Goal: Task Accomplishment & Management: Use online tool/utility

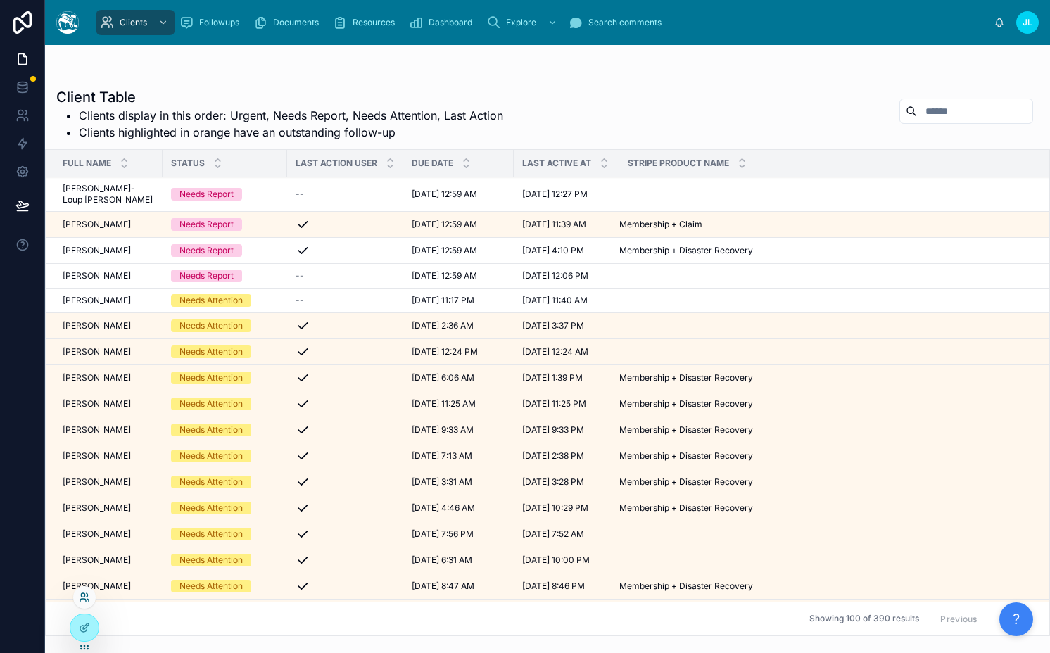
click at [81, 599] on icon at bounding box center [83, 600] width 6 height 3
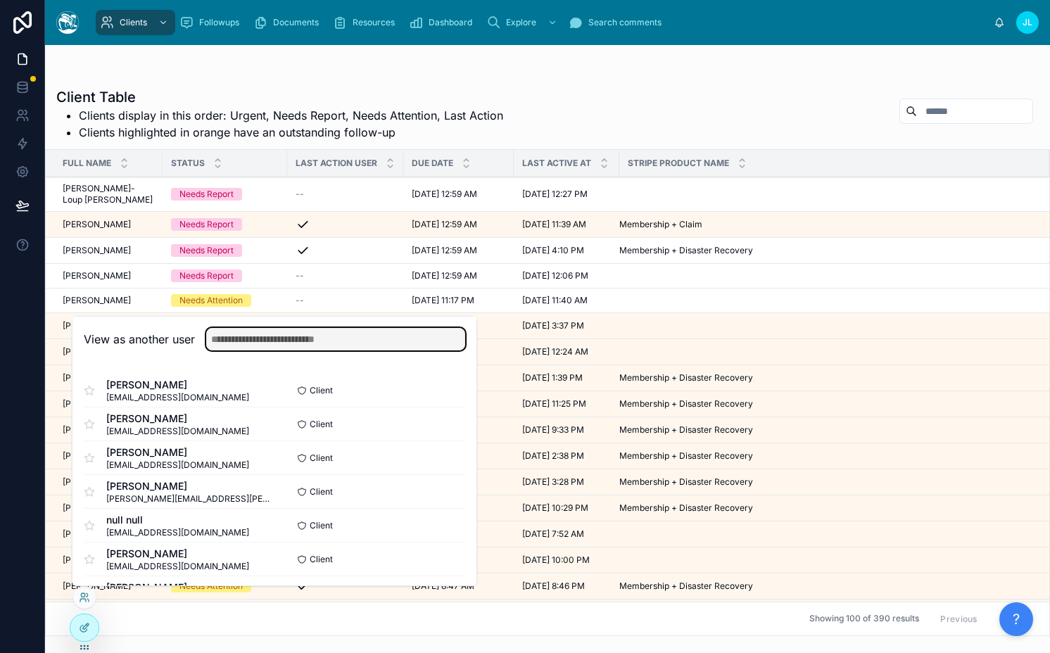
click at [279, 334] on input "text" at bounding box center [335, 339] width 259 height 23
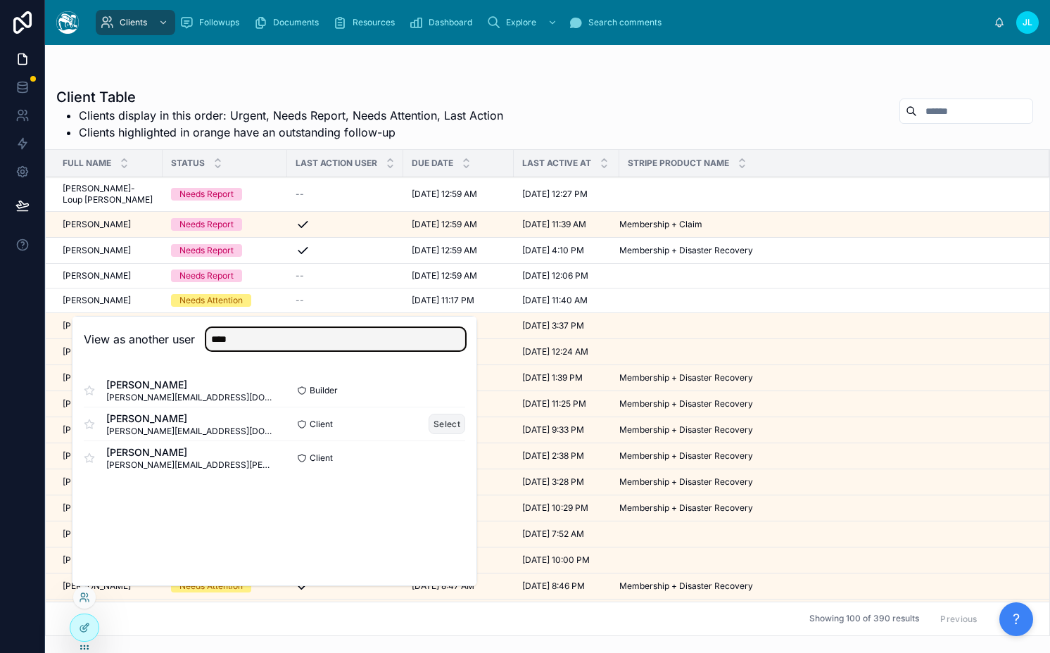
type input "****"
click at [434, 421] on button "Select" at bounding box center [447, 424] width 37 height 20
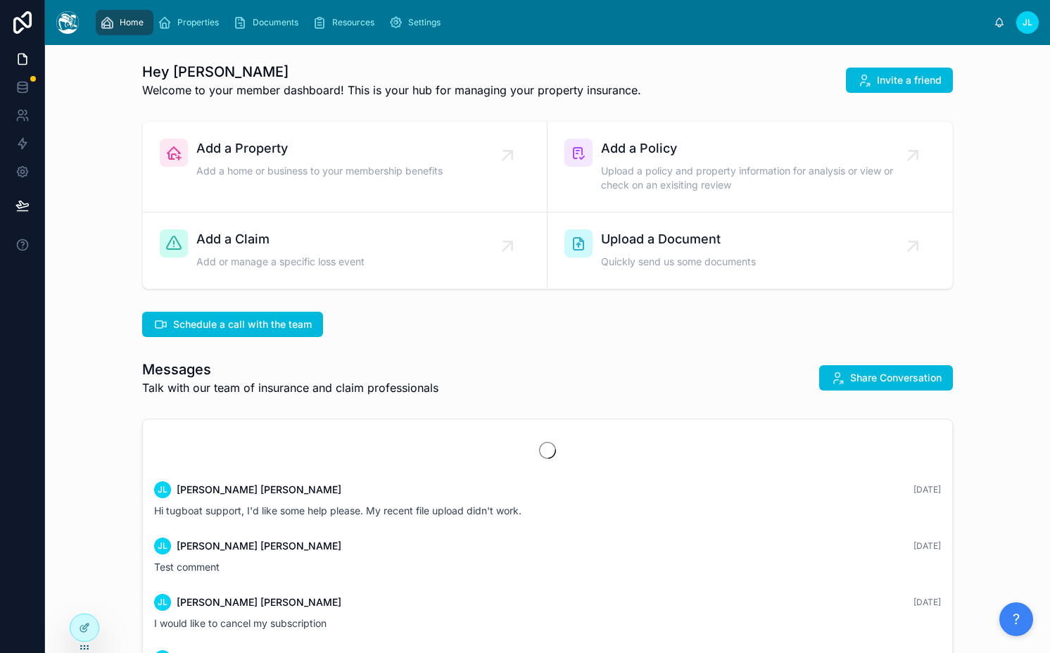
scroll to position [967, 0]
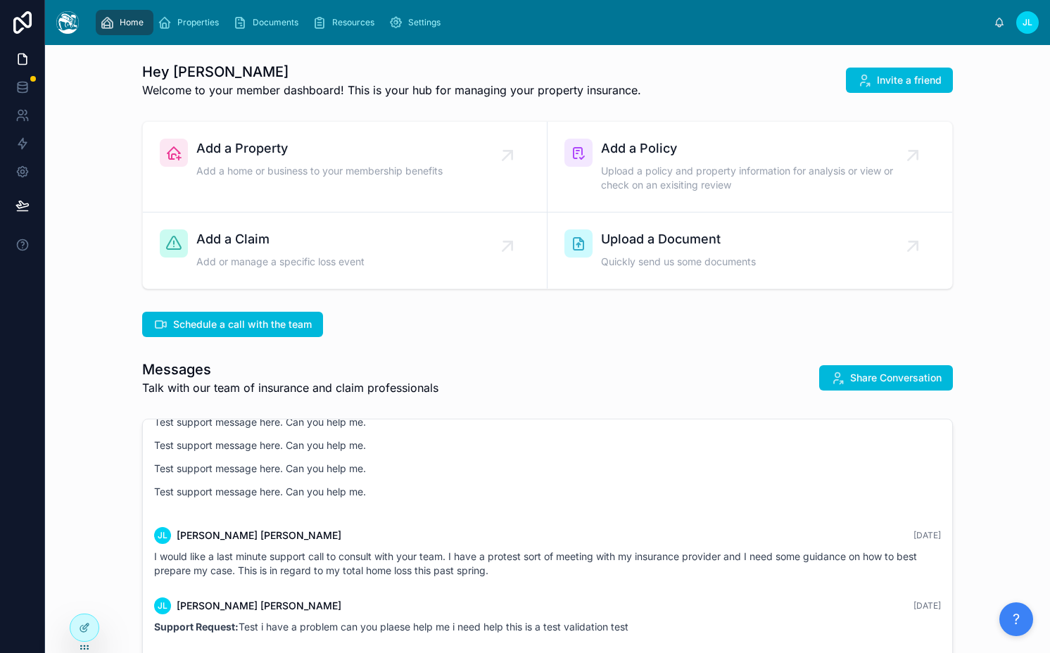
click at [423, 325] on div "Schedule a call with the team" at bounding box center [547, 324] width 811 height 25
click at [25, 86] on icon at bounding box center [22, 87] width 14 height 14
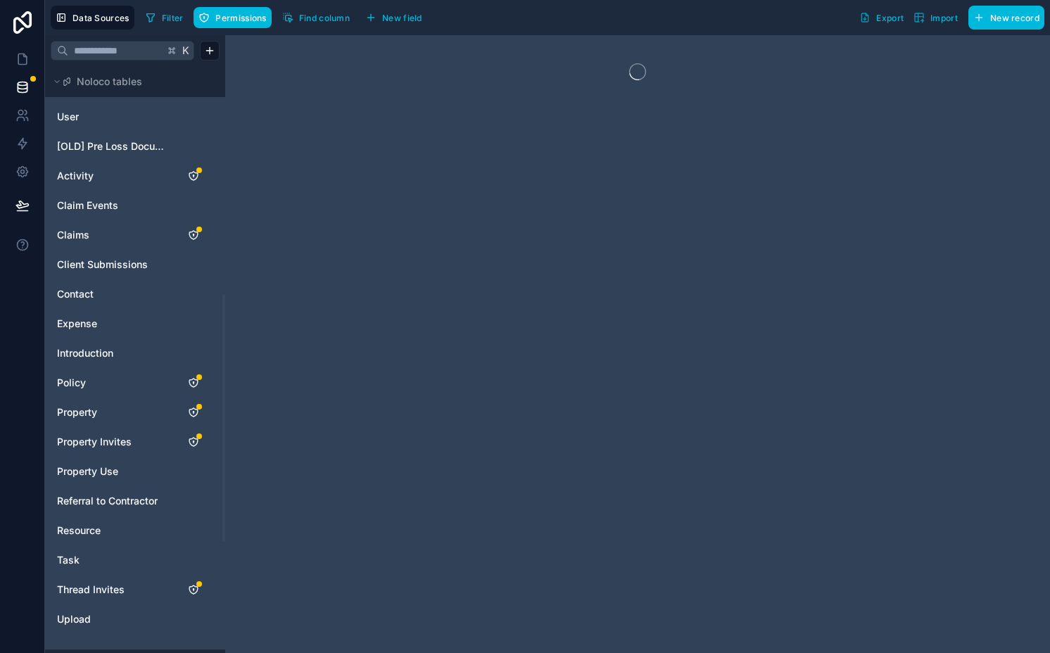
scroll to position [543, 0]
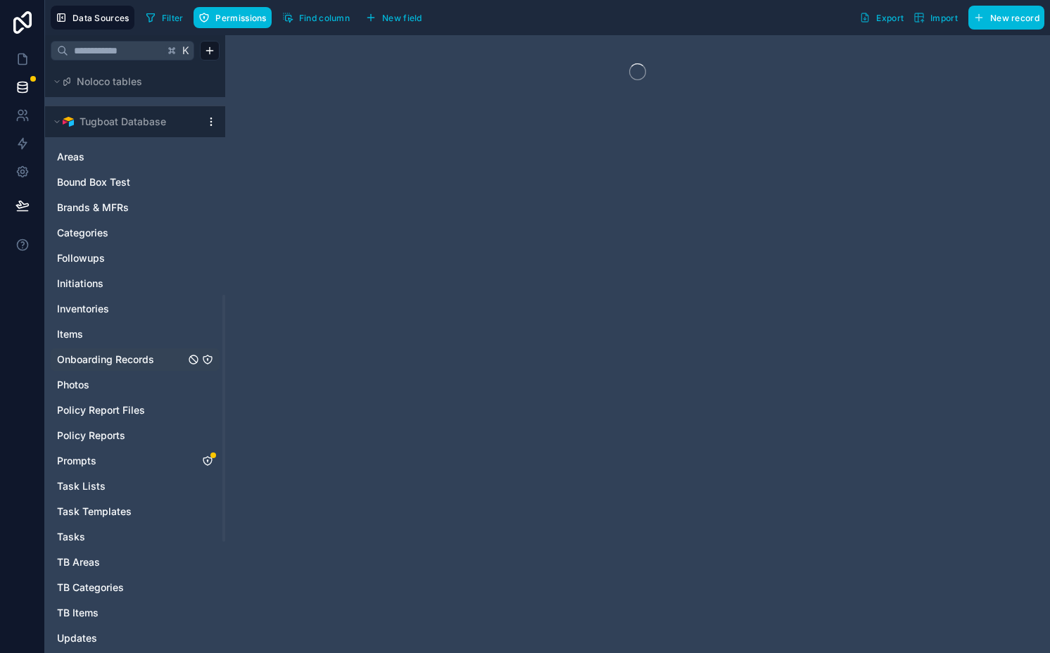
click at [141, 354] on span "Onboarding Records" at bounding box center [105, 360] width 97 height 14
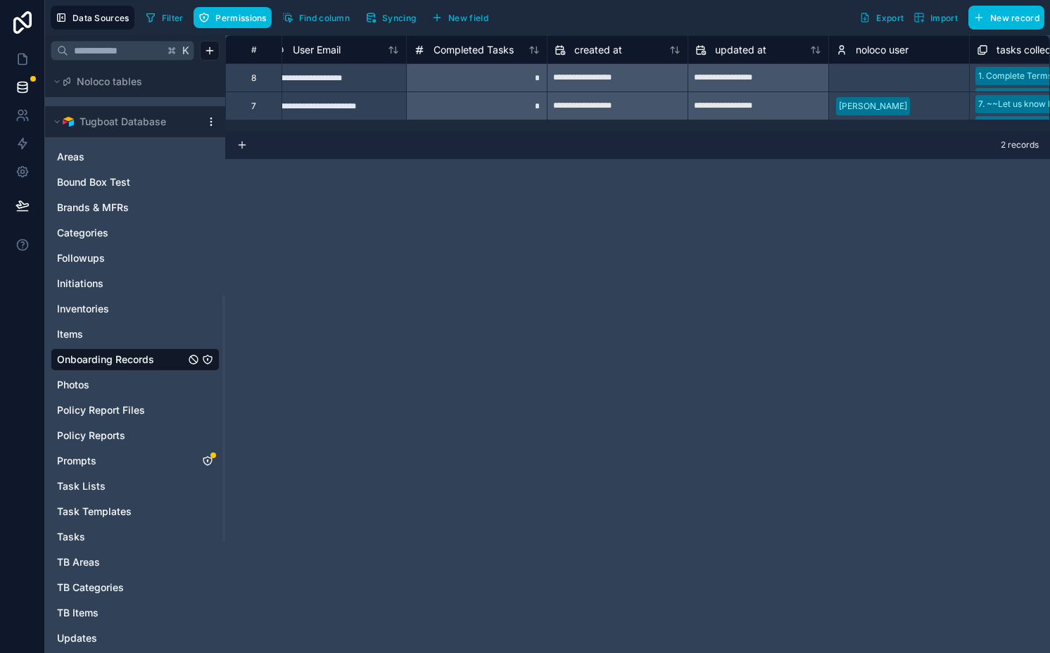
scroll to position [0, 499]
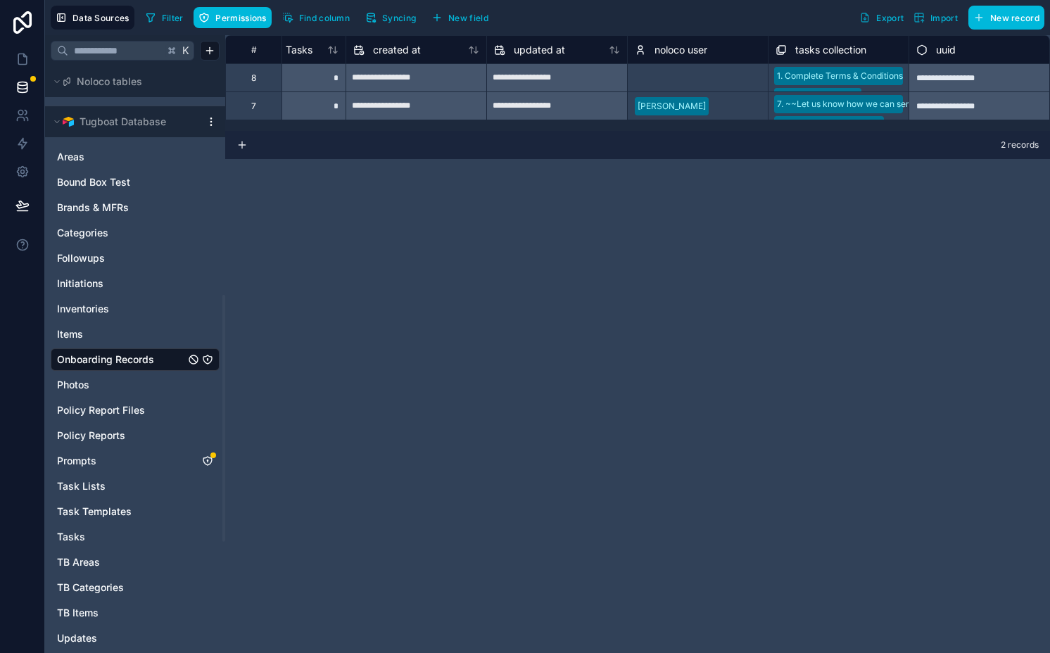
click at [664, 51] on span "noloco user" at bounding box center [680, 50] width 53 height 14
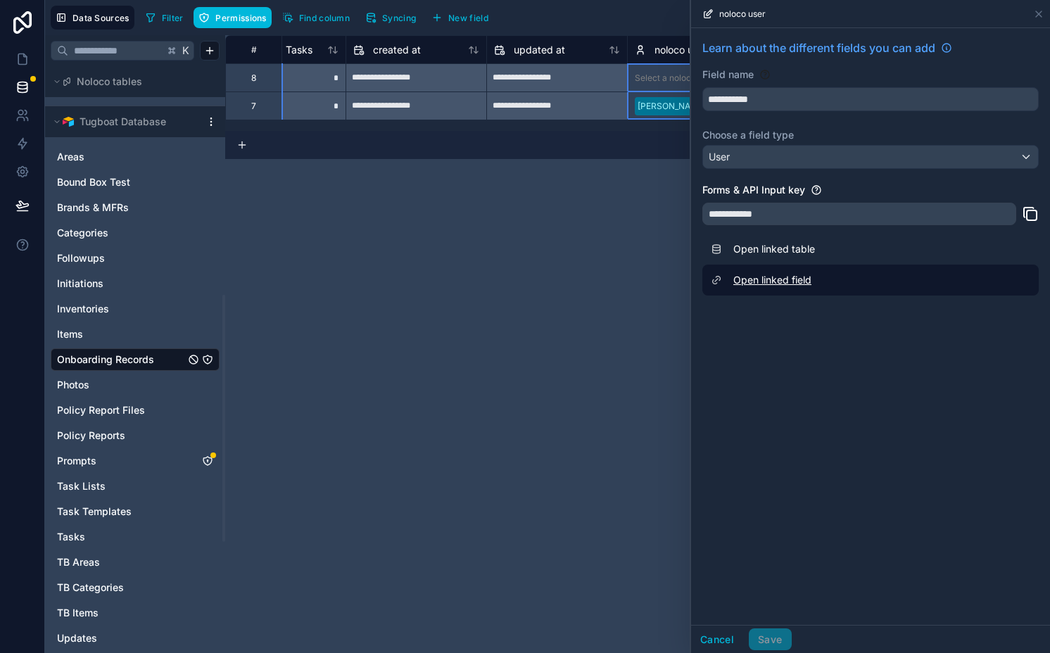
click at [754, 280] on link "Open linked field" at bounding box center [870, 280] width 336 height 31
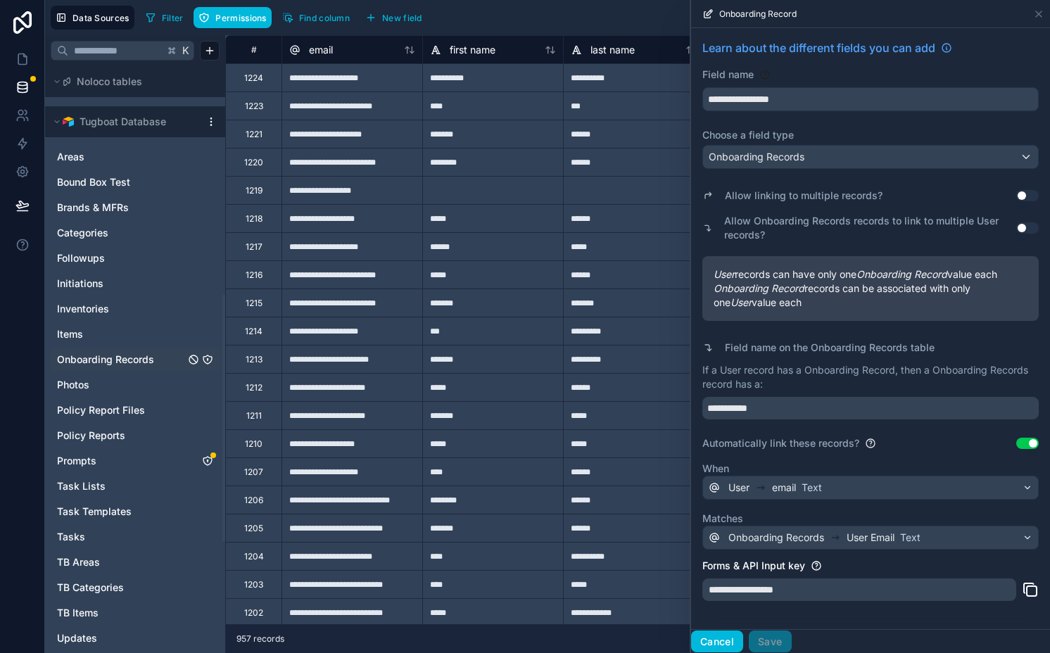
click at [728, 636] on button "Cancel" at bounding box center [717, 641] width 52 height 23
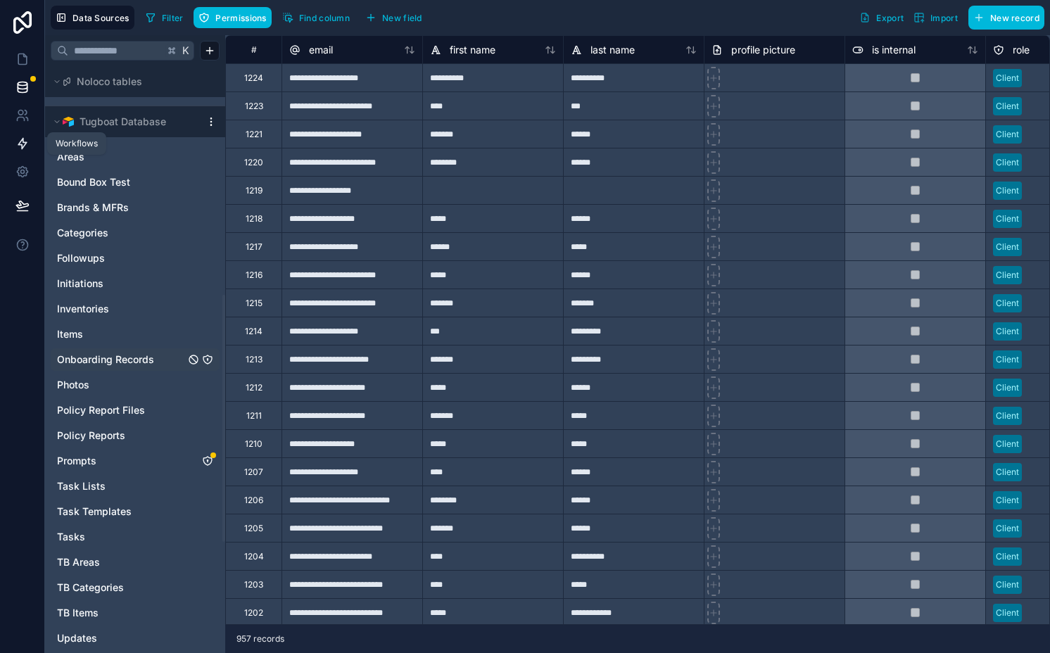
click at [24, 141] on icon at bounding box center [22, 144] width 14 height 14
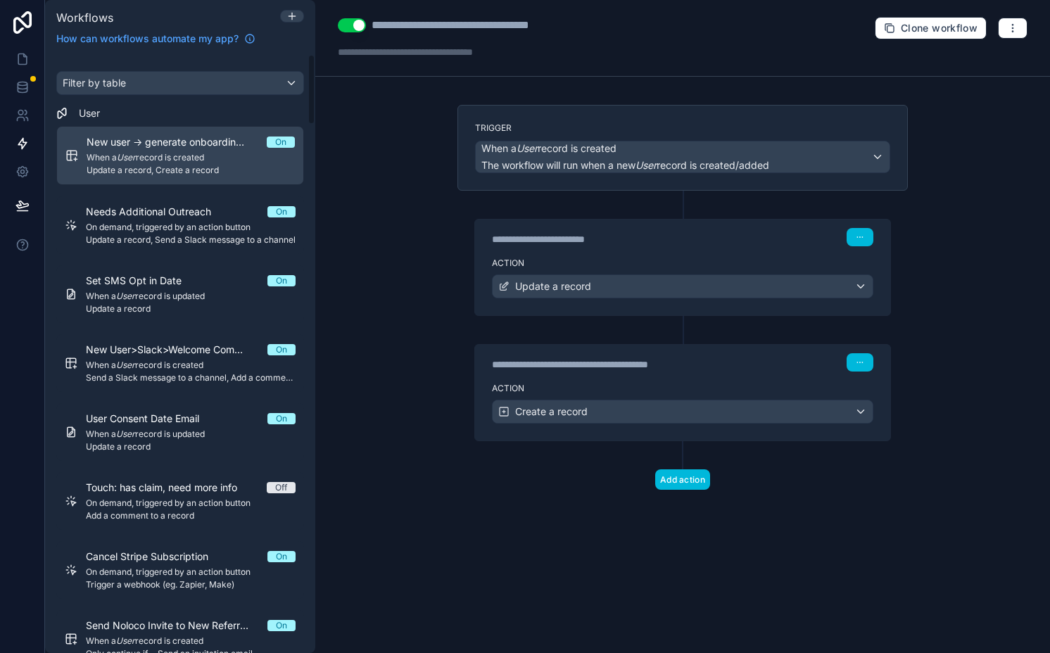
click at [199, 151] on div "New user -> generate onboarding tasks On When a User record is created Update a…" at bounding box center [191, 155] width 208 height 41
click at [679, 242] on div "**********" at bounding box center [597, 239] width 211 height 14
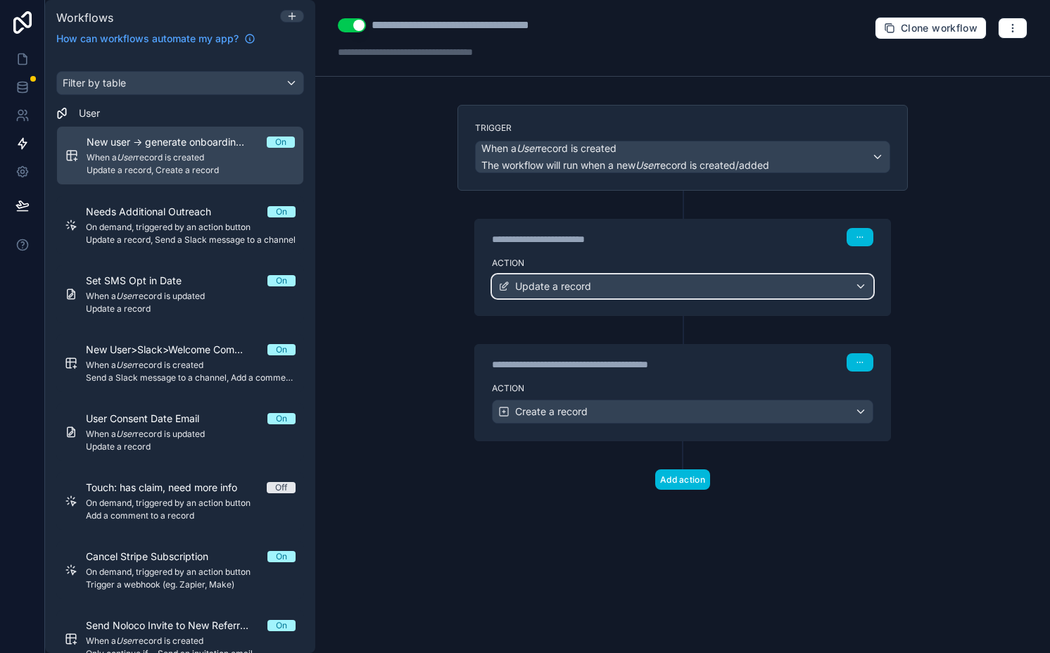
click at [605, 284] on div "Update a record" at bounding box center [683, 286] width 380 height 23
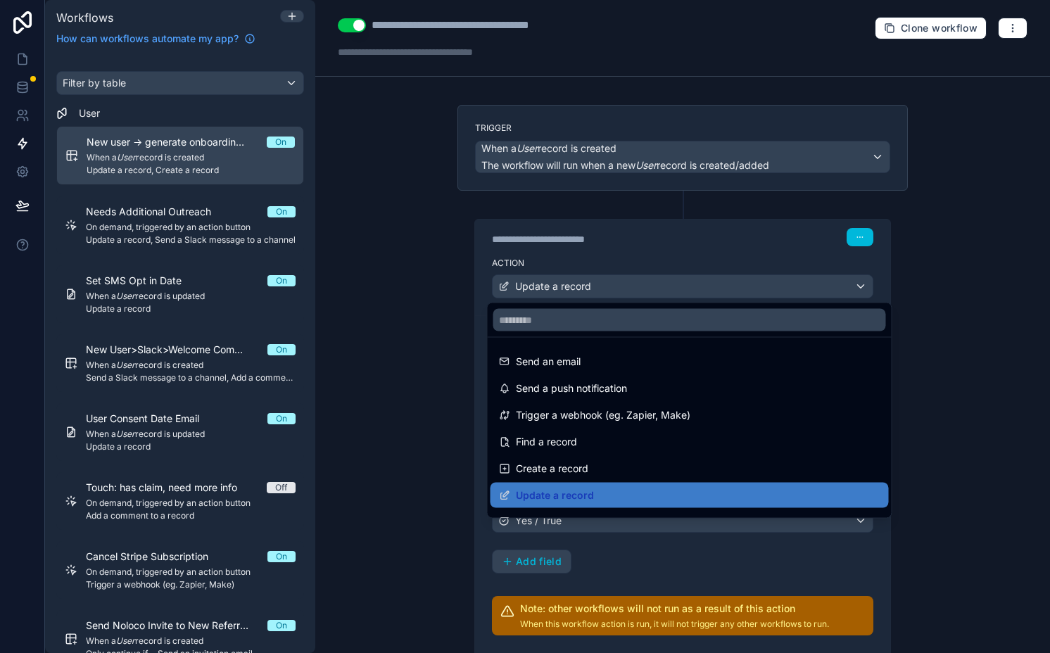
click at [605, 284] on div at bounding box center [525, 326] width 1050 height 653
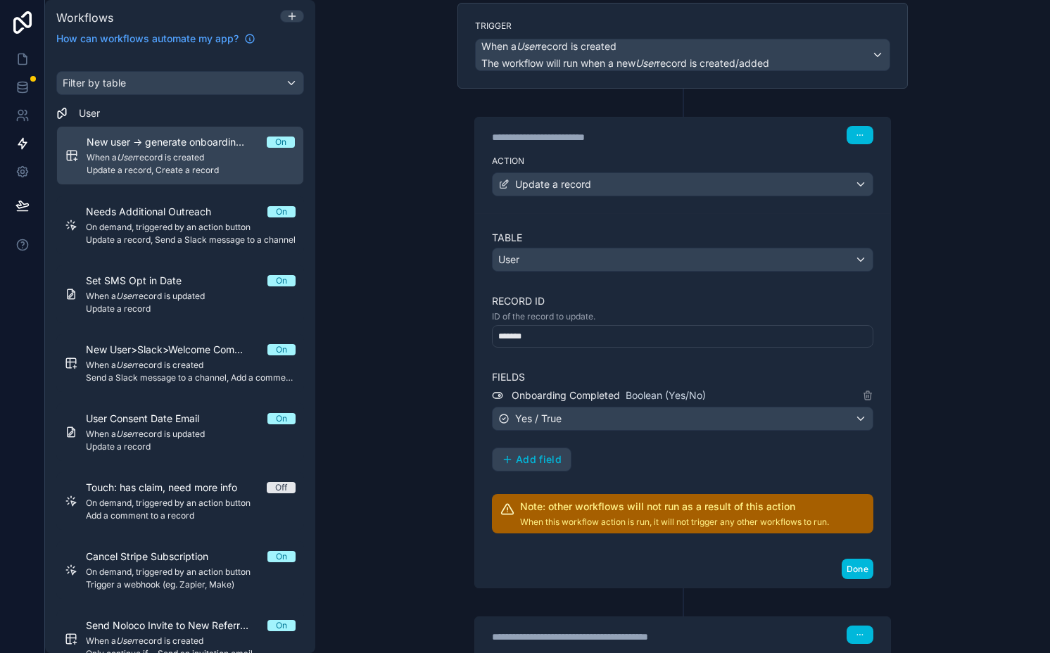
scroll to position [108, 0]
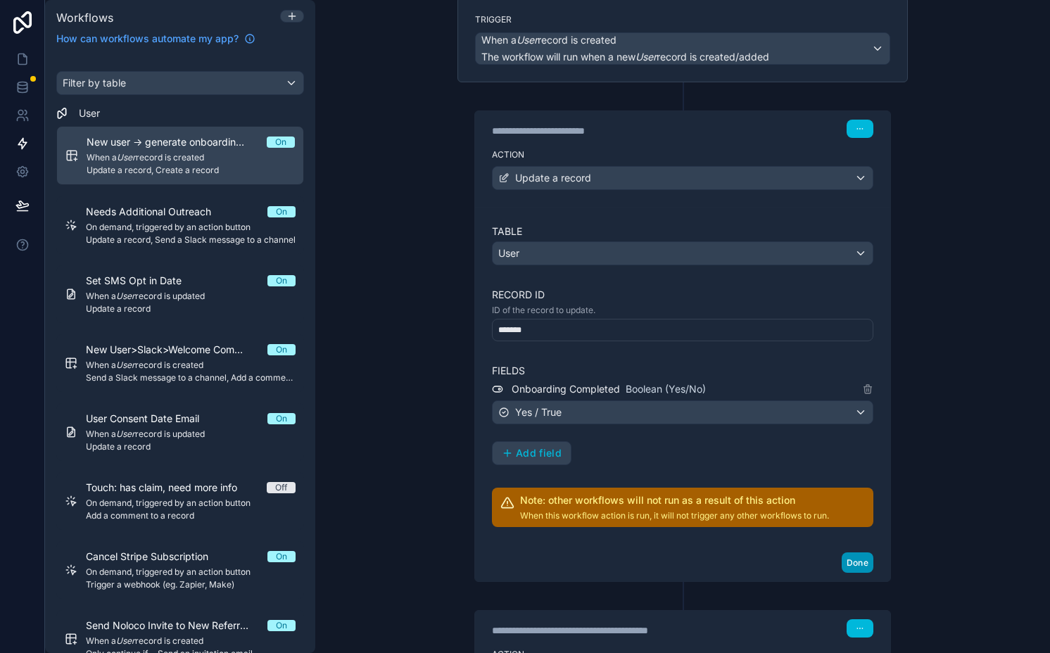
click at [849, 557] on button "Done" at bounding box center [858, 562] width 32 height 20
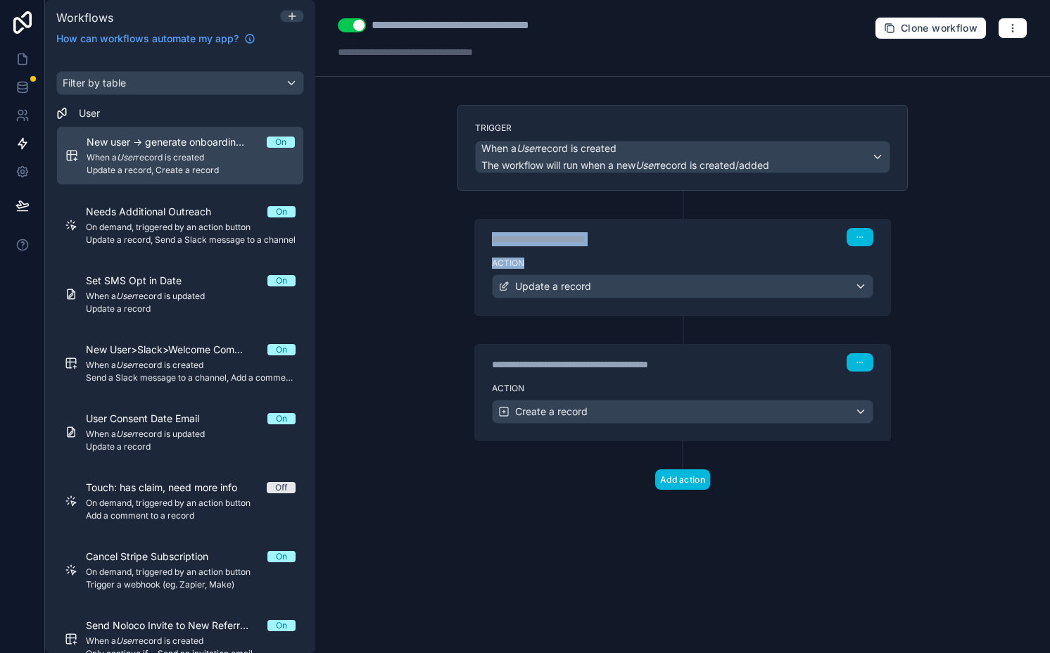
scroll to position [0, 0]
click at [865, 248] on div "**********" at bounding box center [682, 236] width 415 height 32
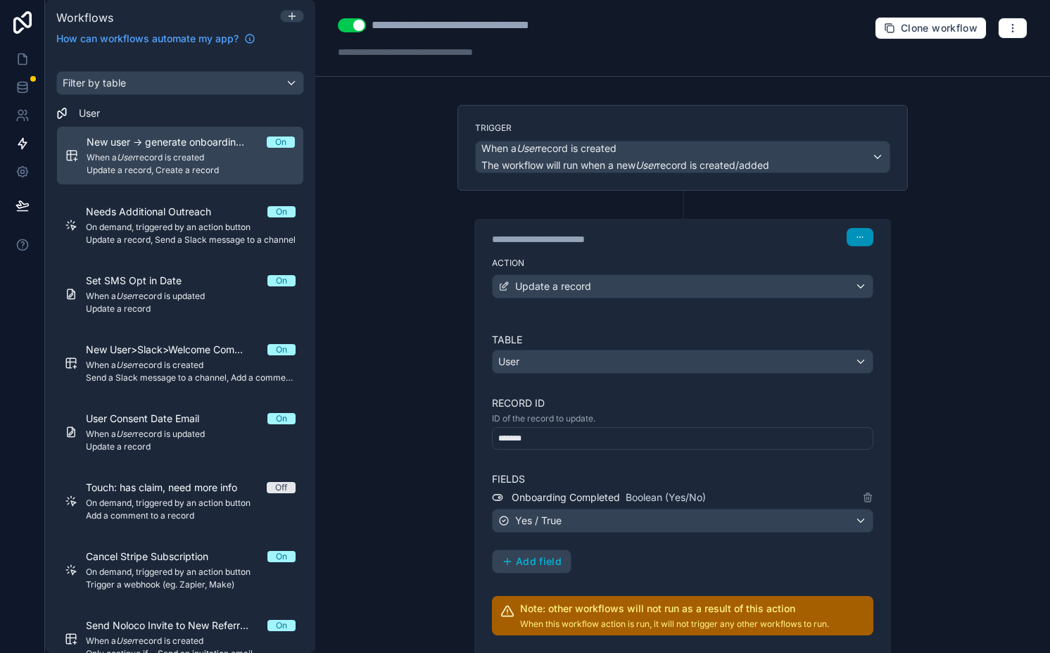
click at [861, 239] on button "button" at bounding box center [859, 237] width 27 height 18
click at [865, 287] on button "Delete" at bounding box center [888, 291] width 96 height 23
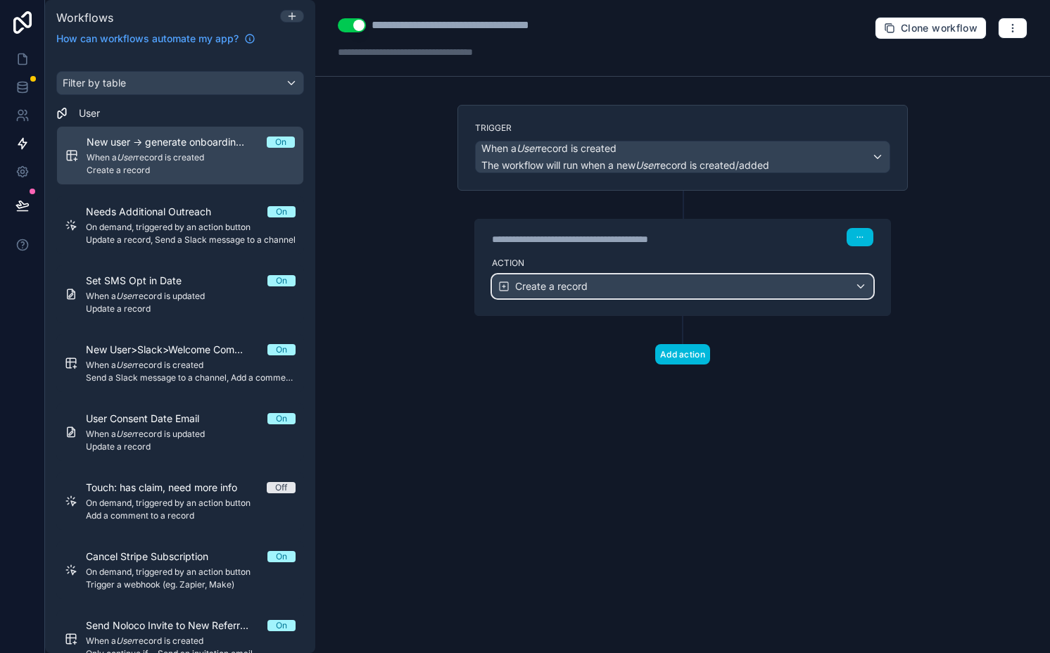
click at [692, 288] on div "Create a record" at bounding box center [683, 286] width 380 height 23
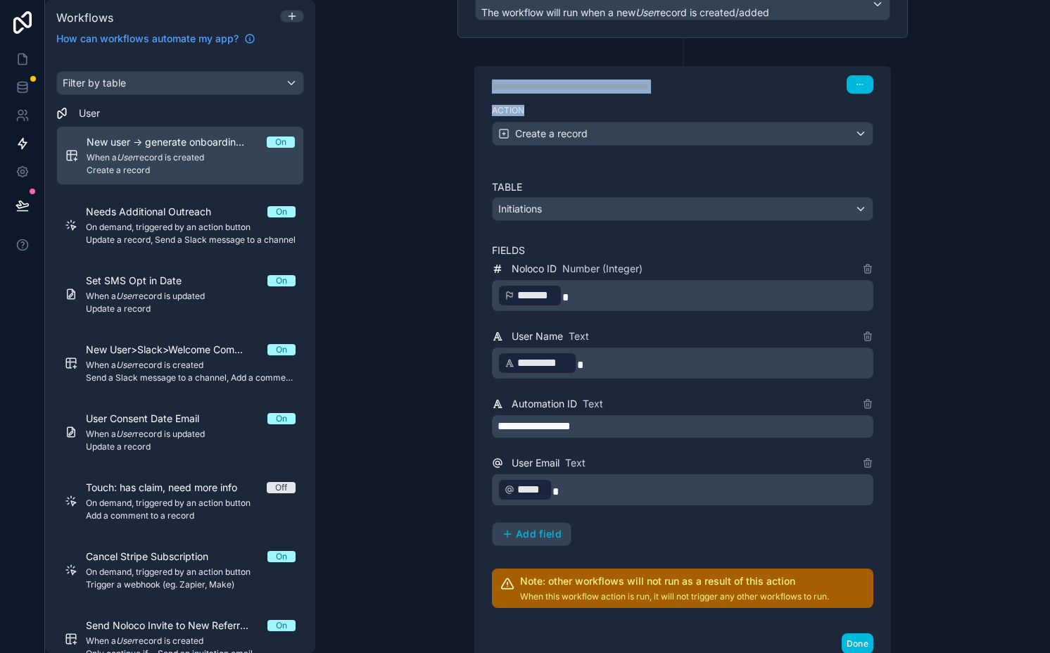
scroll to position [255, 0]
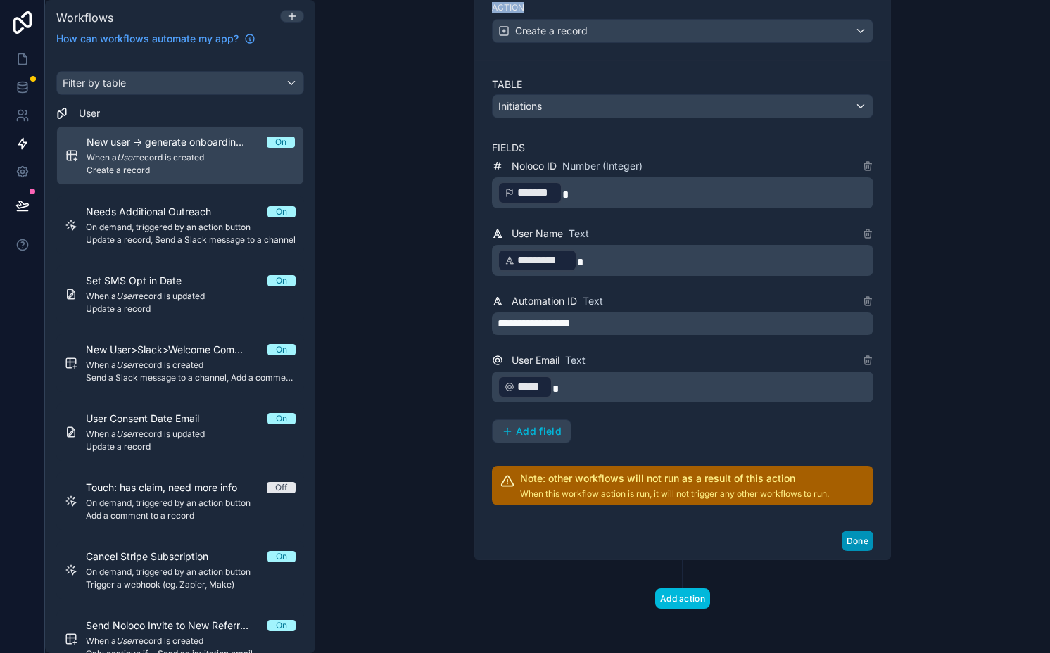
click at [858, 540] on button "Done" at bounding box center [858, 541] width 32 height 20
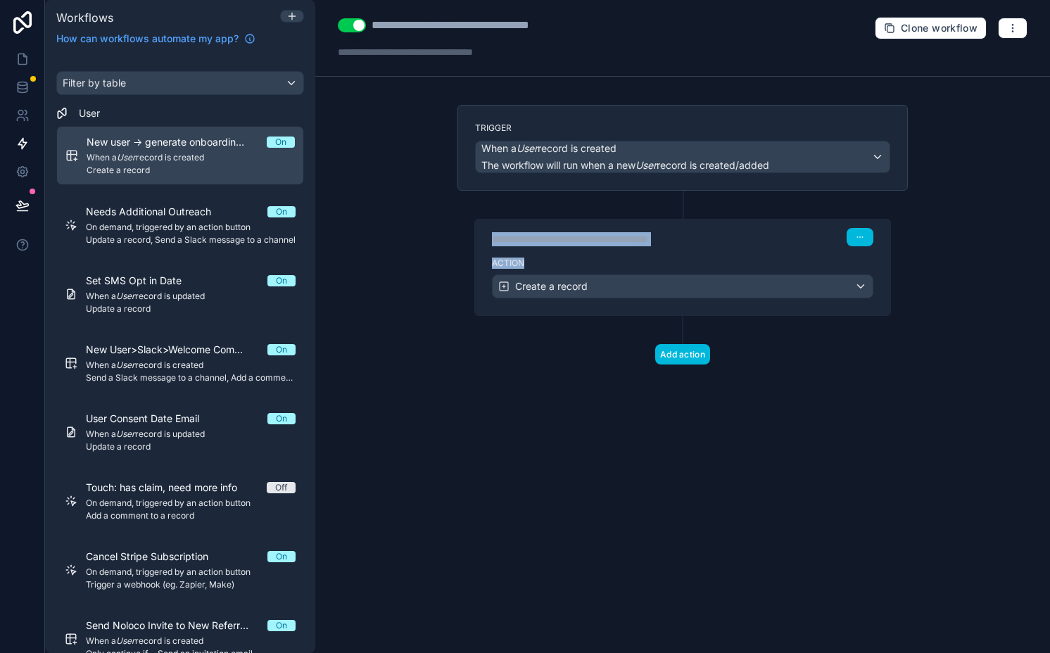
scroll to position [0, 0]
click at [668, 359] on button "Add action" at bounding box center [682, 354] width 55 height 20
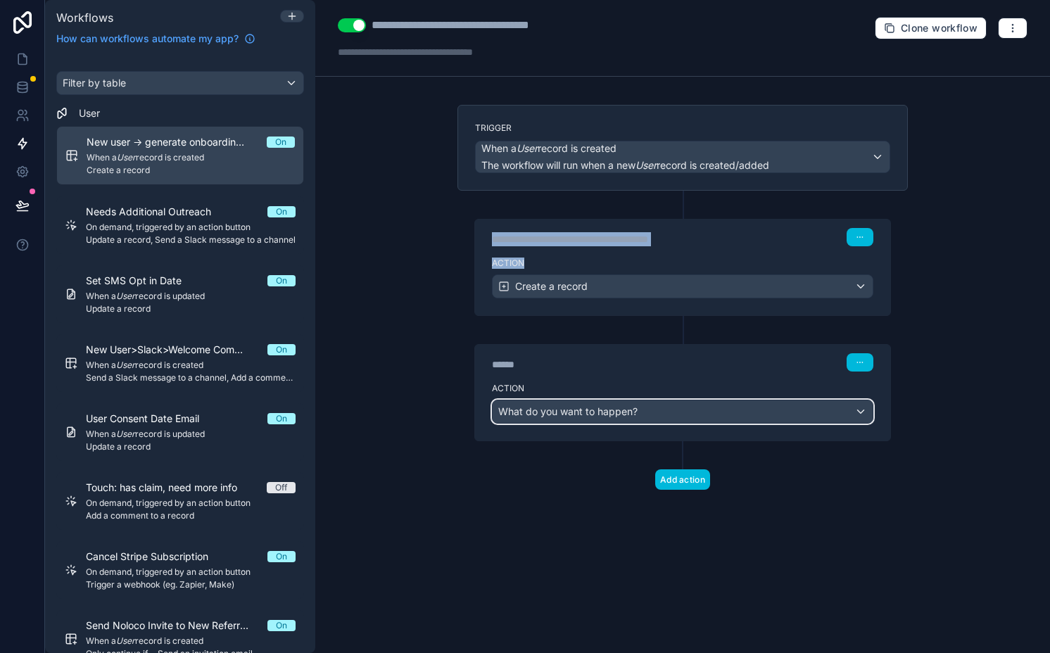
click at [661, 412] on div "What do you want to happen?" at bounding box center [683, 411] width 380 height 23
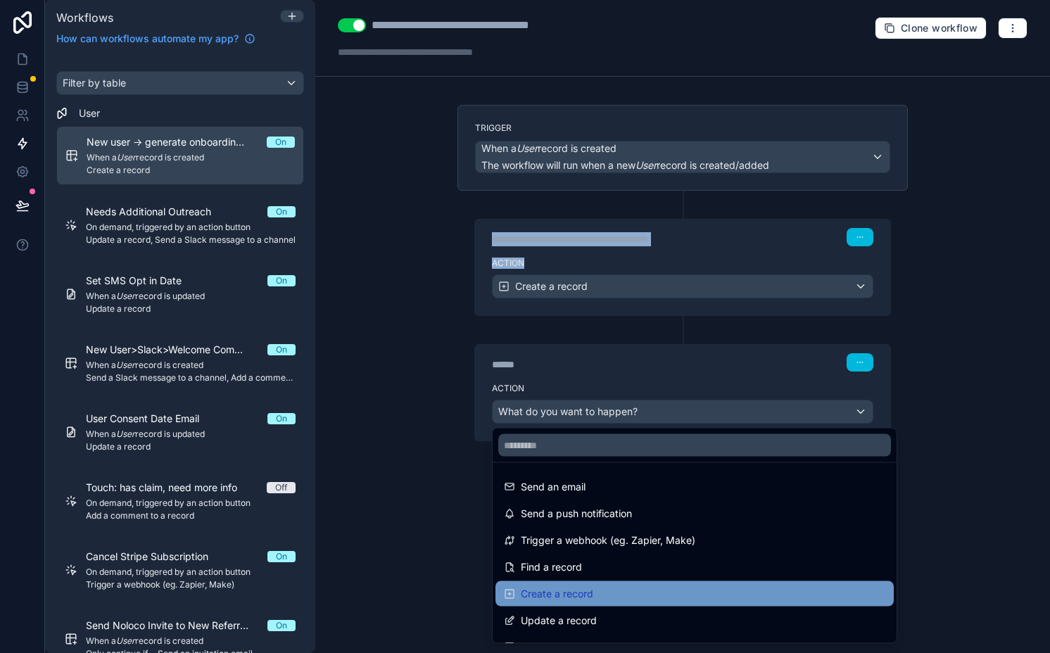
click at [566, 601] on span "Create a record" at bounding box center [557, 593] width 72 height 17
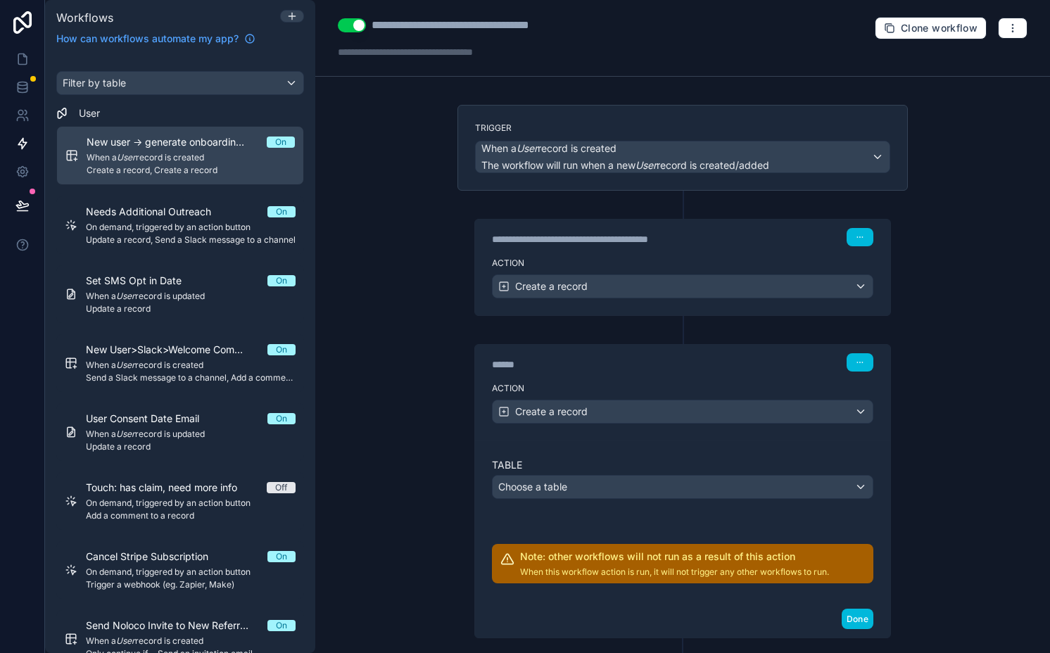
click at [507, 362] on div "******" at bounding box center [597, 364] width 211 height 14
type div "******"
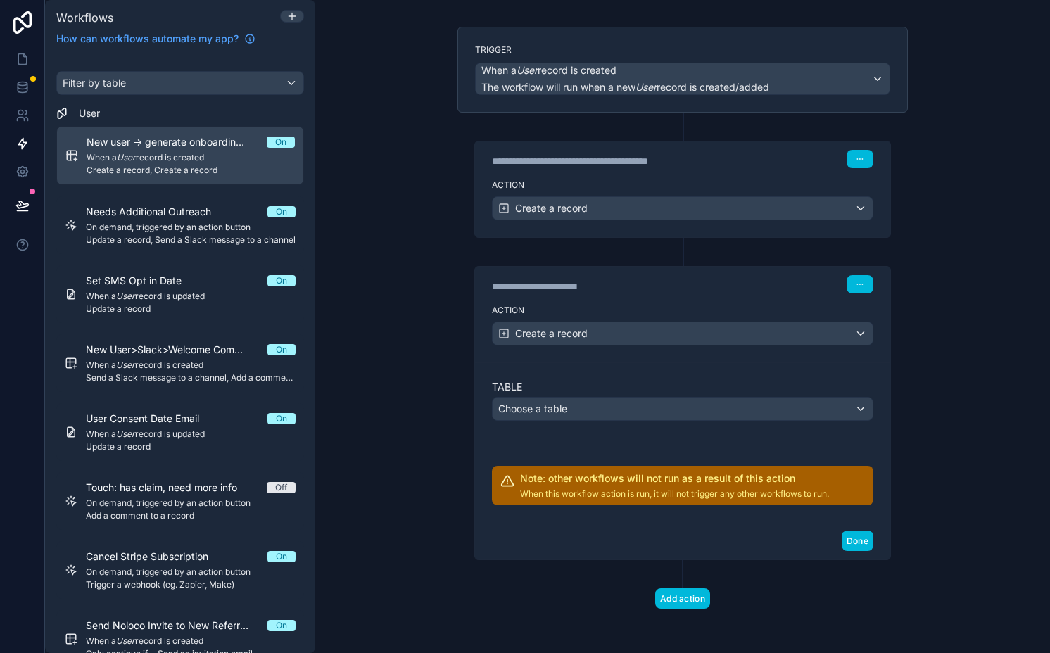
click at [576, 394] on div "Table Choose a table" at bounding box center [682, 400] width 381 height 41
click at [550, 412] on span "Choose a table" at bounding box center [532, 408] width 69 height 12
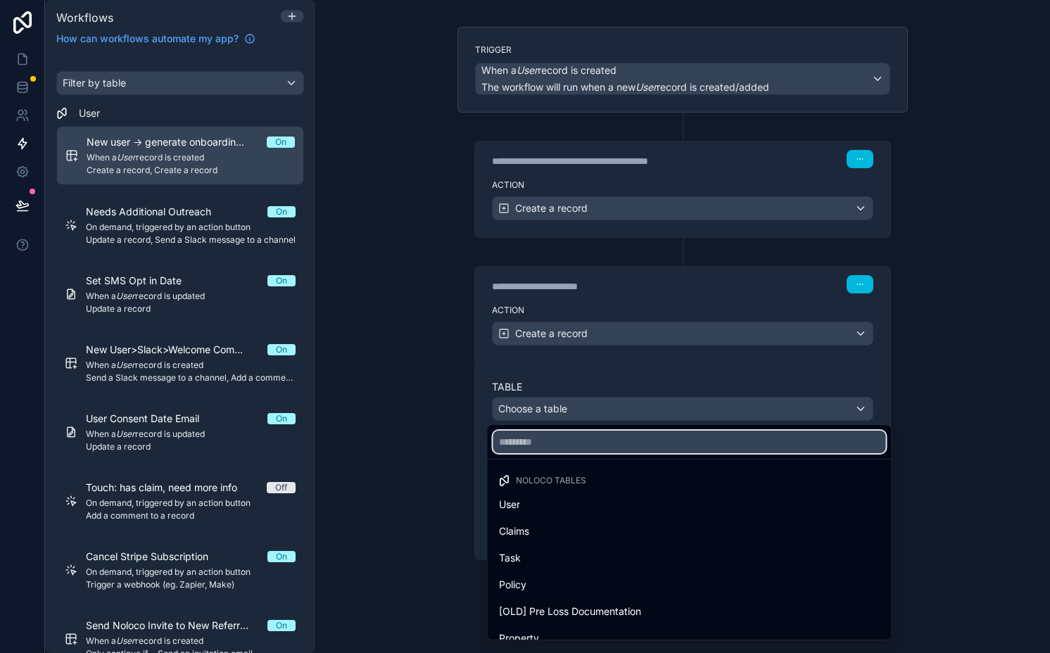
click at [547, 446] on input "text" at bounding box center [689, 442] width 393 height 23
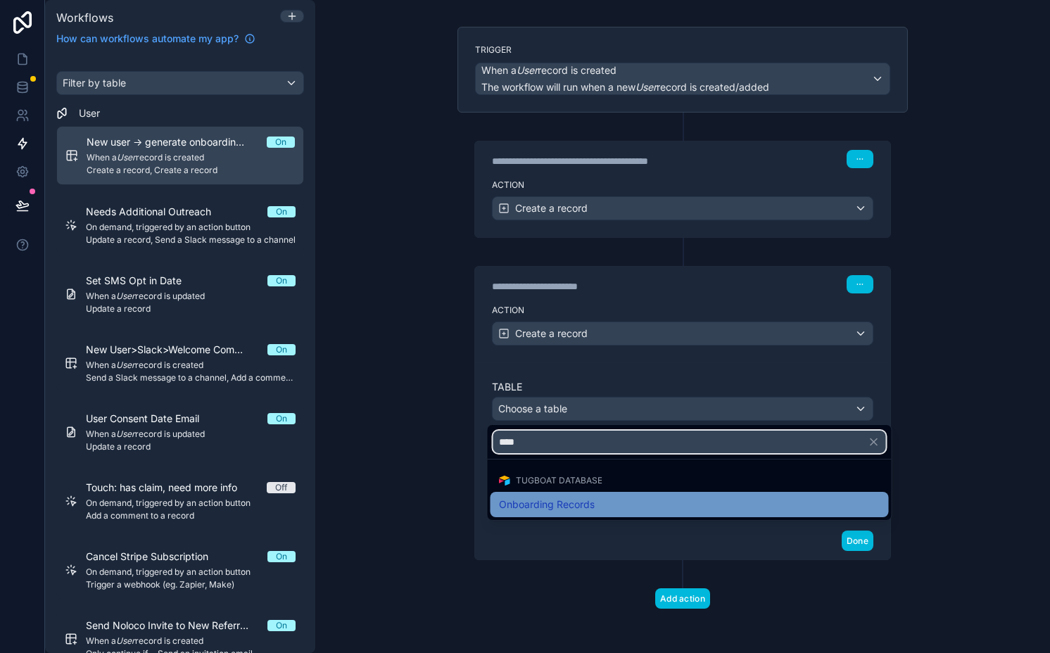
type input "****"
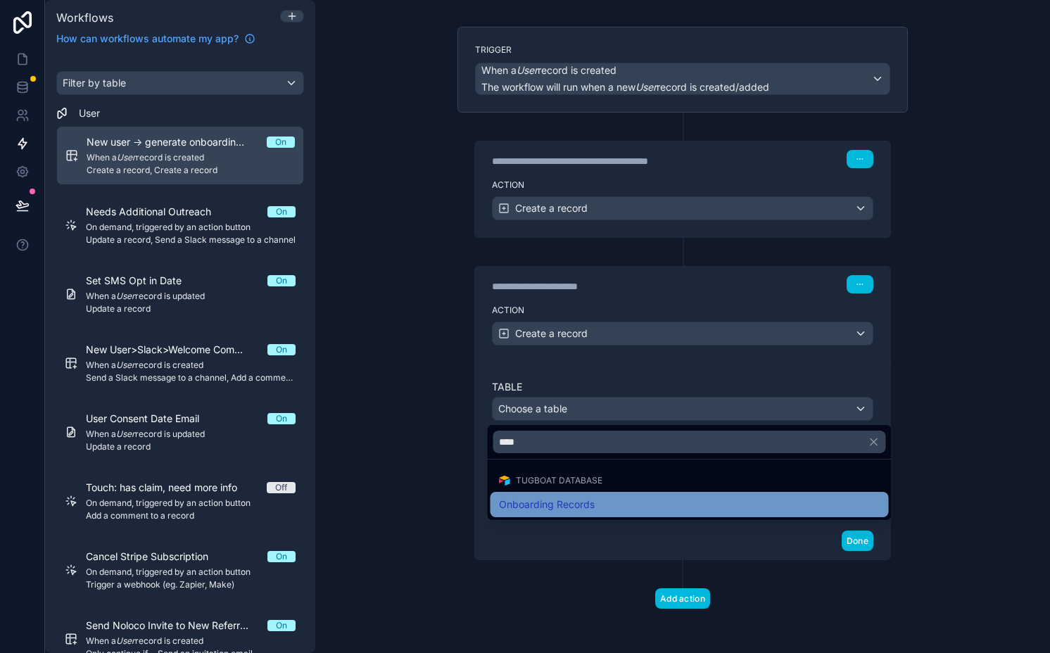
click at [580, 509] on span "Onboarding Records" at bounding box center [547, 504] width 96 height 17
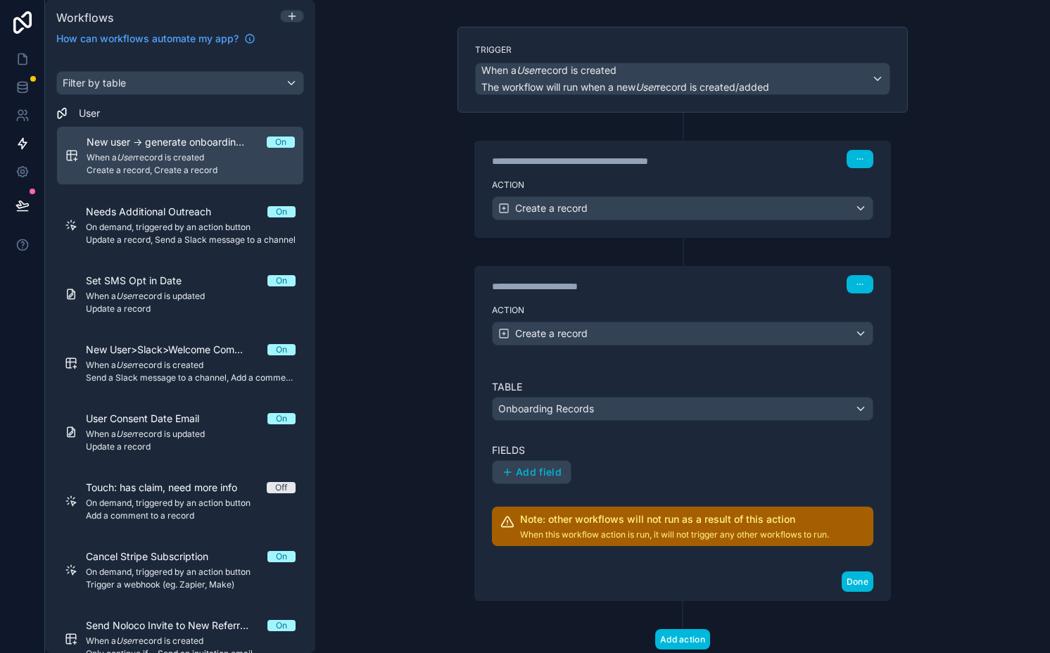
click at [535, 470] on span "Add field" at bounding box center [539, 472] width 46 height 13
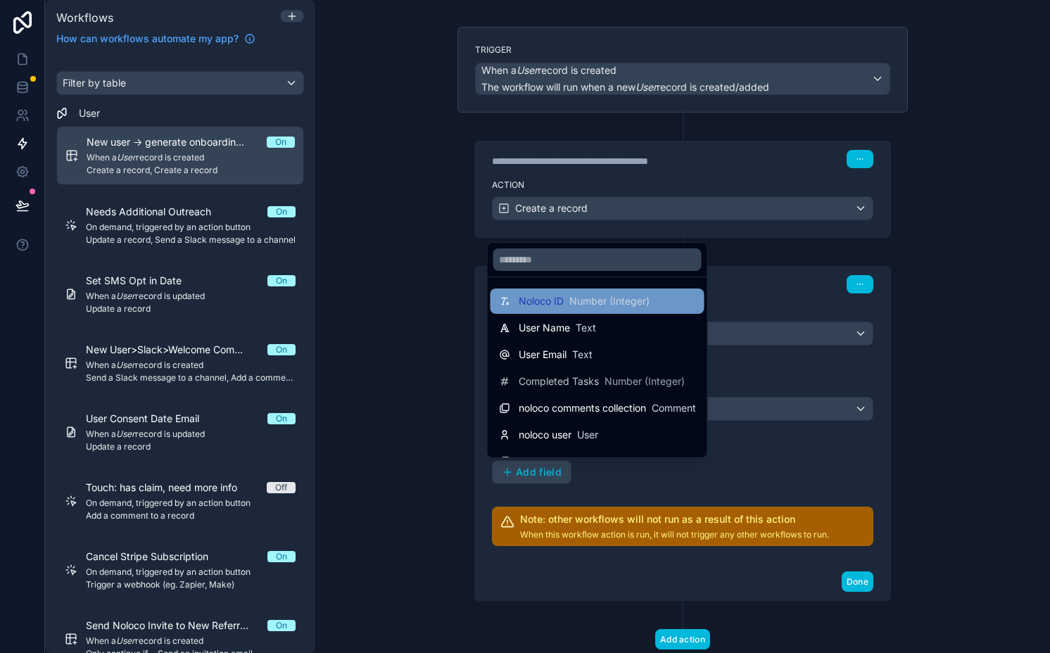
scroll to position [20, 0]
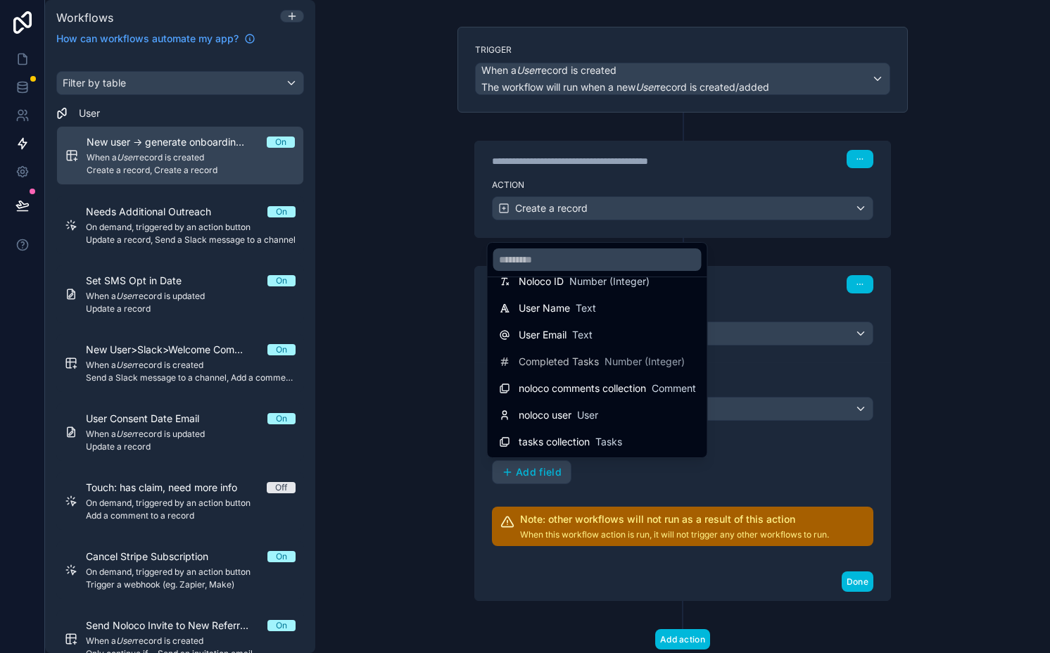
click at [571, 307] on div "User Name Text" at bounding box center [557, 308] width 77 height 14
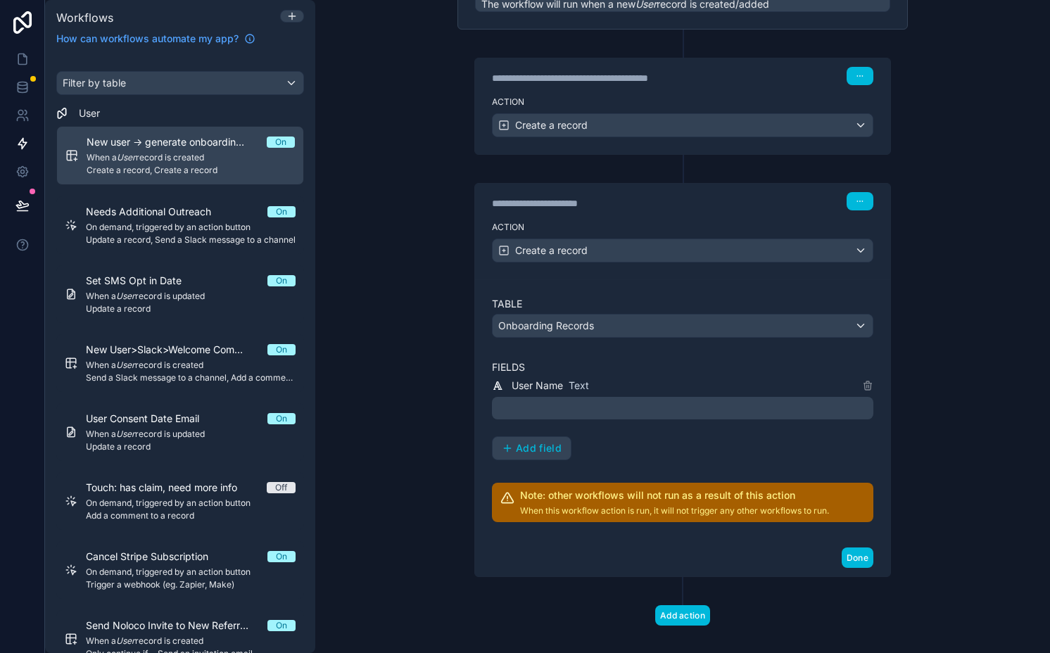
scroll to position [177, 0]
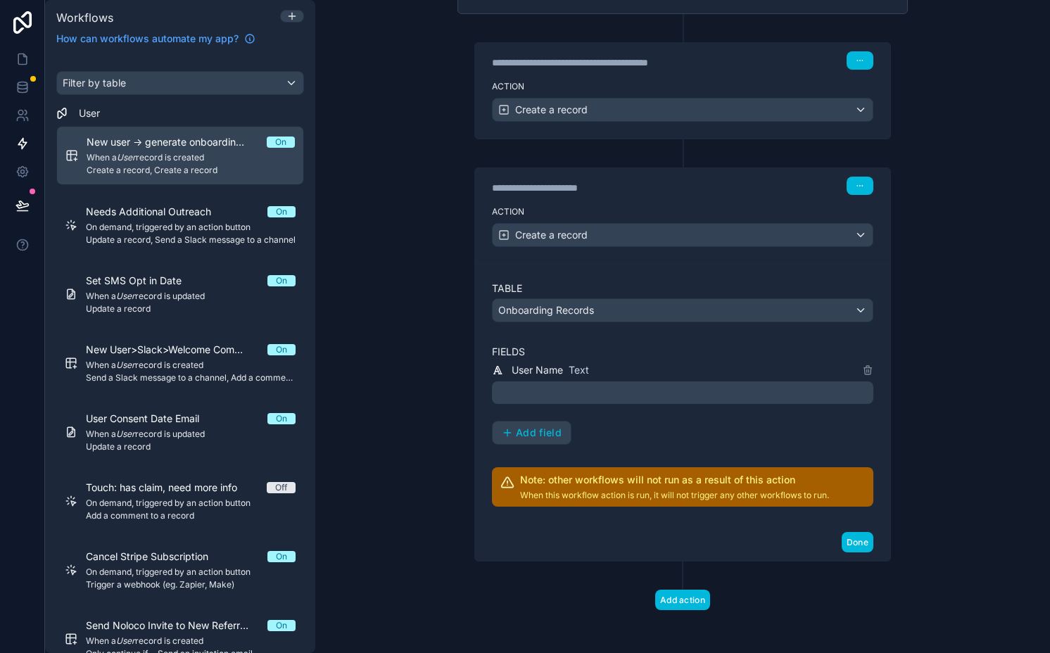
click at [538, 431] on span "Add field" at bounding box center [539, 432] width 46 height 13
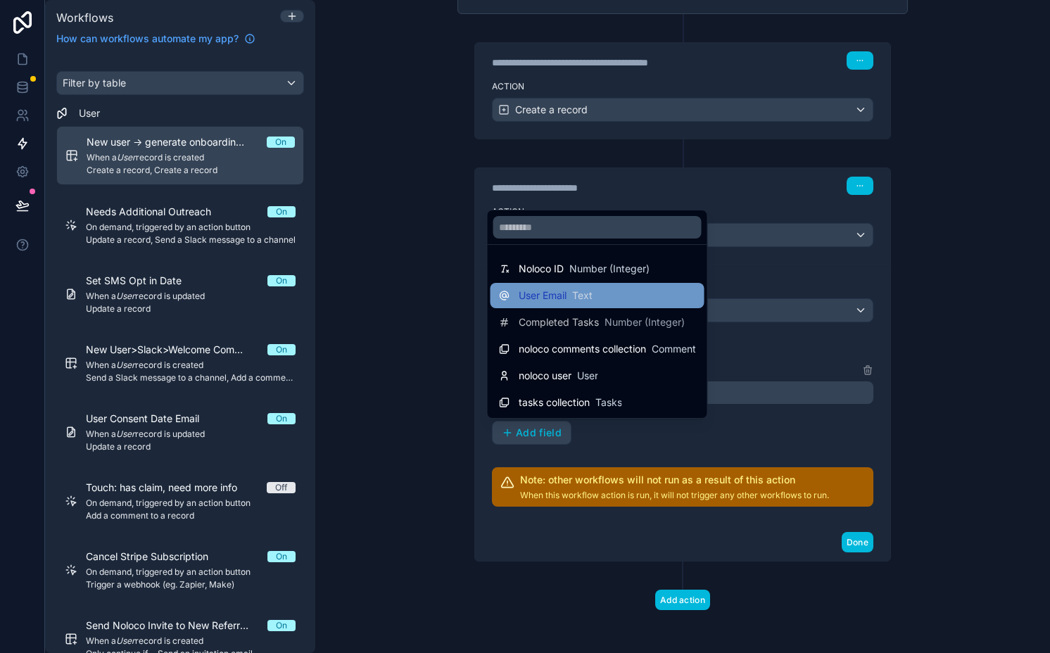
click at [580, 302] on span "Text" at bounding box center [582, 295] width 20 height 14
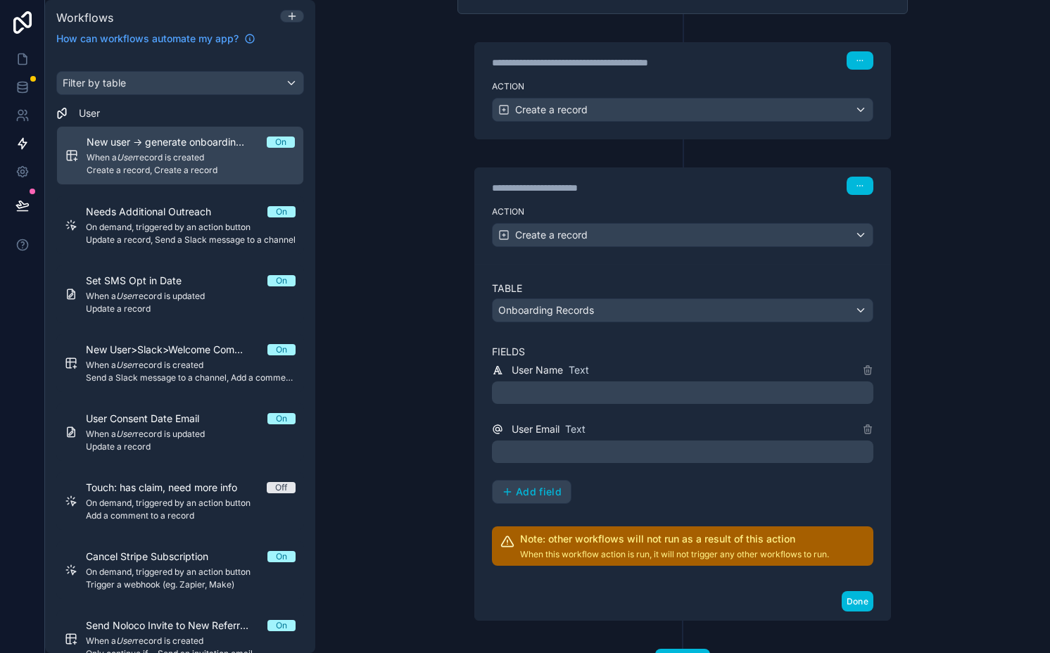
click at [531, 494] on span "Add field" at bounding box center [539, 492] width 46 height 13
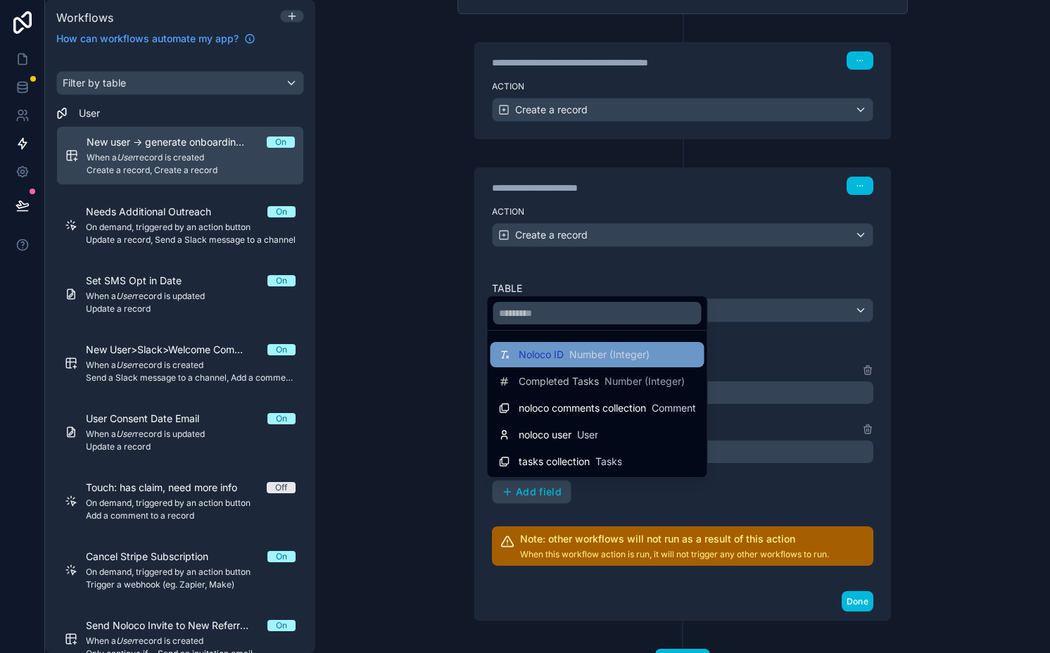
click at [556, 356] on span "Noloco ID" at bounding box center [541, 355] width 45 height 14
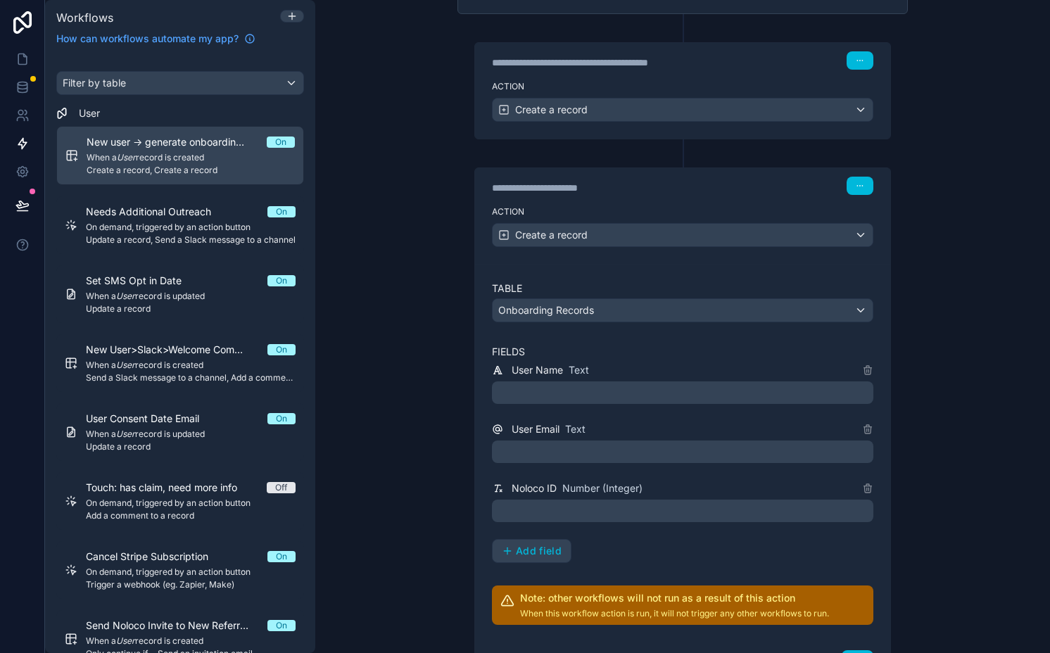
click at [537, 545] on span "Add field" at bounding box center [539, 551] width 46 height 13
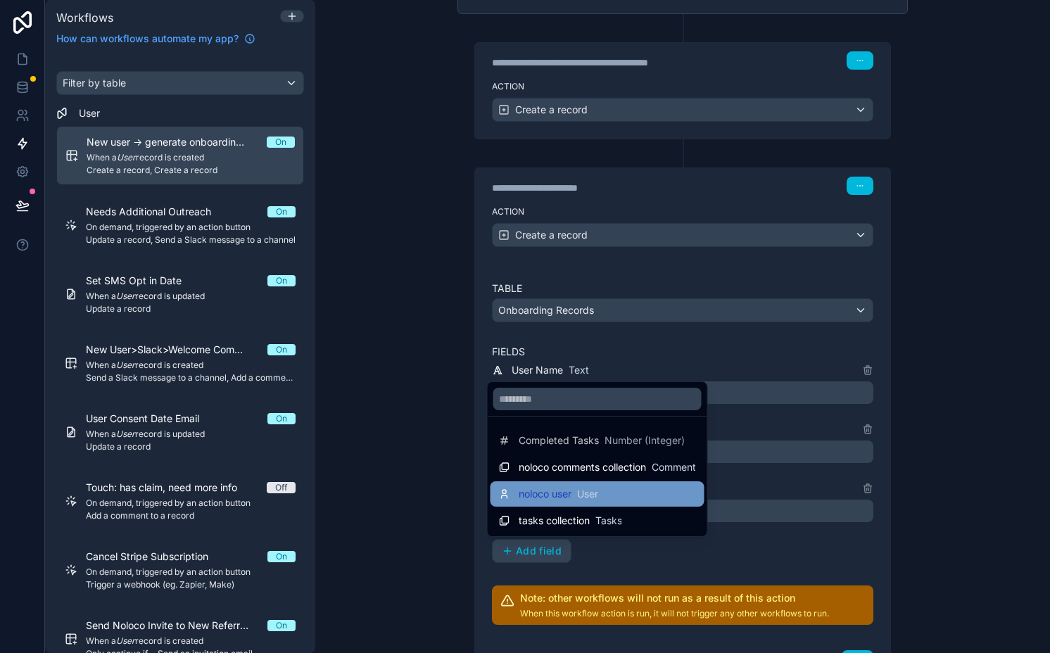
click at [559, 502] on div "noloco user User" at bounding box center [597, 493] width 214 height 25
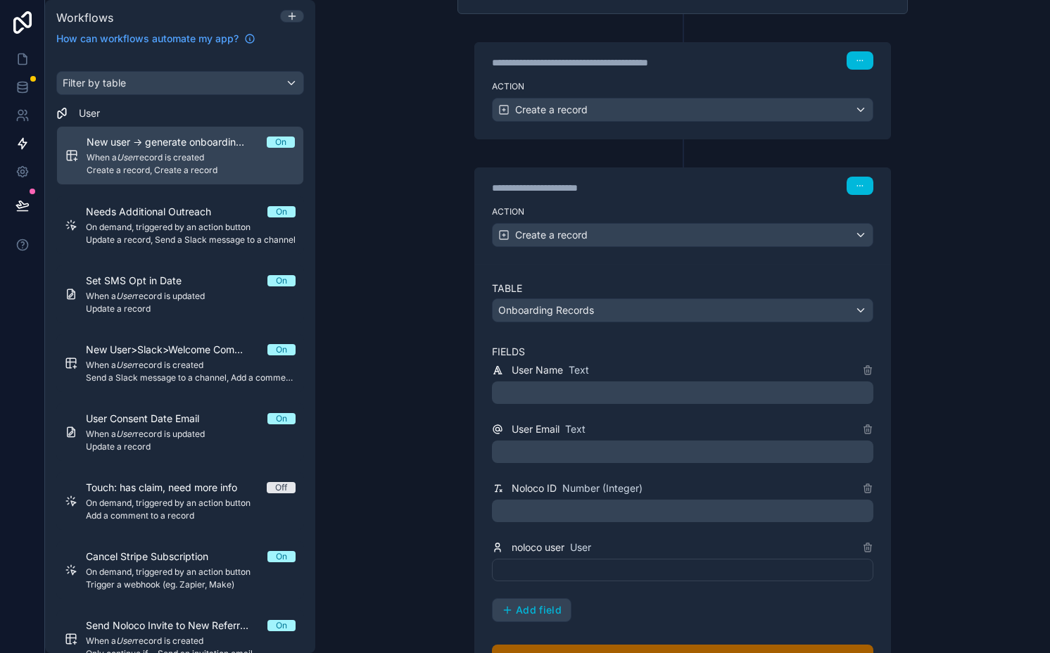
click at [538, 576] on div at bounding box center [682, 570] width 381 height 23
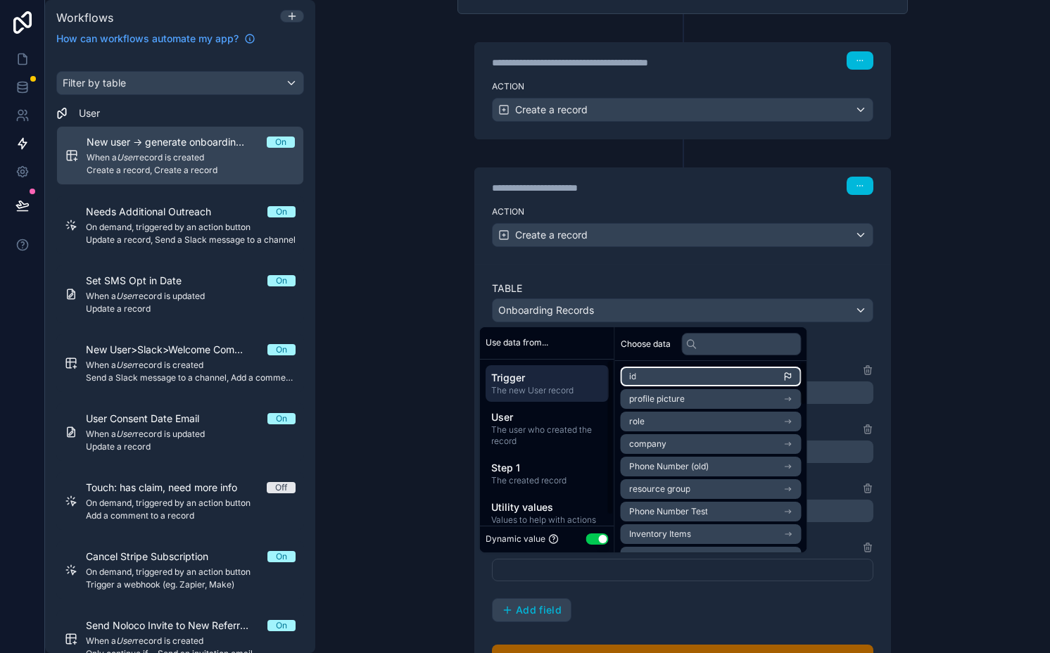
click at [661, 379] on li "id" at bounding box center [711, 377] width 181 height 20
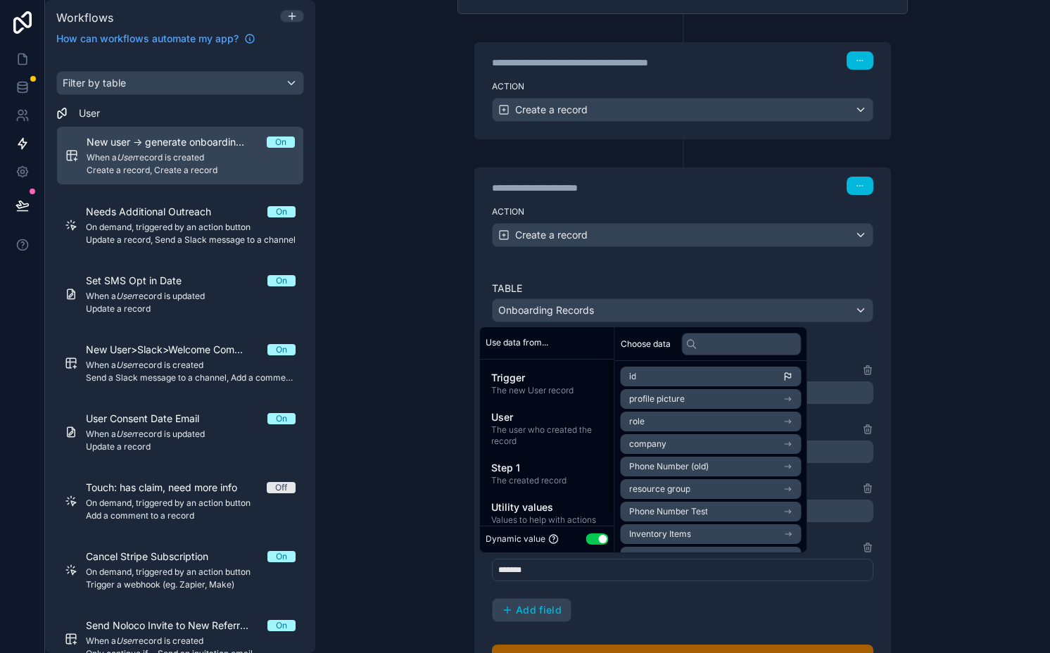
click at [461, 412] on div "**********" at bounding box center [682, 438] width 450 height 599
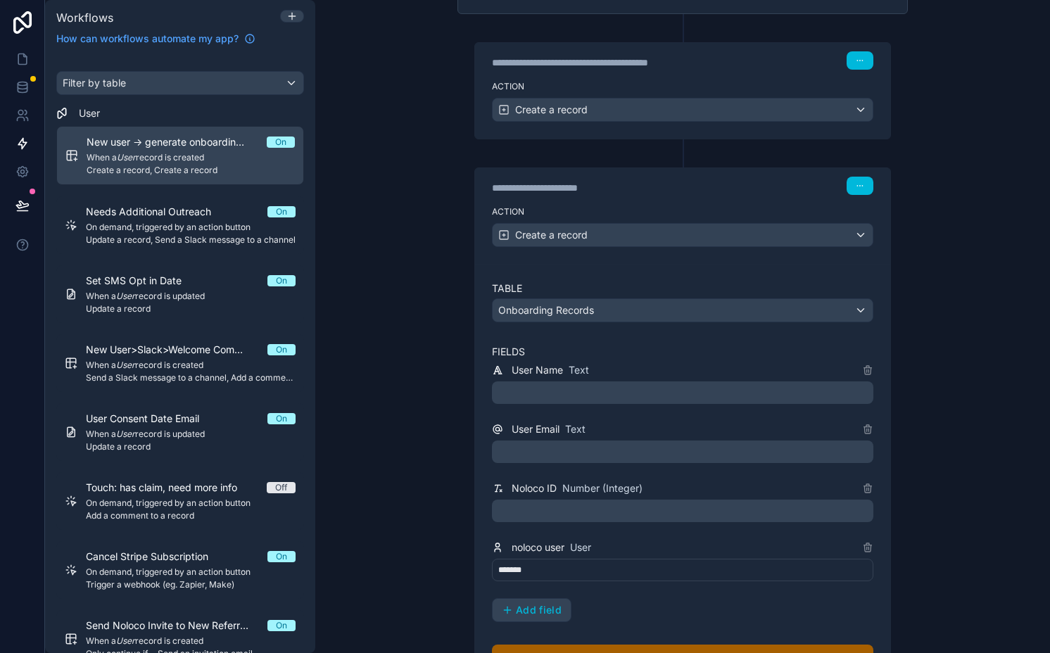
click at [543, 514] on p "﻿" at bounding box center [683, 510] width 373 height 17
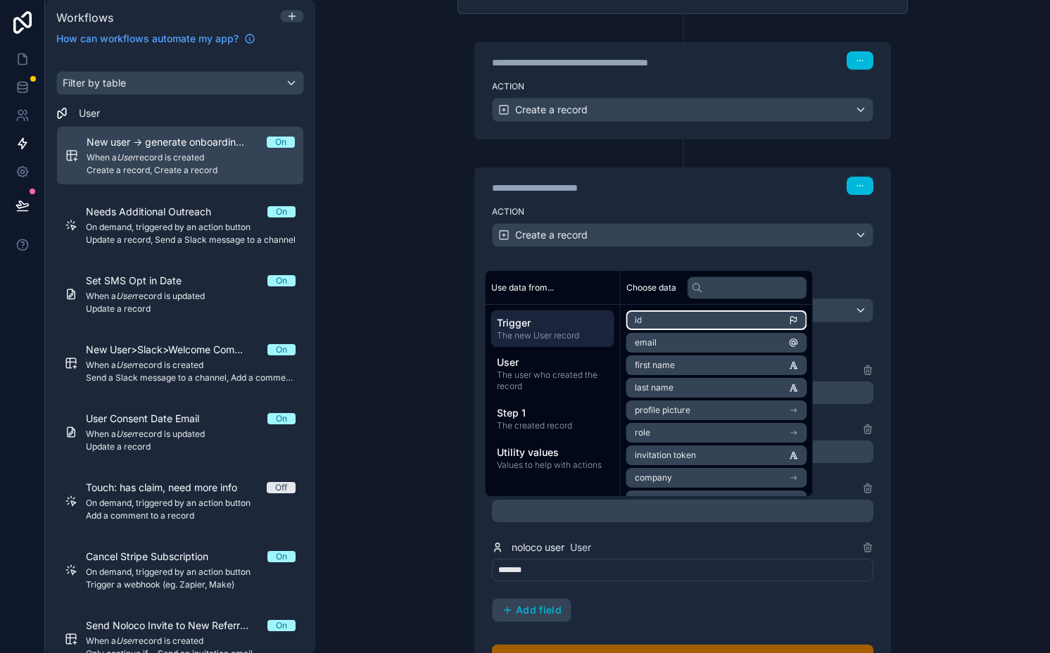
click at [678, 326] on li "id" at bounding box center [716, 320] width 181 height 20
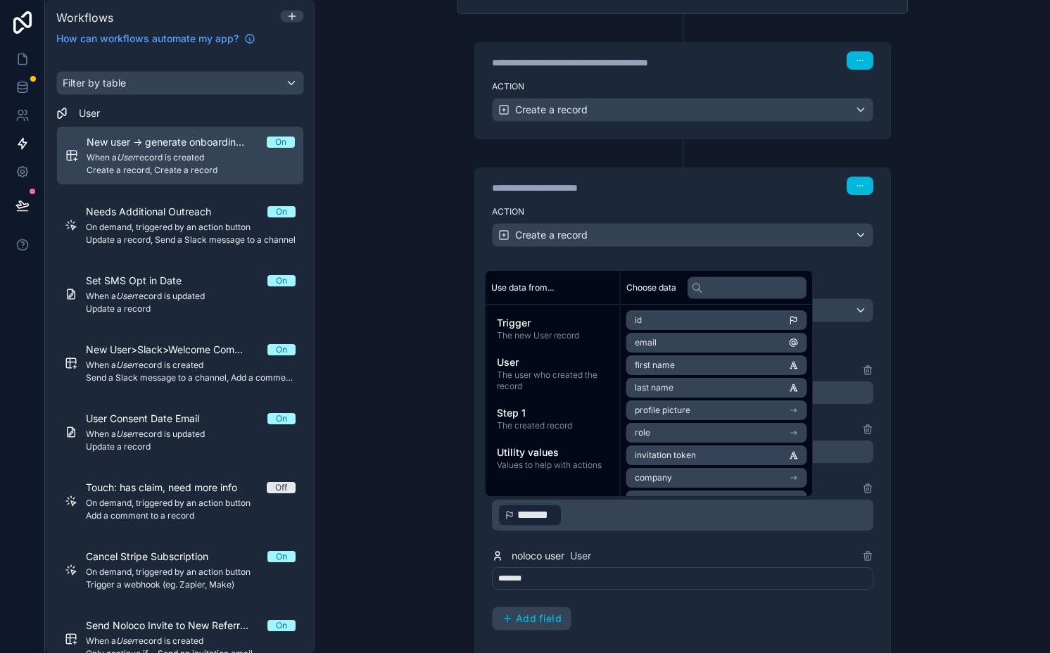
click at [448, 410] on div "**********" at bounding box center [682, 384] width 473 height 913
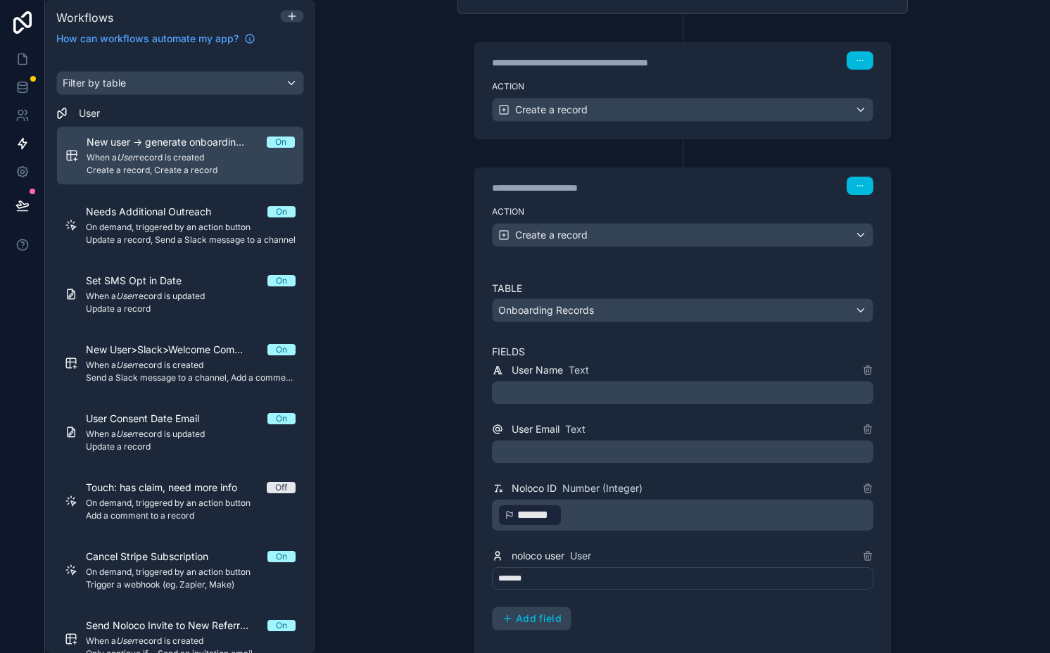
click at [544, 448] on p "﻿" at bounding box center [683, 451] width 373 height 17
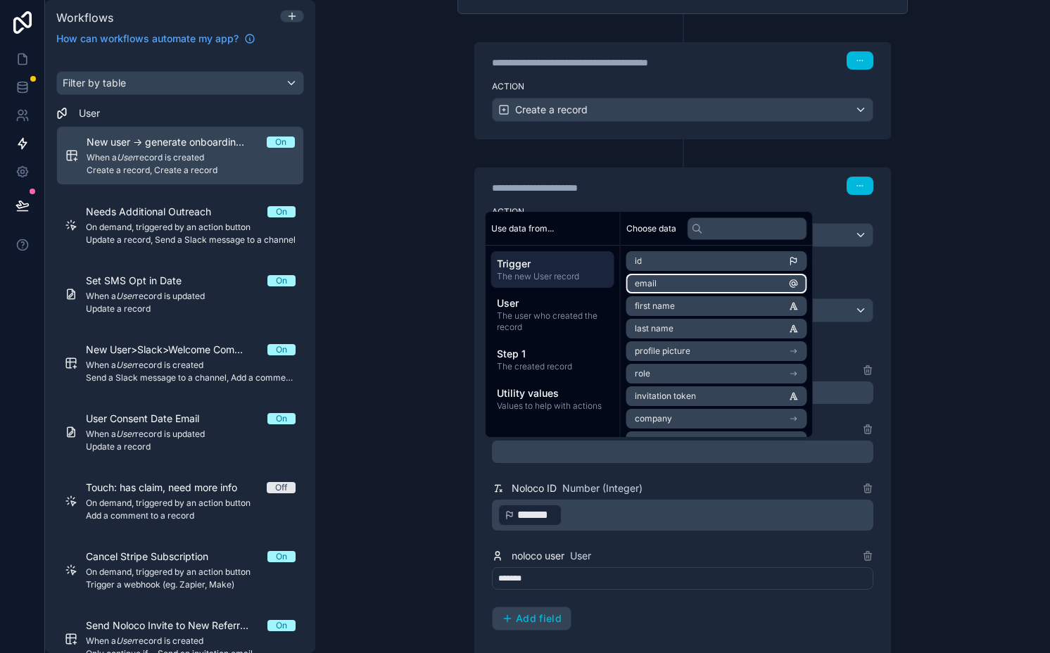
click at [668, 289] on li "email" at bounding box center [716, 284] width 181 height 20
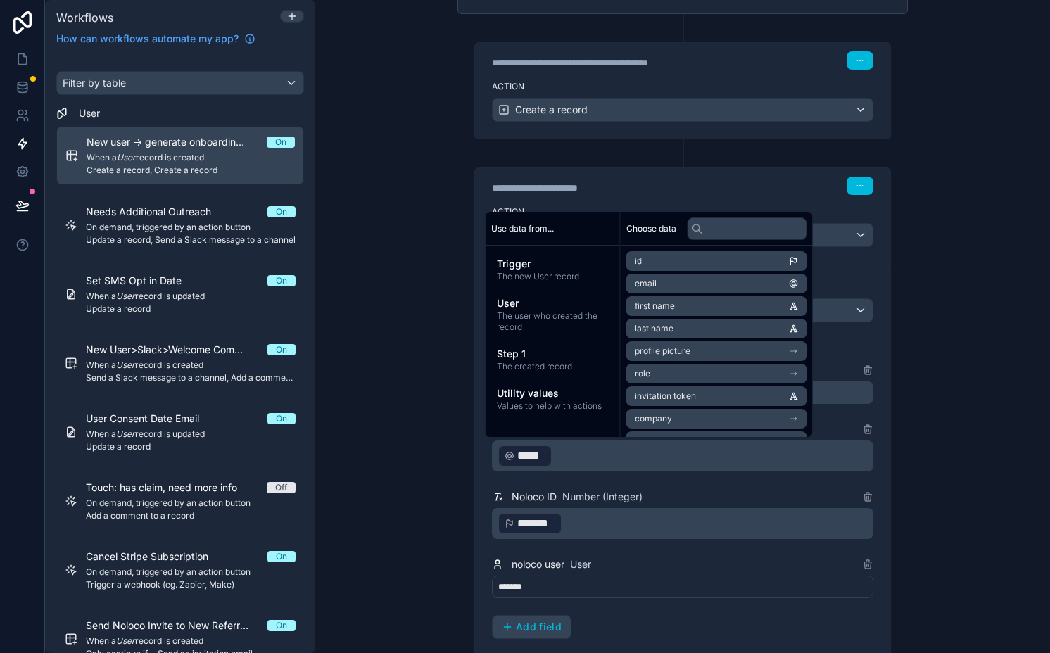
click at [384, 448] on div "**********" at bounding box center [682, 326] width 735 height 653
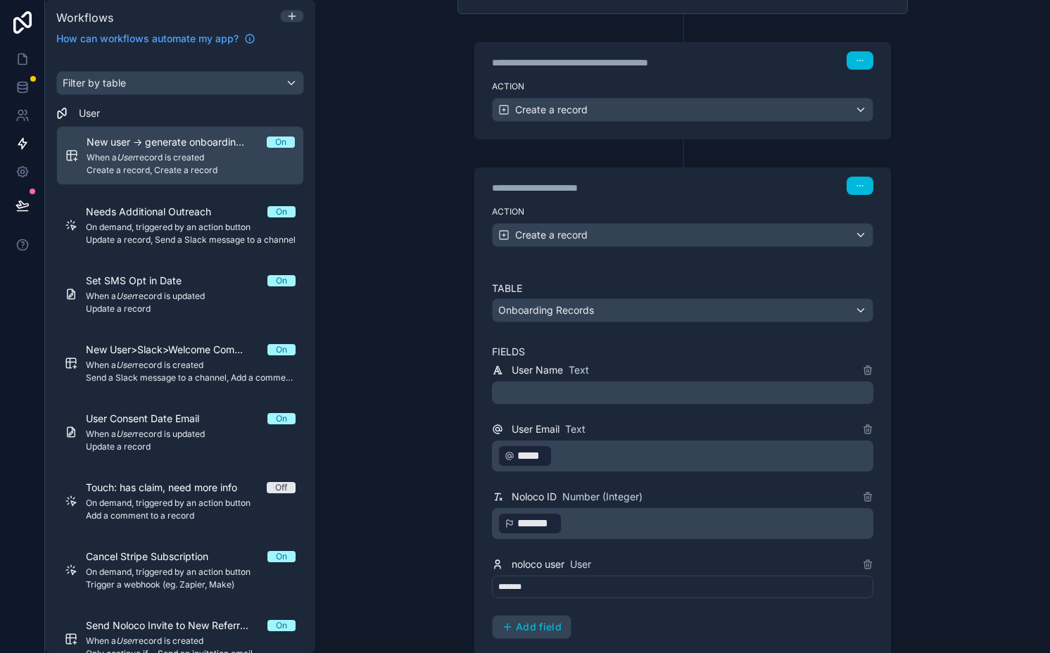
click at [547, 391] on p "﻿" at bounding box center [683, 392] width 373 height 17
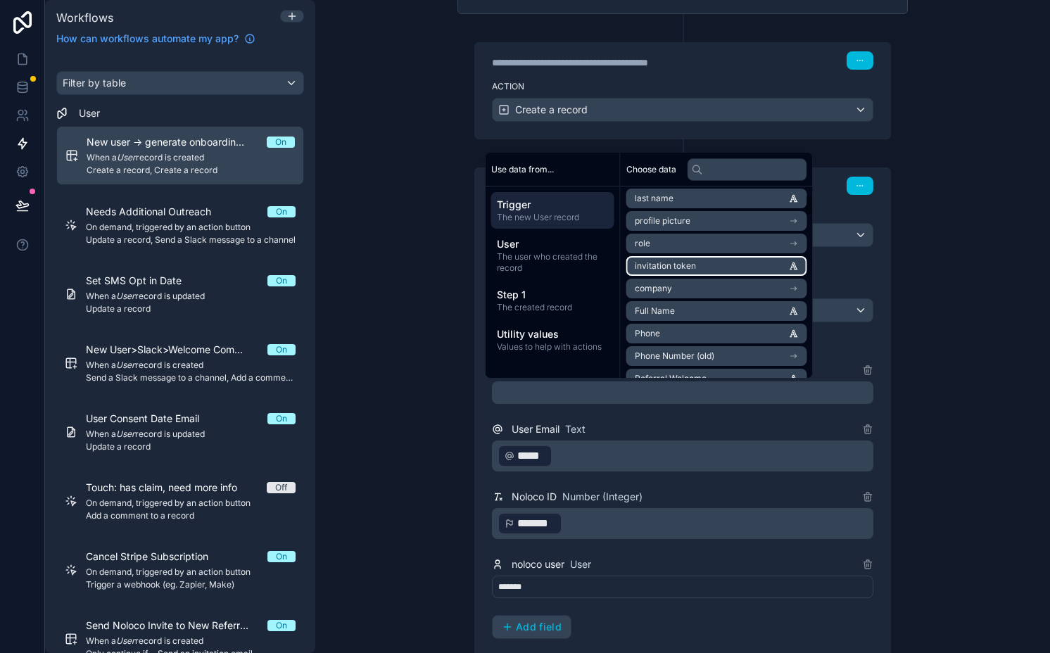
scroll to position [75, 0]
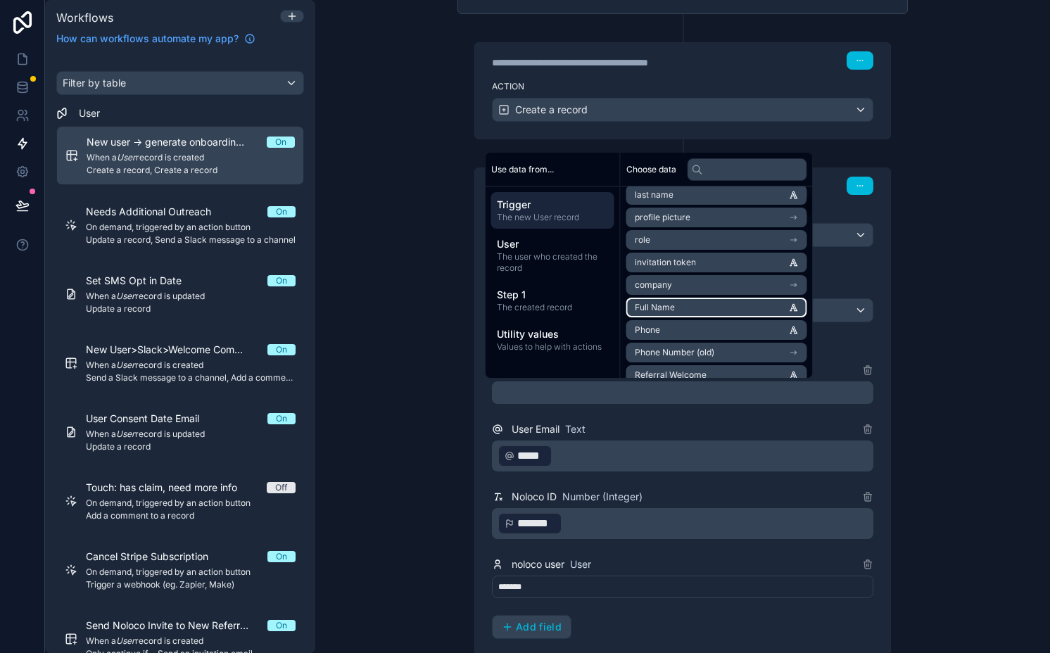
click at [690, 303] on li "Full Name" at bounding box center [716, 308] width 181 height 20
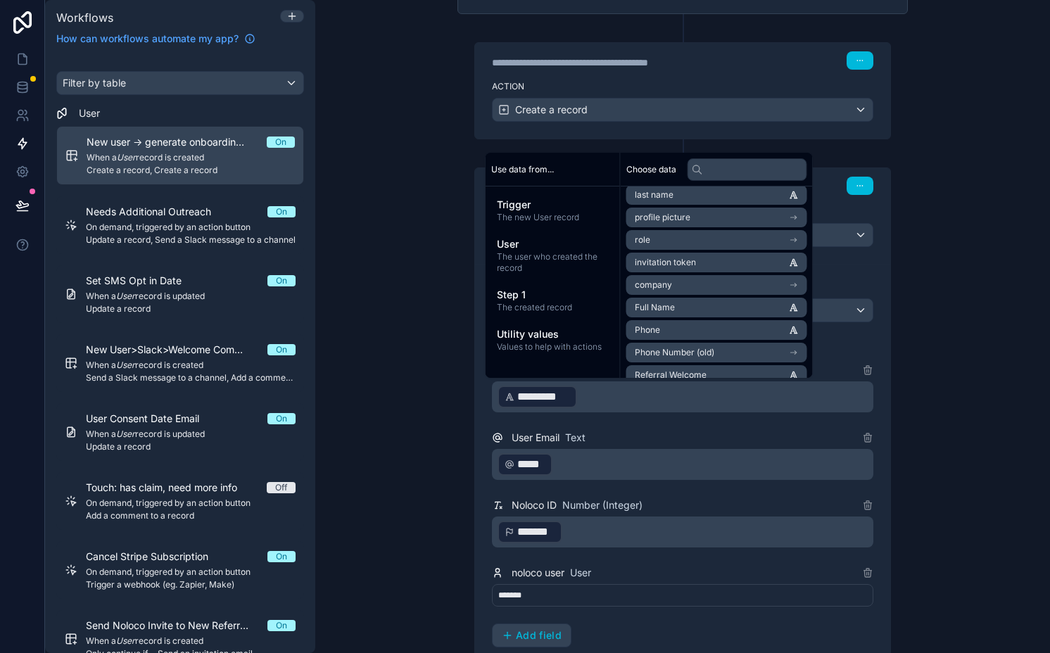
click at [400, 368] on div "**********" at bounding box center [682, 326] width 735 height 653
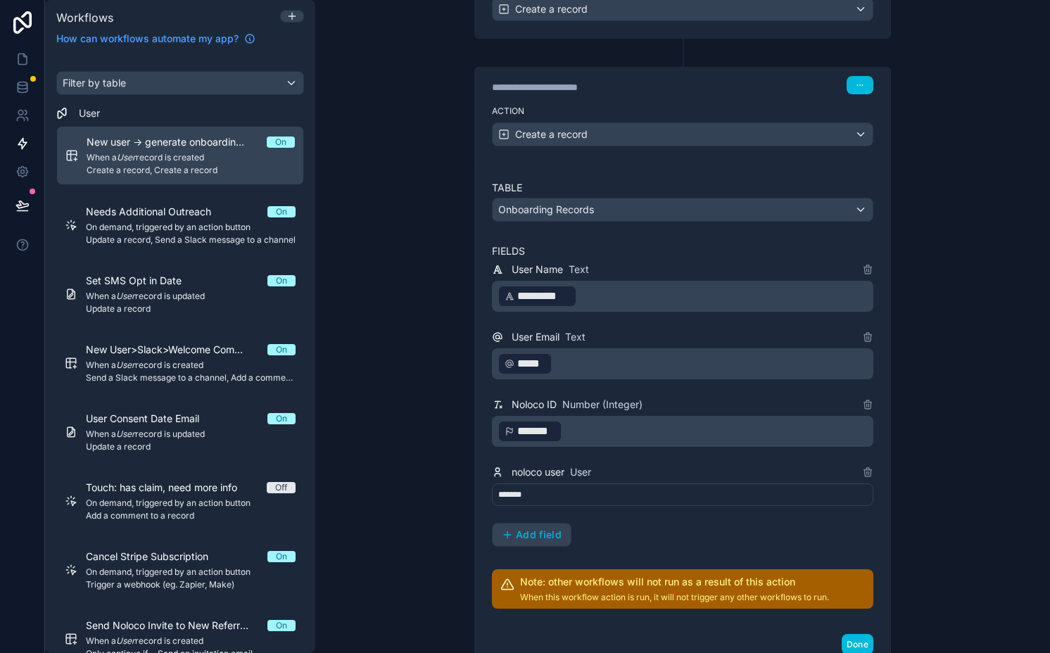
scroll to position [353, 0]
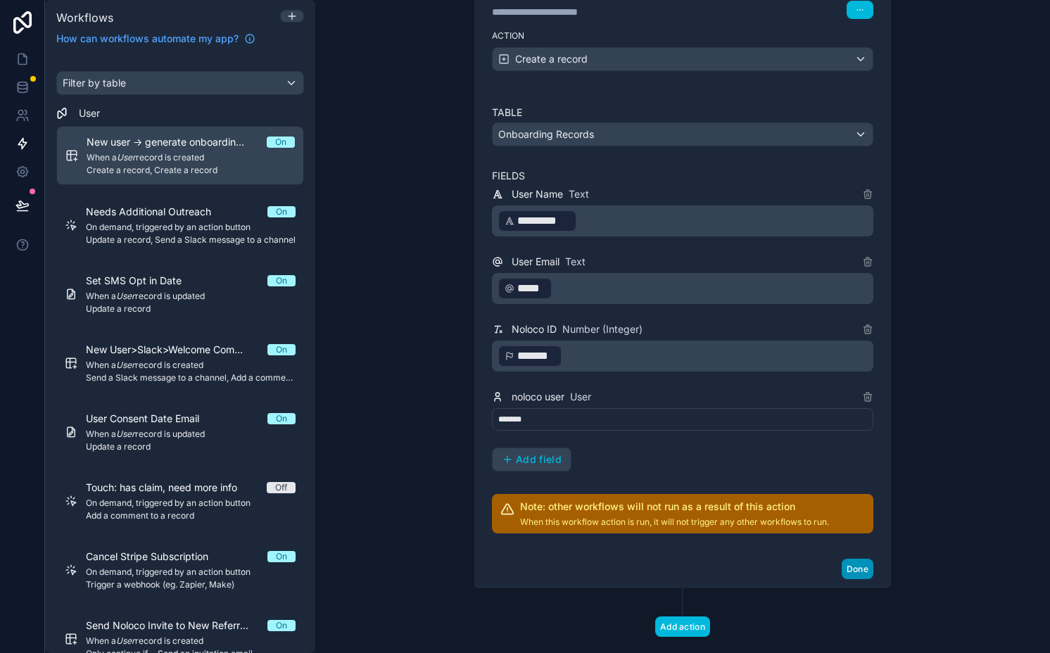
click at [843, 576] on button "Done" at bounding box center [858, 569] width 32 height 20
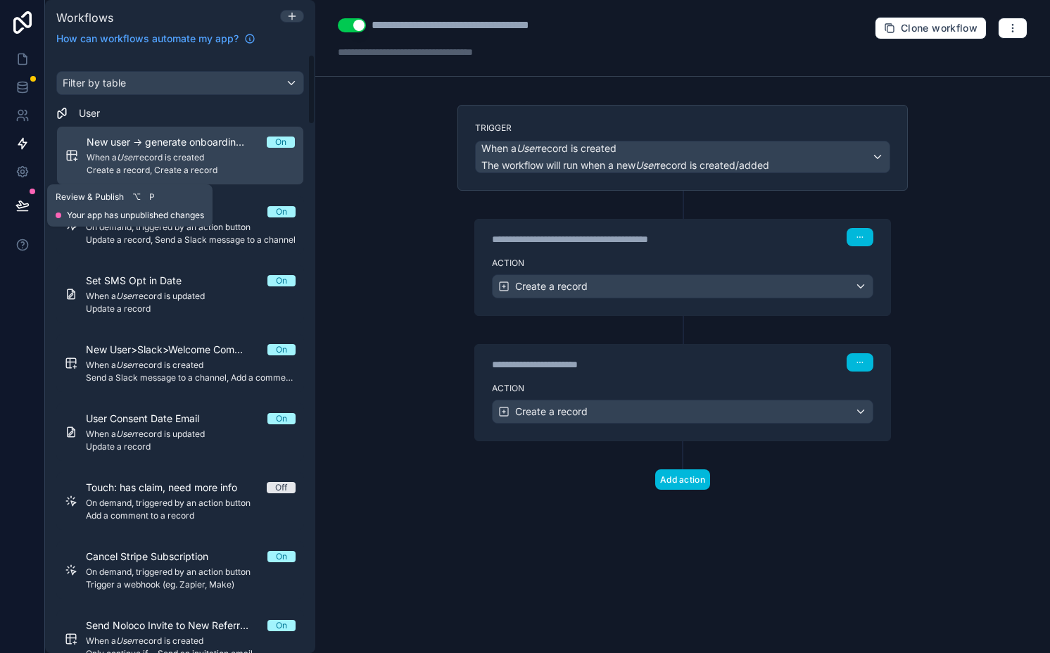
click at [22, 206] on icon at bounding box center [22, 204] width 12 height 7
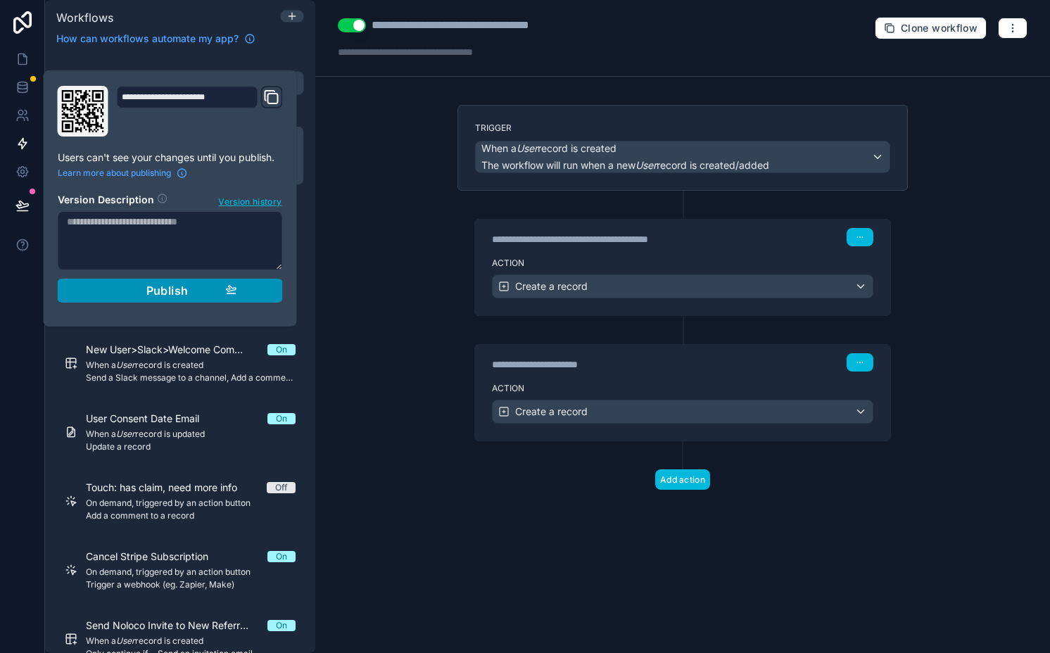
click at [101, 288] on button "Publish" at bounding box center [170, 291] width 225 height 24
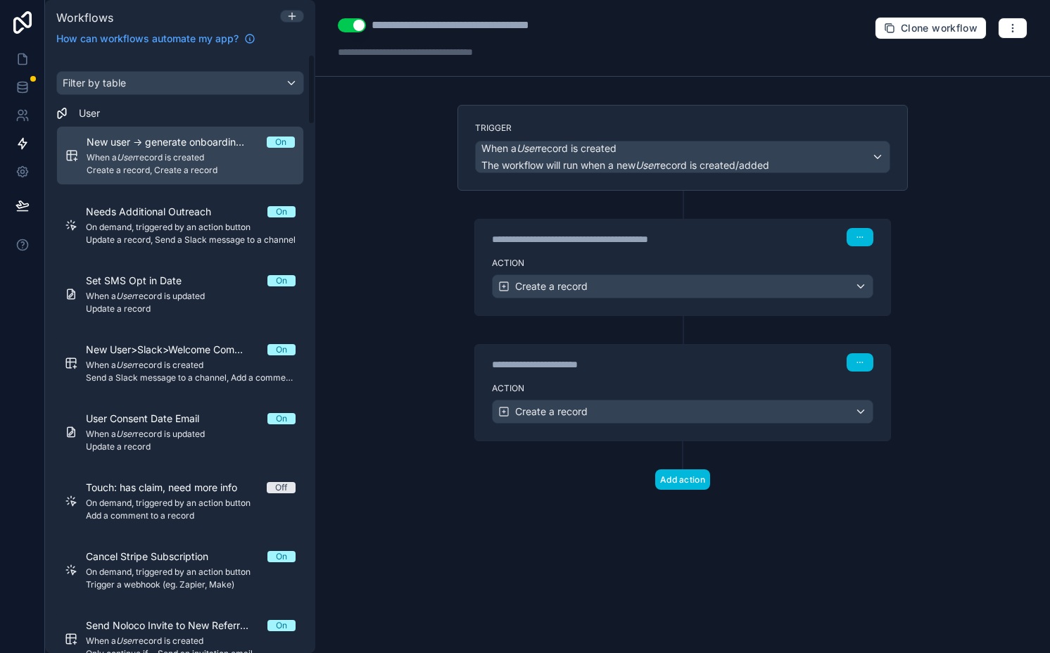
click at [363, 207] on div "**********" at bounding box center [682, 326] width 735 height 653
click at [26, 58] on icon at bounding box center [22, 59] width 8 height 11
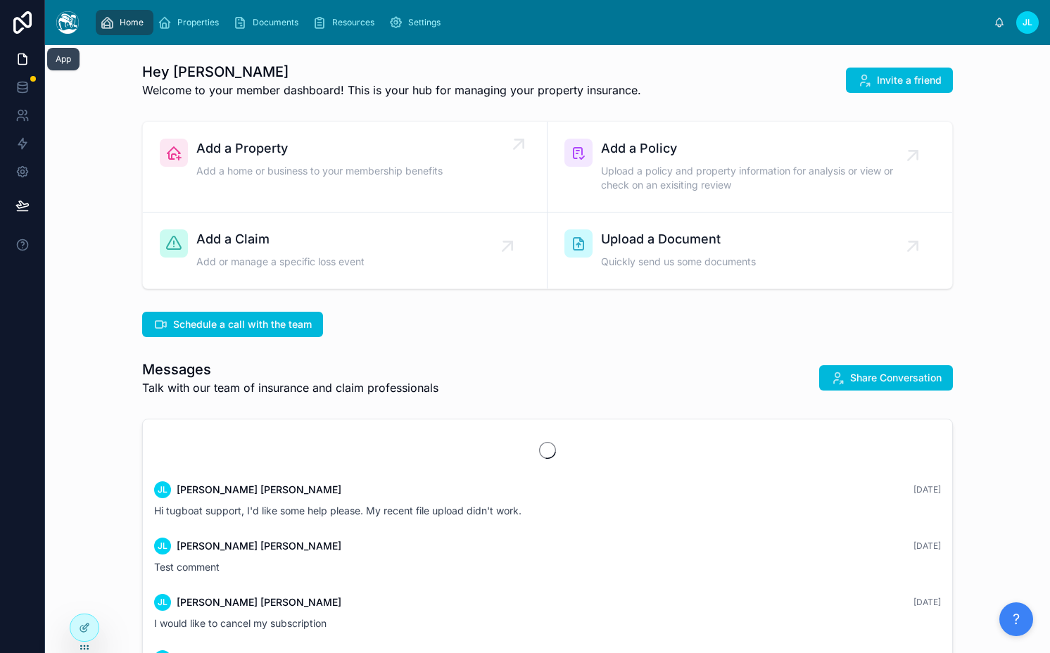
scroll to position [1018, 0]
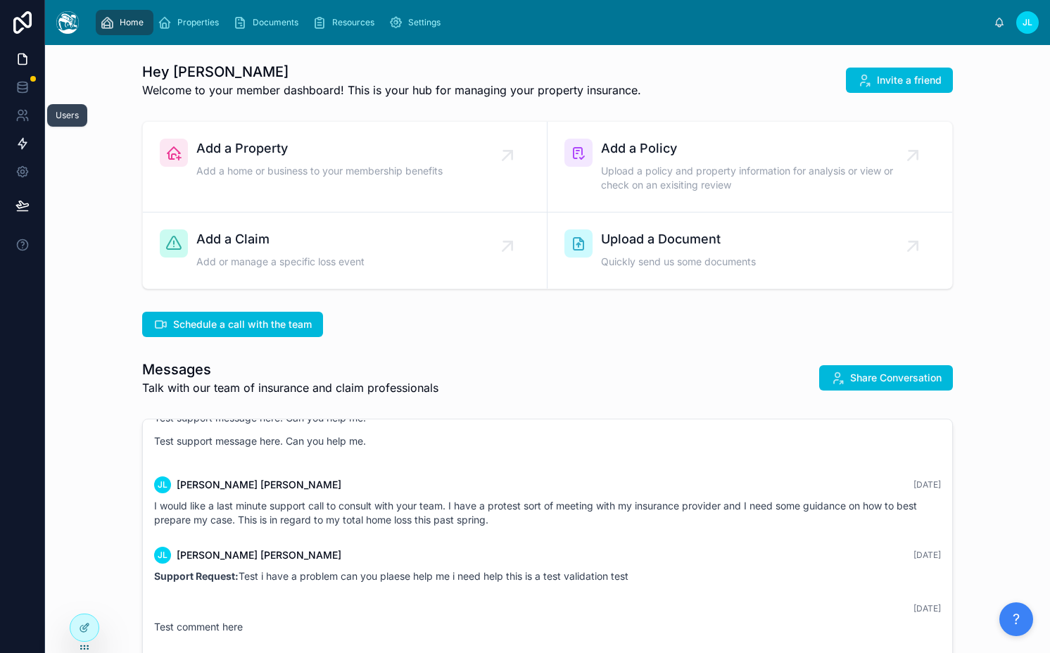
click at [20, 138] on icon at bounding box center [22, 144] width 14 height 14
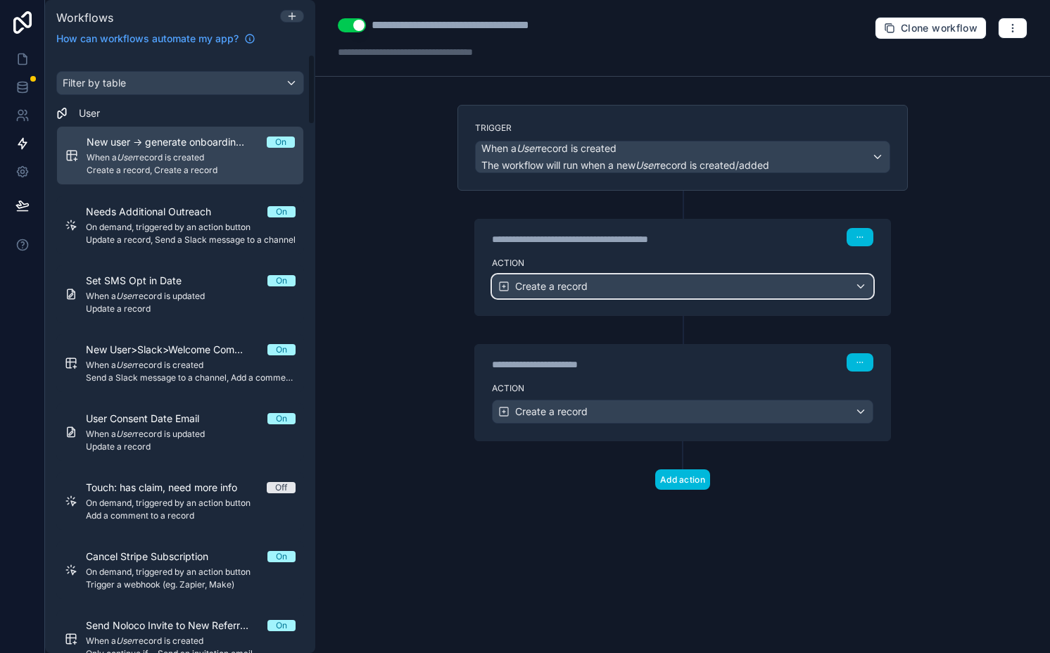
click at [552, 289] on span "Create a record" at bounding box center [551, 286] width 72 height 14
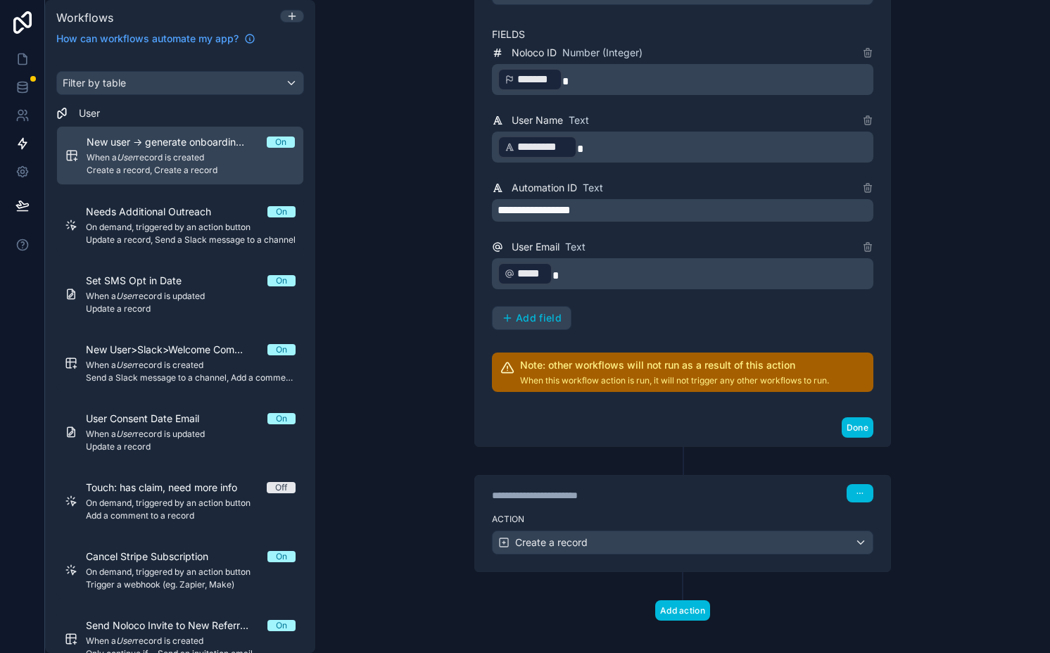
scroll to position [381, 0]
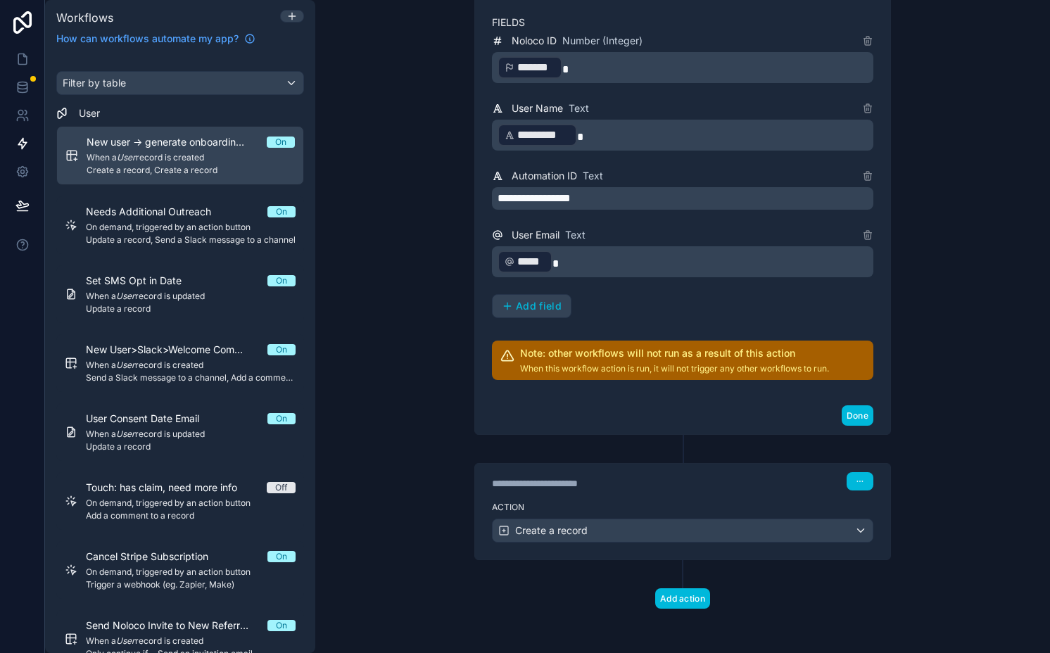
click at [528, 315] on button "Add field" at bounding box center [532, 306] width 78 height 23
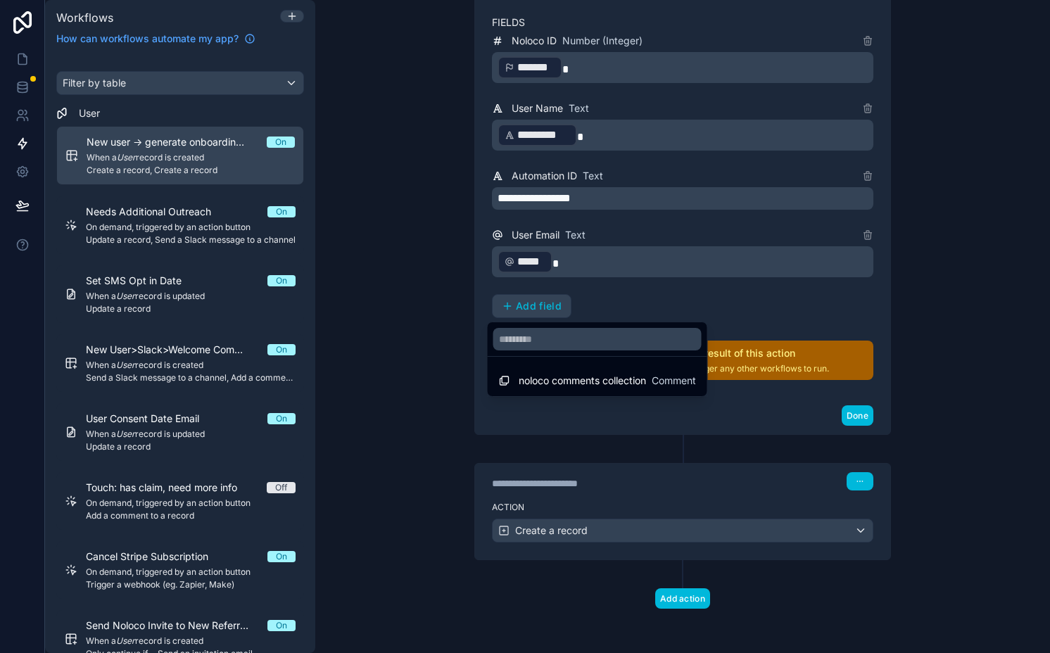
click at [528, 315] on div at bounding box center [525, 326] width 1050 height 653
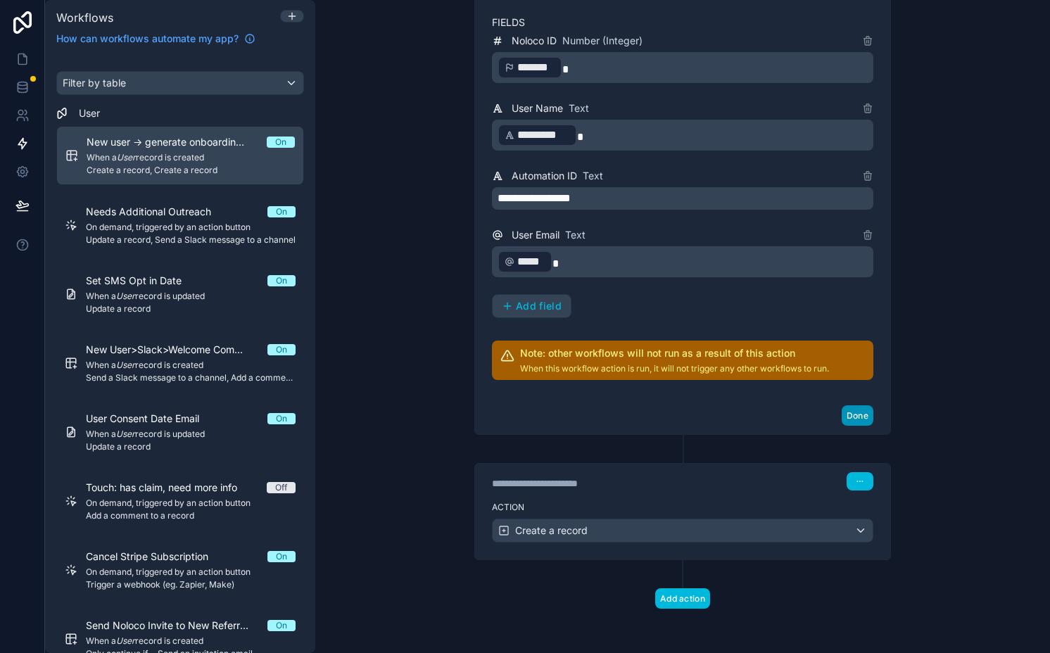
click at [842, 415] on button "Done" at bounding box center [858, 415] width 32 height 20
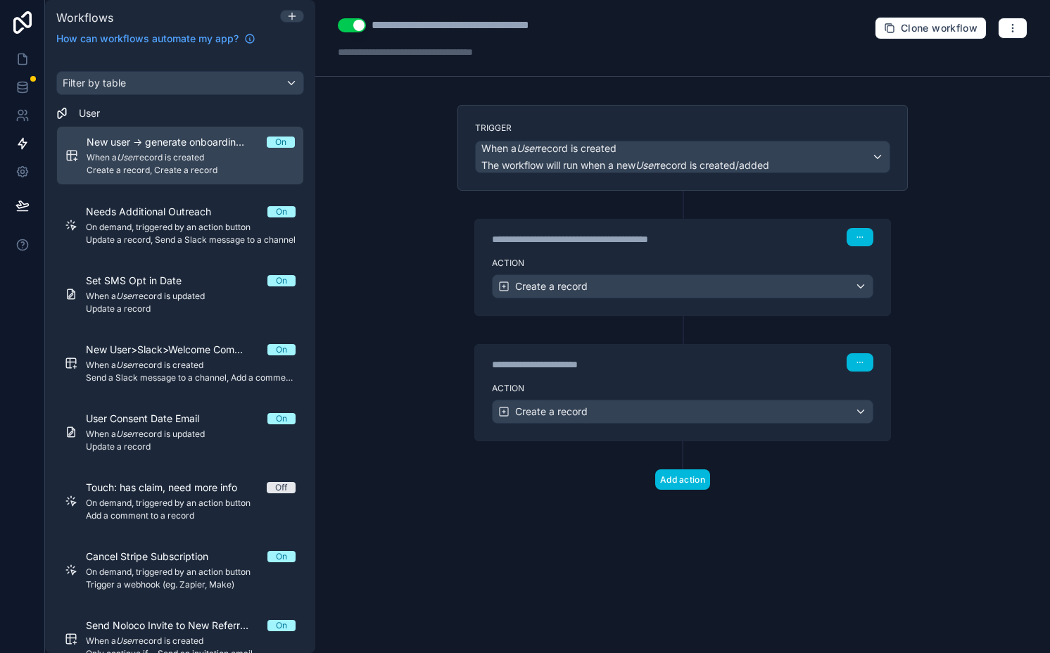
scroll to position [0, 0]
click at [20, 82] on icon at bounding box center [22, 84] width 9 height 4
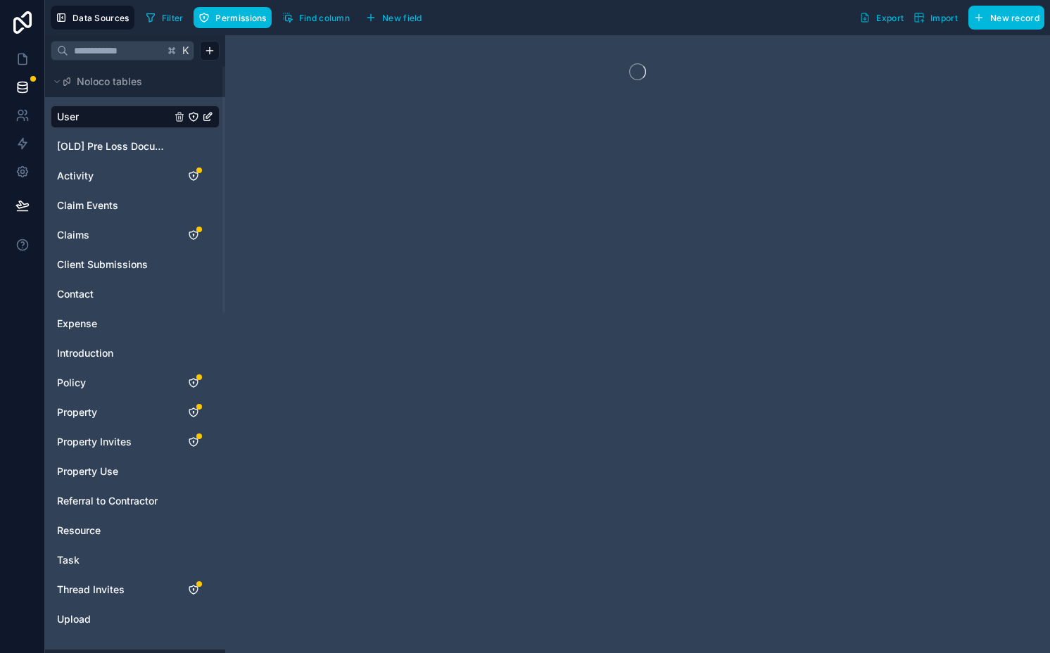
click at [302, 16] on span "Find column" at bounding box center [324, 18] width 51 height 11
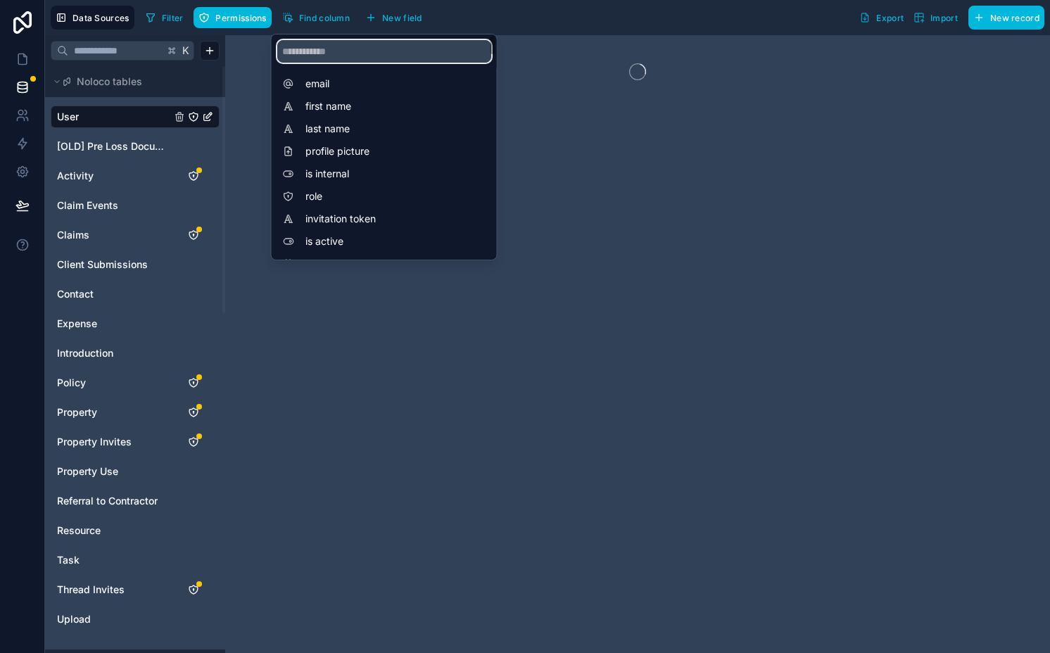
click at [317, 57] on input "scrollable content" at bounding box center [384, 51] width 214 height 23
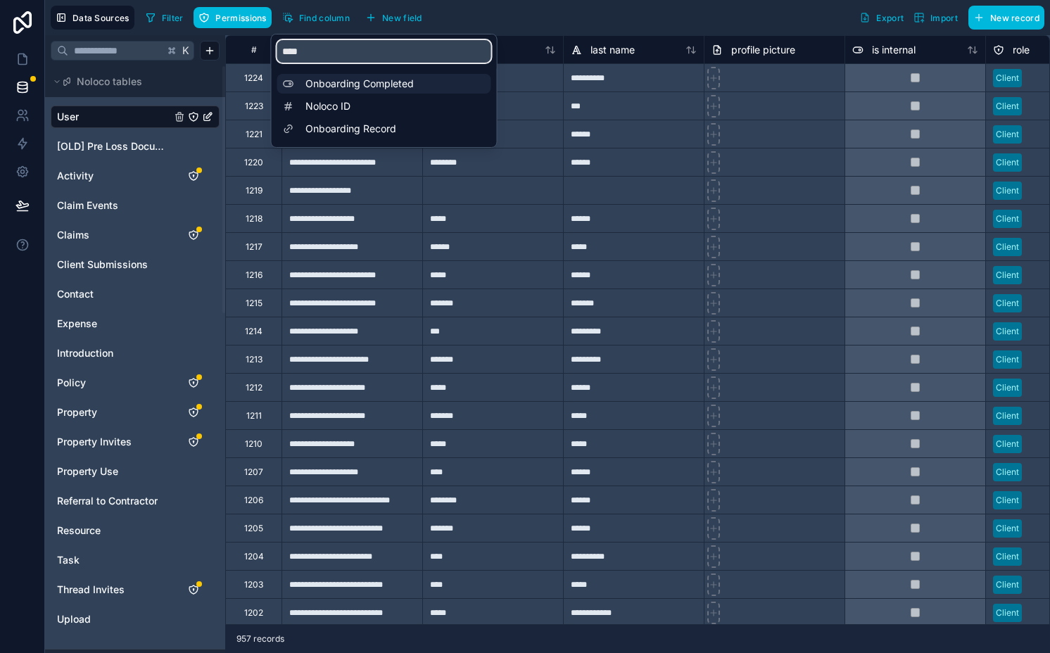
type input "****"
click at [343, 88] on span "Onboarding Completed" at bounding box center [387, 84] width 165 height 14
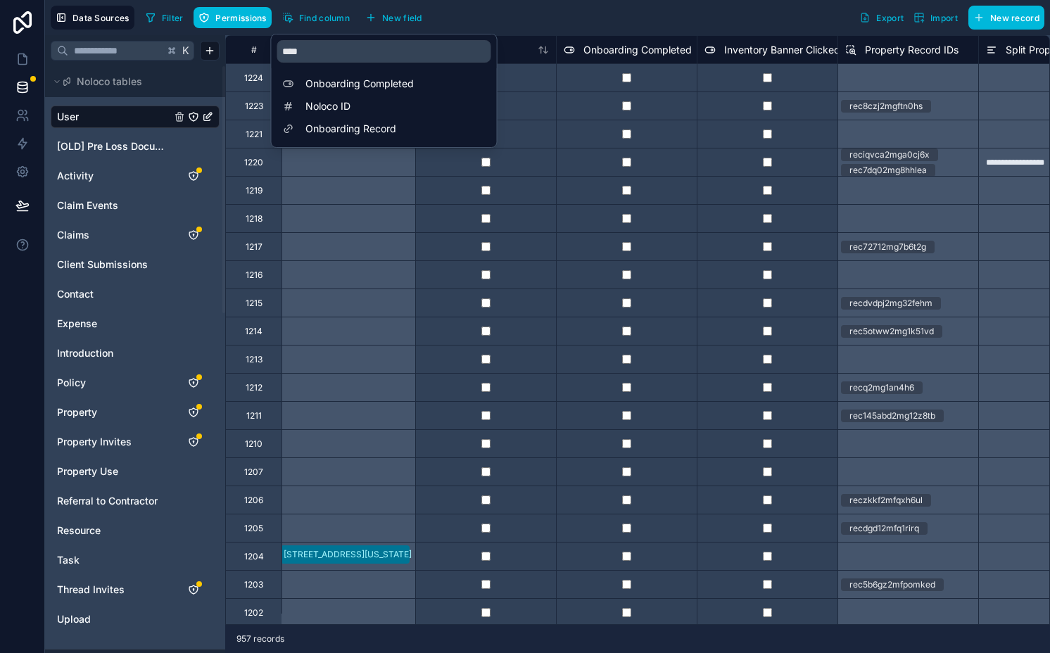
scroll to position [0, 9710]
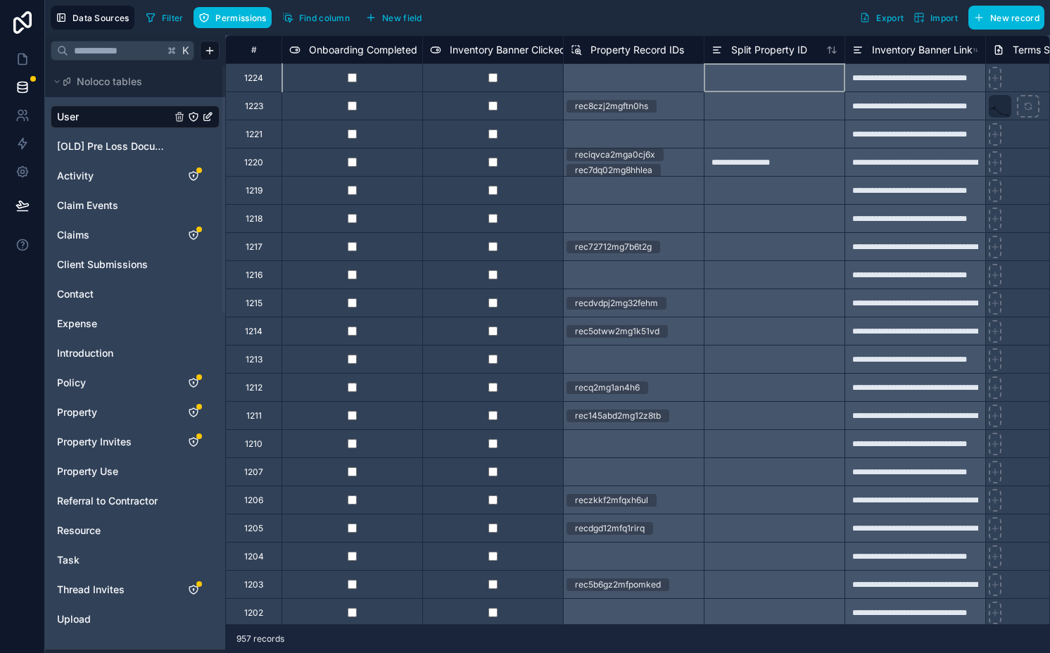
click at [705, 87] on div at bounding box center [774, 77] width 141 height 28
click at [23, 146] on icon at bounding box center [22, 144] width 8 height 11
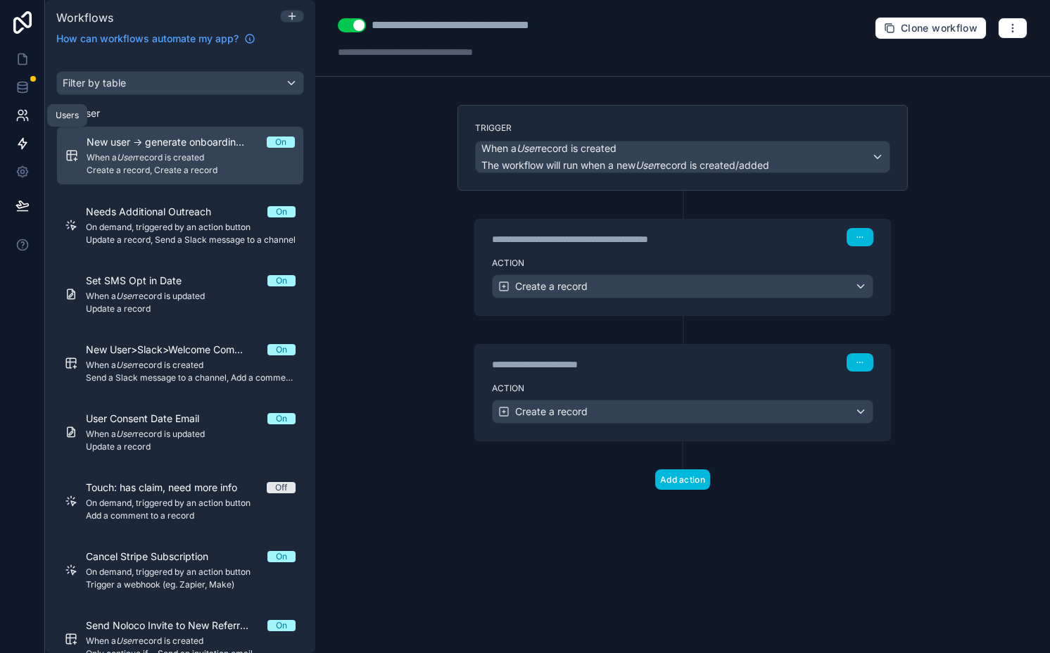
click at [26, 113] on icon at bounding box center [26, 112] width 2 height 4
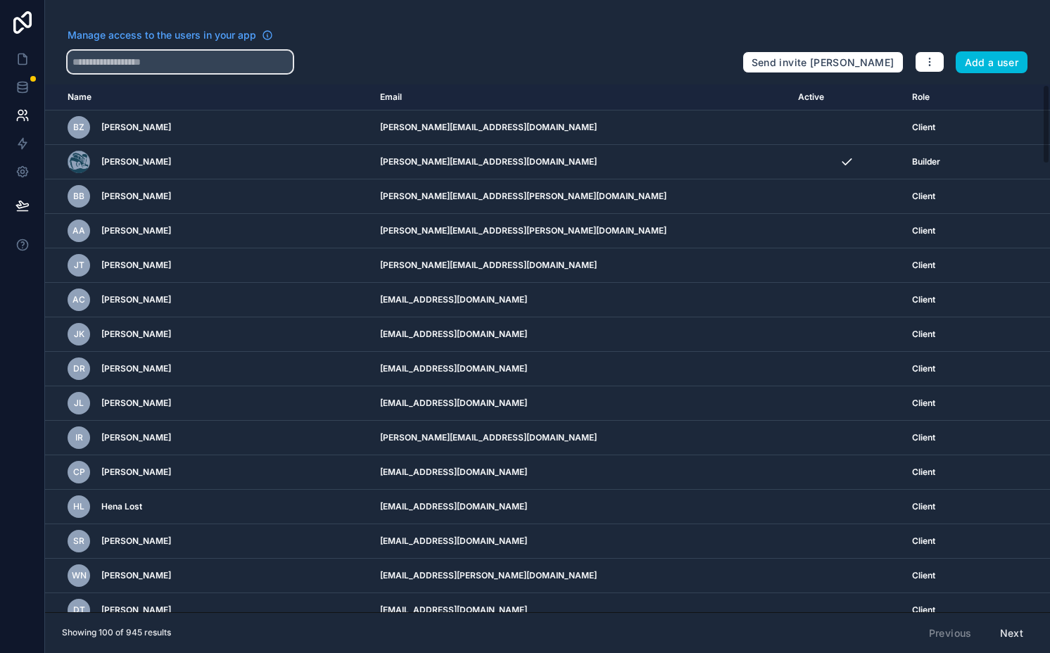
click at [170, 56] on input "text" at bounding box center [180, 62] width 225 height 23
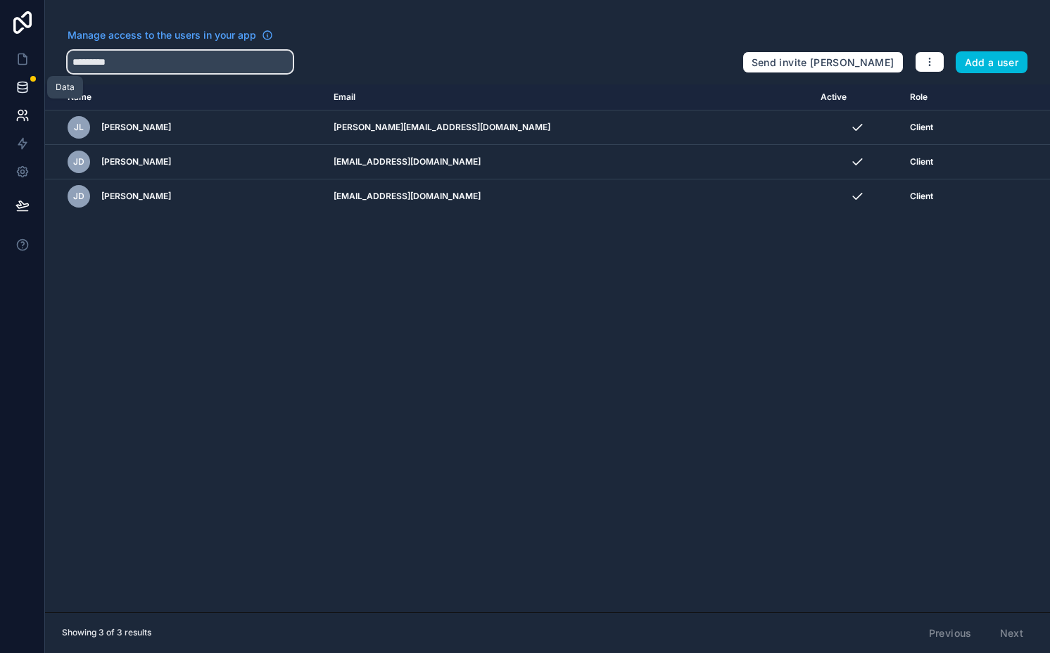
type input "*********"
click at [25, 89] on icon at bounding box center [22, 87] width 9 height 6
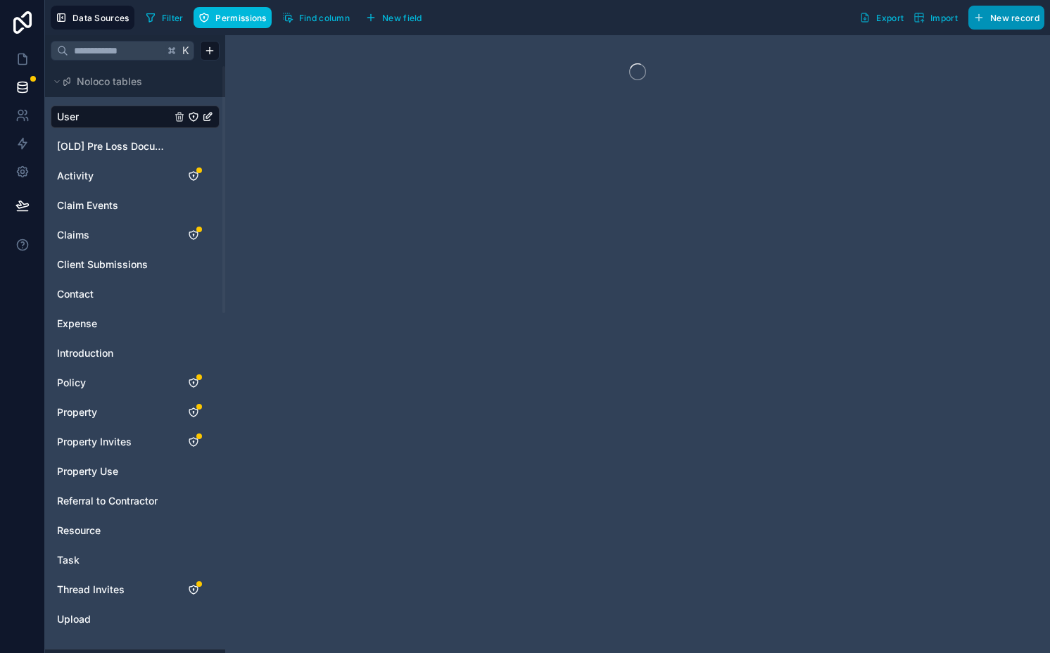
click at [982, 20] on icon "button" at bounding box center [978, 17] width 11 height 11
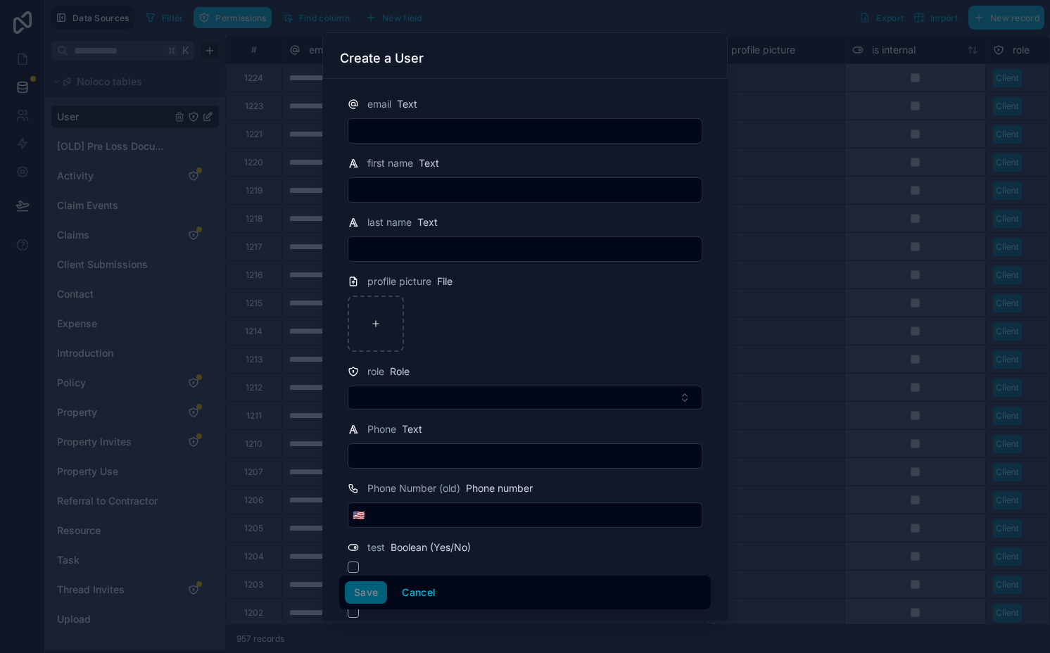
click at [495, 126] on input "text" at bounding box center [524, 131] width 353 height 20
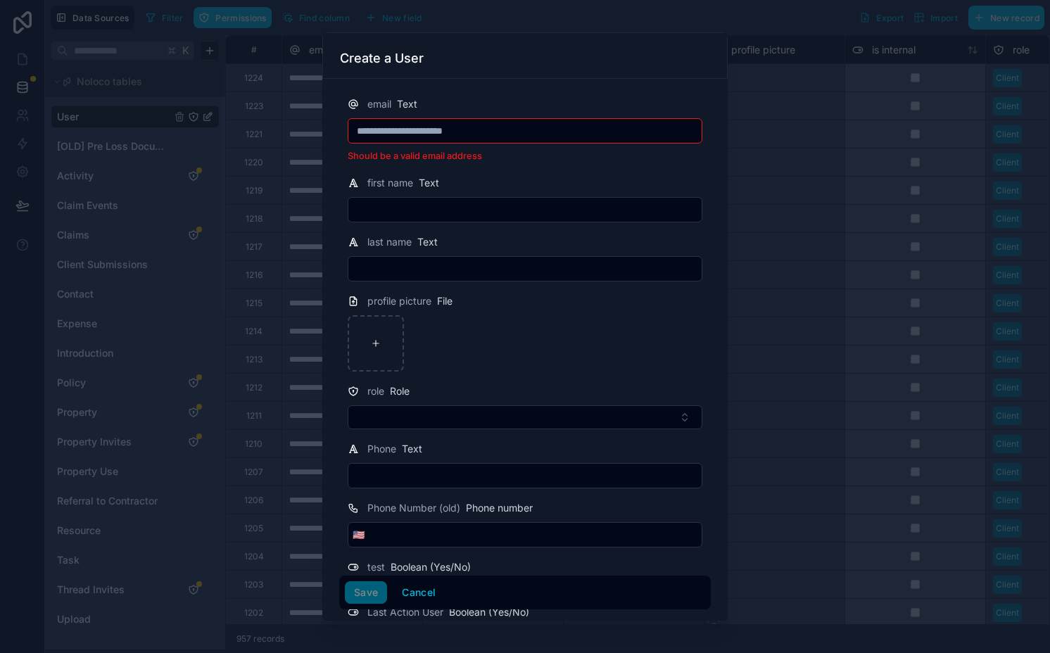
type input "**********"
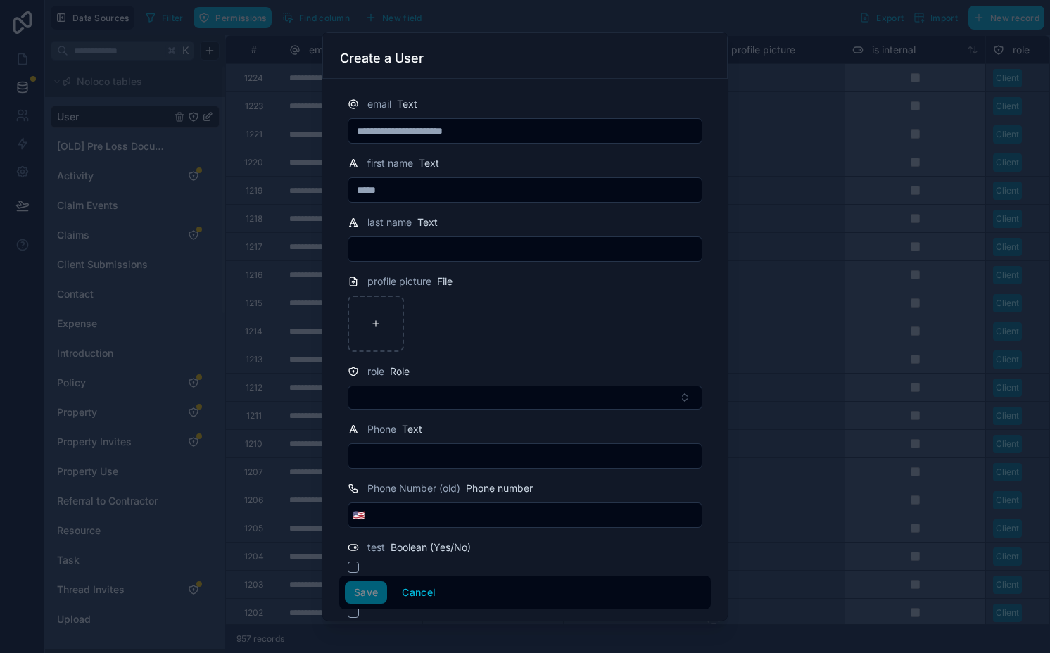
type input "*****"
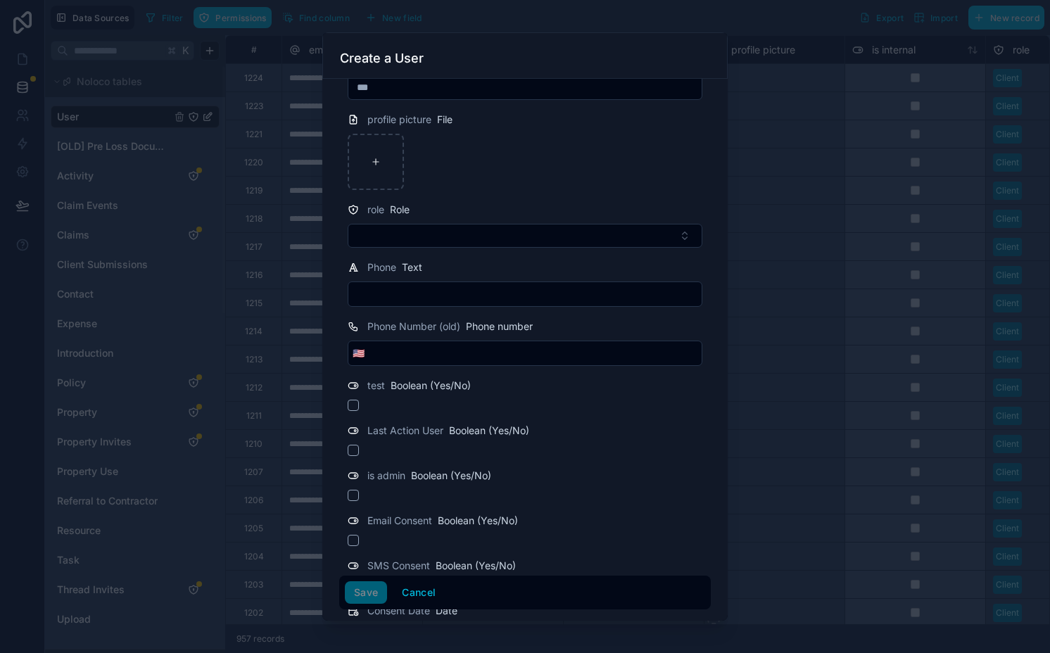
type input "***"
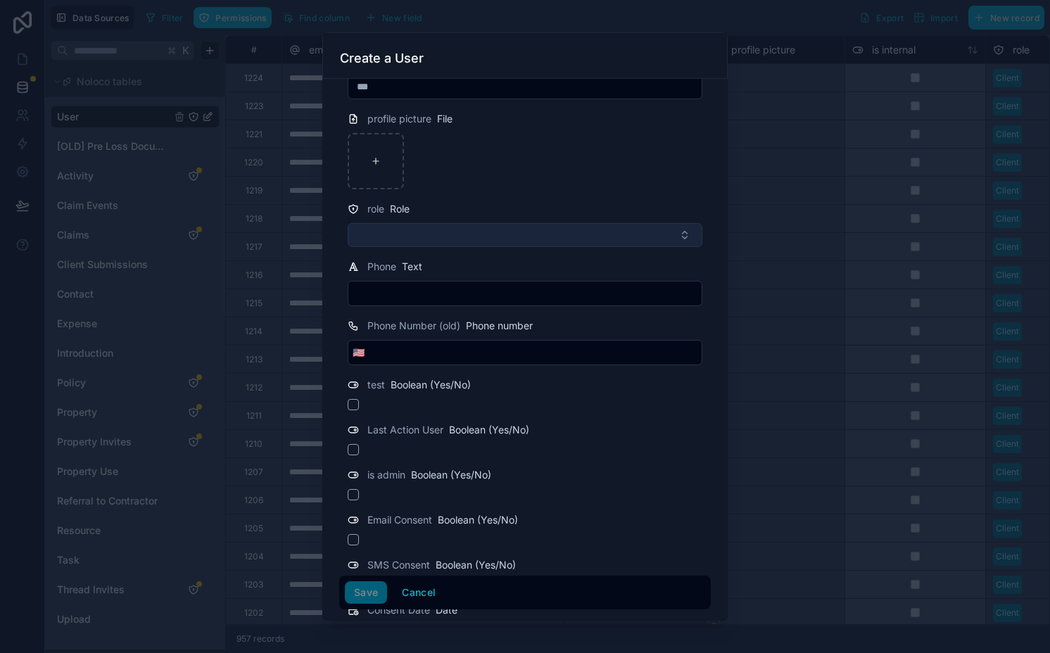
click at [362, 240] on button "Select Button" at bounding box center [525, 235] width 355 height 24
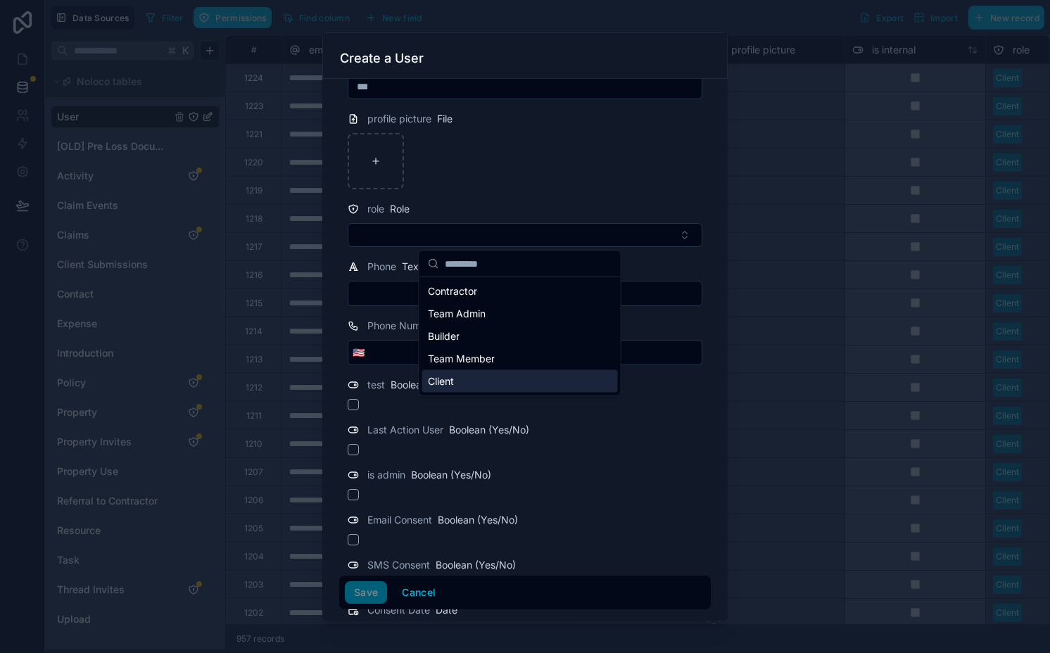
click at [443, 379] on span "Client" at bounding box center [441, 381] width 26 height 14
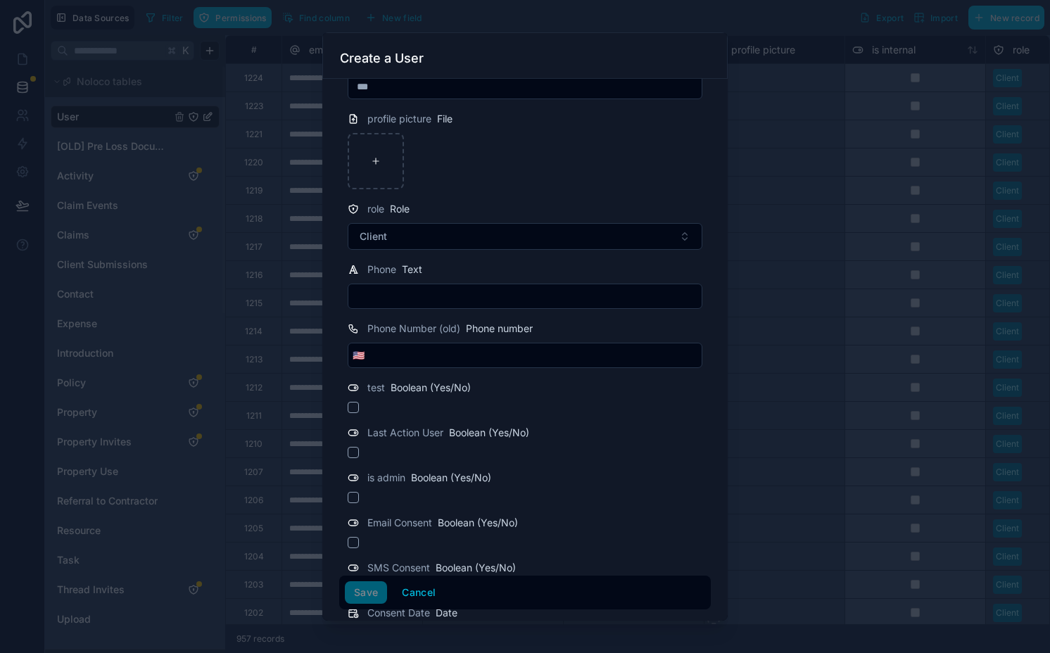
click at [388, 305] on input "text" at bounding box center [524, 296] width 353 height 20
type input "**********"
click at [374, 590] on button "Save" at bounding box center [366, 592] width 42 height 23
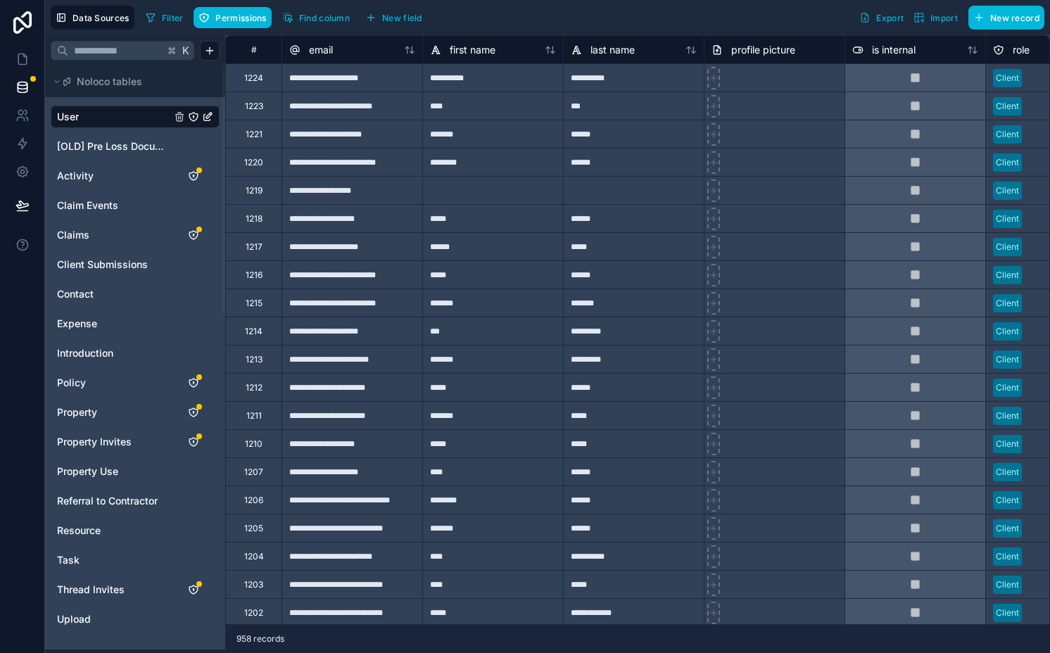
click at [122, 116] on link "User" at bounding box center [114, 117] width 114 height 14
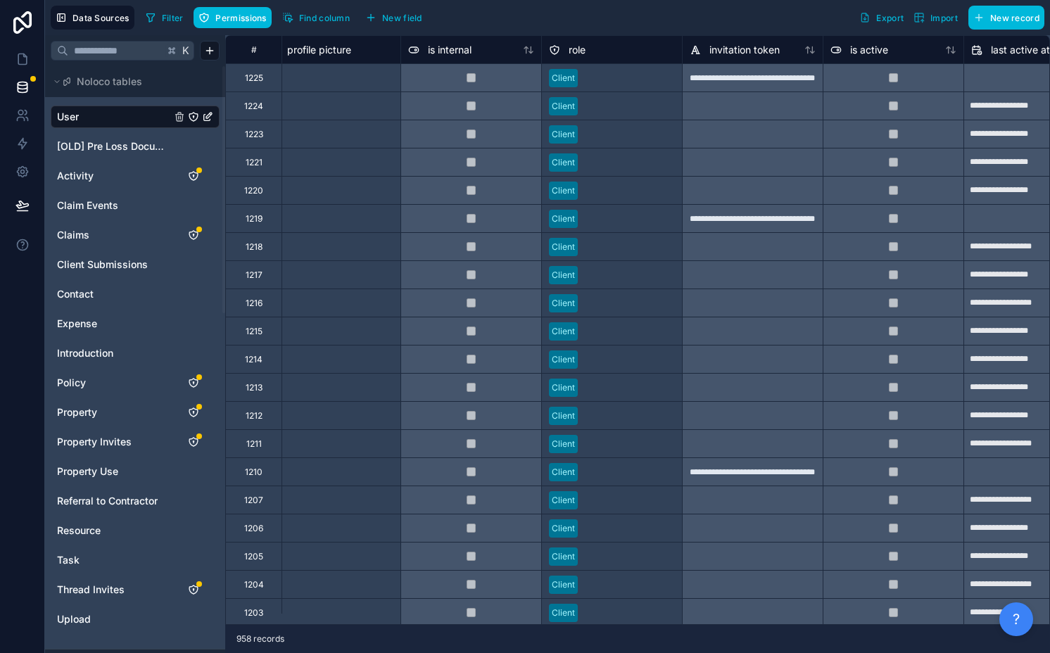
scroll to position [0, 448]
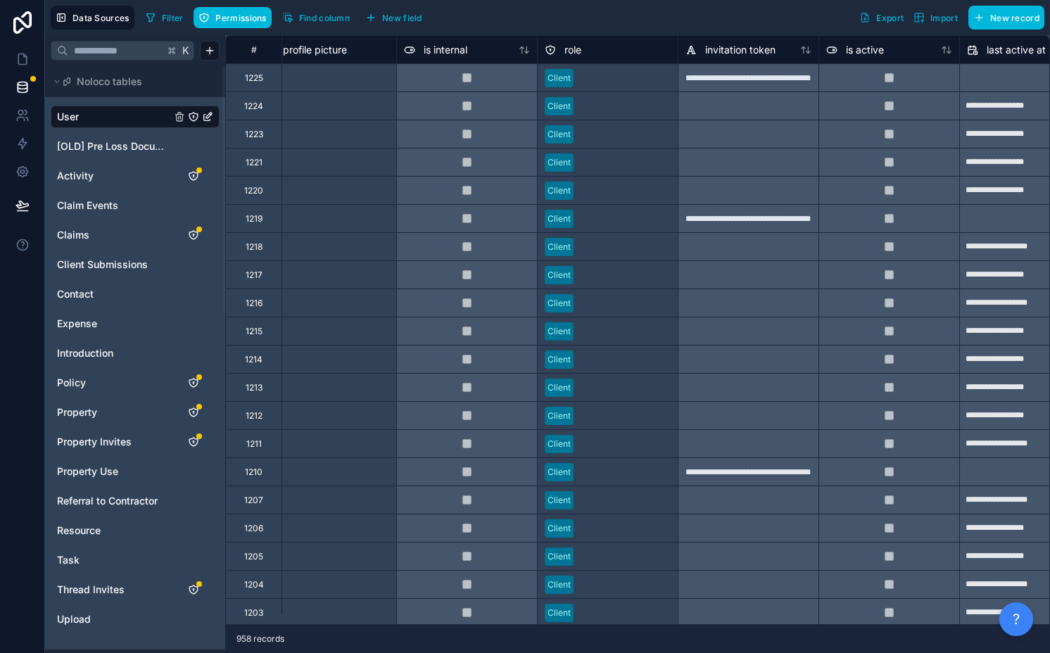
click at [310, 18] on span "Find column" at bounding box center [324, 18] width 51 height 11
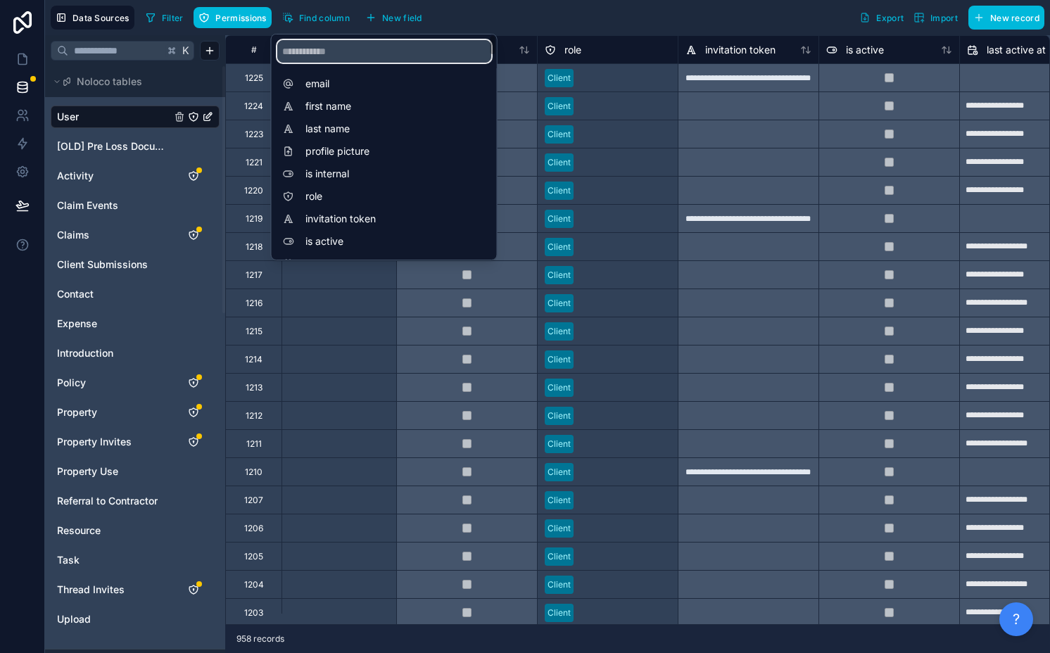
click at [343, 51] on input "scrollable content" at bounding box center [384, 51] width 214 height 23
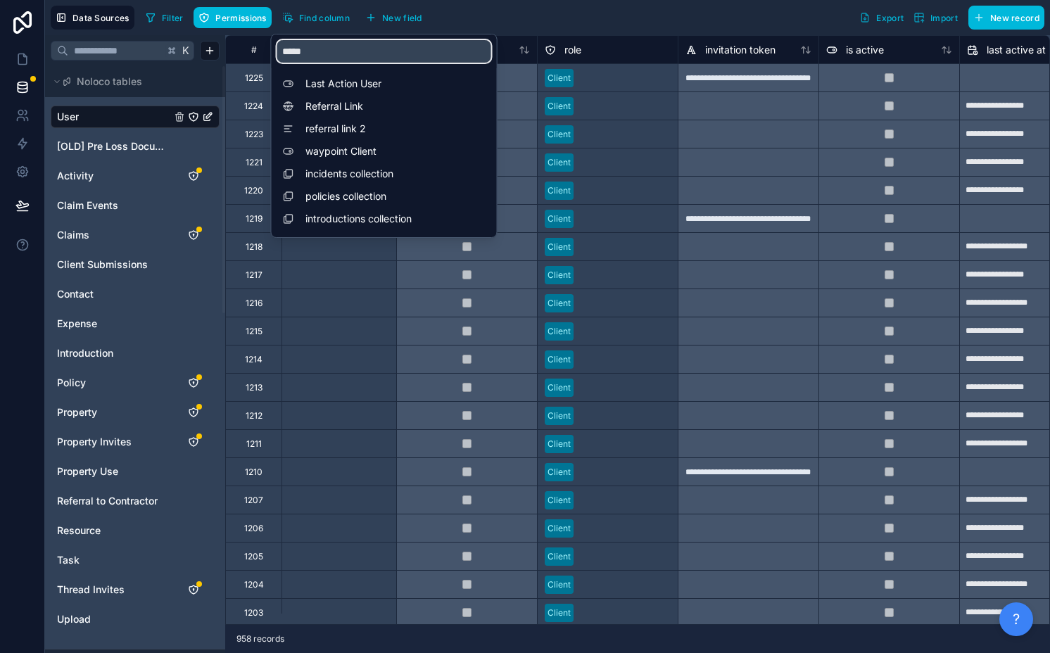
type input "******"
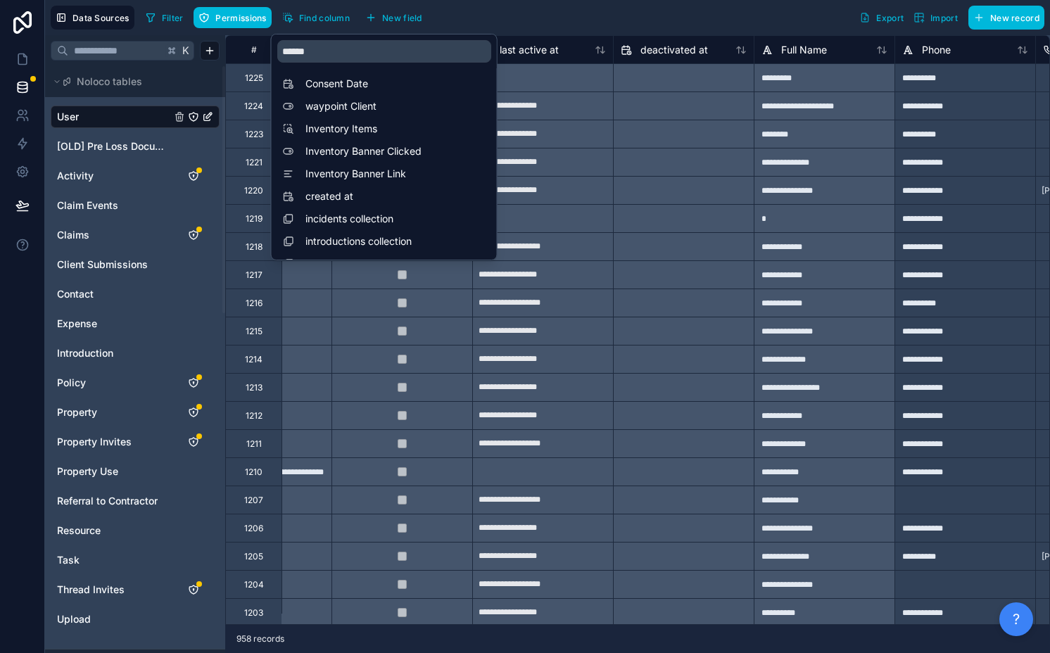
click at [683, 72] on div at bounding box center [684, 78] width 140 height 23
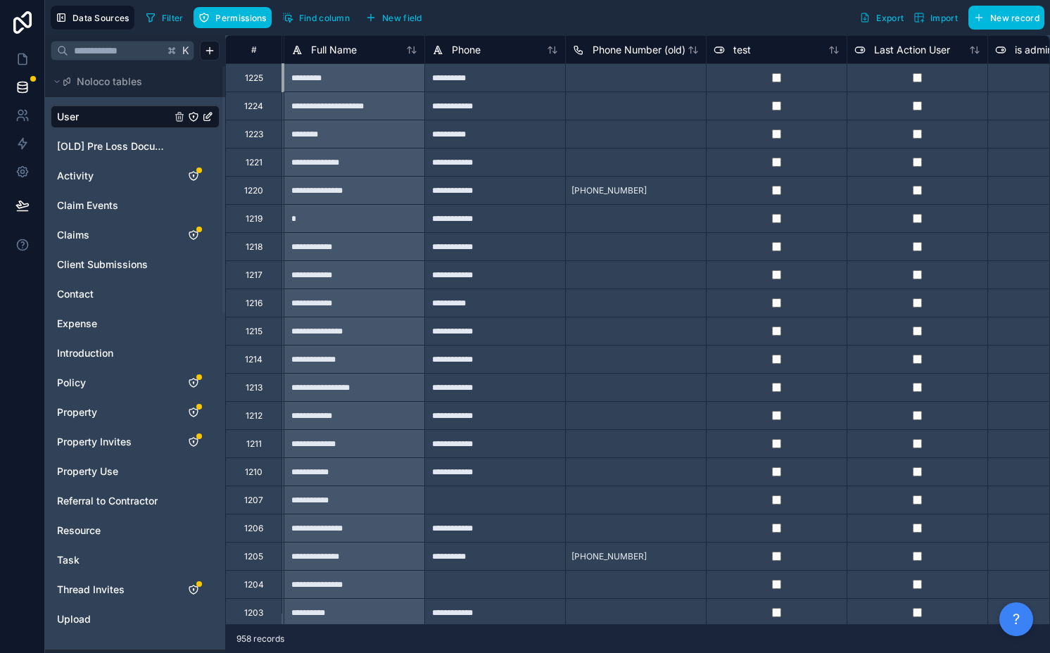
scroll to position [0, 1533]
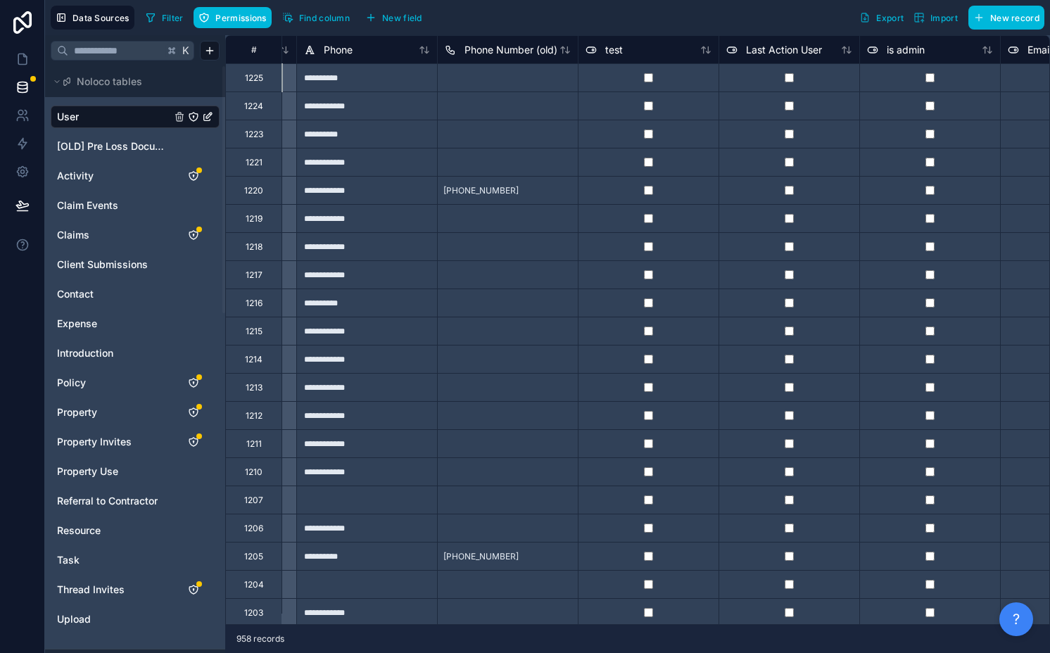
click at [322, 23] on button "Find column" at bounding box center [315, 17] width 77 height 21
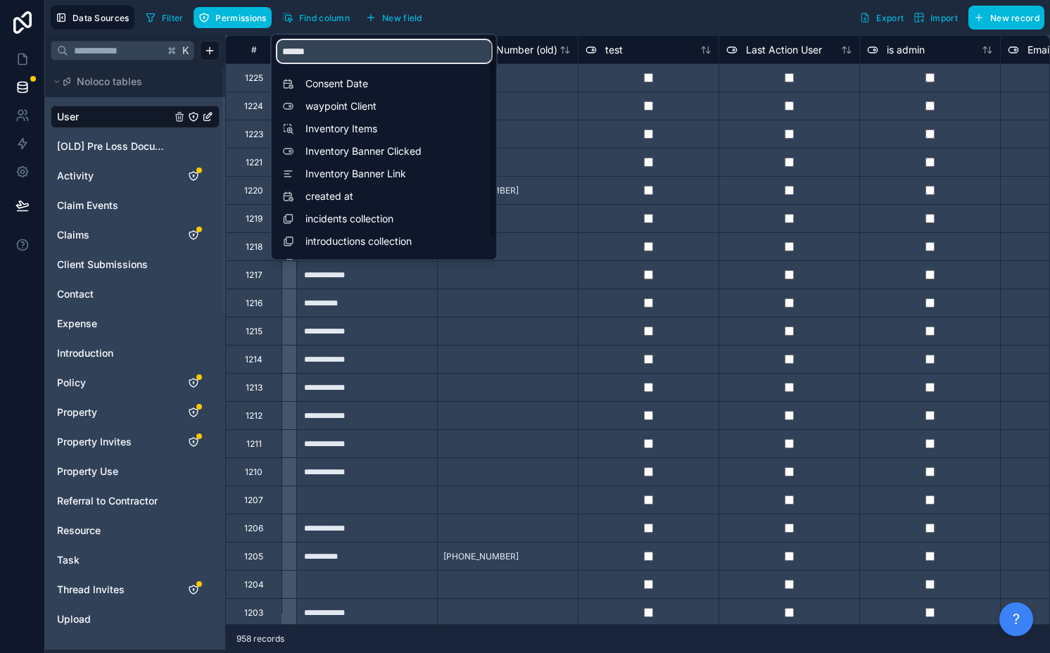
click at [333, 58] on input "******" at bounding box center [384, 51] width 214 height 23
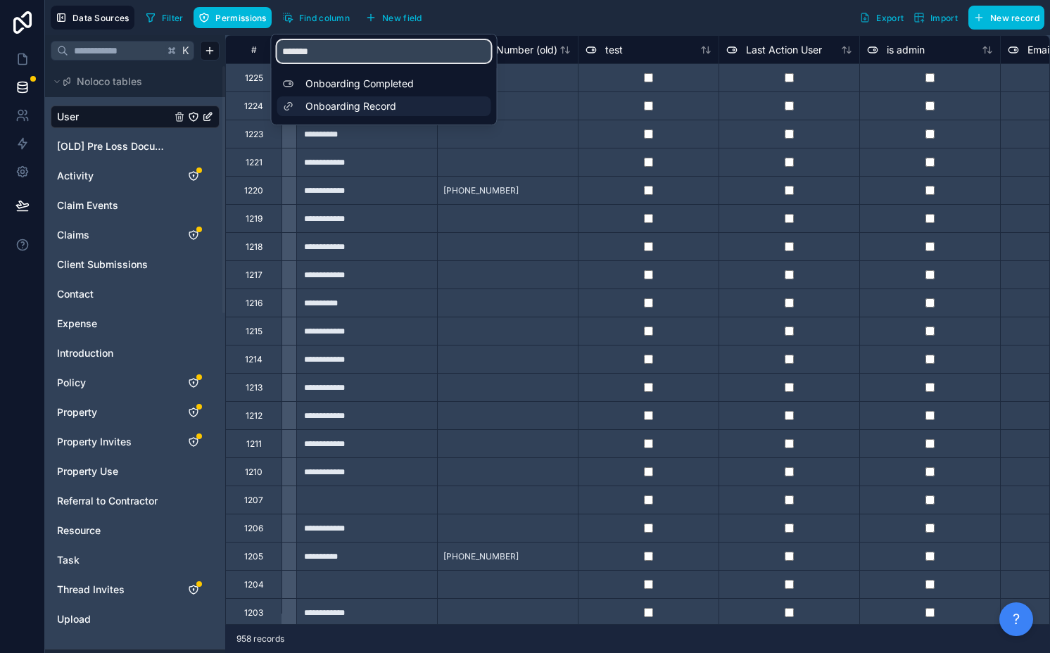
type input "*******"
click at [372, 106] on span "Onboarding Record" at bounding box center [387, 106] width 165 height 14
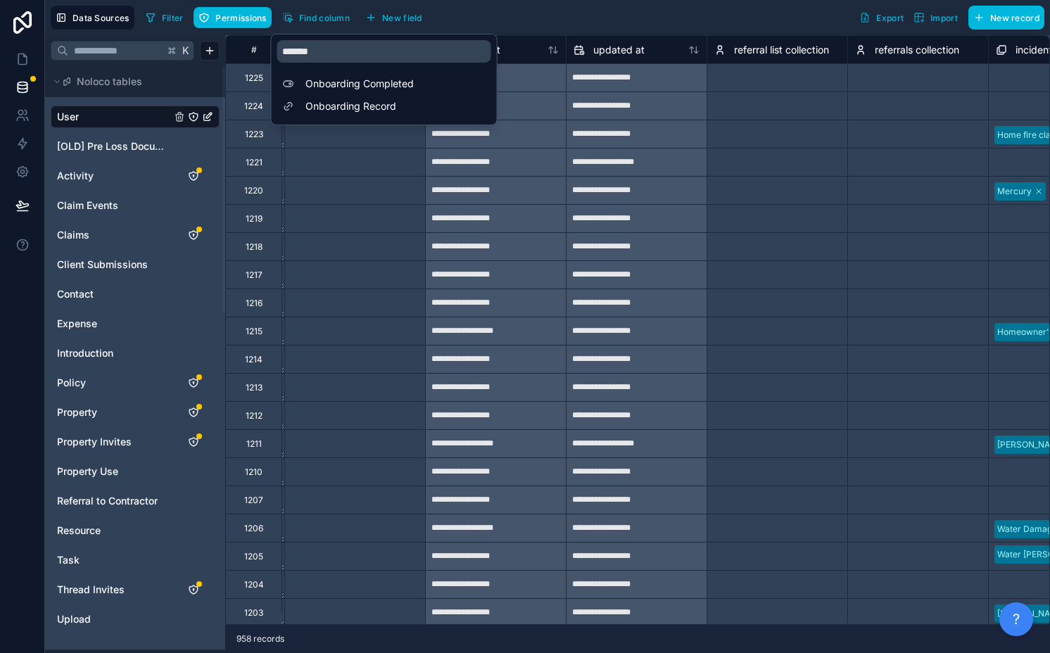
scroll to position [0, 10836]
click at [630, 73] on div "**********" at bounding box center [634, 78] width 140 height 23
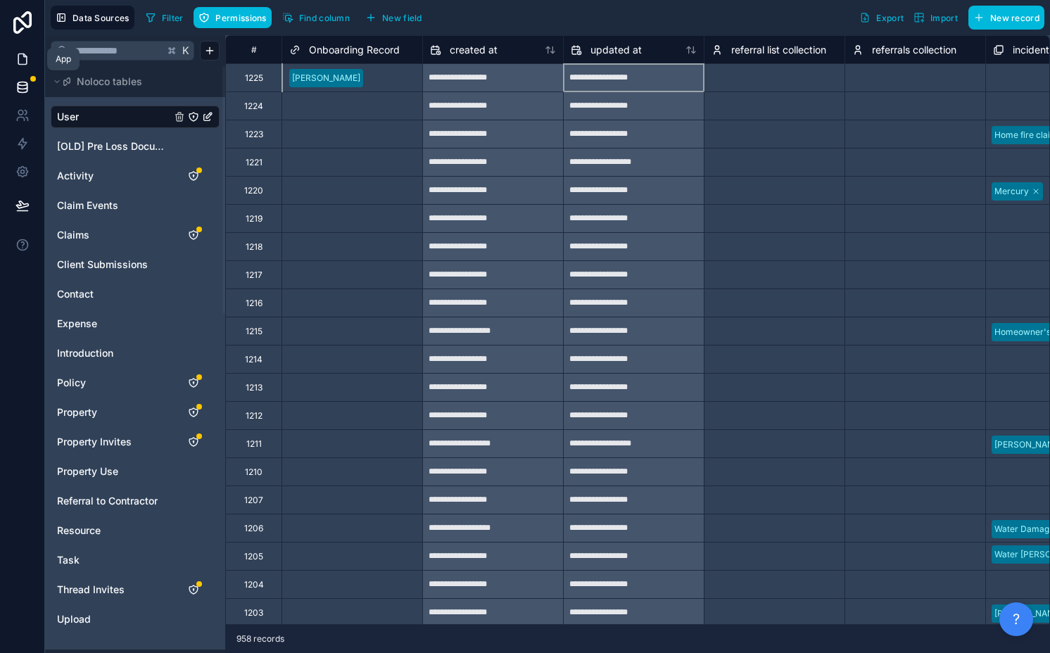
click at [35, 63] on link at bounding box center [22, 59] width 44 height 28
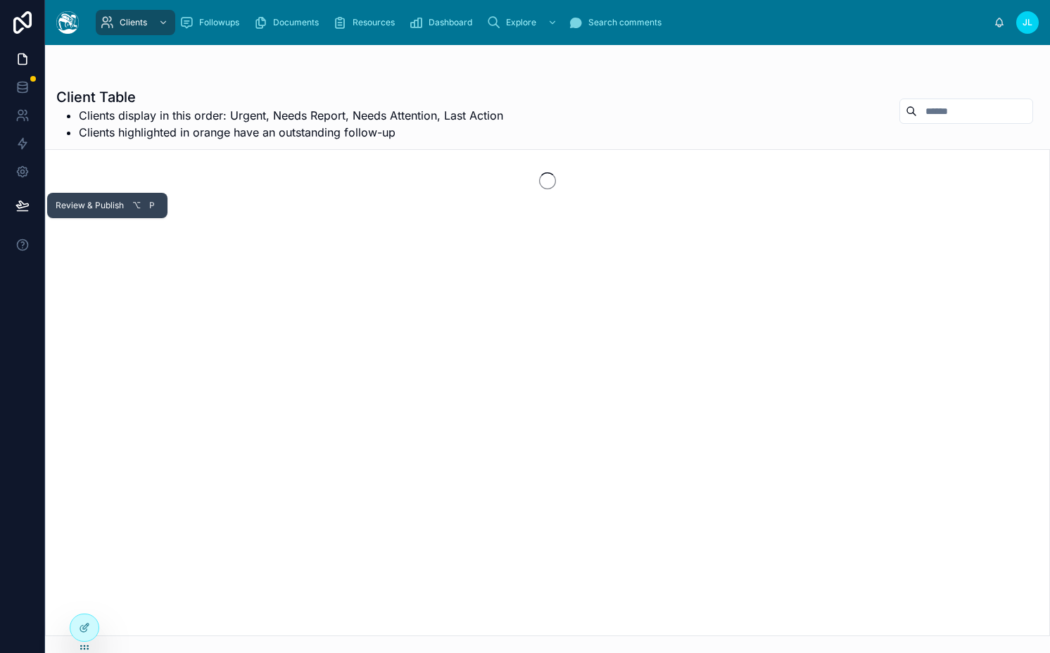
click at [28, 207] on icon at bounding box center [22, 205] width 14 height 14
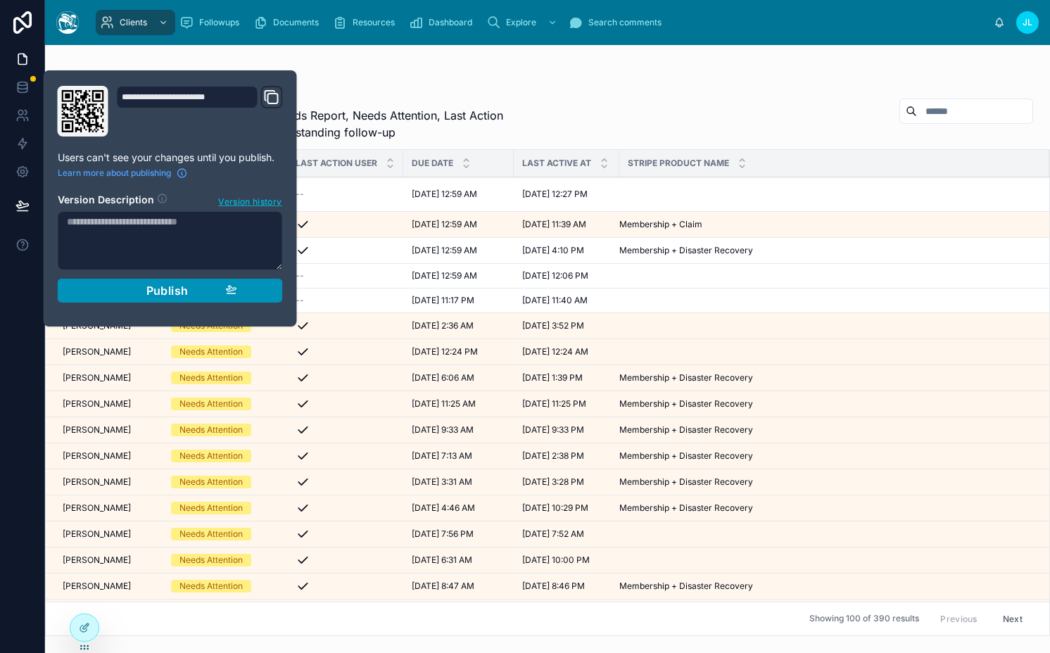
click at [141, 285] on div "Publish" at bounding box center [170, 291] width 134 height 14
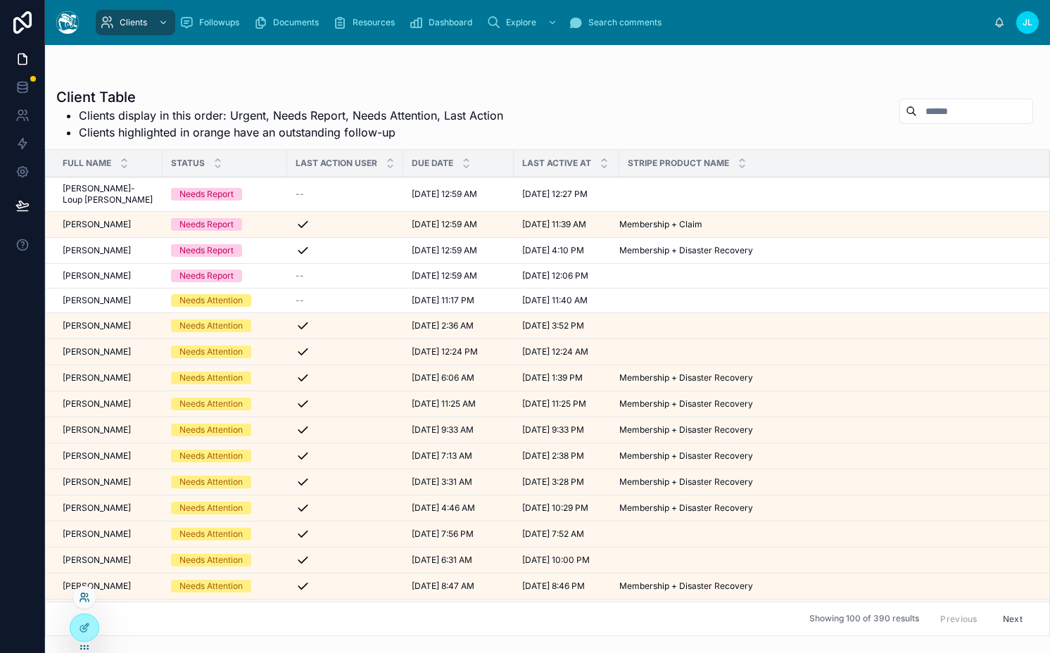
click at [83, 597] on icon at bounding box center [84, 597] width 11 height 11
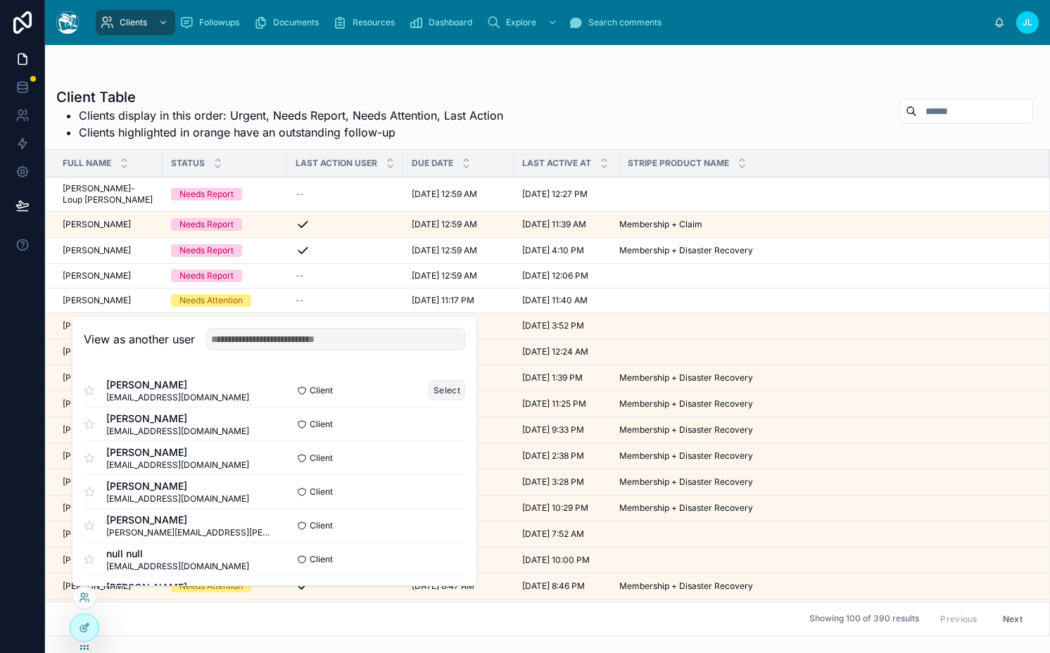
click at [429, 382] on button "Select" at bounding box center [447, 390] width 37 height 20
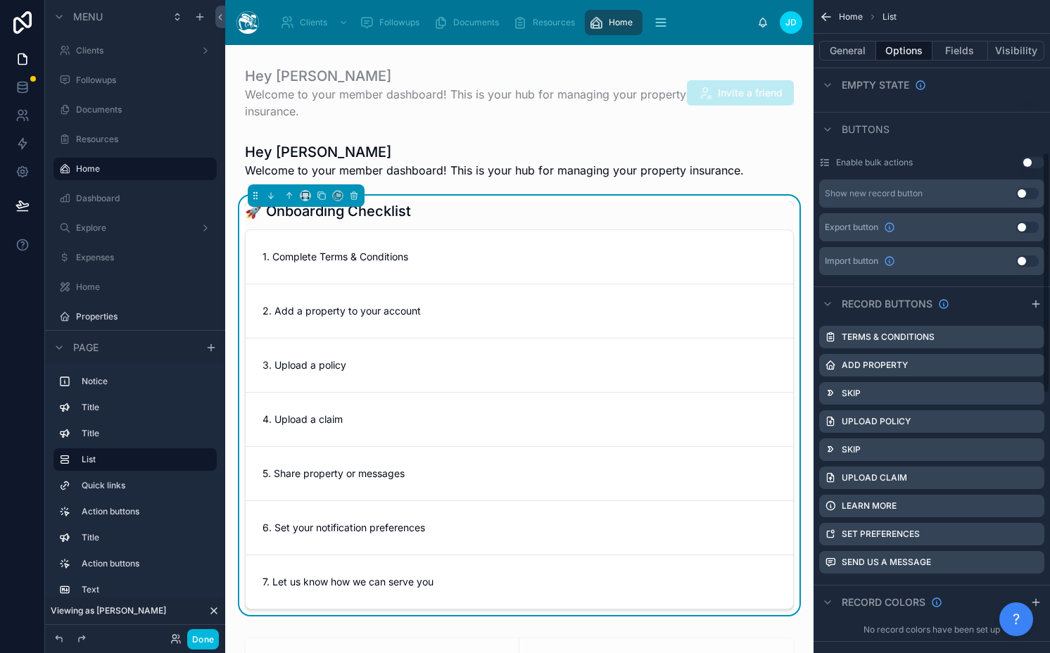
scroll to position [412, 0]
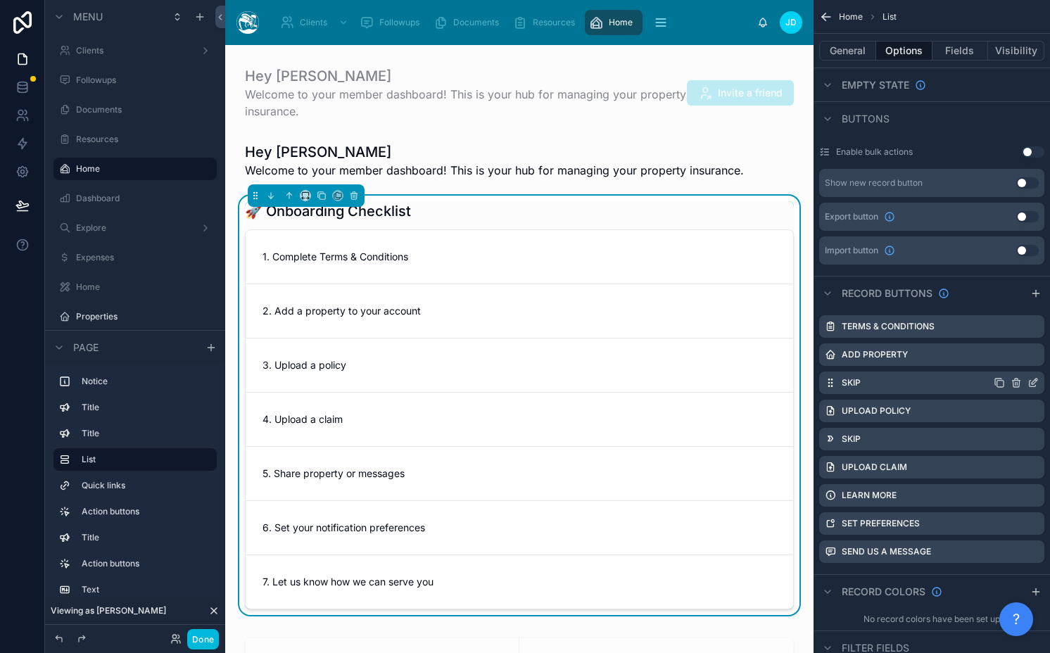
click at [1032, 383] on icon "scrollable content" at bounding box center [1032, 382] width 11 height 11
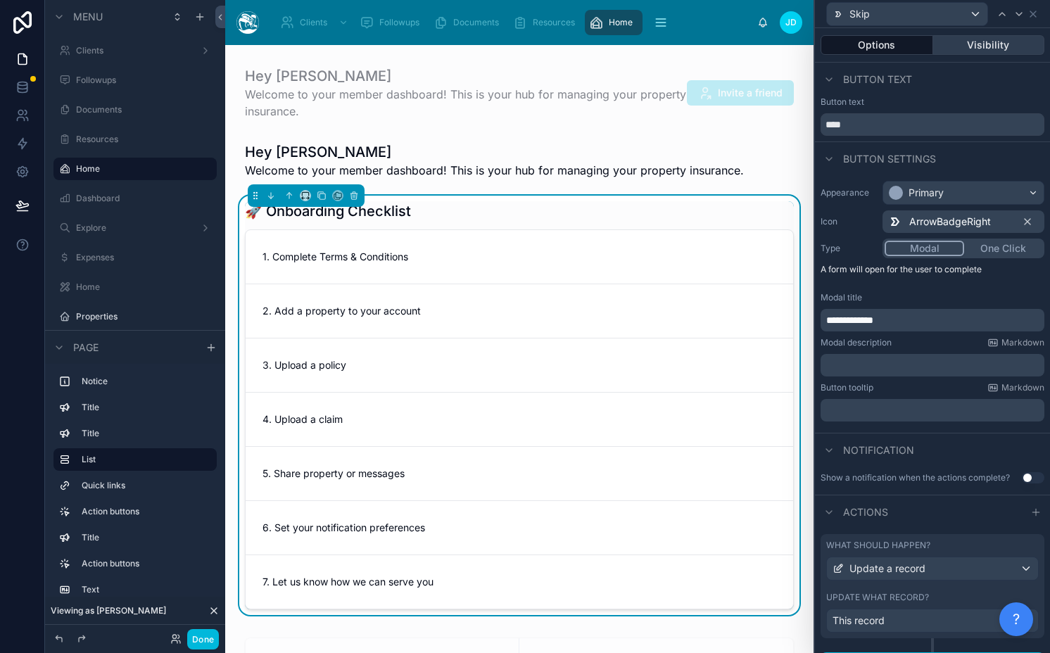
click at [973, 45] on button "Visibility" at bounding box center [989, 45] width 112 height 20
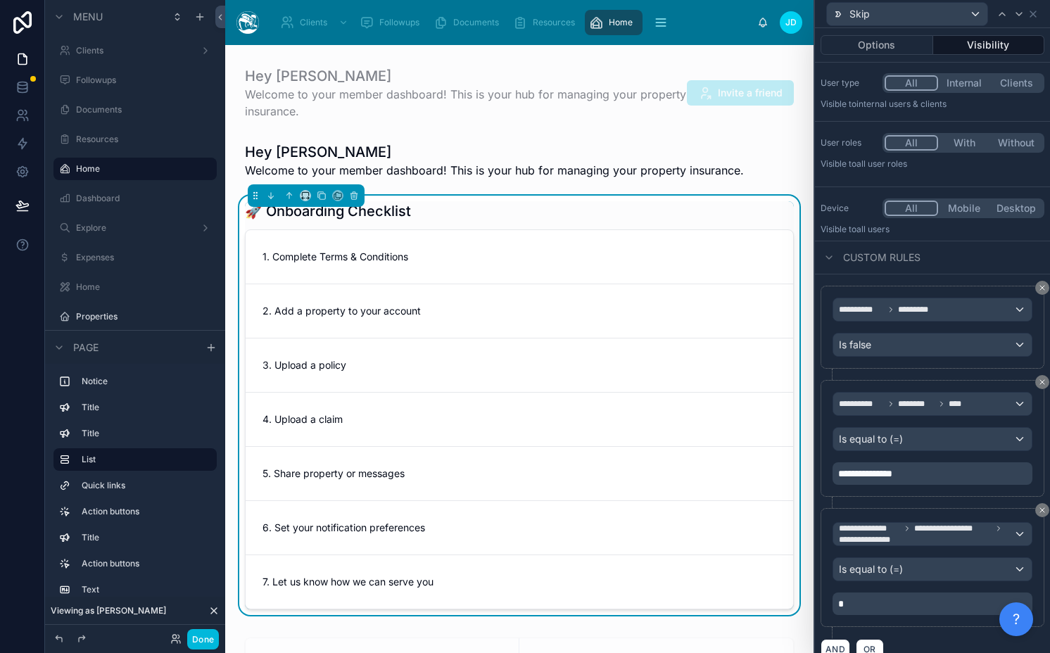
scroll to position [51, 0]
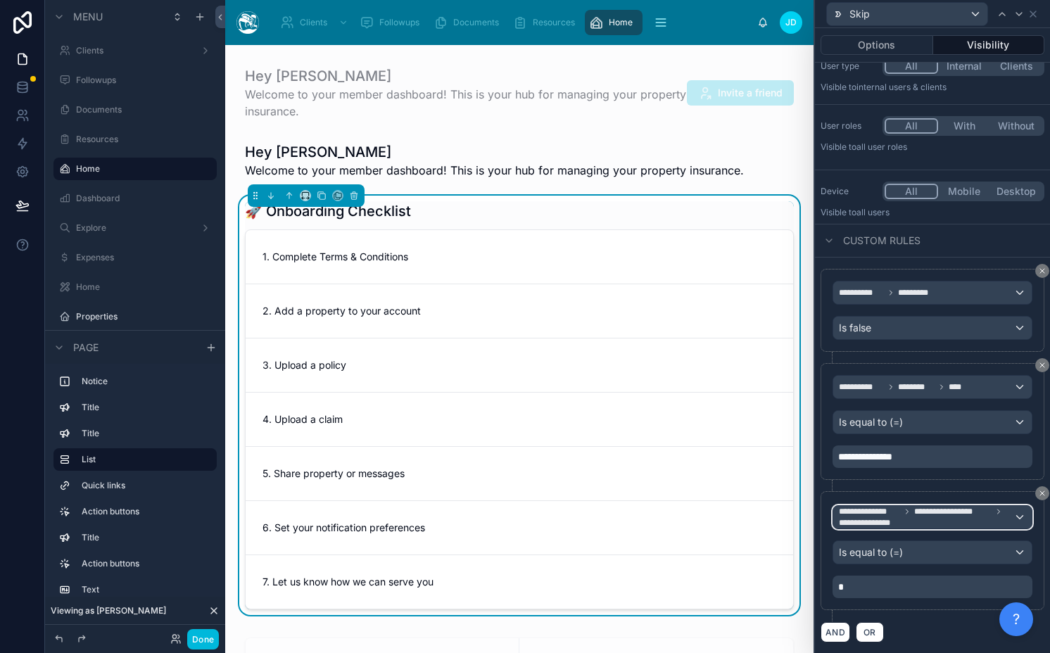
click at [950, 519] on span "**********" at bounding box center [926, 517] width 175 height 23
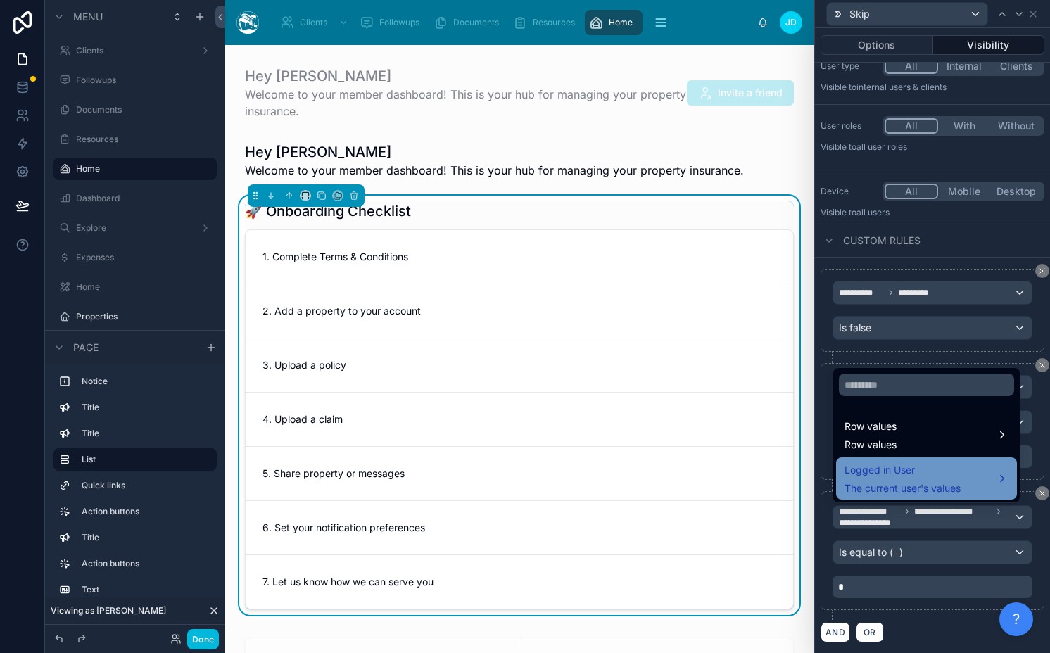
click at [889, 488] on span "The current user's values" at bounding box center [902, 488] width 116 height 14
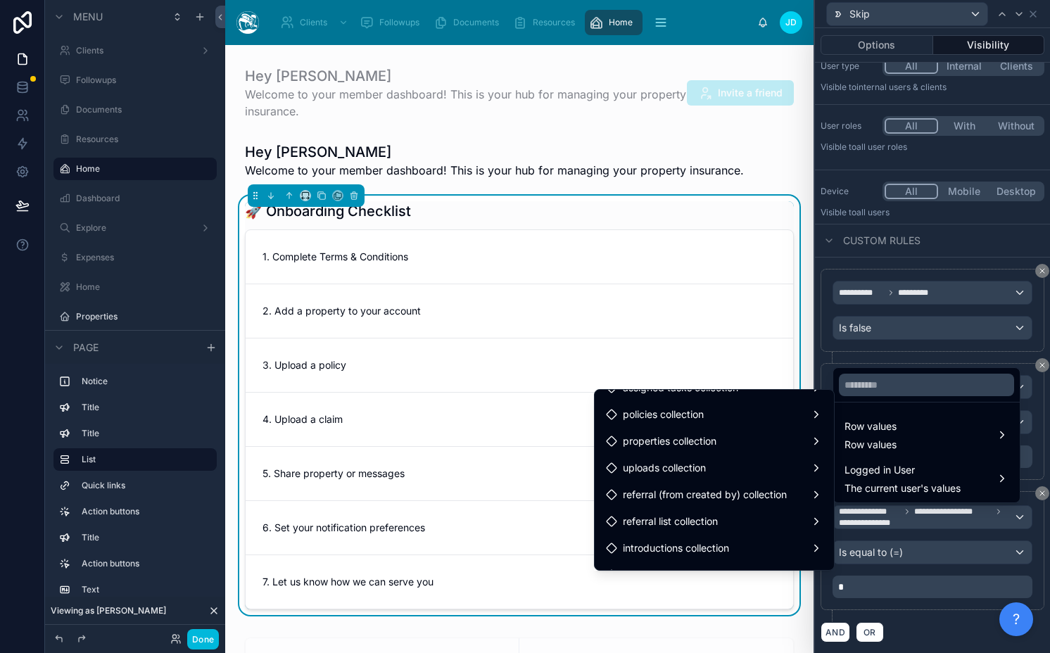
scroll to position [2215, 0]
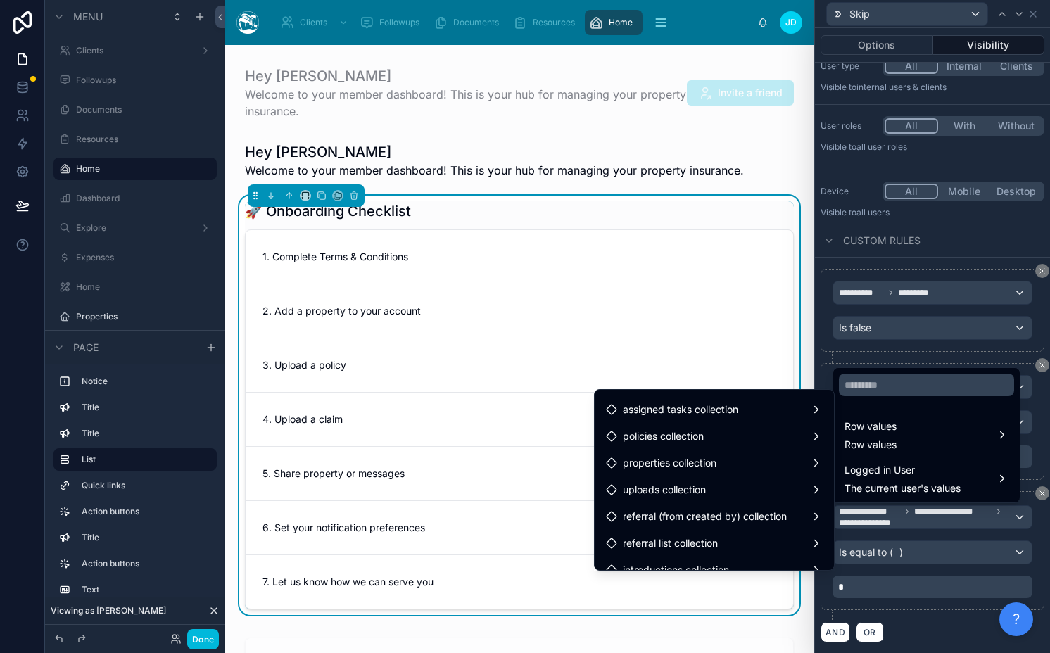
click at [666, 466] on span "properties collection" at bounding box center [670, 463] width 94 height 17
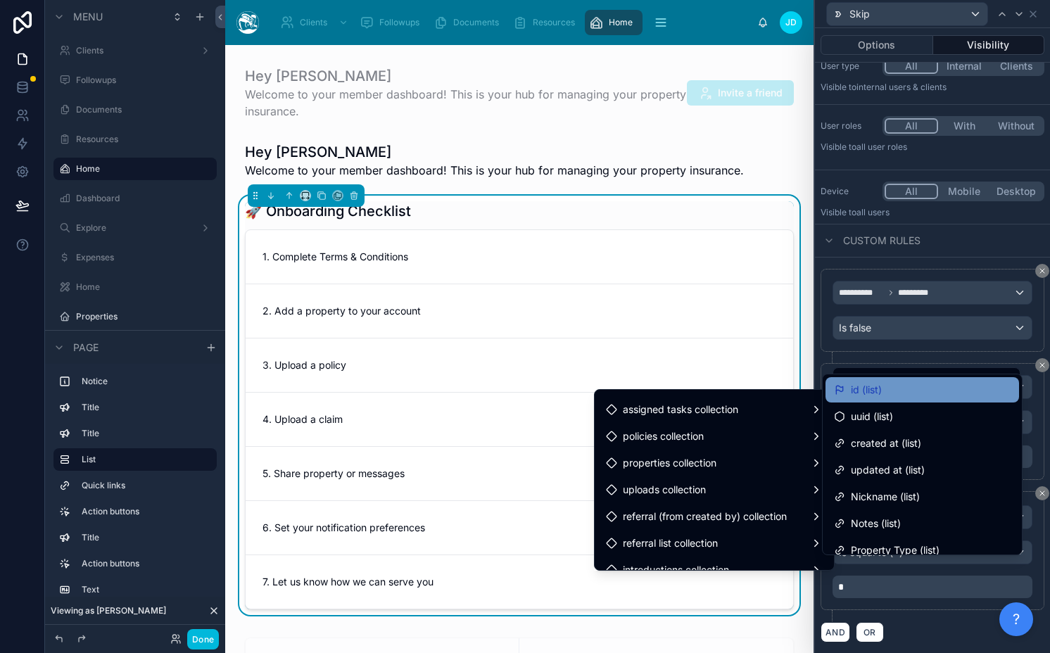
click at [861, 398] on span "id (list)" at bounding box center [866, 389] width 31 height 17
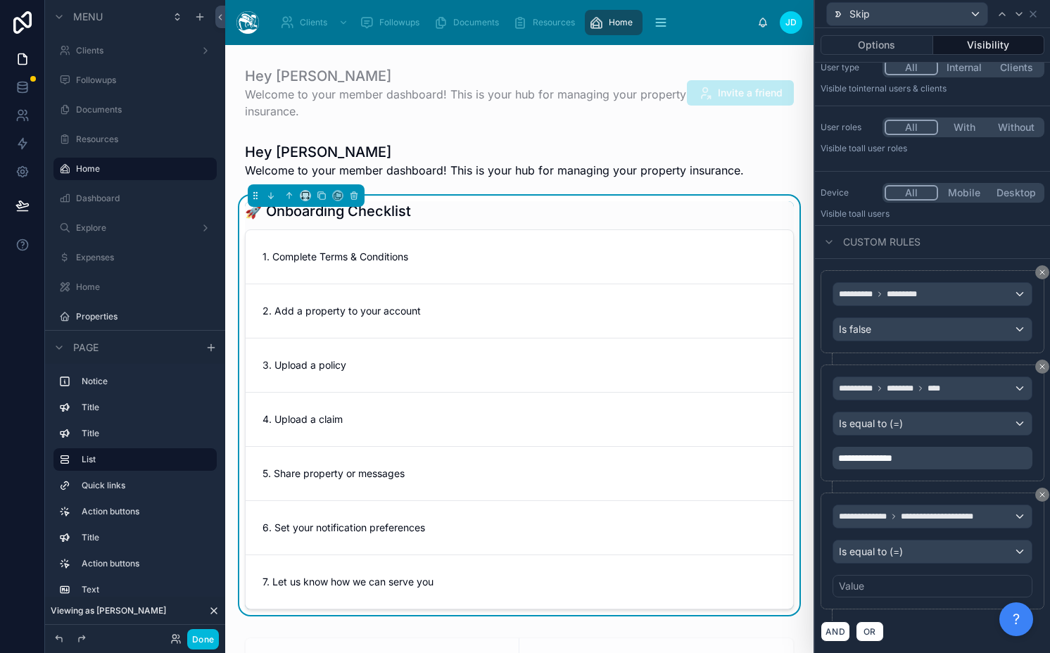
scroll to position [50, 0]
click at [854, 554] on span "Is equal to (=)" at bounding box center [871, 552] width 64 height 14
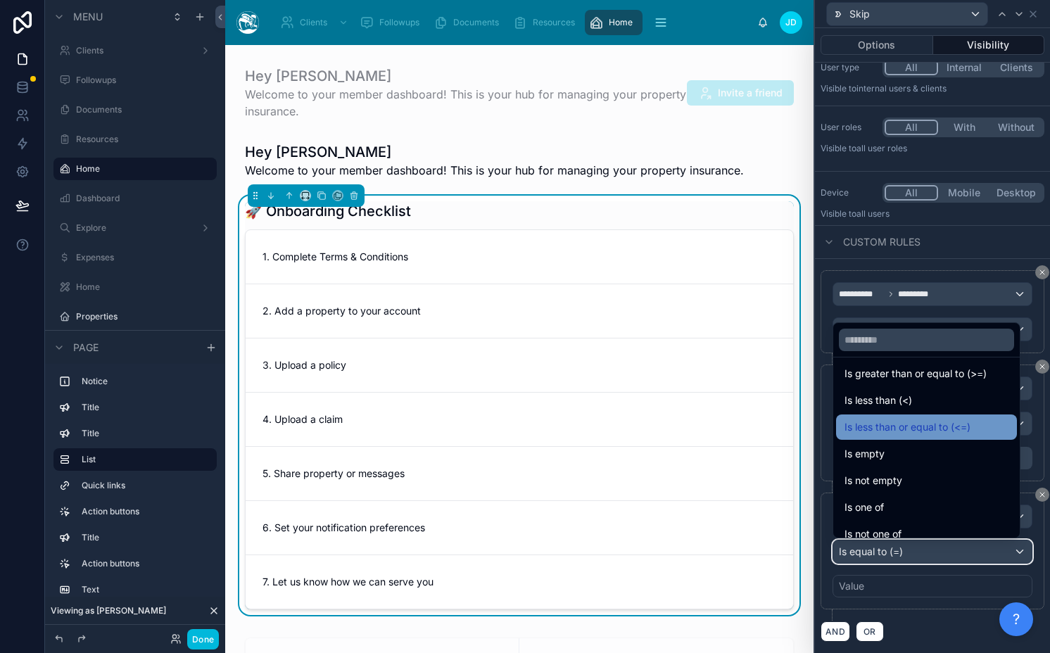
scroll to position [91, 0]
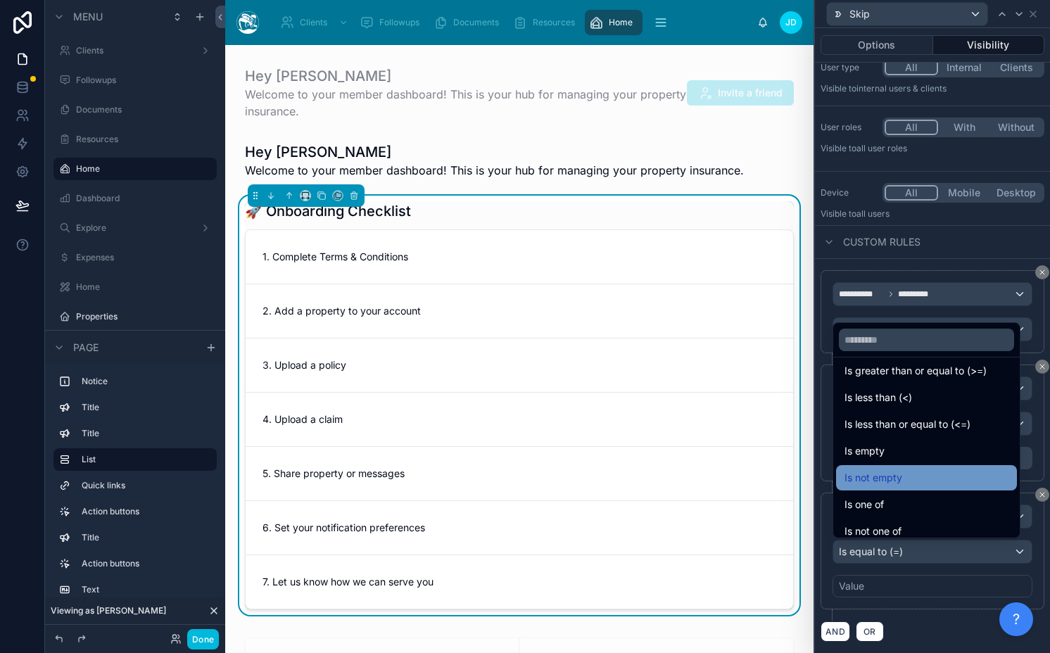
click at [868, 478] on span "Is not empty" at bounding box center [873, 477] width 58 height 17
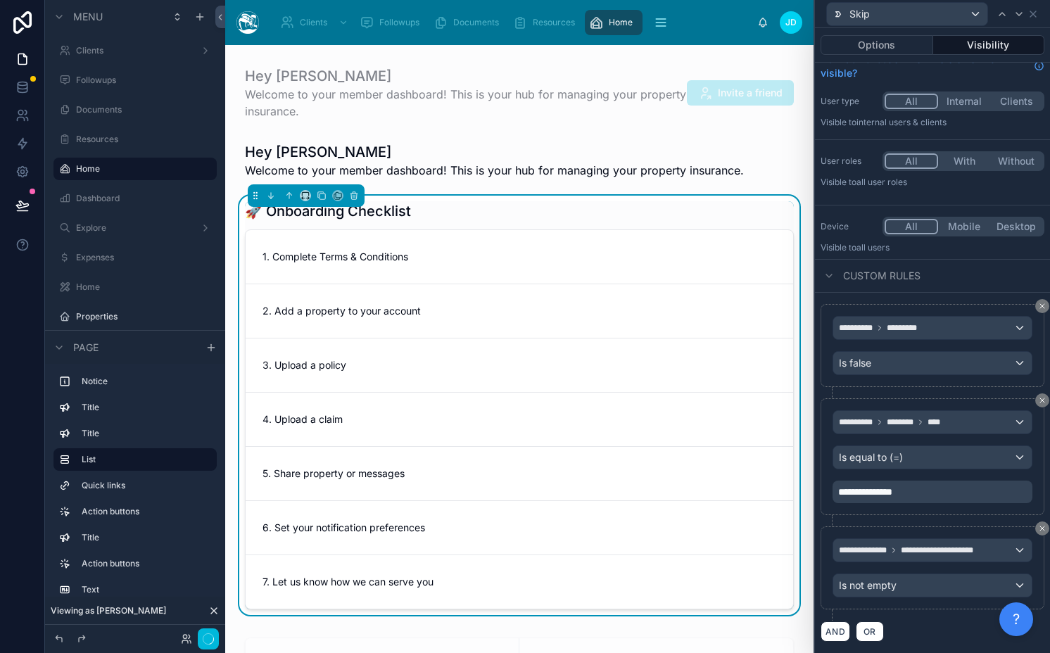
scroll to position [16, 0]
drag, startPoint x: 842, startPoint y: 631, endPoint x: 914, endPoint y: 522, distance: 130.6
click at [842, 631] on button "AND" at bounding box center [835, 631] width 30 height 20
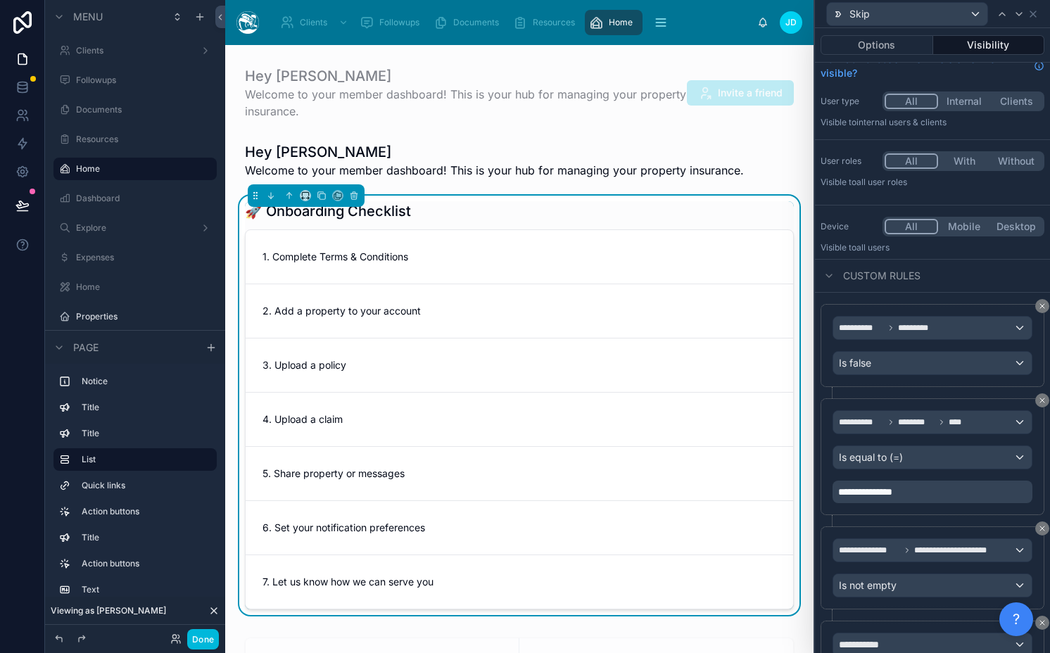
scroll to position [144, 0]
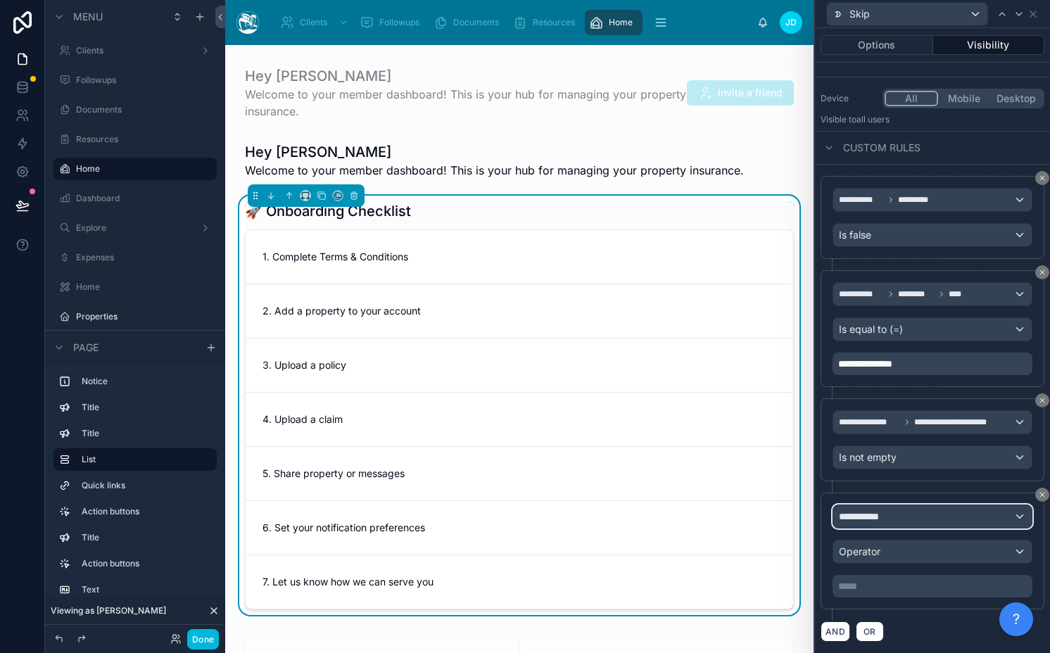
click at [882, 524] on div "**********" at bounding box center [932, 516] width 198 height 23
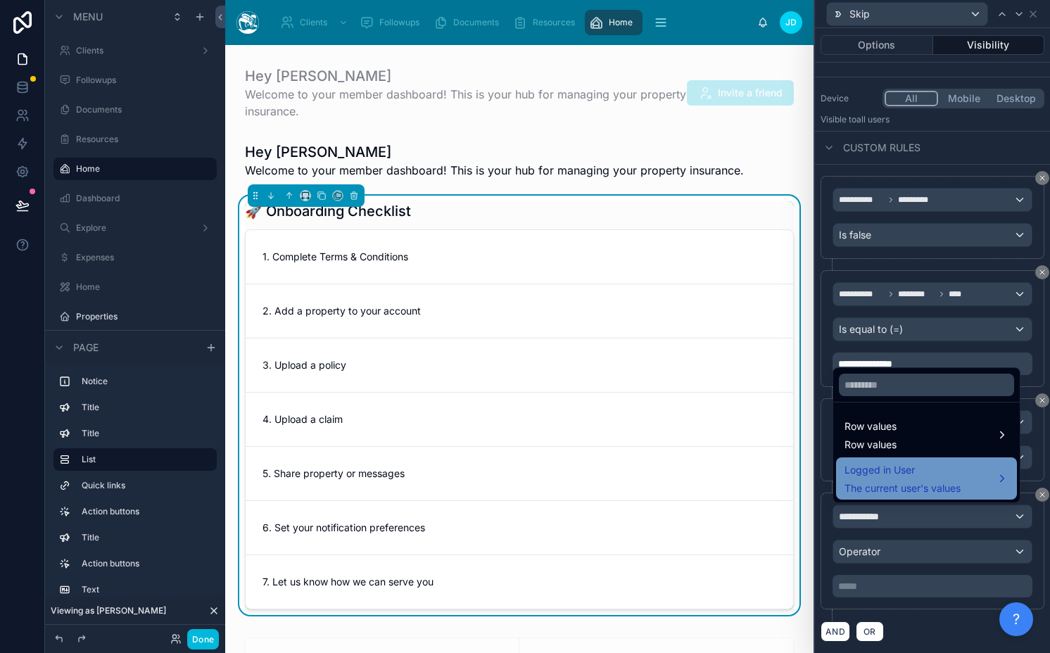
click at [875, 471] on span "Logged in User" at bounding box center [902, 470] width 116 height 17
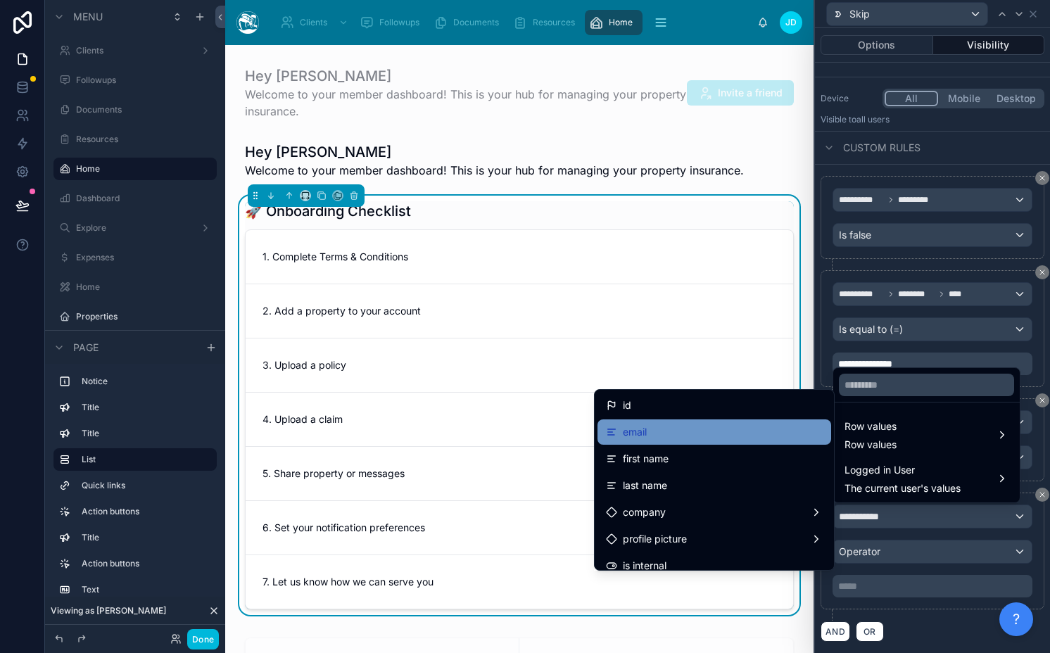
scroll to position [129, 0]
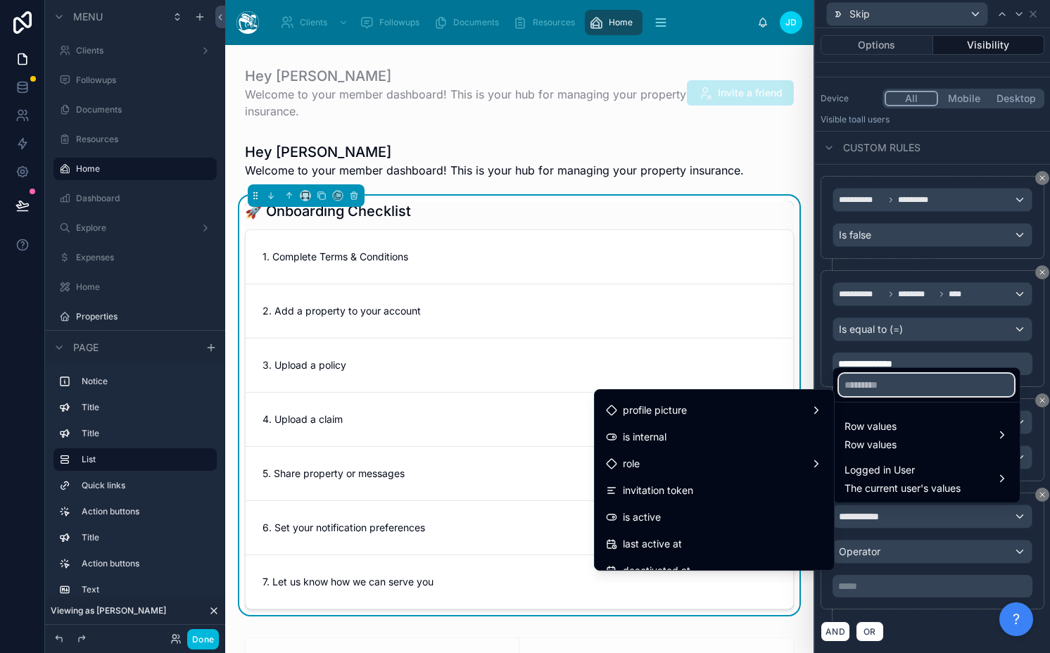
click at [876, 386] on input "text" at bounding box center [926, 385] width 175 height 23
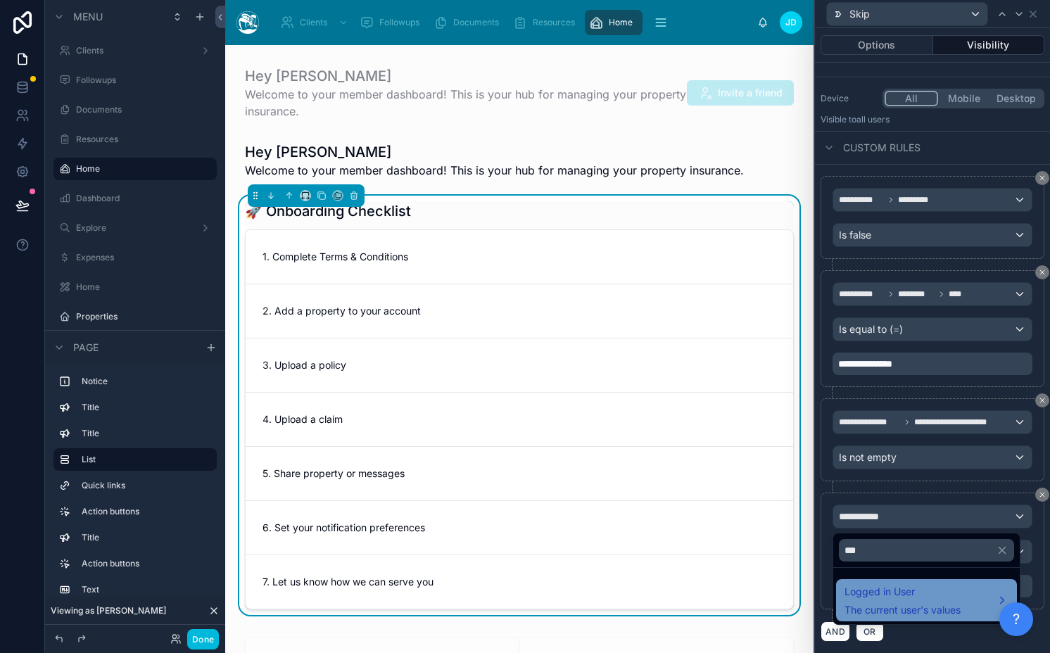
click at [873, 584] on span "Logged in User" at bounding box center [902, 591] width 116 height 17
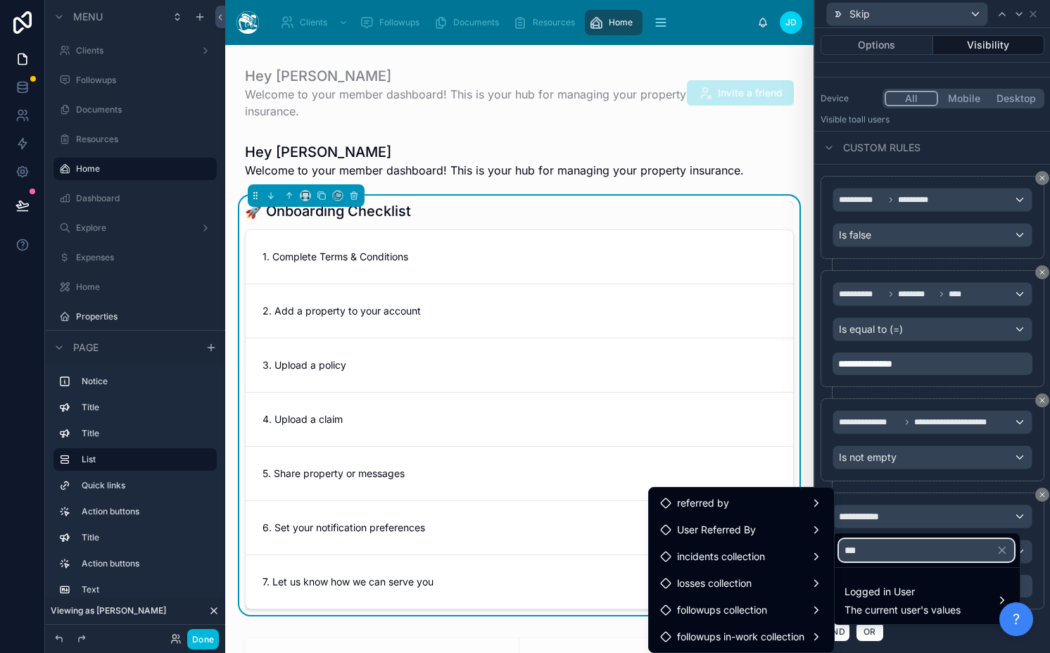
click at [860, 543] on input "***" at bounding box center [926, 550] width 175 height 23
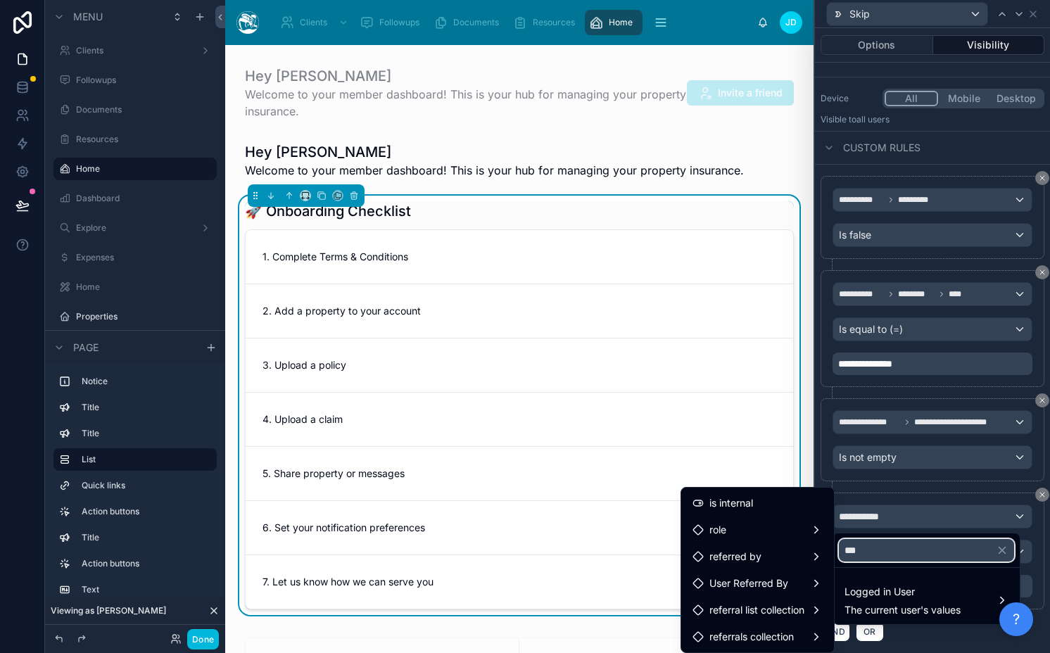
type input "****"
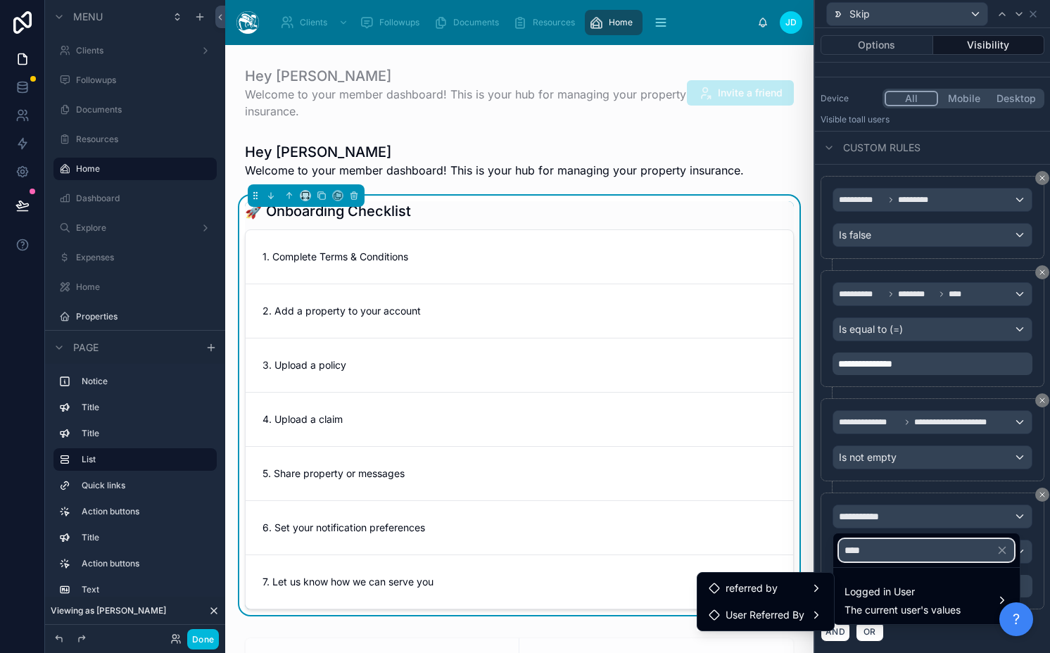
click at [872, 553] on input "****" at bounding box center [926, 550] width 175 height 23
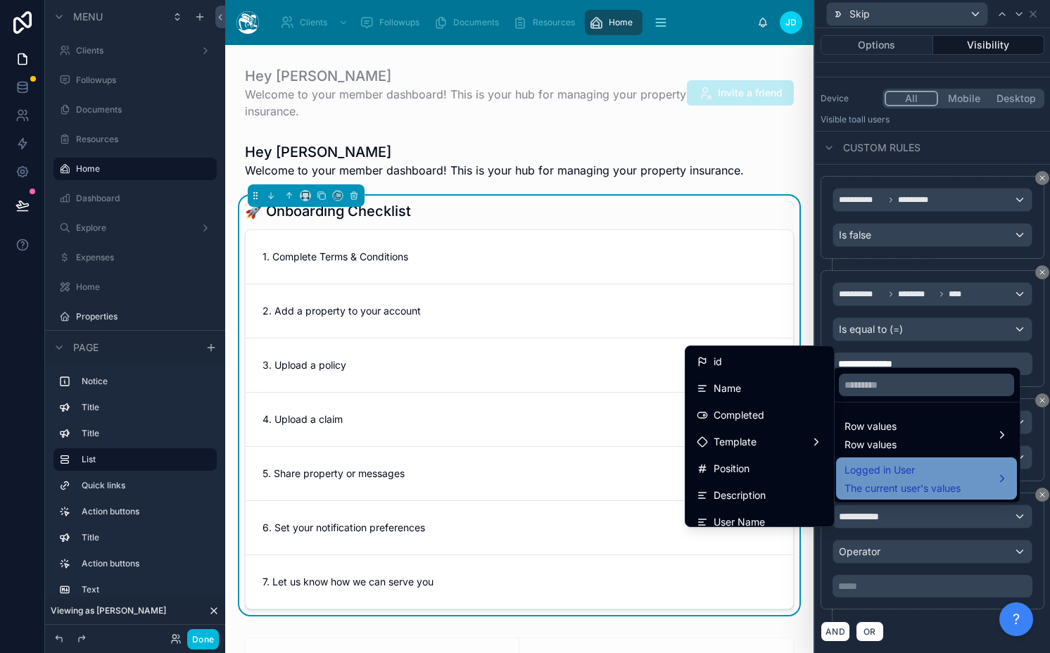
click at [893, 467] on span "Logged in User" at bounding box center [902, 470] width 116 height 17
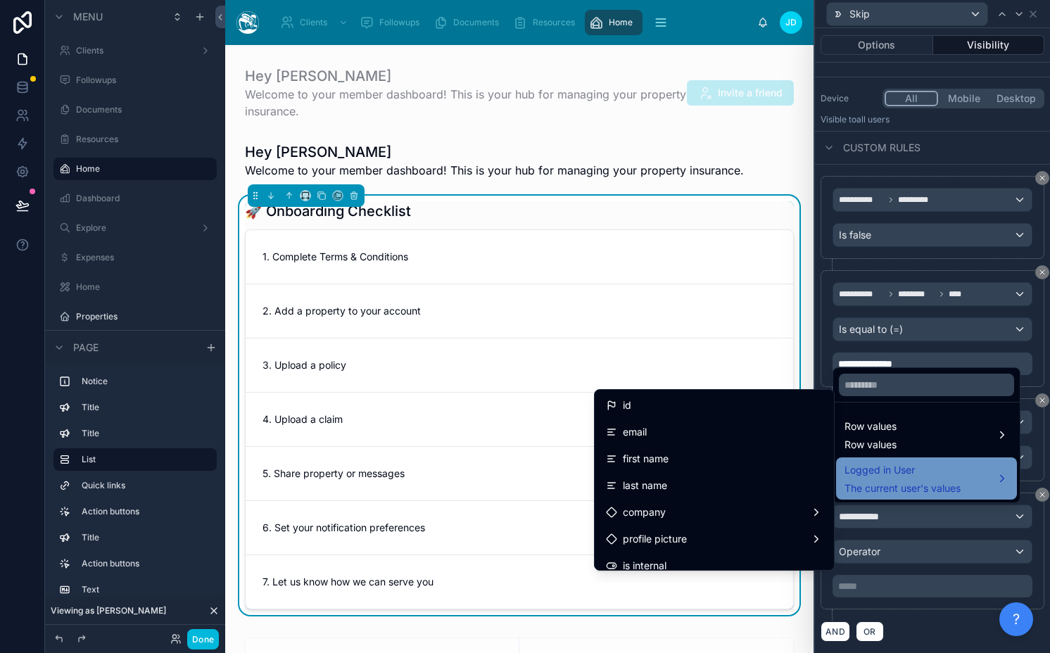
click at [893, 467] on span "Logged in User" at bounding box center [902, 470] width 116 height 17
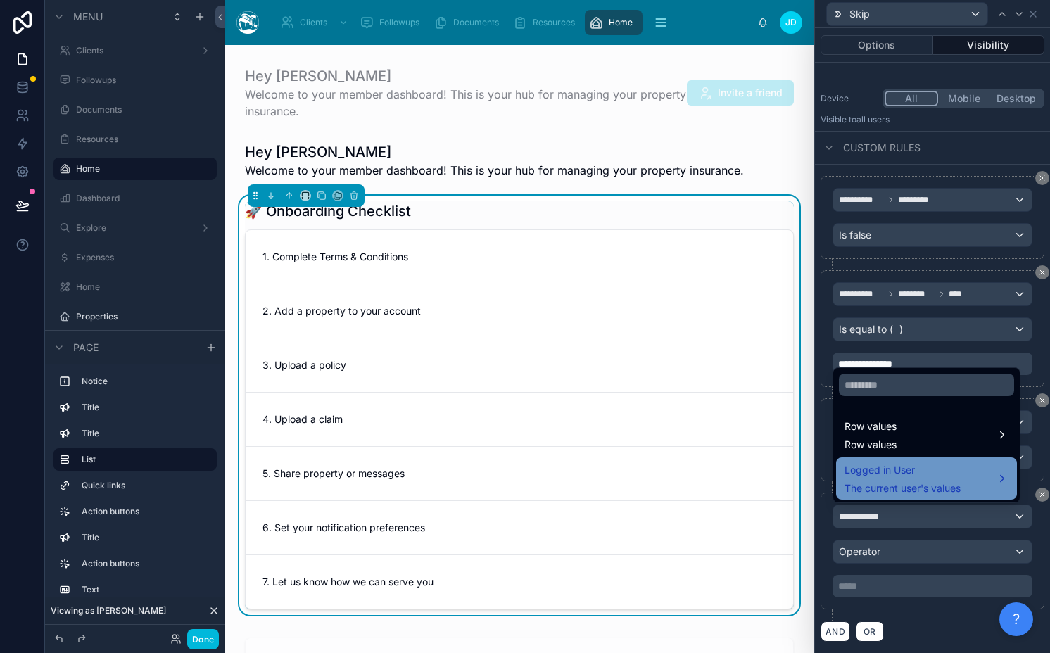
click at [893, 467] on span "Logged in User" at bounding box center [902, 470] width 116 height 17
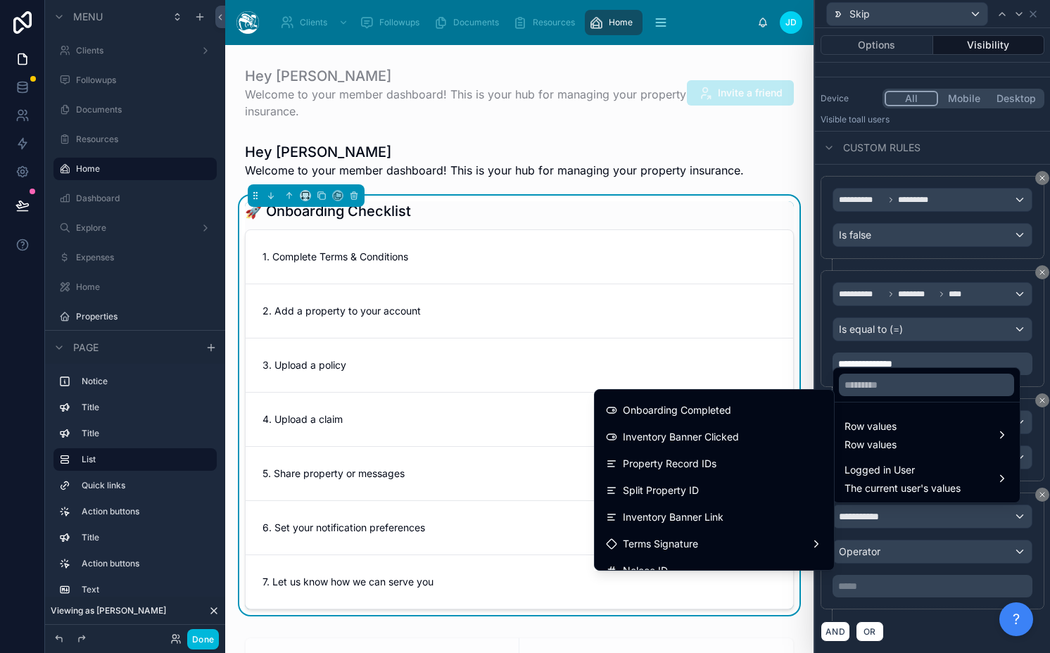
scroll to position [1882, 0]
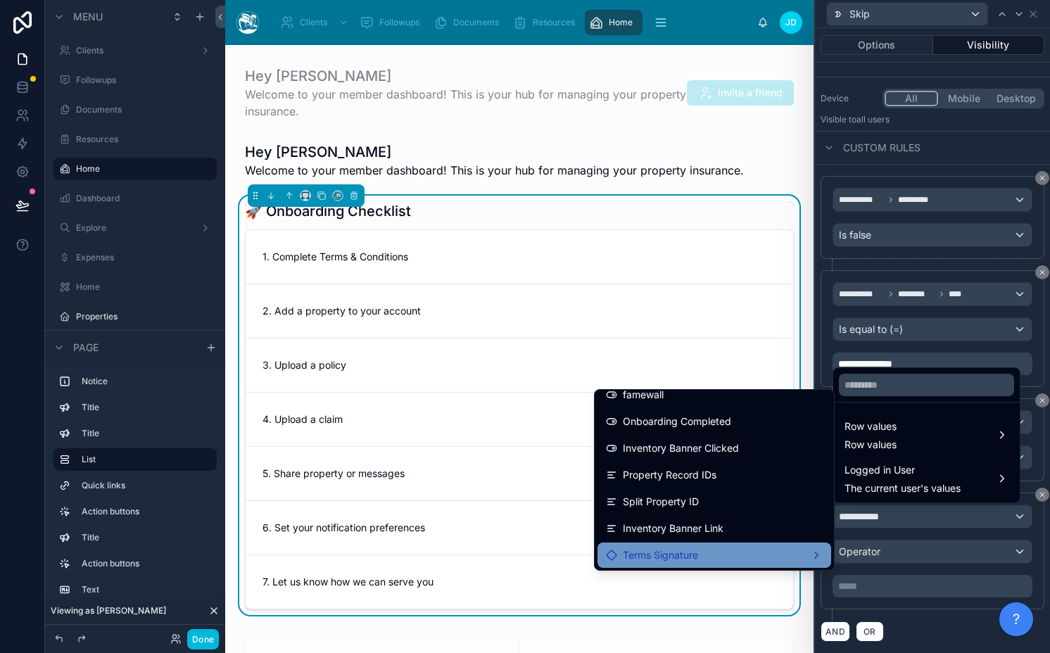
drag, startPoint x: 722, startPoint y: 508, endPoint x: 689, endPoint y: 553, distance: 55.9
click at [689, 553] on ul "id email first name last name company profile picture is internal role invitati…" at bounding box center [714, 480] width 239 height 180
click at [689, 554] on div "Terms Signature" at bounding box center [714, 555] width 217 height 17
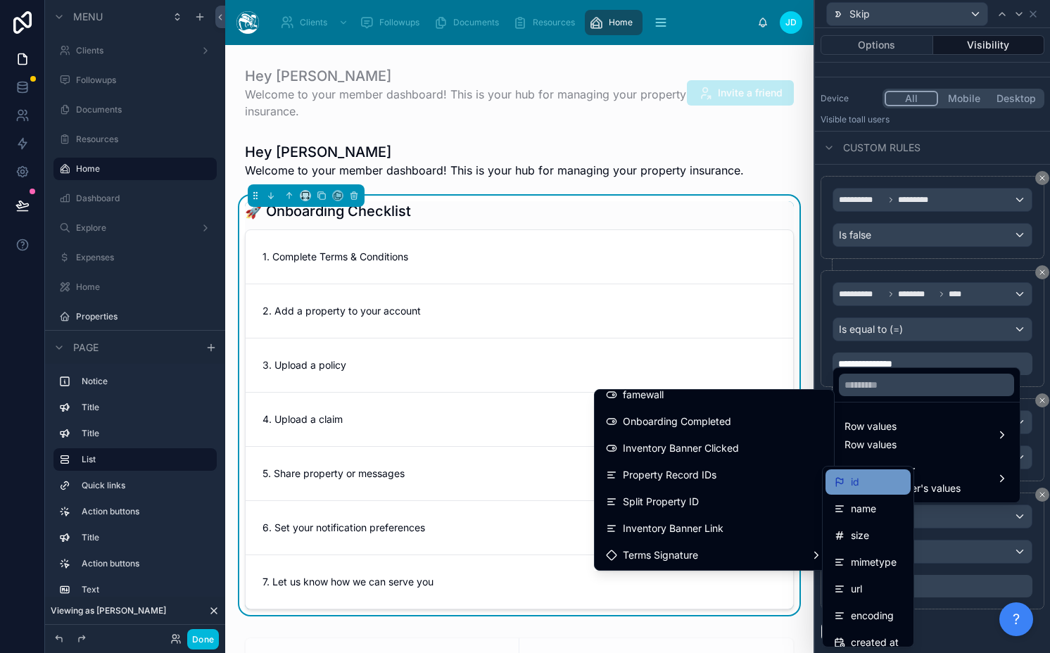
click at [847, 476] on div "id" at bounding box center [846, 482] width 25 height 17
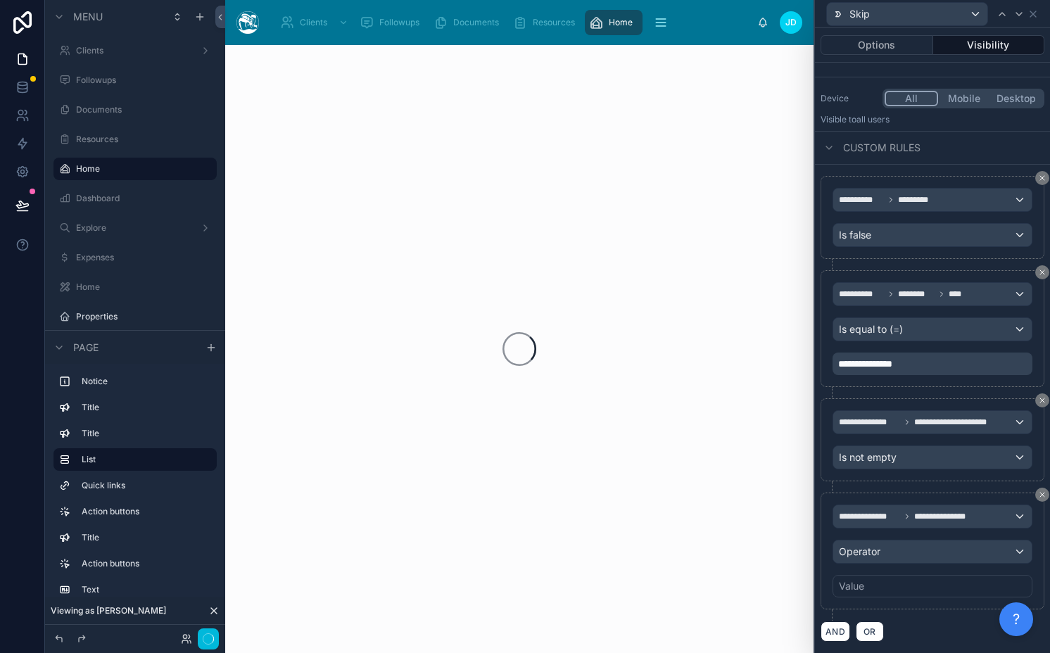
scroll to position [0, 0]
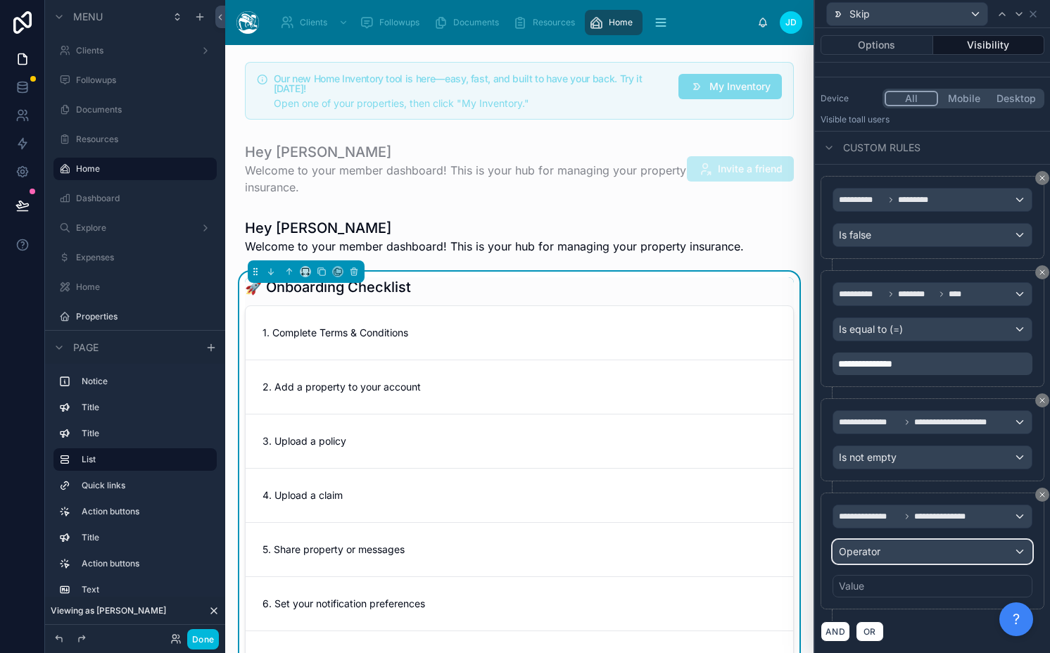
click at [871, 554] on span "Operator" at bounding box center [860, 551] width 42 height 12
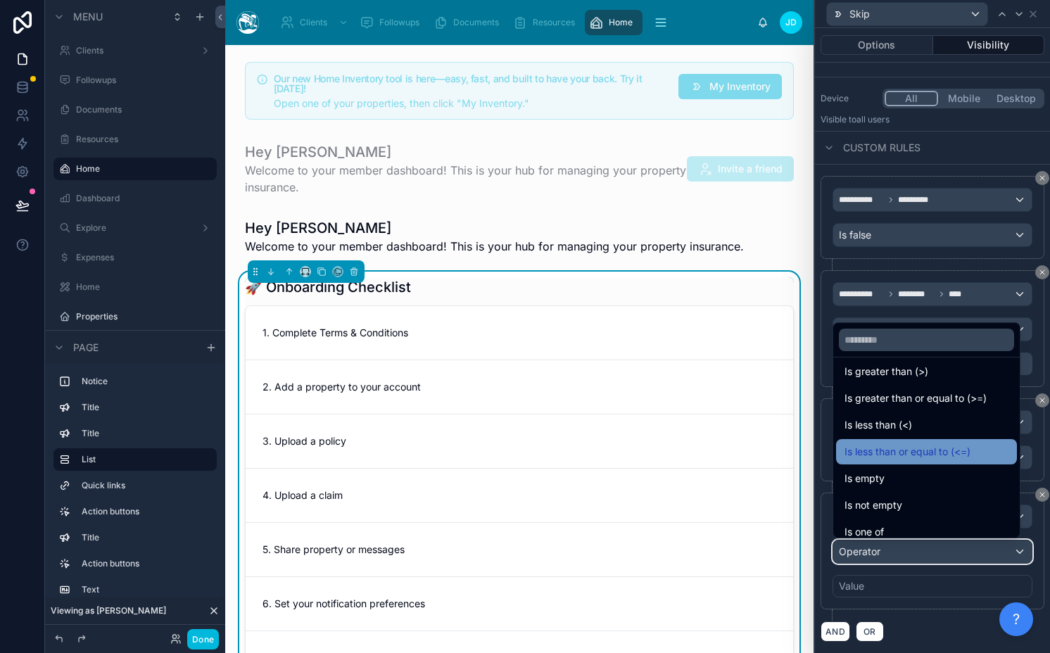
scroll to position [67, 0]
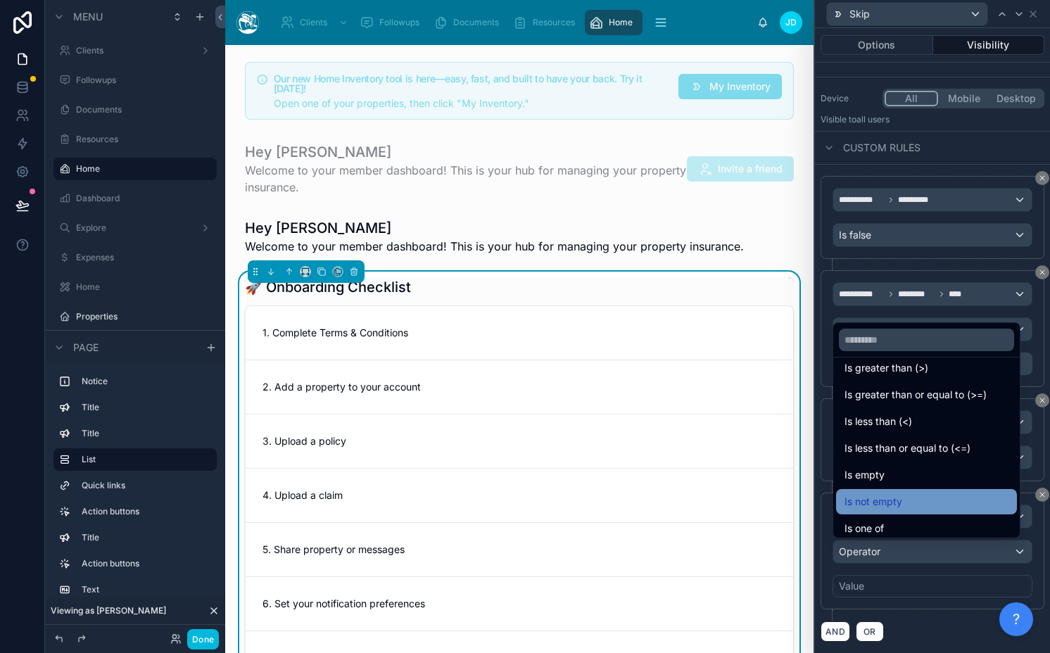
click at [890, 495] on span "Is not empty" at bounding box center [873, 501] width 58 height 17
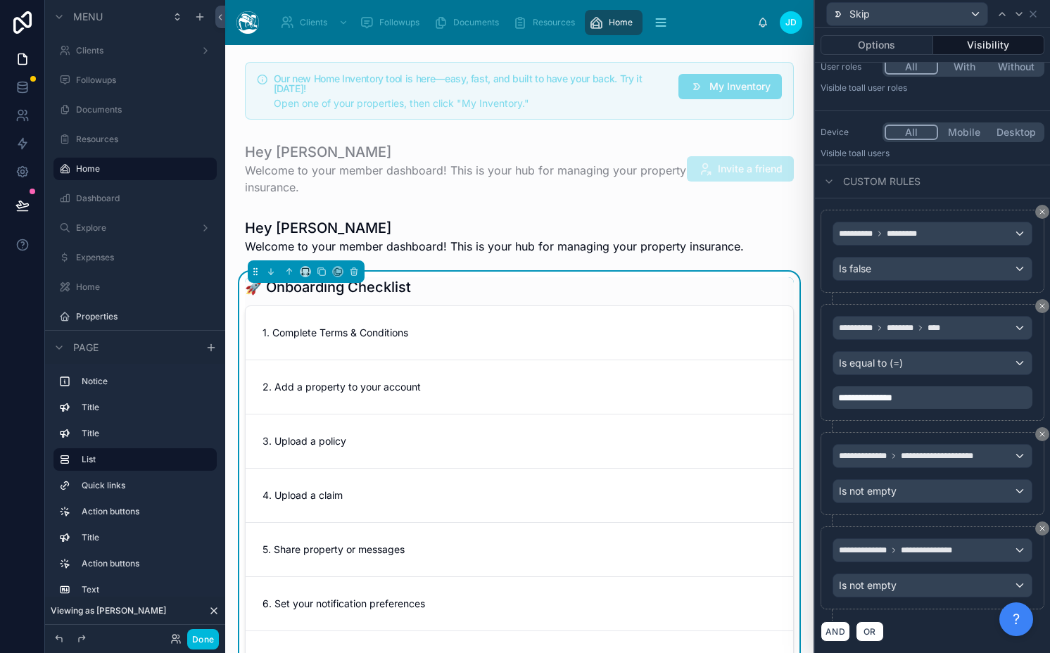
scroll to position [110, 0]
click at [882, 516] on div "**********" at bounding box center [932, 479] width 224 height 94
click at [1017, 13] on icon at bounding box center [1018, 13] width 11 height 11
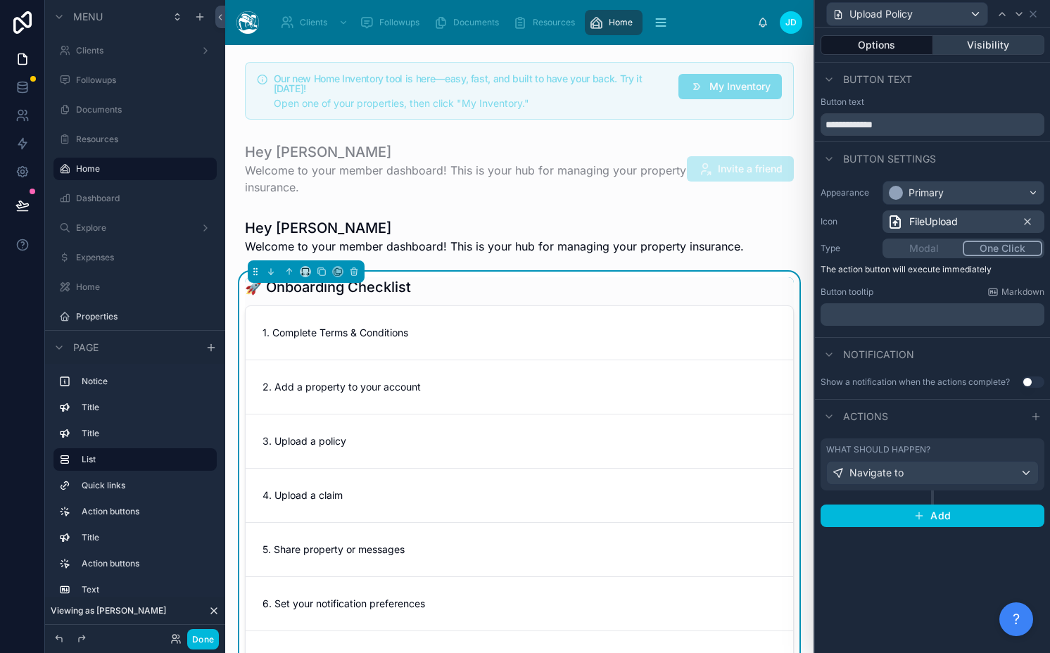
click at [993, 41] on button "Visibility" at bounding box center [989, 45] width 112 height 20
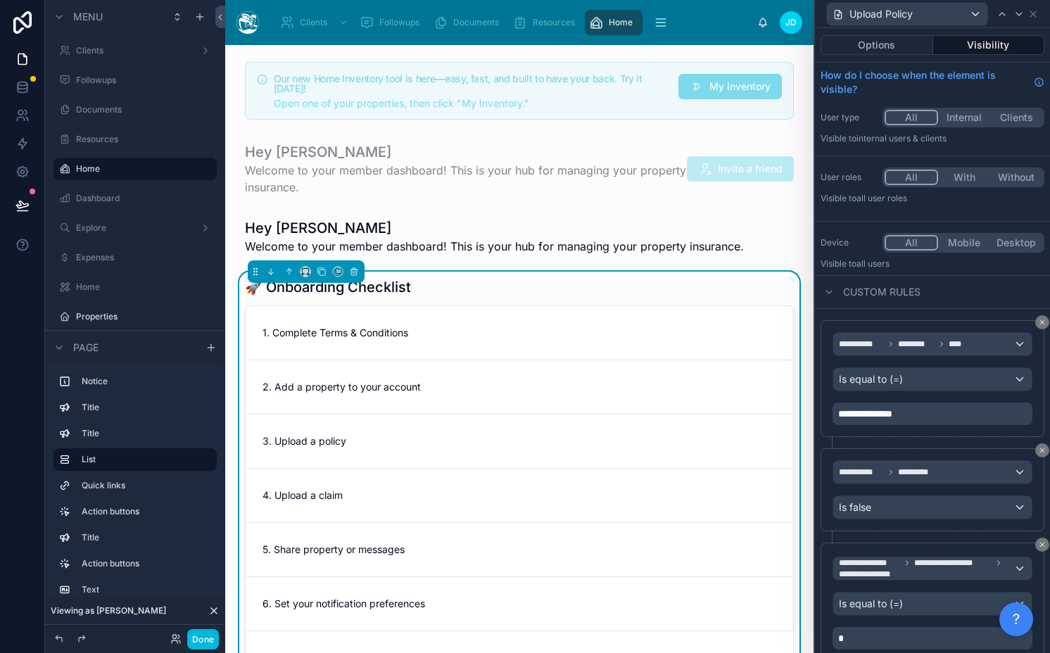
scroll to position [51, 0]
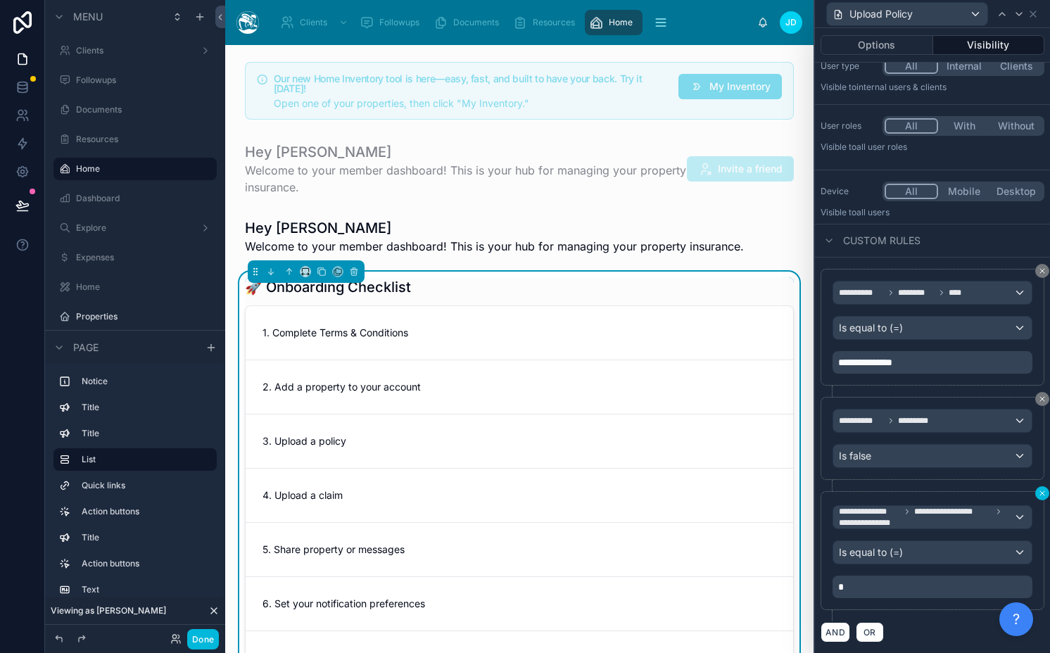
click at [1040, 493] on icon at bounding box center [1042, 493] width 4 height 4
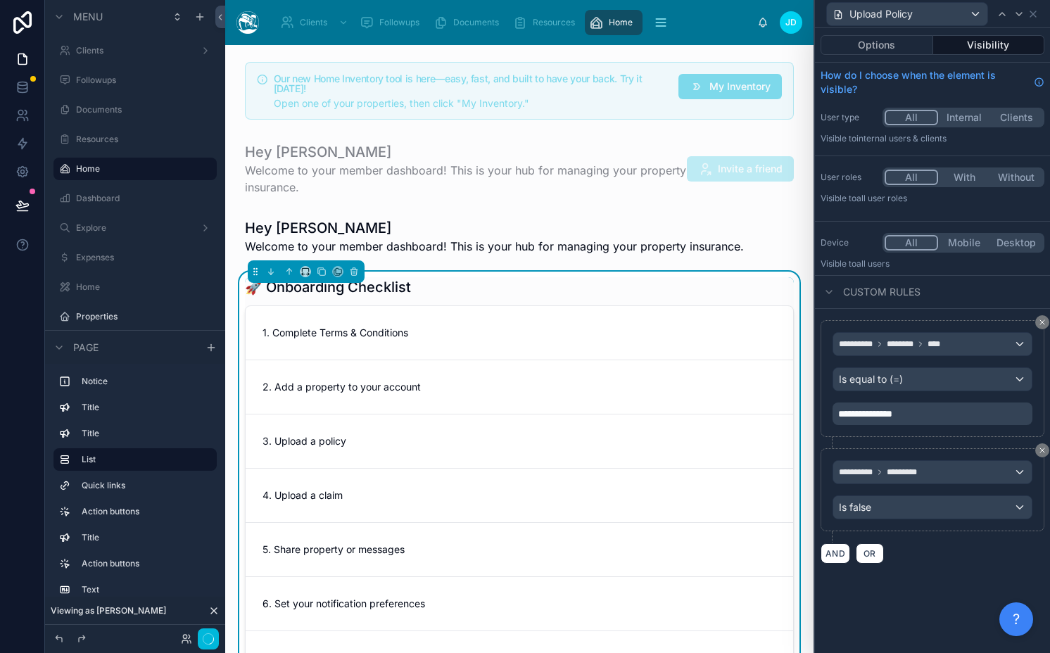
scroll to position [0, 0]
click at [832, 554] on button "AND" at bounding box center [835, 553] width 30 height 20
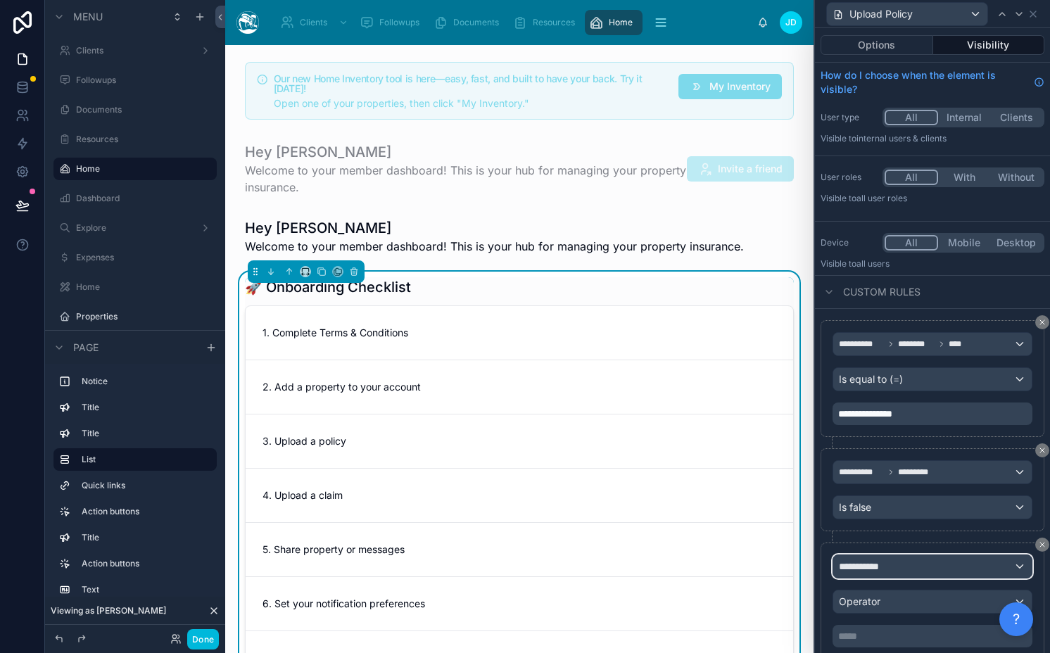
click at [863, 558] on div "**********" at bounding box center [932, 566] width 198 height 23
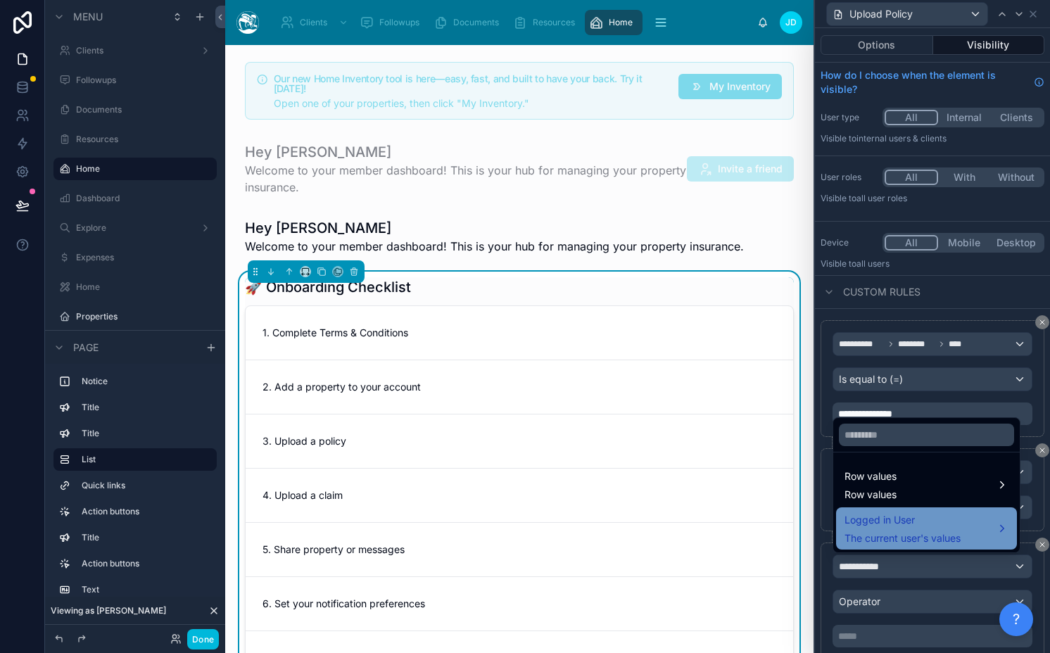
click at [863, 520] on span "Logged in User" at bounding box center [902, 520] width 116 height 17
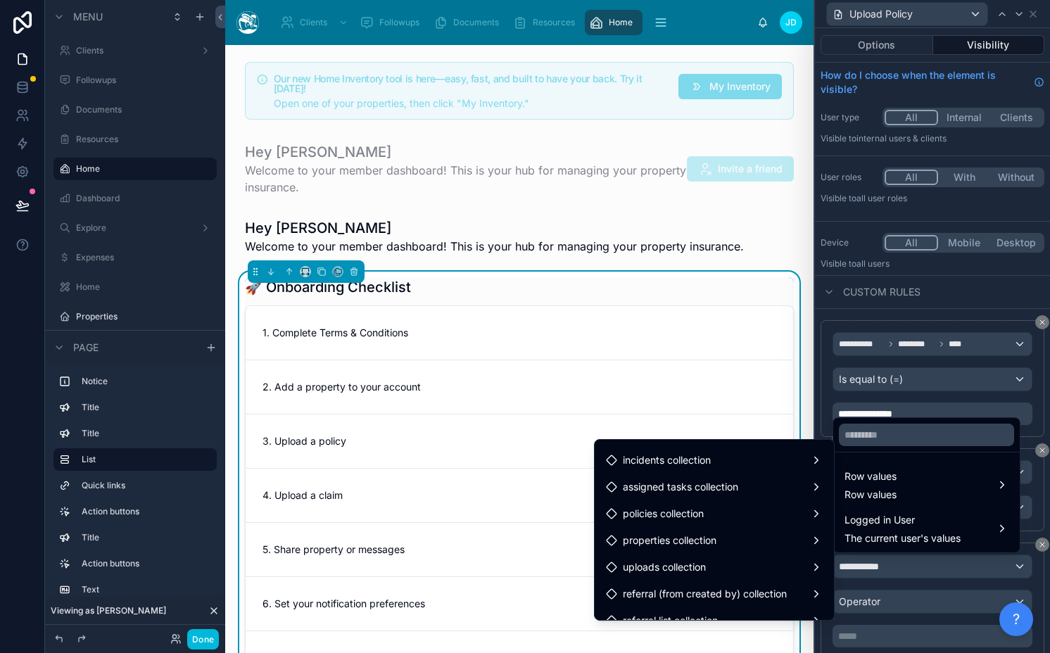
scroll to position [2174, 0]
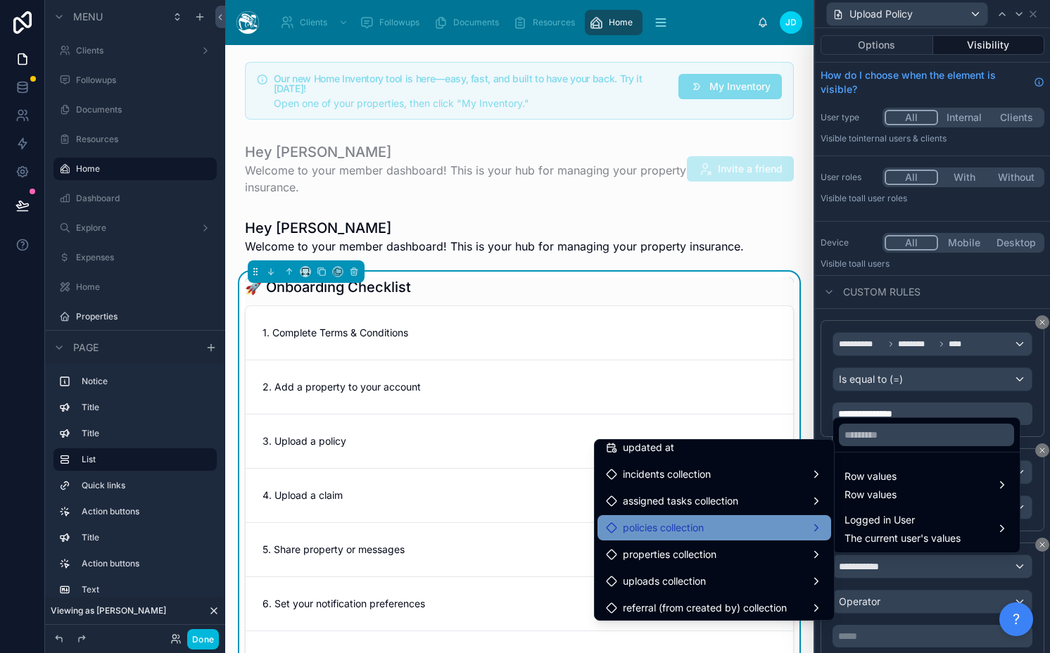
click at [764, 520] on div "policies collection" at bounding box center [714, 527] width 217 height 17
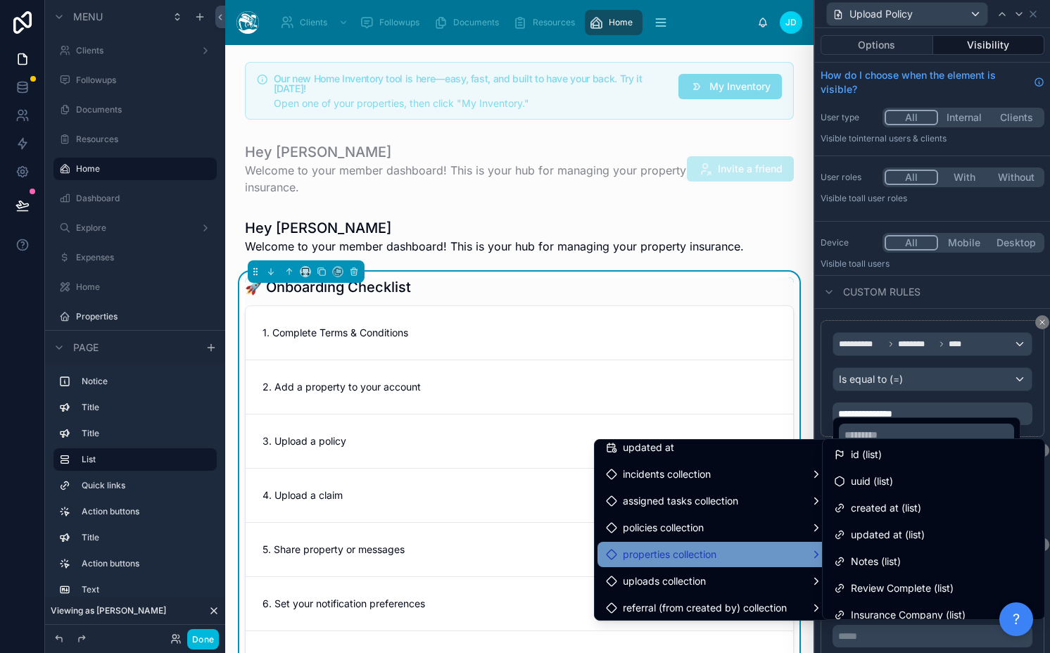
click at [737, 554] on div "properties collection" at bounding box center [714, 554] width 217 height 17
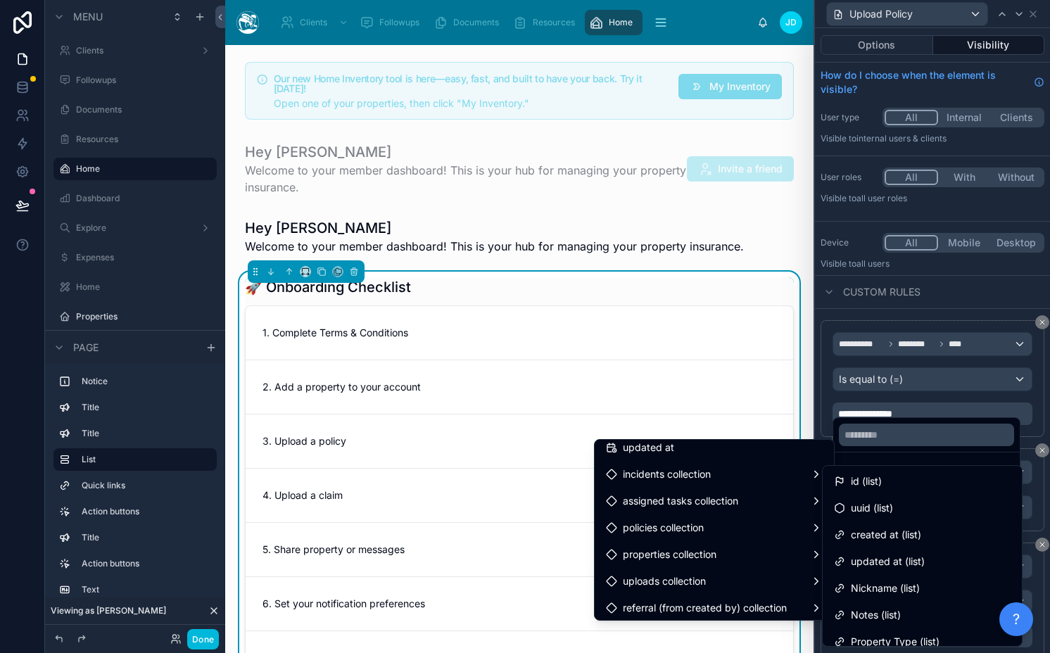
click at [905, 484] on div "id (list)" at bounding box center [922, 481] width 177 height 17
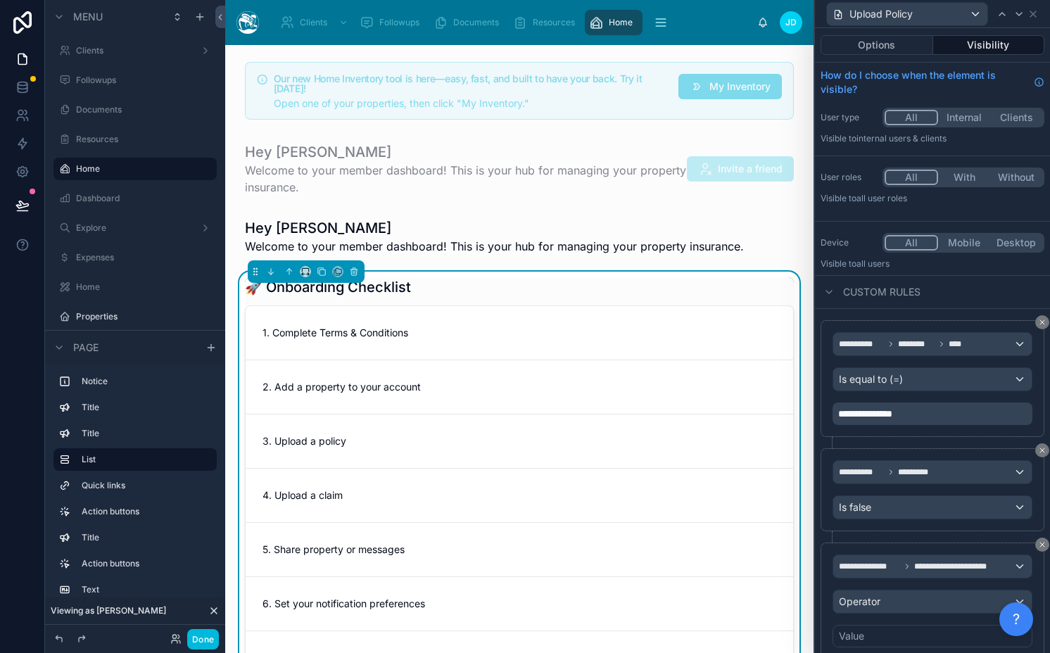
scroll to position [50, 0]
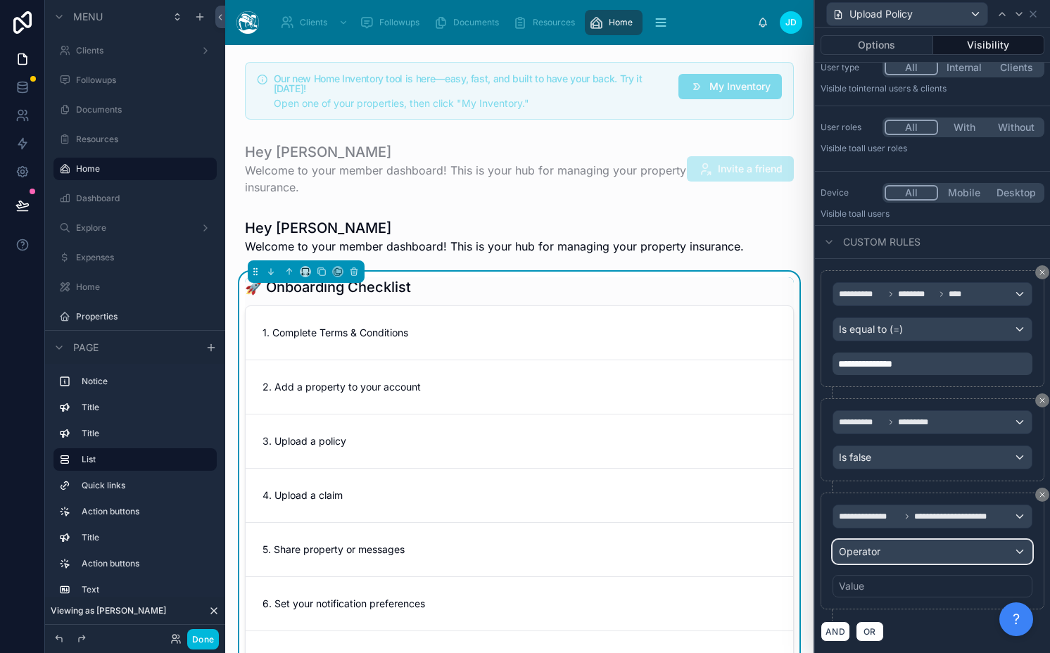
click at [868, 553] on span "Operator" at bounding box center [860, 551] width 42 height 12
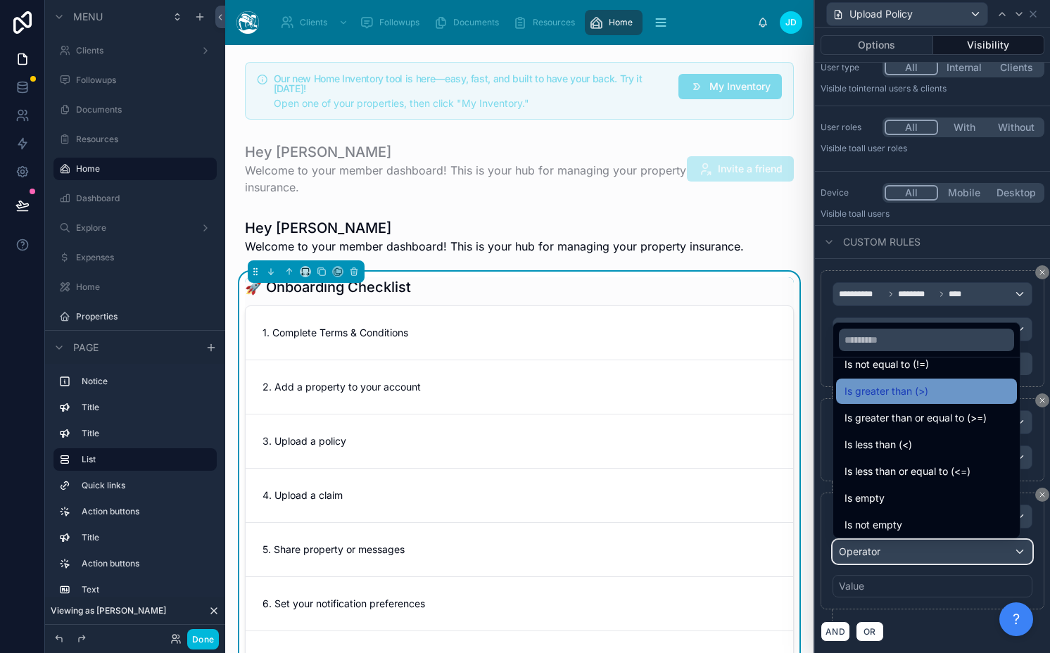
scroll to position [81, 0]
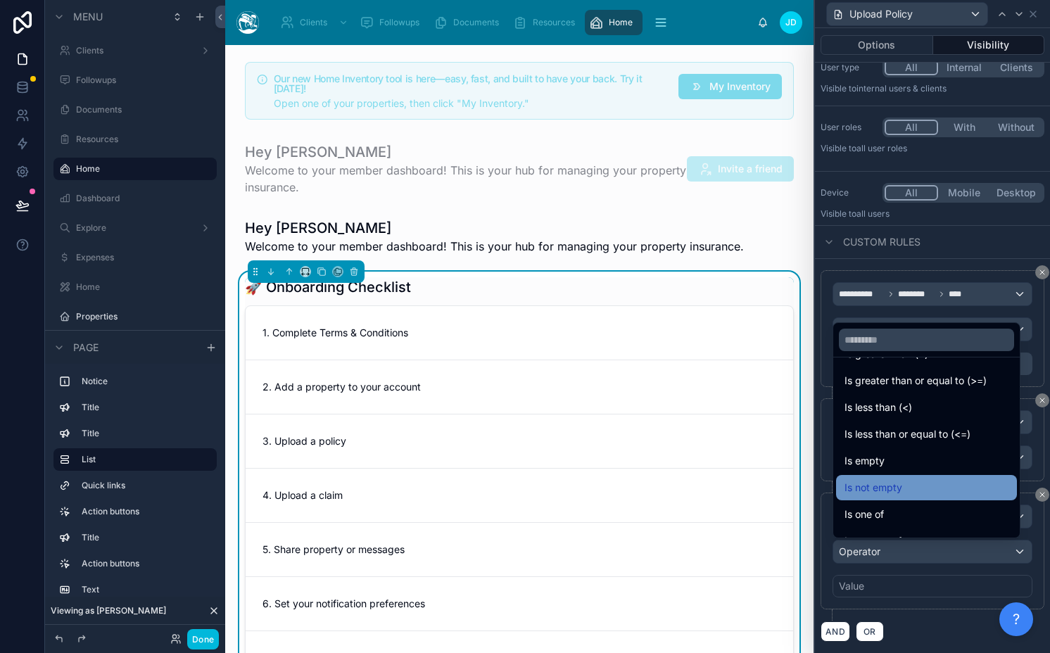
click at [884, 484] on span "Is not empty" at bounding box center [873, 487] width 58 height 17
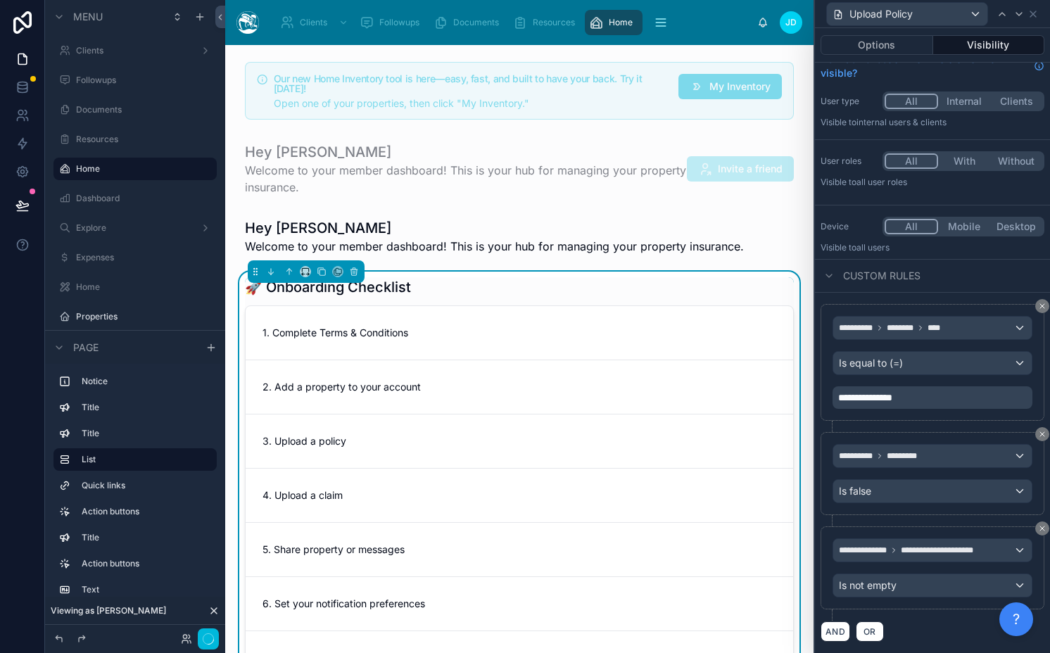
scroll to position [16, 0]
drag, startPoint x: 839, startPoint y: 633, endPoint x: 888, endPoint y: 561, distance: 87.6
click at [839, 633] on button "AND" at bounding box center [835, 631] width 30 height 20
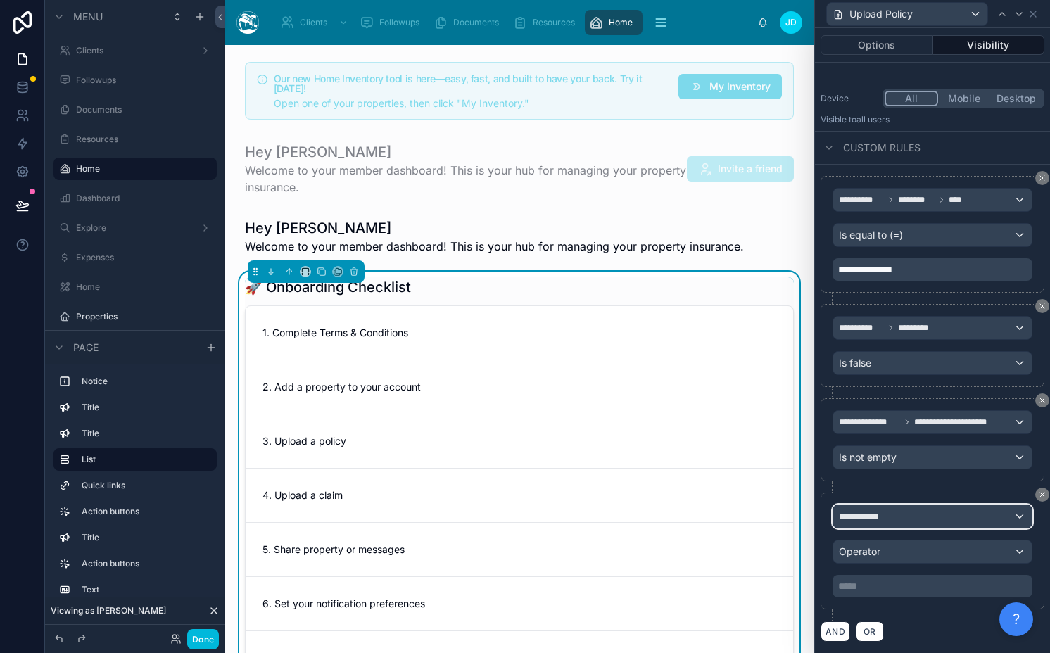
click at [883, 525] on div "**********" at bounding box center [932, 516] width 198 height 23
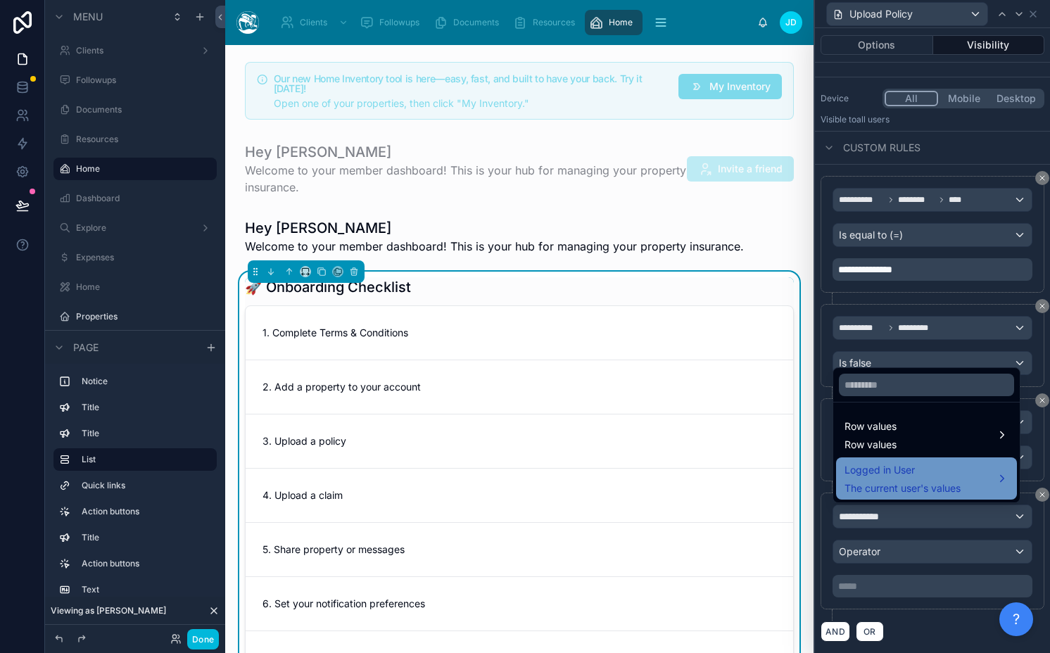
click at [901, 471] on span "Logged in User" at bounding box center [902, 470] width 116 height 17
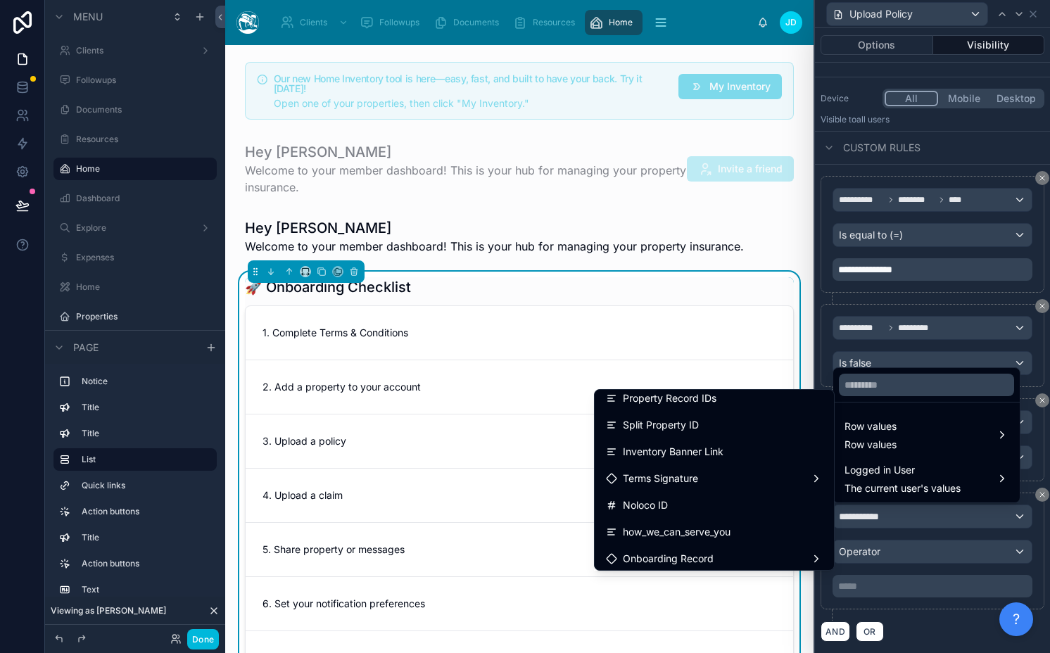
scroll to position [1936, 0]
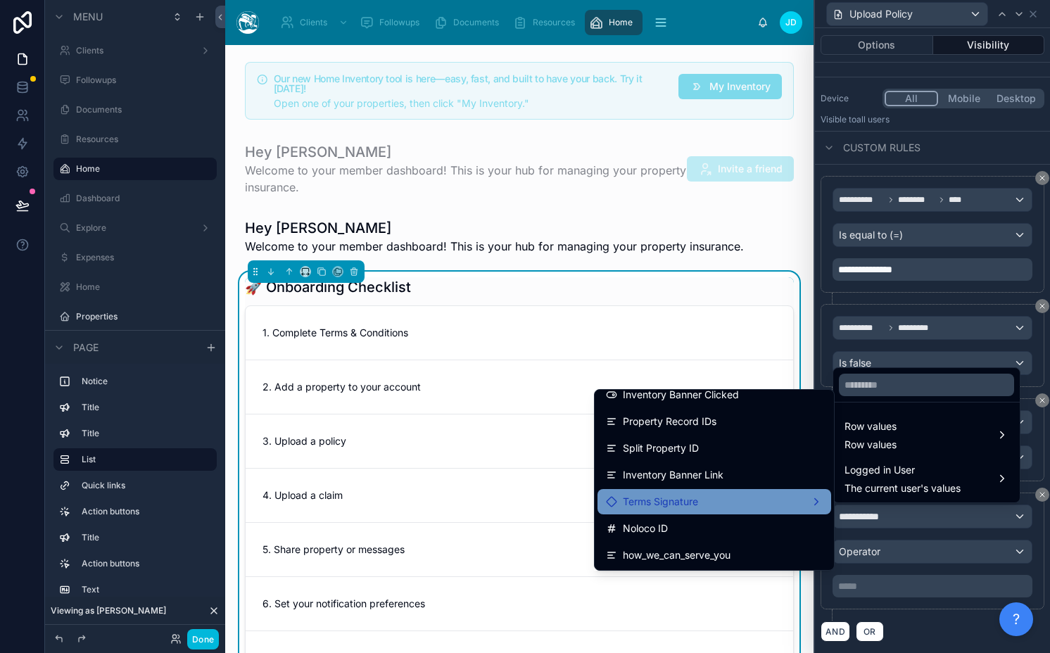
click at [671, 507] on span "Terms Signature" at bounding box center [660, 501] width 75 height 17
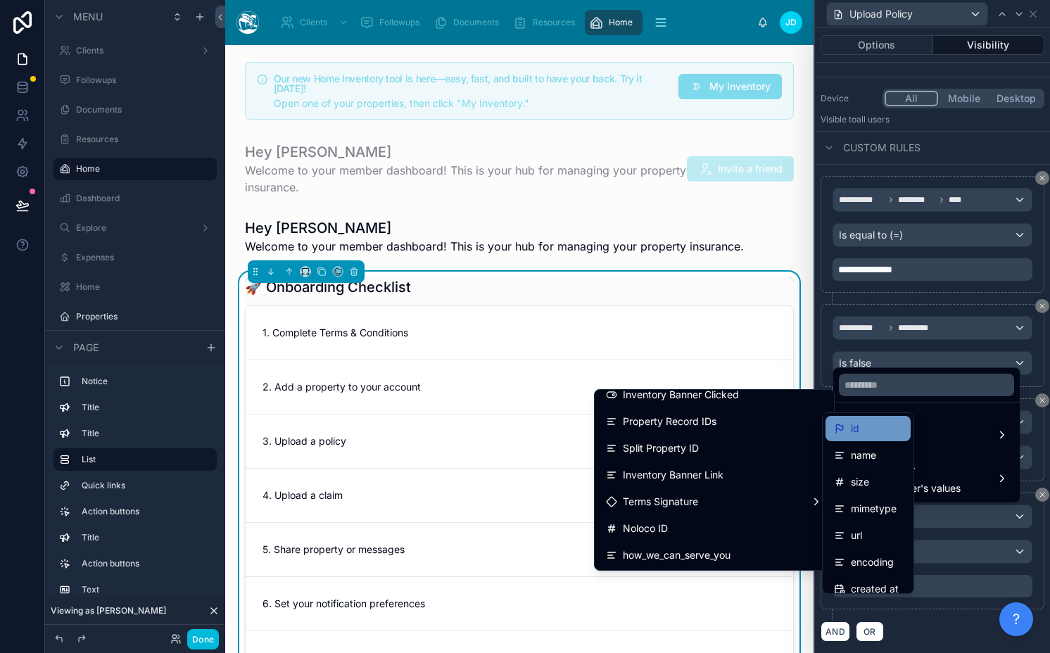
click at [894, 435] on div "id" at bounding box center [868, 428] width 68 height 17
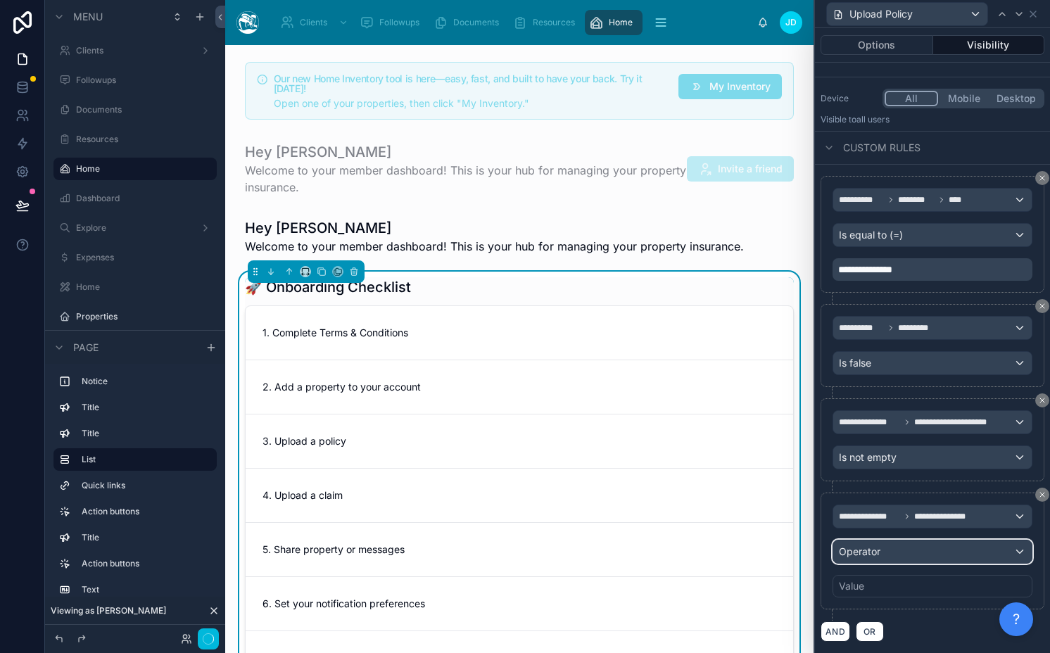
click at [899, 557] on div "Operator" at bounding box center [932, 551] width 198 height 23
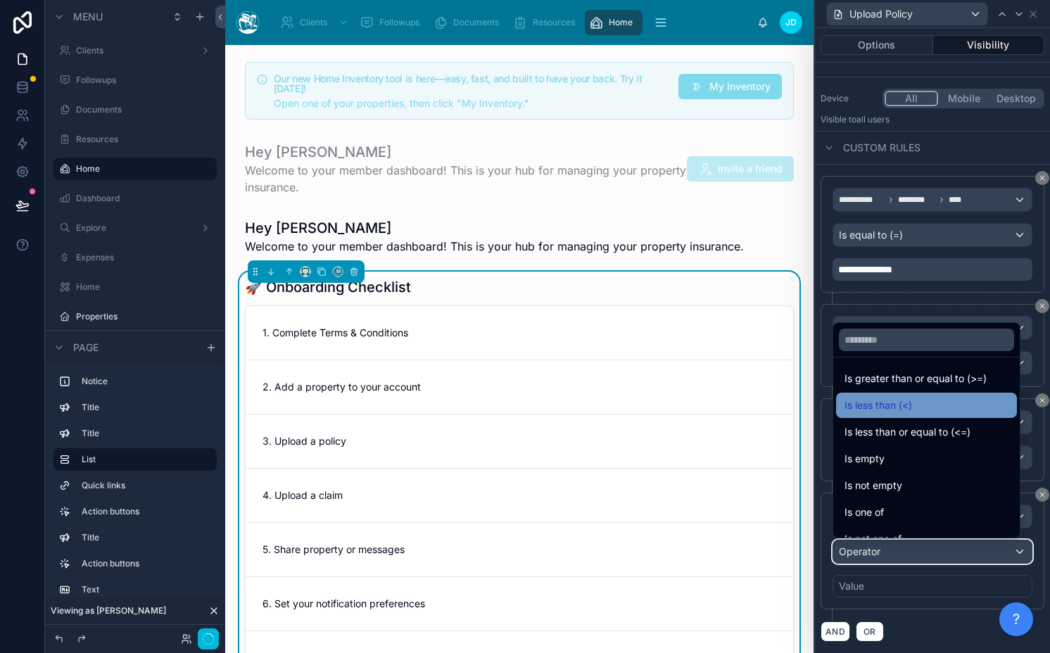
scroll to position [99, 0]
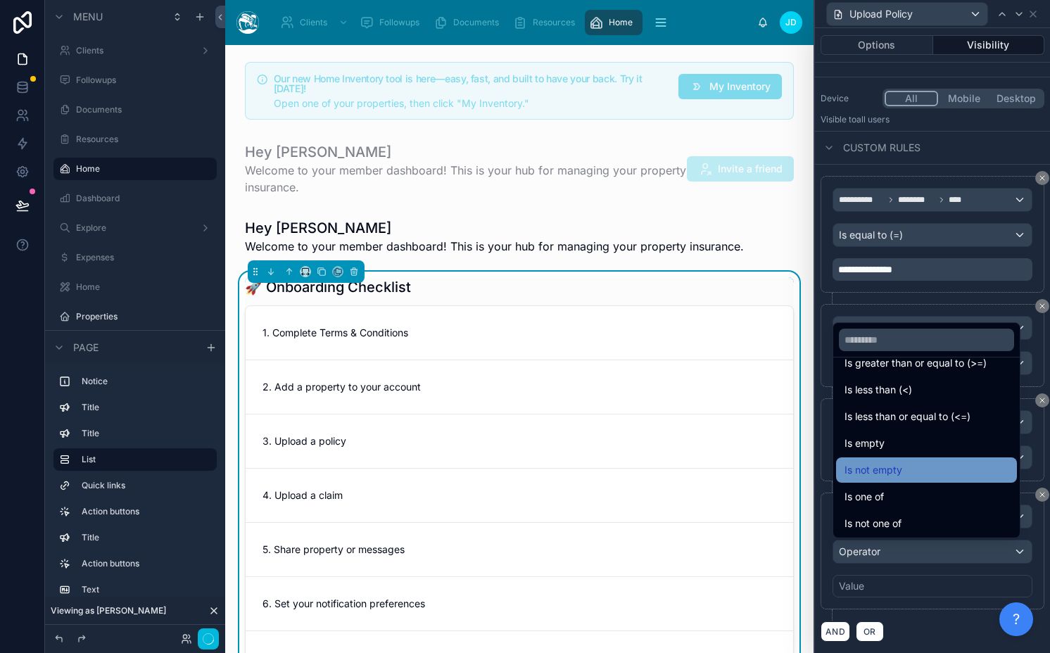
click at [903, 468] on div "Is not empty" at bounding box center [926, 470] width 164 height 17
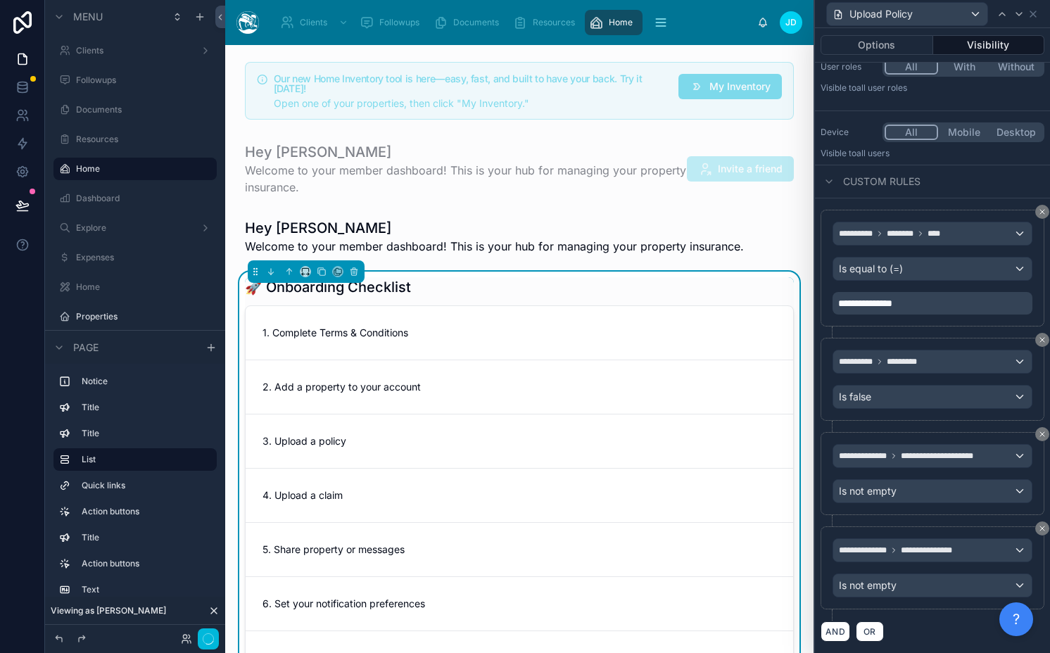
scroll to position [110, 0]
click at [1013, 15] on icon at bounding box center [1018, 13] width 11 height 11
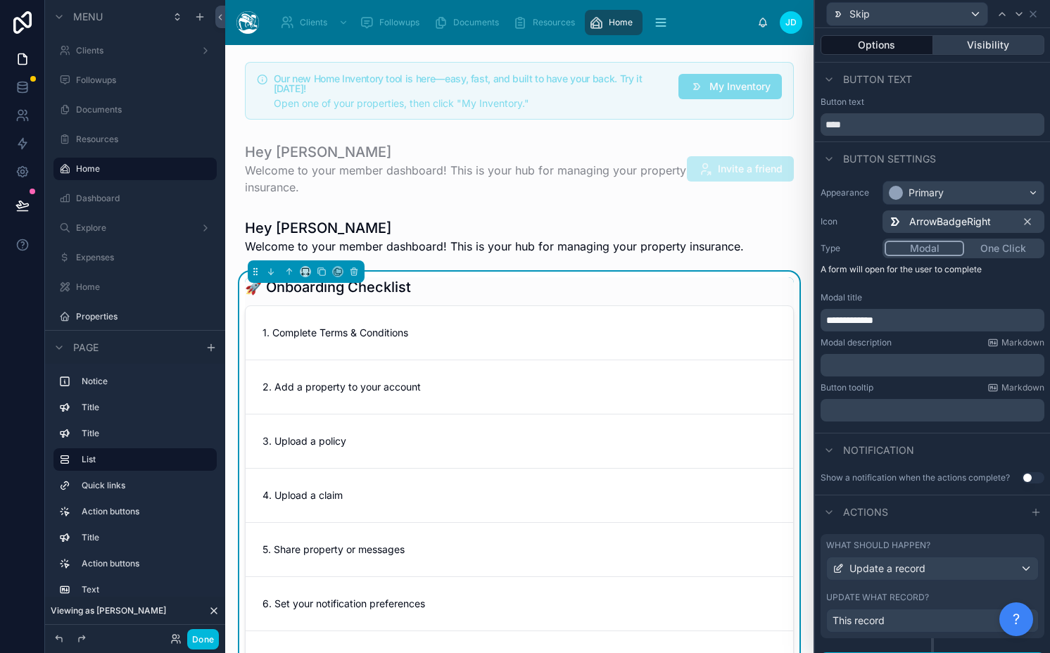
click at [976, 47] on button "Visibility" at bounding box center [989, 45] width 112 height 20
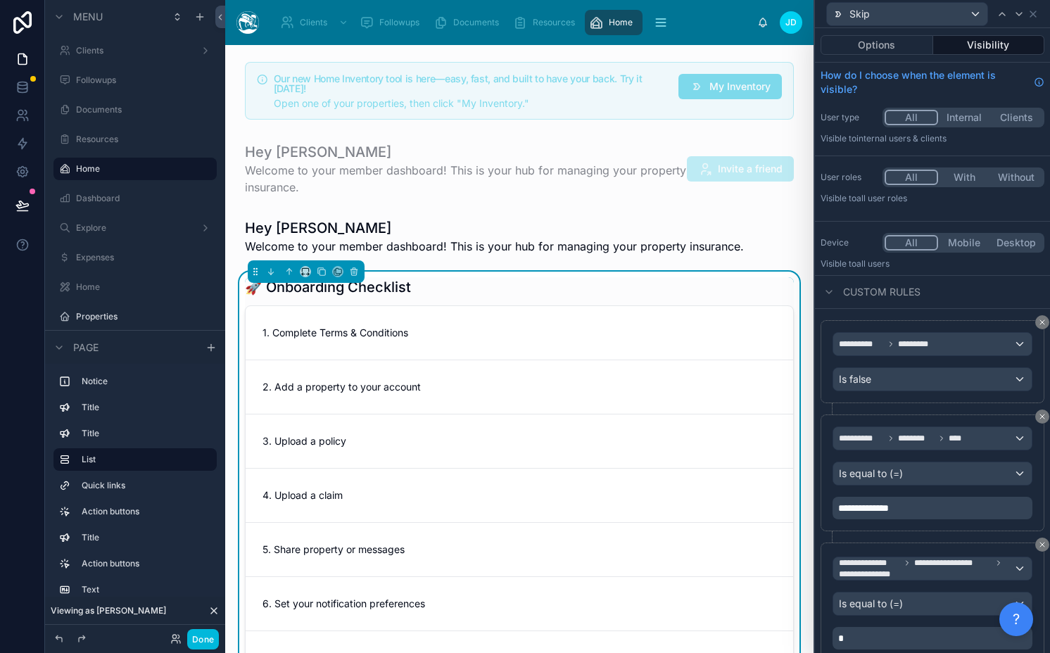
scroll to position [51, 0]
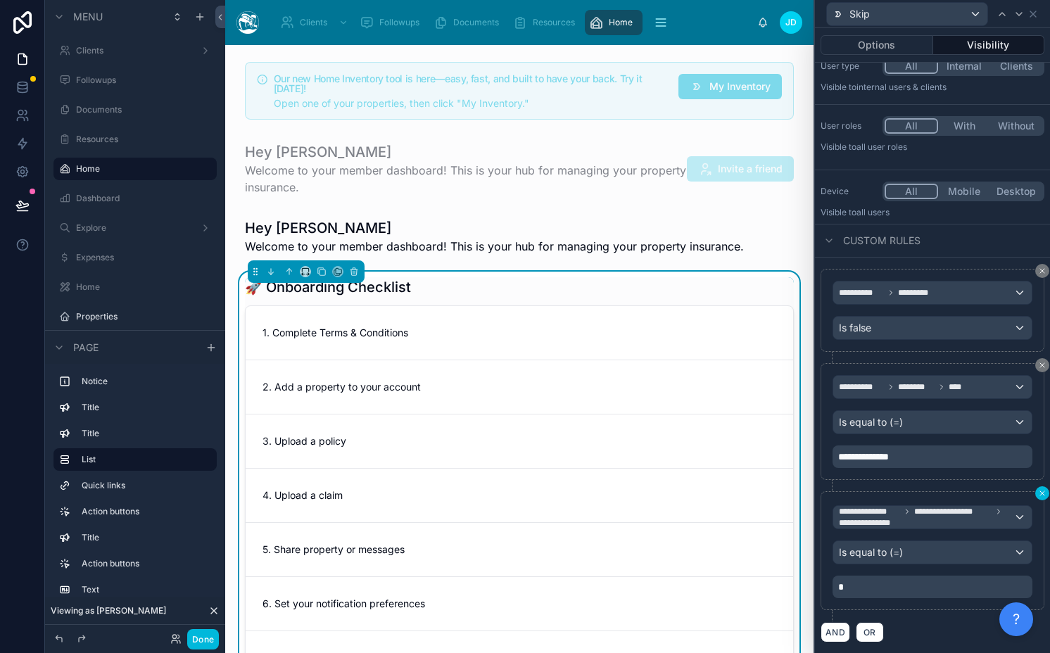
click at [1038, 493] on icon at bounding box center [1042, 493] width 8 height 8
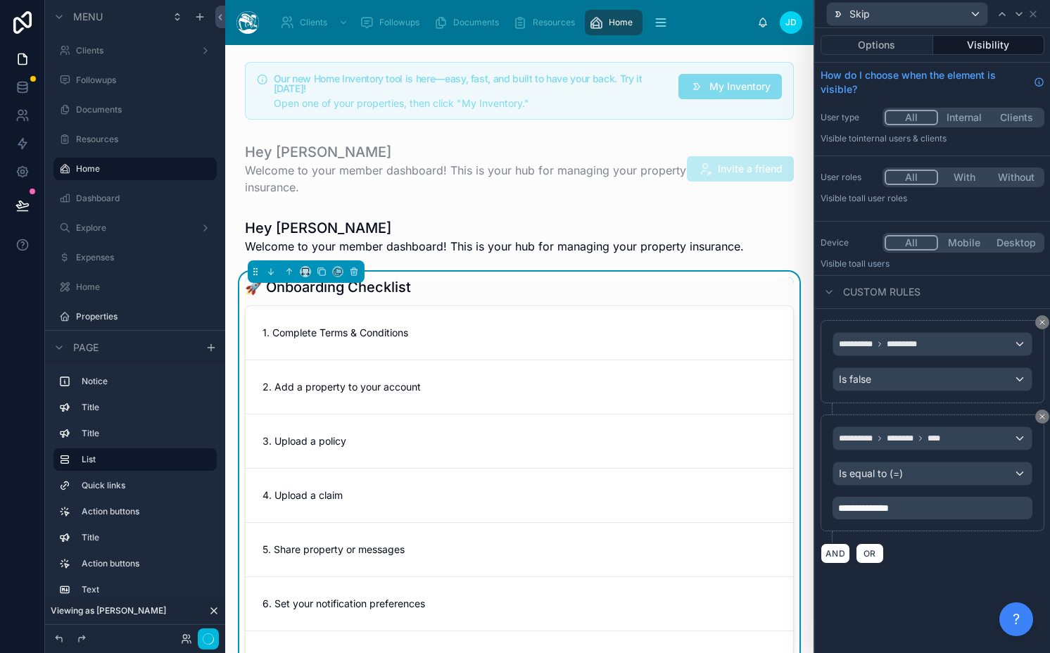
scroll to position [0, 0]
click at [827, 557] on button "AND" at bounding box center [835, 553] width 30 height 20
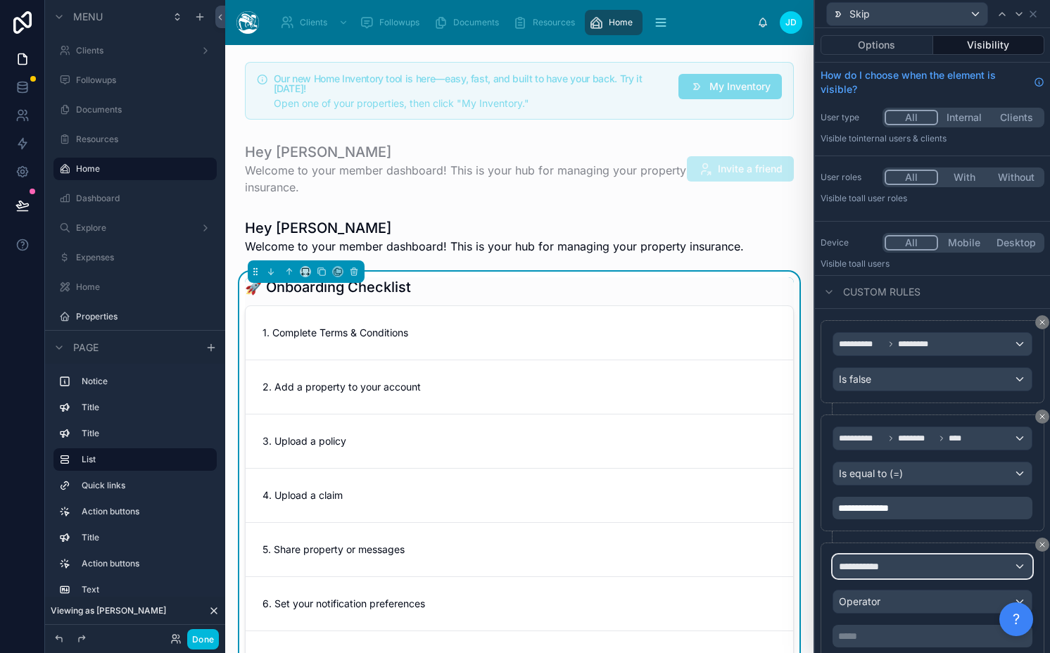
click at [932, 557] on div "**********" at bounding box center [932, 566] width 198 height 23
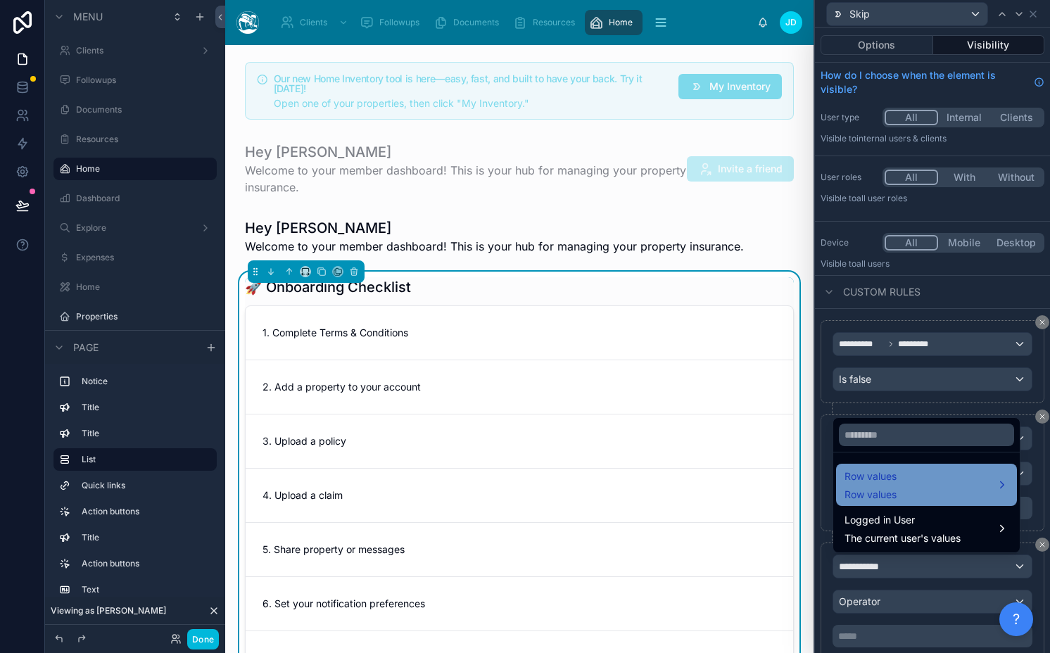
click at [881, 479] on span "Row values" at bounding box center [870, 476] width 52 height 17
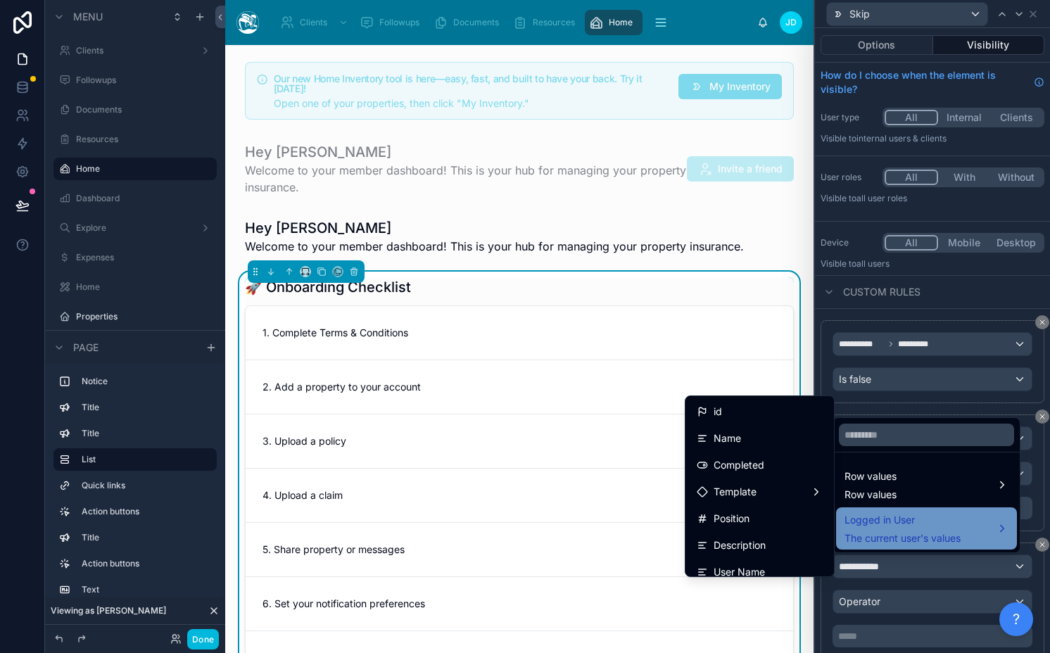
click at [870, 531] on span "The current user's values" at bounding box center [902, 538] width 116 height 14
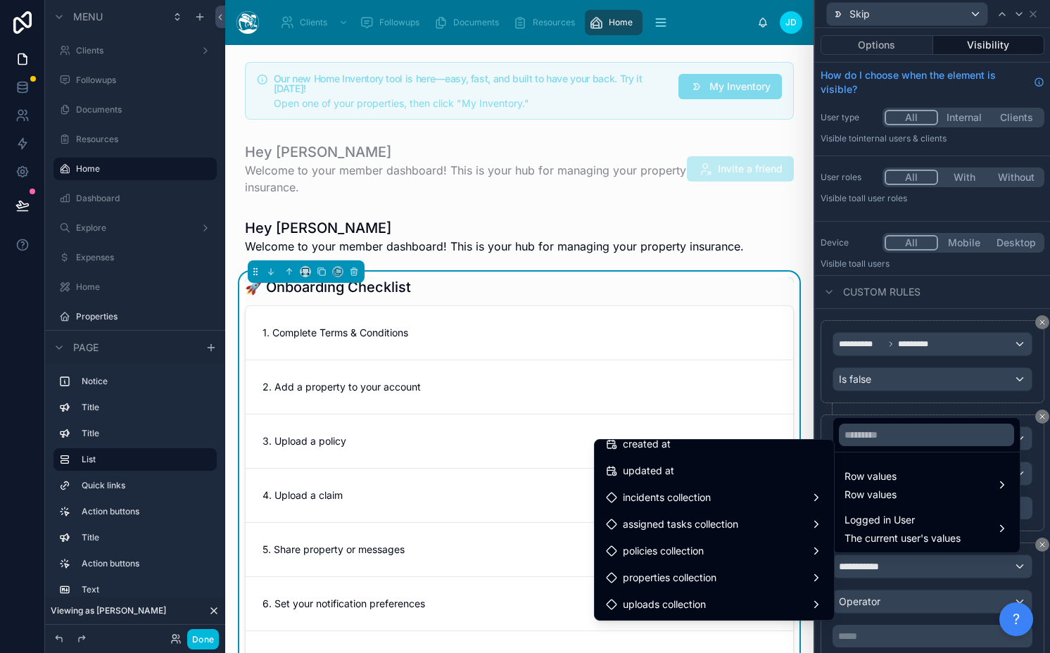
scroll to position [2186, 0]
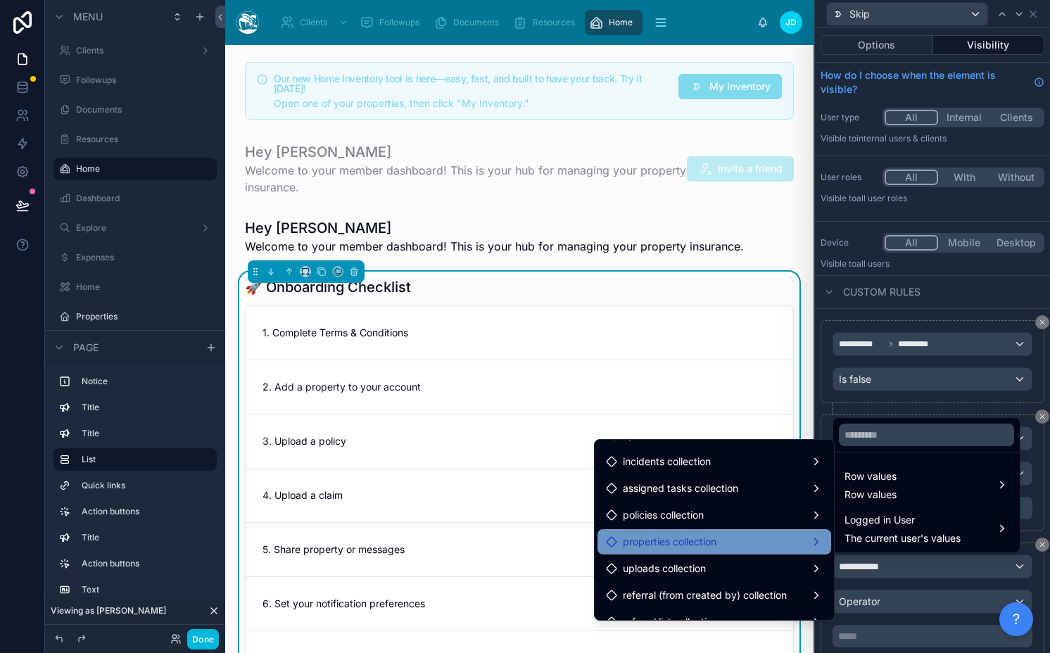
click at [722, 541] on div "properties collection" at bounding box center [714, 541] width 217 height 17
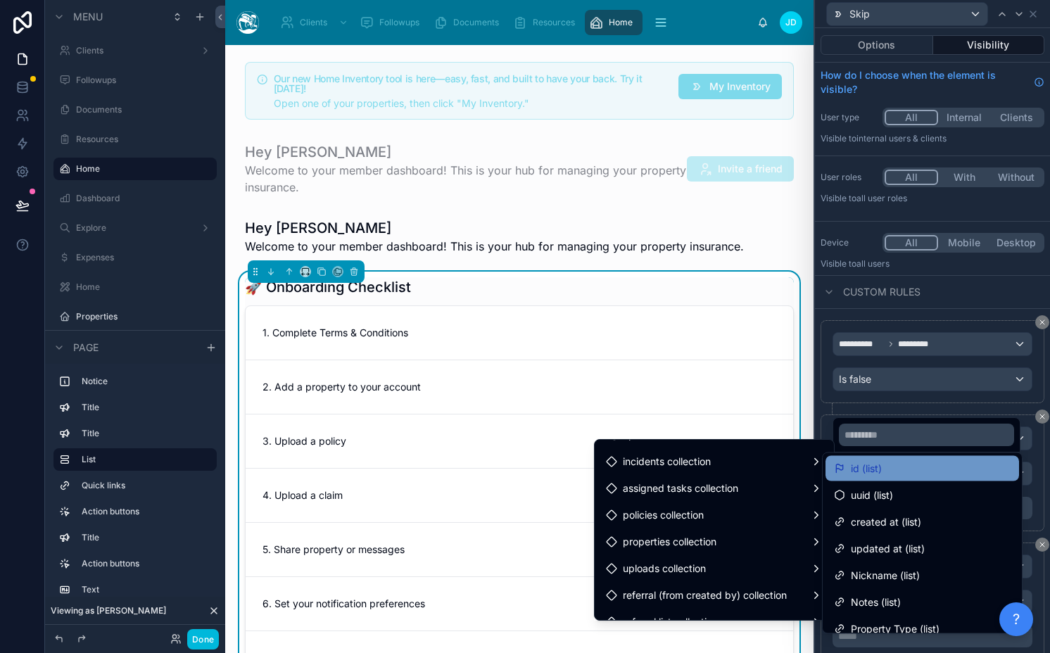
click at [843, 477] on div "id (list)" at bounding box center [921, 468] width 193 height 25
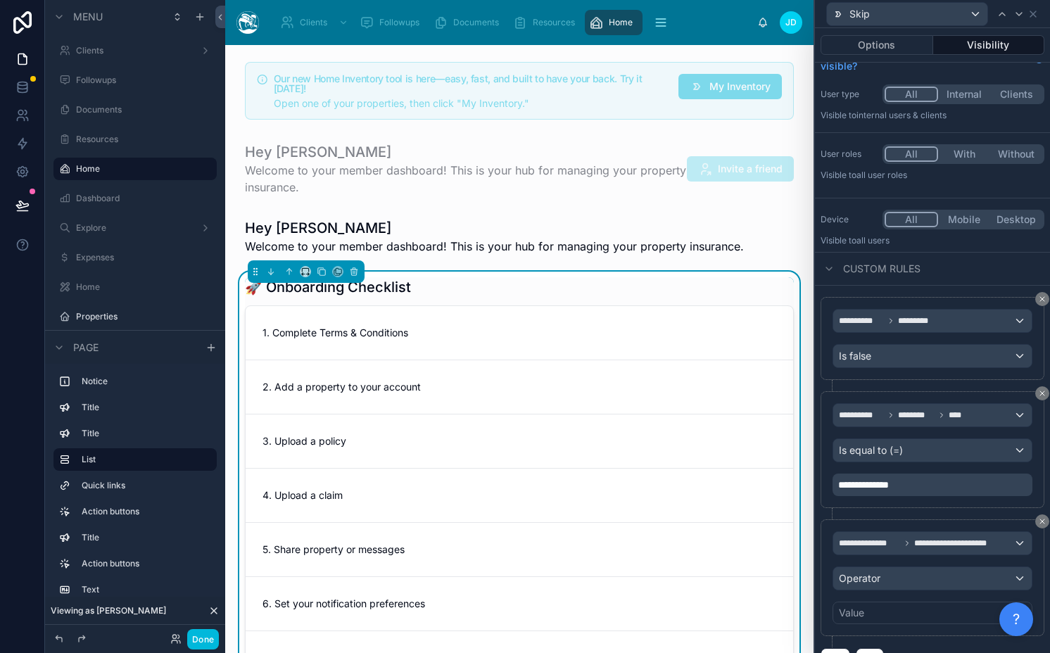
scroll to position [50, 0]
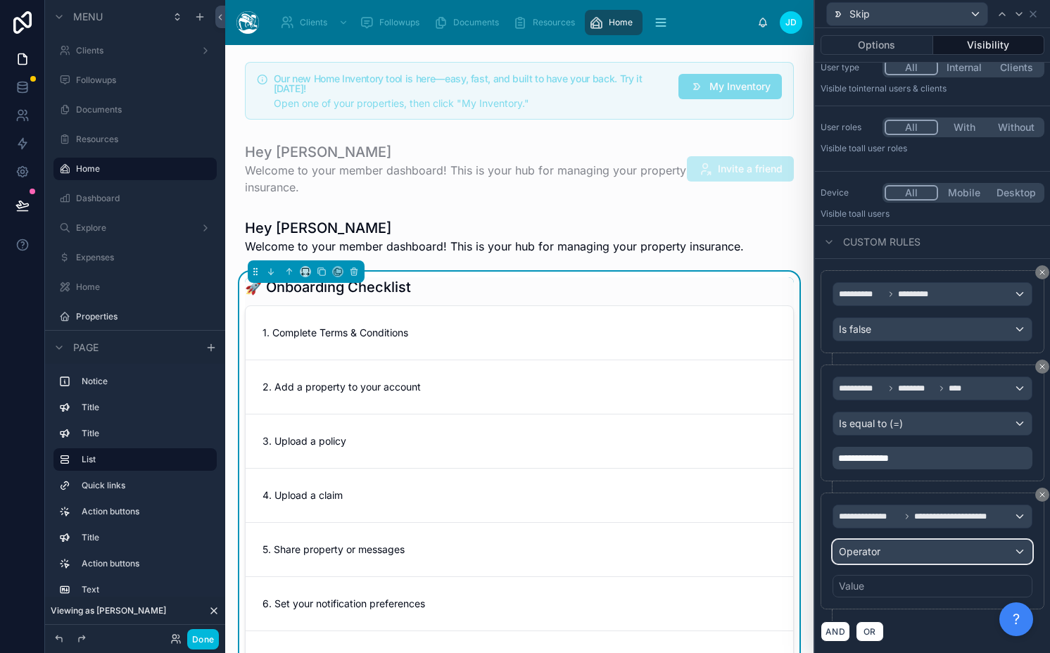
click at [880, 552] on div "Operator" at bounding box center [932, 551] width 198 height 23
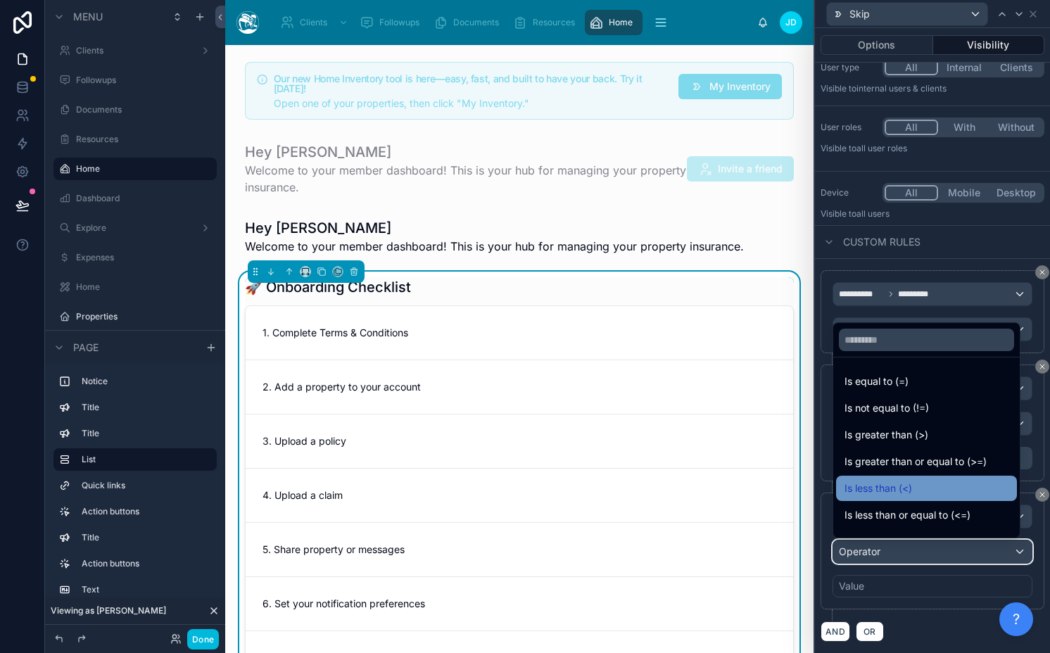
scroll to position [100, 0]
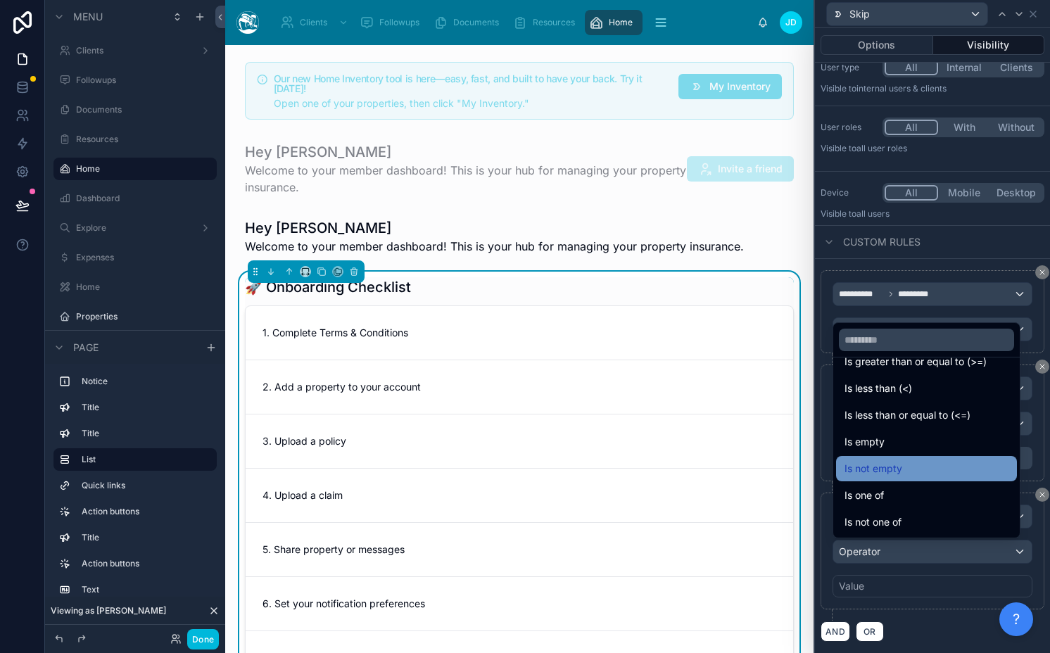
click at [908, 473] on div "Is not empty" at bounding box center [926, 468] width 164 height 17
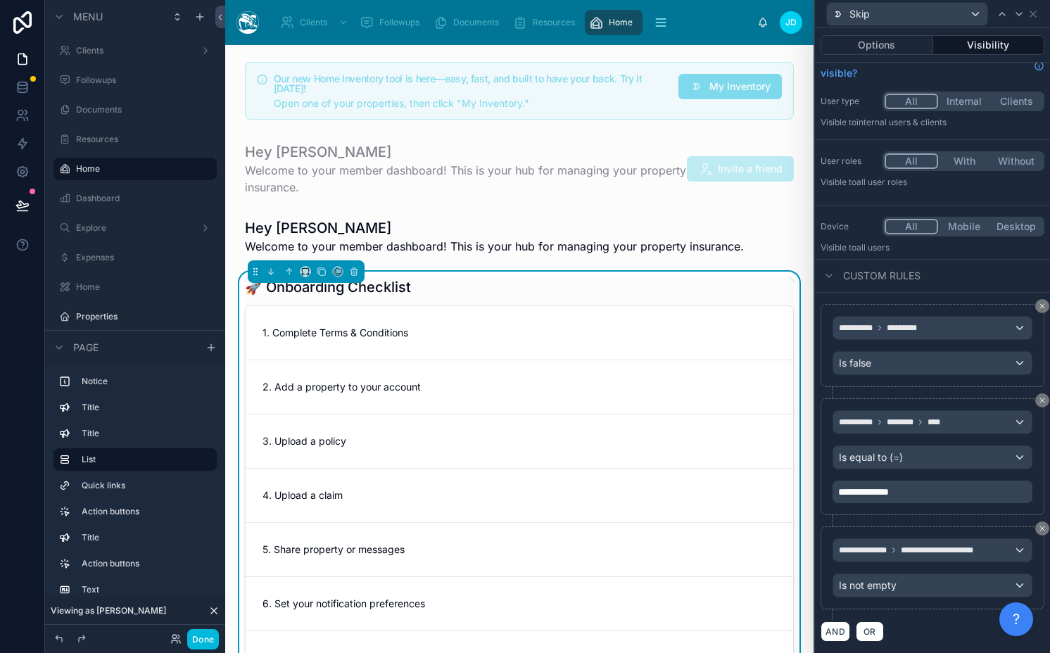
scroll to position [16, 0]
drag, startPoint x: 839, startPoint y: 628, endPoint x: 911, endPoint y: 534, distance: 117.9
click at [838, 629] on button "AND" at bounding box center [835, 631] width 30 height 20
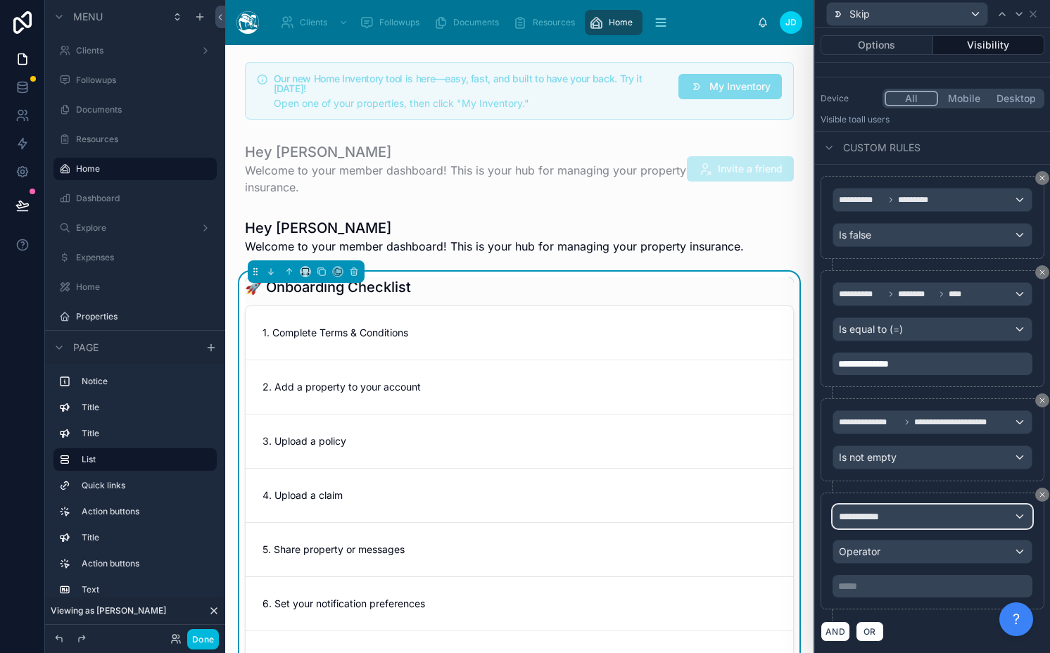
click at [917, 526] on div "**********" at bounding box center [932, 516] width 198 height 23
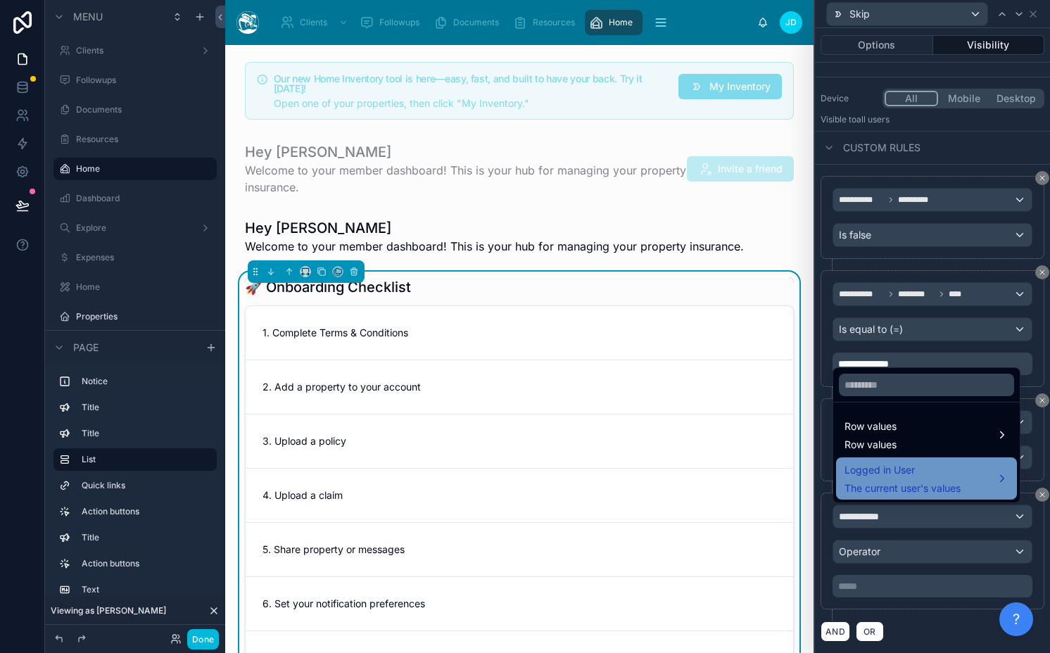
click at [920, 478] on div "Logged in User The current user's values" at bounding box center [902, 479] width 116 height 34
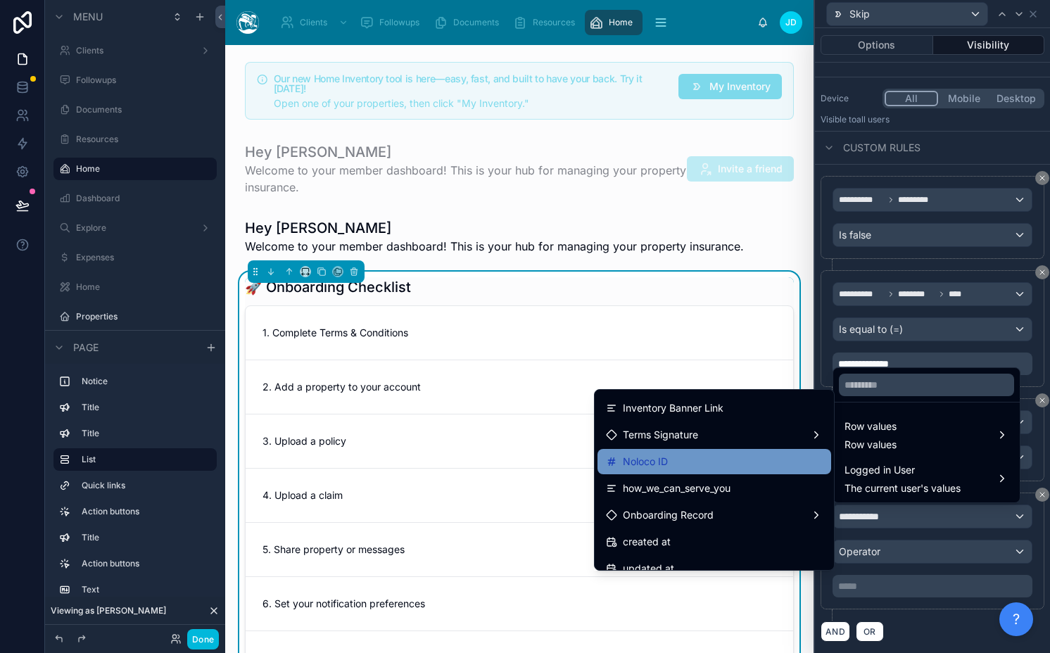
scroll to position [2010, 0]
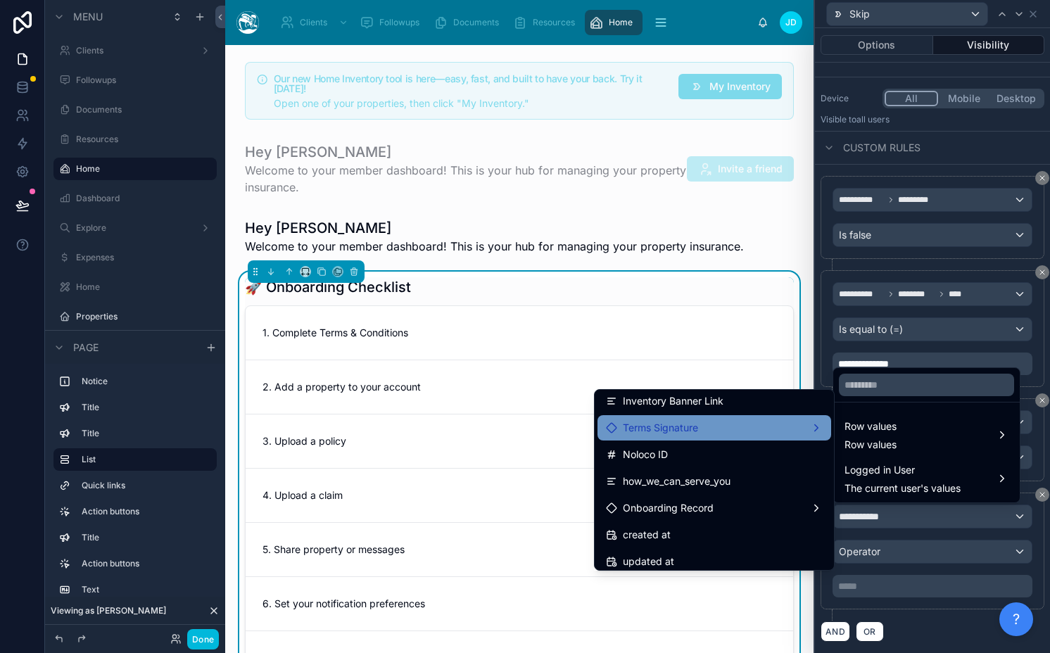
click at [739, 433] on div "Terms Signature" at bounding box center [714, 427] width 217 height 17
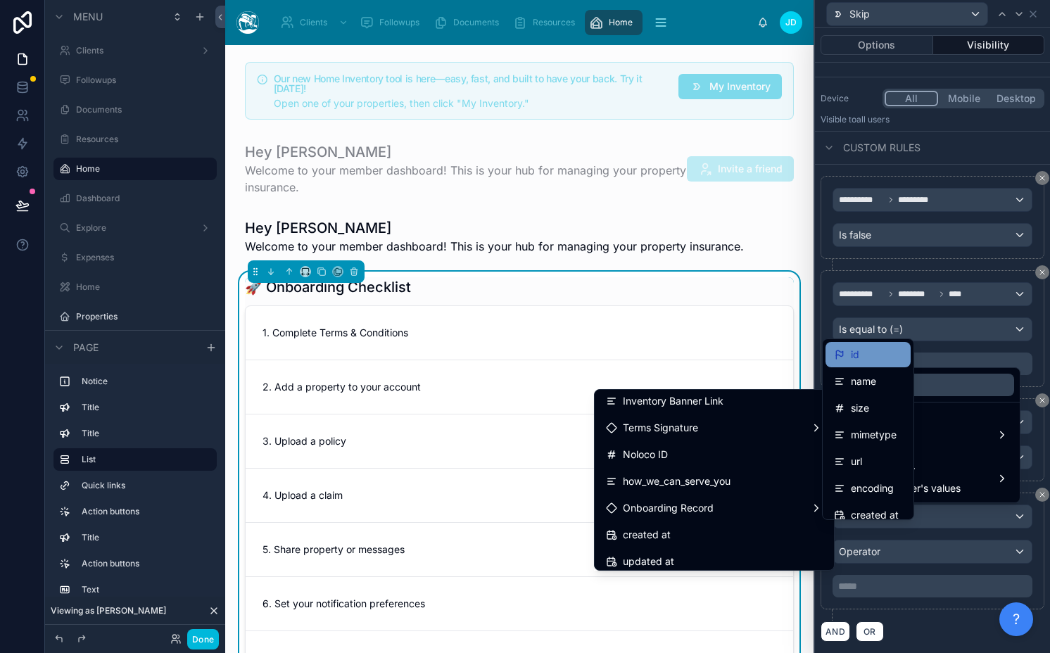
click at [859, 354] on div "id" at bounding box center [868, 354] width 68 height 17
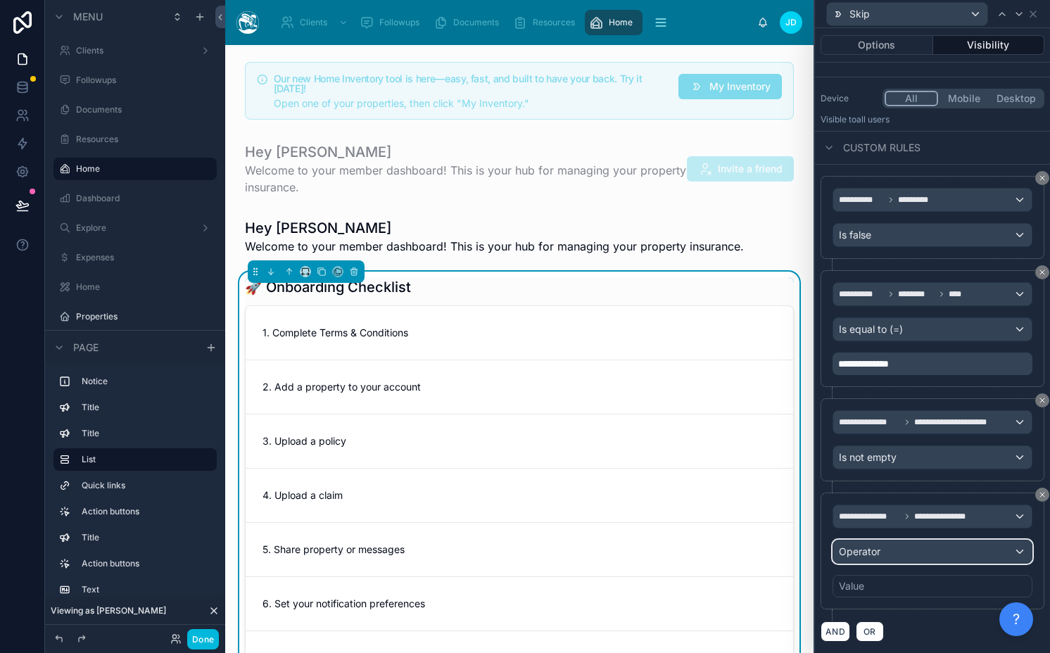
click at [865, 550] on span "Operator" at bounding box center [860, 551] width 42 height 12
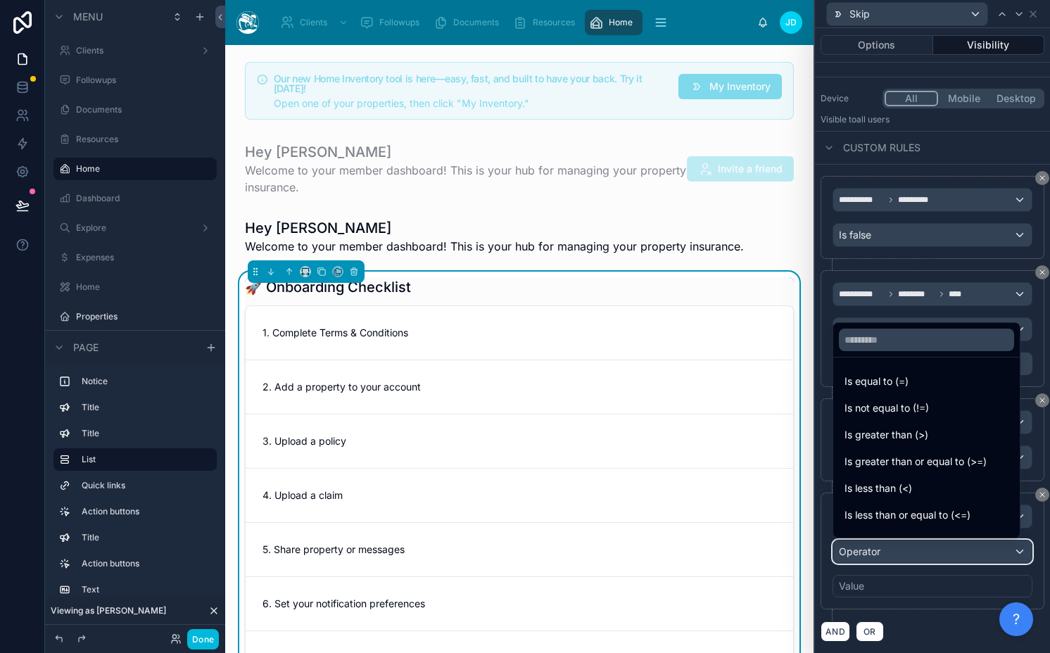
scroll to position [100, 0]
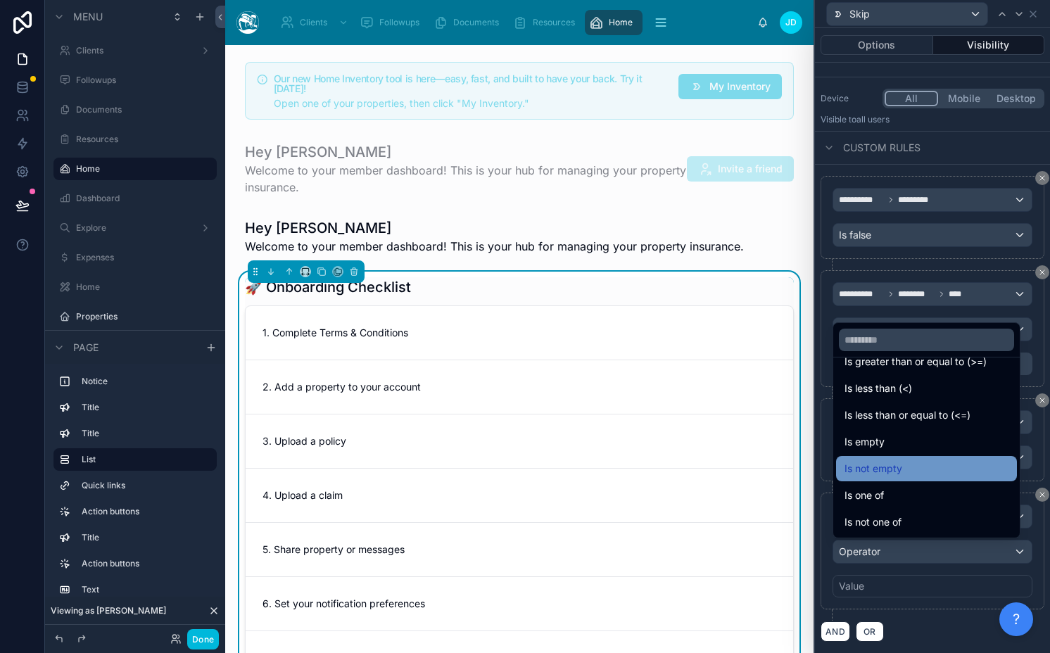
click at [908, 468] on div "Is not empty" at bounding box center [926, 468] width 164 height 17
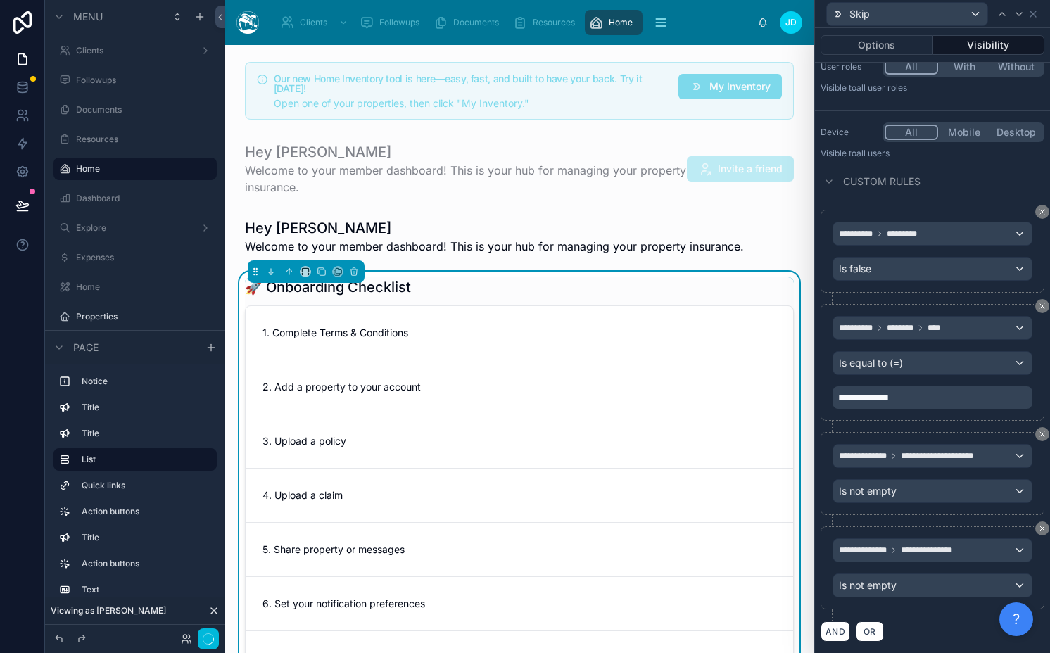
scroll to position [110, 0]
click at [1022, 13] on icon at bounding box center [1018, 13] width 11 height 11
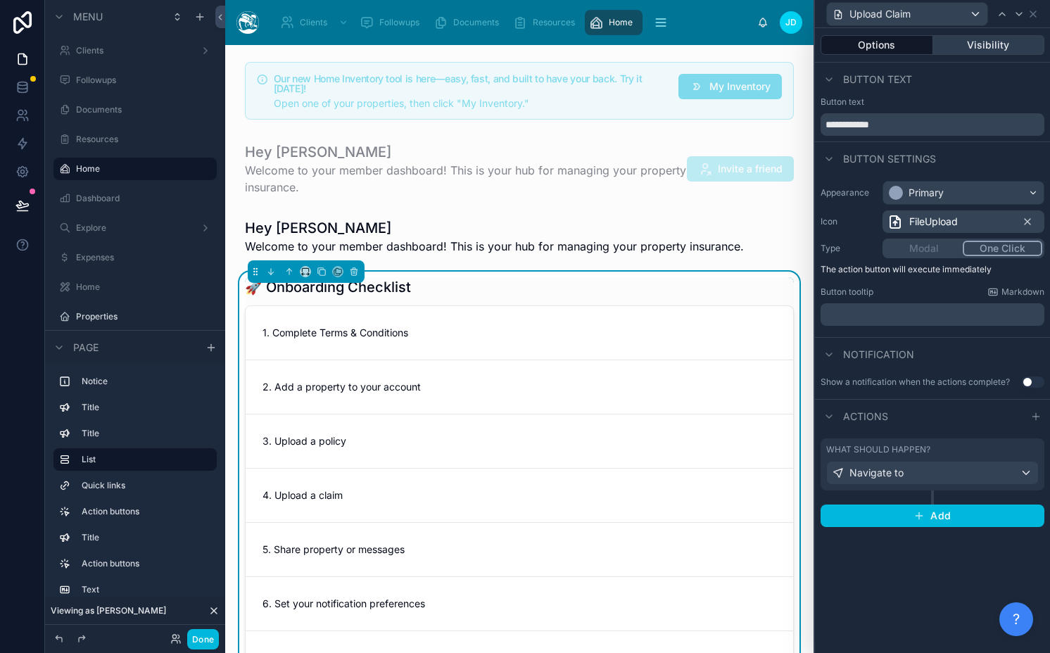
click at [986, 46] on button "Visibility" at bounding box center [989, 45] width 112 height 20
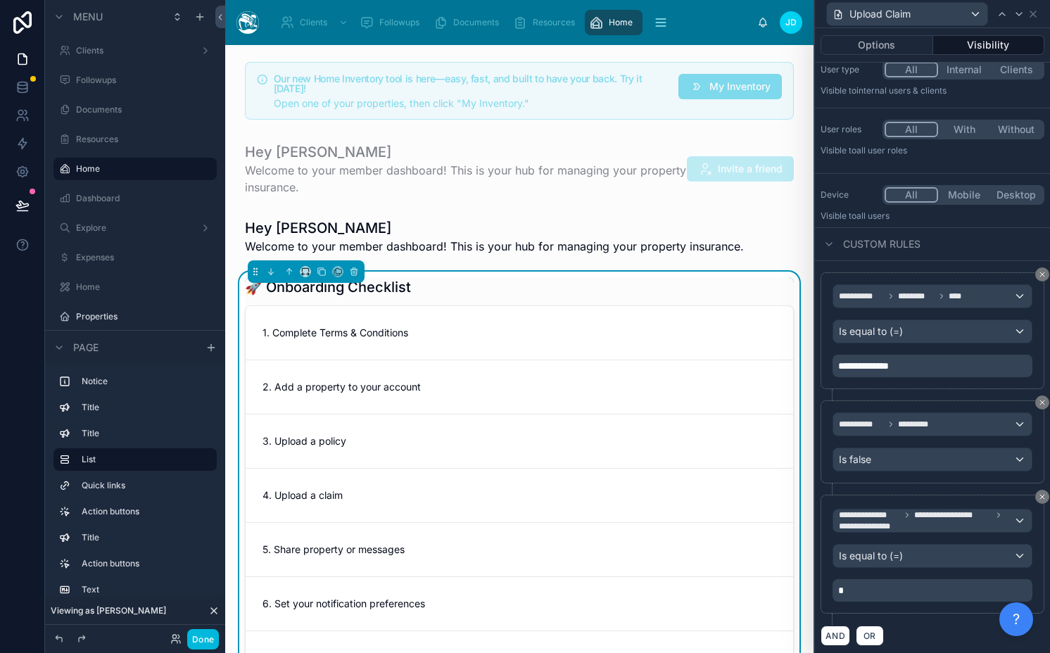
scroll to position [51, 0]
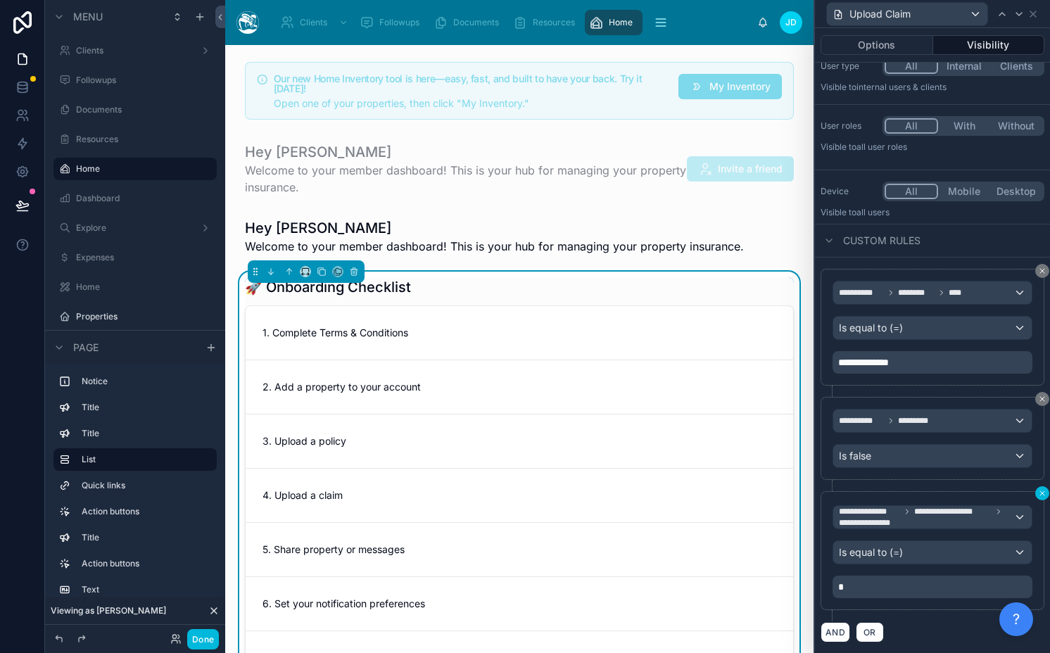
click at [1035, 489] on button at bounding box center [1042, 493] width 14 height 14
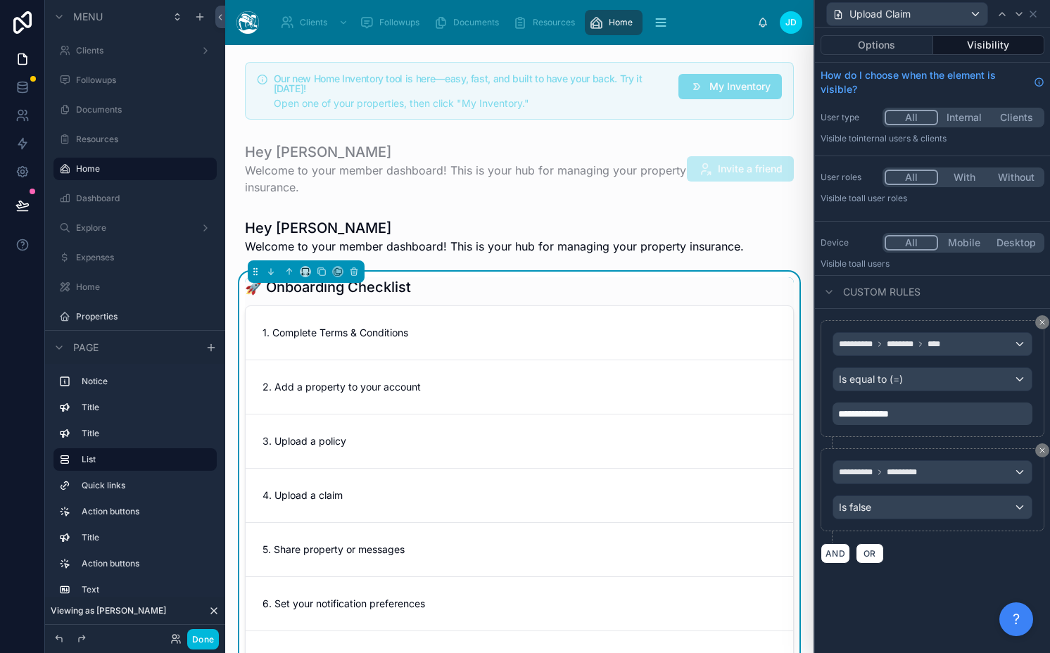
scroll to position [0, 0]
click at [840, 555] on button "AND" at bounding box center [835, 553] width 30 height 20
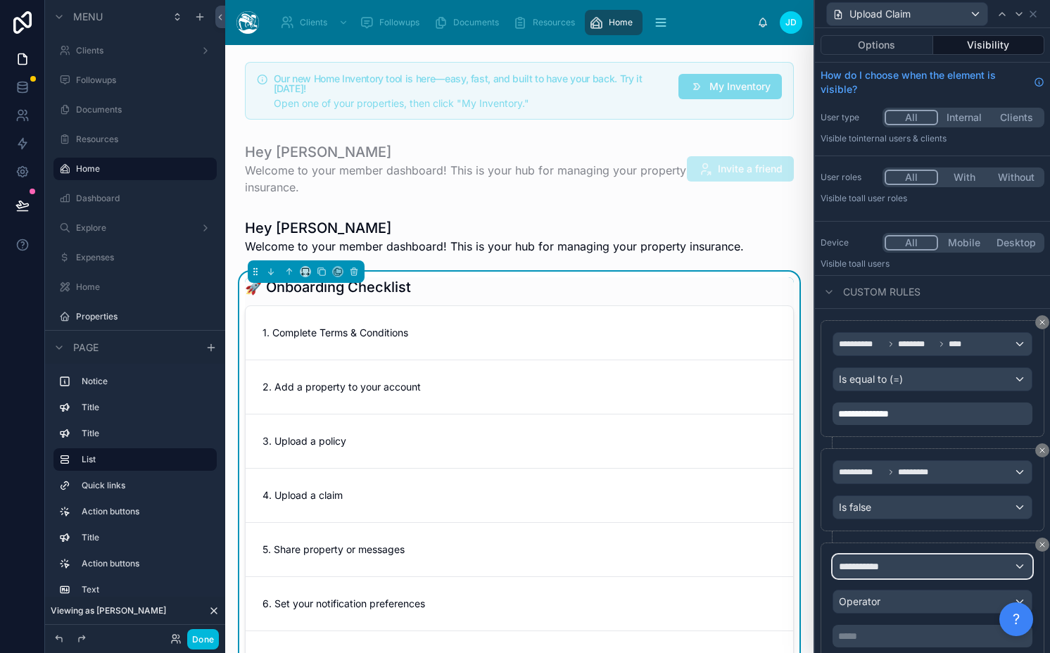
click at [868, 563] on span "**********" at bounding box center [865, 566] width 52 height 14
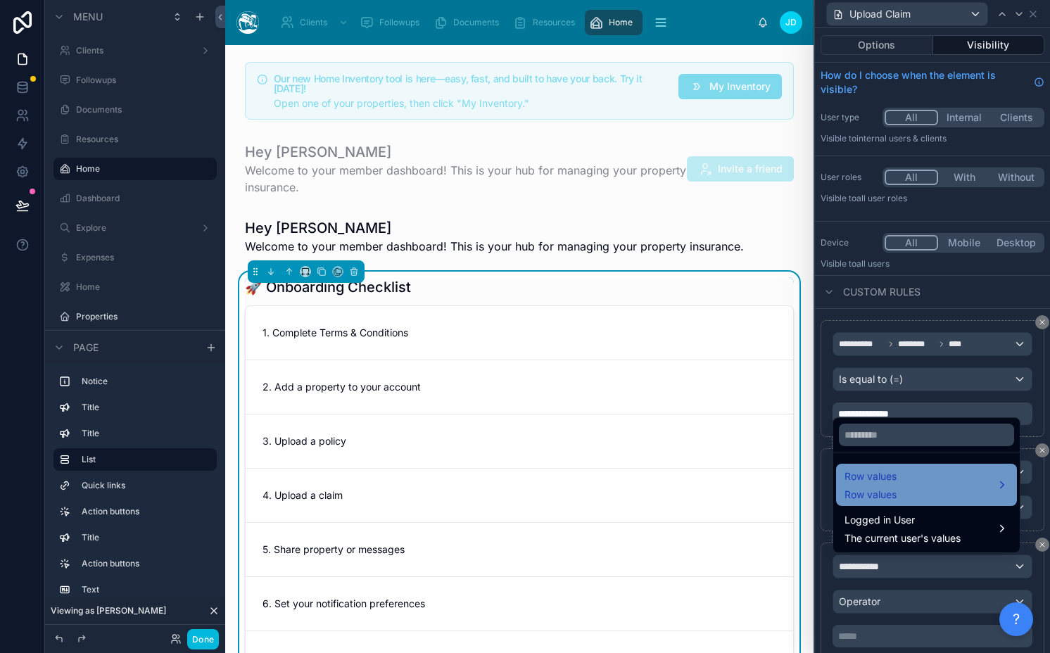
click at [892, 488] on span "Row values" at bounding box center [870, 495] width 52 height 14
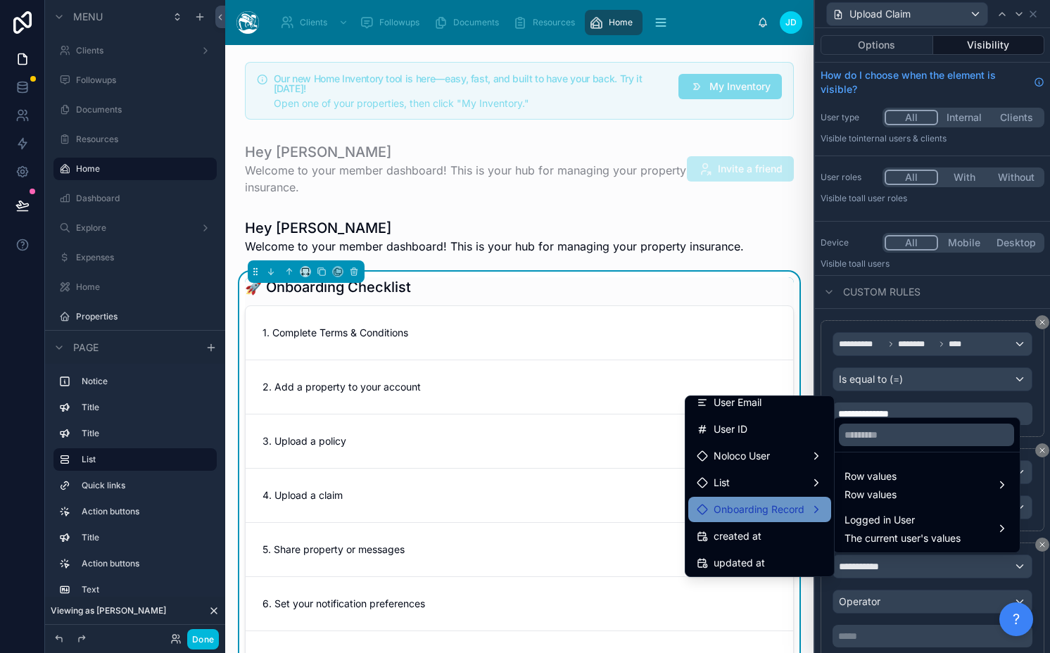
scroll to position [192, 0]
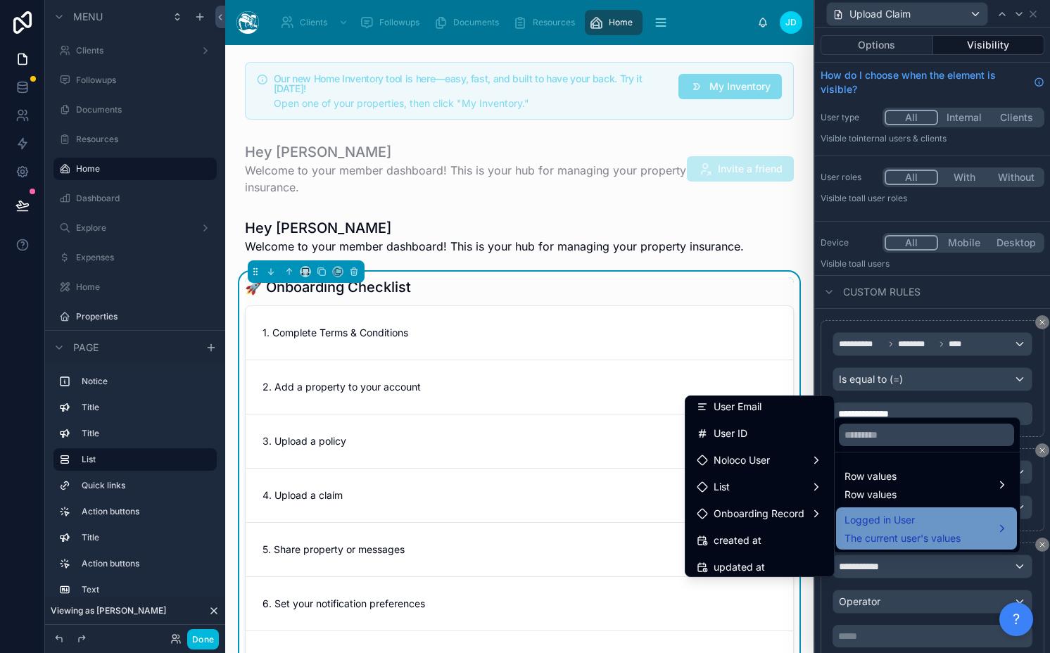
click at [880, 523] on span "Logged in User" at bounding box center [902, 520] width 116 height 17
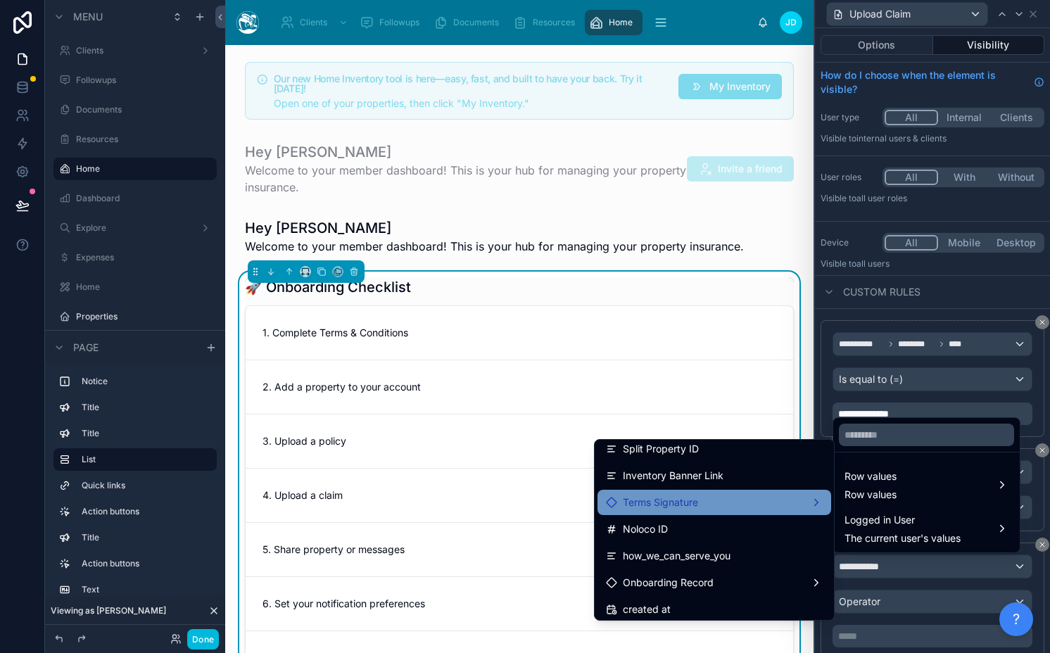
scroll to position [1986, 0]
click at [738, 501] on div "Terms Signature" at bounding box center [714, 501] width 217 height 17
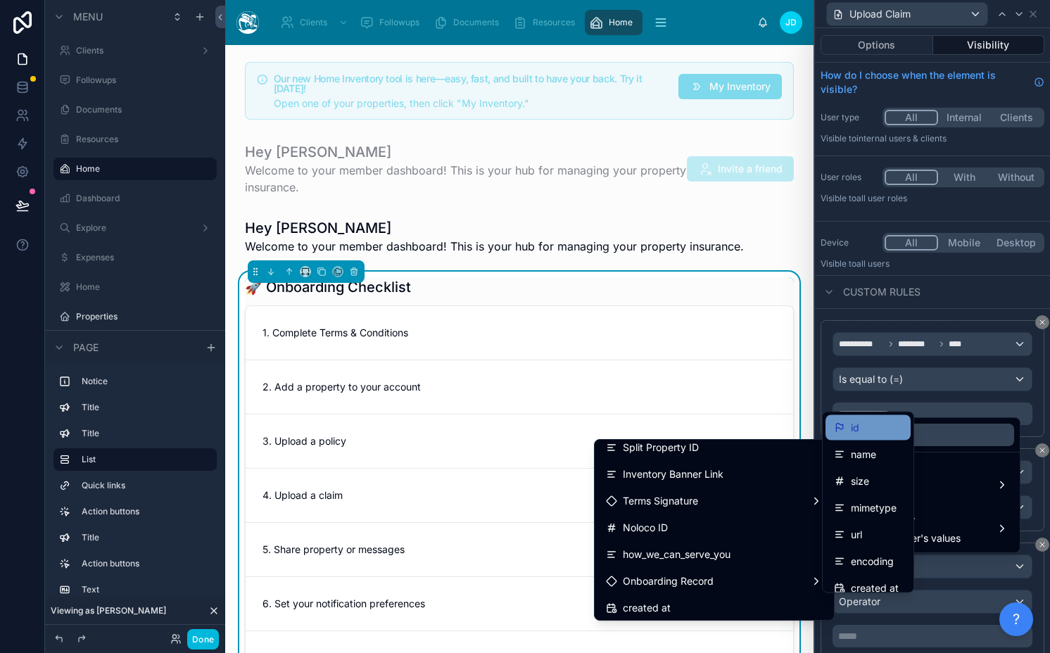
click at [871, 424] on div "id" at bounding box center [868, 427] width 68 height 17
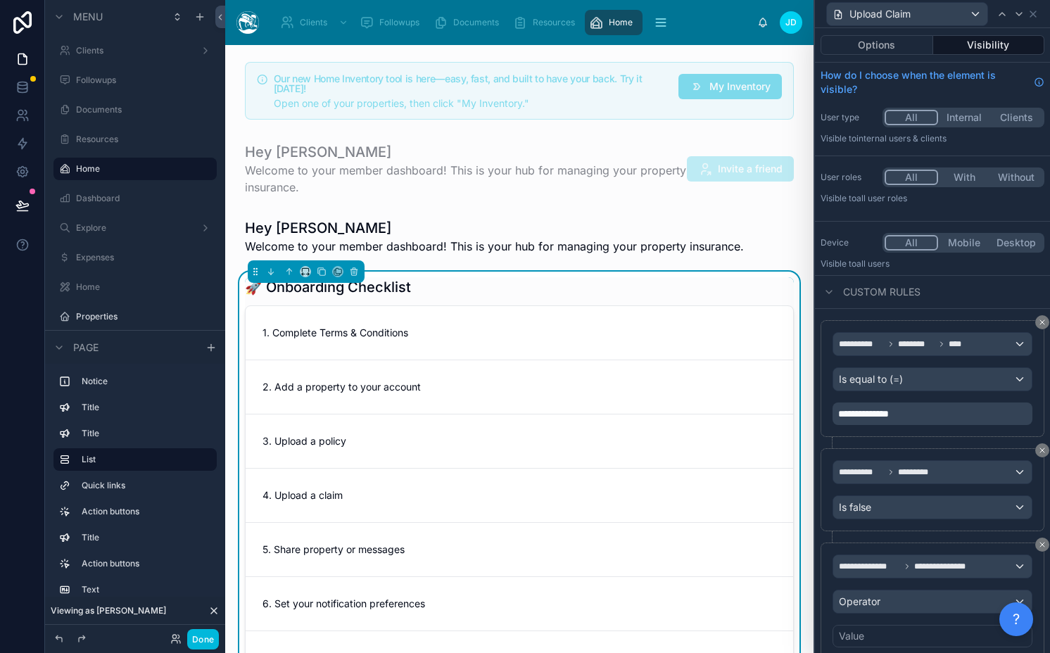
scroll to position [50, 0]
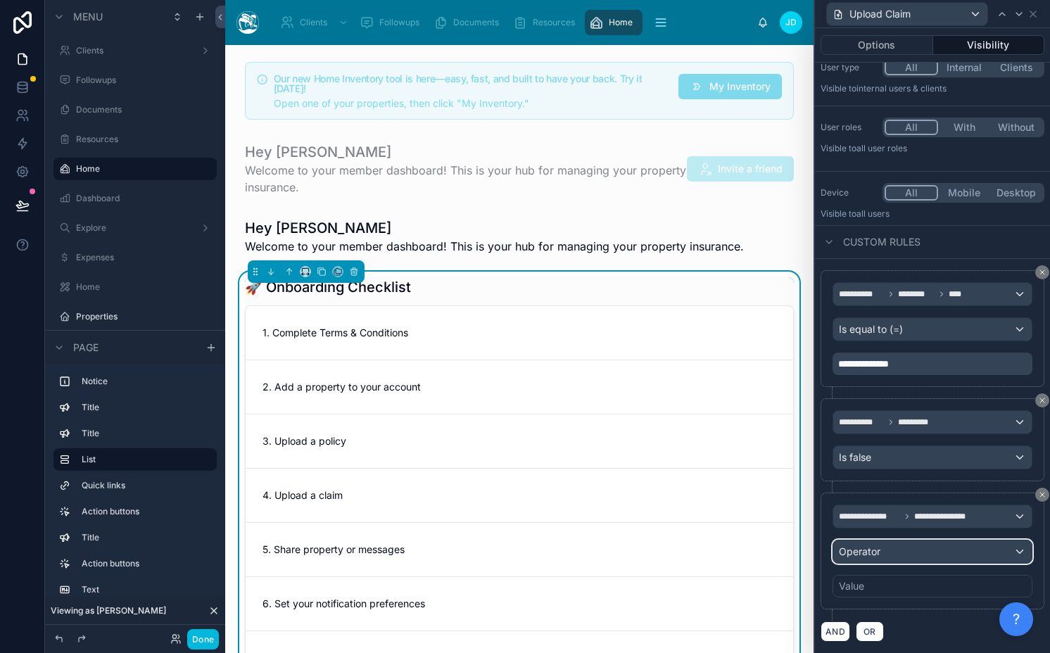
click at [889, 551] on div "Operator" at bounding box center [932, 551] width 198 height 23
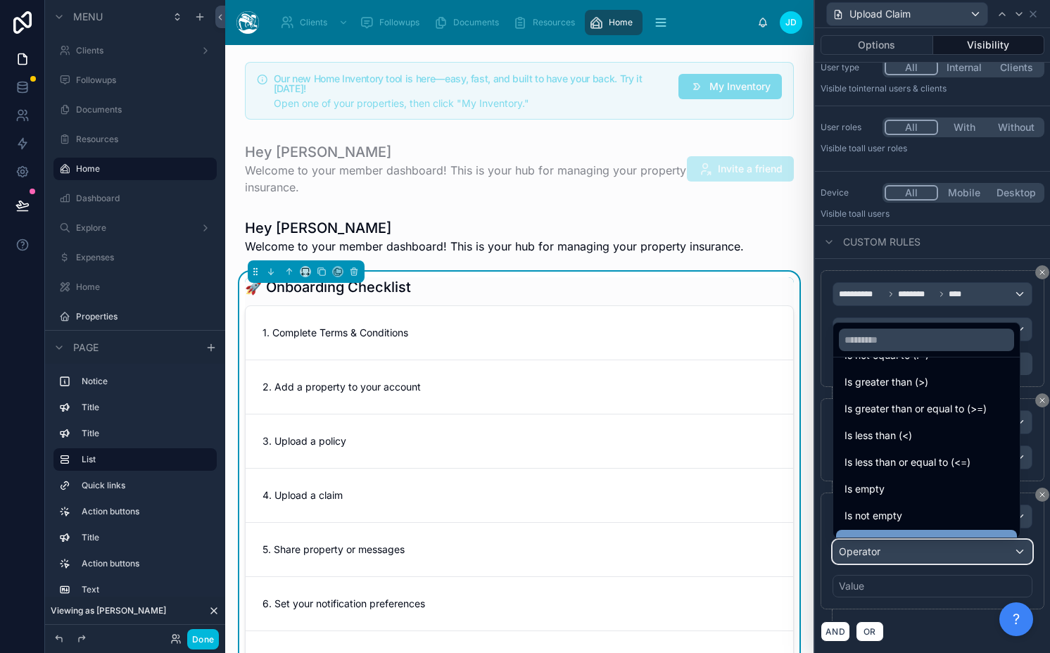
scroll to position [100, 0]
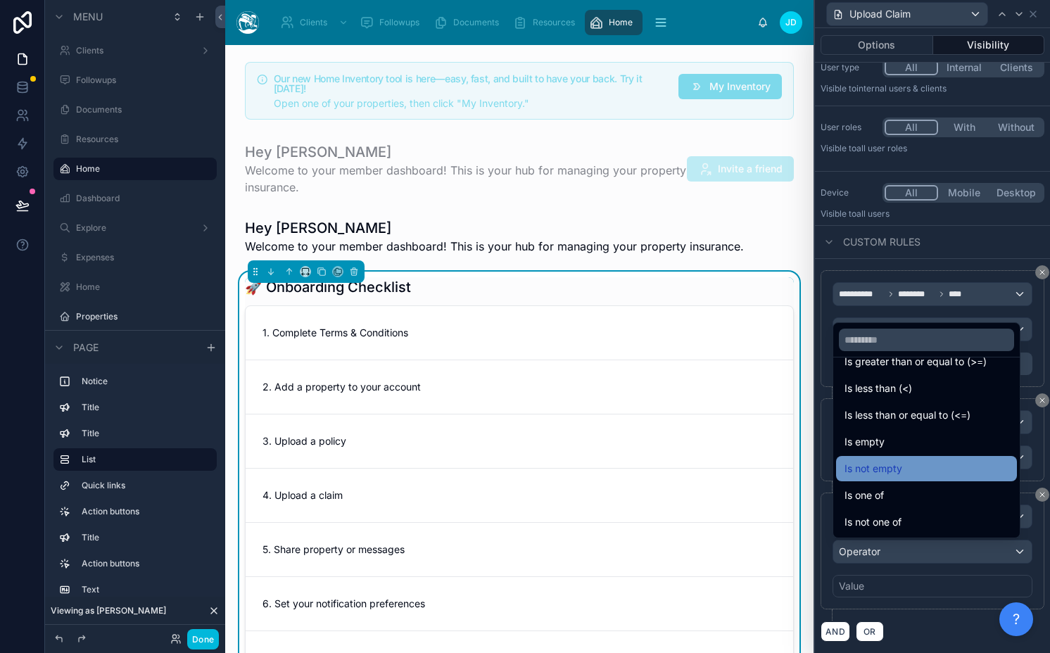
click at [922, 471] on div "Is not empty" at bounding box center [926, 468] width 164 height 17
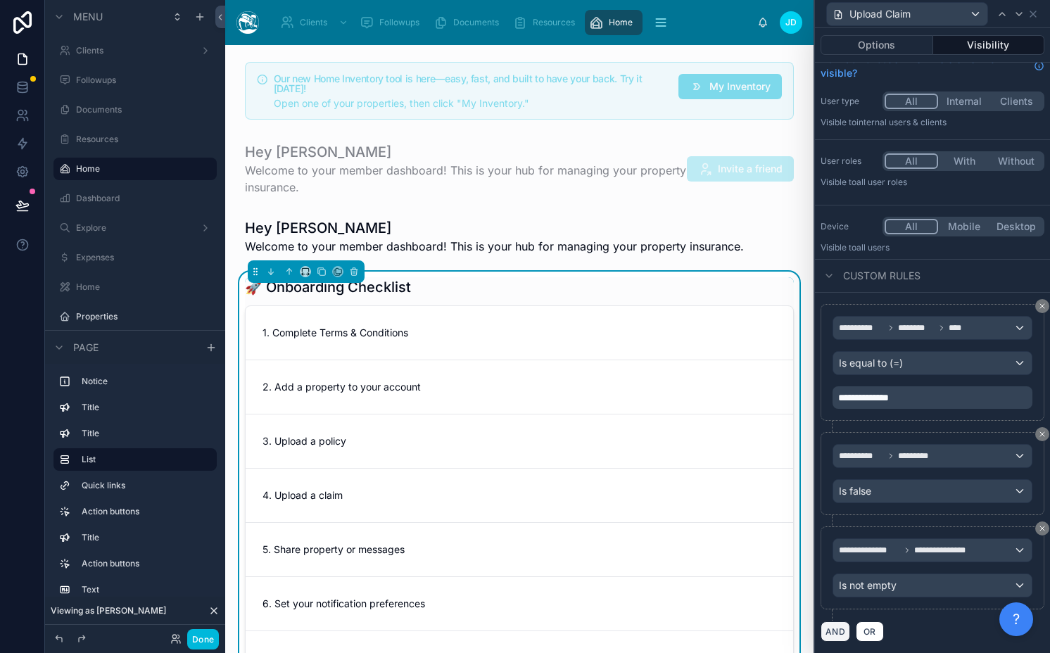
drag, startPoint x: 839, startPoint y: 622, endPoint x: 894, endPoint y: 557, distance: 84.4
click at [839, 623] on button "AND" at bounding box center [835, 631] width 30 height 20
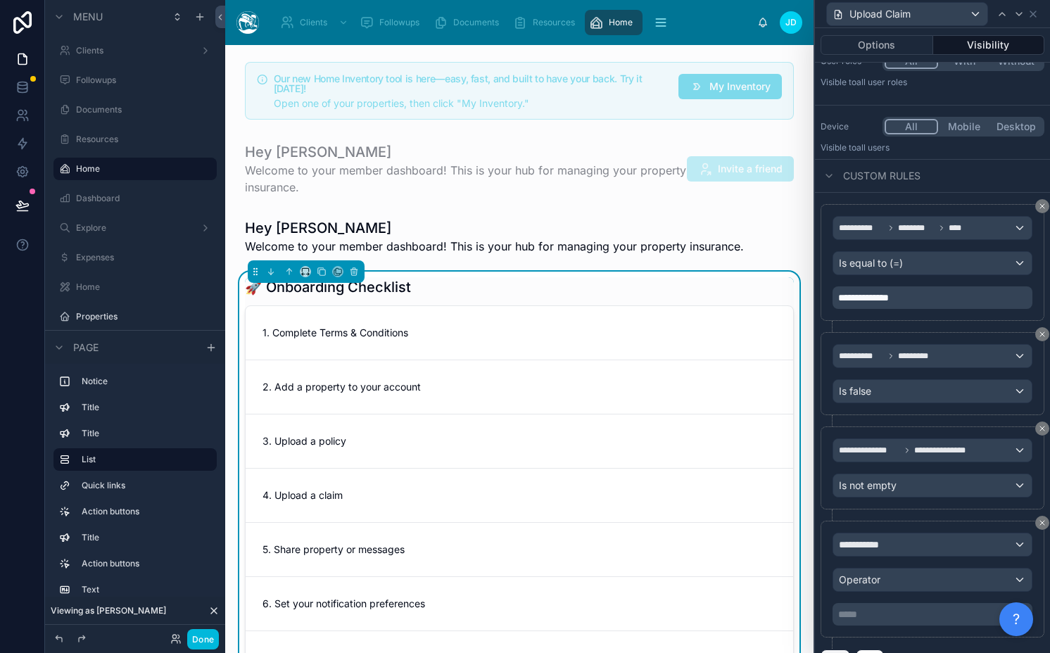
scroll to position [144, 0]
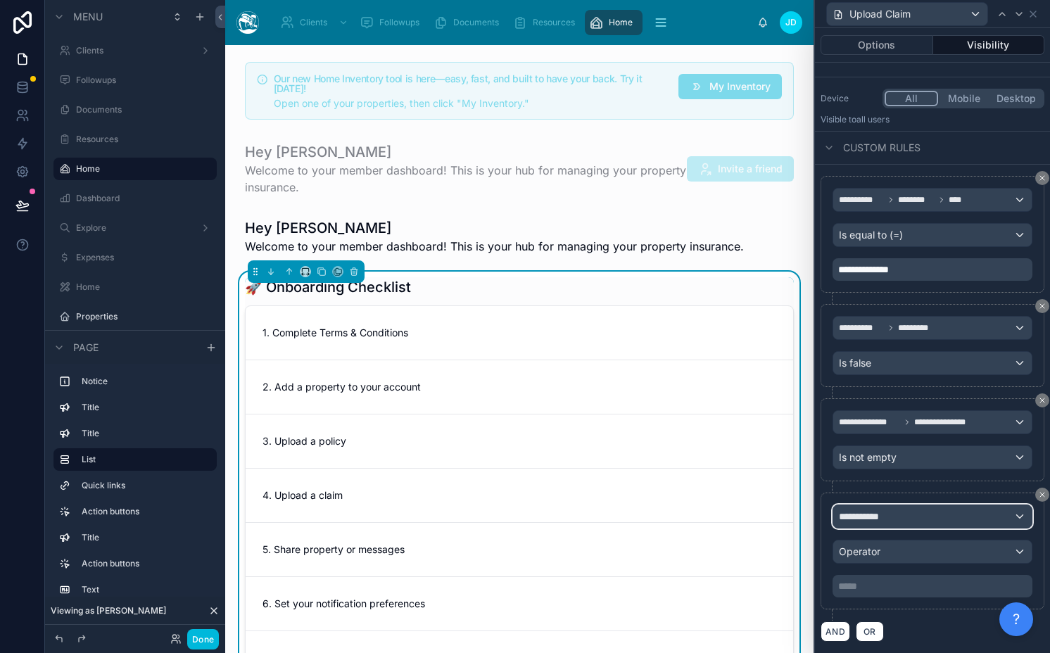
click at [945, 518] on div "**********" at bounding box center [932, 516] width 198 height 23
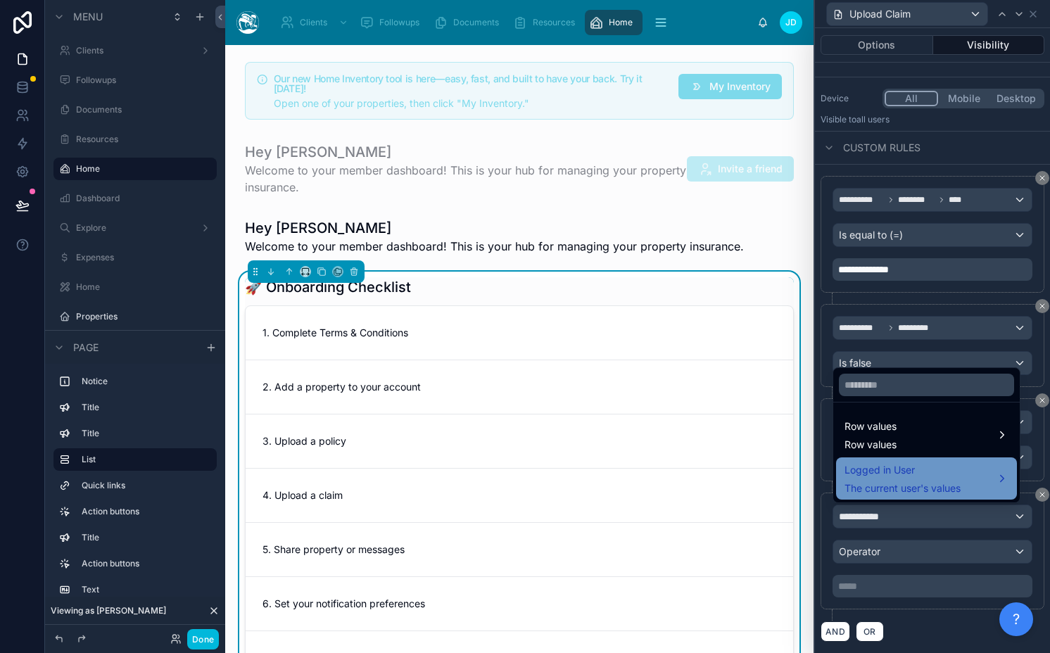
click at [901, 477] on span "Logged in User" at bounding box center [902, 470] width 116 height 17
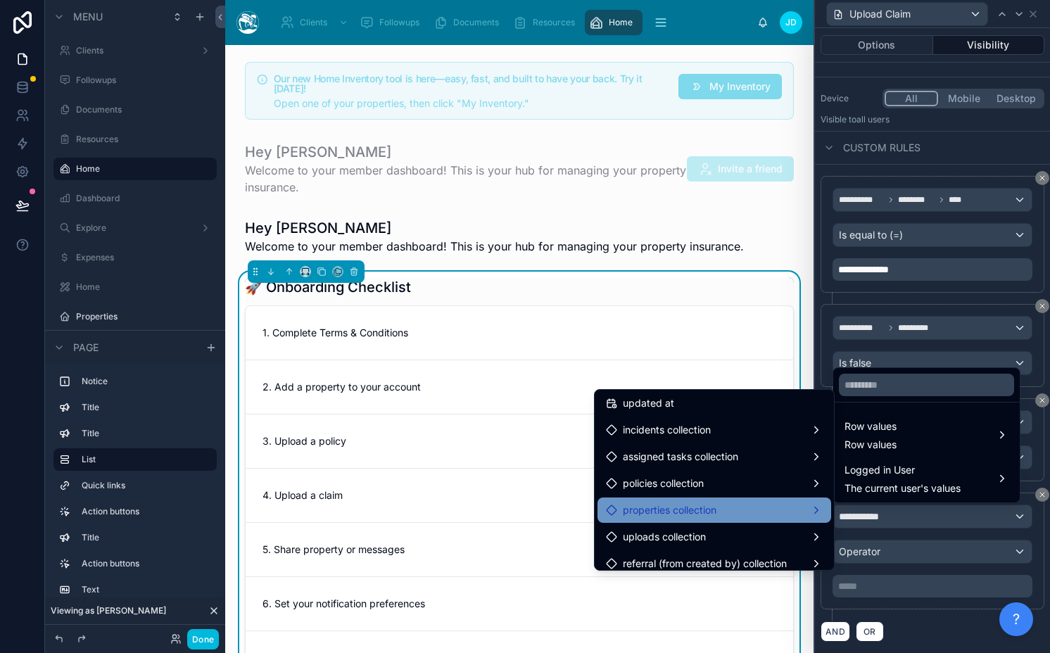
scroll to position [2166, 0]
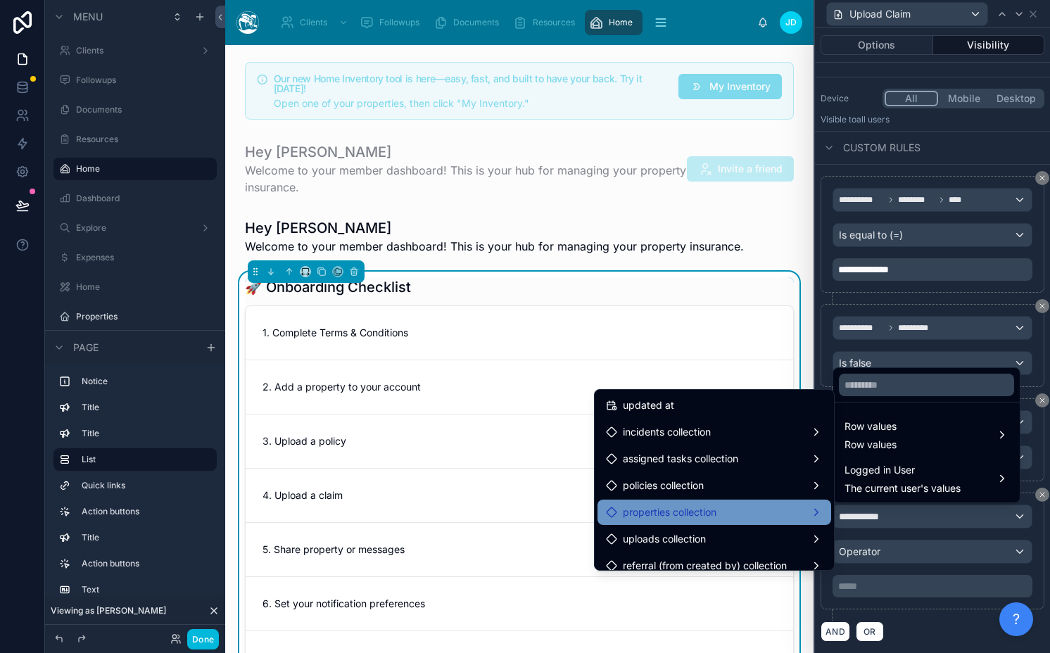
click at [705, 502] on div "properties collection" at bounding box center [714, 512] width 234 height 25
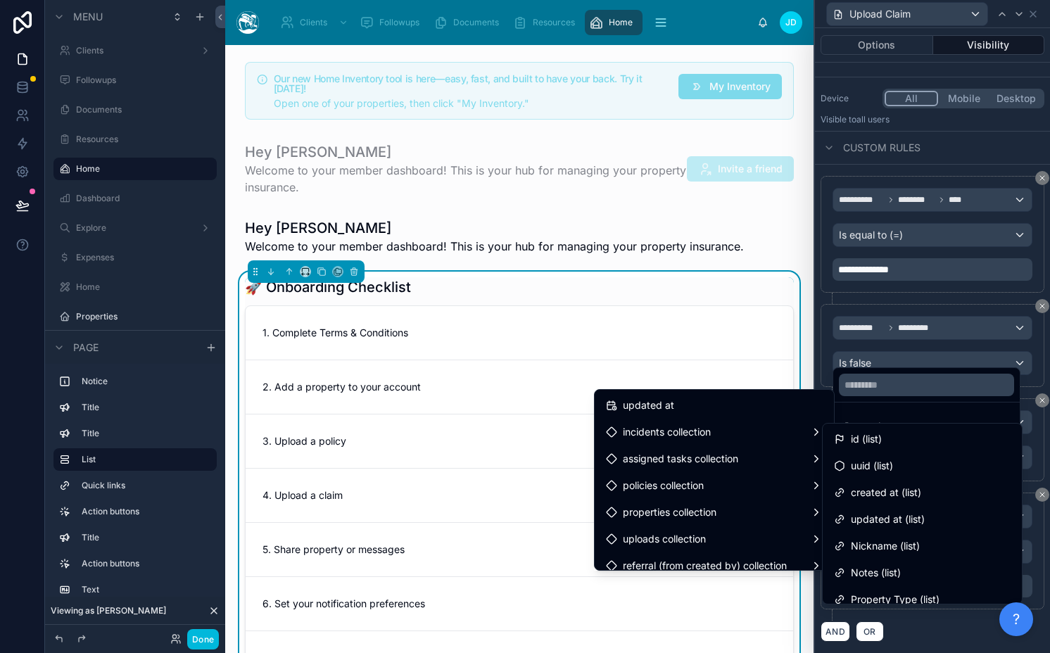
click at [854, 446] on span "id (list)" at bounding box center [866, 439] width 31 height 17
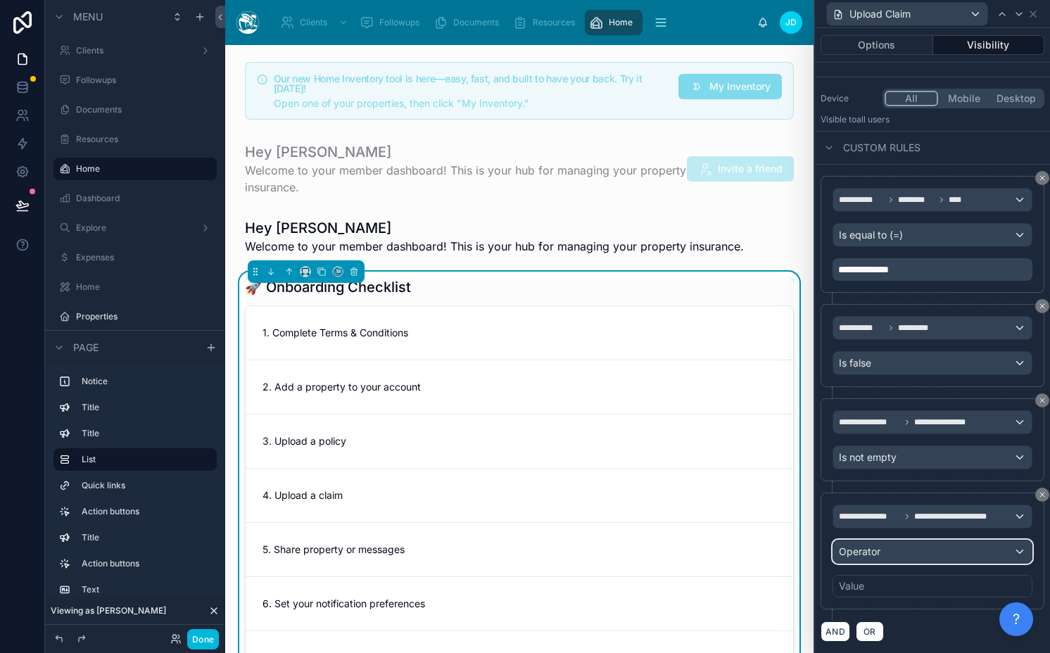
click at [895, 557] on div "Operator" at bounding box center [932, 551] width 198 height 23
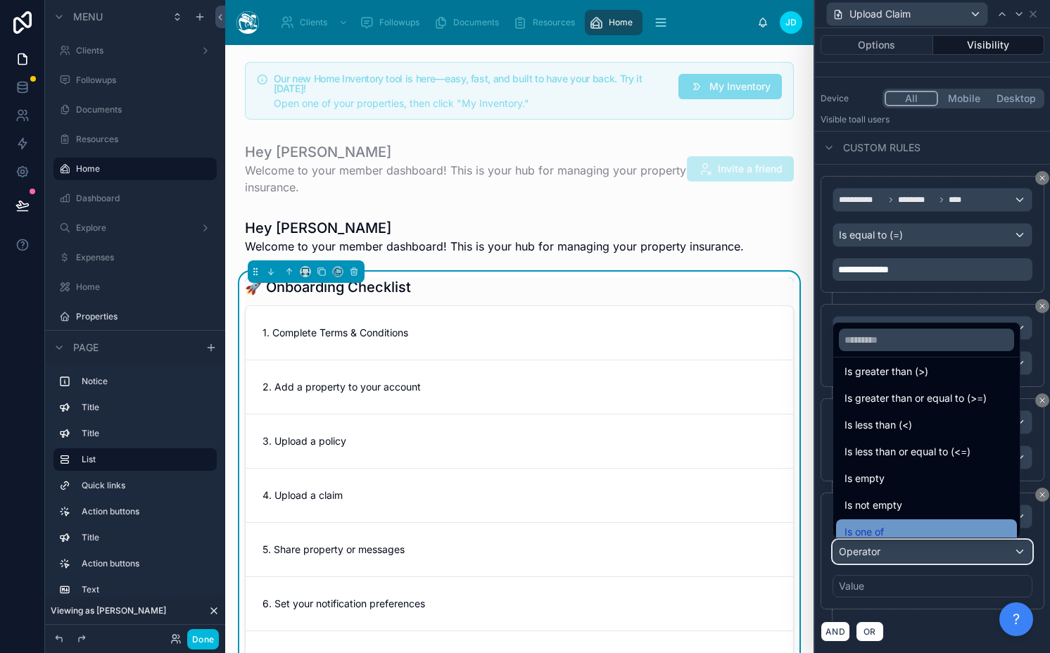
scroll to position [100, 0]
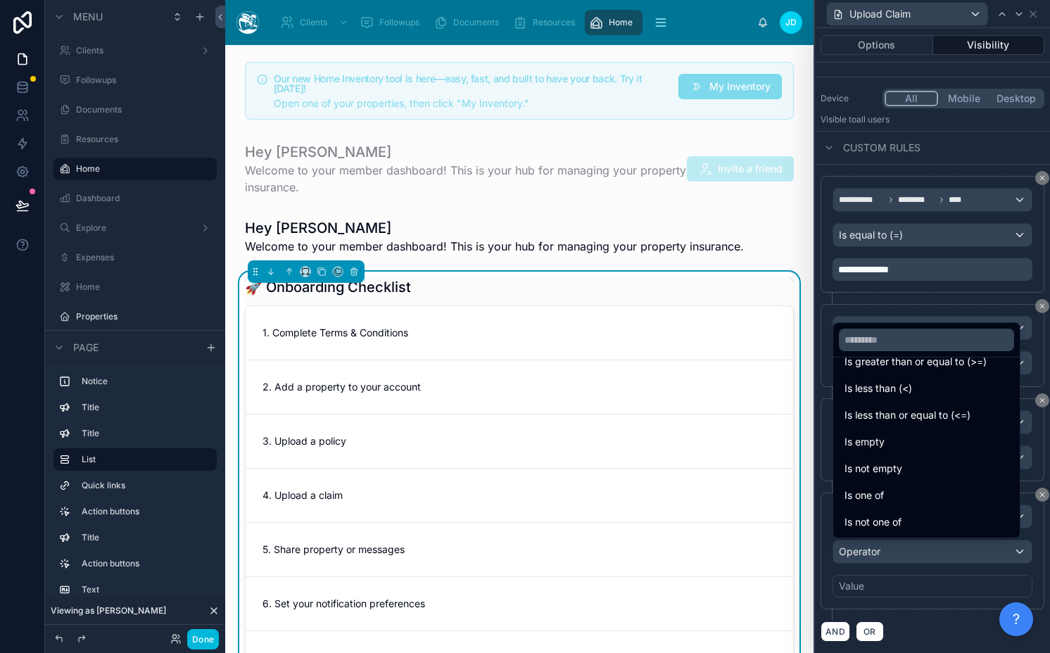
drag, startPoint x: 908, startPoint y: 470, endPoint x: 1011, endPoint y: 132, distance: 353.7
click at [908, 470] on div "Is not empty" at bounding box center [926, 468] width 164 height 17
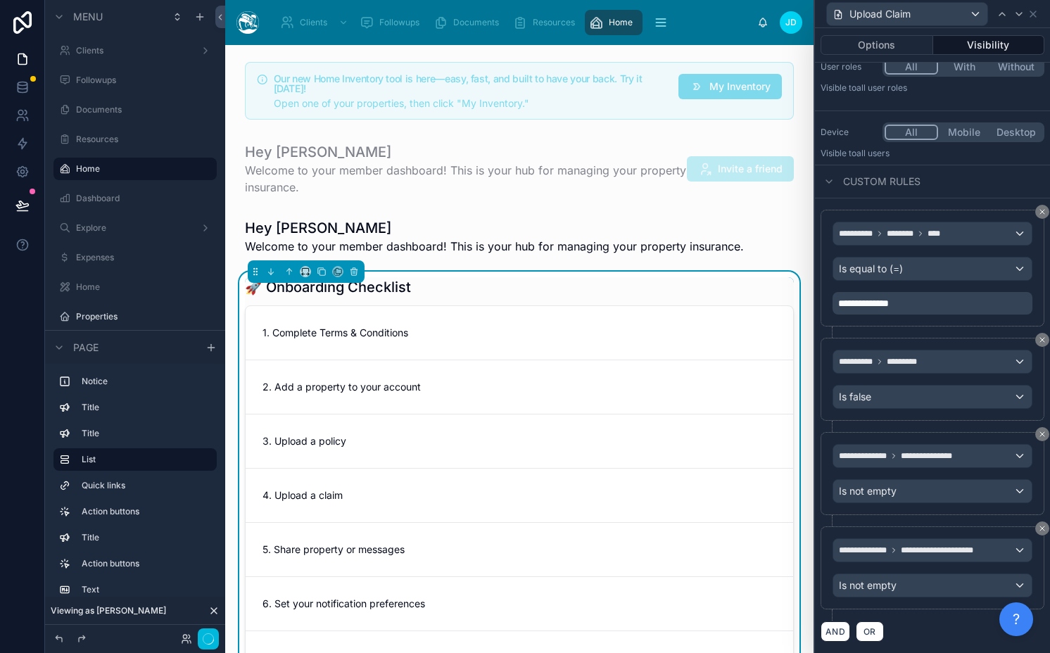
scroll to position [110, 0]
click at [1022, 13] on icon at bounding box center [1018, 13] width 11 height 11
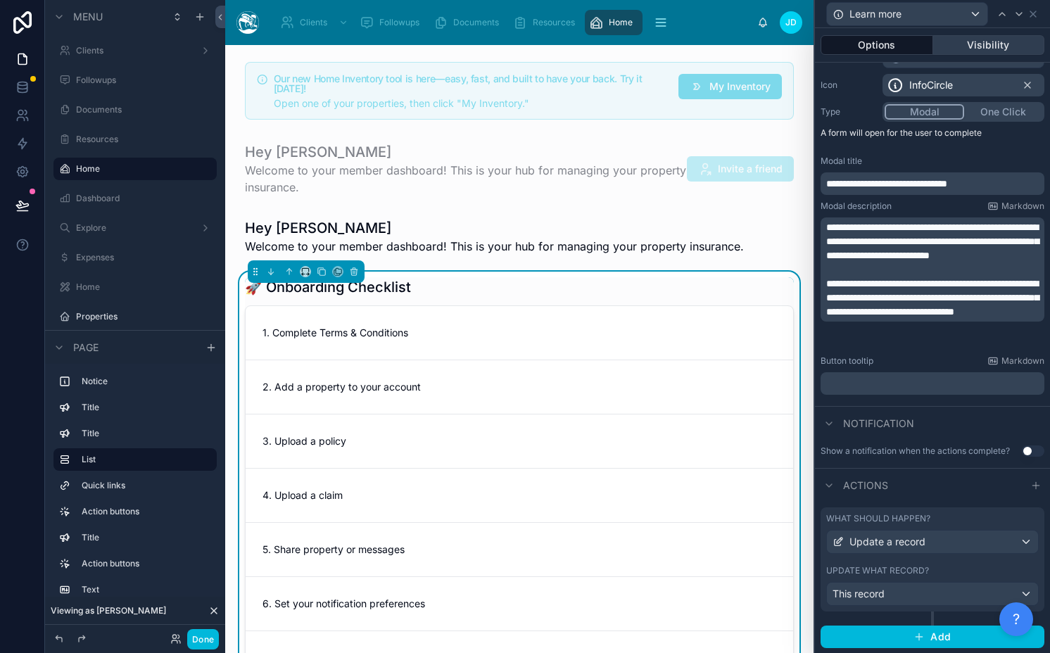
click at [1003, 35] on button "Visibility" at bounding box center [989, 45] width 112 height 20
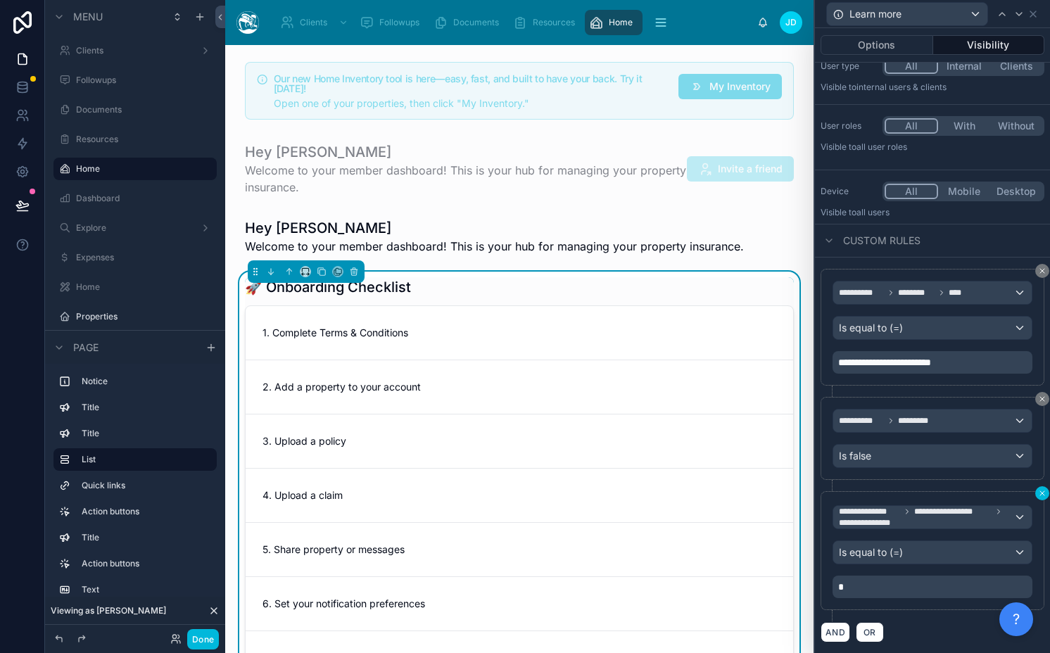
click at [1038, 495] on icon at bounding box center [1042, 493] width 8 height 8
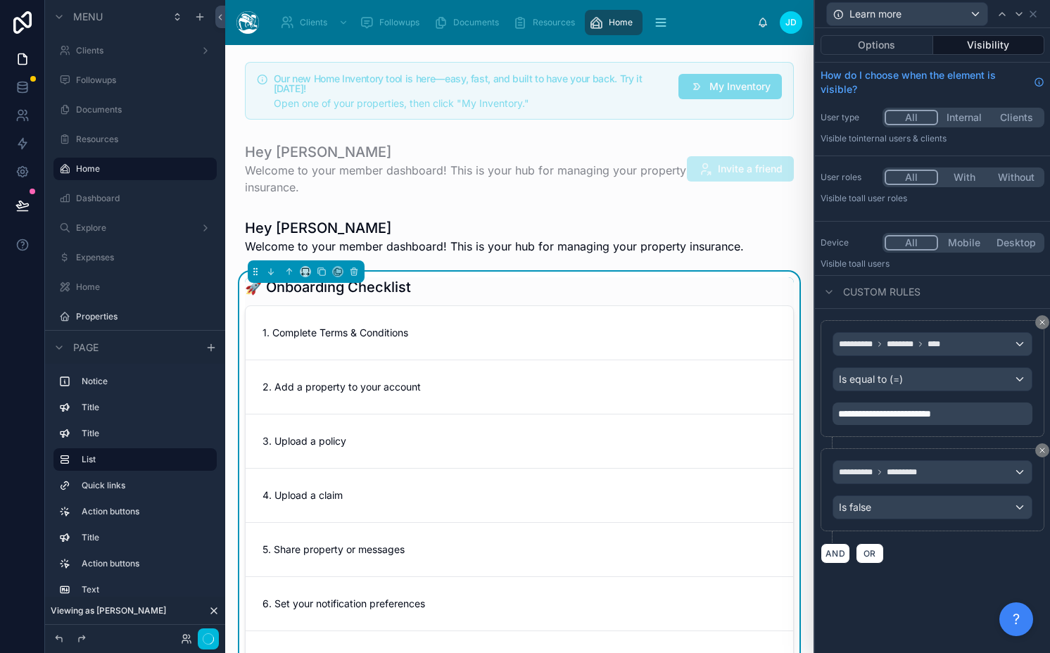
scroll to position [0, 0]
click at [838, 557] on button "AND" at bounding box center [835, 553] width 30 height 20
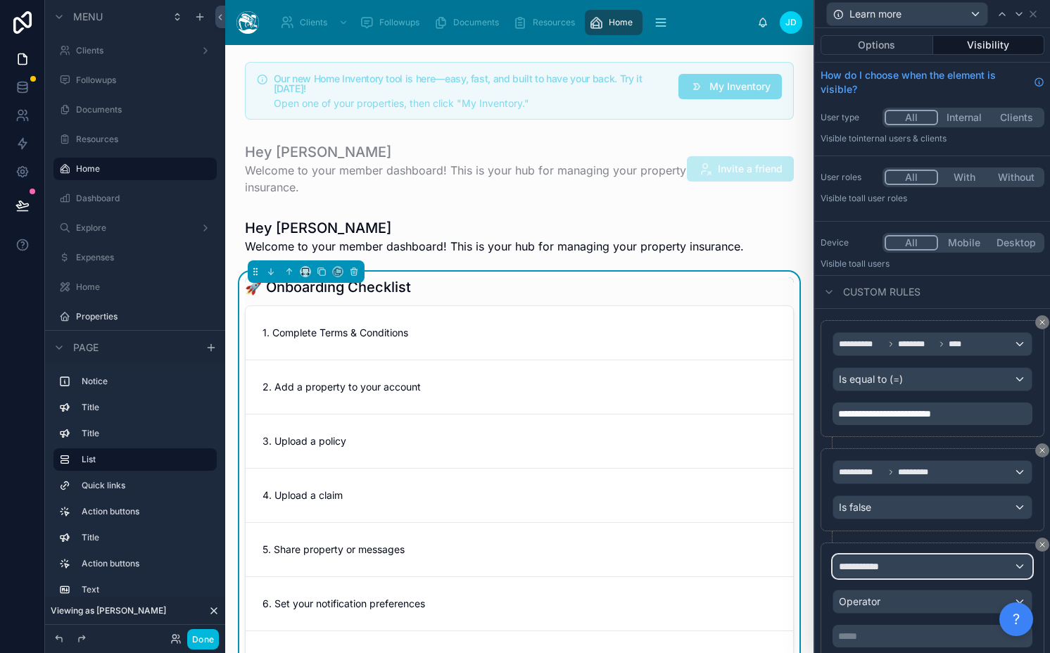
click at [889, 565] on div "**********" at bounding box center [932, 566] width 198 height 23
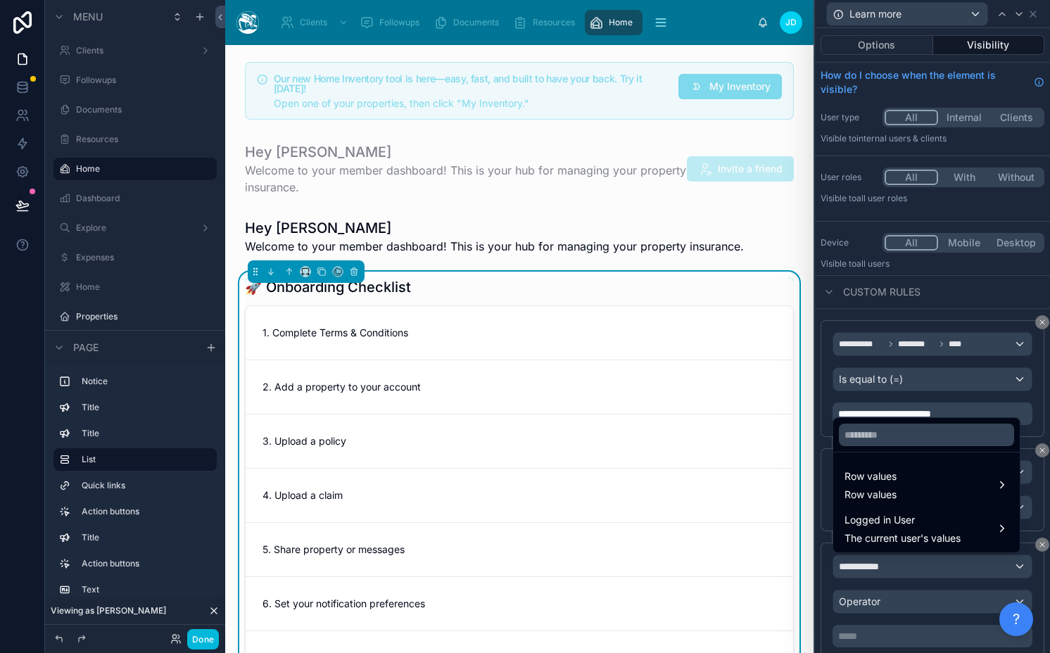
click at [890, 574] on div at bounding box center [932, 326] width 235 height 653
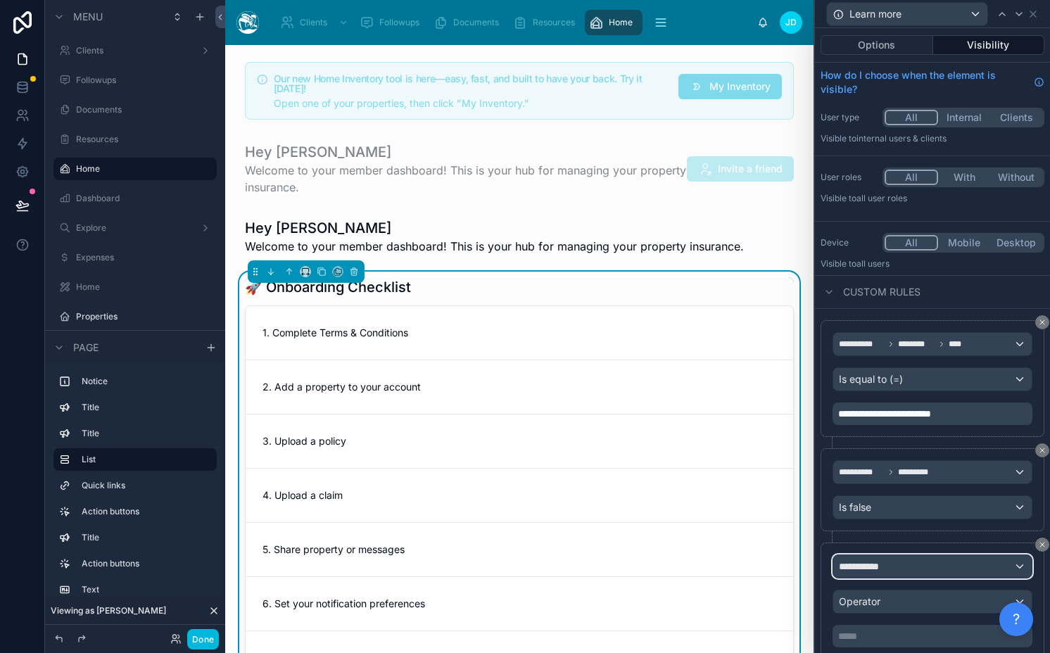
click at [890, 574] on div "**********" at bounding box center [932, 566] width 198 height 23
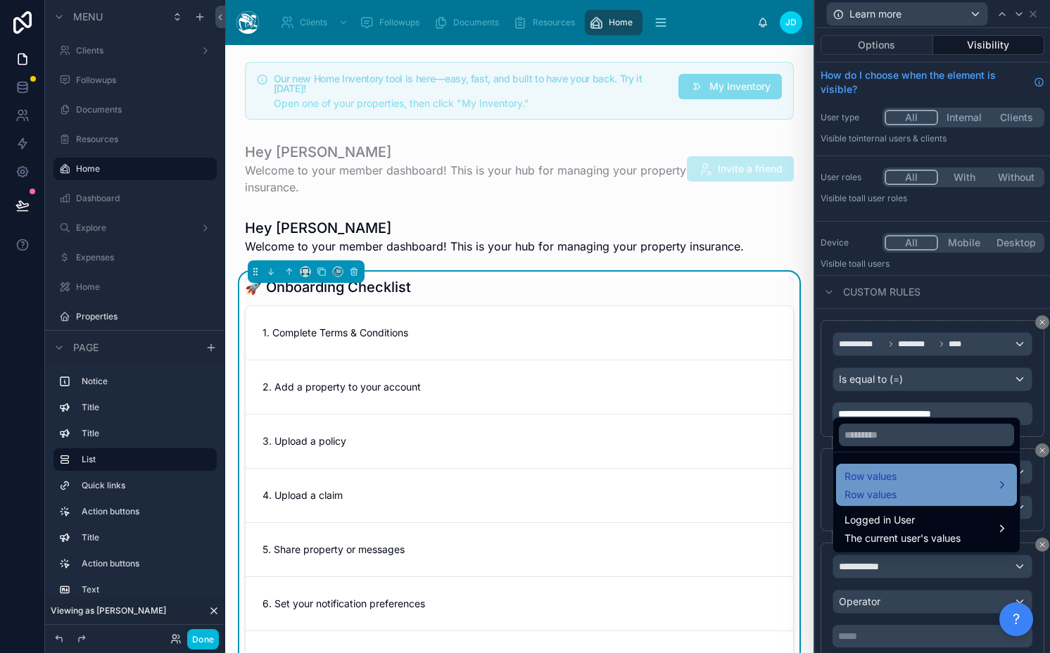
click at [913, 481] on div "Row values Row values" at bounding box center [926, 485] width 164 height 34
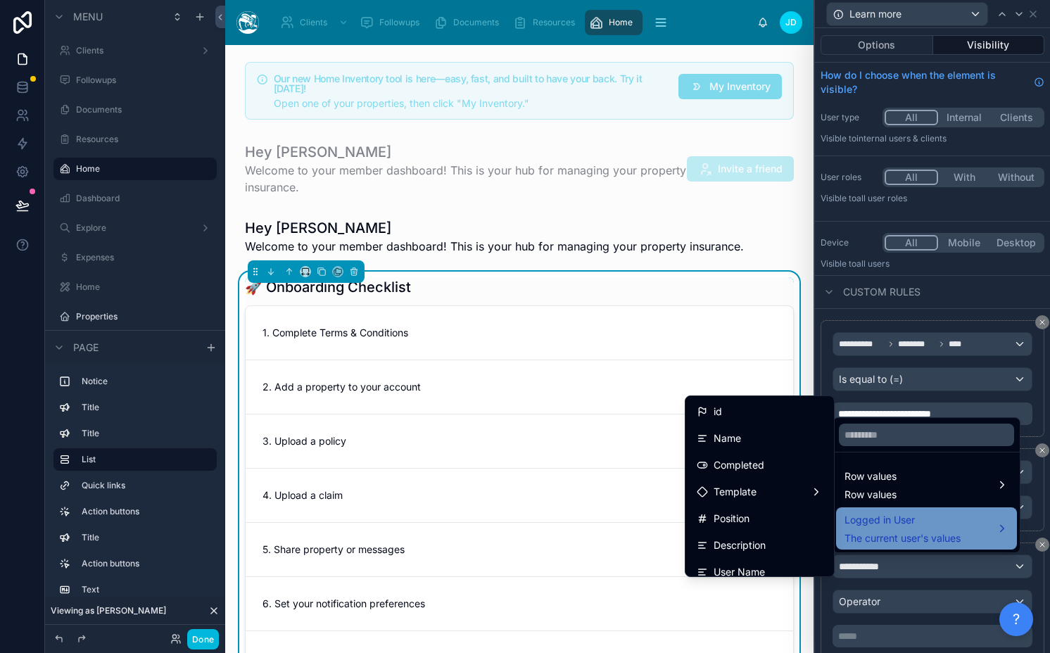
click at [883, 525] on span "Logged in User" at bounding box center [902, 520] width 116 height 17
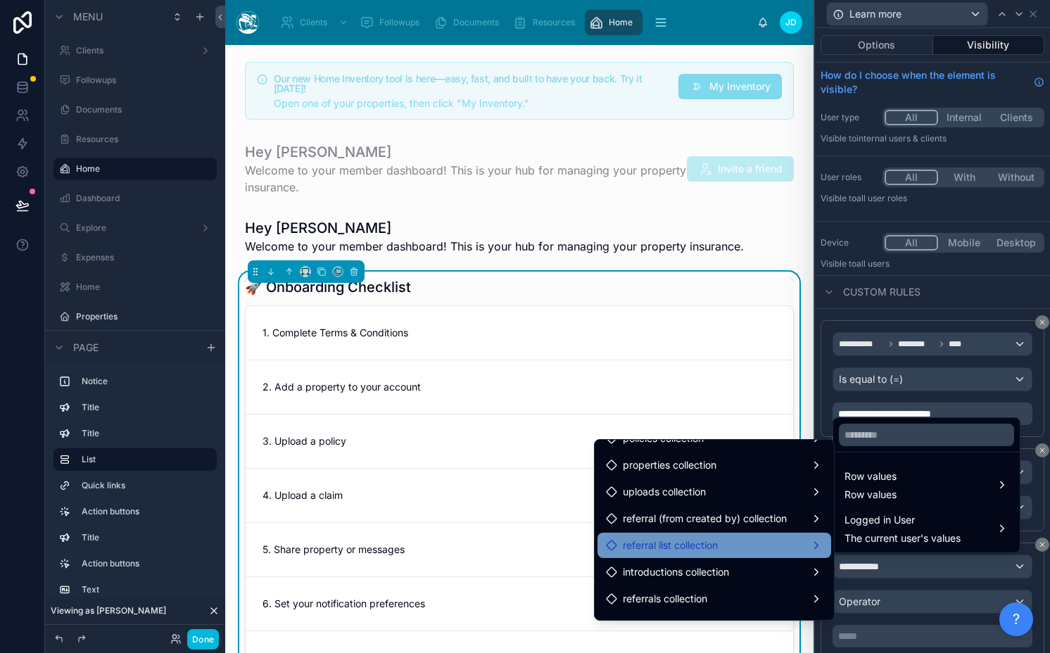
scroll to position [2126, 0]
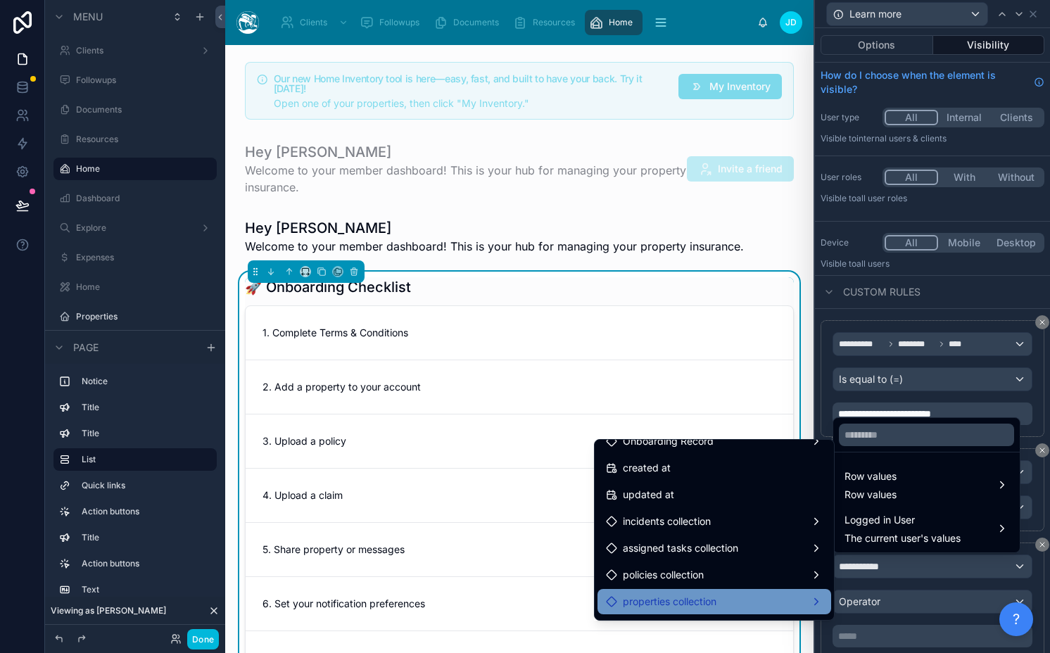
click at [708, 598] on div "properties collection" at bounding box center [714, 601] width 217 height 17
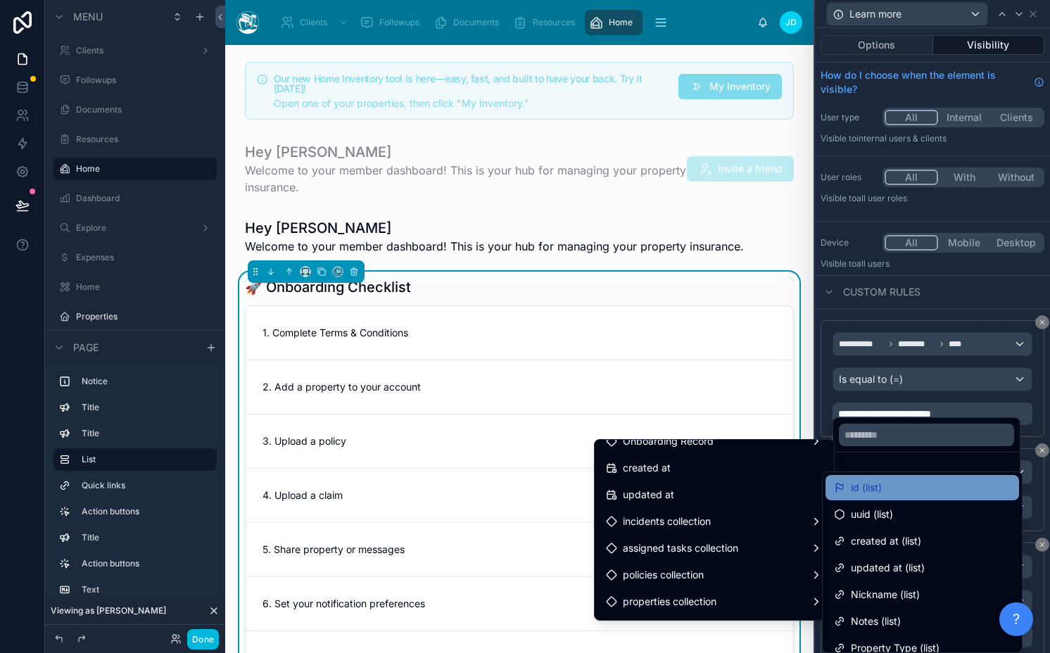
click at [845, 487] on div "id (list)" at bounding box center [858, 487] width 48 height 17
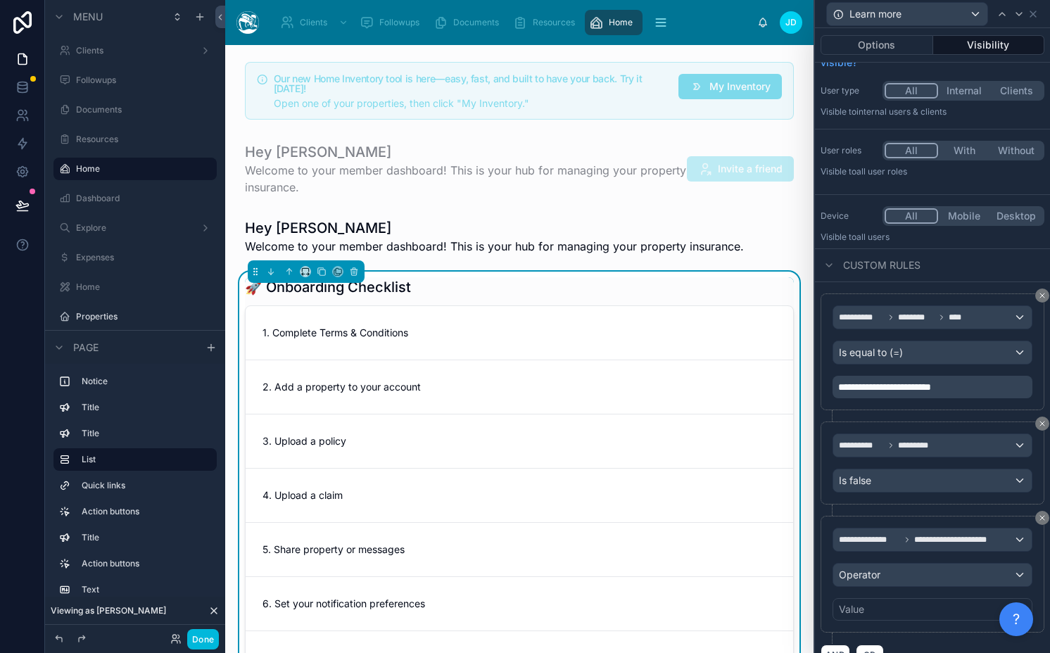
scroll to position [50, 0]
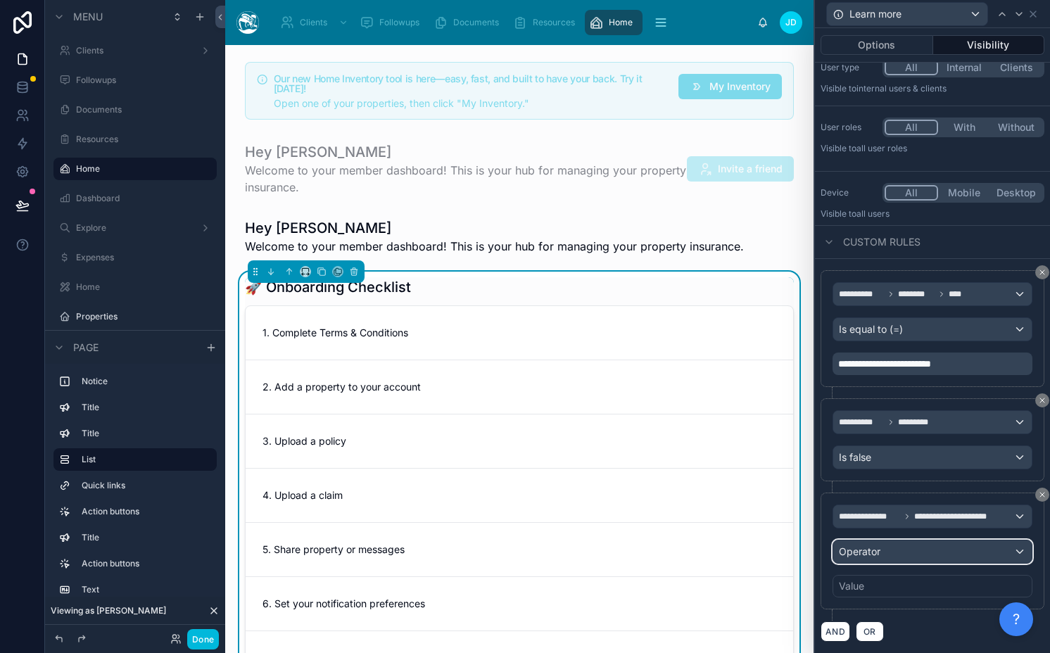
click at [899, 552] on div "Operator" at bounding box center [932, 551] width 198 height 23
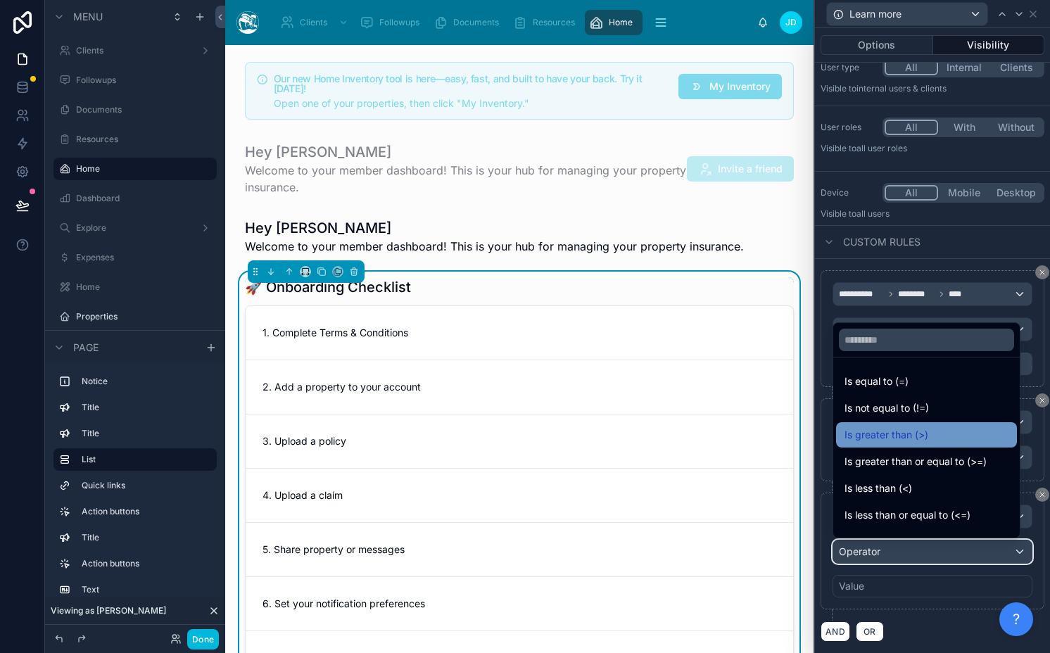
scroll to position [87, 0]
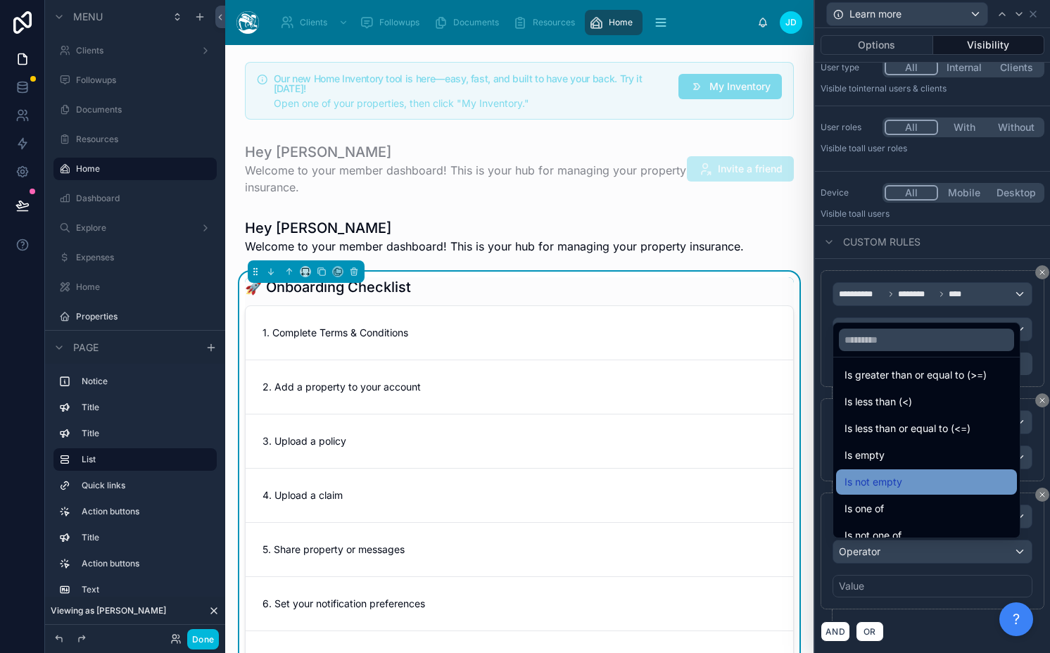
click at [910, 477] on div "Is not empty" at bounding box center [926, 482] width 164 height 17
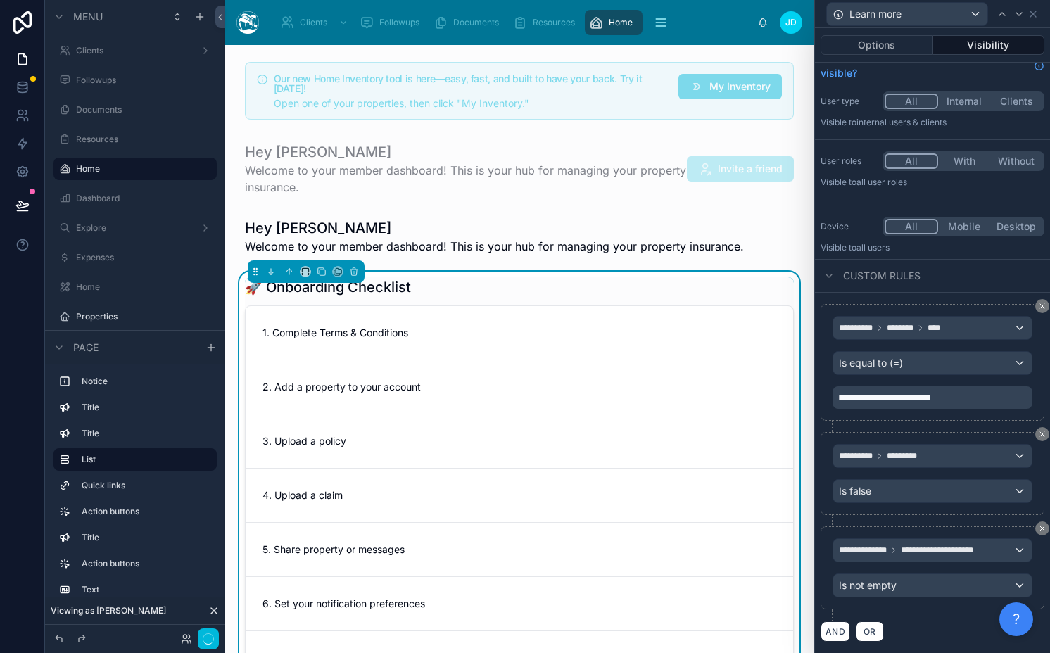
scroll to position [16, 0]
drag, startPoint x: 833, startPoint y: 628, endPoint x: 875, endPoint y: 561, distance: 79.1
click at [832, 628] on button "AND" at bounding box center [835, 631] width 30 height 20
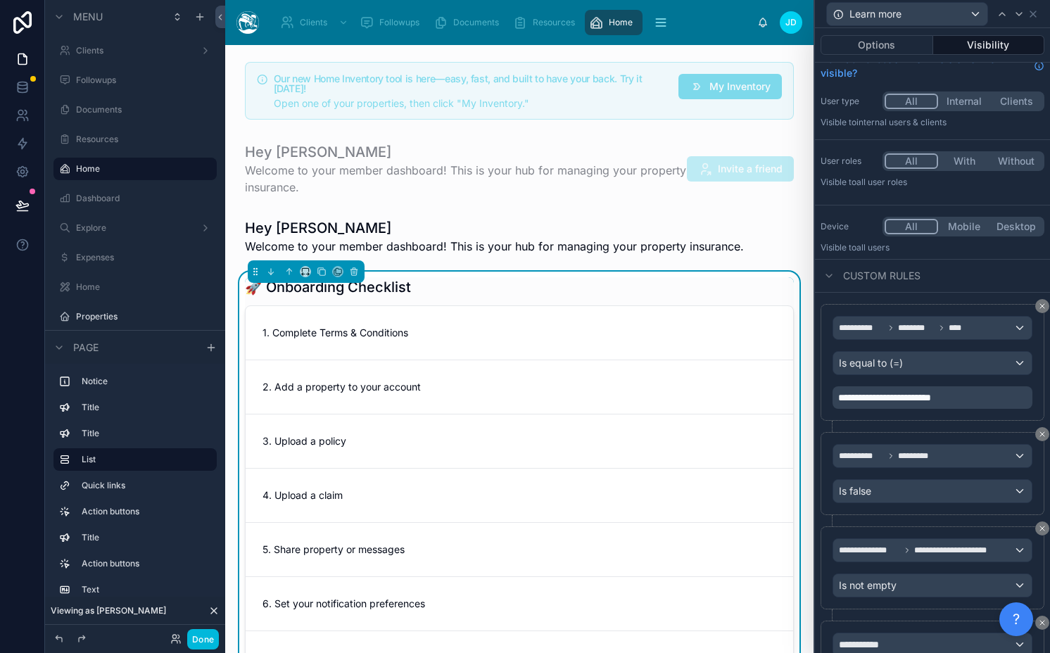
scroll to position [144, 0]
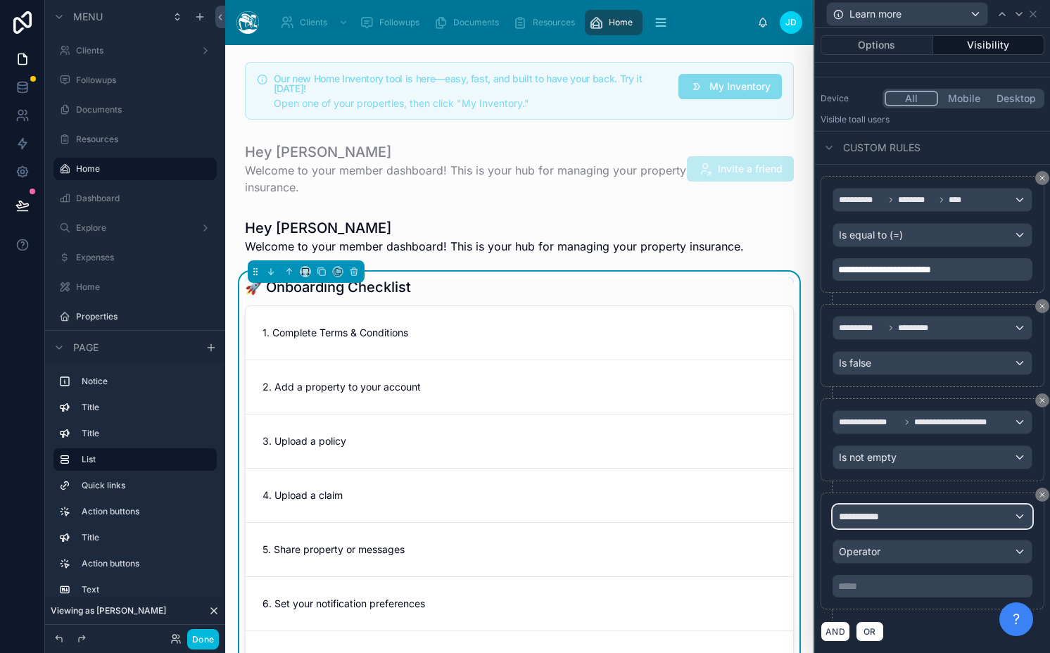
click at [917, 518] on div "**********" at bounding box center [932, 516] width 198 height 23
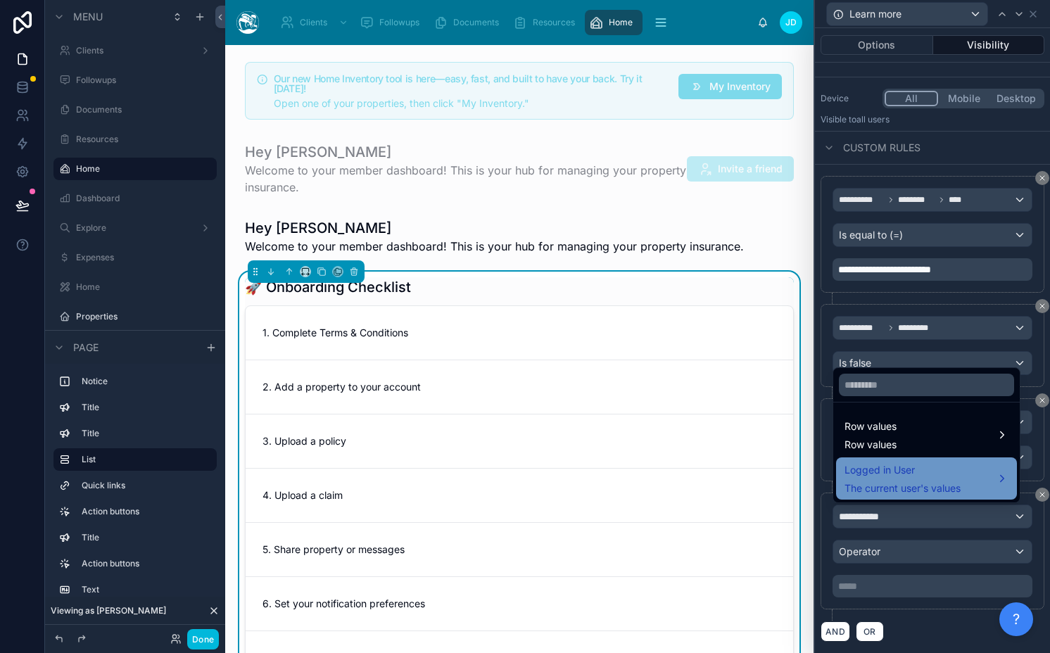
click at [899, 477] on span "Logged in User" at bounding box center [902, 470] width 116 height 17
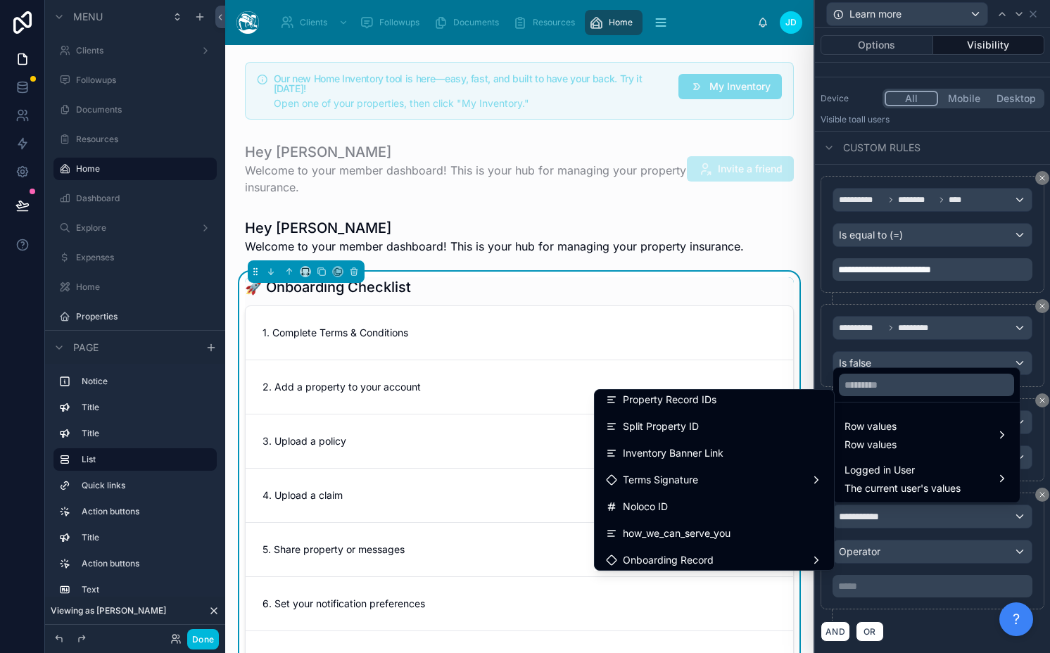
scroll to position [1956, 0]
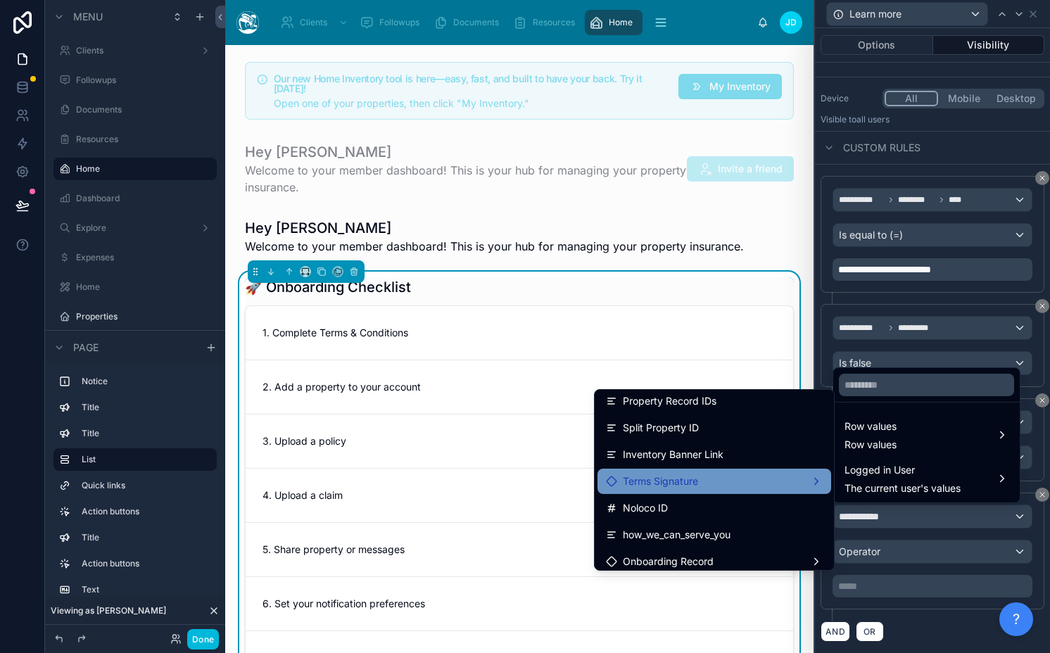
click at [719, 483] on div "Terms Signature" at bounding box center [714, 481] width 217 height 17
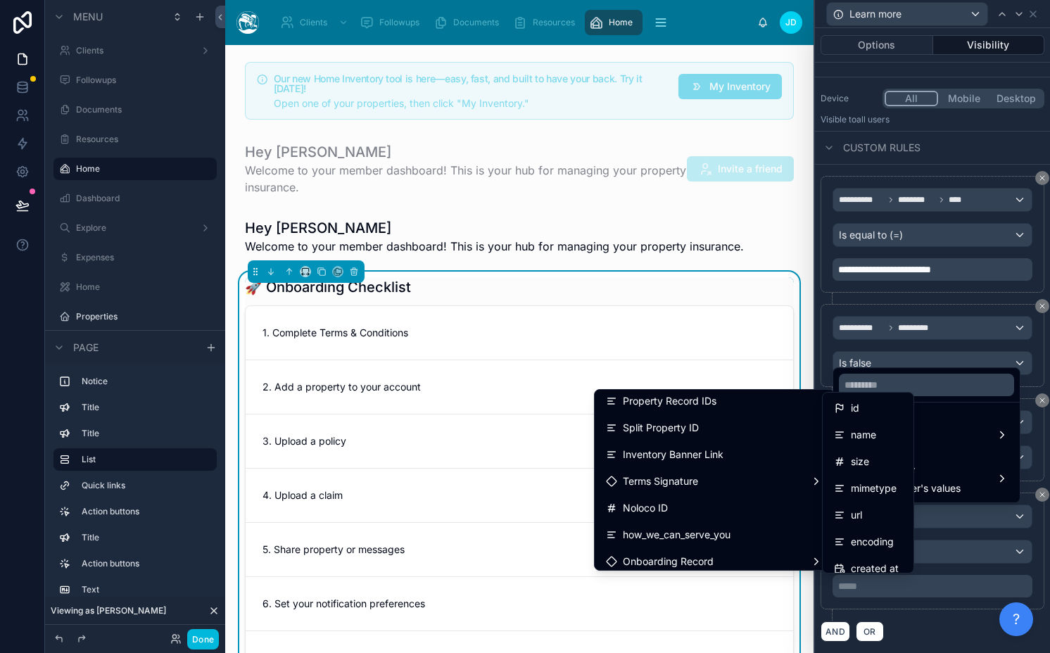
drag, startPoint x: 853, startPoint y: 414, endPoint x: 881, endPoint y: 550, distance: 138.7
click at [853, 413] on span "id" at bounding box center [855, 408] width 8 height 17
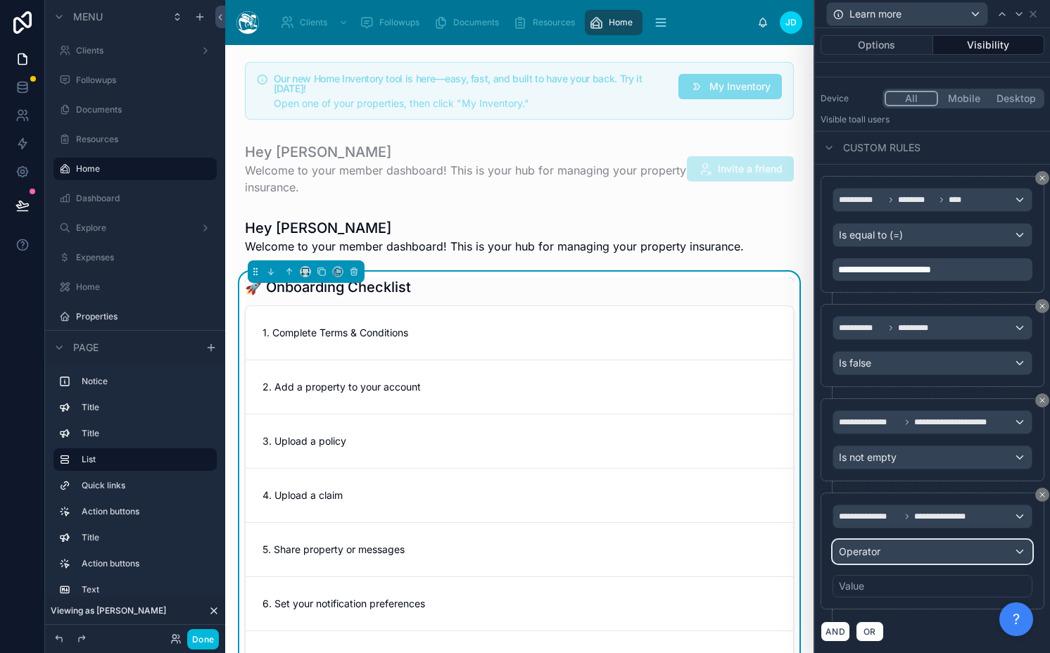
click at [881, 551] on div "Operator" at bounding box center [932, 551] width 198 height 23
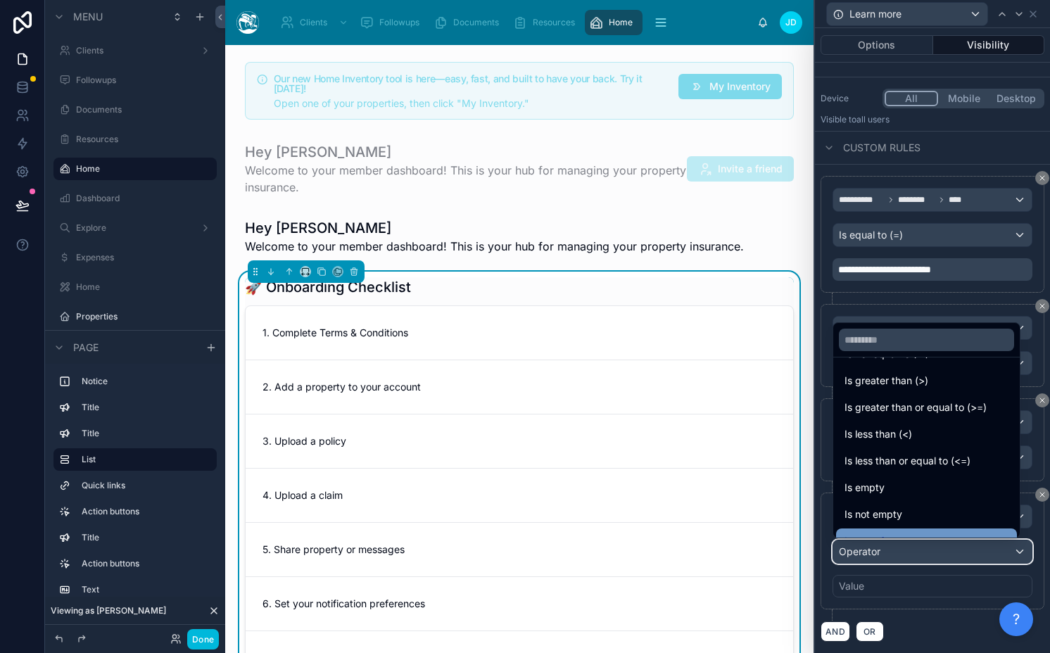
scroll to position [100, 0]
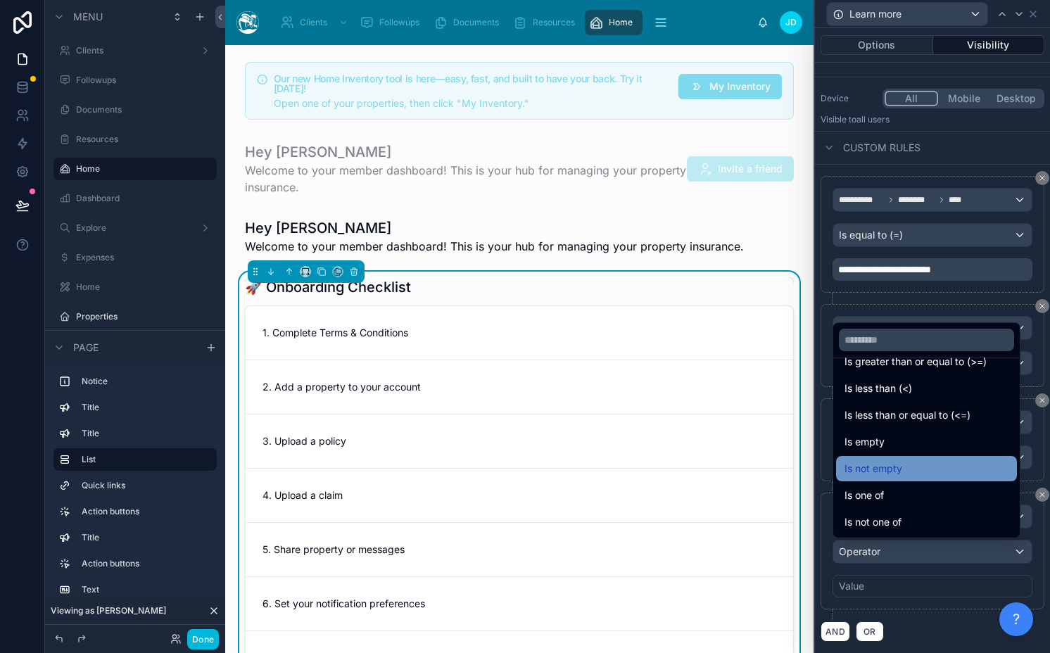
click at [912, 467] on div "Is not empty" at bounding box center [926, 468] width 164 height 17
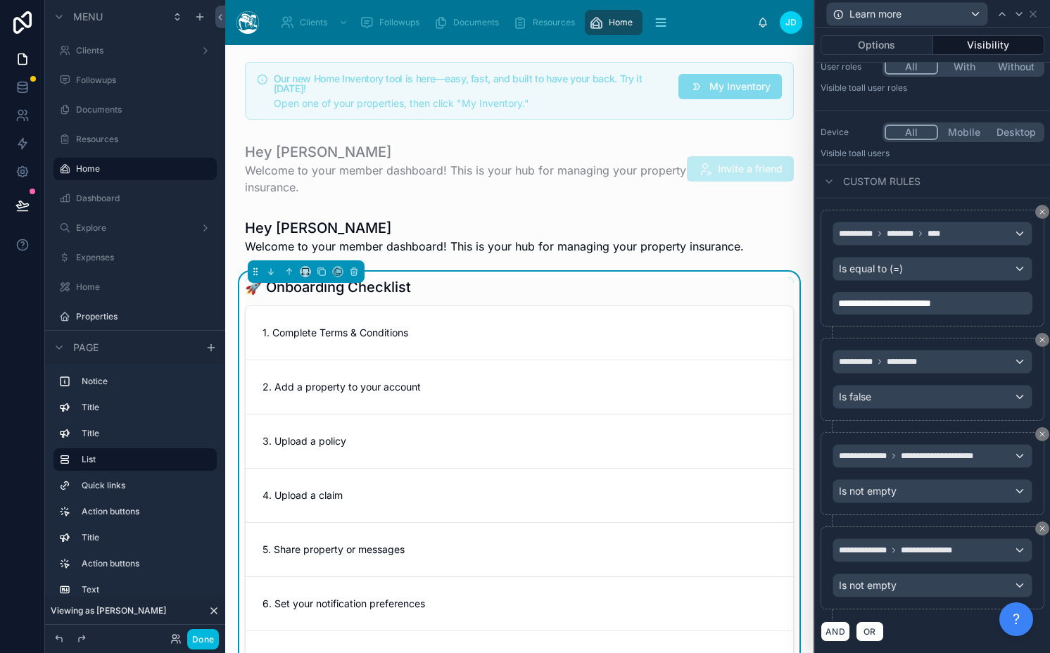
scroll to position [110, 0]
click at [1017, 13] on icon at bounding box center [1018, 13] width 11 height 11
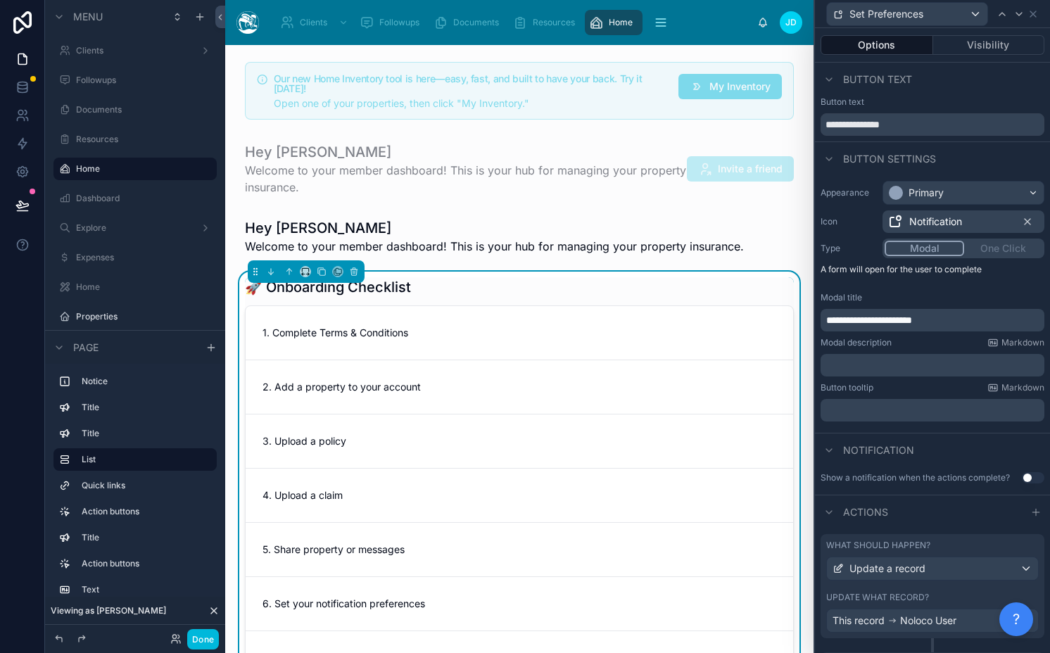
scroll to position [145, 0]
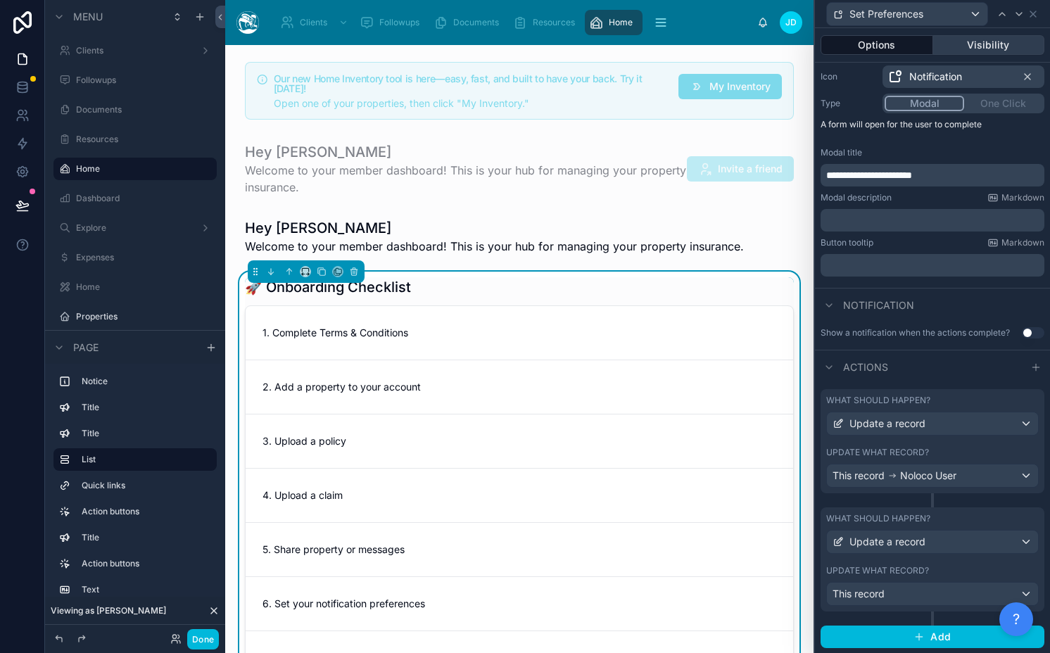
click at [996, 44] on button "Visibility" at bounding box center [989, 45] width 112 height 20
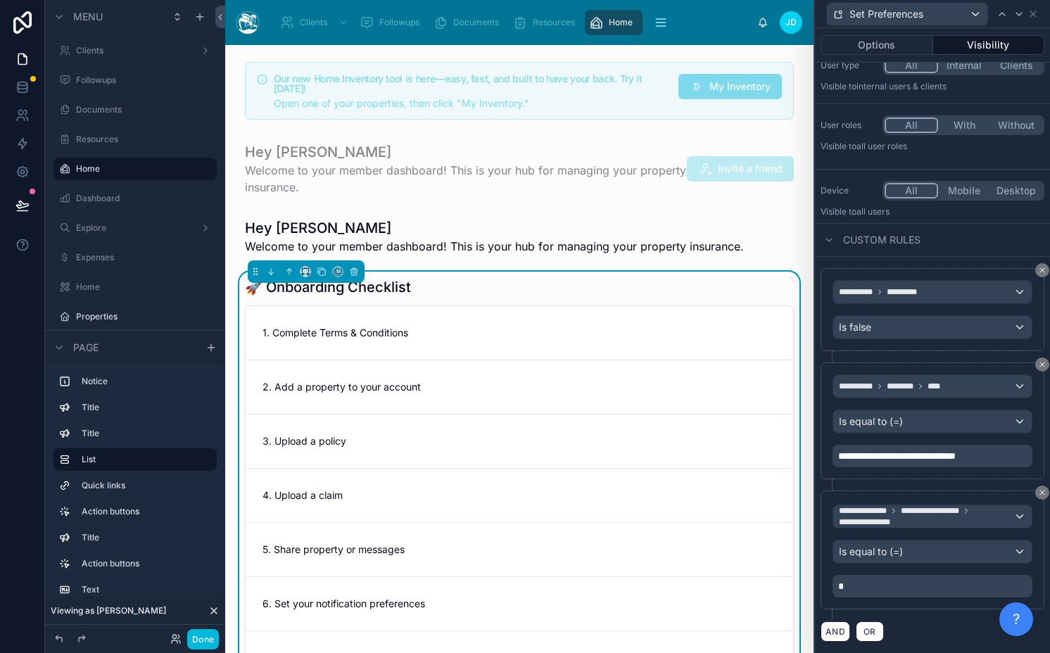
scroll to position [51, 0]
click at [1038, 493] on icon at bounding box center [1042, 493] width 8 height 8
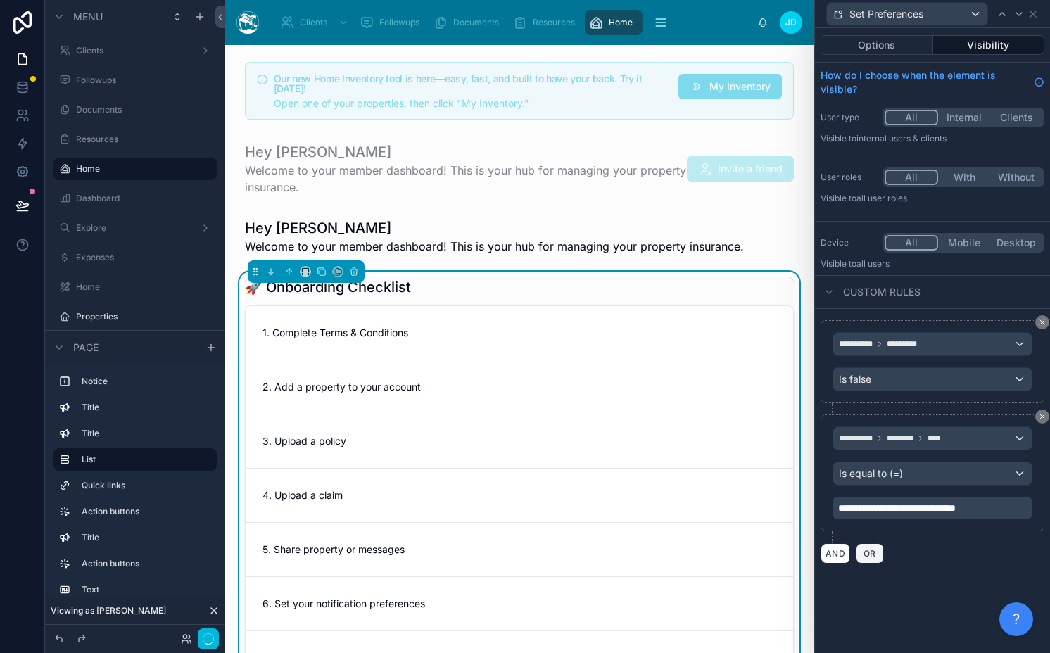
scroll to position [0, 0]
click at [841, 554] on button "AND" at bounding box center [835, 553] width 30 height 20
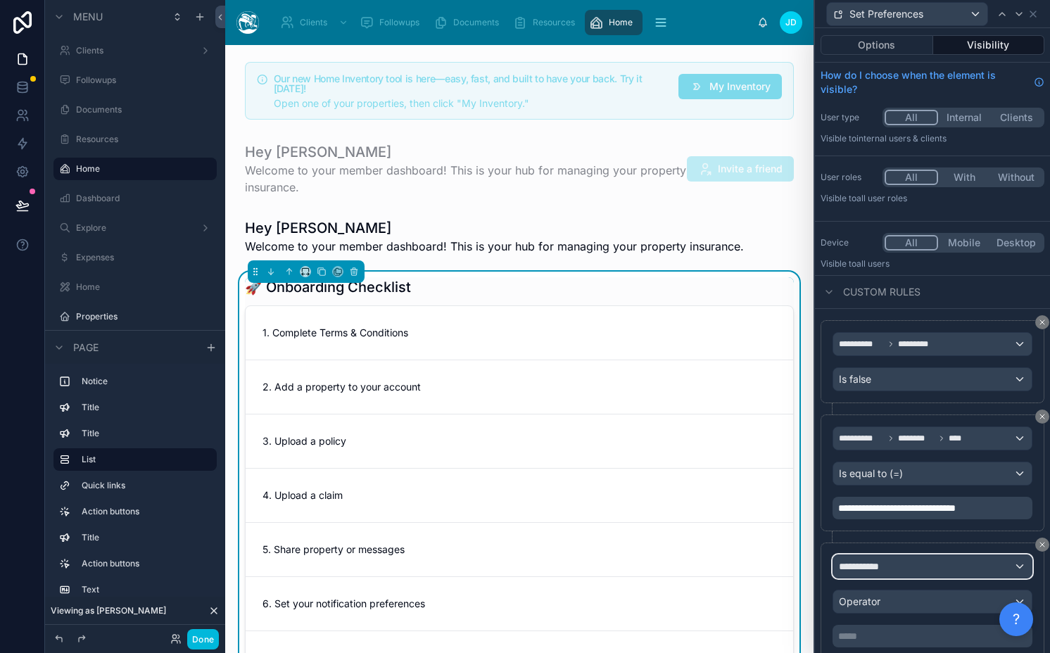
click at [858, 561] on span "**********" at bounding box center [865, 566] width 52 height 14
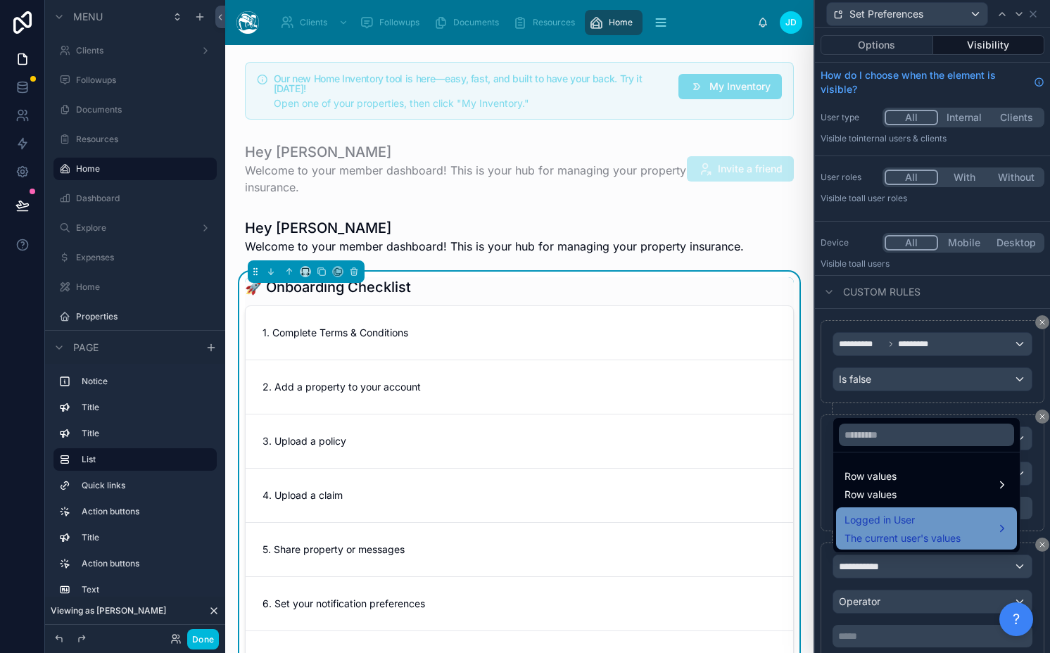
click at [887, 527] on span "Logged in User" at bounding box center [902, 520] width 116 height 17
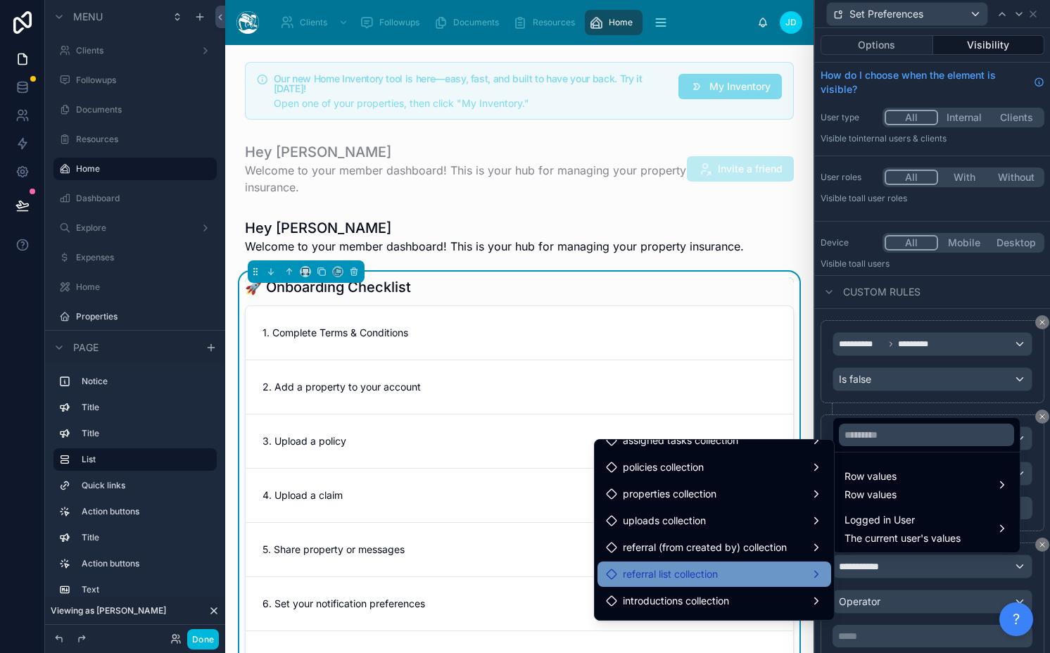
scroll to position [2233, 0]
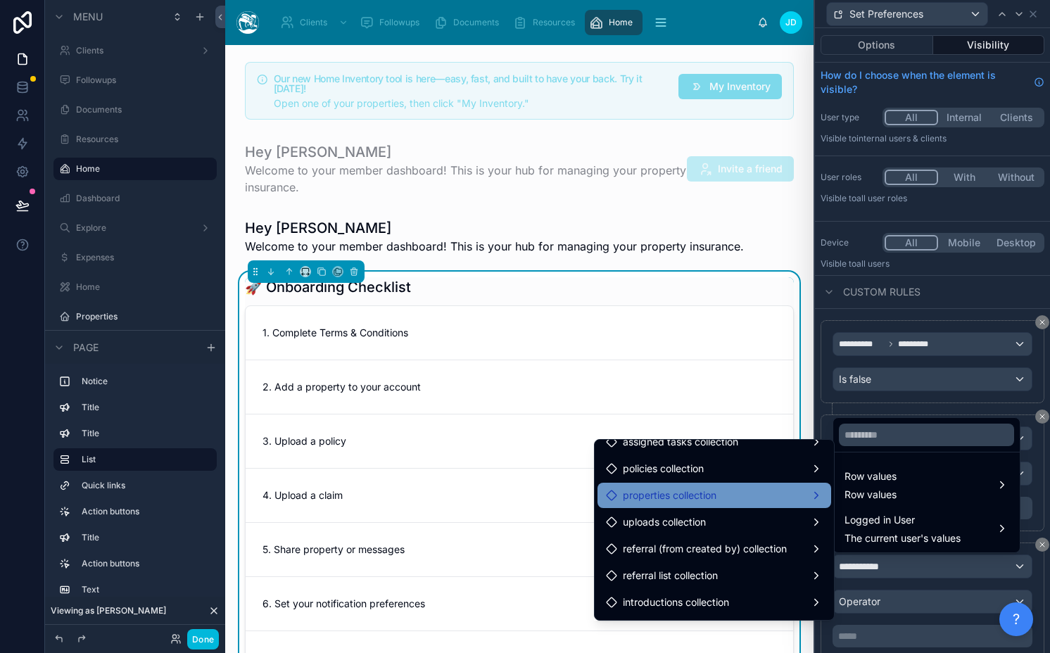
click at [721, 505] on div "properties collection" at bounding box center [714, 495] width 234 height 25
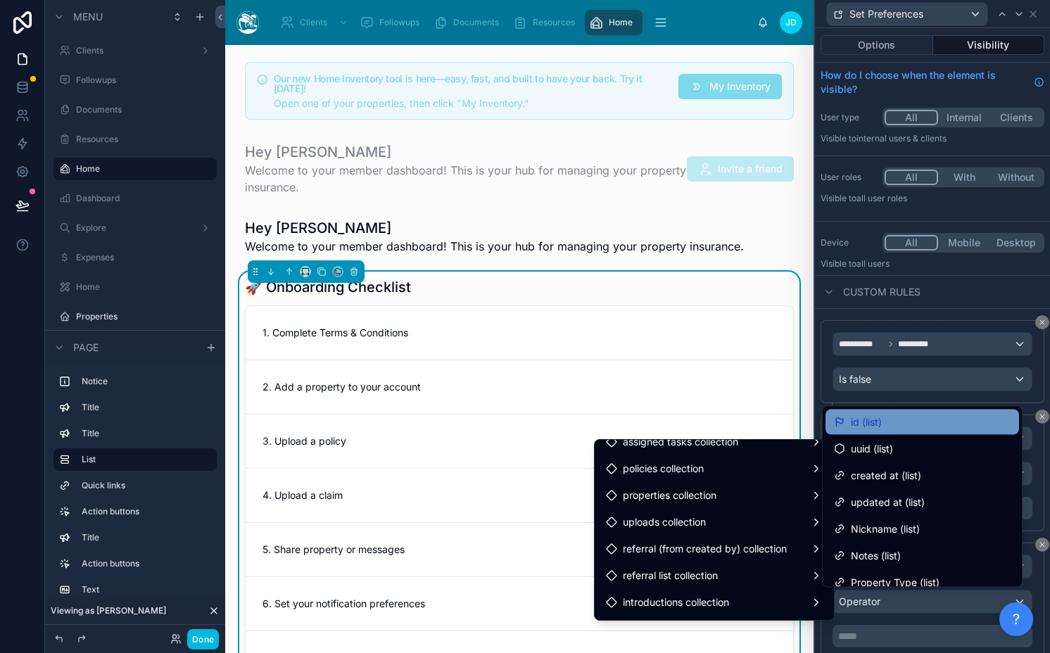
click at [887, 415] on div "id (list)" at bounding box center [922, 422] width 177 height 17
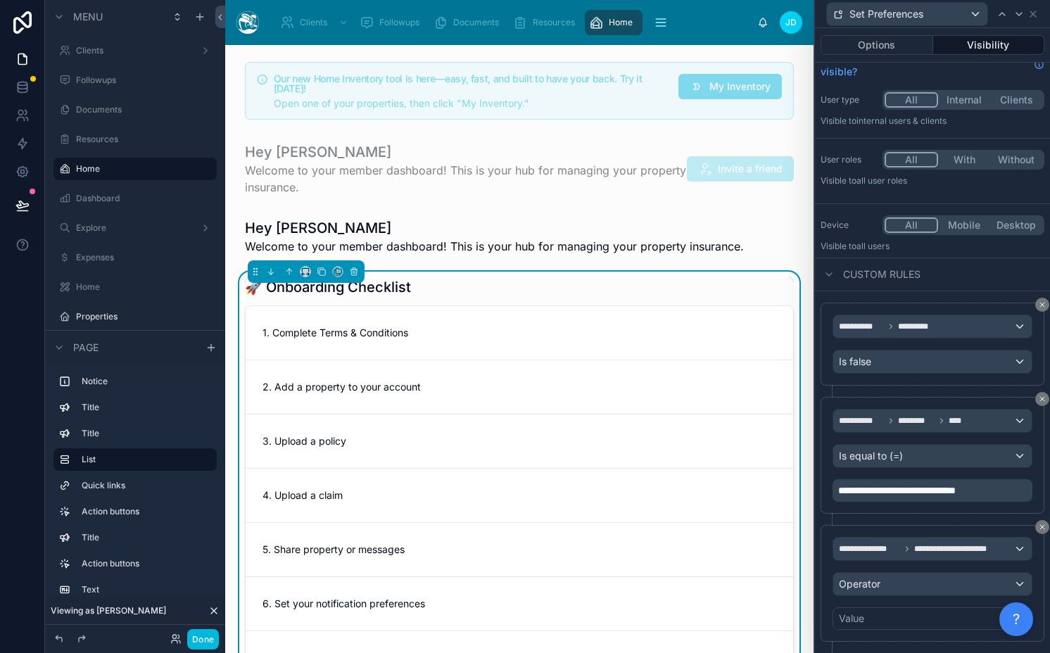
scroll to position [50, 0]
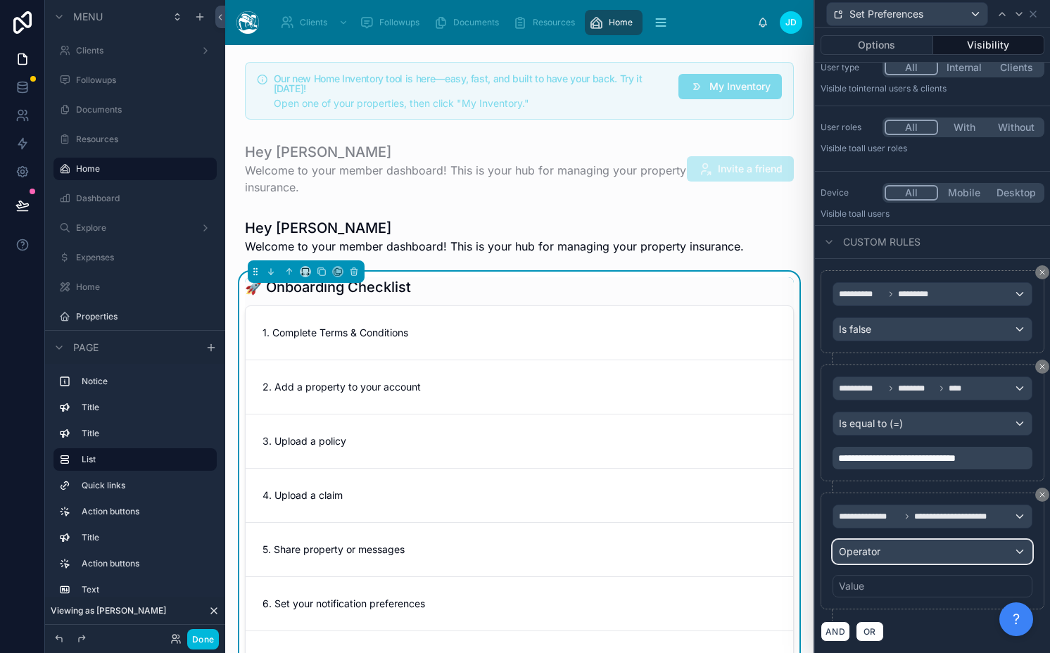
click at [910, 547] on div "Operator" at bounding box center [932, 551] width 198 height 23
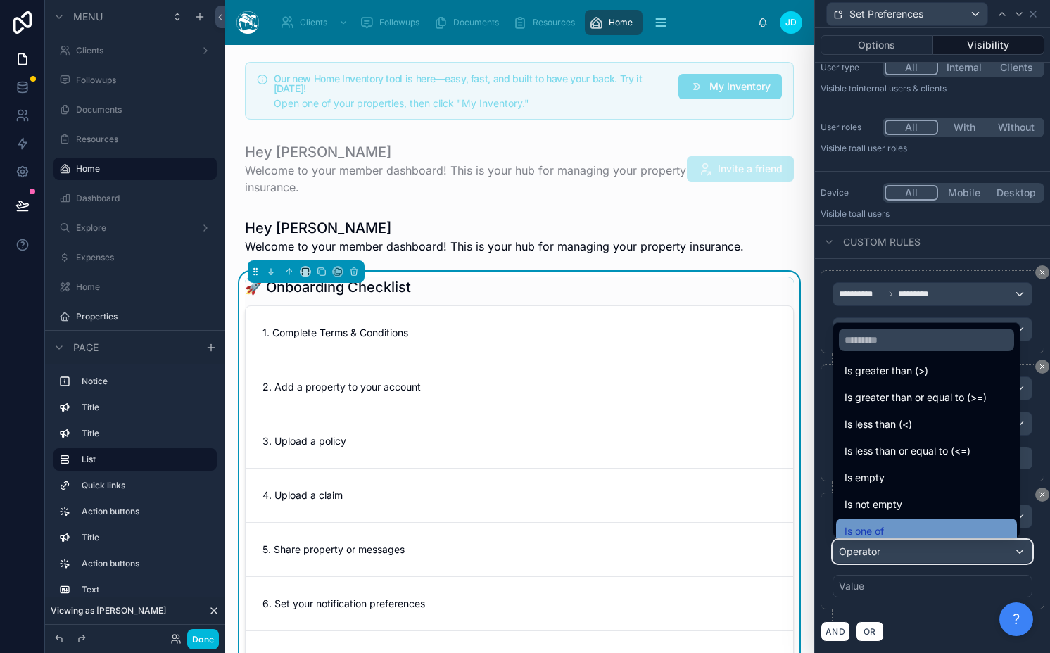
scroll to position [100, 0]
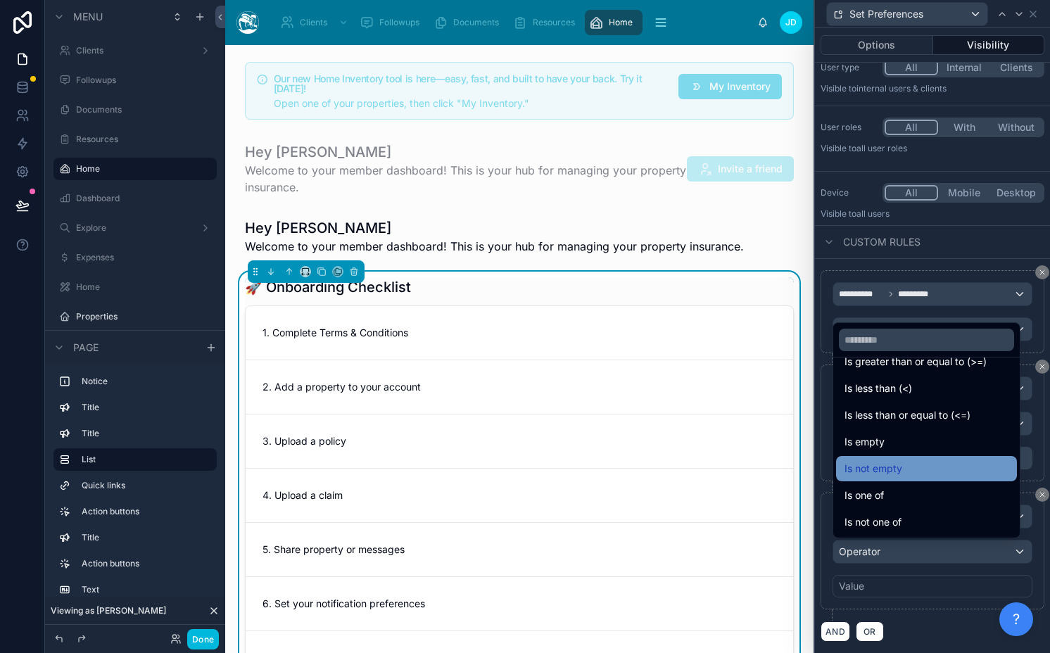
click at [944, 462] on div "Is not empty" at bounding box center [926, 468] width 164 height 17
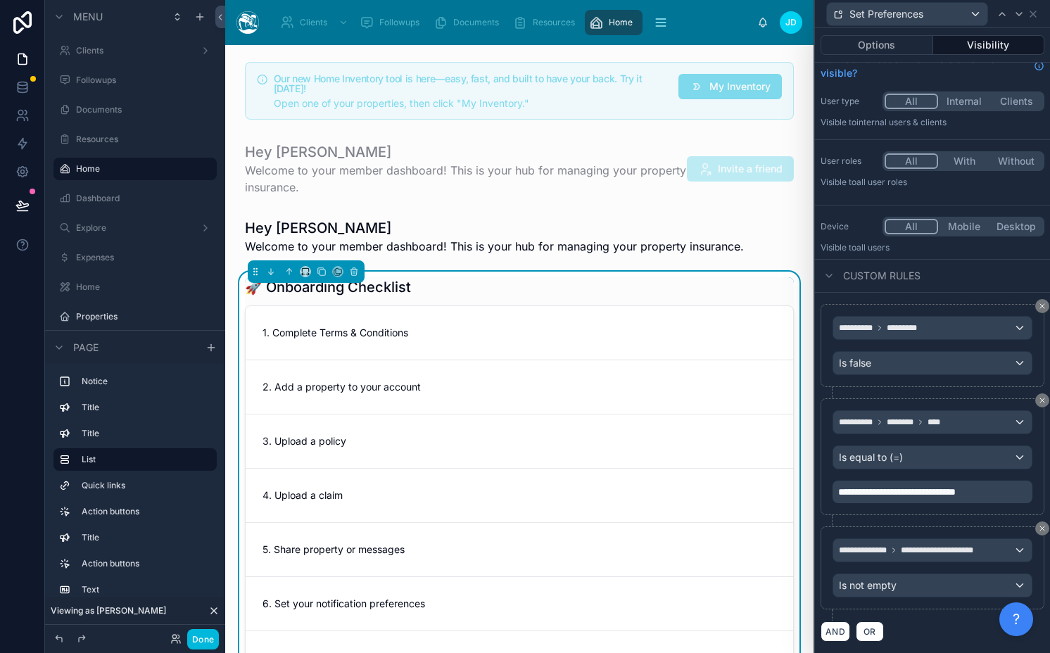
scroll to position [16, 0]
click at [839, 627] on button "AND" at bounding box center [835, 631] width 30 height 20
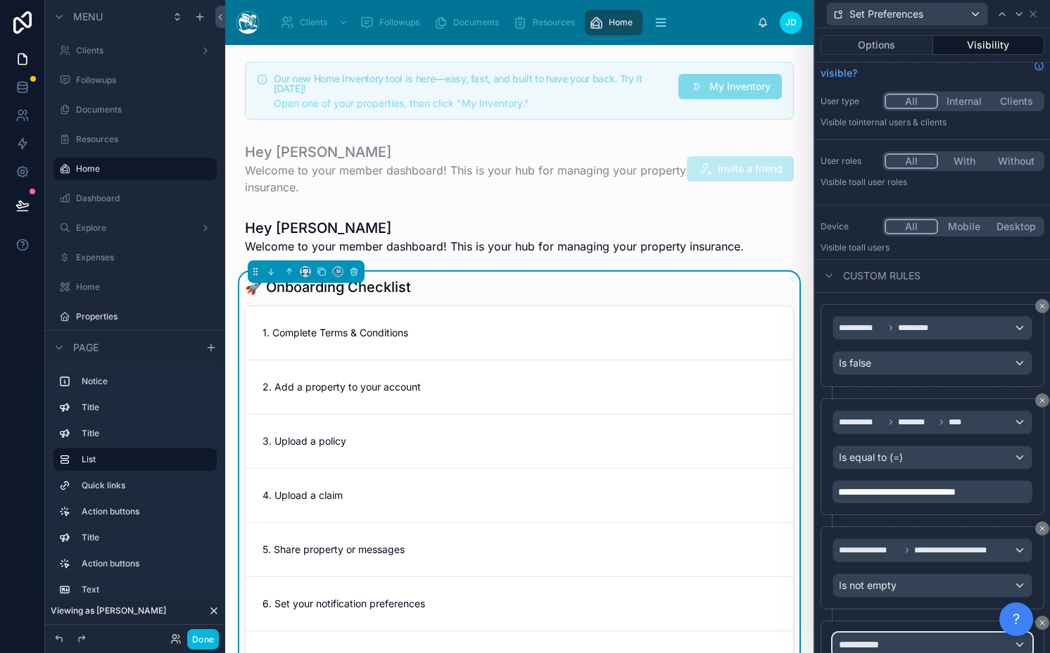
click at [861, 640] on span "**********" at bounding box center [865, 644] width 52 height 14
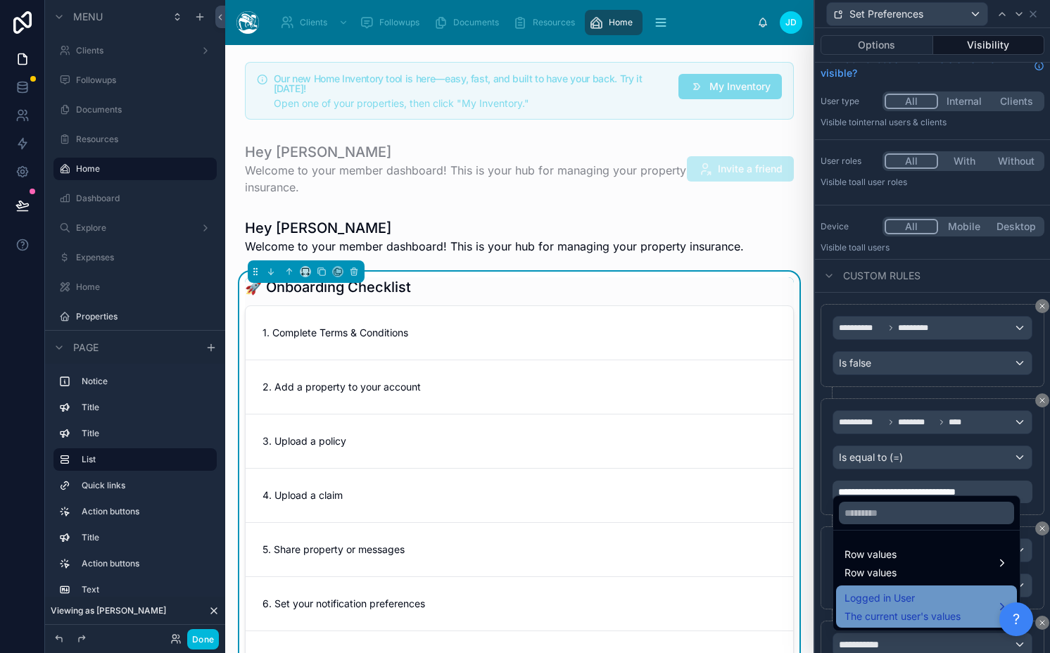
click at [868, 615] on span "The current user's values" at bounding box center [902, 616] width 116 height 14
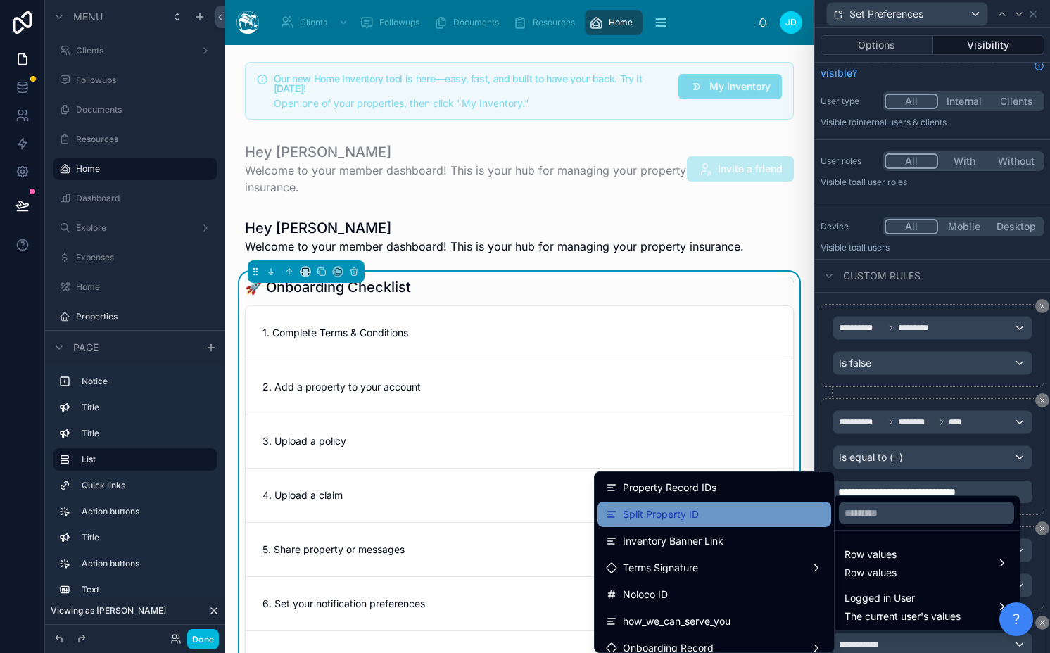
scroll to position [1974, 0]
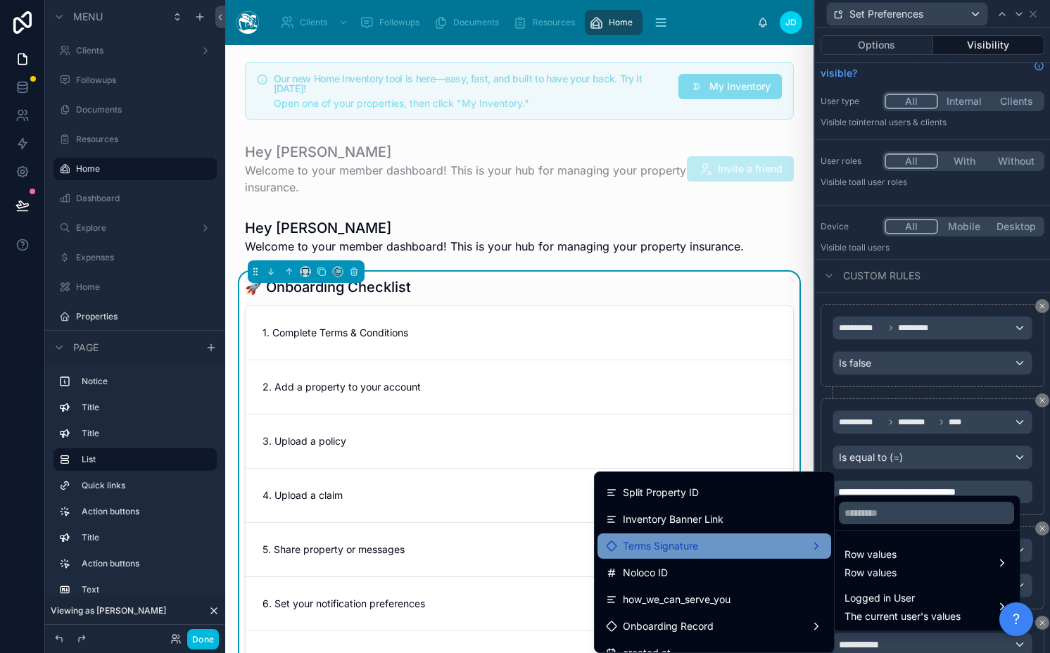
click at [708, 542] on div "Terms Signature" at bounding box center [714, 546] width 217 height 17
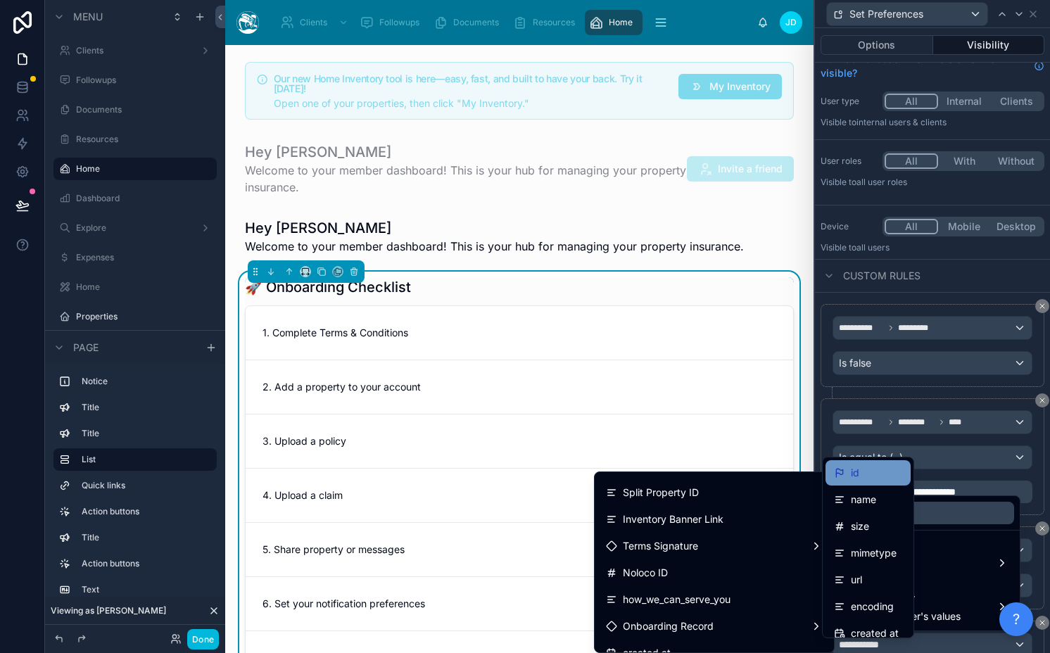
click at [891, 483] on div "id" at bounding box center [867, 472] width 85 height 25
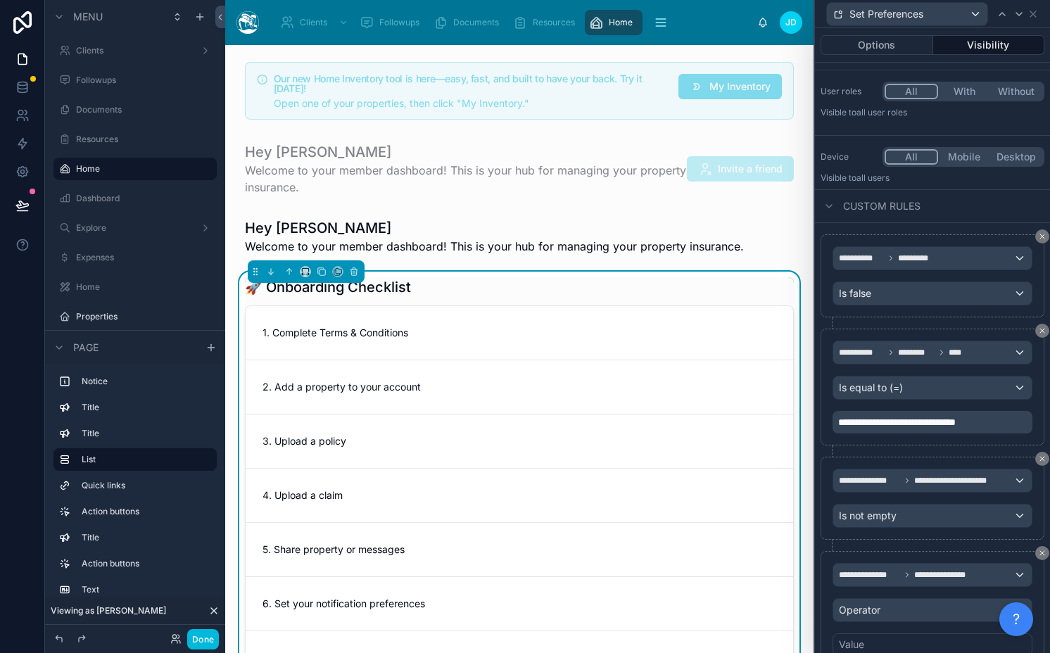
scroll to position [144, 0]
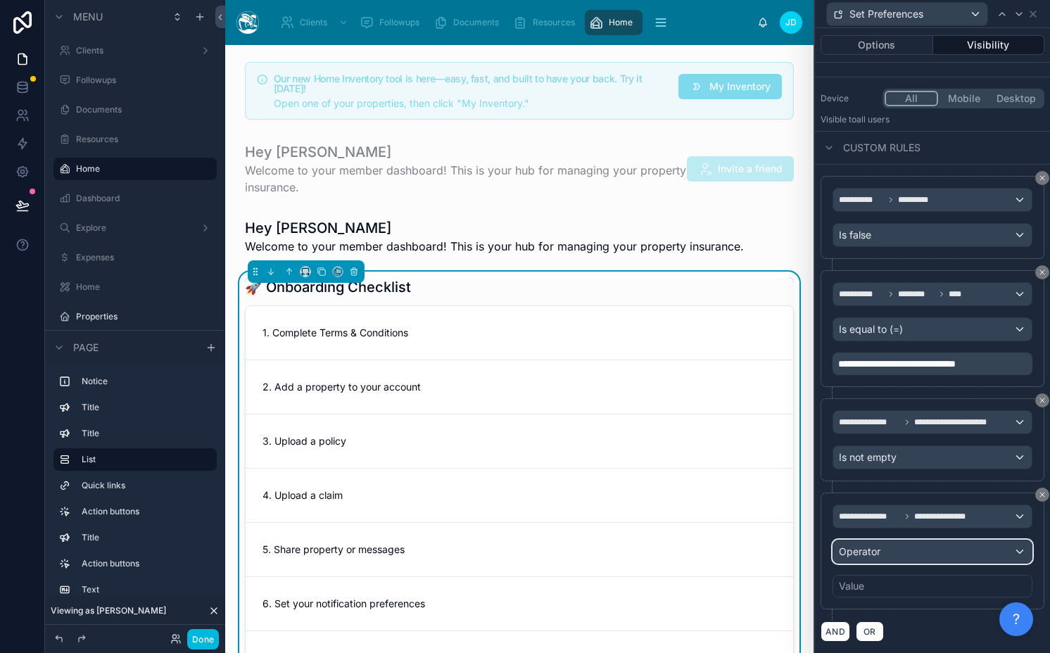
click at [899, 555] on div "Operator" at bounding box center [932, 551] width 198 height 23
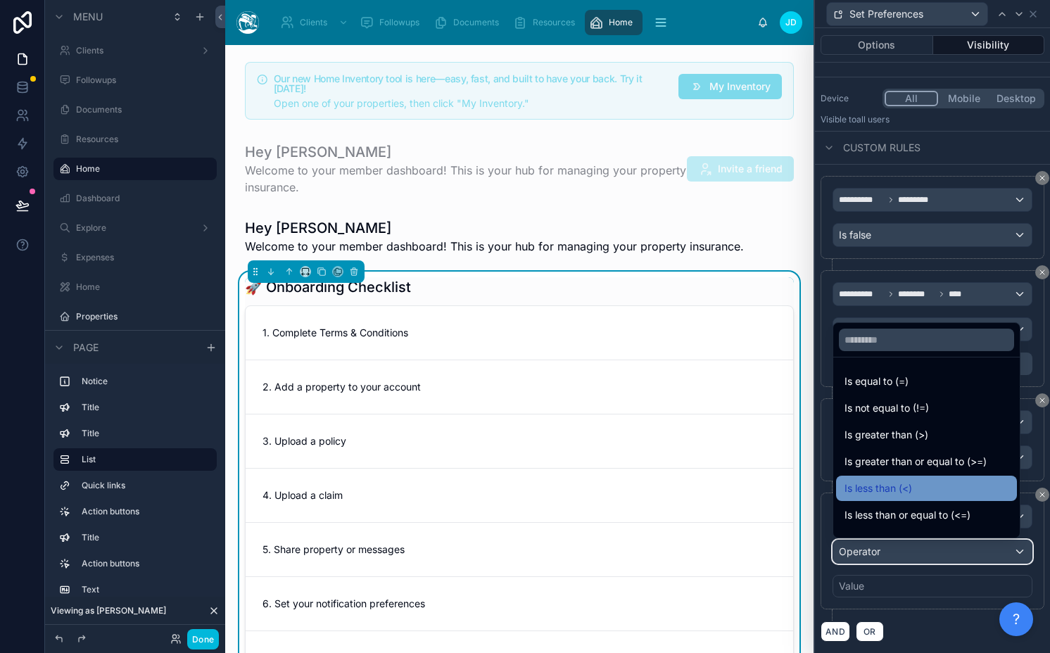
scroll to position [100, 0]
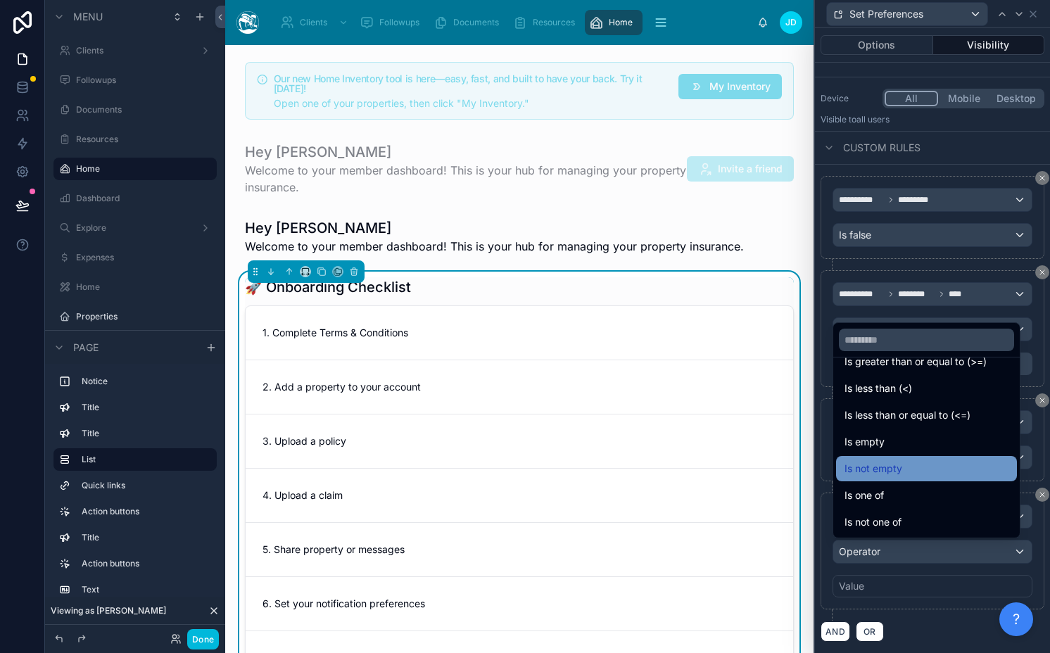
click at [920, 471] on div "Is not empty" at bounding box center [926, 468] width 164 height 17
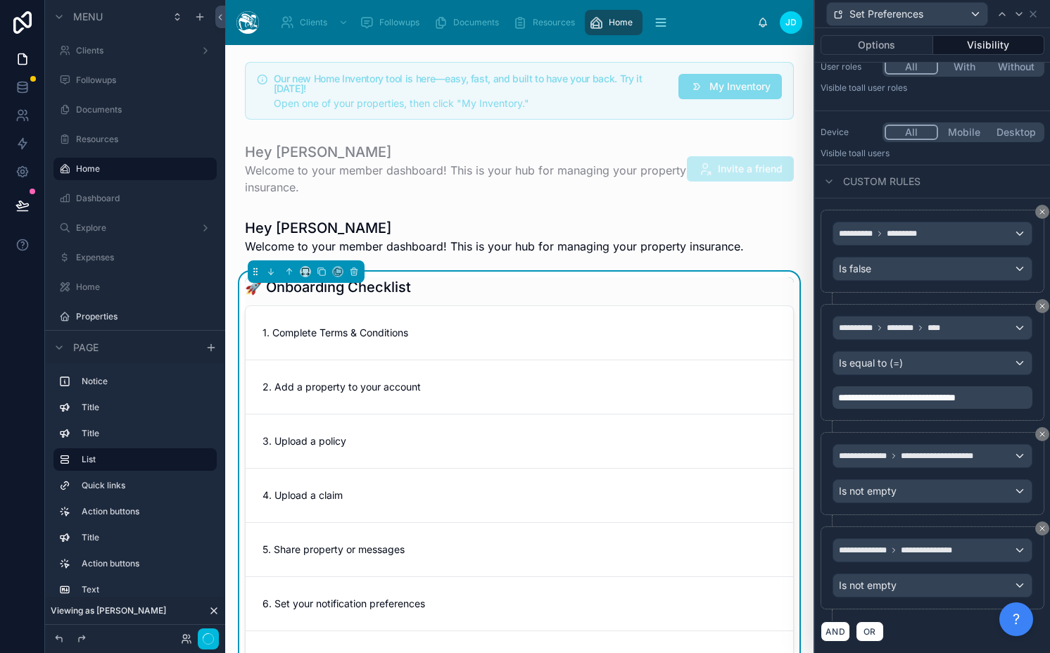
scroll to position [110, 0]
click at [1022, 15] on icon at bounding box center [1018, 13] width 11 height 11
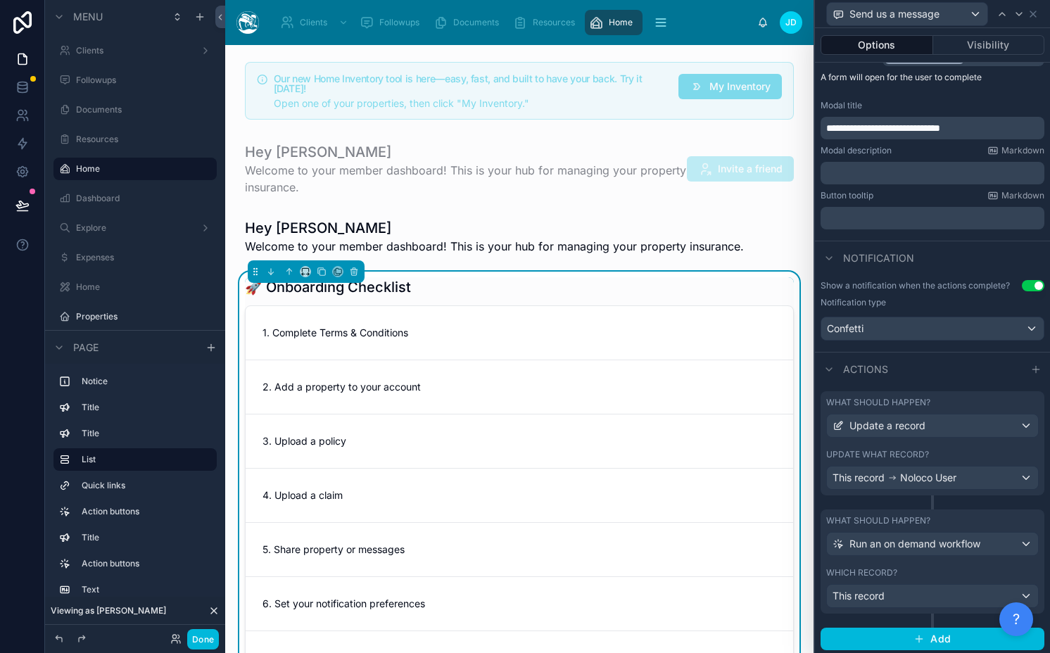
scroll to position [194, 0]
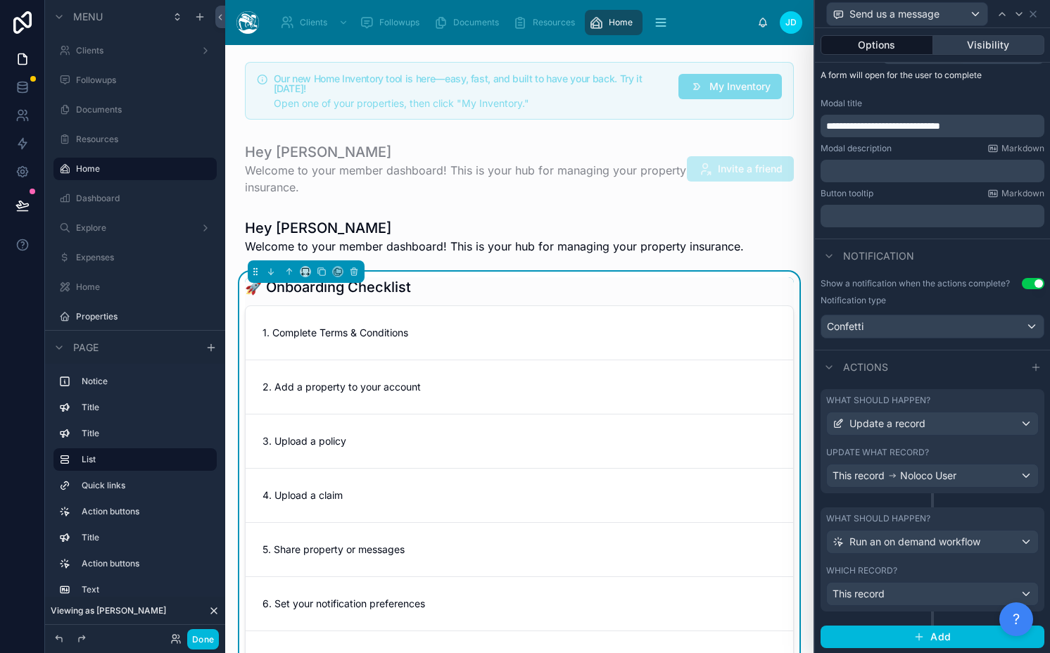
click at [1001, 46] on button "Visibility" at bounding box center [989, 45] width 112 height 20
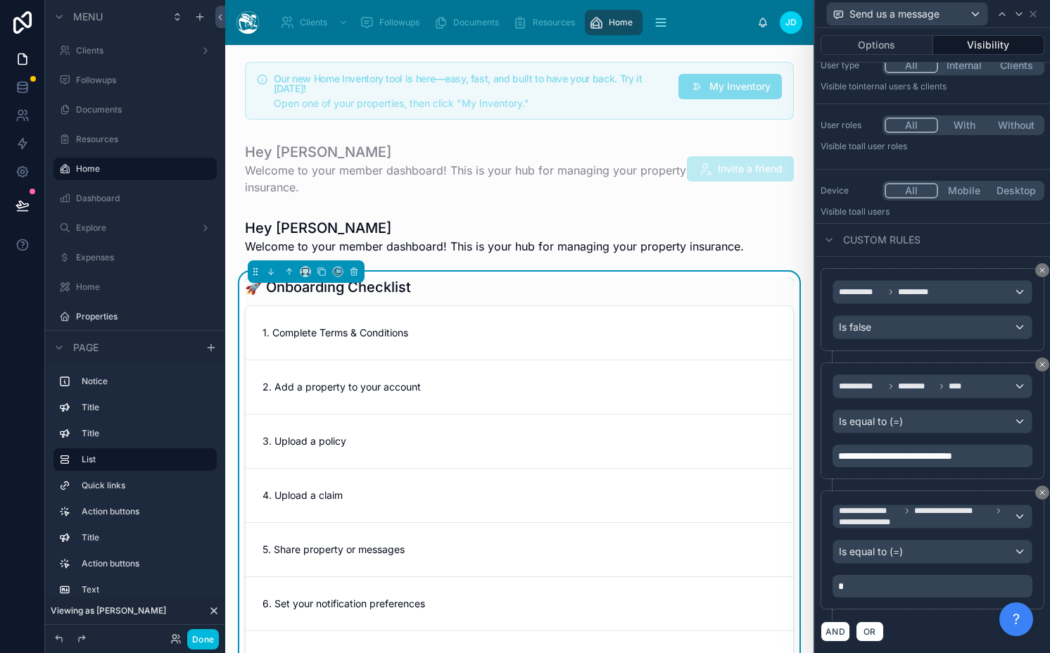
scroll to position [51, 0]
click at [1038, 492] on icon at bounding box center [1042, 493] width 8 height 8
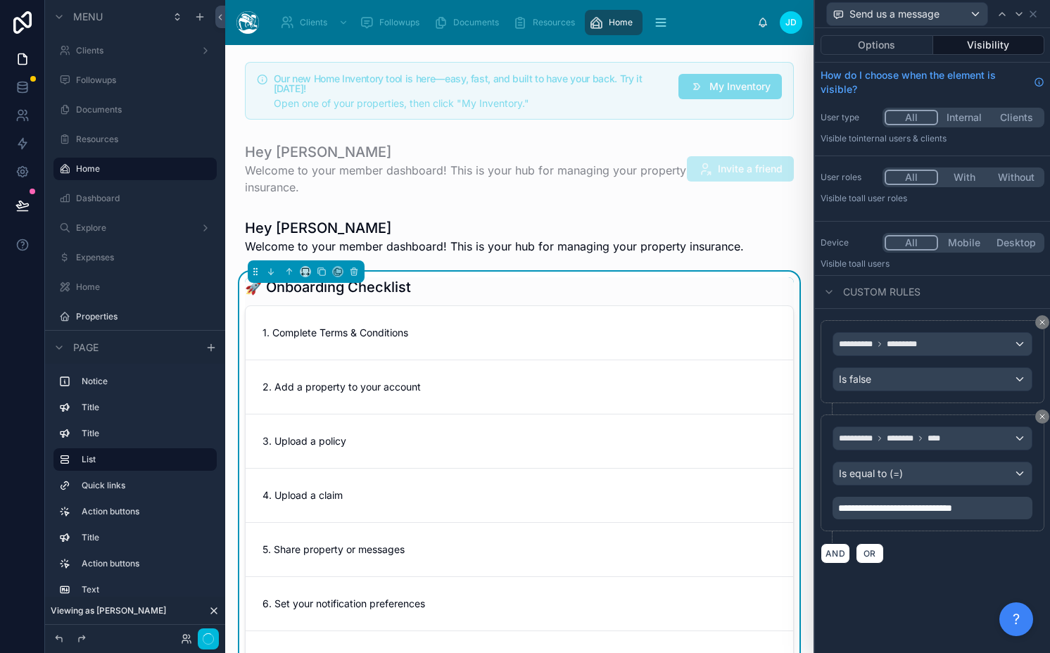
scroll to position [0, 0]
click at [825, 558] on button "AND" at bounding box center [835, 553] width 30 height 20
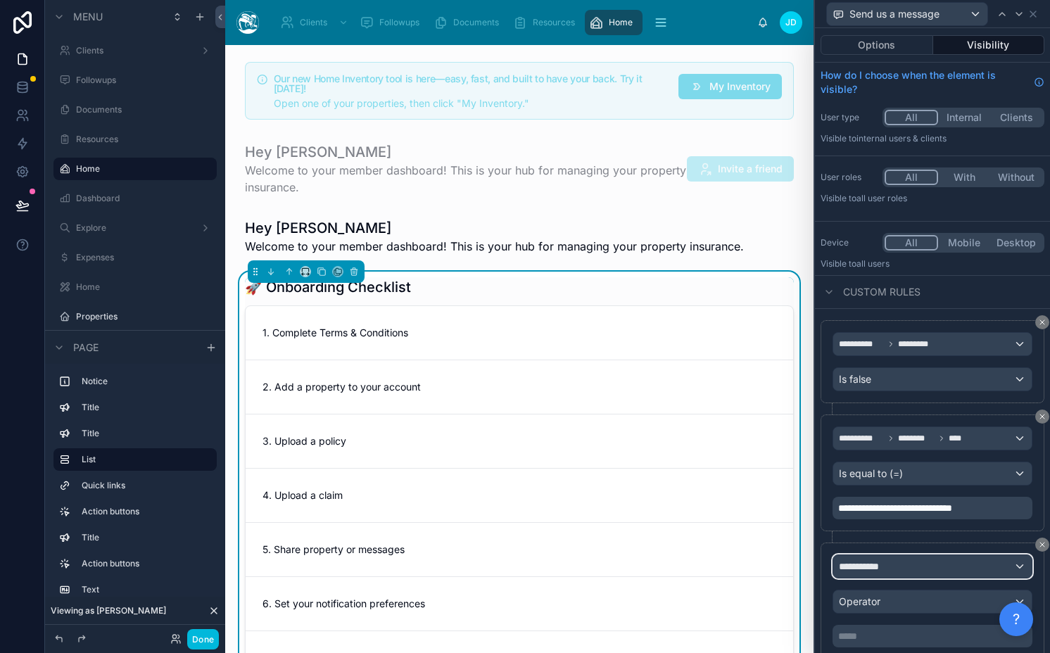
click at [857, 566] on span "**********" at bounding box center [865, 566] width 52 height 14
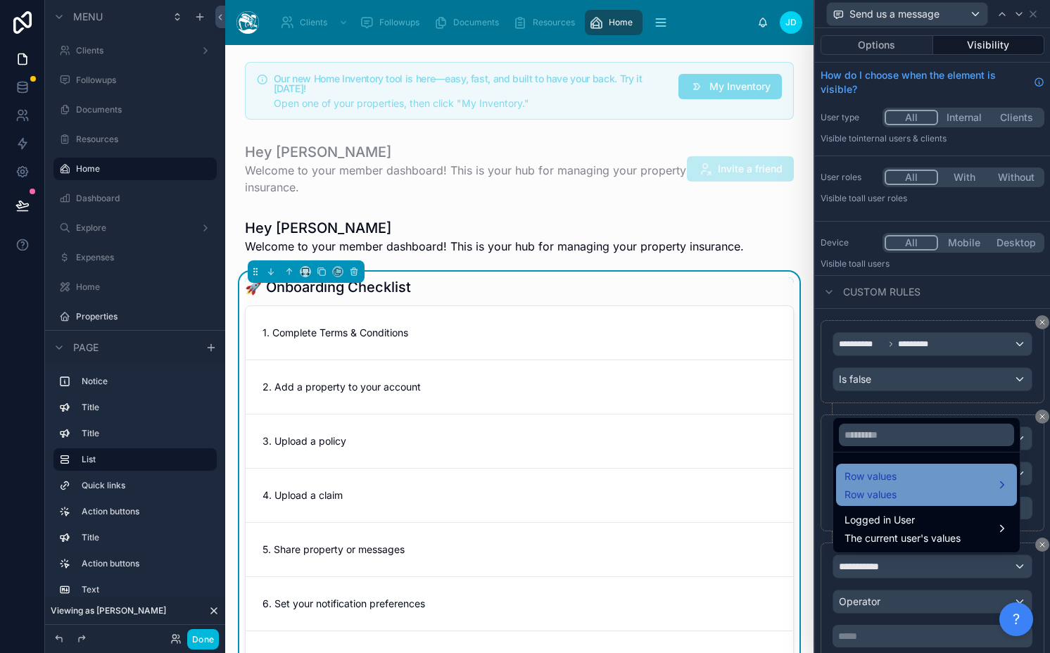
click at [883, 500] on span "Row values" at bounding box center [870, 495] width 52 height 14
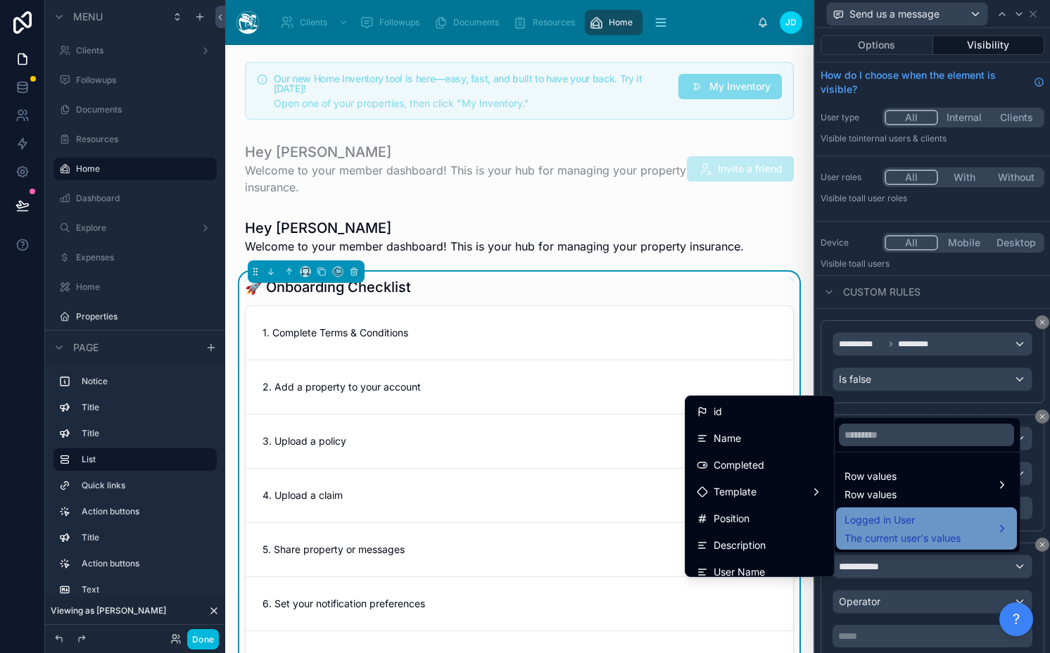
click at [882, 518] on span "Logged in User" at bounding box center [902, 520] width 116 height 17
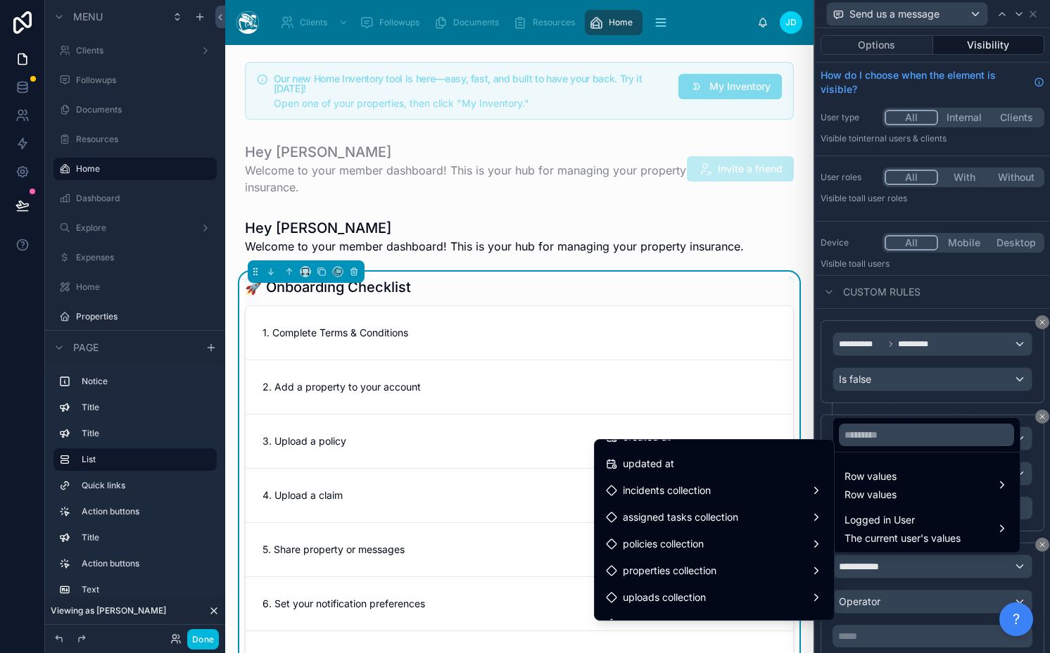
scroll to position [2156, 0]
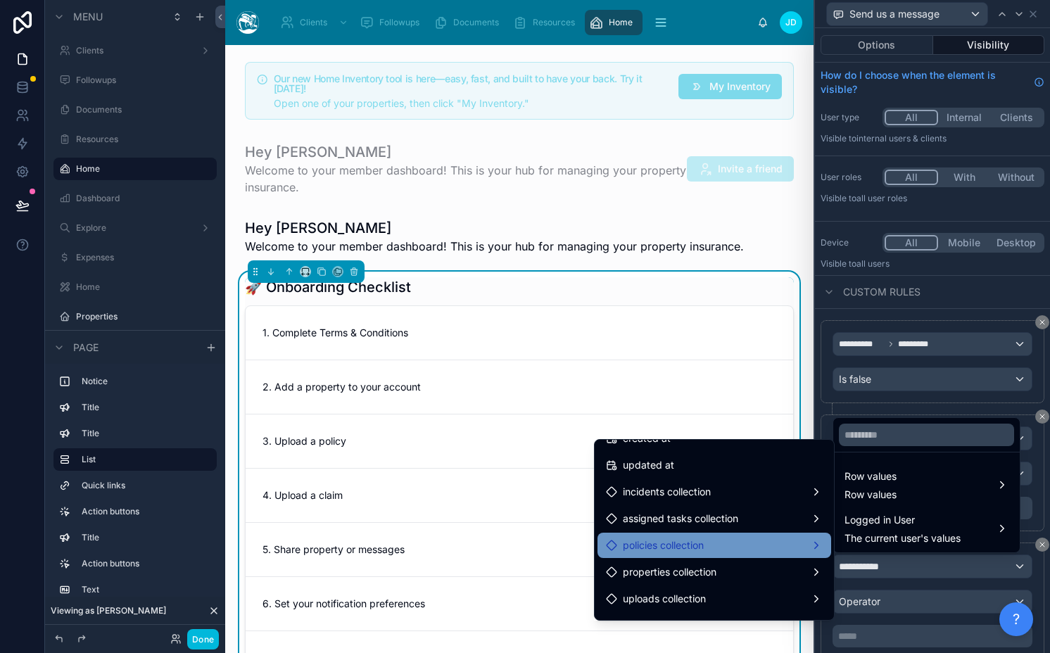
click at [718, 540] on div "policies collection" at bounding box center [714, 545] width 217 height 17
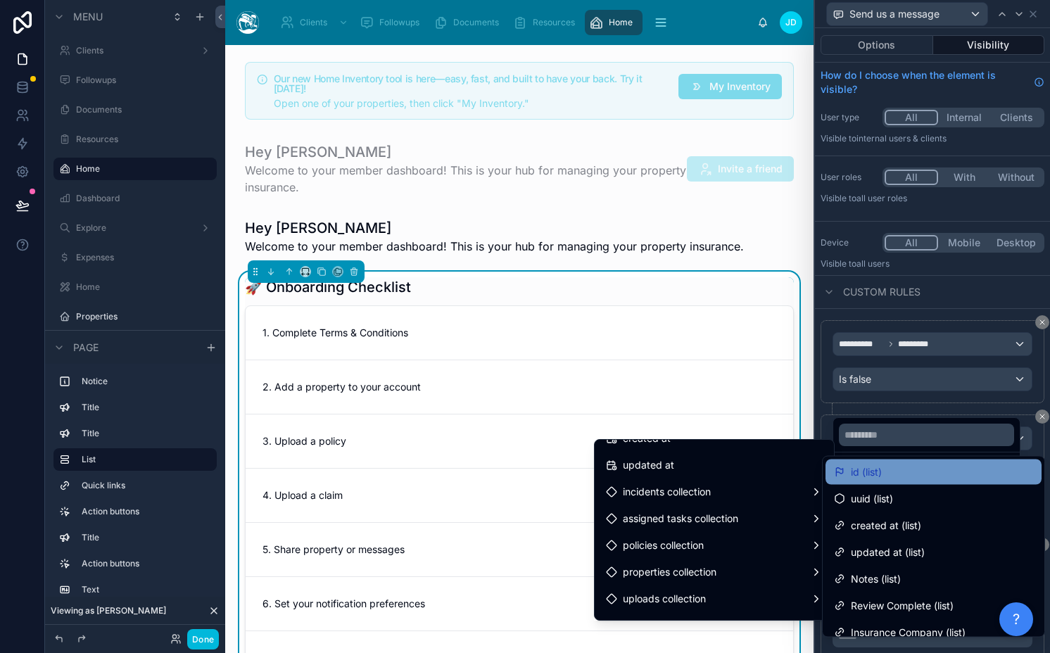
click at [953, 480] on div "id (list)" at bounding box center [933, 471] width 216 height 25
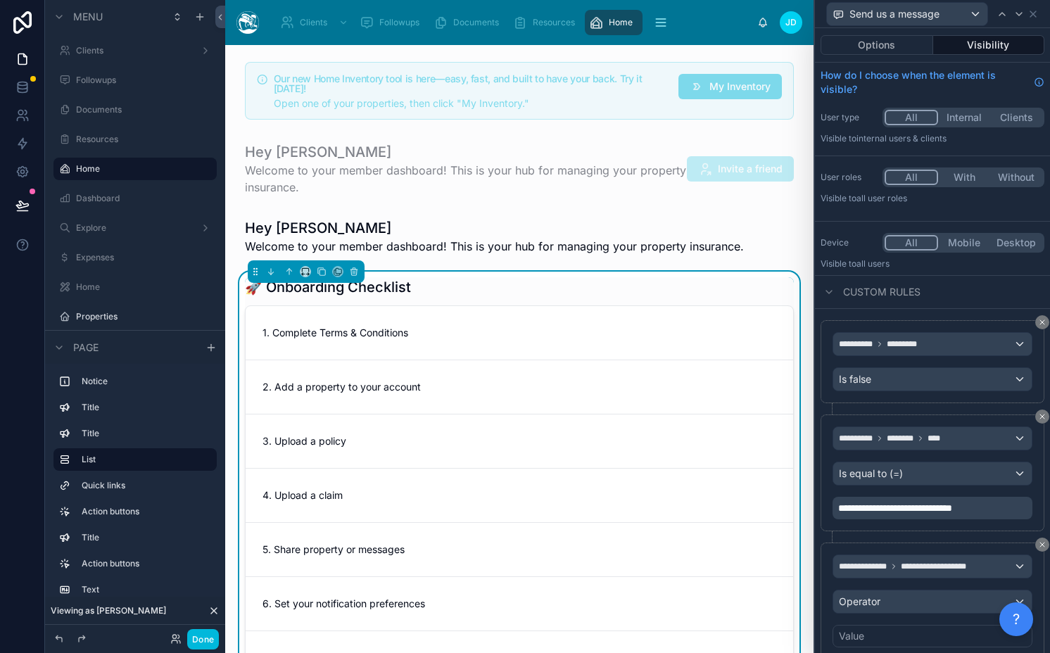
scroll to position [50, 0]
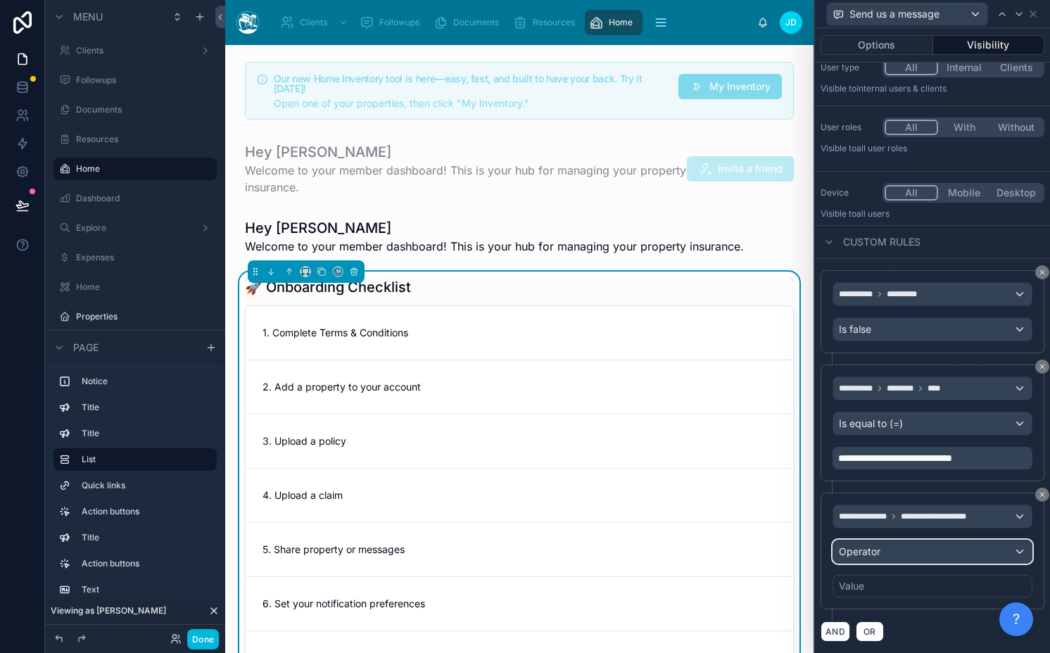
click at [929, 544] on div "Operator" at bounding box center [932, 551] width 198 height 23
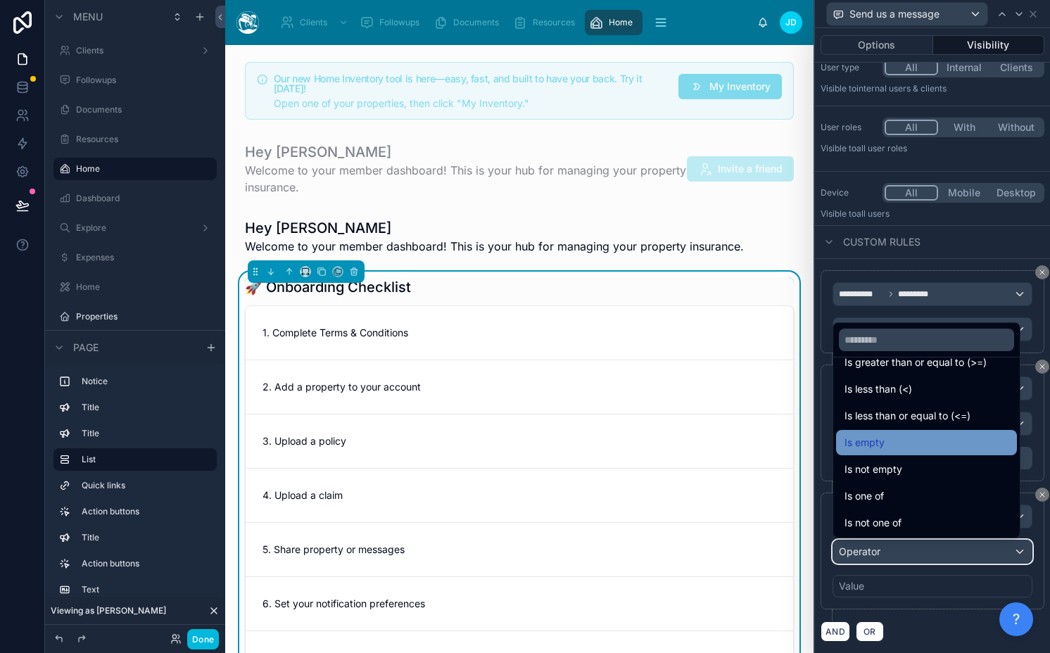
scroll to position [100, 0]
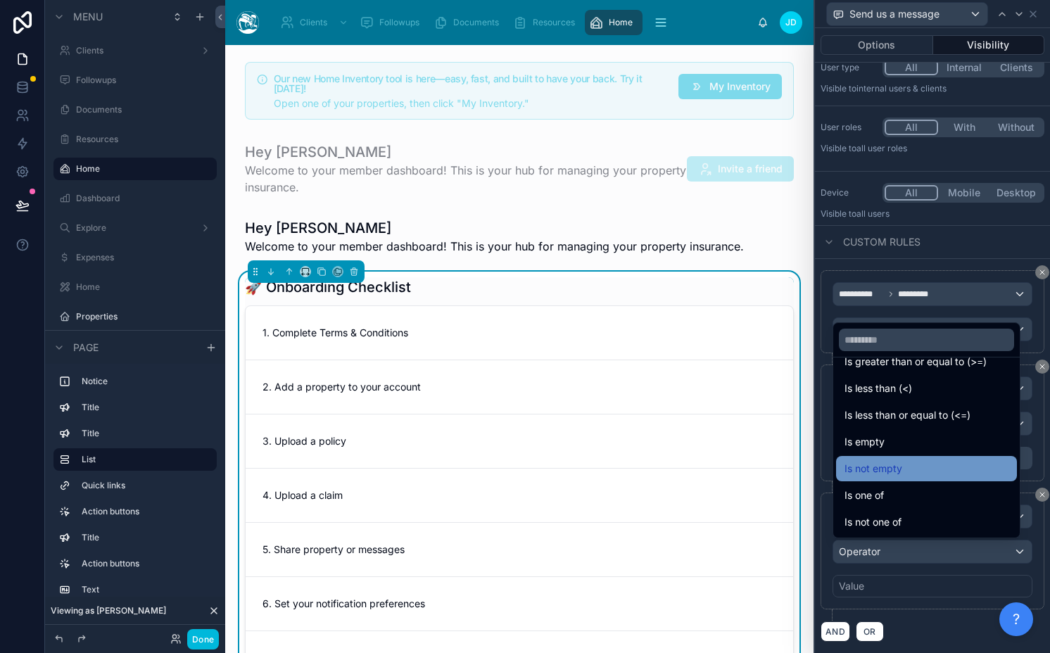
click at [948, 467] on div "Is not empty" at bounding box center [926, 468] width 164 height 17
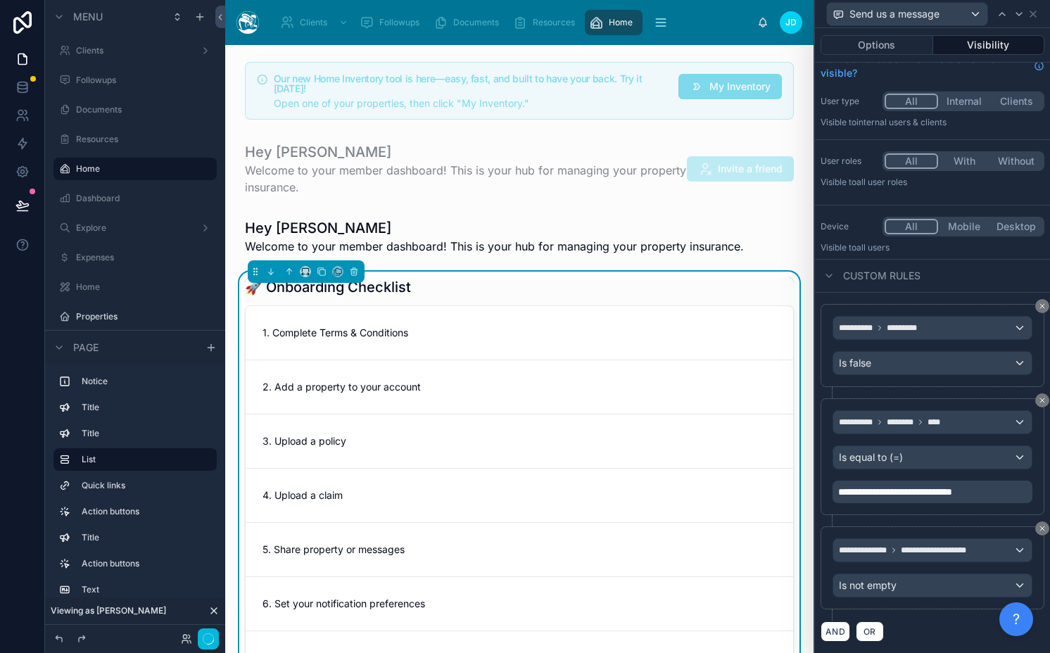
scroll to position [16, 0]
click at [829, 633] on button "AND" at bounding box center [835, 631] width 30 height 20
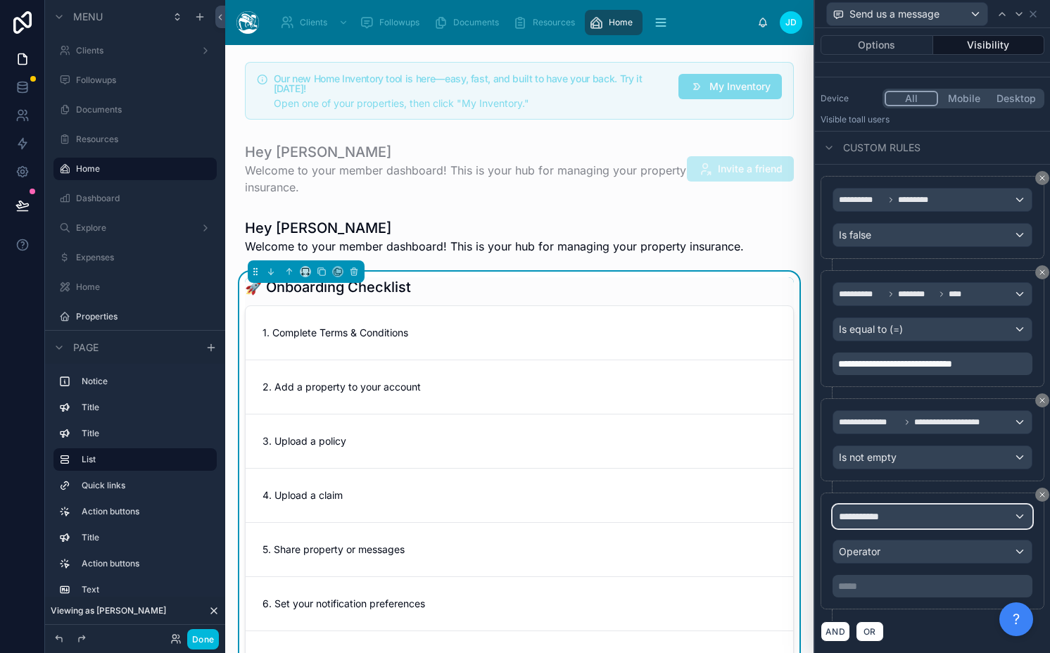
click at [917, 520] on div "**********" at bounding box center [932, 516] width 198 height 23
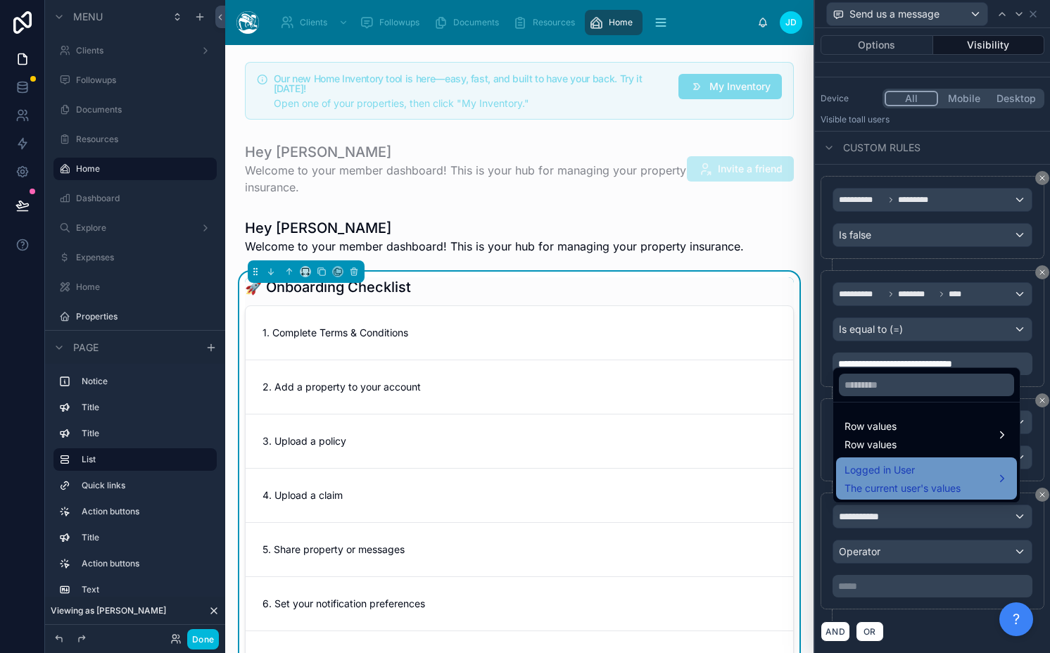
click at [921, 469] on span "Logged in User" at bounding box center [902, 470] width 116 height 17
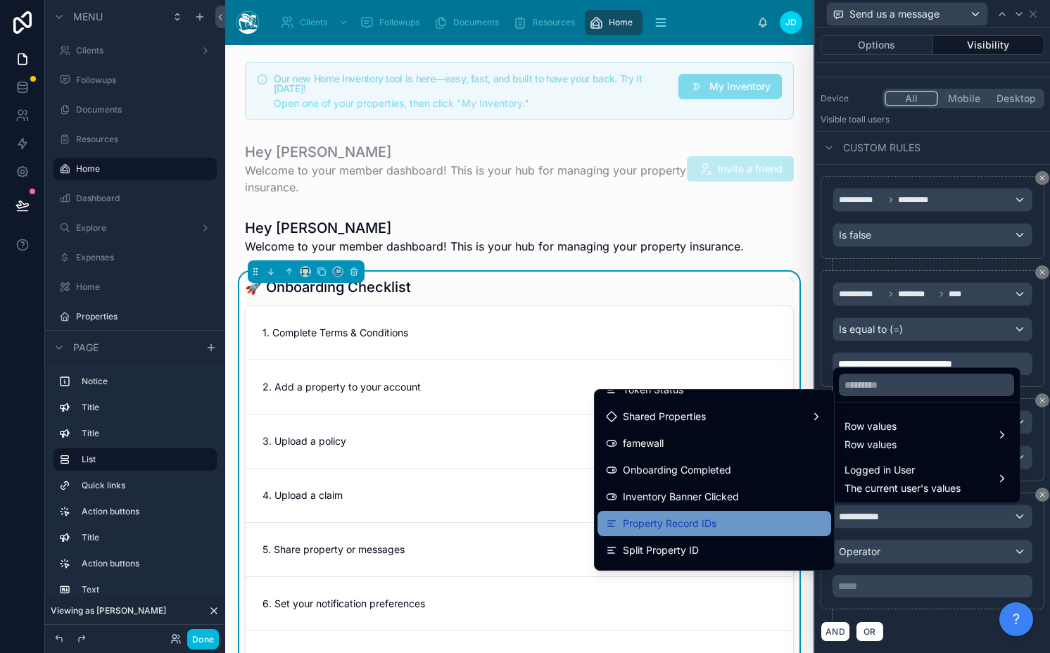
scroll to position [1967, 0]
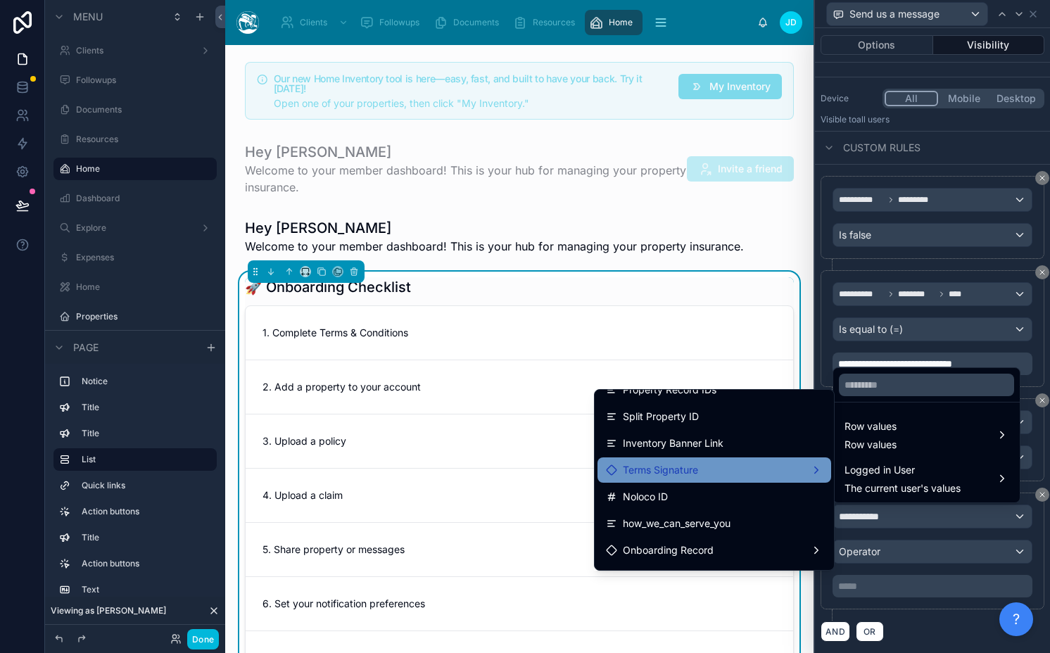
click at [737, 470] on div "Terms Signature" at bounding box center [714, 470] width 217 height 17
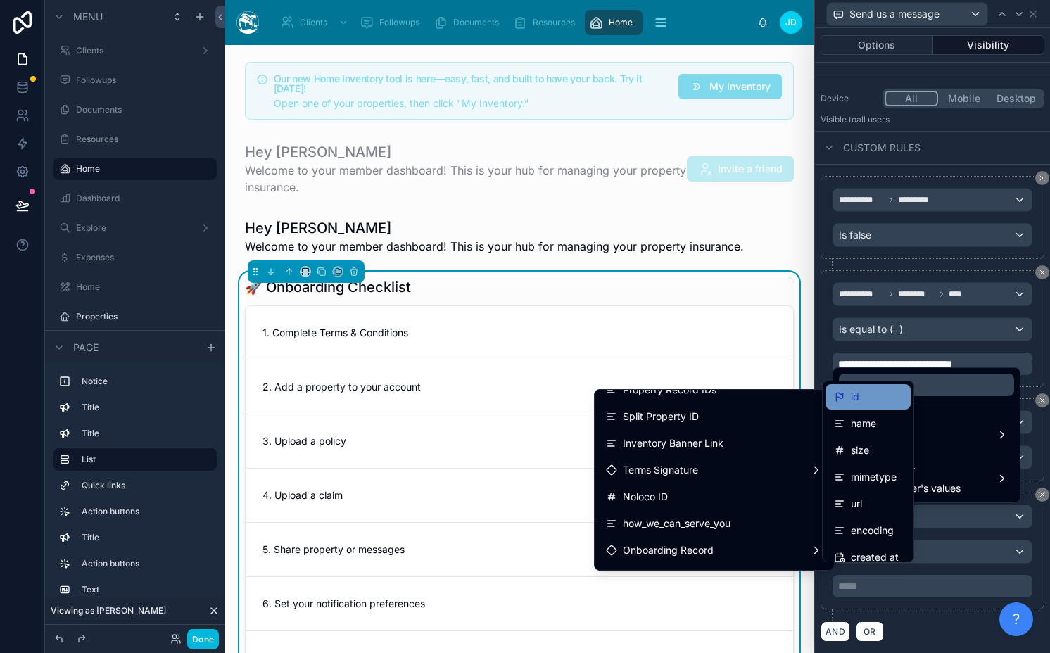
click at [875, 398] on div "id" at bounding box center [868, 396] width 68 height 17
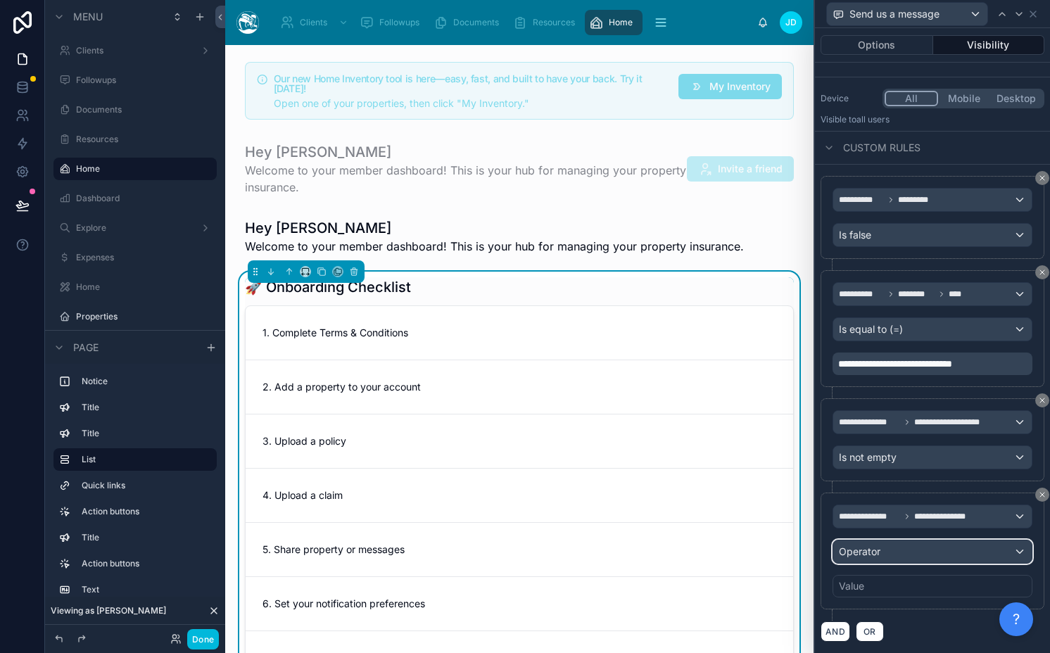
click at [907, 556] on div "Operator" at bounding box center [932, 551] width 198 height 23
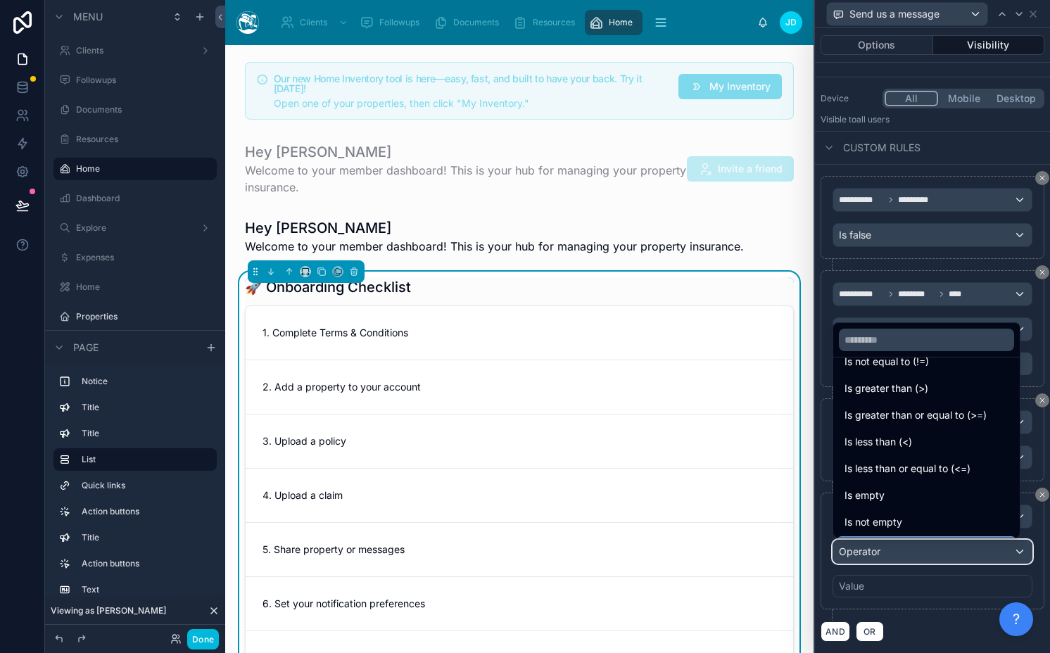
scroll to position [100, 0]
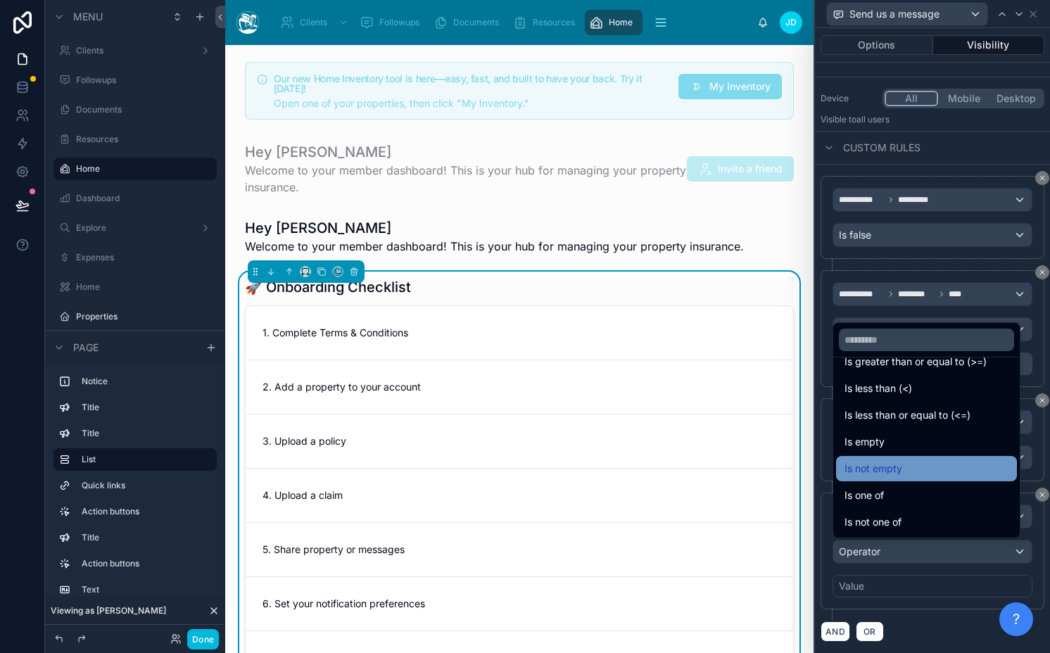
click at [926, 478] on div "Is not empty" at bounding box center [926, 468] width 181 height 25
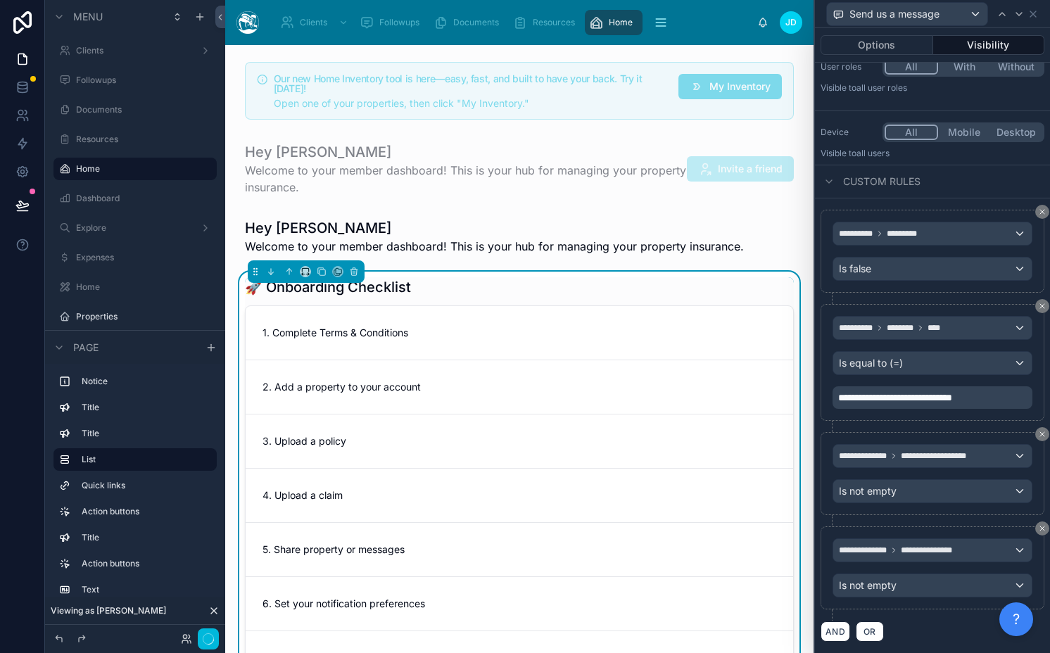
scroll to position [110, 0]
click at [1021, 14] on icon at bounding box center [1018, 13] width 11 height 11
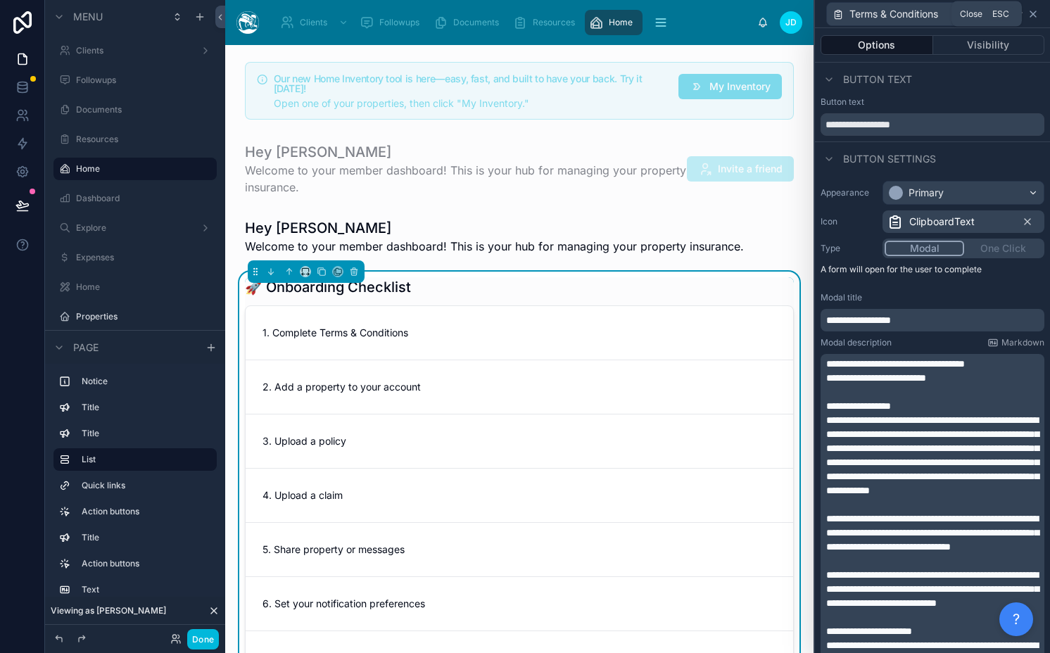
click at [1032, 13] on icon at bounding box center [1033, 14] width 6 height 6
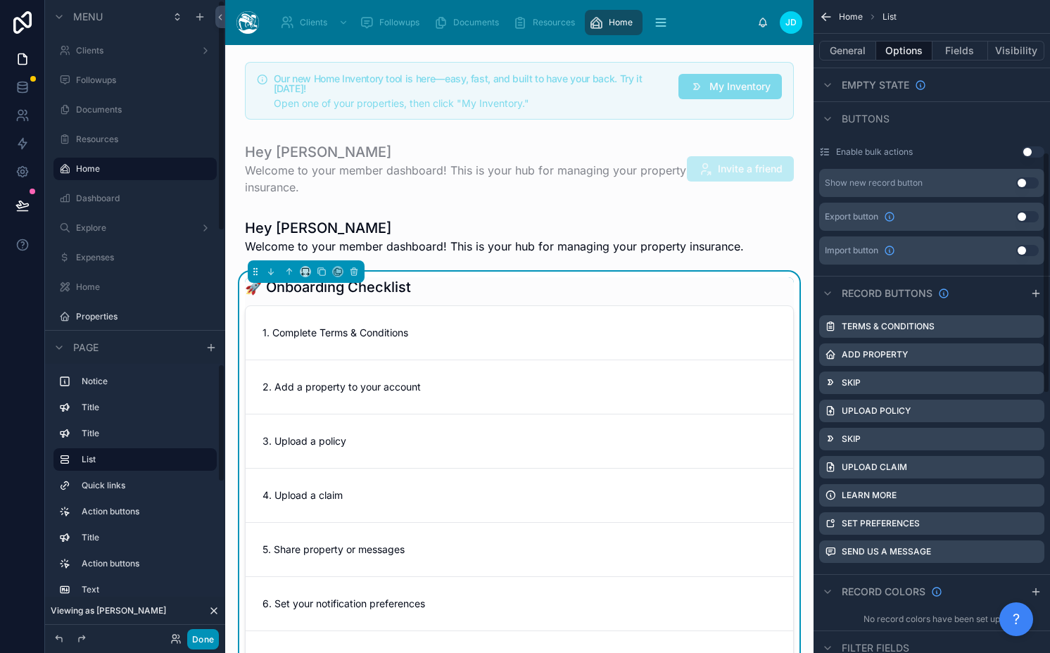
click at [205, 637] on button "Done" at bounding box center [203, 639] width 32 height 20
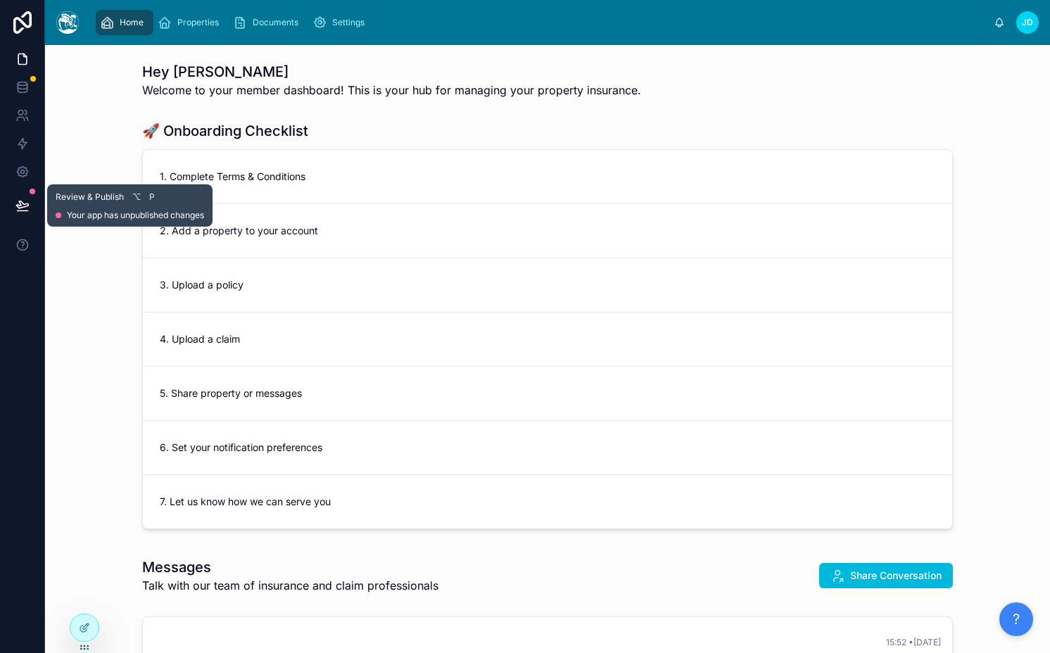
click at [24, 210] on icon at bounding box center [22, 205] width 14 height 14
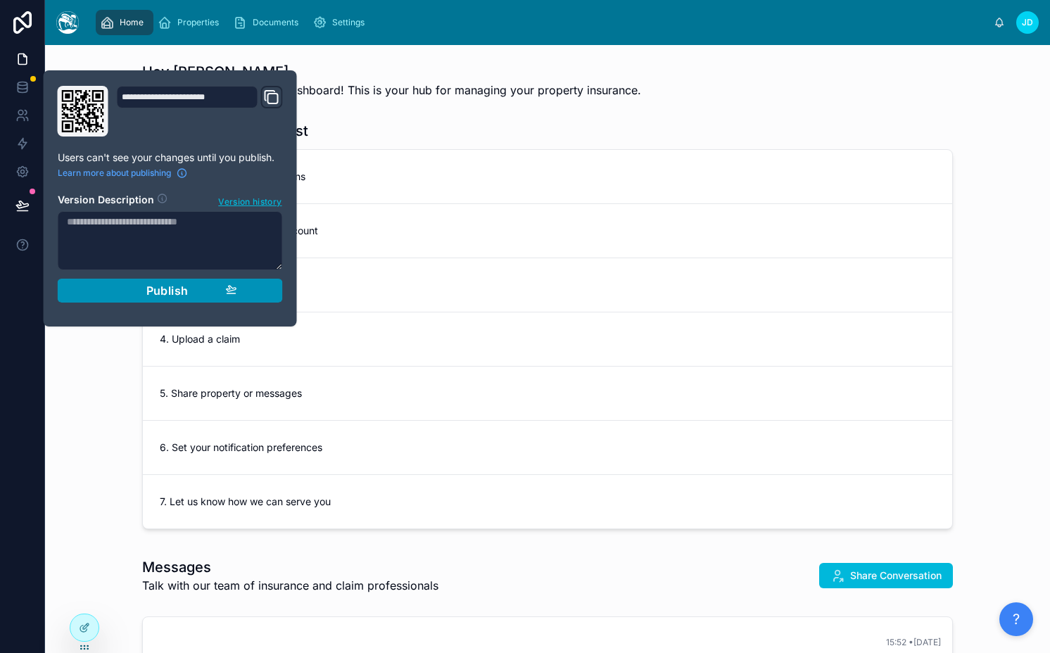
click at [124, 289] on div "Publish" at bounding box center [170, 291] width 134 height 14
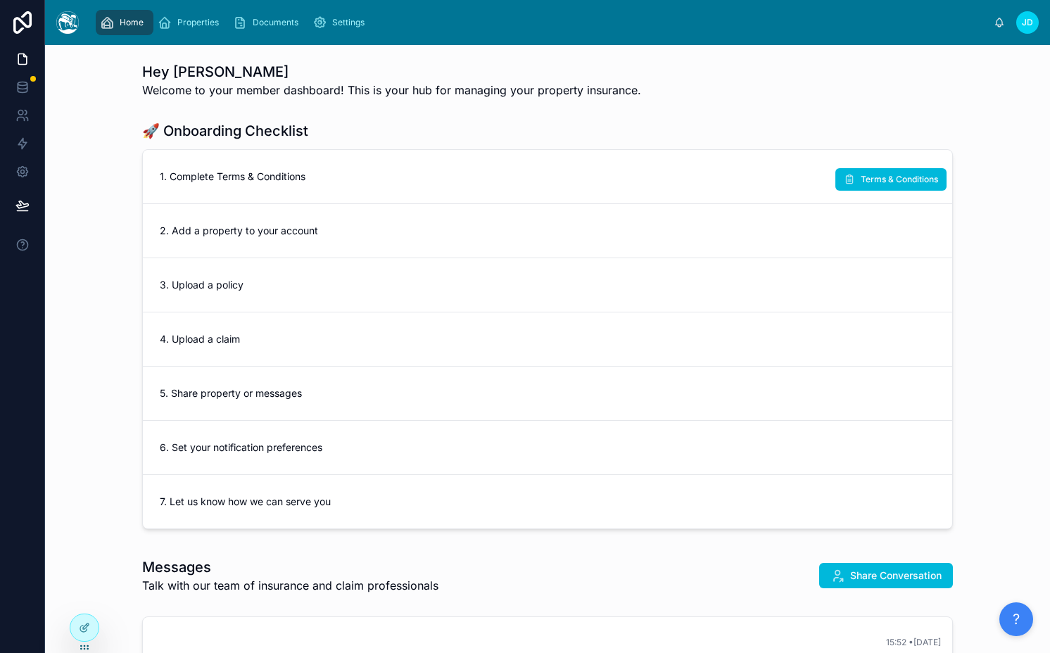
click at [762, 188] on div "1. Complete Terms & Conditions Terms & Conditions" at bounding box center [547, 177] width 809 height 54
click at [725, 490] on div "7. Let us know how we can serve you" at bounding box center [547, 501] width 809 height 53
click at [865, 183] on span "Terms & Conditions" at bounding box center [899, 179] width 77 height 11
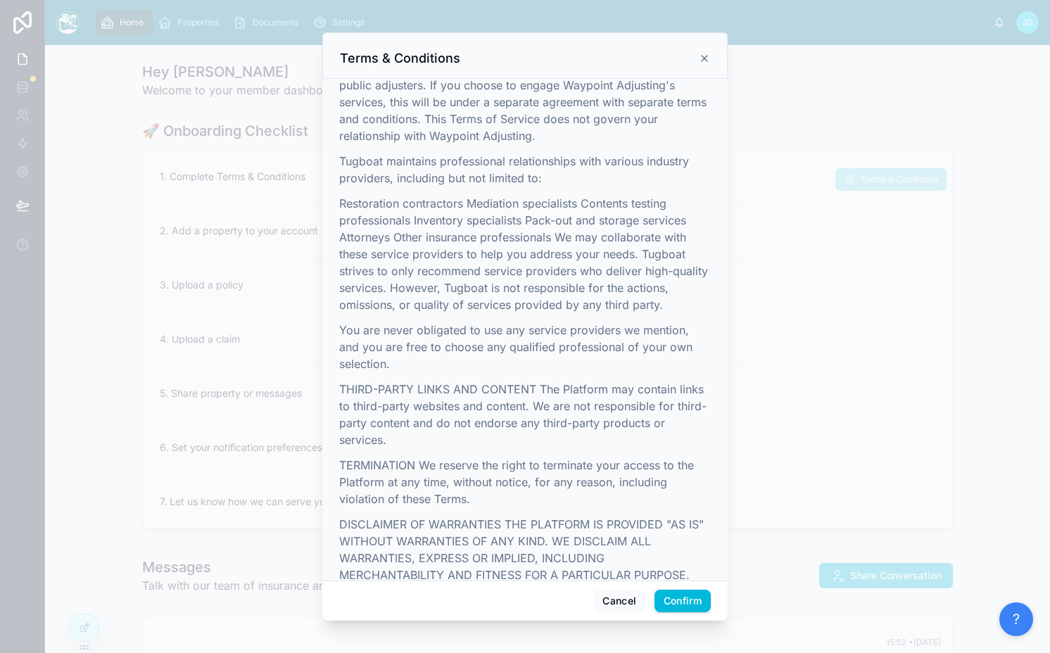
scroll to position [2729, 0]
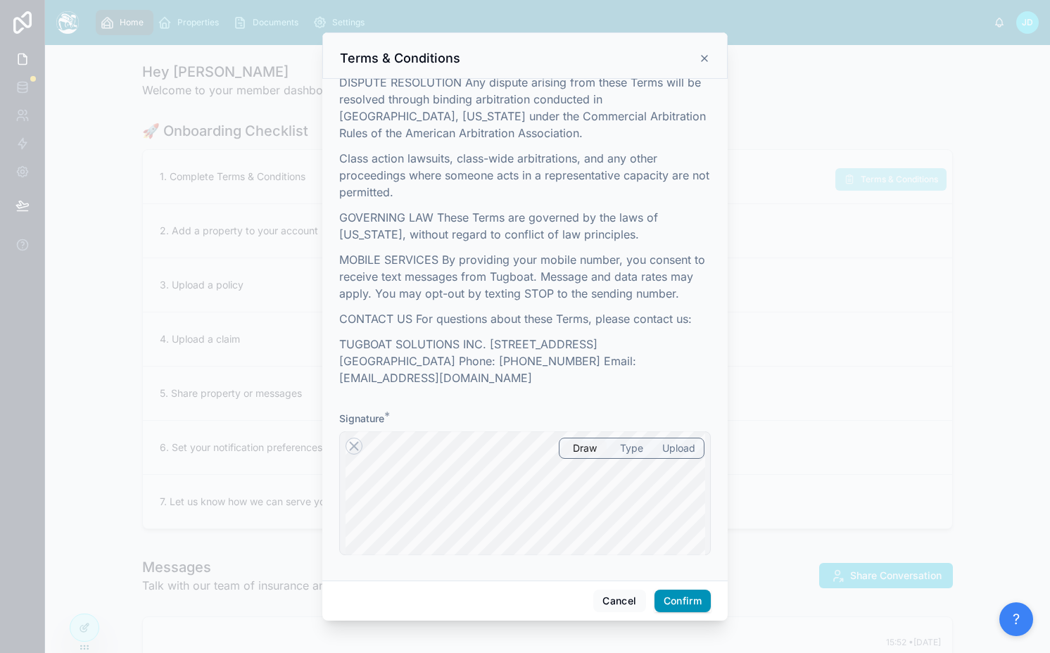
click at [678, 592] on div "Cancel Confirm" at bounding box center [524, 600] width 405 height 40
click at [679, 594] on button "Confirm" at bounding box center [682, 601] width 56 height 23
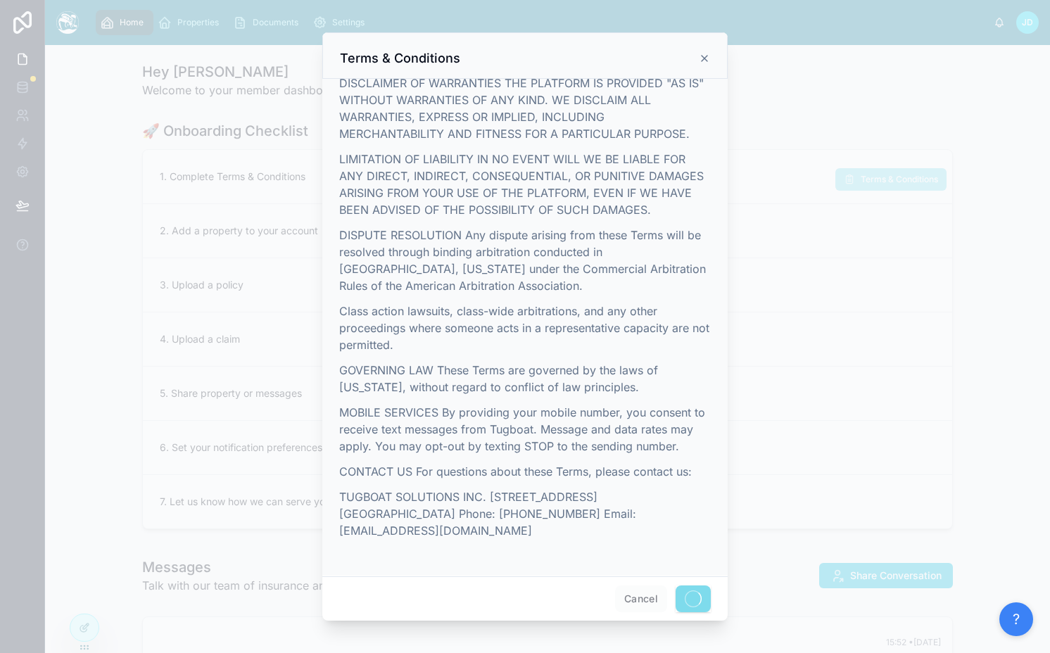
scroll to position [2577, 0]
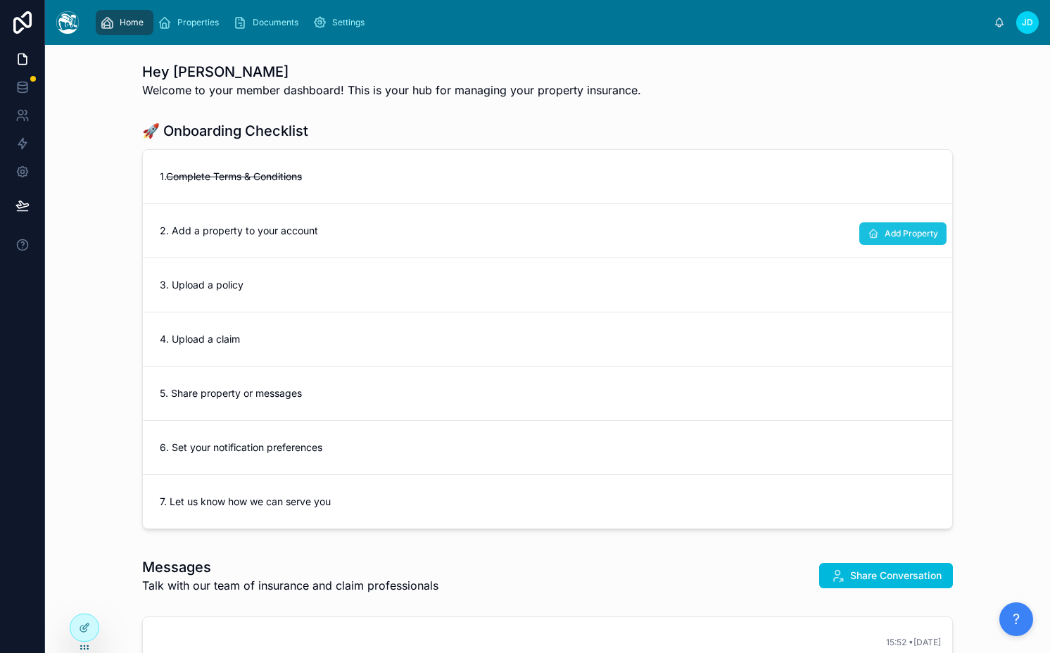
click at [884, 234] on span "Add Property" at bounding box center [910, 233] width 53 height 11
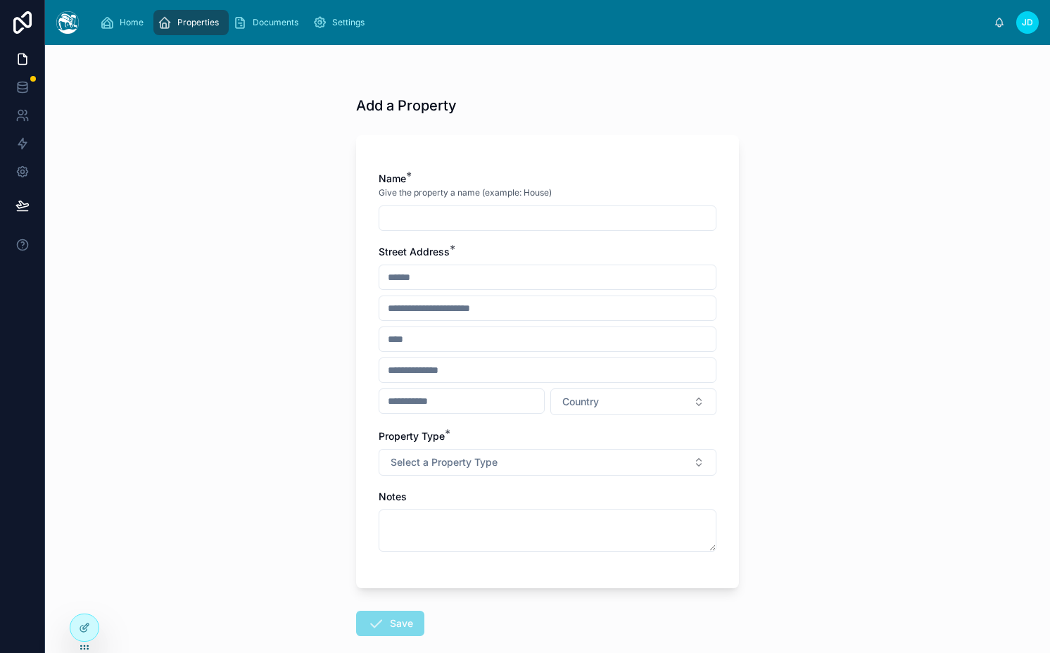
click at [515, 217] on input "text" at bounding box center [547, 218] width 336 height 20
type input "*******"
click at [490, 283] on input "text" at bounding box center [547, 277] width 336 height 20
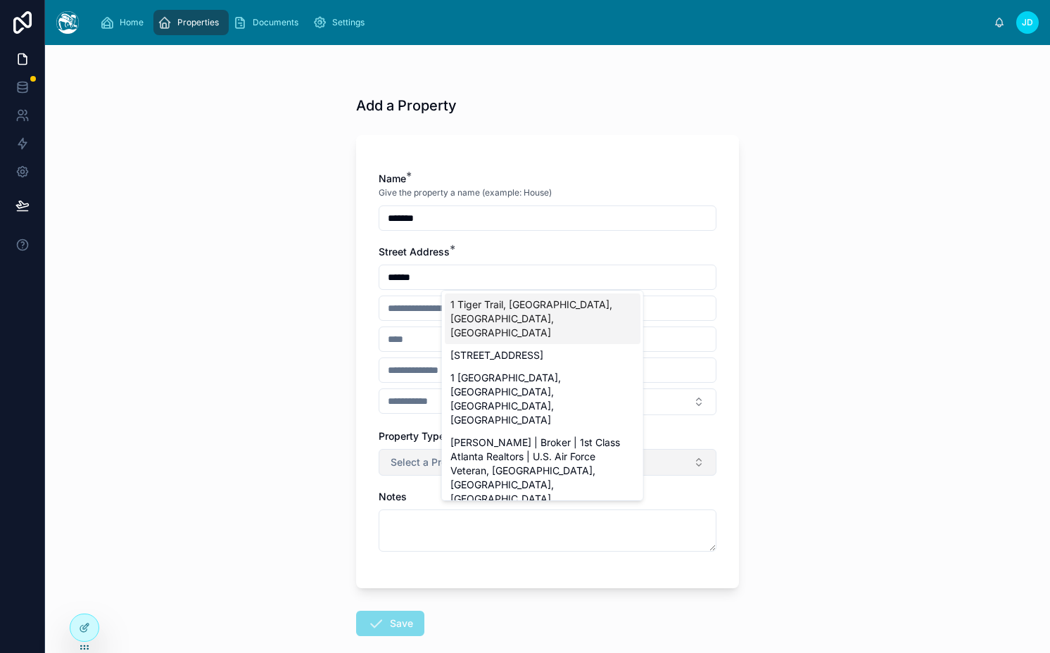
type input "******"
click at [407, 467] on span "Select a Property Type" at bounding box center [444, 462] width 107 height 14
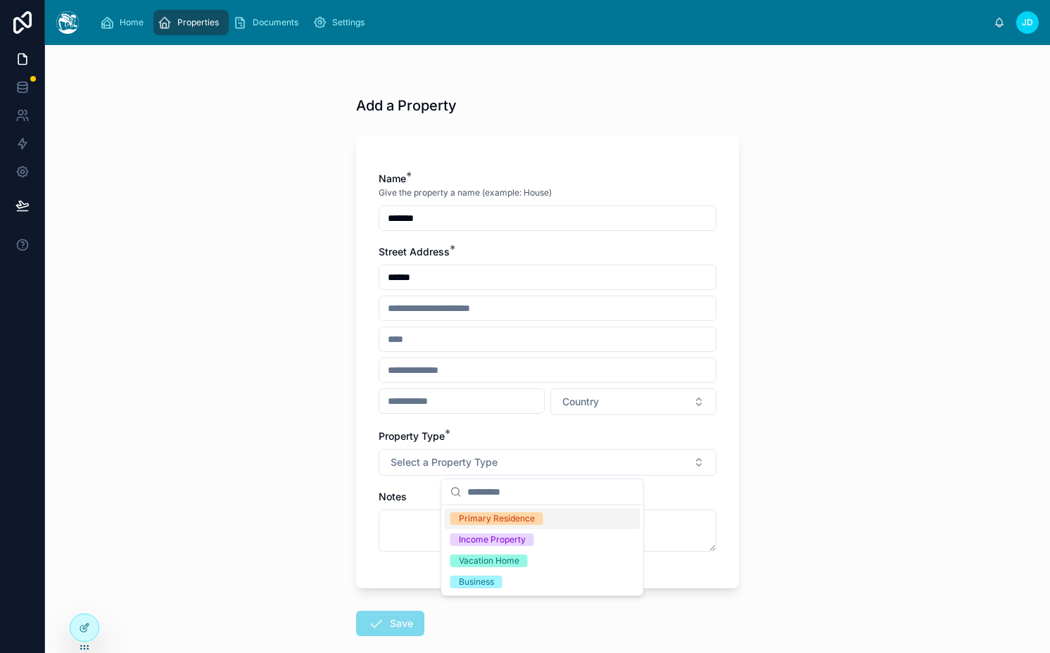
click at [469, 521] on div "Primary Residence" at bounding box center [497, 518] width 76 height 13
click at [445, 532] on div "Income Property" at bounding box center [543, 539] width 196 height 21
click at [386, 625] on button "Save" at bounding box center [390, 623] width 68 height 25
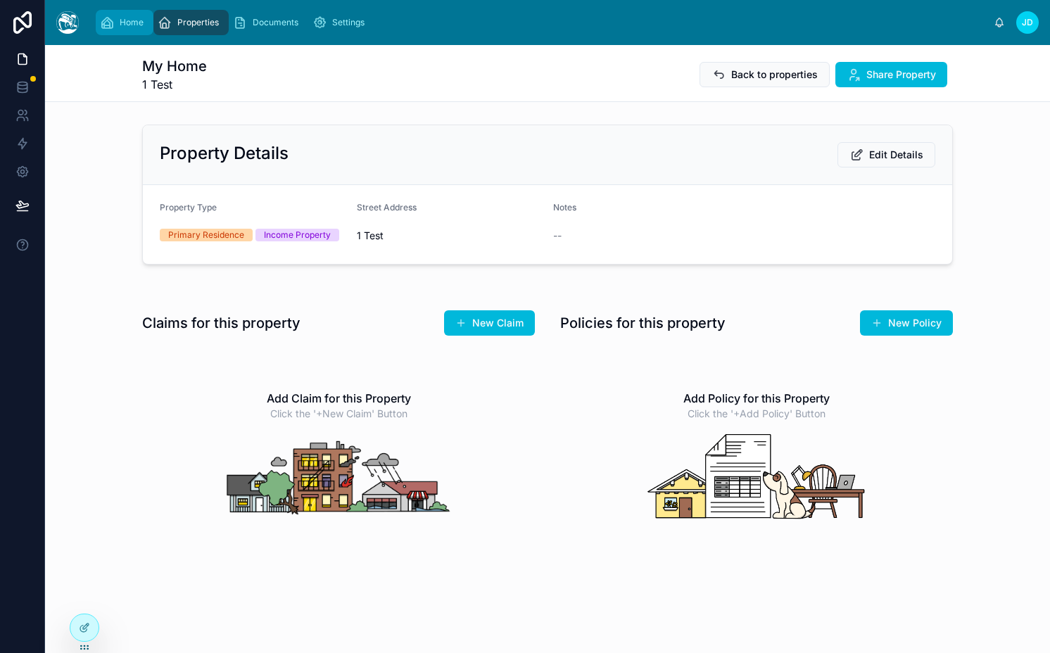
click at [125, 14] on div "Home" at bounding box center [124, 22] width 49 height 23
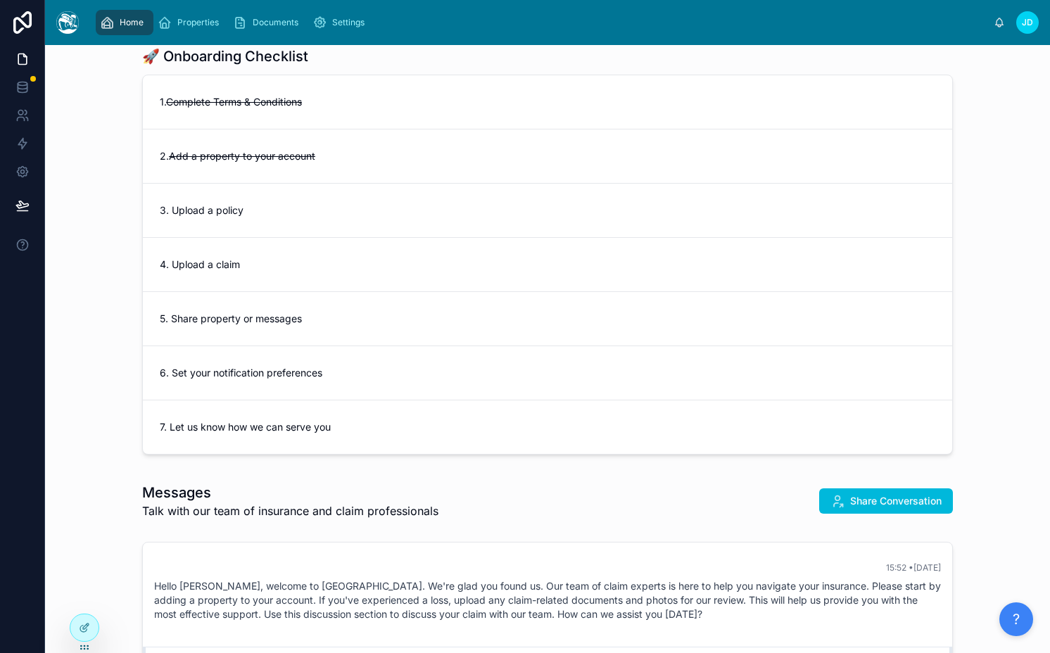
scroll to position [87, 0]
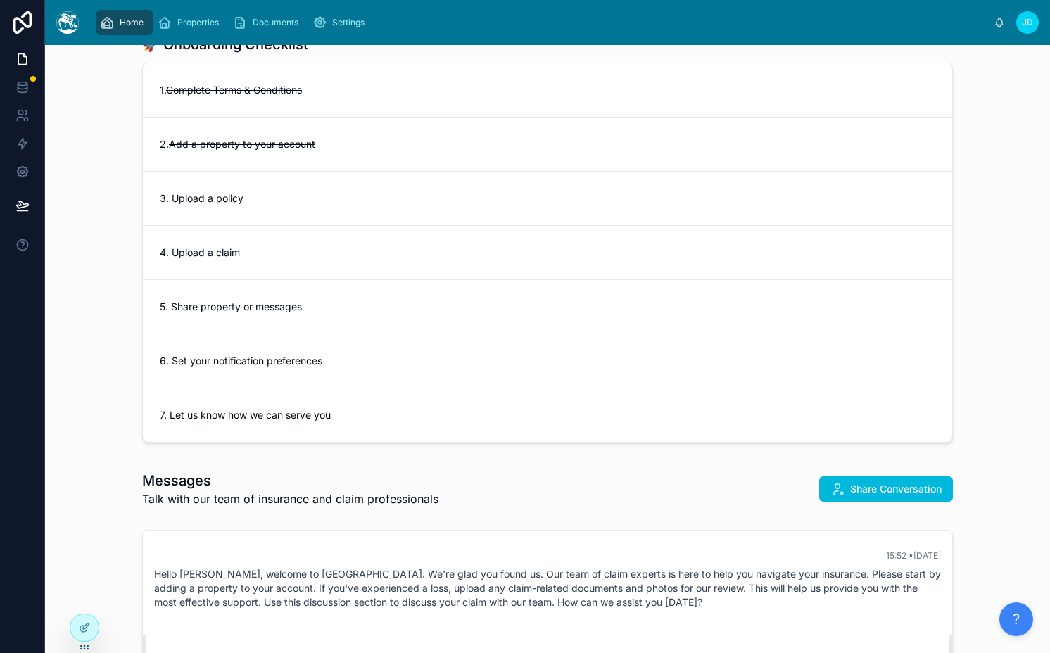
click at [614, 401] on div "7. Let us know how we can serve you" at bounding box center [547, 414] width 809 height 53
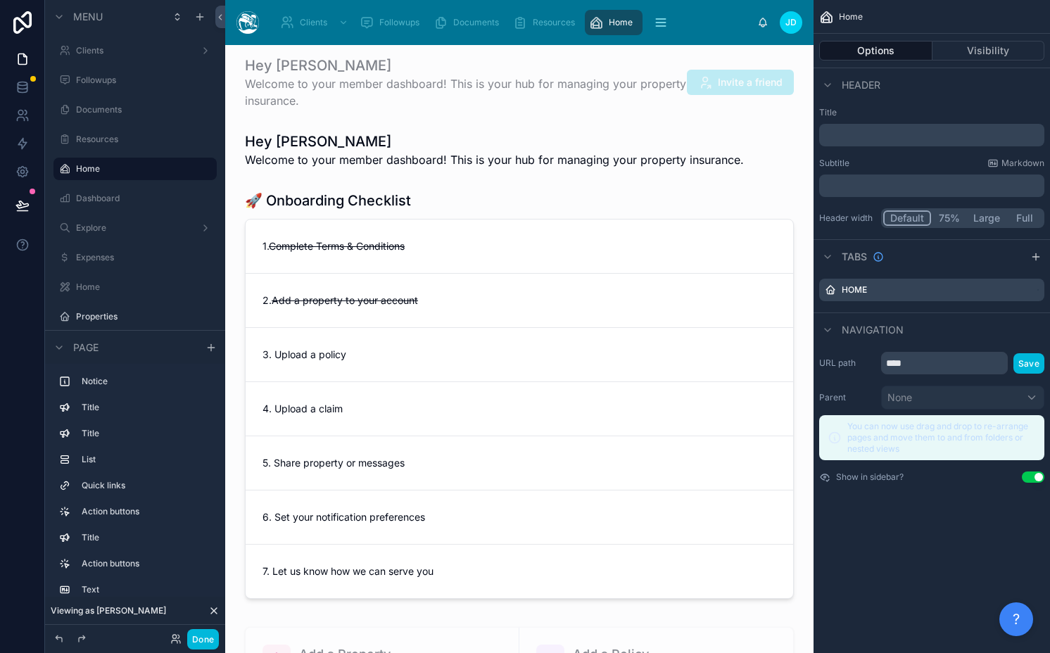
scroll to position [183, 0]
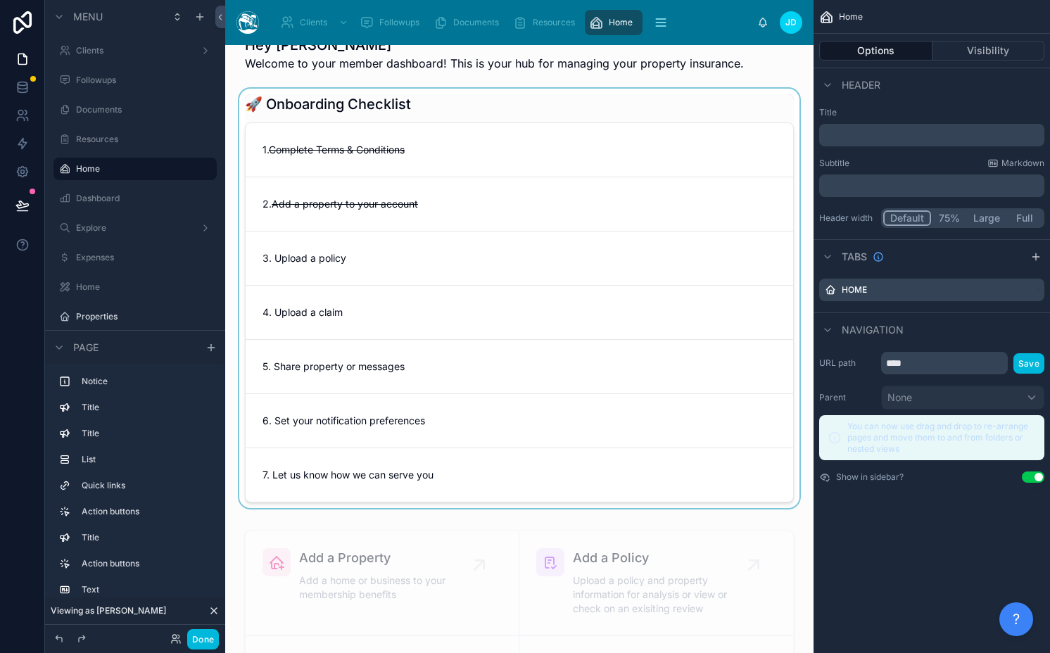
click at [614, 401] on div at bounding box center [519, 301] width 566 height 425
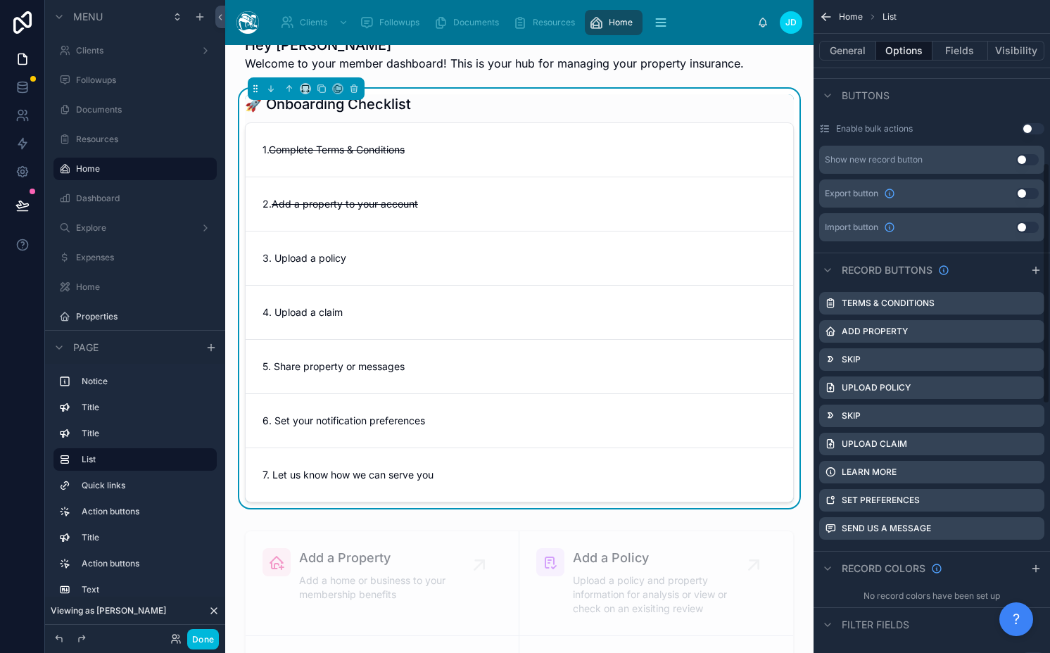
scroll to position [445, 0]
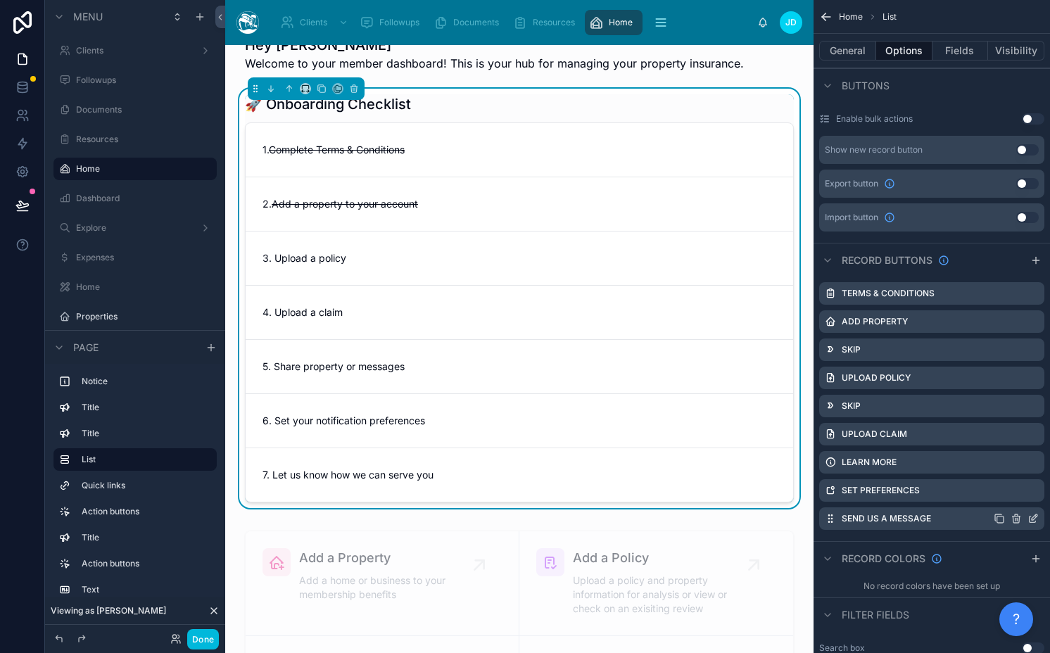
click at [1030, 514] on icon "scrollable content" at bounding box center [1032, 518] width 11 height 11
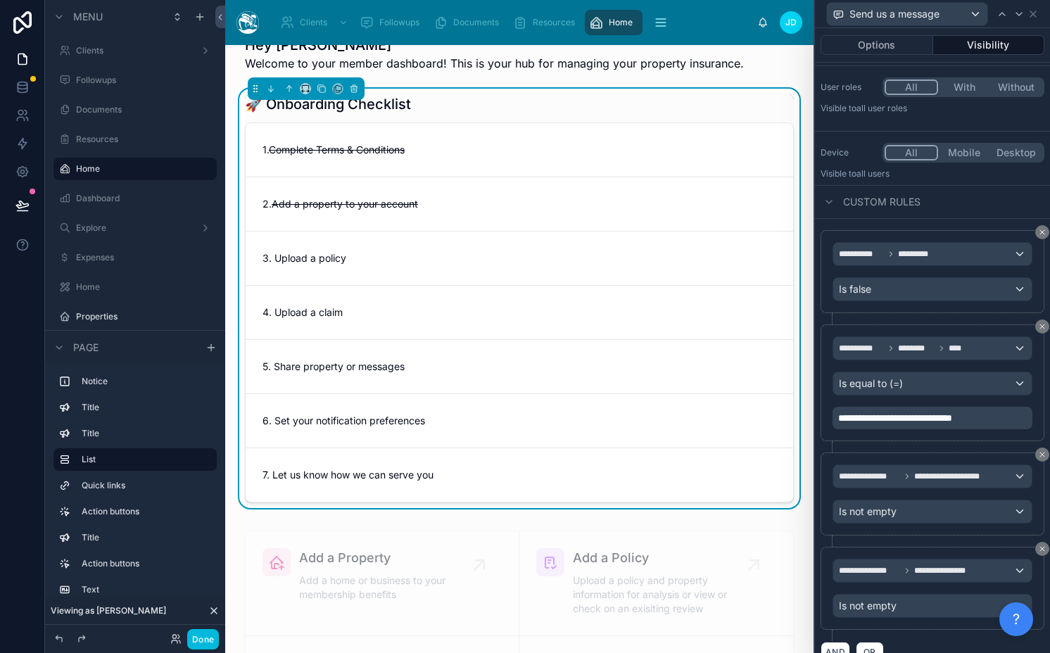
scroll to position [110, 0]
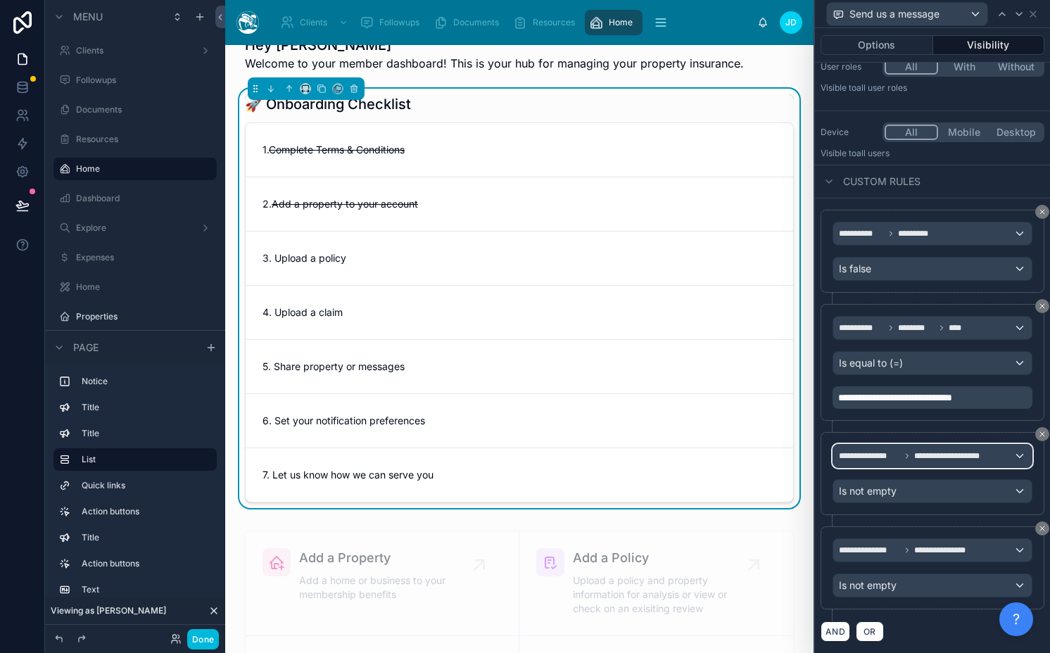
click at [979, 450] on span "**********" at bounding box center [950, 455] width 72 height 11
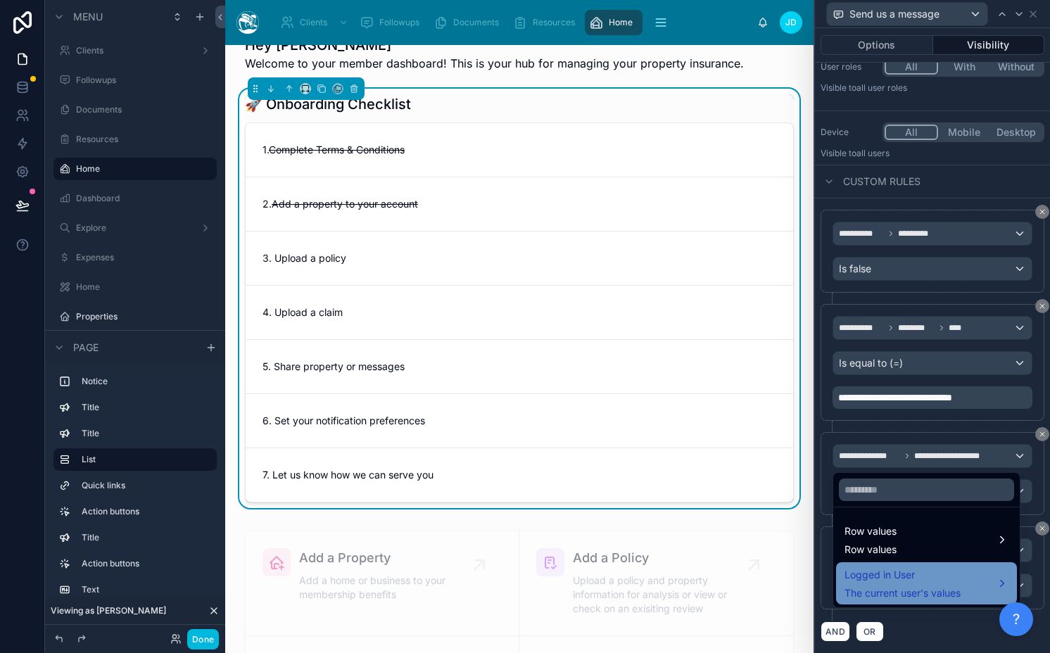
click at [853, 590] on span "The current user's values" at bounding box center [902, 593] width 116 height 14
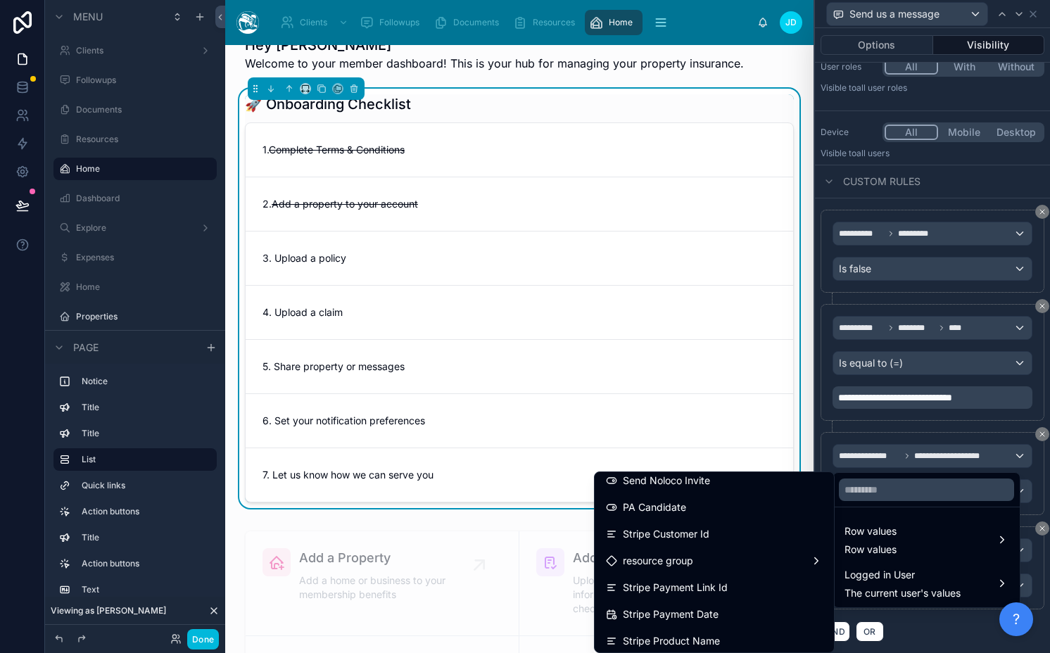
scroll to position [1054, 0]
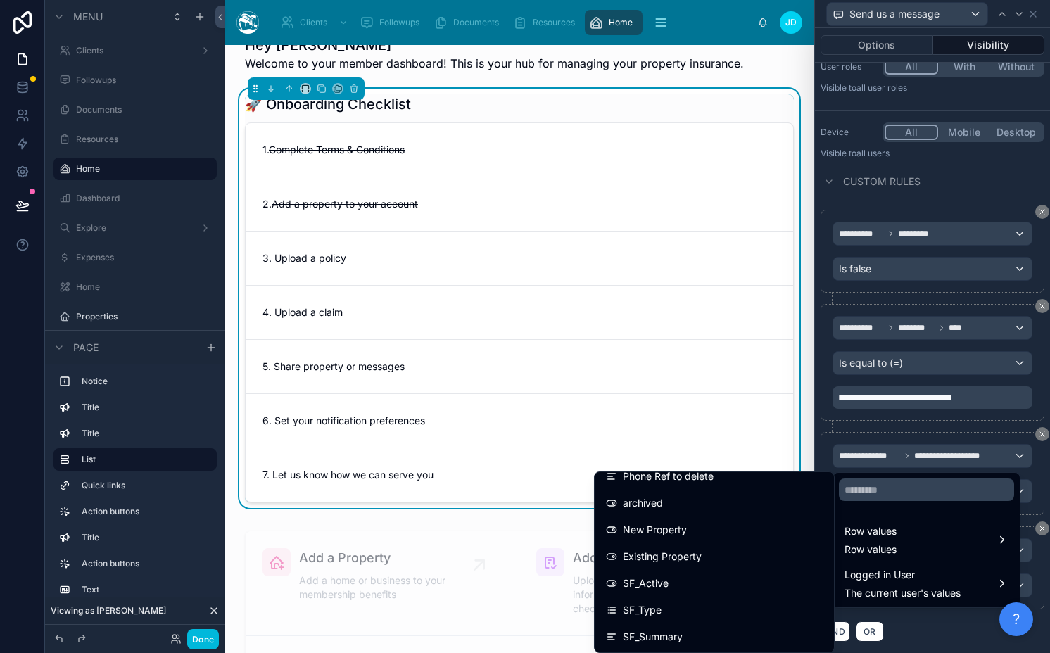
click at [939, 451] on div at bounding box center [932, 326] width 235 height 653
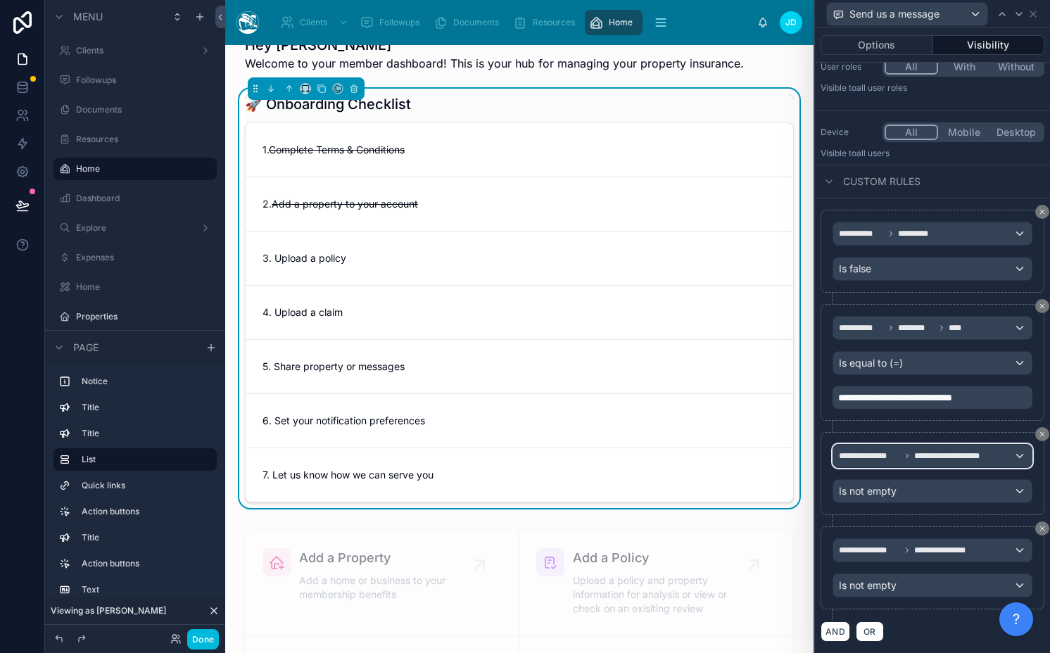
click at [939, 451] on span "**********" at bounding box center [950, 455] width 72 height 11
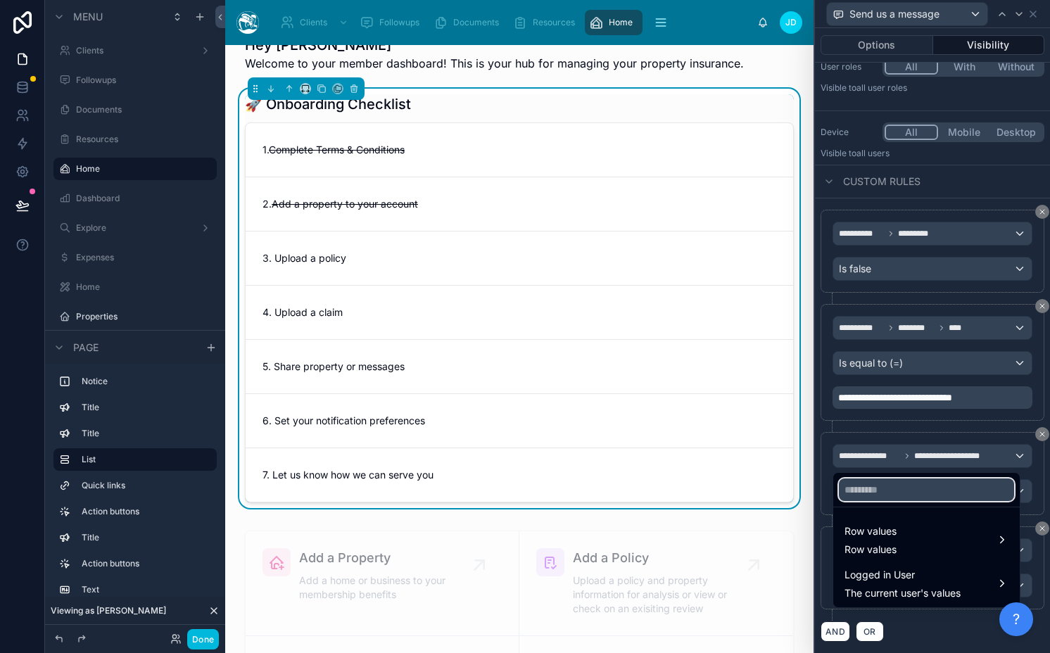
click at [892, 491] on input "text" at bounding box center [926, 489] width 175 height 23
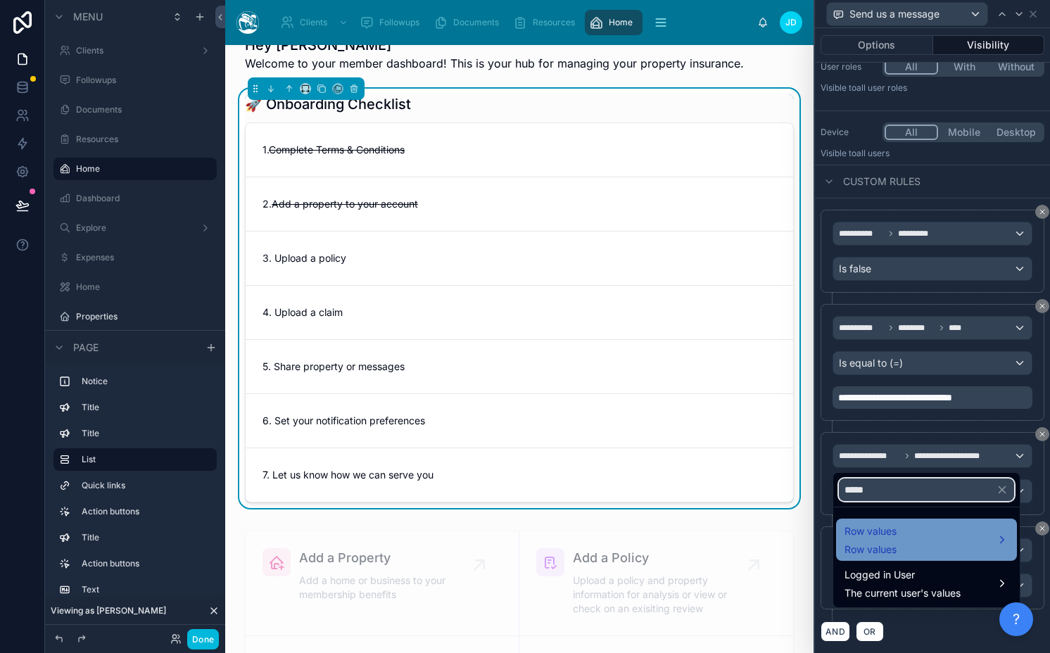
type input "*****"
click at [911, 533] on div "Row values Row values" at bounding box center [926, 540] width 164 height 34
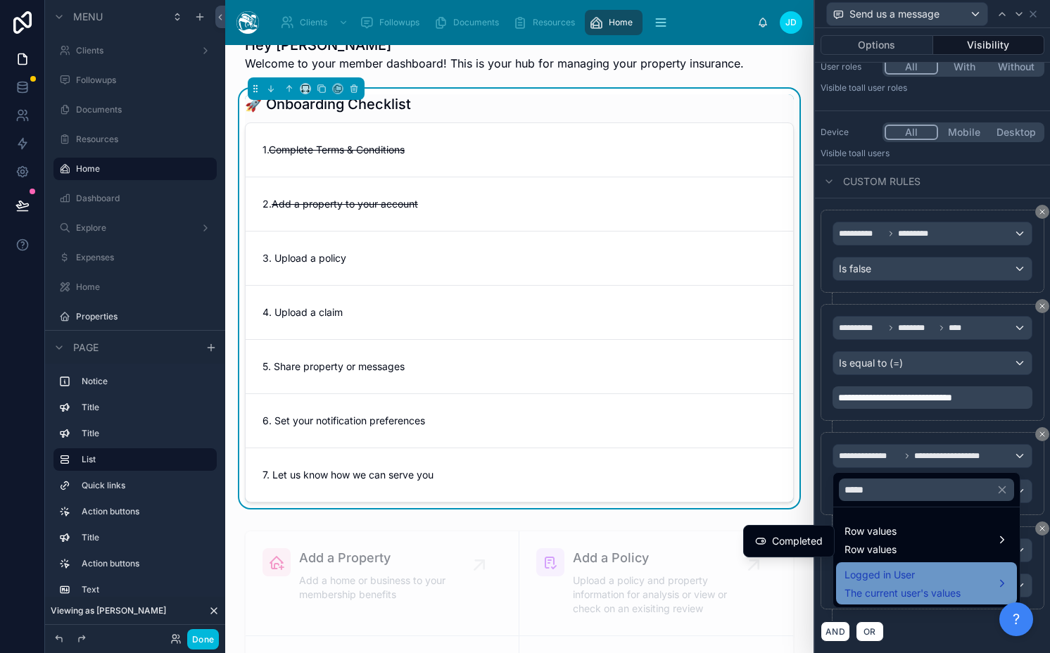
click at [878, 595] on span "The current user's values" at bounding box center [902, 593] width 116 height 14
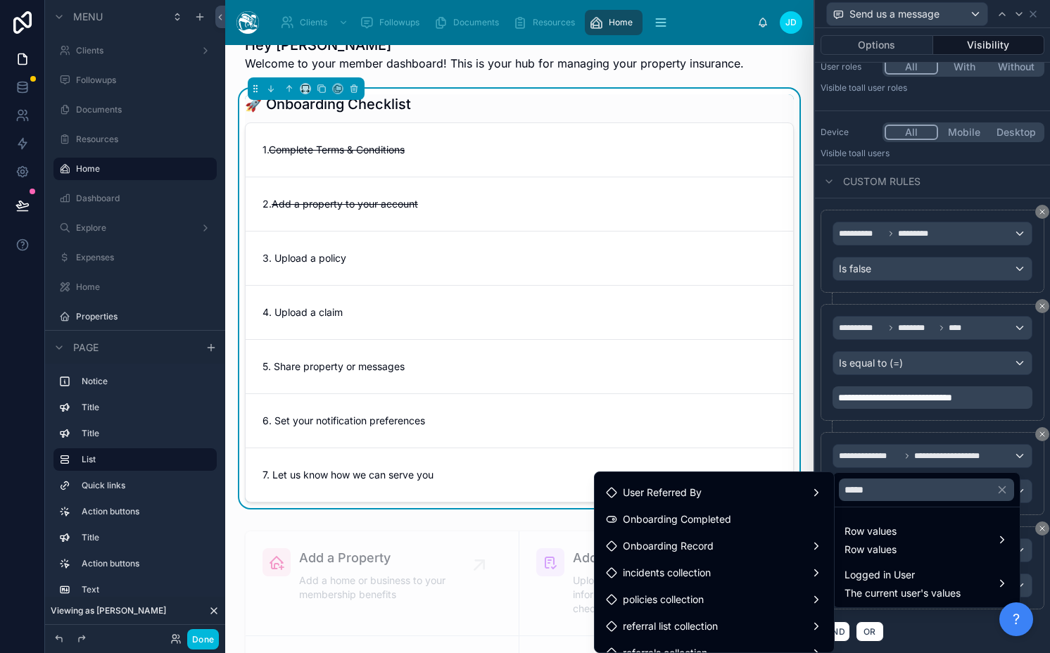
scroll to position [0, 0]
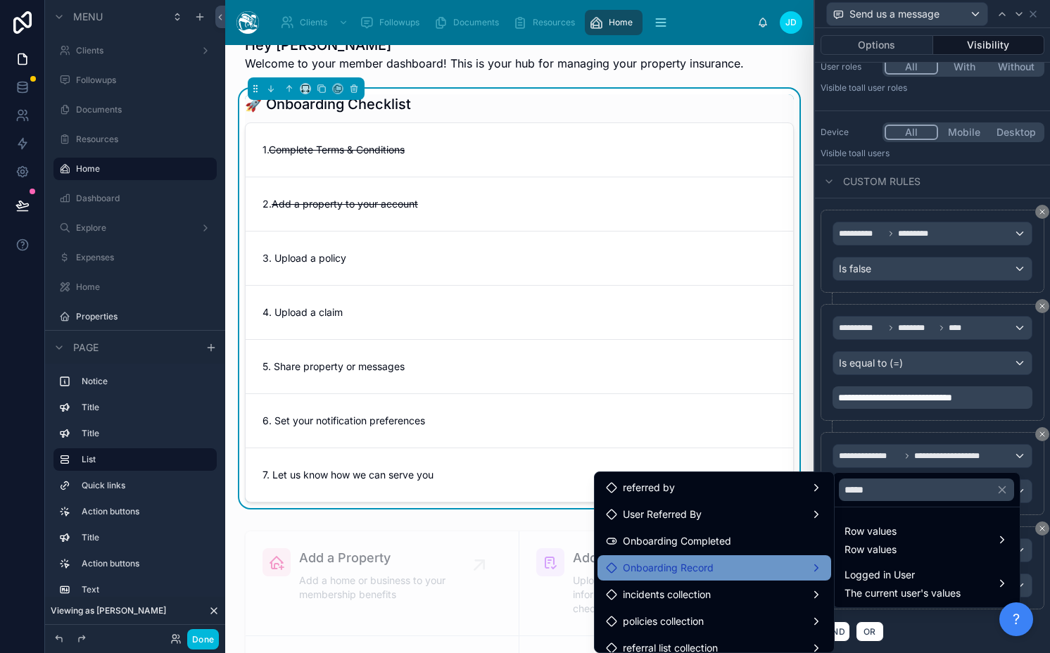
click at [714, 569] on div "Onboarding Record" at bounding box center [714, 567] width 217 height 17
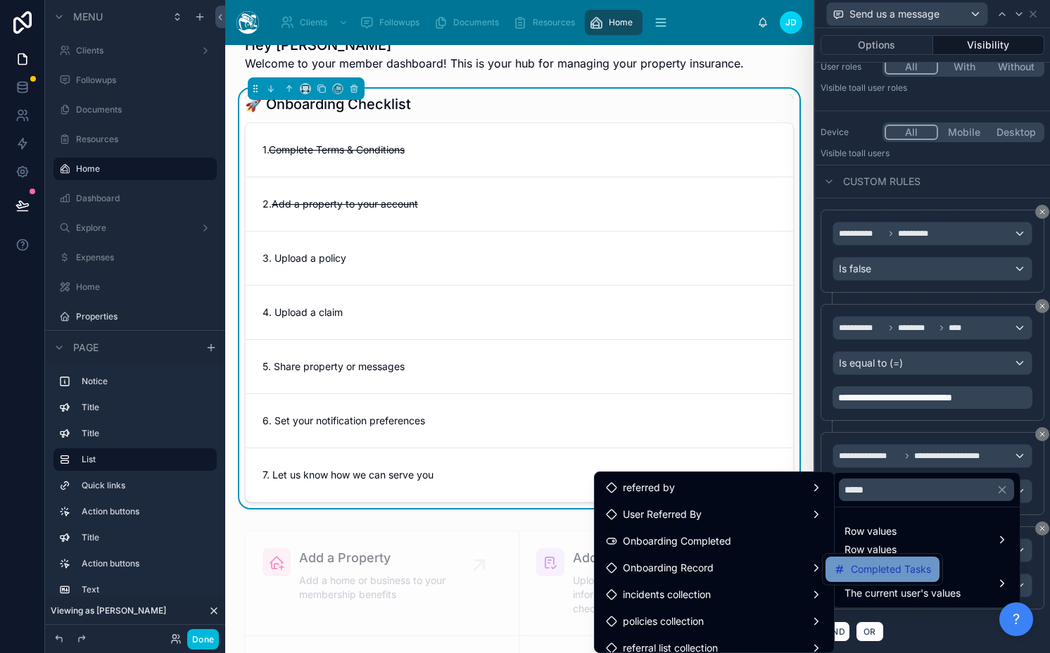
click at [846, 569] on div "Completed Tasks" at bounding box center [882, 569] width 97 height 17
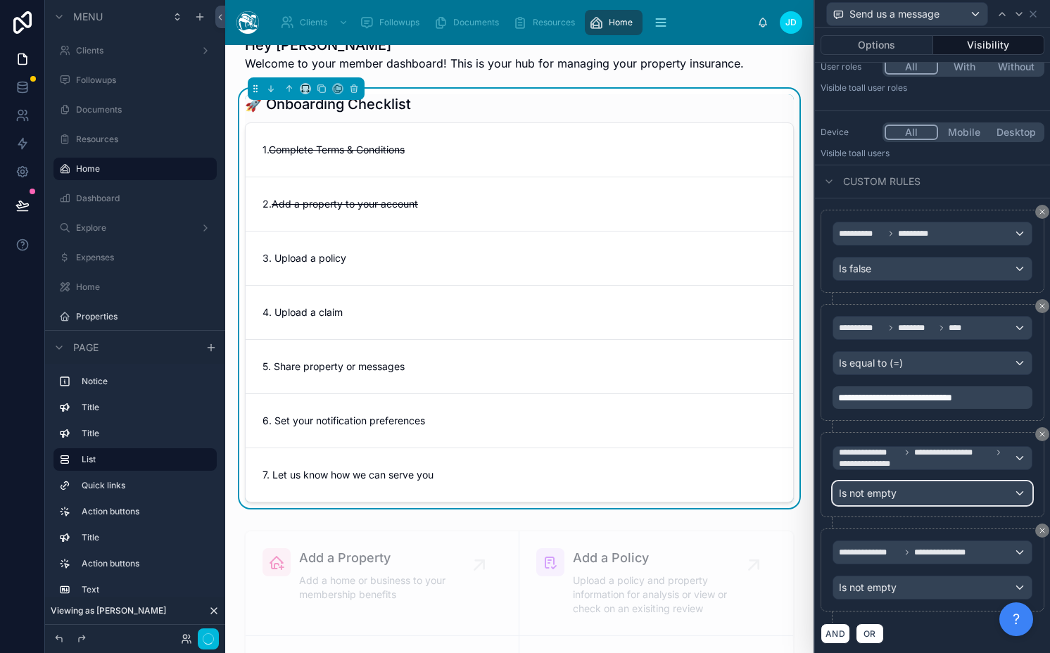
click at [891, 490] on span "Is not empty" at bounding box center [868, 493] width 58 height 14
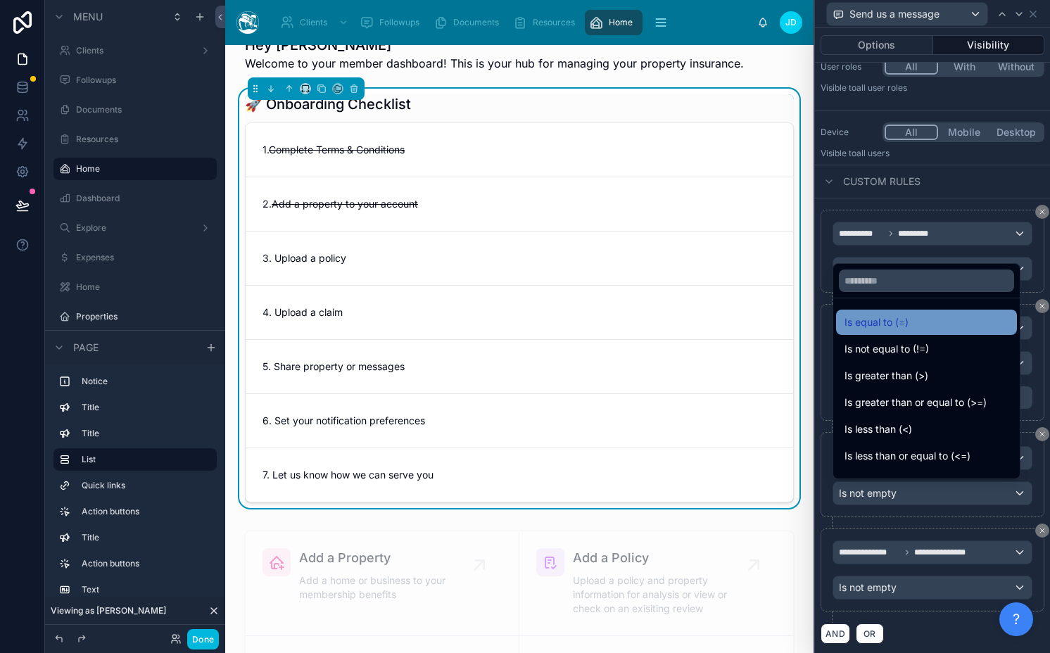
click at [920, 324] on div "Is equal to (=)" at bounding box center [926, 322] width 164 height 17
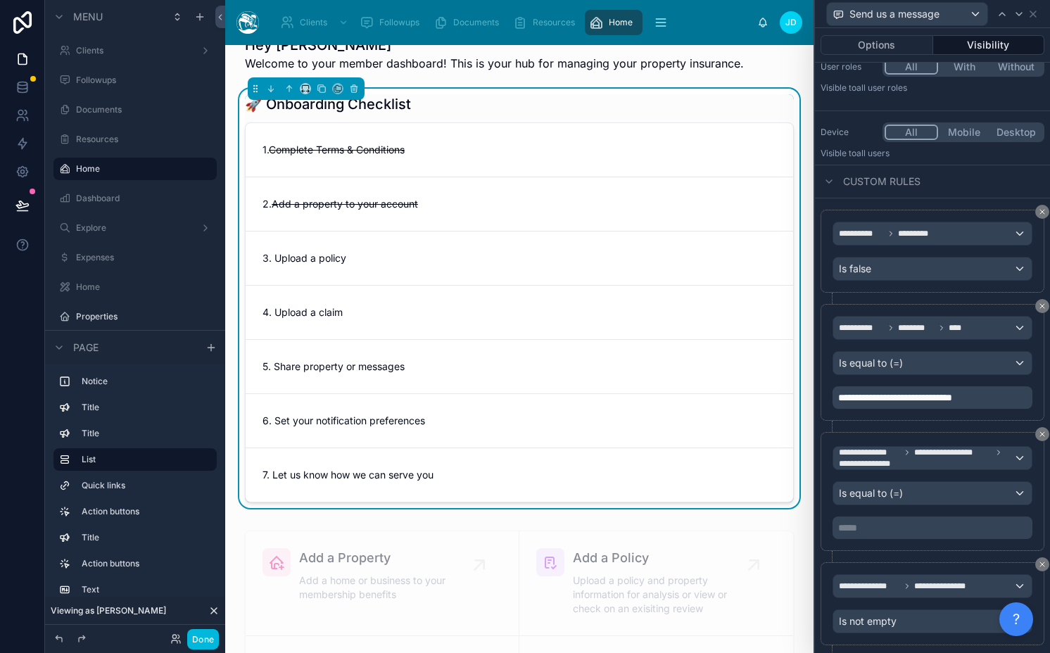
click at [897, 532] on p "***** ﻿" at bounding box center [933, 528] width 191 height 14
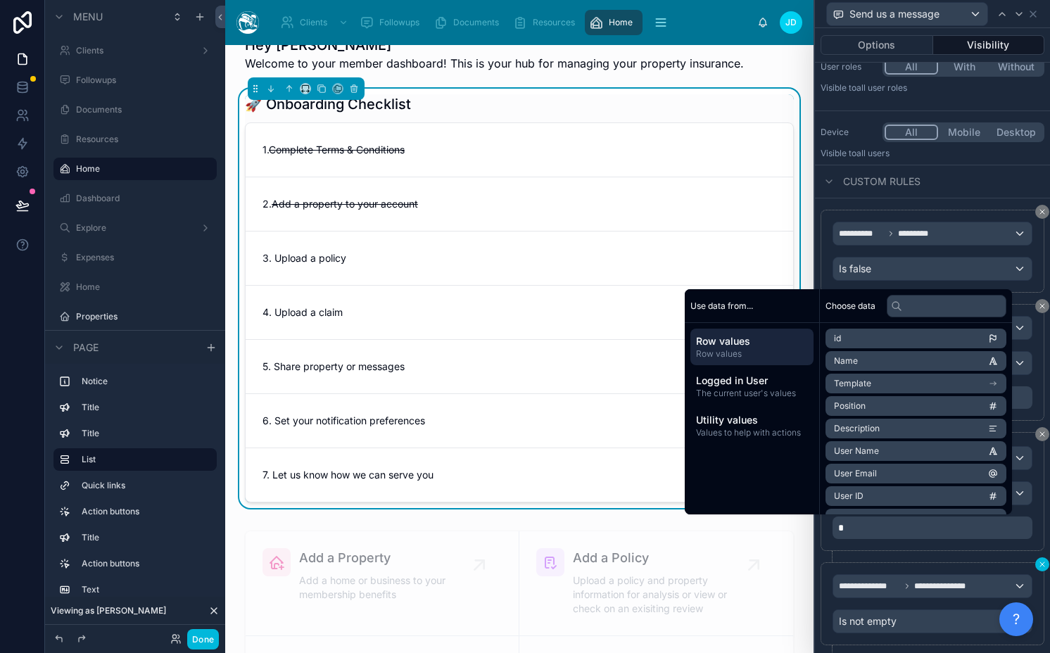
click at [1036, 562] on button at bounding box center [1042, 564] width 14 height 14
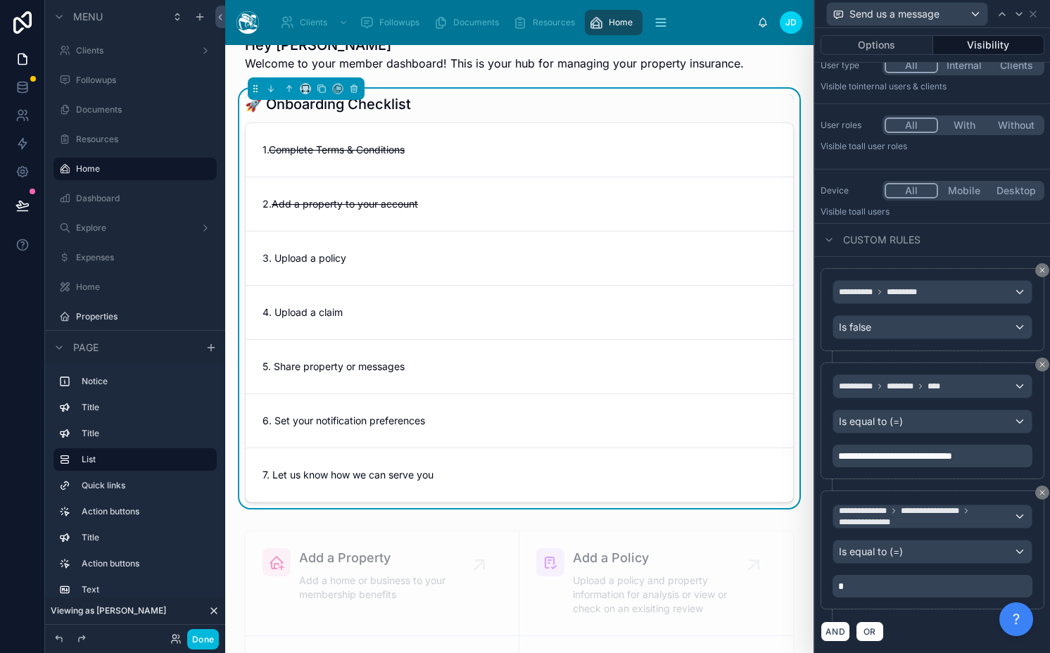
scroll to position [51, 0]
click at [201, 638] on button "Done" at bounding box center [203, 639] width 32 height 20
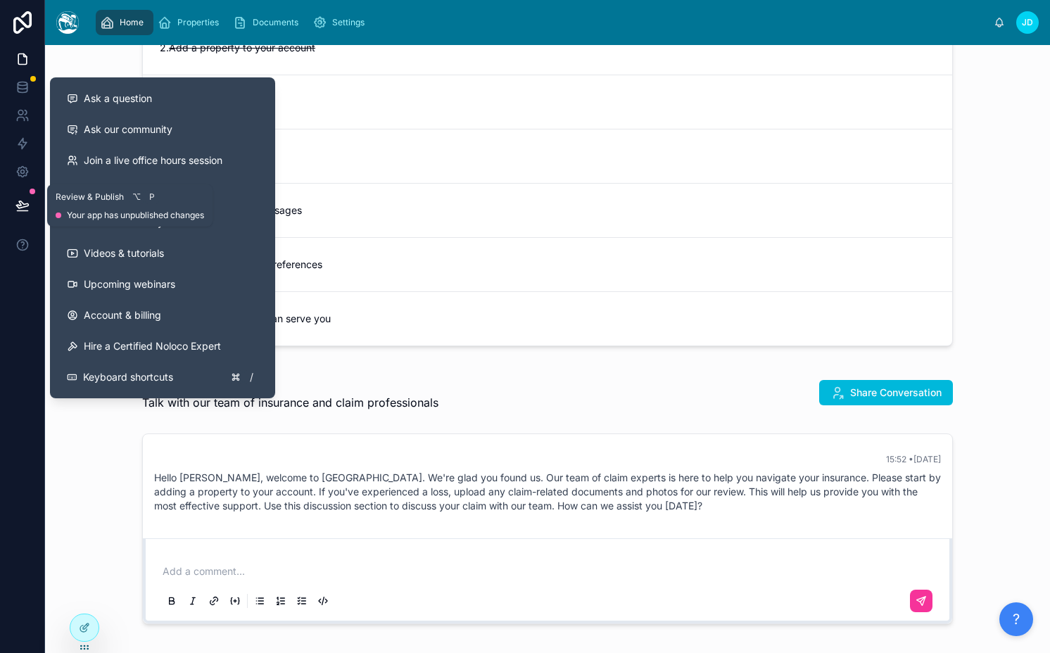
click at [31, 208] on button at bounding box center [22, 205] width 31 height 39
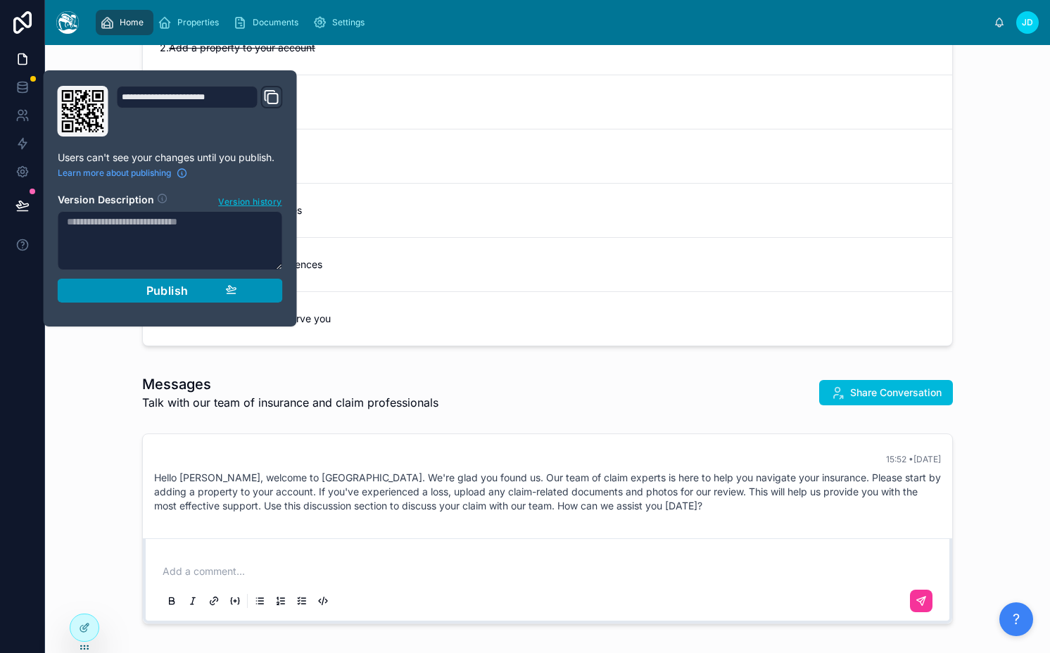
click at [180, 293] on span "Publish" at bounding box center [167, 291] width 42 height 14
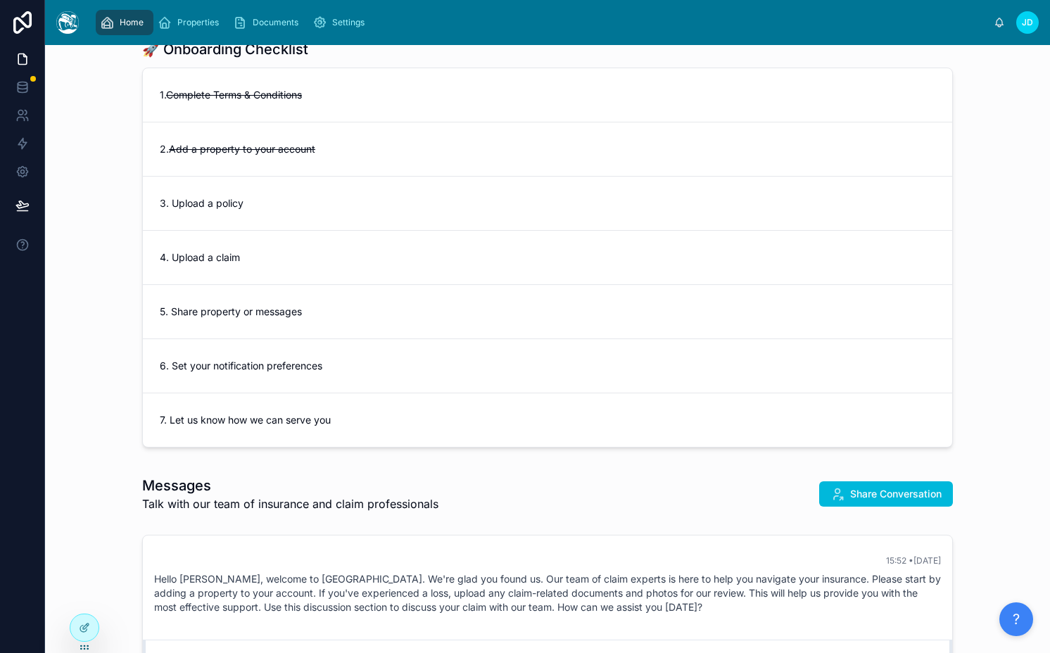
scroll to position [80, 0]
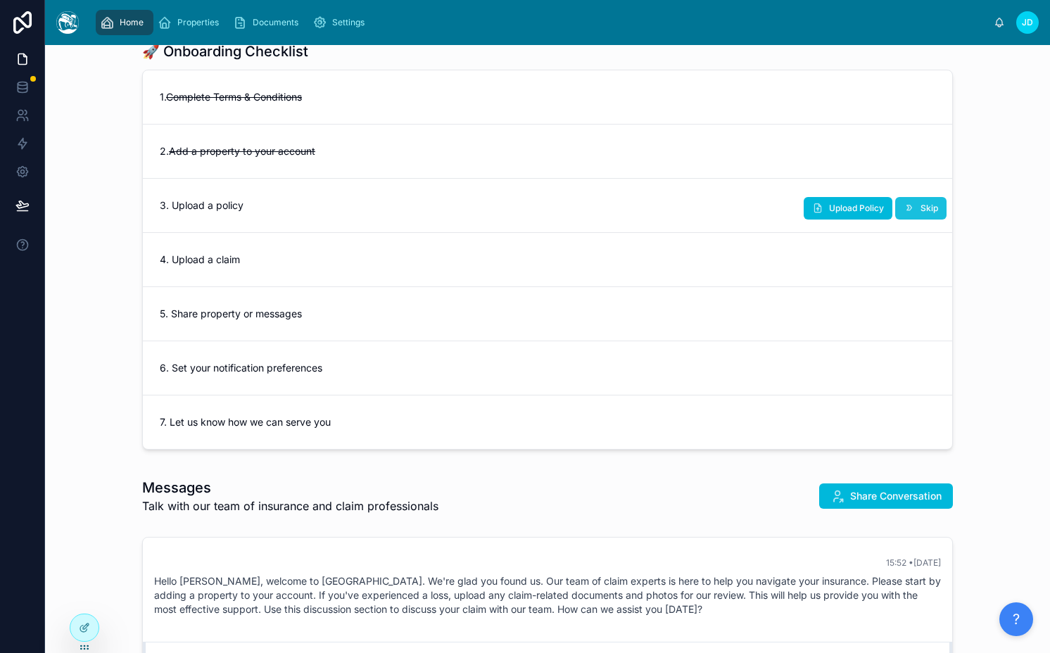
click at [924, 217] on button "Skip" at bounding box center [920, 208] width 51 height 23
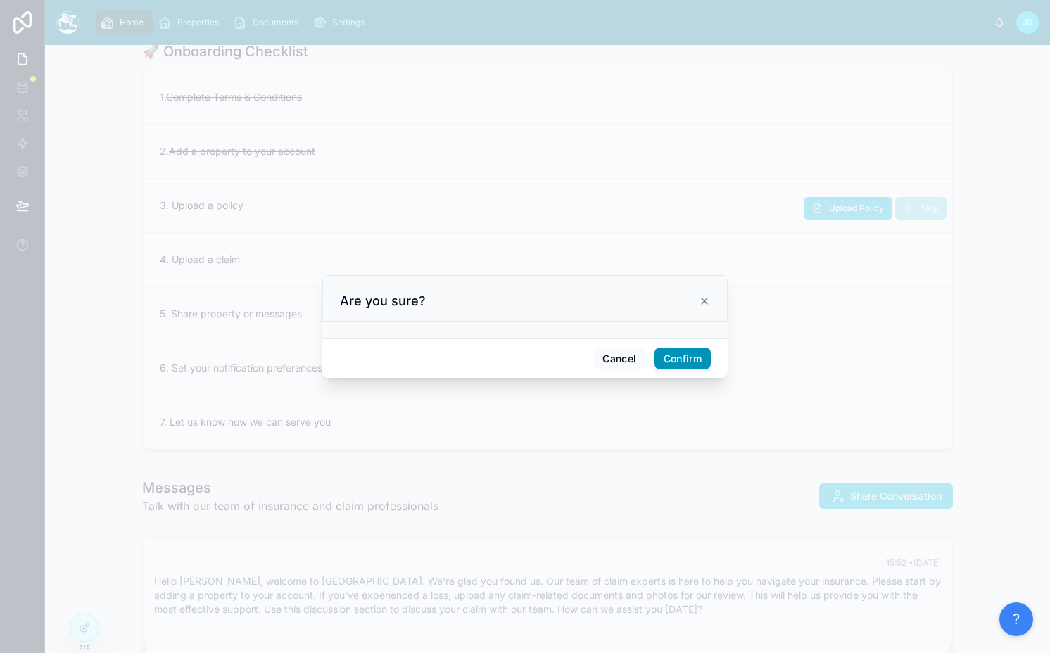
click at [690, 367] on button "Confirm" at bounding box center [682, 359] width 56 height 23
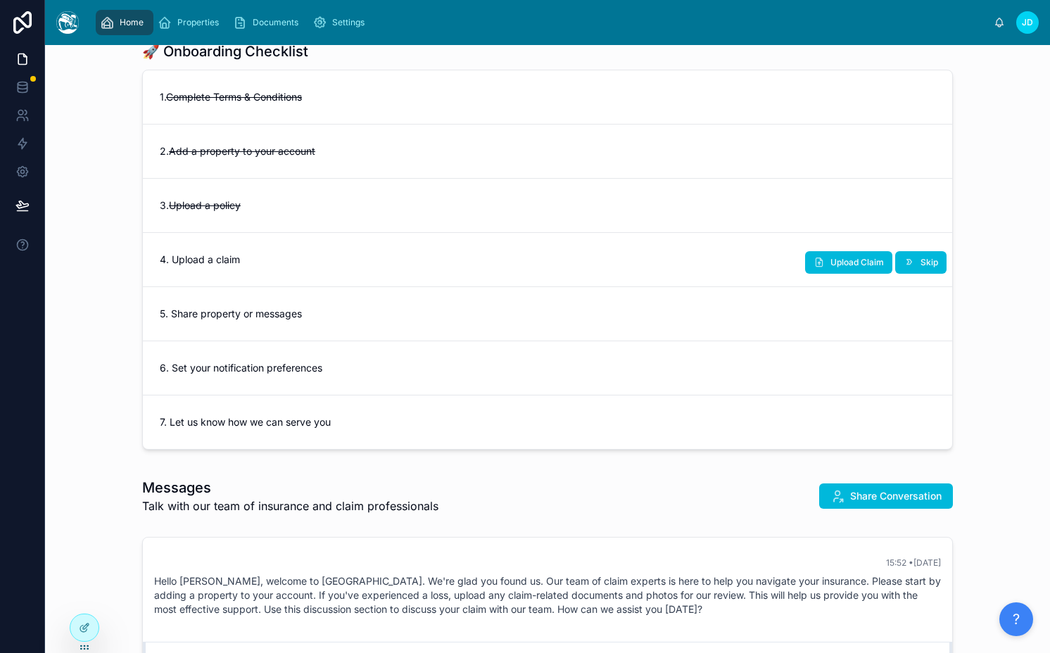
click at [915, 247] on div "Skip Upload Claim" at bounding box center [875, 260] width 141 height 28
click at [913, 258] on button "Skip" at bounding box center [920, 262] width 51 height 23
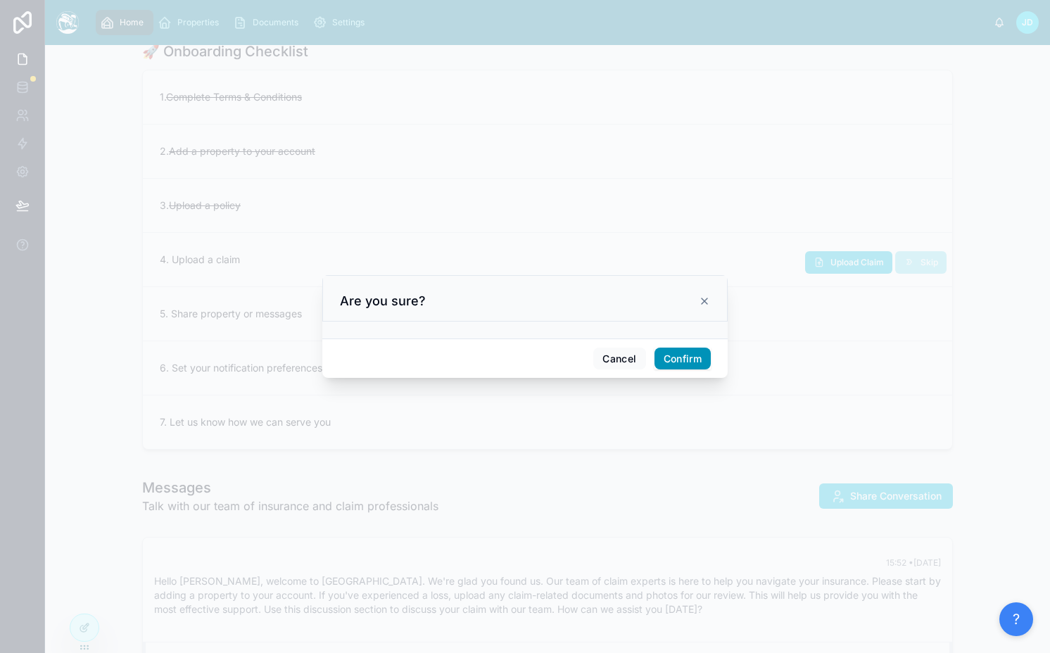
click at [688, 362] on button "Confirm" at bounding box center [682, 359] width 56 height 23
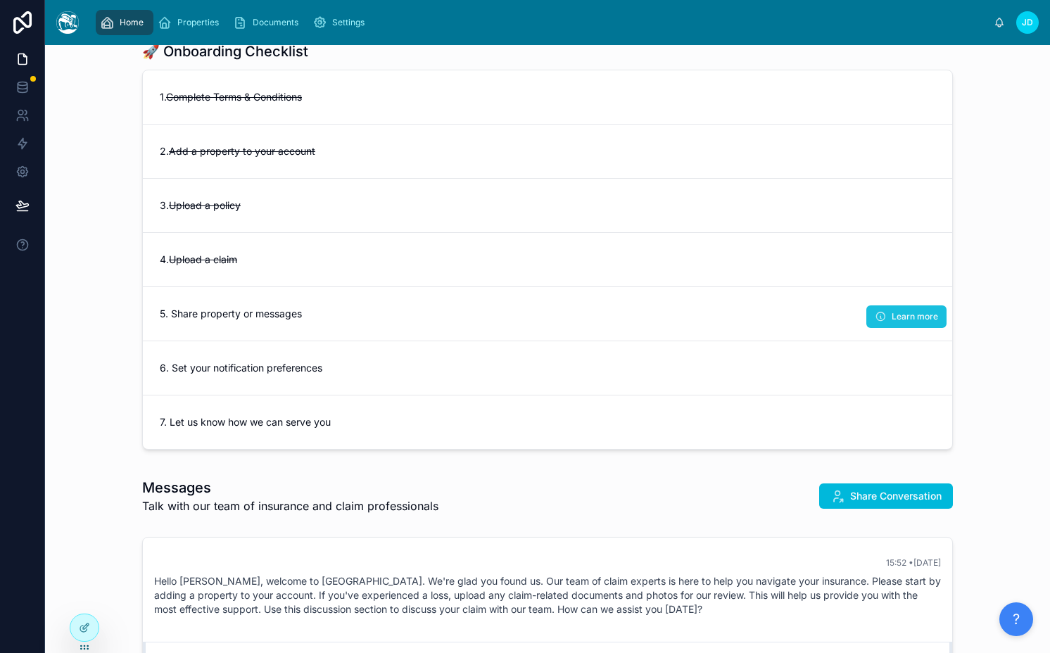
click at [891, 311] on span "Learn more" at bounding box center [914, 316] width 46 height 11
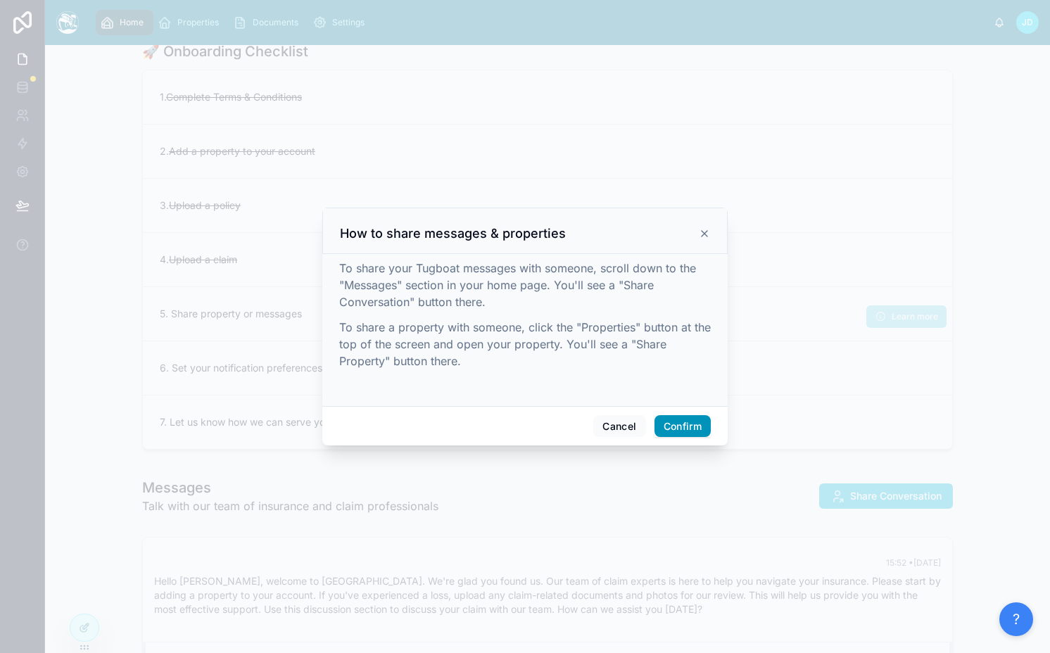
click at [680, 417] on button "Confirm" at bounding box center [682, 426] width 56 height 23
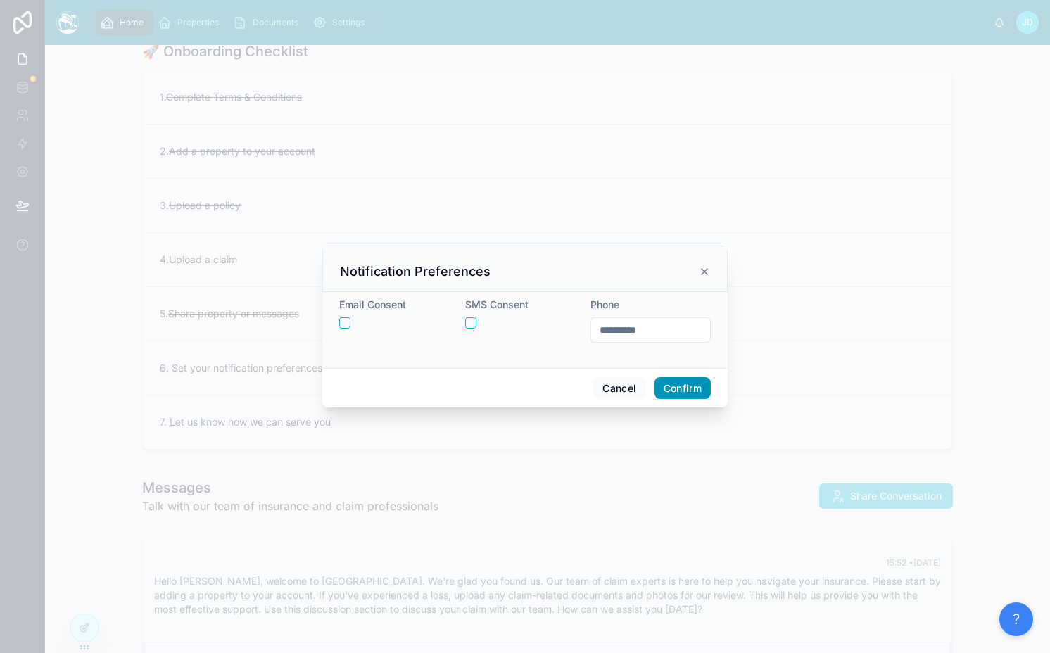
click at [676, 397] on button "Confirm" at bounding box center [682, 388] width 56 height 23
click at [695, 381] on button "Confirm" at bounding box center [682, 388] width 56 height 23
click at [689, 393] on button "Confirm" at bounding box center [682, 388] width 56 height 23
click at [607, 396] on button "Cancel" at bounding box center [619, 388] width 52 height 23
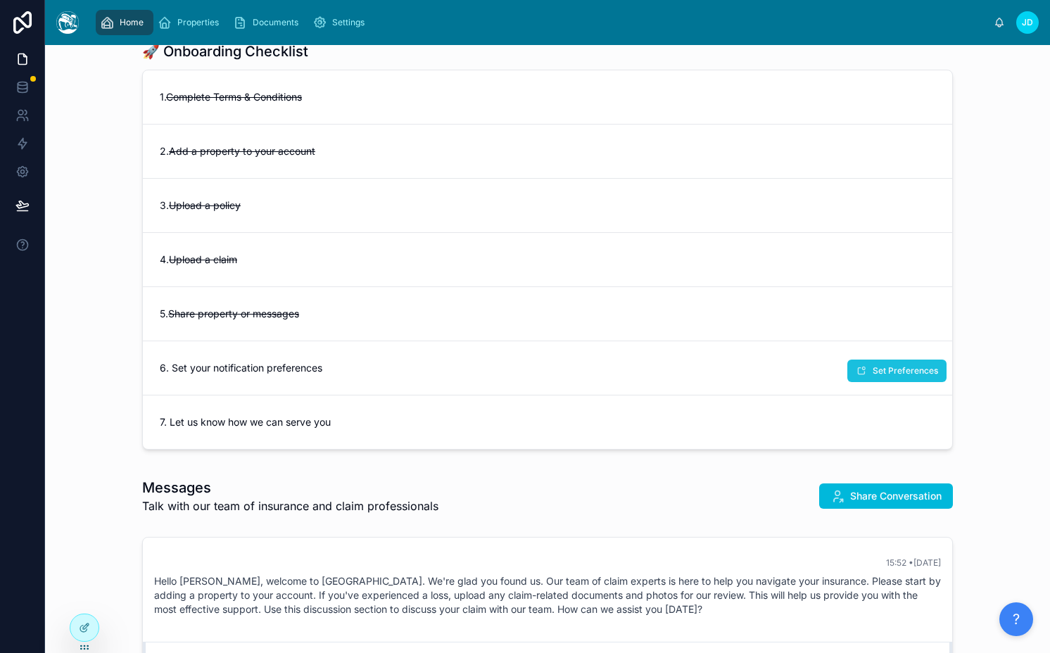
click at [867, 370] on button "Set Preferences" at bounding box center [896, 371] width 99 height 23
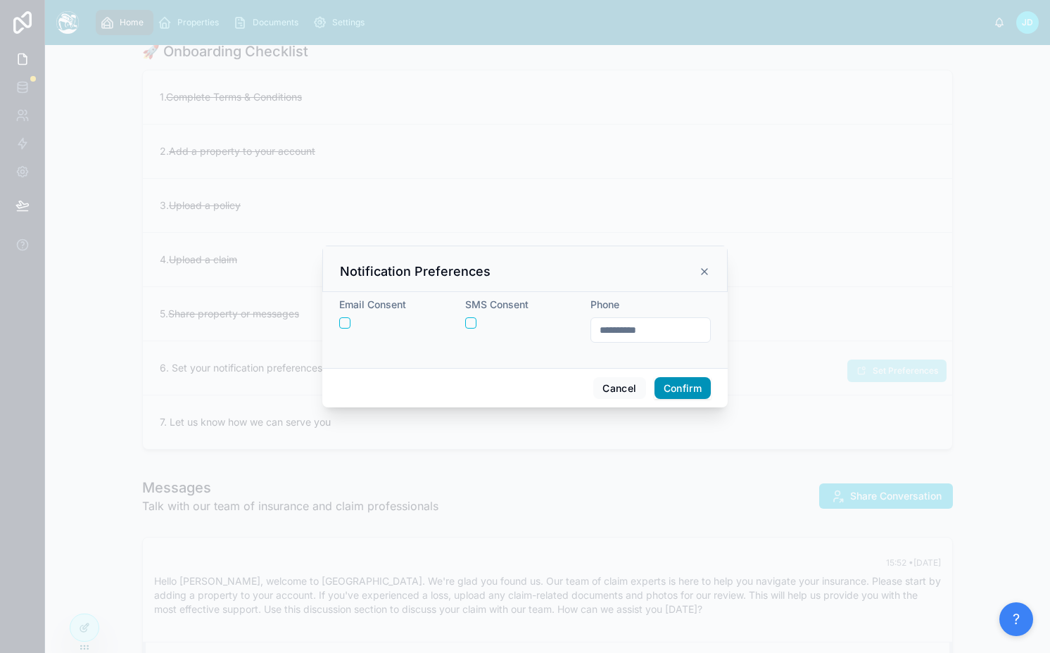
click at [671, 391] on button "Confirm" at bounding box center [682, 388] width 56 height 23
click at [668, 327] on input "**********" at bounding box center [650, 330] width 119 height 20
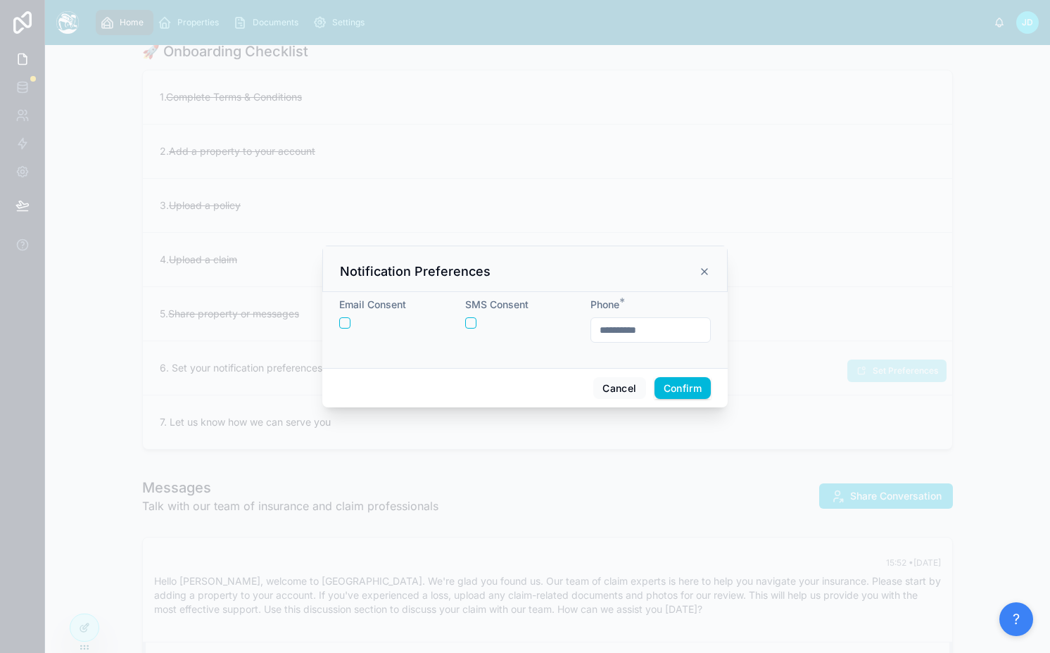
click at [668, 327] on input "**********" at bounding box center [650, 330] width 119 height 20
click at [620, 392] on button "Cancel" at bounding box center [619, 388] width 52 height 23
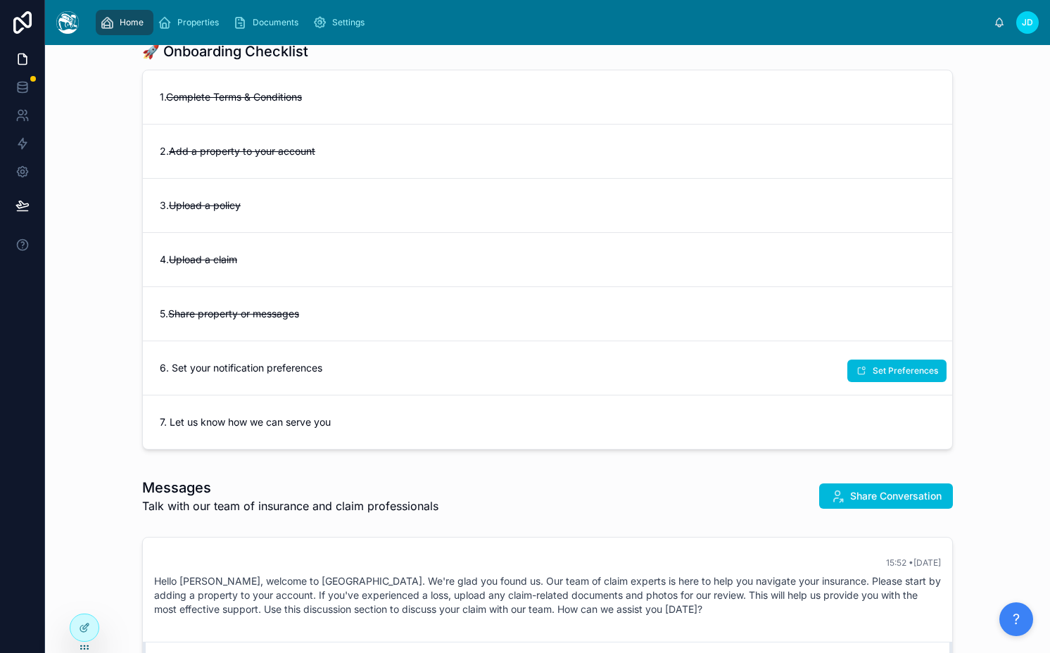
click at [889, 357] on div "Set Preferences" at bounding box center [896, 368] width 99 height 28
click at [873, 372] on span "Set Preferences" at bounding box center [905, 370] width 65 height 11
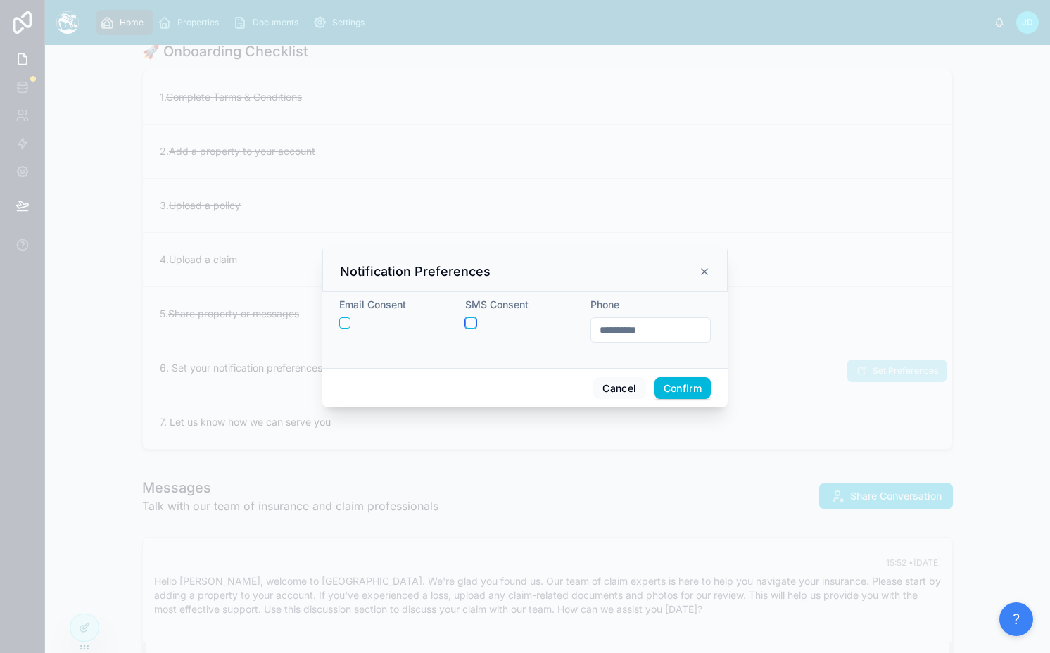
click at [470, 324] on button "button" at bounding box center [470, 322] width 11 height 11
click at [667, 388] on button "Confirm" at bounding box center [682, 388] width 56 height 23
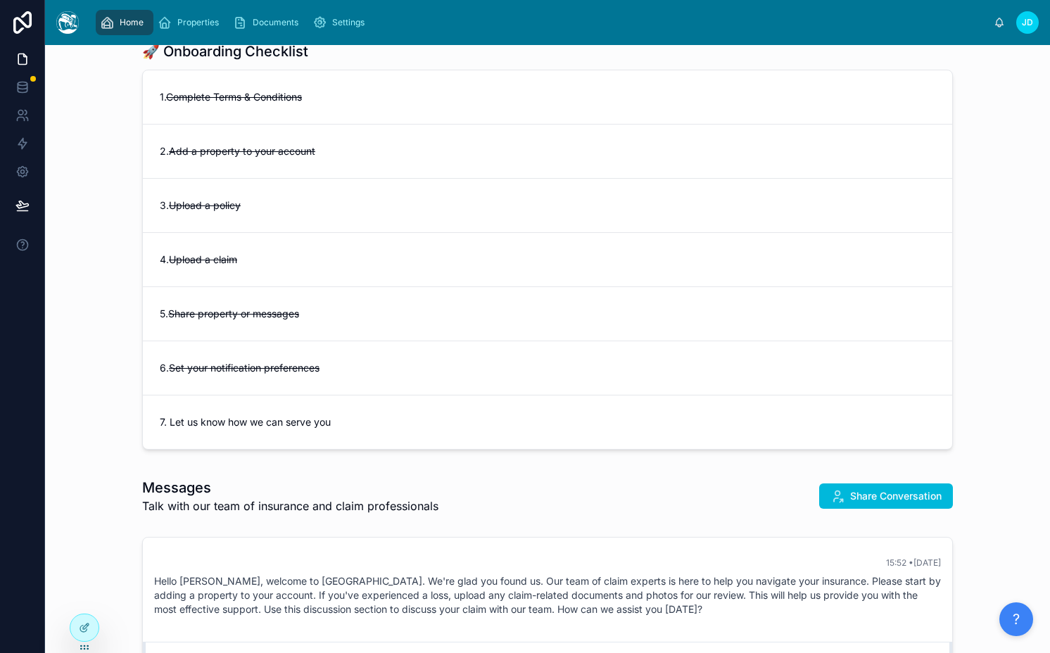
click at [580, 421] on span "7. Let us know how we can serve you" at bounding box center [547, 422] width 775 height 14
click at [868, 425] on span "Send us a message" at bounding box center [899, 424] width 77 height 11
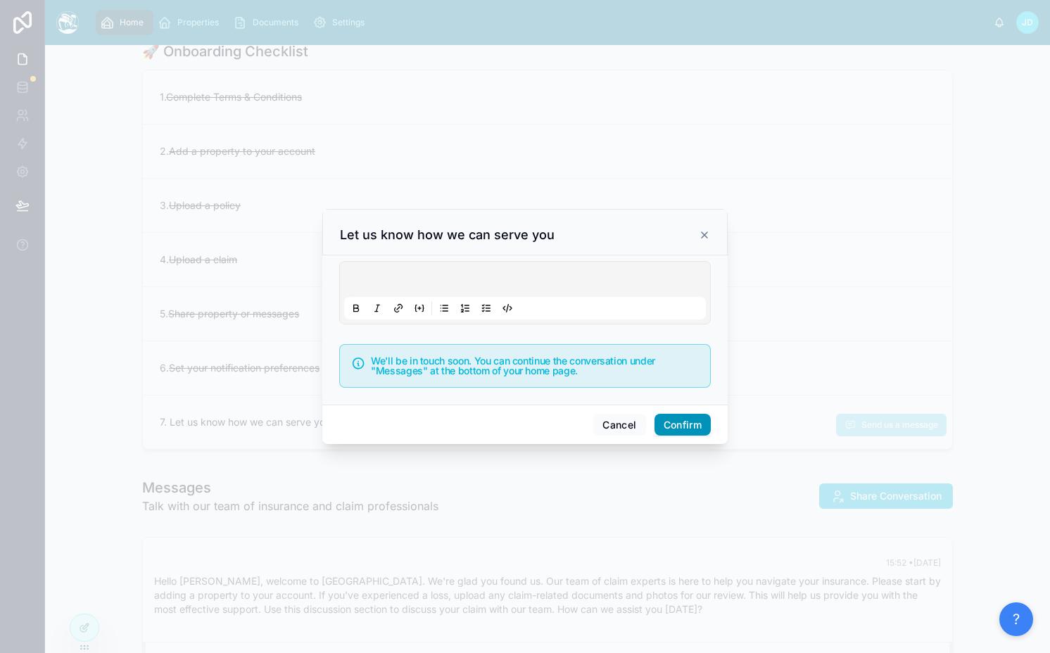
click at [685, 431] on button "Confirm" at bounding box center [682, 425] width 56 height 23
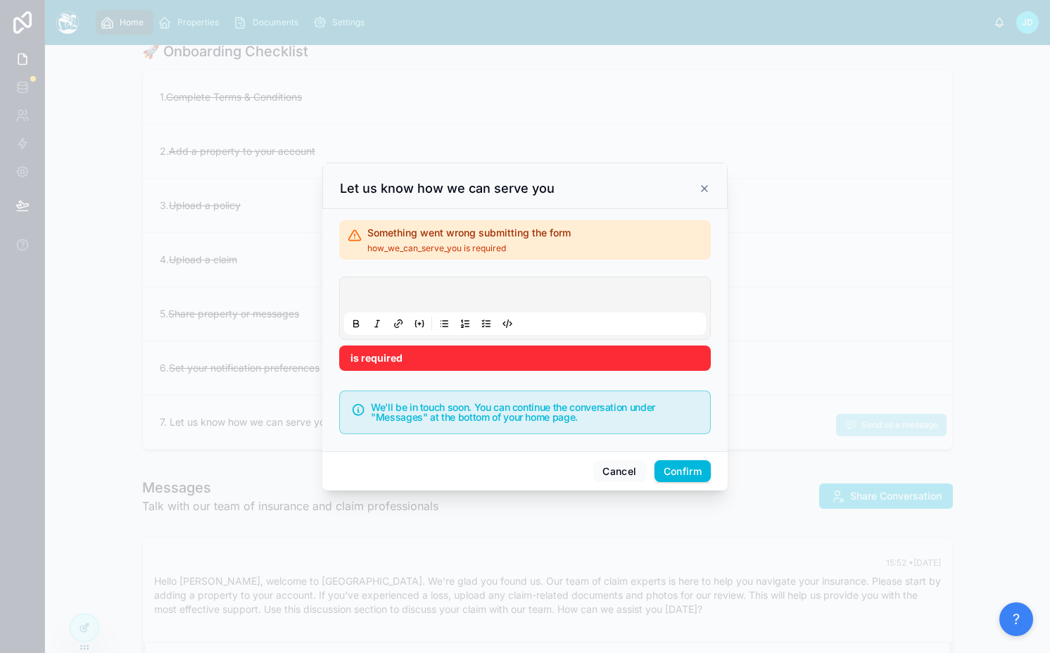
click at [484, 292] on p at bounding box center [528, 297] width 362 height 14
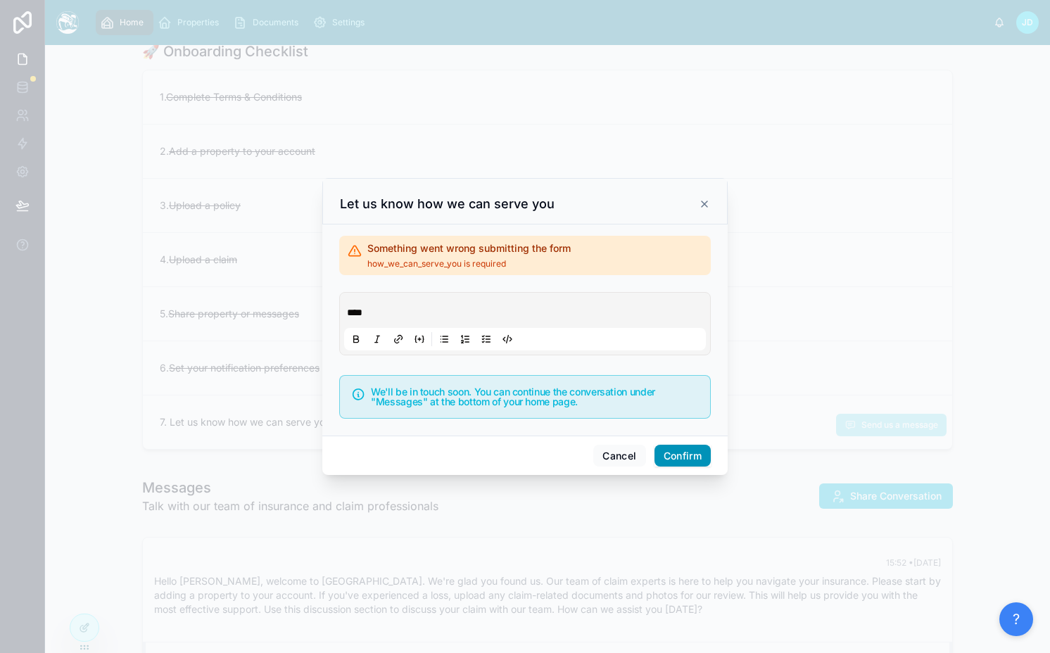
click at [673, 445] on button "Confirm" at bounding box center [682, 456] width 56 height 23
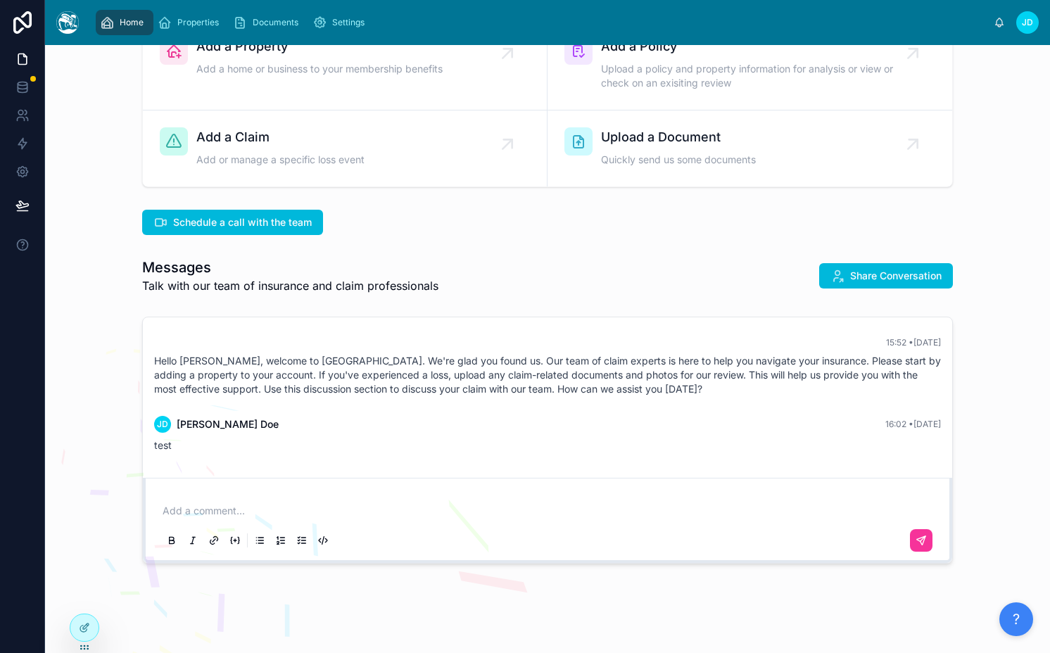
scroll to position [0, 0]
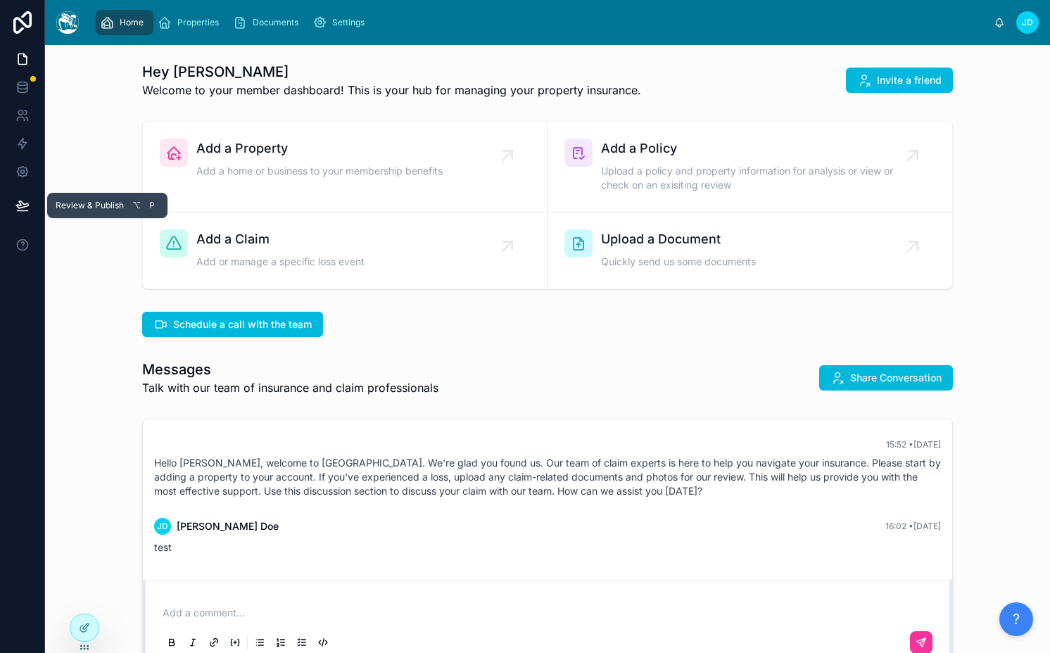
click at [15, 214] on button at bounding box center [22, 205] width 31 height 39
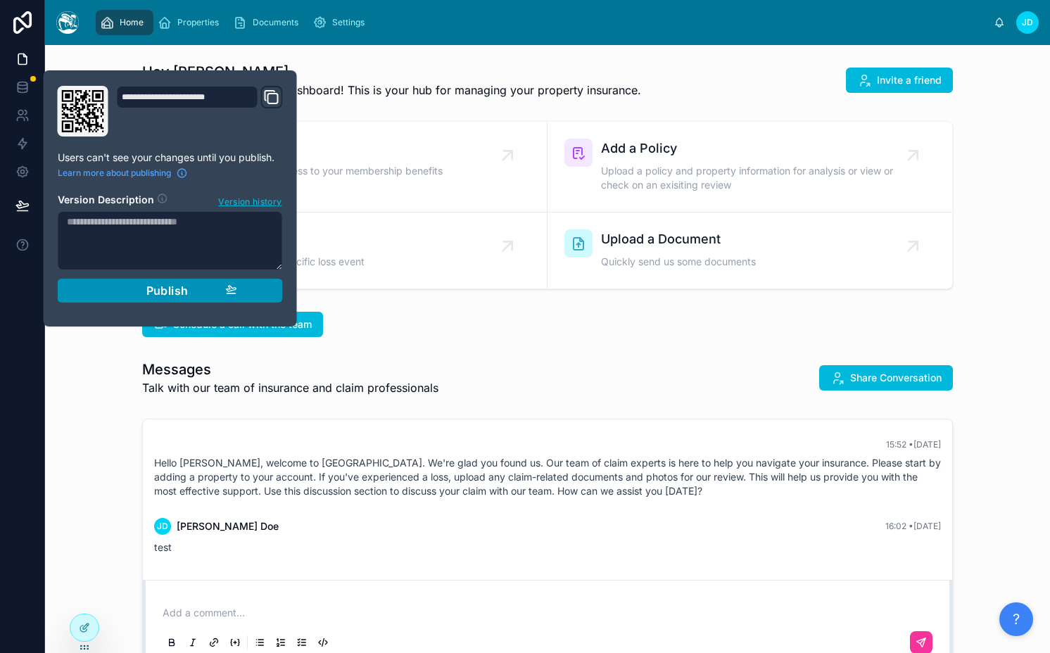
click at [135, 291] on div "Publish" at bounding box center [170, 291] width 134 height 14
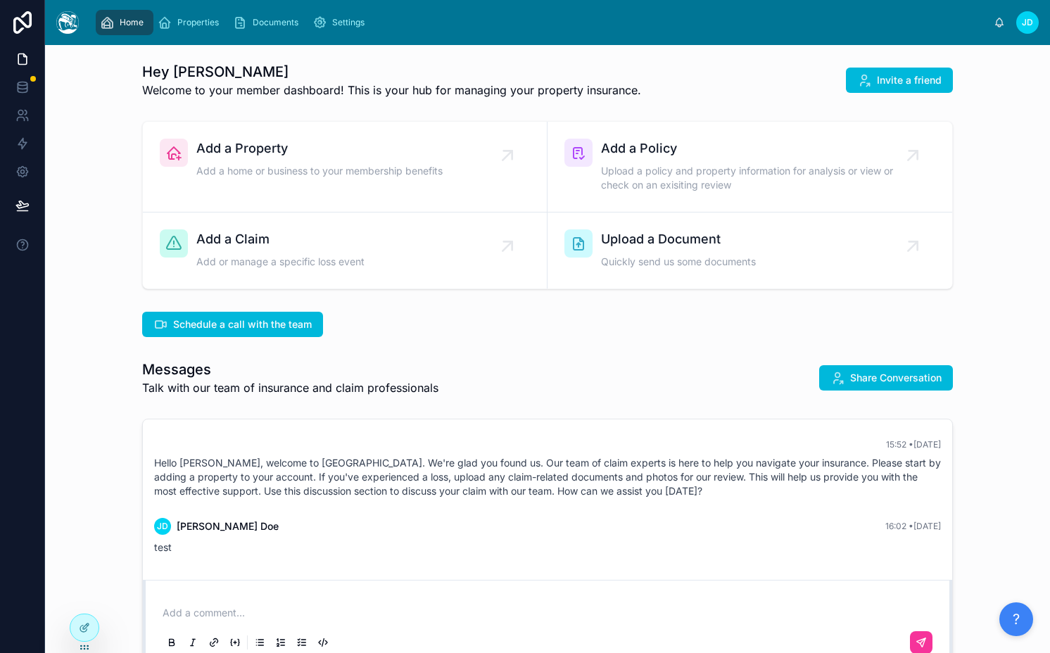
click at [493, 343] on div "Hey Jamie 👋 Welcome to your member dashboard! This is your hub for managing you…" at bounding box center [547, 409] width 1005 height 728
click at [187, 30] on div "Properties" at bounding box center [191, 22] width 67 height 23
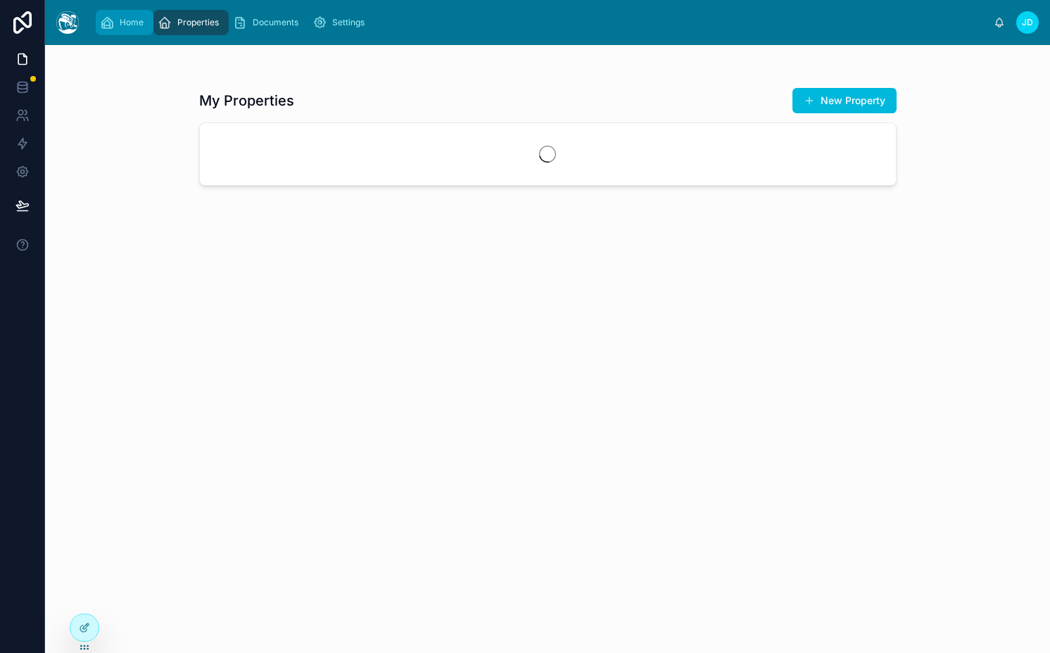
click at [122, 30] on div "Home" at bounding box center [124, 22] width 49 height 23
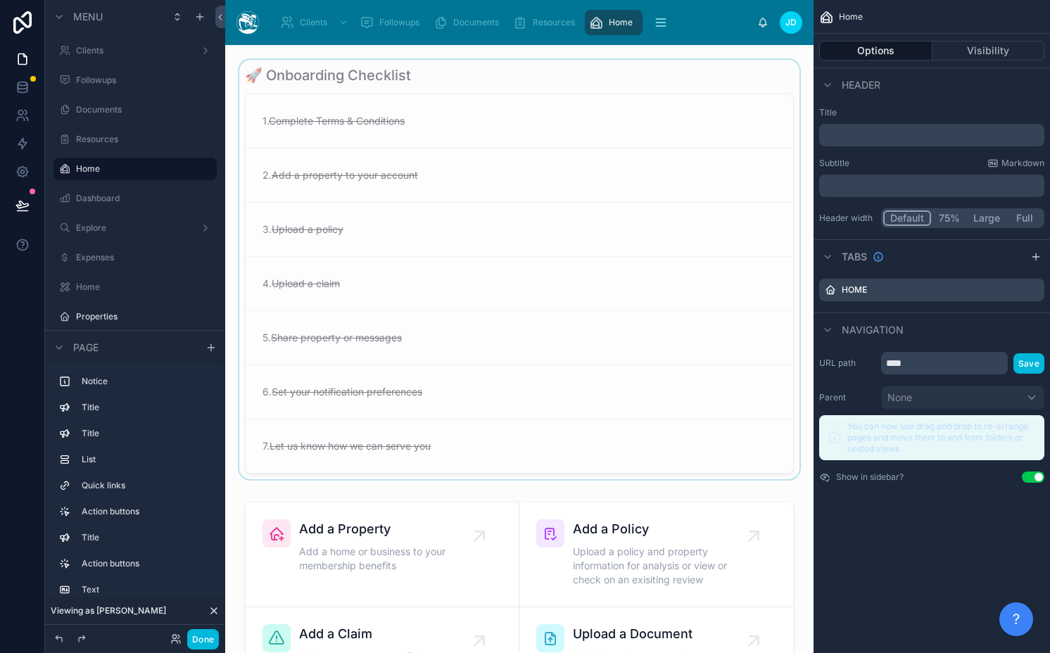
scroll to position [533, 0]
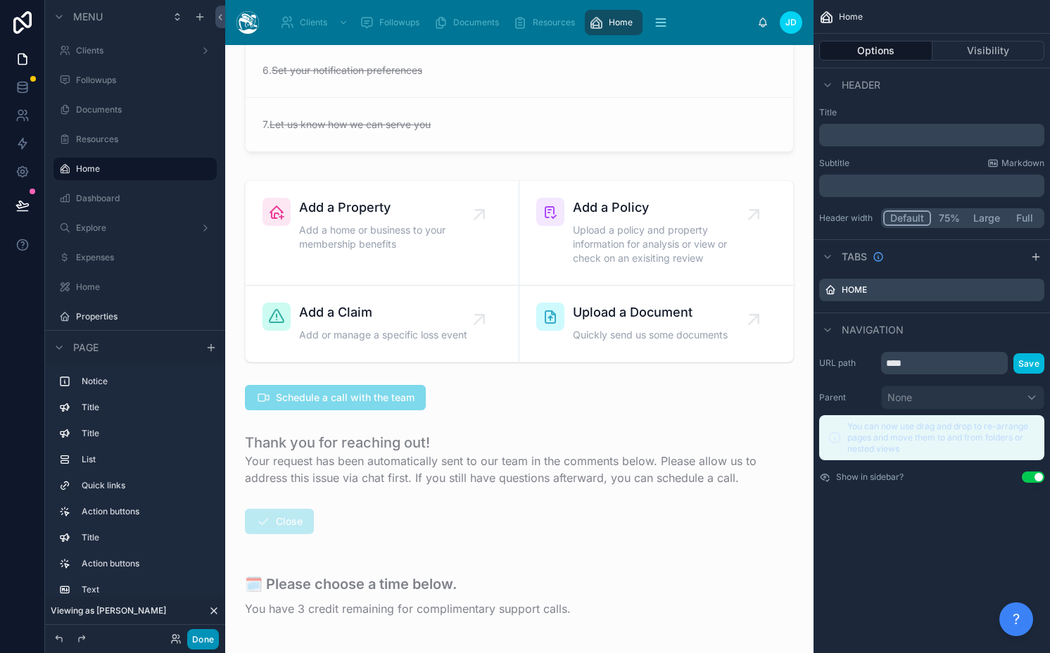
click at [201, 635] on button "Done" at bounding box center [203, 639] width 32 height 20
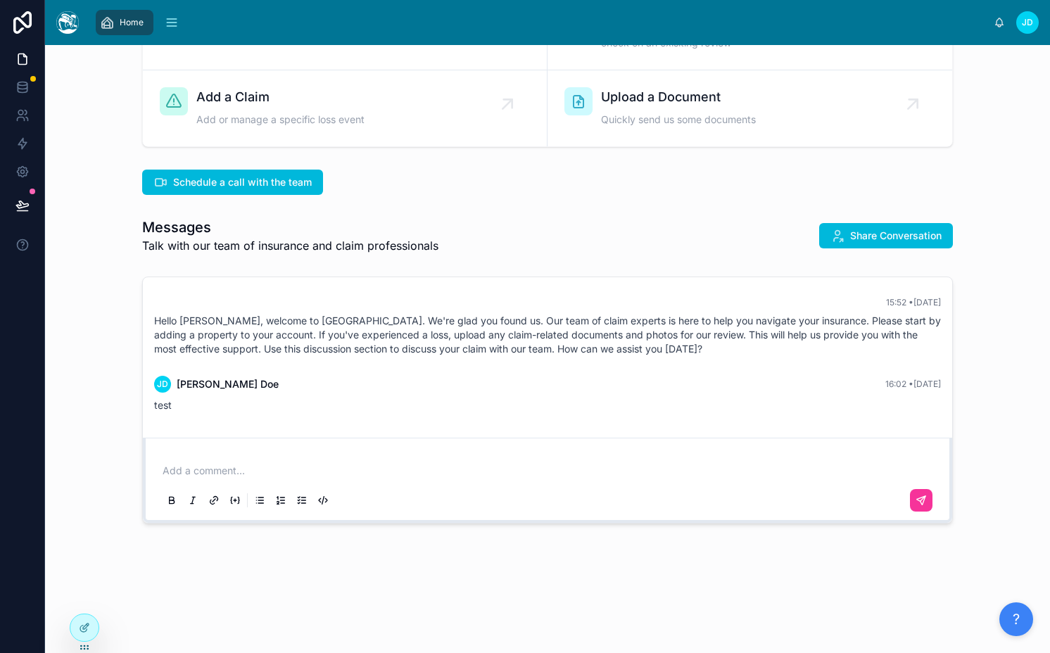
scroll to position [142, 0]
click at [28, 87] on icon at bounding box center [22, 87] width 14 height 14
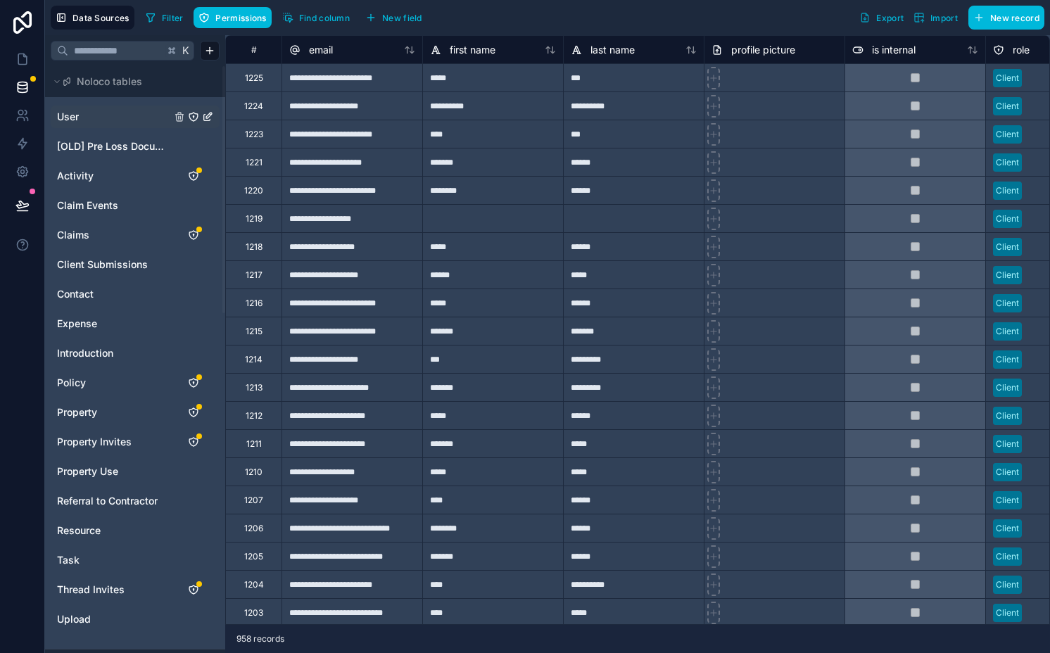
click at [113, 118] on link "User" at bounding box center [114, 117] width 114 height 14
click at [315, 15] on span "Find column" at bounding box center [324, 18] width 51 height 11
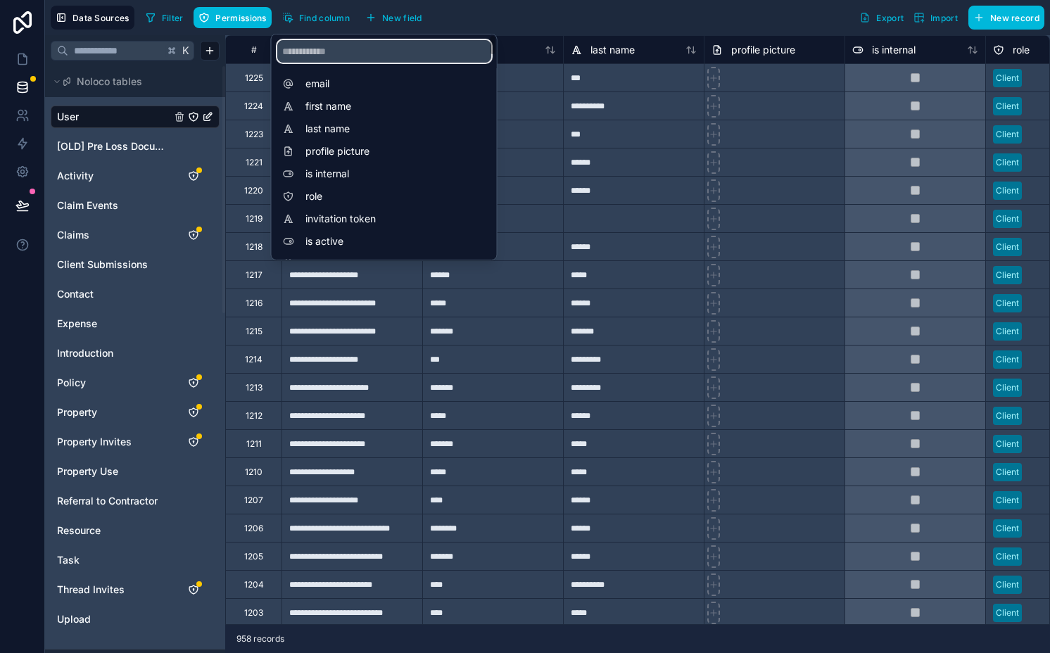
click at [315, 57] on input "scrollable content" at bounding box center [384, 51] width 214 height 23
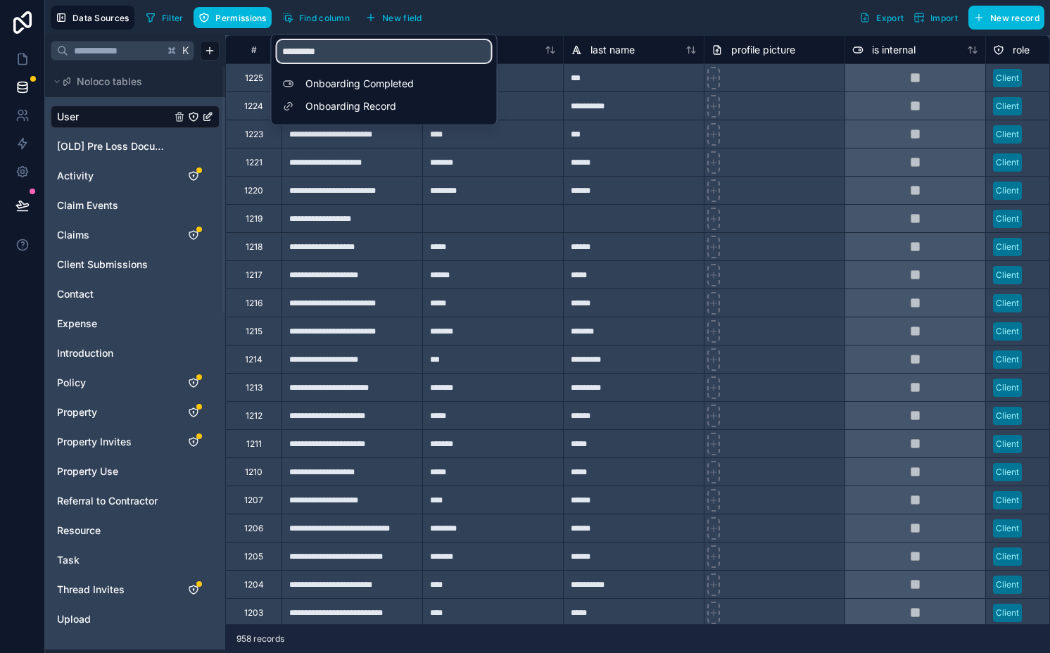
type input "*********"
click at [362, 84] on span "Onboarding Completed" at bounding box center [387, 84] width 165 height 14
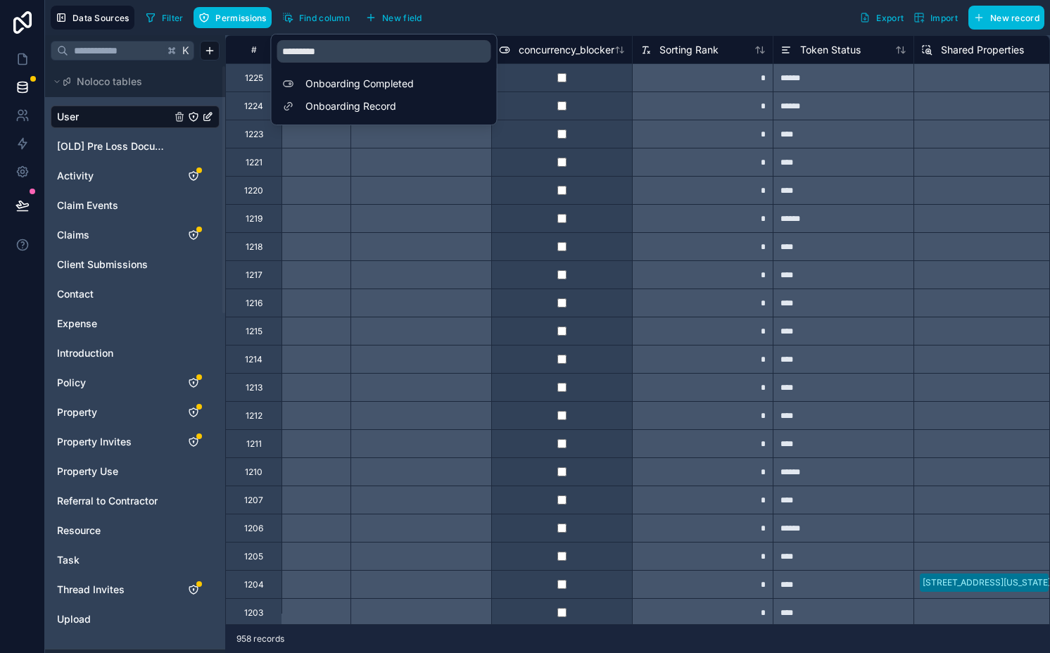
scroll to position [0, 9710]
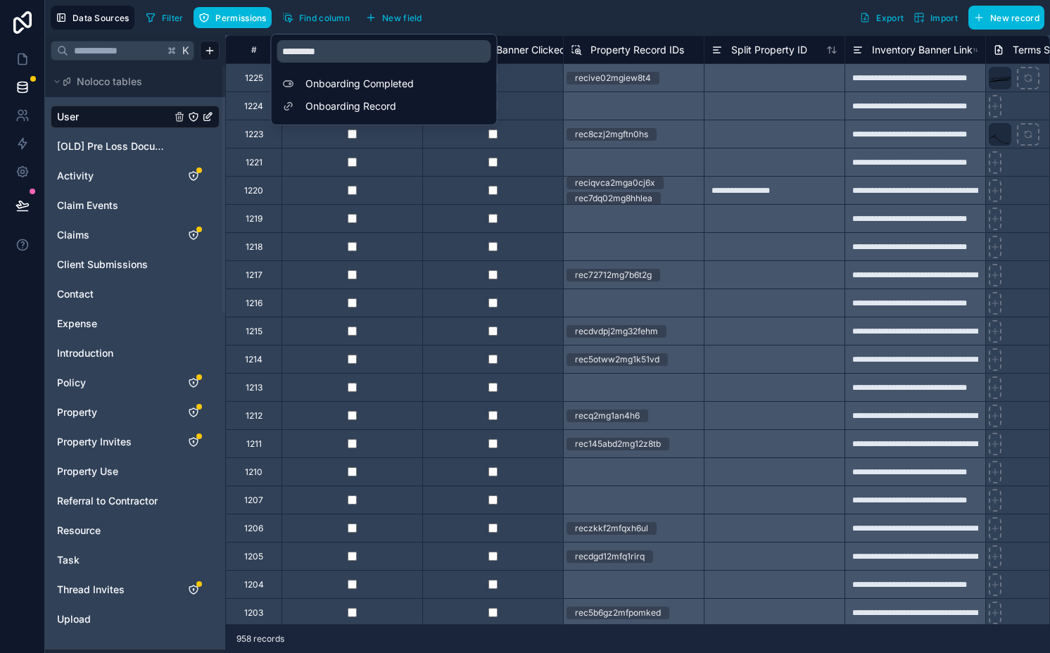
click at [547, 77] on div at bounding box center [492, 77] width 141 height 28
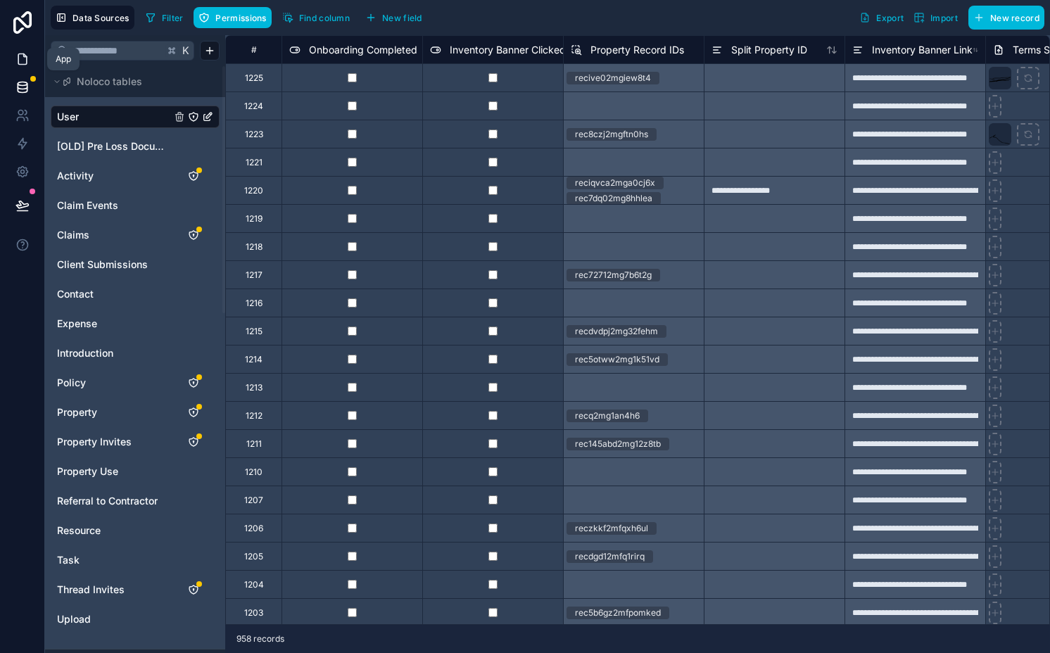
click at [16, 67] on link at bounding box center [22, 59] width 44 height 28
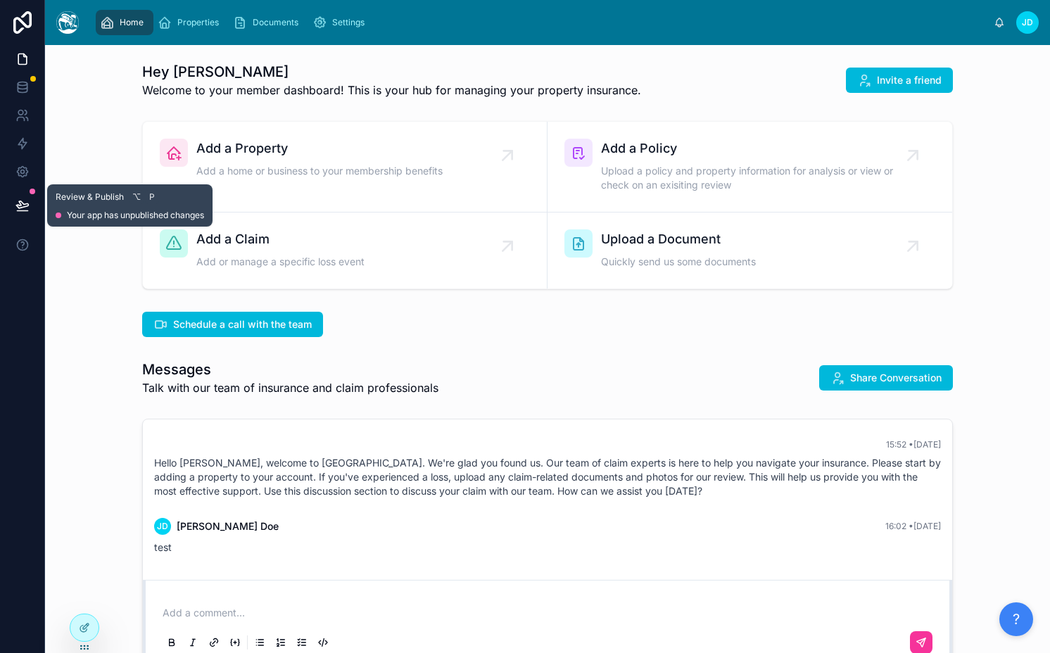
click at [27, 212] on button at bounding box center [22, 205] width 31 height 39
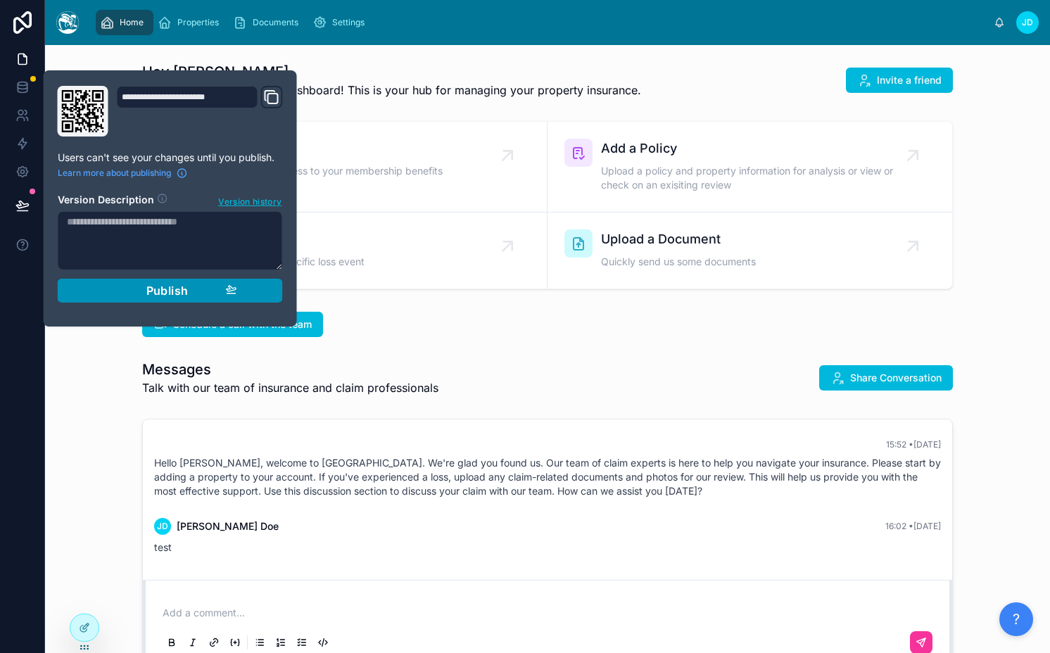
click at [140, 284] on div "Publish" at bounding box center [170, 291] width 134 height 14
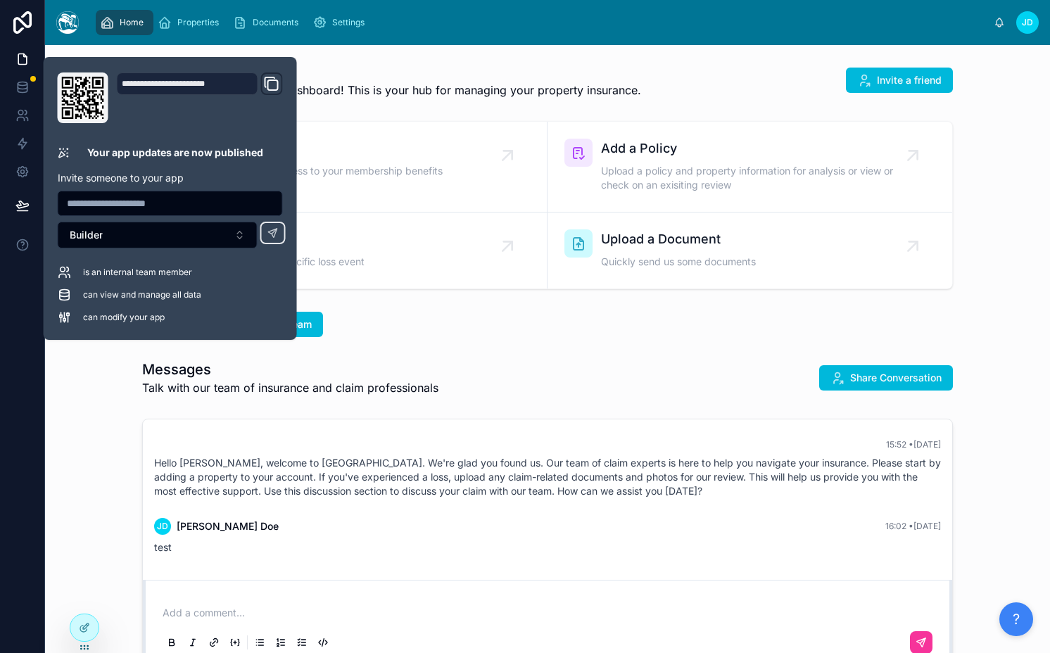
click at [452, 323] on div "Schedule a call with the team" at bounding box center [547, 324] width 811 height 25
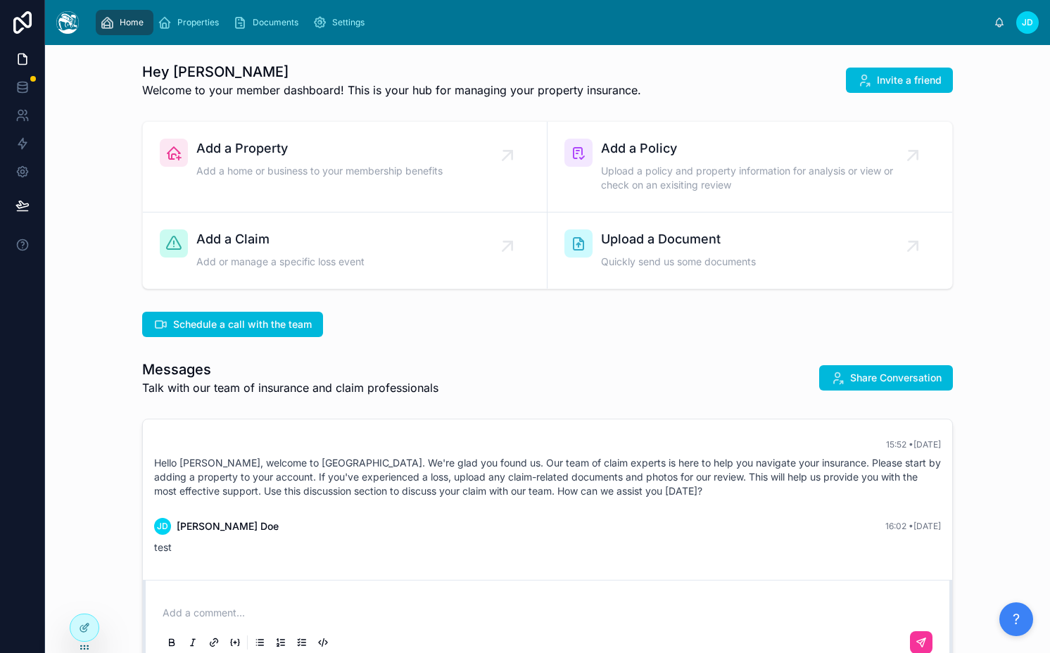
click at [300, 96] on span "Welcome to your member dashboard! This is your hub for managing your property i…" at bounding box center [391, 90] width 499 height 17
click at [87, 630] on icon at bounding box center [84, 627] width 11 height 11
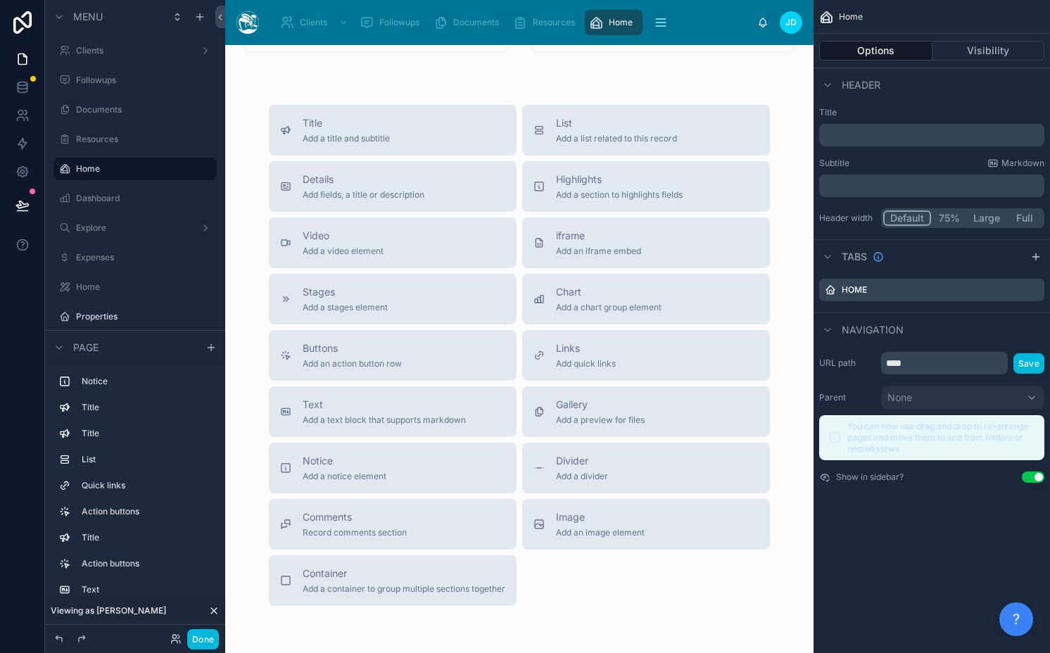
scroll to position [3269, 0]
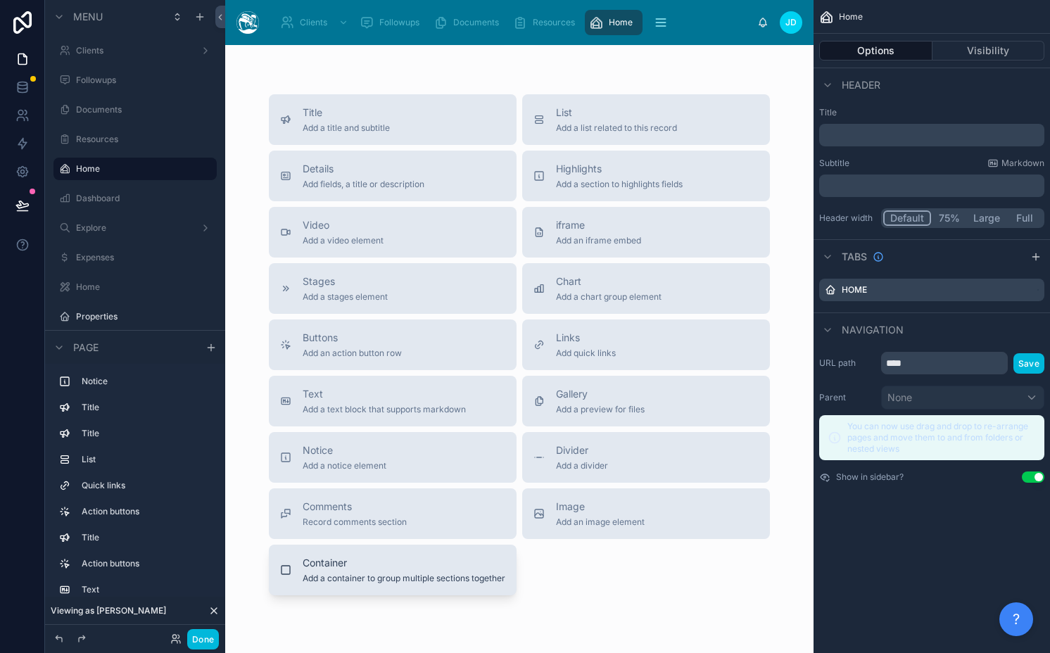
click at [292, 555] on button "Container Add a container to group multiple sections together" at bounding box center [393, 570] width 248 height 51
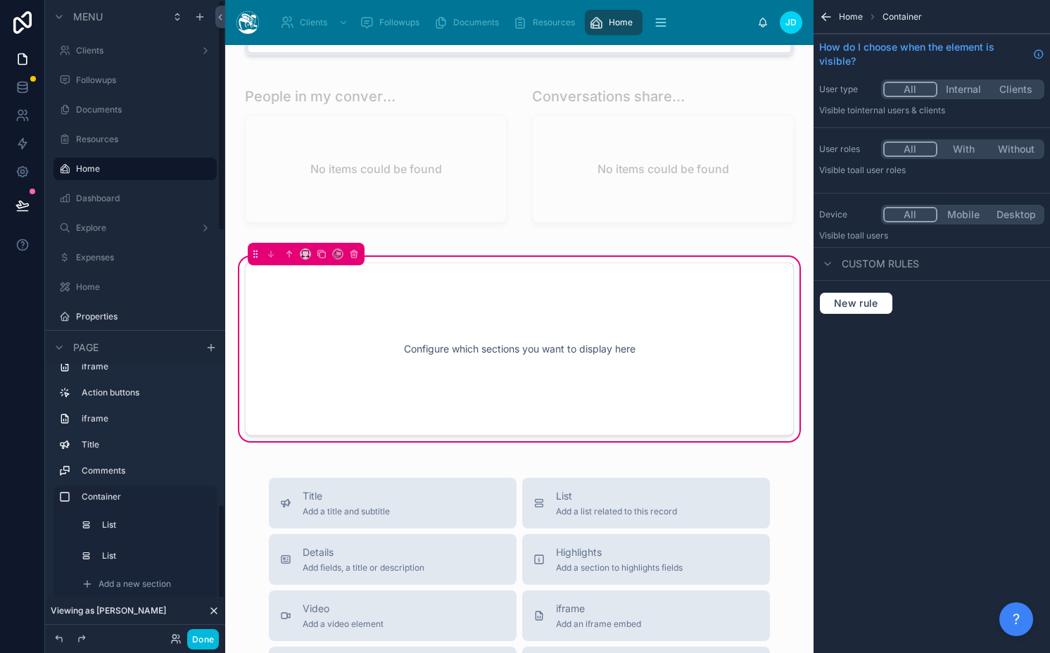
scroll to position [372, 0]
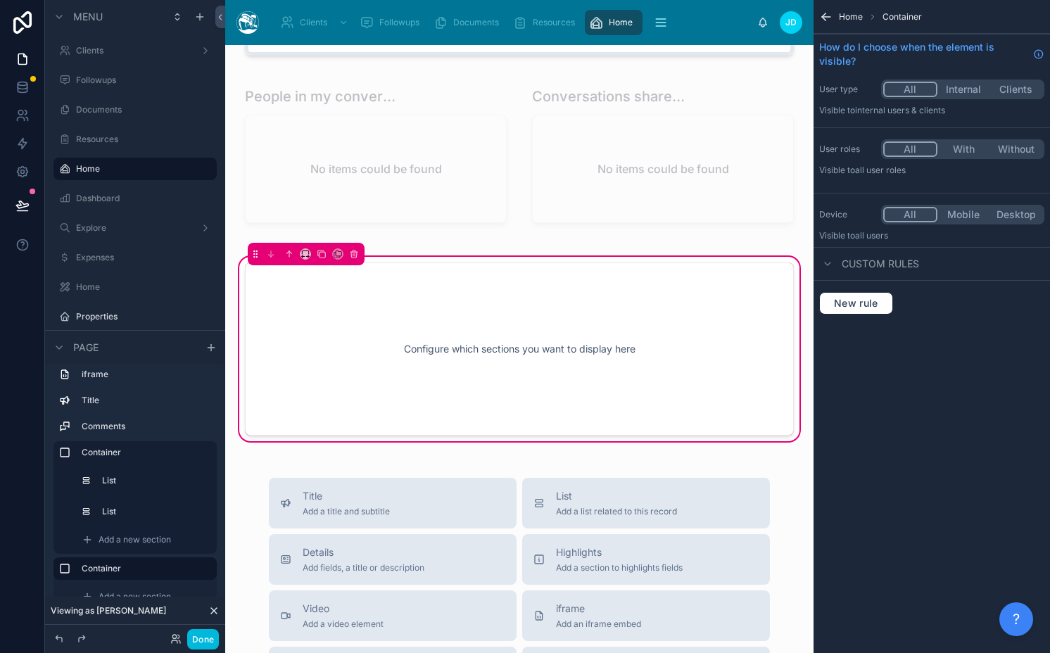
drag, startPoint x: 63, startPoint y: 566, endPoint x: 63, endPoint y: 536, distance: 29.6
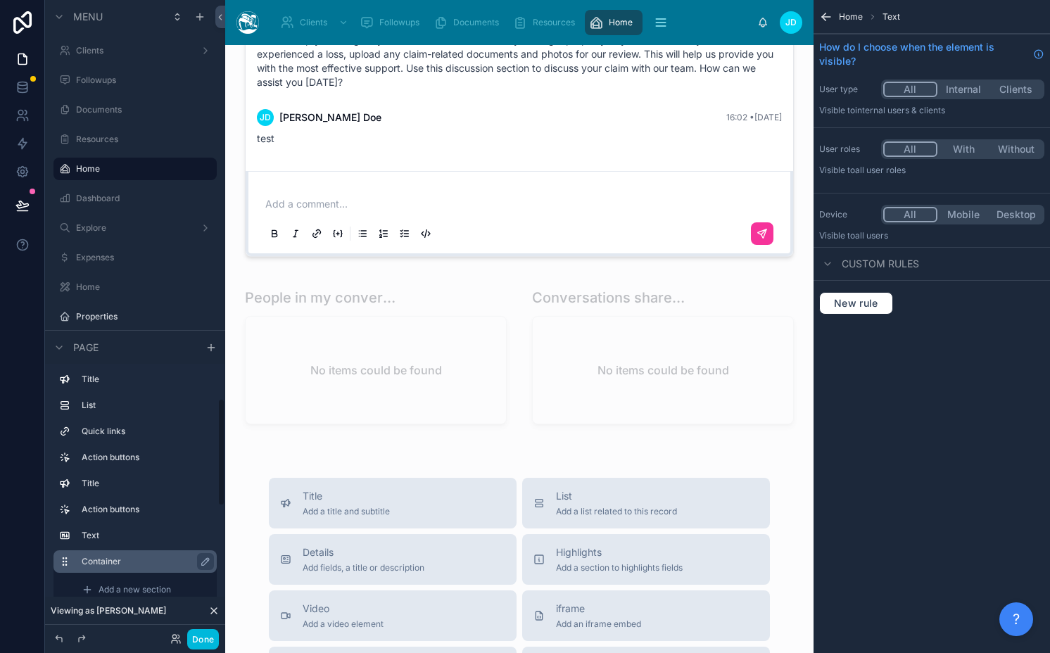
scroll to position [53, 0]
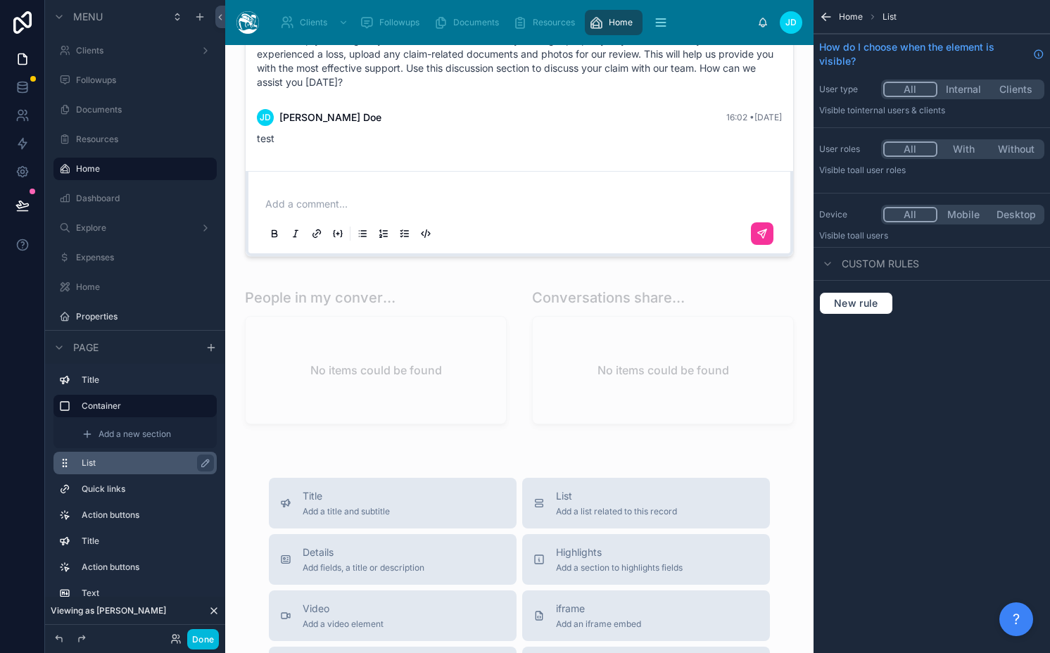
click at [110, 467] on label "List" at bounding box center [144, 462] width 124 height 11
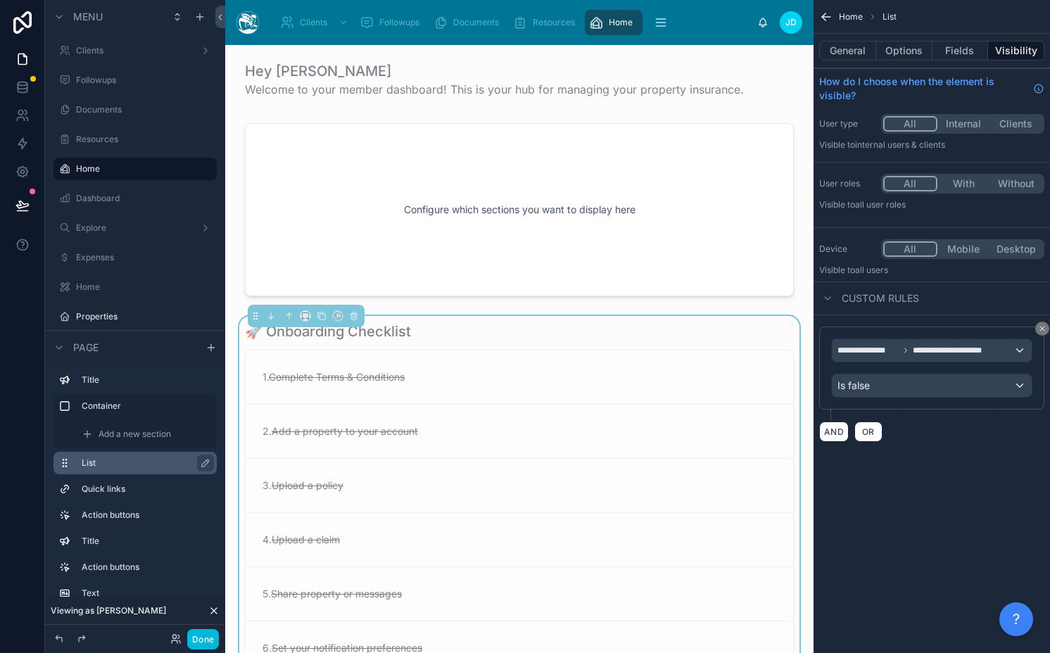
scroll to position [155, 0]
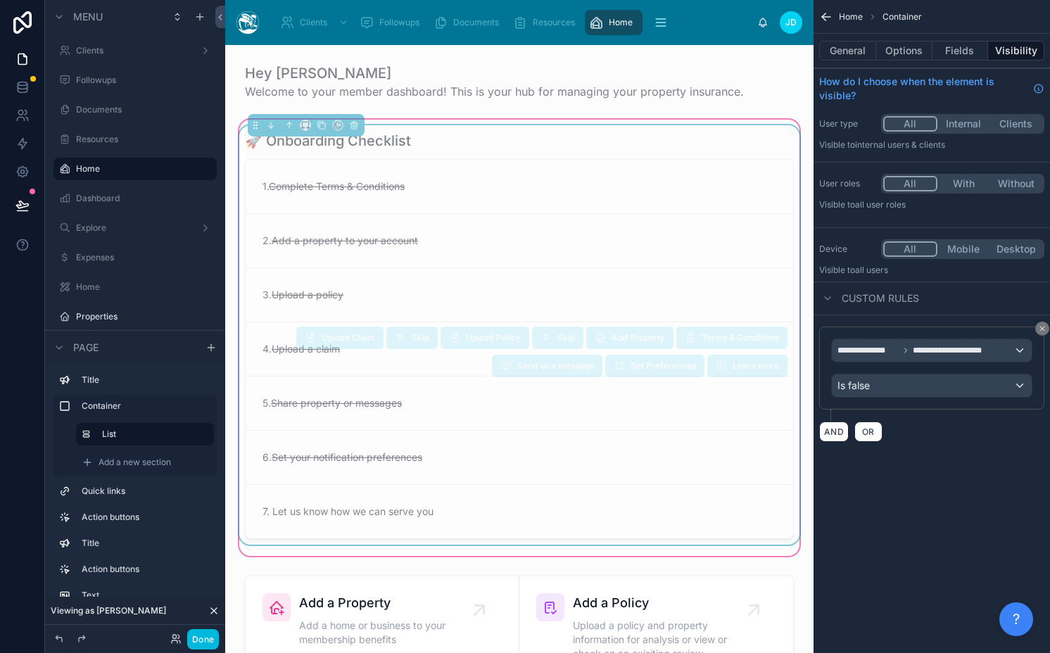
click at [468, 366] on div "Terms & Conditions Add Property Skip Upload Policy Skip Upload Claim Learn more…" at bounding box center [517, 349] width 542 height 56
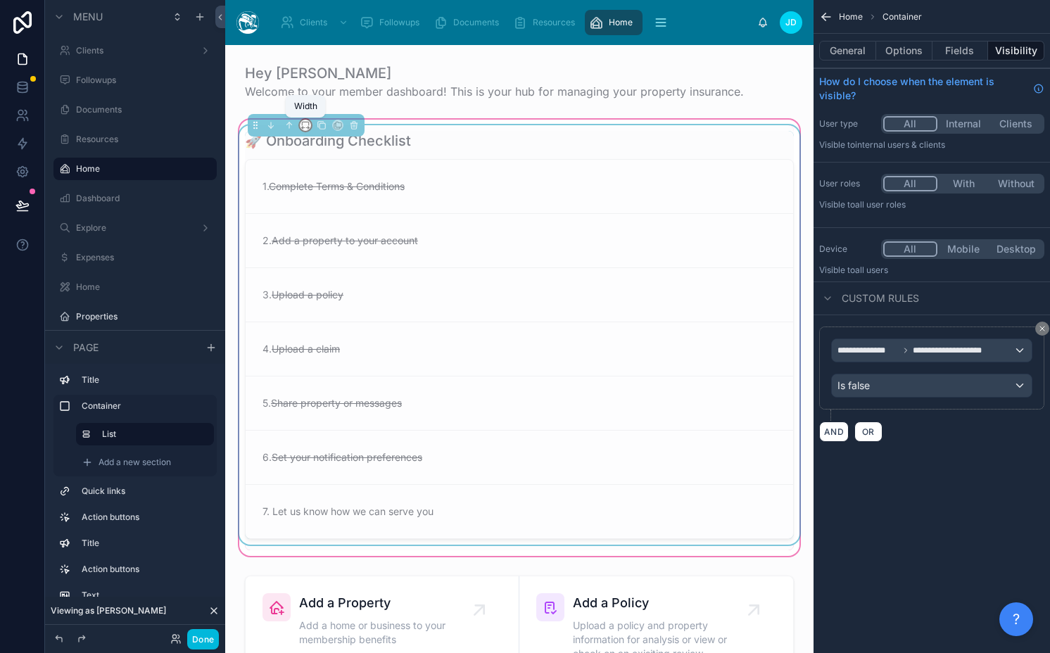
click at [308, 127] on icon at bounding box center [308, 128] width 1 height 3
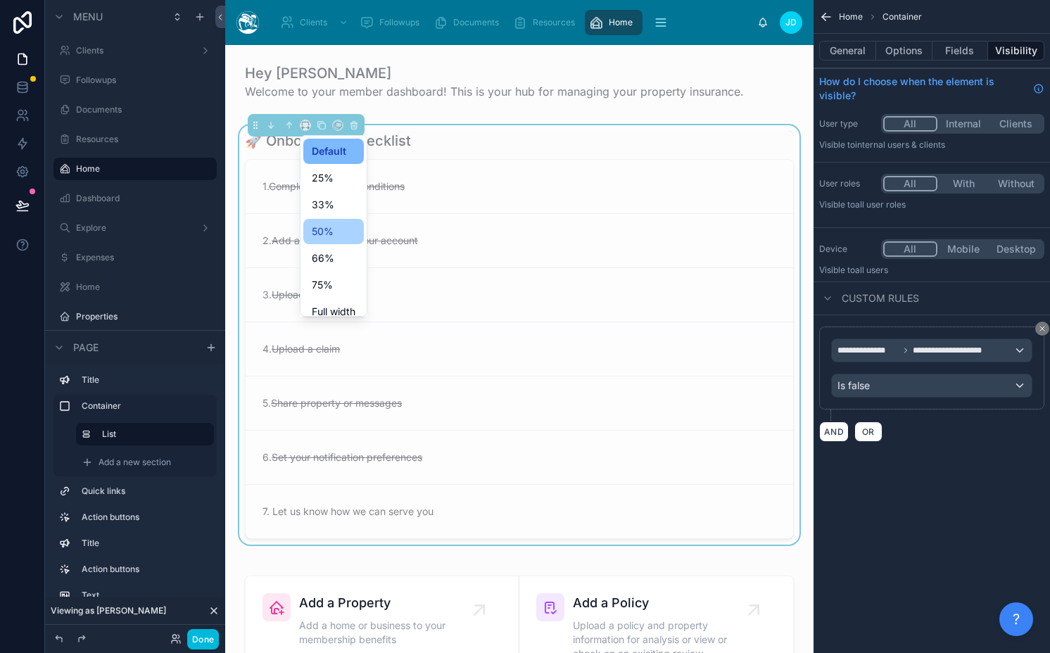
click at [337, 229] on div "50%" at bounding box center [334, 231] width 44 height 17
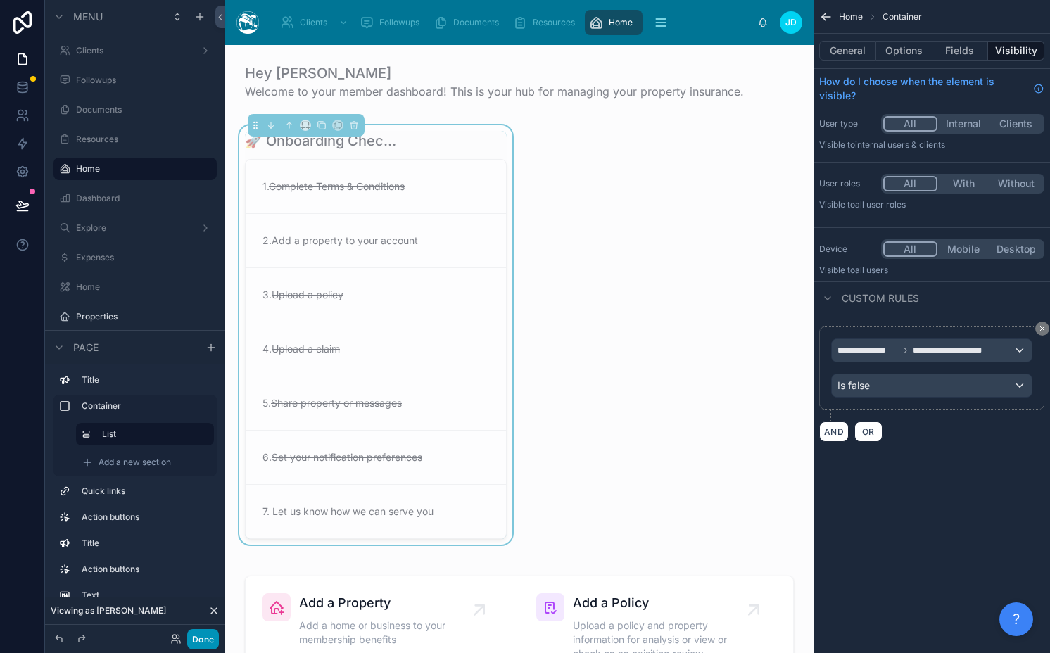
click at [198, 637] on button "Done" at bounding box center [203, 639] width 32 height 20
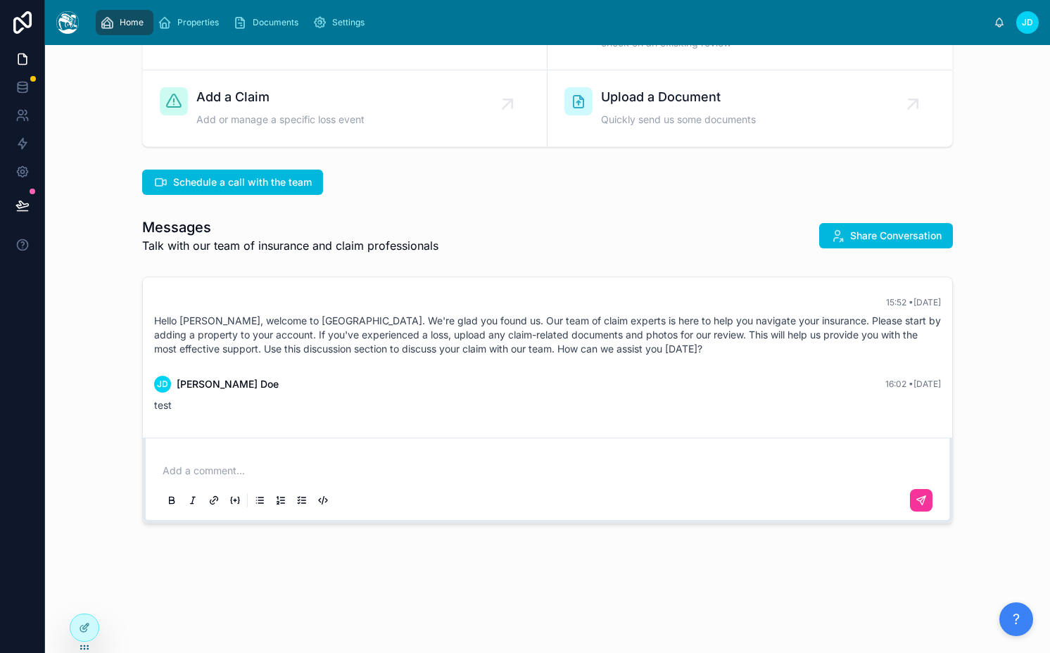
scroll to position [0, 0]
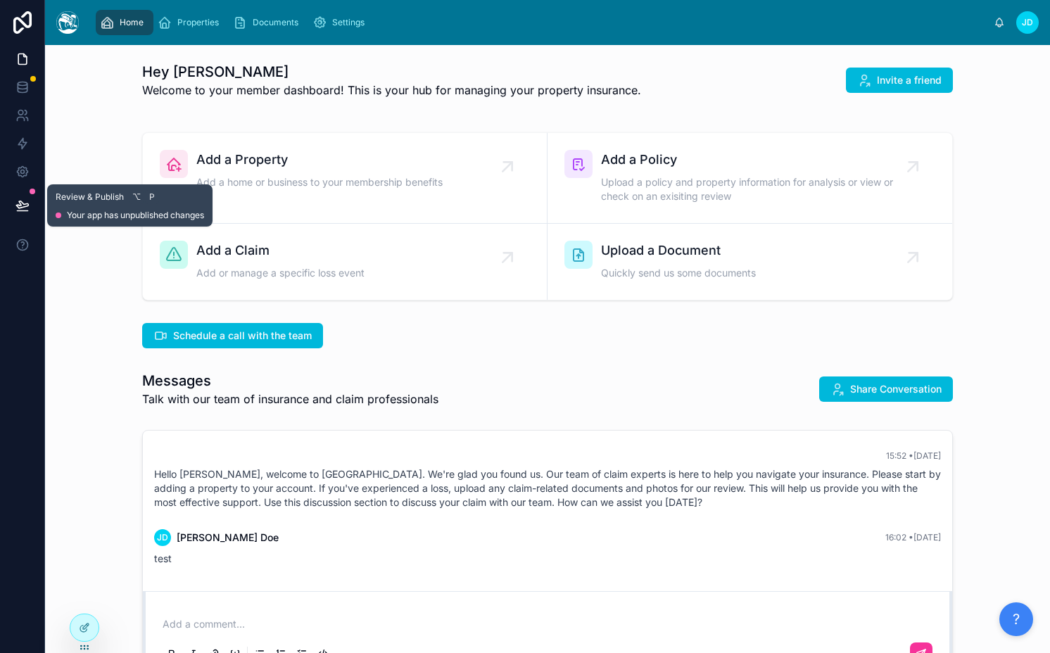
click at [21, 211] on icon at bounding box center [22, 205] width 14 height 14
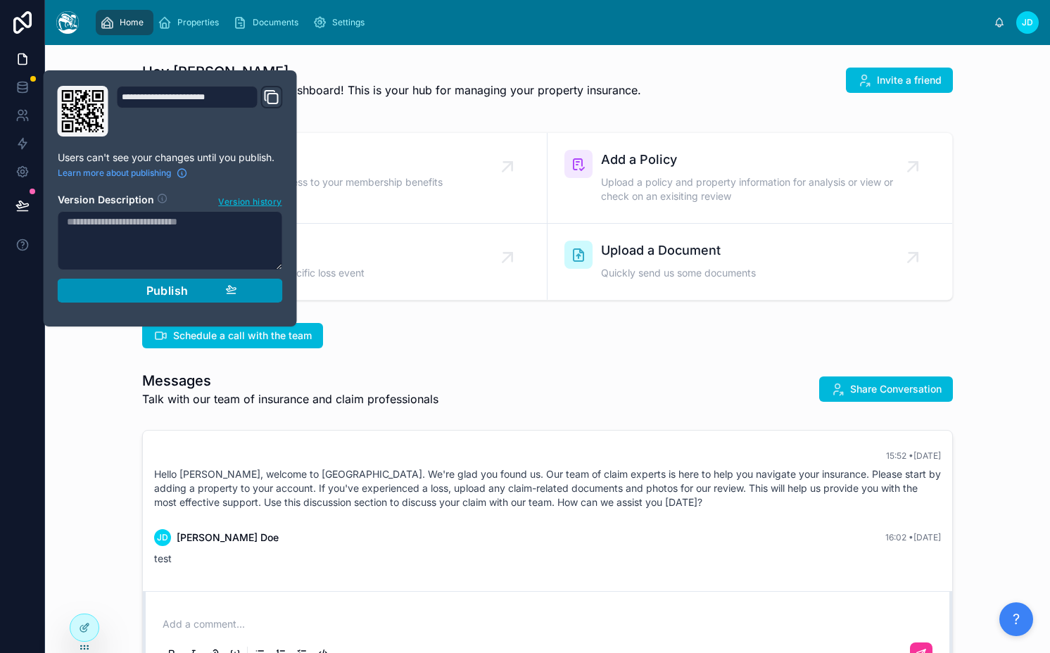
click at [138, 296] on div "Publish" at bounding box center [170, 291] width 134 height 14
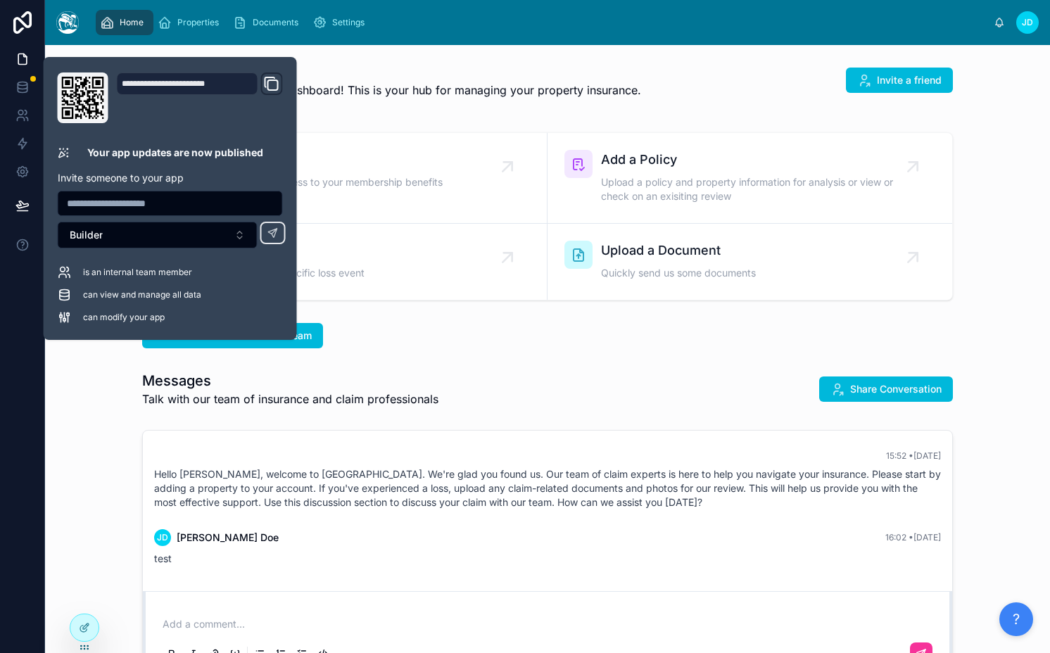
click at [538, 306] on div "Hey Jamie 👋 Welcome to your member dashboard! This is your hub for managing you…" at bounding box center [547, 414] width 1005 height 739
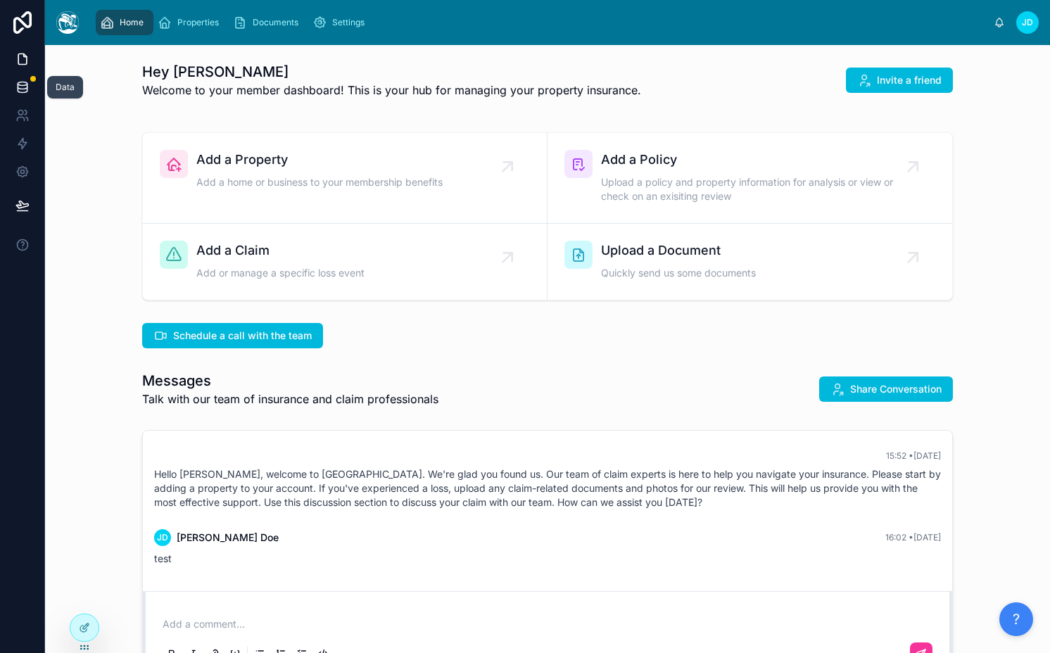
click at [18, 77] on link at bounding box center [22, 87] width 44 height 28
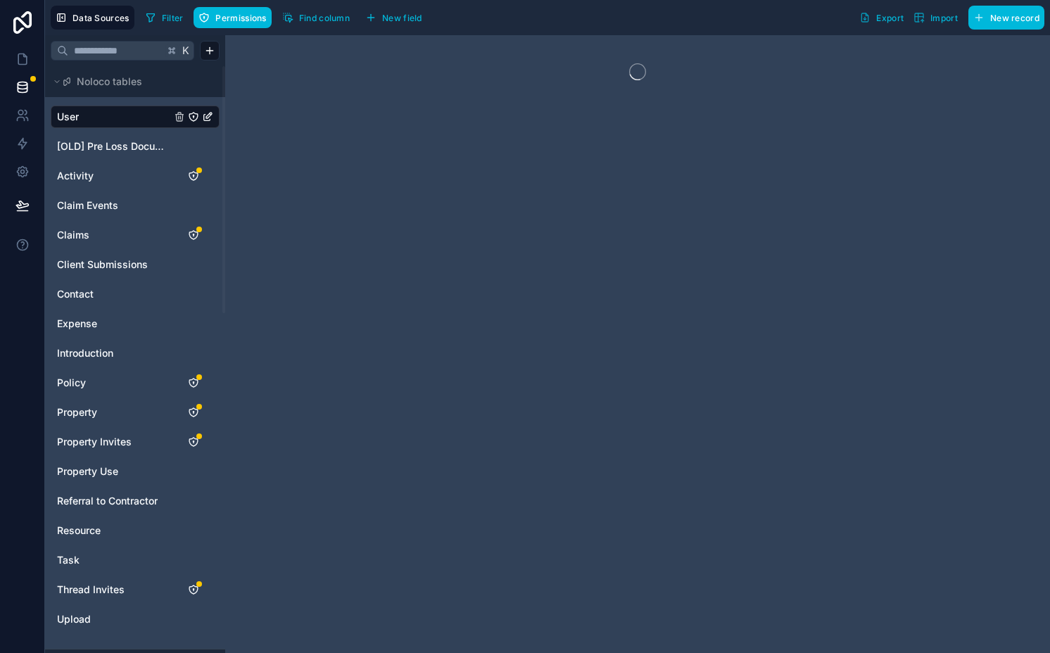
click at [94, 122] on link "User" at bounding box center [114, 117] width 114 height 14
drag, startPoint x: 334, startPoint y: 16, endPoint x: 334, endPoint y: 29, distance: 12.7
click at [334, 16] on span "Find column" at bounding box center [324, 18] width 51 height 11
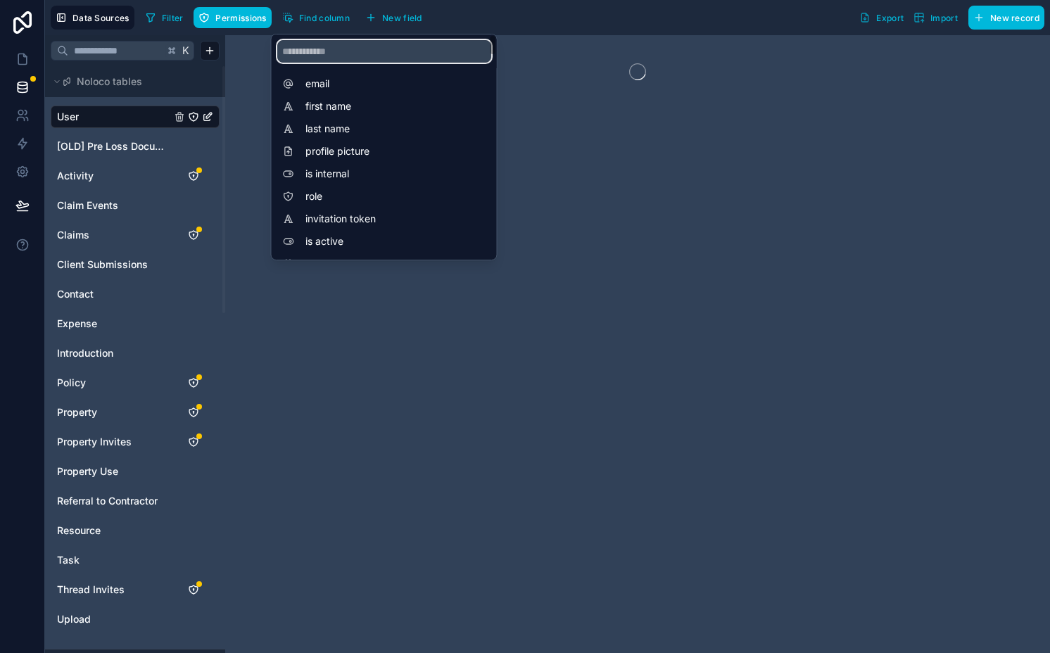
click at [333, 53] on input "scrollable content" at bounding box center [384, 51] width 214 height 23
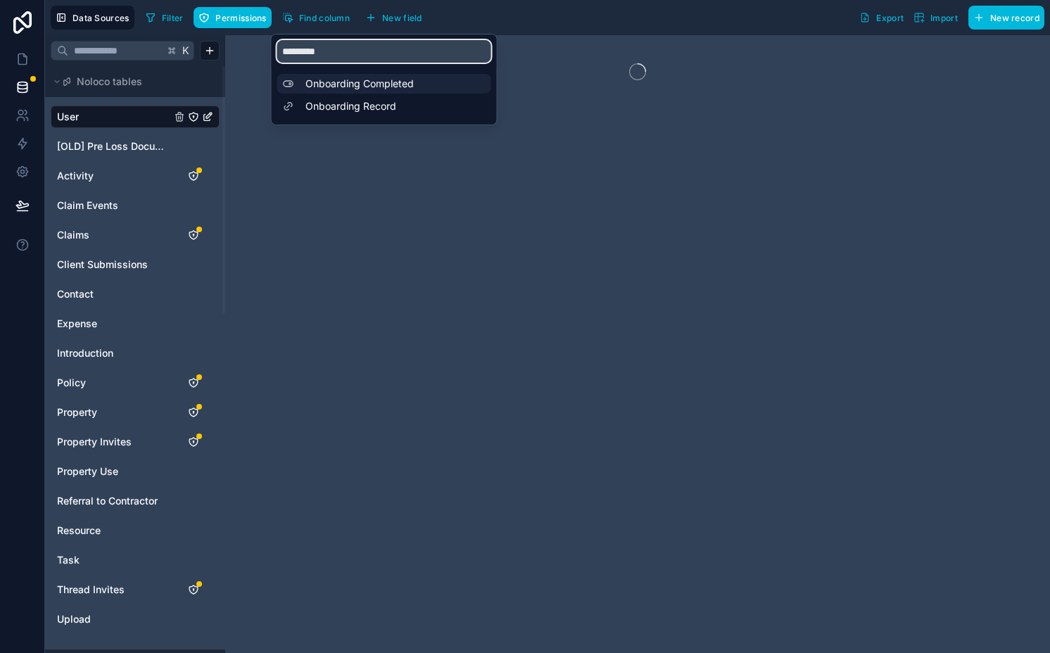
type input "*********"
click at [366, 80] on span "Onboarding Completed" at bounding box center [387, 84] width 165 height 14
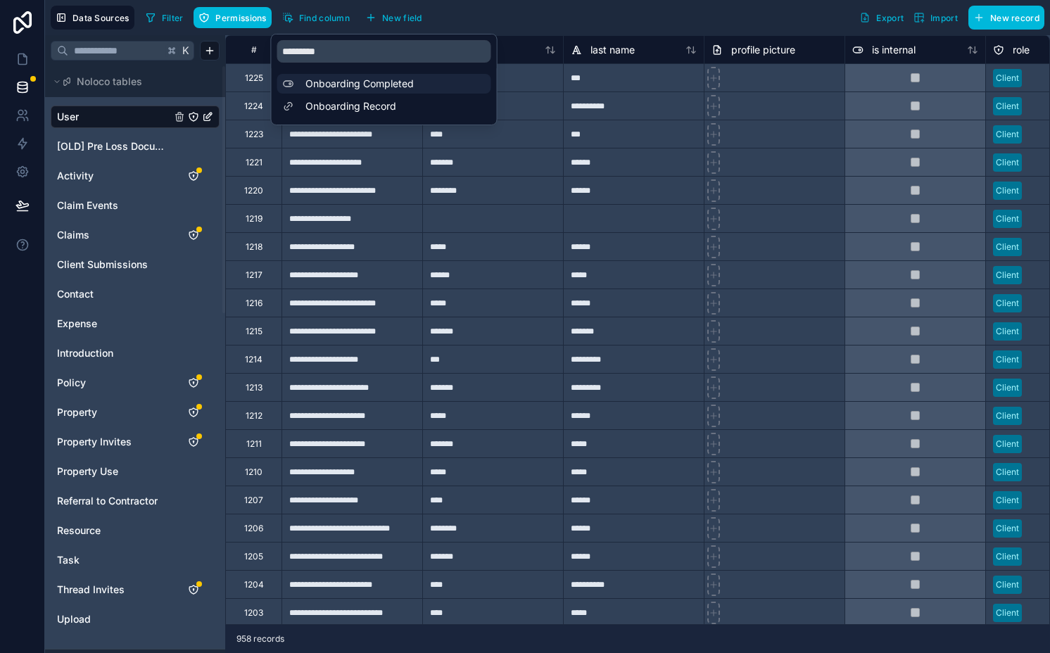
click at [389, 80] on span "Onboarding Completed" at bounding box center [387, 84] width 165 height 14
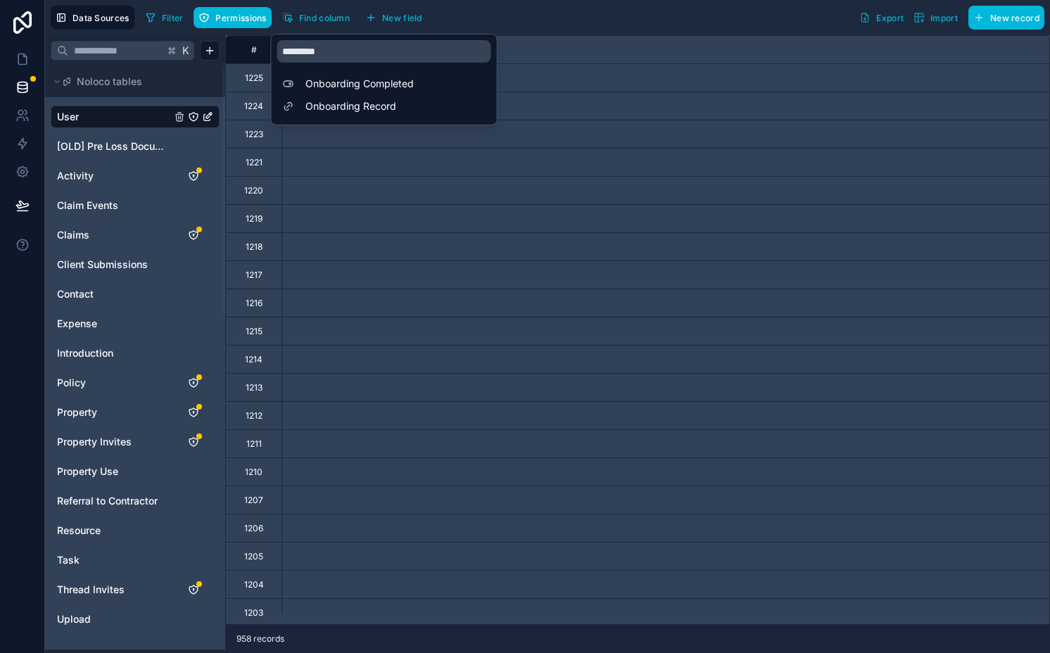
scroll to position [0, 9710]
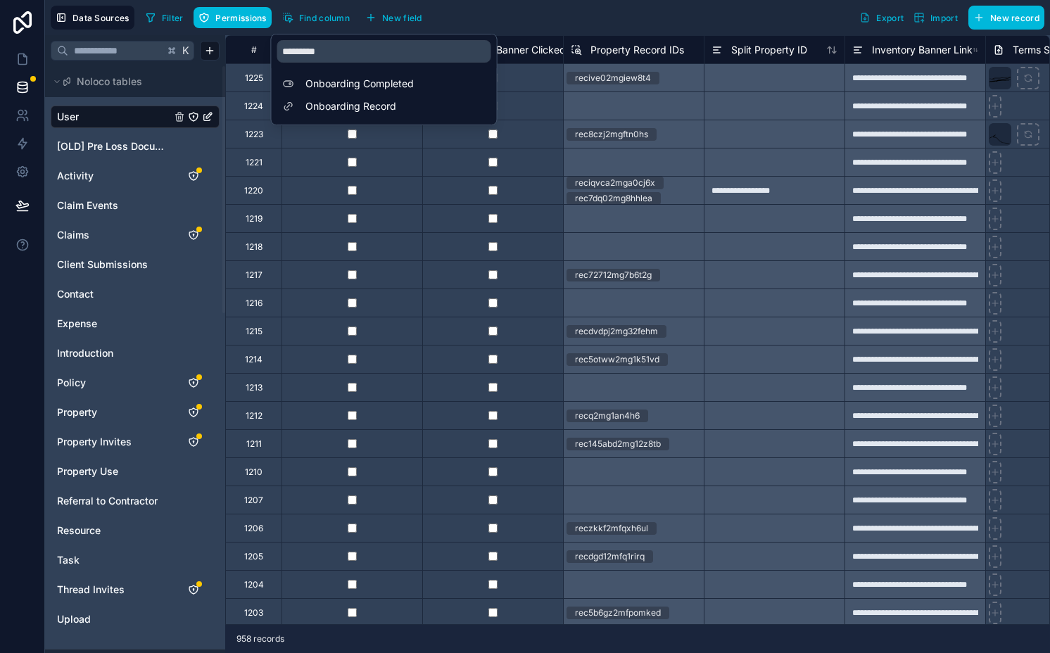
click at [552, 68] on div at bounding box center [492, 77] width 141 height 28
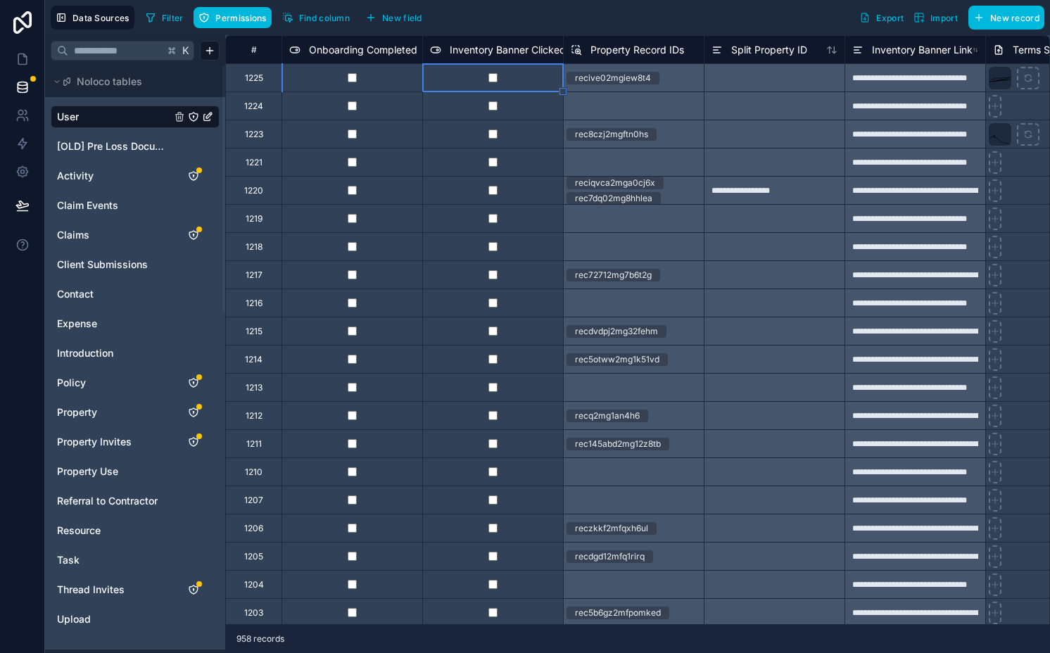
click at [307, 79] on div at bounding box center [351, 77] width 141 height 28
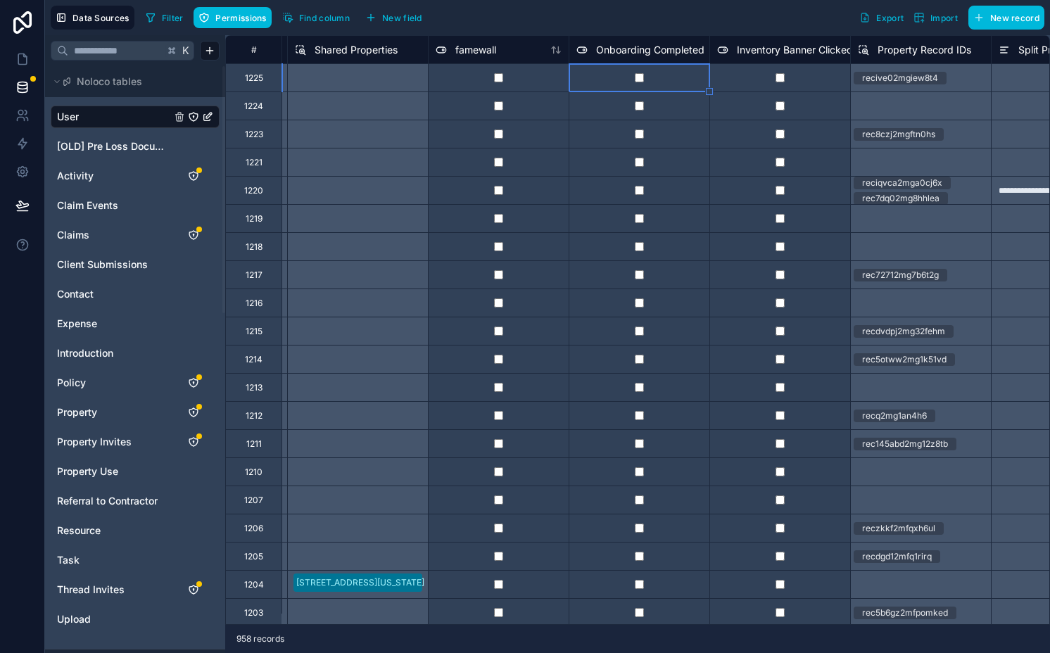
scroll to position [0, 9350]
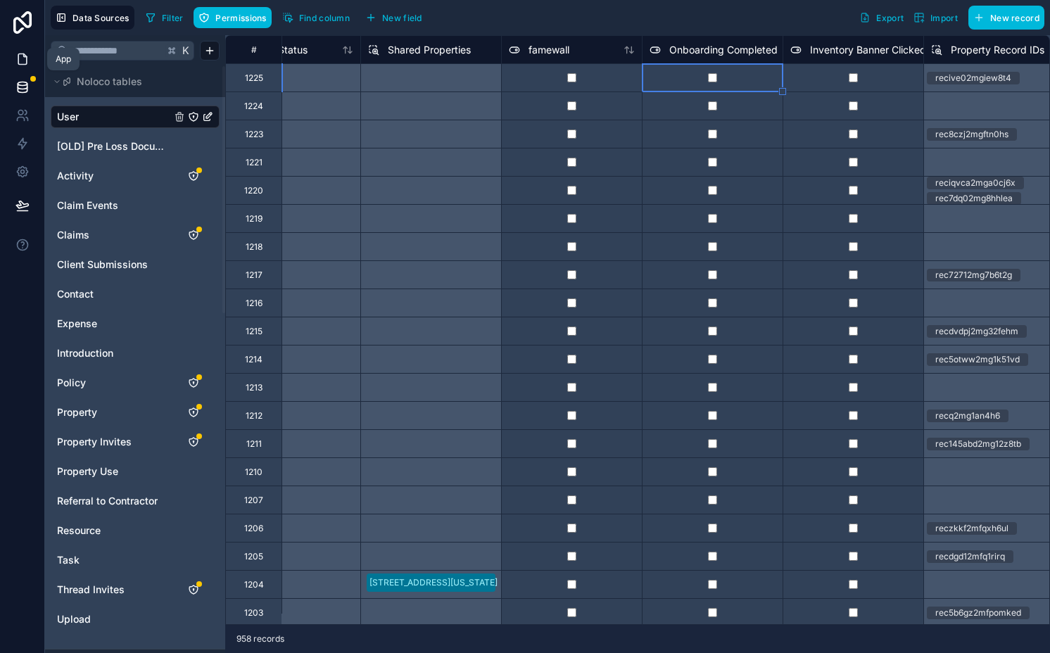
click at [18, 58] on icon at bounding box center [22, 59] width 8 height 11
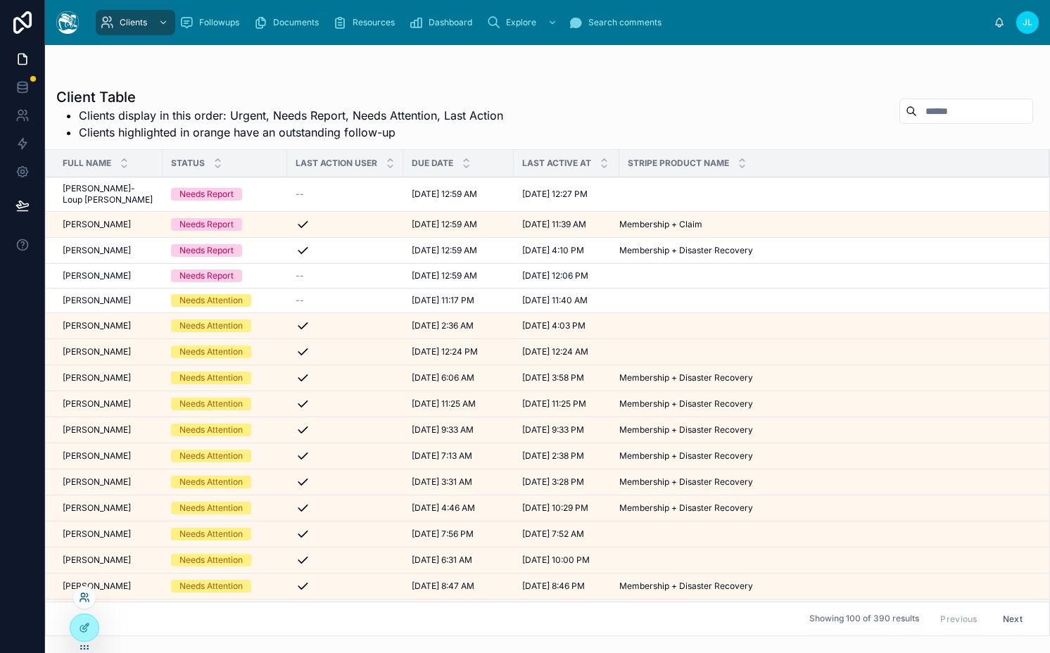
click at [82, 598] on icon at bounding box center [84, 597] width 11 height 11
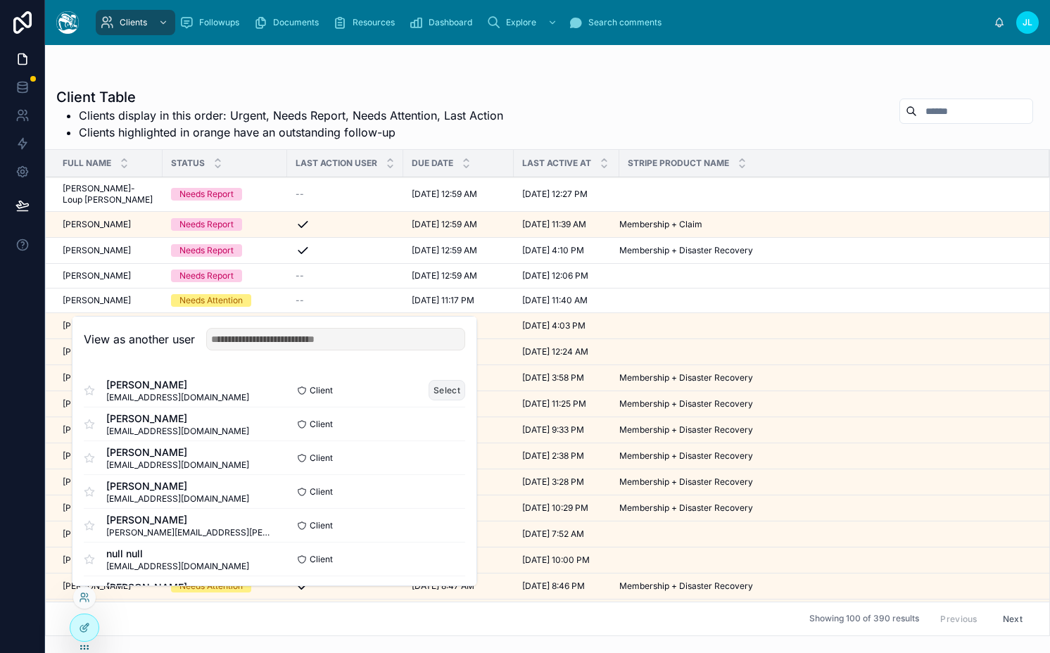
click at [433, 388] on button "Select" at bounding box center [447, 390] width 37 height 20
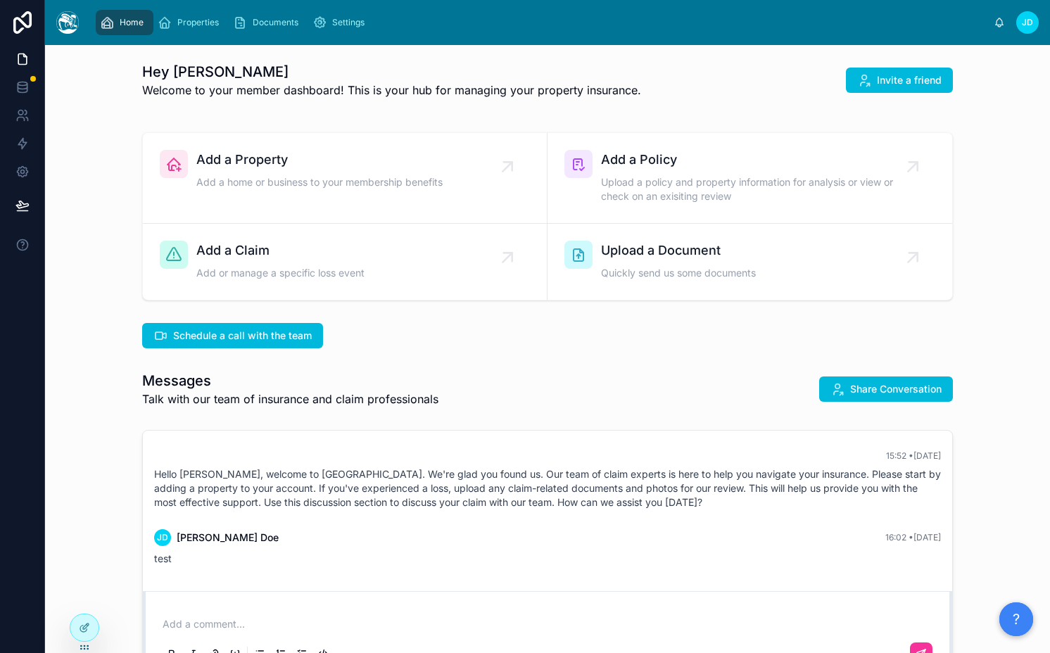
click at [317, 74] on h1 "Hey [PERSON_NAME]" at bounding box center [391, 72] width 499 height 20
click at [202, 23] on span "Properties" at bounding box center [198, 22] width 42 height 11
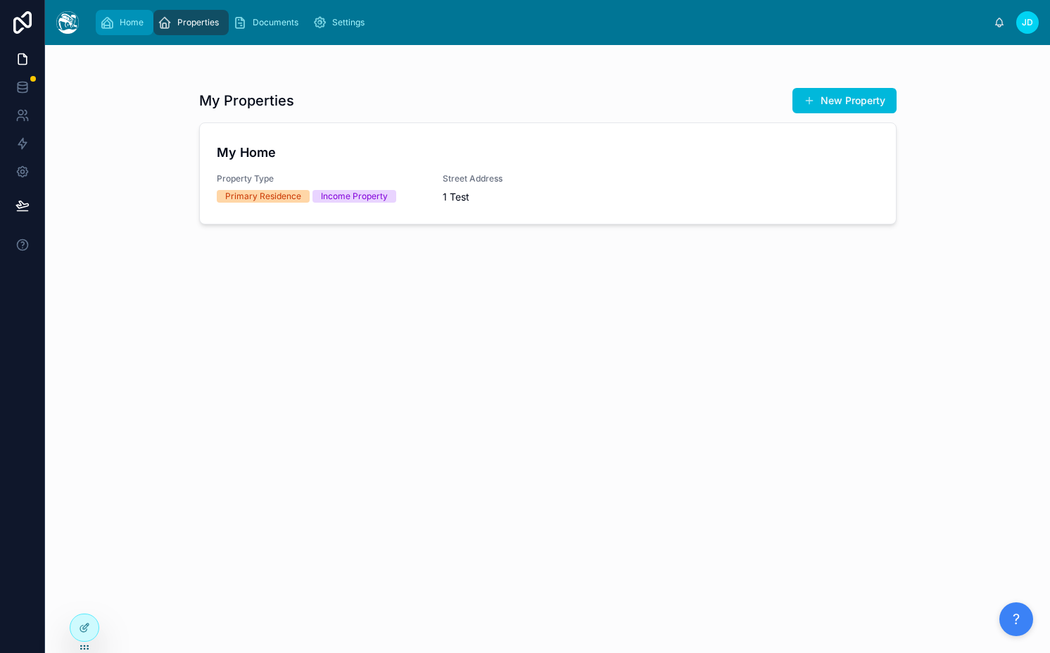
click at [129, 23] on span "Home" at bounding box center [132, 22] width 24 height 11
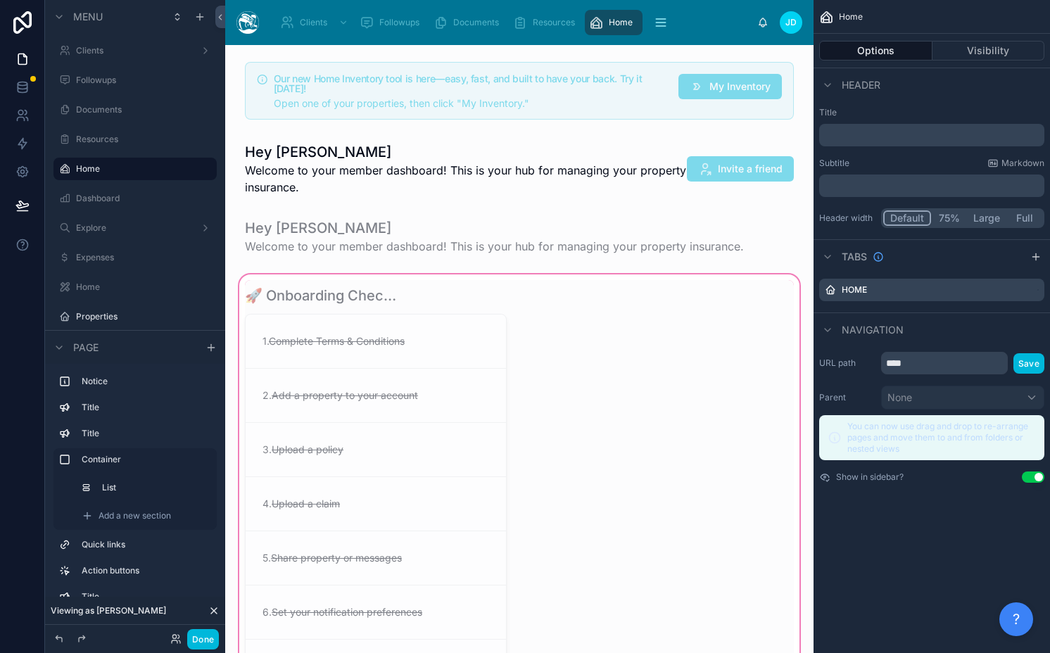
click at [431, 343] on div at bounding box center [519, 493] width 566 height 442
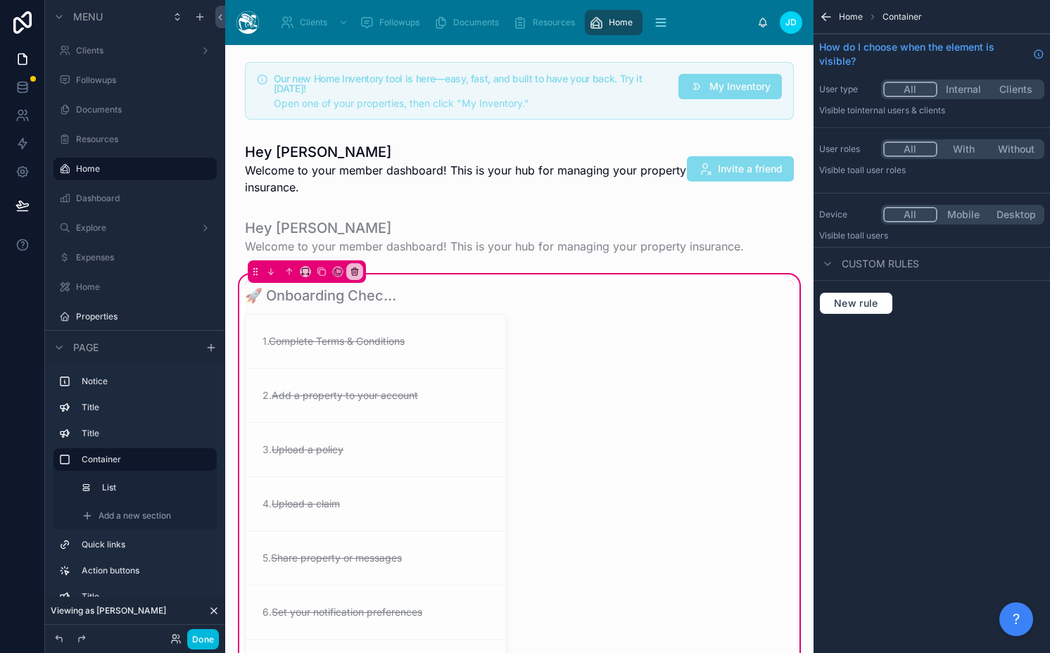
drag, startPoint x: 414, startPoint y: 380, endPoint x: 540, endPoint y: 303, distance: 148.4
click at [414, 380] on div at bounding box center [375, 492] width 279 height 425
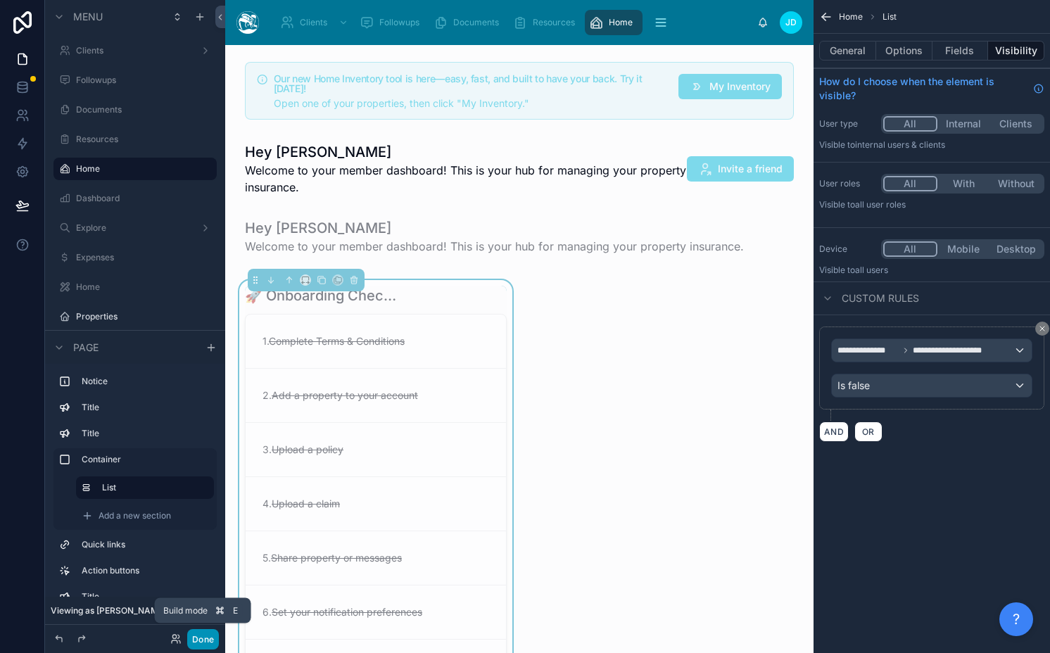
click at [200, 636] on button "Done" at bounding box center [203, 639] width 32 height 20
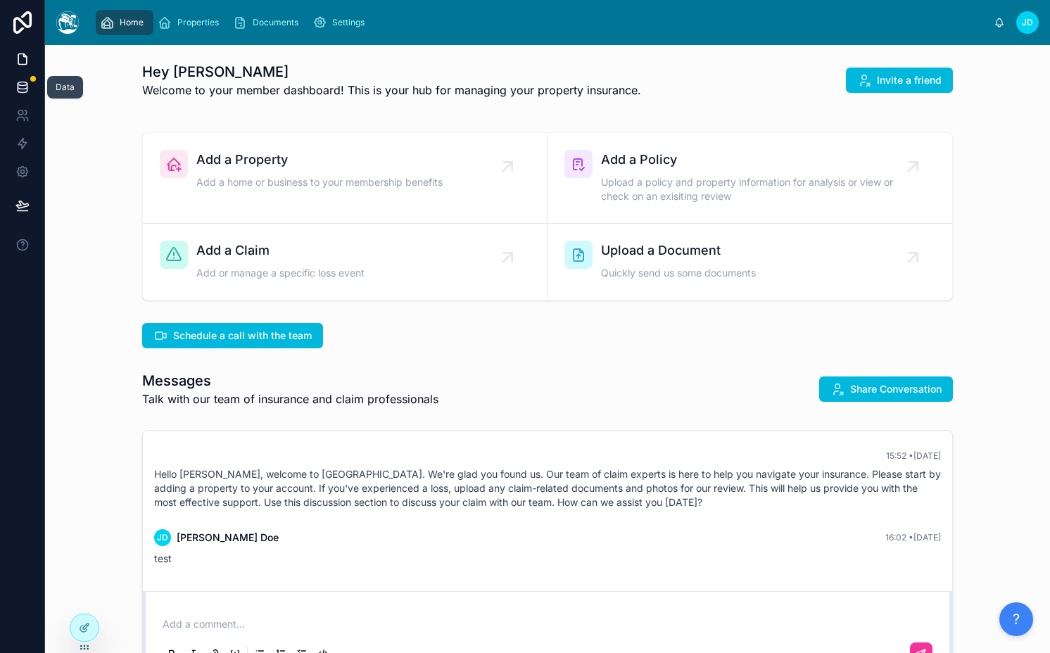
click at [23, 86] on icon at bounding box center [22, 87] width 14 height 14
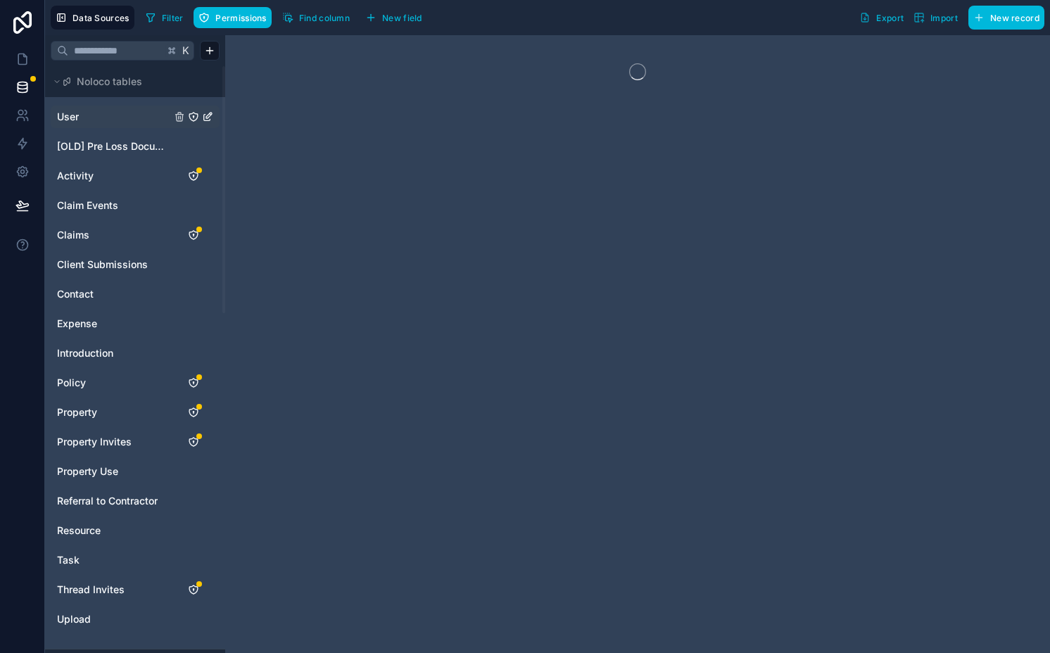
click at [96, 117] on link "User" at bounding box center [114, 117] width 114 height 14
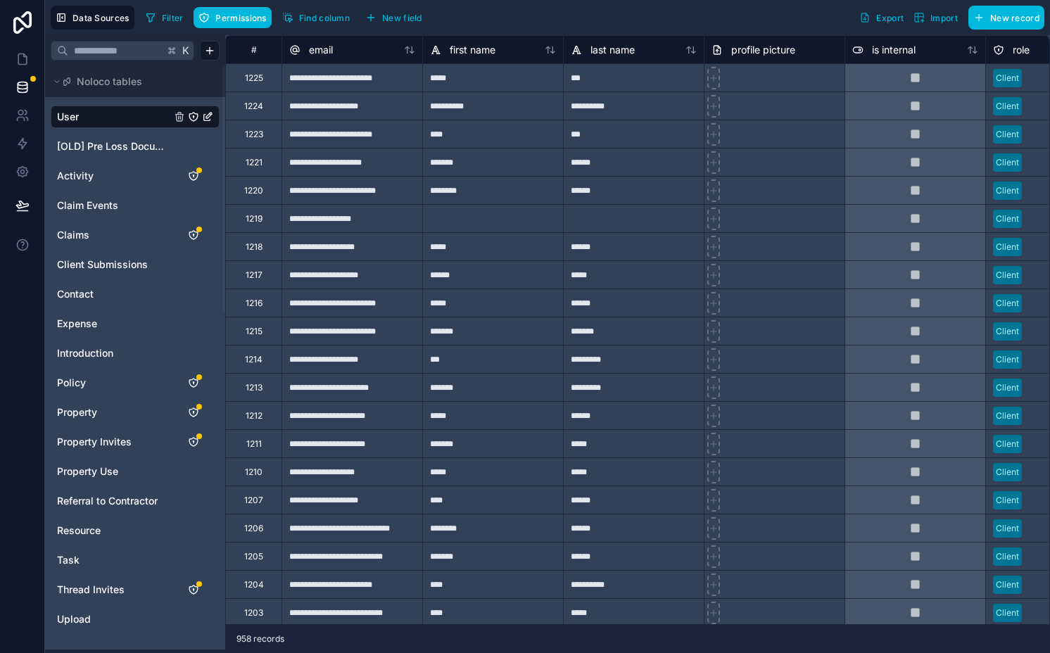
click at [296, 17] on button "Find column" at bounding box center [315, 17] width 77 height 21
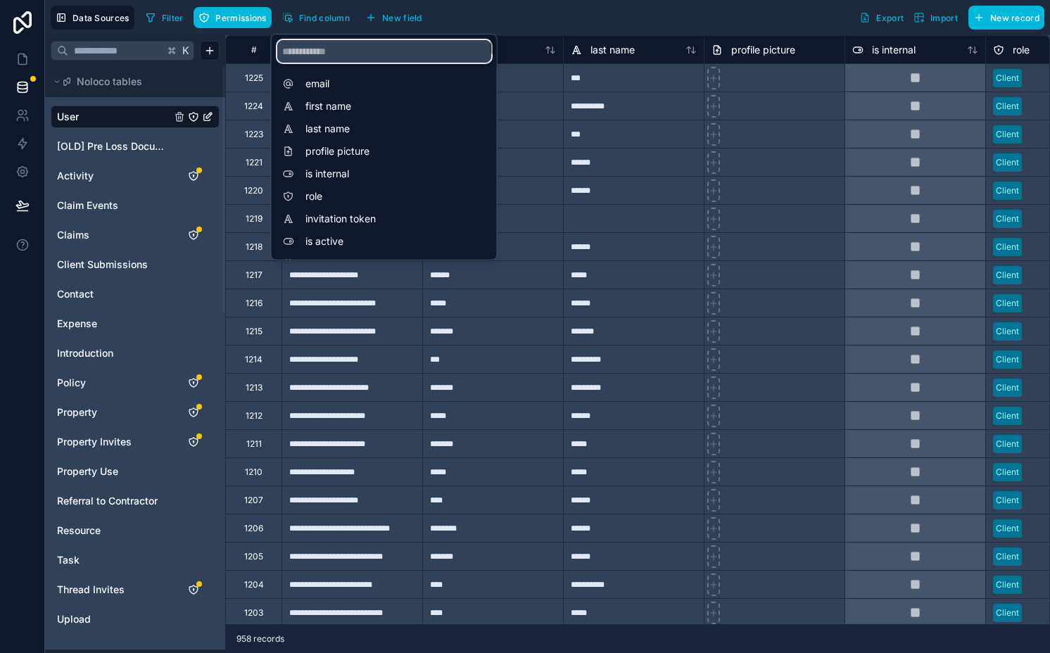
click at [315, 47] on input "scrollable content" at bounding box center [384, 51] width 214 height 23
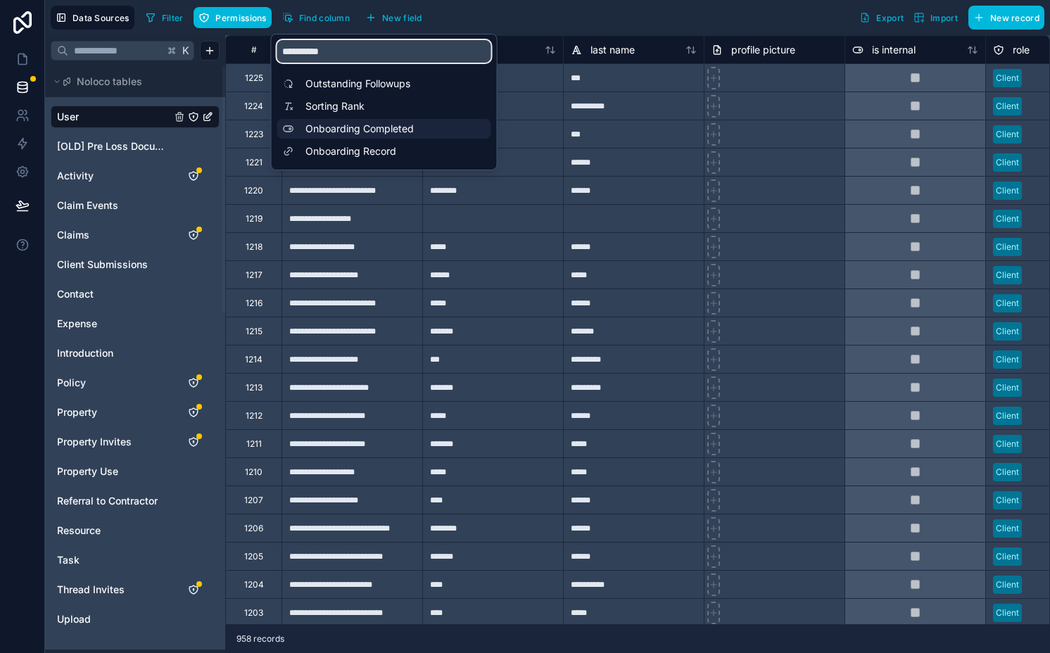
type input "**********"
click at [360, 122] on span "Onboarding Completed" at bounding box center [387, 129] width 165 height 14
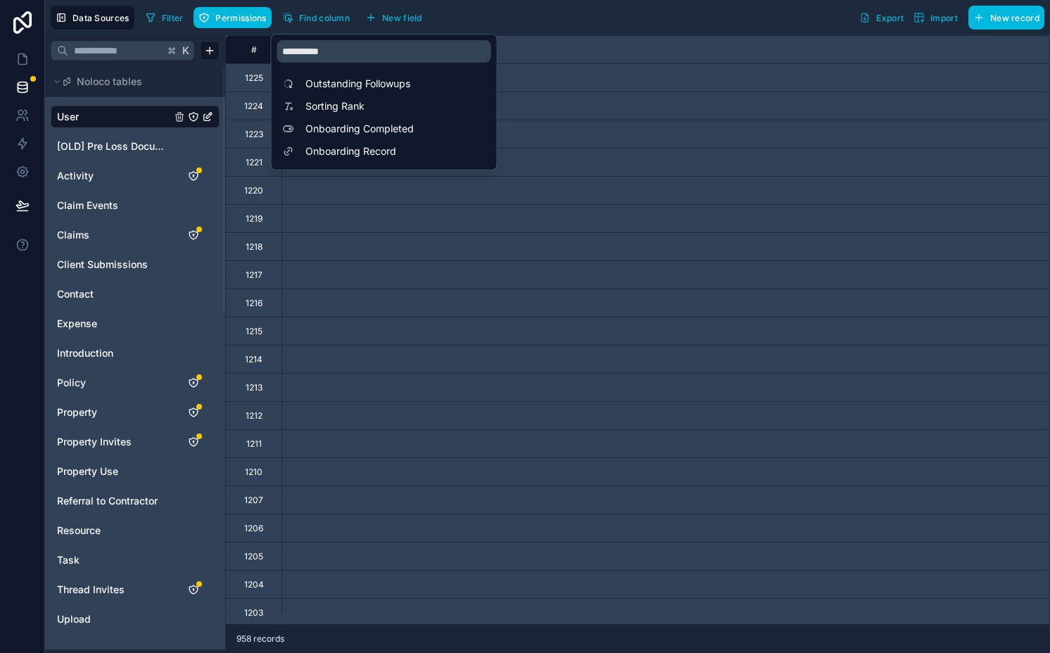
scroll to position [0, 9710]
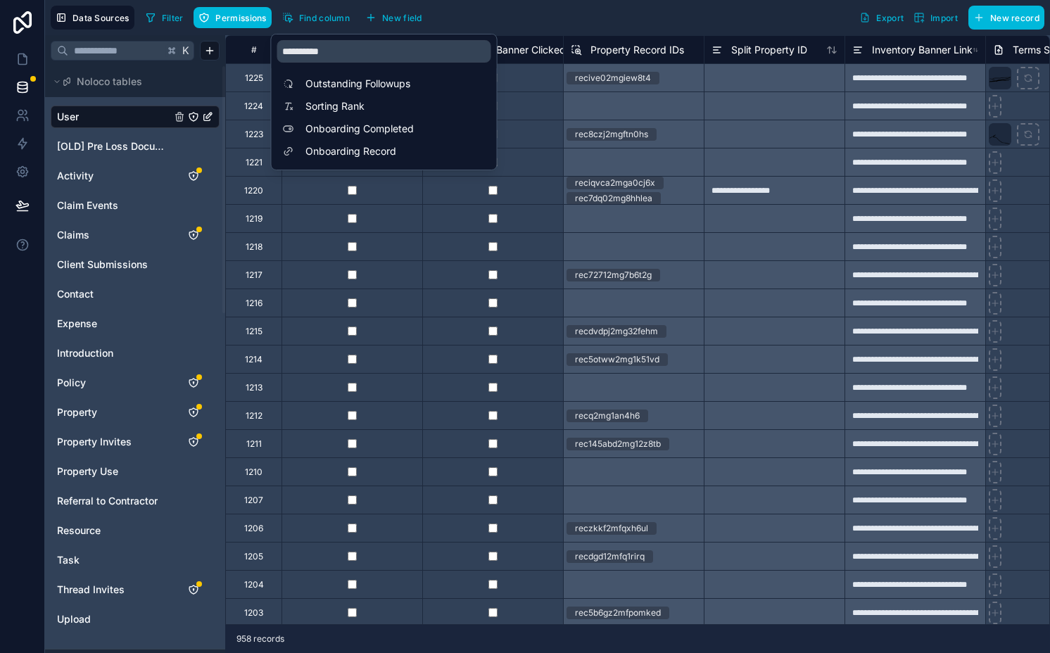
click at [655, 122] on div "rec8czj2mgftn0hs" at bounding box center [633, 134] width 141 height 28
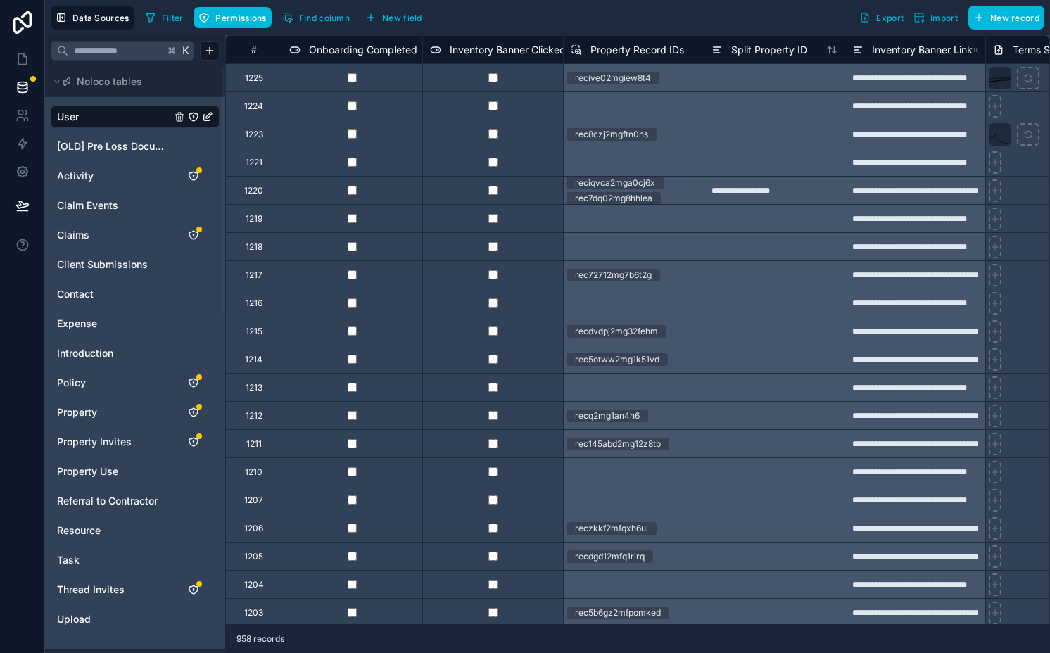
click at [392, 82] on div at bounding box center [351, 77] width 141 height 28
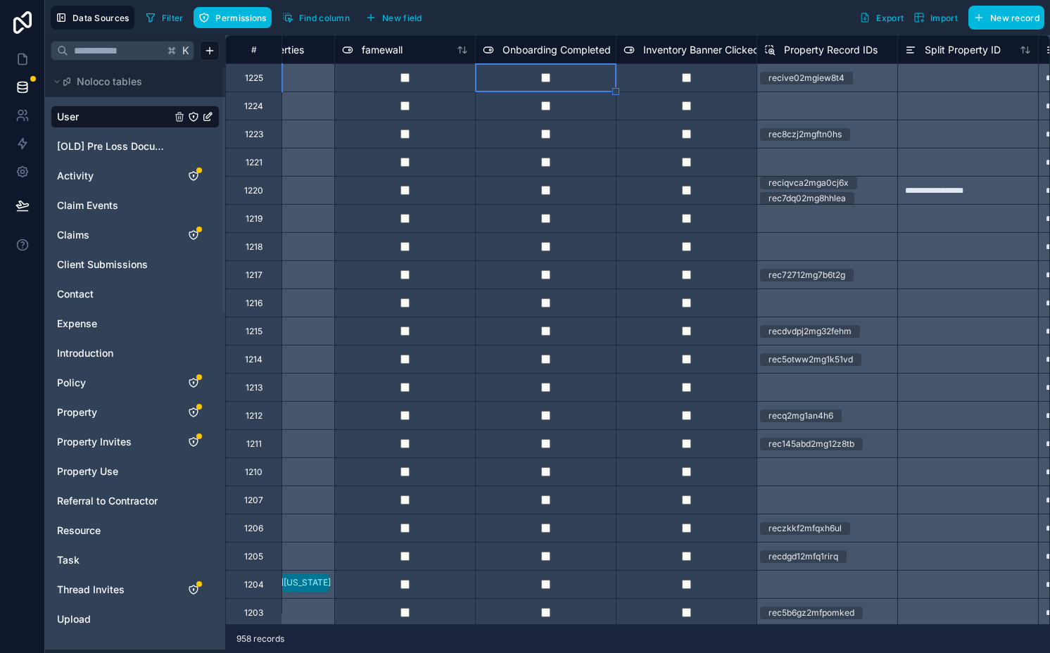
scroll to position [0, 9506]
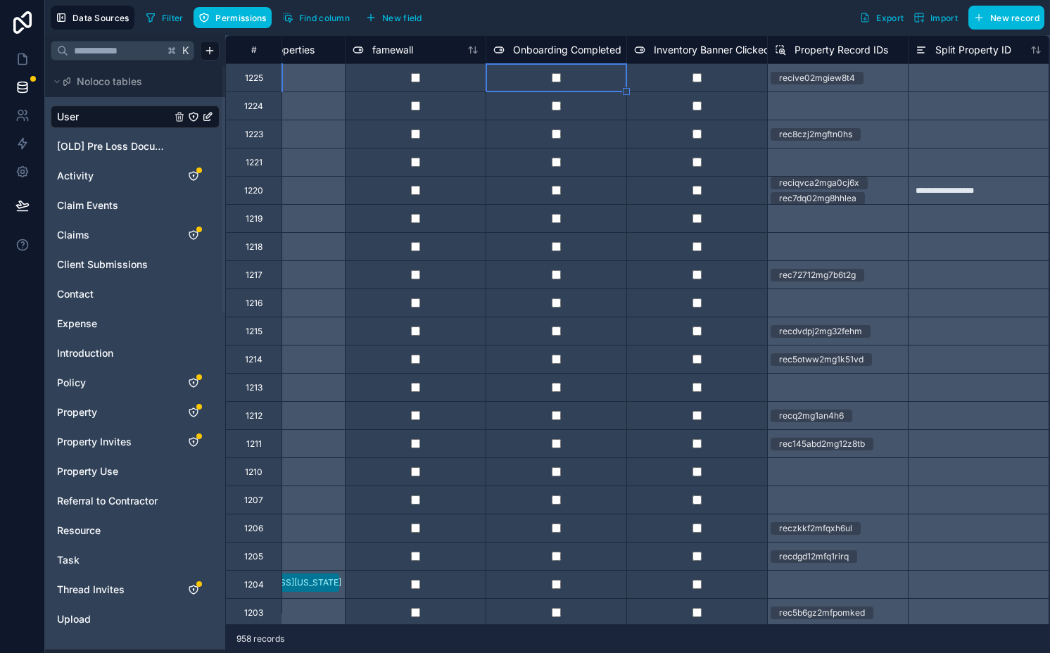
click at [452, 79] on div at bounding box center [415, 77] width 141 height 28
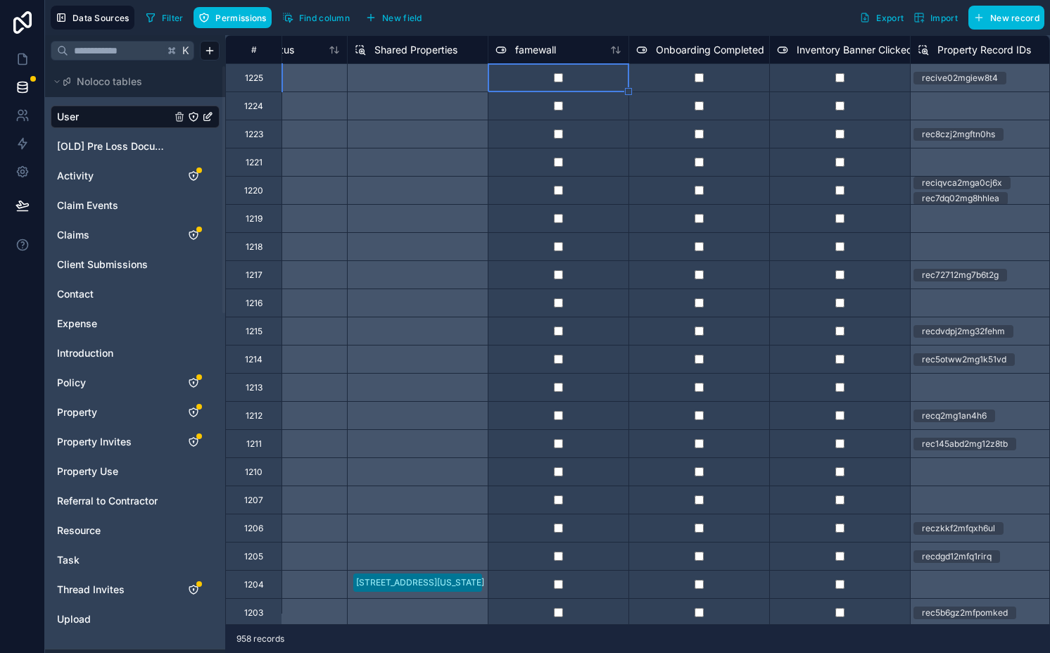
scroll to position [0, 9362]
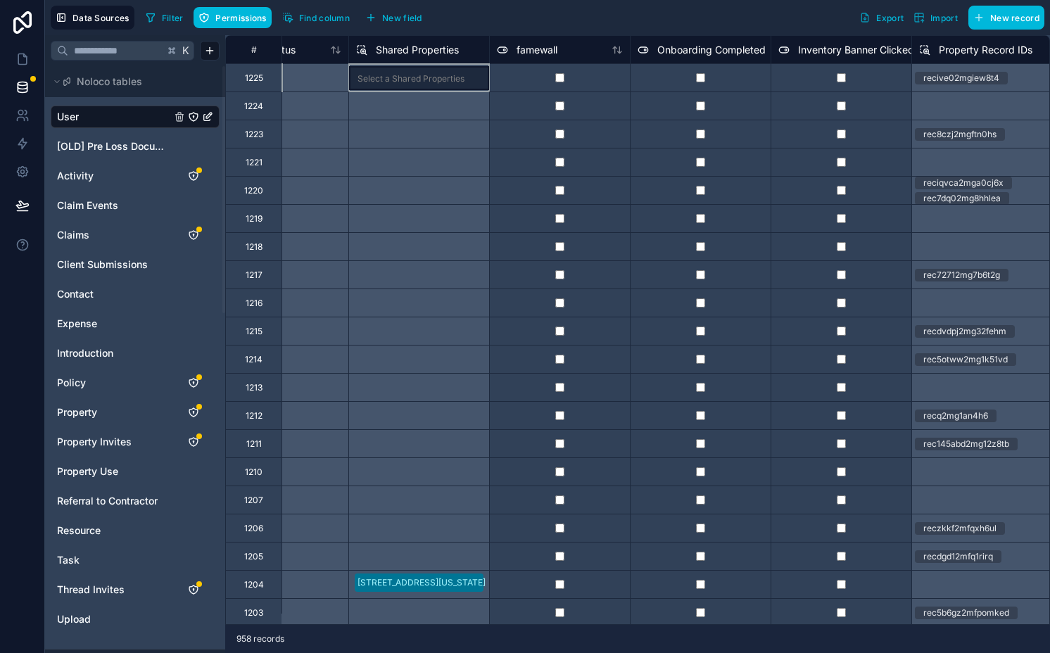
click at [452, 79] on div "Select a Shared Properties" at bounding box center [418, 77] width 141 height 28
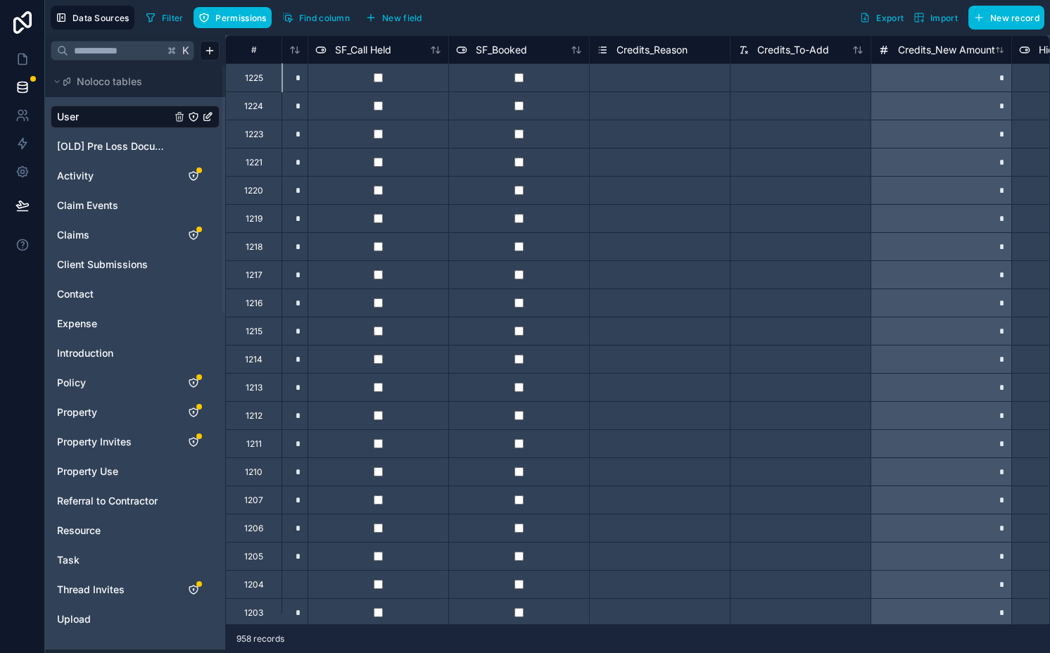
scroll to position [0, 6299]
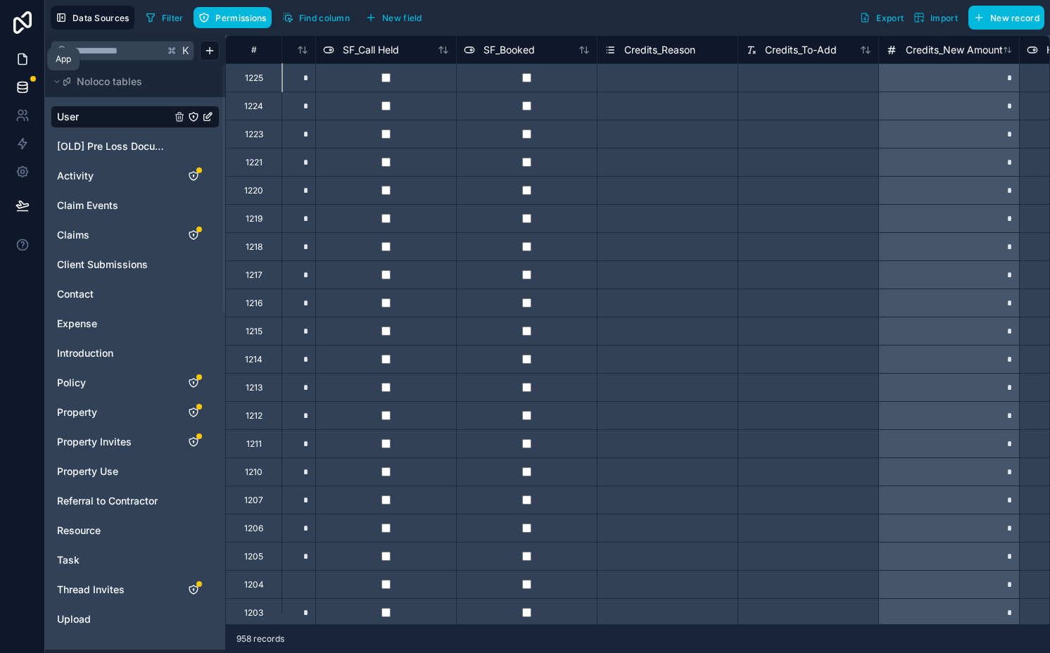
click at [32, 51] on link at bounding box center [22, 59] width 44 height 28
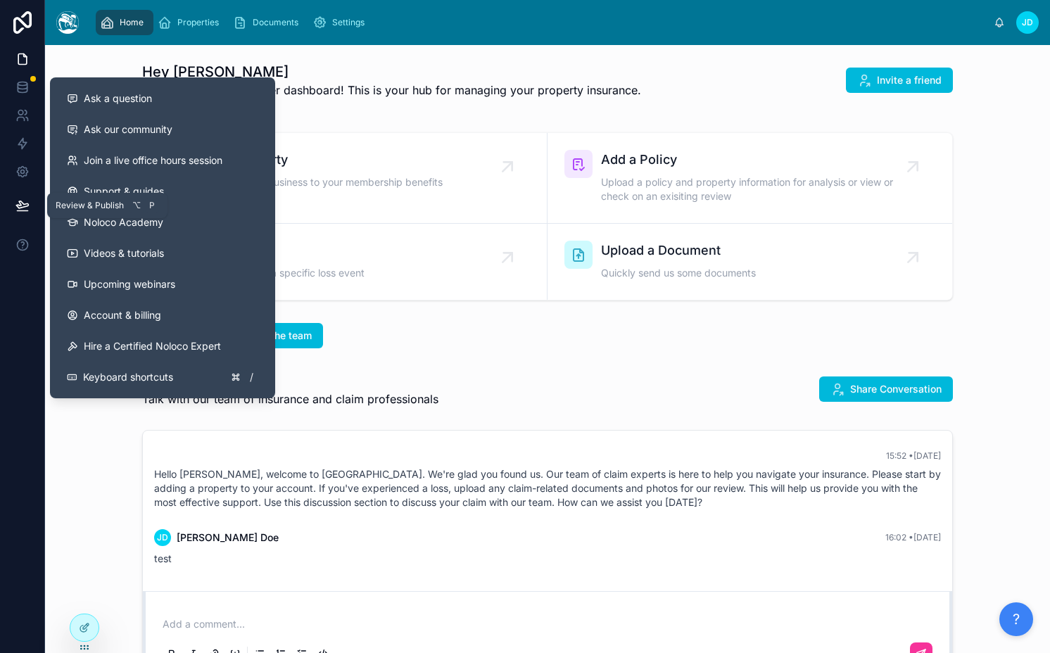
click at [26, 192] on button at bounding box center [22, 205] width 31 height 39
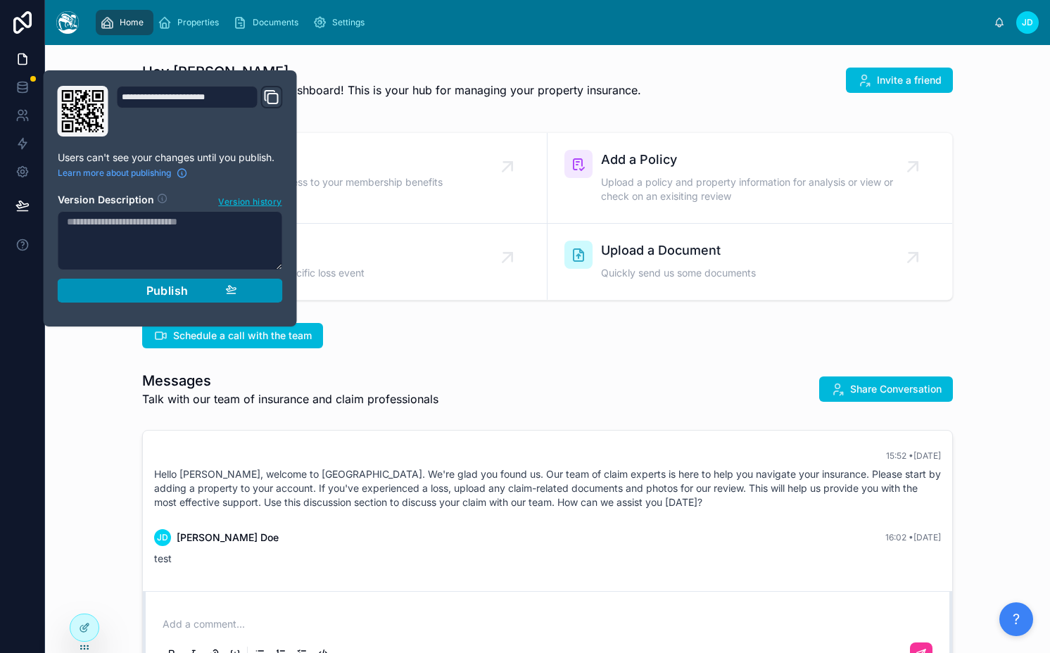
click at [106, 281] on button "Publish" at bounding box center [170, 291] width 225 height 24
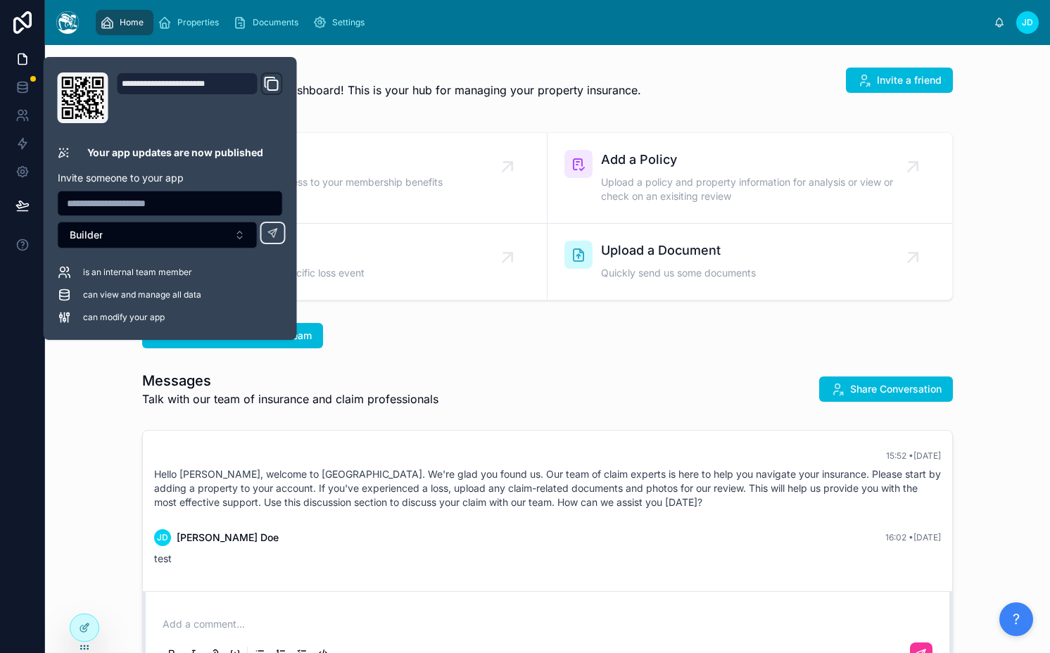
click at [94, 398] on div "Messages Talk with our team of insurance and claim professionals Share Conversa…" at bounding box center [547, 389] width 982 height 48
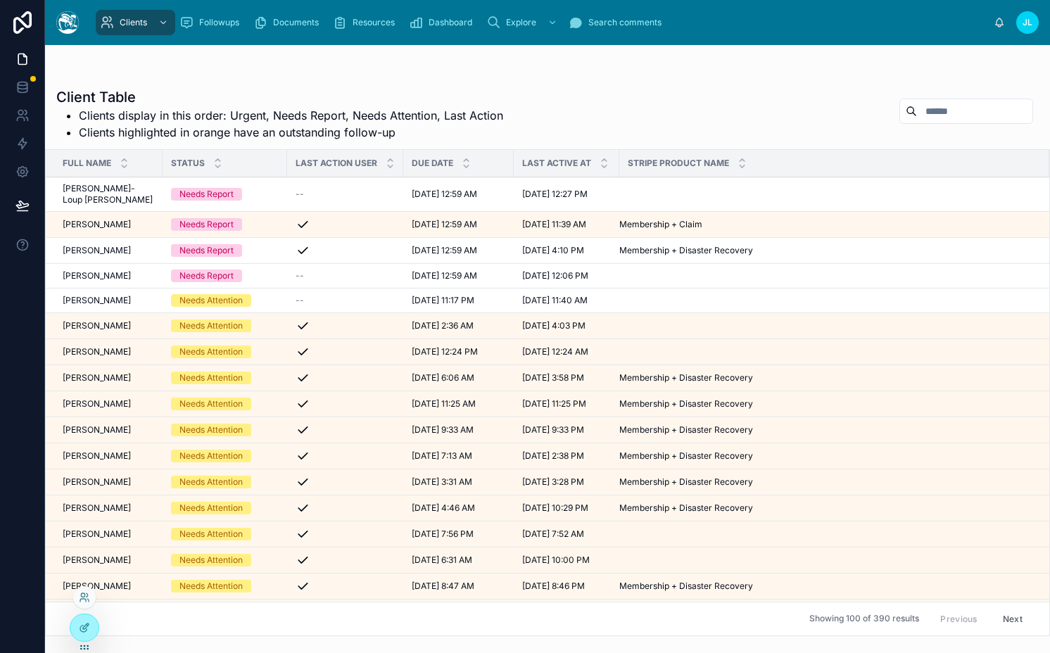
click at [85, 604] on div at bounding box center [84, 597] width 23 height 23
click at [84, 596] on icon at bounding box center [83, 595] width 4 height 4
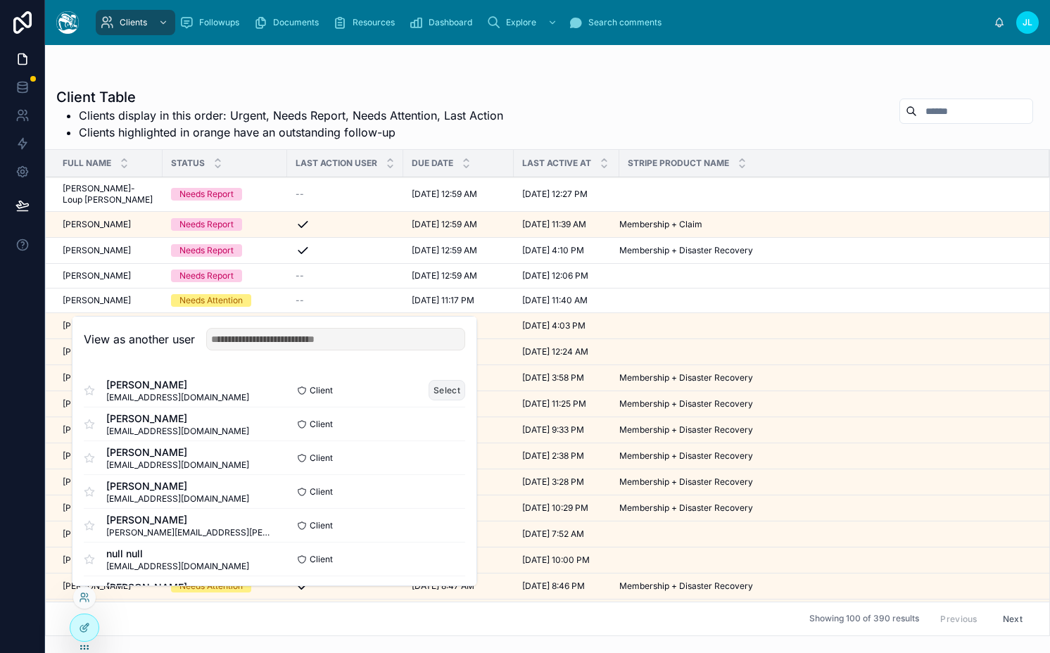
click at [435, 386] on button "Select" at bounding box center [447, 390] width 37 height 20
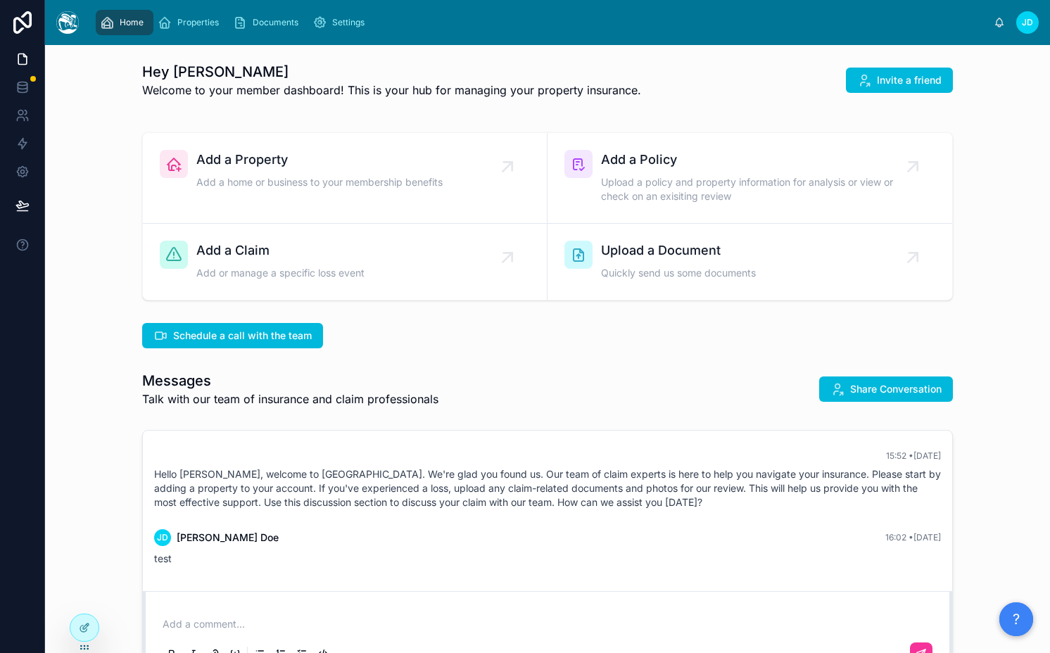
click at [557, 344] on div "Schedule a call with the team" at bounding box center [547, 335] width 811 height 25
click at [364, 234] on link "Add a Claim Add or manage a specific loss event" at bounding box center [345, 262] width 405 height 76
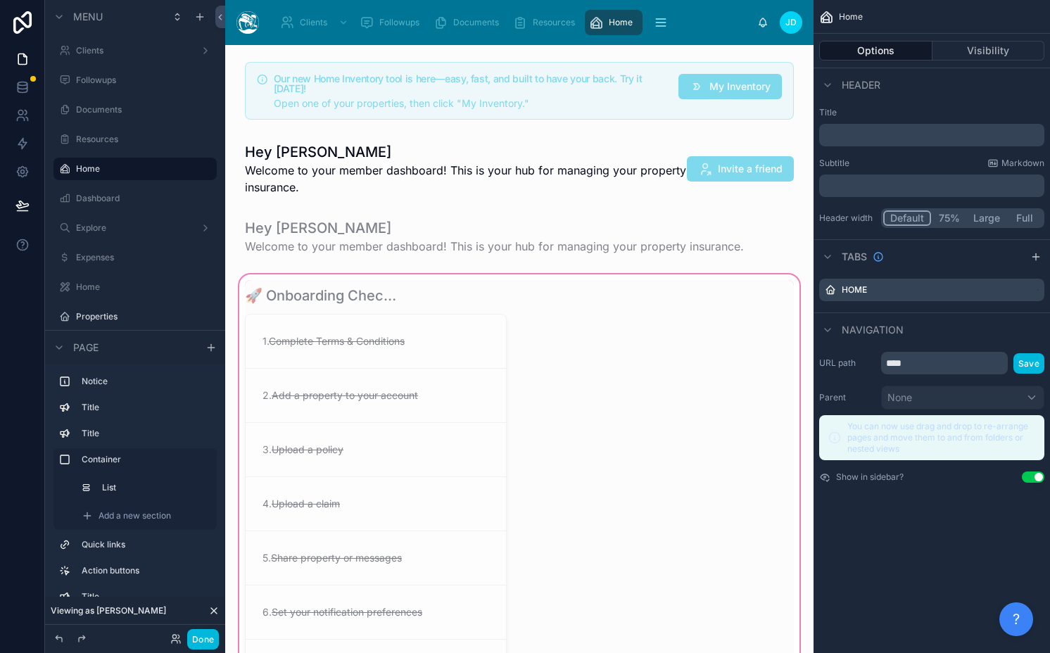
click at [350, 298] on div at bounding box center [519, 493] width 566 height 442
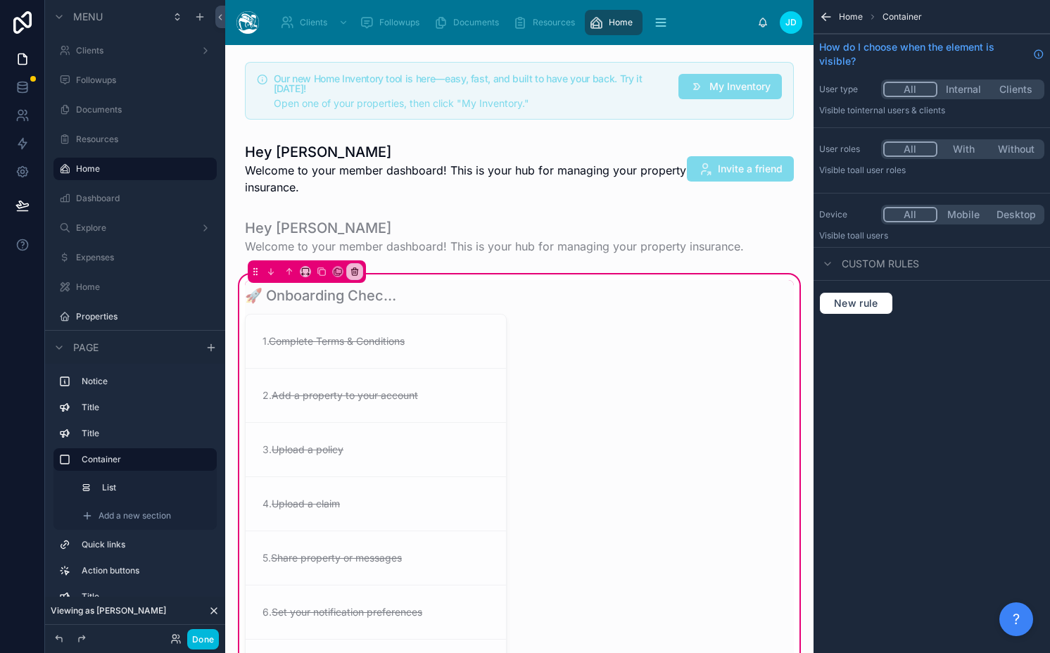
click at [350, 298] on div at bounding box center [375, 492] width 279 height 425
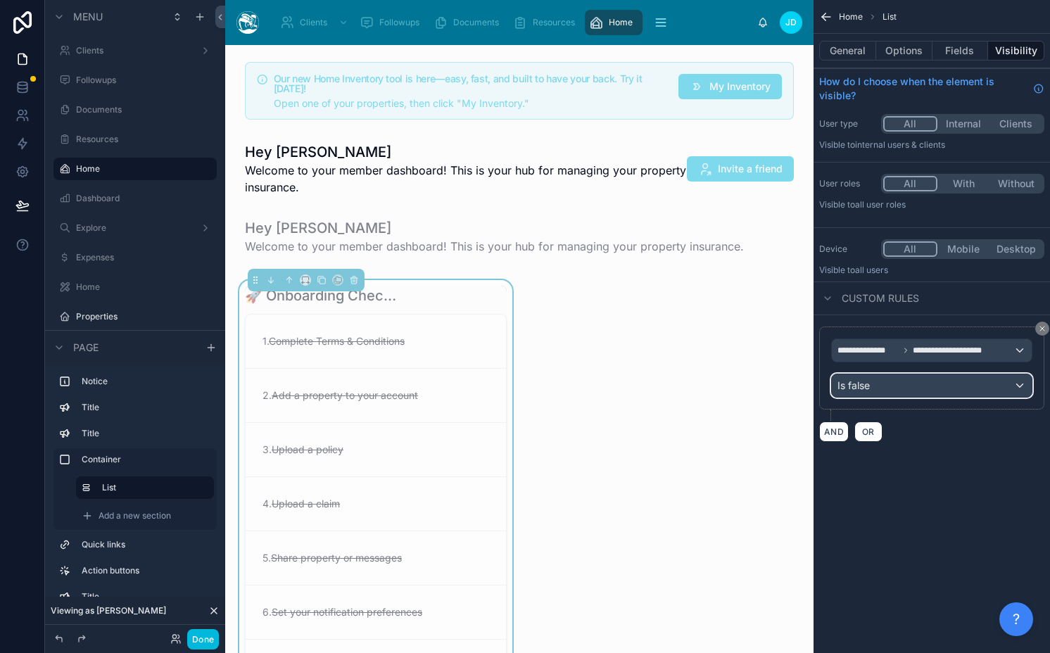
click at [980, 380] on div "Is false" at bounding box center [932, 385] width 200 height 23
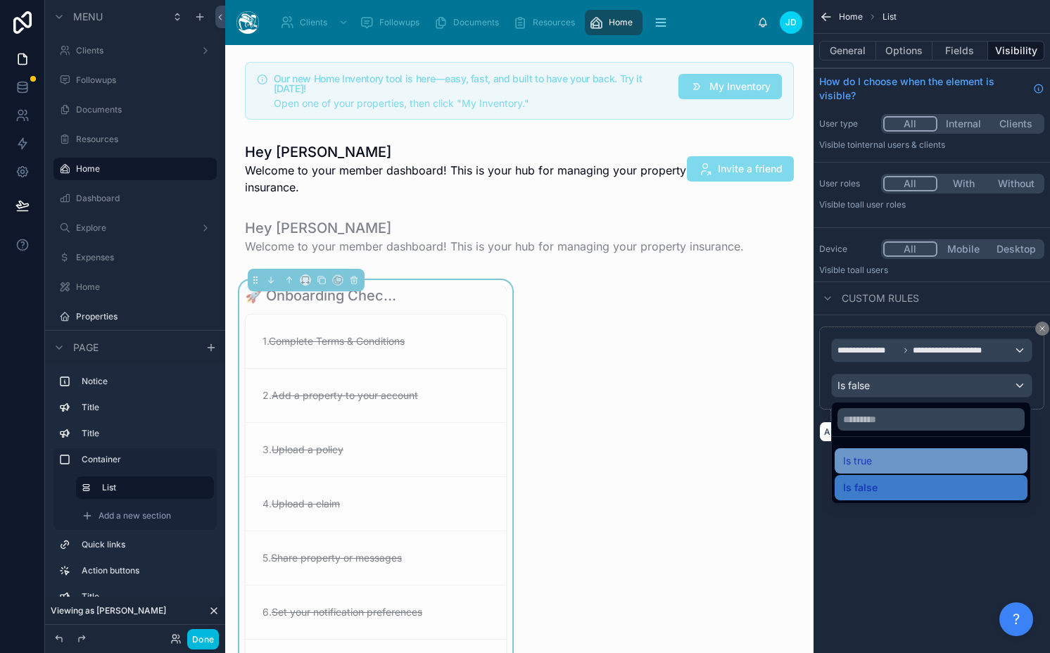
click at [926, 462] on div "Is true" at bounding box center [931, 460] width 176 height 17
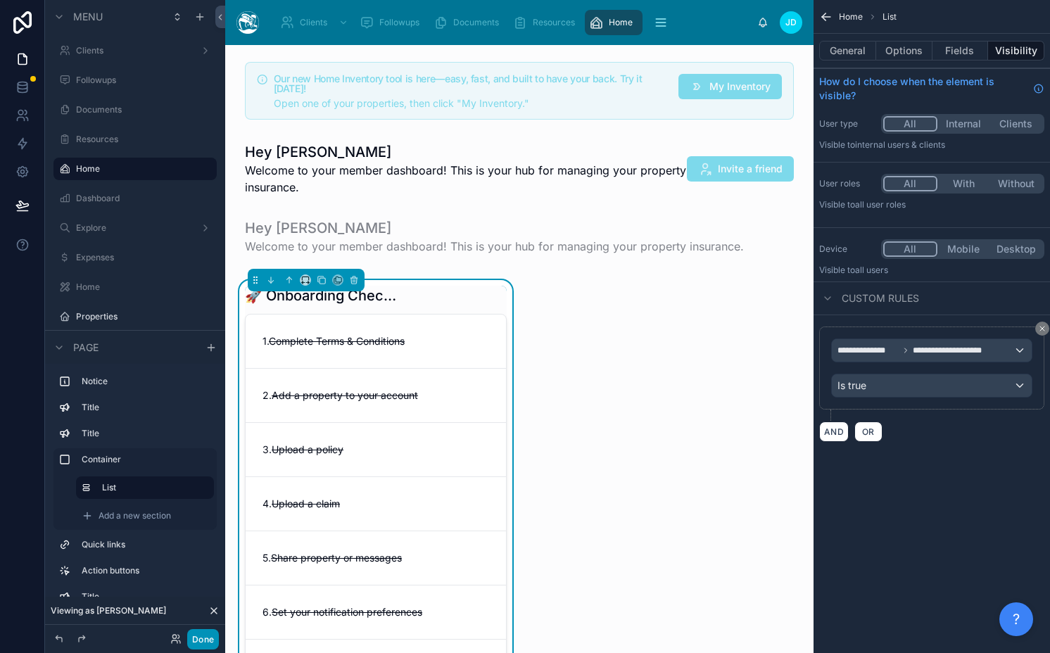
click at [204, 644] on button "Done" at bounding box center [203, 639] width 32 height 20
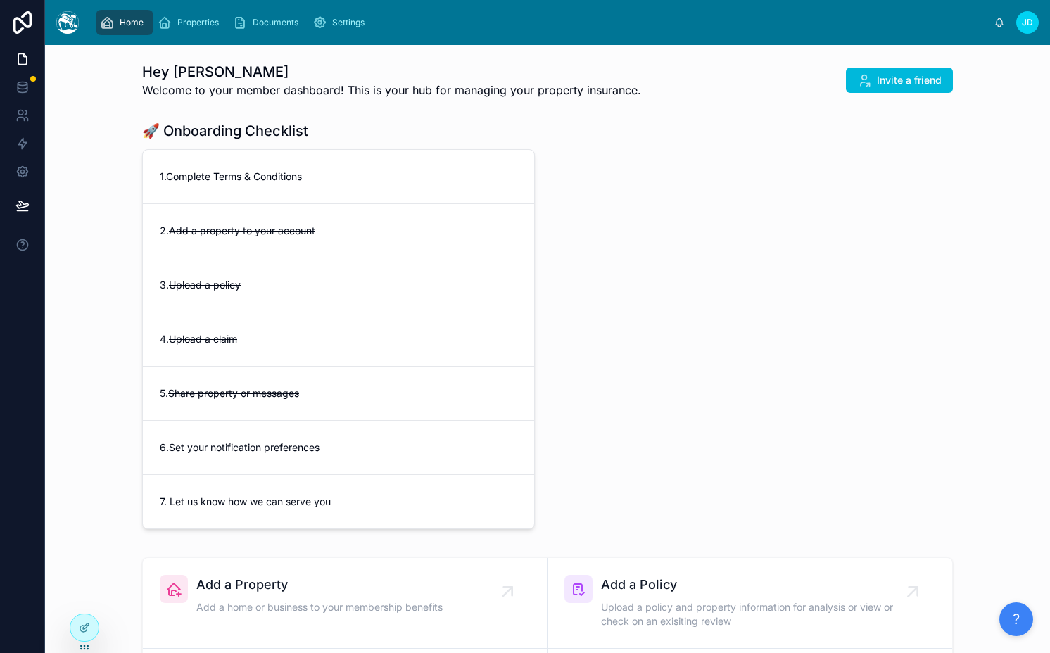
click at [325, 246] on div "2. Add a property to your account" at bounding box center [338, 231] width 391 height 54
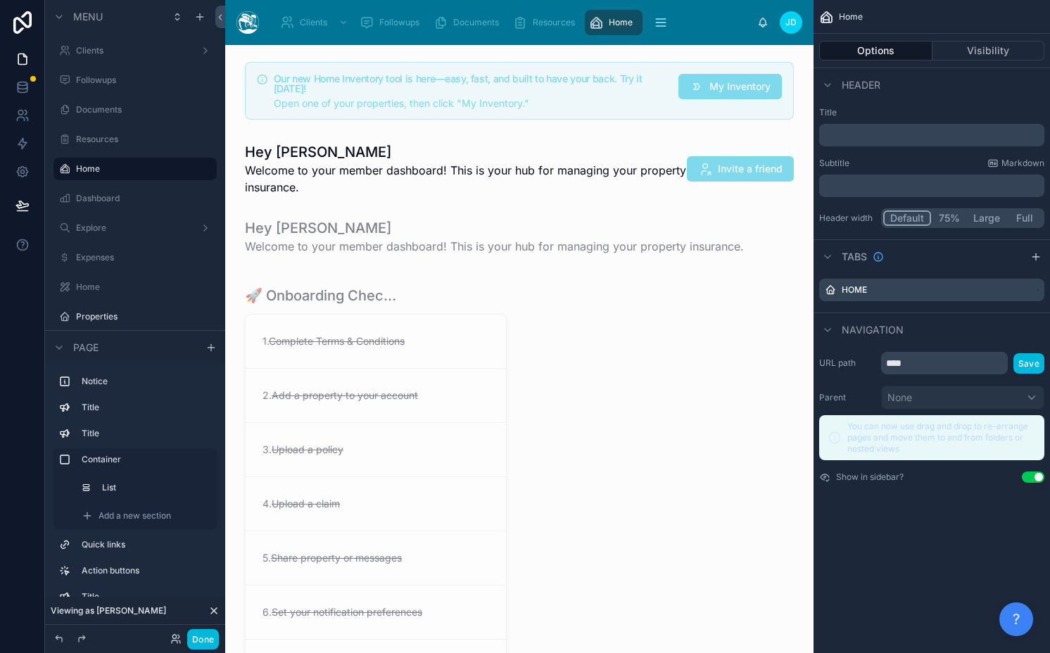
click at [436, 358] on div at bounding box center [519, 493] width 566 height 442
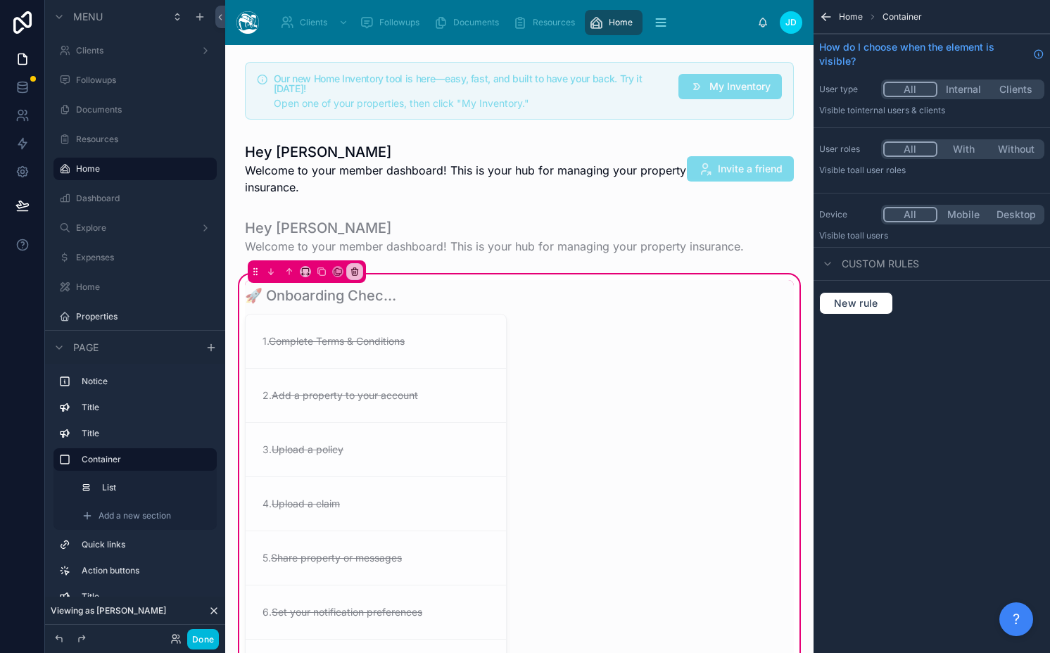
click at [436, 358] on div at bounding box center [375, 492] width 279 height 425
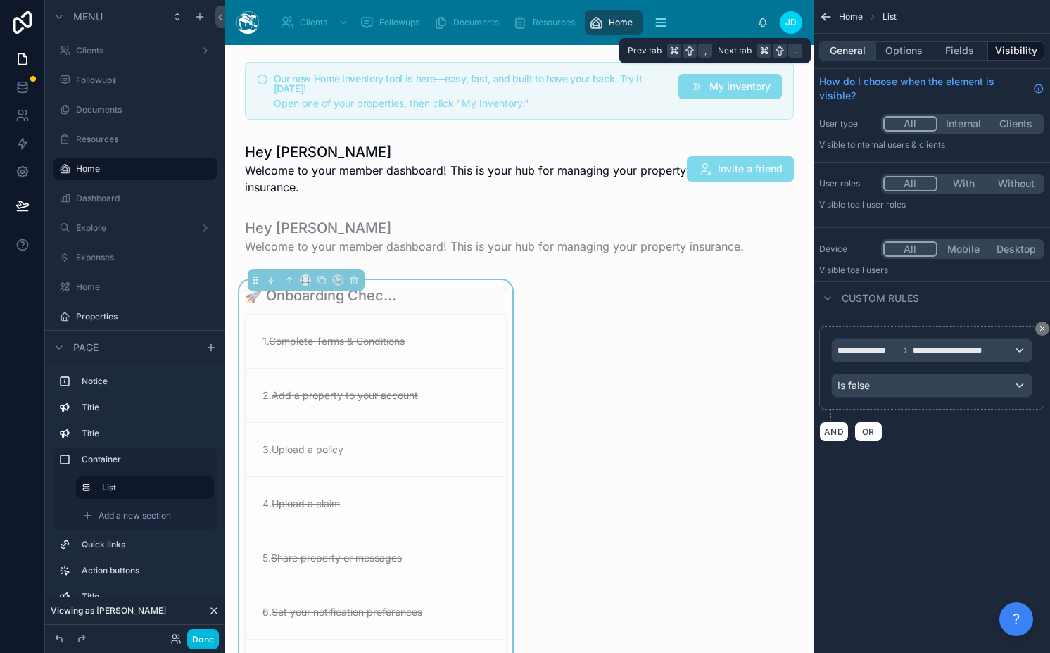
click at [849, 56] on button "General" at bounding box center [847, 51] width 57 height 20
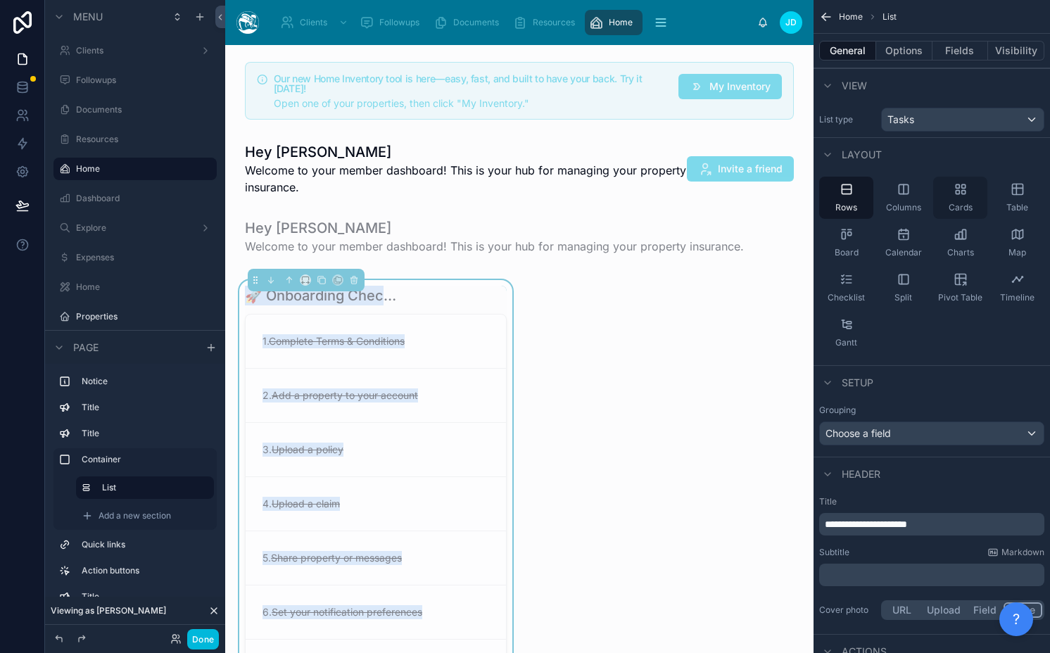
click at [977, 181] on div "Cards" at bounding box center [960, 198] width 54 height 42
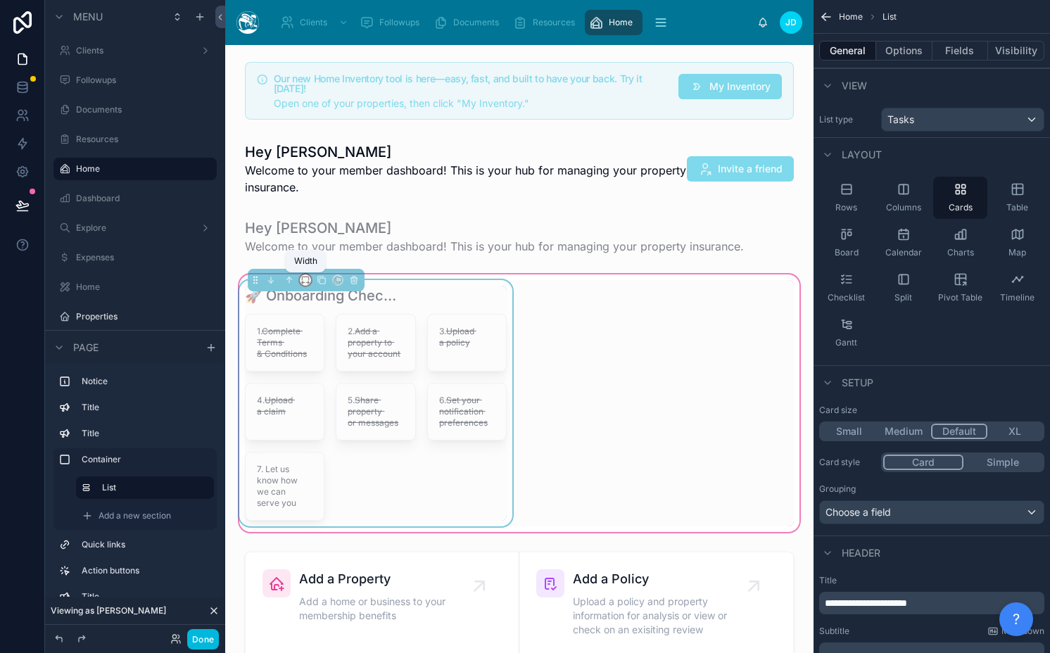
click at [303, 279] on icon at bounding box center [305, 280] width 10 height 10
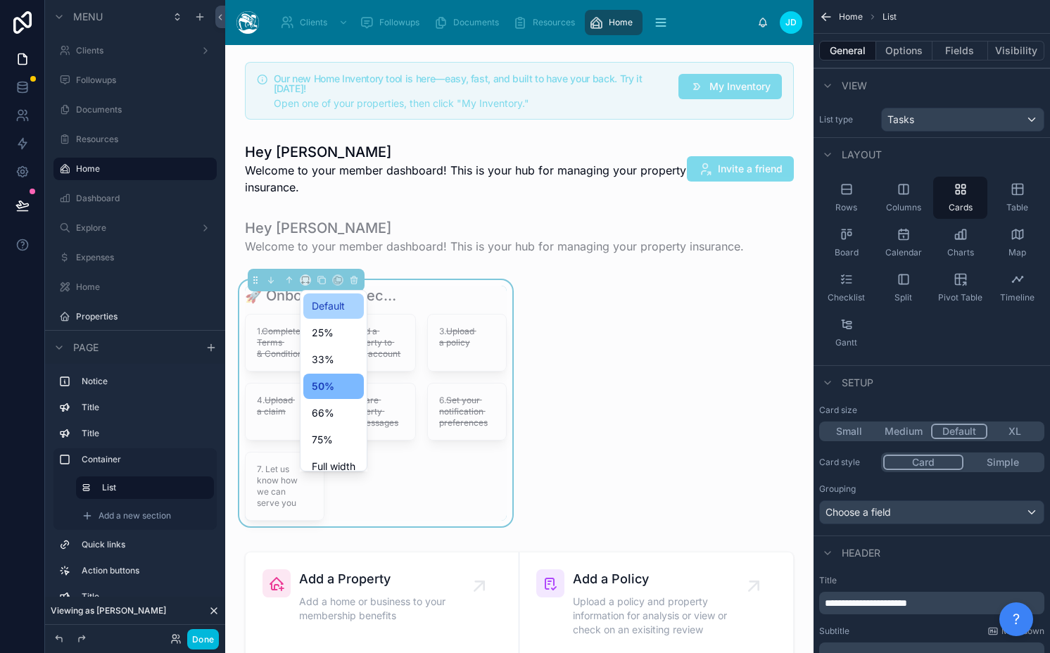
click at [343, 311] on span "Default" at bounding box center [328, 306] width 33 height 17
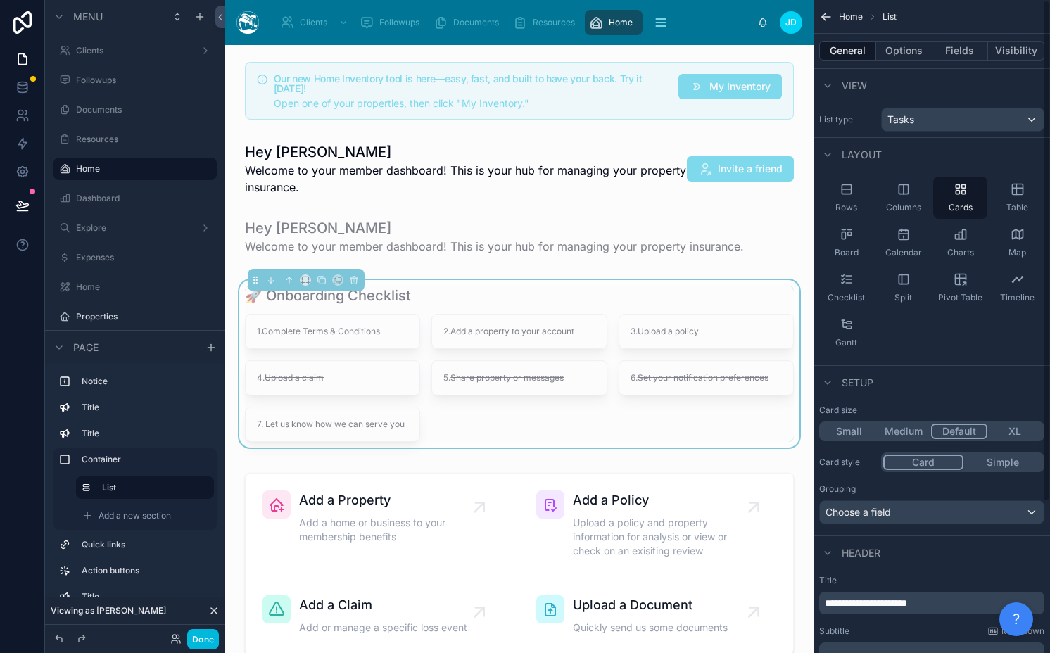
click at [910, 430] on button "Medium" at bounding box center [903, 431] width 55 height 15
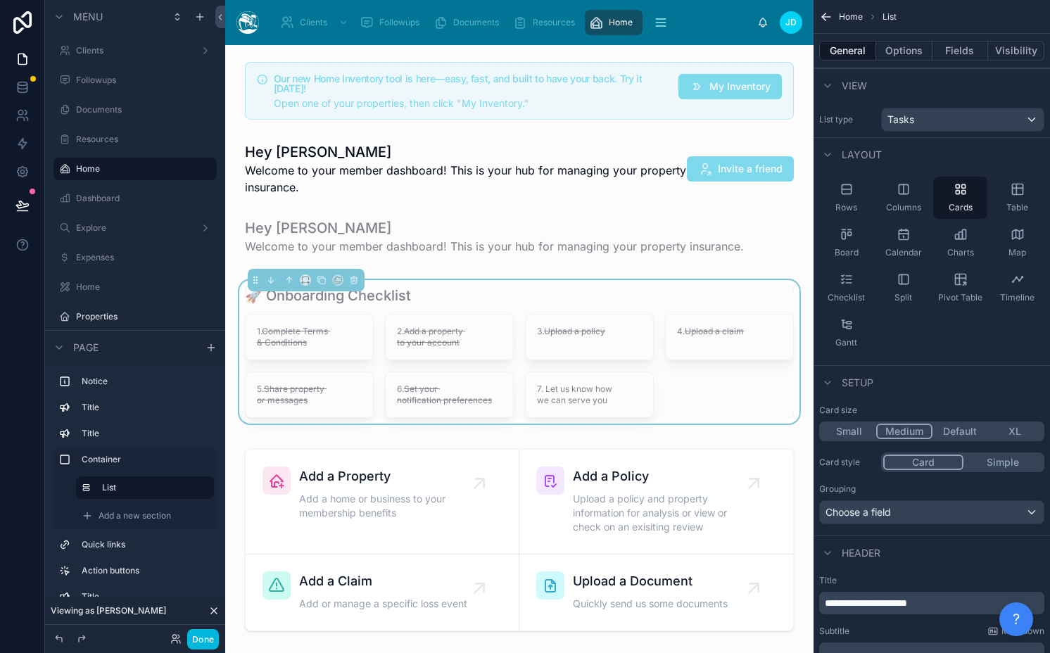
click at [1011, 462] on button "Simple" at bounding box center [1002, 462] width 79 height 15
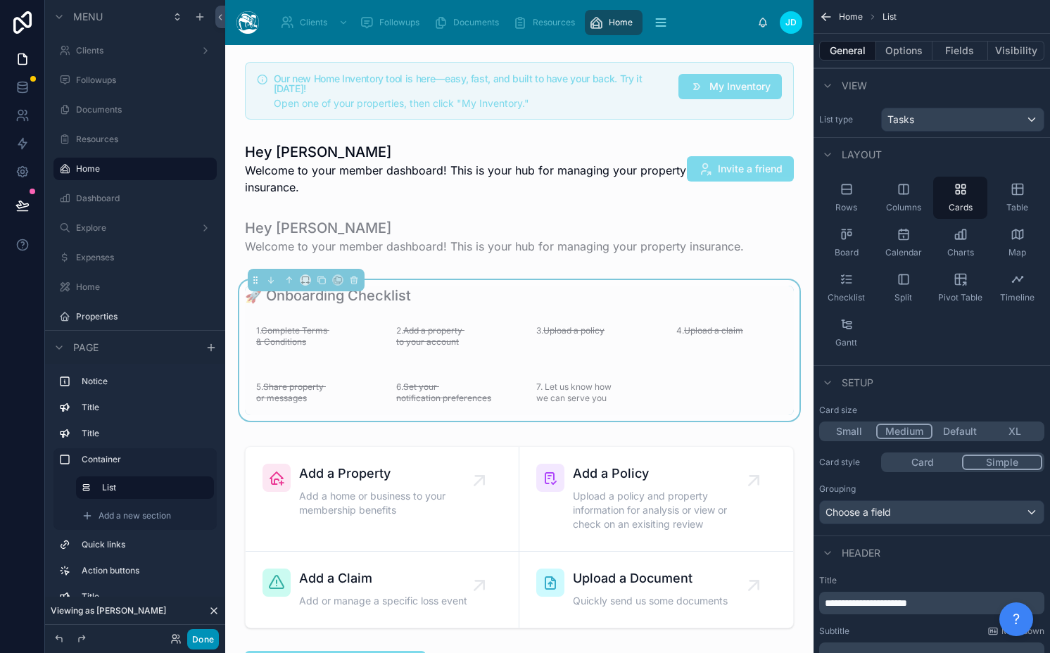
click at [208, 635] on button "Done" at bounding box center [203, 639] width 32 height 20
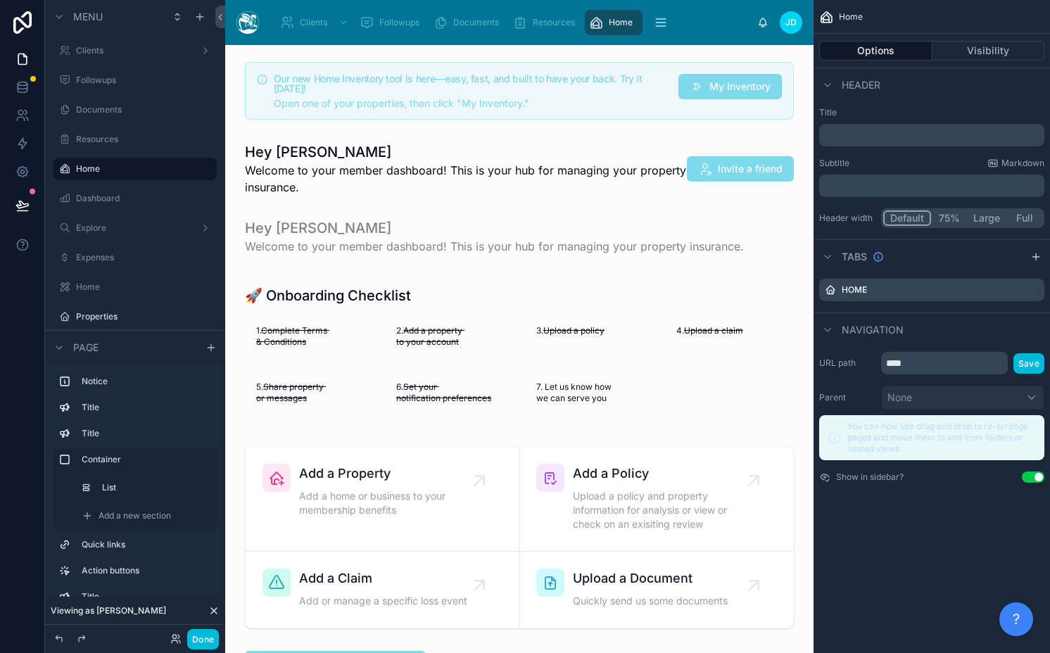
click at [410, 338] on div at bounding box center [519, 351] width 566 height 158
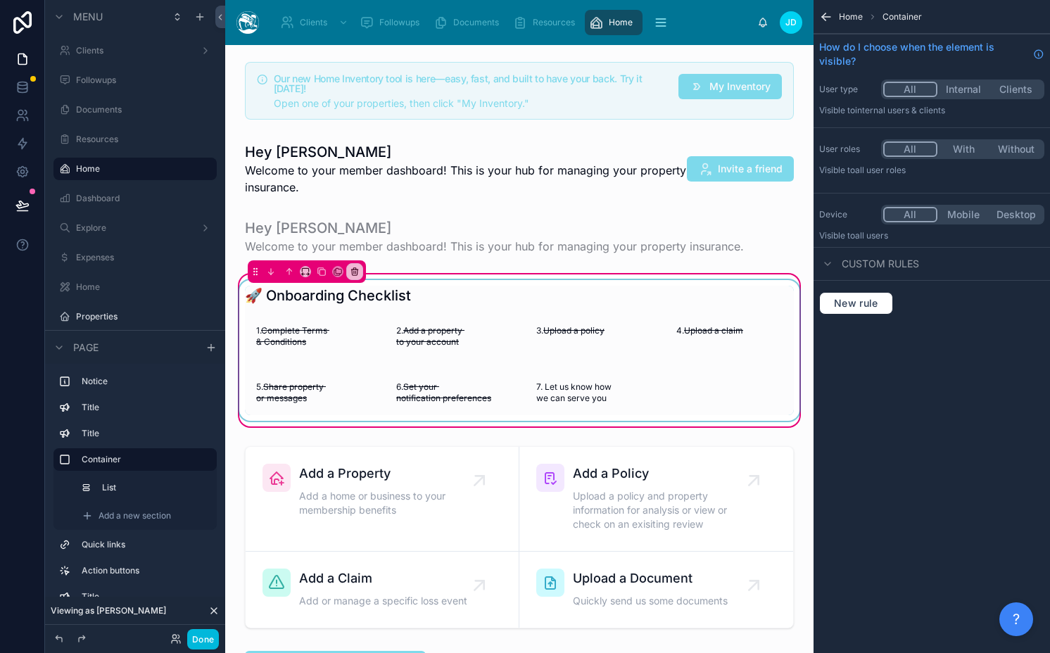
click at [468, 328] on div at bounding box center [519, 350] width 566 height 141
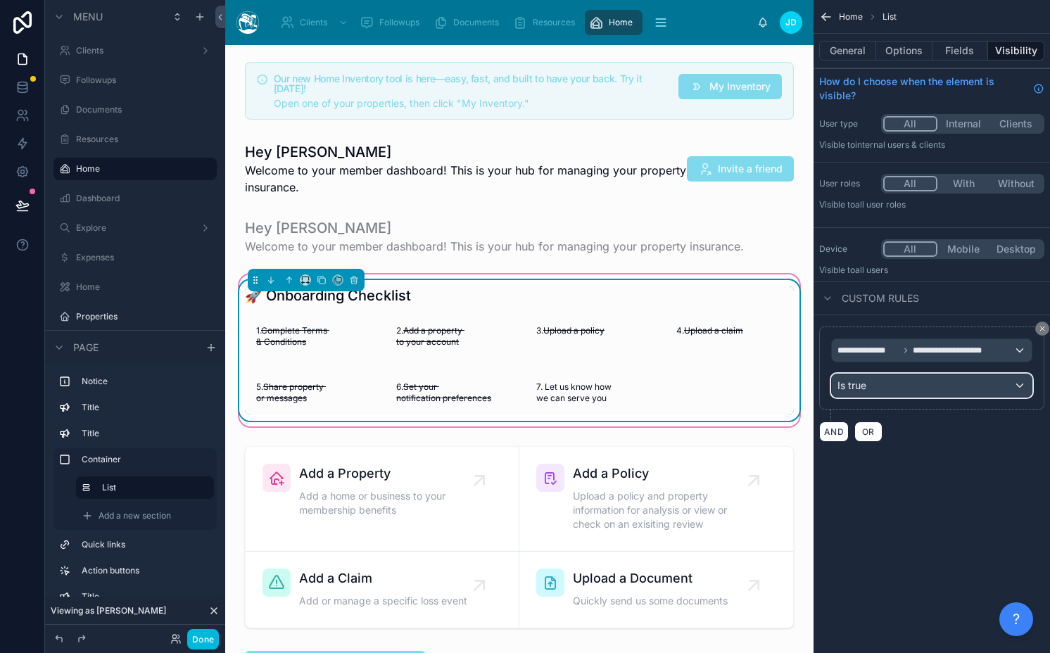
click at [920, 385] on div "Is true" at bounding box center [932, 385] width 200 height 23
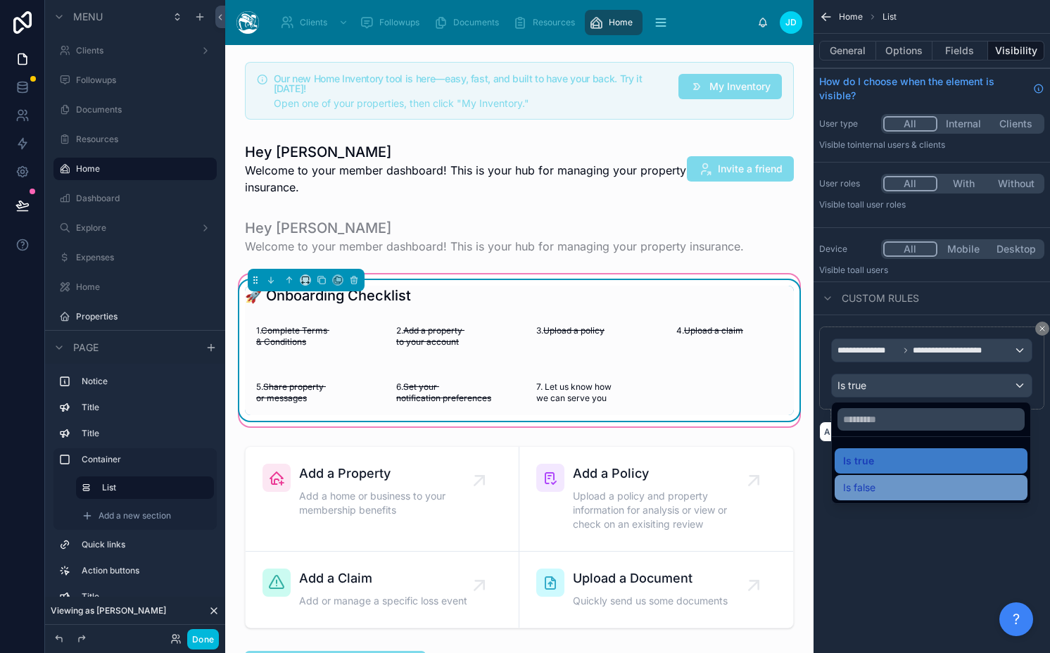
click at [862, 475] on div "Is false" at bounding box center [931, 487] width 193 height 25
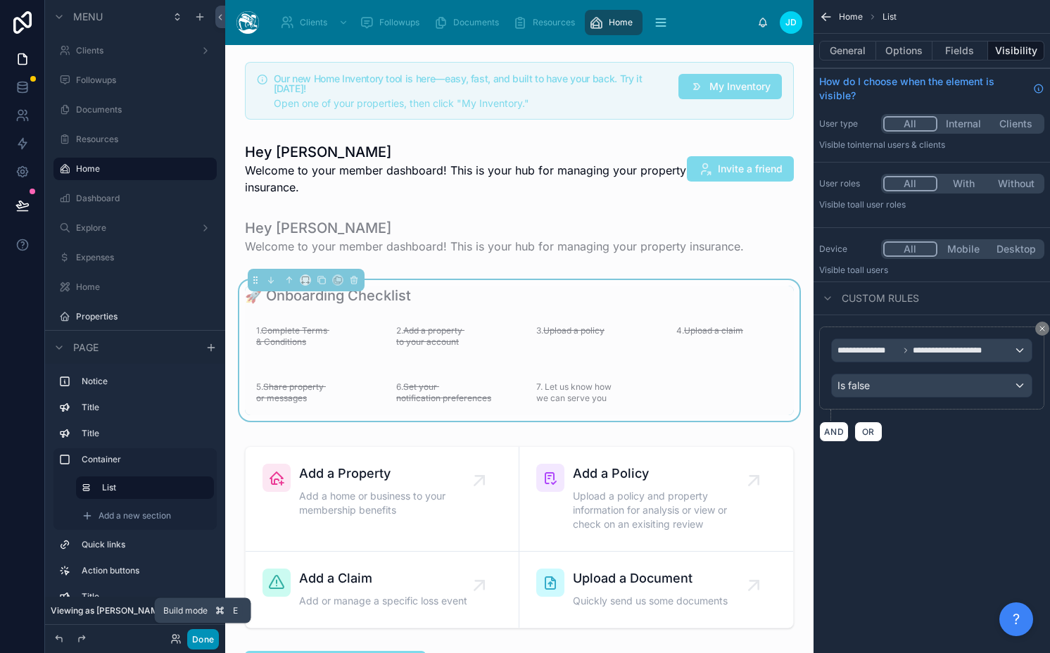
click at [201, 636] on button "Done" at bounding box center [203, 639] width 32 height 20
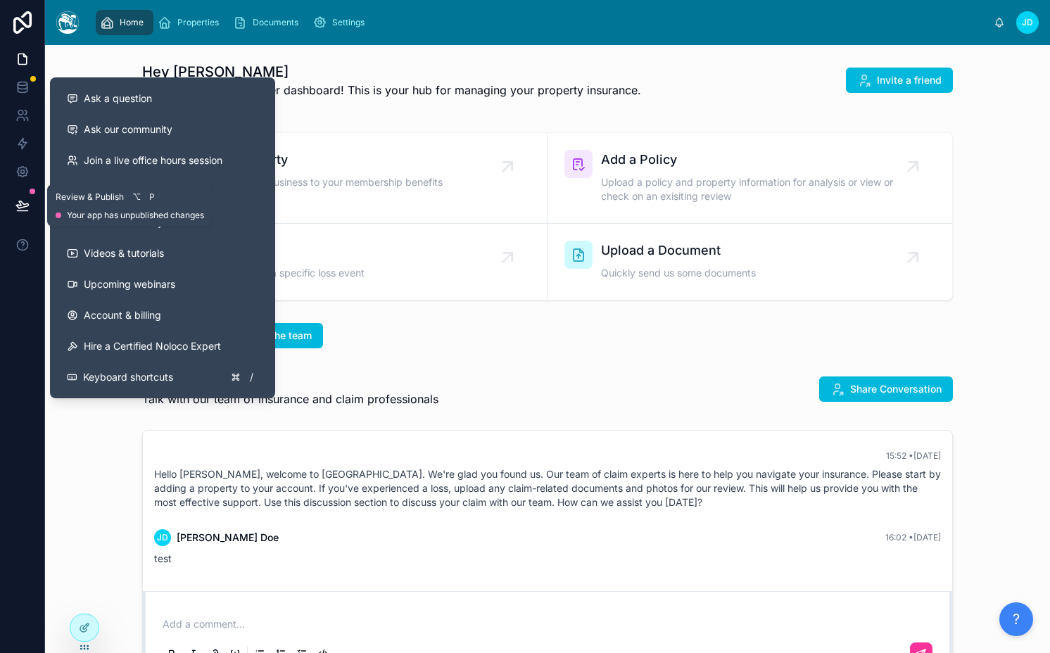
click at [18, 205] on icon at bounding box center [22, 205] width 14 height 14
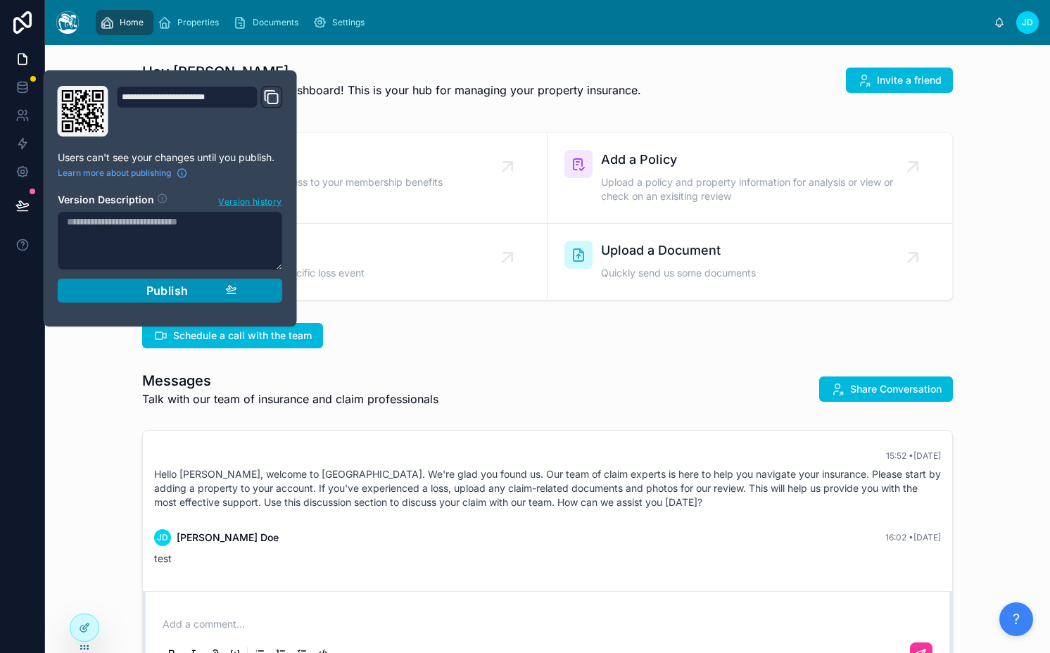
click at [156, 289] on span "Publish" at bounding box center [167, 291] width 42 height 14
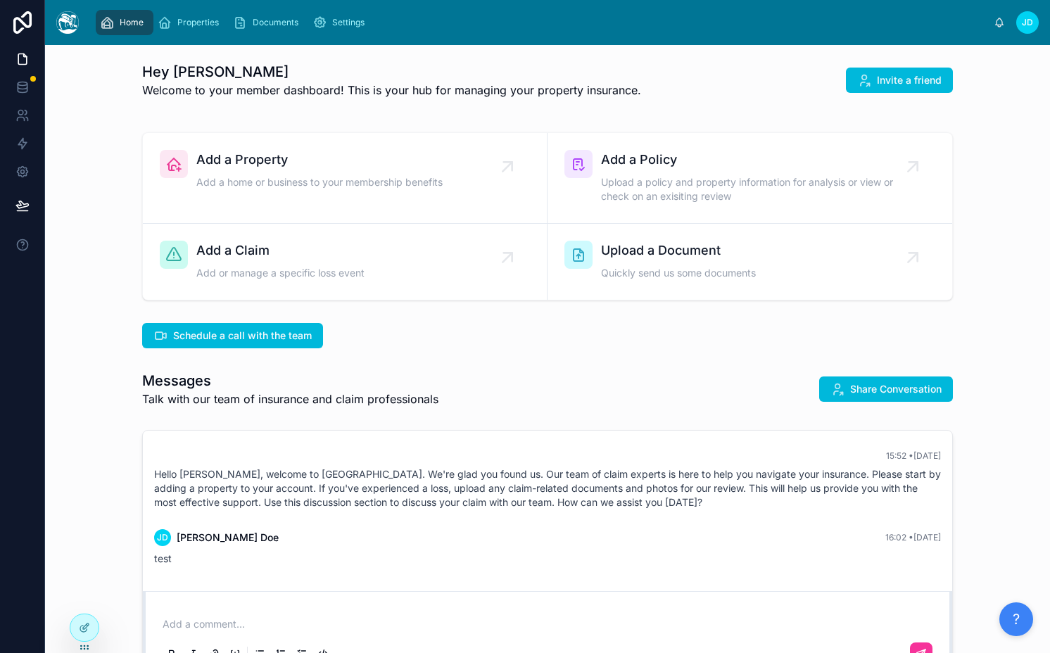
click at [507, 321] on div "Schedule a call with the team" at bounding box center [547, 335] width 982 height 37
click at [421, 243] on div "Add a Claim Add or manage a specific loss event" at bounding box center [345, 262] width 370 height 42
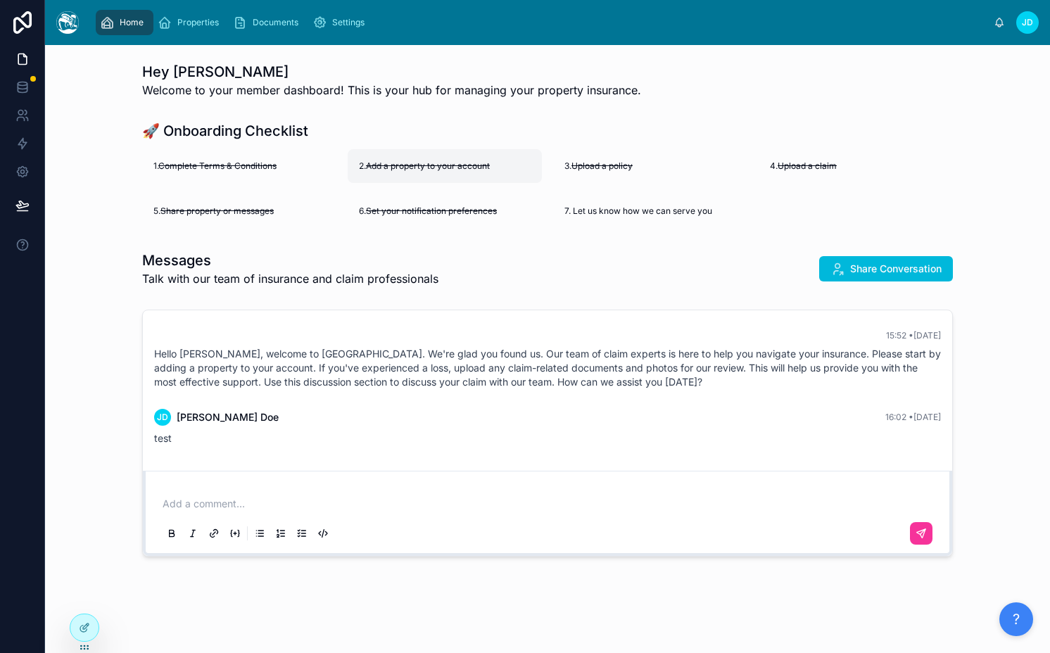
click at [470, 159] on div "2. Add a property to your account" at bounding box center [445, 166] width 194 height 34
click at [616, 202] on div "7. Let us know how we can serve you" at bounding box center [650, 211] width 194 height 34
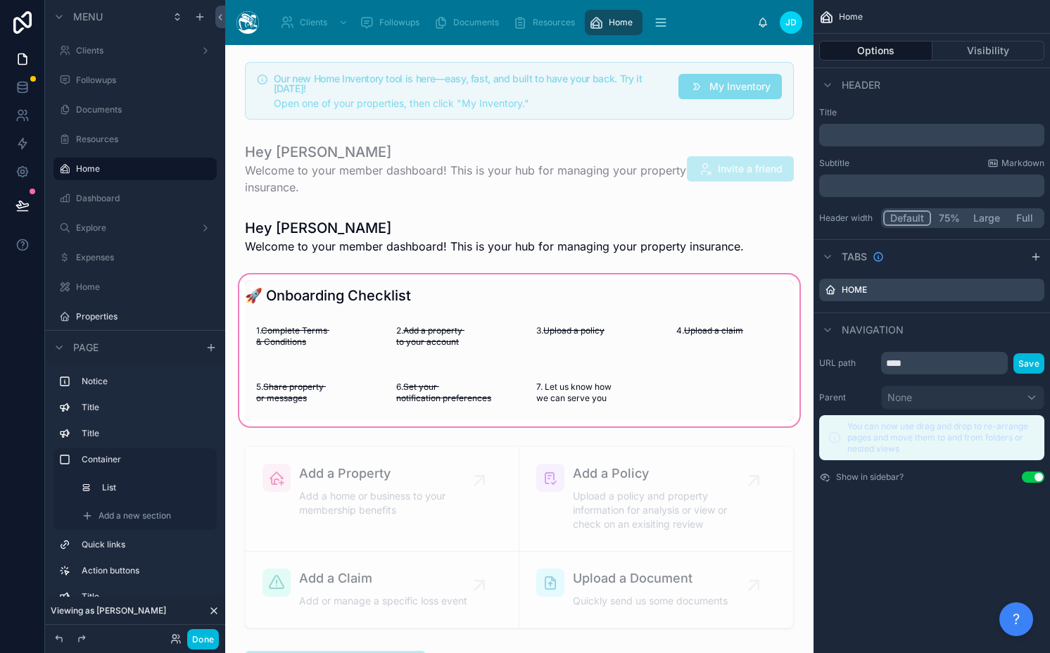
click at [405, 336] on div at bounding box center [519, 351] width 566 height 158
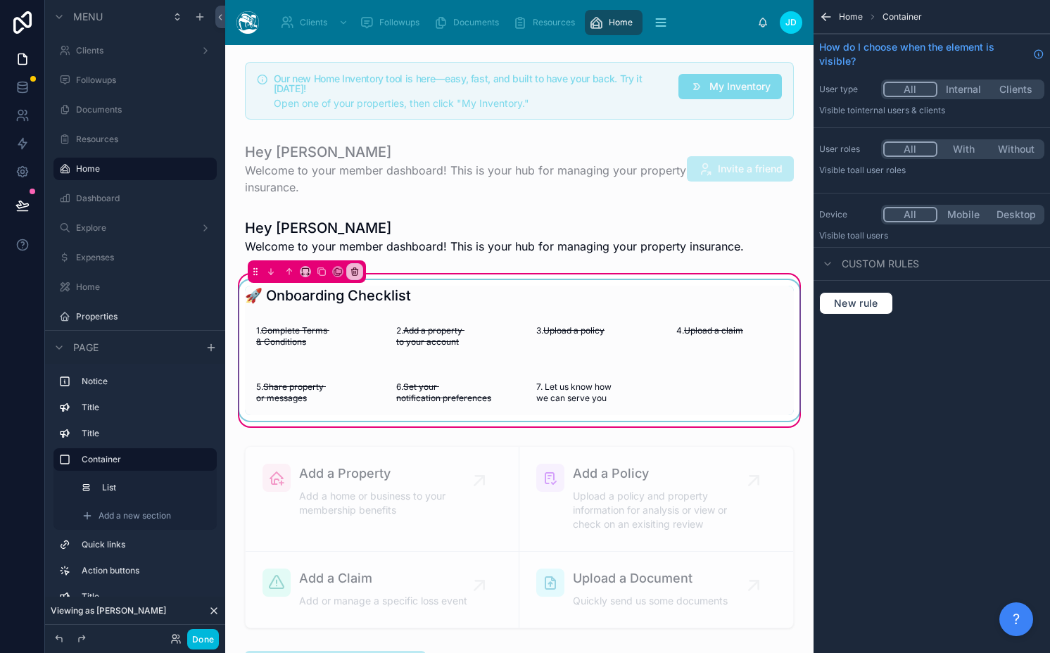
click at [585, 359] on div at bounding box center [519, 350] width 566 height 141
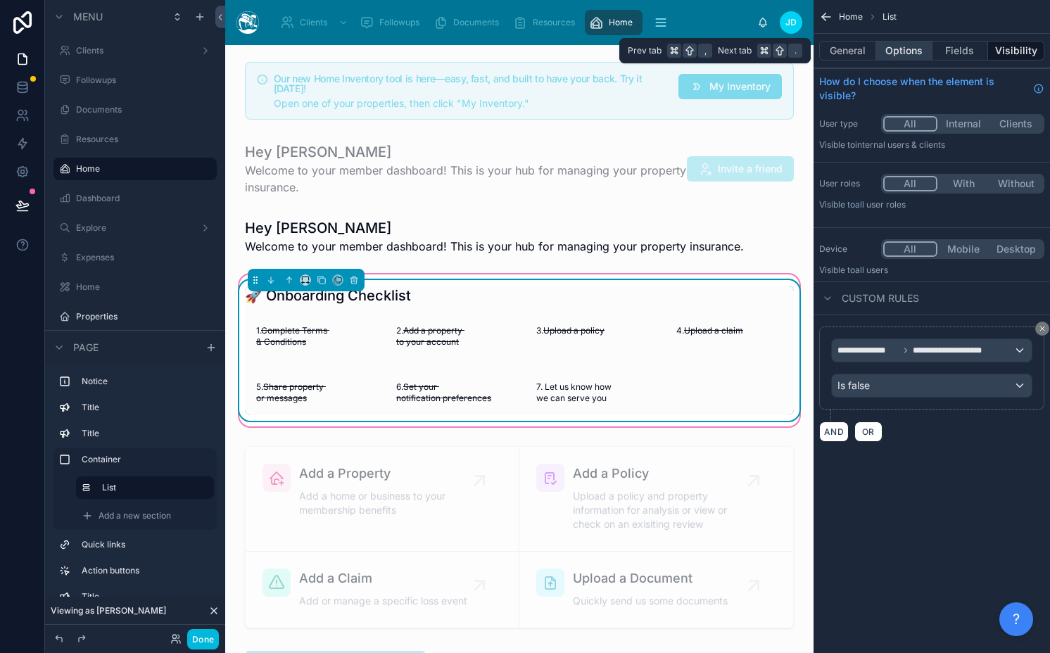
click at [908, 53] on button "Options" at bounding box center [904, 51] width 56 height 20
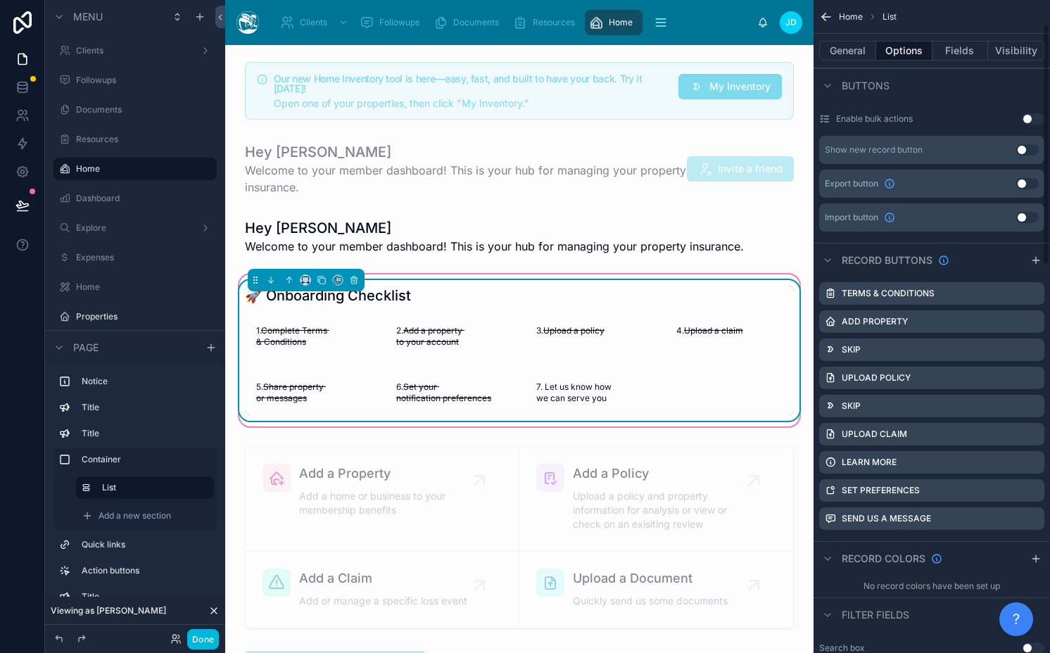
scroll to position [540, 0]
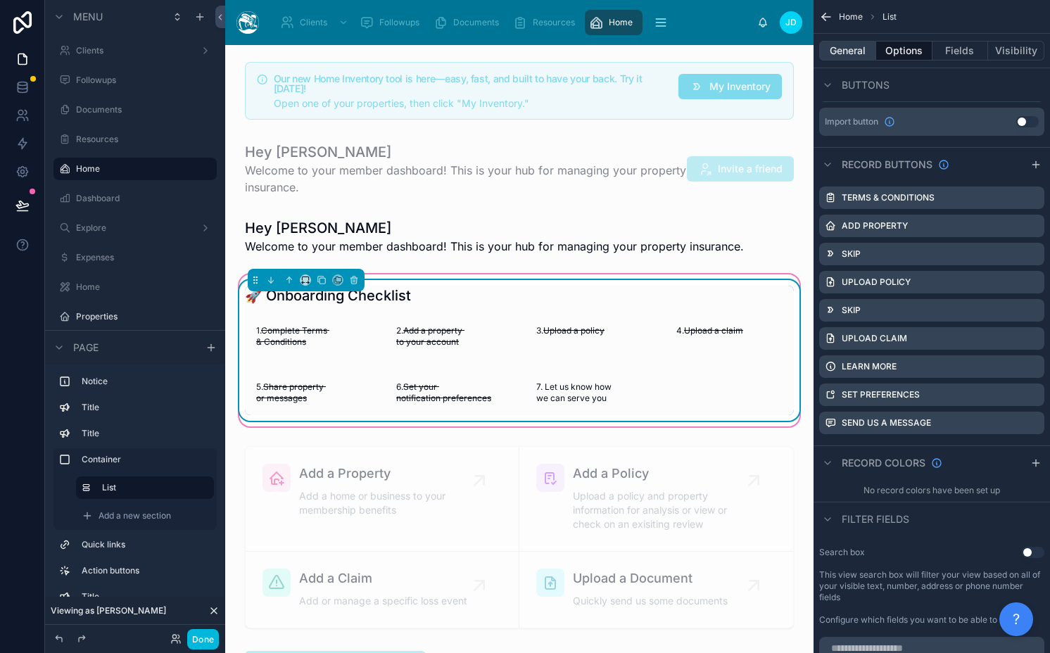
click at [848, 59] on button "General" at bounding box center [847, 51] width 57 height 20
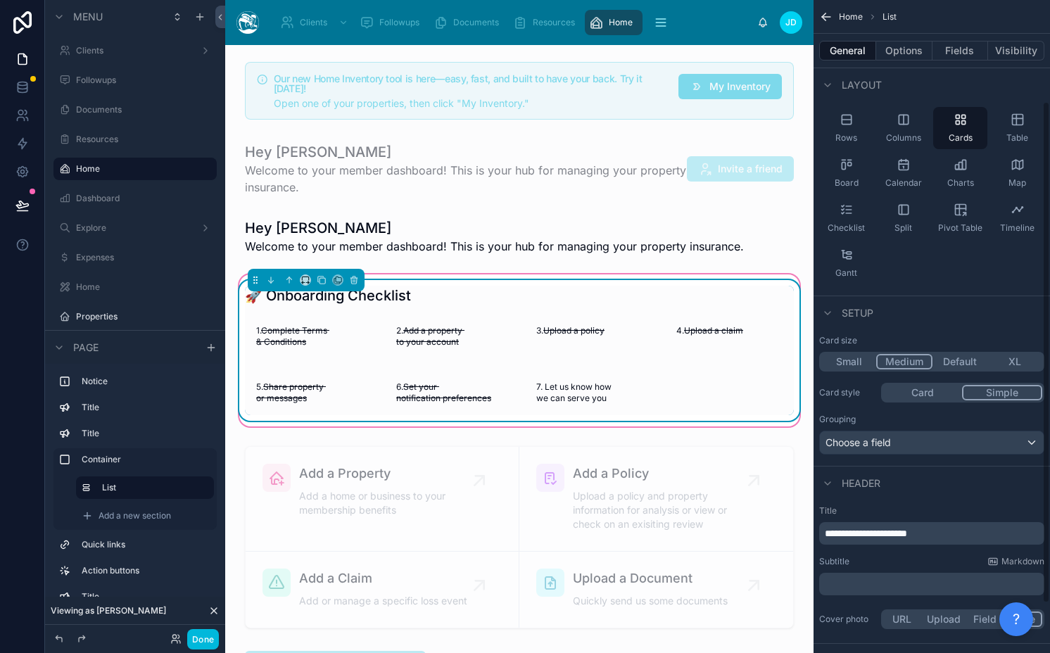
scroll to position [0, 0]
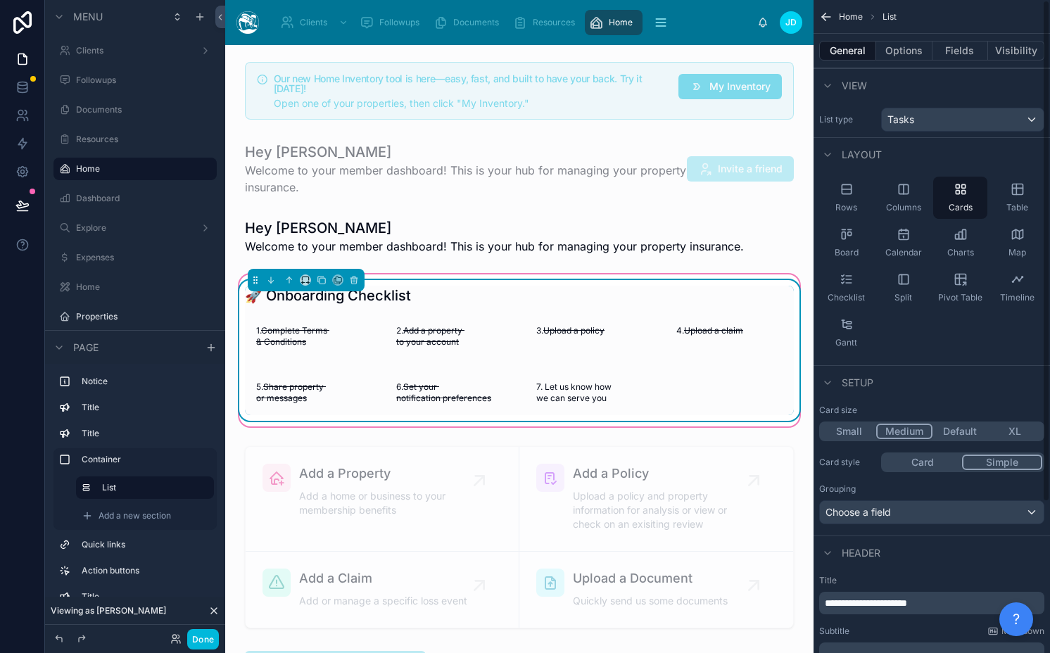
click at [930, 464] on button "Card" at bounding box center [922, 462] width 79 height 15
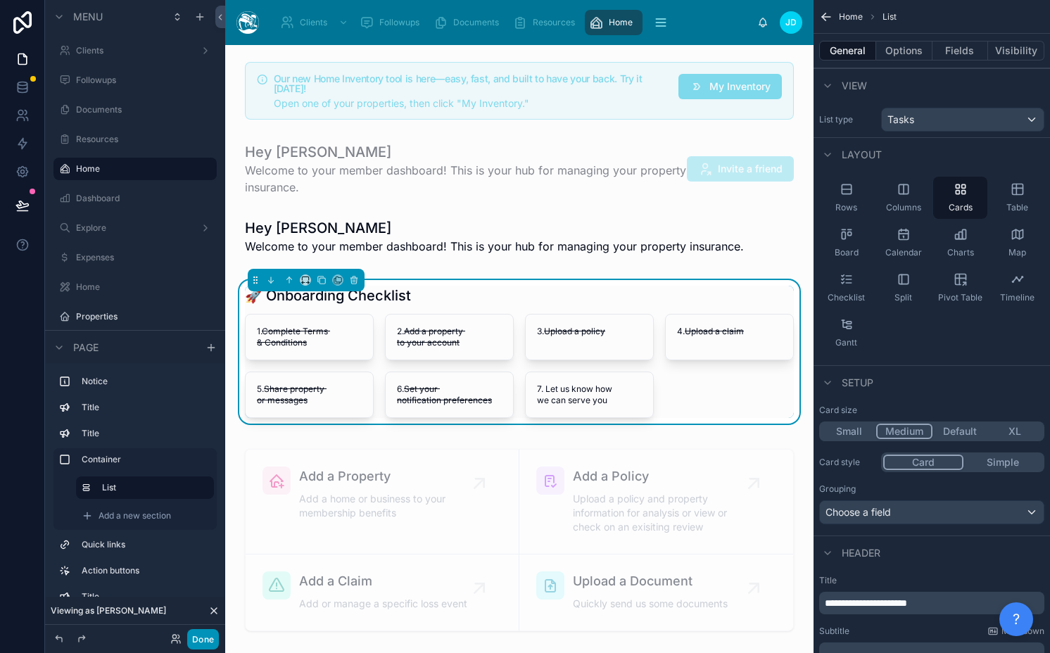
click at [190, 631] on button "Done" at bounding box center [203, 639] width 32 height 20
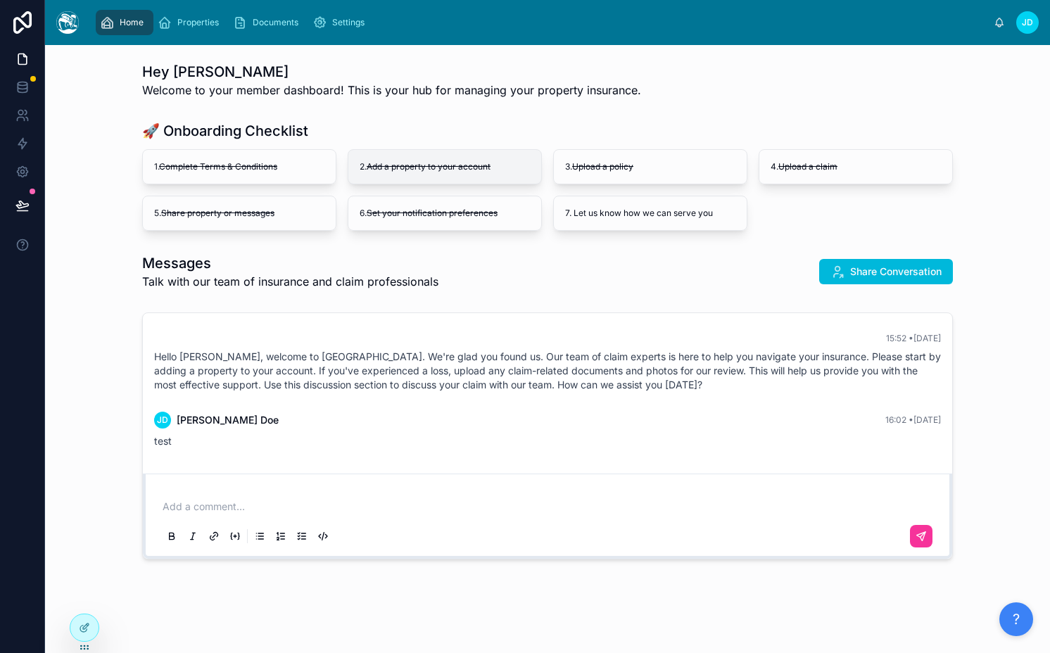
click at [419, 171] on del "Add a property to your account" at bounding box center [429, 166] width 124 height 11
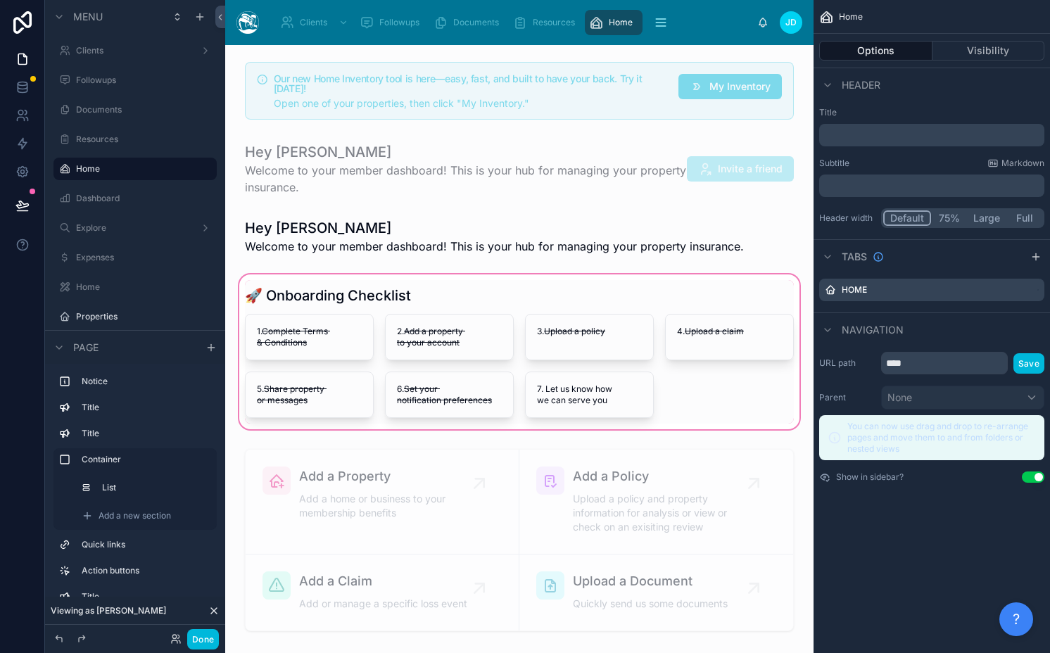
click at [461, 369] on div at bounding box center [519, 352] width 566 height 160
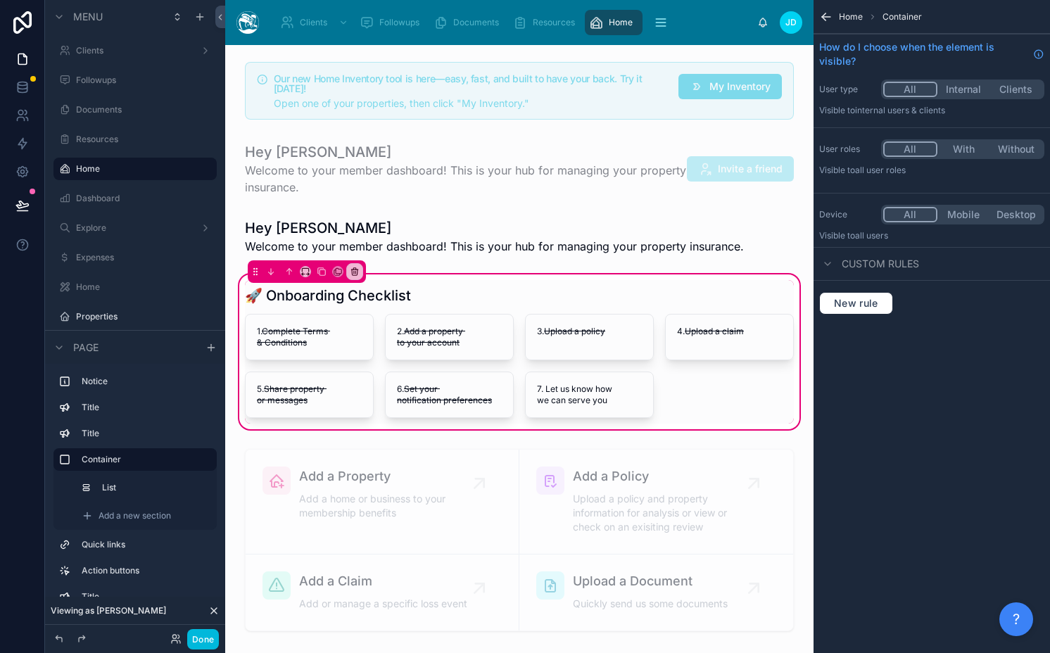
click at [461, 369] on div at bounding box center [519, 352] width 566 height 144
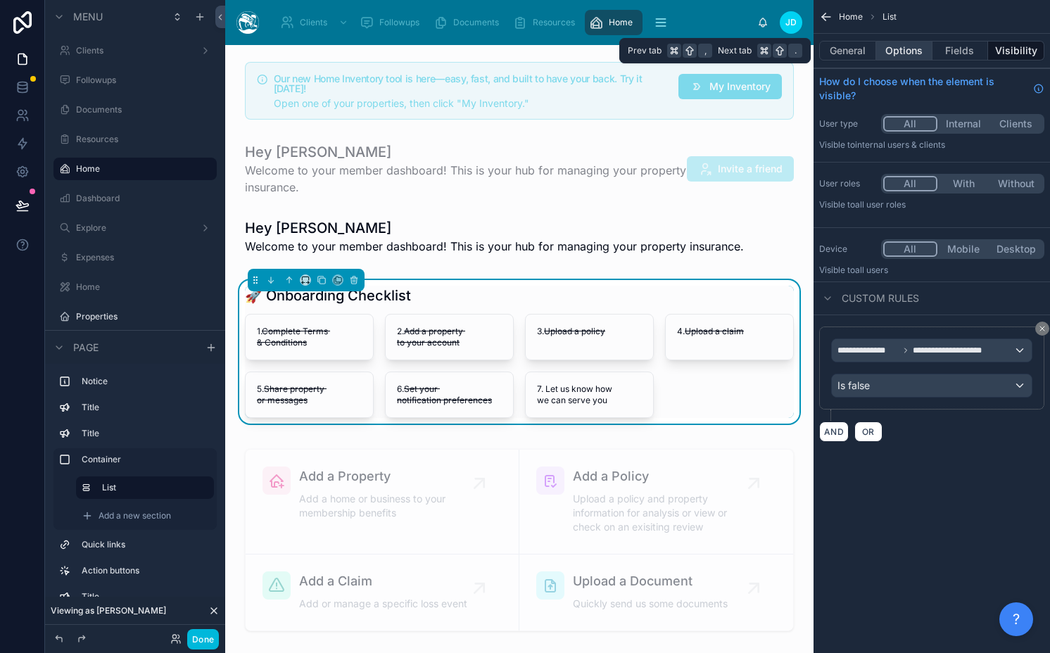
click at [922, 49] on button "Options" at bounding box center [904, 51] width 56 height 20
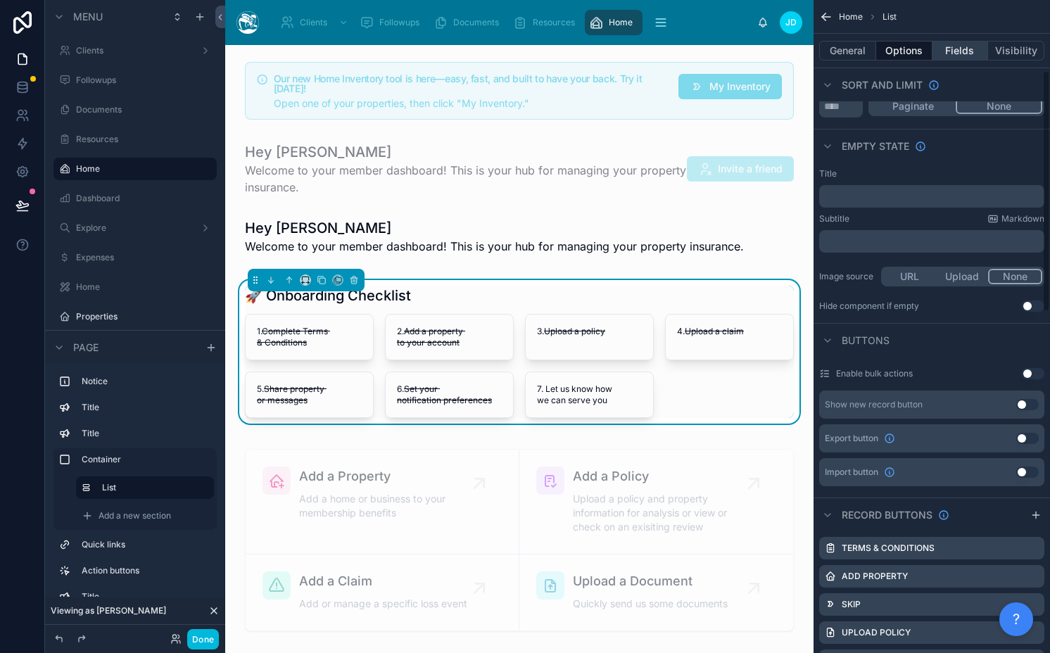
click at [963, 42] on button "Fields" at bounding box center [960, 51] width 56 height 20
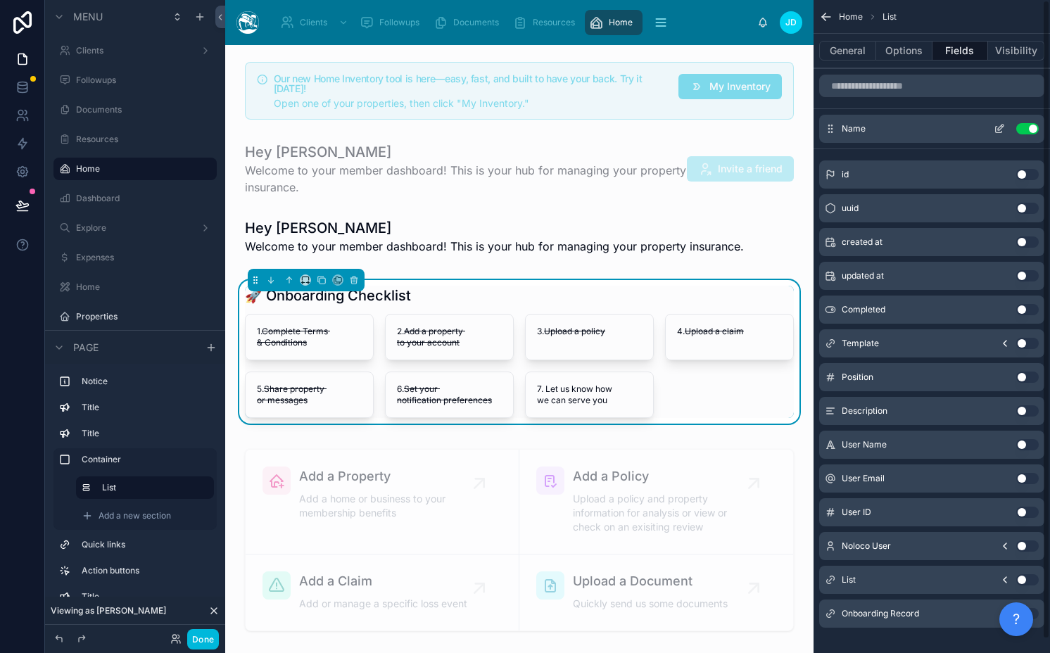
click at [1001, 131] on icon "scrollable content" at bounding box center [999, 128] width 11 height 11
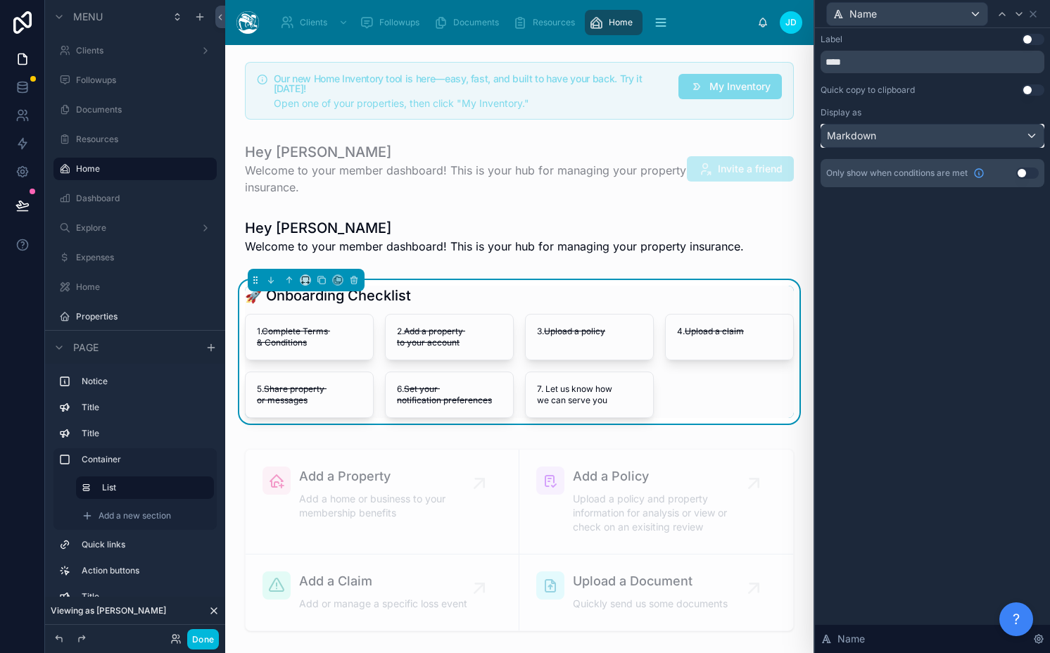
click at [935, 133] on div "Markdown" at bounding box center [932, 136] width 222 height 23
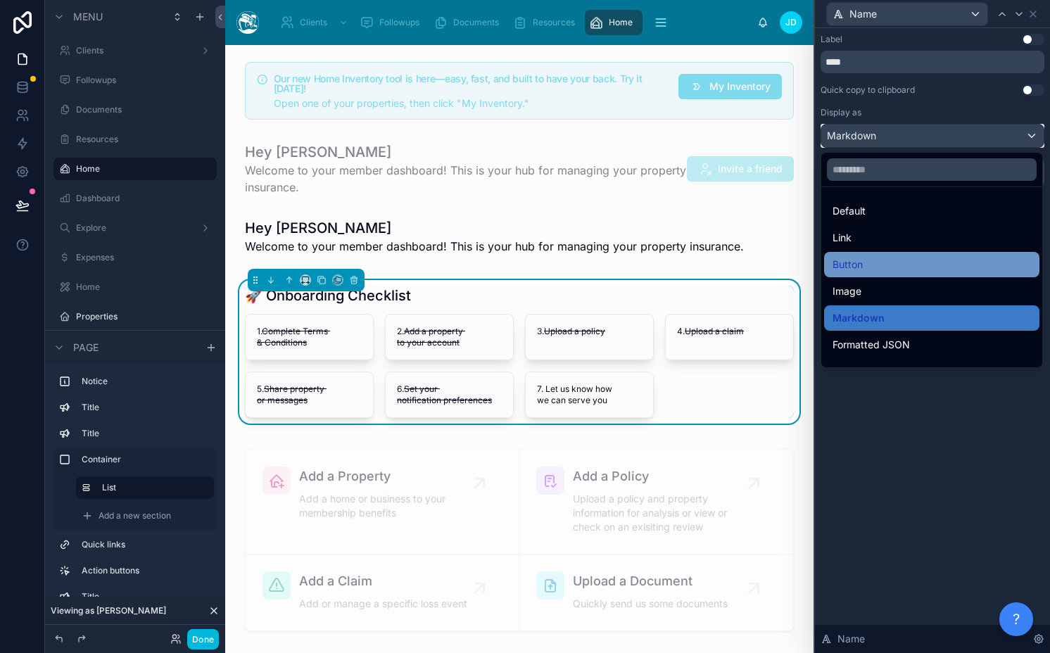
scroll to position [153, 0]
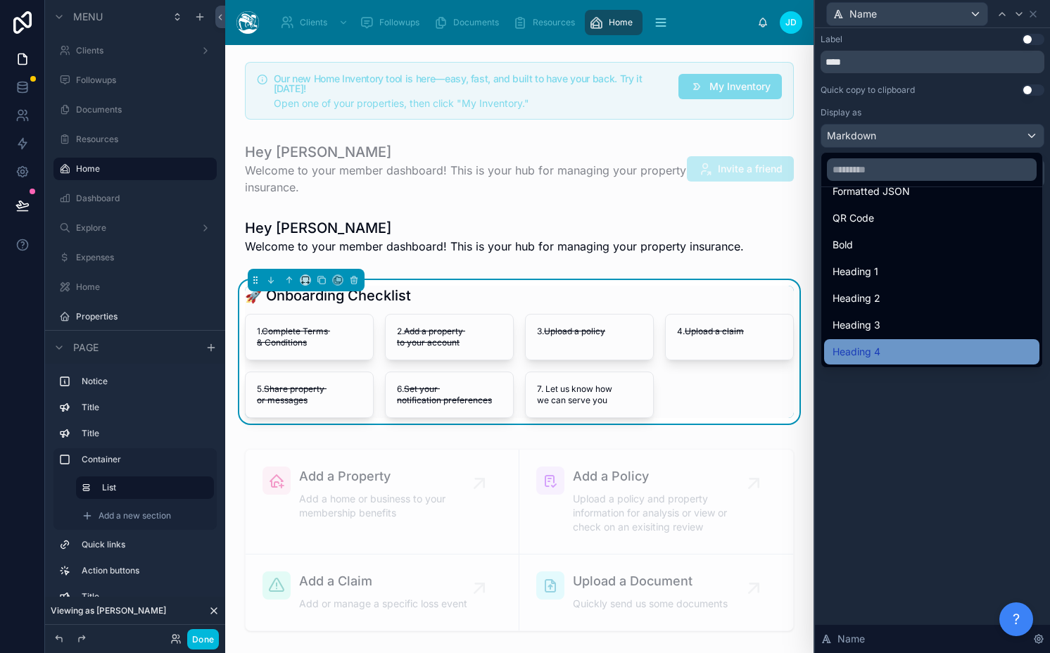
click at [869, 353] on span "Heading 4" at bounding box center [856, 351] width 48 height 17
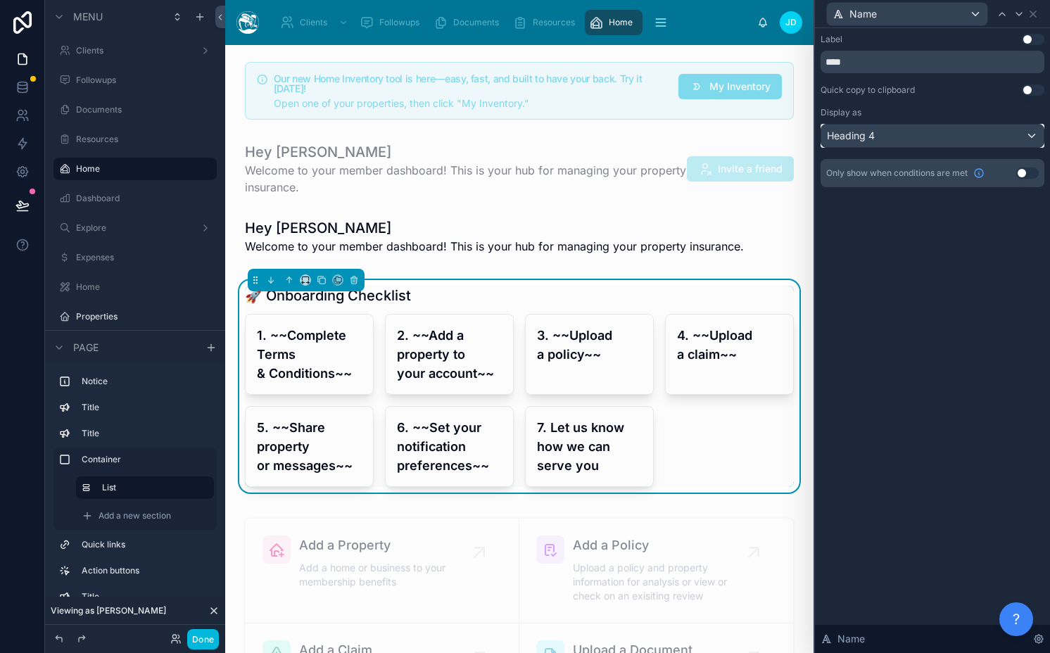
click at [934, 137] on div "Heading 4" at bounding box center [932, 136] width 222 height 23
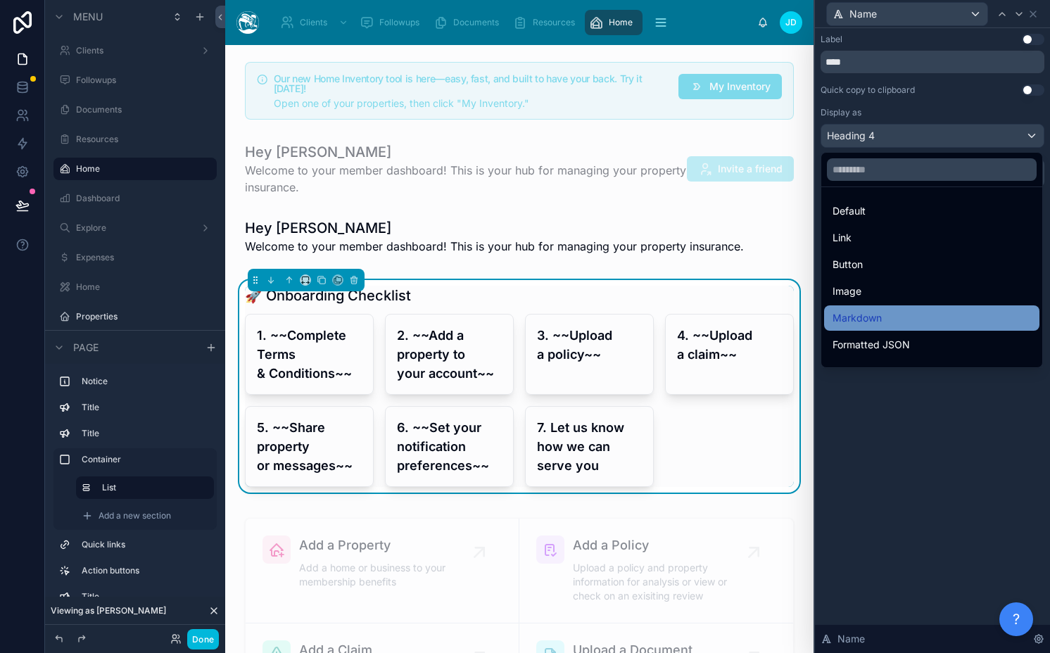
click at [882, 317] on div "Markdown" at bounding box center [931, 318] width 198 height 17
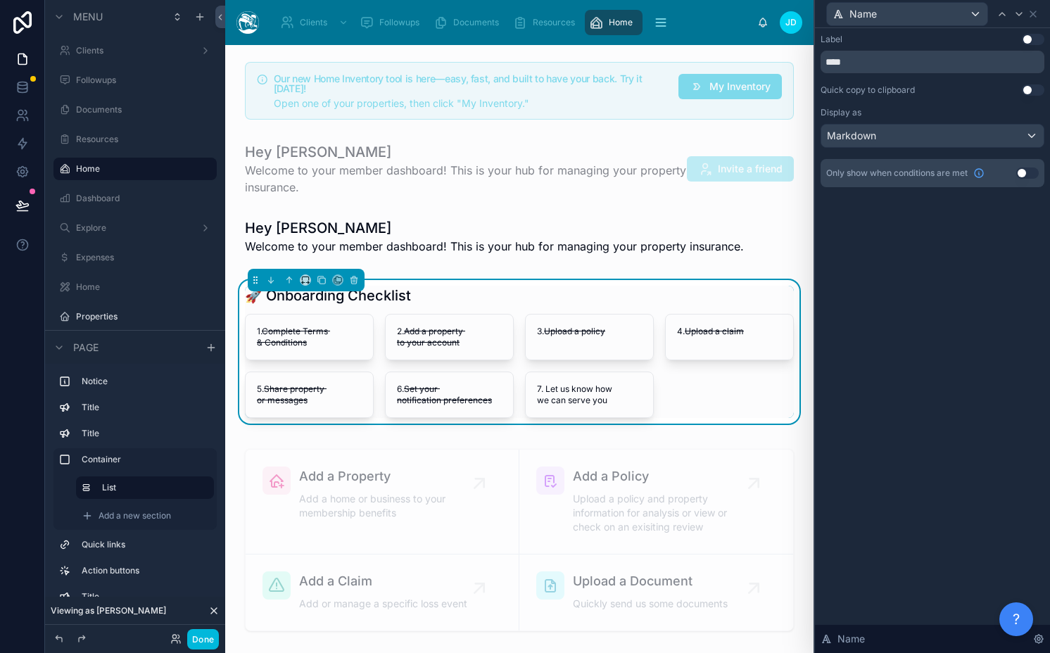
click at [882, 317] on div "Label Use setting **** Quick copy to clipboard Use setting Display as Markdown …" at bounding box center [932, 340] width 235 height 625
click at [195, 638] on button "Done" at bounding box center [203, 639] width 32 height 20
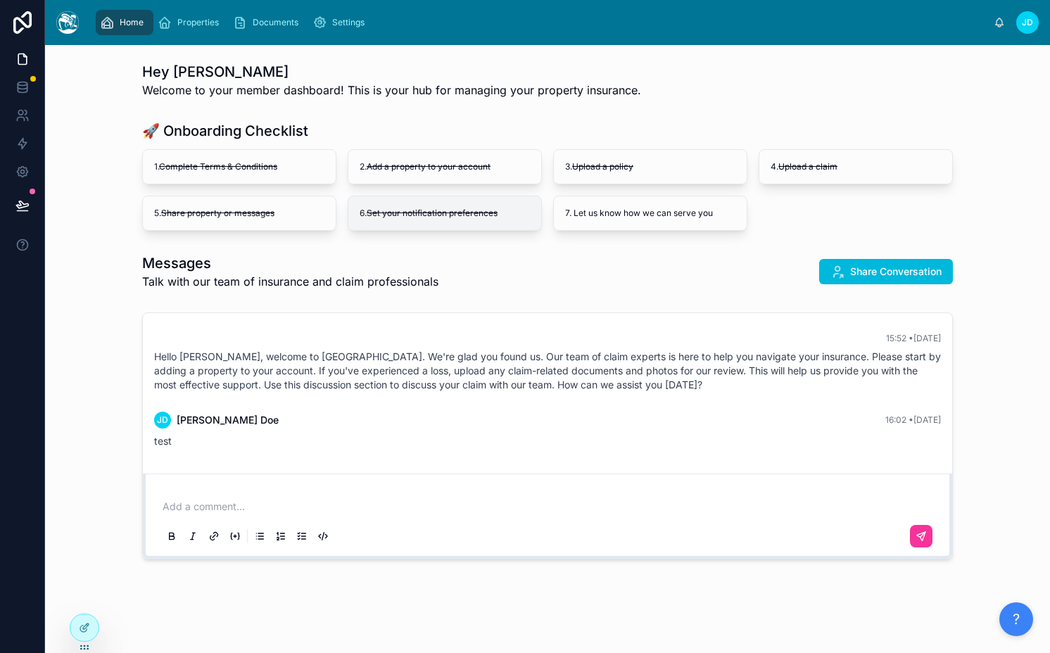
click at [369, 220] on div "6. Set your notification preferences" at bounding box center [444, 213] width 193 height 34
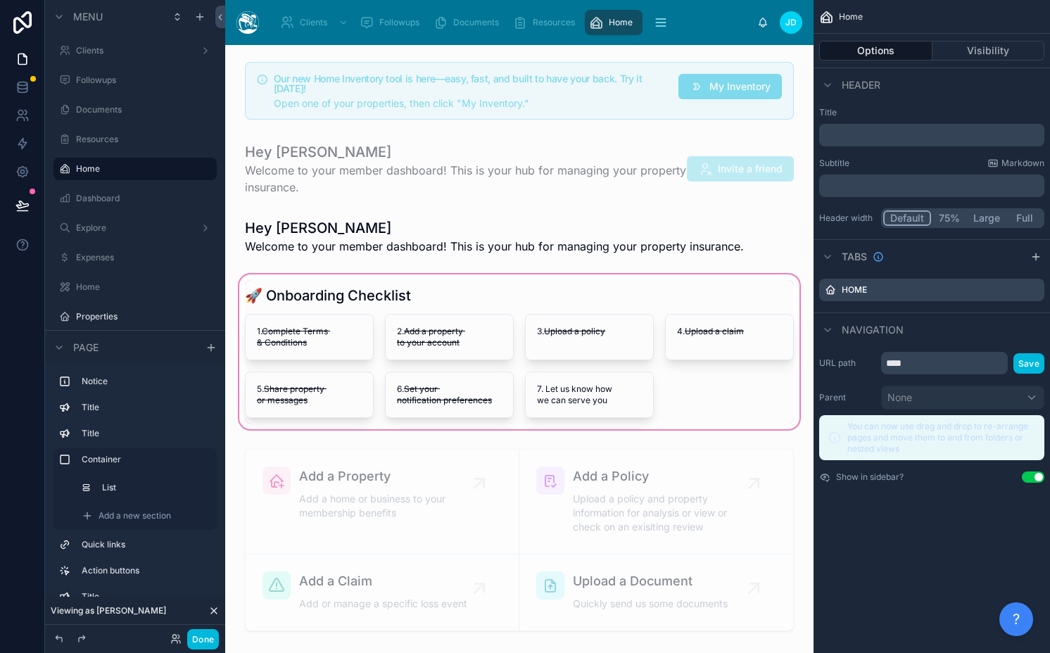
click at [432, 396] on div at bounding box center [519, 352] width 566 height 160
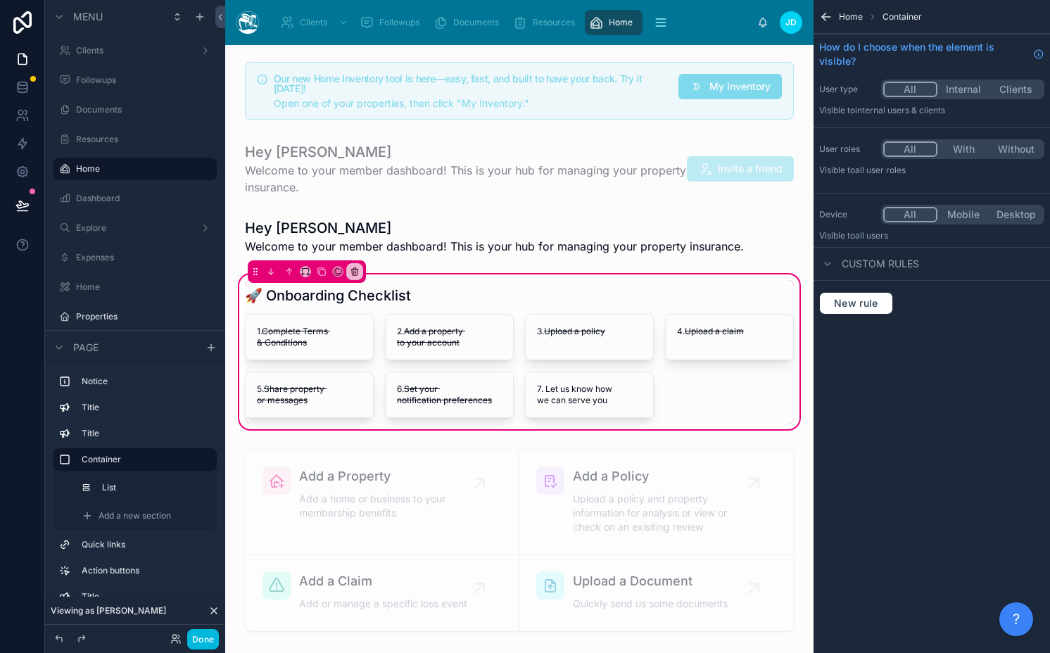
click at [432, 396] on div at bounding box center [519, 352] width 566 height 144
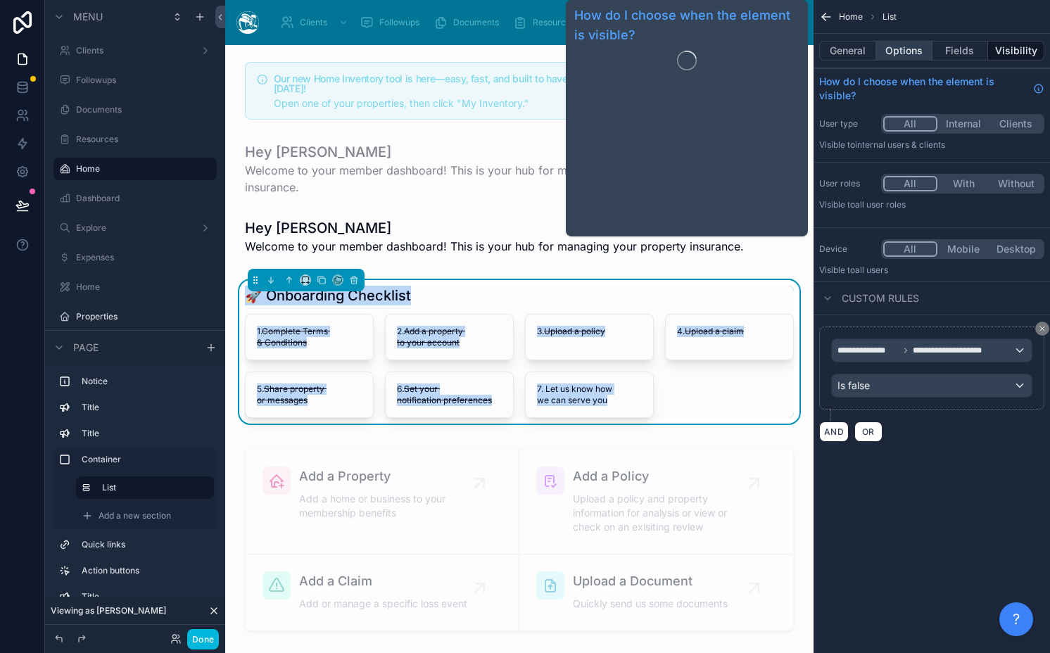
click at [889, 43] on button "Options" at bounding box center [904, 51] width 56 height 20
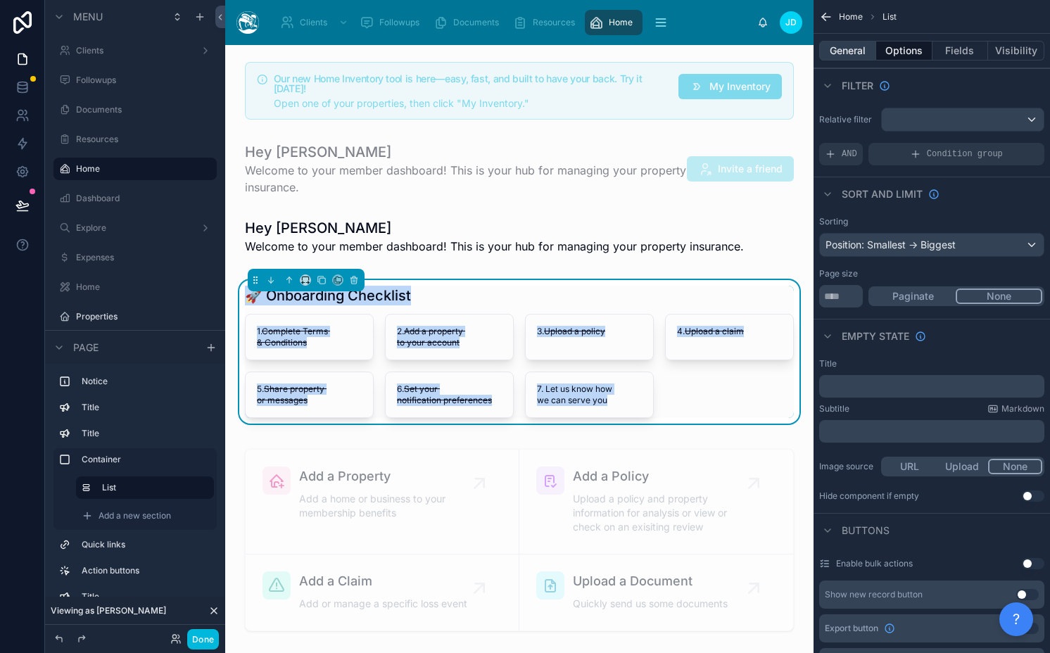
click at [850, 43] on button "General" at bounding box center [847, 51] width 57 height 20
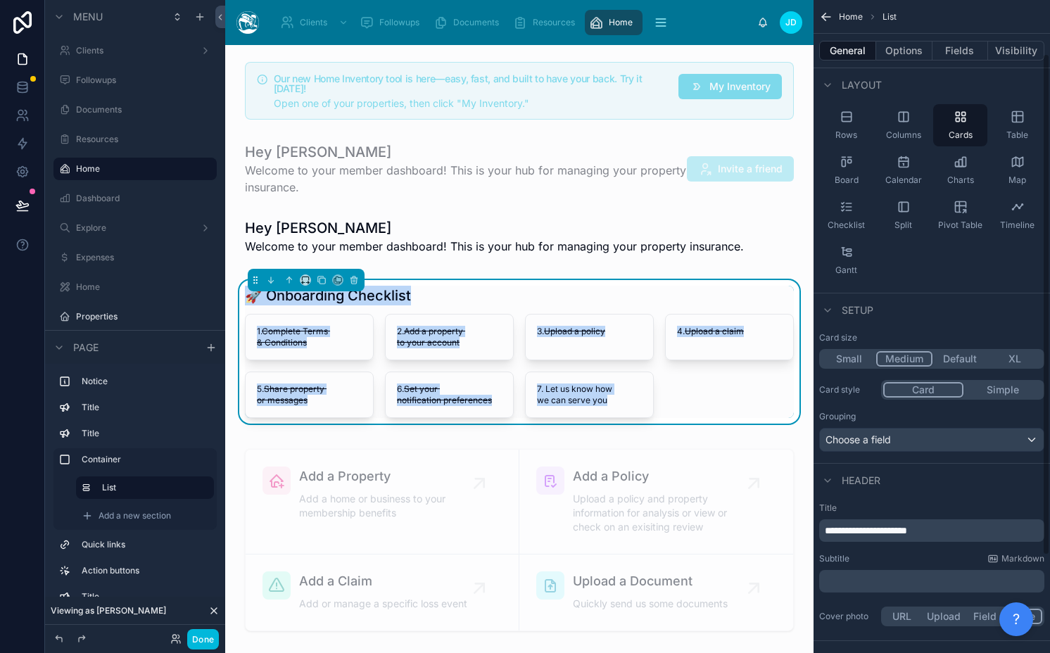
scroll to position [75, 0]
click at [862, 357] on button "Small" at bounding box center [848, 356] width 55 height 15
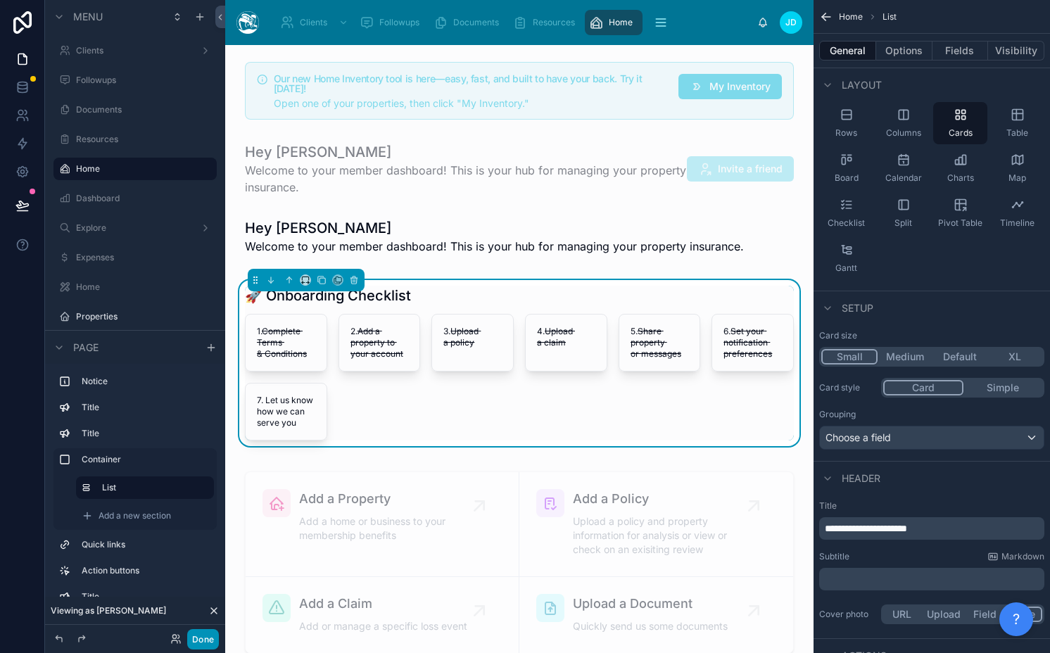
click at [197, 647] on button "Done" at bounding box center [203, 639] width 32 height 20
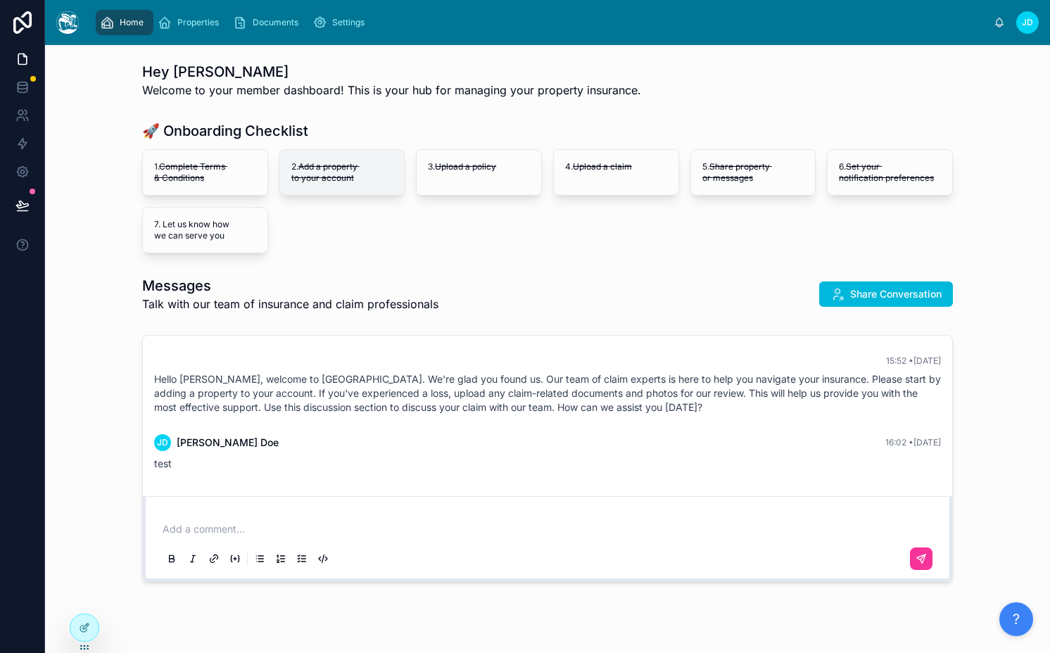
click at [319, 169] on del "Add a property to your account" at bounding box center [325, 172] width 68 height 22
click at [196, 222] on span "Send us a message" at bounding box center [215, 224] width 77 height 11
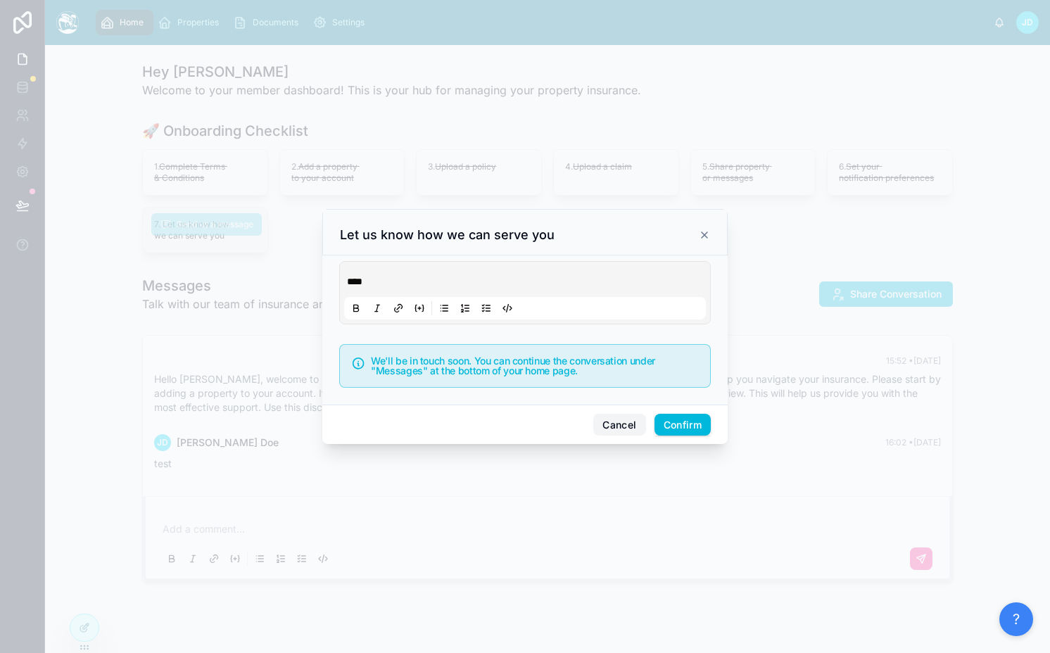
click at [623, 429] on button "Cancel" at bounding box center [619, 425] width 52 height 23
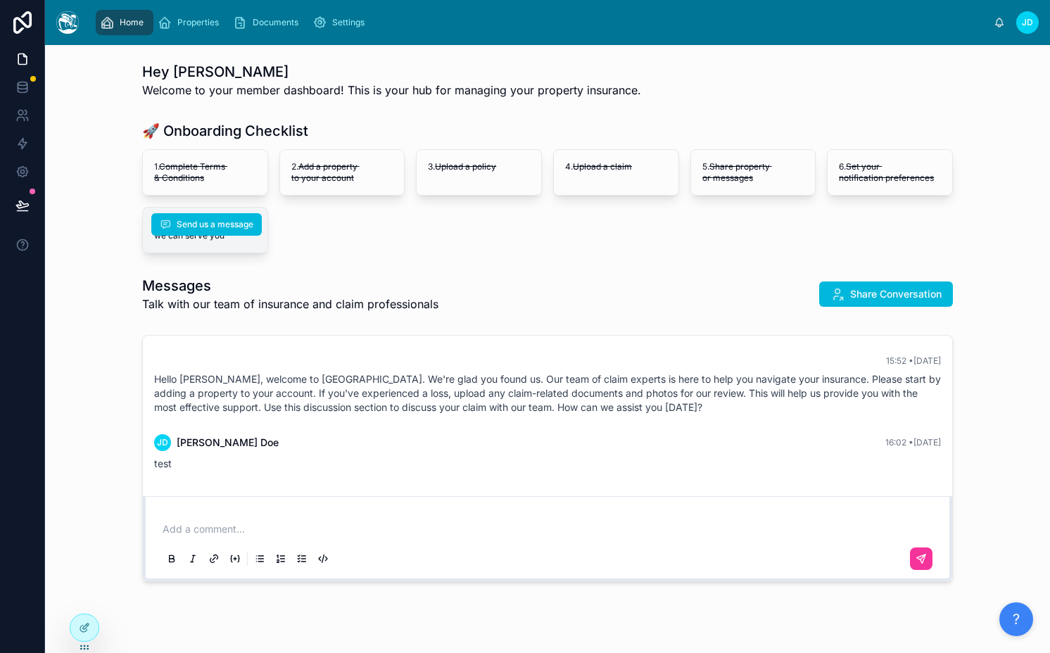
click at [405, 225] on div "1. Complete Terms & Conditions 2. Add a property to your account 3. Upload a po…" at bounding box center [547, 201] width 811 height 104
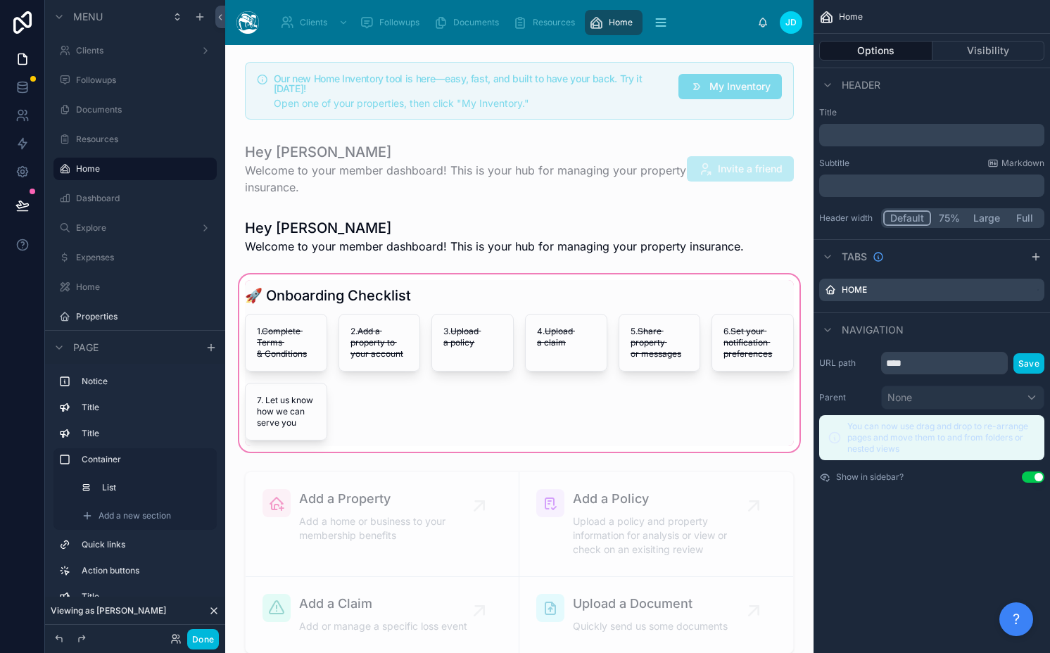
click at [421, 322] on div at bounding box center [519, 363] width 566 height 183
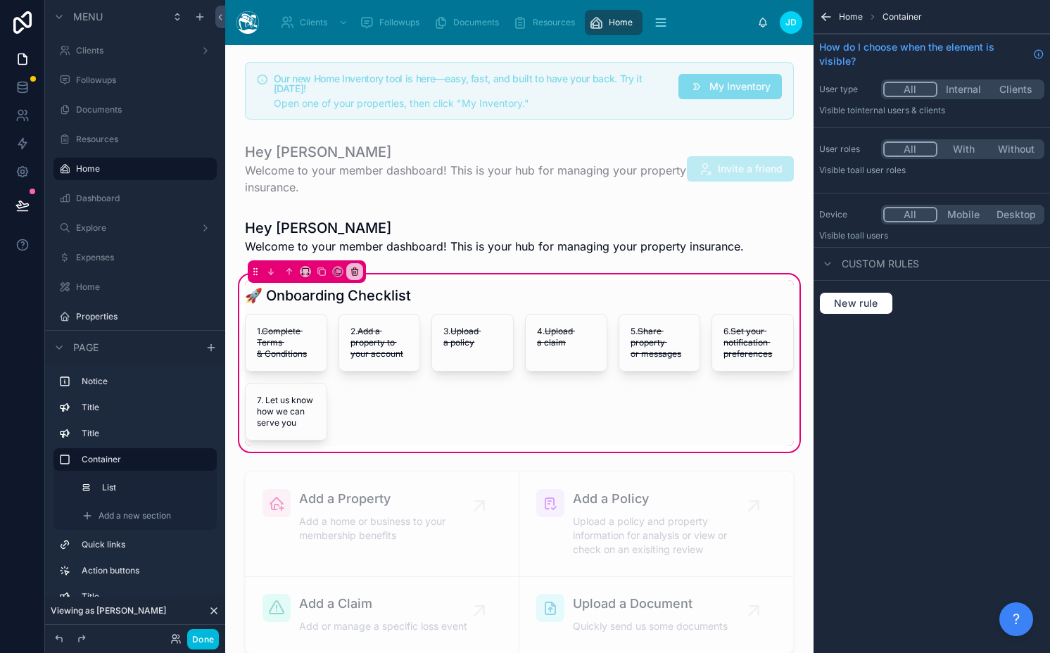
click at [421, 322] on div at bounding box center [519, 363] width 566 height 166
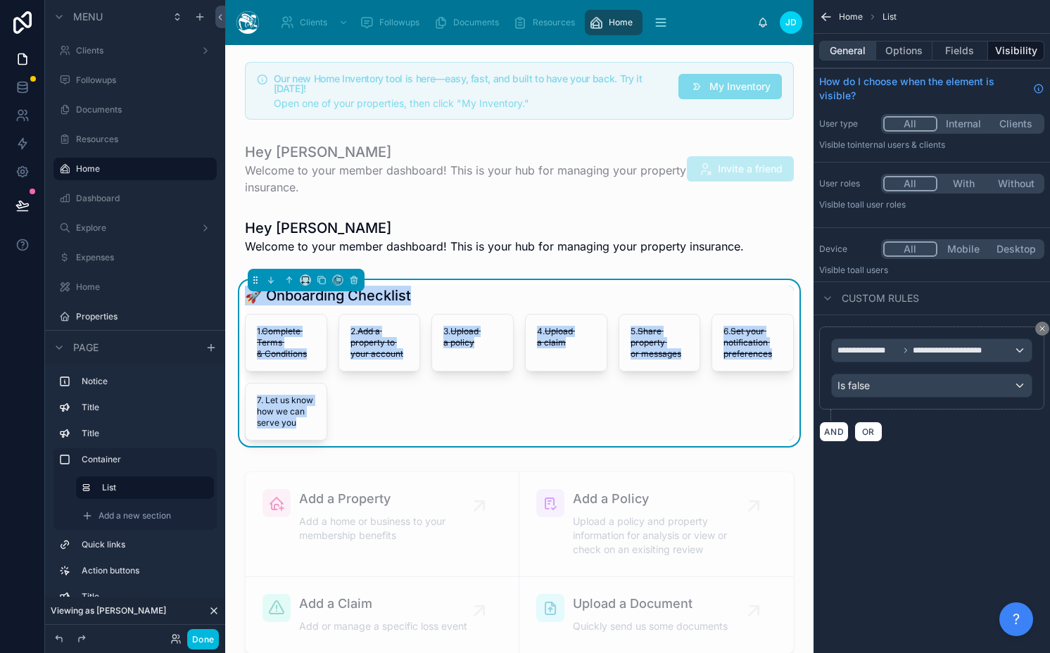
click at [865, 46] on button "General" at bounding box center [847, 51] width 57 height 20
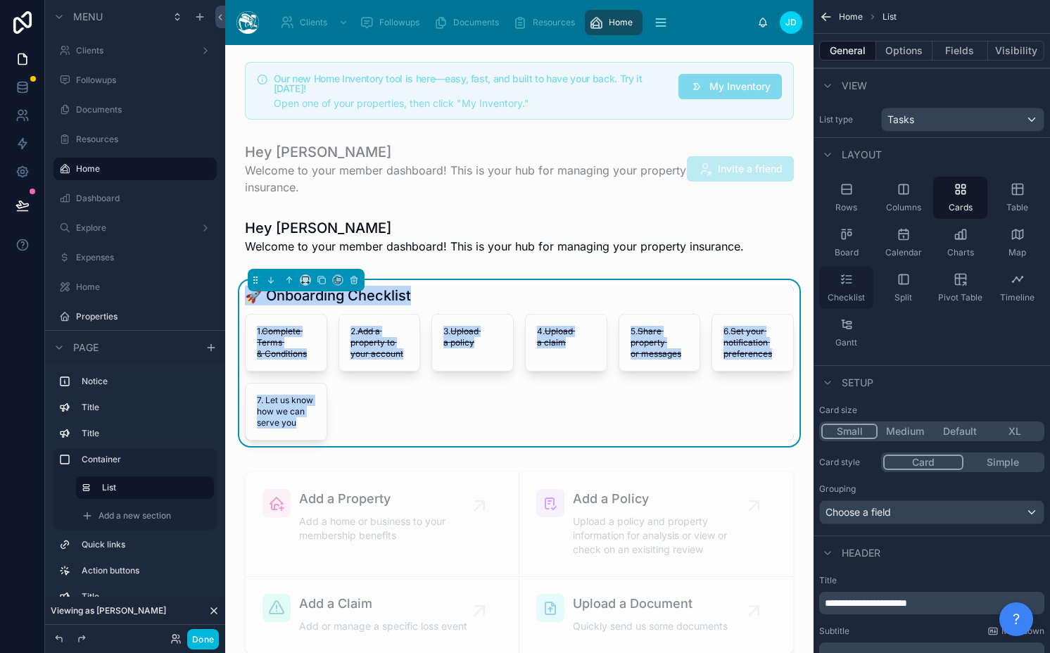
click at [844, 290] on div "Checklist" at bounding box center [846, 288] width 54 height 42
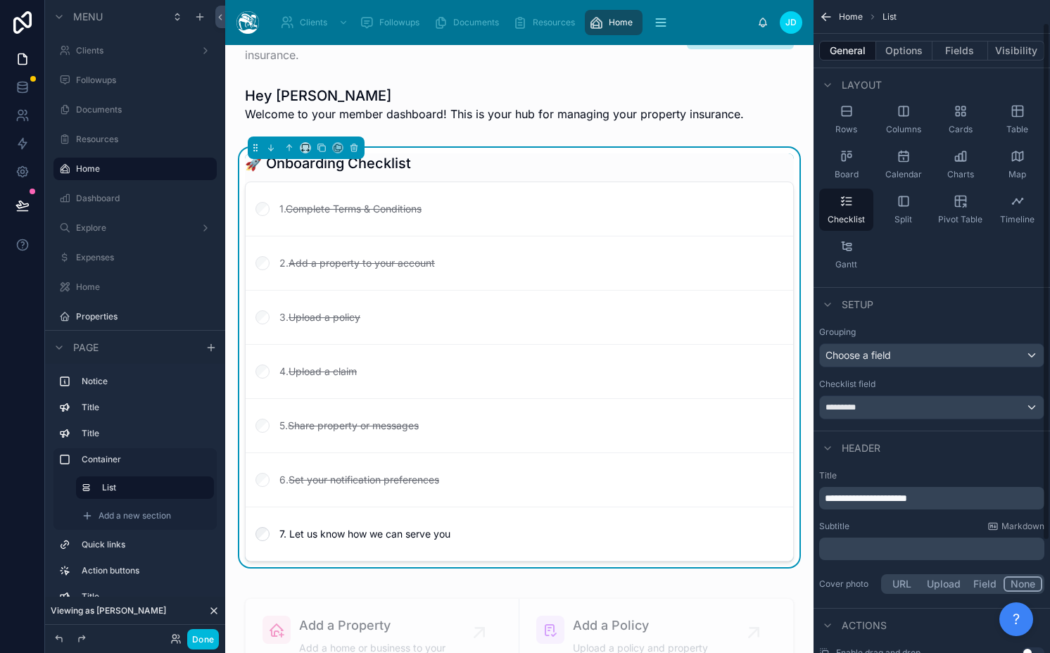
scroll to position [80, 0]
click at [865, 409] on span "*********" at bounding box center [847, 405] width 44 height 11
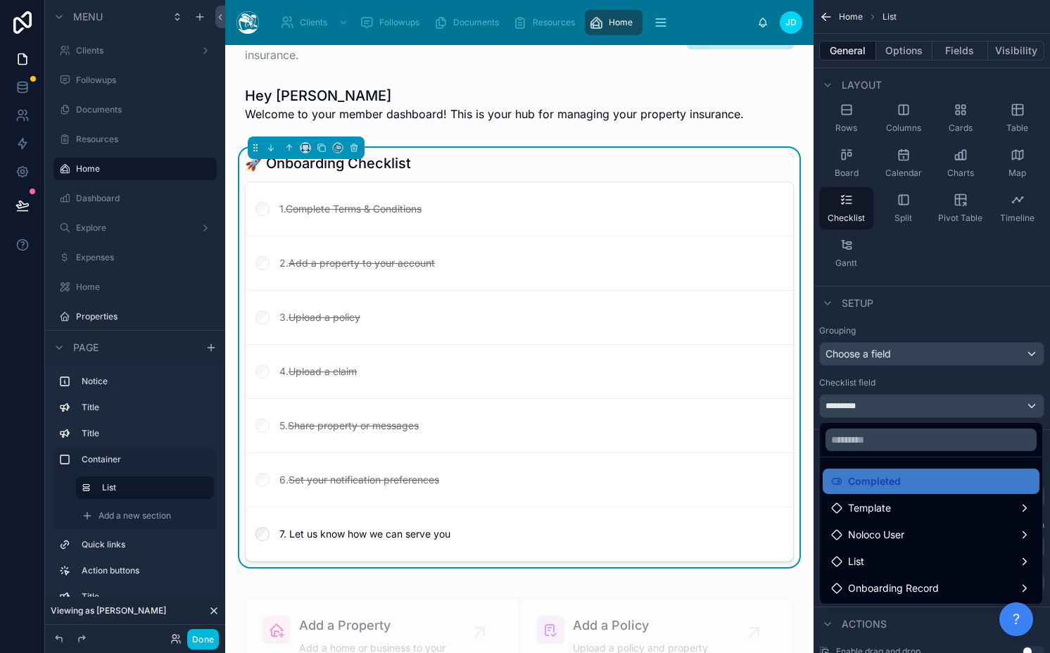
click at [865, 409] on div "scrollable content" at bounding box center [525, 326] width 1050 height 653
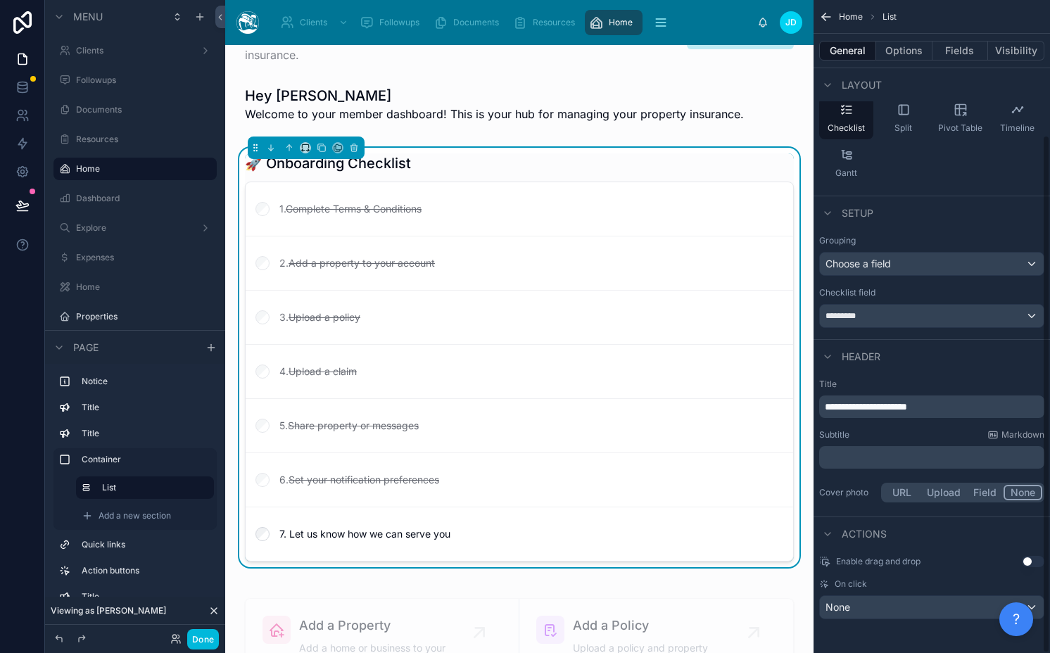
scroll to position [0, 0]
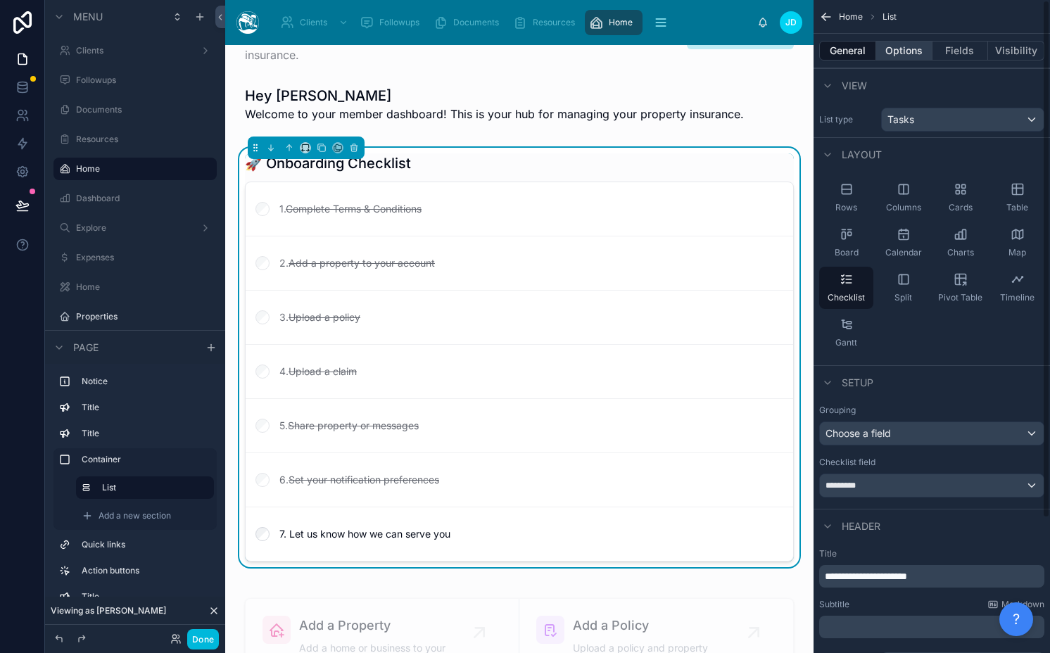
click at [894, 51] on button "Options" at bounding box center [904, 51] width 56 height 20
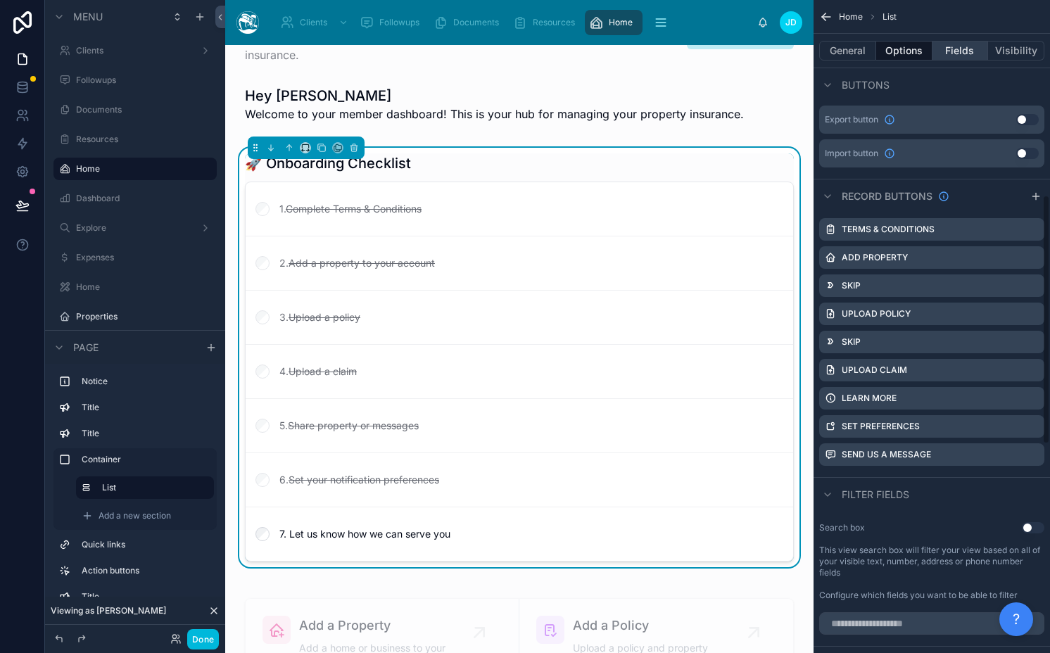
click at [955, 46] on button "Fields" at bounding box center [960, 51] width 56 height 20
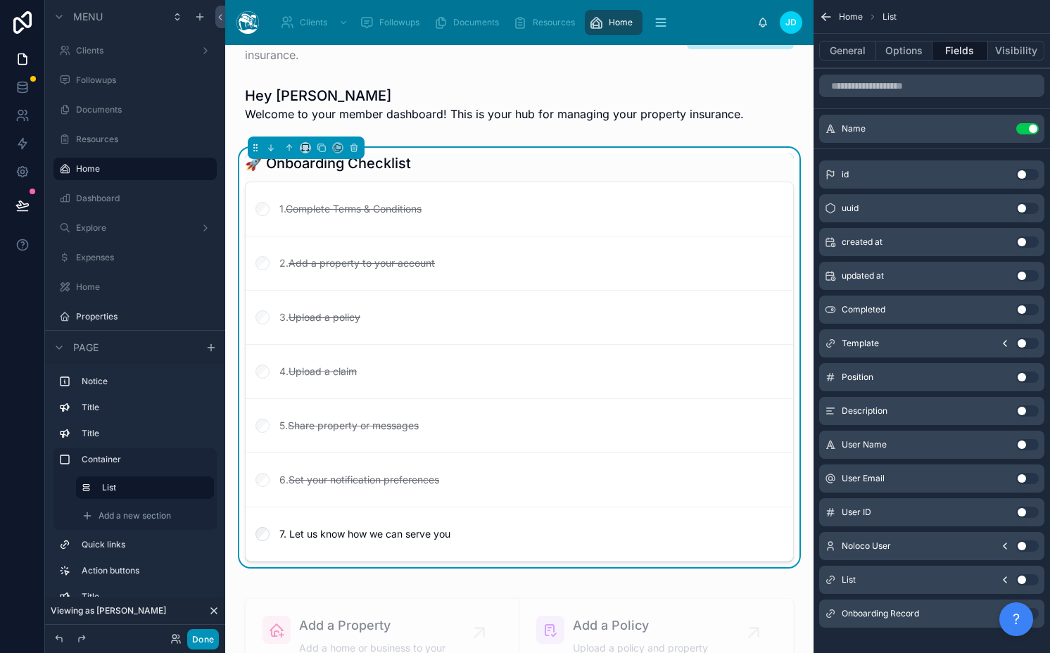
click at [201, 637] on button "Done" at bounding box center [203, 639] width 32 height 20
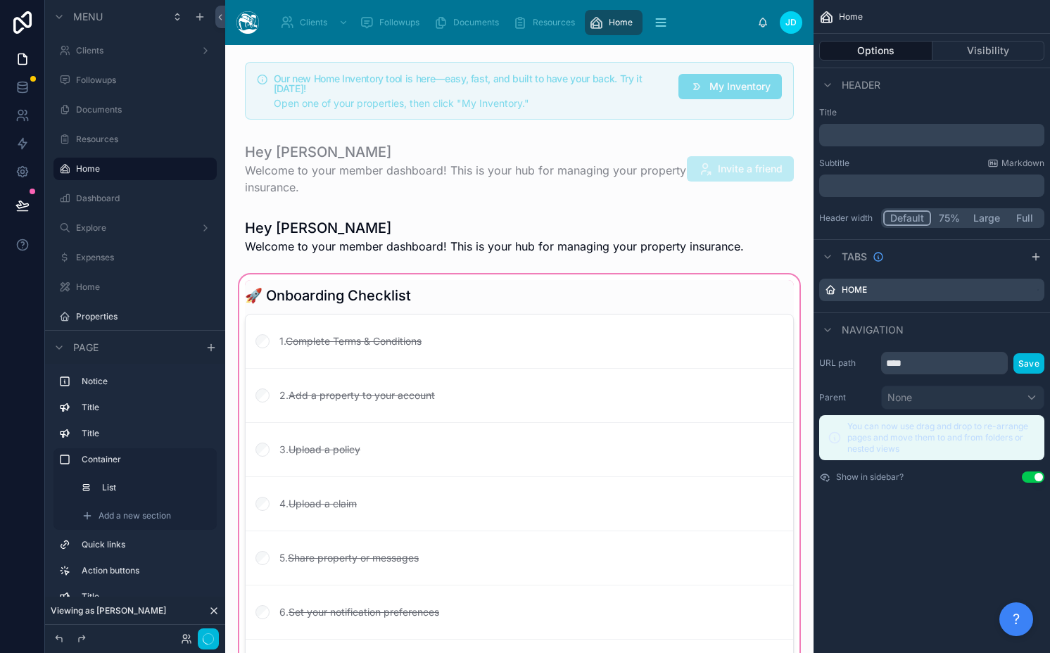
click at [420, 329] on div at bounding box center [519, 493] width 566 height 442
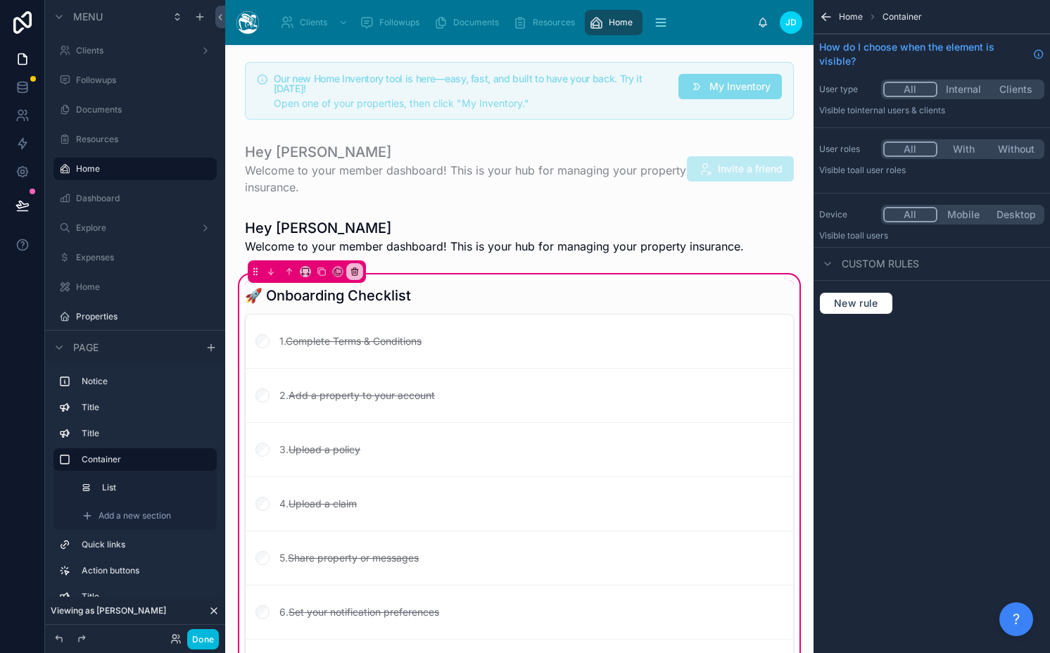
click at [420, 329] on div at bounding box center [519, 492] width 566 height 425
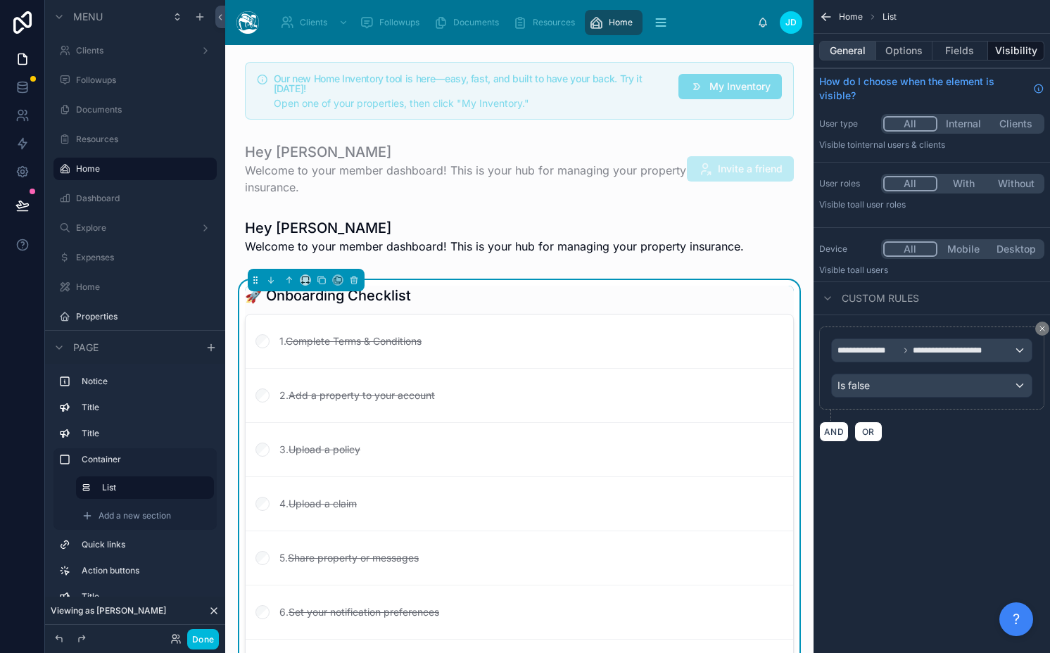
click at [846, 44] on button "General" at bounding box center [847, 51] width 57 height 20
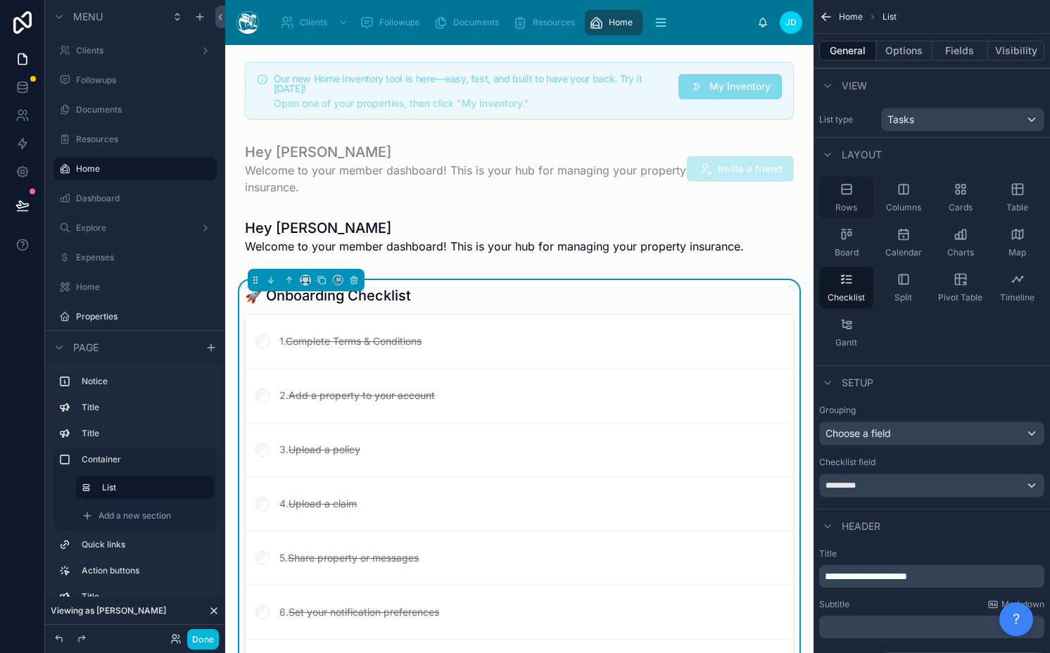
click at [845, 196] on icon "scrollable content" at bounding box center [846, 189] width 14 height 14
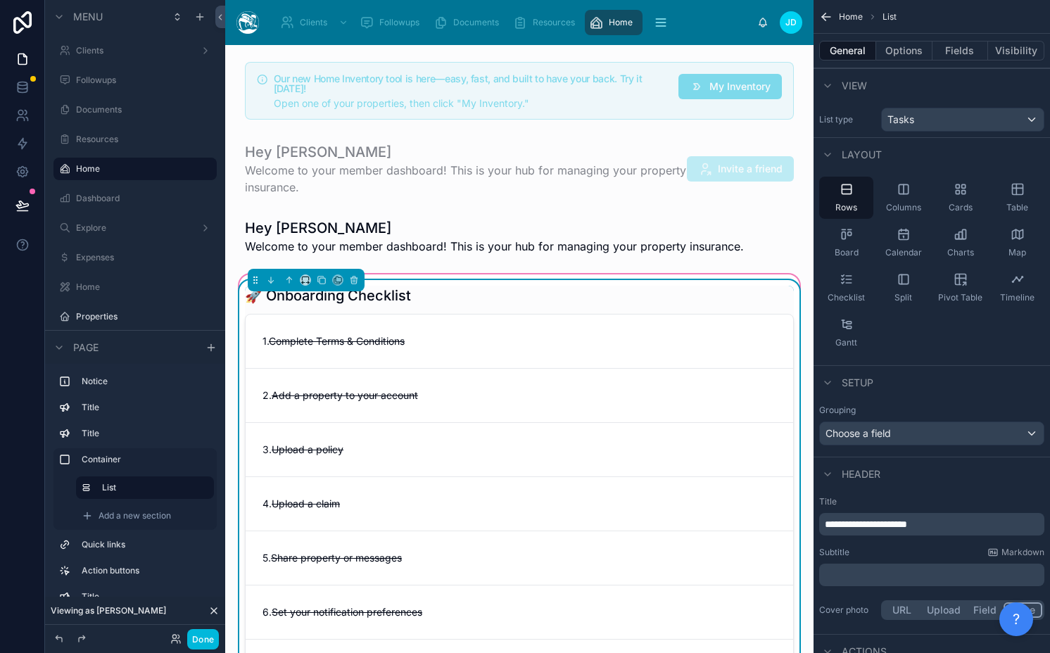
click at [569, 296] on div "🚀 Onboarding Checklist" at bounding box center [519, 296] width 549 height 20
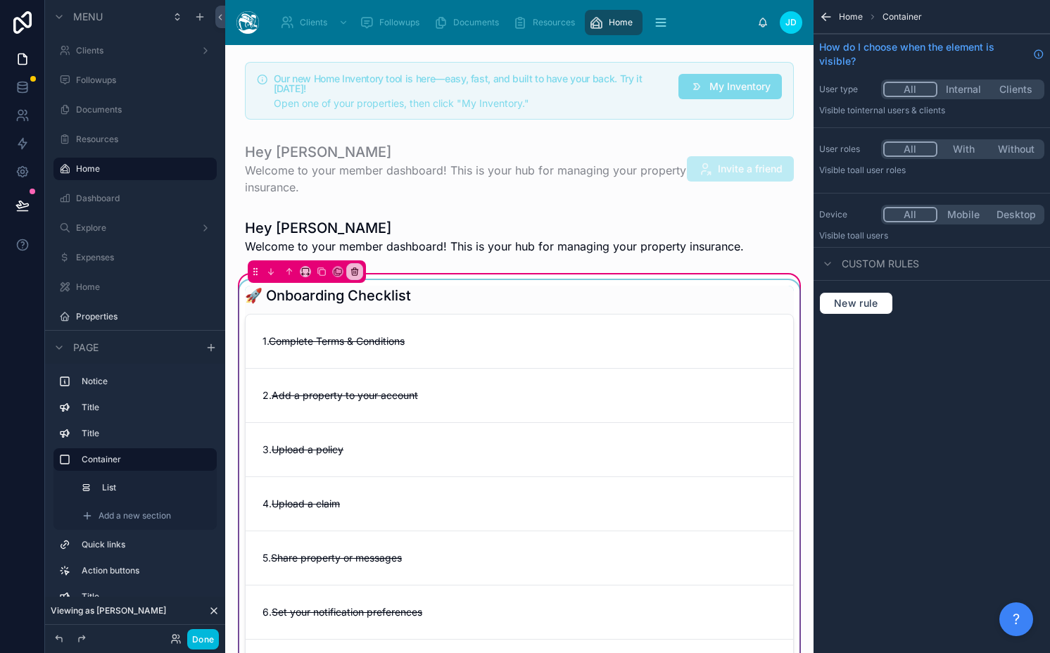
click at [654, 310] on div at bounding box center [519, 492] width 566 height 425
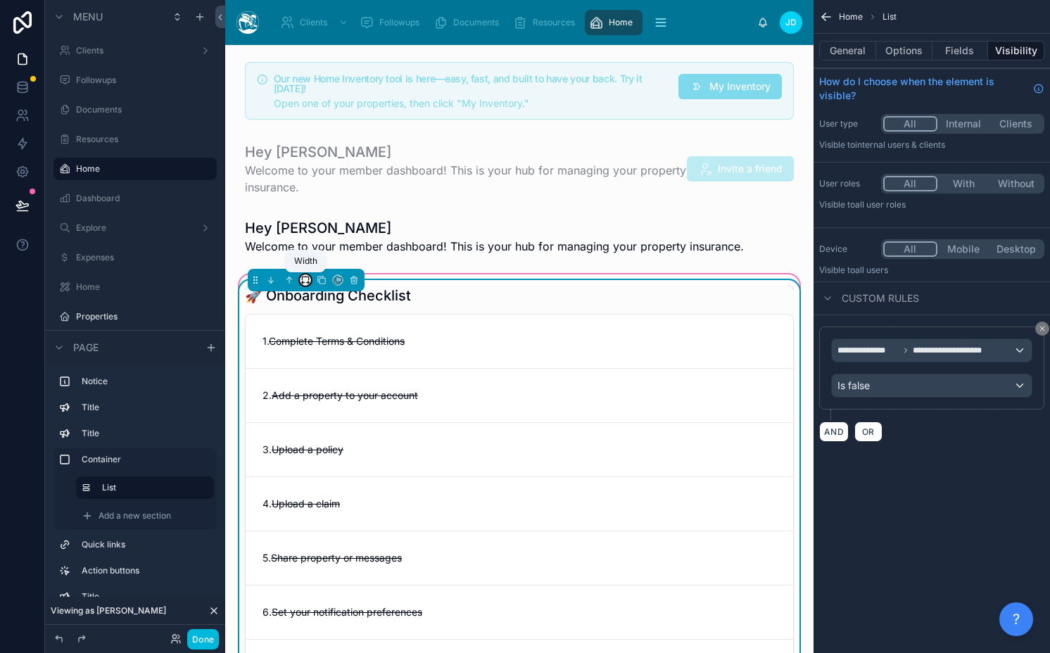
click at [307, 280] on icon at bounding box center [305, 280] width 10 height 10
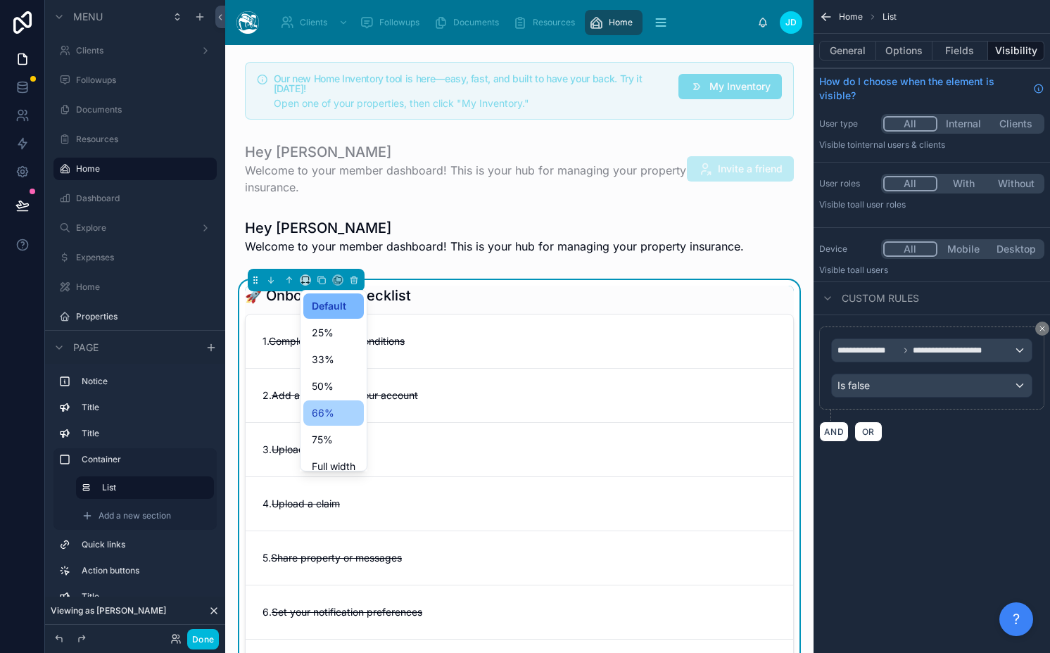
click at [324, 412] on span "66%" at bounding box center [323, 413] width 23 height 17
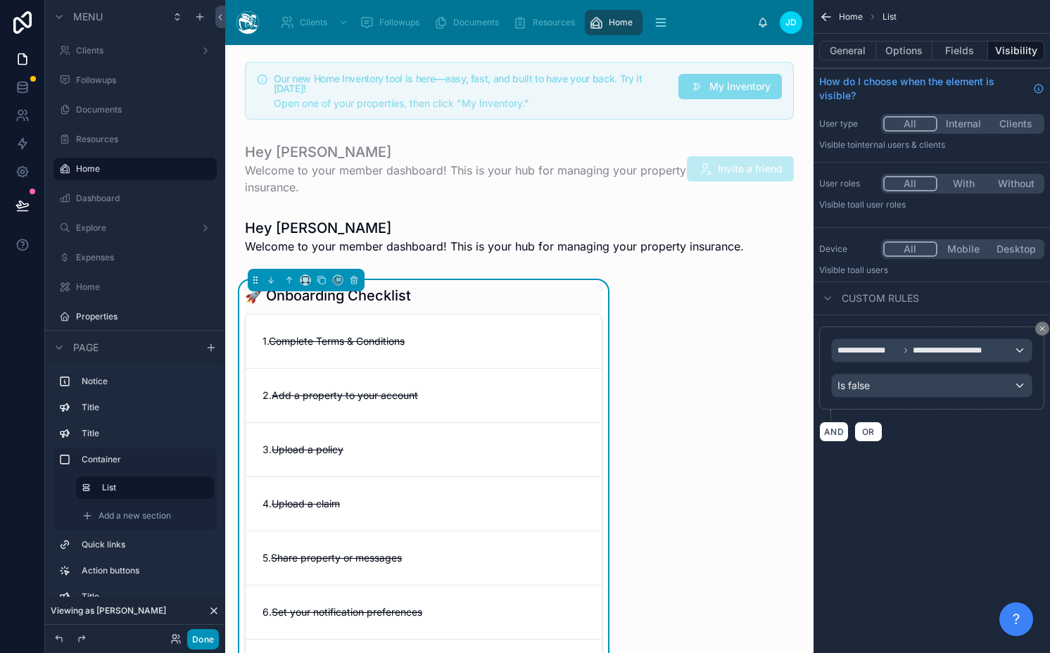
click at [197, 643] on button "Done" at bounding box center [203, 639] width 32 height 20
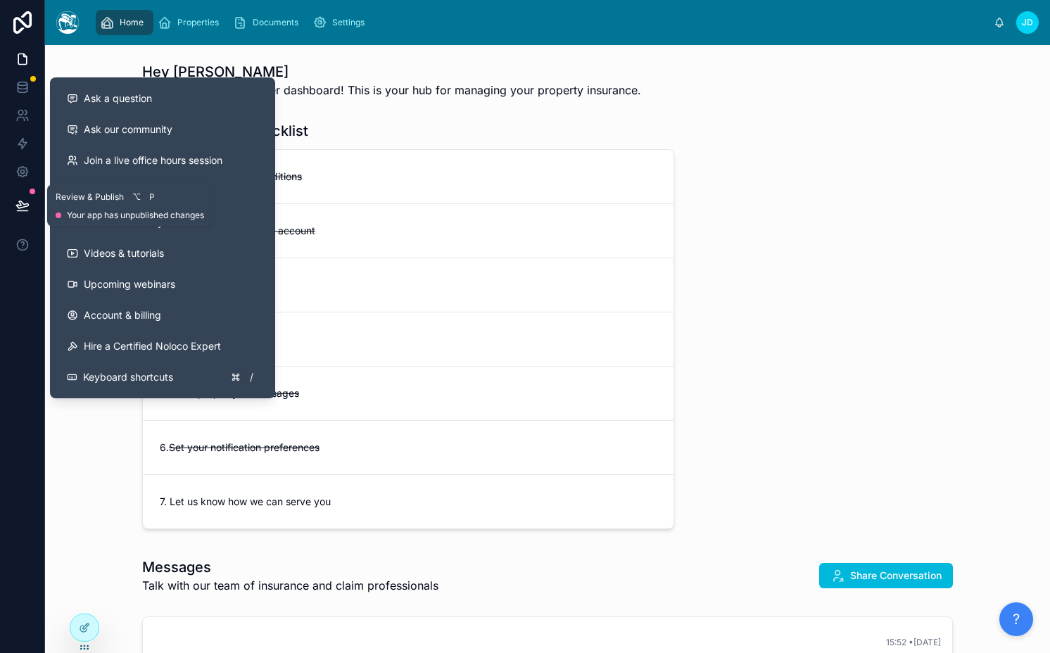
click at [11, 210] on button at bounding box center [22, 205] width 31 height 39
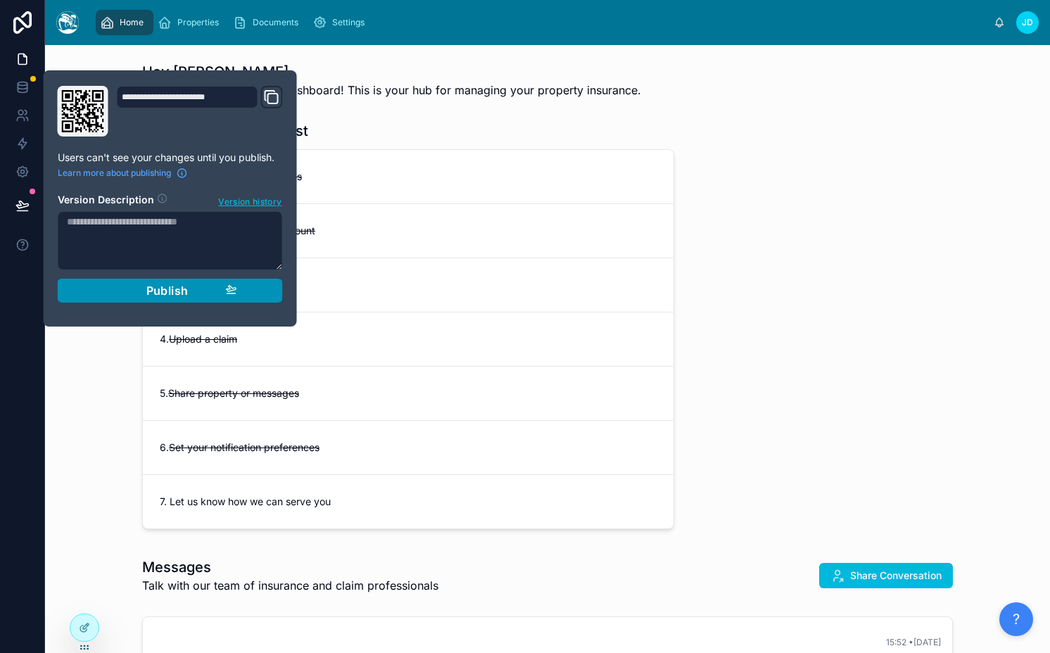
click at [158, 295] on span "Publish" at bounding box center [167, 291] width 42 height 14
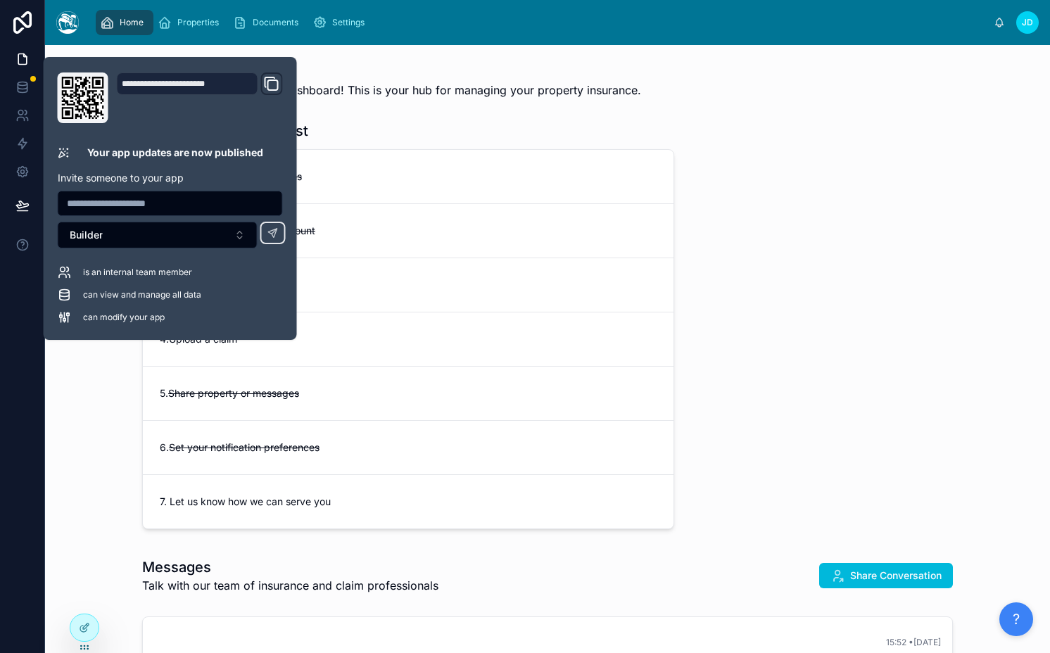
click at [917, 251] on div "🚀 Onboarding Checklist 1. Complete Terms & Conditions 2. Add a property to your…" at bounding box center [547, 327] width 827 height 425
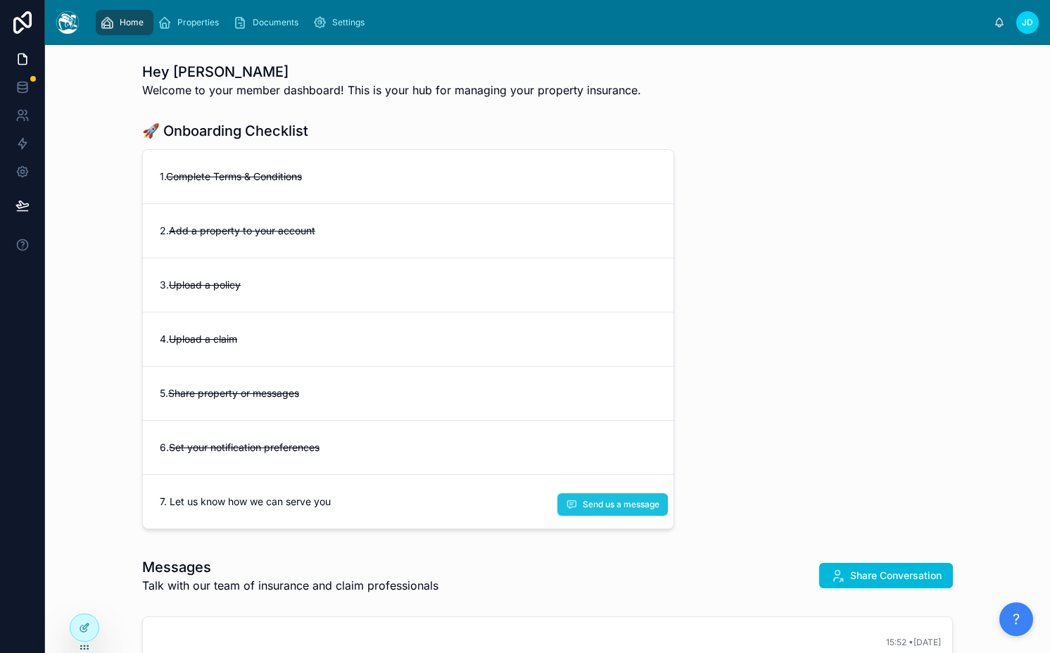
click at [599, 508] on span "Send us a message" at bounding box center [621, 504] width 77 height 11
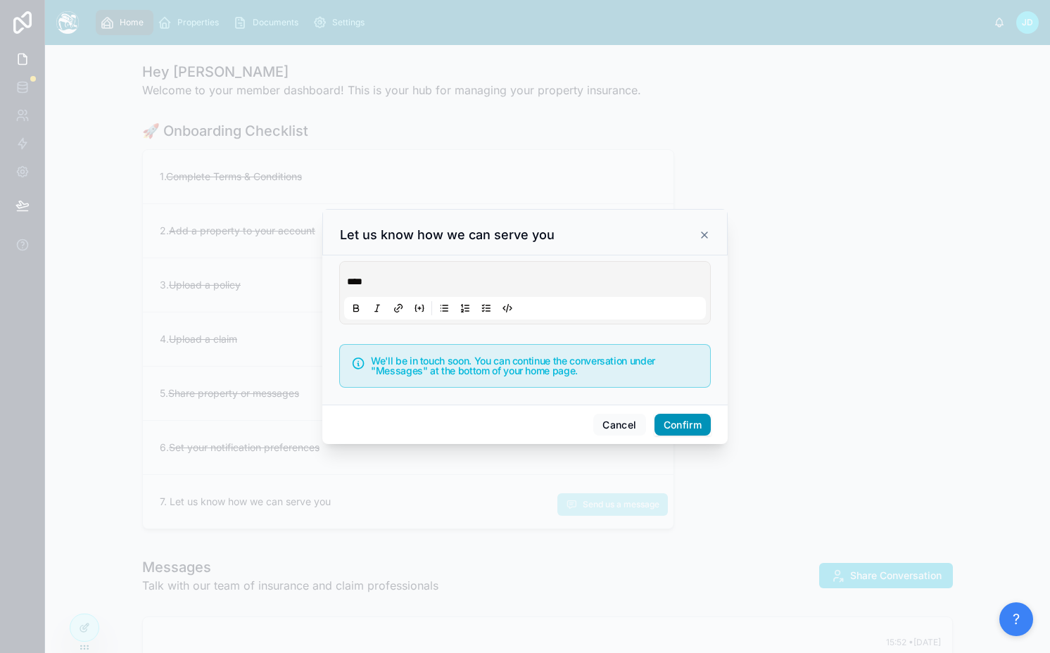
click at [699, 422] on button "Confirm" at bounding box center [682, 425] width 56 height 23
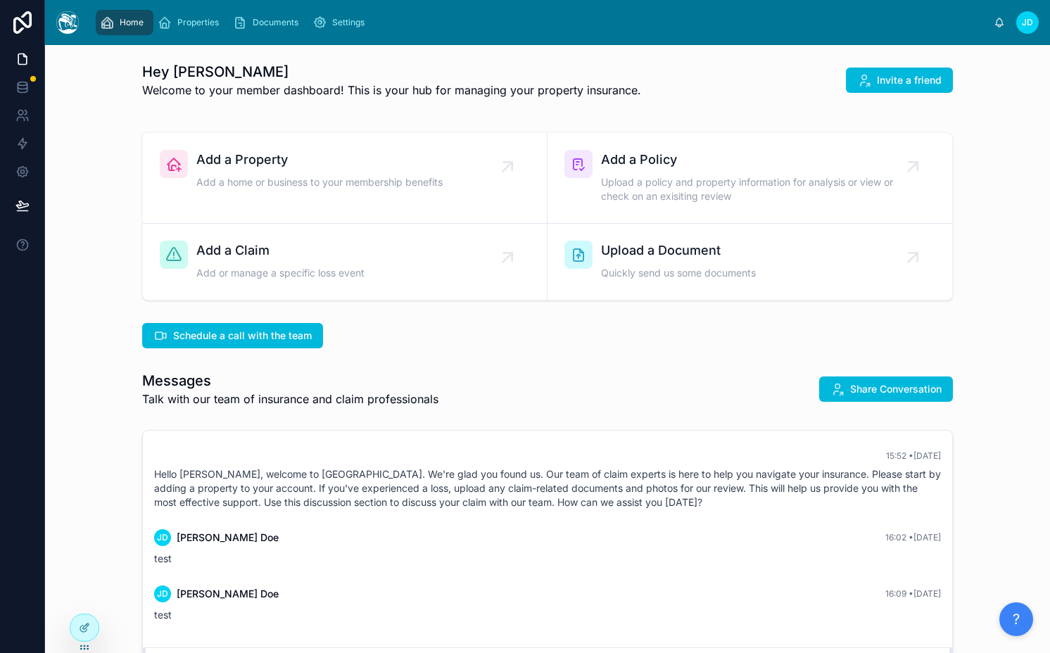
click at [421, 369] on div "Messages Talk with our team of insurance and claim professionals Share Conversa…" at bounding box center [547, 389] width 982 height 48
click at [13, 206] on button at bounding box center [22, 205] width 31 height 39
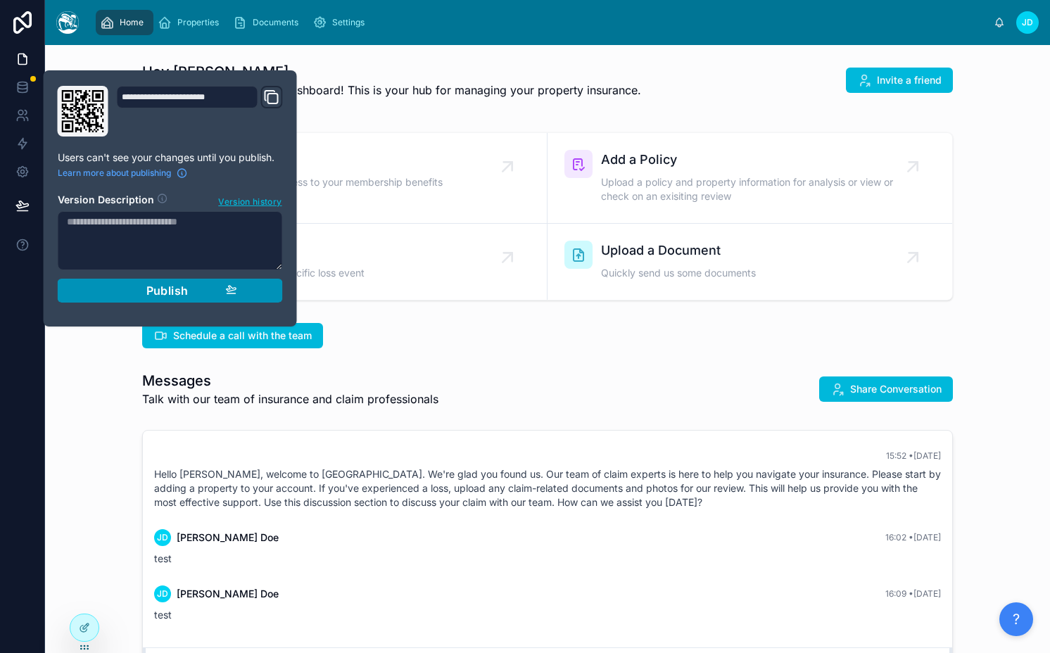
click at [80, 298] on button "Publish" at bounding box center [170, 291] width 225 height 24
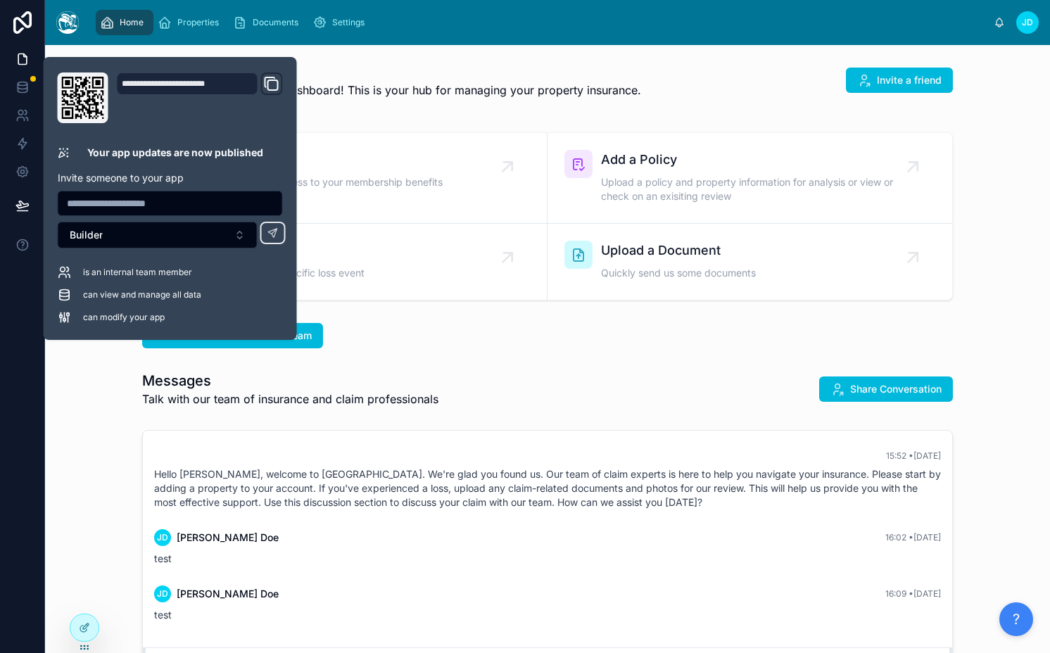
click at [469, 310] on div "Hey Jamie 👋 Welcome to your member dashboard! This is your hub for managing you…" at bounding box center [547, 442] width 1005 height 795
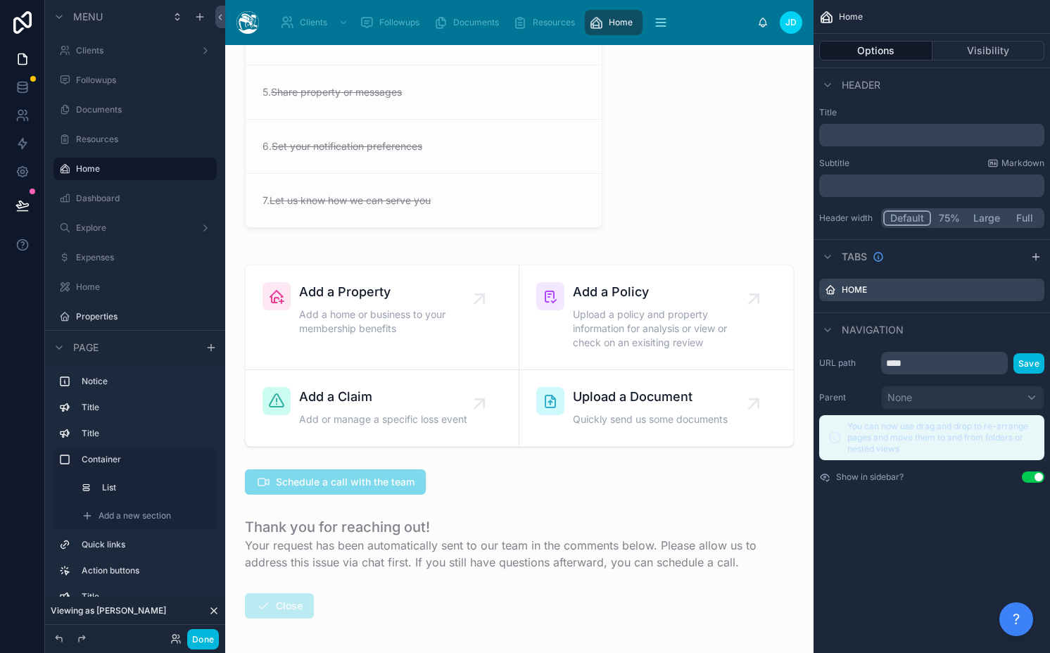
scroll to position [469, 0]
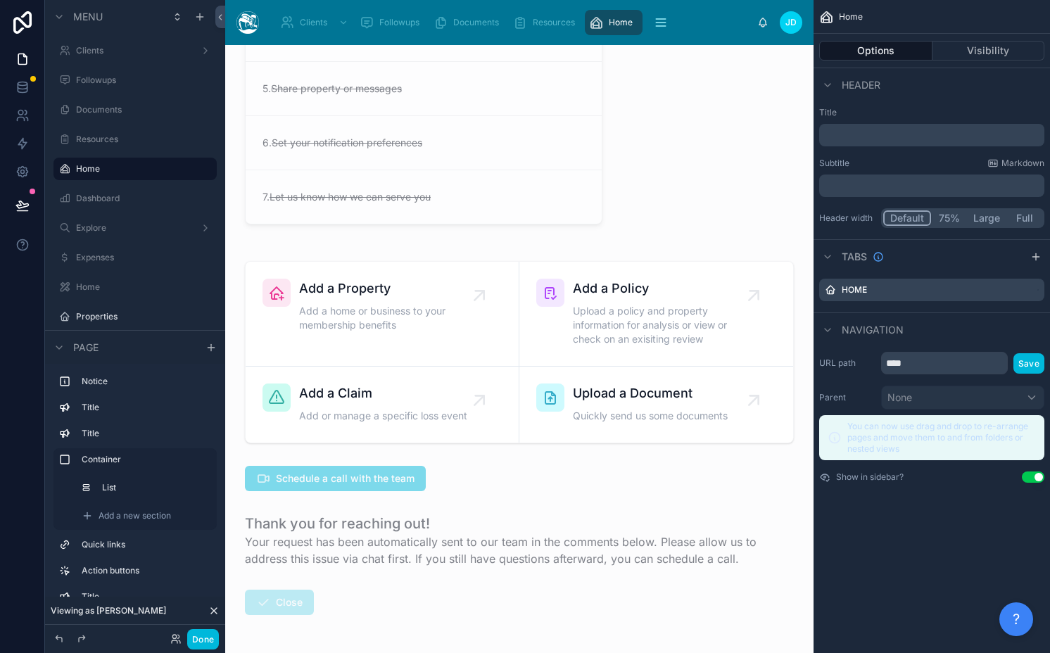
click at [186, 639] on div "Done" at bounding box center [191, 639] width 56 height 20
click at [196, 639] on button "Done" at bounding box center [203, 639] width 32 height 20
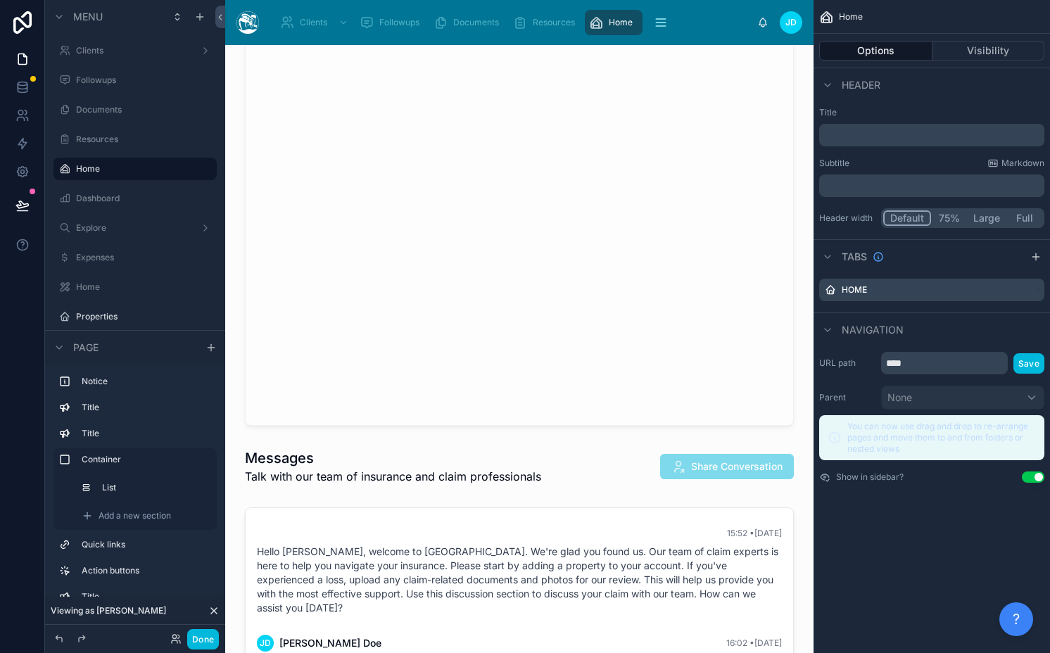
scroll to position [2735, 0]
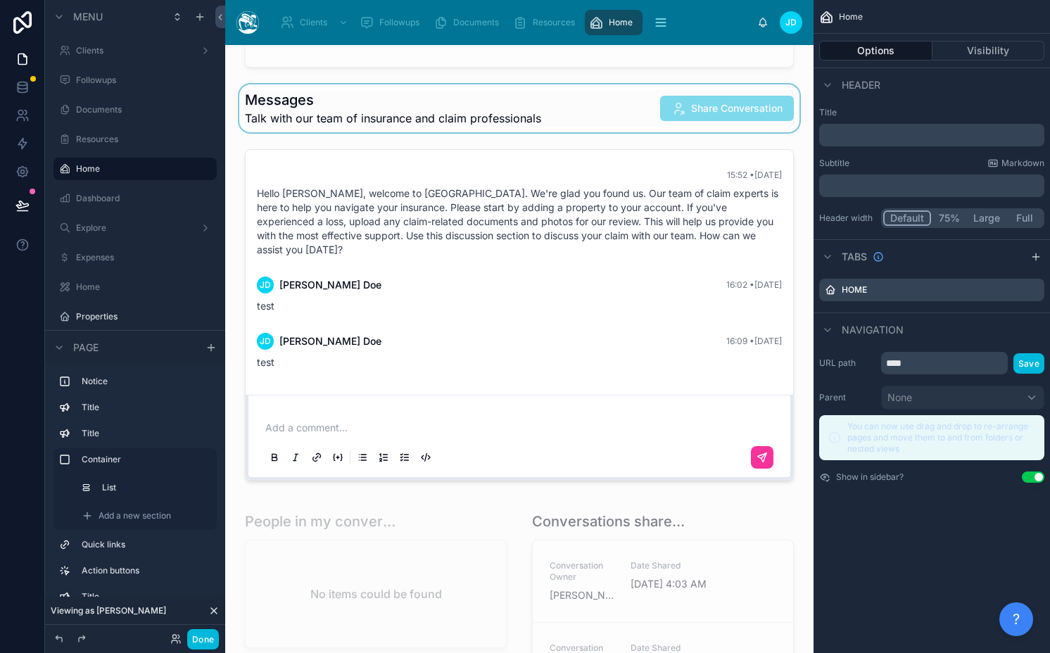
click at [505, 126] on div at bounding box center [519, 108] width 566 height 48
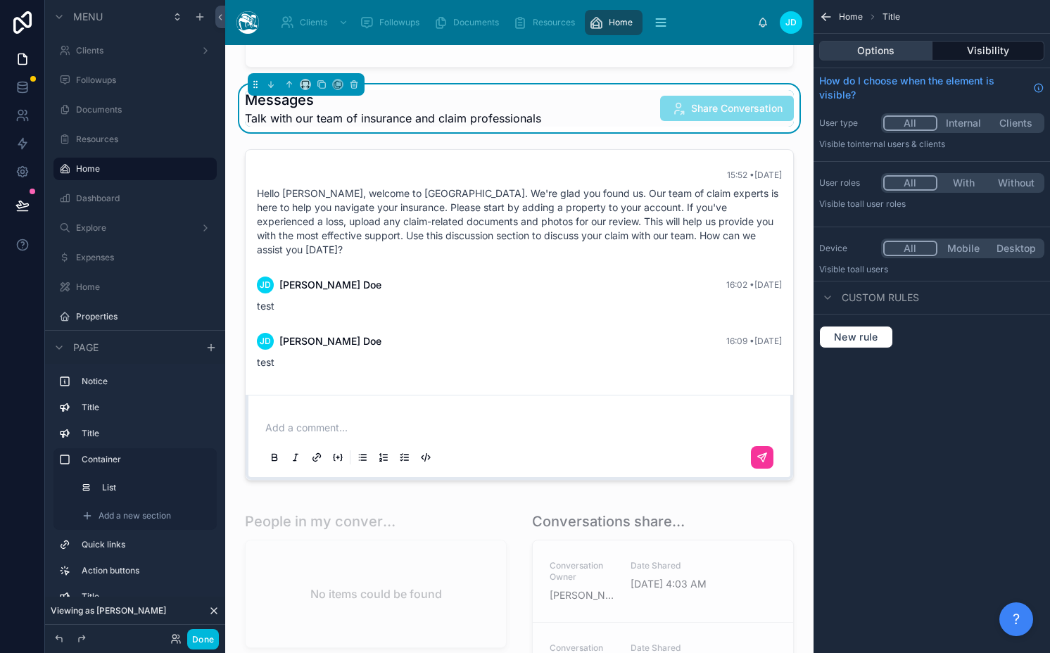
click at [884, 49] on button "Options" at bounding box center [875, 51] width 113 height 20
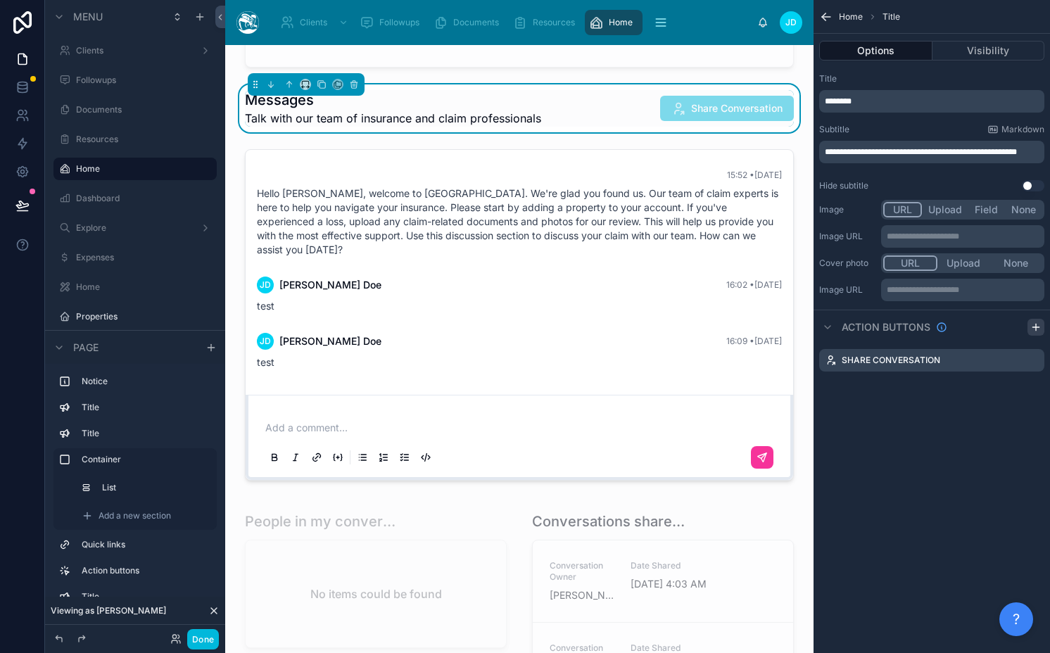
click at [1031, 320] on div "scrollable content" at bounding box center [1035, 327] width 17 height 17
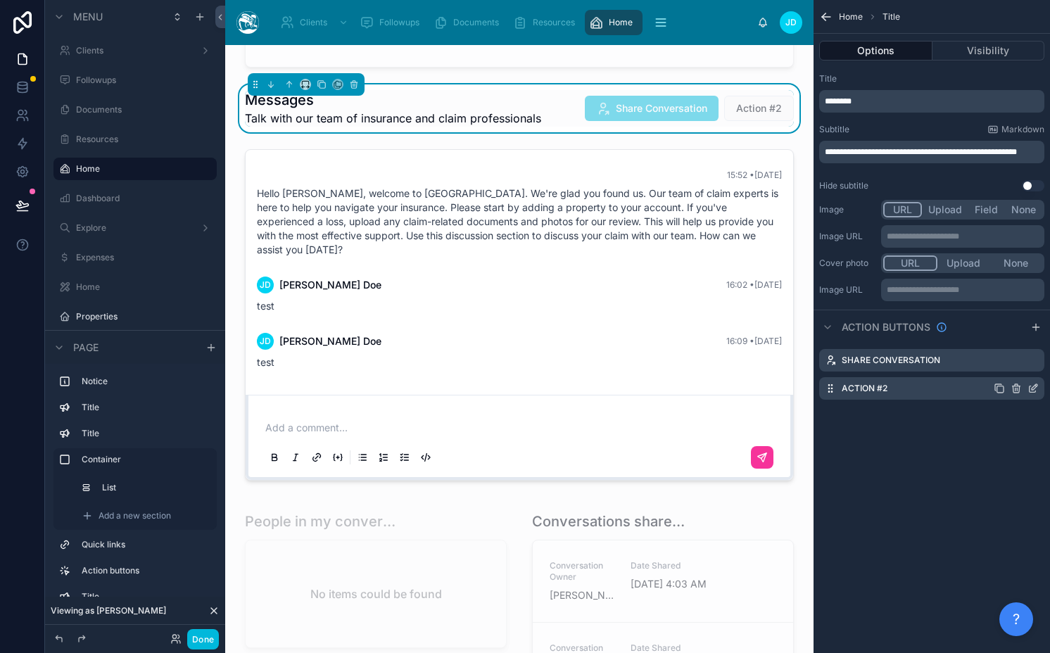
click at [1031, 387] on icon "scrollable content" at bounding box center [1032, 388] width 11 height 11
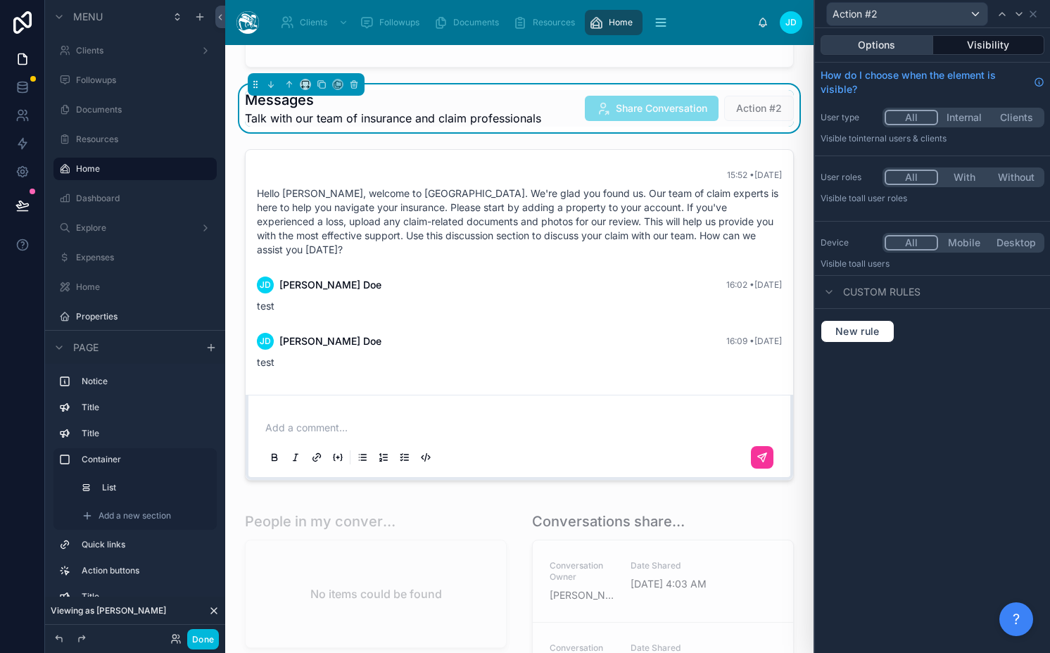
click at [896, 44] on button "Options" at bounding box center [876, 45] width 113 height 20
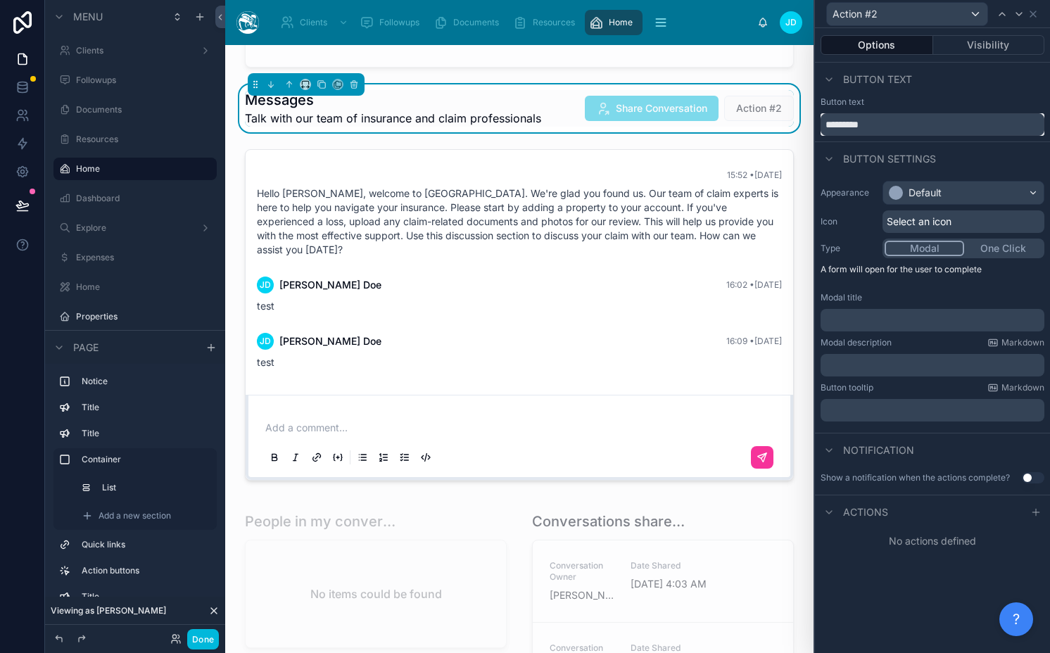
click at [896, 126] on input "*********" at bounding box center [932, 124] width 224 height 23
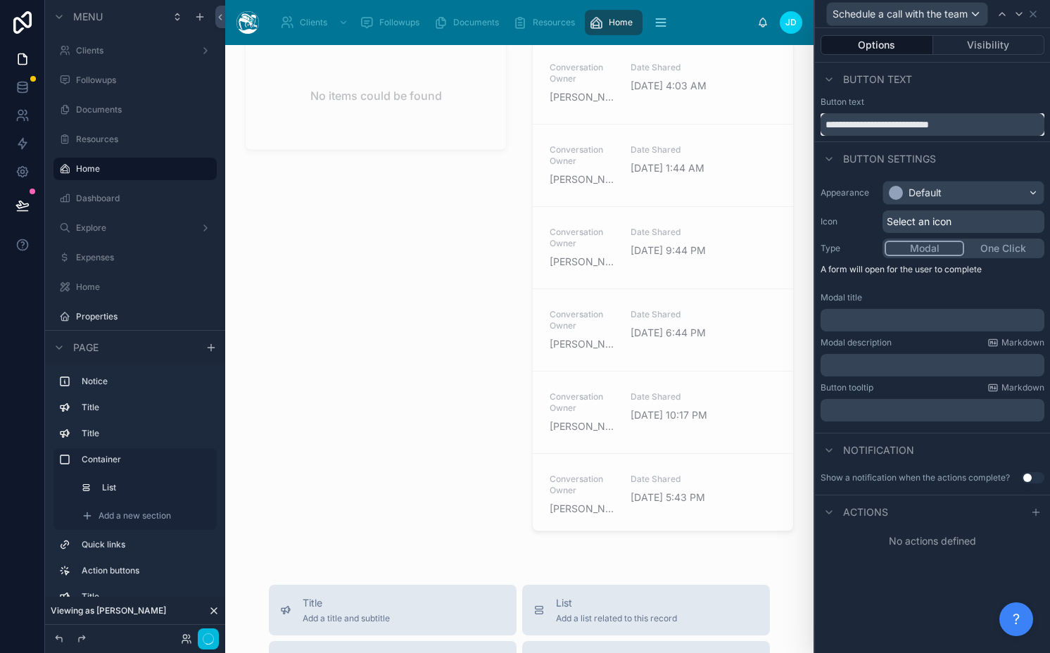
scroll to position [3268, 0]
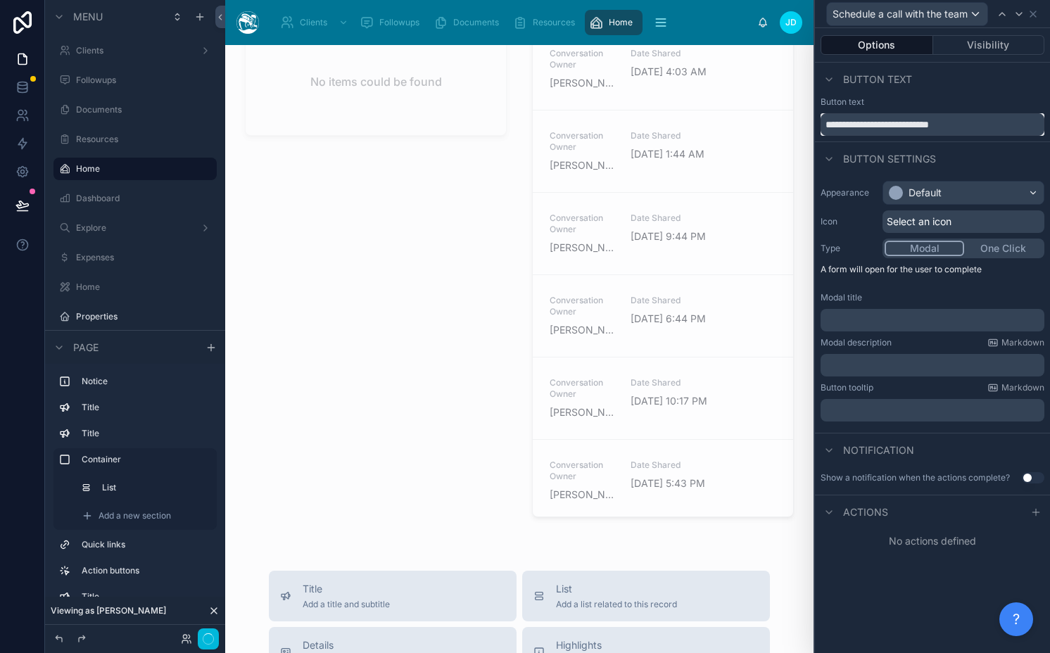
type input "**********"
click at [957, 184] on div "Default" at bounding box center [963, 193] width 160 height 23
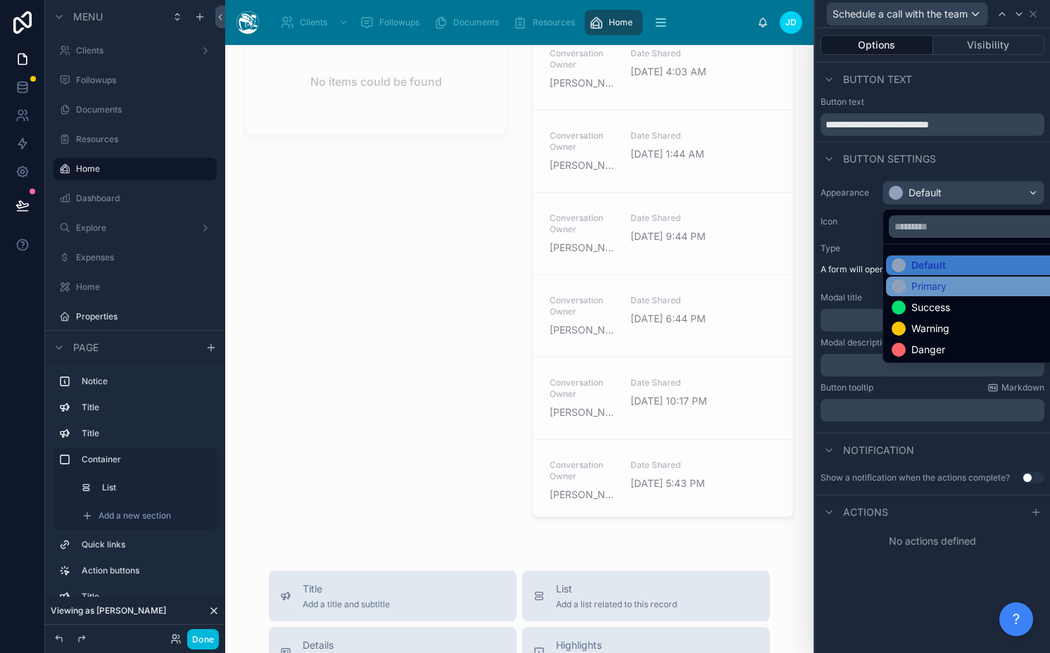
click at [956, 286] on div "Primary" at bounding box center [979, 286] width 176 height 14
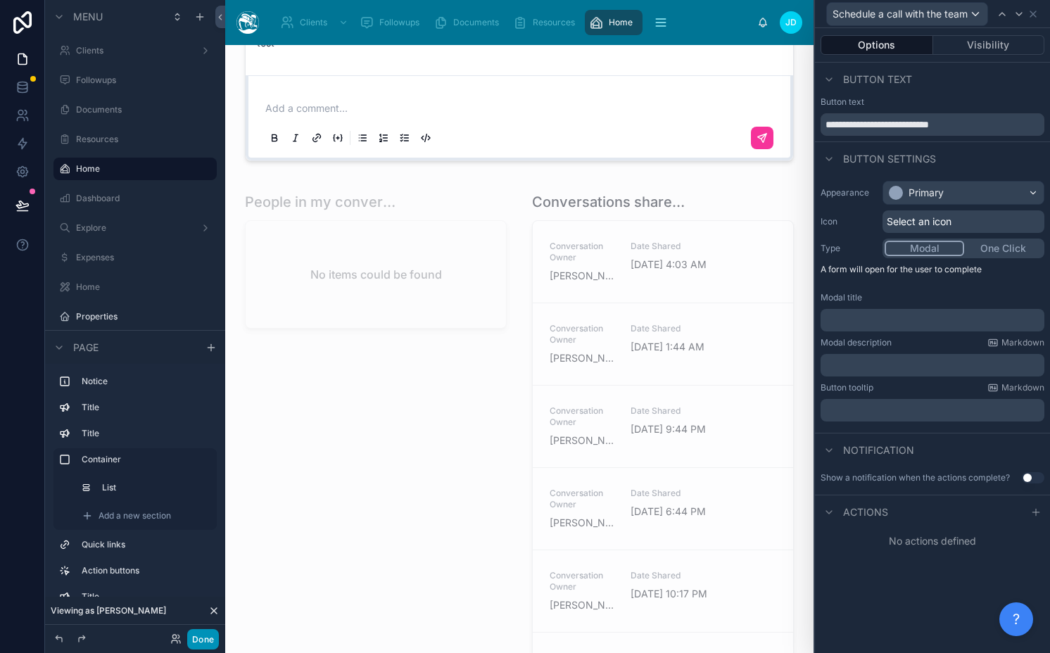
click at [200, 645] on button "Done" at bounding box center [203, 639] width 32 height 20
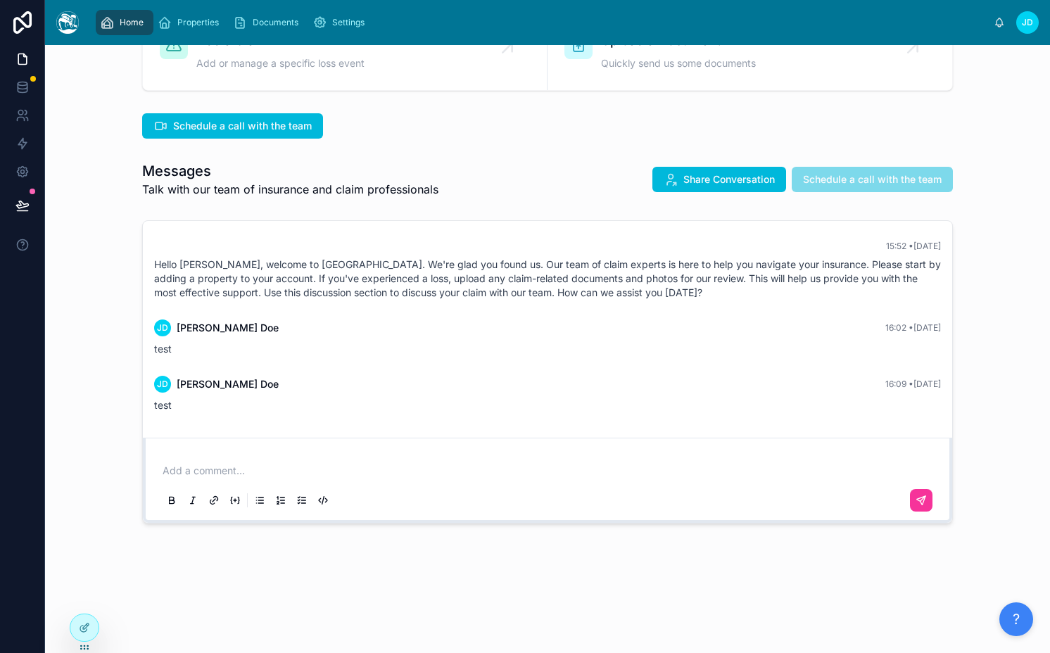
scroll to position [158, 0]
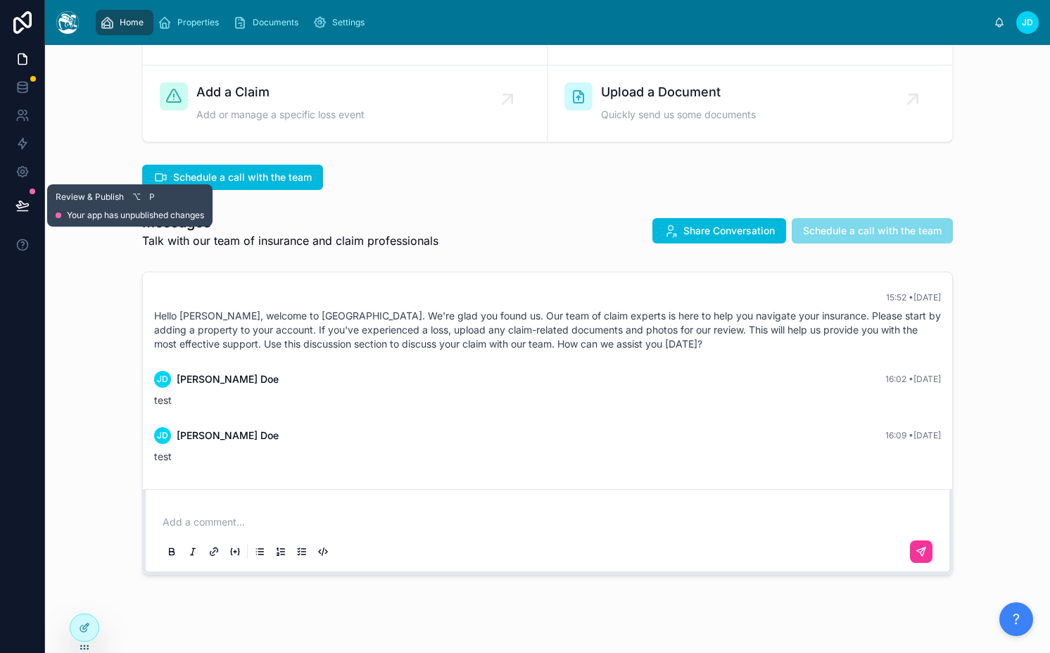
click at [18, 208] on icon at bounding box center [22, 205] width 14 height 14
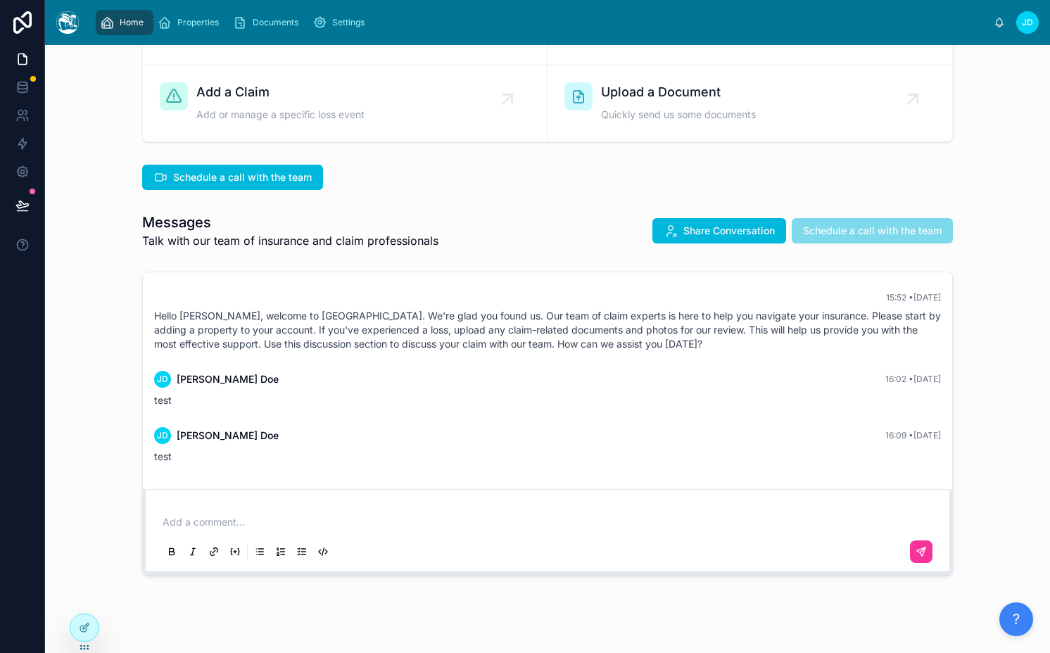
click at [552, 250] on div "Messages Talk with our team of insurance and claim professionals Share Conversa…" at bounding box center [547, 231] width 982 height 48
click at [845, 229] on span "Schedule a call with the team" at bounding box center [872, 230] width 161 height 25
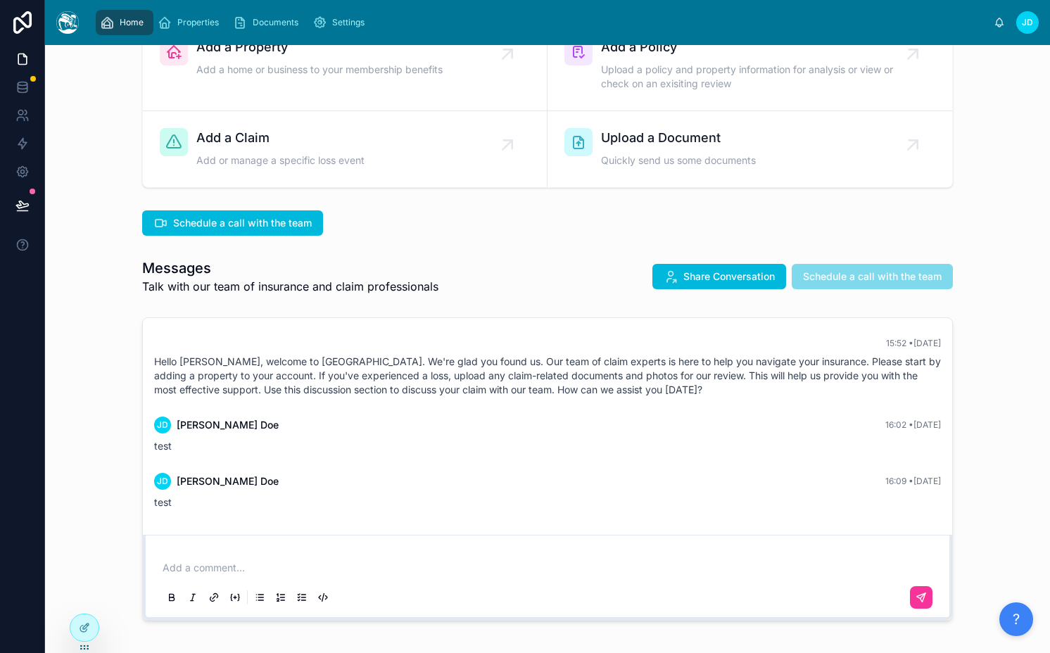
scroll to position [112, 0]
click at [303, 227] on span "Schedule a call with the team" at bounding box center [242, 224] width 139 height 14
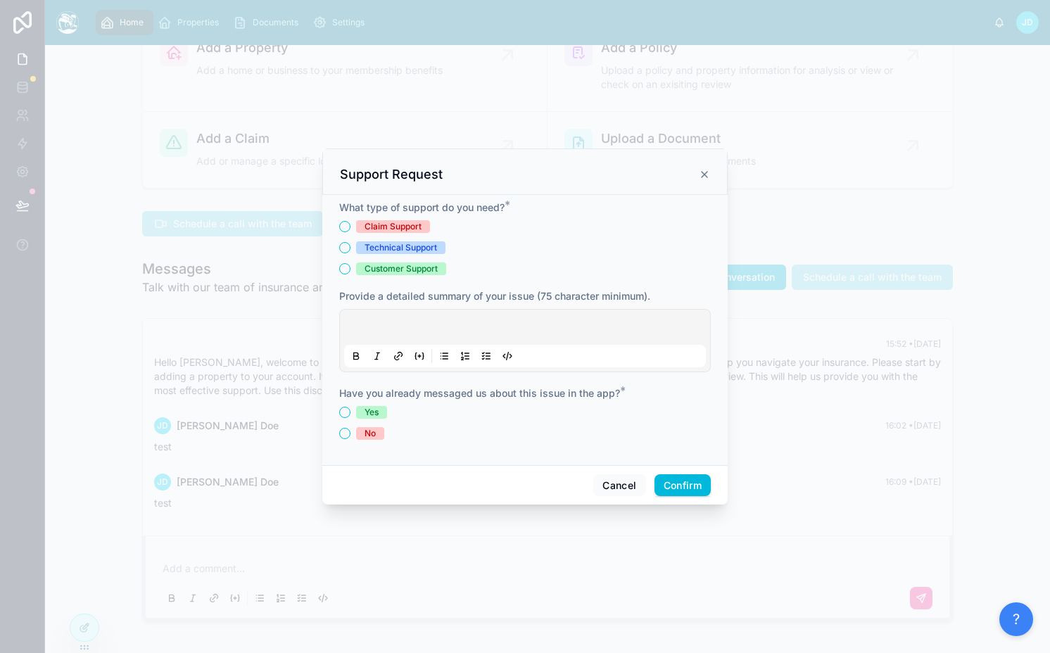
click at [426, 336] on div at bounding box center [525, 340] width 362 height 53
click at [409, 331] on p at bounding box center [528, 329] width 362 height 14
click at [350, 404] on div "Have you already messaged us about this issue in the app? * Yes No" at bounding box center [525, 412] width 372 height 53
click at [347, 409] on button "Yes" at bounding box center [344, 412] width 11 height 11
click at [347, 433] on button "No" at bounding box center [344, 433] width 11 height 11
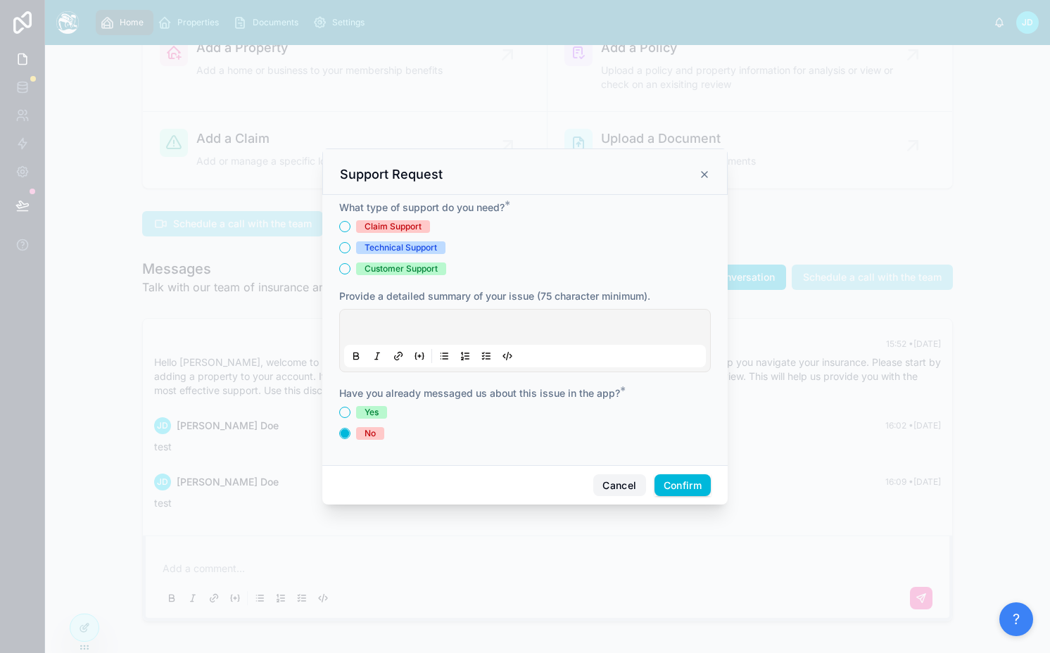
click at [611, 484] on button "Cancel" at bounding box center [619, 485] width 52 height 23
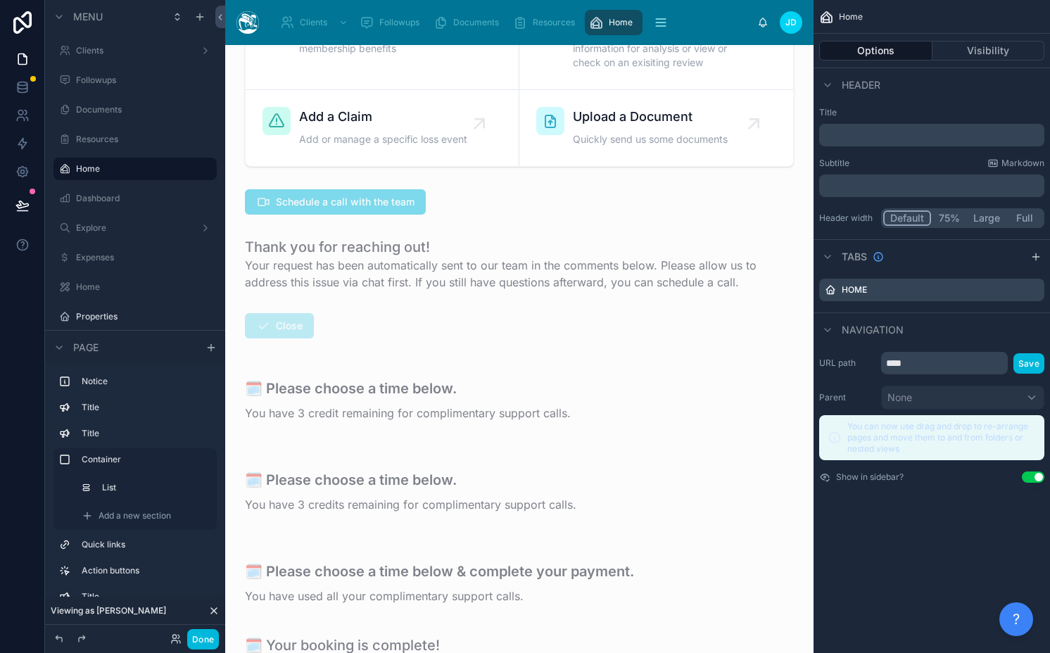
scroll to position [720, 0]
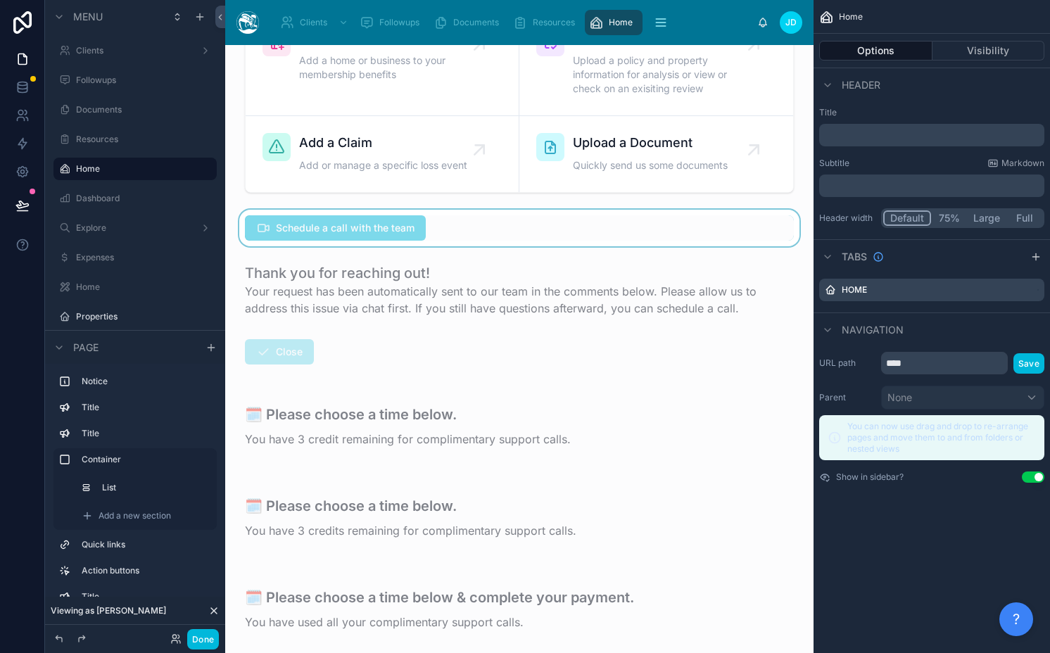
click at [396, 234] on div at bounding box center [519, 228] width 566 height 37
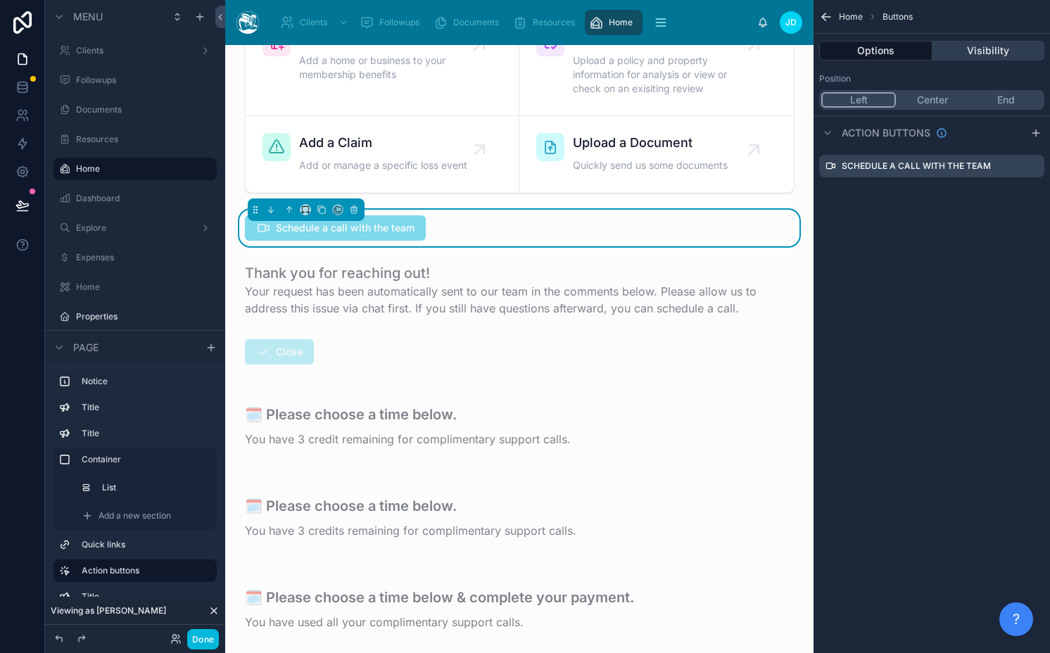
click at [1005, 48] on button "Visibility" at bounding box center [988, 51] width 113 height 20
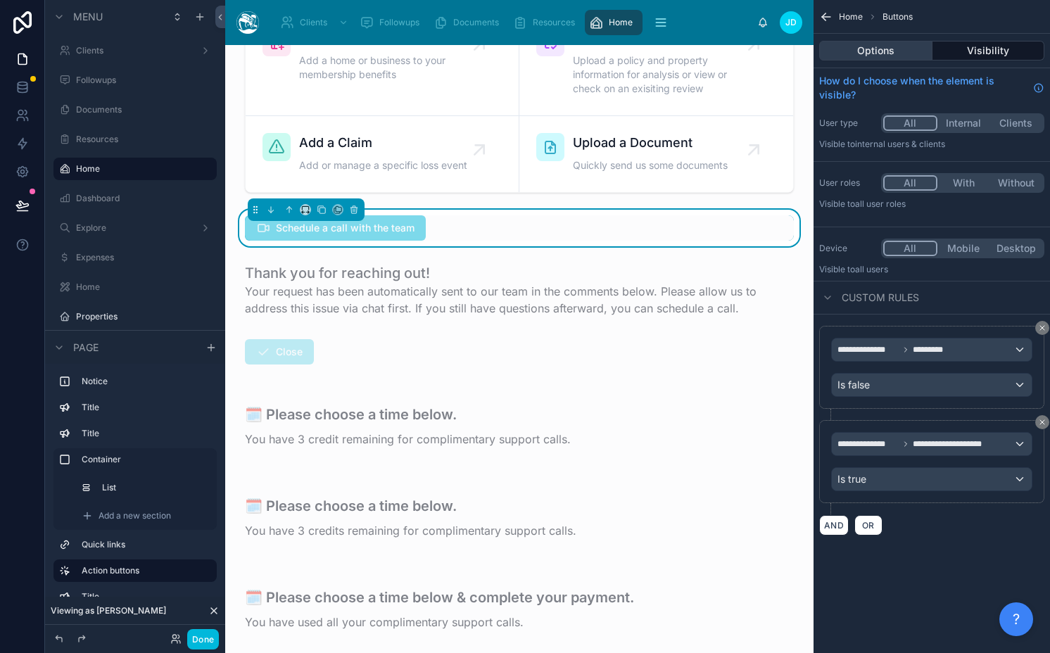
click at [894, 51] on button "Options" at bounding box center [875, 51] width 113 height 20
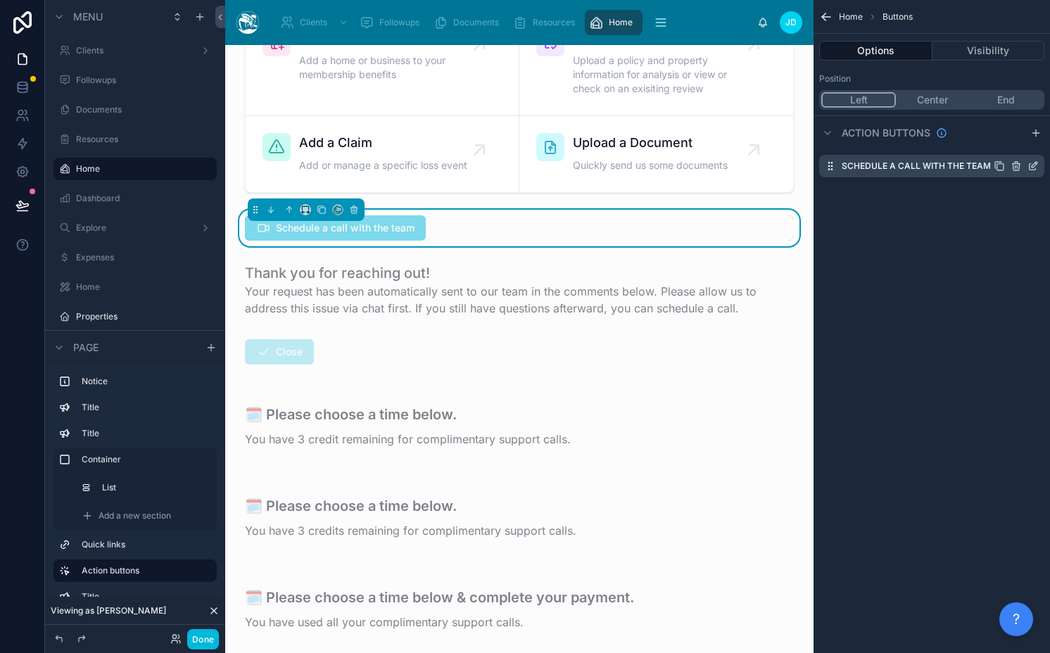
click at [1036, 164] on icon "scrollable content" at bounding box center [1035, 163] width 1 height 1
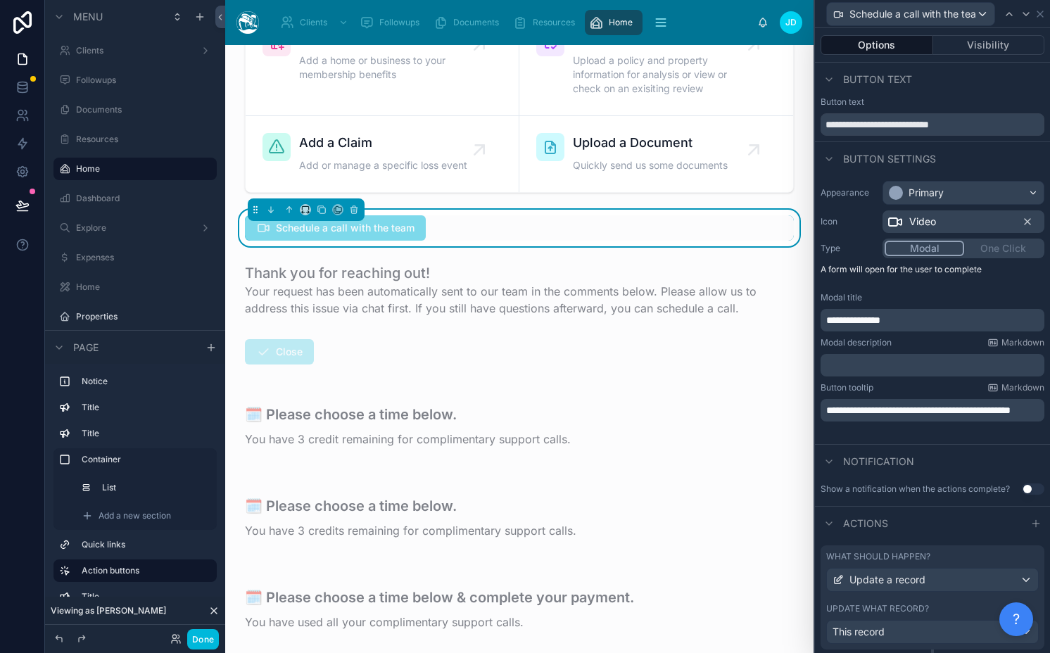
scroll to position [38, 0]
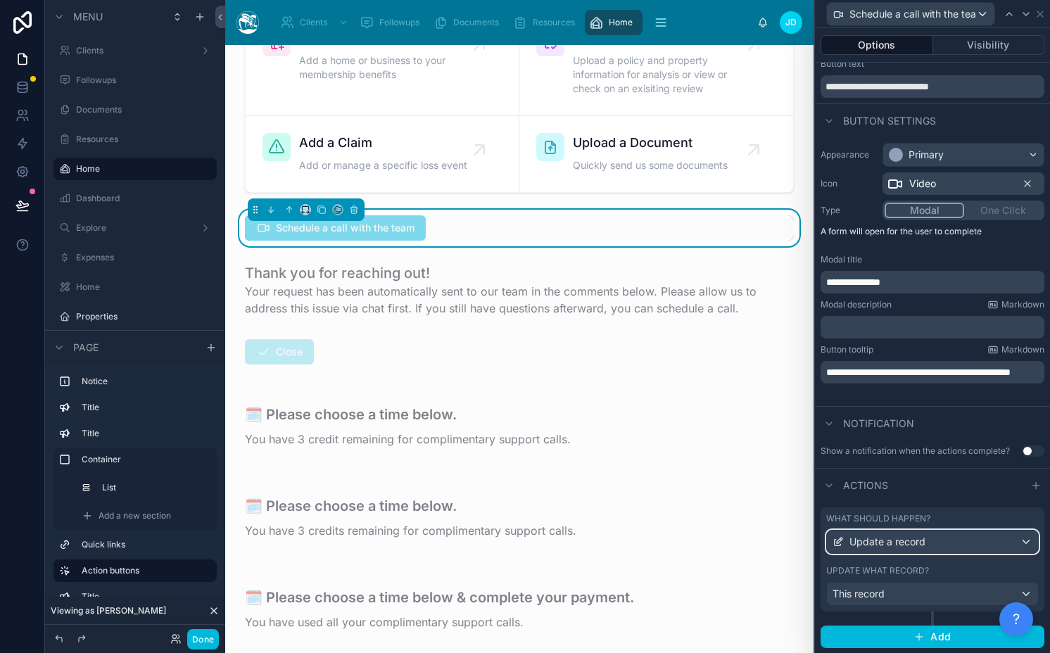
click at [915, 540] on span "Update a record" at bounding box center [887, 542] width 76 height 14
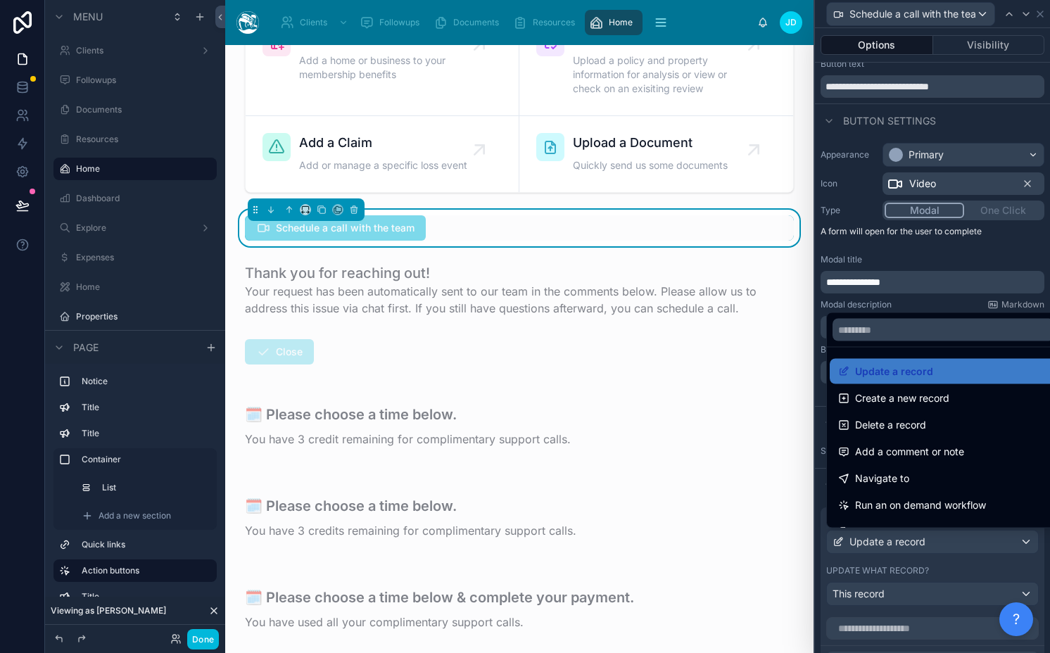
click at [915, 540] on div at bounding box center [932, 326] width 235 height 653
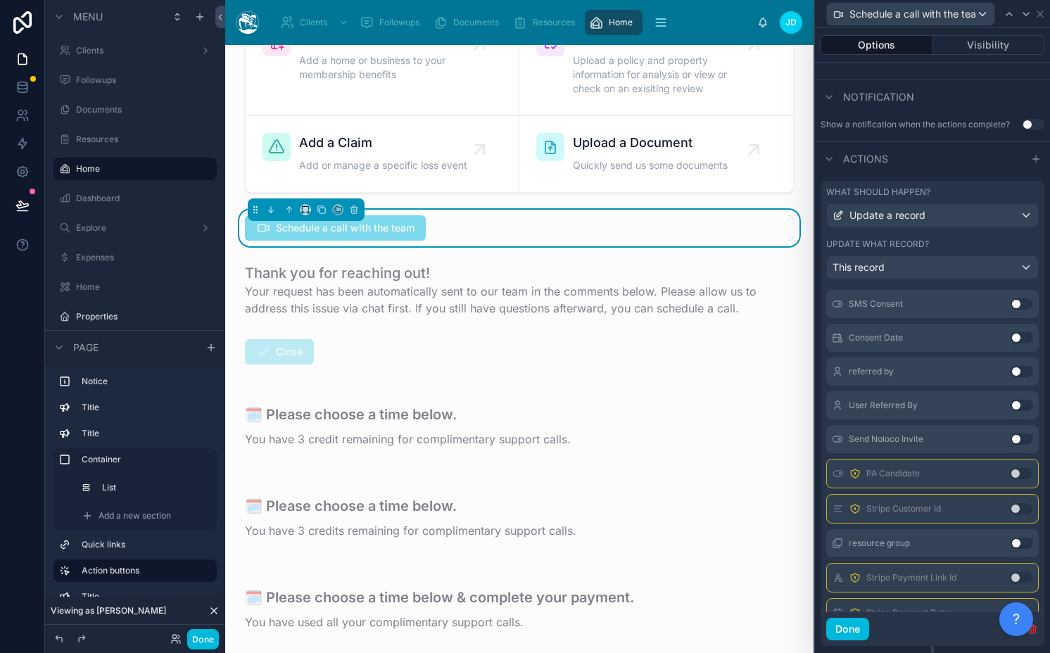
scroll to position [721, 0]
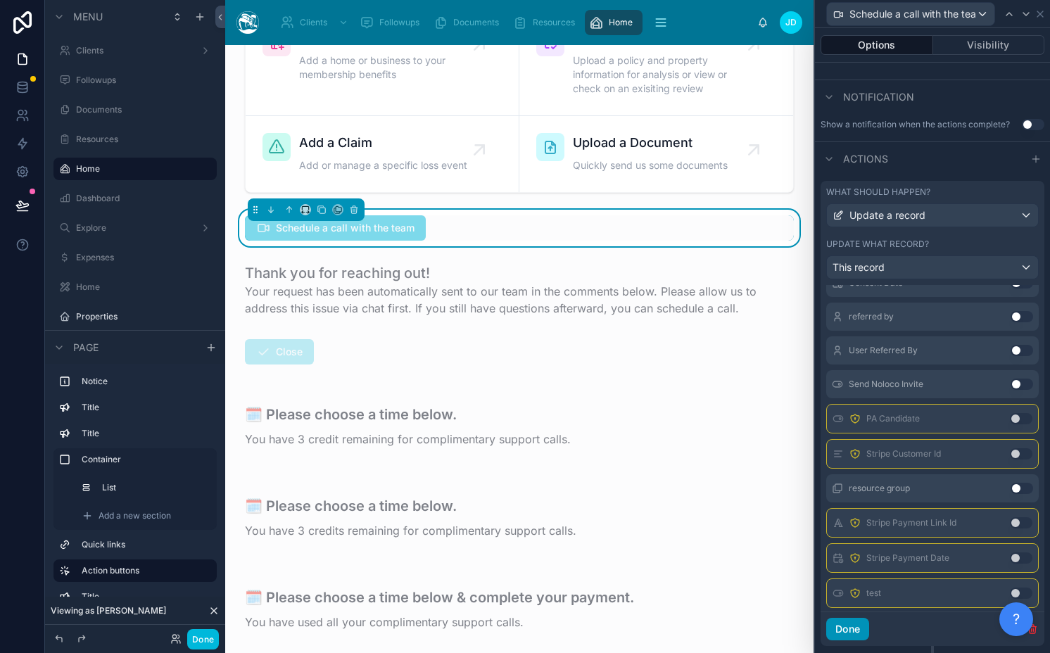
click at [851, 627] on button "Done" at bounding box center [847, 629] width 43 height 23
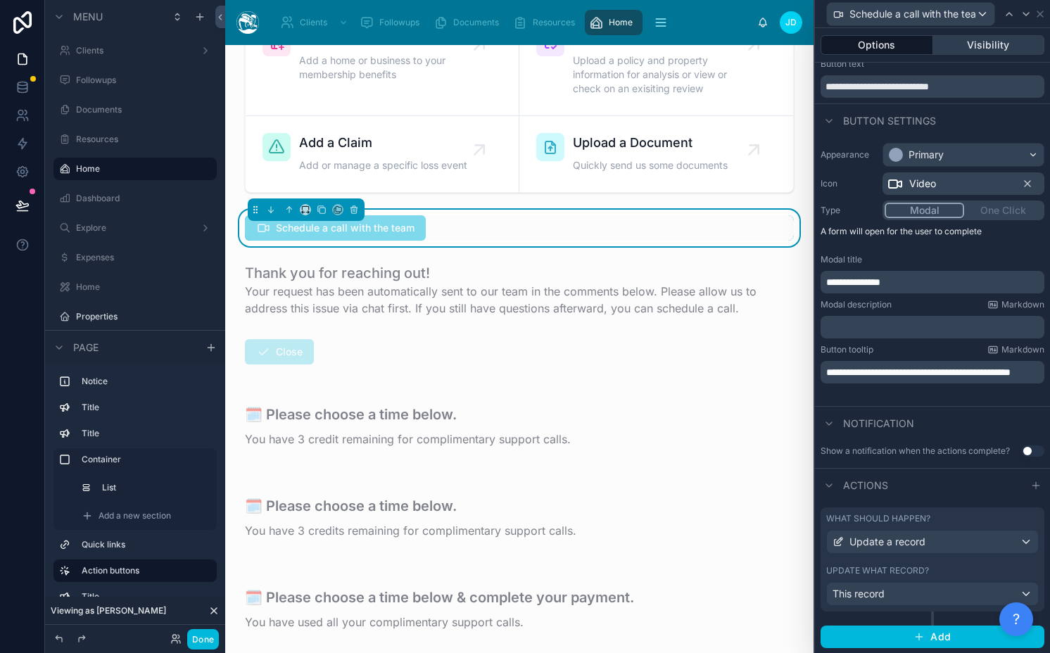
click at [970, 44] on button "Visibility" at bounding box center [989, 45] width 112 height 20
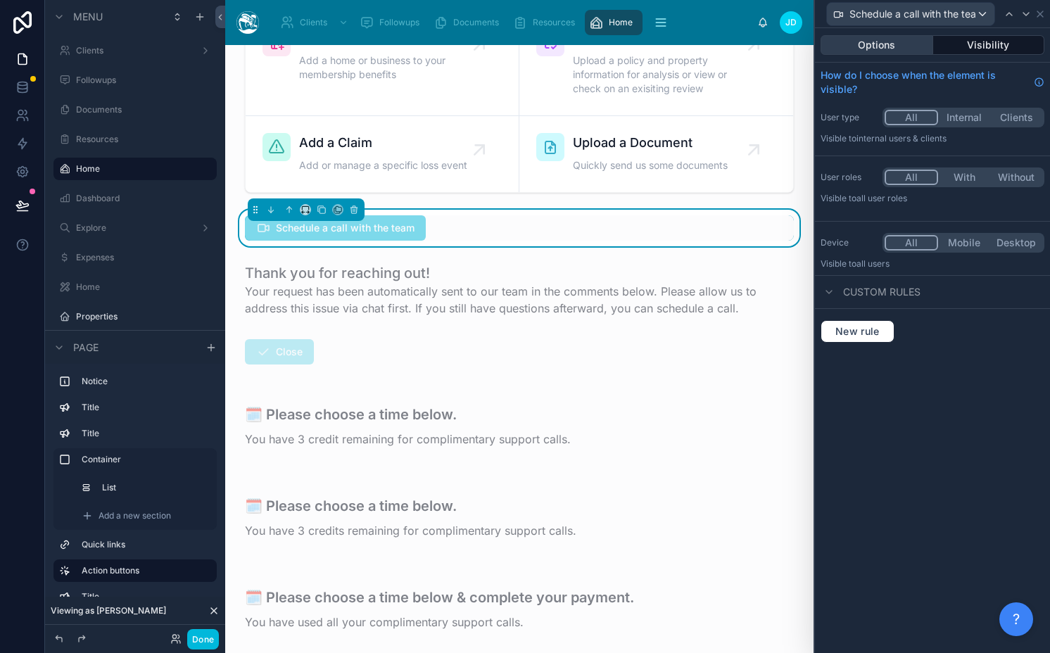
click at [915, 46] on button "Options" at bounding box center [876, 45] width 113 height 20
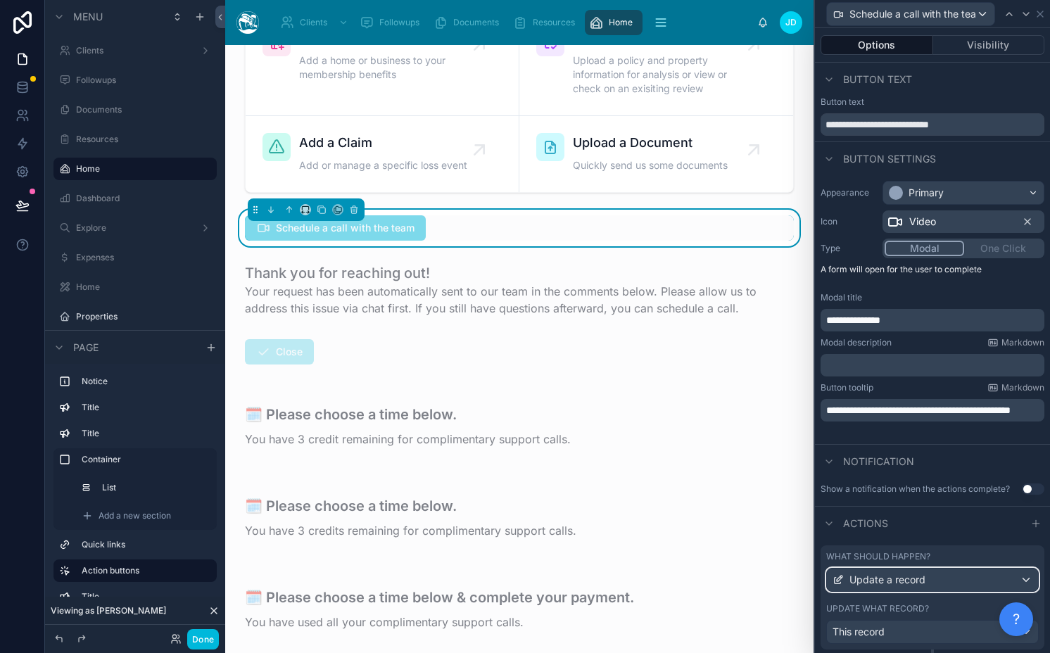
click at [908, 576] on span "Update a record" at bounding box center [887, 580] width 76 height 14
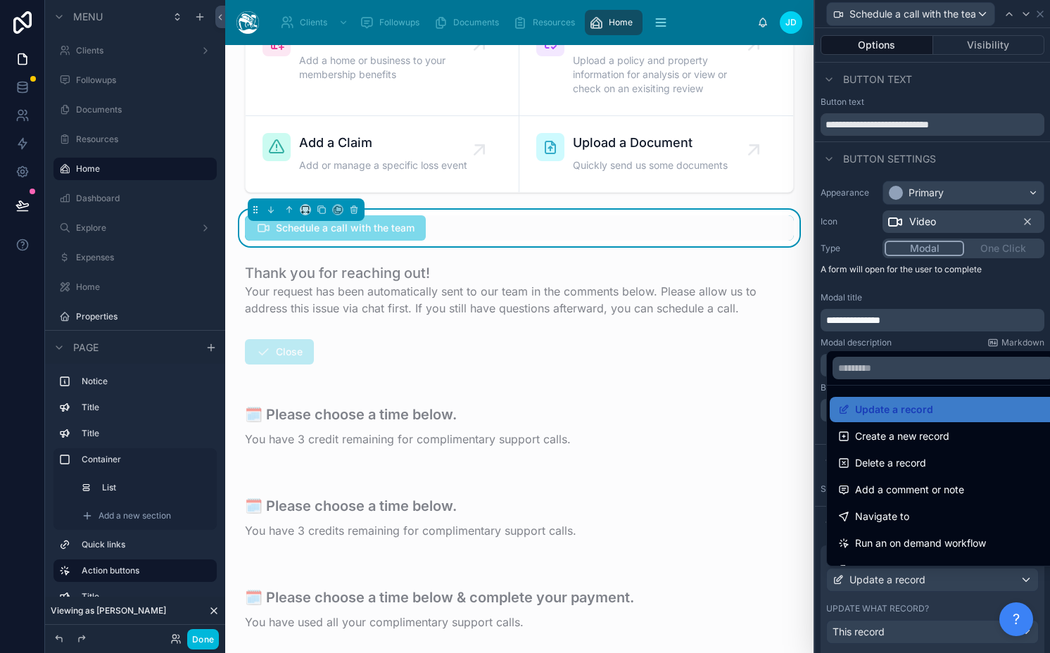
click at [908, 576] on div at bounding box center [932, 326] width 235 height 653
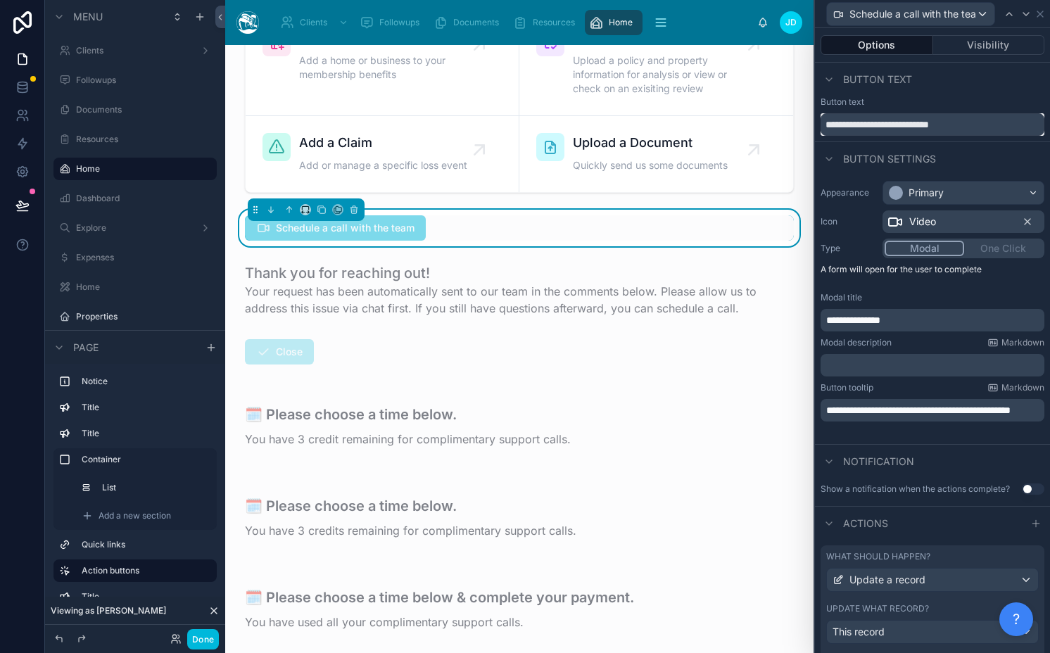
click at [894, 127] on input "**********" at bounding box center [932, 124] width 224 height 23
click at [880, 318] on span "**********" at bounding box center [853, 320] width 54 height 10
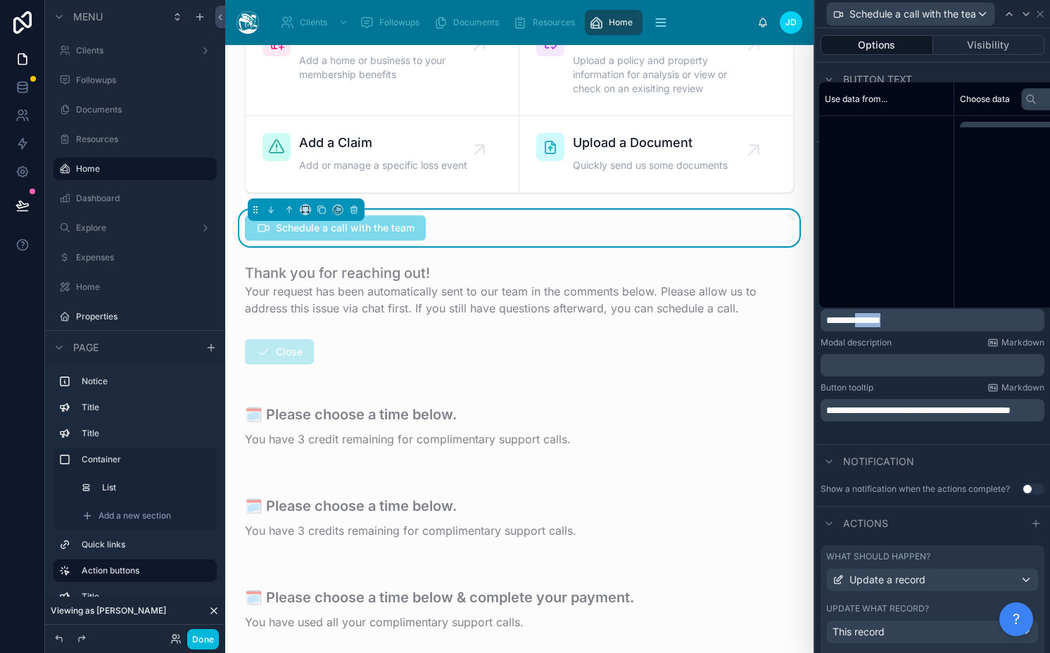
click at [880, 318] on span "**********" at bounding box center [853, 320] width 54 height 10
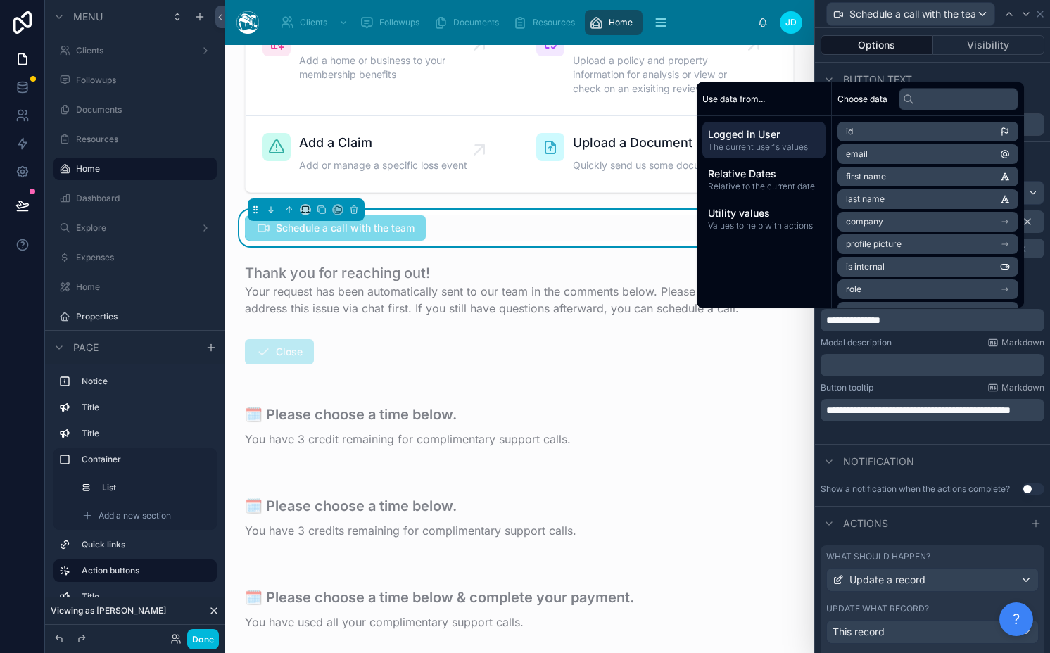
click at [875, 438] on div "**********" at bounding box center [932, 306] width 235 height 263
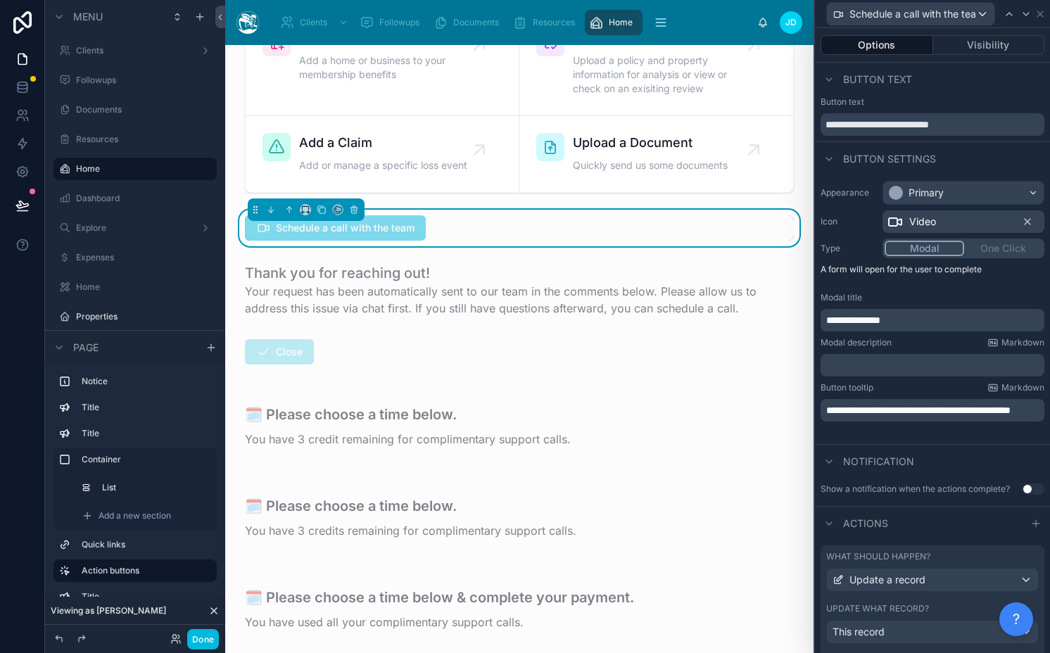
click at [875, 438] on div "**********" at bounding box center [932, 306] width 235 height 263
click at [875, 415] on span "**********" at bounding box center [918, 410] width 184 height 10
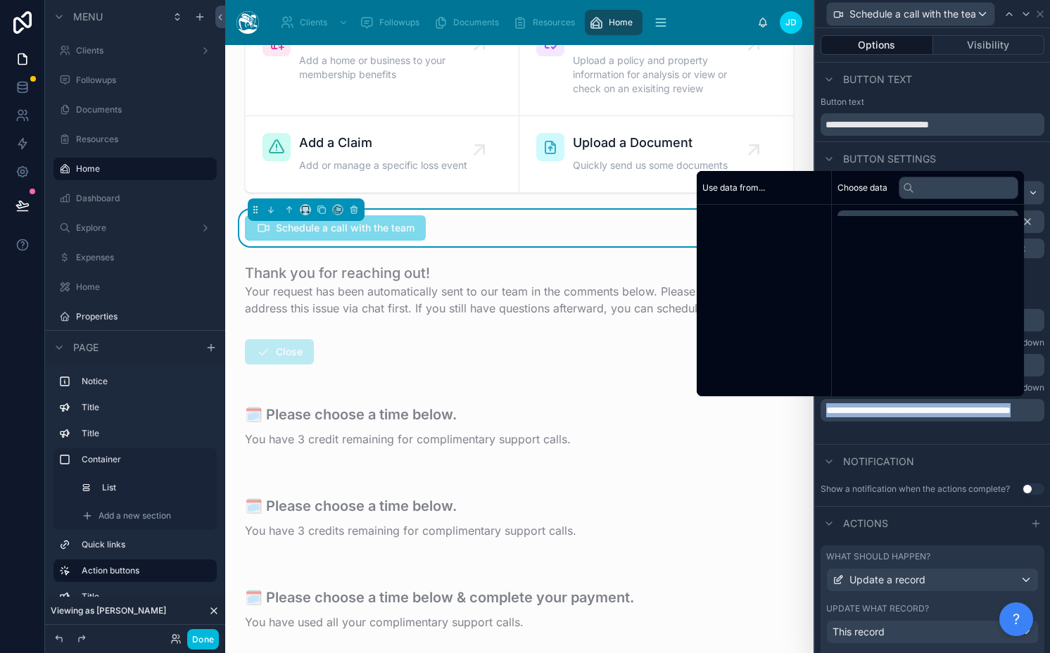
click at [875, 415] on span "**********" at bounding box center [918, 410] width 184 height 10
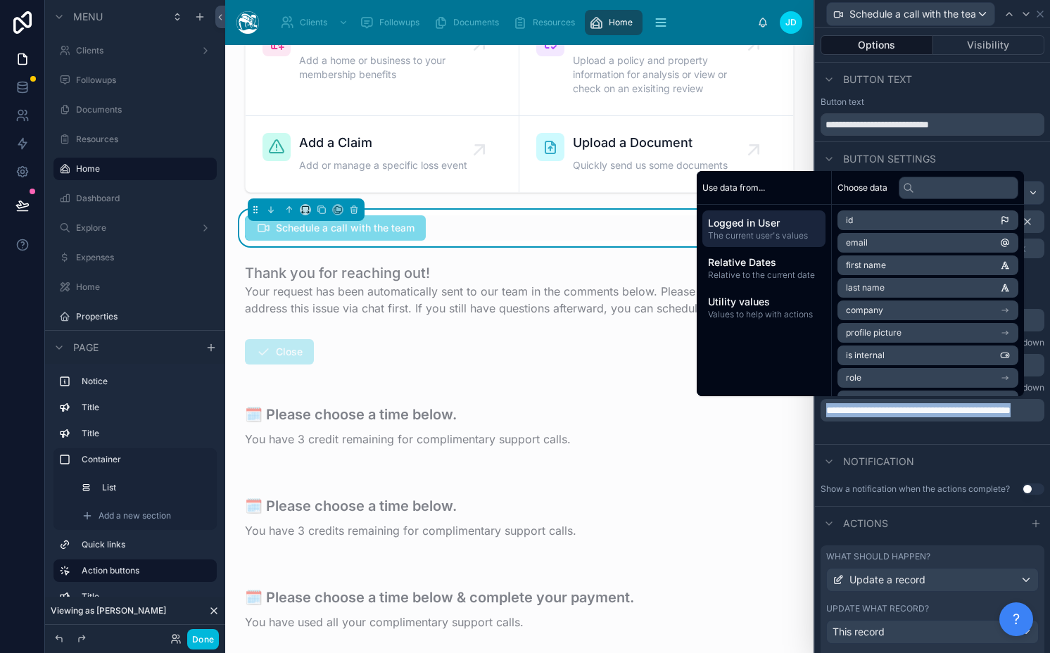
copy span "**********"
click at [914, 443] on div "**********" at bounding box center [932, 309] width 235 height 269
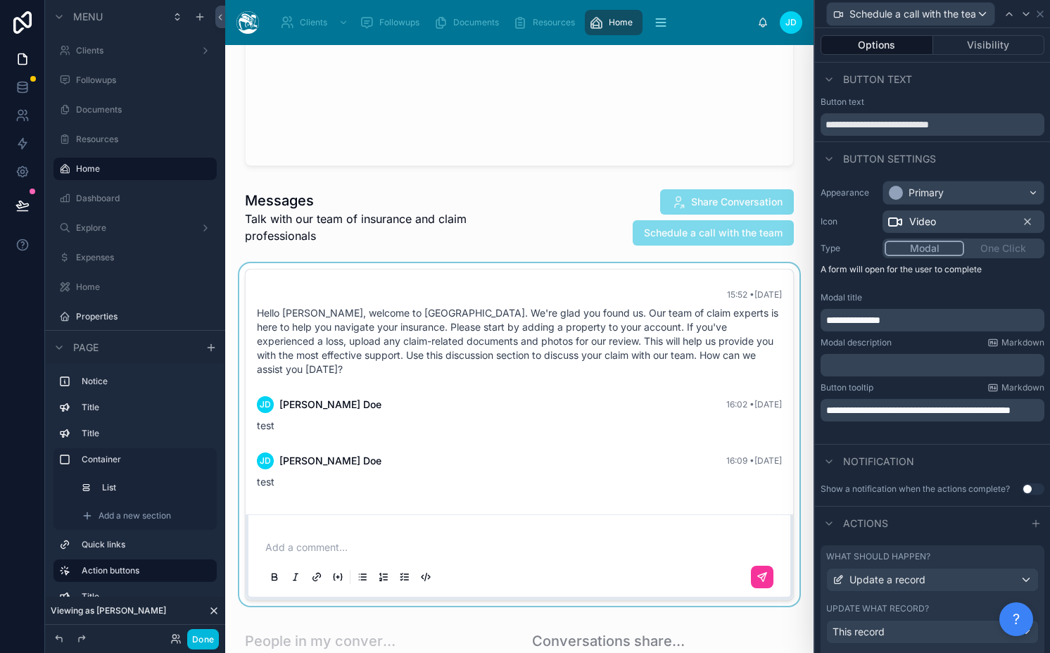
scroll to position [2637, 0]
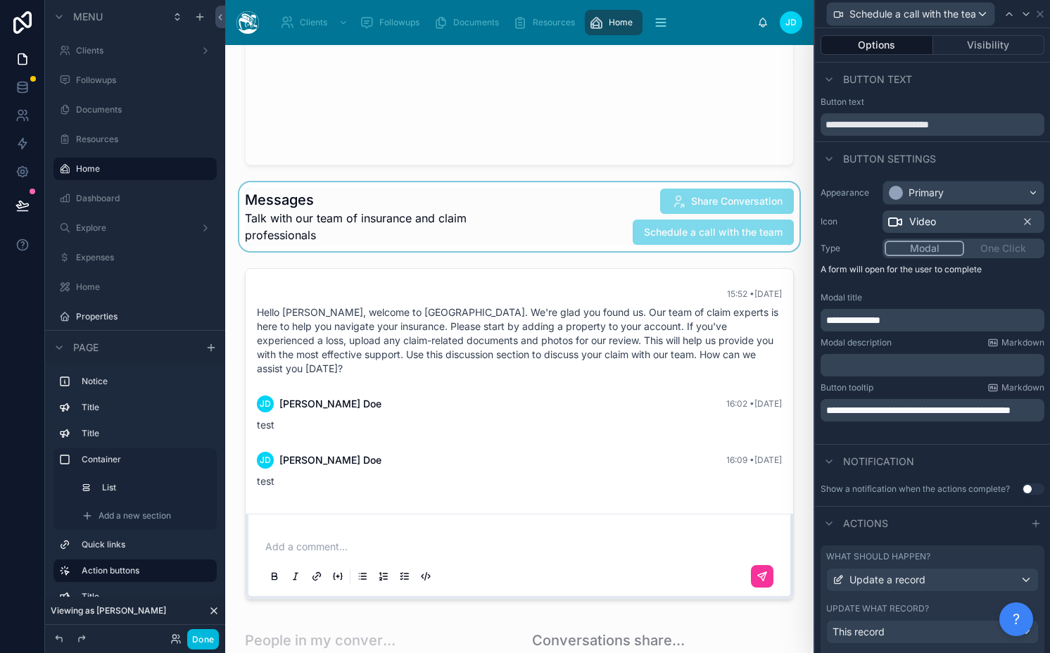
click at [610, 216] on div at bounding box center [519, 216] width 566 height 69
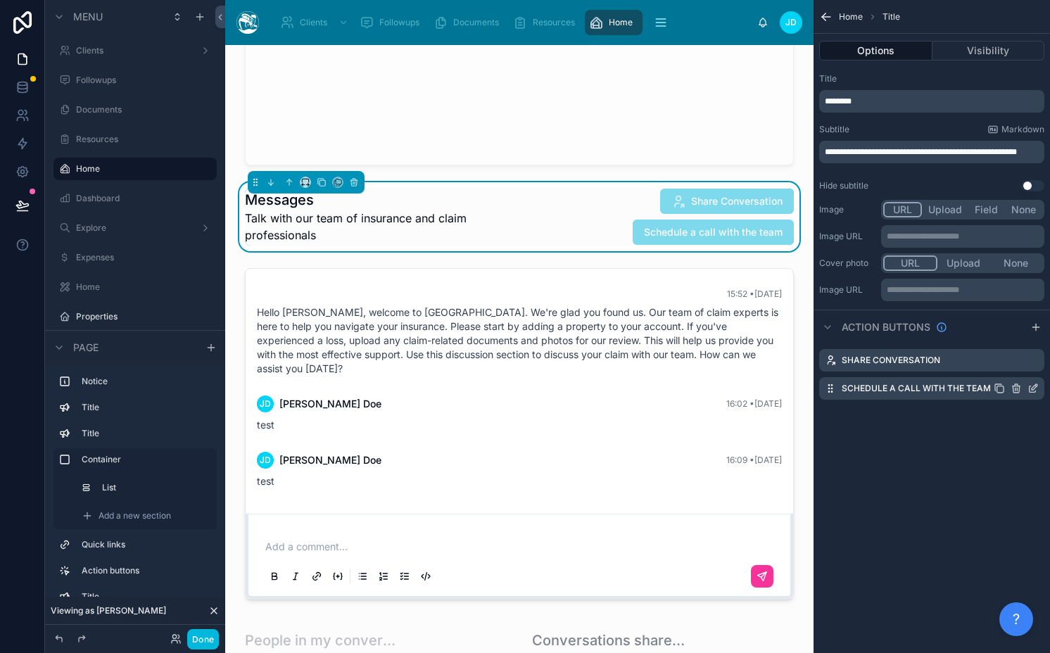
click at [1028, 386] on icon "scrollable content" at bounding box center [1032, 388] width 11 height 11
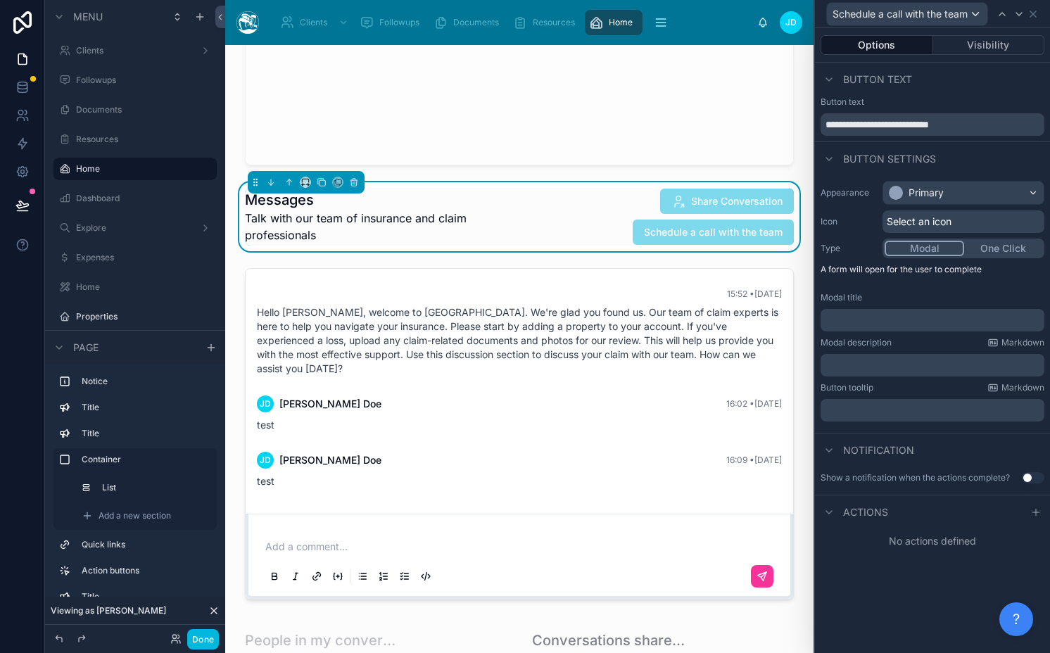
click at [902, 217] on span "Select an icon" at bounding box center [919, 222] width 65 height 14
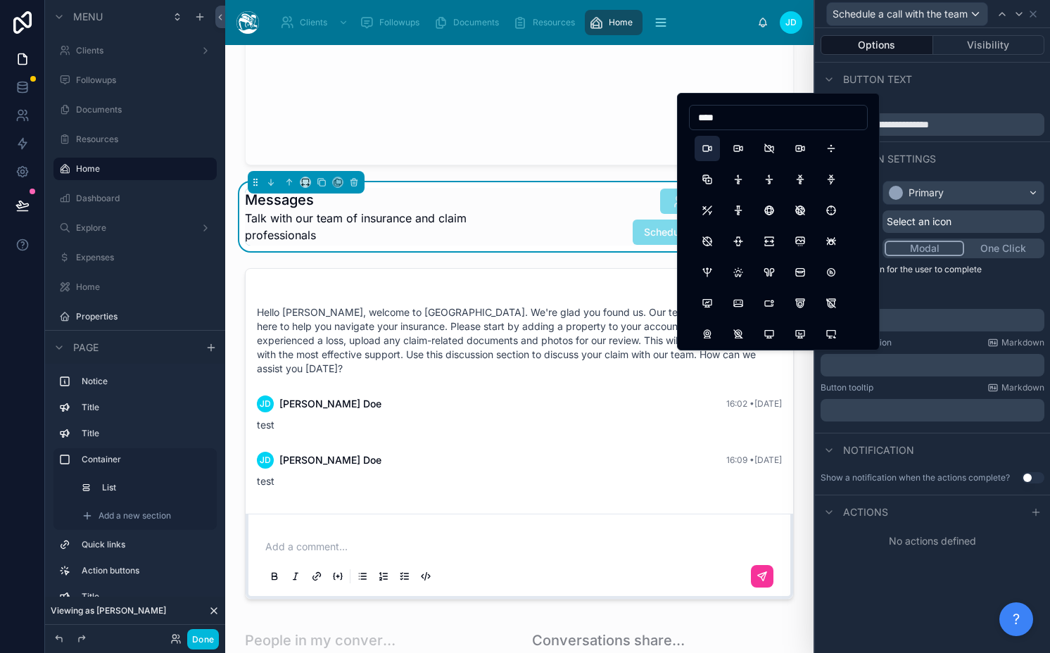
type input "****"
drag, startPoint x: 706, startPoint y: 145, endPoint x: 949, endPoint y: 334, distance: 308.4
click at [706, 145] on button "Video" at bounding box center [706, 148] width 25 height 25
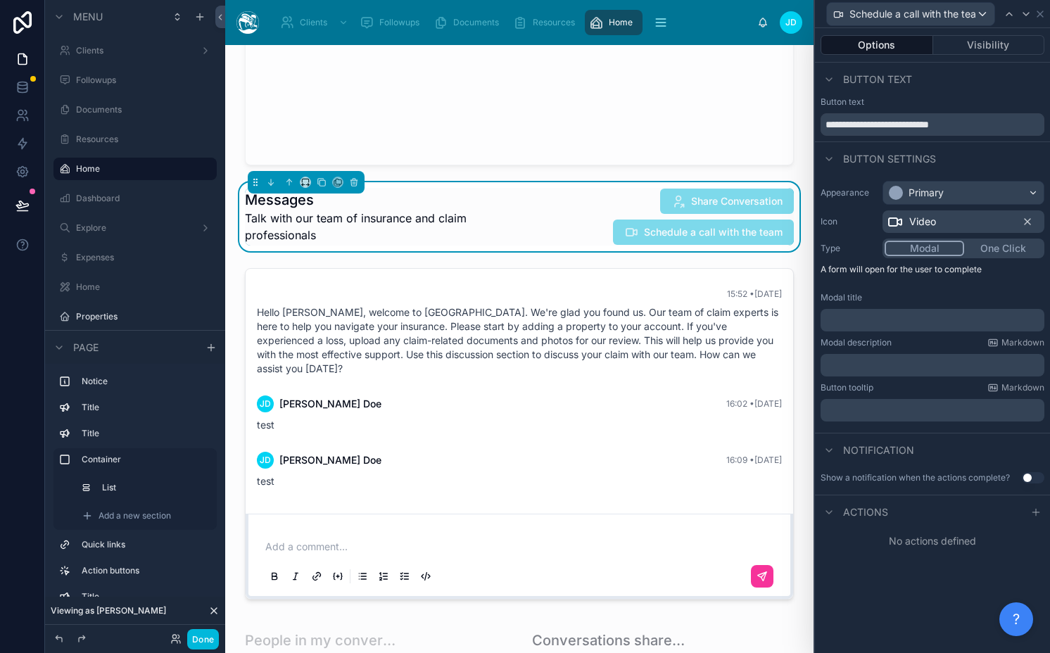
click at [941, 320] on p "﻿" at bounding box center [933, 320] width 215 height 14
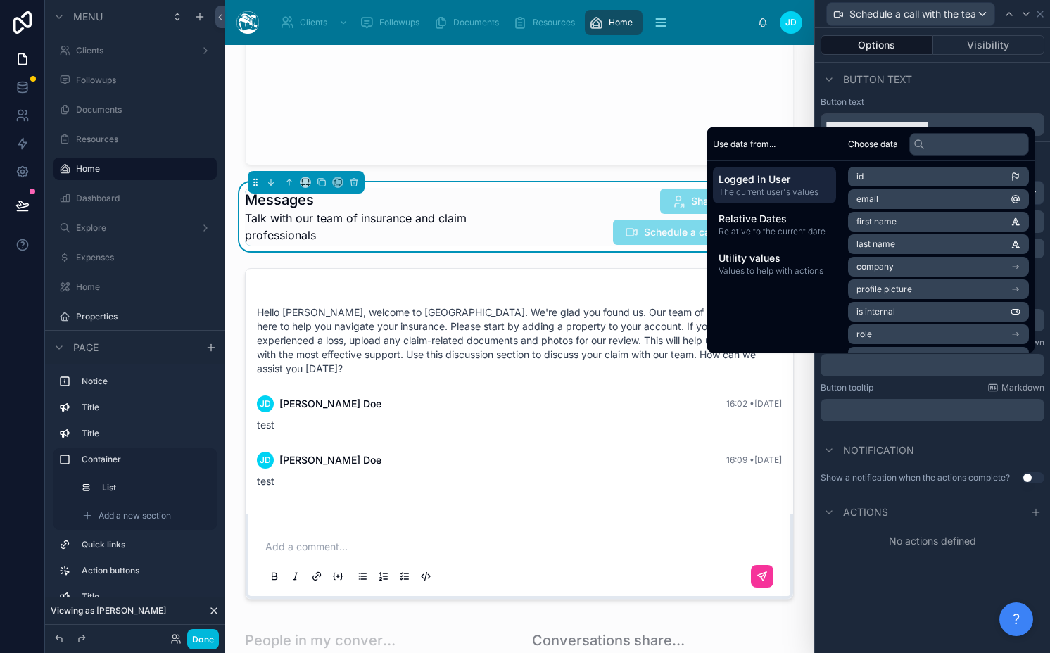
click at [932, 365] on p "﻿" at bounding box center [933, 365] width 215 height 14
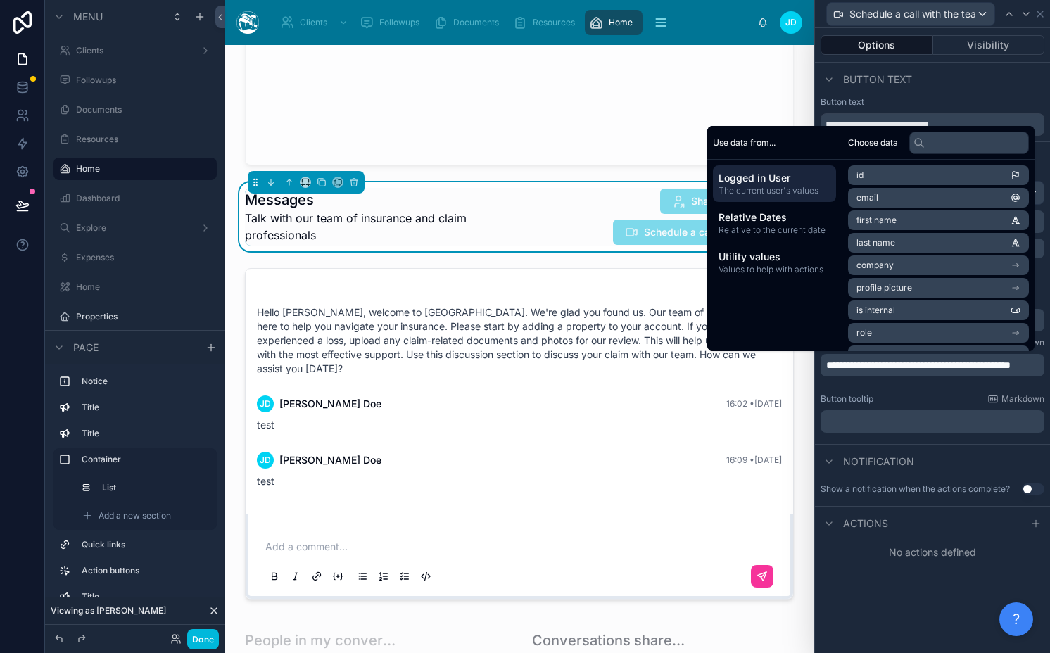
scroll to position [0, 0]
click at [911, 412] on div "﻿" at bounding box center [932, 421] width 224 height 23
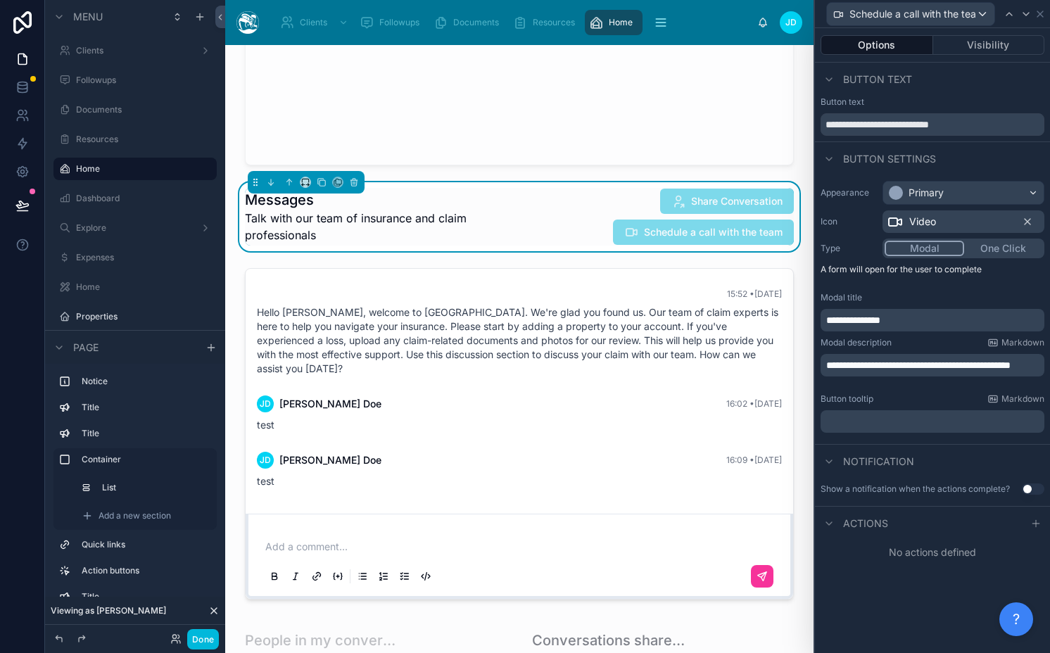
click at [1034, 524] on icon at bounding box center [1035, 523] width 11 height 11
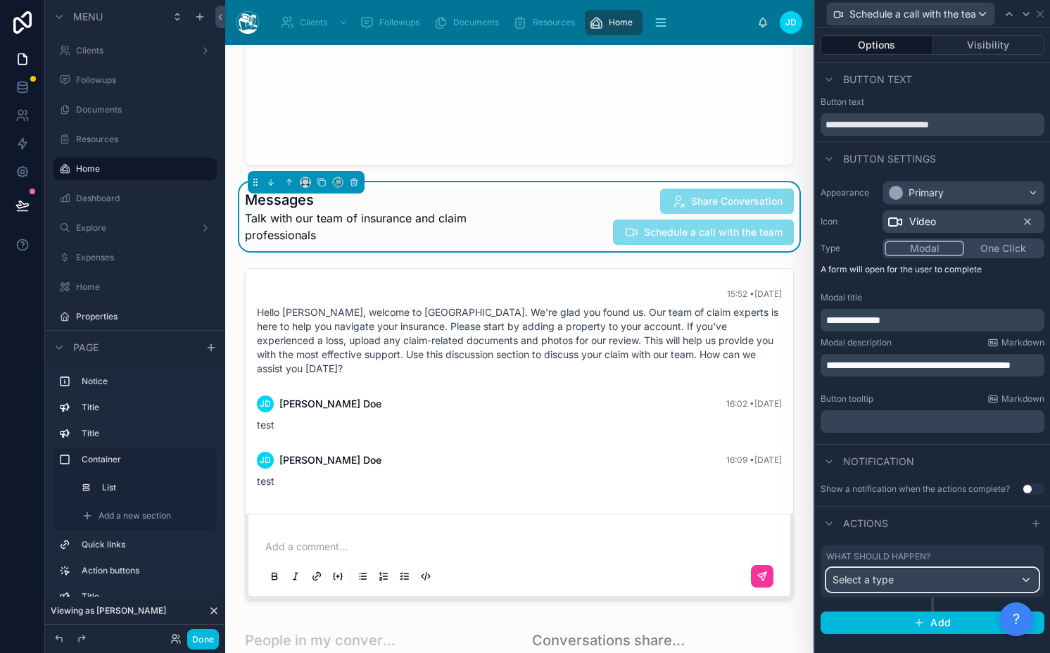
click at [922, 576] on div "Select a type" at bounding box center [932, 580] width 211 height 23
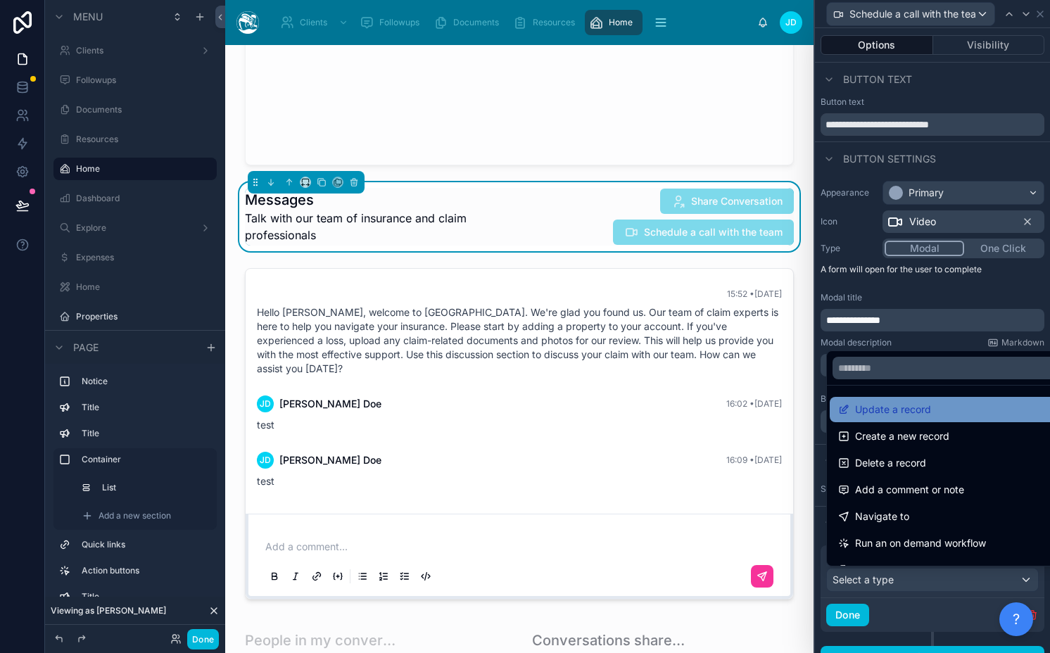
click at [922, 407] on span "Update a record" at bounding box center [893, 409] width 76 height 17
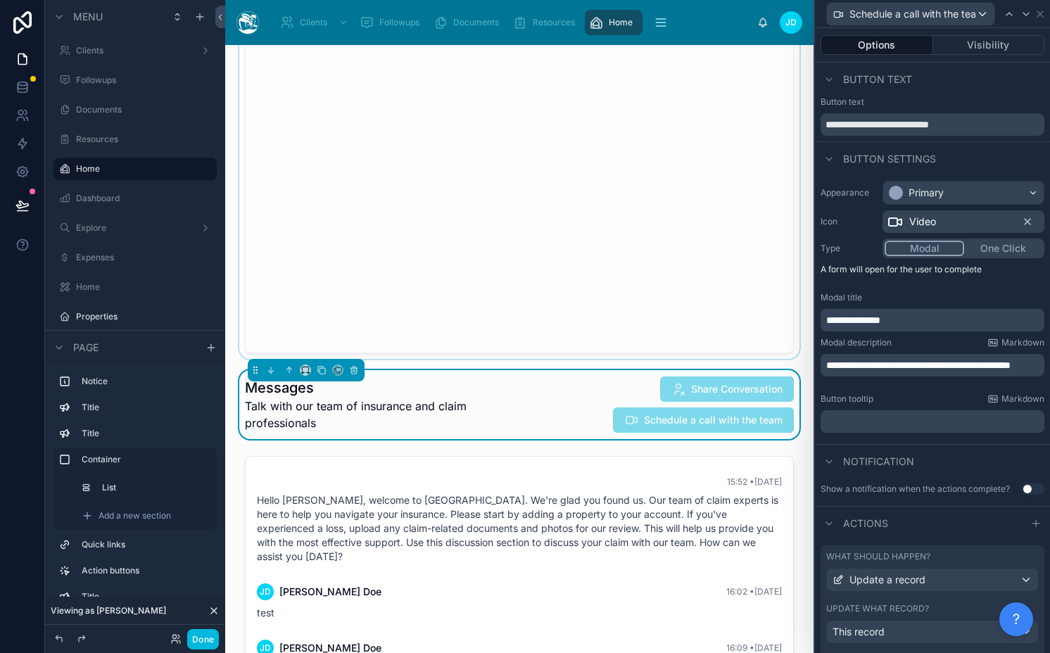
scroll to position [2445, 0]
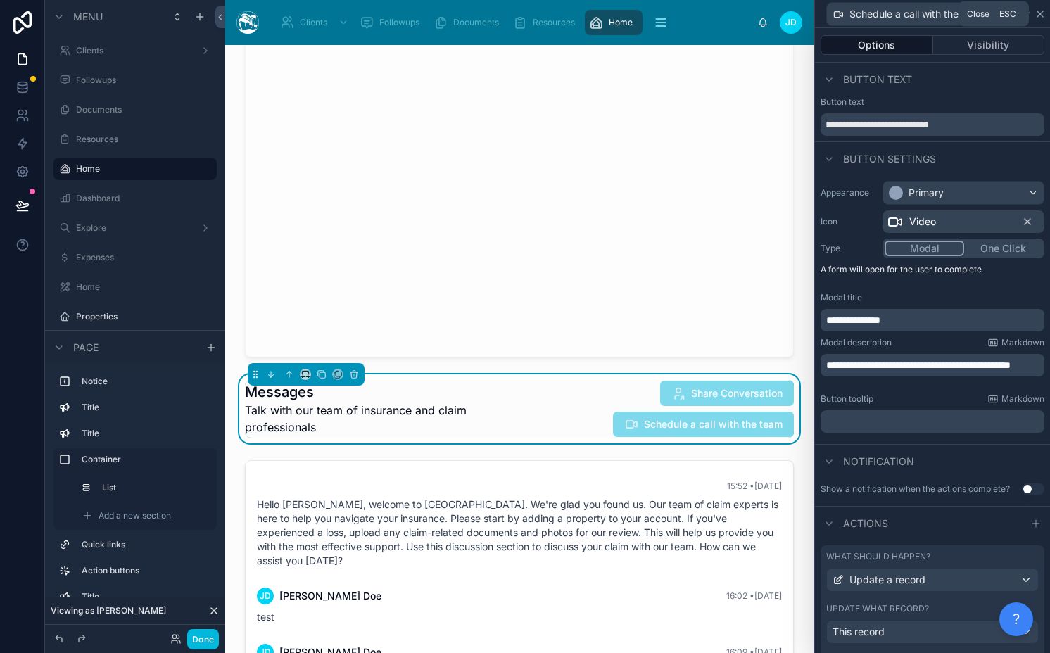
click at [1043, 15] on icon at bounding box center [1039, 13] width 11 height 11
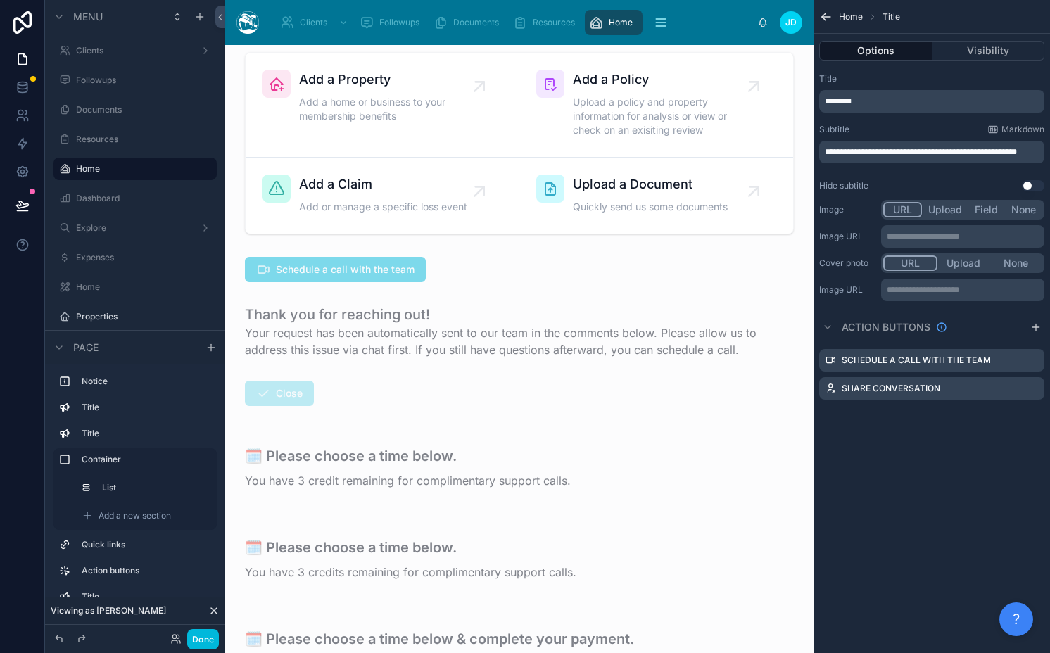
scroll to position [628, 0]
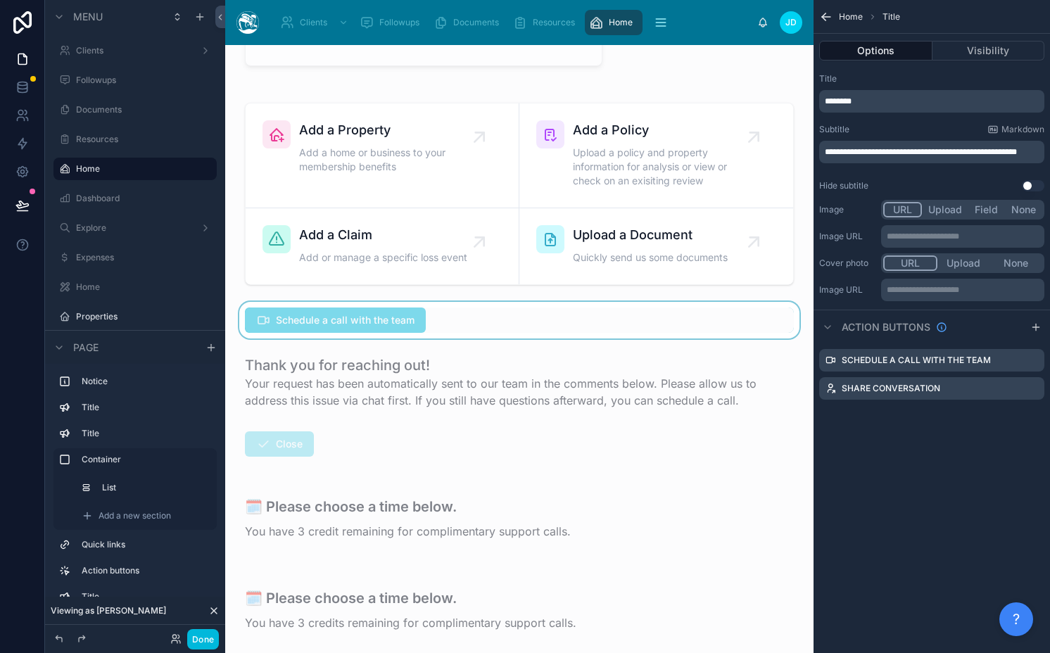
click at [502, 326] on div at bounding box center [519, 320] width 566 height 37
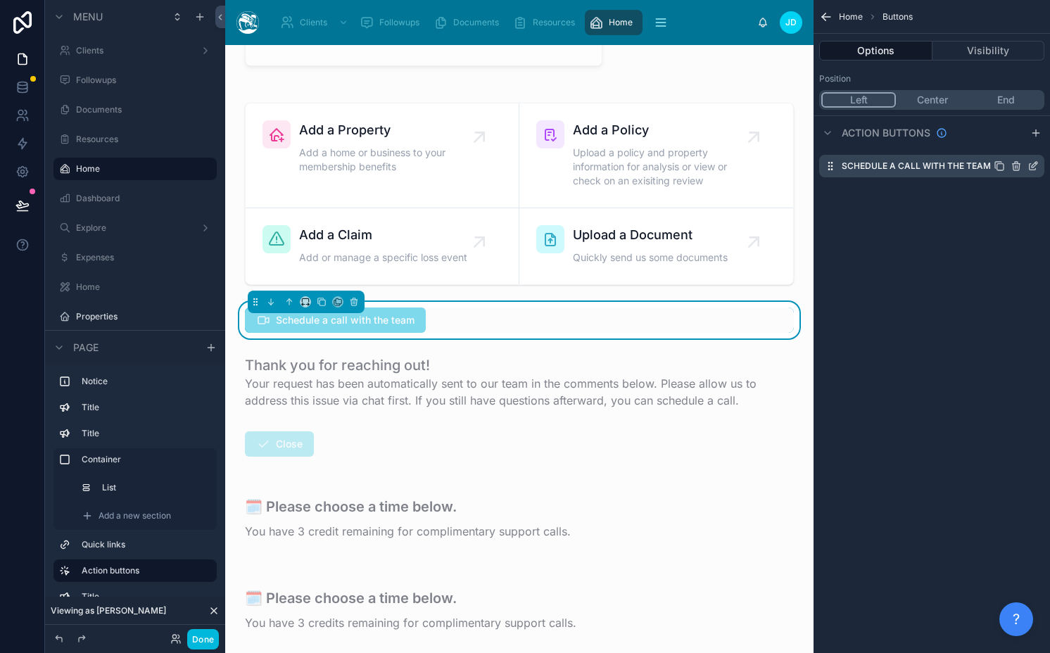
click at [1033, 164] on icon "scrollable content" at bounding box center [1035, 165] width 6 height 6
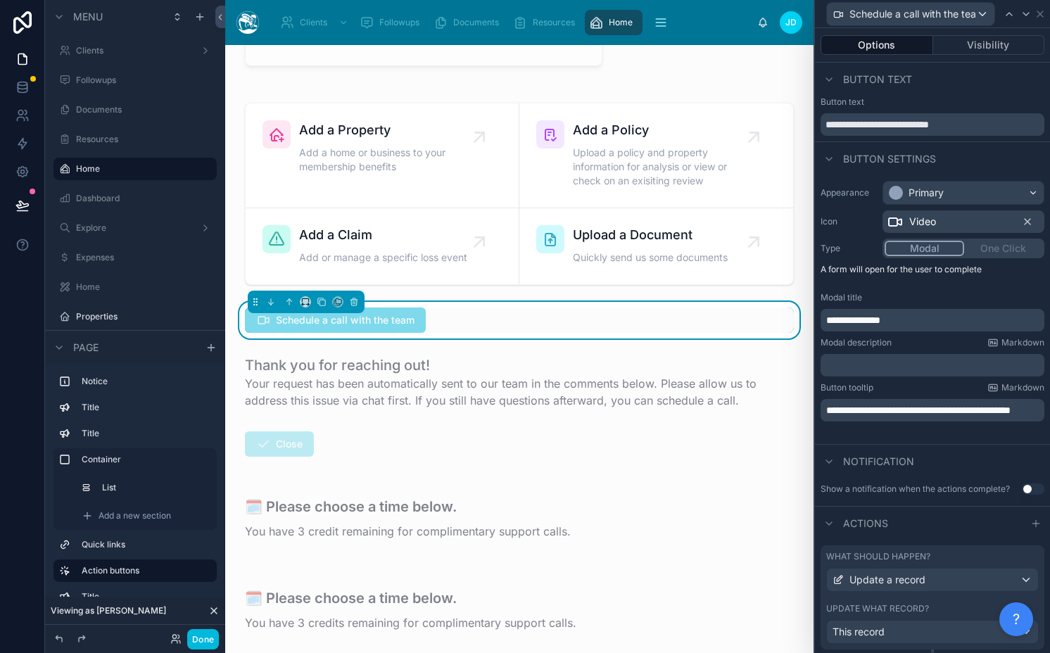
scroll to position [38, 0]
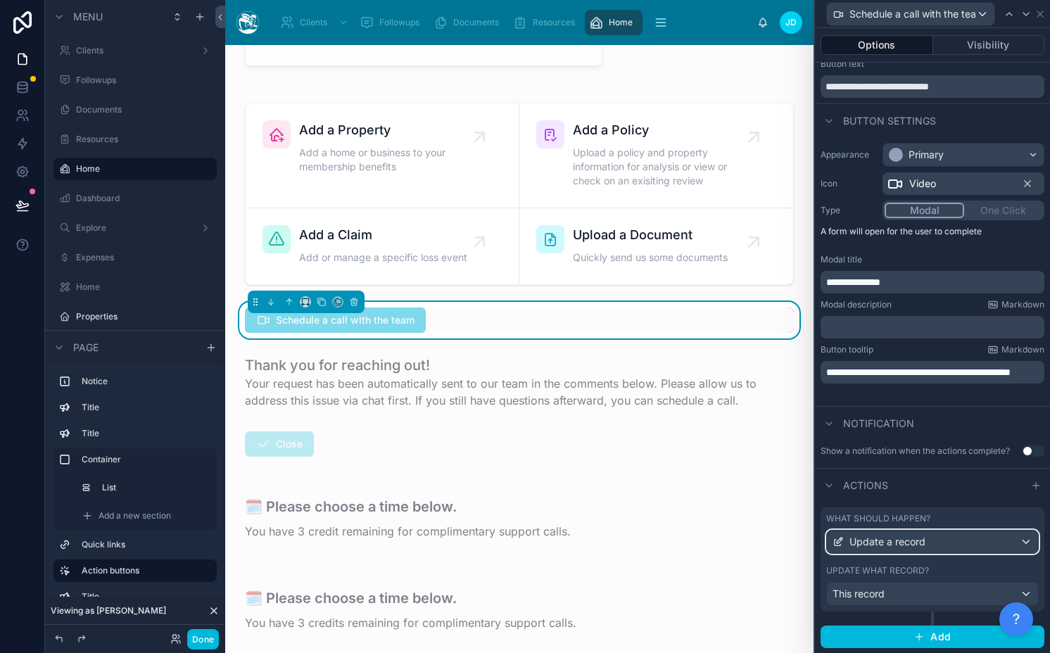
click at [896, 533] on div "Update a record" at bounding box center [932, 542] width 211 height 23
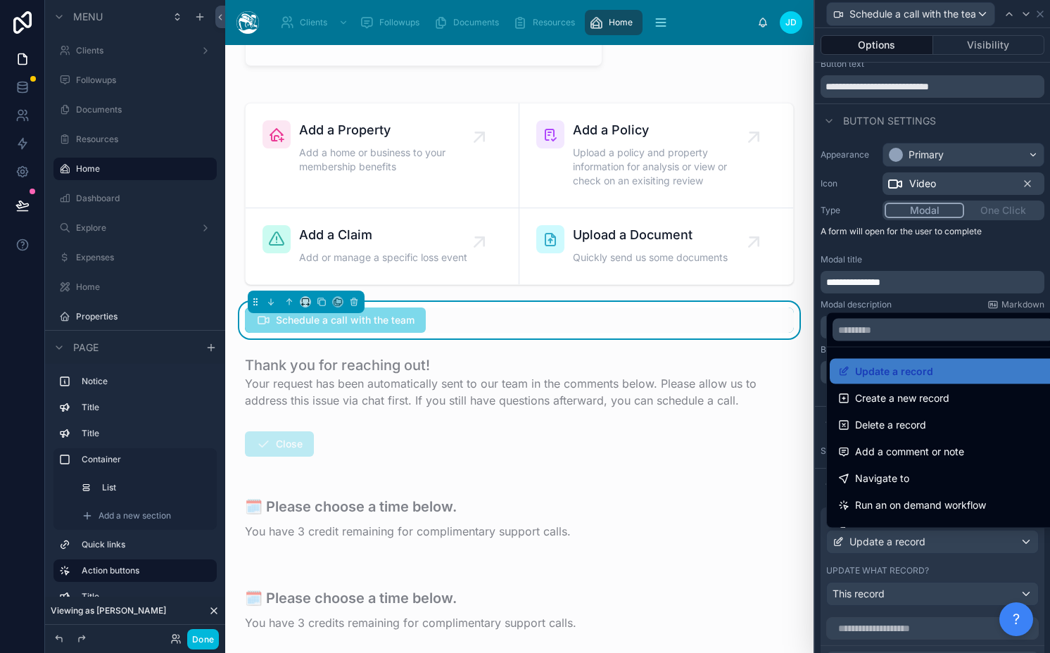
click at [896, 533] on div at bounding box center [932, 326] width 235 height 653
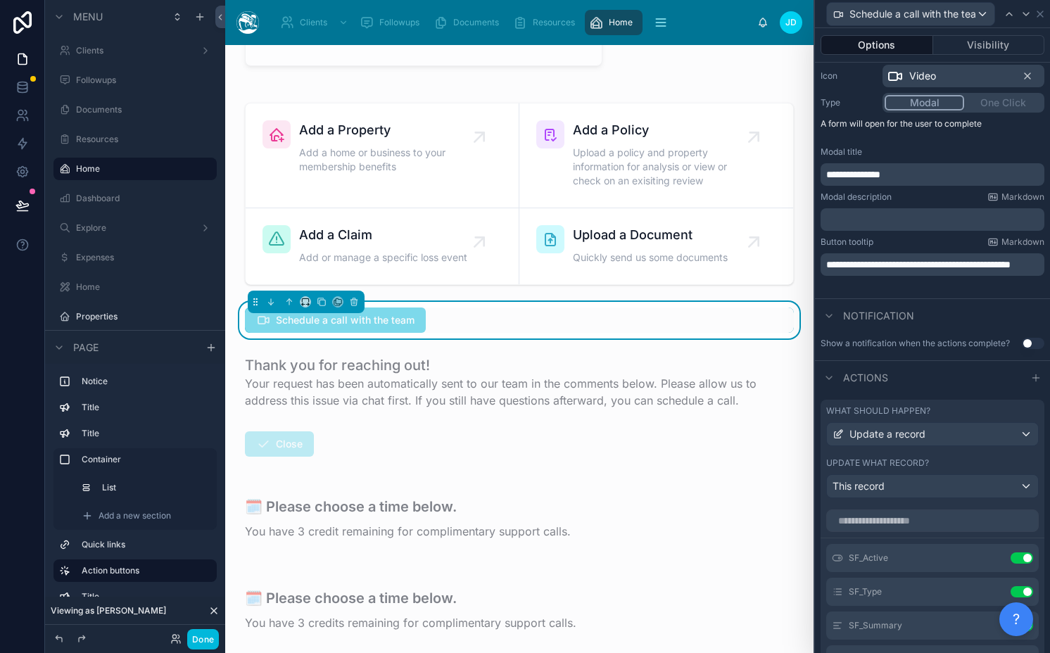
scroll to position [399, 0]
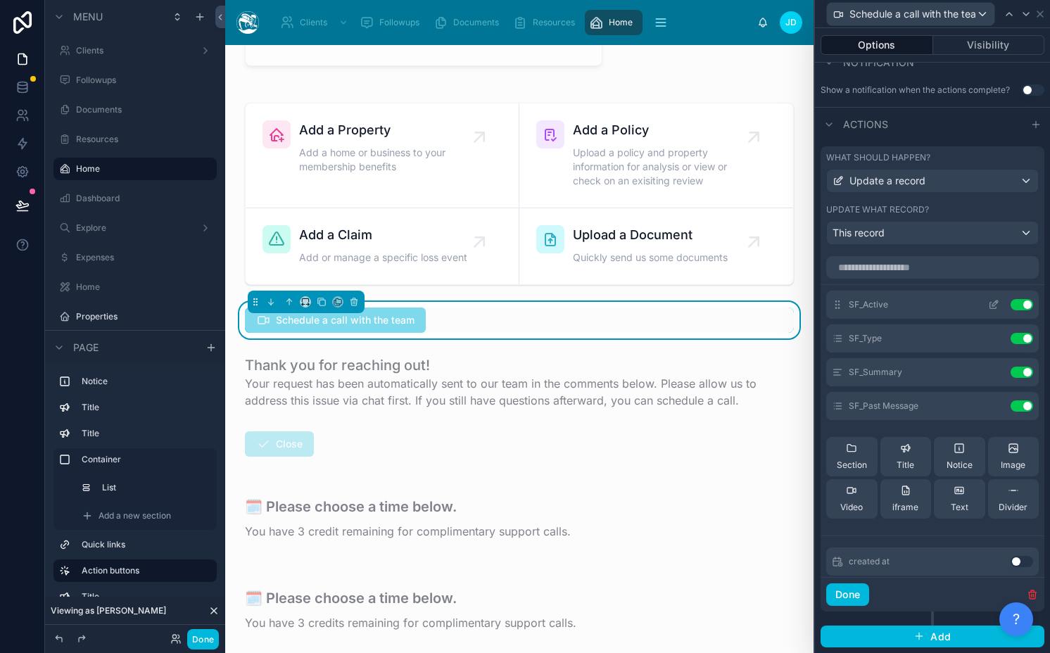
click at [988, 307] on icon at bounding box center [993, 304] width 11 height 11
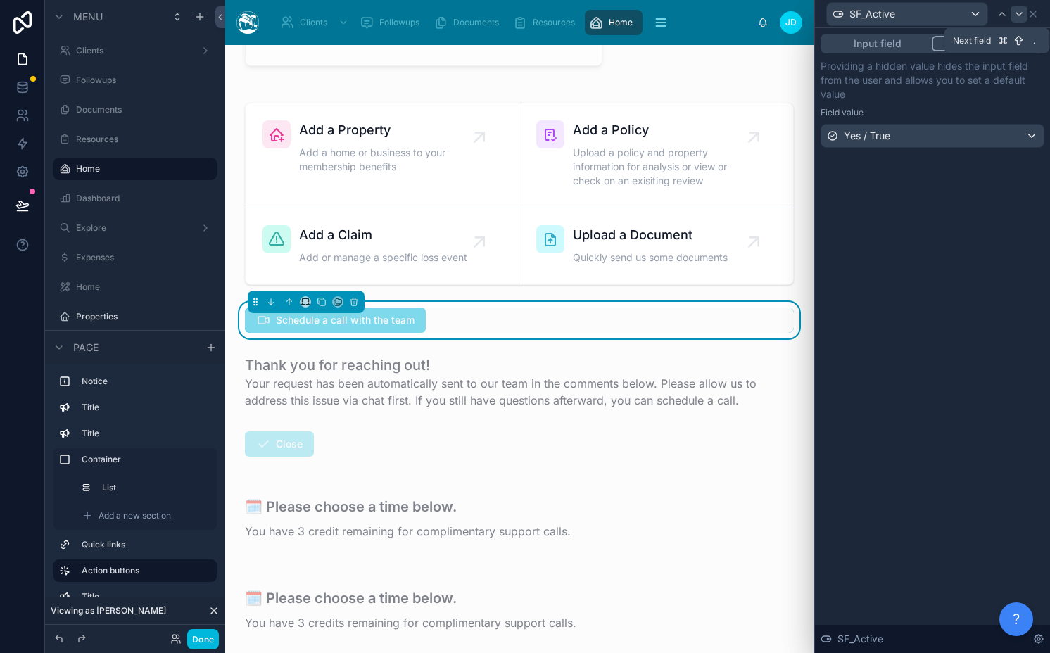
click at [1018, 13] on icon at bounding box center [1018, 13] width 11 height 11
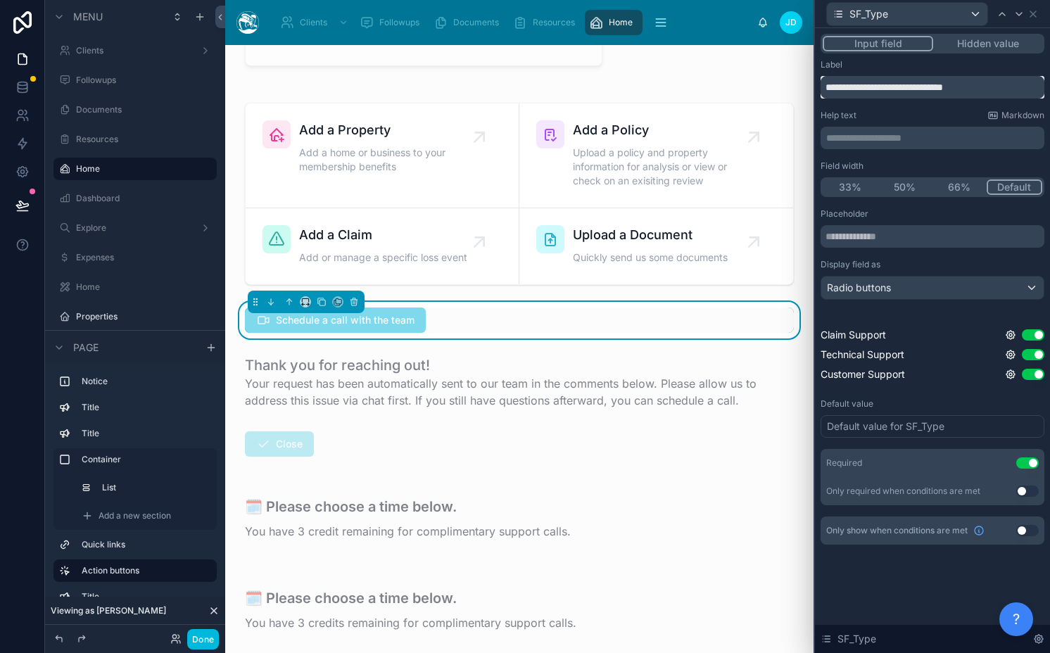
click at [953, 87] on input "**********" at bounding box center [932, 87] width 224 height 23
click at [1018, 17] on icon at bounding box center [1018, 13] width 11 height 11
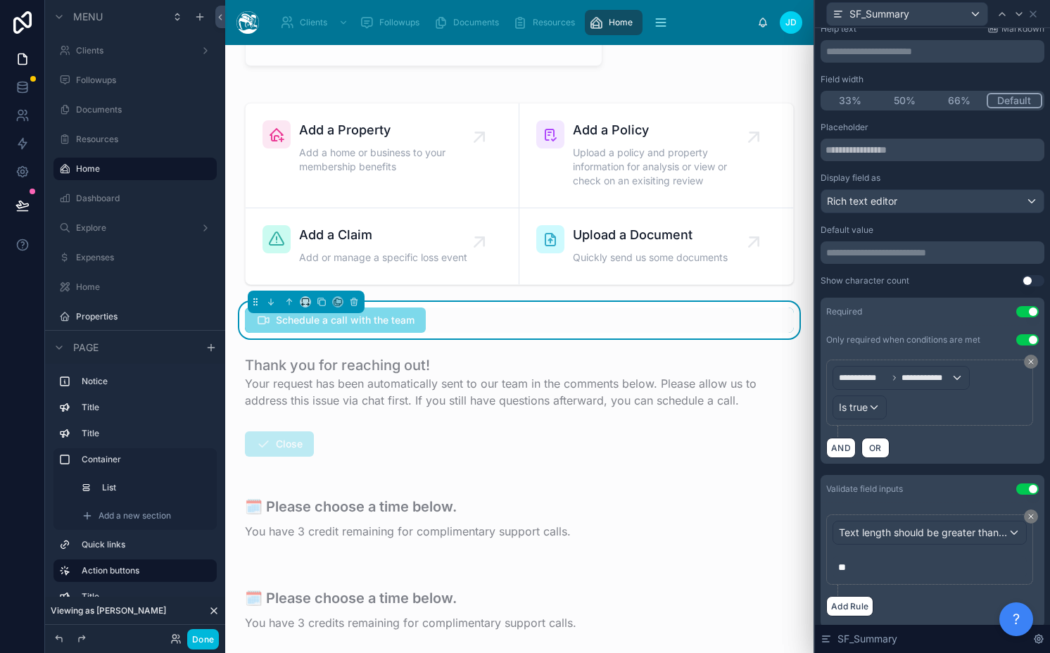
scroll to position [0, 0]
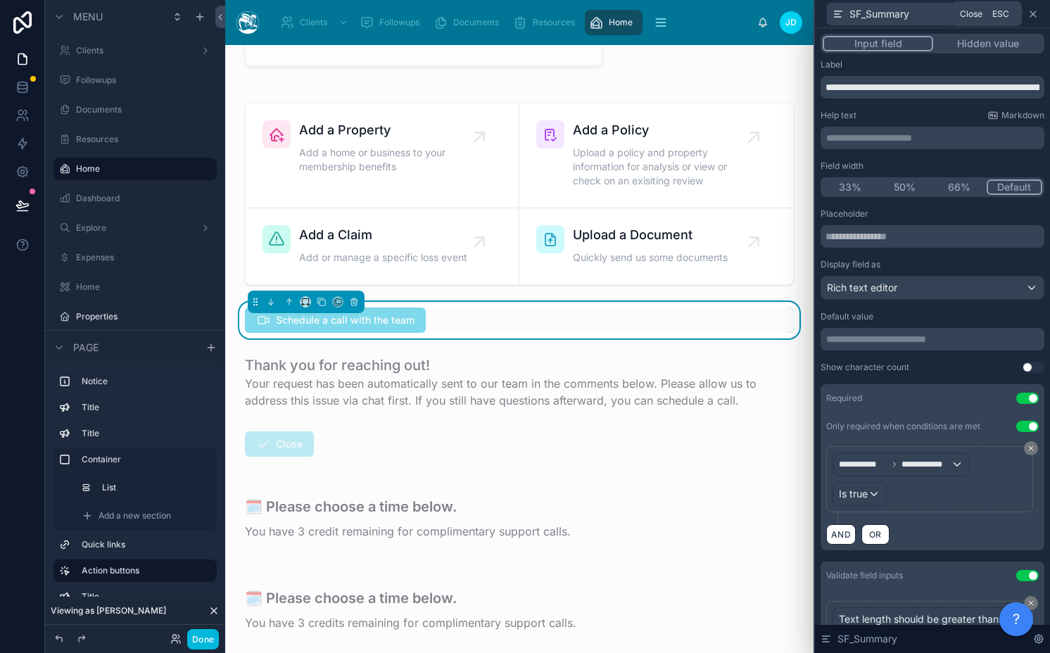
click at [1031, 11] on icon at bounding box center [1032, 13] width 11 height 11
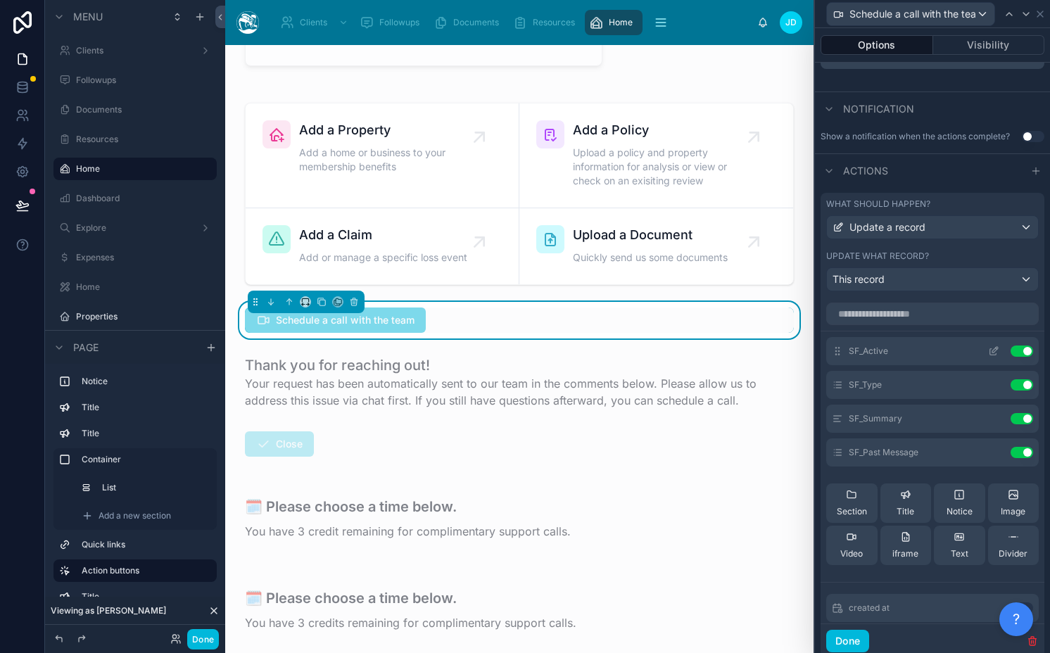
scroll to position [347, 0]
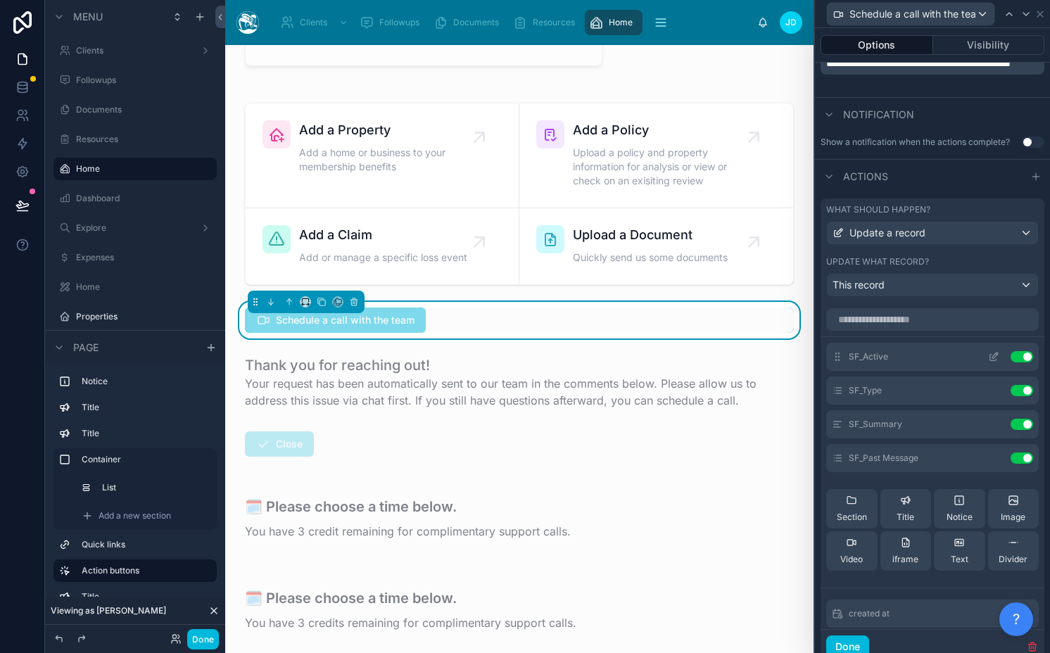
click at [988, 360] on icon at bounding box center [993, 356] width 11 height 11
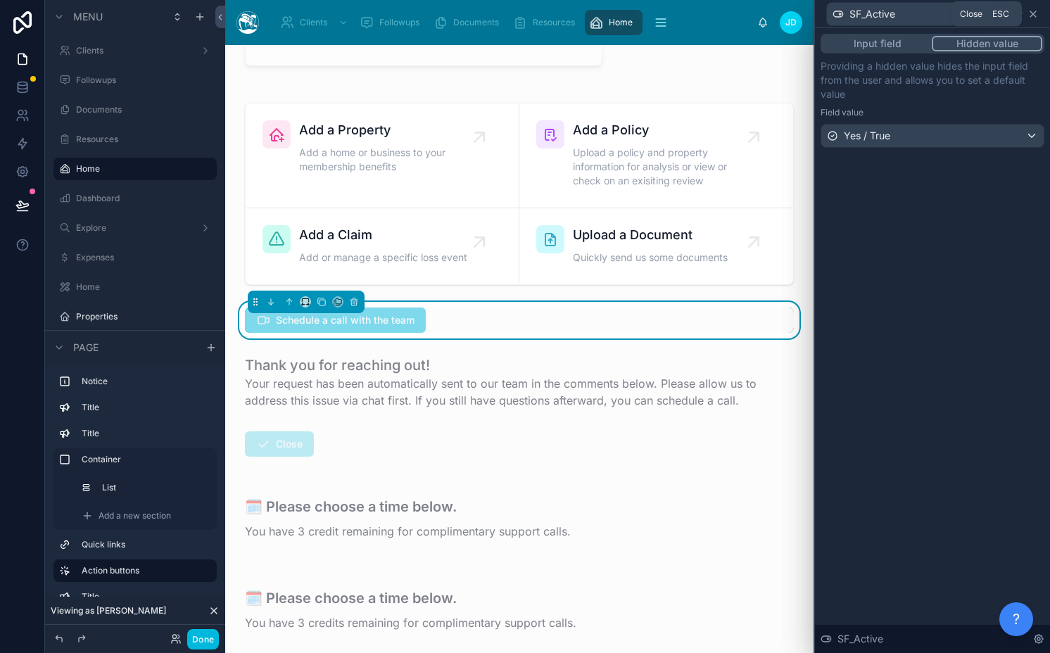
click at [1035, 8] on icon at bounding box center [1032, 13] width 11 height 11
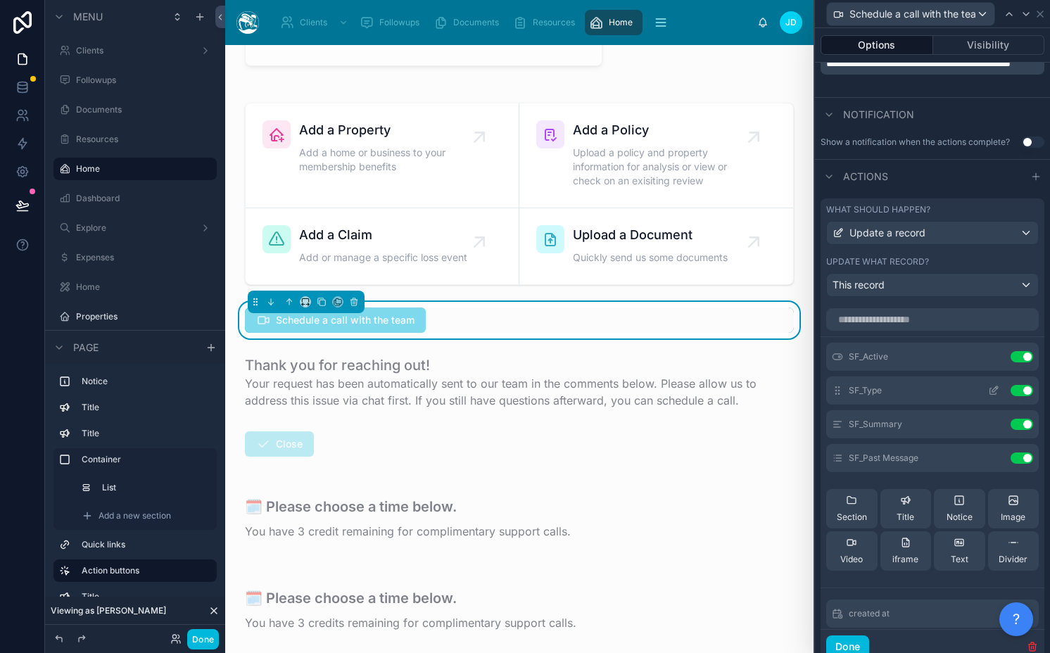
click at [988, 391] on icon at bounding box center [993, 390] width 11 height 11
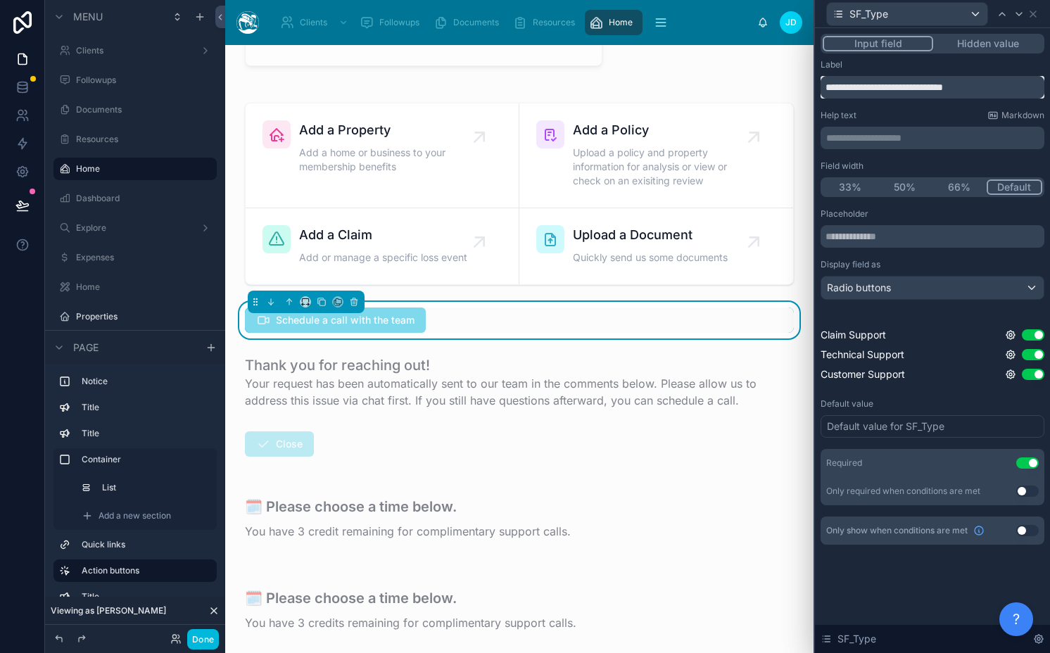
click at [994, 88] on input "**********" at bounding box center [932, 87] width 224 height 23
click at [1013, 17] on icon at bounding box center [1018, 13] width 11 height 11
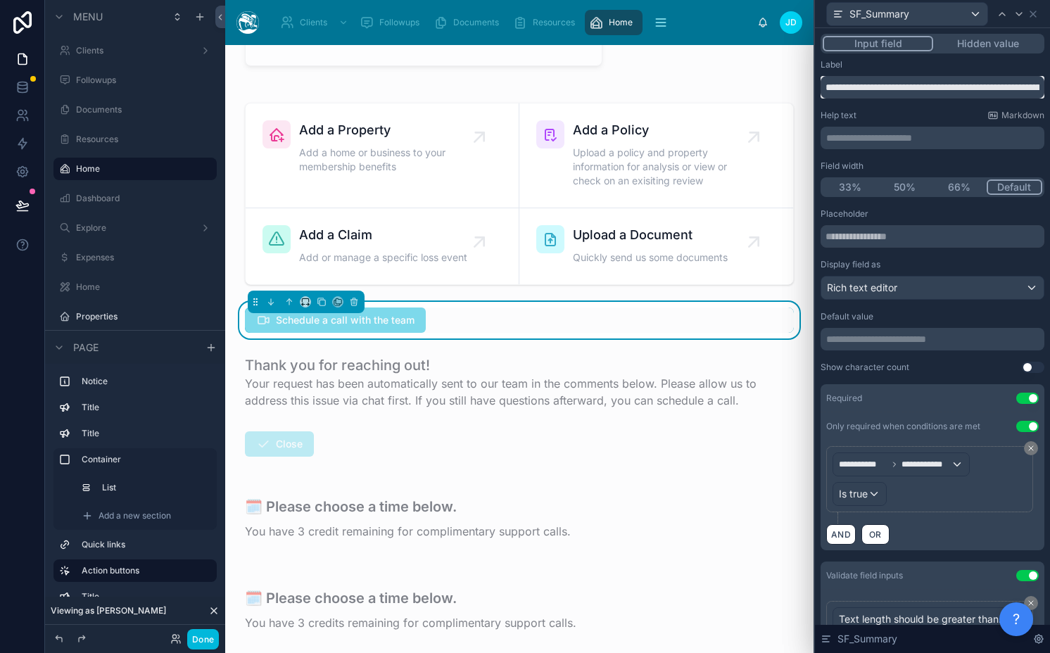
click at [957, 87] on input "**********" at bounding box center [932, 87] width 224 height 23
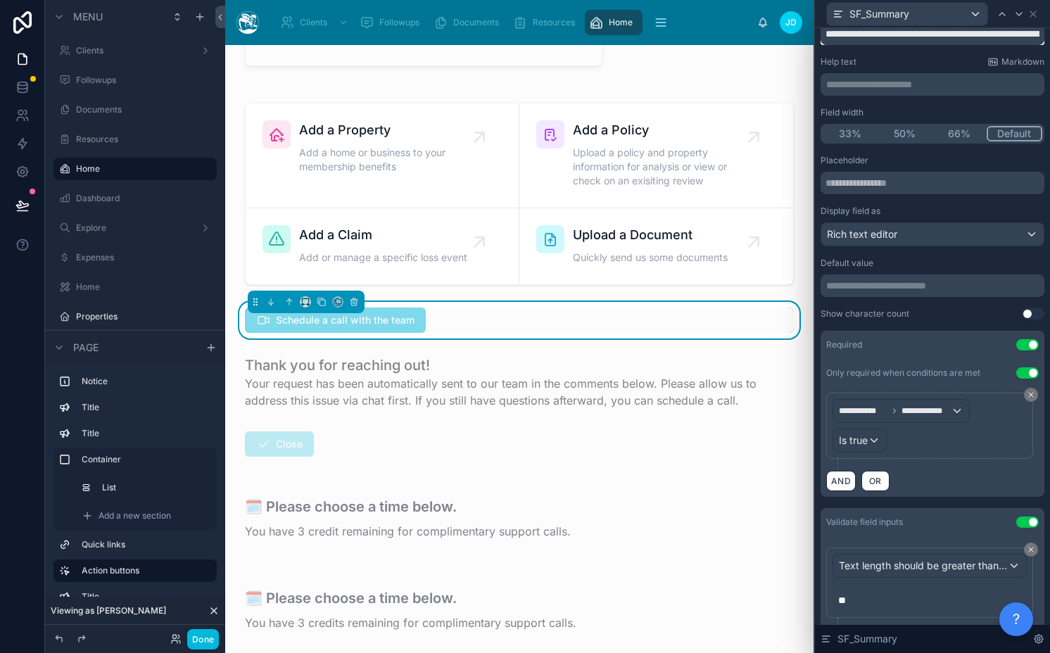
scroll to position [0, 0]
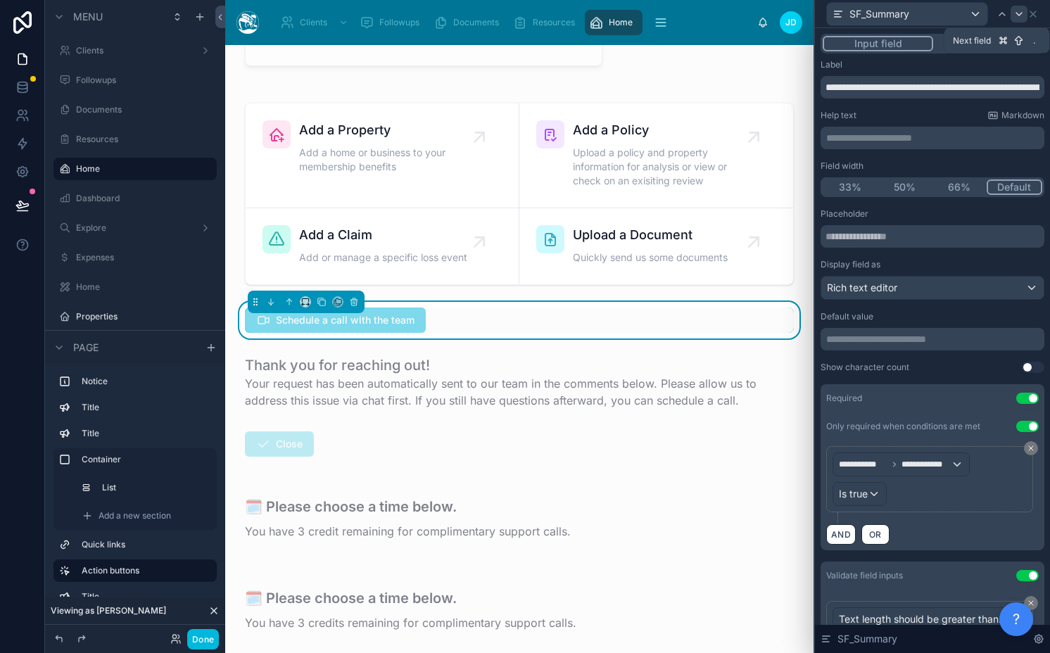
click at [1019, 17] on icon at bounding box center [1018, 13] width 11 height 11
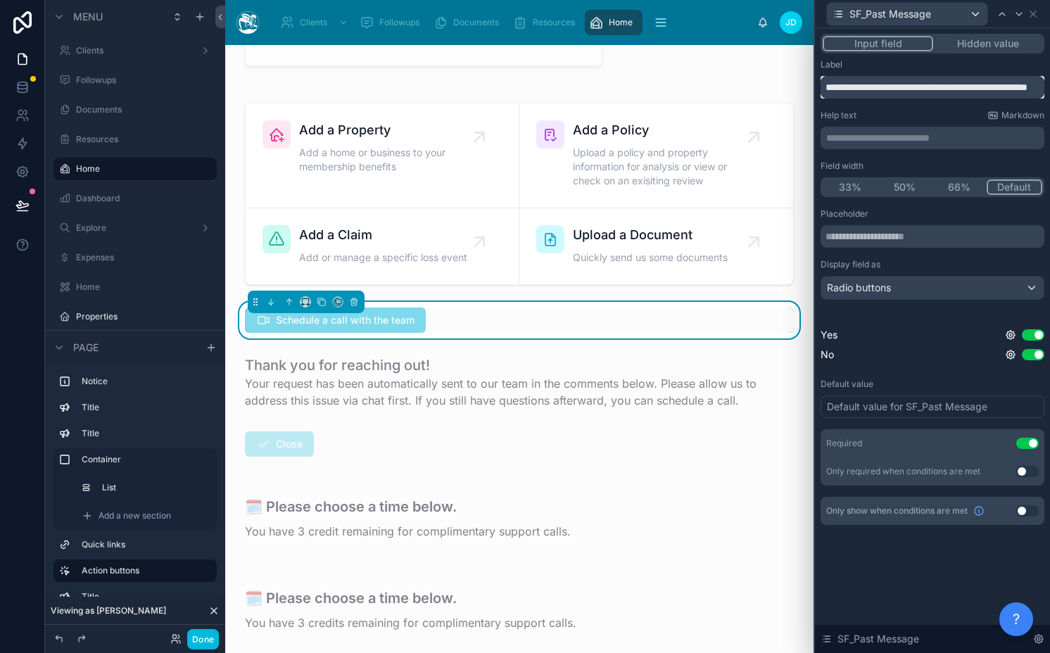
click at [948, 91] on input "**********" at bounding box center [932, 87] width 224 height 23
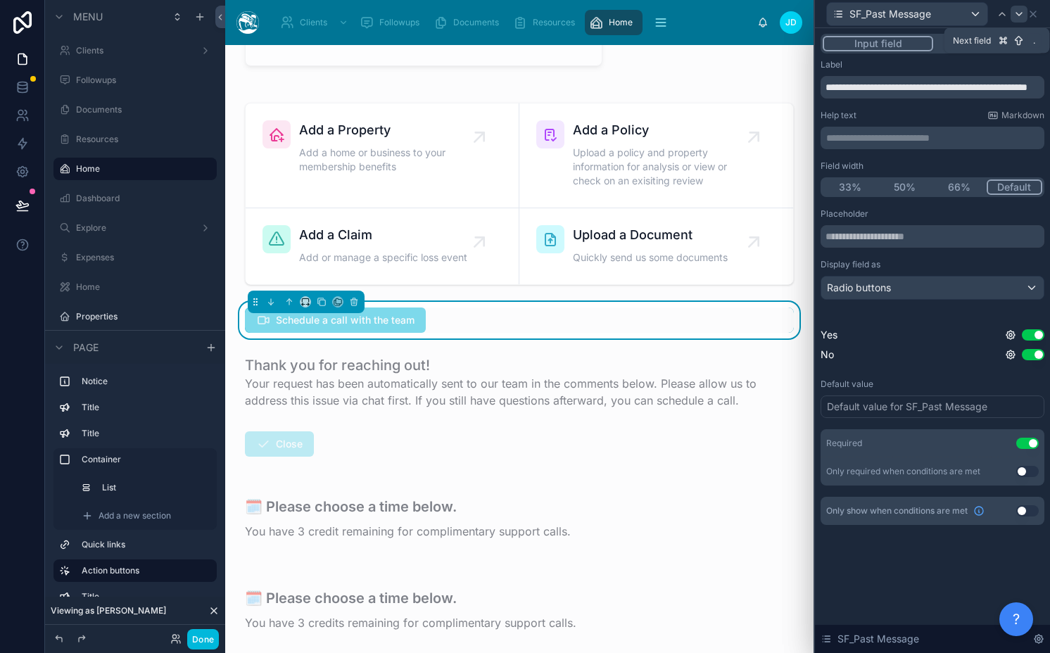
click at [1015, 14] on icon at bounding box center [1018, 13] width 11 height 11
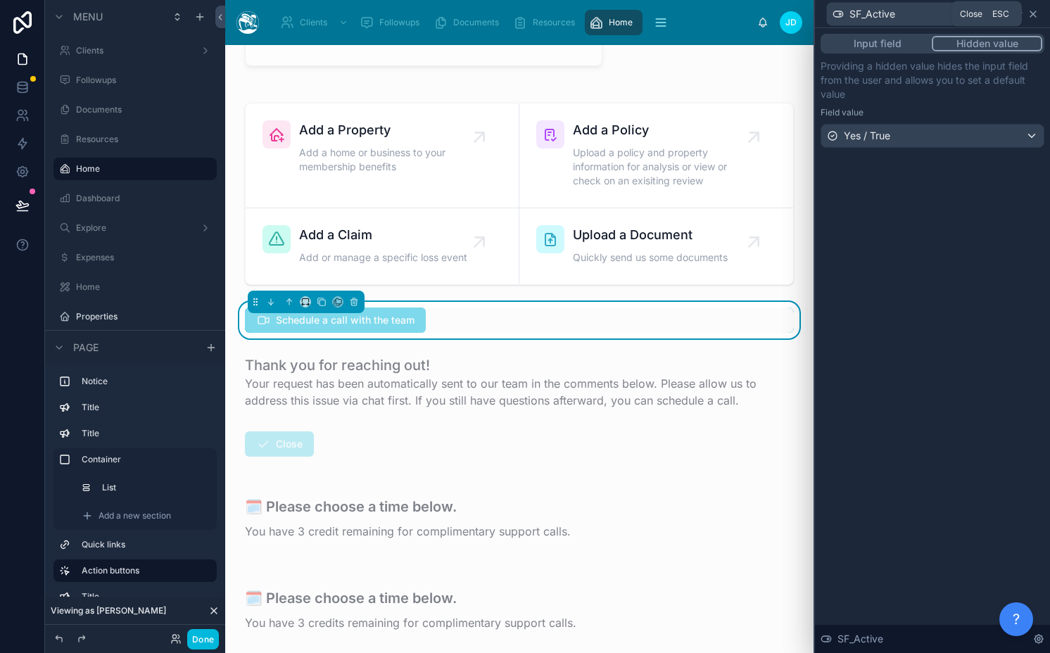
click at [1036, 18] on icon at bounding box center [1032, 13] width 11 height 11
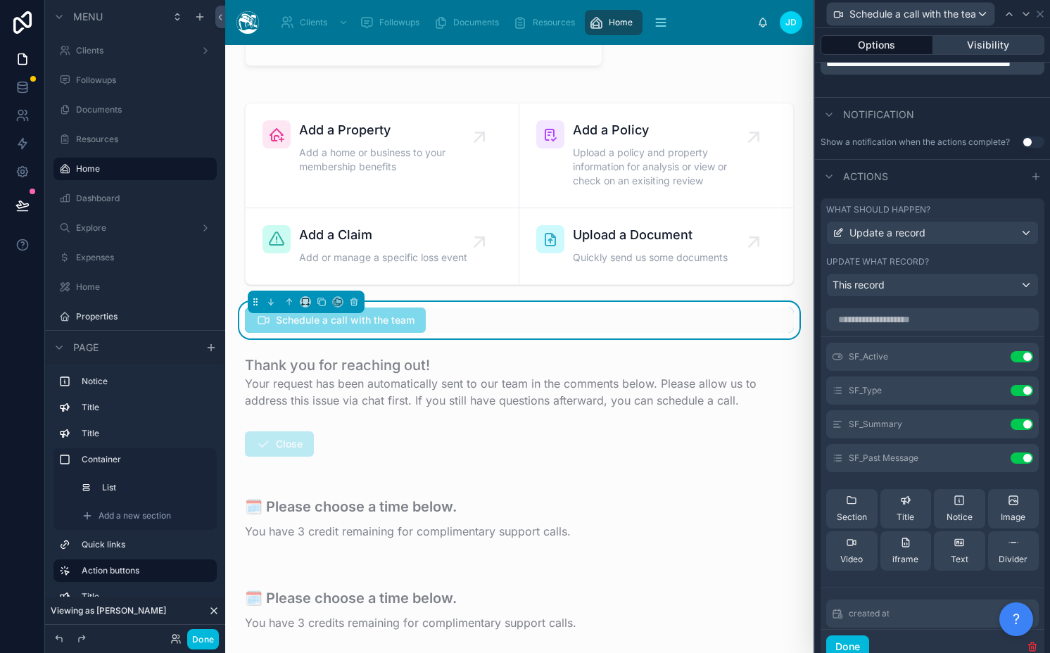
click at [989, 47] on button "Visibility" at bounding box center [989, 45] width 112 height 20
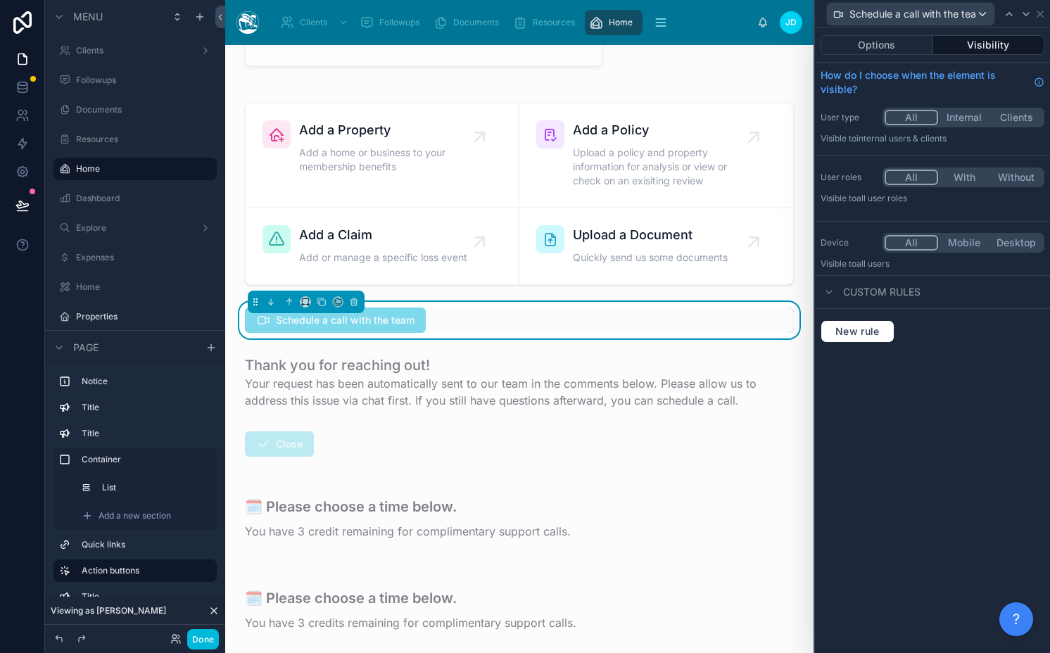
click at [591, 323] on div "Schedule a call with the team" at bounding box center [519, 319] width 549 height 25
click at [1044, 13] on icon at bounding box center [1039, 13] width 11 height 11
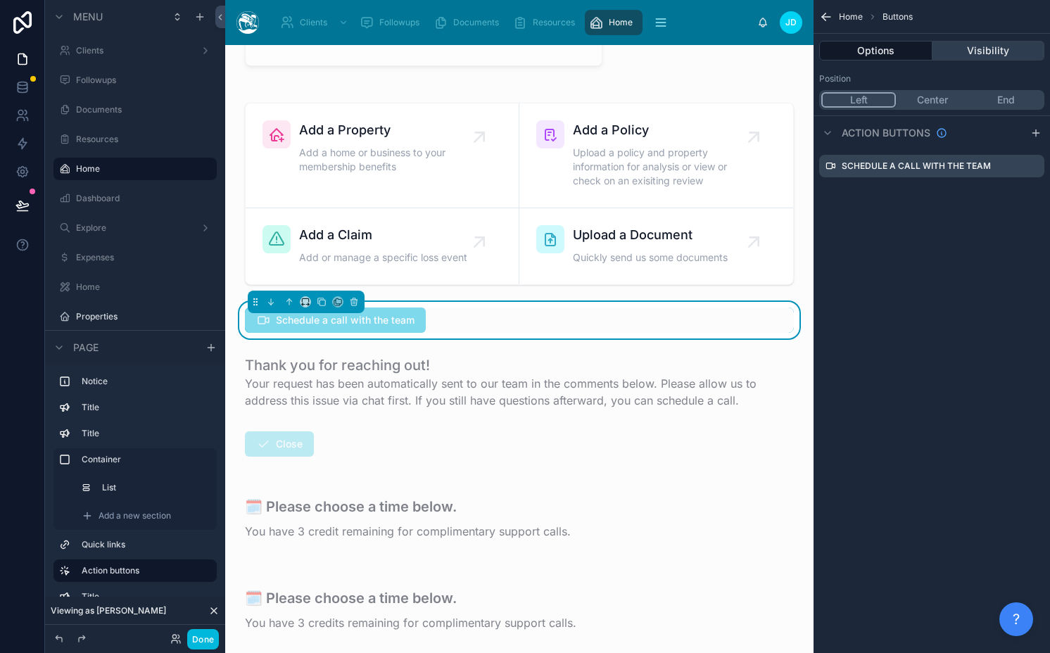
click at [977, 53] on button "Visibility" at bounding box center [988, 51] width 113 height 20
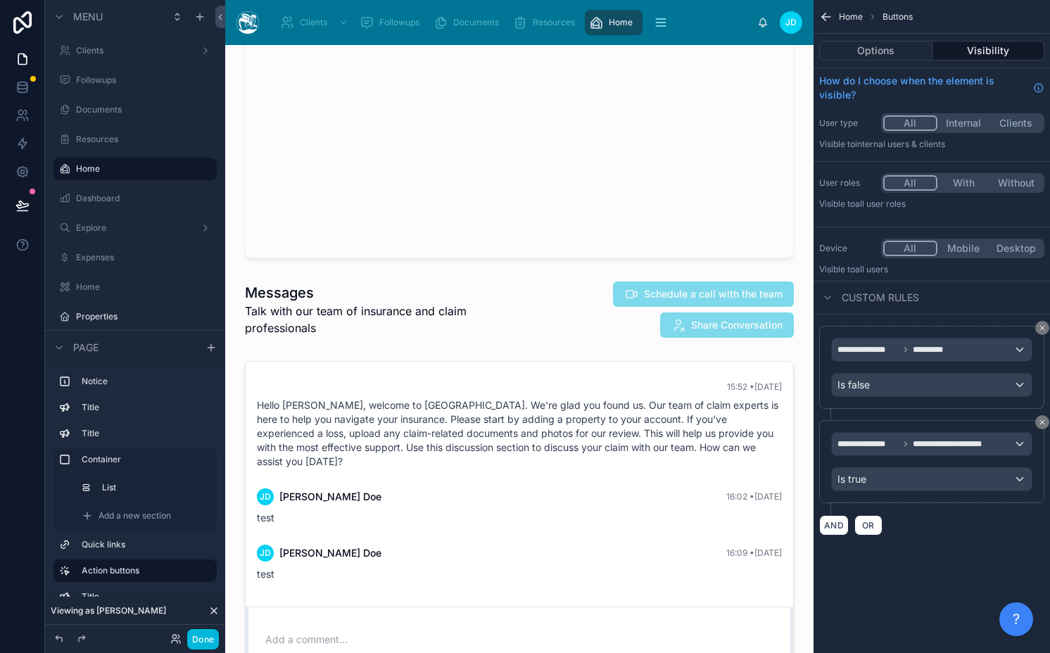
scroll to position [2408, 0]
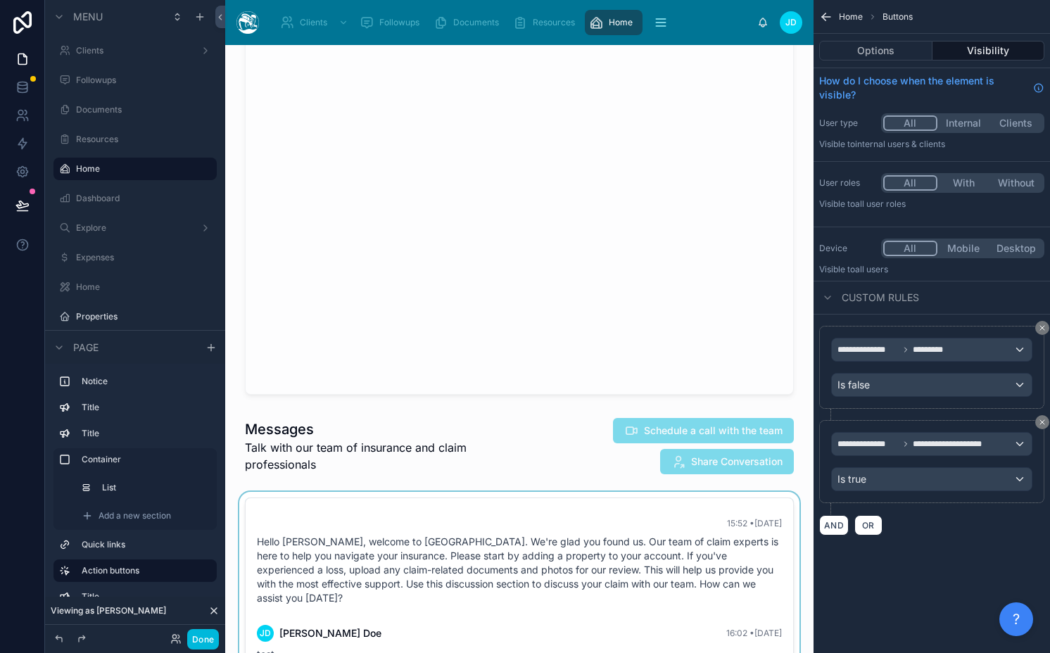
click at [609, 493] on div at bounding box center [519, 663] width 566 height 343
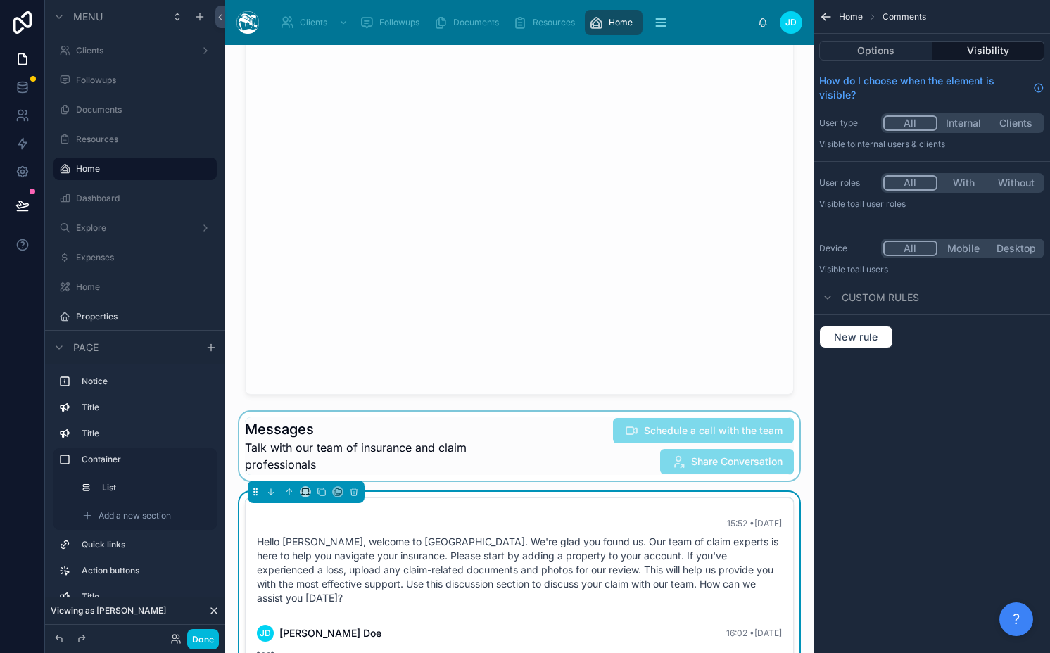
click at [604, 467] on div at bounding box center [519, 446] width 566 height 69
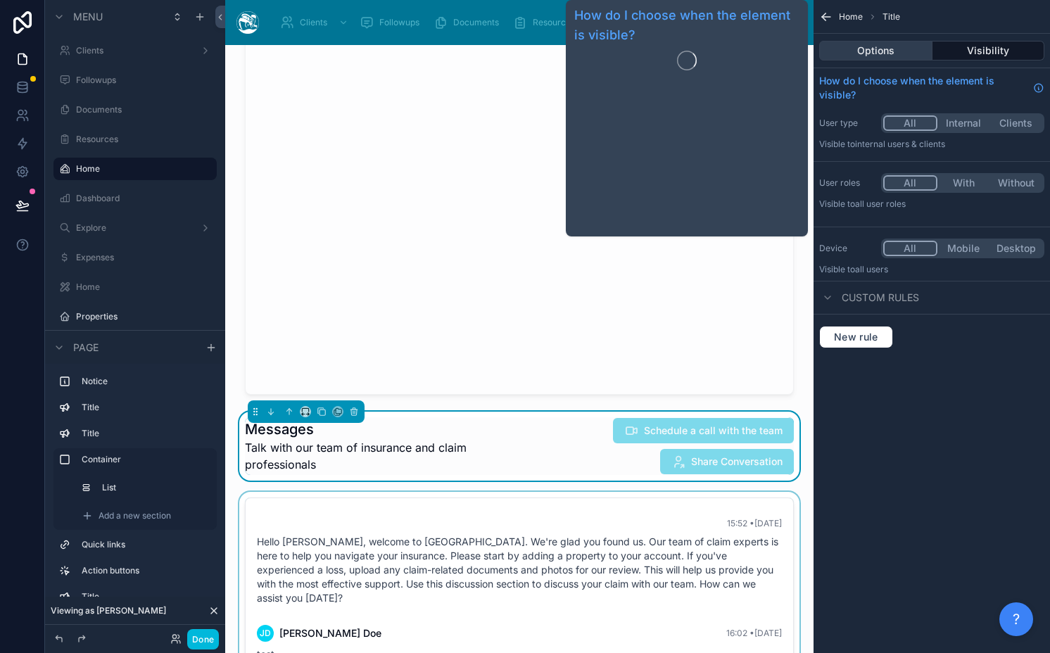
click at [892, 55] on button "Options" at bounding box center [875, 51] width 113 height 20
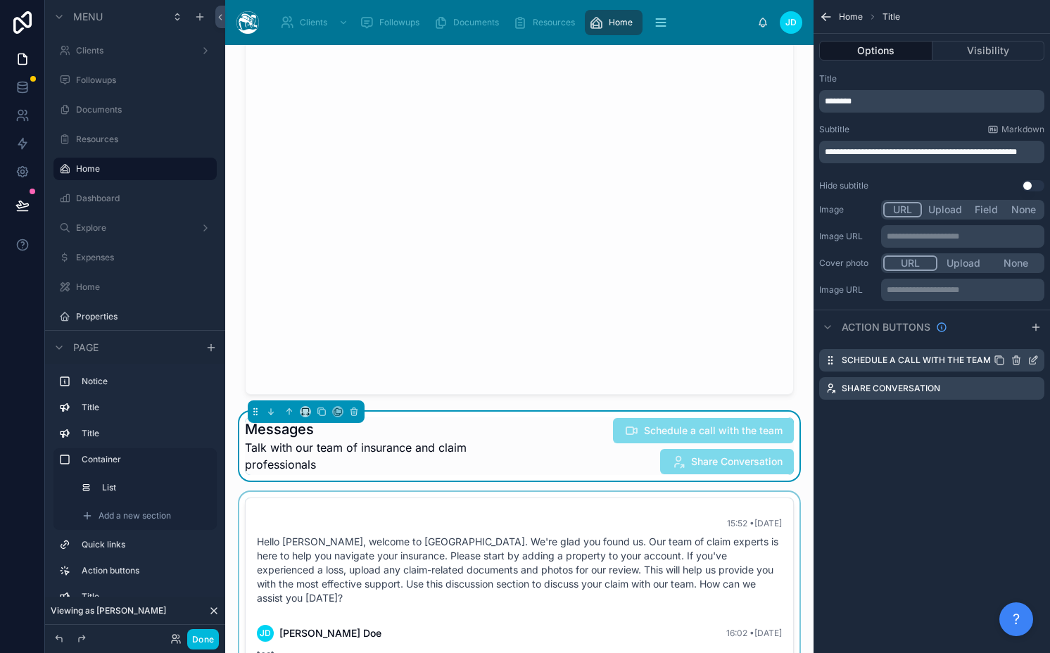
click at [1034, 360] on icon "scrollable content" at bounding box center [1035, 359] width 6 height 6
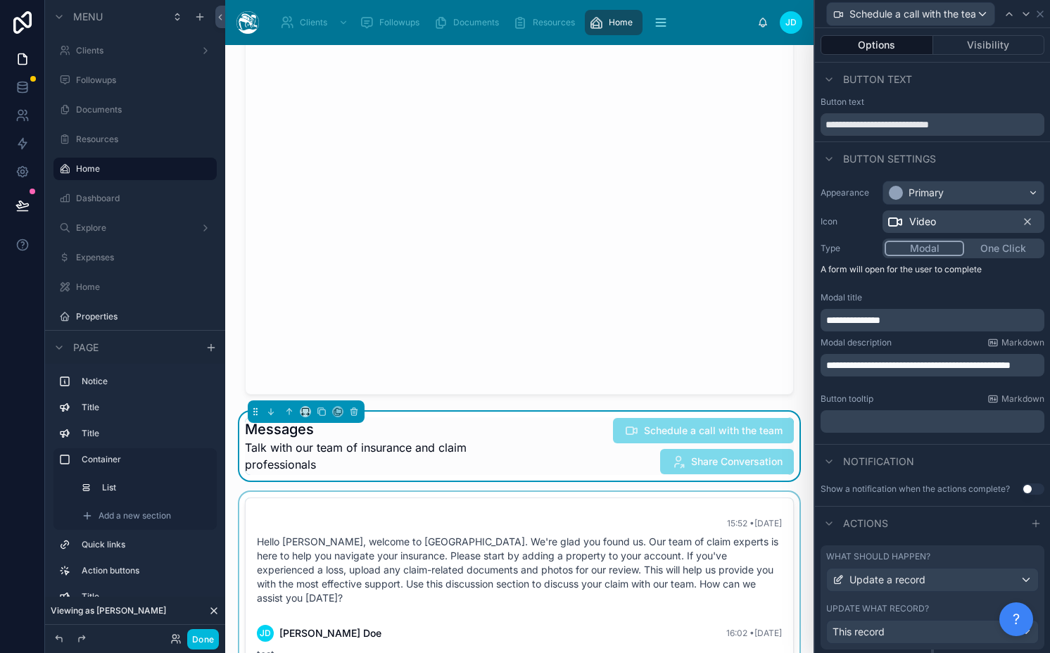
scroll to position [38, 0]
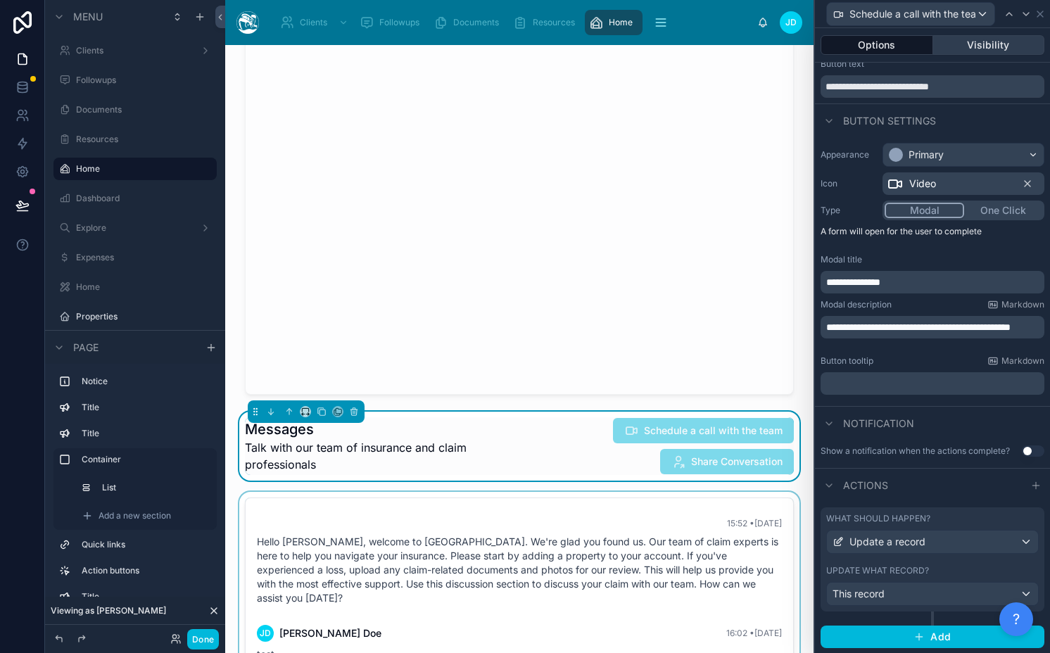
click at [960, 41] on button "Visibility" at bounding box center [989, 45] width 112 height 20
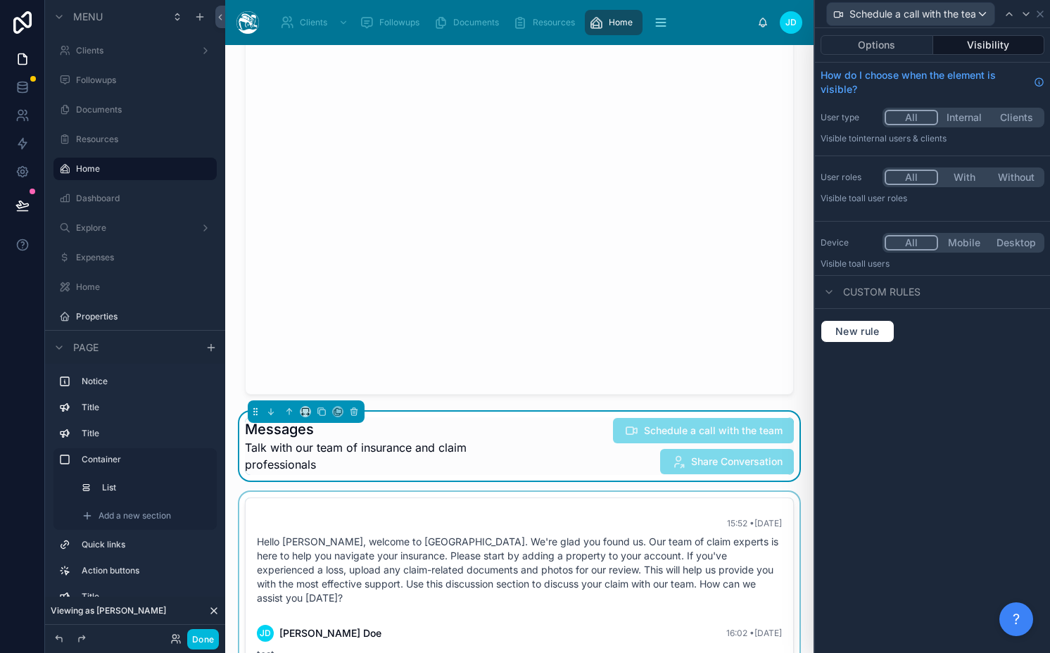
scroll to position [0, 0]
click at [1035, 11] on icon at bounding box center [1039, 13] width 11 height 11
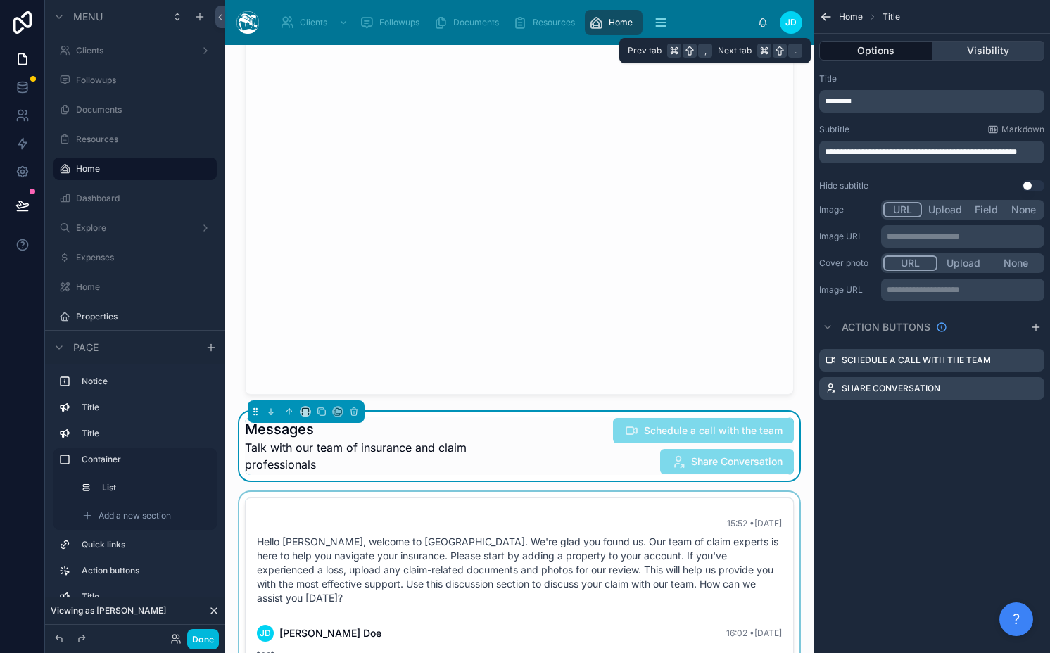
click at [983, 46] on button "Visibility" at bounding box center [988, 51] width 113 height 20
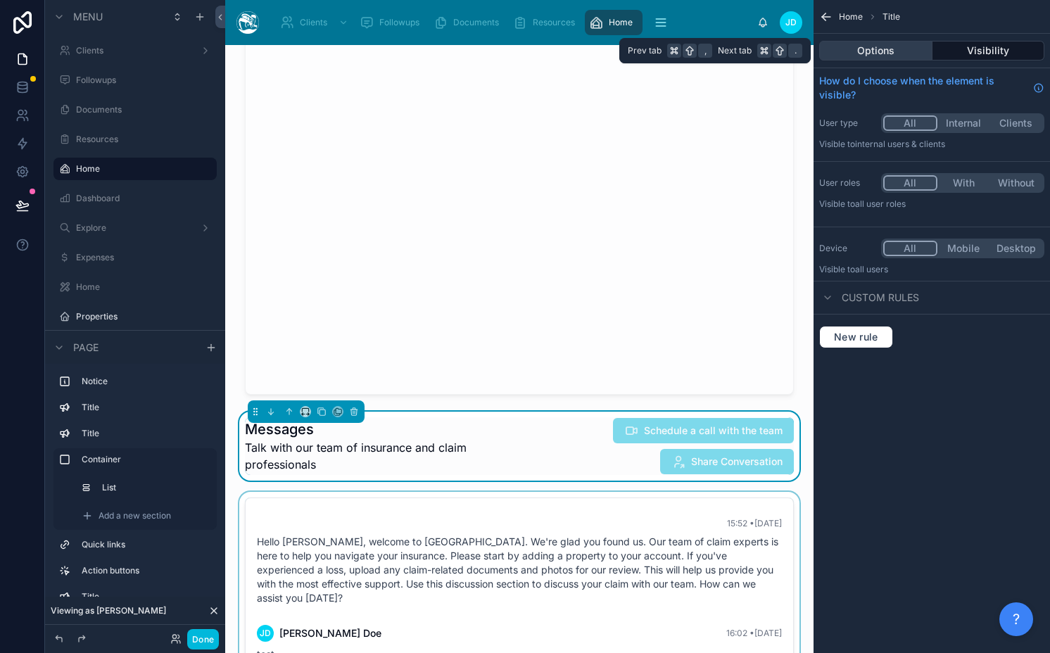
click at [873, 49] on button "Options" at bounding box center [875, 51] width 113 height 20
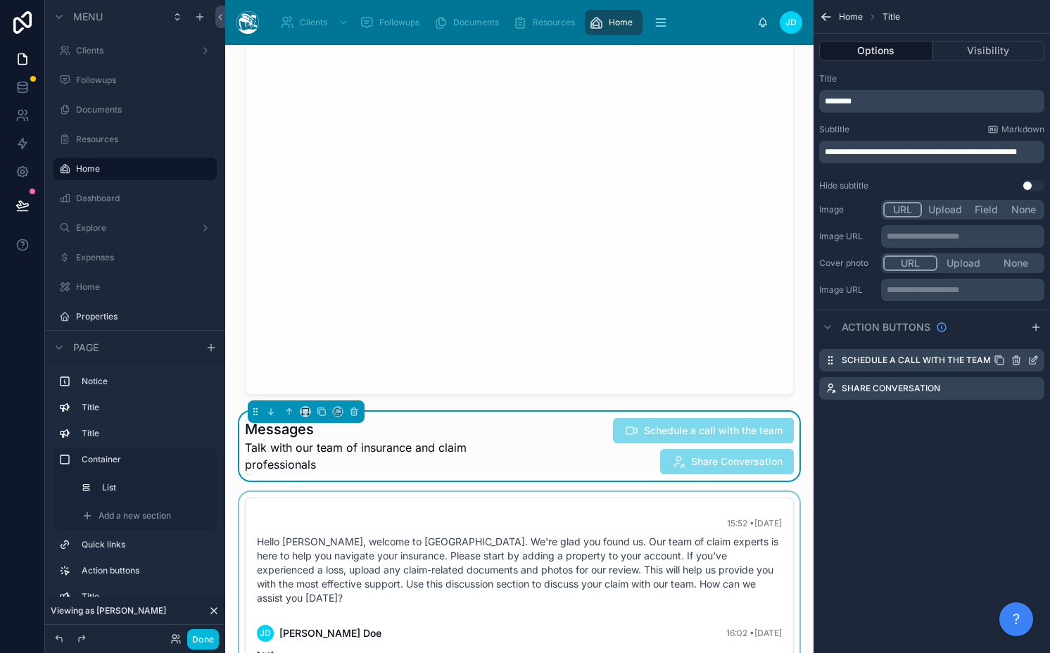
click at [1032, 357] on icon "scrollable content" at bounding box center [1032, 360] width 11 height 11
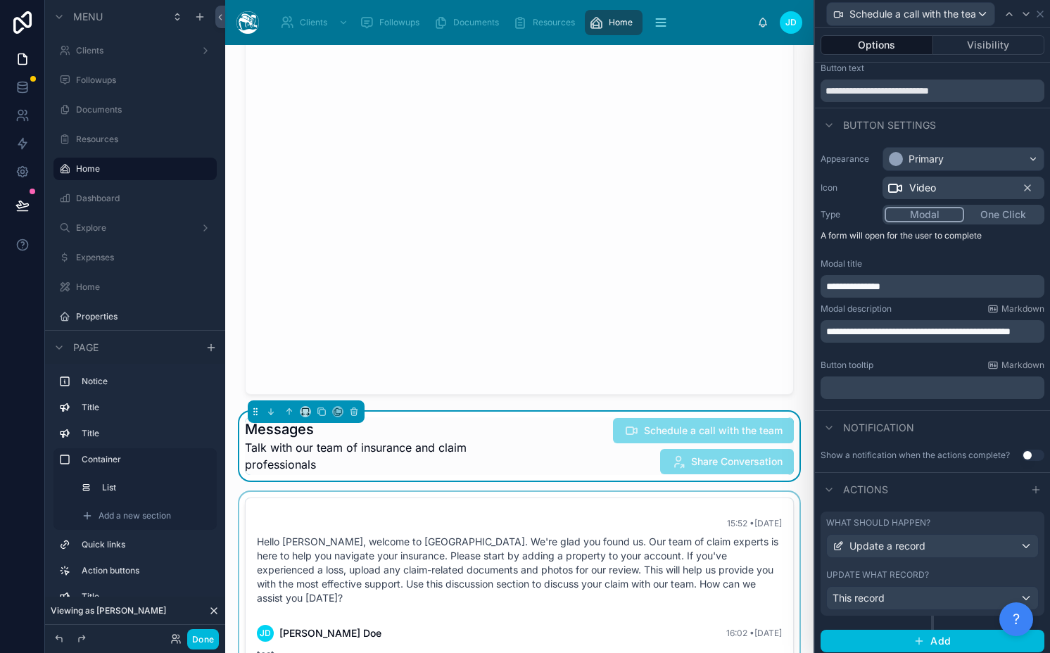
scroll to position [38, 0]
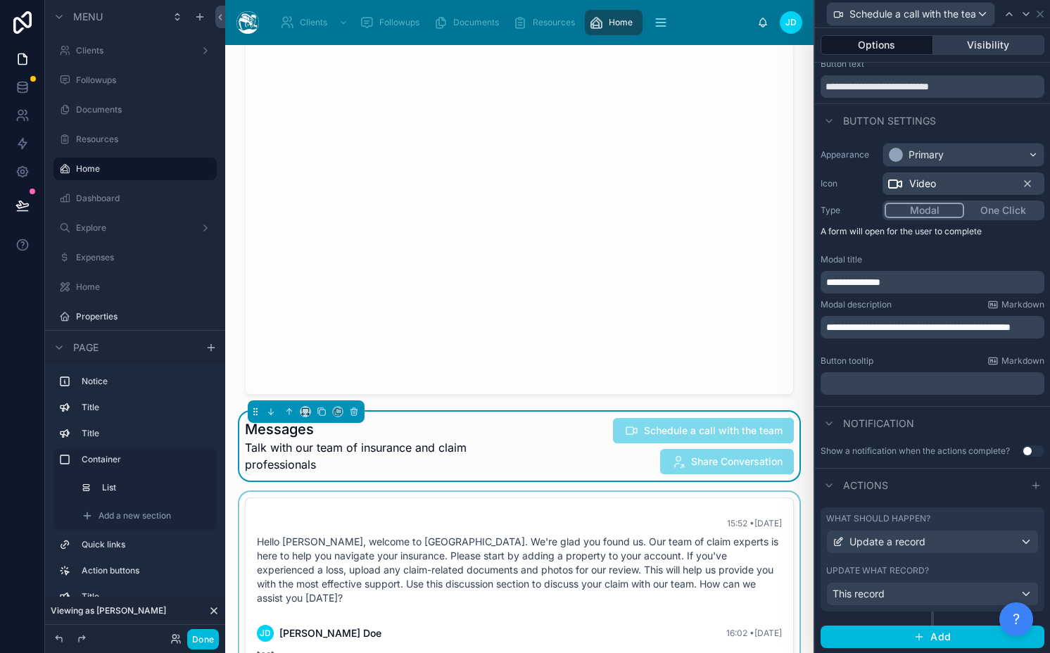
click at [977, 48] on button "Visibility" at bounding box center [989, 45] width 112 height 20
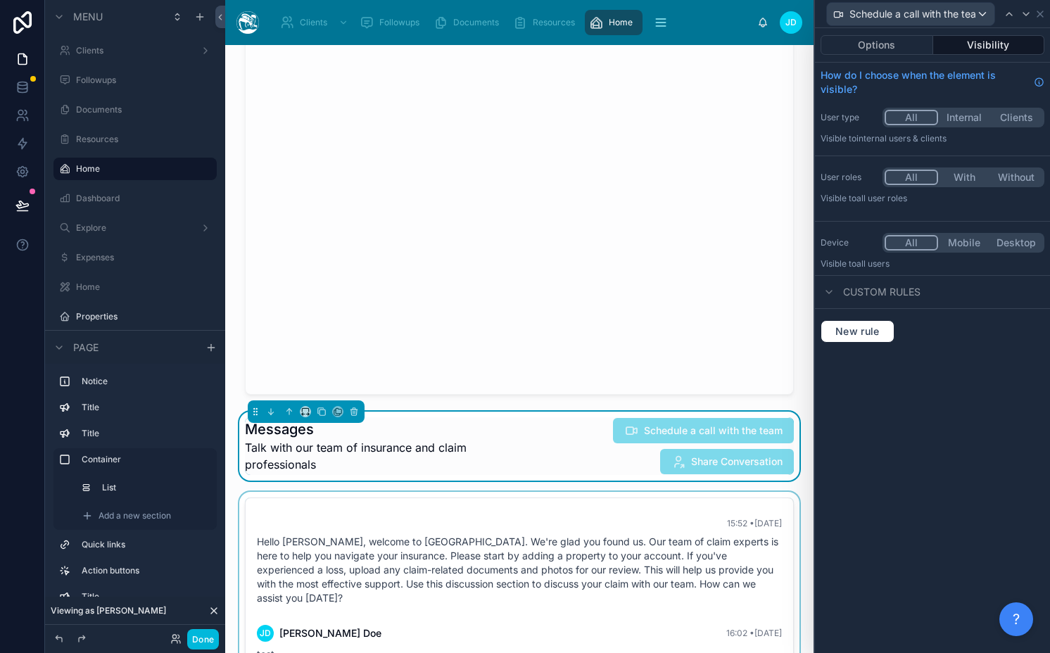
scroll to position [0, 0]
click at [856, 330] on span "New rule" at bounding box center [858, 331] width 56 height 13
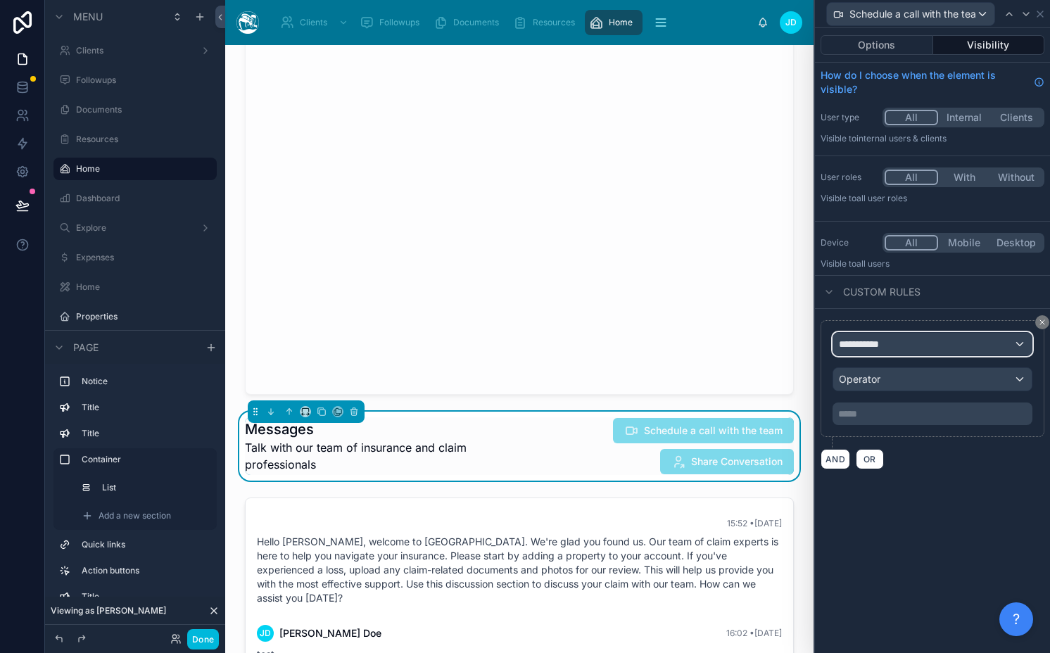
click at [861, 350] on span "**********" at bounding box center [865, 344] width 52 height 14
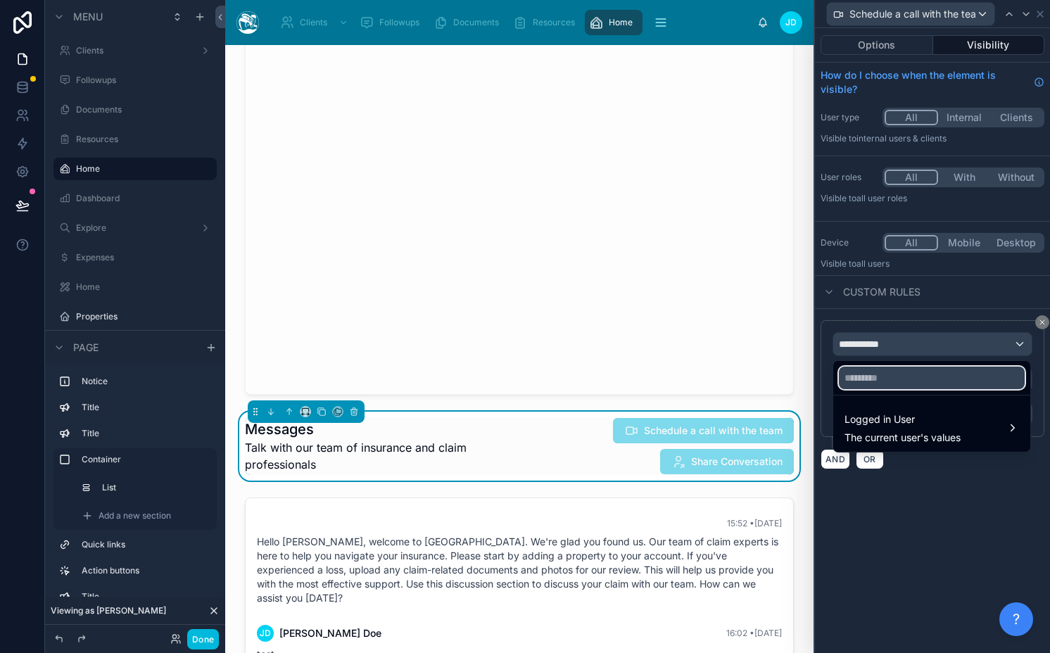
click at [868, 380] on input "text" at bounding box center [932, 378] width 186 height 23
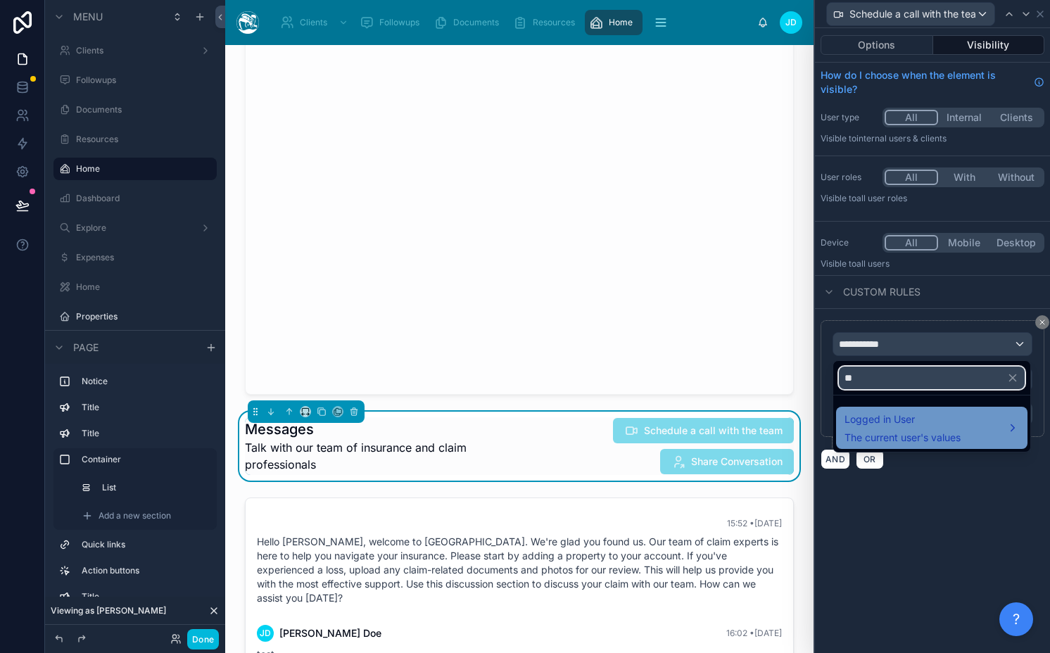
type input "**"
click at [858, 419] on span "Logged in User" at bounding box center [902, 419] width 116 height 17
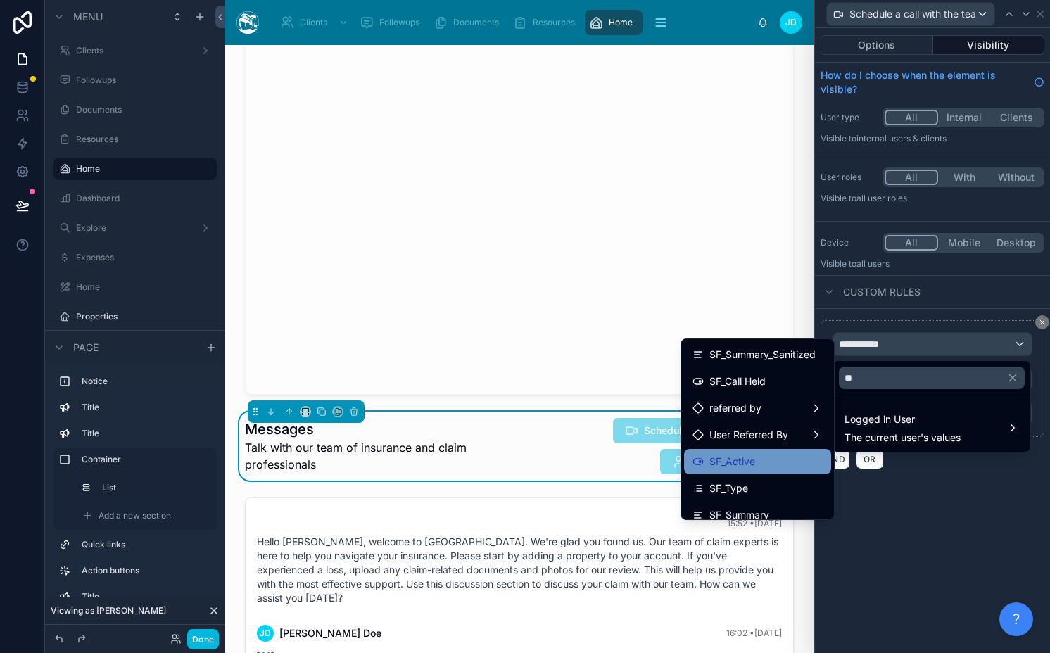
click at [735, 465] on span "SF_Active" at bounding box center [732, 461] width 46 height 17
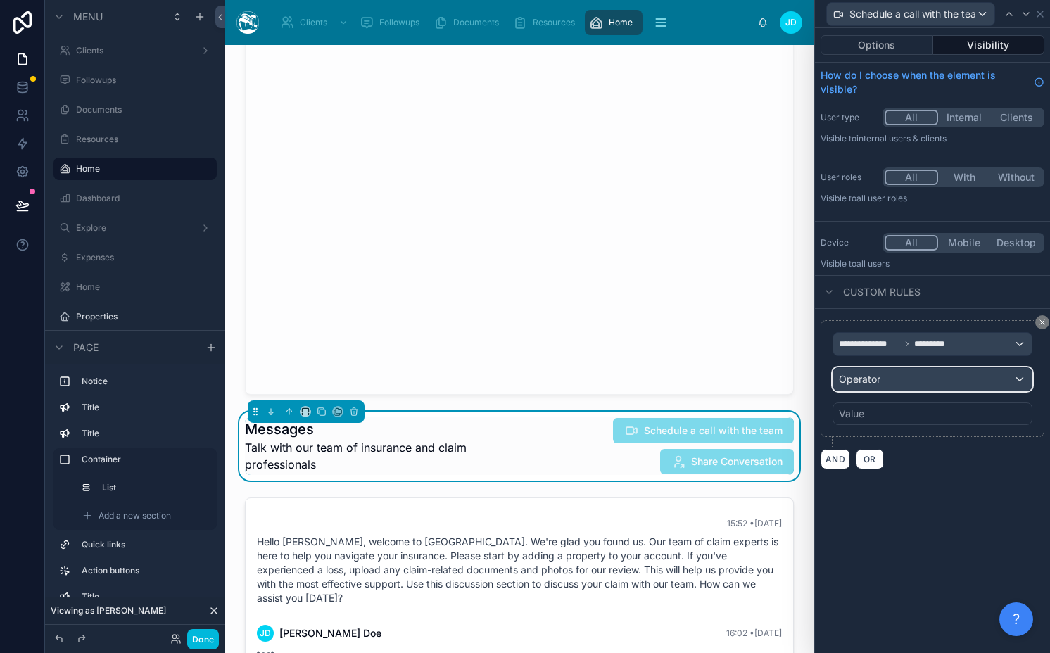
click at [881, 381] on div "Operator" at bounding box center [932, 379] width 198 height 23
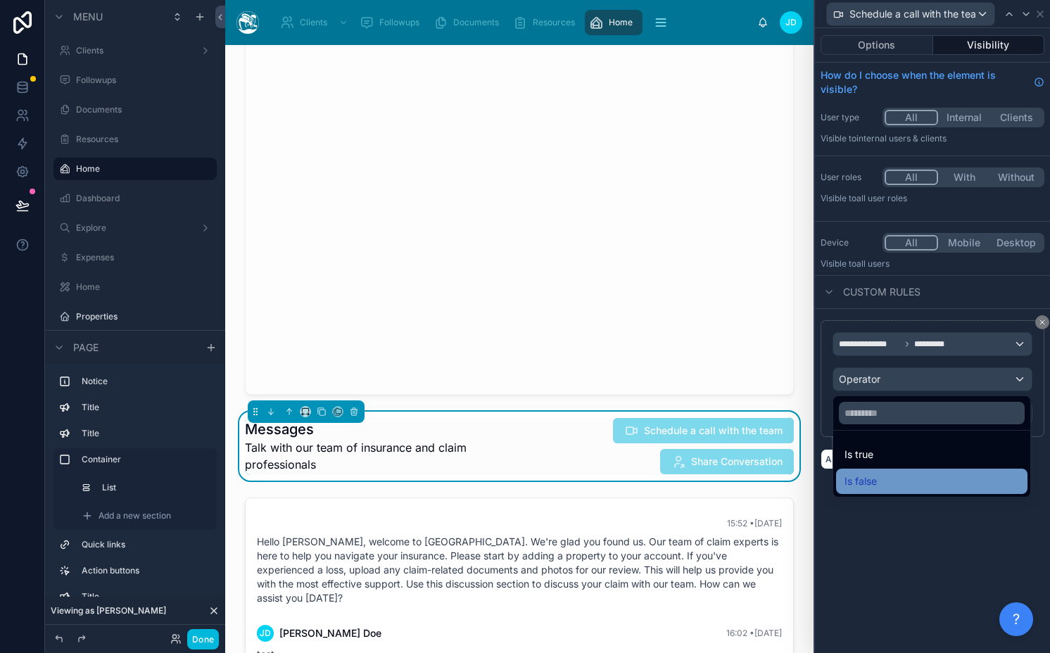
click at [877, 473] on div "Is false" at bounding box center [931, 481] width 175 height 17
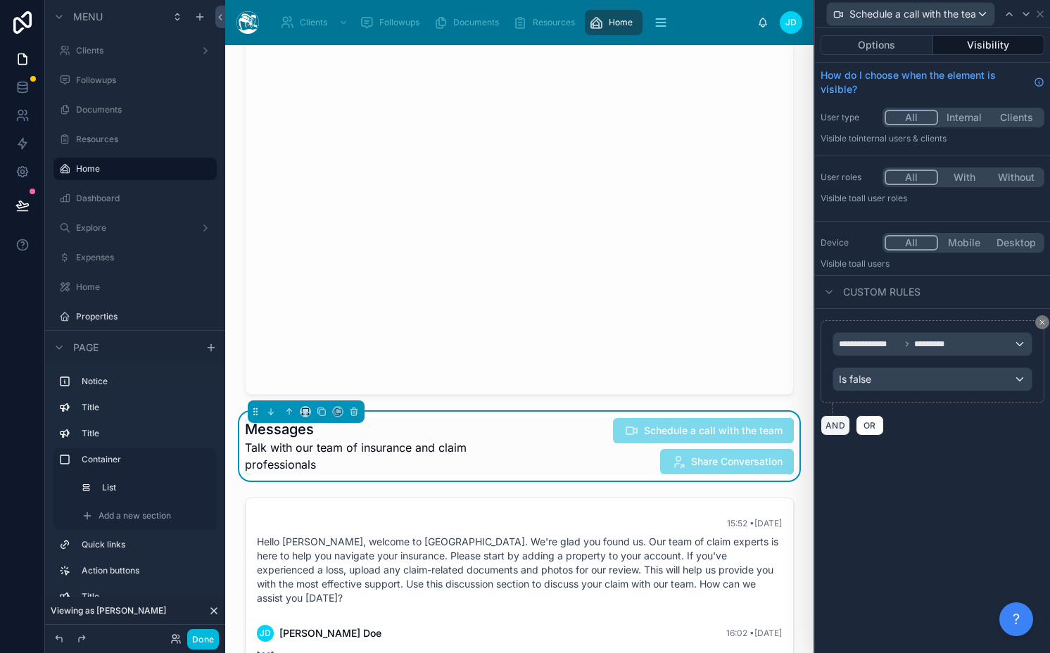
click at [832, 427] on button "AND" at bounding box center [835, 425] width 30 height 20
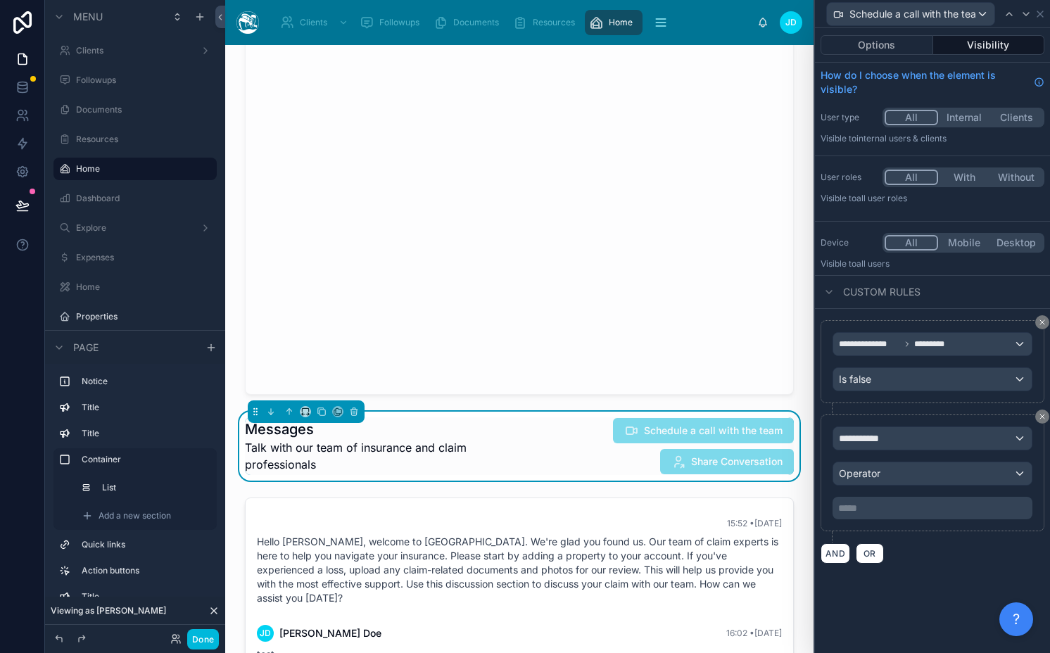
click at [875, 459] on div "**********" at bounding box center [932, 472] width 200 height 93
click at [875, 433] on span "**********" at bounding box center [865, 438] width 52 height 14
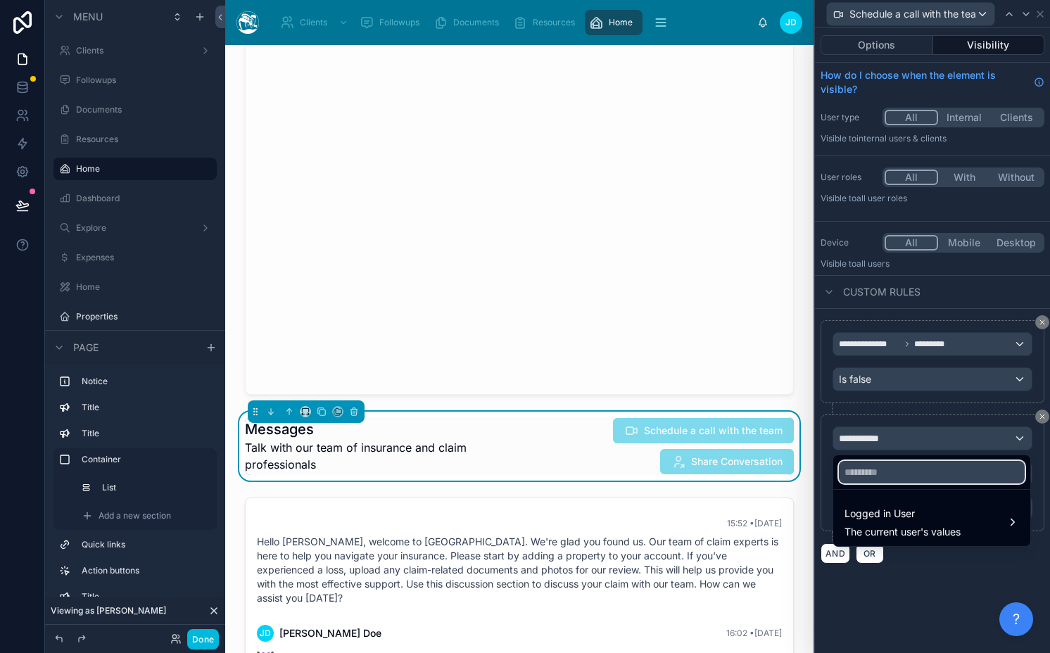
click at [868, 474] on input "text" at bounding box center [932, 472] width 186 height 23
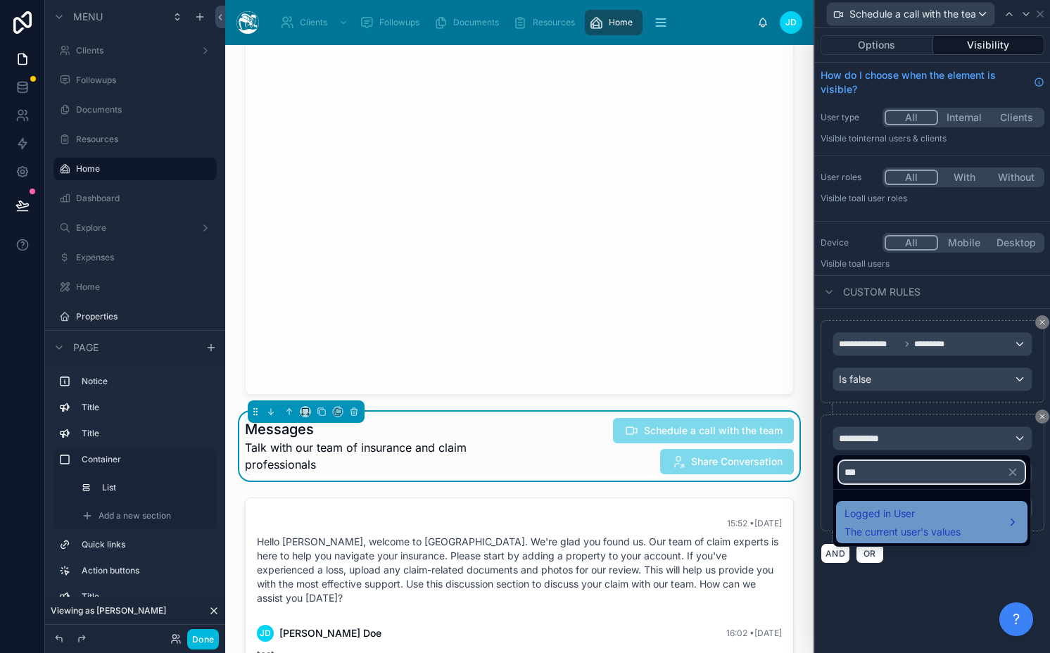
type input "***"
click at [895, 531] on span "The current user's values" at bounding box center [902, 532] width 116 height 14
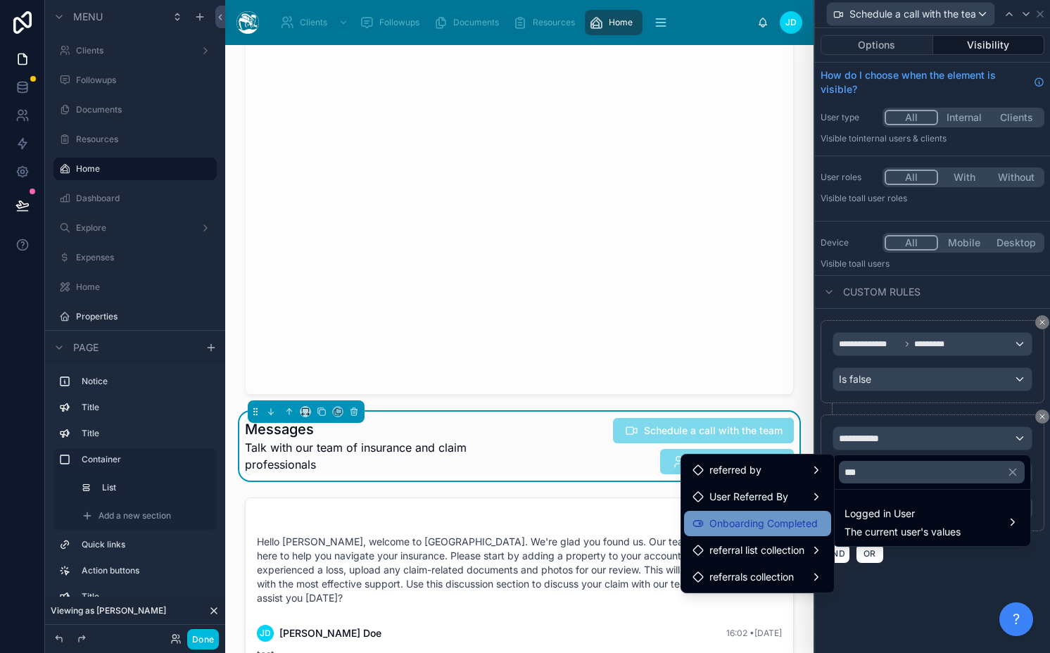
click at [773, 523] on span "Onboarding Completed" at bounding box center [763, 523] width 108 height 17
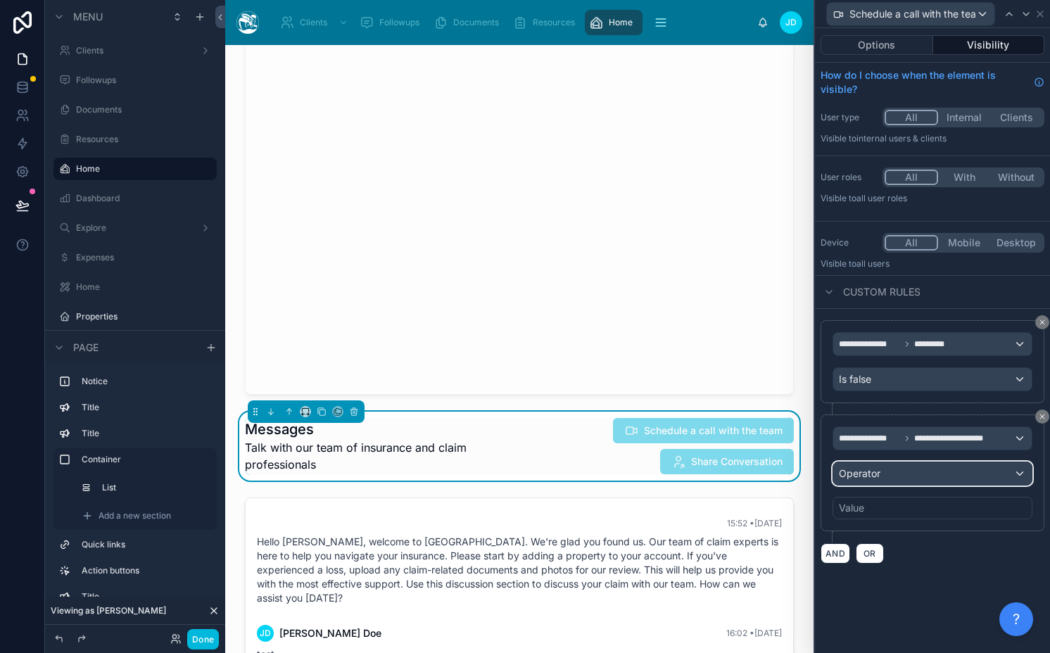
click at [906, 483] on div "Operator" at bounding box center [932, 473] width 198 height 23
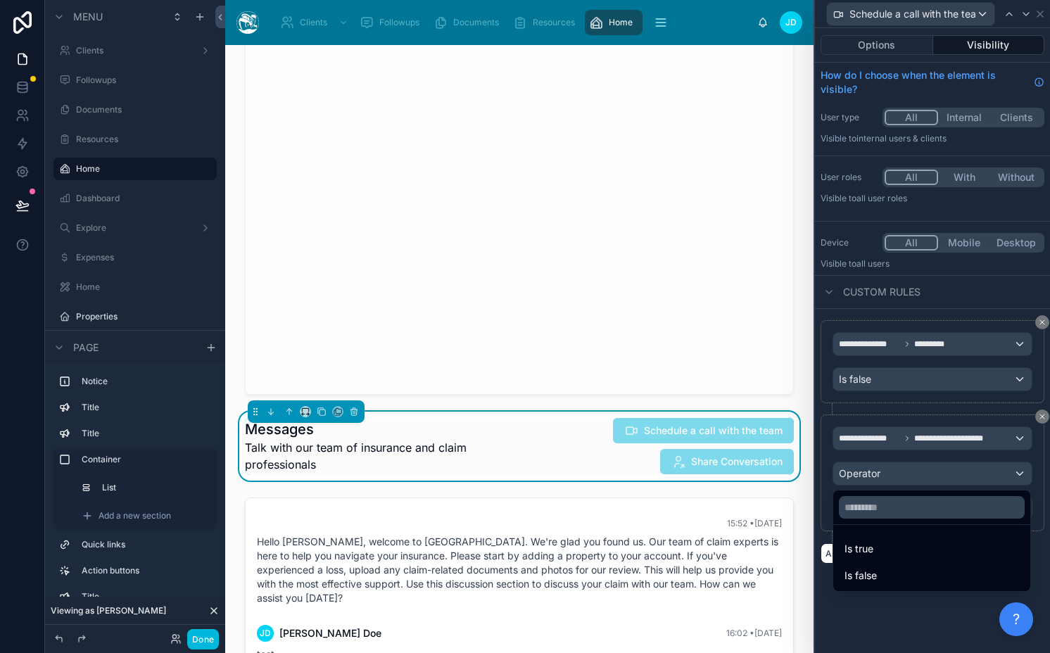
drag, startPoint x: 900, startPoint y: 543, endPoint x: 903, endPoint y: 533, distance: 10.5
click at [900, 543] on div "Is true" at bounding box center [931, 548] width 175 height 17
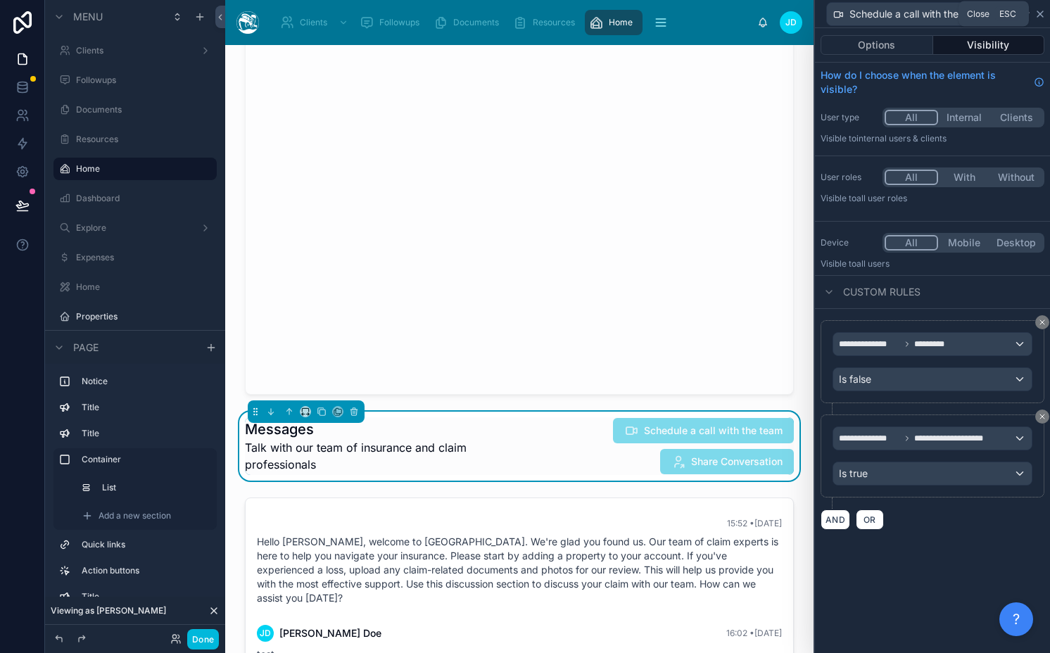
click at [1034, 11] on icon at bounding box center [1039, 13] width 11 height 11
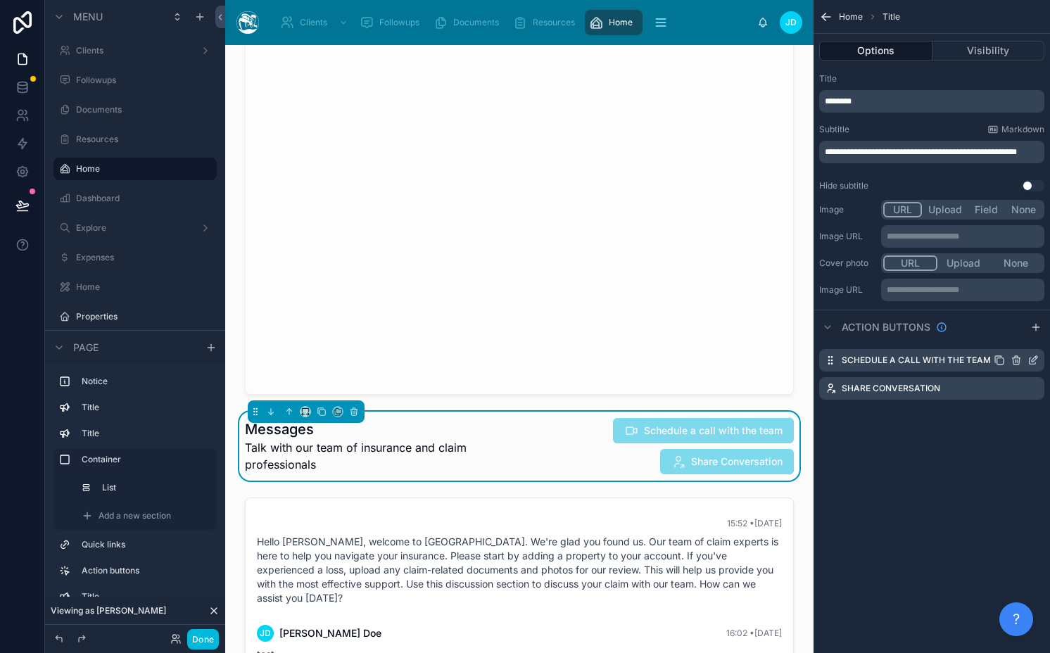
click at [1031, 360] on icon "scrollable content" at bounding box center [1032, 360] width 11 height 11
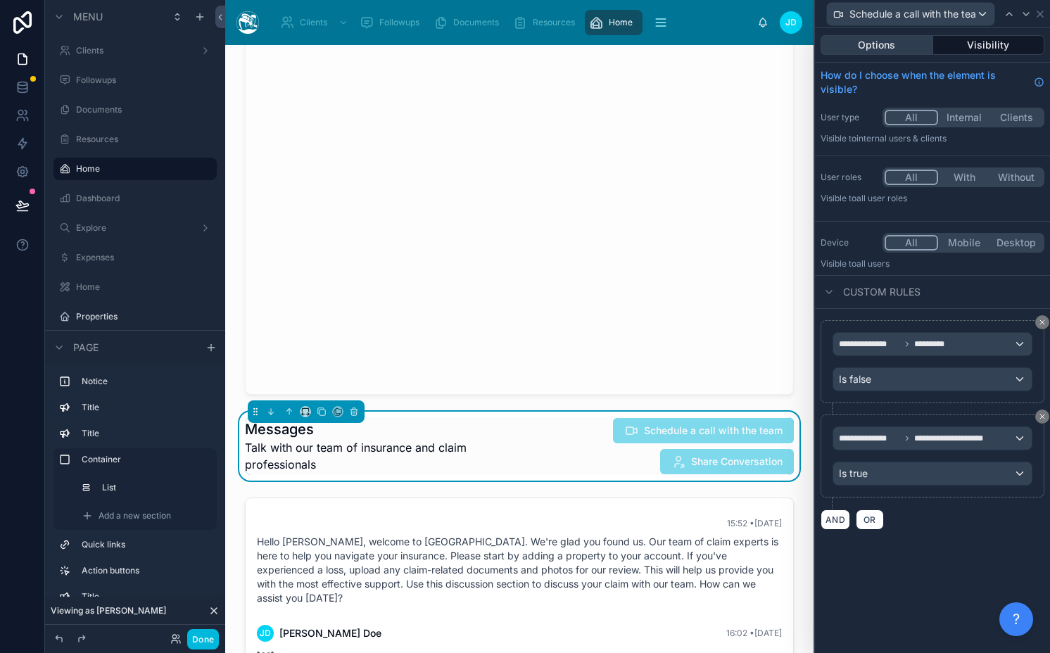
click at [899, 46] on button "Options" at bounding box center [876, 45] width 113 height 20
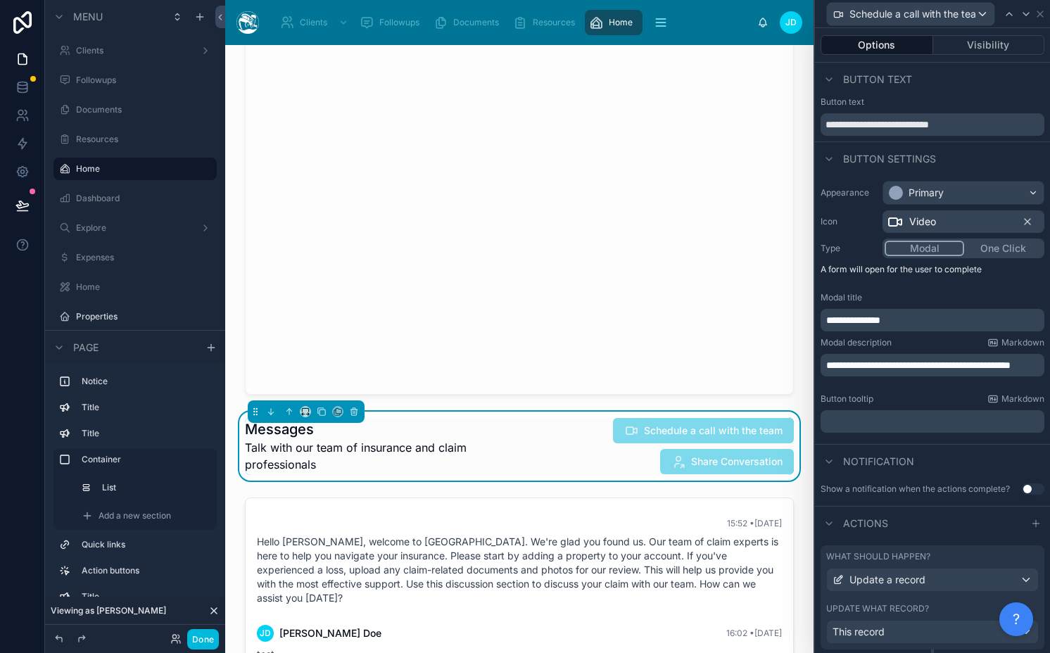
scroll to position [38, 0]
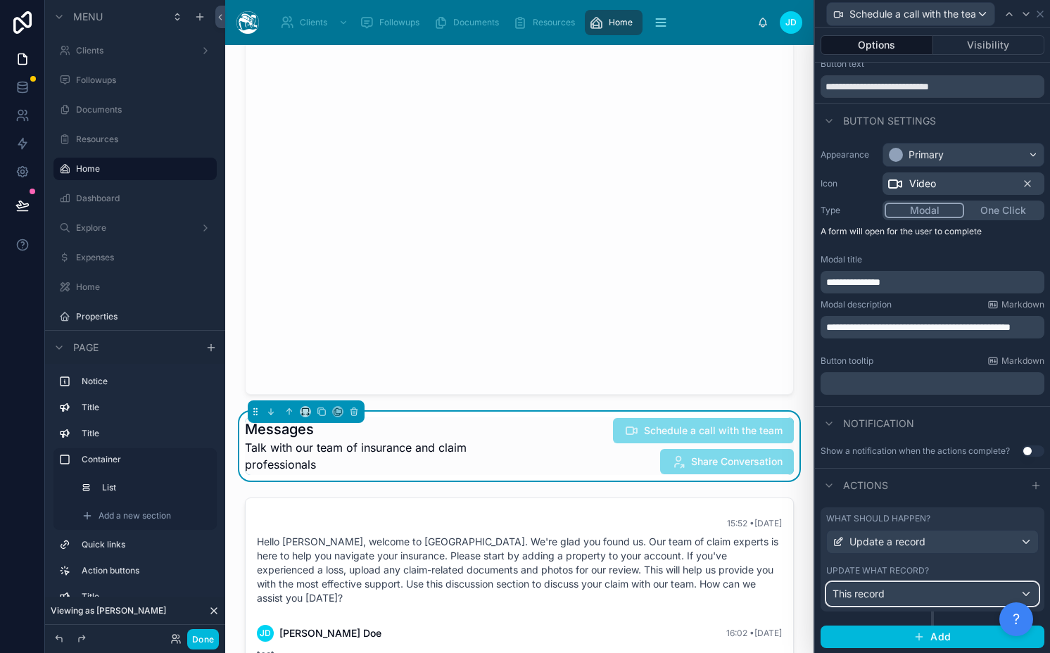
click at [901, 585] on div "This record" at bounding box center [932, 594] width 211 height 23
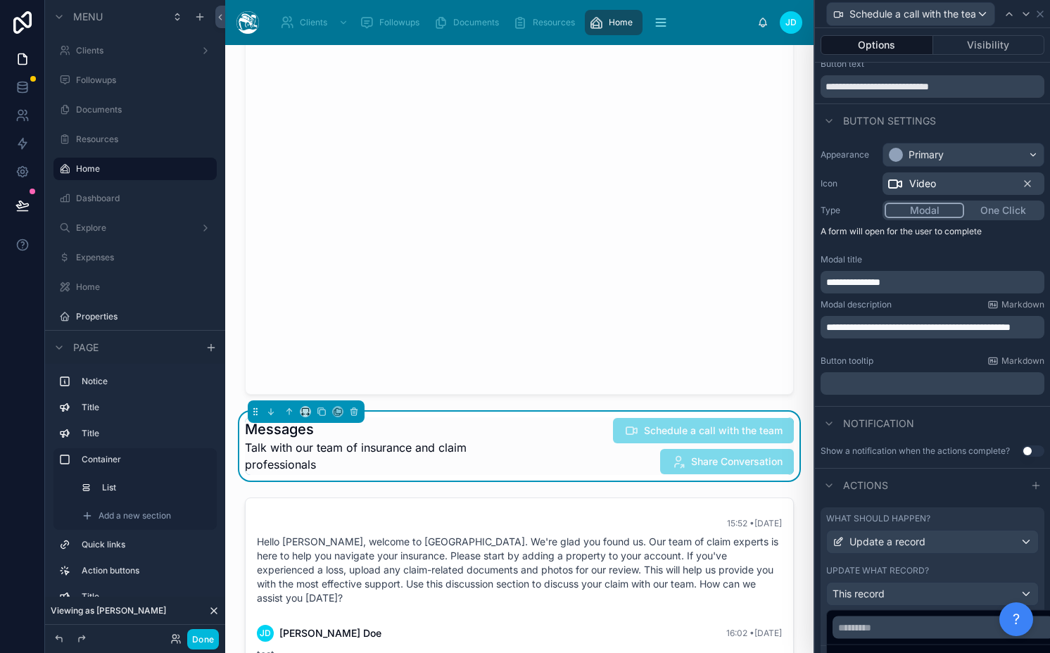
click at [901, 585] on div at bounding box center [932, 326] width 235 height 653
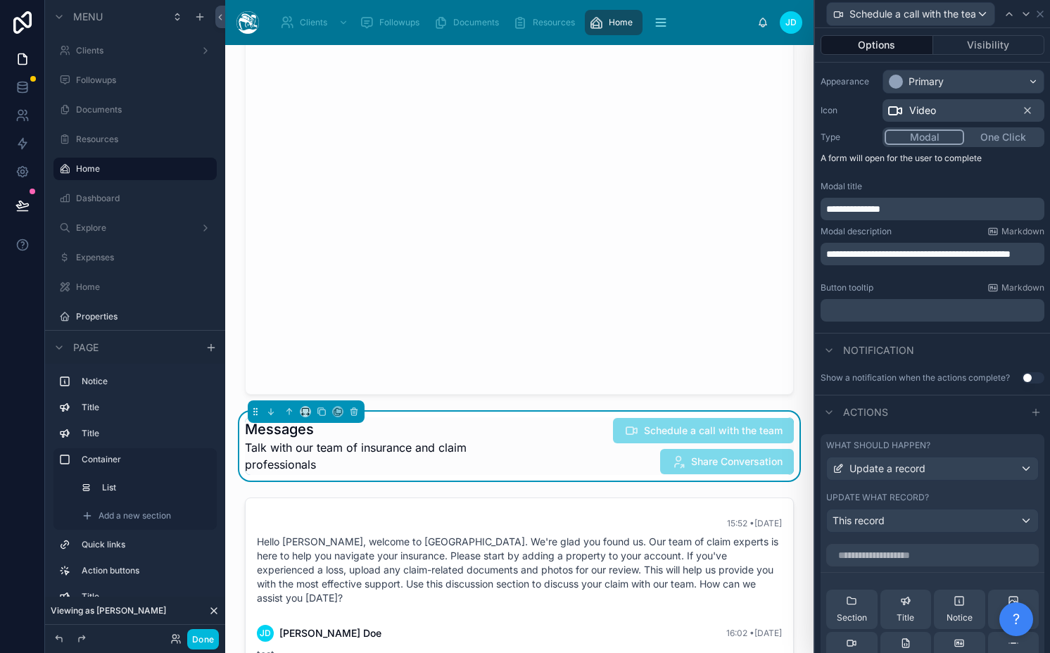
scroll to position [393, 0]
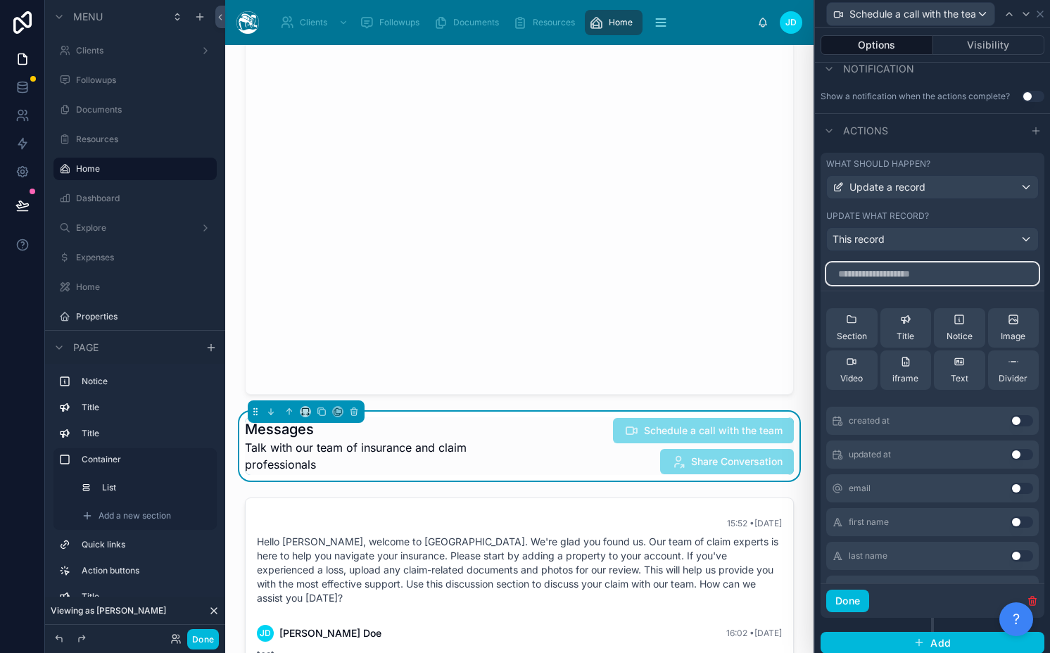
click at [887, 274] on input "text" at bounding box center [932, 273] width 212 height 23
type input "**"
click at [1010, 419] on button "Use setting" at bounding box center [1021, 420] width 23 height 11
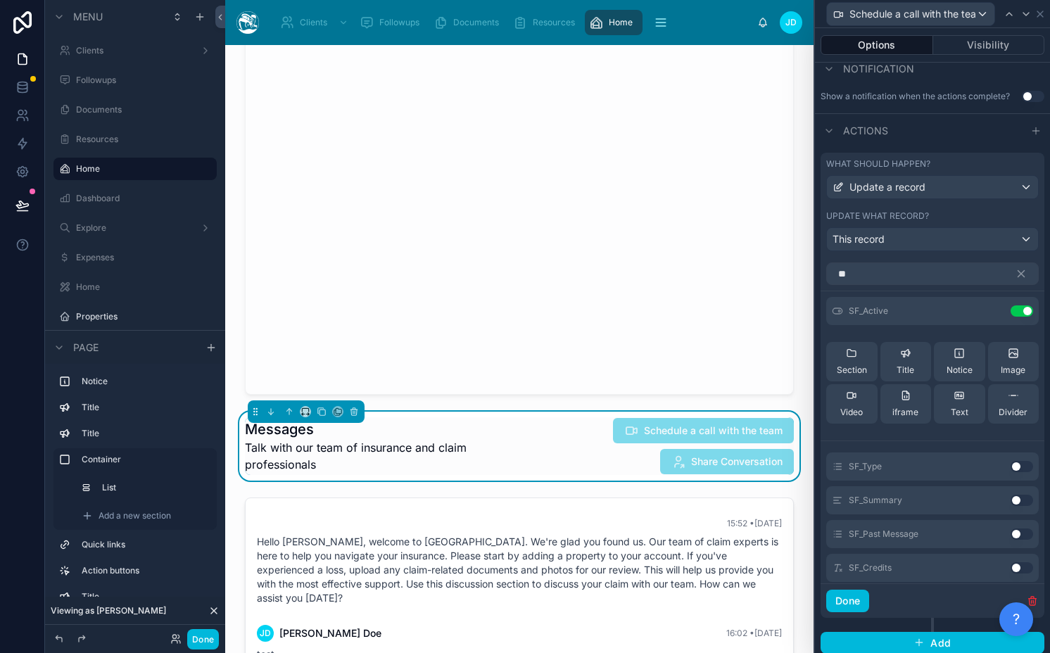
click at [1010, 466] on button "Use setting" at bounding box center [1021, 466] width 23 height 11
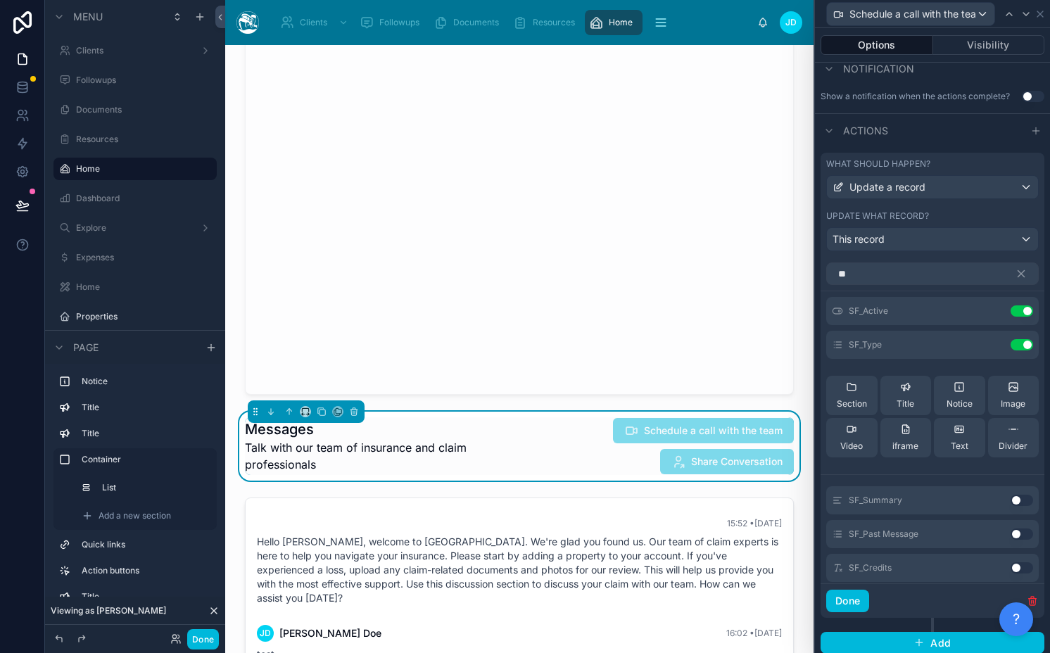
click at [1010, 499] on button "Use setting" at bounding box center [1021, 500] width 23 height 11
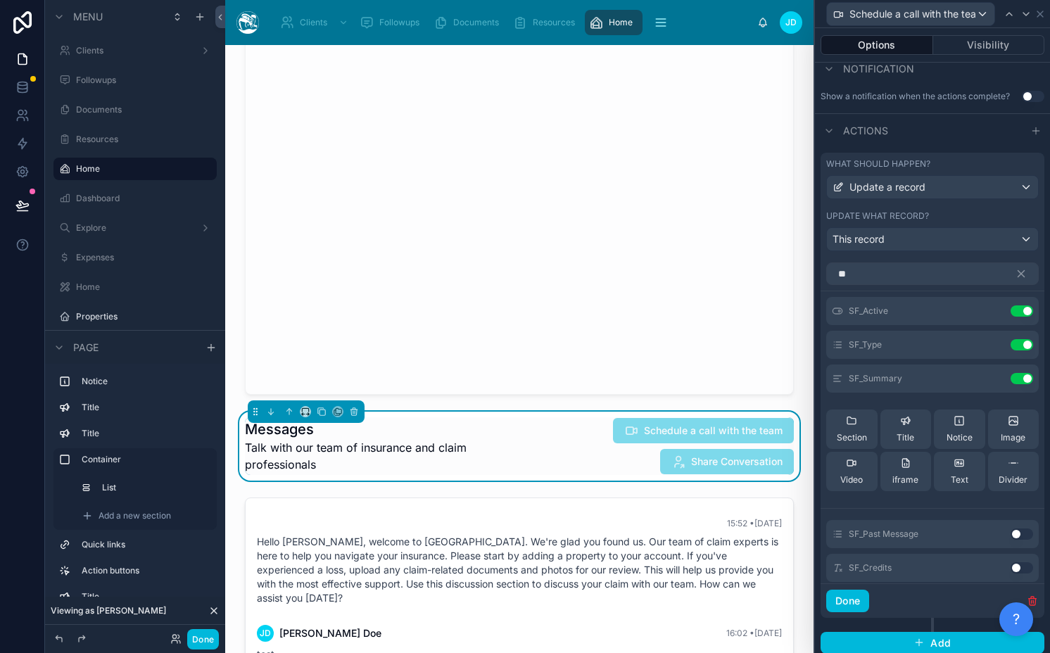
click at [1010, 534] on button "Use setting" at bounding box center [1021, 533] width 23 height 11
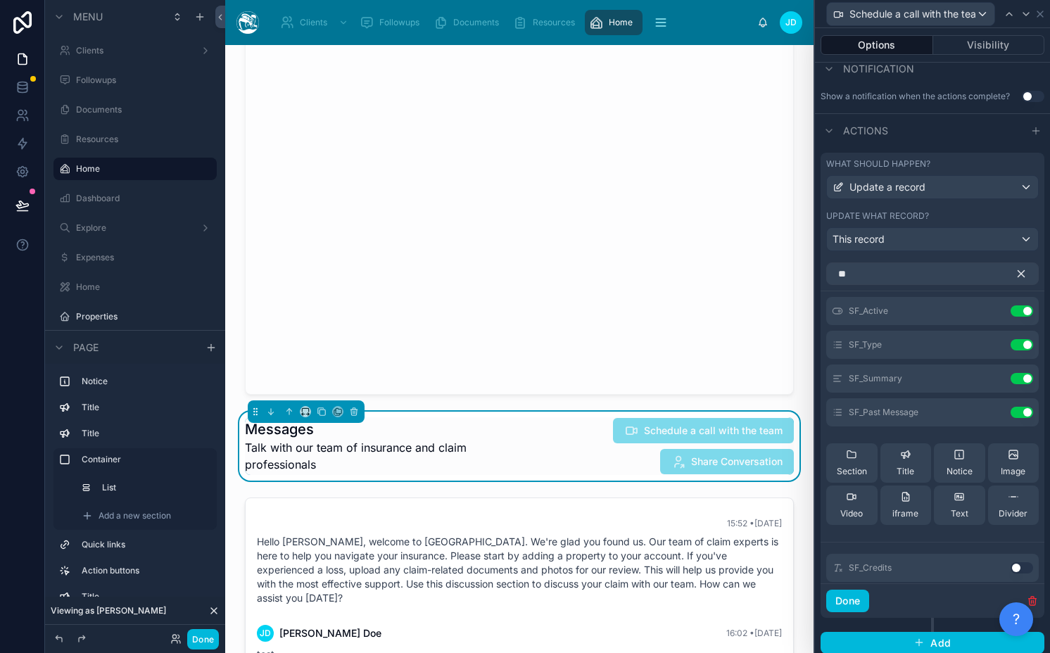
drag, startPoint x: 1001, startPoint y: 275, endPoint x: 986, endPoint y: 287, distance: 18.5
click at [1018, 274] on icon "button" at bounding box center [1021, 274] width 6 height 6
click at [982, 314] on button at bounding box center [993, 310] width 23 height 11
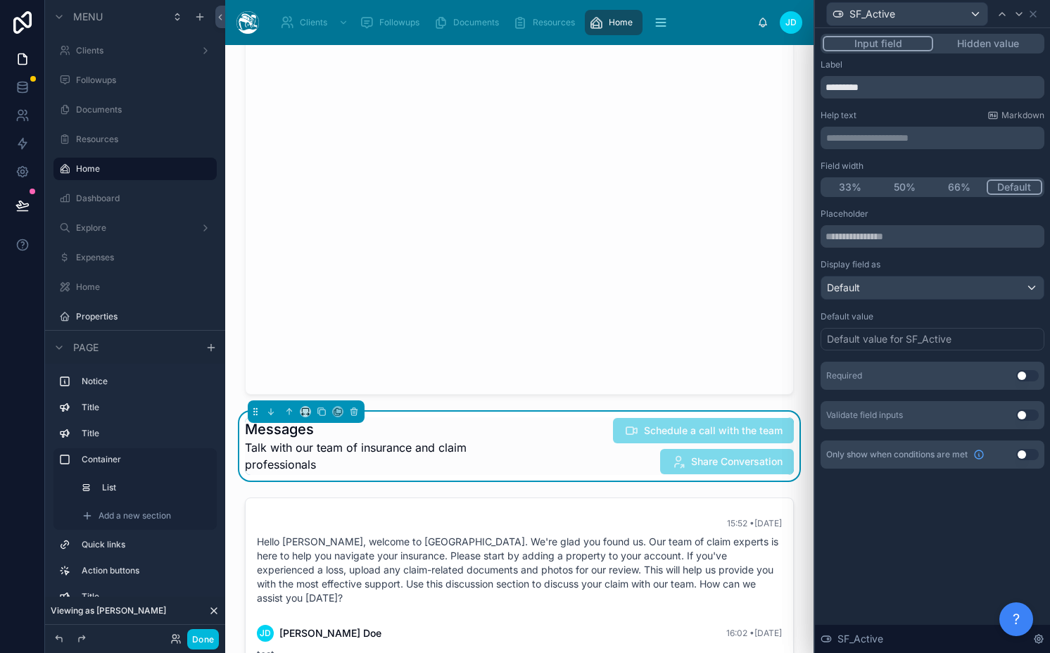
click at [975, 46] on button "Hidden value" at bounding box center [987, 43] width 109 height 15
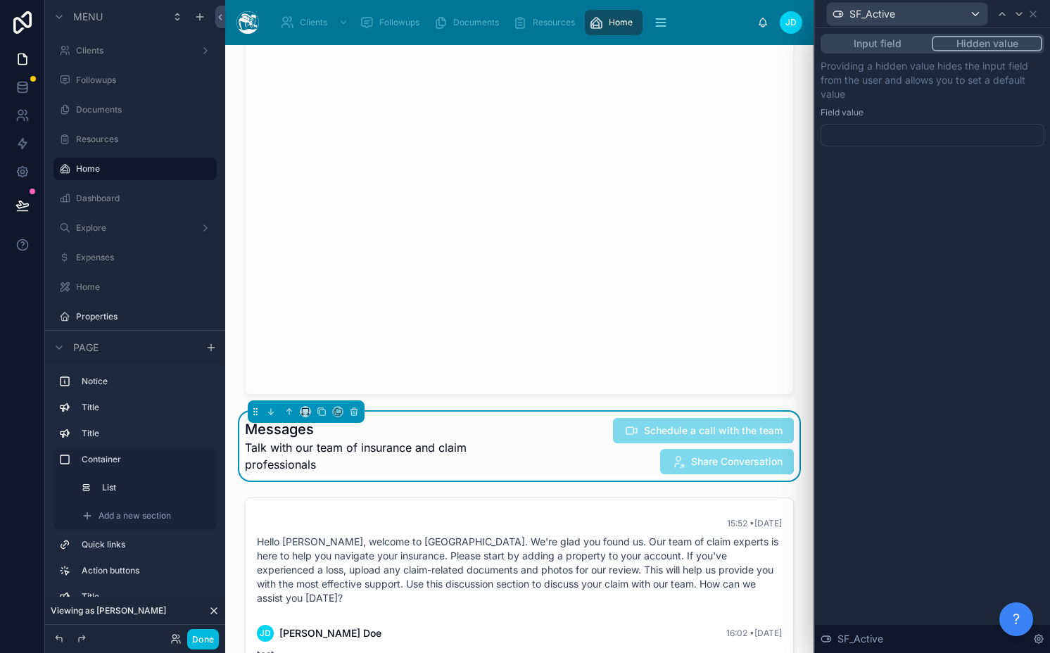
click at [864, 146] on div "Input field Hidden value Providing a hidden value hides the input field from th…" at bounding box center [932, 104] width 235 height 152
click at [858, 132] on div at bounding box center [932, 135] width 224 height 23
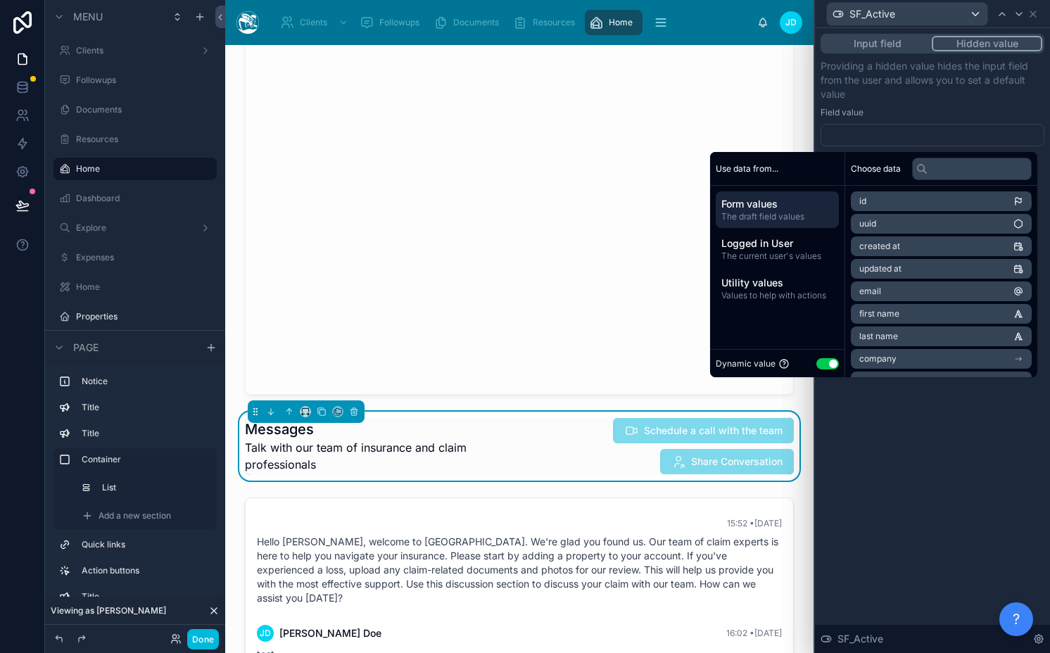
click at [823, 364] on button "Use setting" at bounding box center [827, 363] width 23 height 11
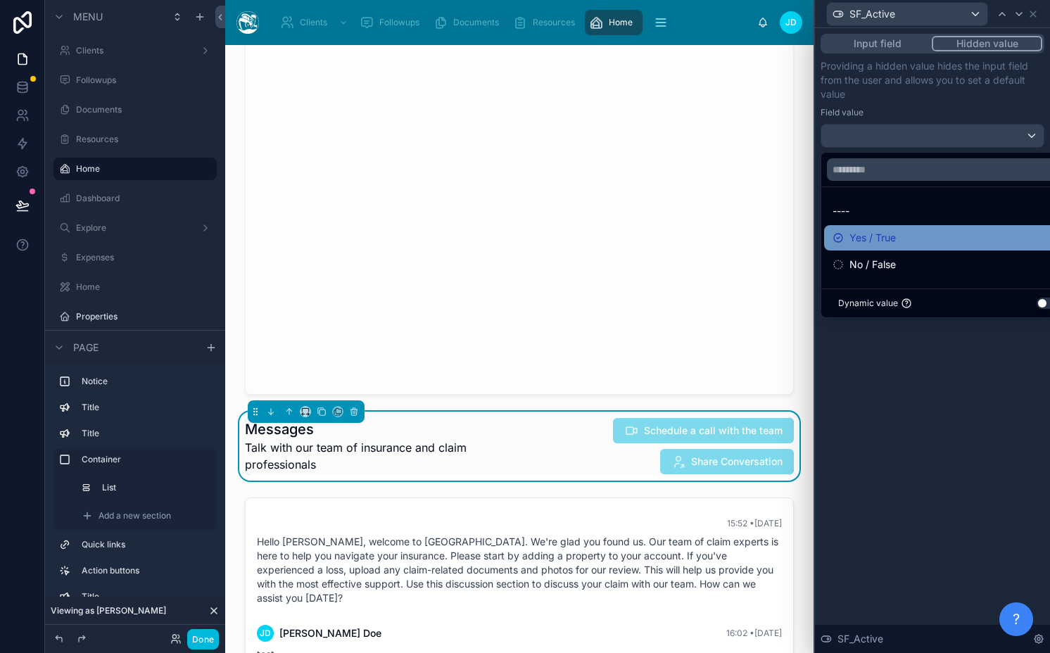
click at [894, 231] on span "Yes / True" at bounding box center [872, 237] width 46 height 17
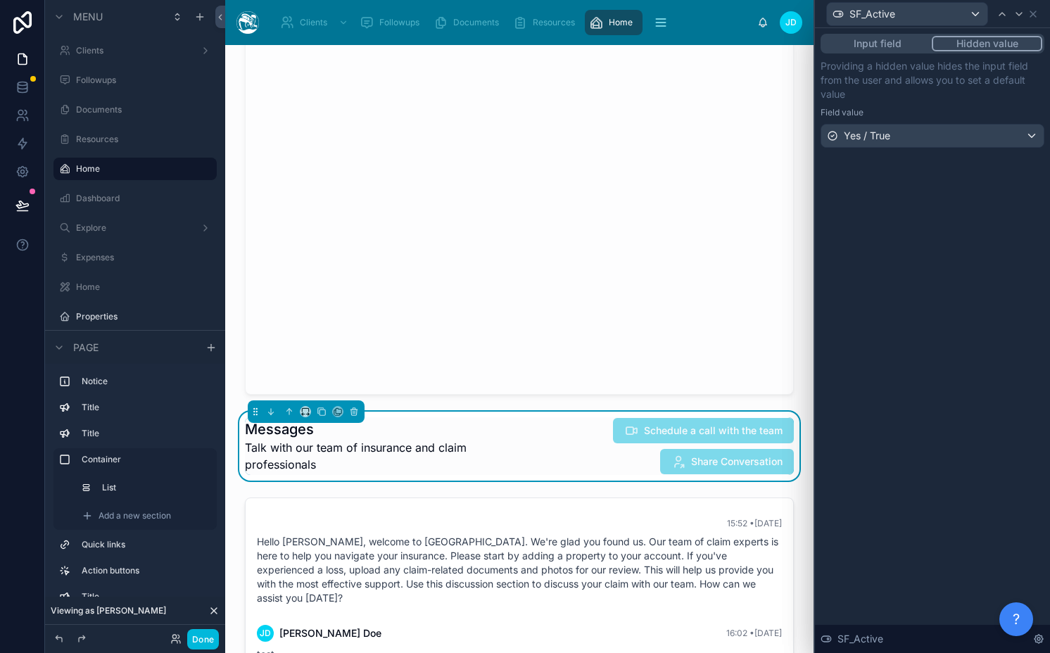
click at [923, 82] on p "Providing a hidden value hides the input field from the user and allows you to …" at bounding box center [932, 80] width 224 height 42
click at [1017, 18] on icon at bounding box center [1018, 13] width 11 height 11
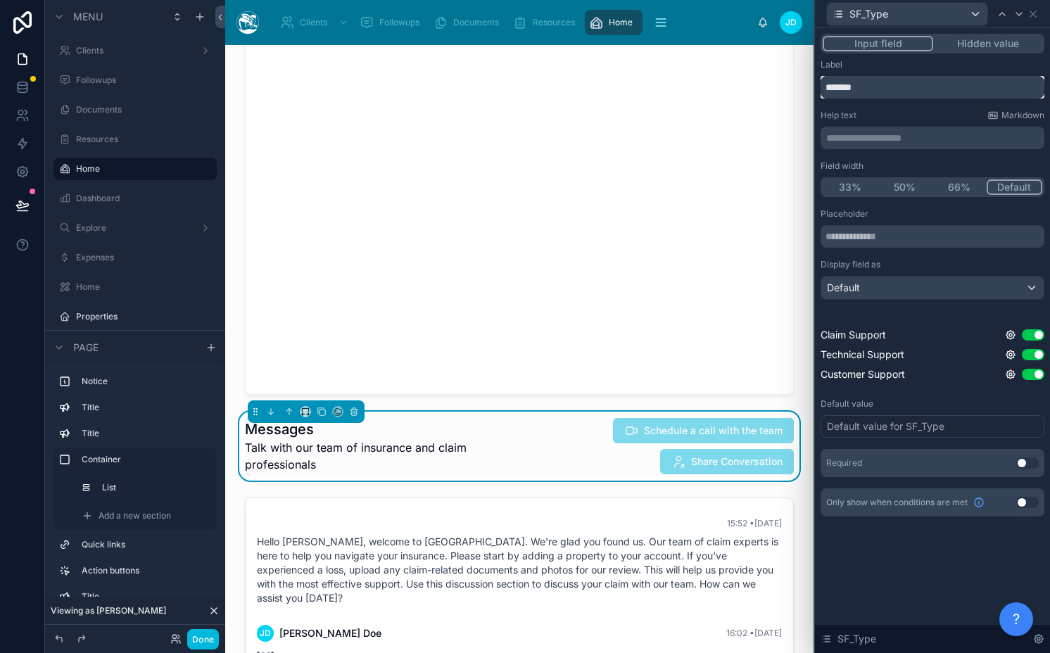
click at [875, 84] on input "*******" at bounding box center [932, 87] width 224 height 23
paste input "**********"
type input "**********"
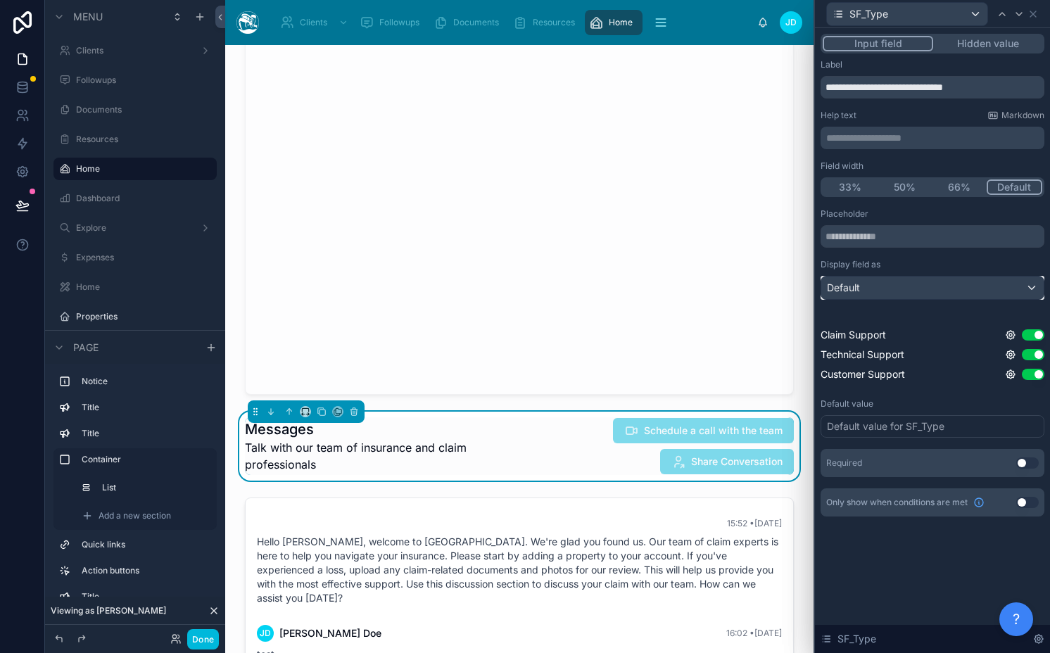
click at [870, 288] on div "Default" at bounding box center [932, 288] width 222 height 23
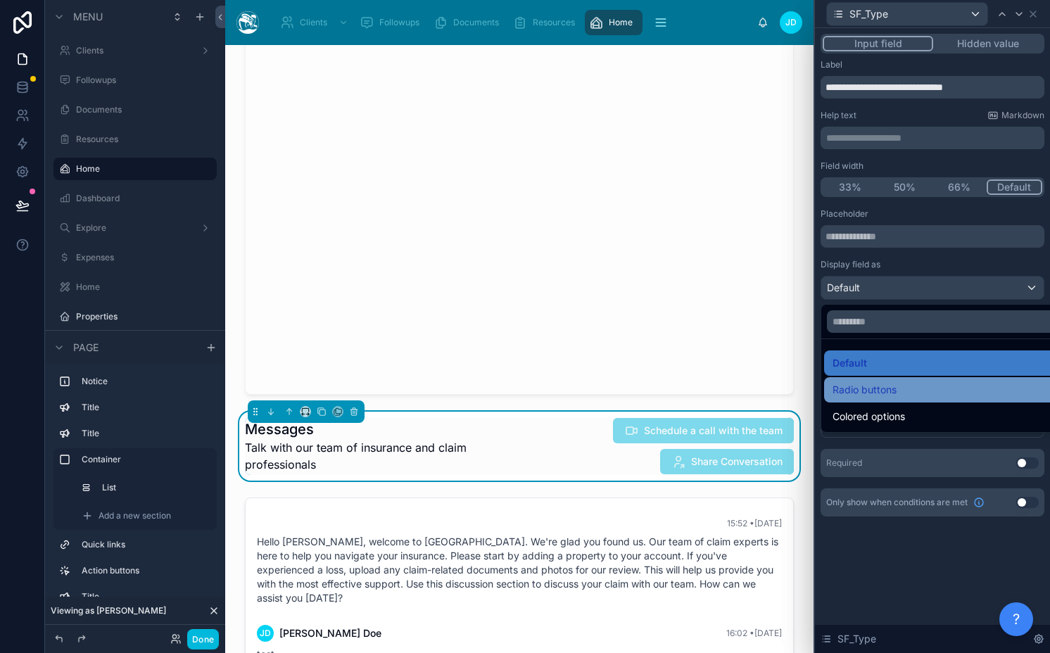
click at [859, 392] on span "Radio buttons" at bounding box center [864, 389] width 64 height 17
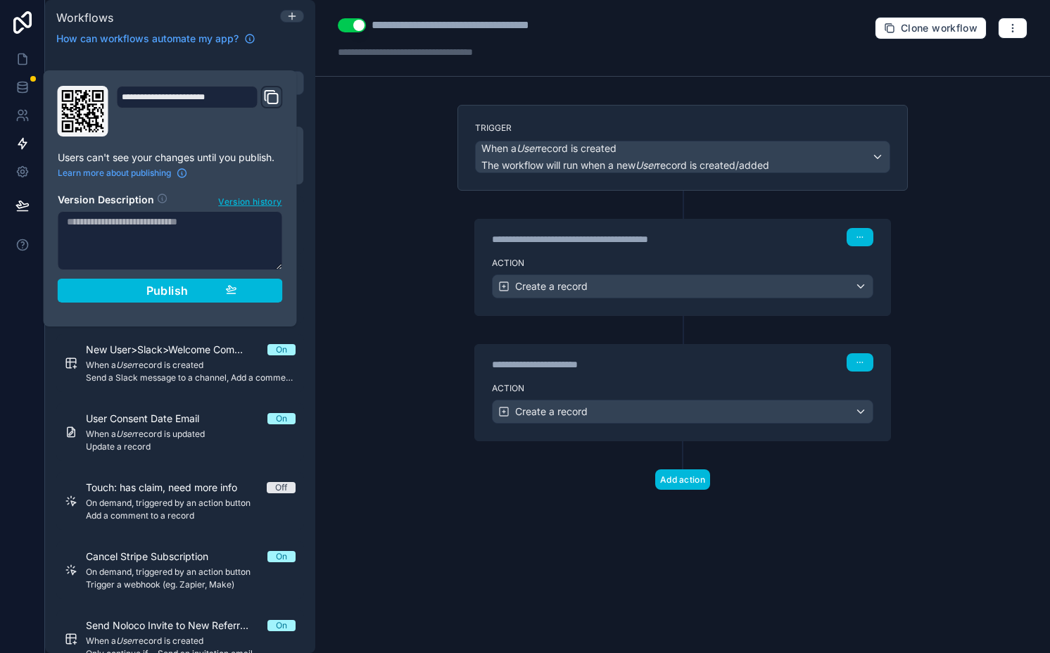
type input "**********"
click at [388, 244] on div "**********" at bounding box center [682, 326] width 735 height 653
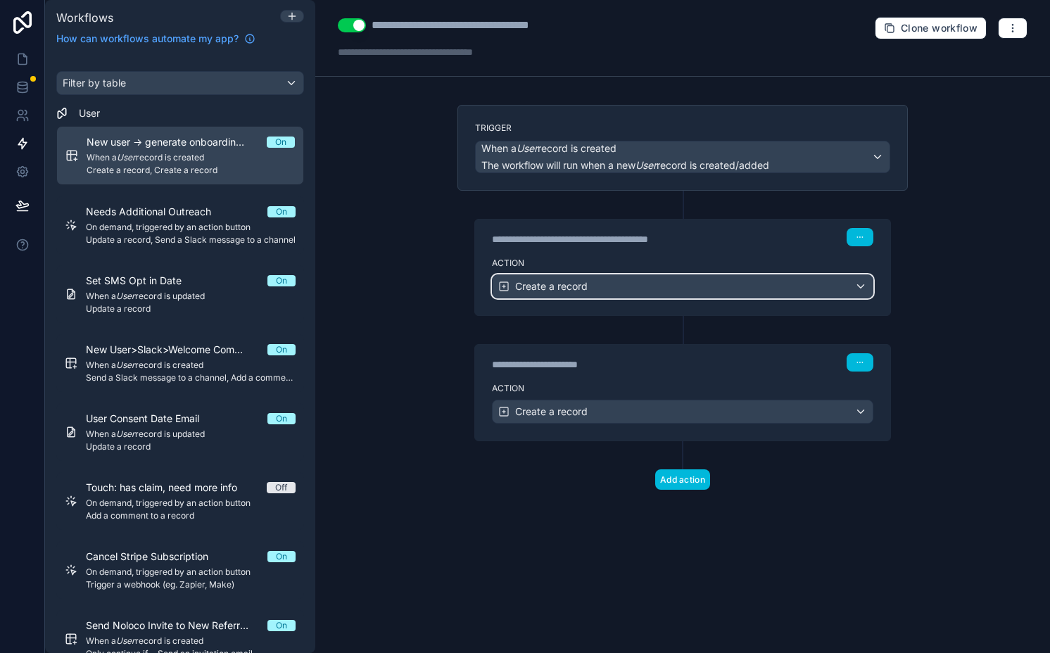
click at [590, 289] on div "Create a record" at bounding box center [683, 286] width 380 height 23
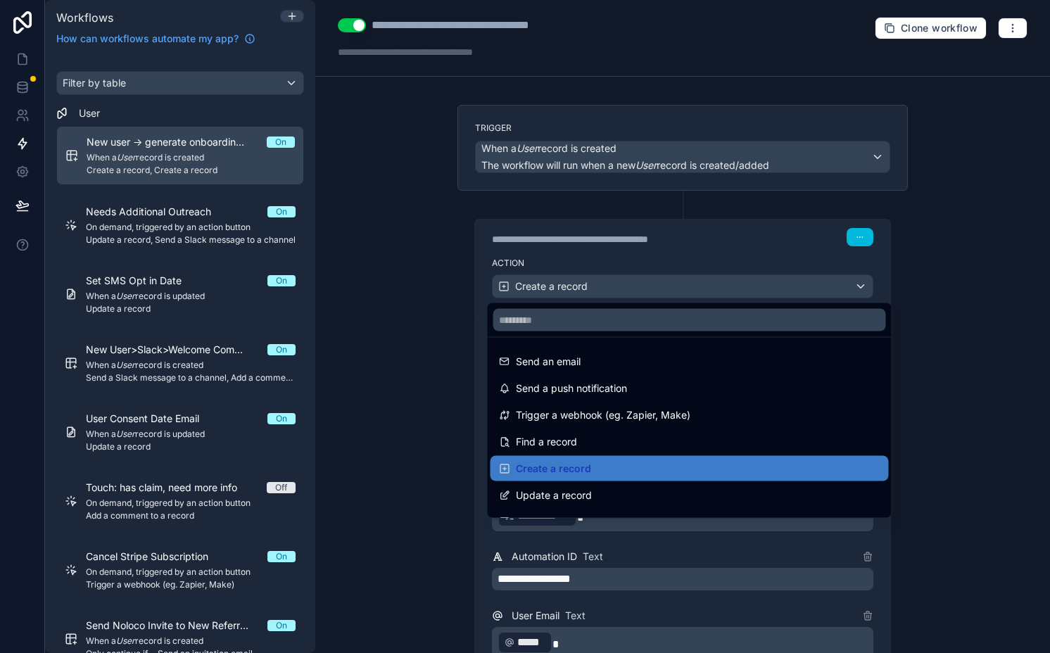
click at [590, 289] on div at bounding box center [525, 326] width 1050 height 653
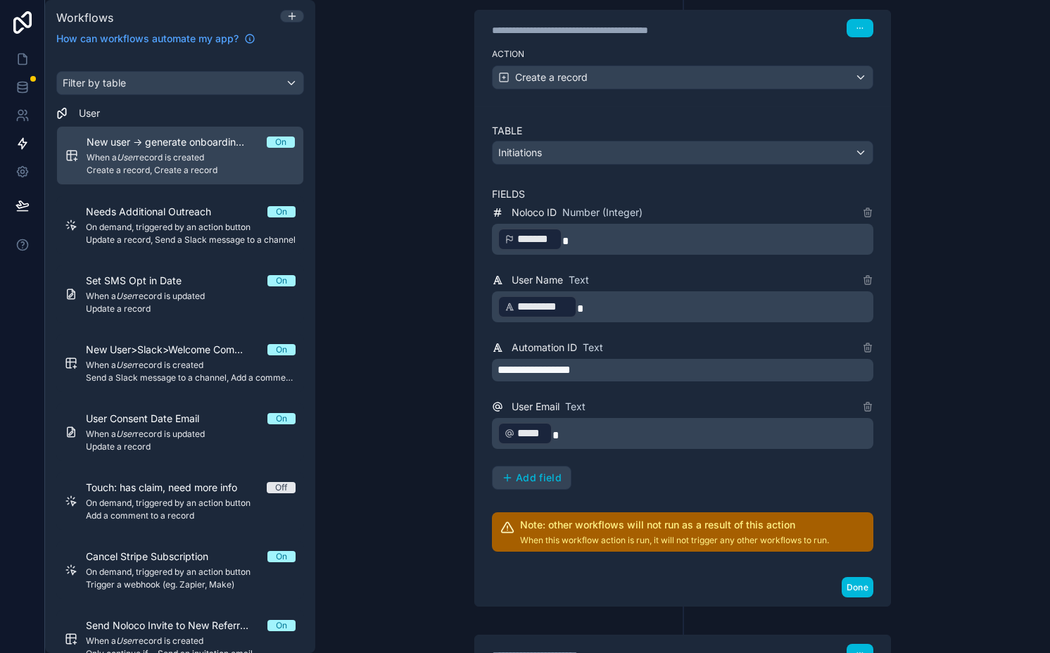
scroll to position [381, 0]
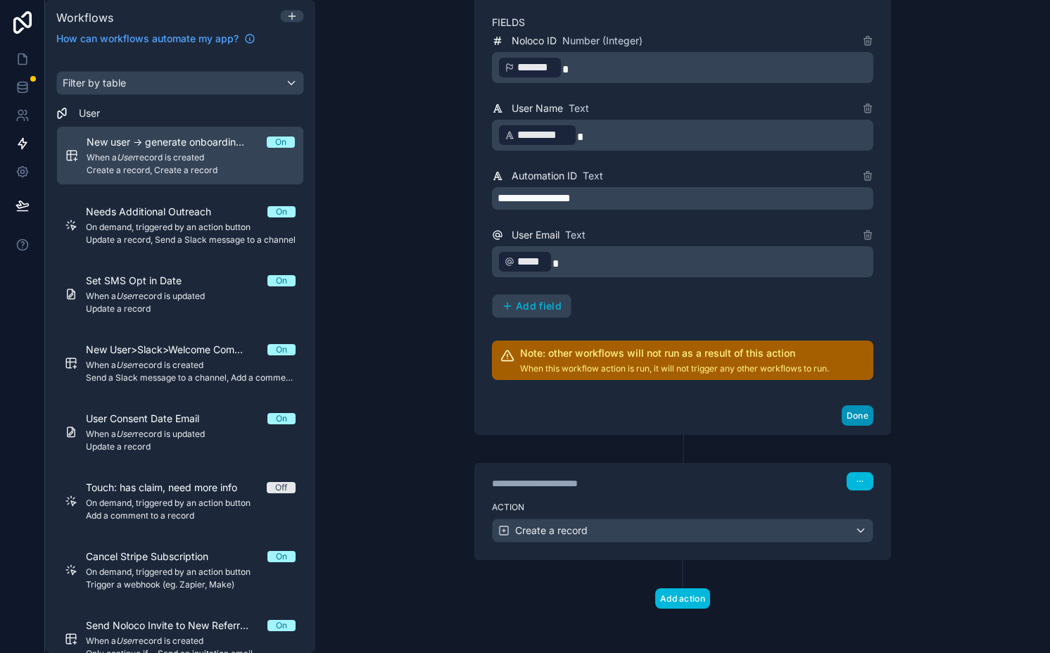
click at [861, 415] on button "Done" at bounding box center [858, 415] width 32 height 20
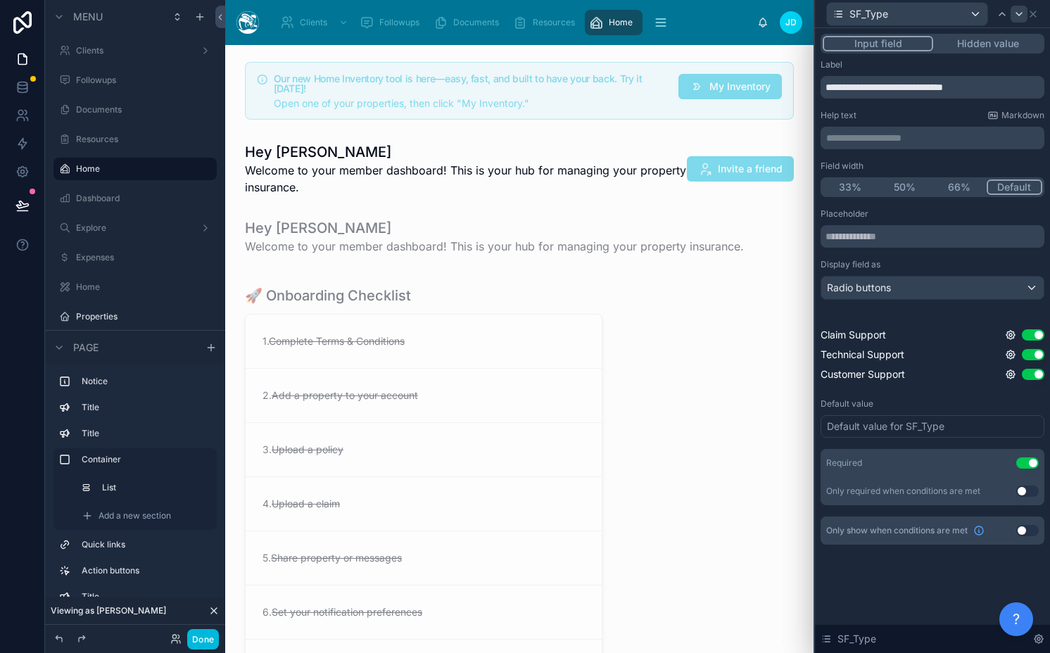
scroll to position [2408, 0]
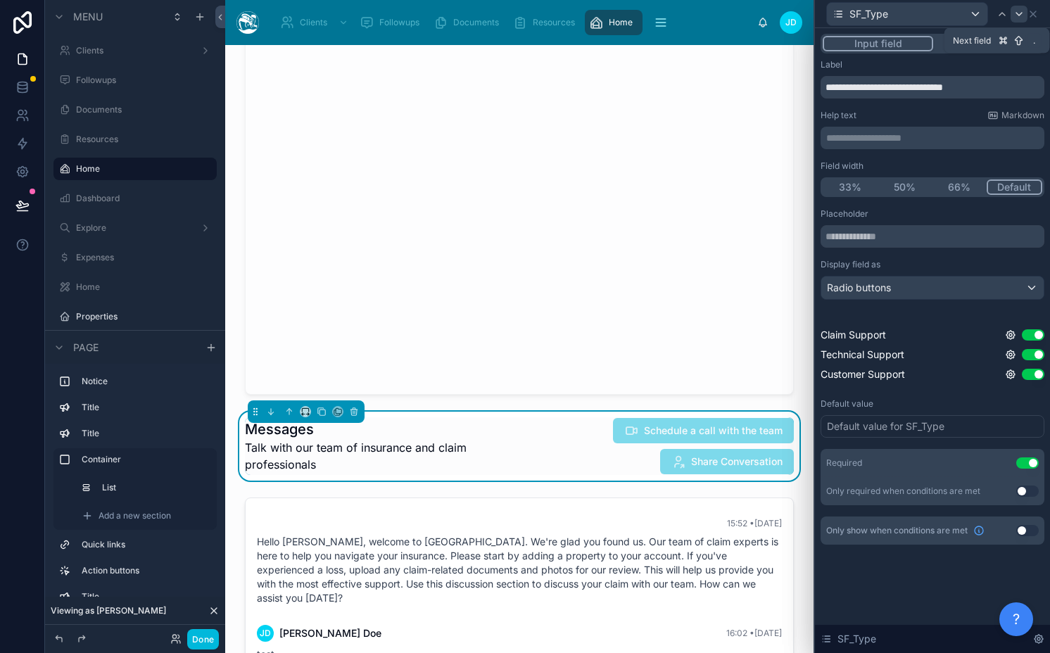
click at [1017, 6] on div at bounding box center [1018, 14] width 17 height 17
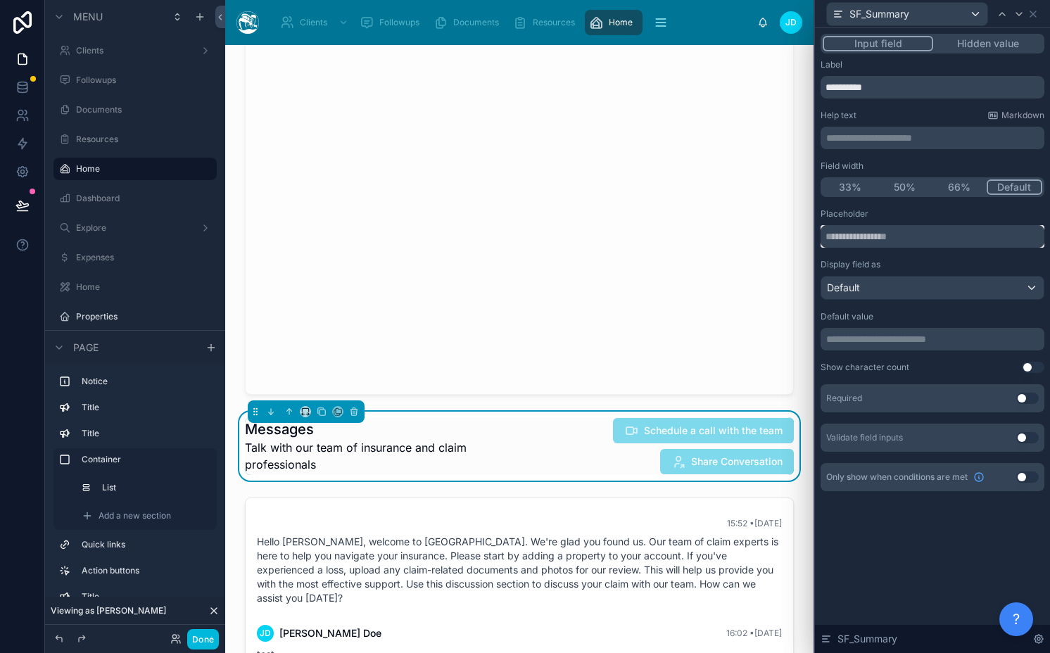
click at [938, 227] on input "text" at bounding box center [932, 236] width 224 height 23
click at [903, 89] on input "**********" at bounding box center [932, 87] width 224 height 23
paste input "**********"
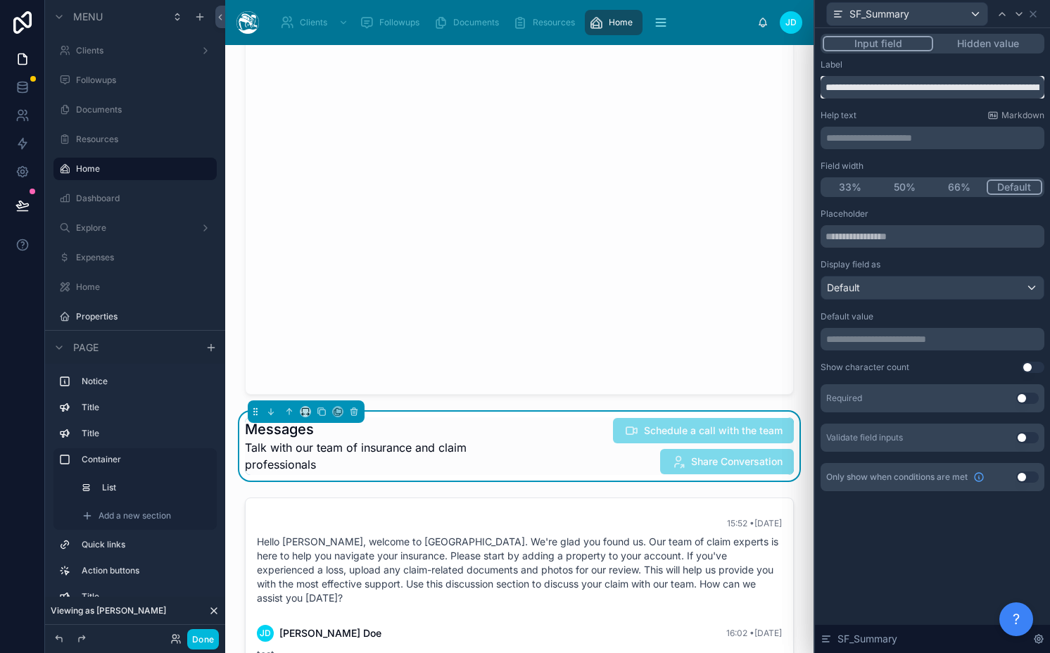
scroll to position [0, 91]
type input "**********"
click at [897, 104] on div "**********" at bounding box center [932, 275] width 224 height 432
click at [1032, 394] on button "Use setting" at bounding box center [1027, 398] width 23 height 11
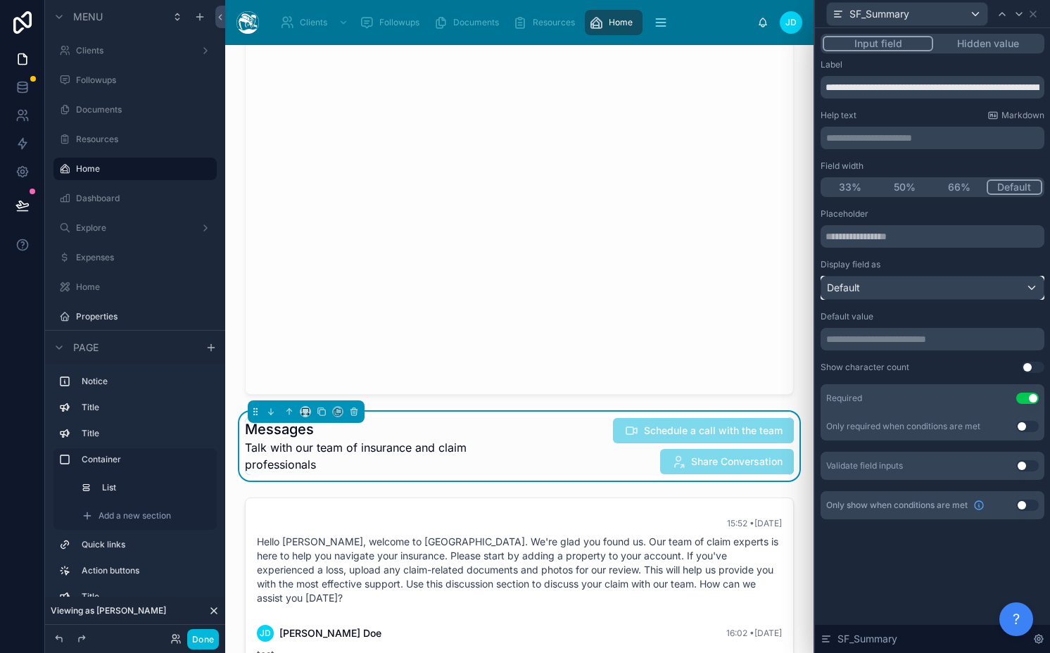
click at [864, 286] on div "Default" at bounding box center [932, 288] width 222 height 23
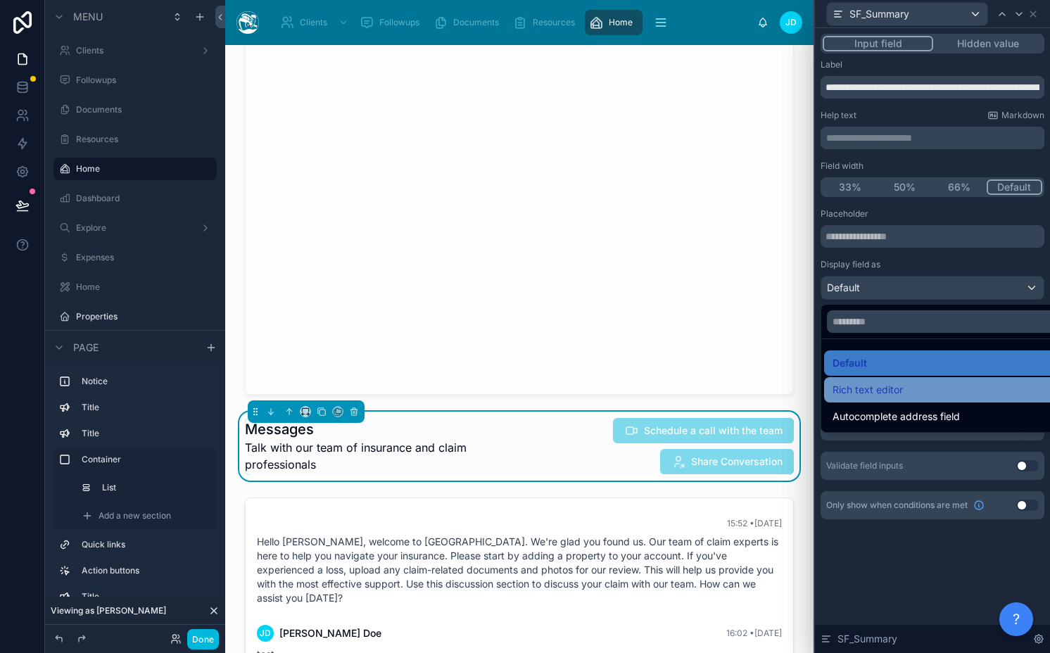
click at [868, 393] on span "Rich text editor" at bounding box center [867, 389] width 70 height 17
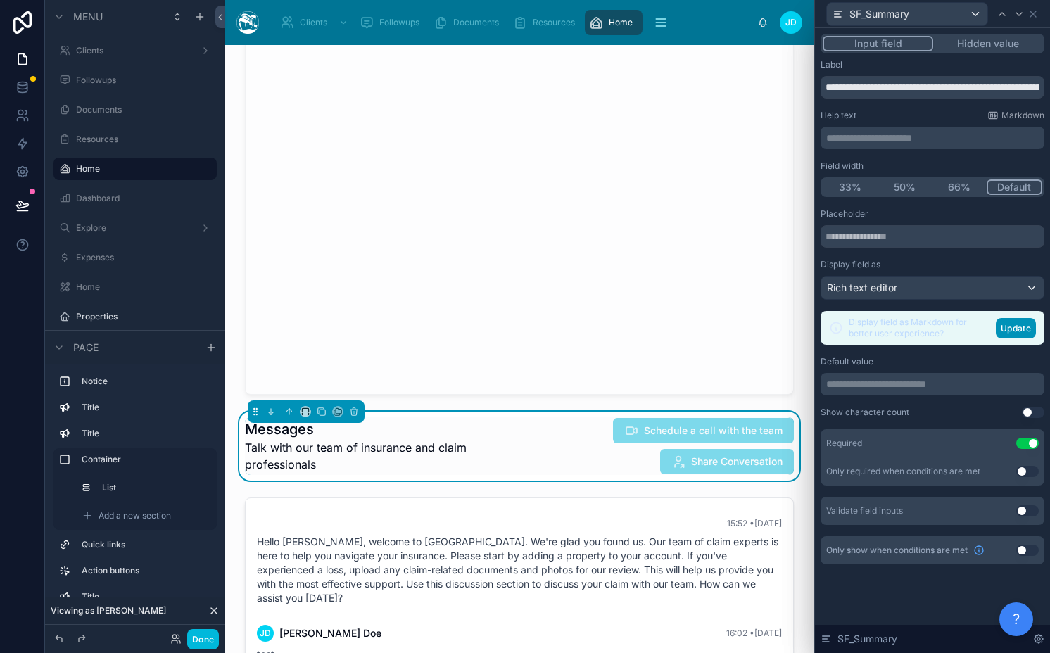
click at [1005, 327] on button "Update" at bounding box center [1016, 328] width 40 height 20
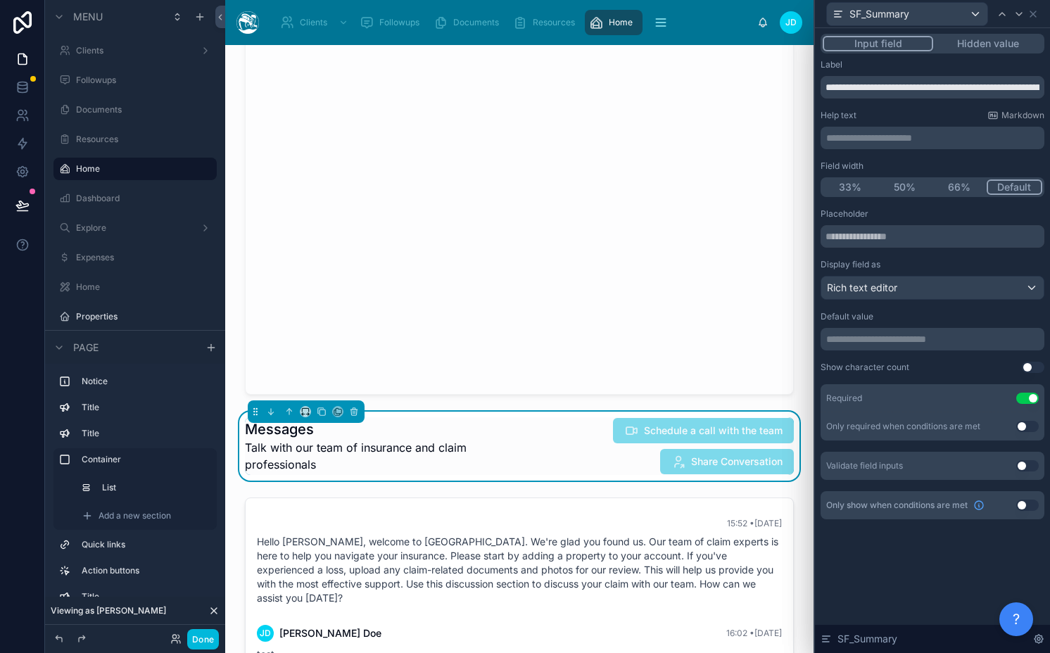
click at [1028, 427] on button "Use setting" at bounding box center [1027, 426] width 23 height 11
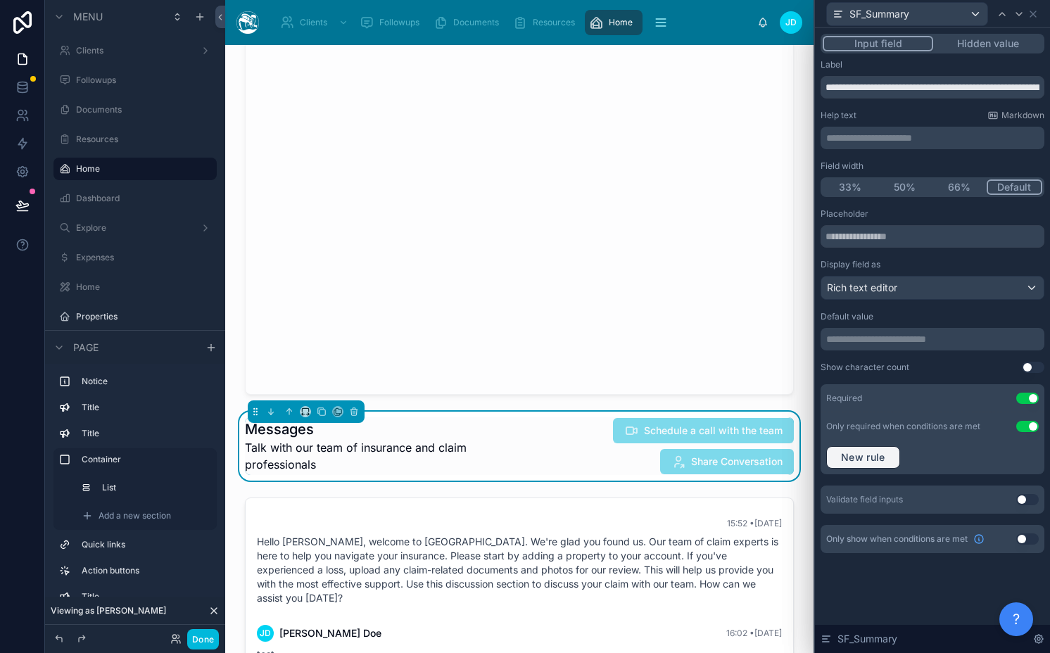
click at [865, 449] on button "New rule" at bounding box center [863, 457] width 74 height 23
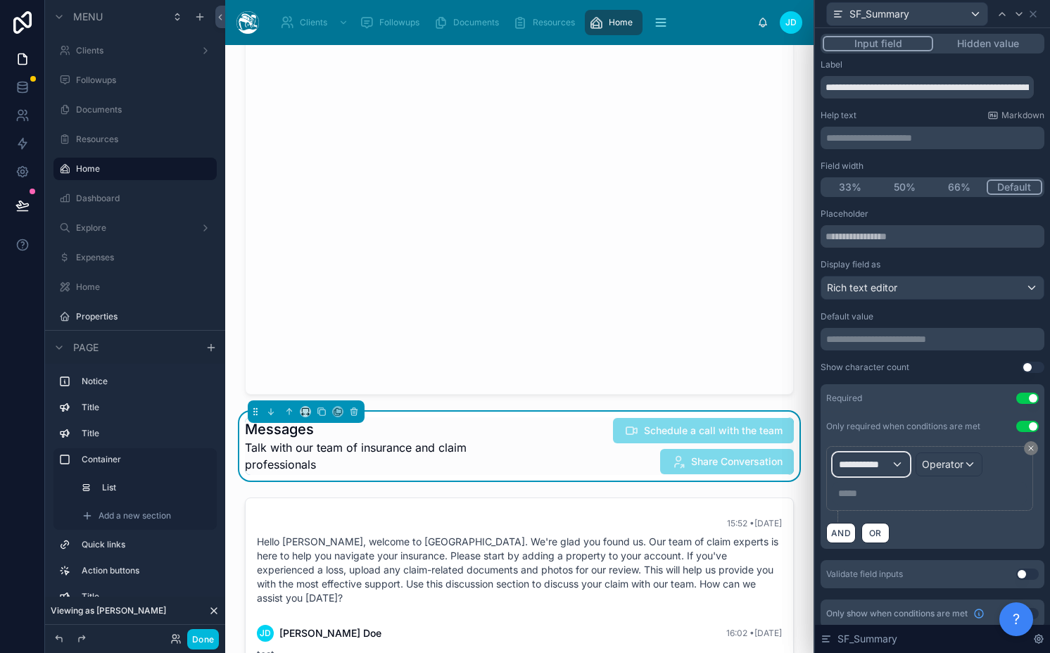
click at [869, 476] on button "**********" at bounding box center [870, 464] width 77 height 24
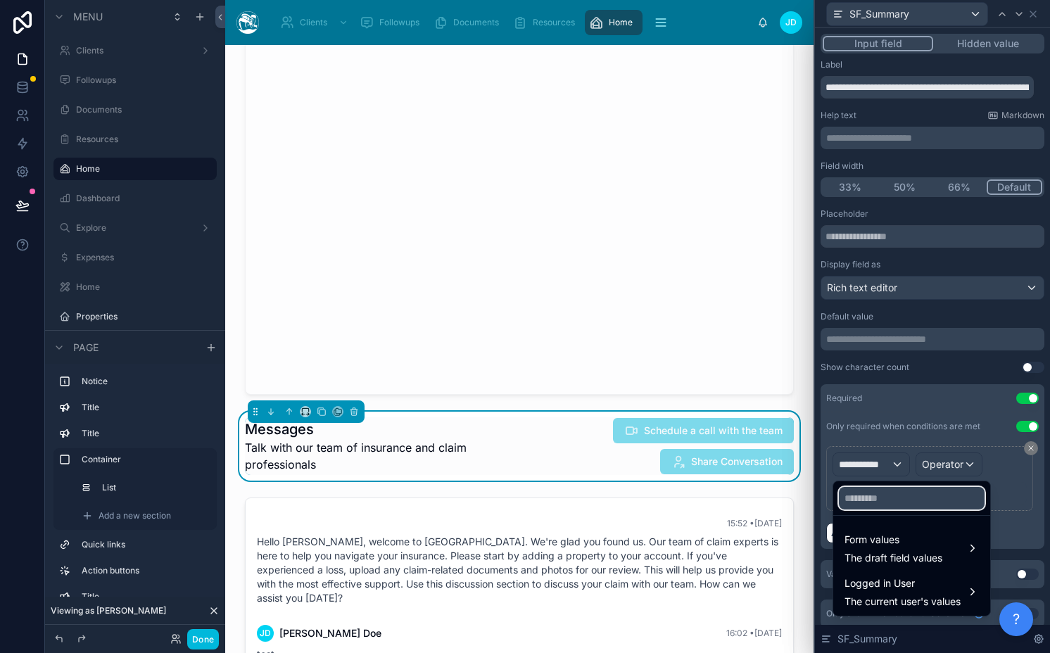
click at [870, 508] on input "text" at bounding box center [912, 498] width 146 height 23
type input "**"
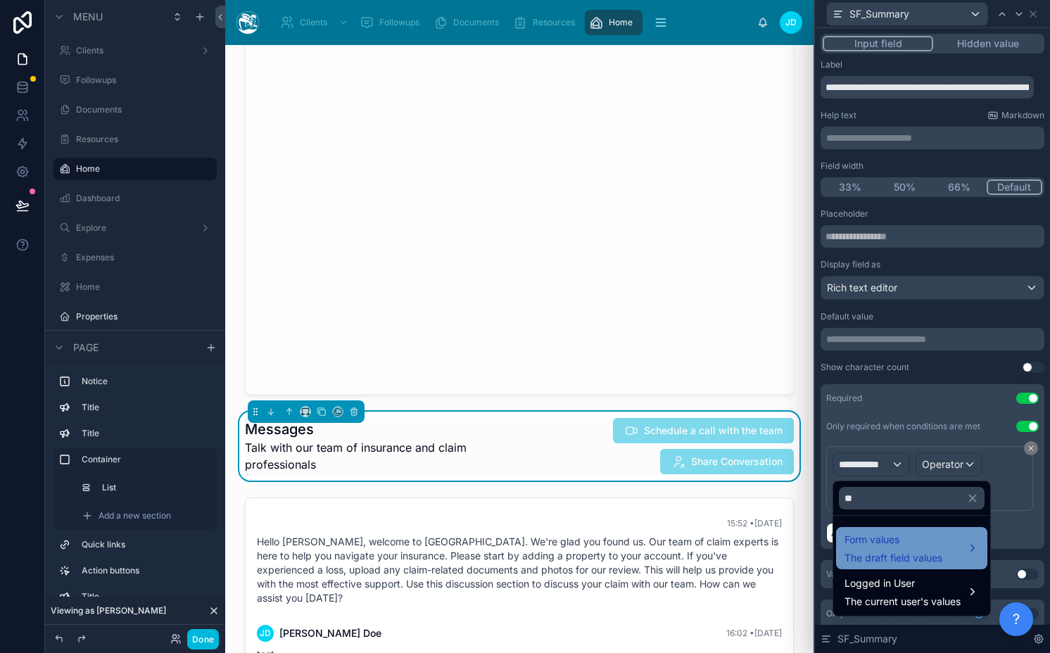
click at [865, 535] on span "Form values" at bounding box center [893, 539] width 98 height 17
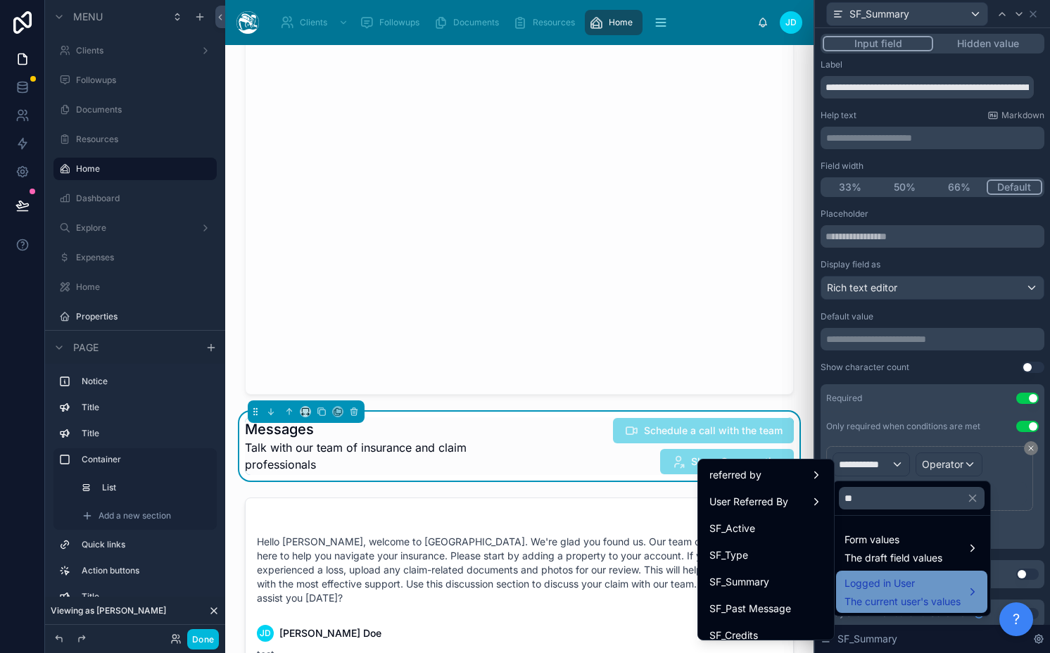
click at [884, 595] on span "The current user's values" at bounding box center [902, 602] width 116 height 14
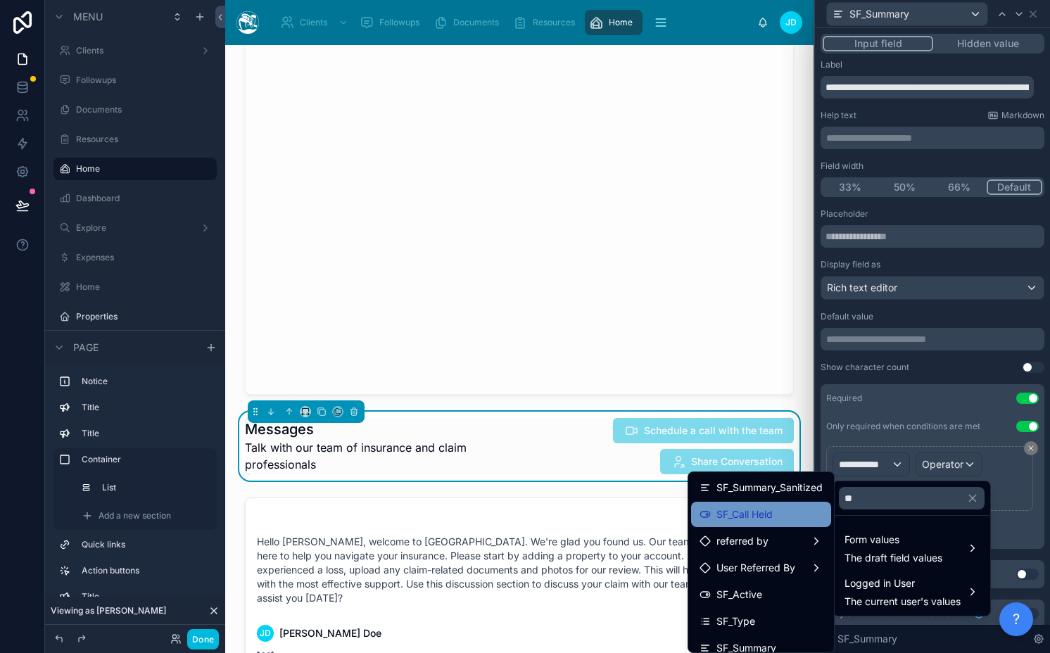
click at [751, 521] on span "SF_Call Held" at bounding box center [744, 514] width 56 height 17
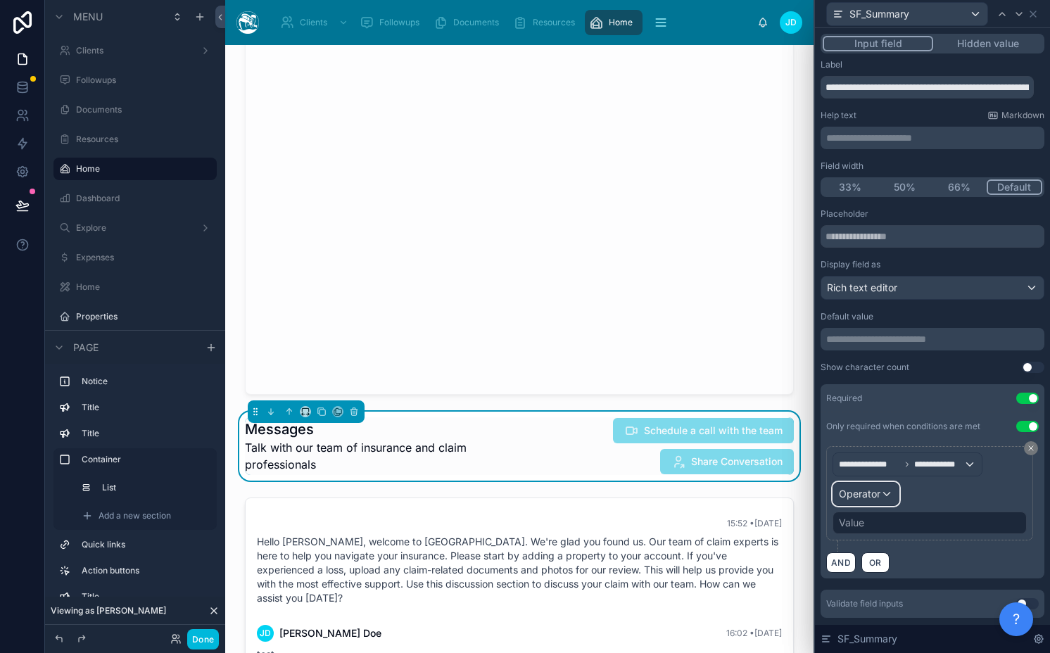
click at [889, 494] on div "Operator" at bounding box center [865, 494] width 65 height 23
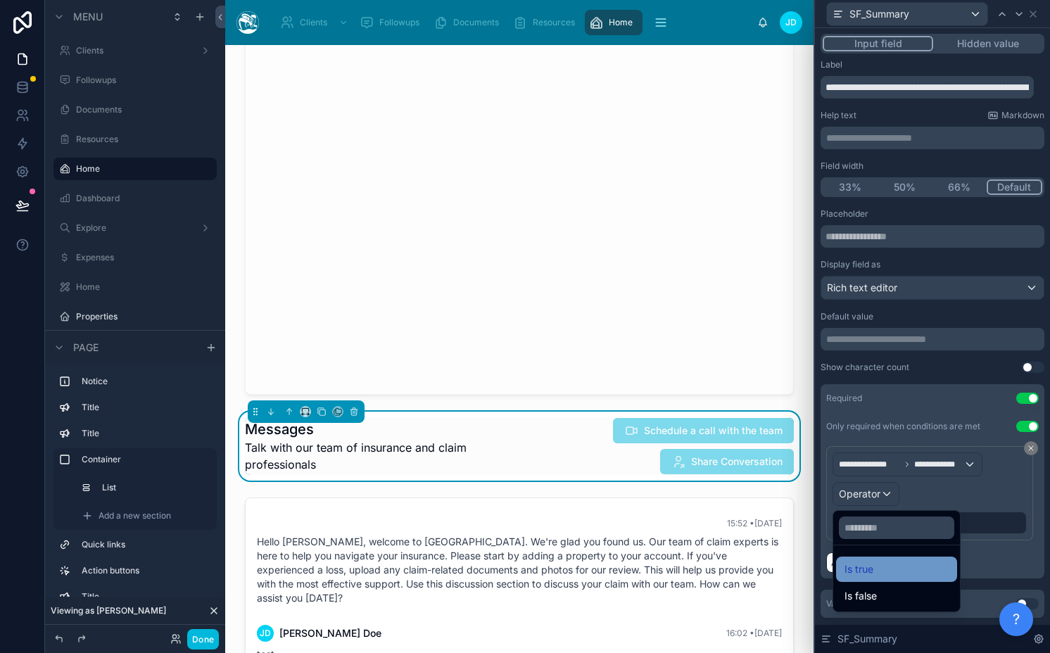
click at [872, 562] on span "Is true" at bounding box center [858, 569] width 29 height 17
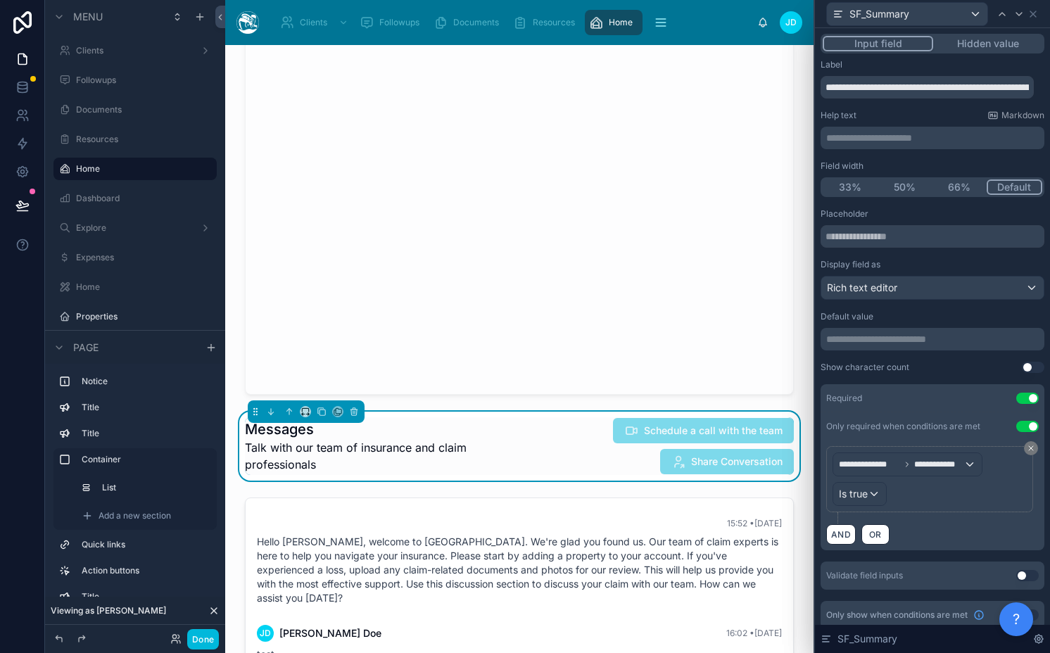
scroll to position [10, 0]
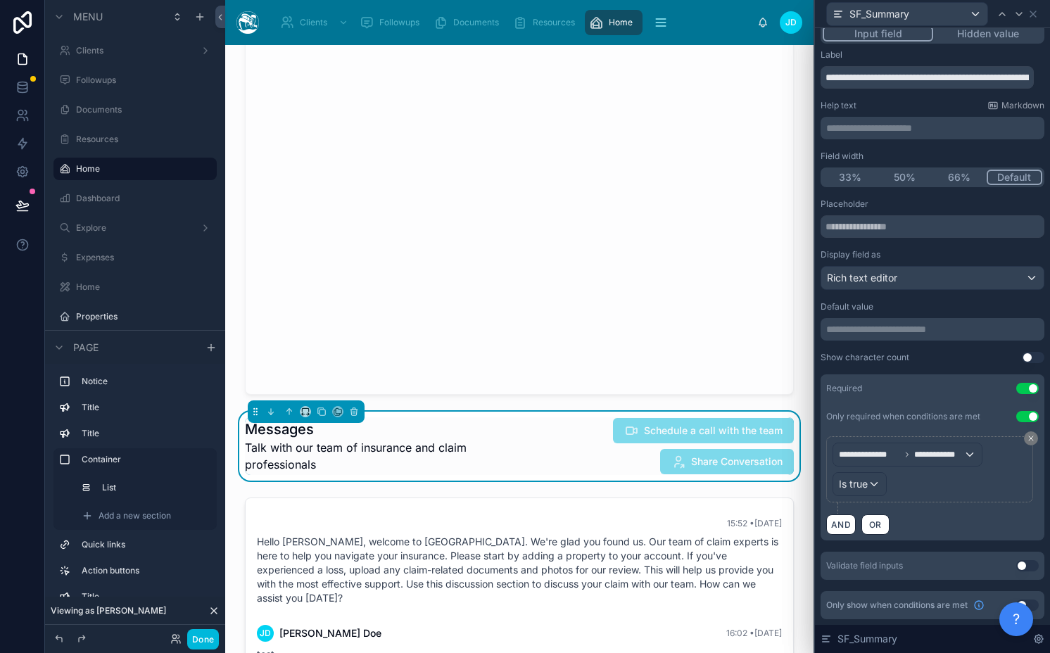
click at [1007, 557] on div "Validate field inputs Use setting" at bounding box center [932, 566] width 224 height 28
click at [1016, 566] on button "Use setting" at bounding box center [1027, 565] width 23 height 11
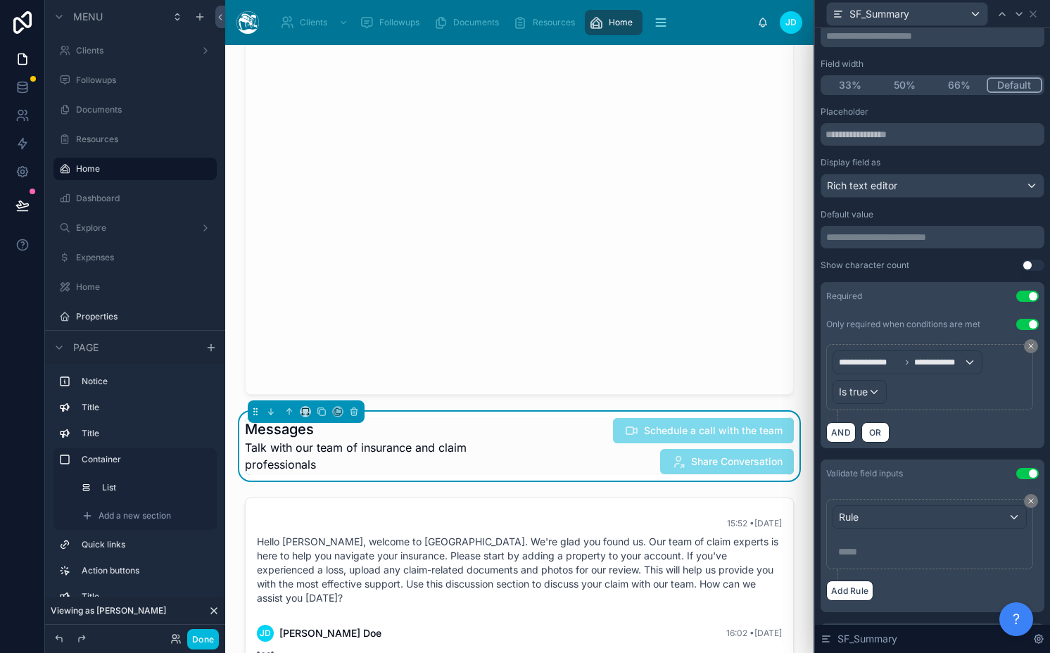
scroll to position [130, 0]
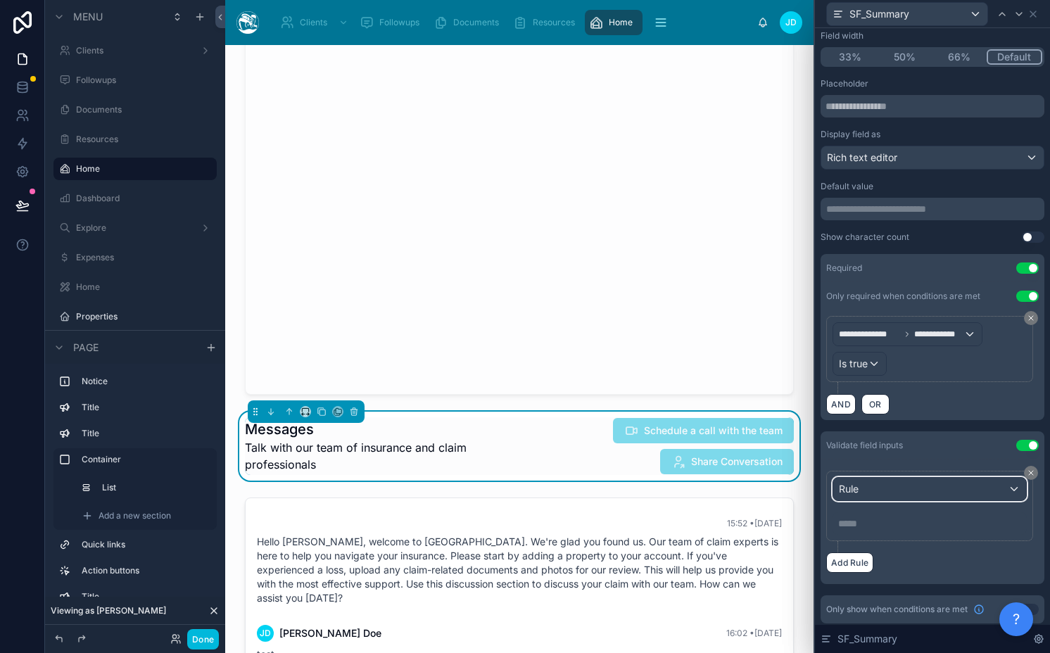
click at [893, 478] on div "Rule" at bounding box center [929, 489] width 193 height 23
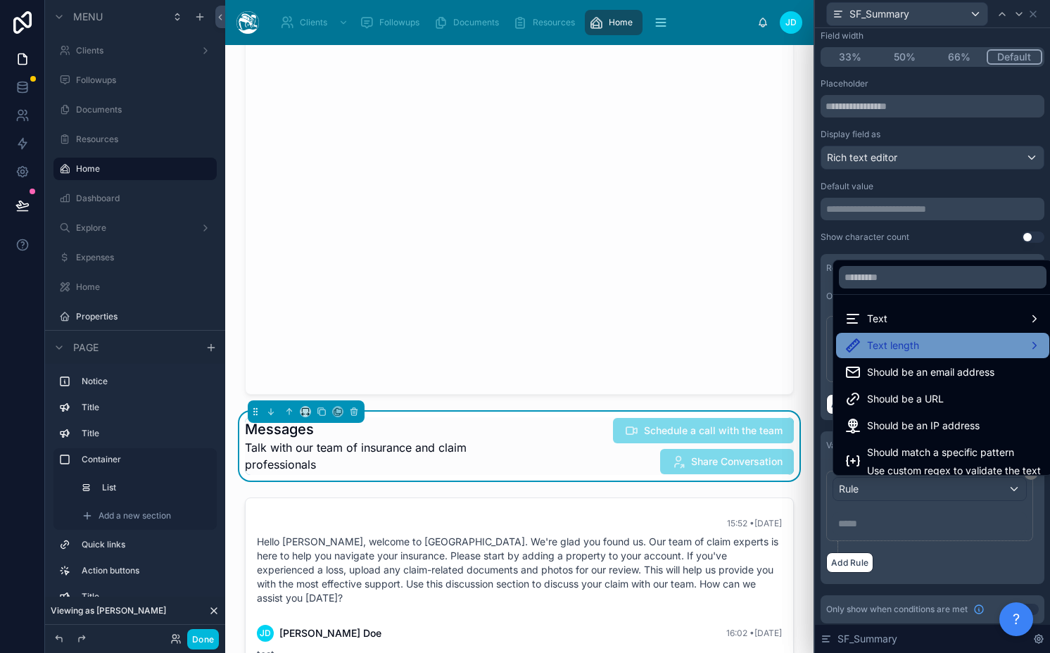
click at [908, 343] on span "Text length" at bounding box center [893, 345] width 52 height 17
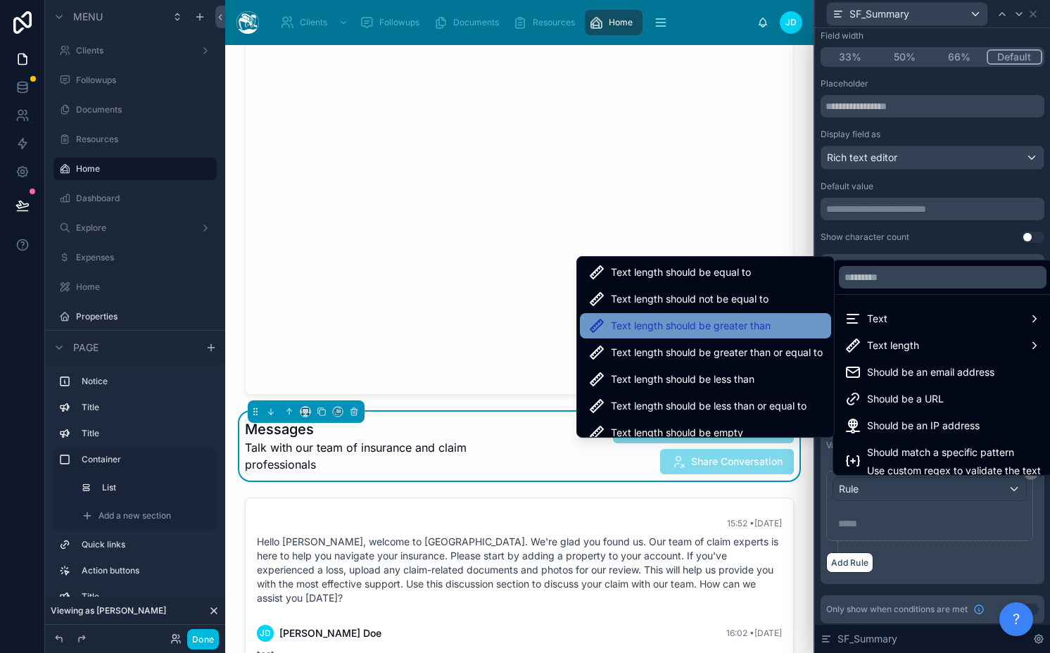
click at [720, 323] on span "Text length should be greater than" at bounding box center [691, 325] width 160 height 17
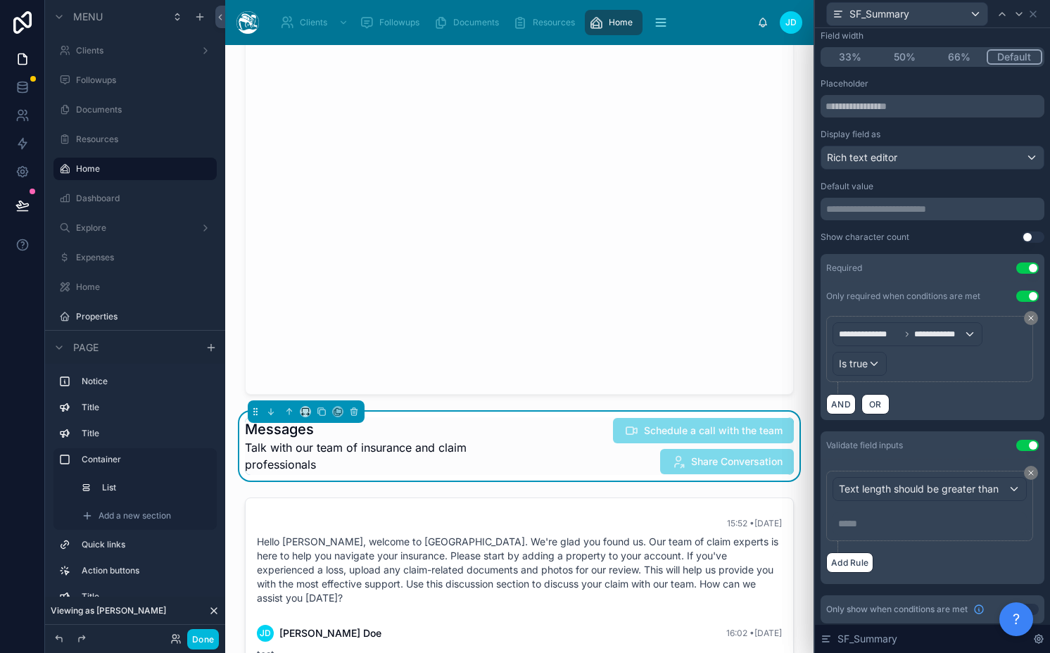
click at [883, 526] on p "***** ﻿" at bounding box center [931, 523] width 186 height 14
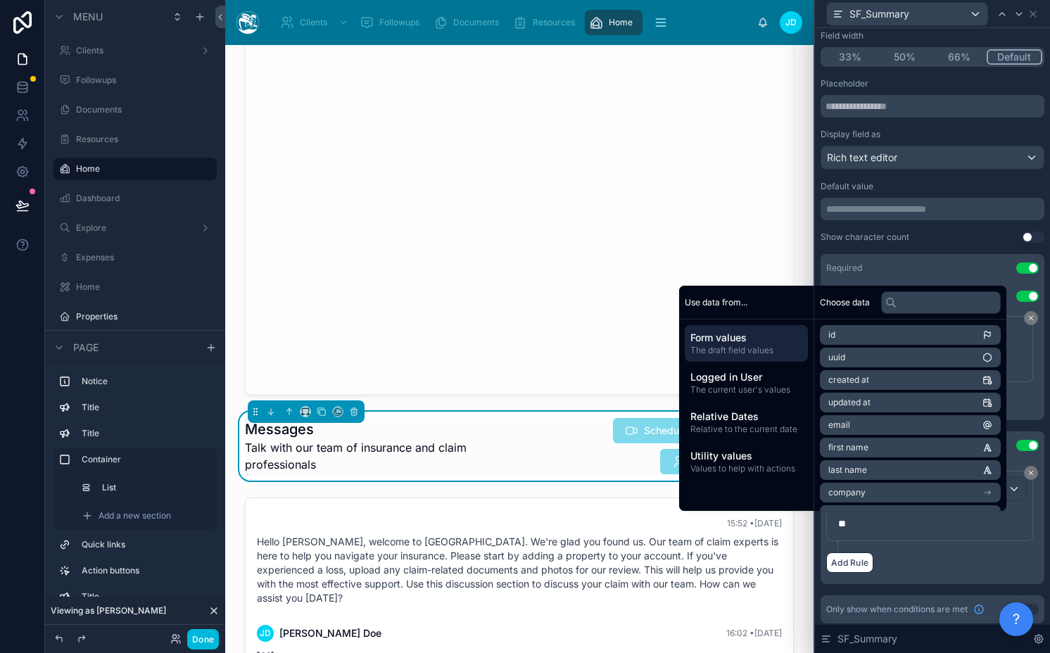
click at [982, 550] on div "Text length should be greater than **" at bounding box center [932, 512] width 212 height 82
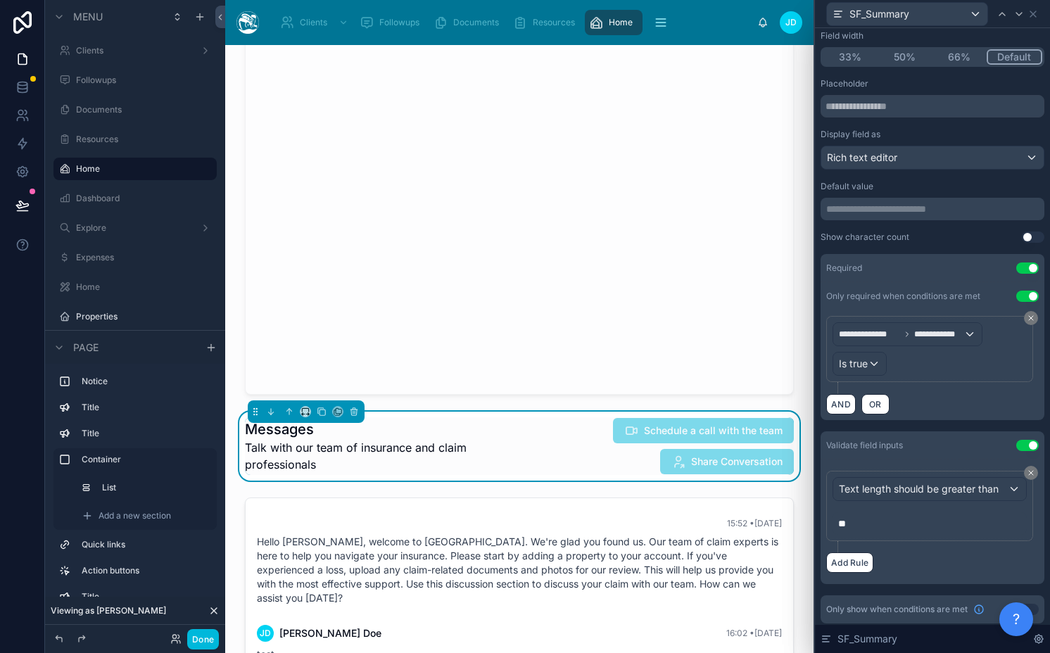
scroll to position [134, 0]
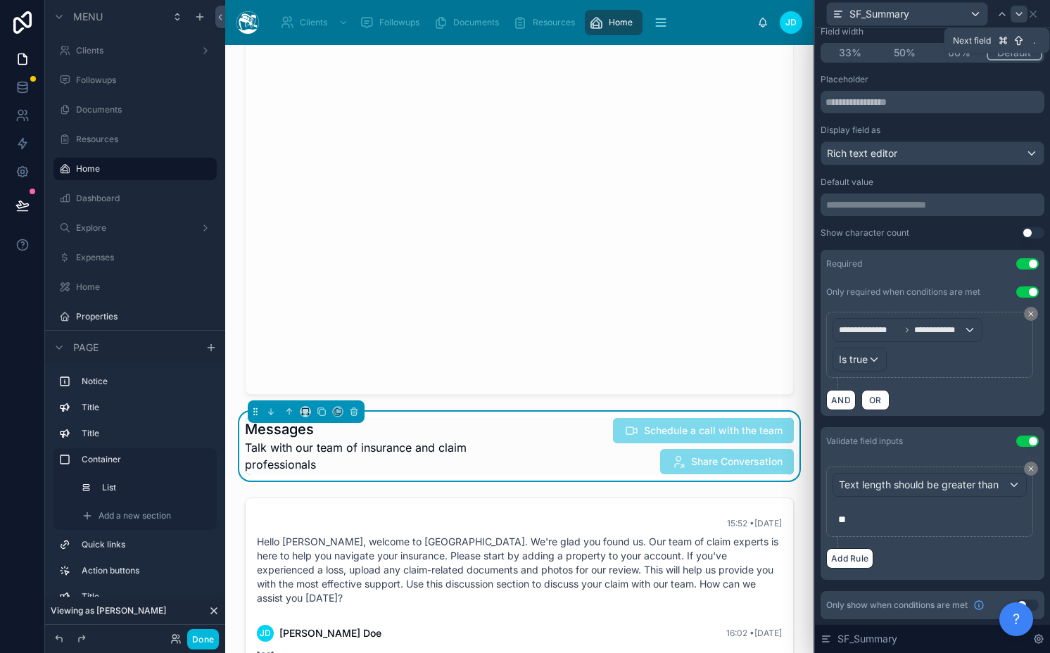
click at [1017, 13] on icon at bounding box center [1019, 14] width 6 height 3
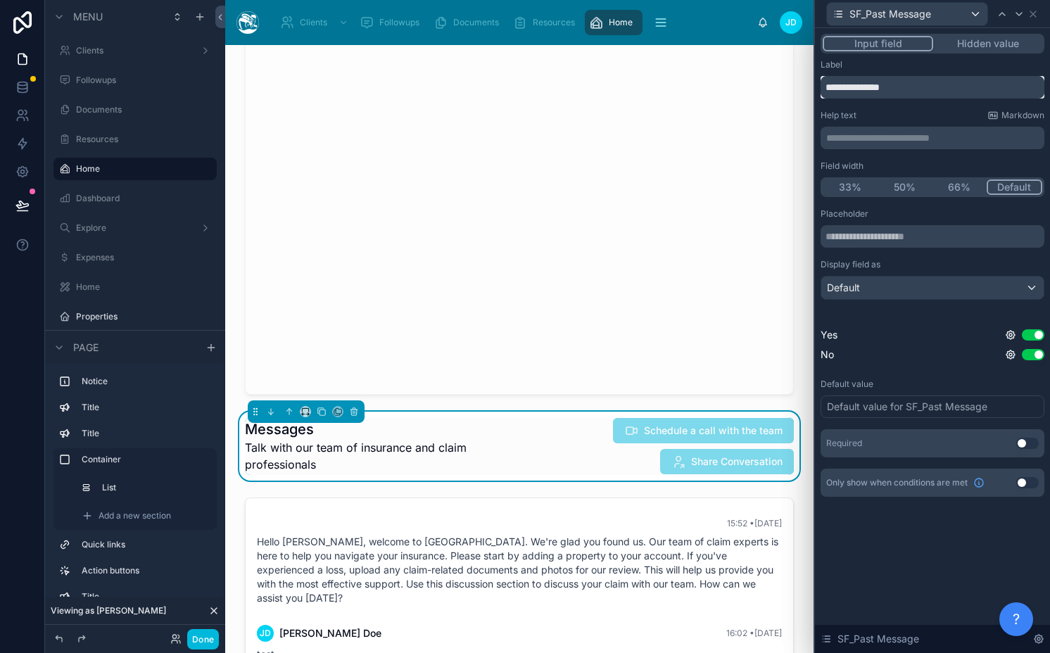
click at [899, 87] on input "**********" at bounding box center [932, 87] width 224 height 23
paste input "**********"
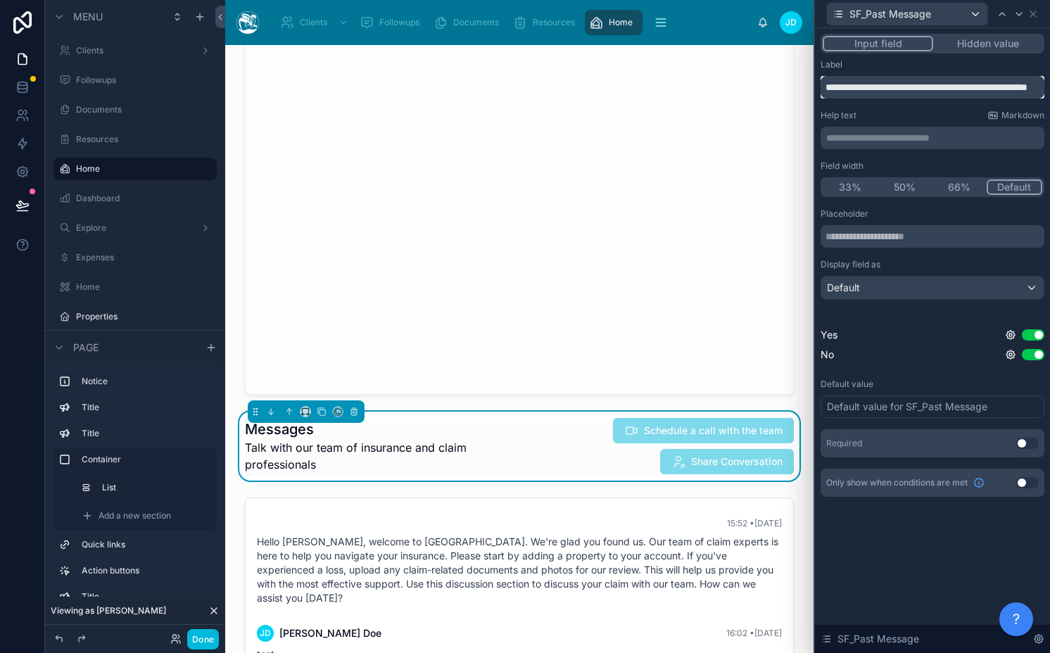
type input "**********"
click at [1027, 444] on button "Use setting" at bounding box center [1027, 443] width 23 height 11
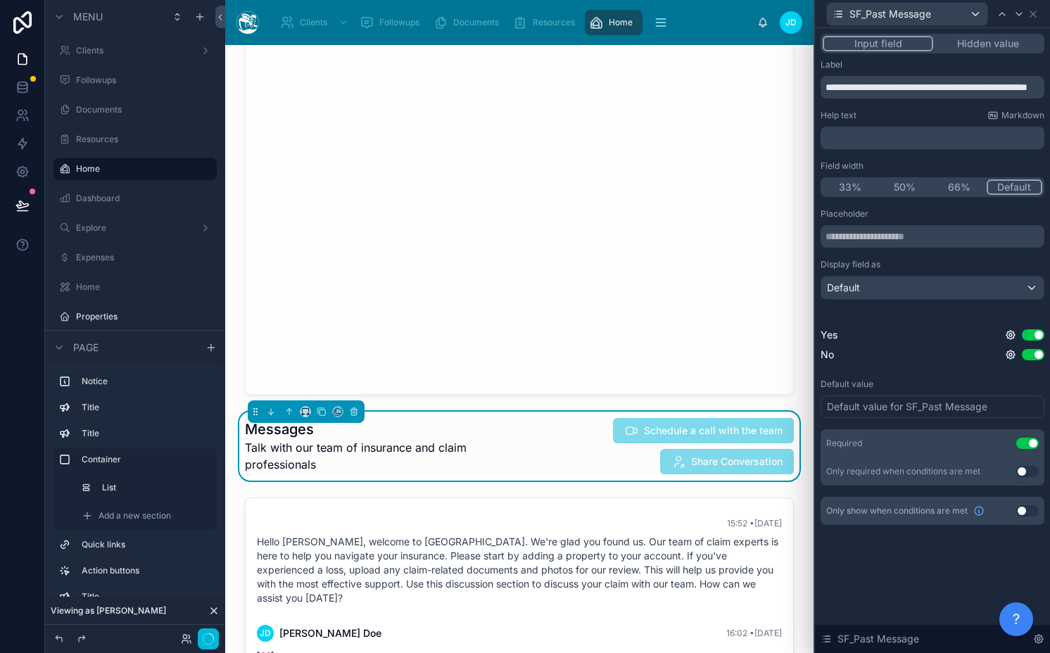
scroll to position [0, 0]
click at [890, 286] on div "Default" at bounding box center [932, 288] width 222 height 23
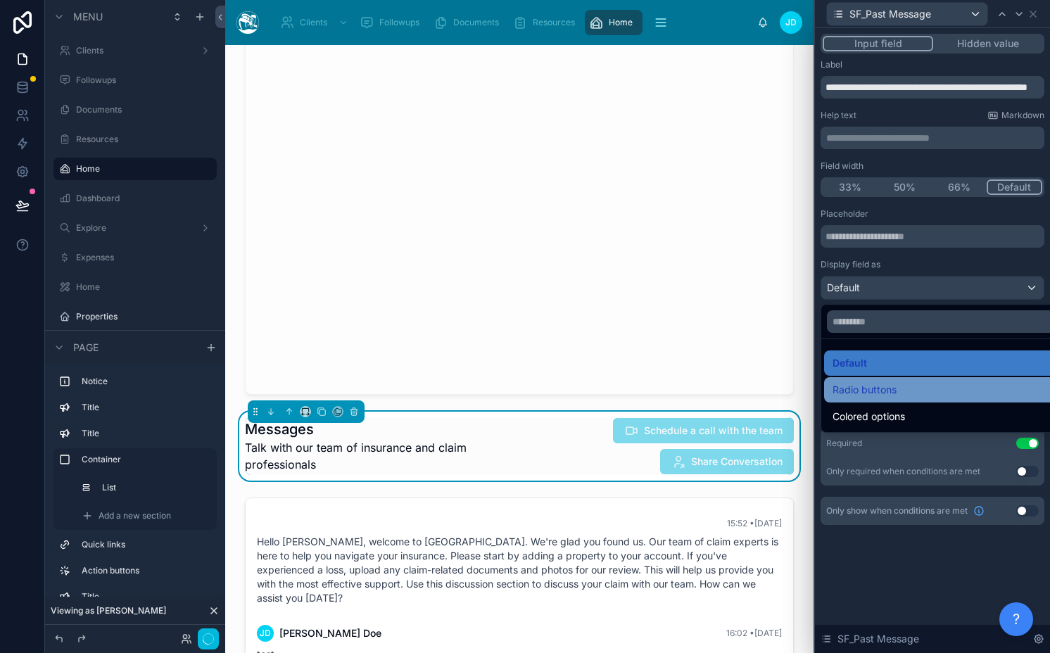
click at [869, 384] on span "Radio buttons" at bounding box center [864, 389] width 64 height 17
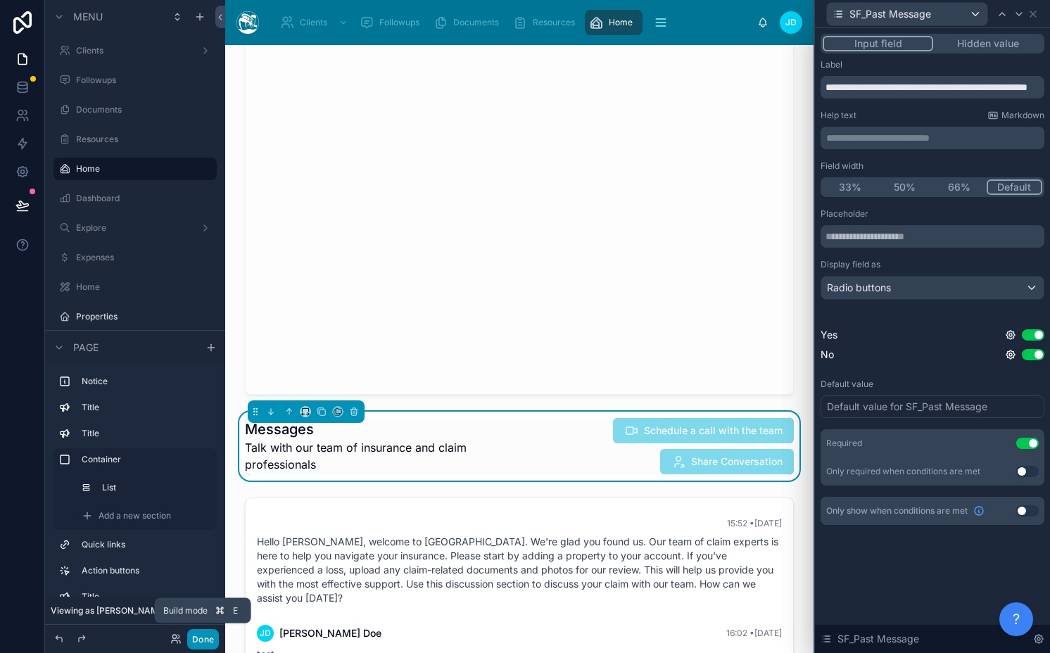
click at [201, 637] on button "Done" at bounding box center [203, 639] width 32 height 20
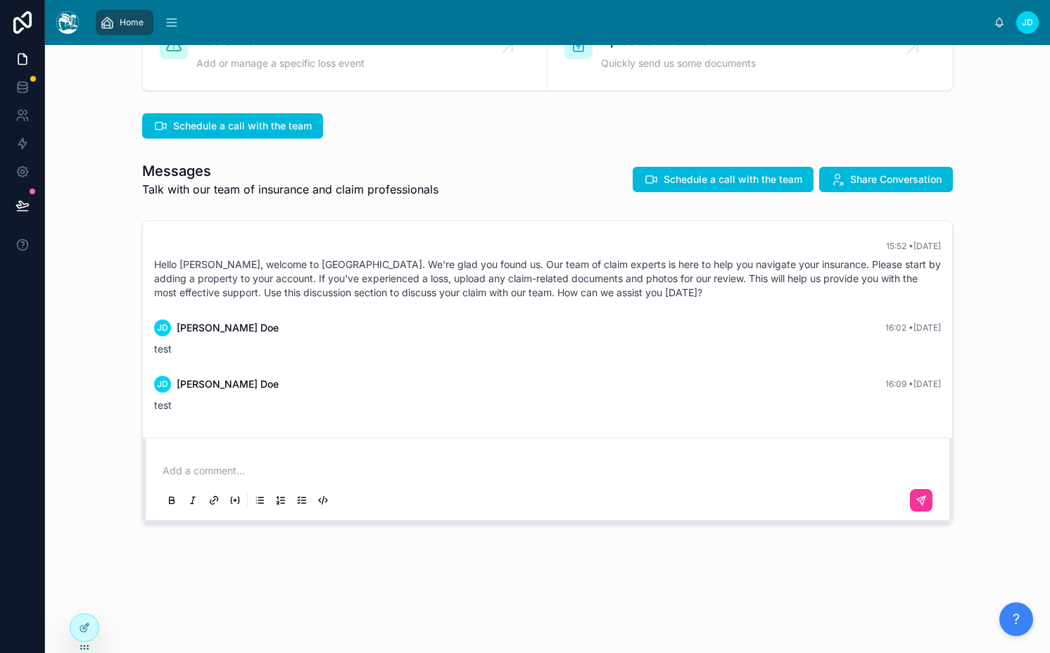
scroll to position [210, 0]
click at [747, 177] on span "Schedule a call with the team" at bounding box center [733, 179] width 139 height 14
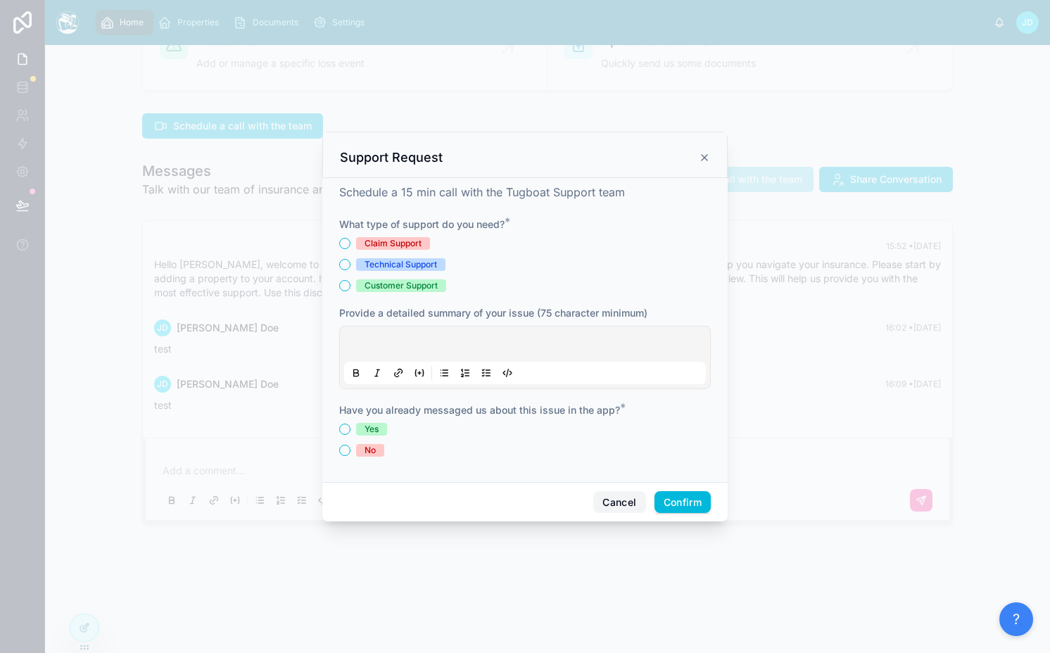
click at [604, 496] on button "Cancel" at bounding box center [619, 502] width 52 height 23
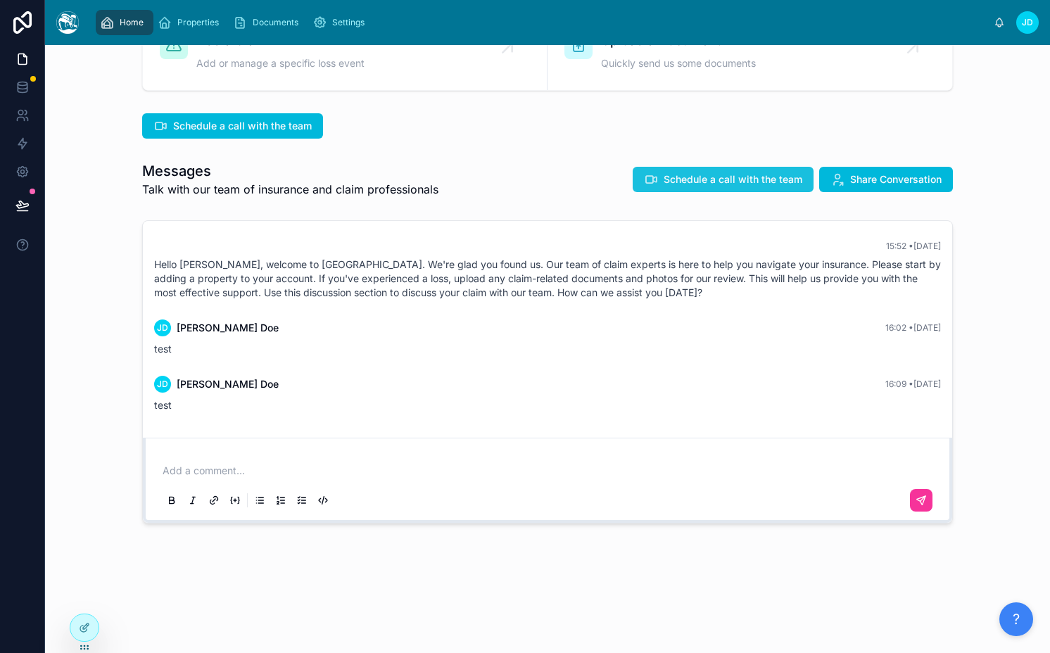
click at [732, 179] on span "Schedule a call with the team" at bounding box center [733, 179] width 139 height 14
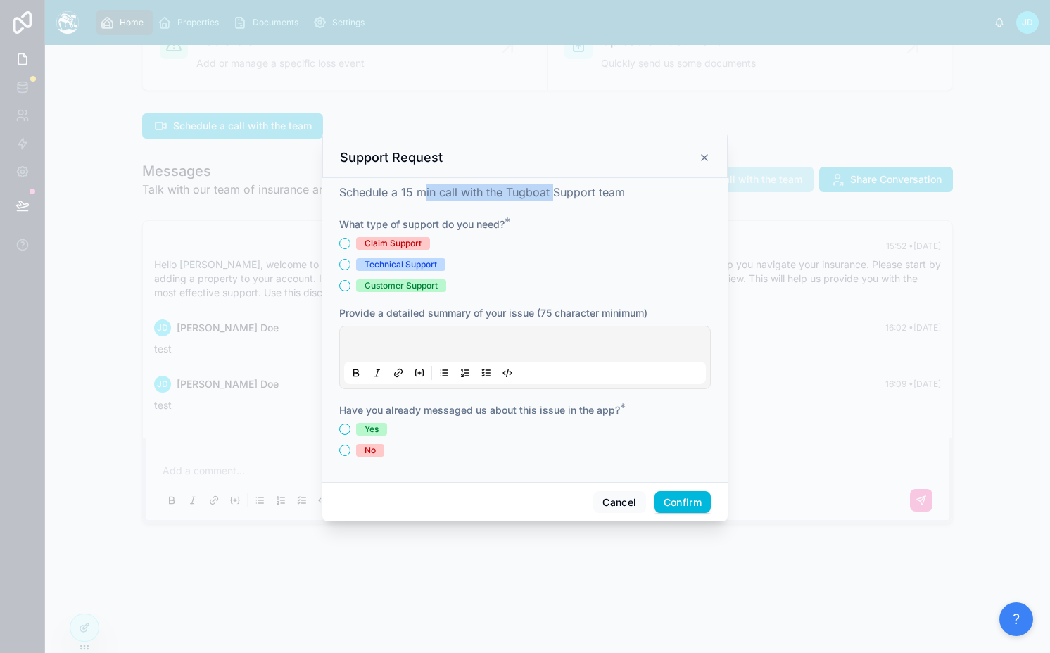
drag, startPoint x: 426, startPoint y: 187, endPoint x: 556, endPoint y: 187, distance: 129.5
click at [556, 187] on span "Schedule a 15 min call with the Tugboat Support team" at bounding box center [482, 192] width 286 height 14
click at [557, 187] on span "Schedule a 15 min call with the Tugboat Support team" at bounding box center [482, 192] width 286 height 14
click at [620, 497] on button "Cancel" at bounding box center [619, 502] width 52 height 23
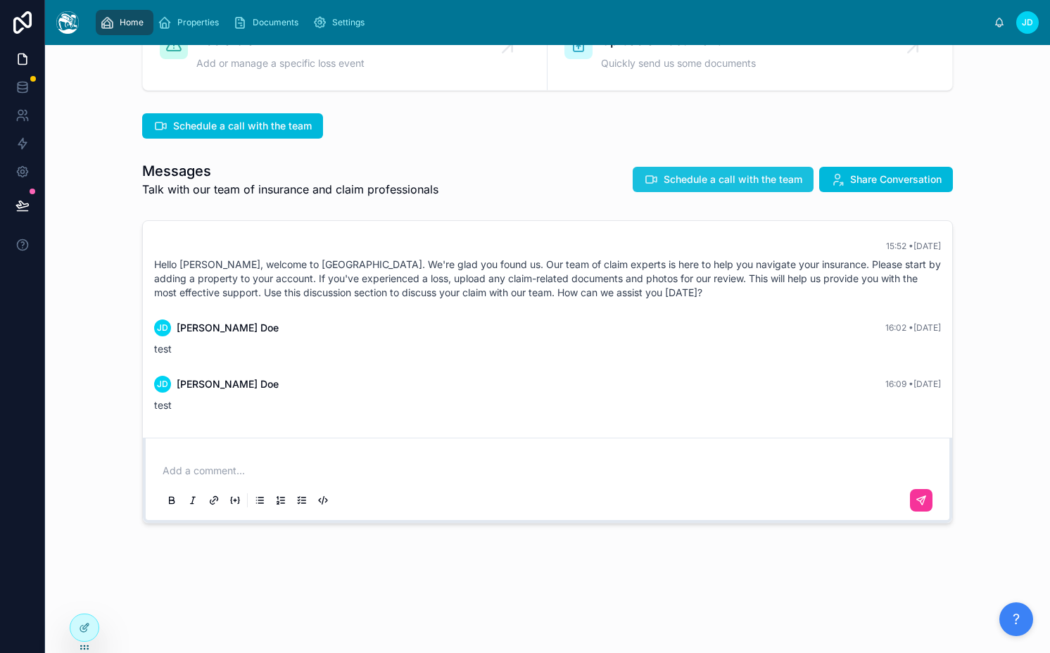
click at [710, 177] on span "Schedule a call with the team" at bounding box center [733, 179] width 139 height 14
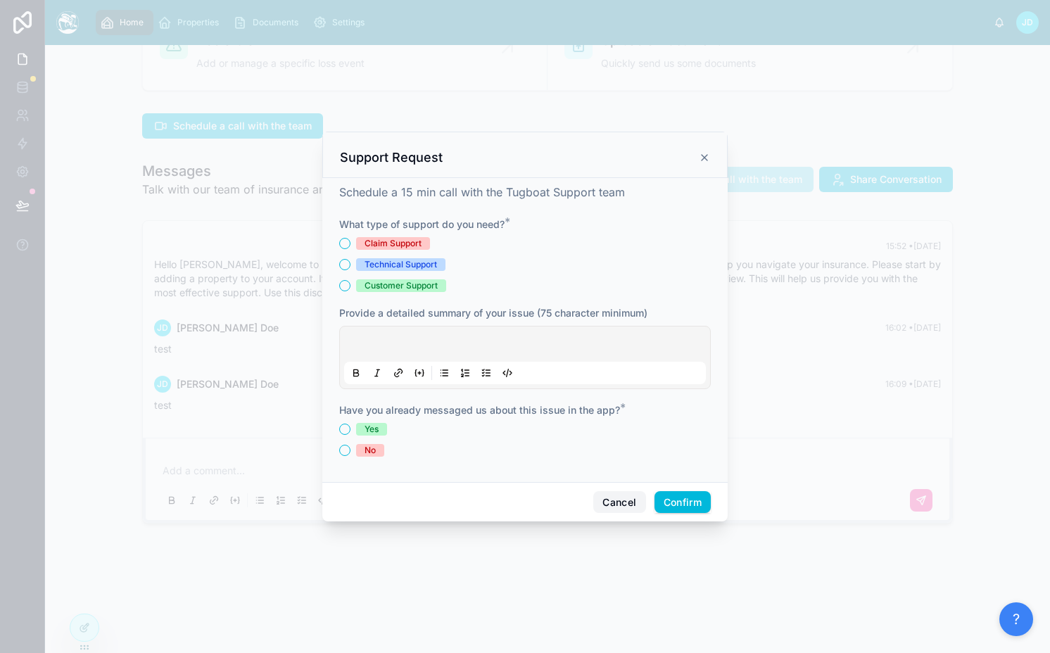
click at [623, 501] on button "Cancel" at bounding box center [619, 502] width 52 height 23
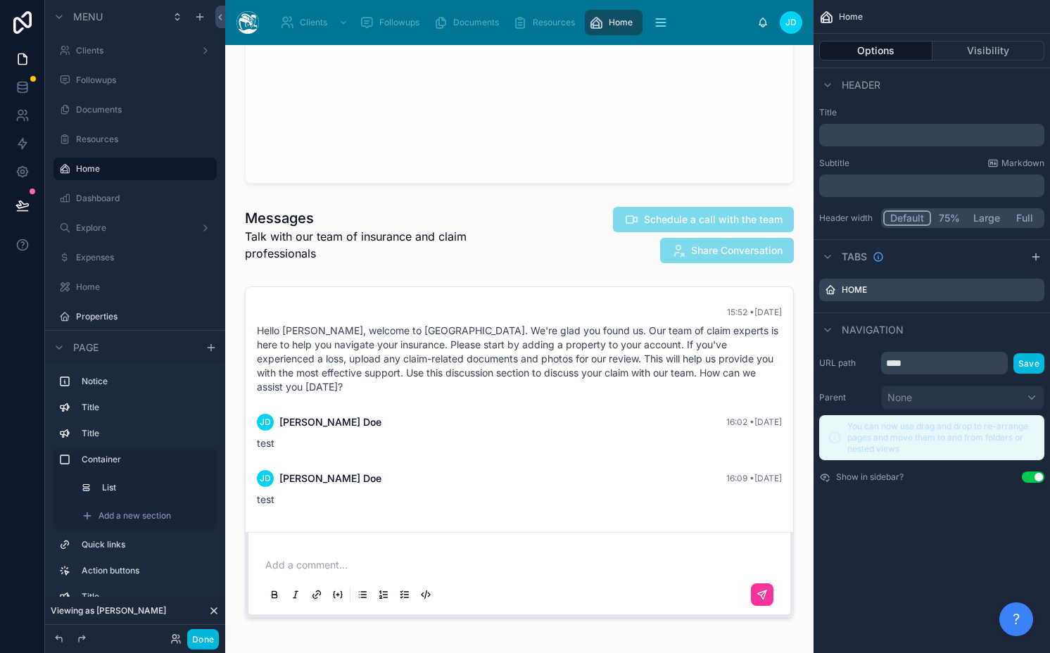
scroll to position [2603, 0]
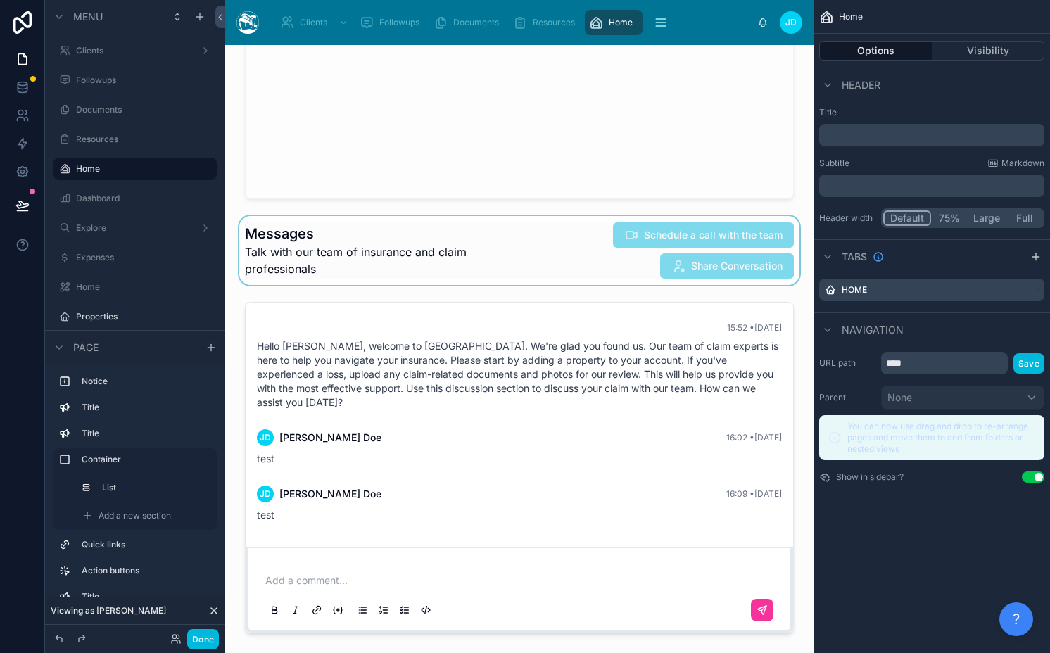
click at [663, 267] on div at bounding box center [519, 250] width 566 height 69
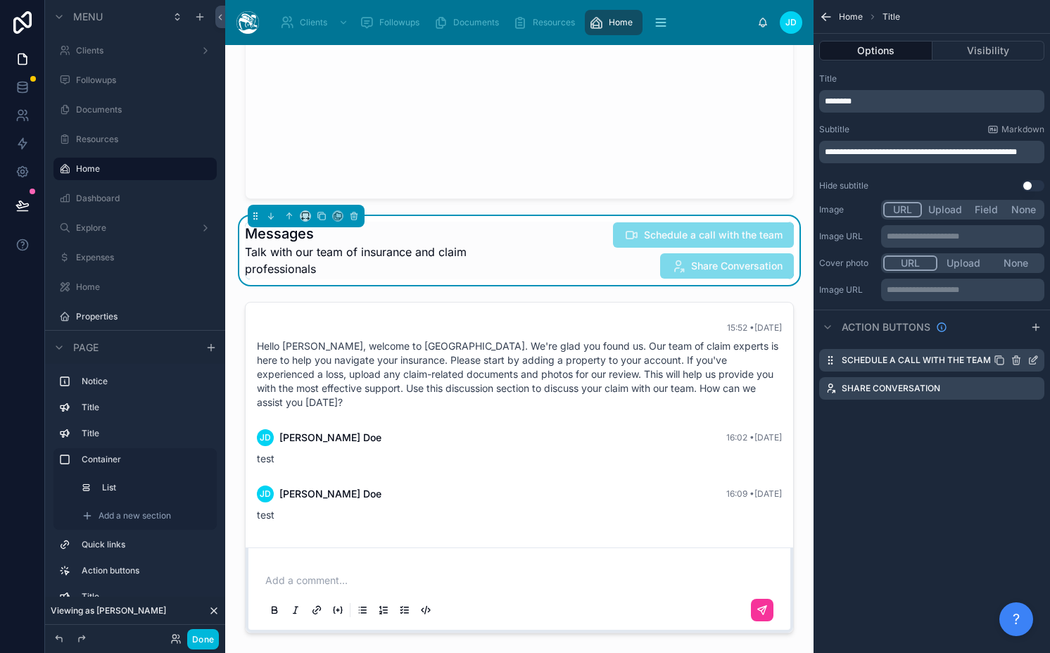
click at [1033, 360] on icon "scrollable content" at bounding box center [1035, 359] width 6 height 6
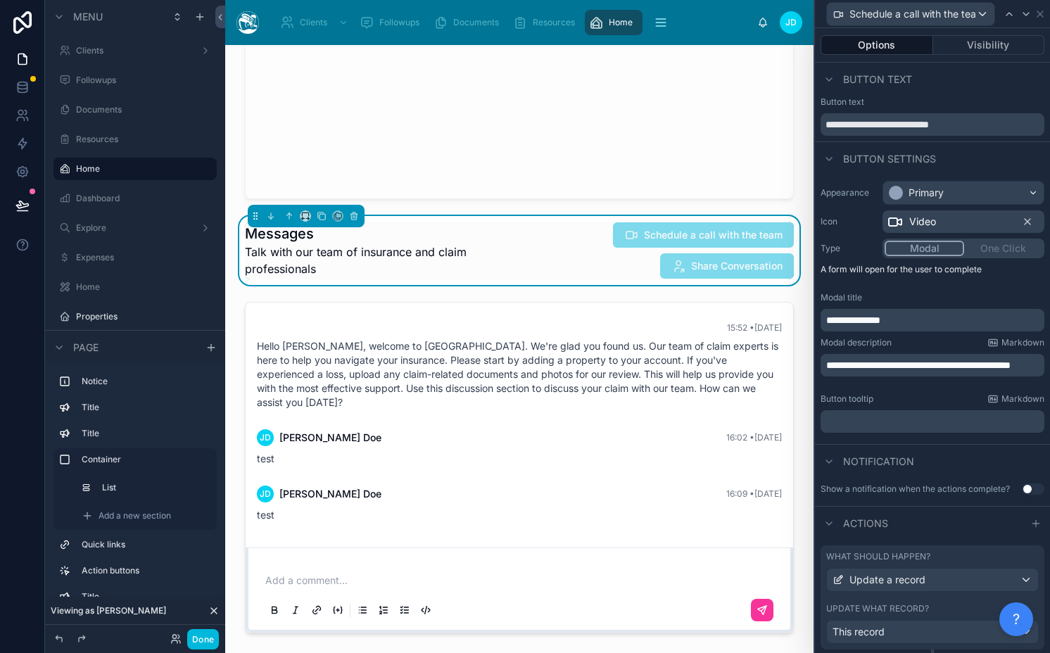
click at [869, 370] on span "**********" at bounding box center [918, 365] width 184 height 10
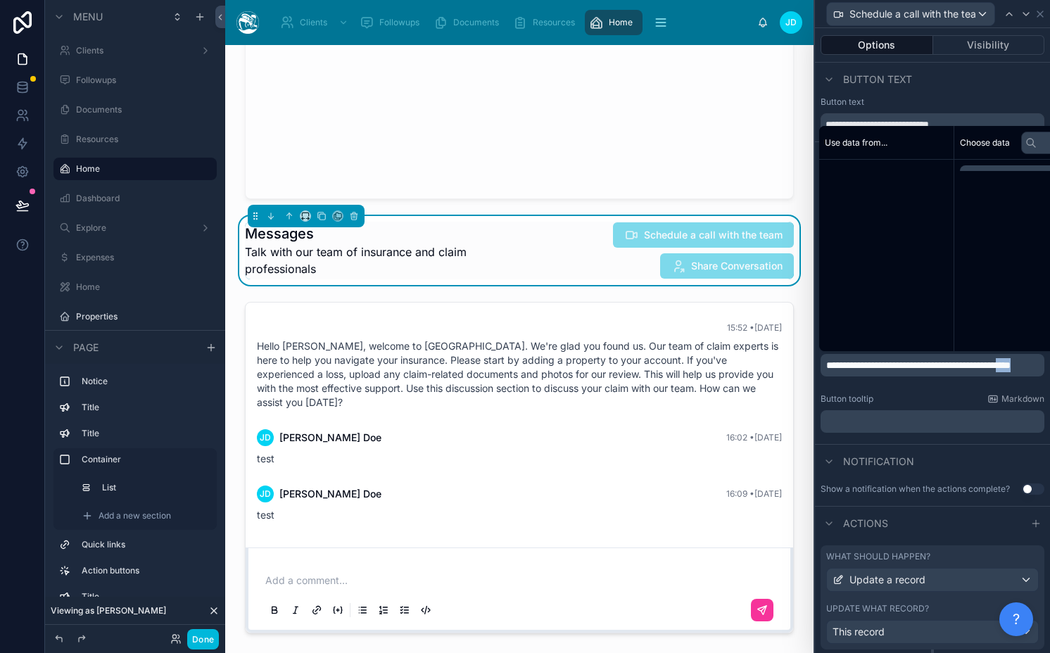
click at [869, 370] on span "**********" at bounding box center [918, 365] width 184 height 10
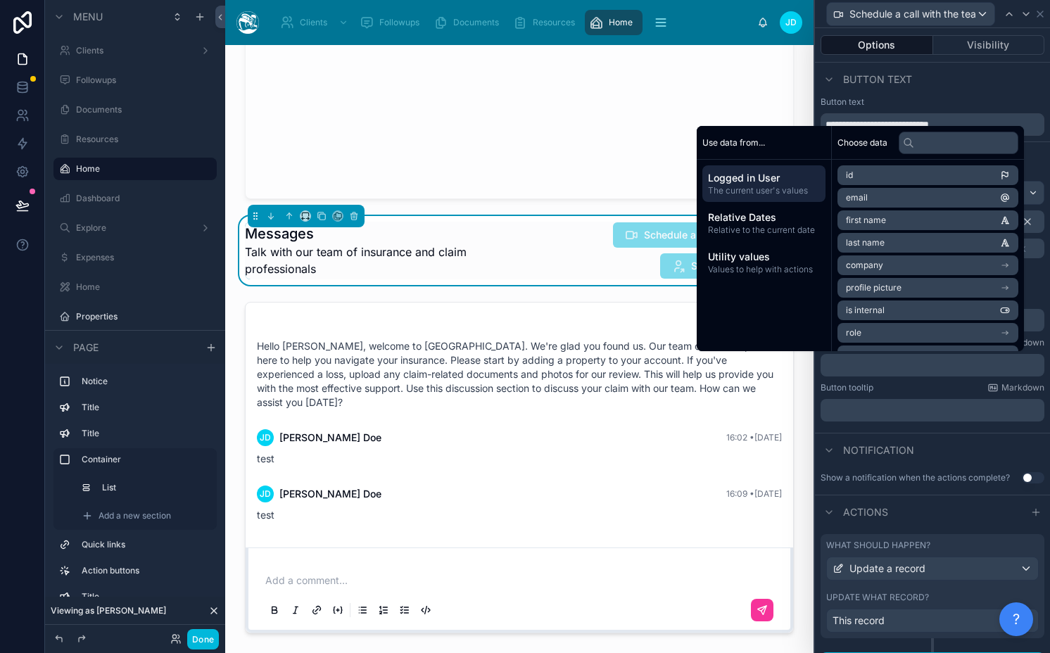
click at [863, 386] on label "Button tooltip" at bounding box center [846, 387] width 53 height 11
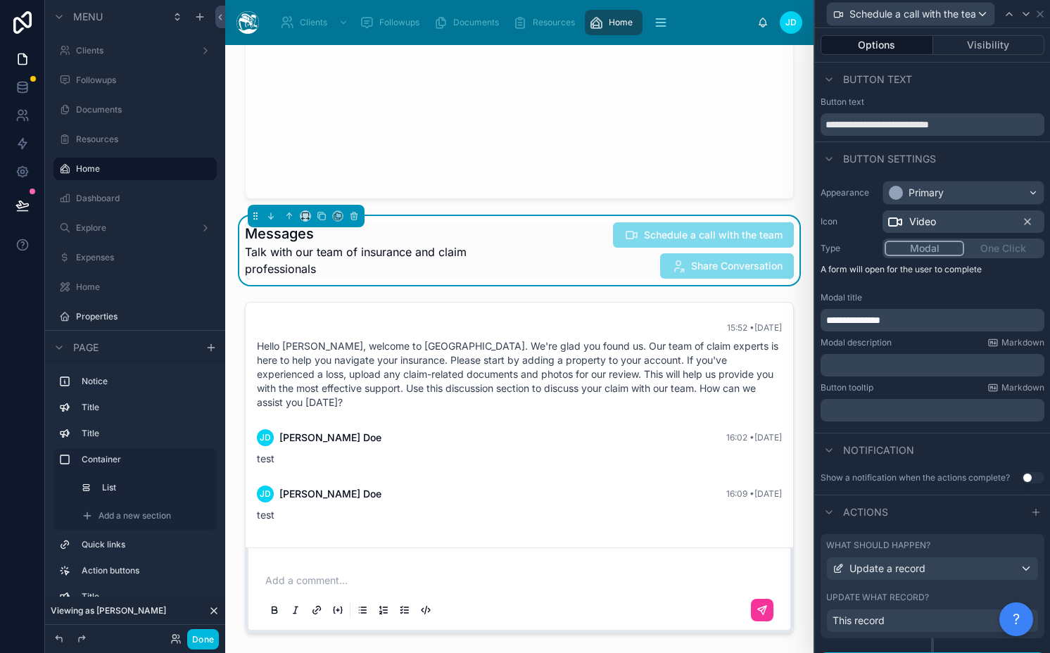
click at [866, 322] on span "**********" at bounding box center [853, 320] width 54 height 10
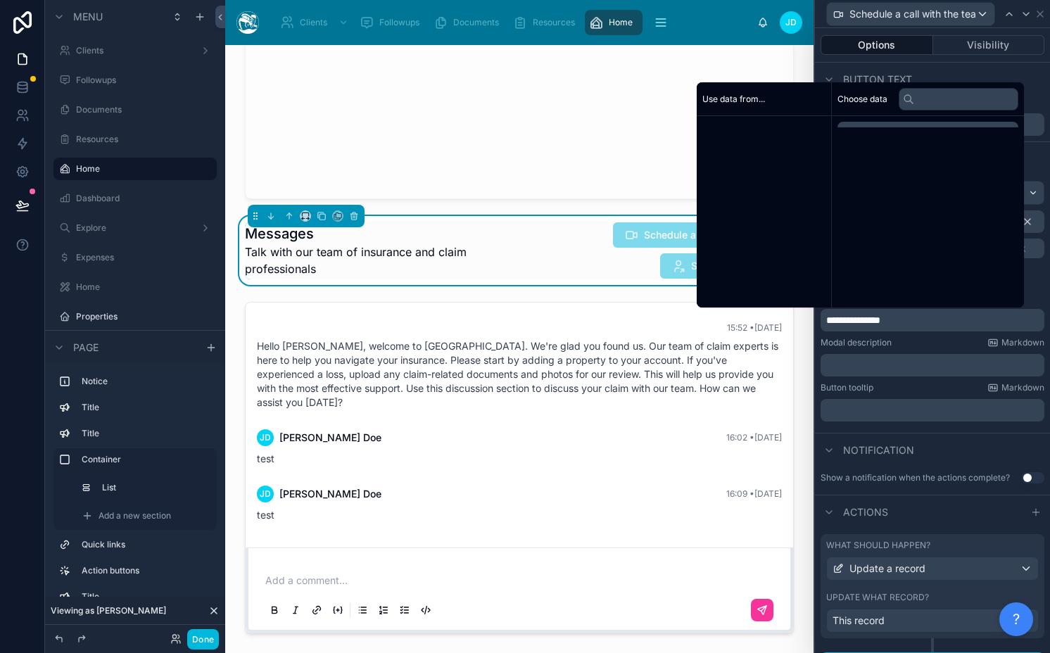
scroll to position [0, 0]
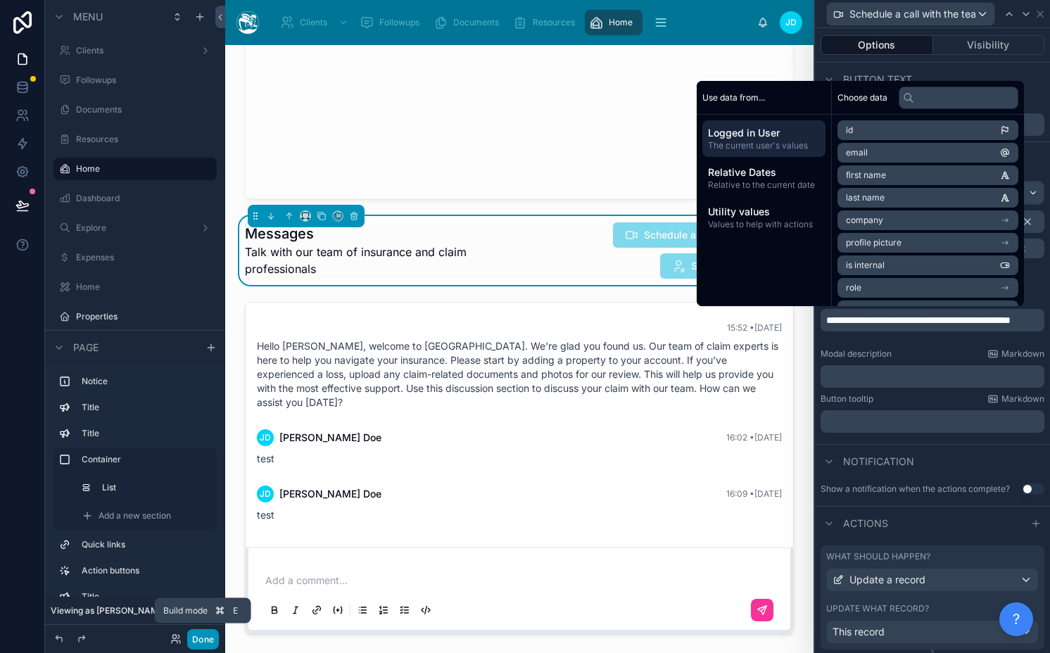
click at [201, 637] on button "Done" at bounding box center [203, 639] width 32 height 20
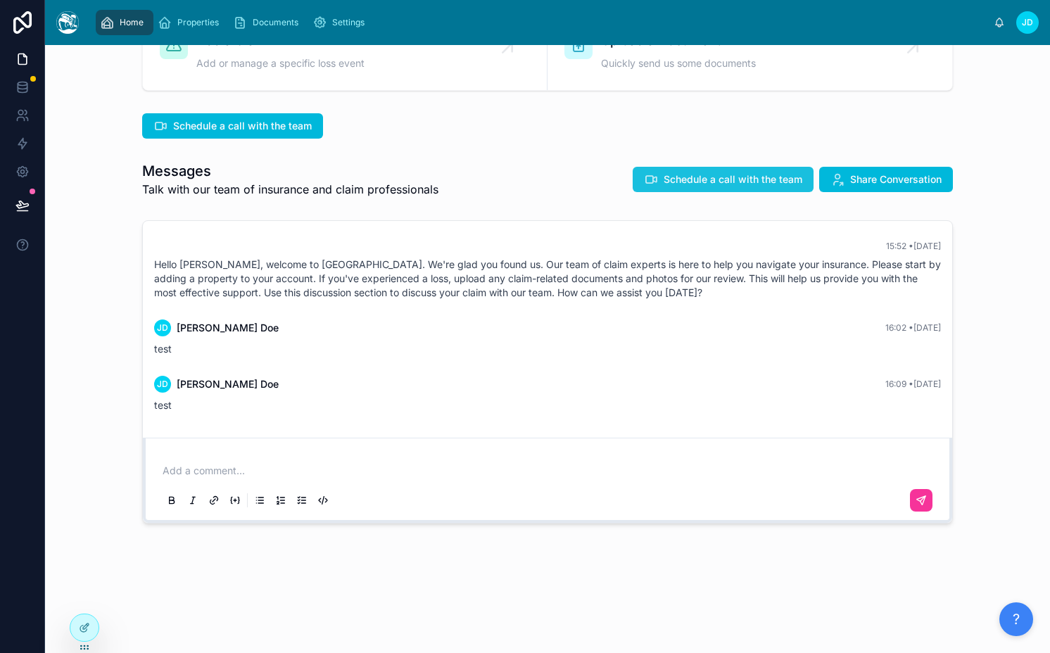
click at [681, 188] on button "Schedule a call with the team" at bounding box center [723, 179] width 181 height 25
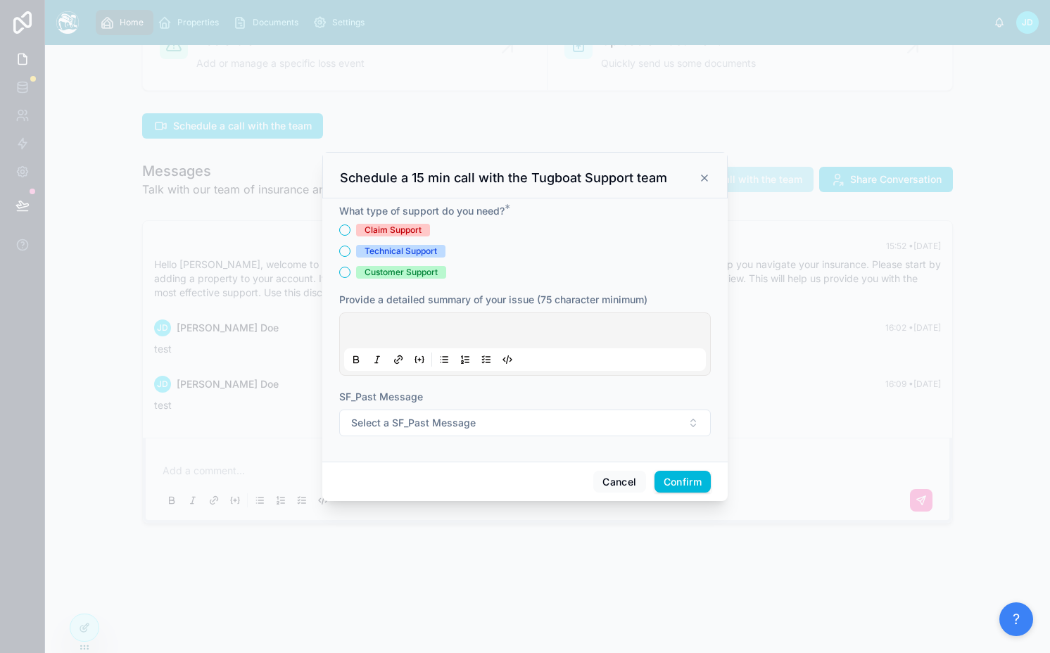
click at [376, 227] on div "Claim Support" at bounding box center [392, 230] width 57 height 13
click at [350, 227] on button "Claim Support" at bounding box center [344, 229] width 11 height 11
click at [379, 253] on div "Technical Support" at bounding box center [400, 251] width 72 height 13
click at [350, 253] on button "Technical Support" at bounding box center [344, 251] width 11 height 11
click at [376, 273] on div "Customer Support" at bounding box center [400, 272] width 73 height 13
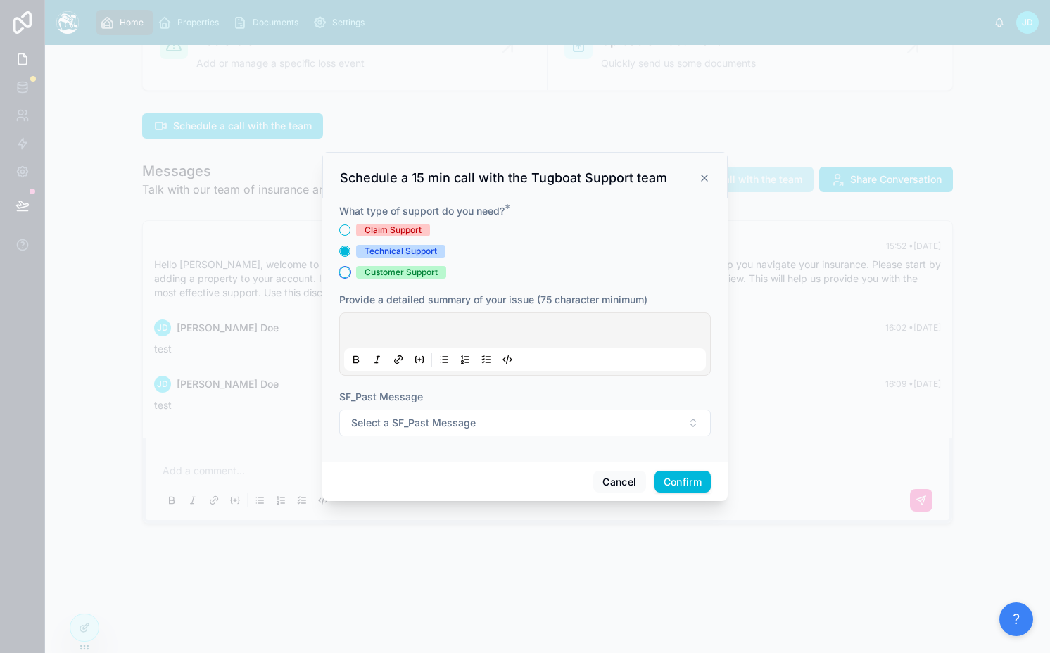
click at [350, 273] on button "Customer Support" at bounding box center [344, 272] width 11 height 11
click at [376, 429] on span "Select a SF_Past Message" at bounding box center [413, 423] width 125 height 14
click at [458, 476] on span "Yes" at bounding box center [448, 479] width 31 height 13
click at [621, 474] on button "Cancel" at bounding box center [619, 482] width 52 height 23
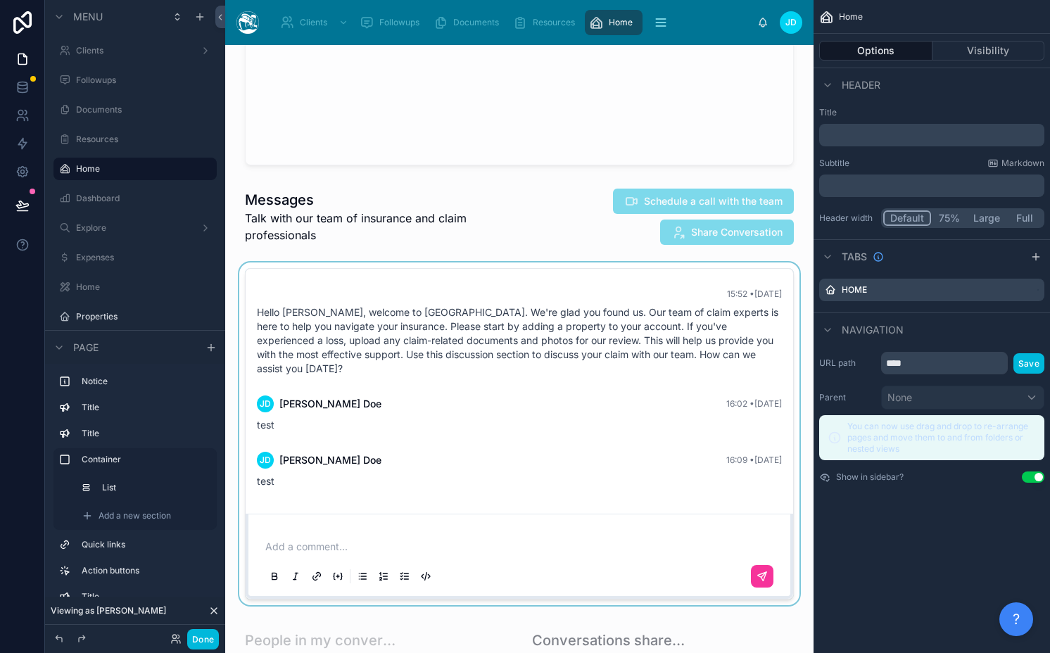
scroll to position [2634, 0]
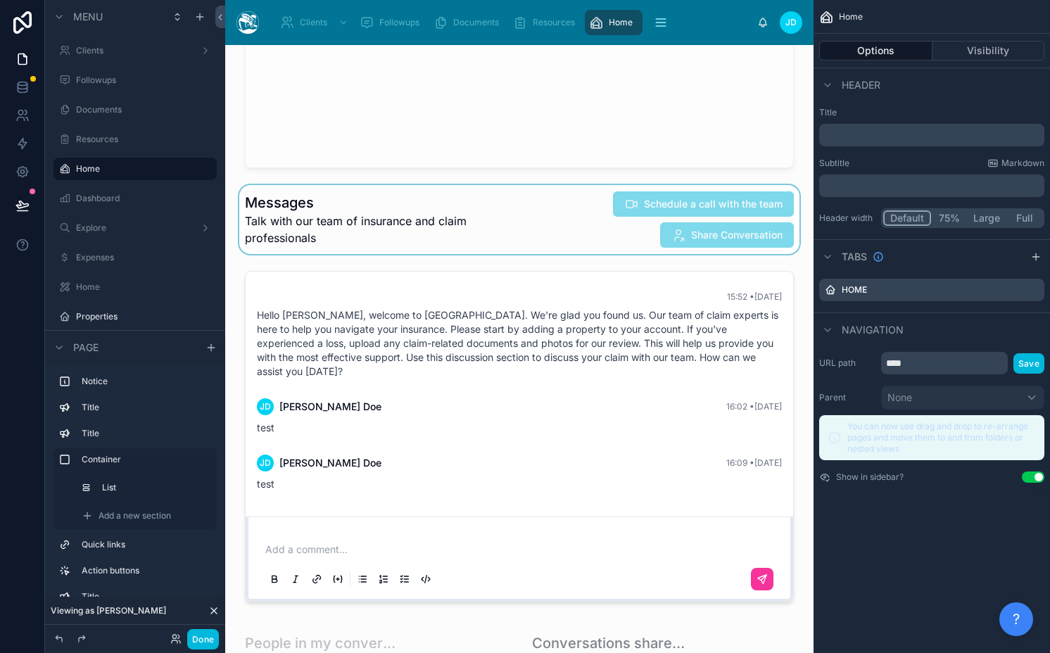
click at [656, 208] on div at bounding box center [519, 219] width 566 height 69
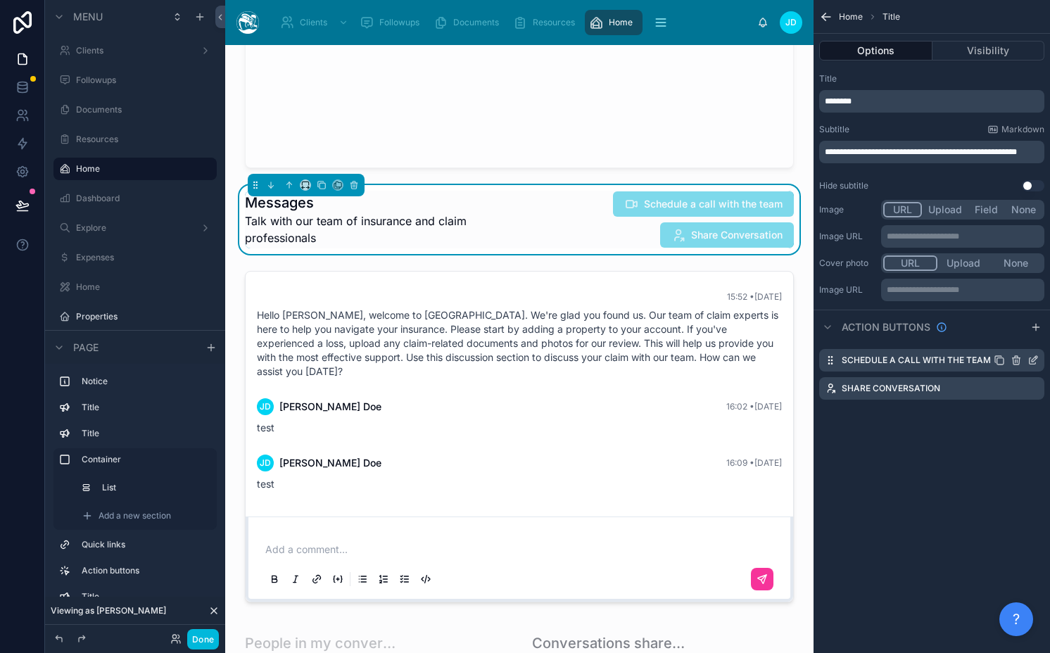
click at [1035, 357] on icon "scrollable content" at bounding box center [1035, 357] width 1 height 1
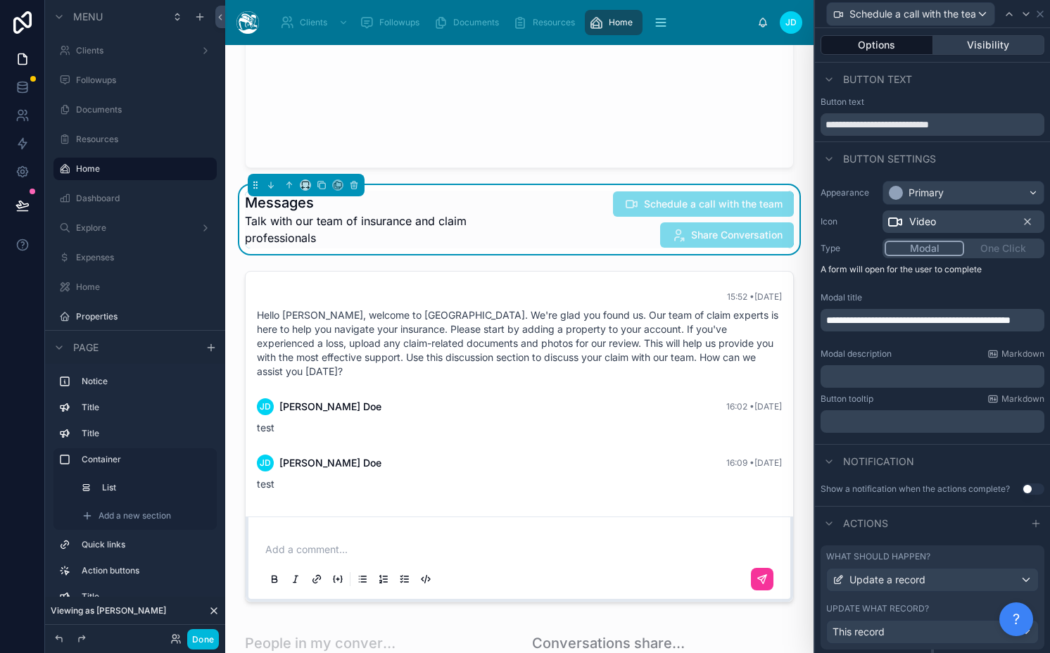
click at [964, 36] on button "Visibility" at bounding box center [989, 45] width 112 height 20
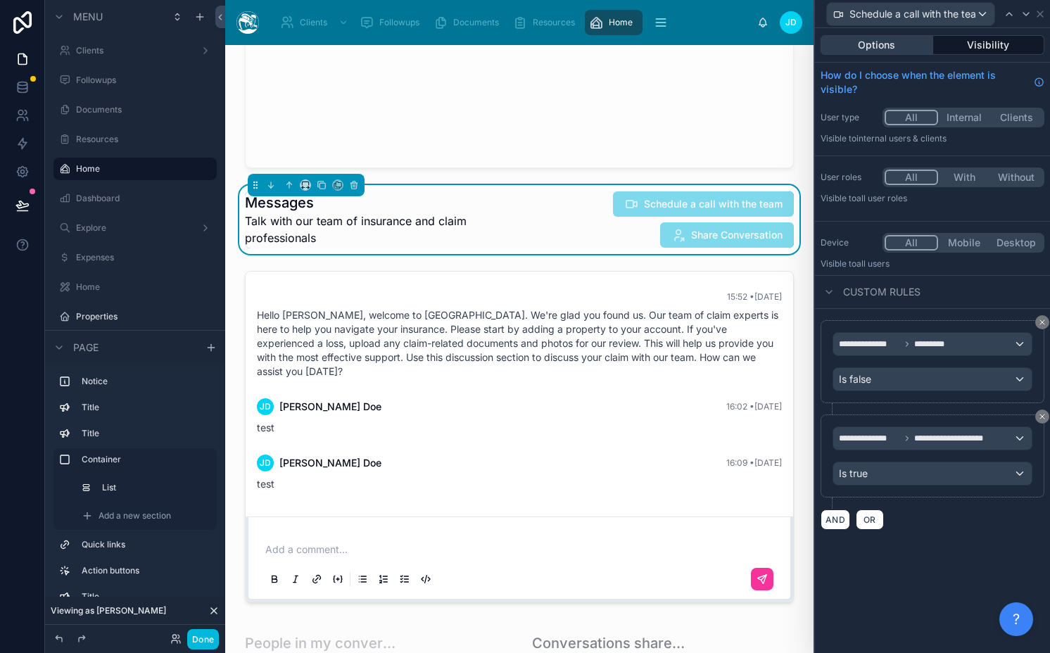
click at [898, 39] on button "Options" at bounding box center [876, 45] width 113 height 20
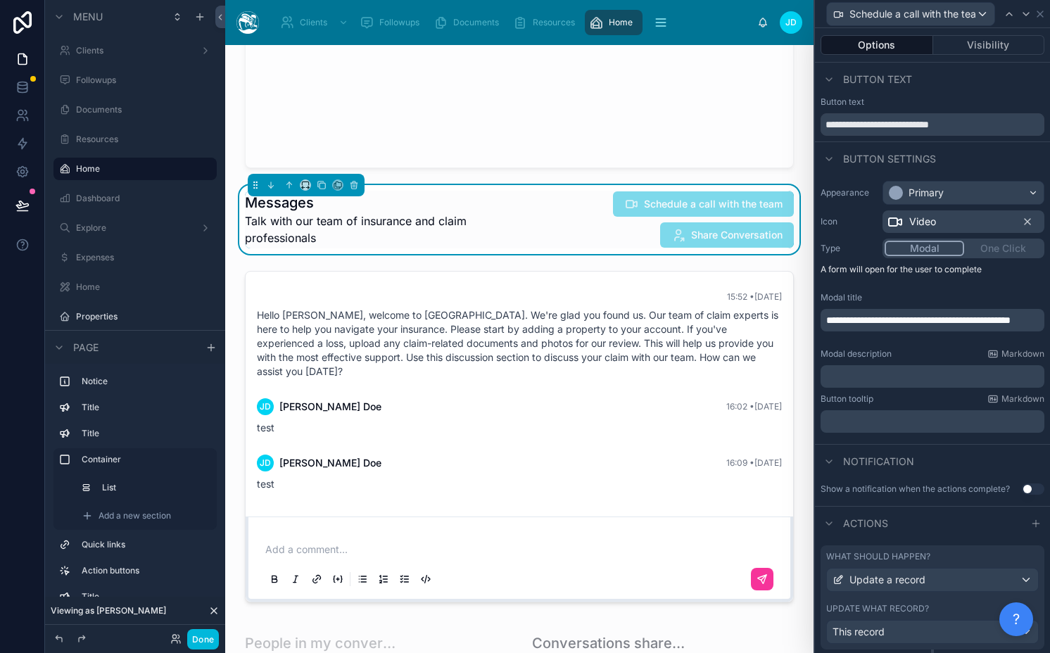
scroll to position [38, 0]
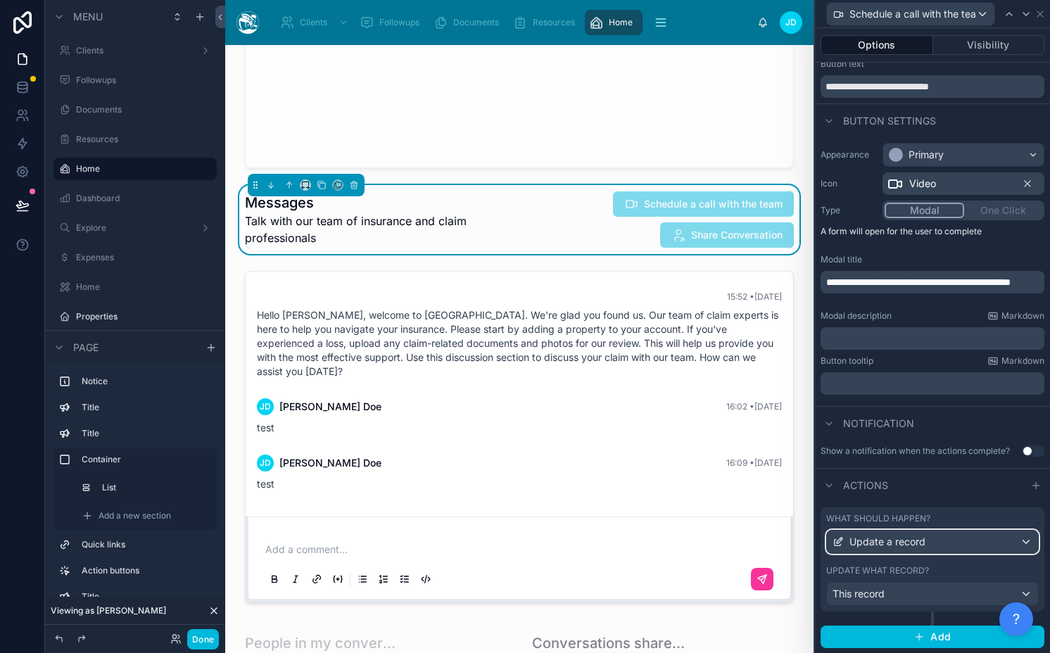
click at [886, 540] on span "Update a record" at bounding box center [887, 542] width 76 height 14
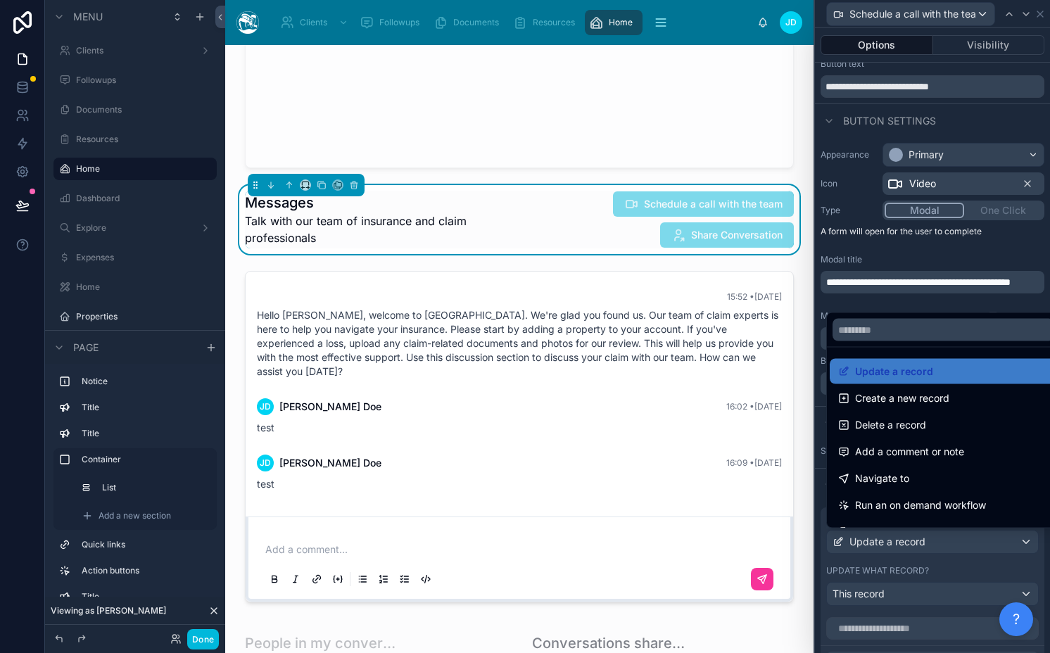
click at [886, 540] on div at bounding box center [932, 326] width 235 height 653
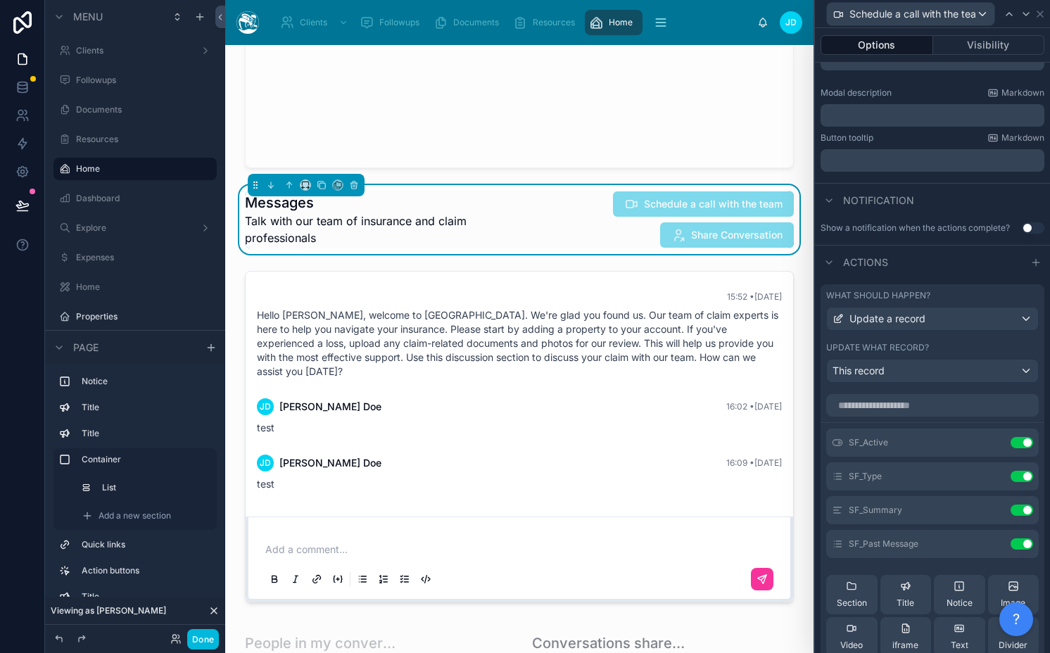
scroll to position [365, 0]
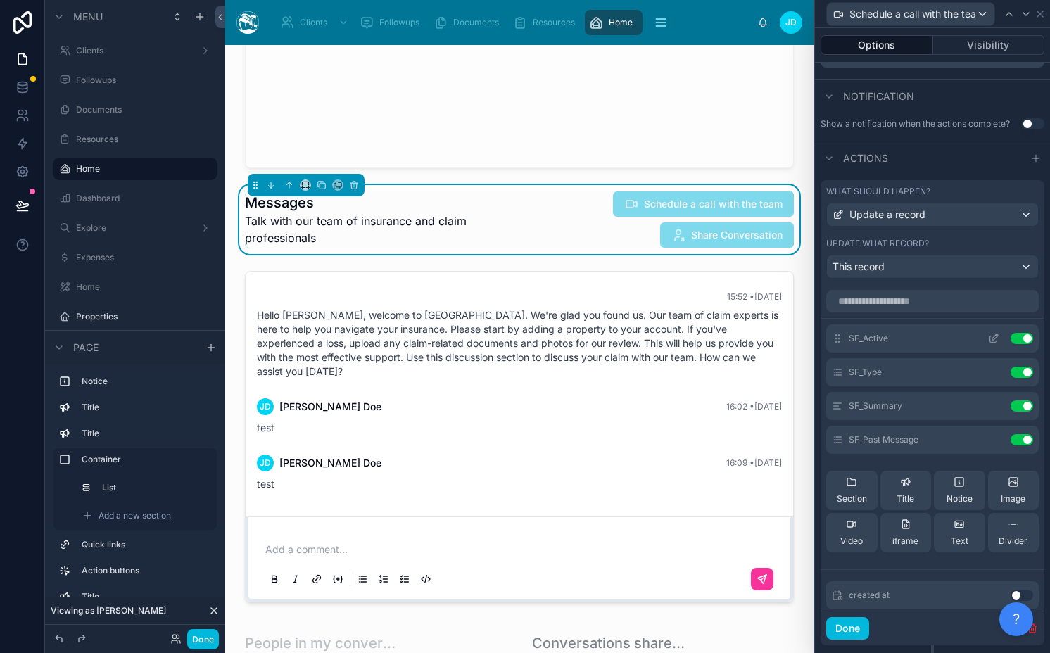
click at [988, 336] on icon at bounding box center [993, 338] width 11 height 11
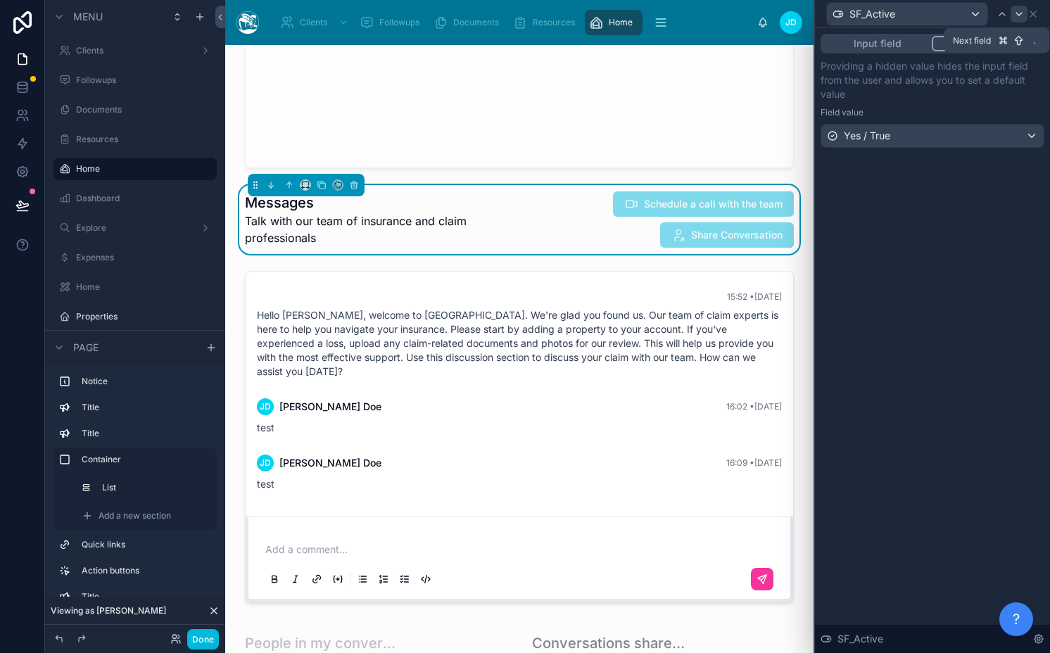
click at [1013, 13] on icon at bounding box center [1018, 13] width 11 height 11
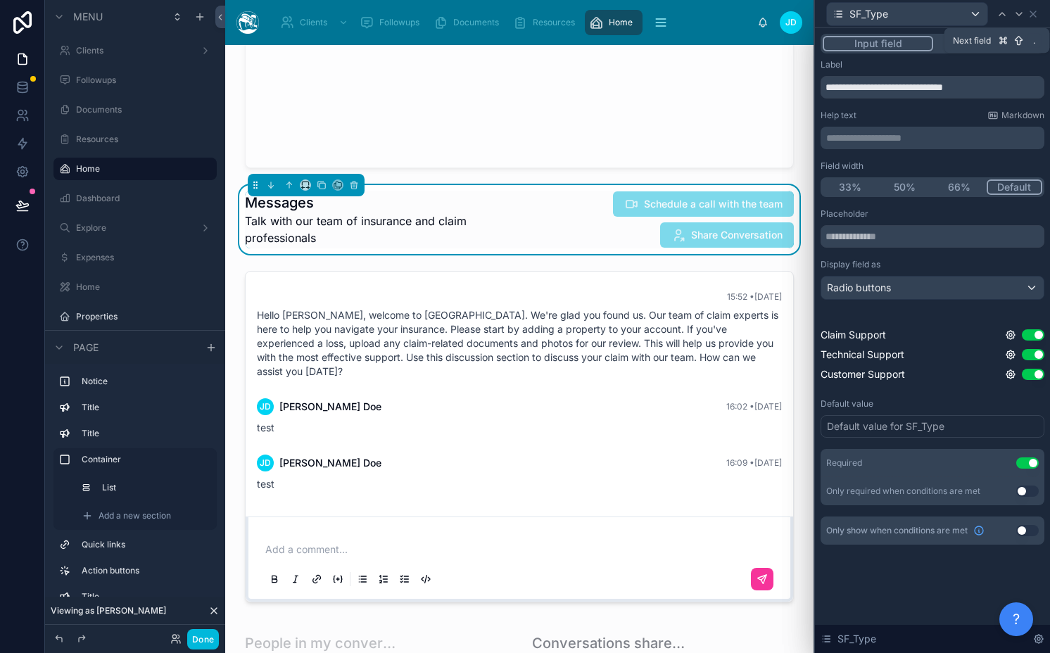
click at [1013, 13] on icon at bounding box center [1018, 13] width 11 height 11
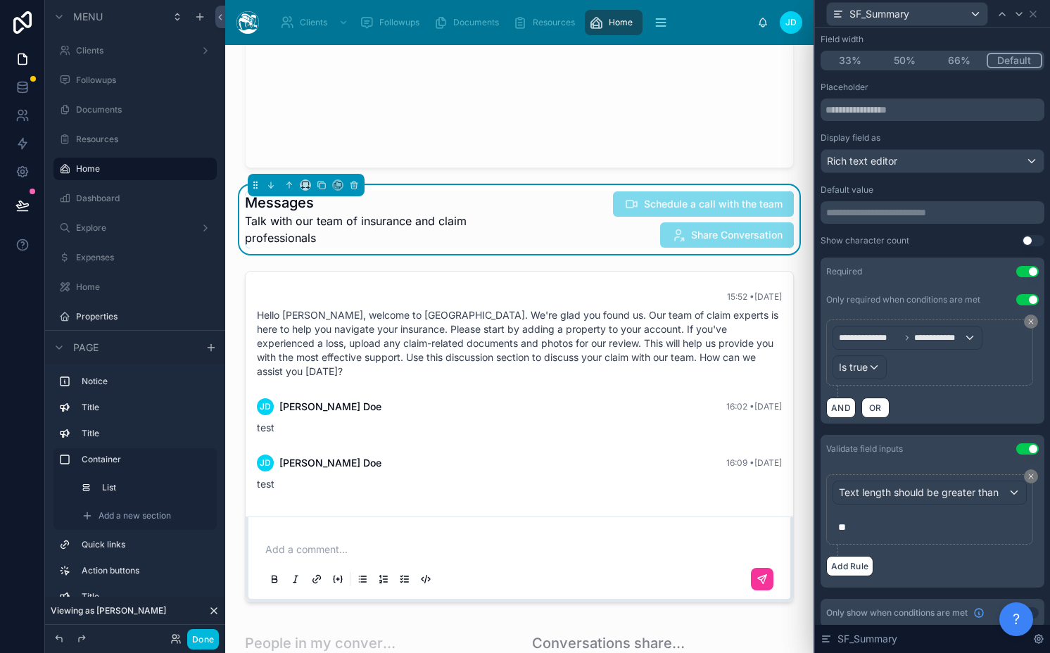
scroll to position [134, 0]
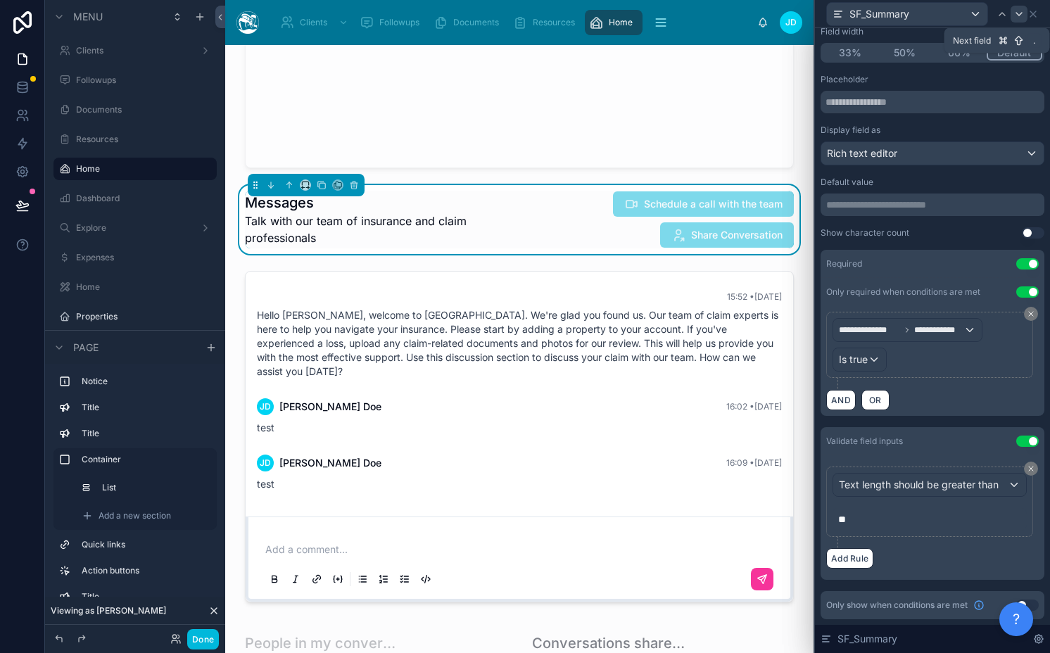
click at [1020, 11] on icon at bounding box center [1018, 13] width 11 height 11
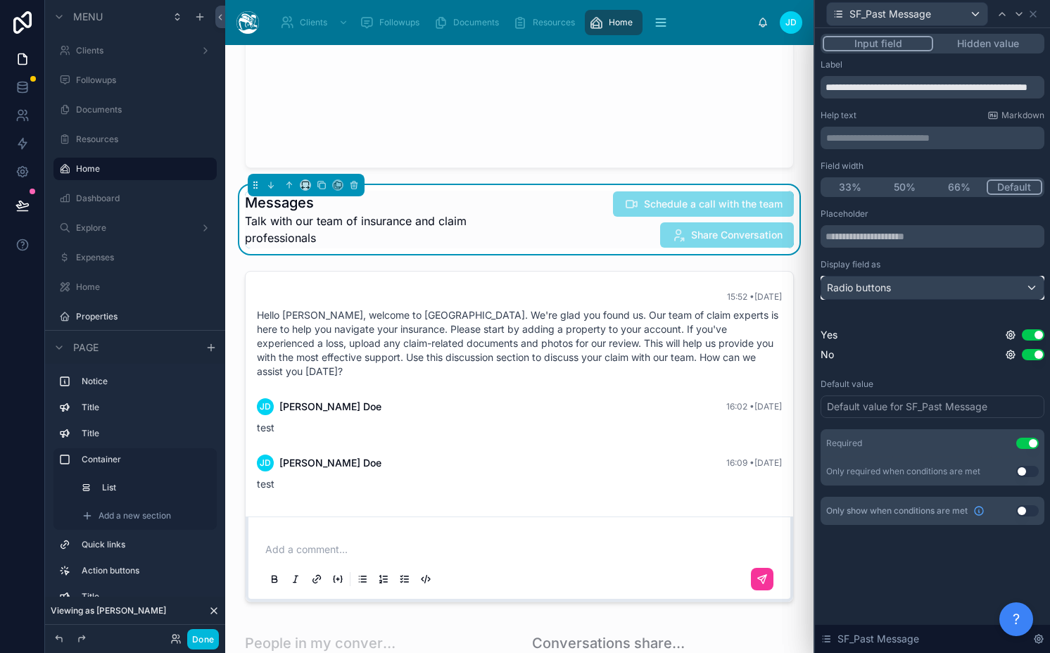
click at [894, 281] on div "Radio buttons" at bounding box center [932, 288] width 222 height 23
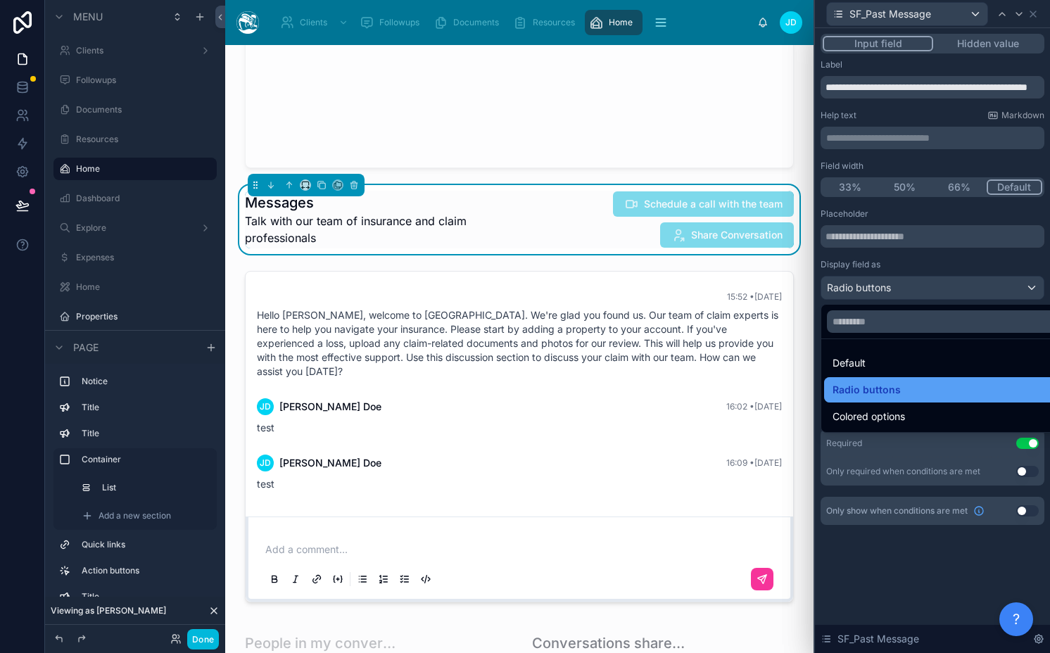
click at [858, 386] on span "Radio buttons" at bounding box center [866, 389] width 68 height 17
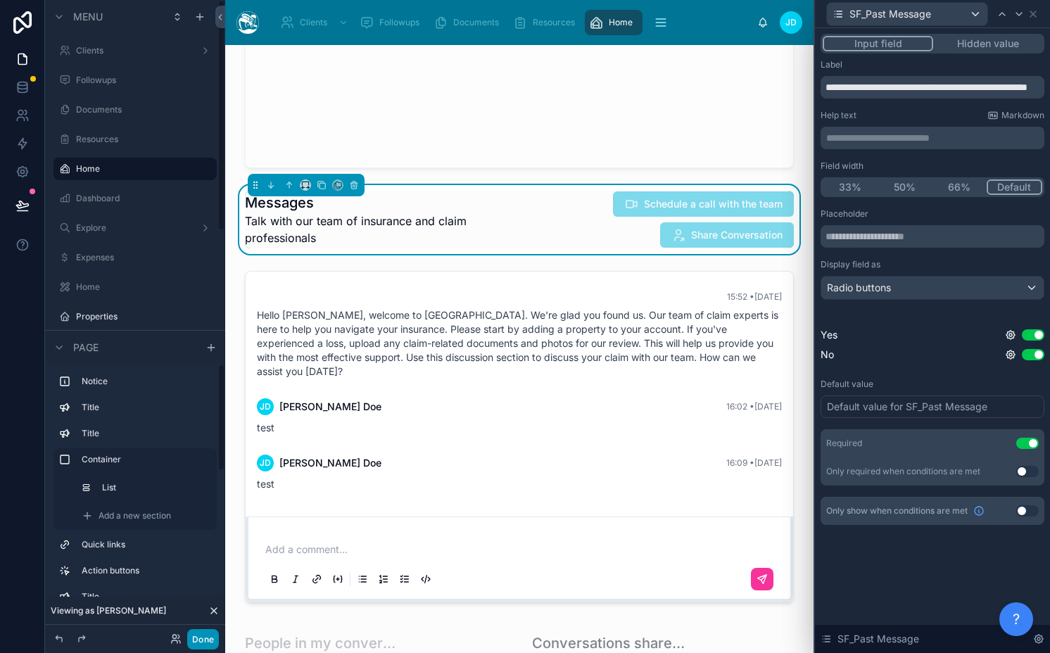
click at [192, 640] on button "Done" at bounding box center [203, 639] width 32 height 20
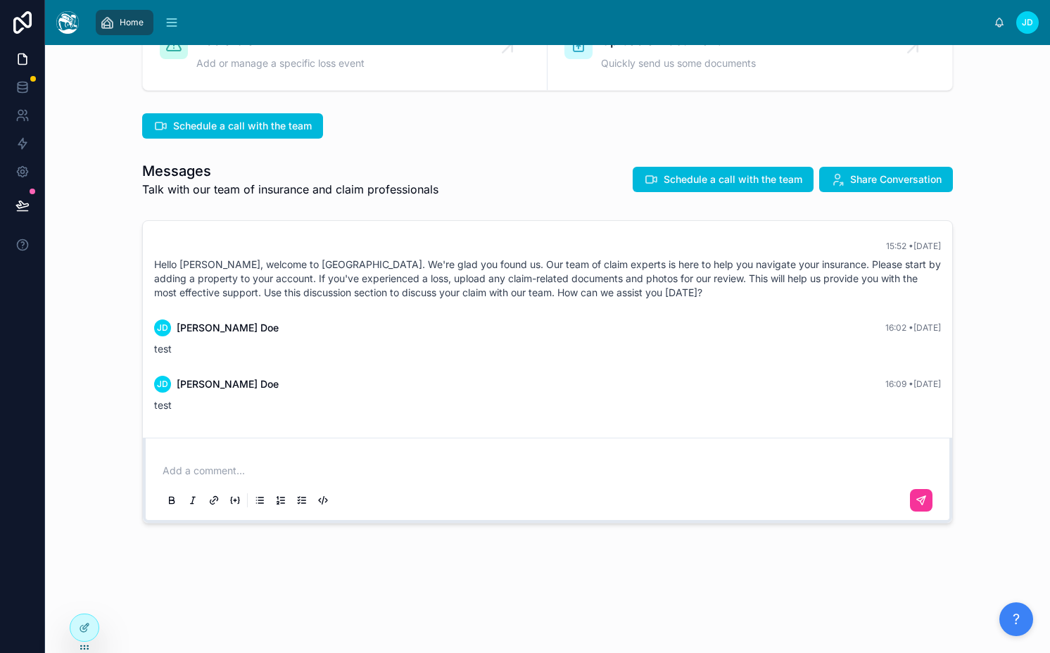
scroll to position [210, 0]
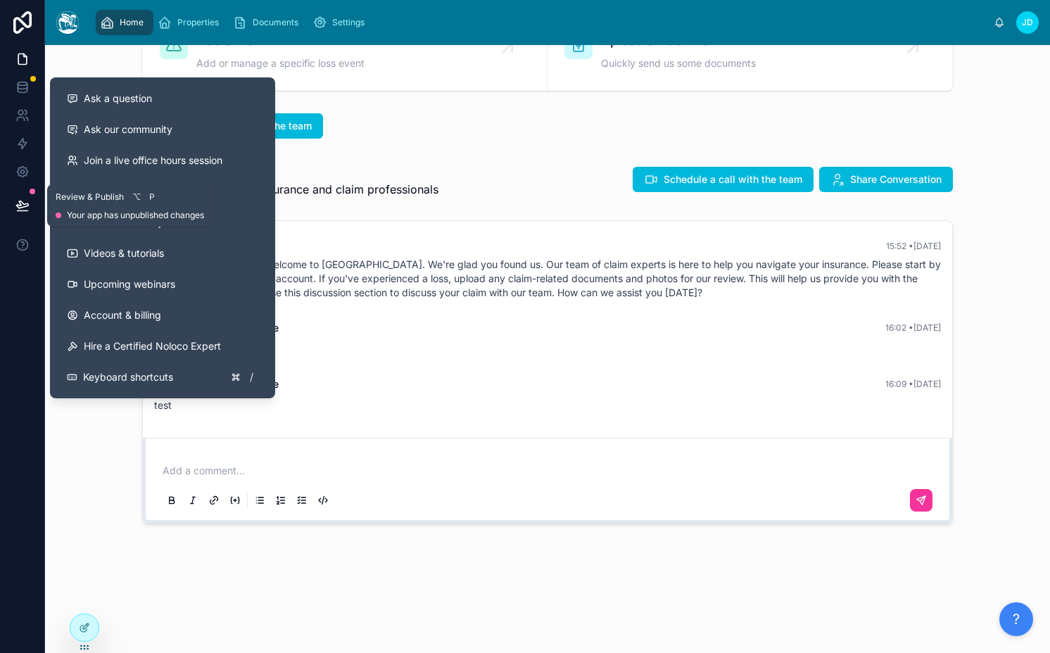
click at [18, 208] on icon at bounding box center [22, 204] width 12 height 7
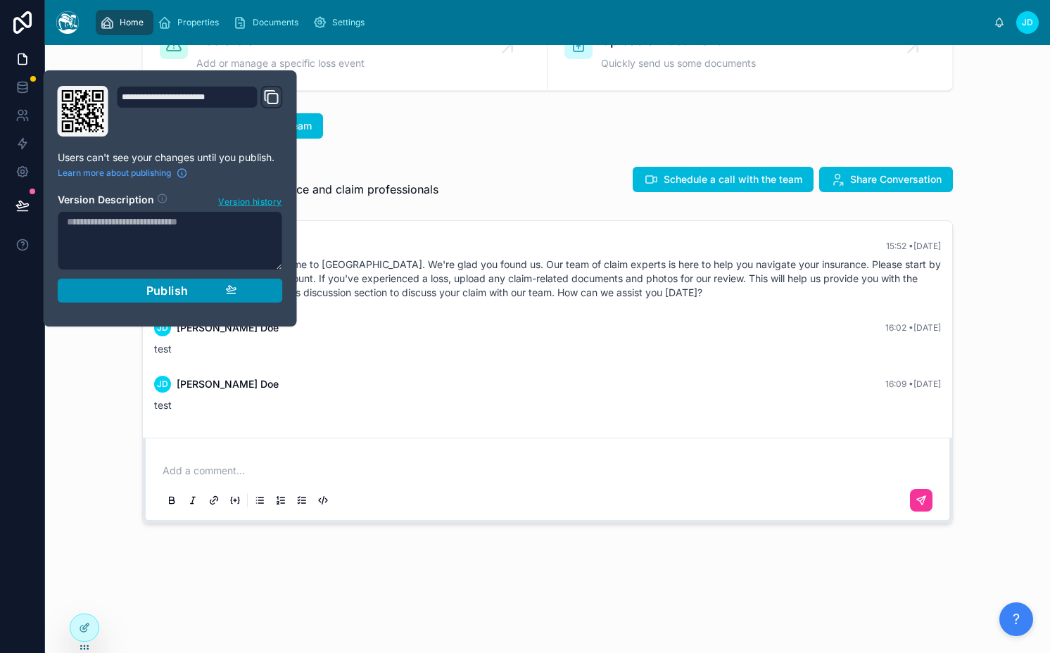
click at [146, 294] on span "Publish" at bounding box center [167, 291] width 42 height 14
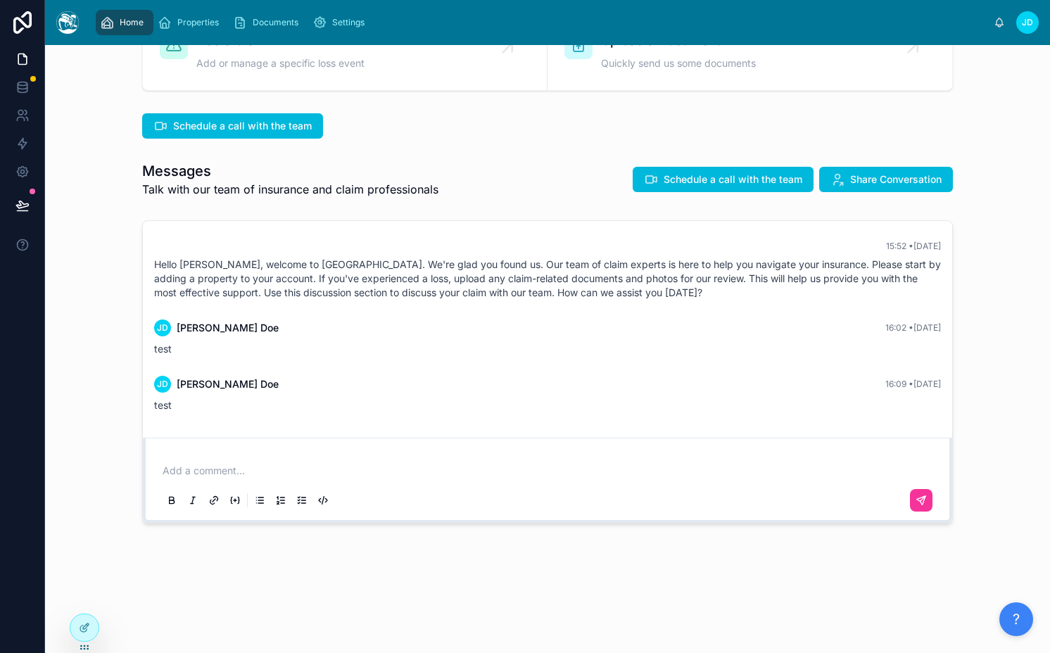
click at [481, 176] on div "Messages Talk with our team of insurance and claim professionals Schedule a cal…" at bounding box center [547, 179] width 811 height 37
click at [736, 175] on span "Schedule a call with the team" at bounding box center [733, 179] width 139 height 14
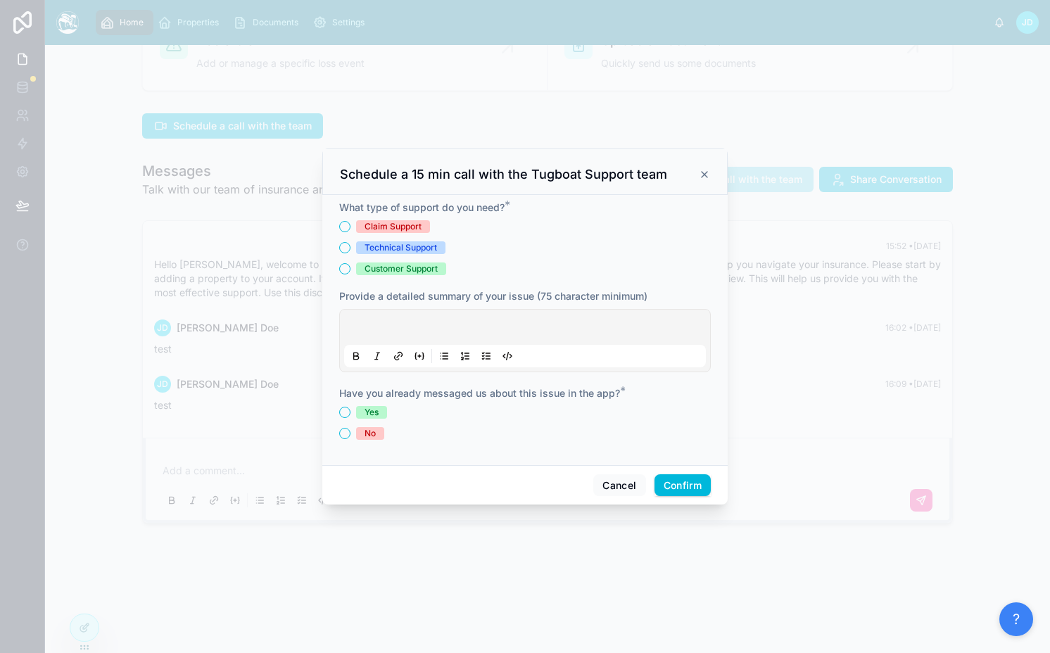
click at [393, 249] on div "Technical Support" at bounding box center [400, 247] width 72 height 13
click at [350, 249] on button "Technical Support" at bounding box center [344, 247] width 11 height 11
click at [393, 325] on p at bounding box center [528, 329] width 362 height 14
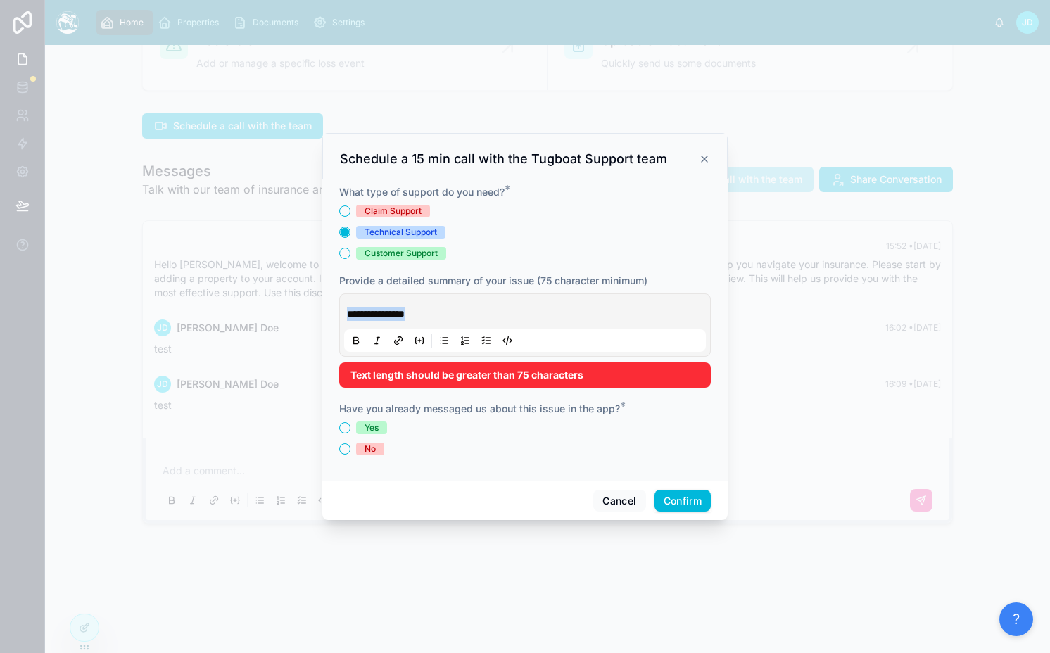
copy span "**********"
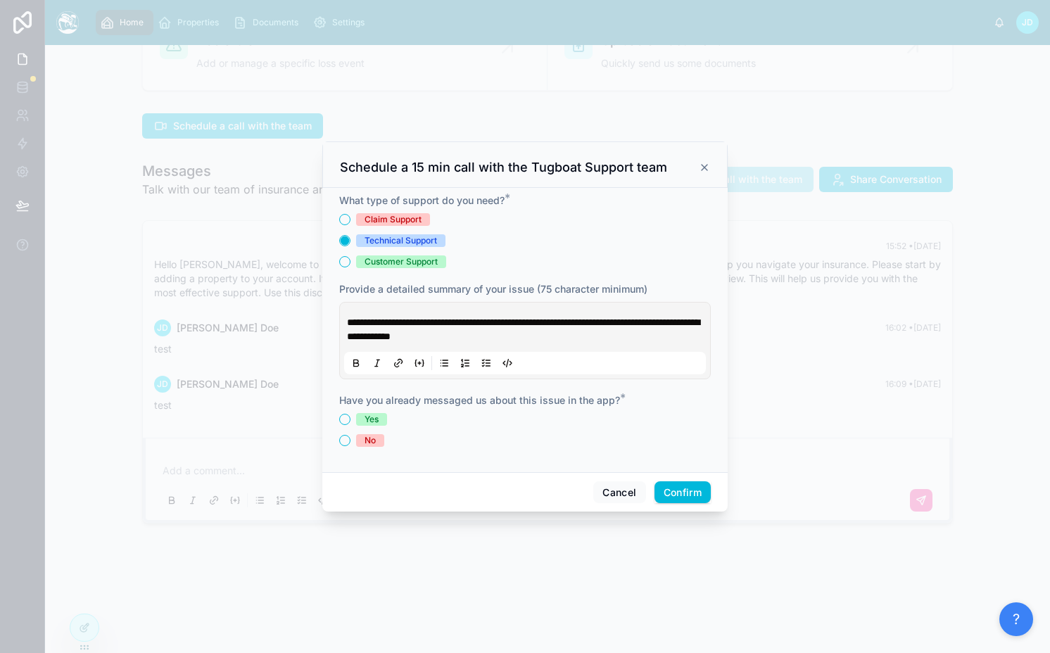
click at [369, 440] on div "No" at bounding box center [369, 440] width 11 height 13
click at [350, 440] on button "No" at bounding box center [344, 440] width 11 height 11
click at [372, 414] on div "Yes" at bounding box center [371, 419] width 14 height 13
click at [350, 414] on button "Yes" at bounding box center [344, 419] width 11 height 11
click at [675, 498] on button "Confirm" at bounding box center [682, 492] width 56 height 23
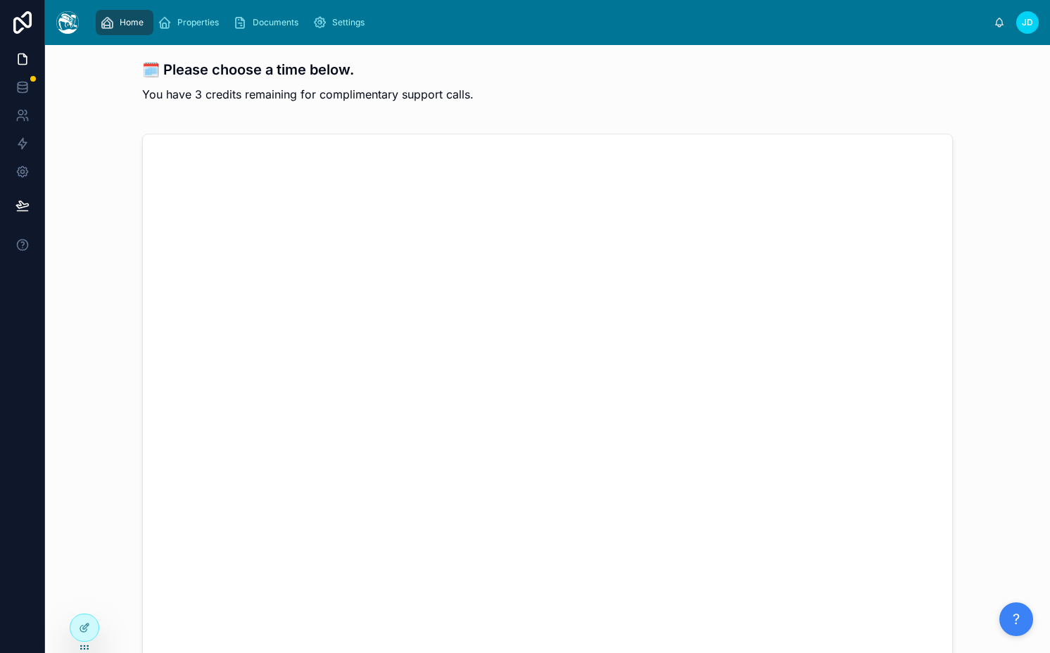
scroll to position [244, 0]
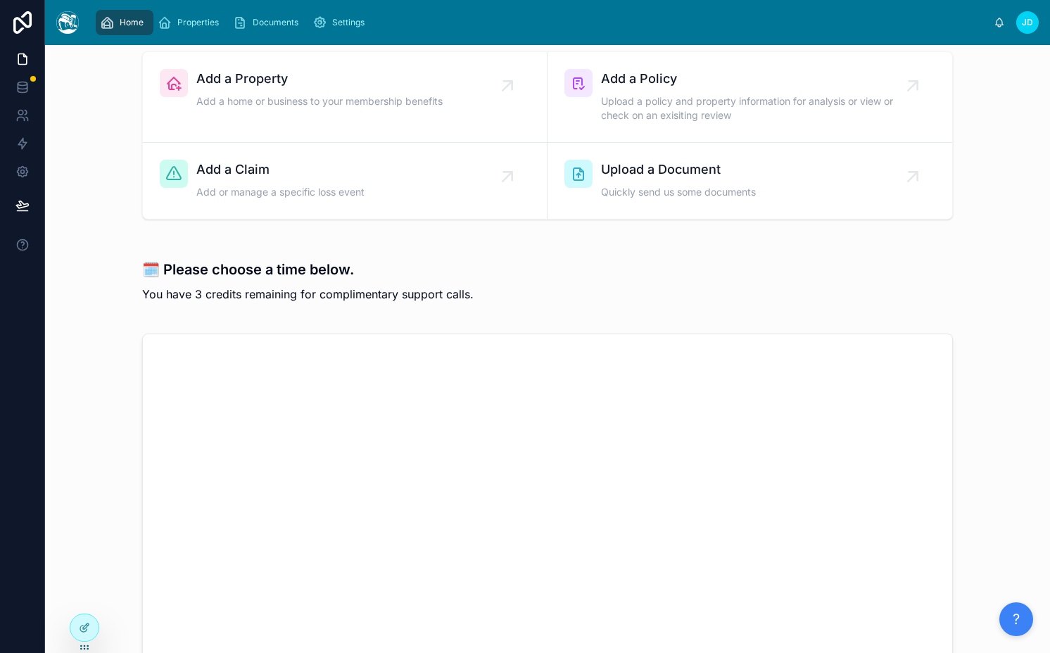
click at [241, 298] on p "You have 3 credits remaining for complimentary support calls." at bounding box center [547, 294] width 811 height 17
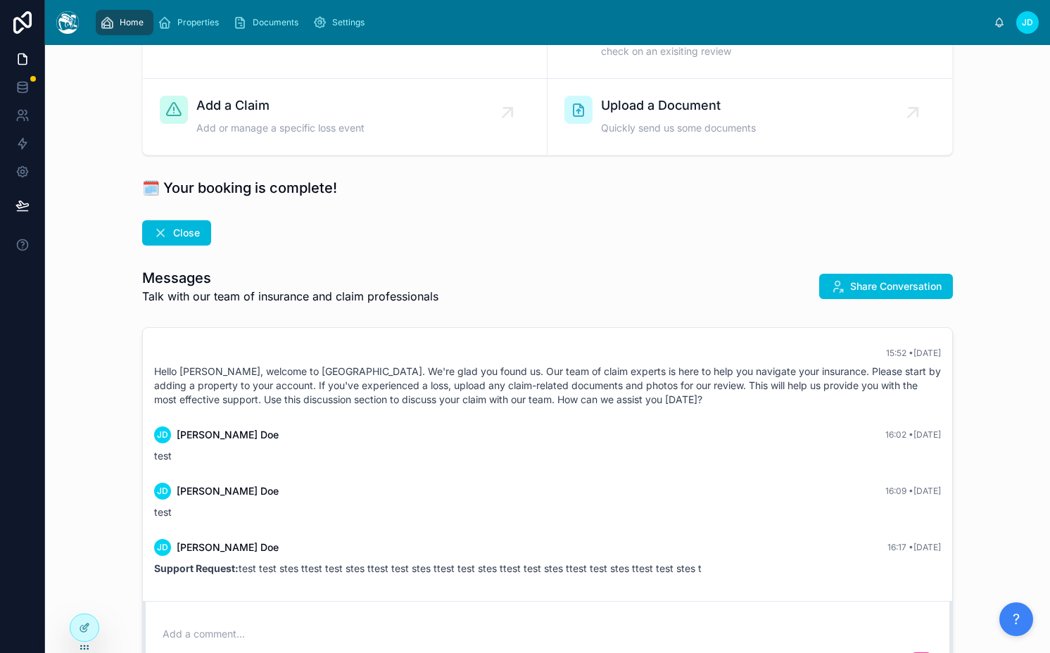
scroll to position [125, 0]
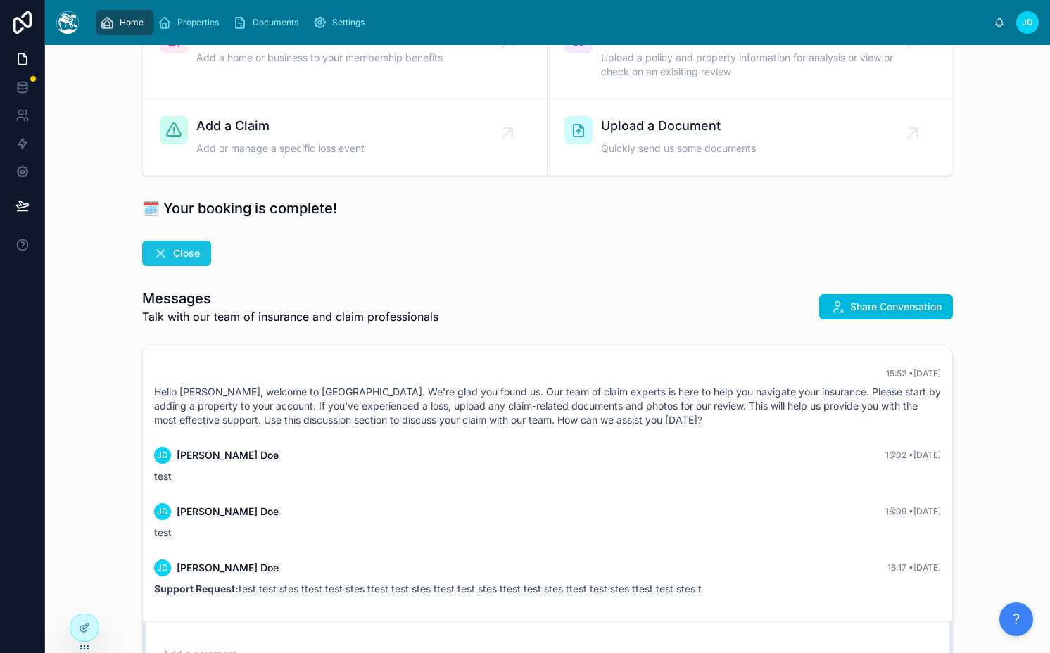
click at [183, 259] on span "Close" at bounding box center [186, 253] width 27 height 14
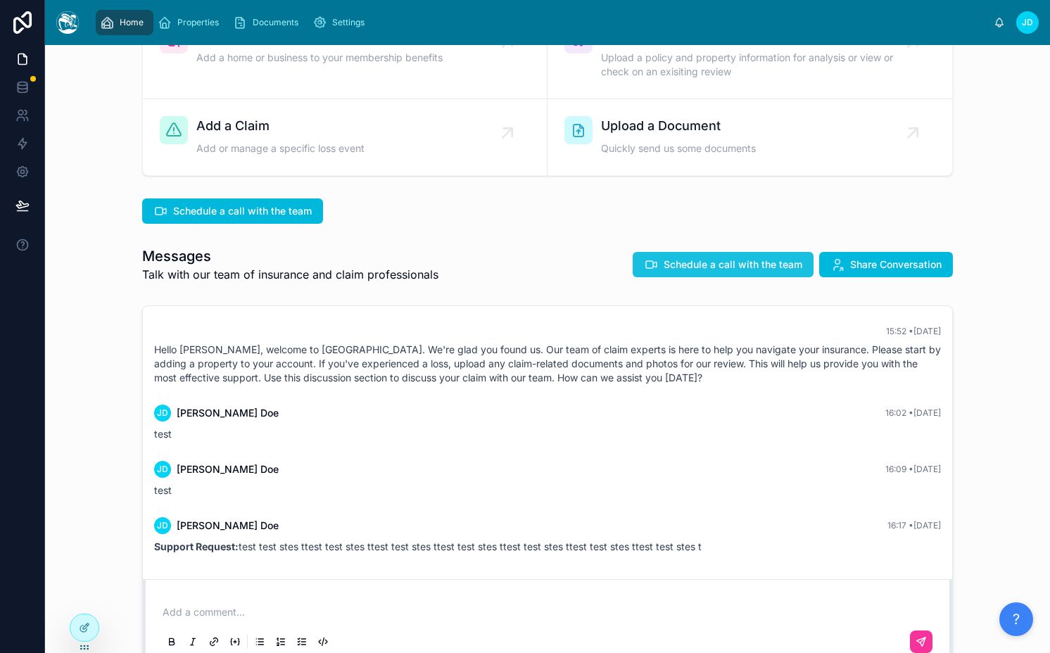
click at [678, 258] on span "Schedule a call with the team" at bounding box center [733, 265] width 139 height 14
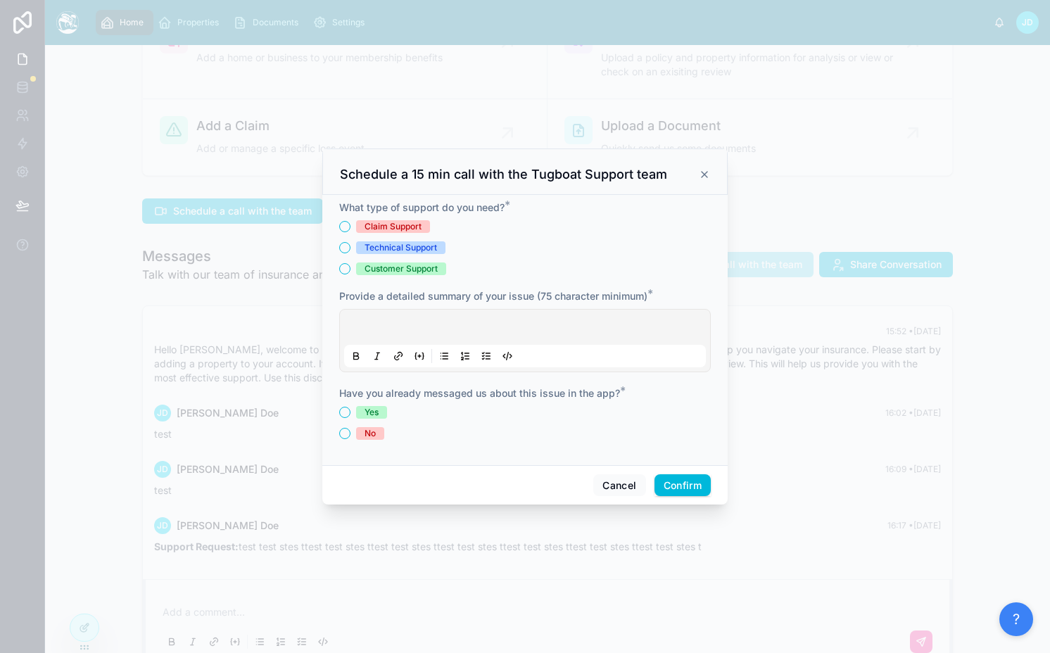
drag, startPoint x: 400, startPoint y: 248, endPoint x: 400, endPoint y: 267, distance: 19.7
click at [400, 248] on div "Technical Support" at bounding box center [400, 247] width 72 height 13
click at [350, 248] on button "Technical Support" at bounding box center [344, 247] width 11 height 11
click at [398, 329] on div at bounding box center [525, 340] width 362 height 53
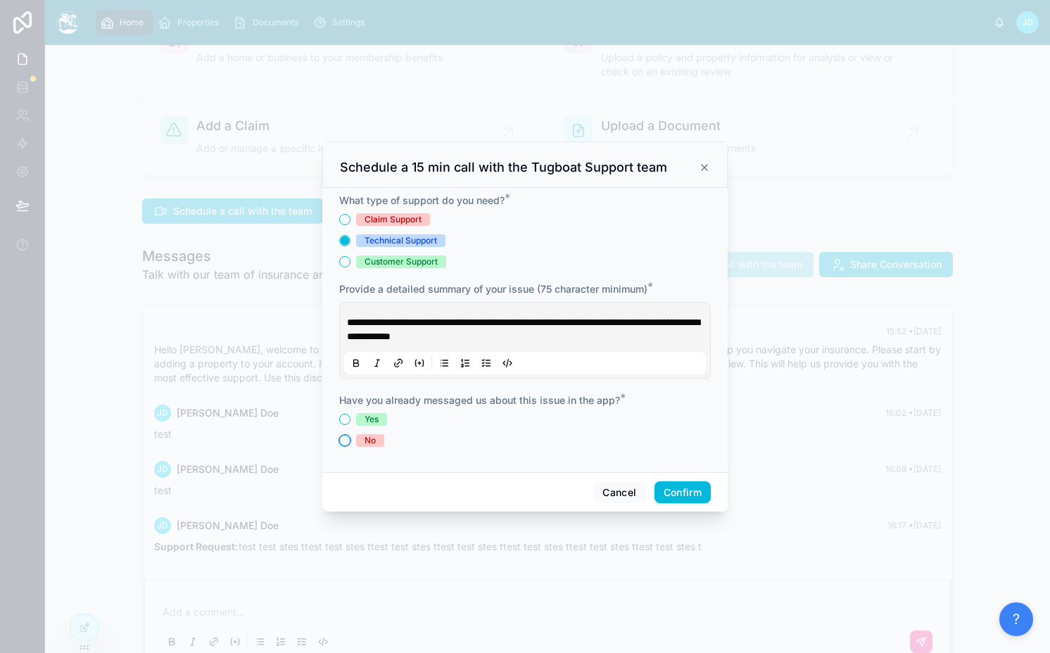
click at [346, 436] on button "No" at bounding box center [344, 440] width 11 height 11
click at [706, 493] on button "Confirm" at bounding box center [682, 492] width 56 height 23
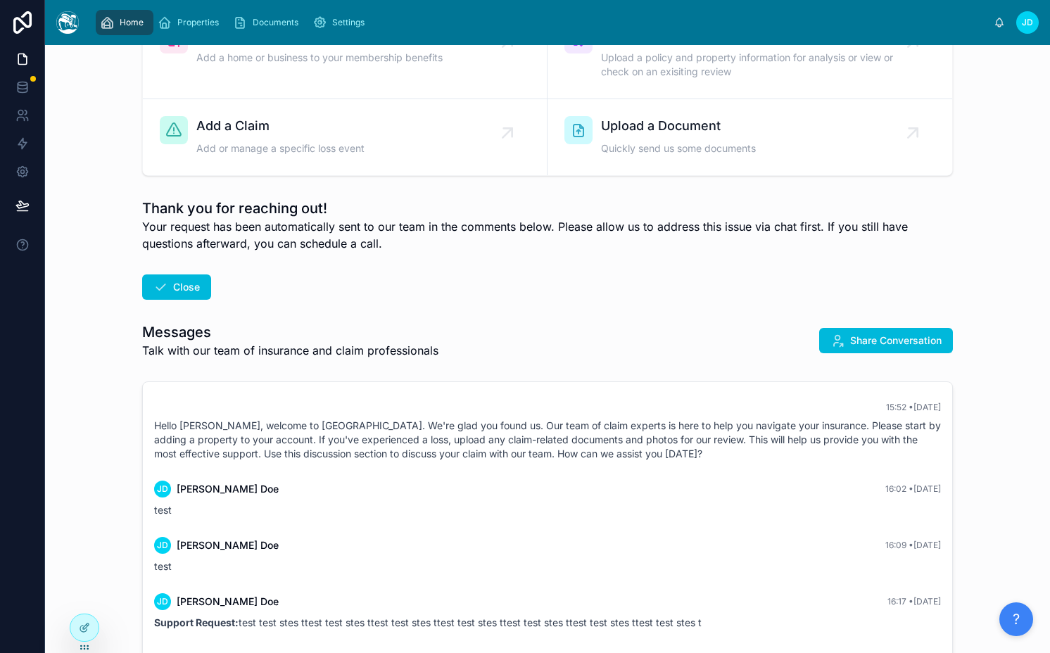
click at [399, 262] on div "Hey Jamie 👋 Welcome to your member dashboard! This is your hub for managing you…" at bounding box center [547, 383] width 1005 height 927
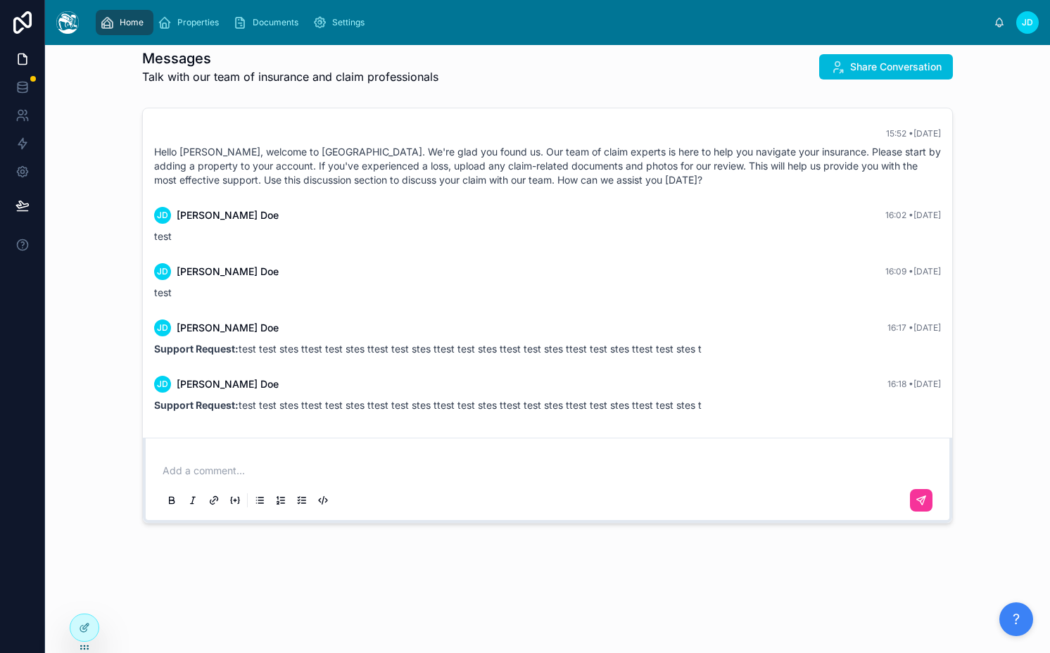
scroll to position [0, 0]
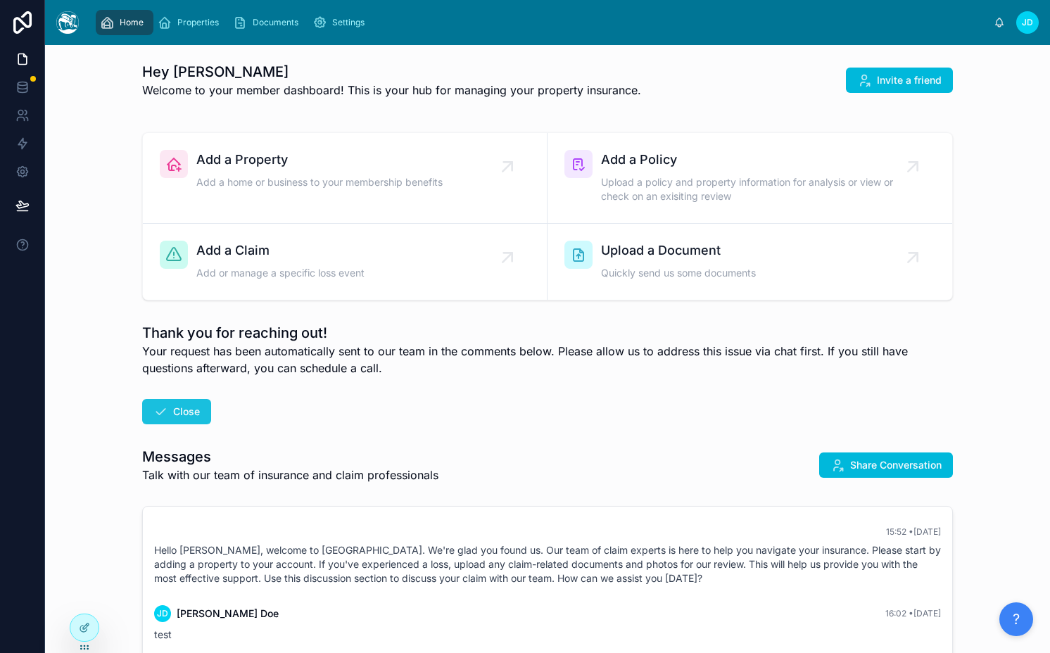
click at [163, 406] on button "Close" at bounding box center [176, 411] width 69 height 25
click at [190, 416] on span "Close" at bounding box center [186, 412] width 27 height 14
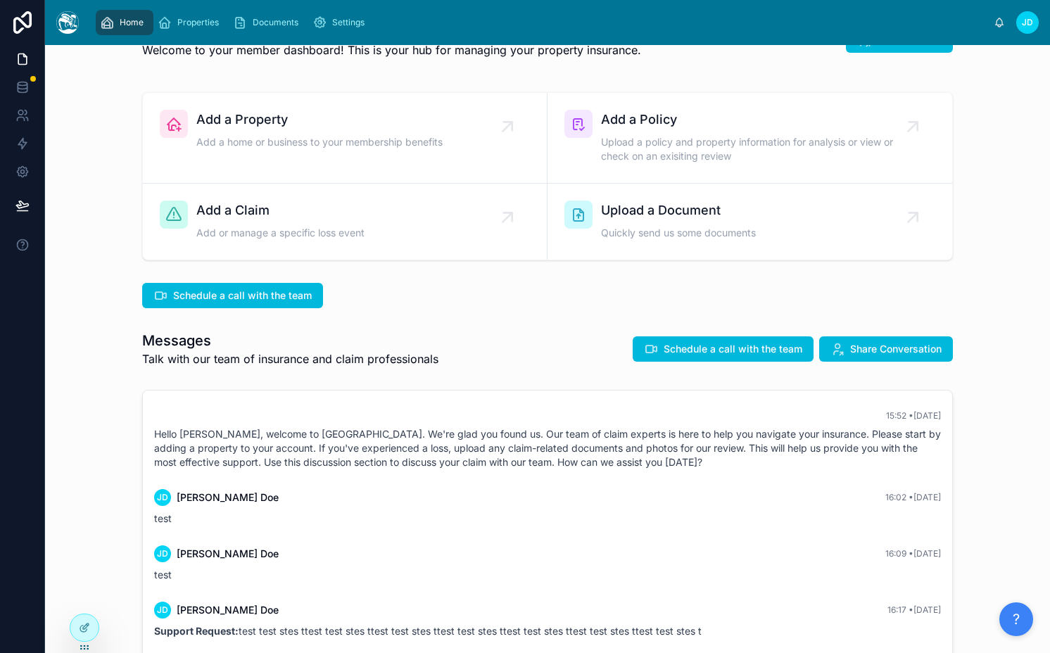
scroll to position [68, 0]
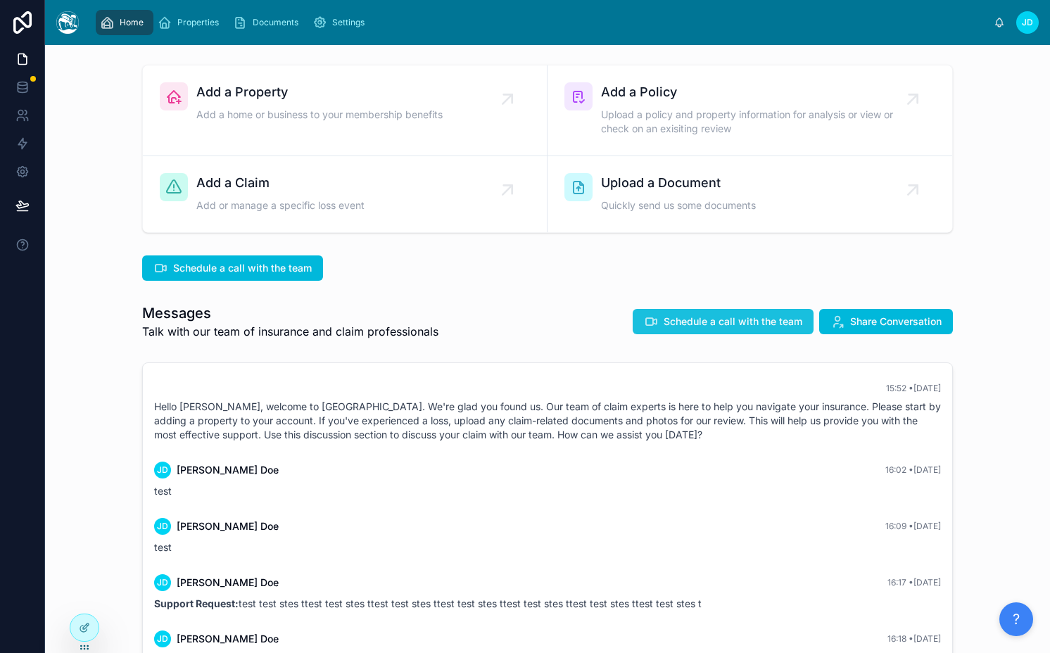
click at [737, 327] on span "Schedule a call with the team" at bounding box center [733, 322] width 139 height 14
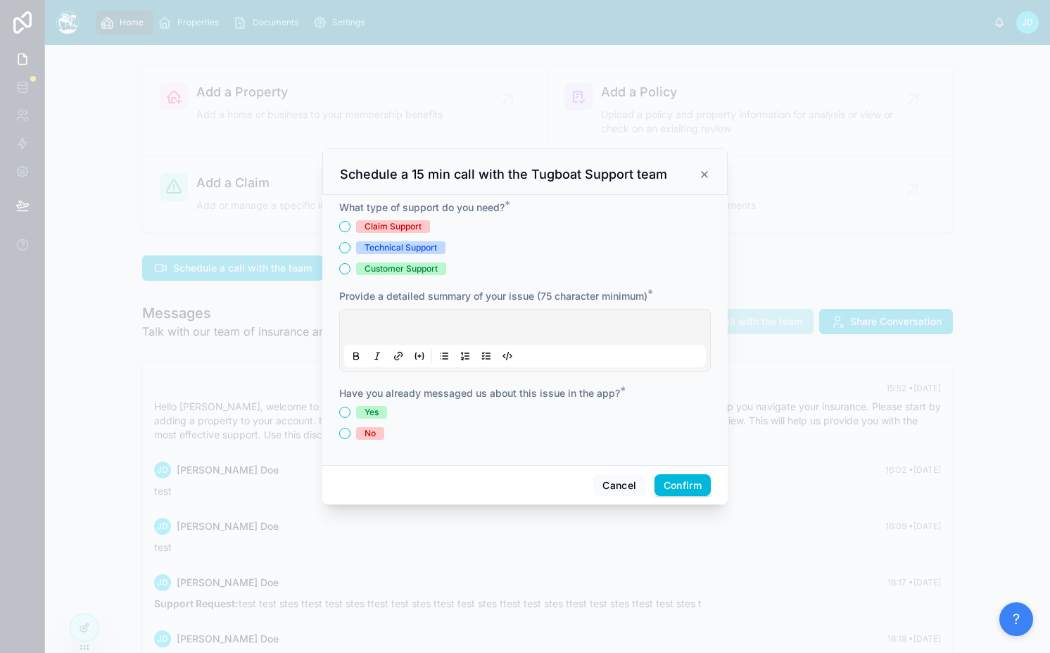
click at [411, 253] on div "Claim Support Technical Support Customer Support" at bounding box center [525, 247] width 372 height 55
click at [407, 322] on div at bounding box center [525, 340] width 362 height 53
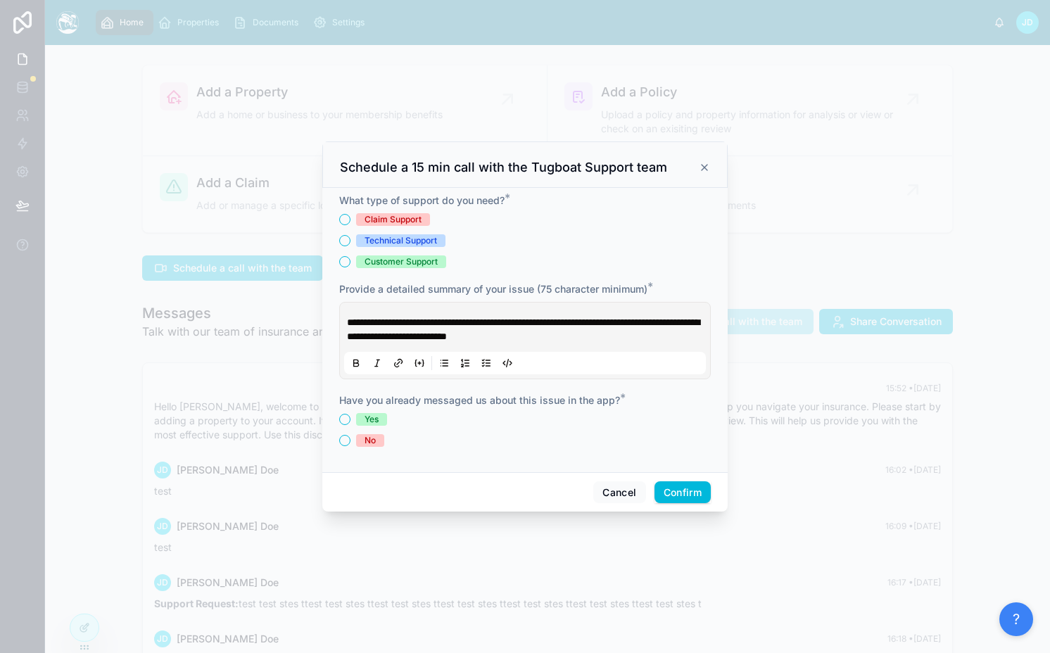
click at [373, 239] on div "Technical Support" at bounding box center [400, 240] width 72 height 13
click at [350, 239] on button "Technical Support" at bounding box center [344, 240] width 11 height 11
click at [349, 440] on button "No" at bounding box center [344, 440] width 11 height 11
click at [675, 497] on button "Confirm" at bounding box center [682, 492] width 56 height 23
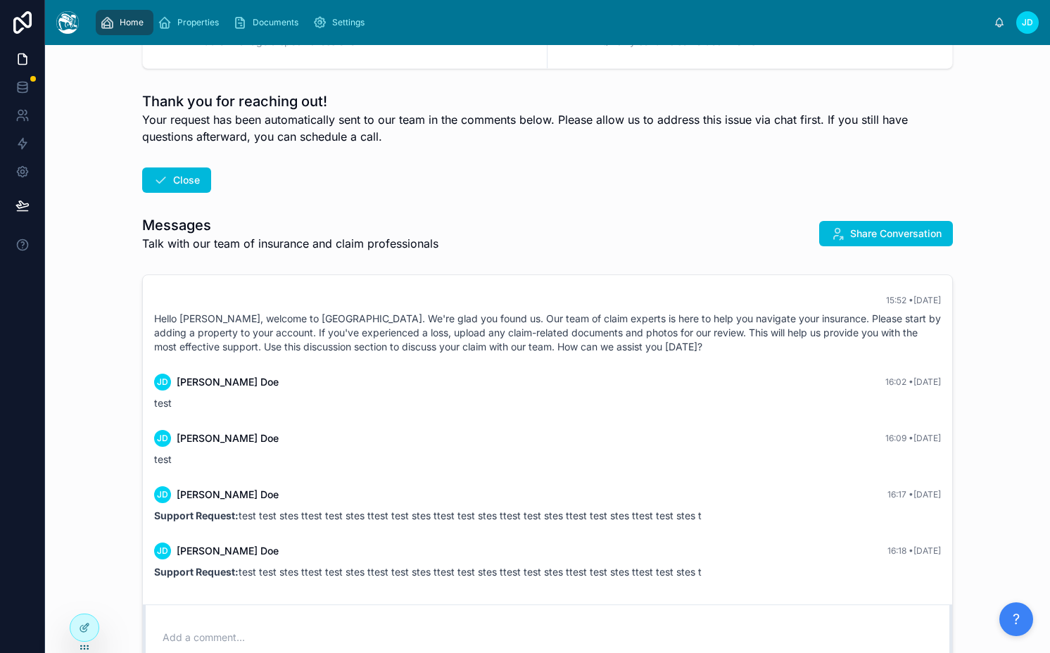
scroll to position [0, 0]
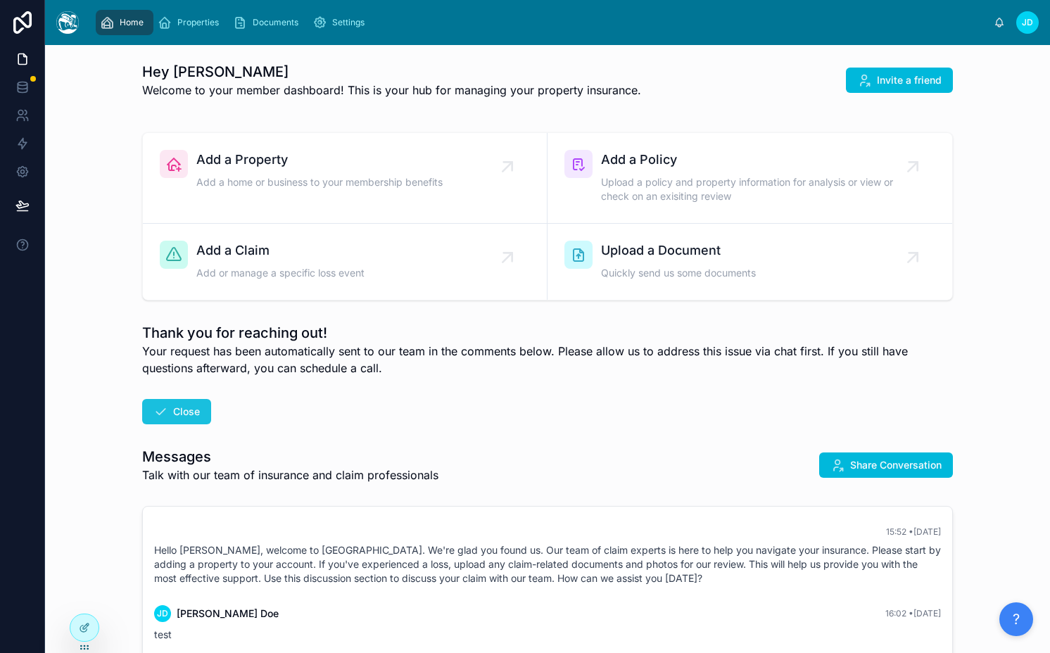
click at [173, 418] on span "Close" at bounding box center [186, 412] width 27 height 14
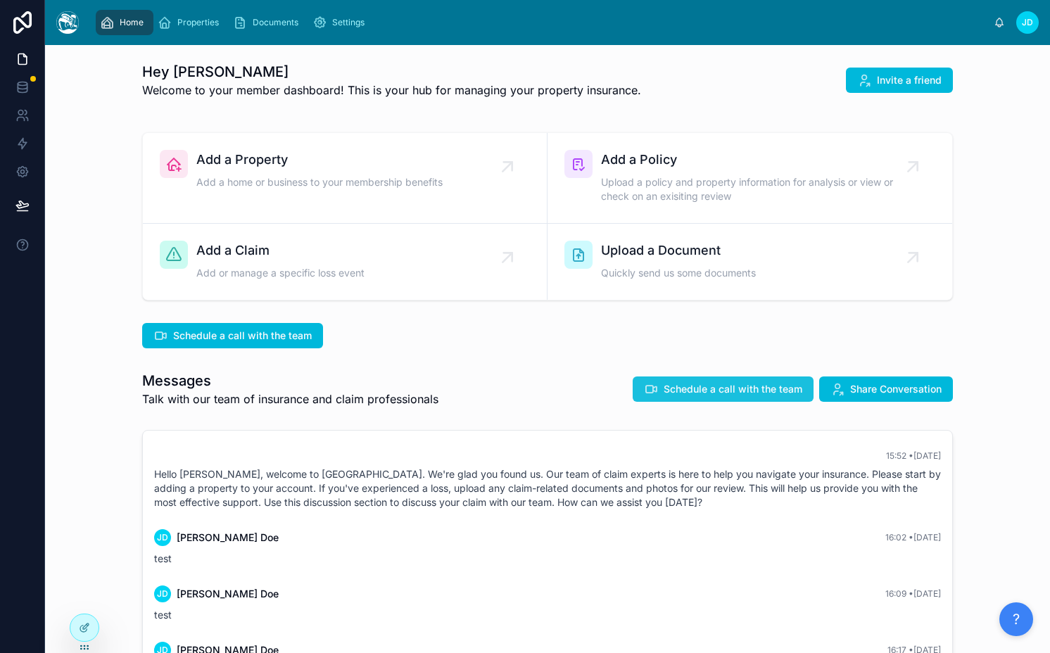
click at [749, 391] on span "Schedule a call with the team" at bounding box center [733, 389] width 139 height 14
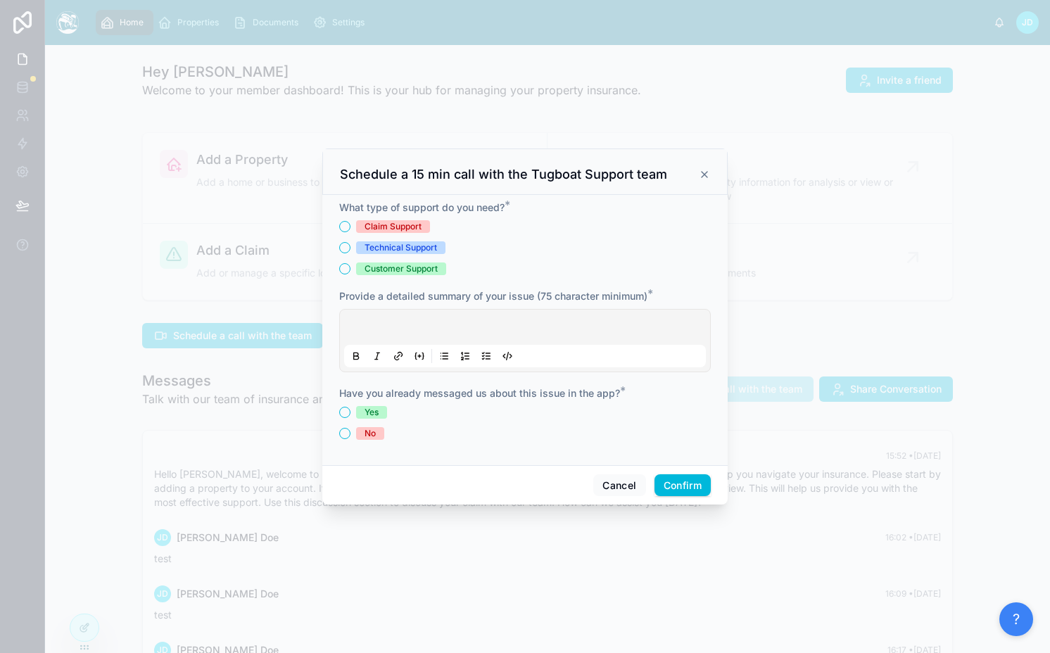
click at [415, 250] on div "Technical Support" at bounding box center [400, 247] width 72 height 13
click at [350, 250] on button "Technical Support" at bounding box center [344, 247] width 11 height 11
click at [410, 319] on div at bounding box center [525, 340] width 362 height 53
click at [395, 336] on div at bounding box center [525, 340] width 362 height 53
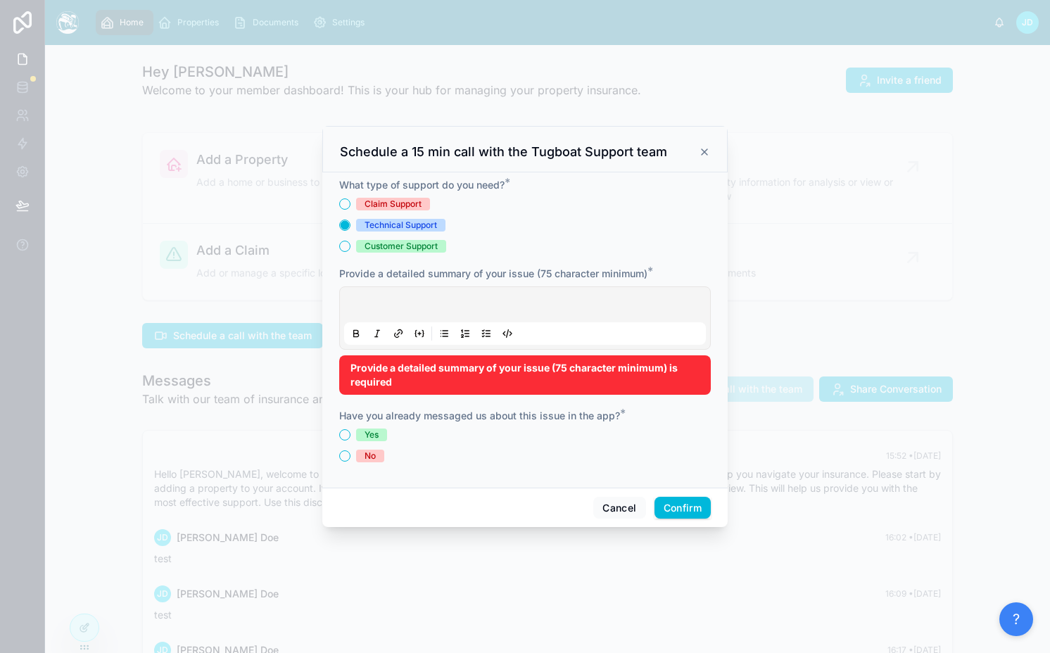
click at [395, 335] on div at bounding box center [525, 317] width 362 height 53
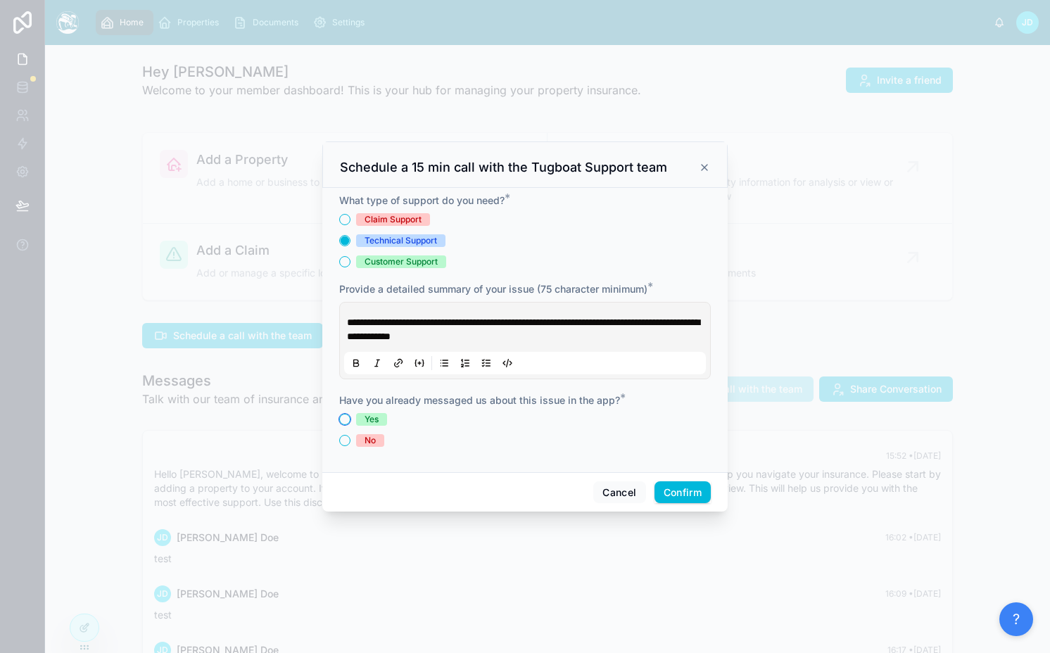
click at [345, 417] on button "Yes" at bounding box center [344, 419] width 11 height 11
click at [693, 500] on button "Confirm" at bounding box center [682, 492] width 56 height 23
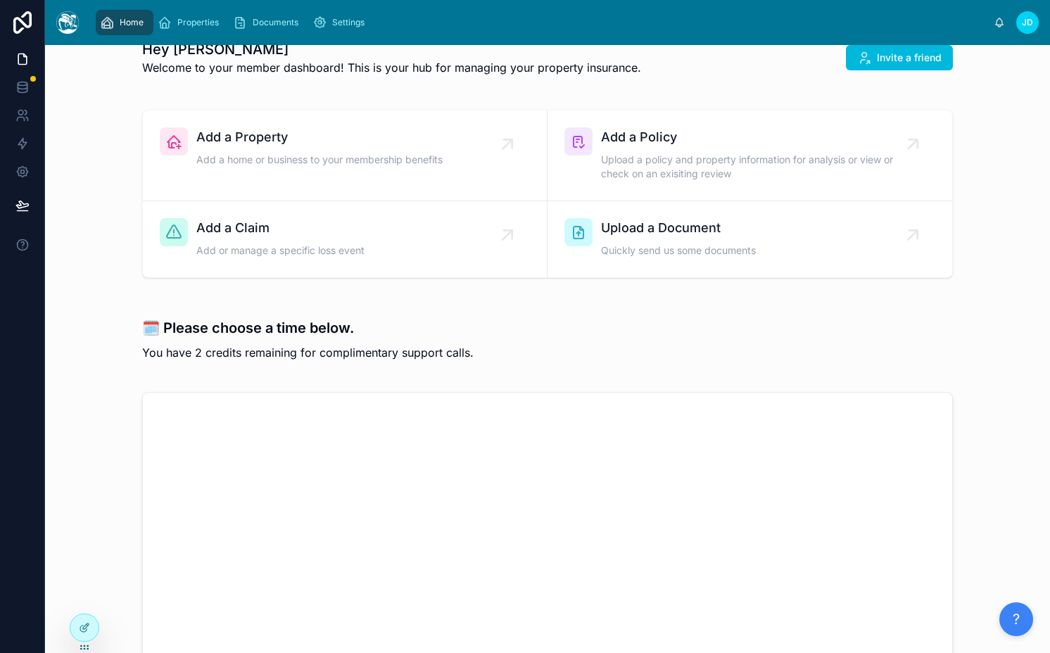
click at [534, 353] on p "You have 2 credits remaining for complimentary support calls." at bounding box center [547, 352] width 811 height 17
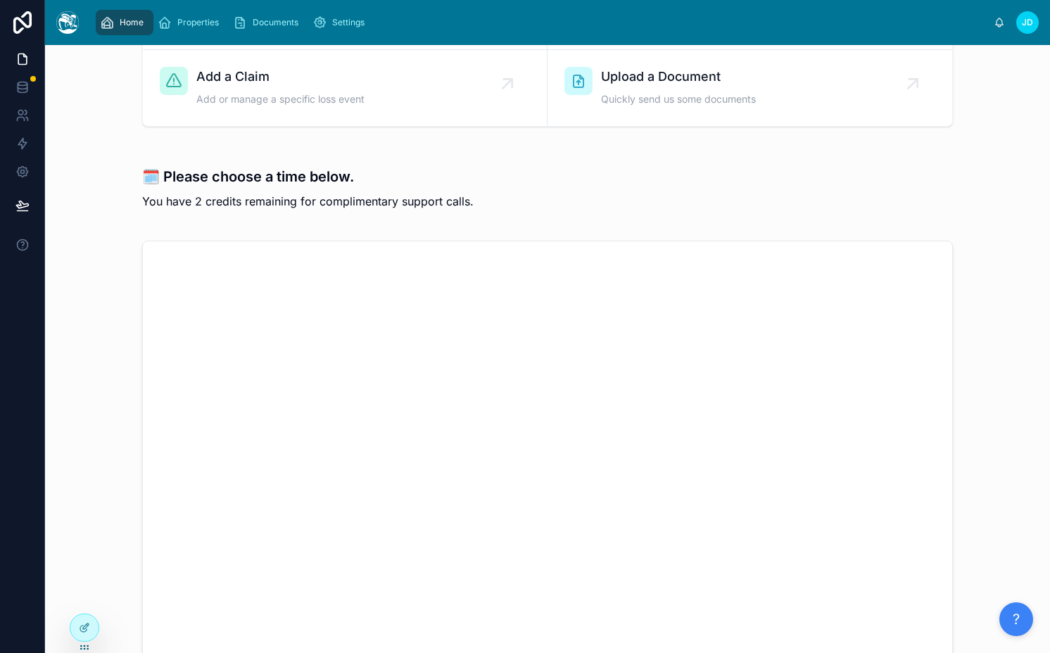
scroll to position [42, 0]
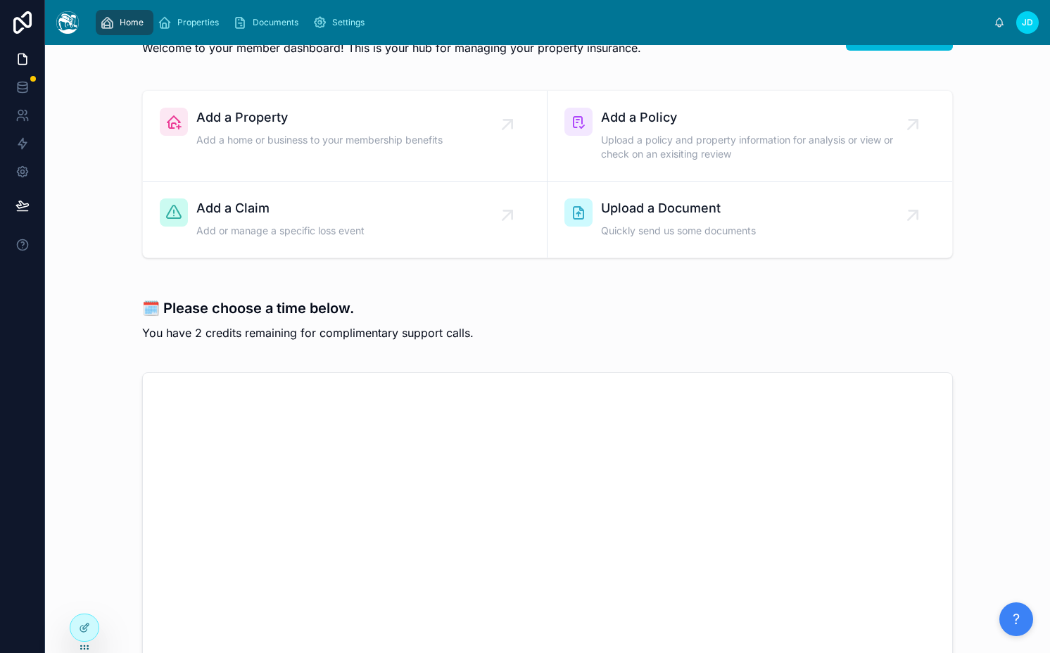
click at [208, 331] on p "You have 2 credits remaining for complimentary support calls." at bounding box center [547, 332] width 811 height 17
click at [396, 346] on div "🗓️ Please choose a time below. You have 2 credits remaining for complimentary s…" at bounding box center [547, 315] width 982 height 80
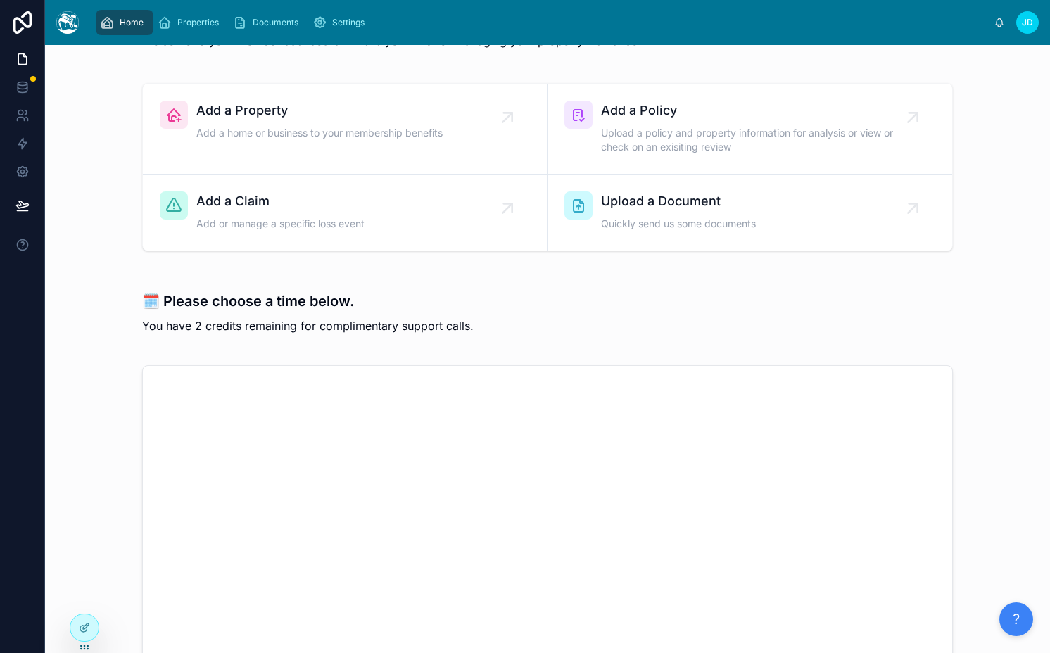
scroll to position [49, 0]
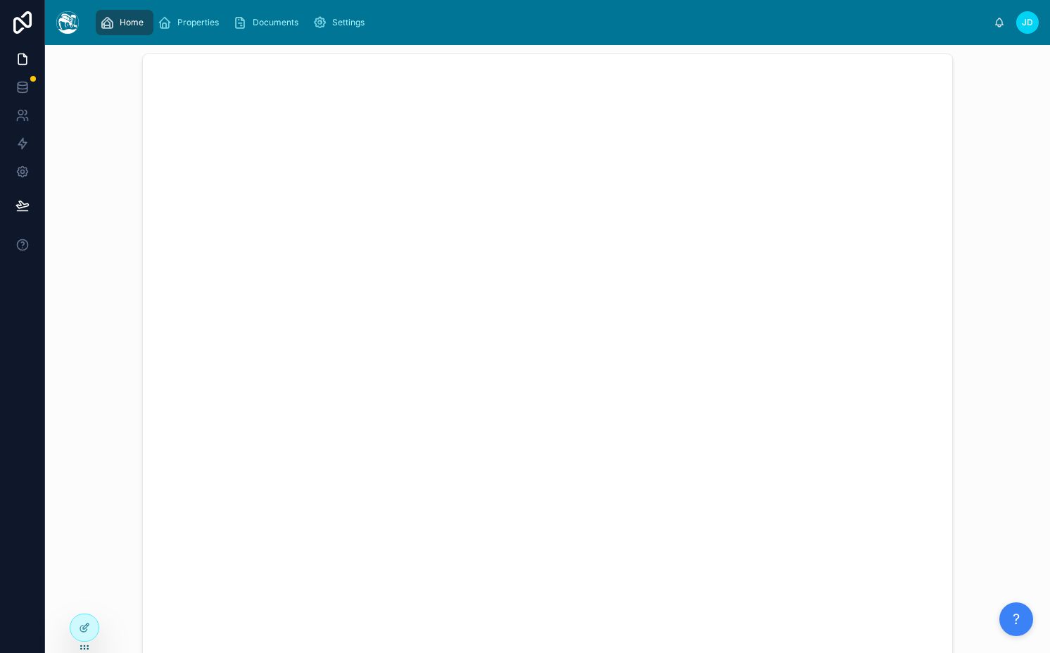
scroll to position [108, 0]
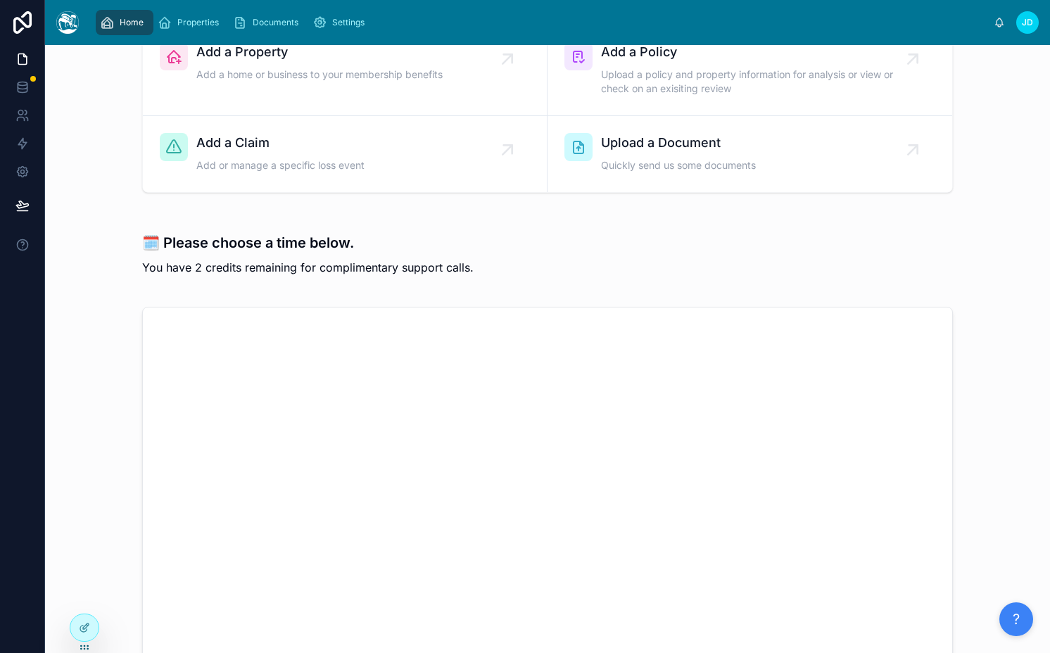
click at [300, 259] on p "You have 2 credits remaining for complimentary support calls." at bounding box center [547, 267] width 811 height 17
click at [18, 208] on icon at bounding box center [22, 204] width 12 height 7
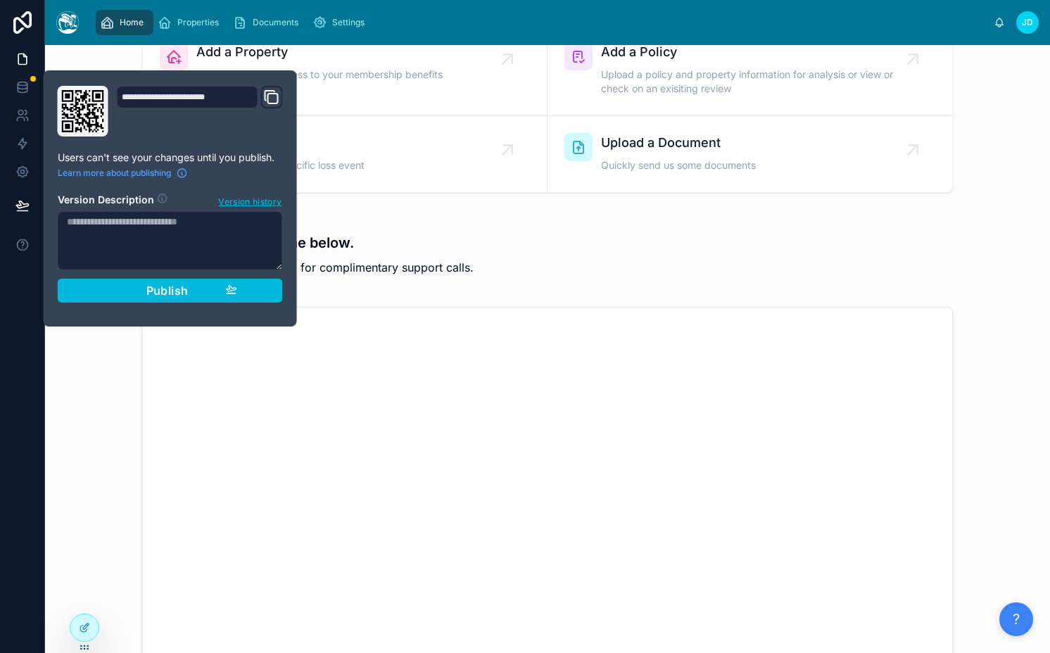
drag, startPoint x: 182, startPoint y: 280, endPoint x: 300, endPoint y: 280, distance: 117.5
click at [182, 280] on button "Publish" at bounding box center [170, 291] width 225 height 24
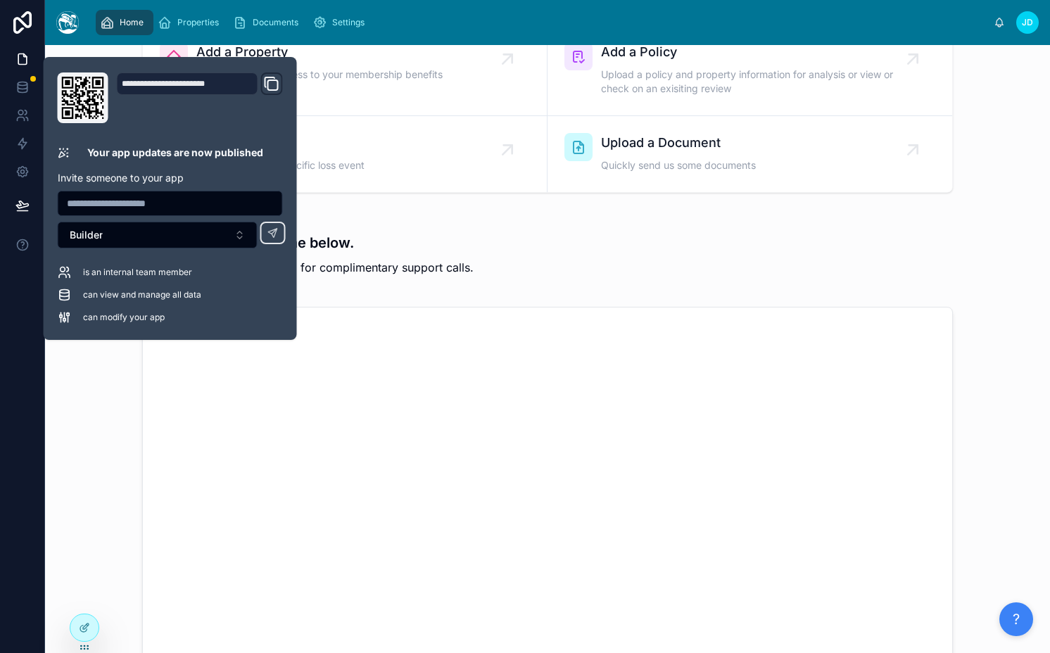
scroll to position [33, 0]
click at [421, 280] on div "🗓️ Please choose a time below. You have 2 credits remaining for complimentary s…" at bounding box center [547, 250] width 982 height 80
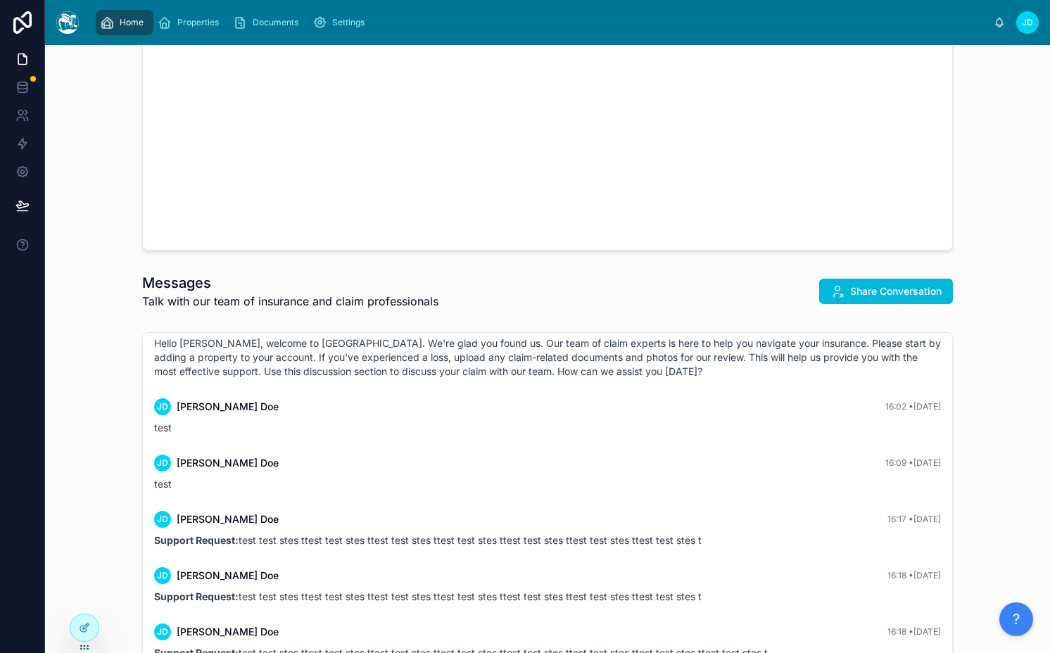
click at [431, 306] on span "Talk with our team of insurance and claim professionals" at bounding box center [290, 301] width 296 height 17
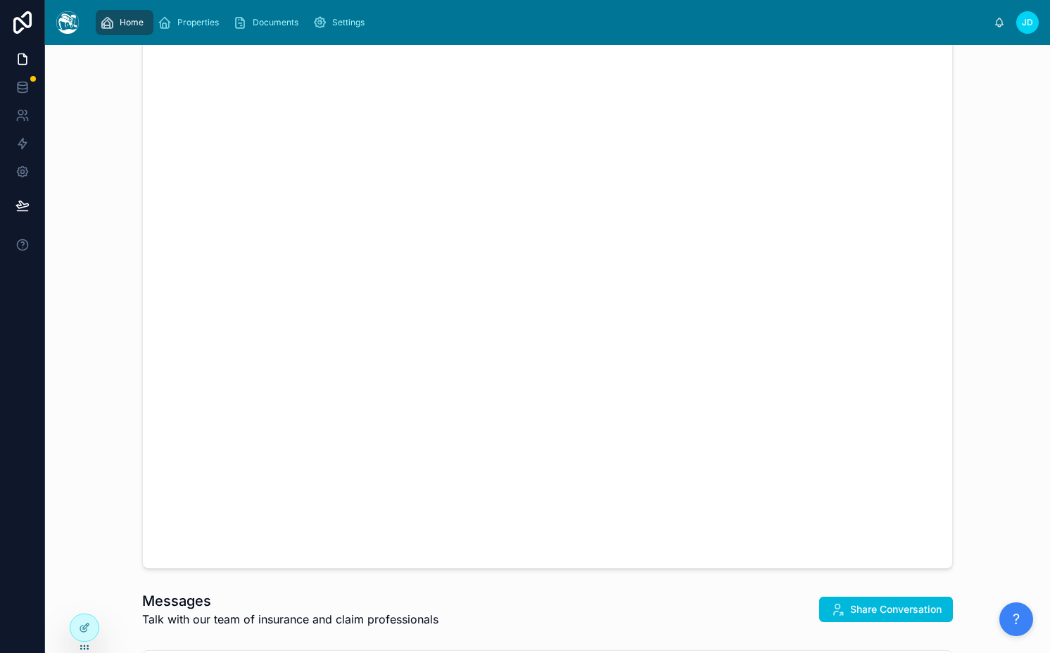
scroll to position [870, 0]
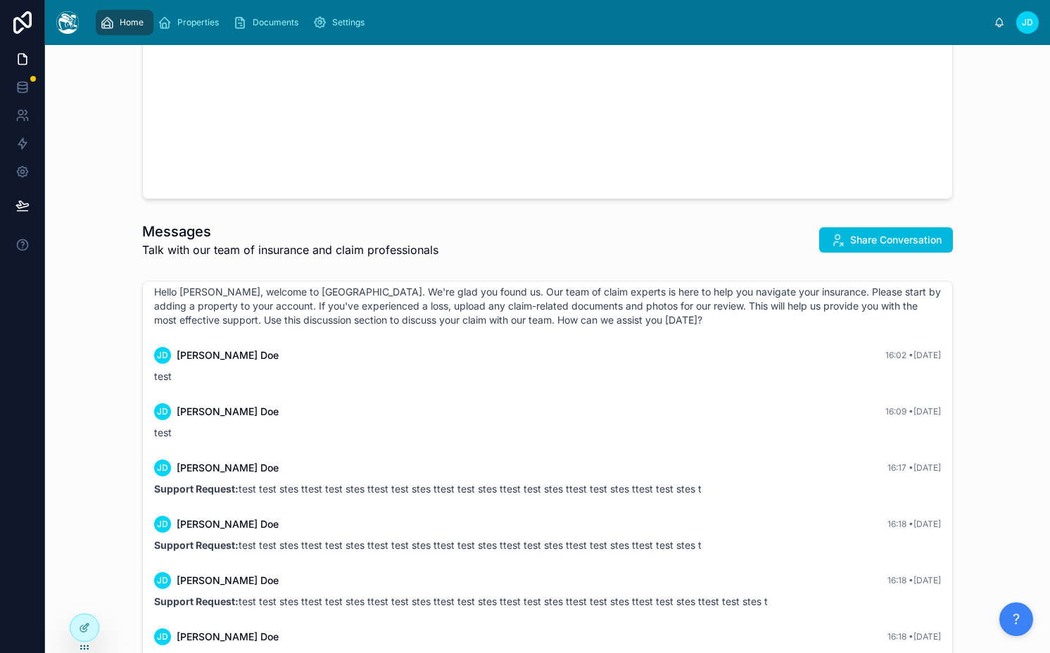
click at [377, 253] on span "Talk with our team of insurance and claim professionals" at bounding box center [290, 249] width 296 height 17
click at [900, 246] on span "Share Conversation" at bounding box center [895, 240] width 91 height 14
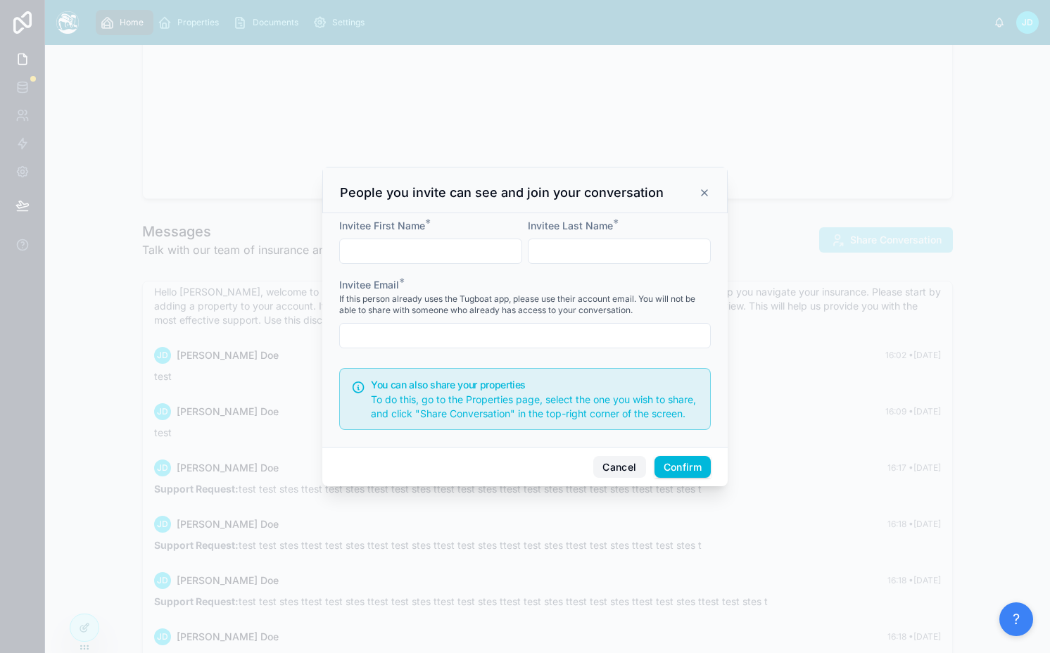
click at [609, 467] on button "Cancel" at bounding box center [619, 467] width 52 height 23
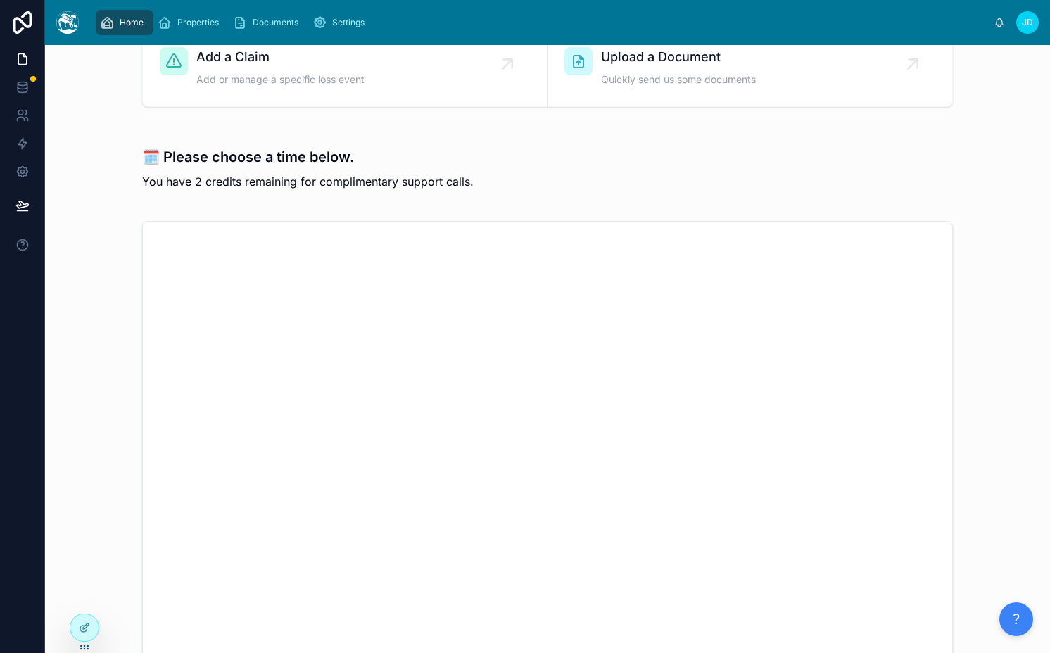
scroll to position [0, 0]
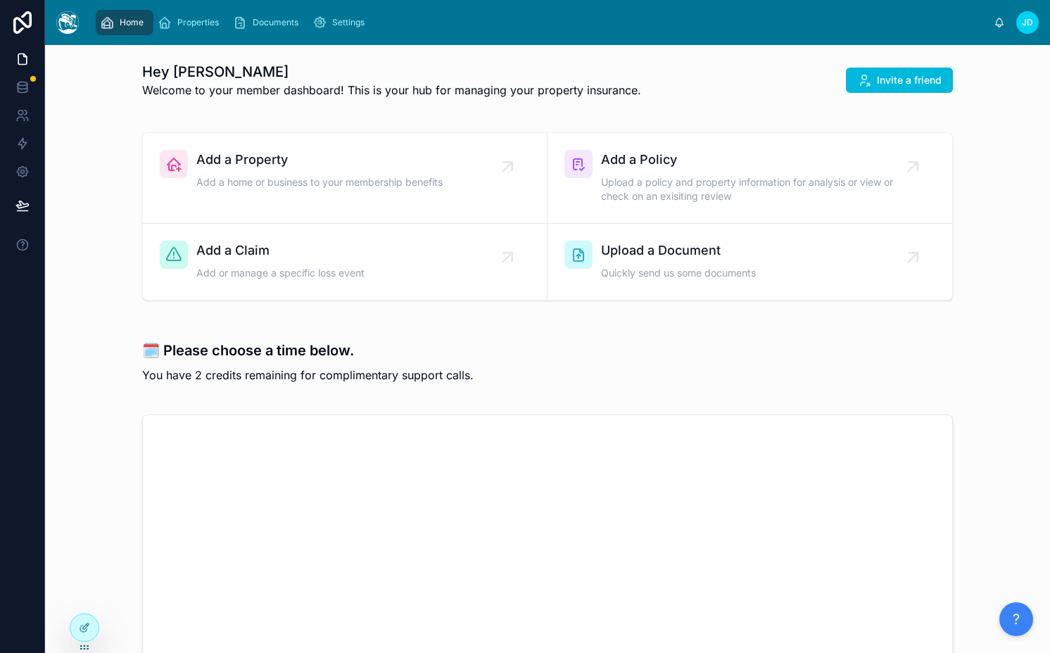
click at [30, 84] on link at bounding box center [22, 87] width 44 height 28
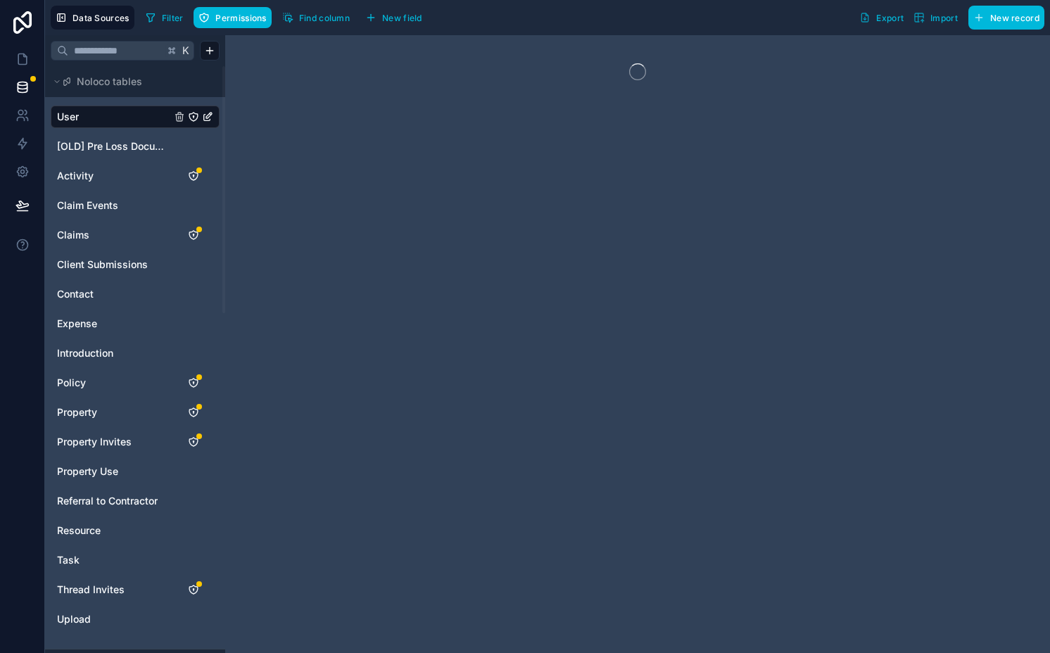
drag, startPoint x: 140, startPoint y: 111, endPoint x: 127, endPoint y: 117, distance: 14.5
click at [127, 117] on link "User" at bounding box center [114, 117] width 114 height 14
click at [293, 20] on button "Find column" at bounding box center [315, 17] width 77 height 21
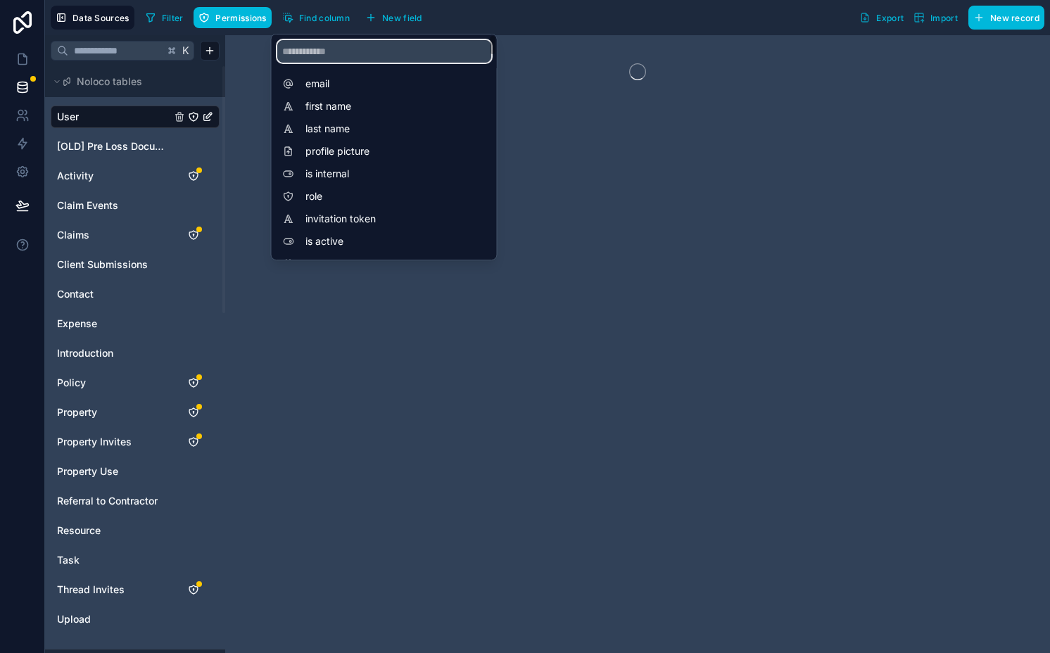
click at [319, 53] on input "scrollable content" at bounding box center [384, 51] width 214 height 23
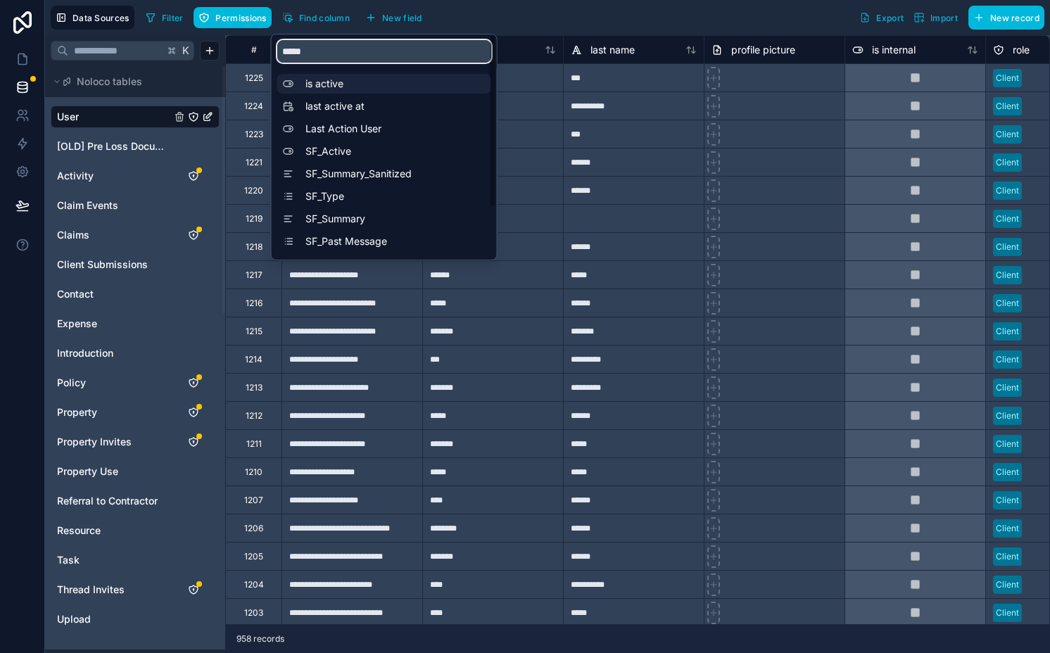
type input "*****"
click at [341, 84] on span "is active" at bounding box center [387, 84] width 165 height 14
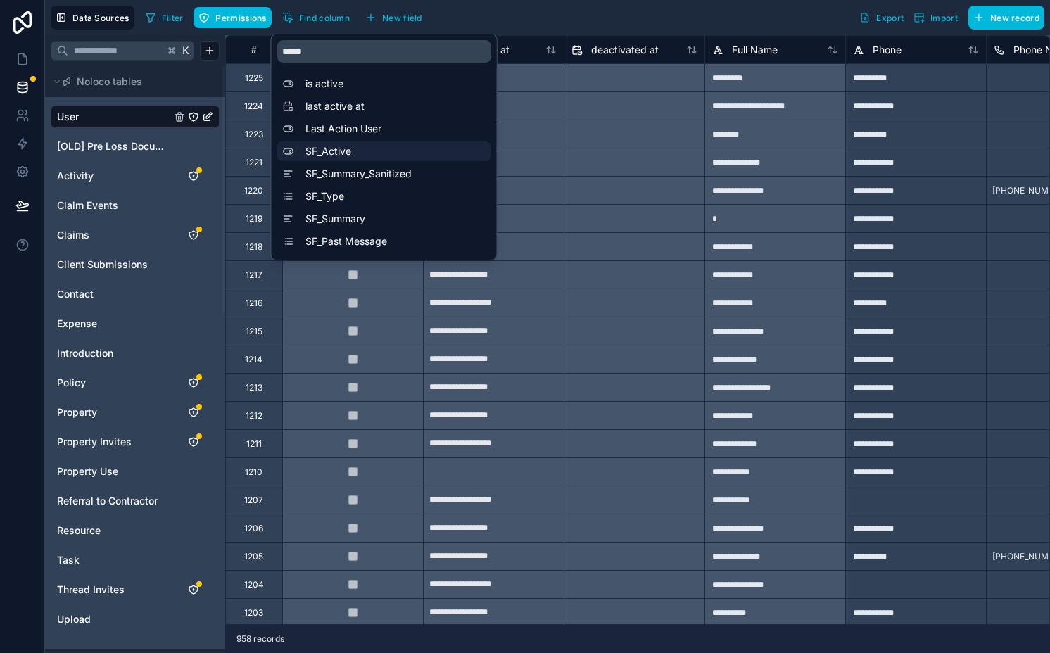
click at [337, 147] on span "SF_Active" at bounding box center [387, 151] width 165 height 14
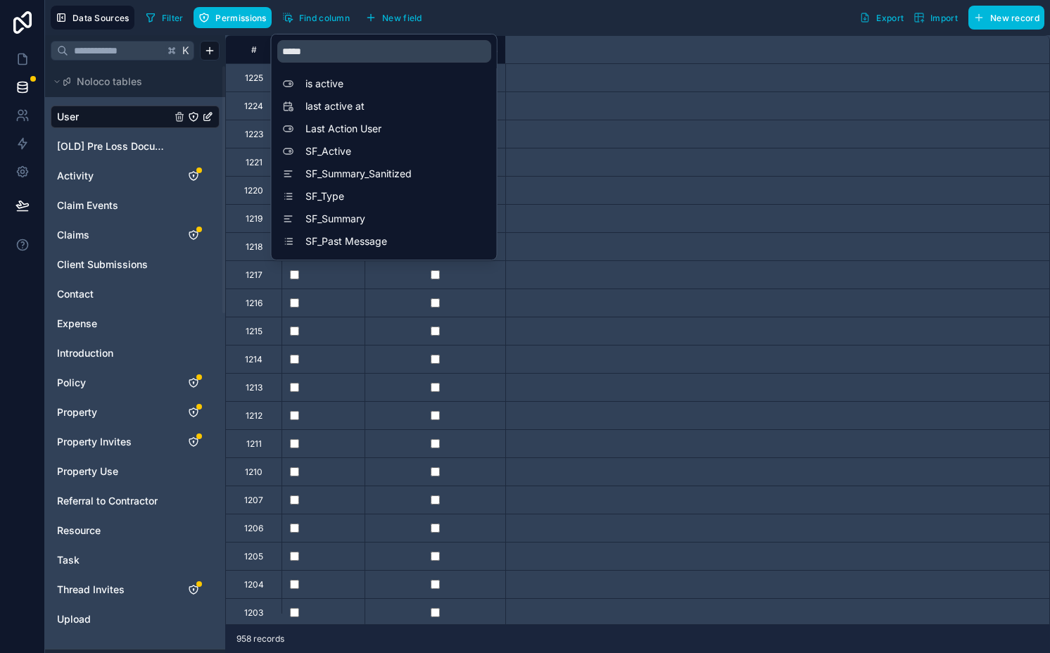
scroll to position [0, 5488]
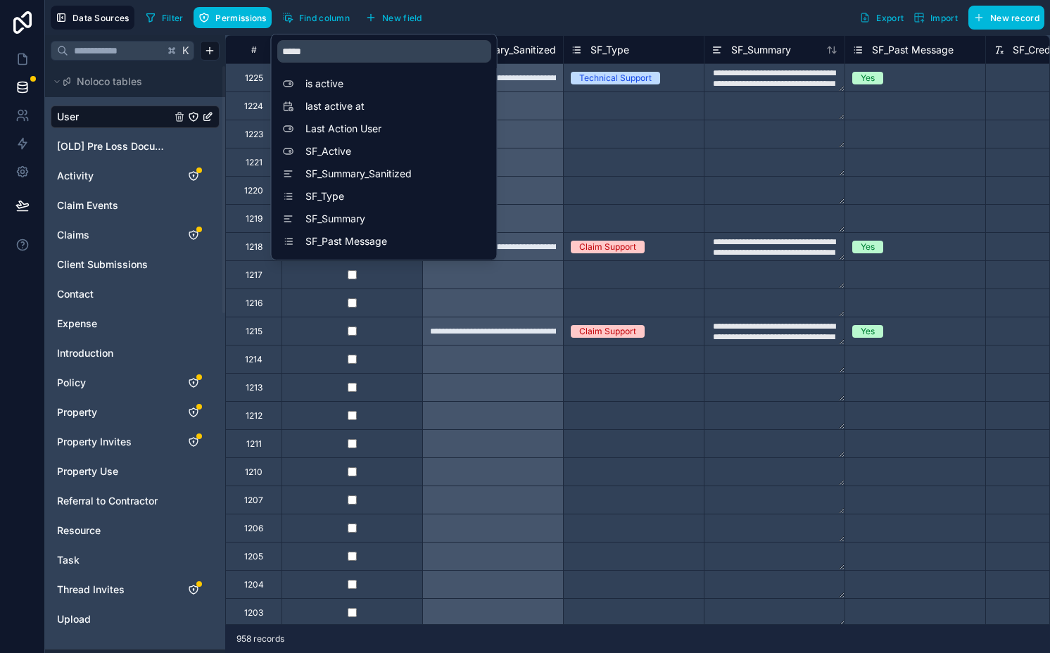
click at [524, 89] on div "**********" at bounding box center [492, 77] width 141 height 28
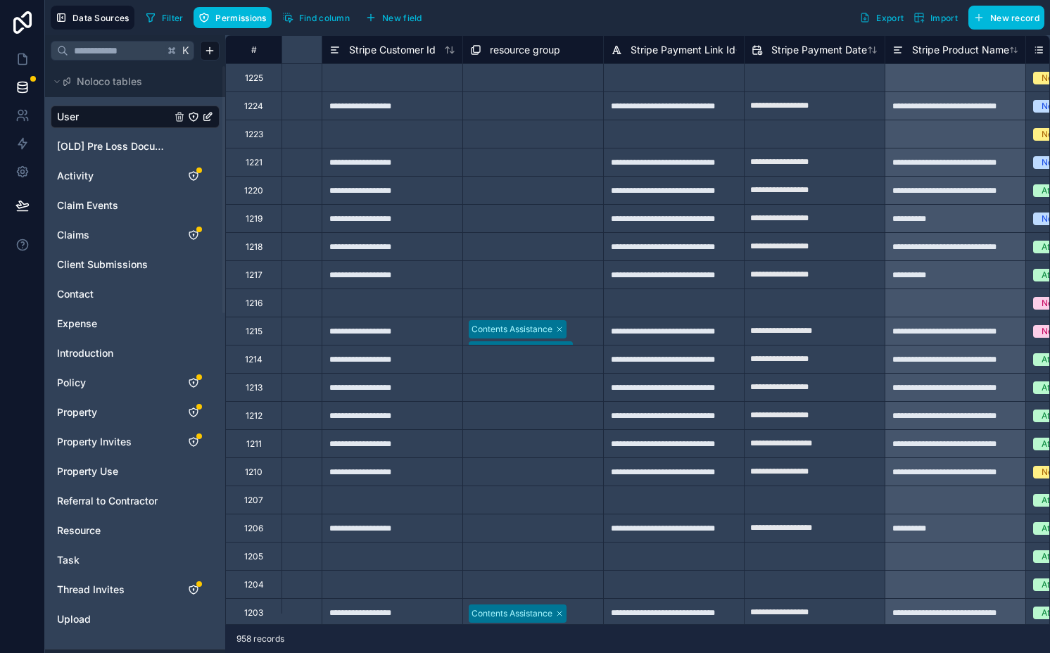
scroll to position [0, 3534]
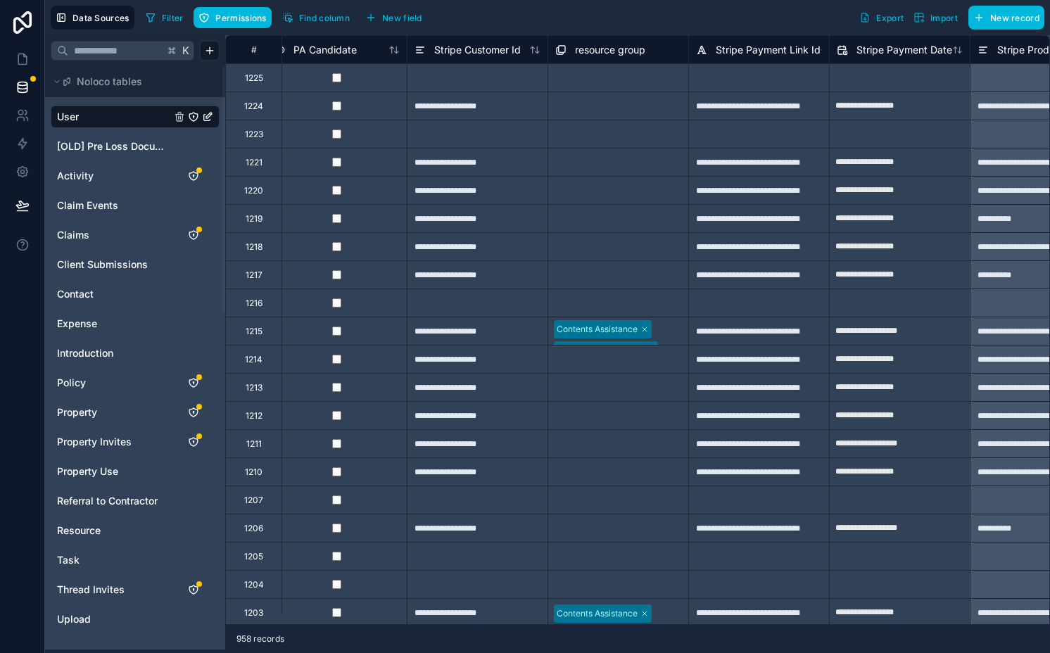
click at [321, 21] on span "Find column" at bounding box center [324, 18] width 51 height 11
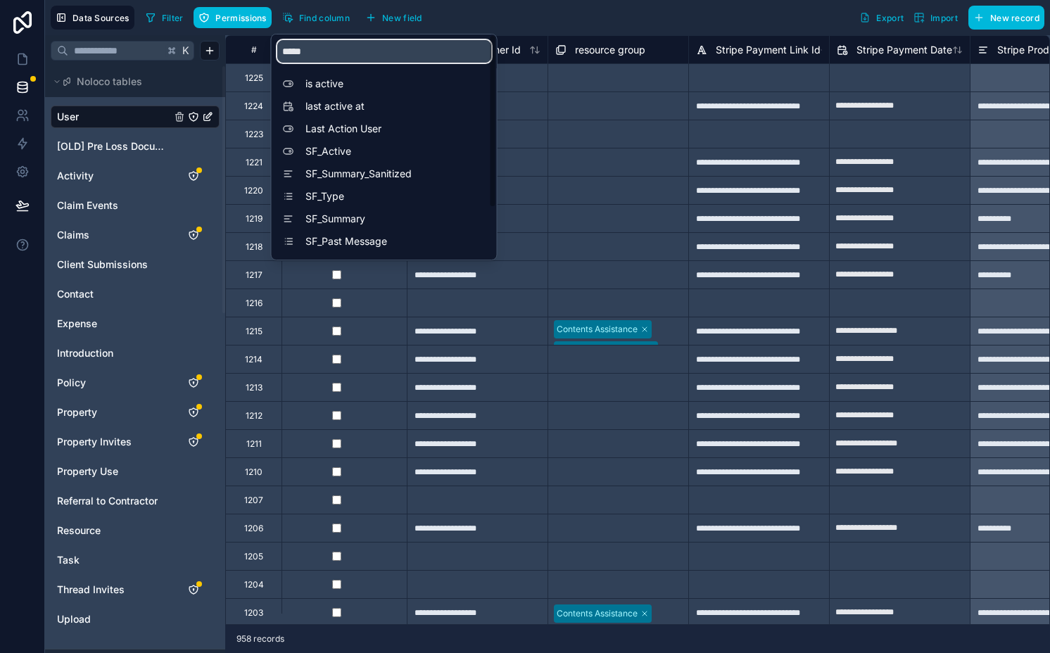
click at [321, 60] on input "*****" at bounding box center [384, 51] width 214 height 23
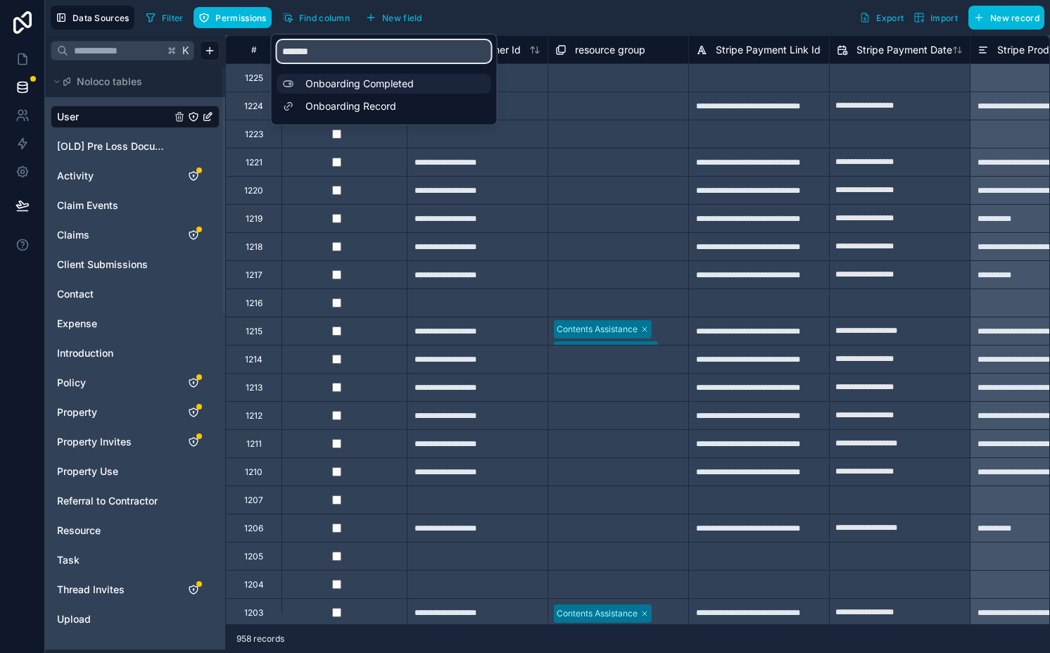
type input "*******"
click at [335, 85] on span "Onboarding Completed" at bounding box center [387, 84] width 165 height 14
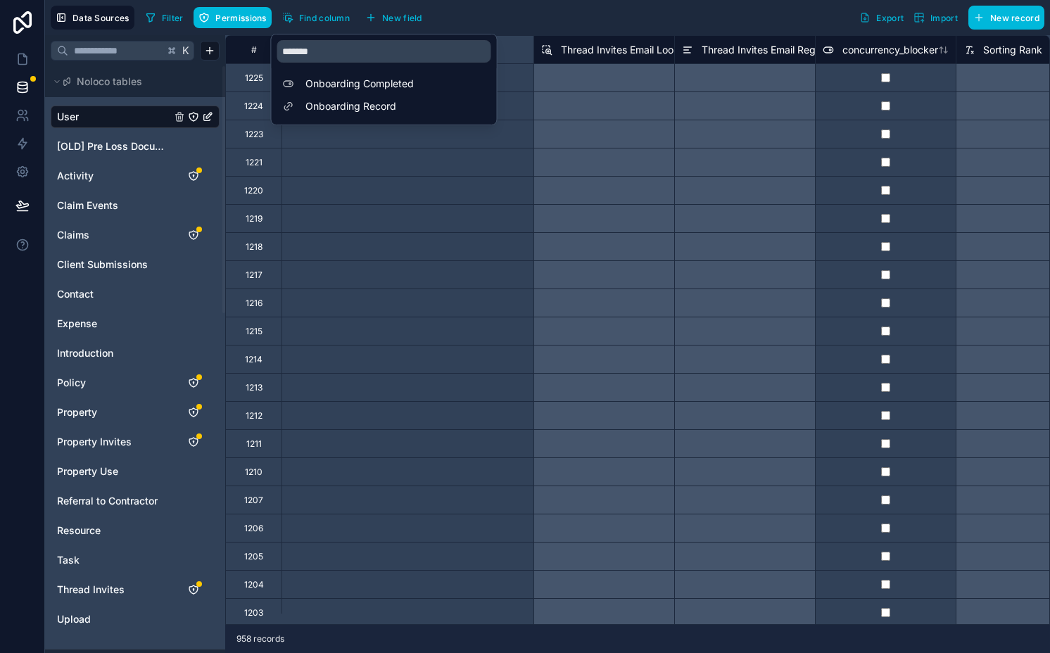
scroll to position [0, 9710]
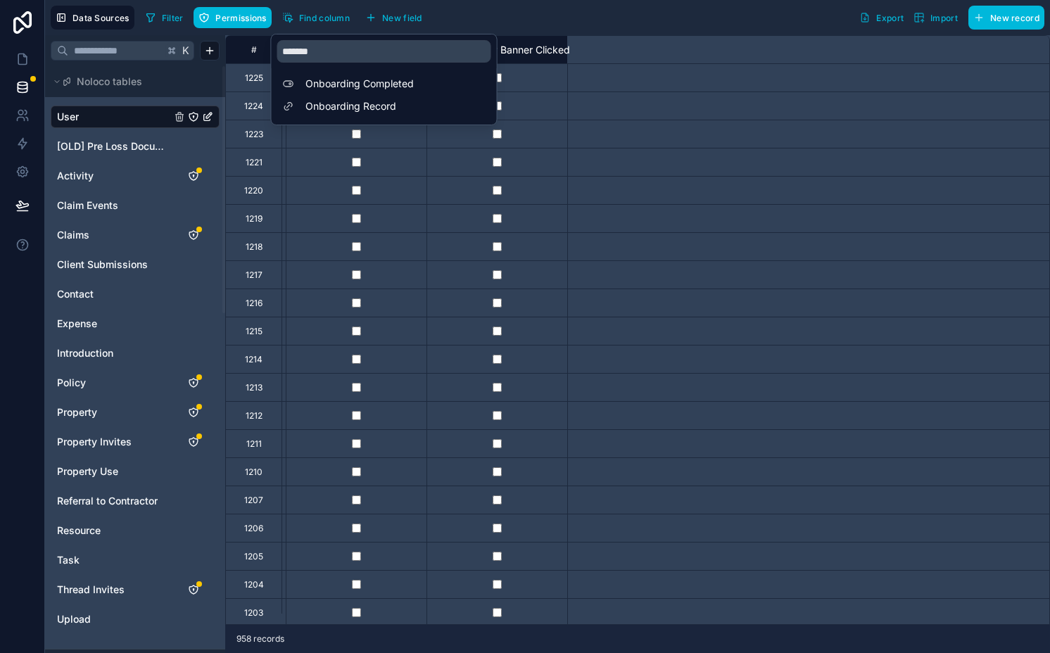
click at [541, 27] on div "Filter Permissions Find column New field Export Import New record" at bounding box center [592, 18] width 904 height 24
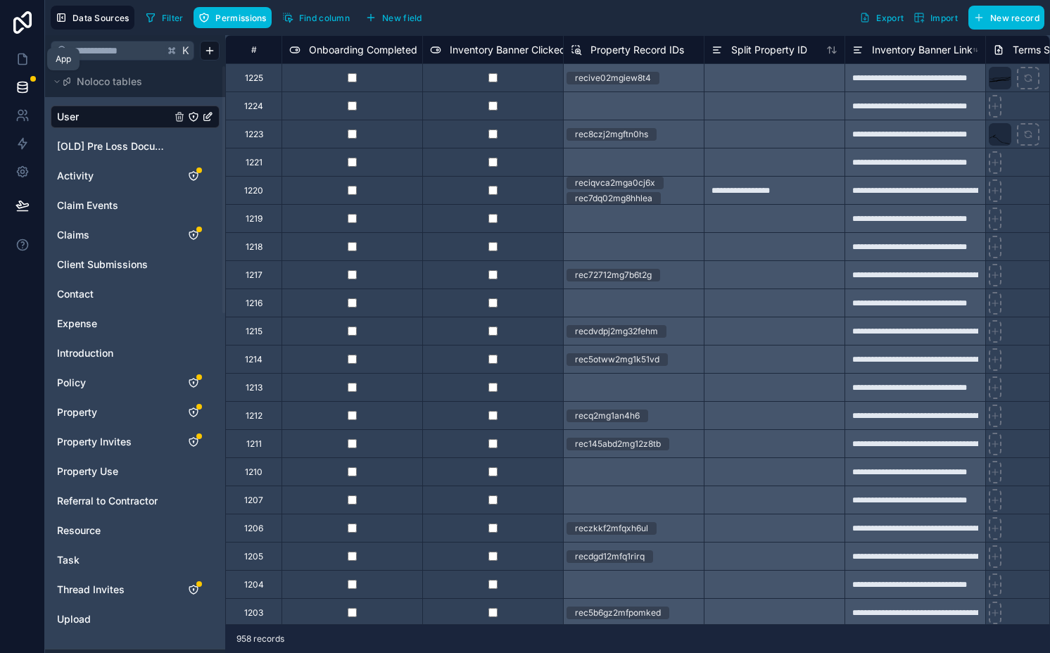
drag, startPoint x: 18, startPoint y: 60, endPoint x: 40, endPoint y: 77, distance: 28.1
click at [18, 60] on icon at bounding box center [22, 59] width 8 height 11
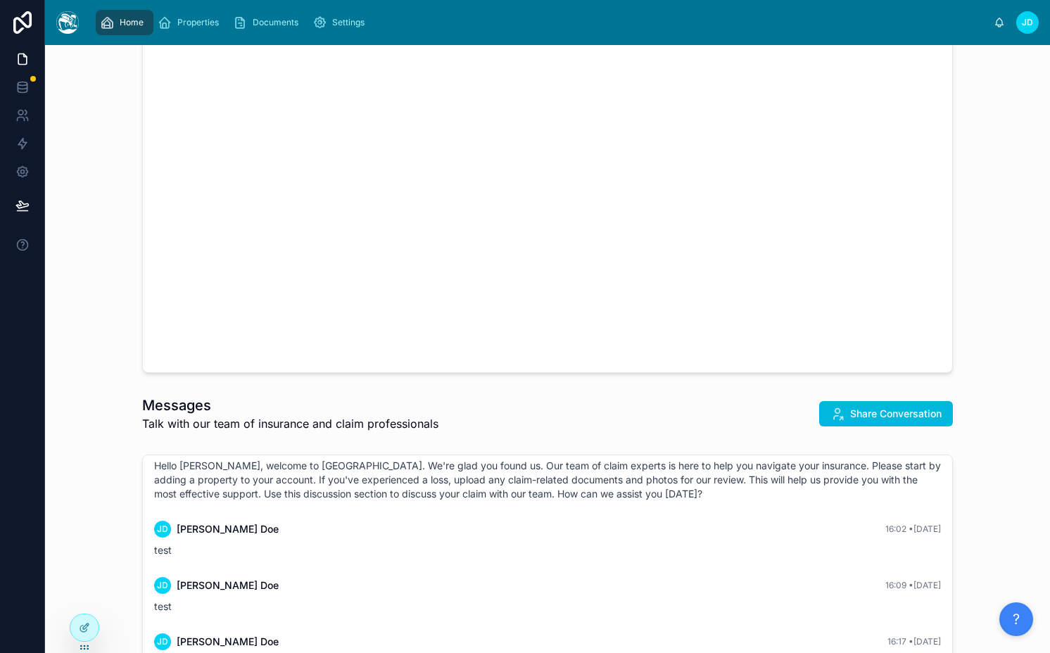
scroll to position [754, 0]
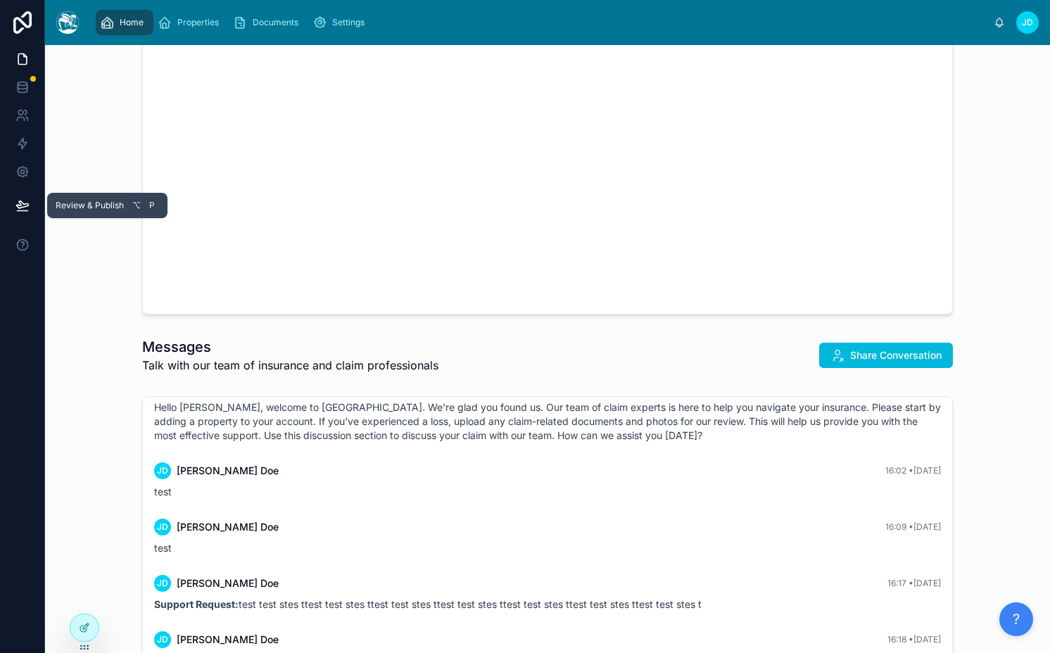
click at [18, 203] on icon at bounding box center [22, 205] width 14 height 14
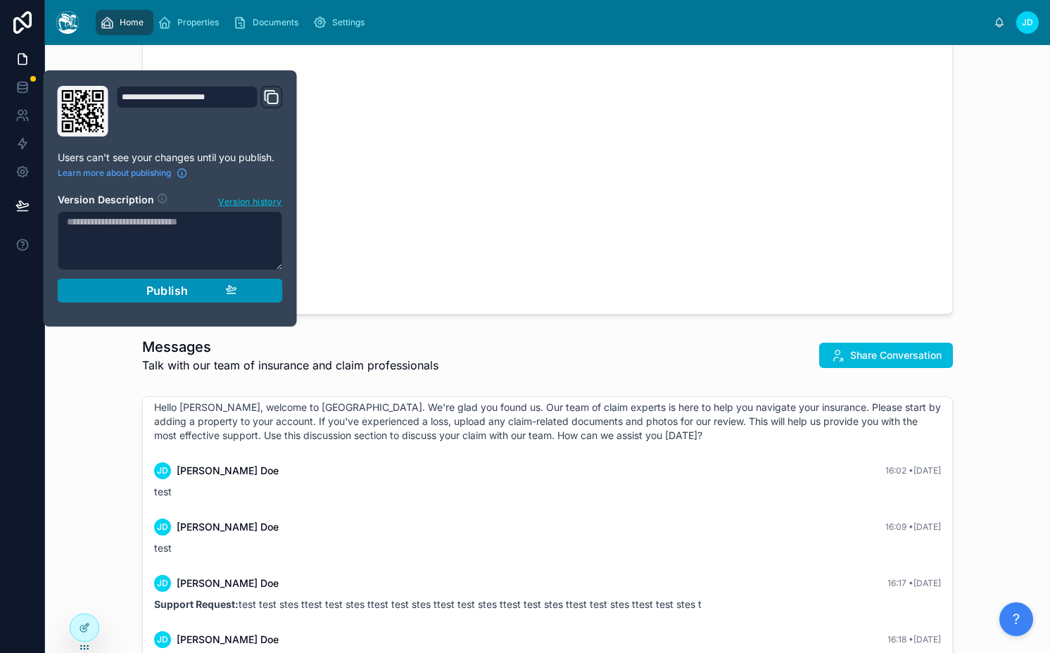
click at [165, 298] on button "Publish" at bounding box center [170, 291] width 225 height 24
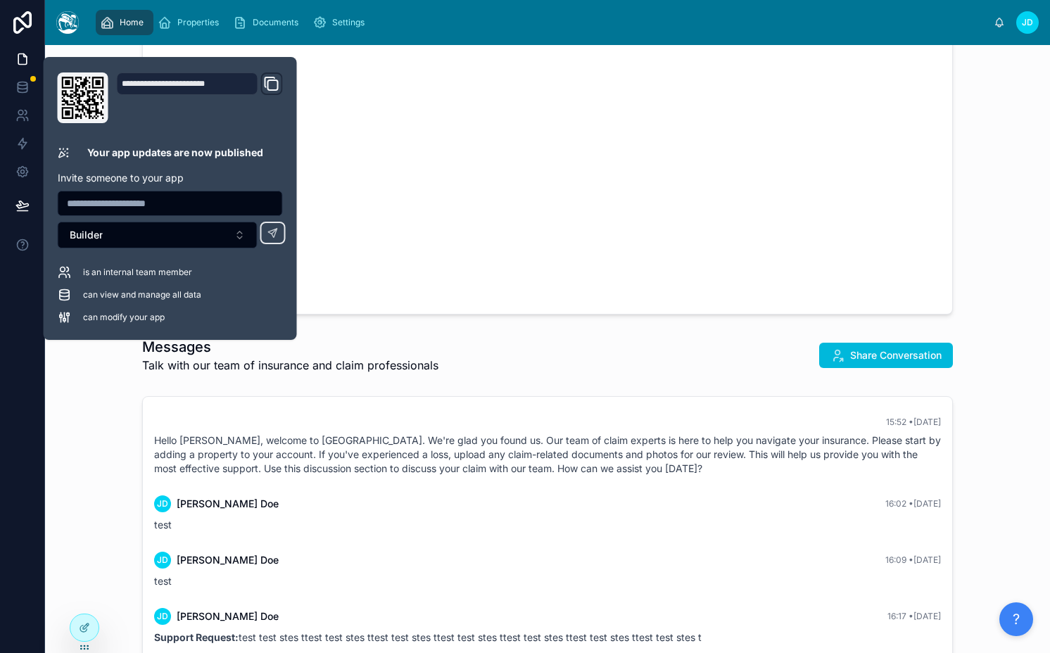
scroll to position [33, 0]
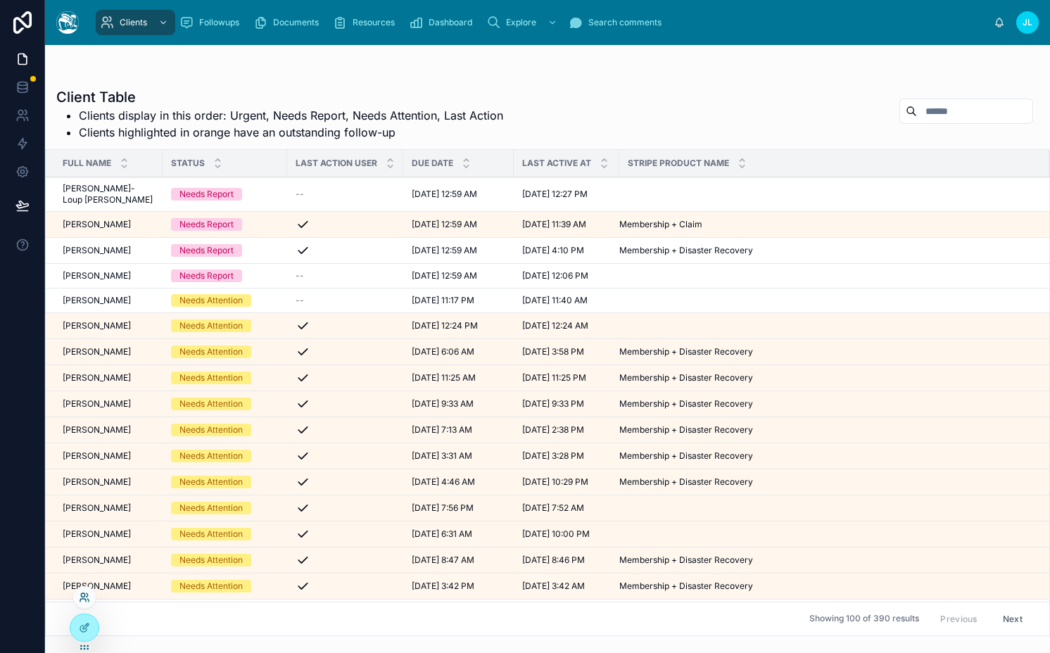
click at [85, 597] on icon at bounding box center [84, 597] width 11 height 11
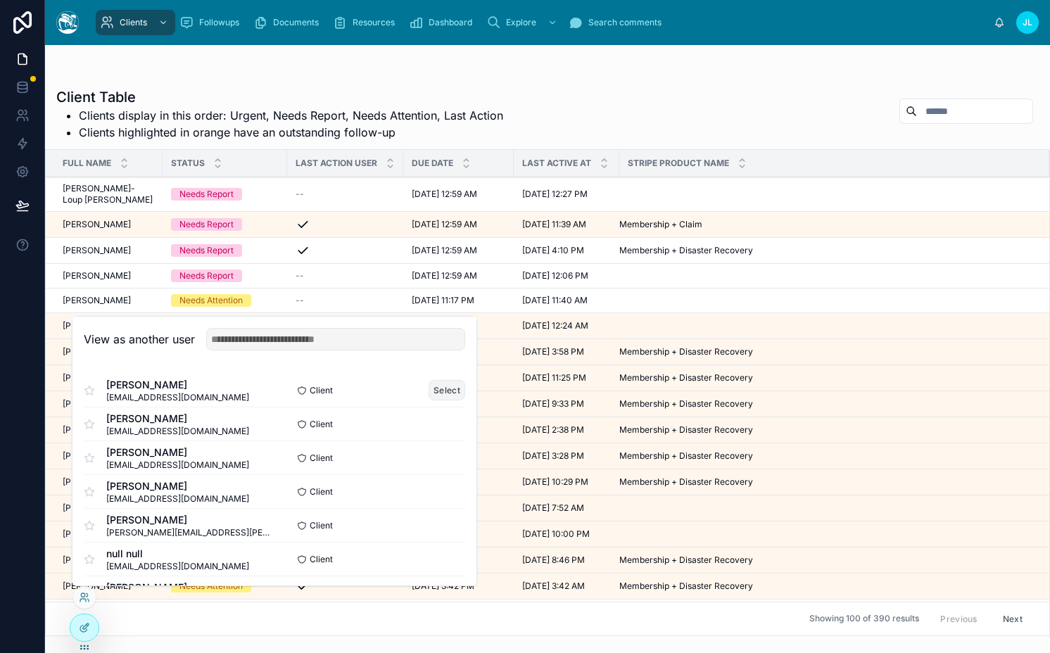
click at [429, 388] on button "Select" at bounding box center [447, 390] width 37 height 20
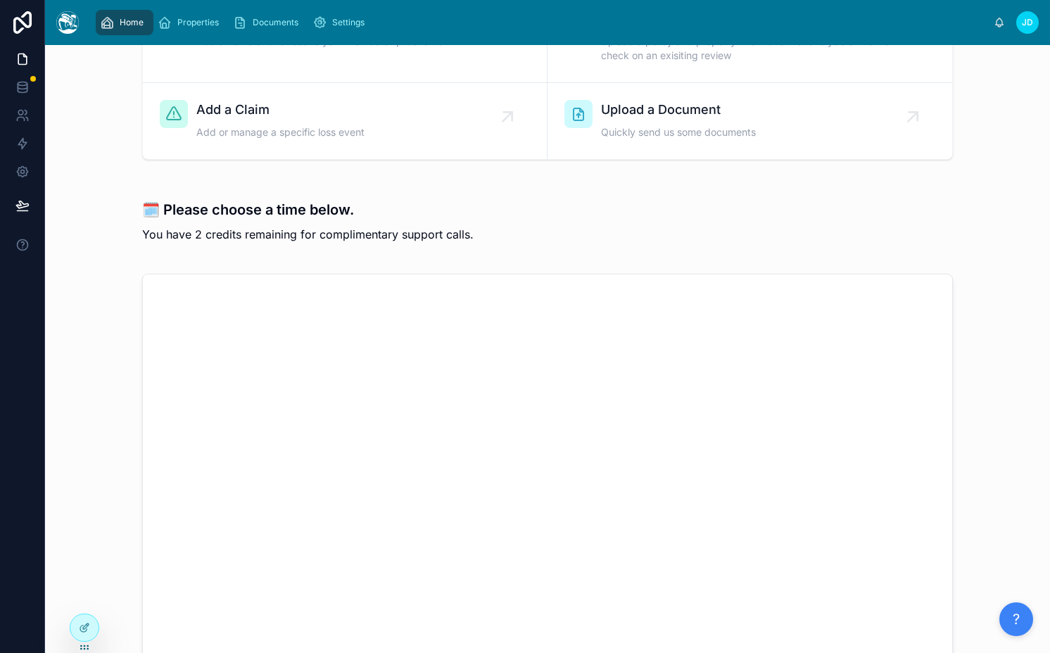
scroll to position [8, 0]
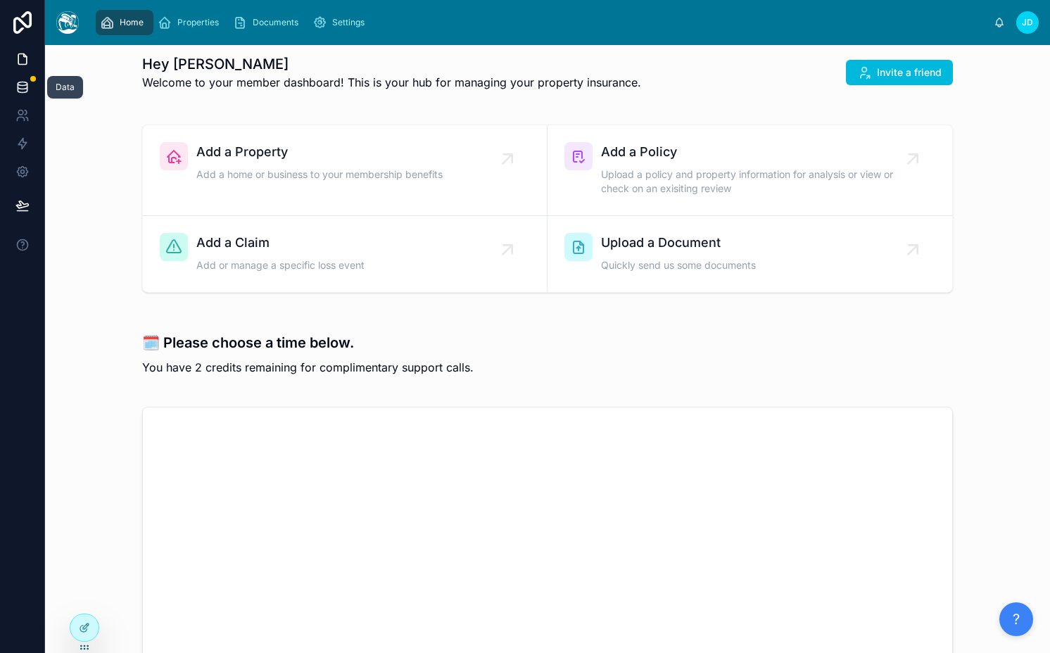
click at [23, 88] on icon at bounding box center [22, 87] width 14 height 14
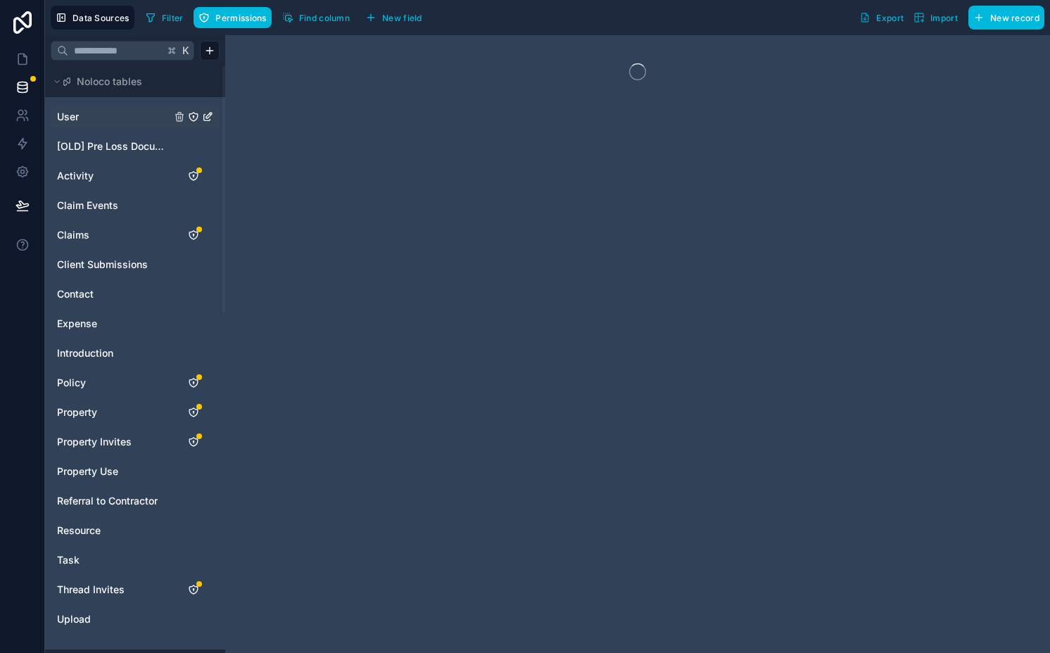
click at [115, 112] on link "User" at bounding box center [114, 117] width 114 height 14
click at [300, 13] on span "Find column" at bounding box center [324, 18] width 51 height 11
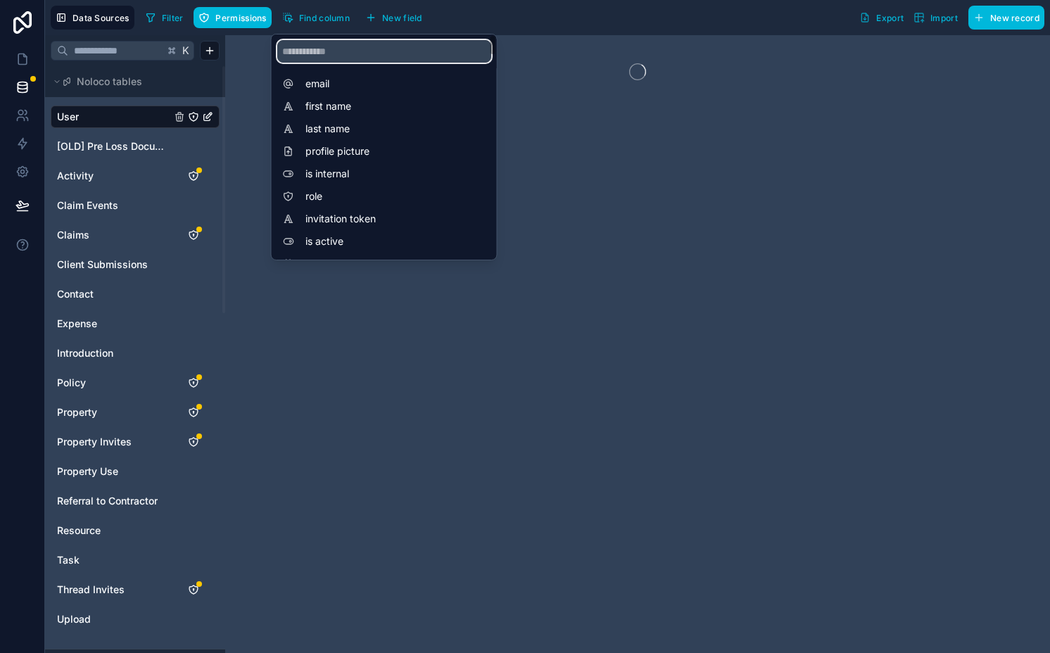
click at [307, 62] on input "scrollable content" at bounding box center [384, 51] width 214 height 23
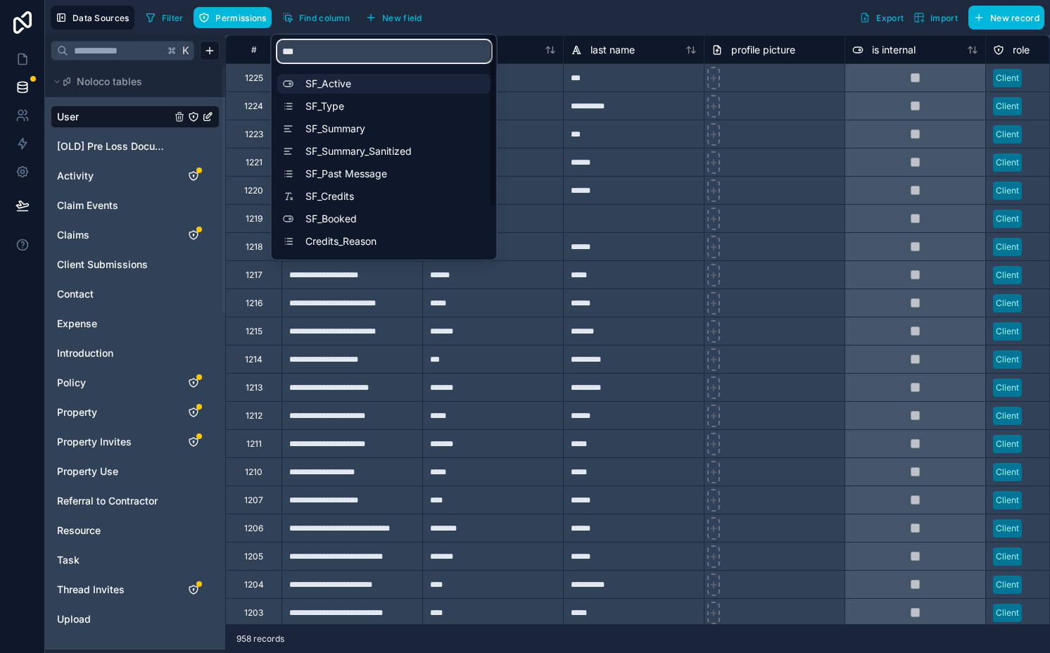
type input "***"
click at [380, 78] on span "SF_Active" at bounding box center [387, 84] width 165 height 14
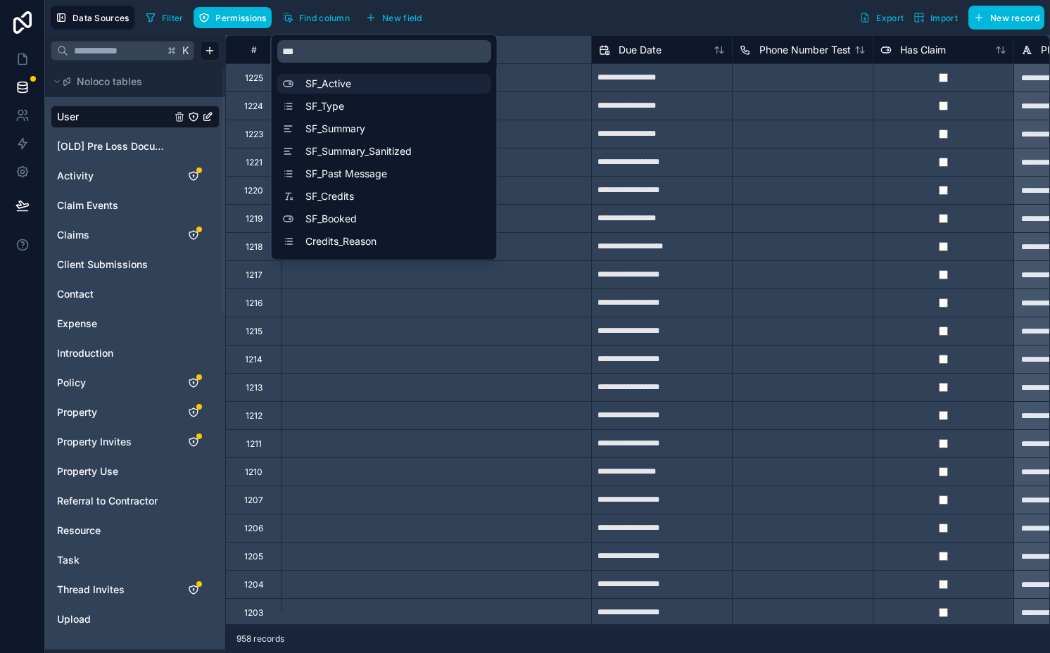
scroll to position [0, 5207]
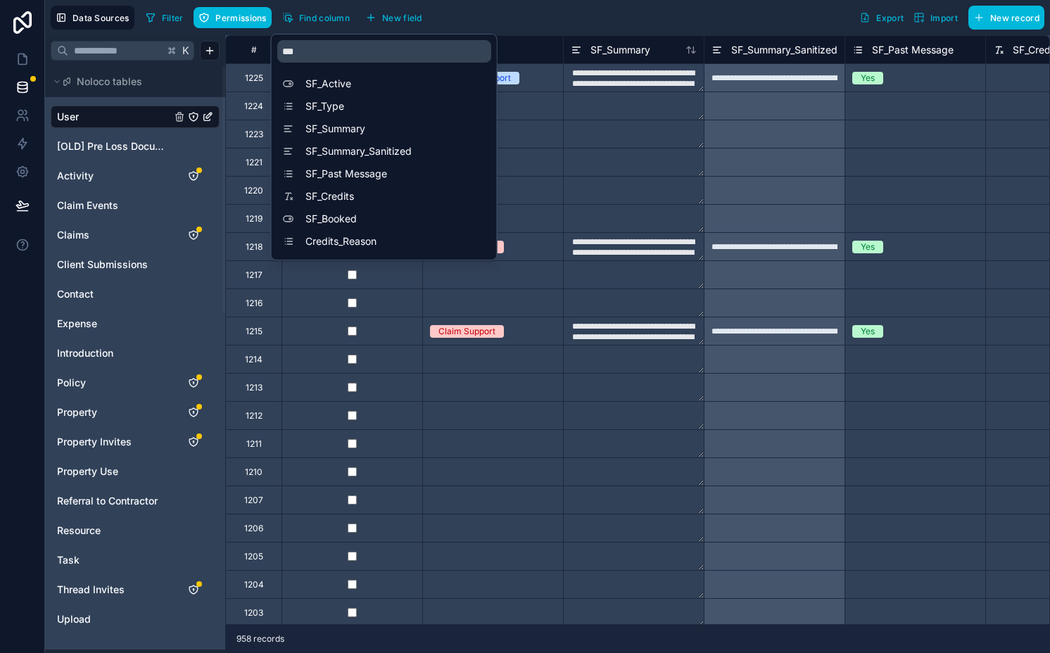
click at [573, 82] on textarea "**********" at bounding box center [634, 77] width 140 height 27
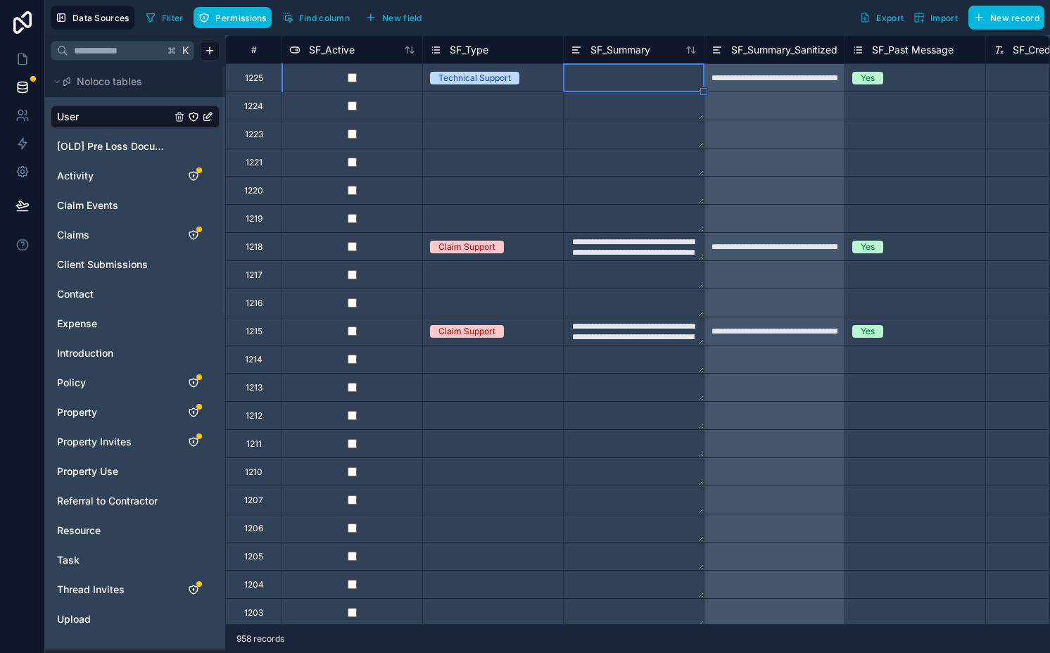
click at [524, 78] on div "Technical Support" at bounding box center [493, 77] width 140 height 15
click at [736, 78] on div "**********" at bounding box center [774, 77] width 141 height 28
click at [810, 80] on div "**********" at bounding box center [774, 77] width 141 height 28
click at [866, 75] on div "Yes" at bounding box center [868, 78] width 14 height 13
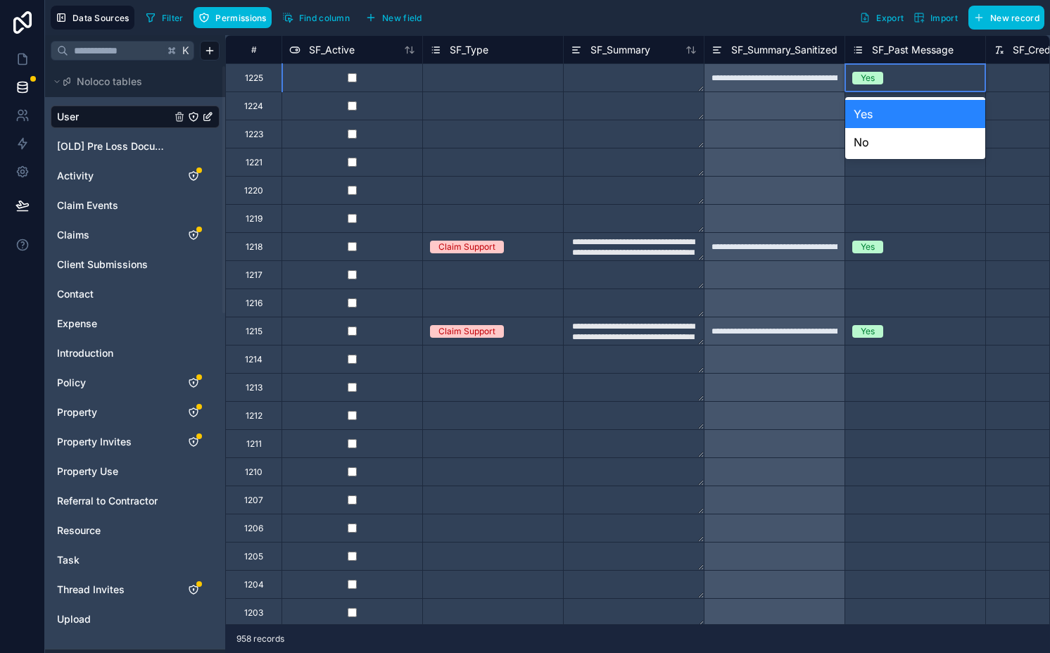
click at [798, 80] on div "**********" at bounding box center [774, 77] width 141 height 28
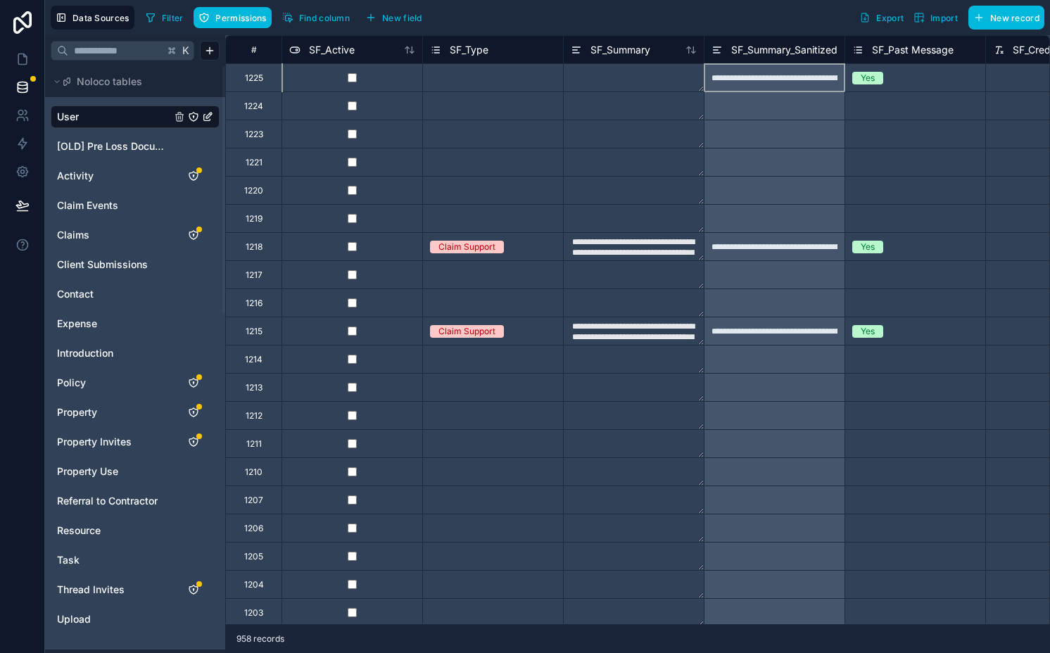
click at [798, 80] on div "**********" at bounding box center [774, 77] width 141 height 28
click at [772, 80] on div "**********" at bounding box center [774, 77] width 141 height 28
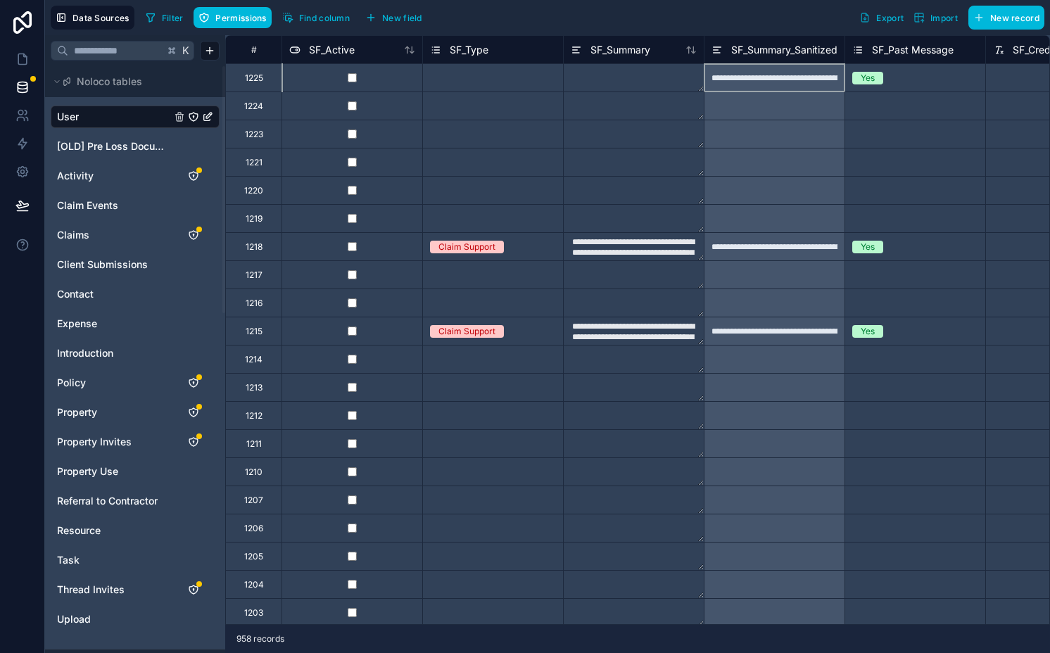
click at [772, 80] on div "**********" at bounding box center [774, 77] width 141 height 28
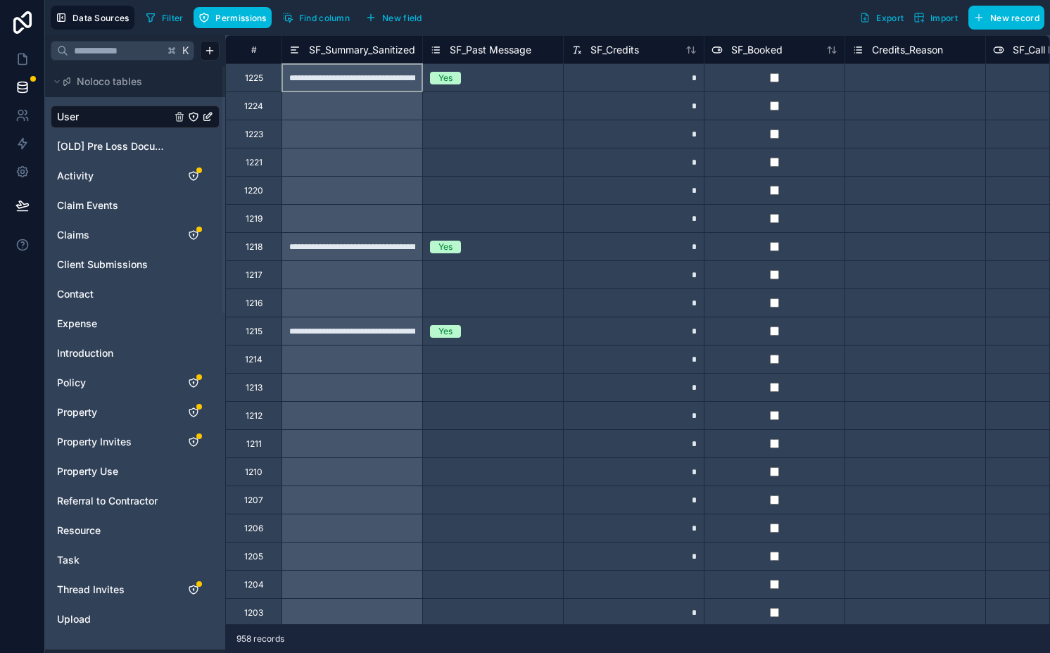
click at [619, 79] on div "*" at bounding box center [633, 77] width 141 height 28
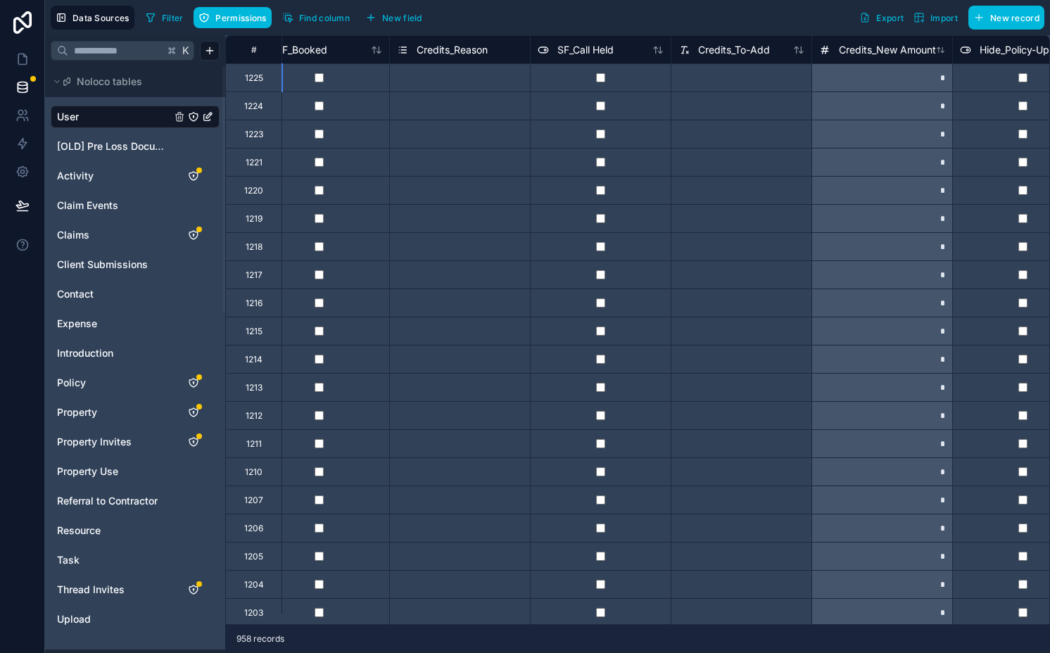
scroll to position [0, 6416]
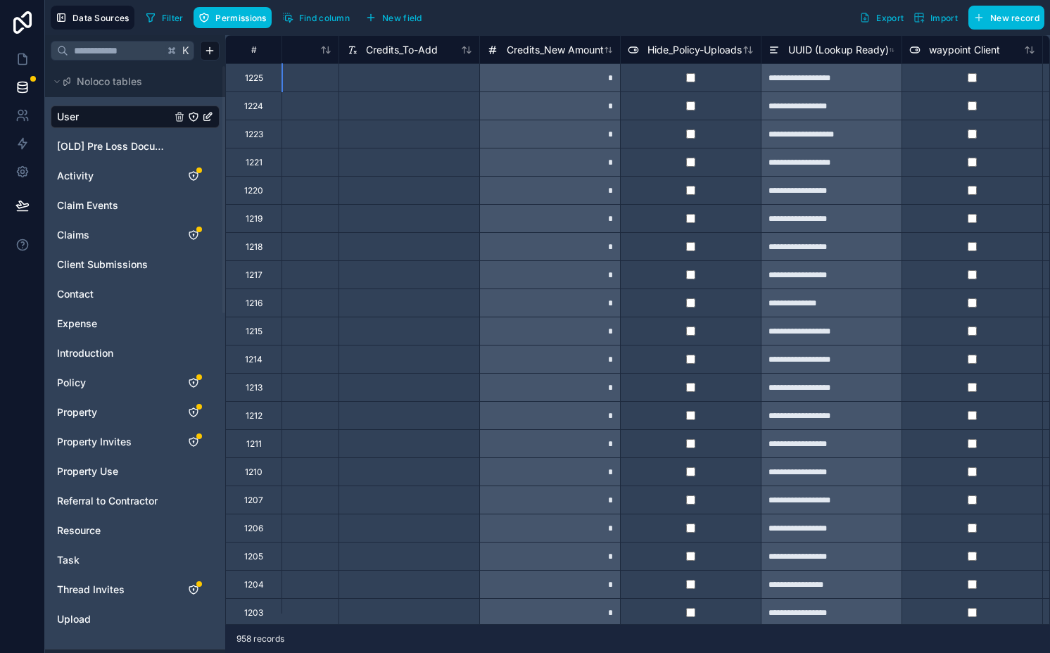
click at [555, 79] on div "*" at bounding box center [549, 77] width 141 height 28
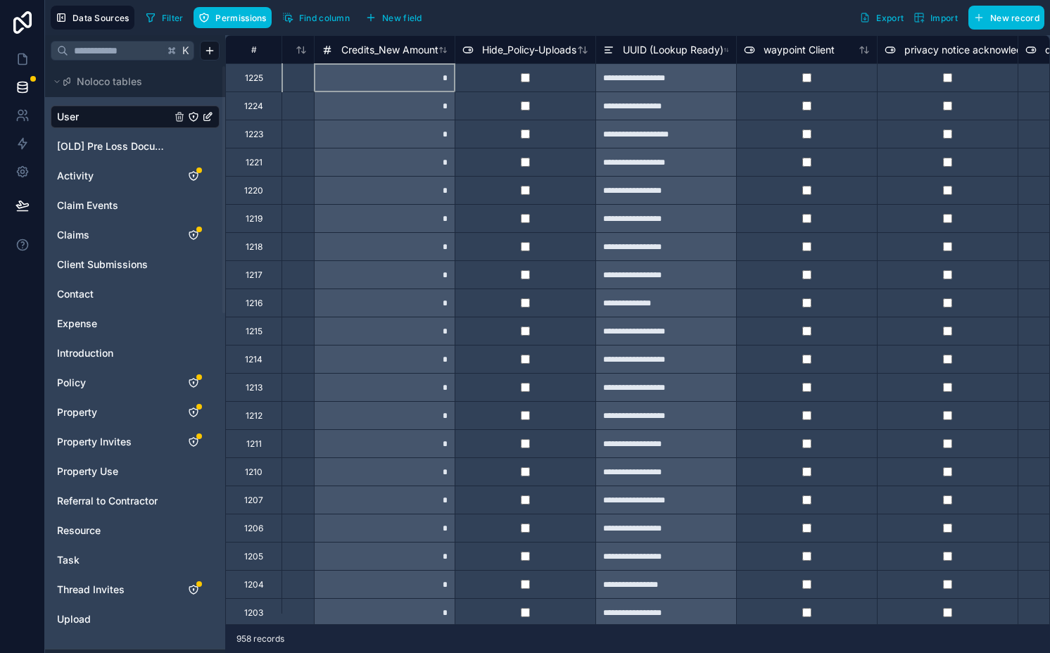
scroll to position [0, 6582]
drag, startPoint x: 23, startPoint y: 60, endPoint x: 23, endPoint y: 72, distance: 12.0
click at [23, 60] on icon at bounding box center [22, 59] width 14 height 14
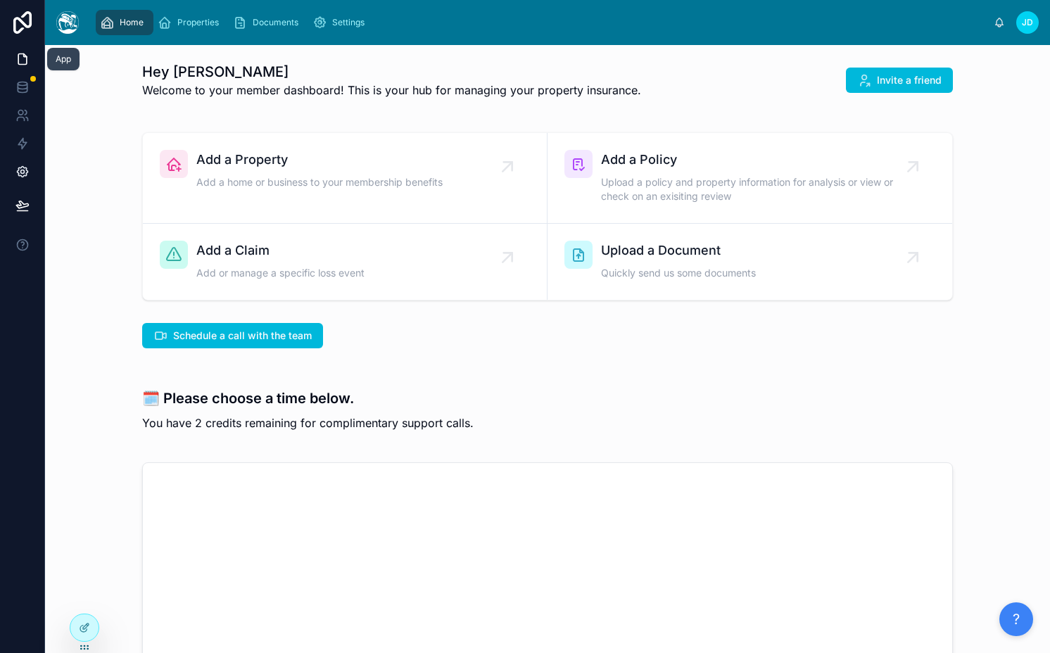
scroll to position [33, 0]
click at [22, 211] on icon at bounding box center [22, 211] width 11 height 0
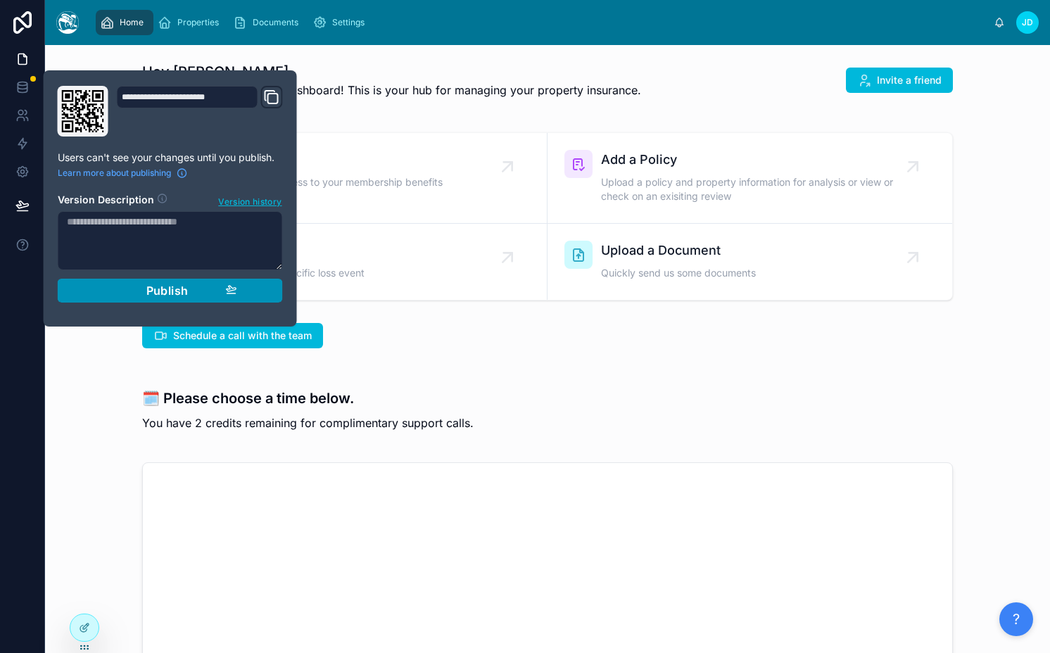
click at [114, 293] on div "Publish" at bounding box center [170, 291] width 134 height 14
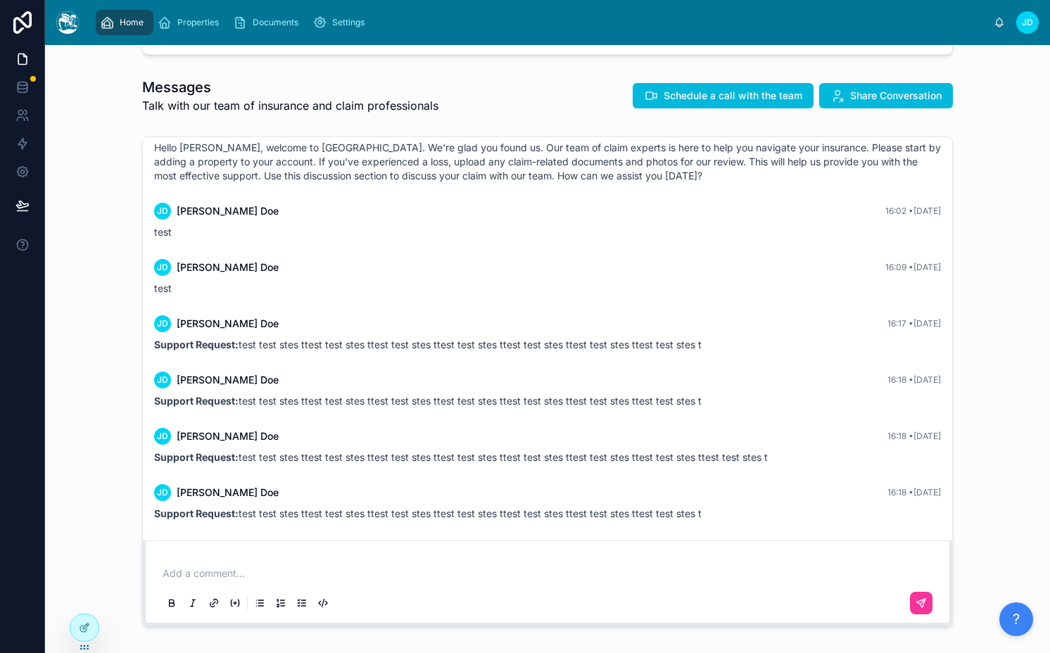
scroll to position [1077, 0]
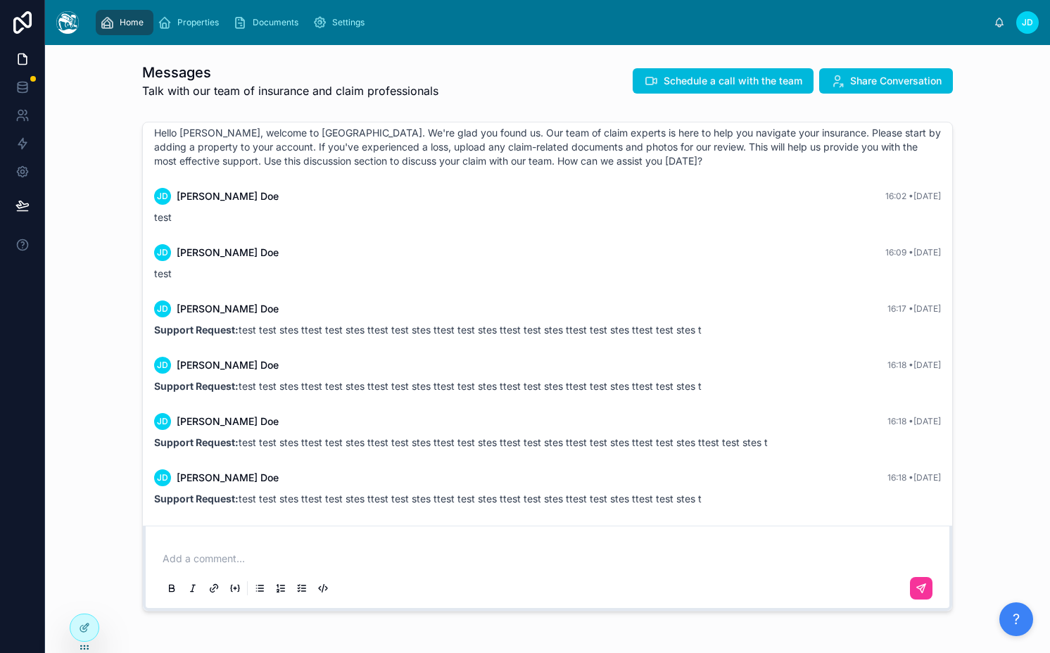
click at [103, 184] on div "15:52 • [DATE] Hello [PERSON_NAME], welcome to [GEOGRAPHIC_DATA]. We're glad yo…" at bounding box center [547, 366] width 982 height 501
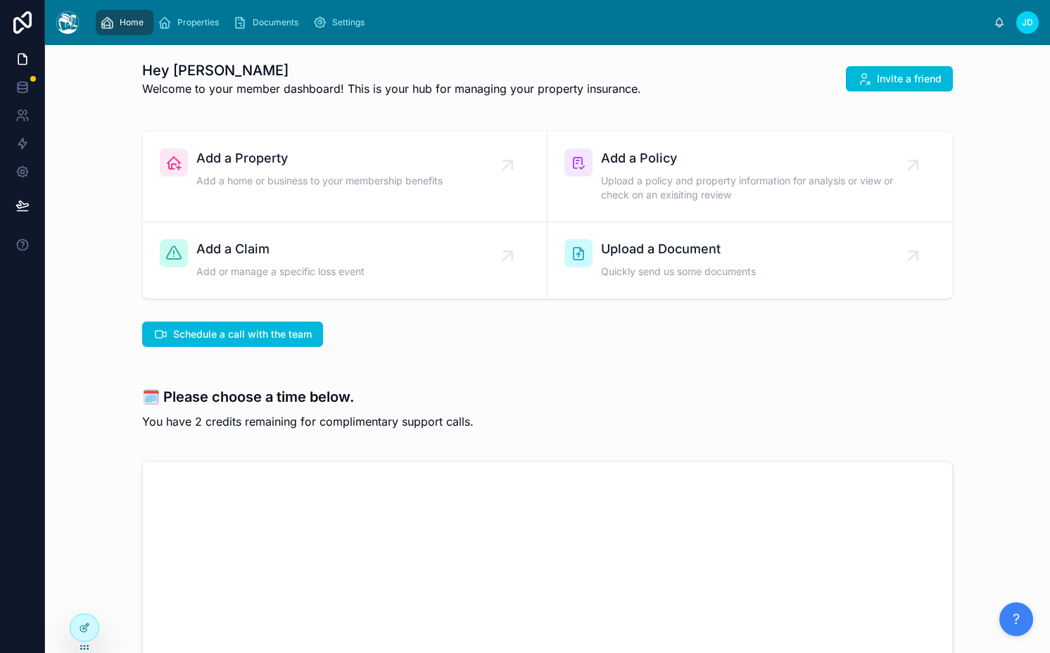
scroll to position [0, 0]
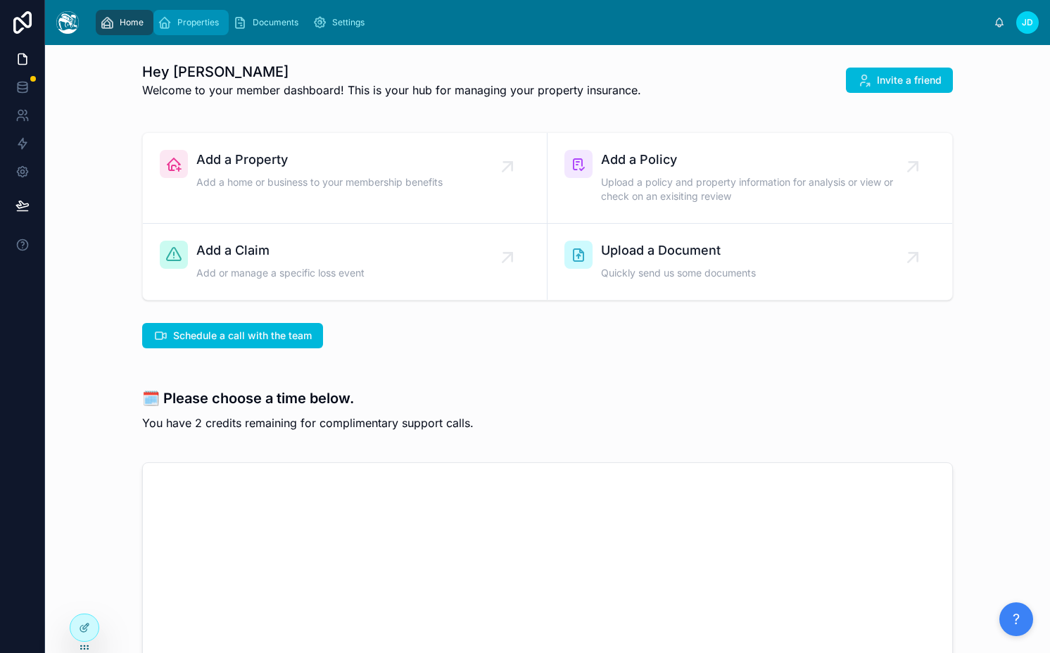
click at [199, 25] on span "Properties" at bounding box center [198, 22] width 42 height 11
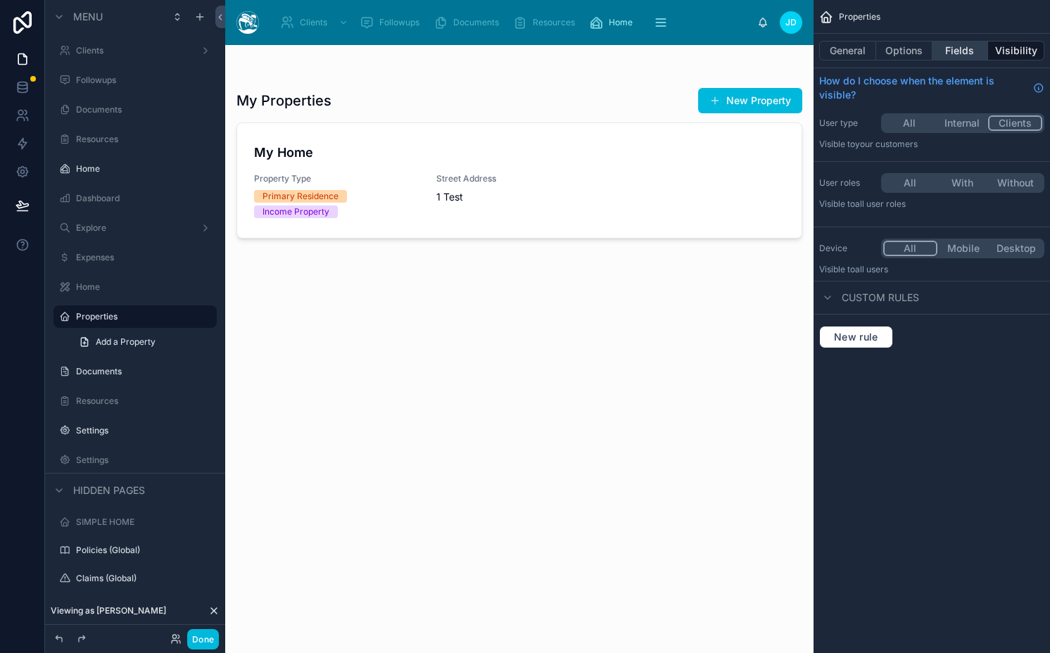
click at [975, 49] on button "Fields" at bounding box center [960, 51] width 56 height 20
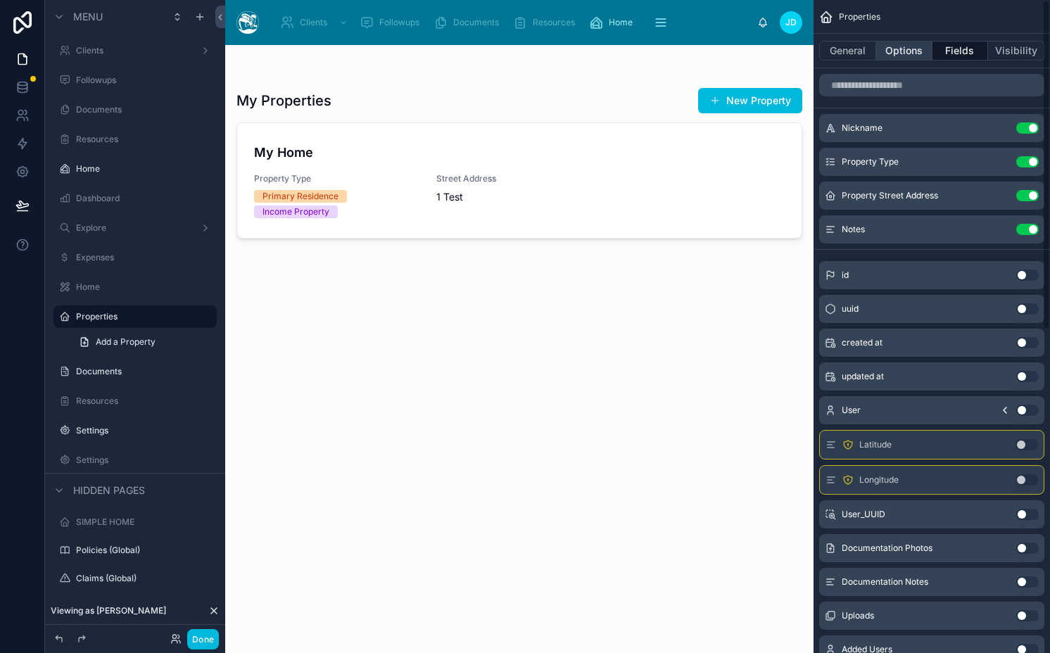
click at [891, 56] on button "Options" at bounding box center [904, 51] width 56 height 20
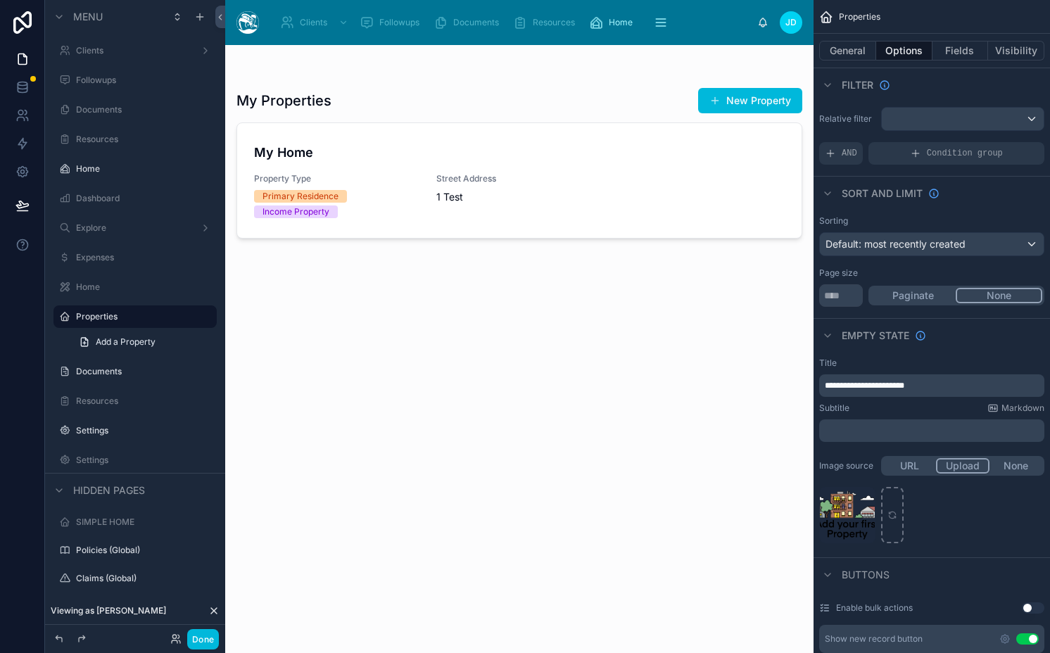
click at [641, 381] on div at bounding box center [519, 340] width 588 height 591
click at [206, 630] on button "Done" at bounding box center [203, 639] width 32 height 20
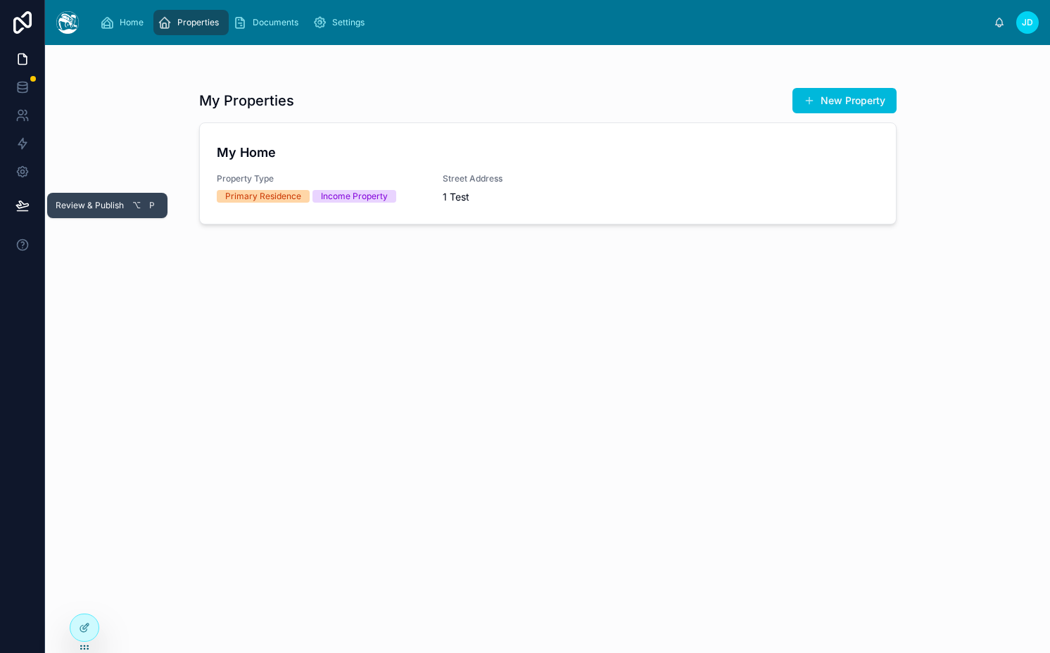
click at [20, 215] on button at bounding box center [22, 205] width 31 height 39
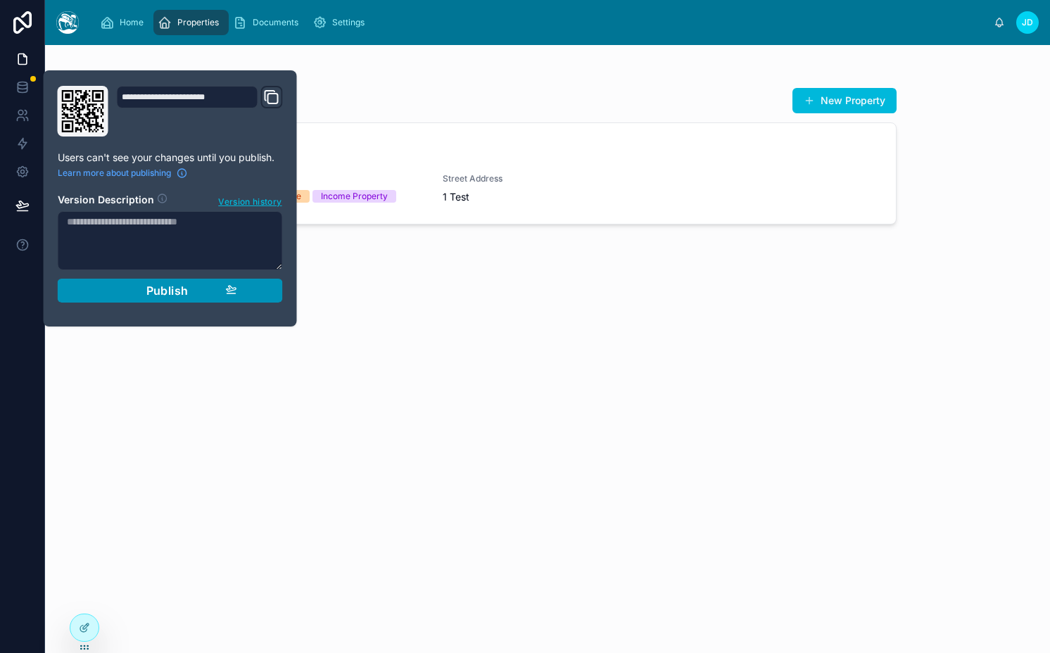
click at [130, 289] on div "Publish" at bounding box center [170, 291] width 134 height 14
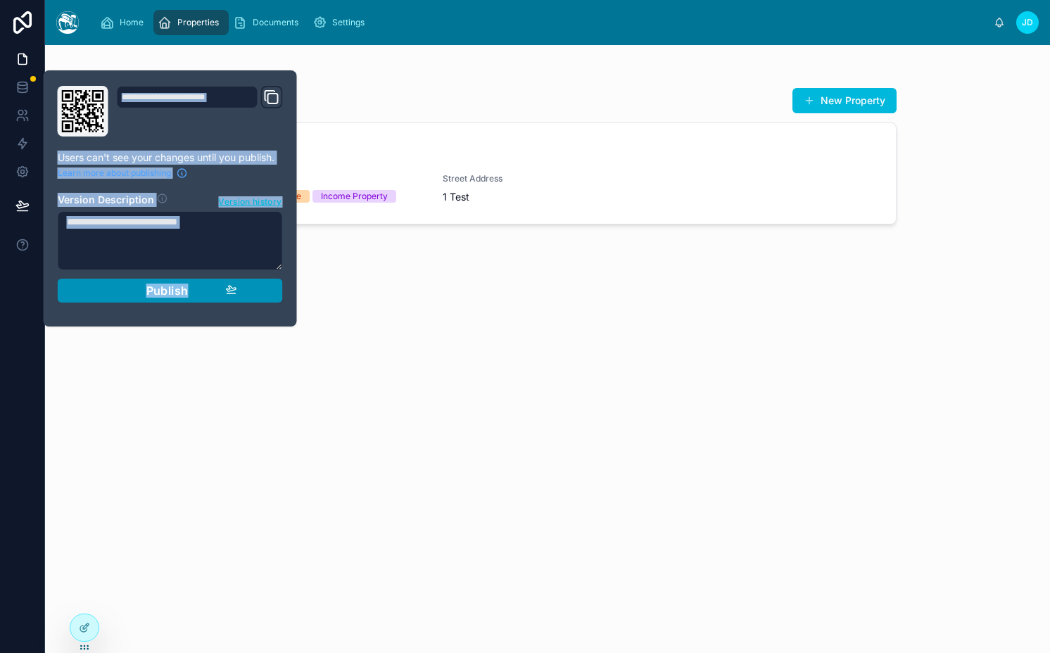
click at [130, 289] on div "**********" at bounding box center [170, 198] width 236 height 225
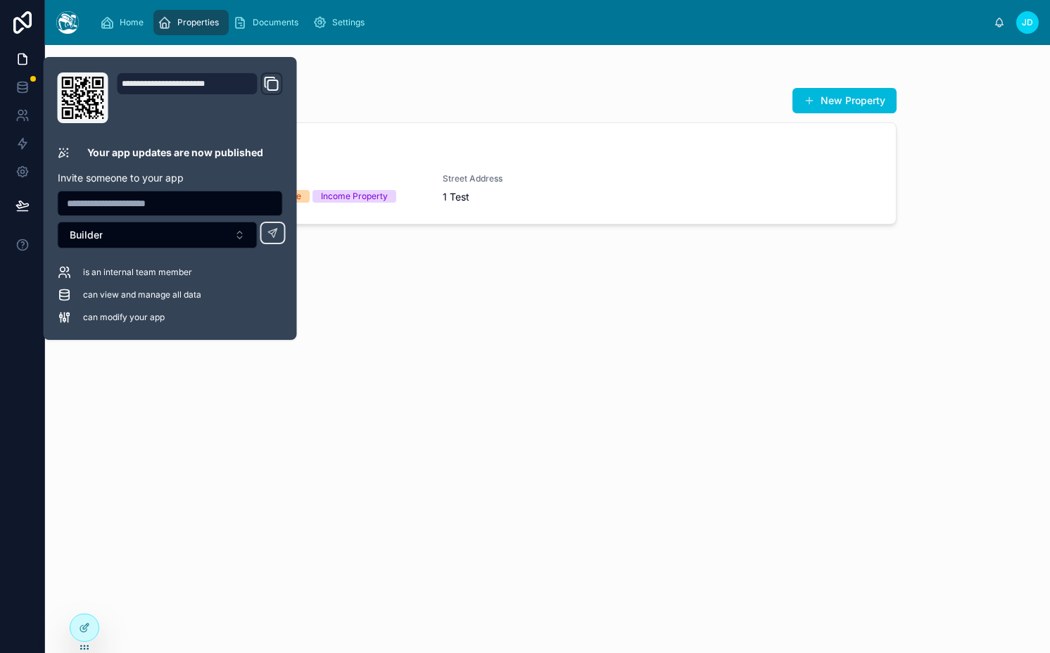
click at [383, 291] on div "My Properties New Property My Home Property Type Primary Residence Income Prope…" at bounding box center [547, 357] width 697 height 557
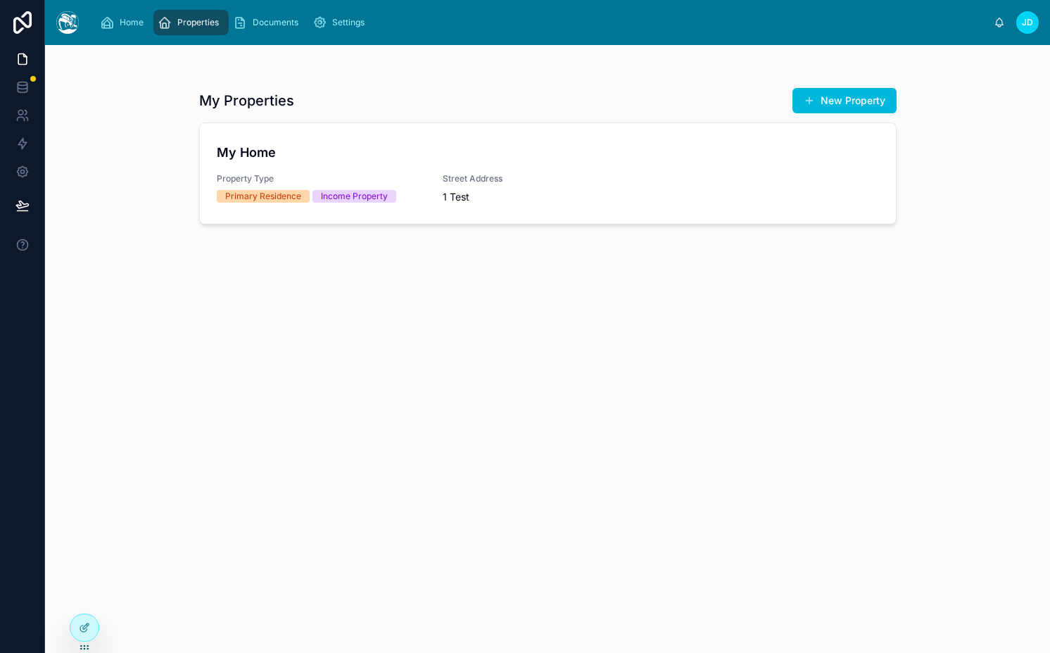
click at [348, 151] on h4 "My Home" at bounding box center [548, 152] width 662 height 19
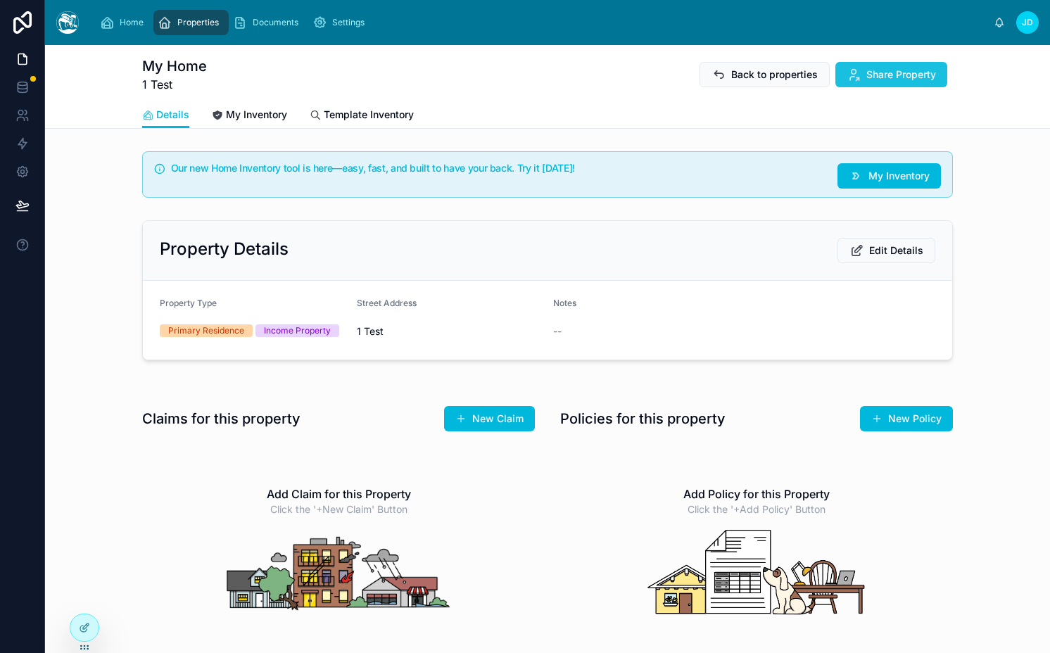
click at [889, 79] on span "Share Property" at bounding box center [901, 75] width 70 height 14
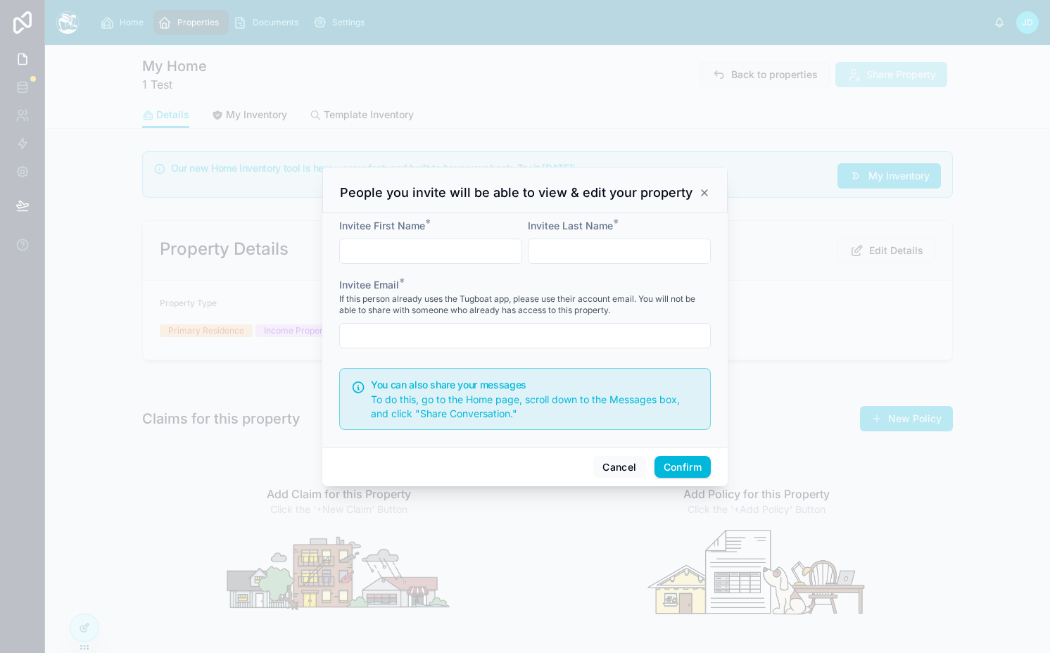
click at [777, 190] on div at bounding box center [525, 326] width 1050 height 653
click at [700, 187] on icon at bounding box center [704, 192] width 11 height 11
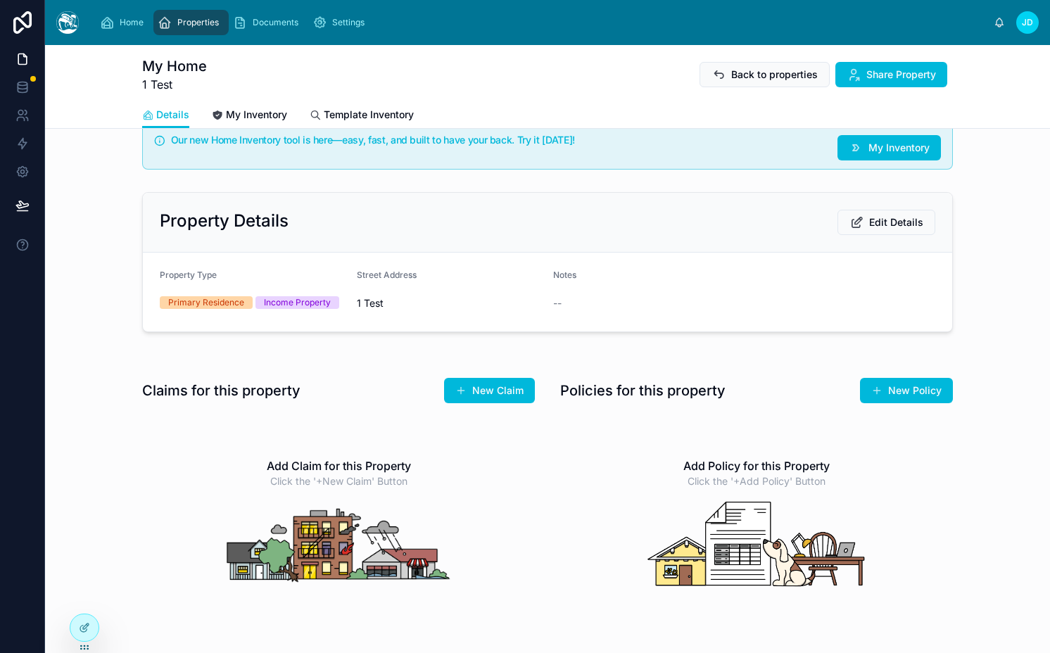
scroll to position [38, 0]
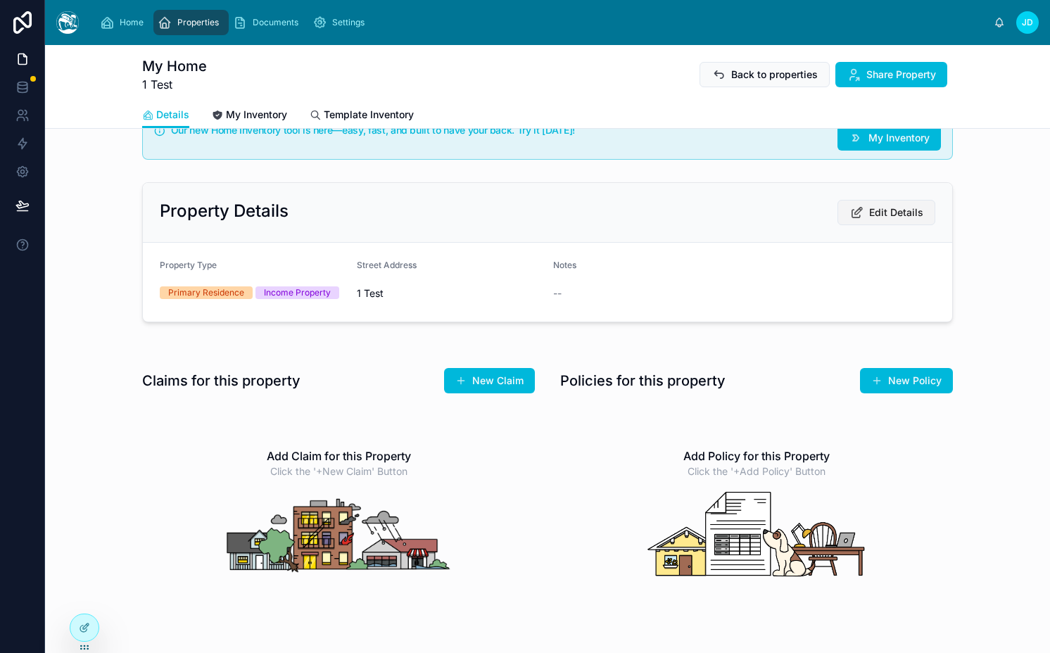
click at [868, 203] on button "Edit Details" at bounding box center [886, 212] width 98 height 25
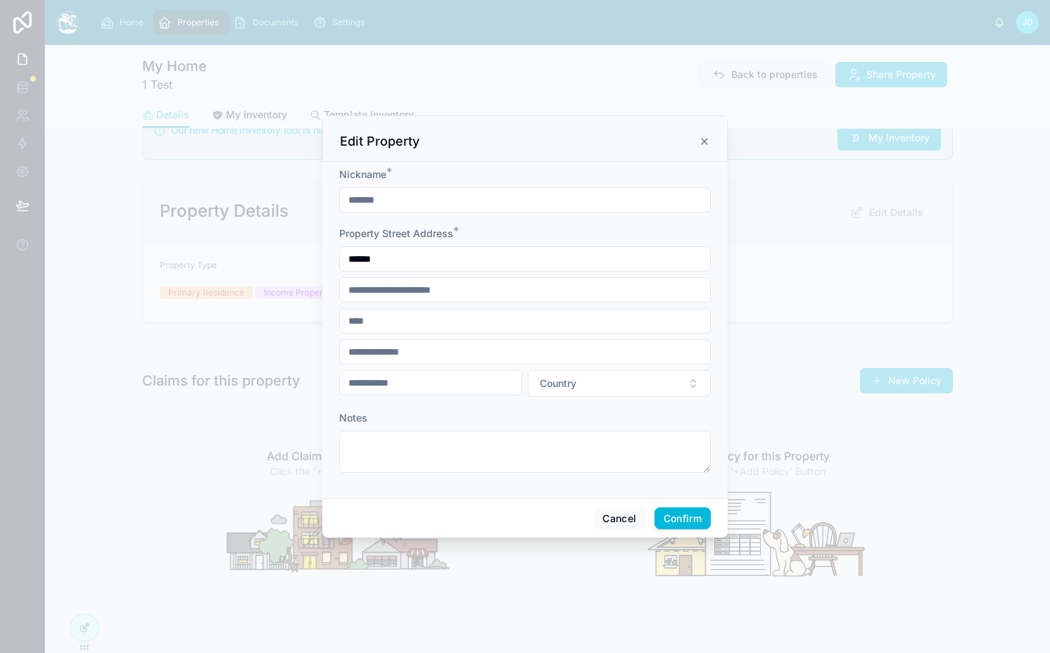
click at [700, 137] on icon at bounding box center [704, 141] width 11 height 11
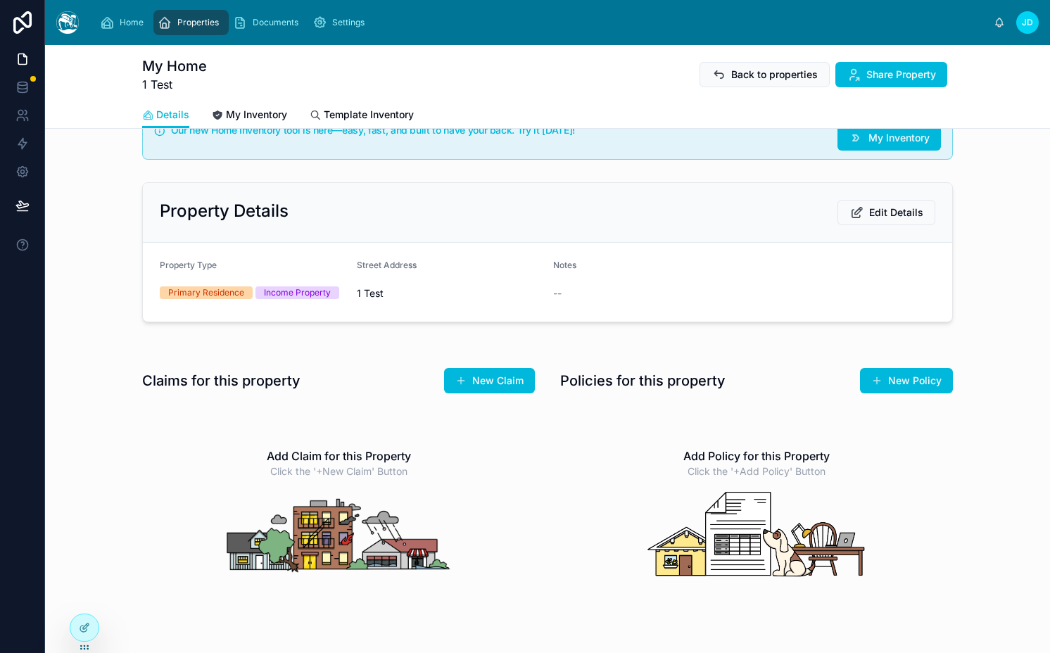
scroll to position [0, 0]
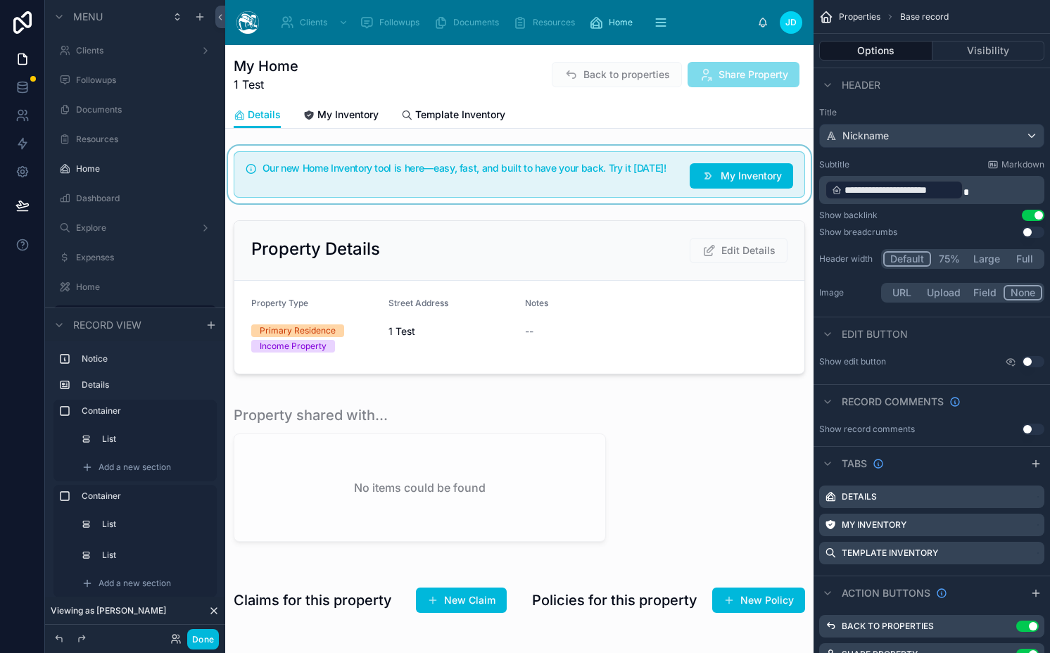
click at [554, 199] on div at bounding box center [519, 175] width 588 height 58
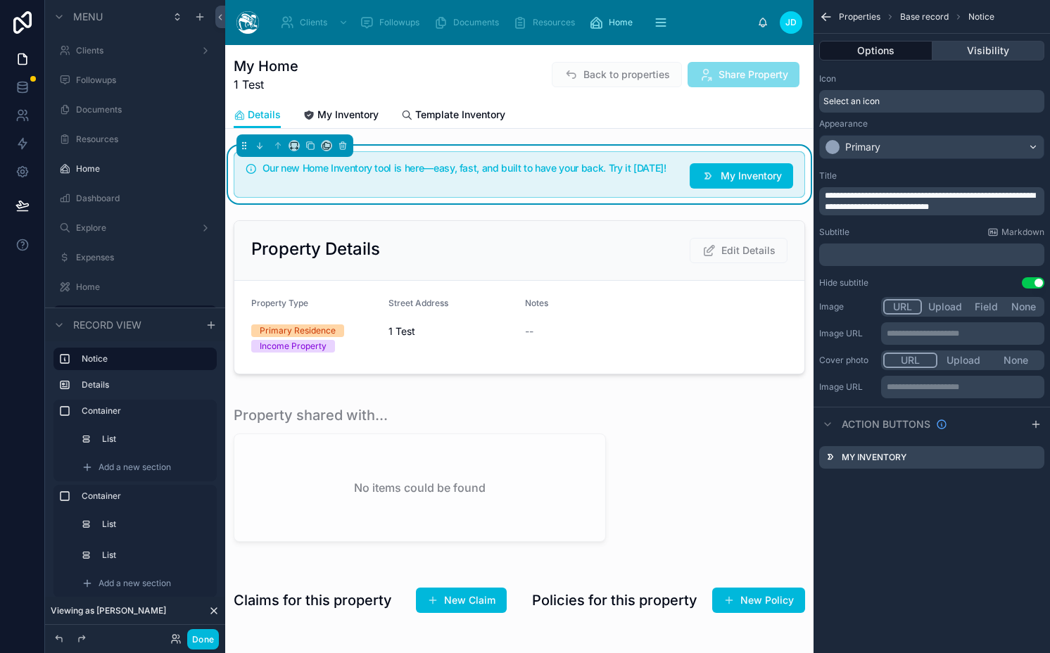
click at [996, 46] on button "Visibility" at bounding box center [988, 51] width 113 height 20
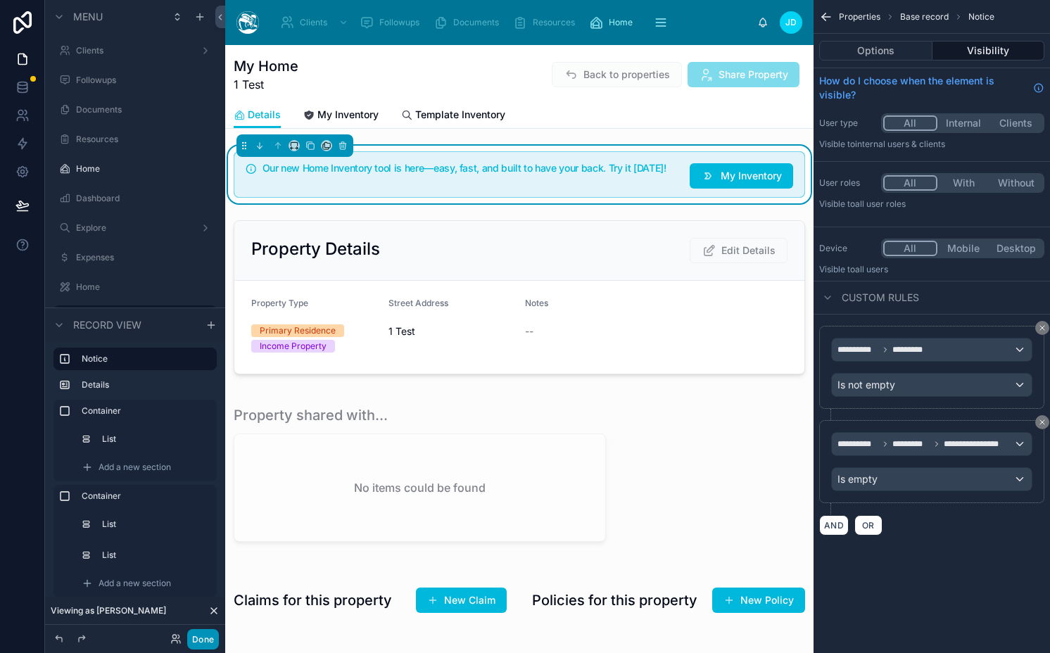
click at [199, 637] on button "Done" at bounding box center [203, 639] width 32 height 20
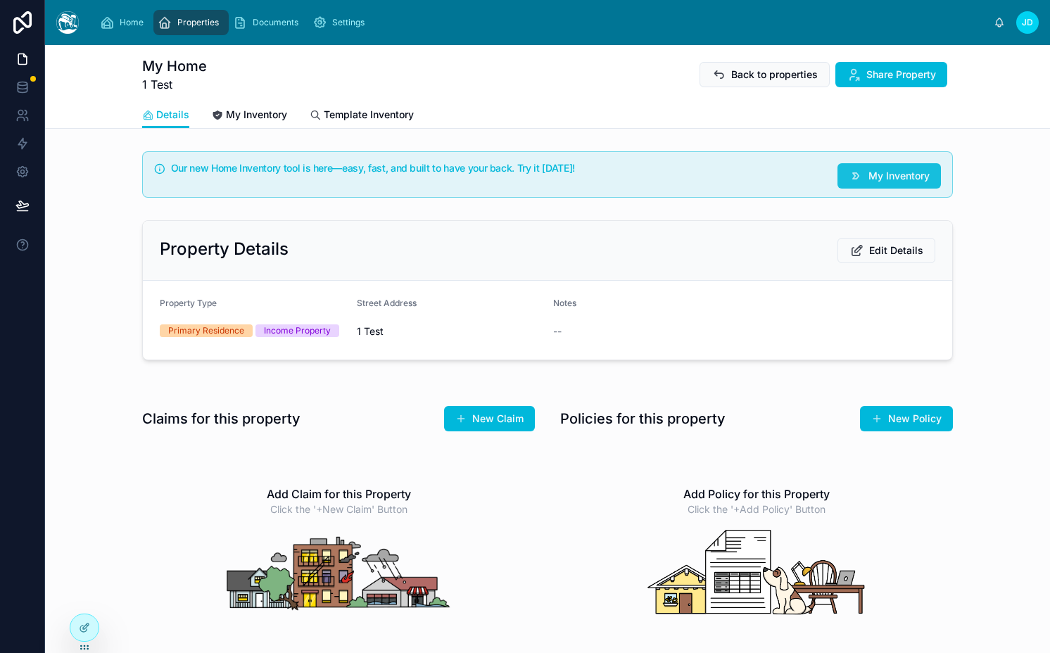
click at [868, 179] on span "My Inventory" at bounding box center [898, 176] width 61 height 14
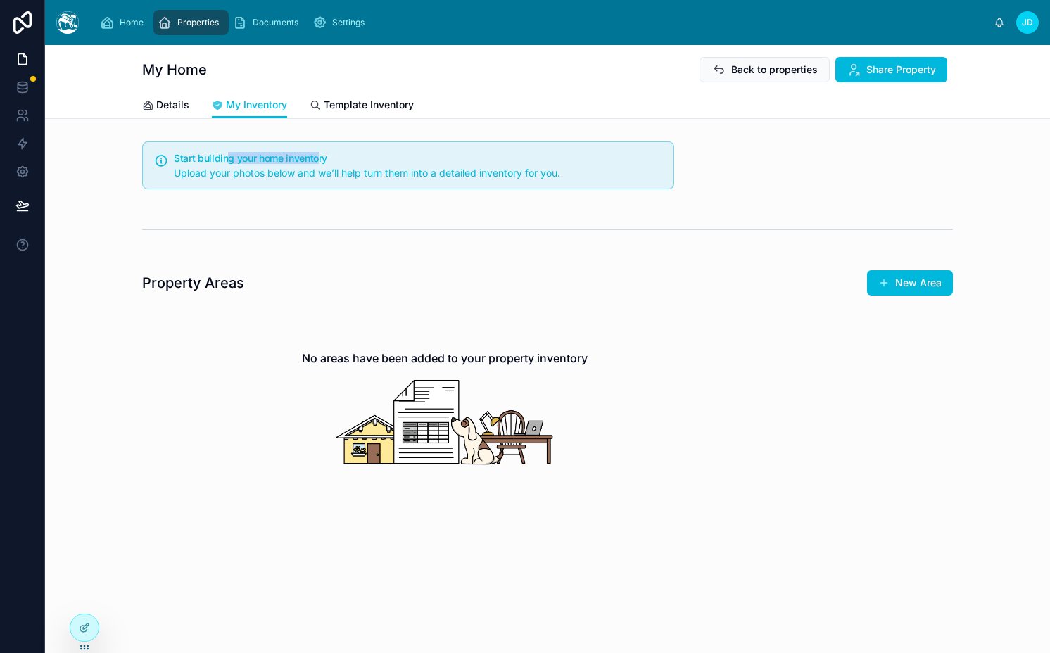
drag, startPoint x: 229, startPoint y: 160, endPoint x: 321, endPoint y: 160, distance: 91.5
click at [321, 160] on h5 "Start building your home inventory" at bounding box center [418, 158] width 488 height 10
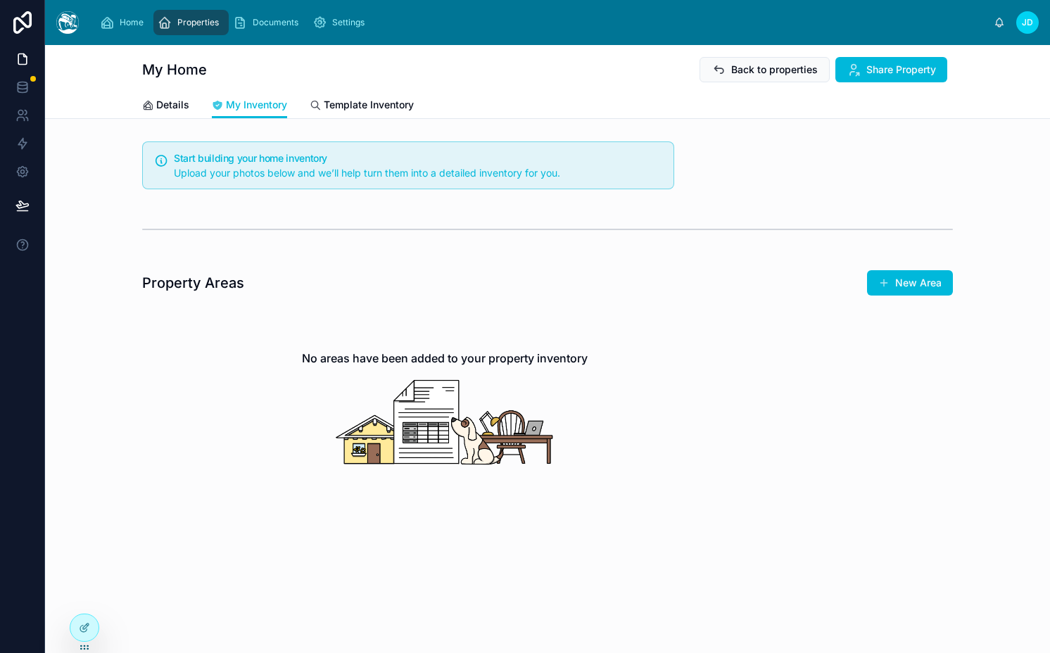
click at [309, 182] on div "Start building your home inventory Upload your photos below and we’ll help turn…" at bounding box center [408, 165] width 532 height 48
click at [309, 176] on span "Upload your photos below and we’ll help turn them into a detailed inventory for…" at bounding box center [367, 173] width 386 height 12
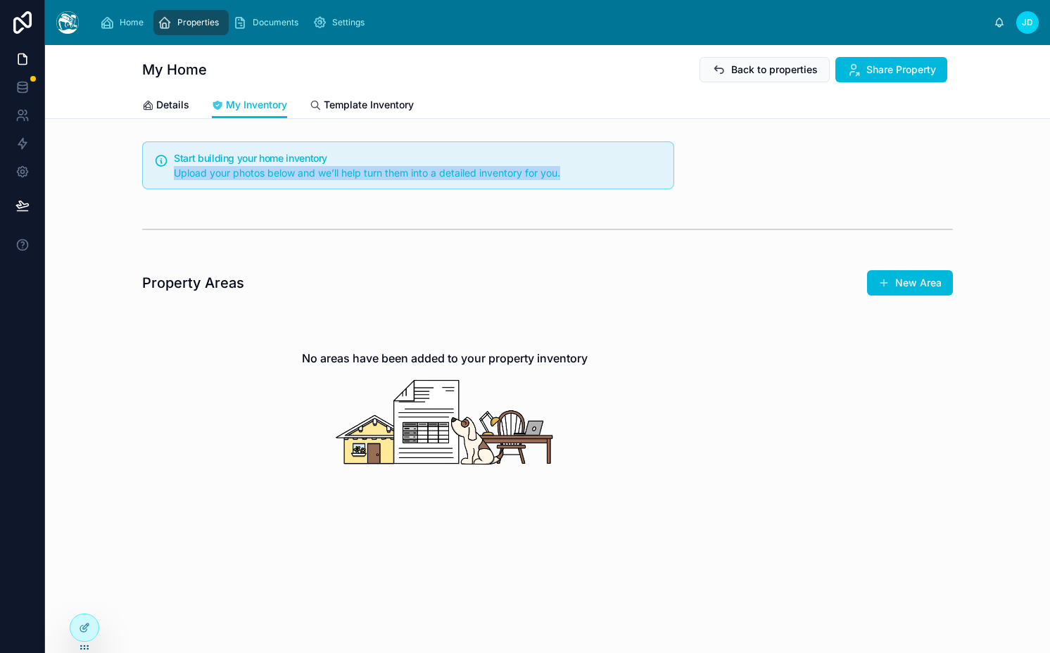
click at [309, 176] on span "Upload your photos below and we’ll help turn them into a detailed inventory for…" at bounding box center [367, 173] width 386 height 12
click at [115, 20] on div "Home" at bounding box center [124, 22] width 49 height 23
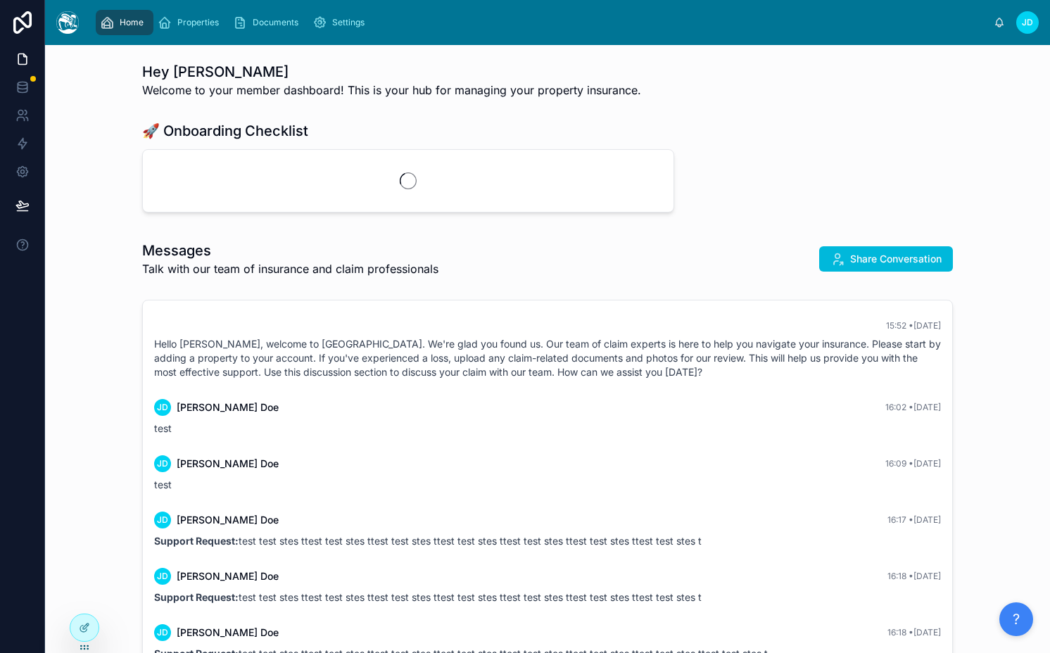
scroll to position [33, 0]
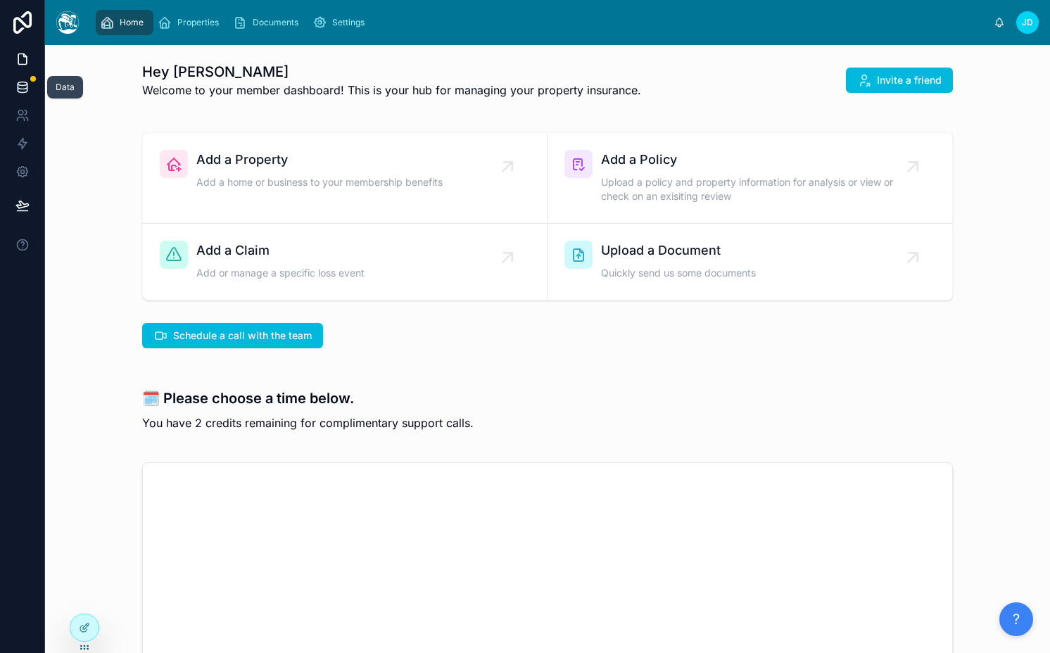
click at [34, 84] on link at bounding box center [22, 87] width 44 height 28
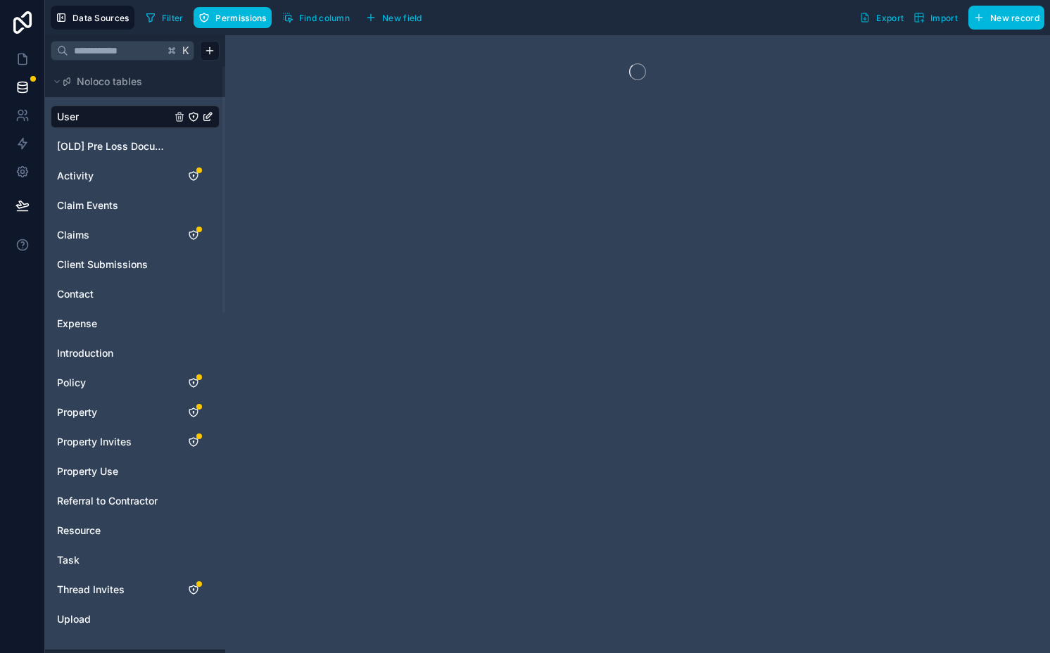
click at [164, 118] on link "User" at bounding box center [114, 117] width 114 height 14
click at [310, 9] on button "Find column" at bounding box center [315, 17] width 77 height 21
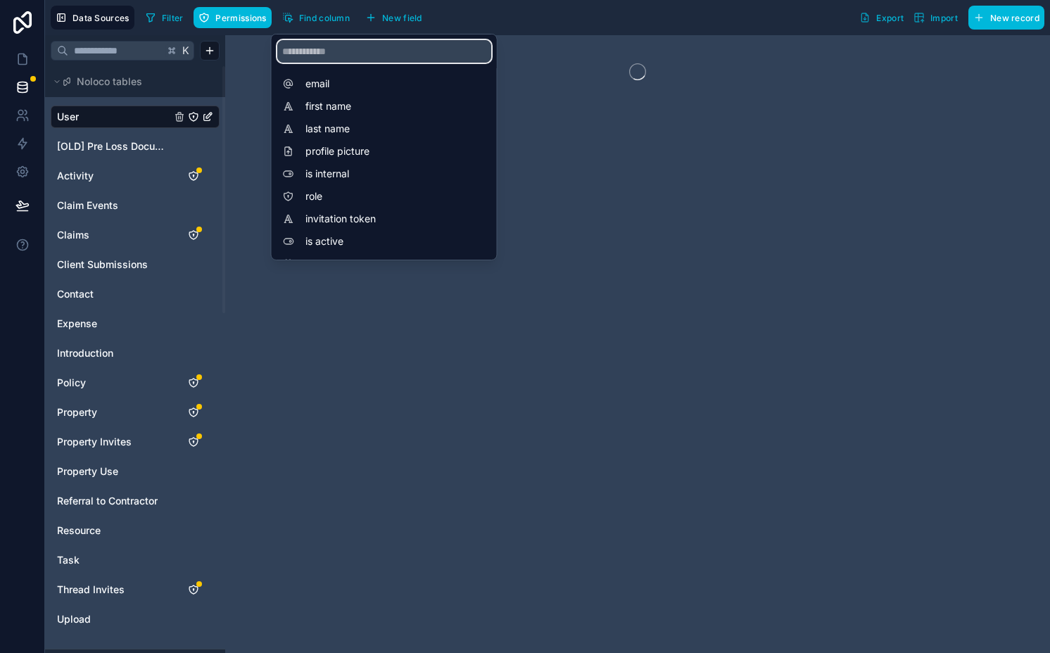
click at [309, 47] on input "scrollable content" at bounding box center [384, 51] width 214 height 23
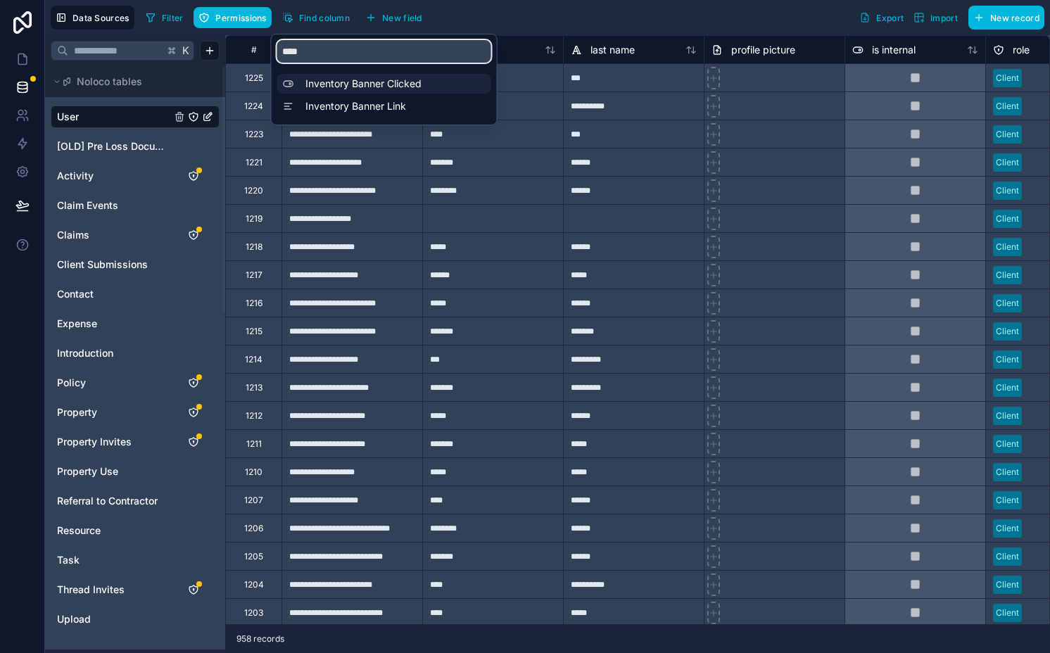
type input "****"
click at [392, 90] on span "Inventory Banner Clicked" at bounding box center [387, 84] width 165 height 14
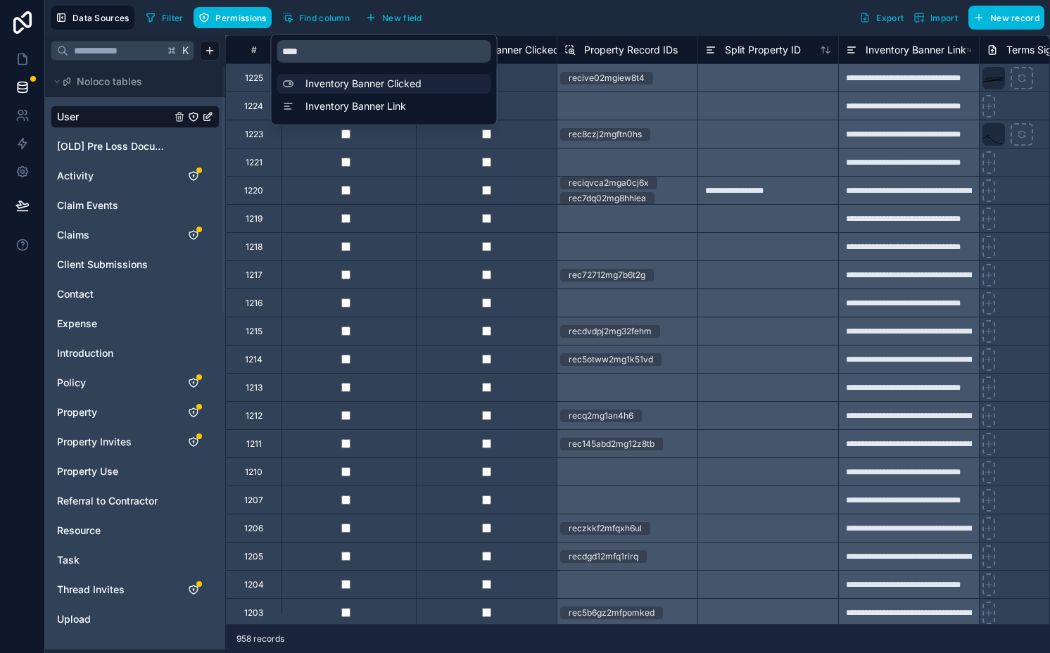
scroll to position [0, 9851]
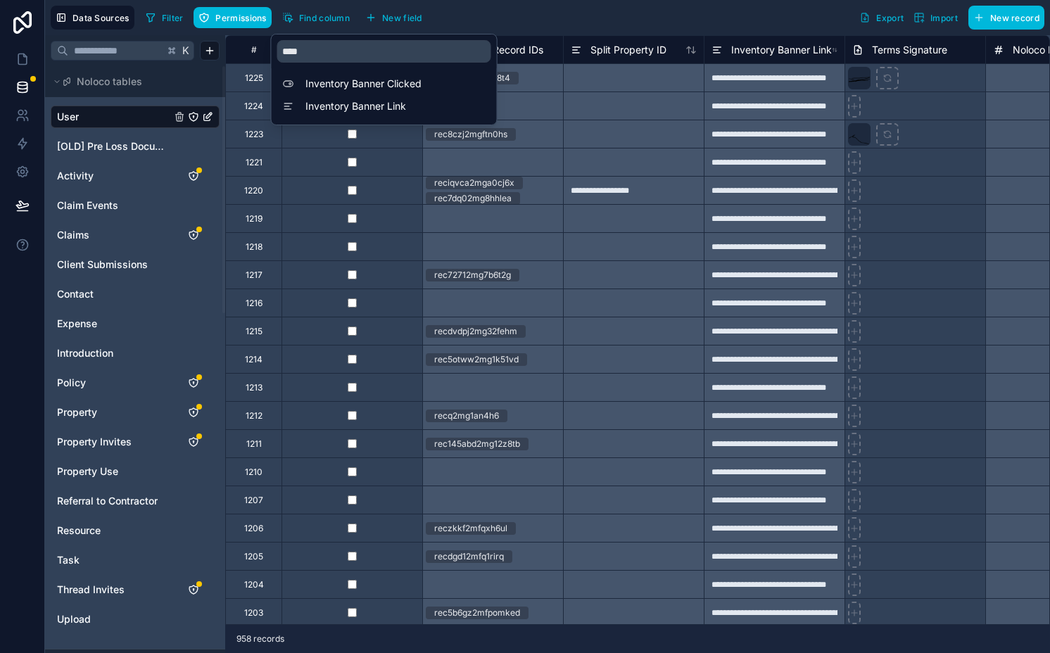
click at [530, 94] on div at bounding box center [492, 105] width 141 height 28
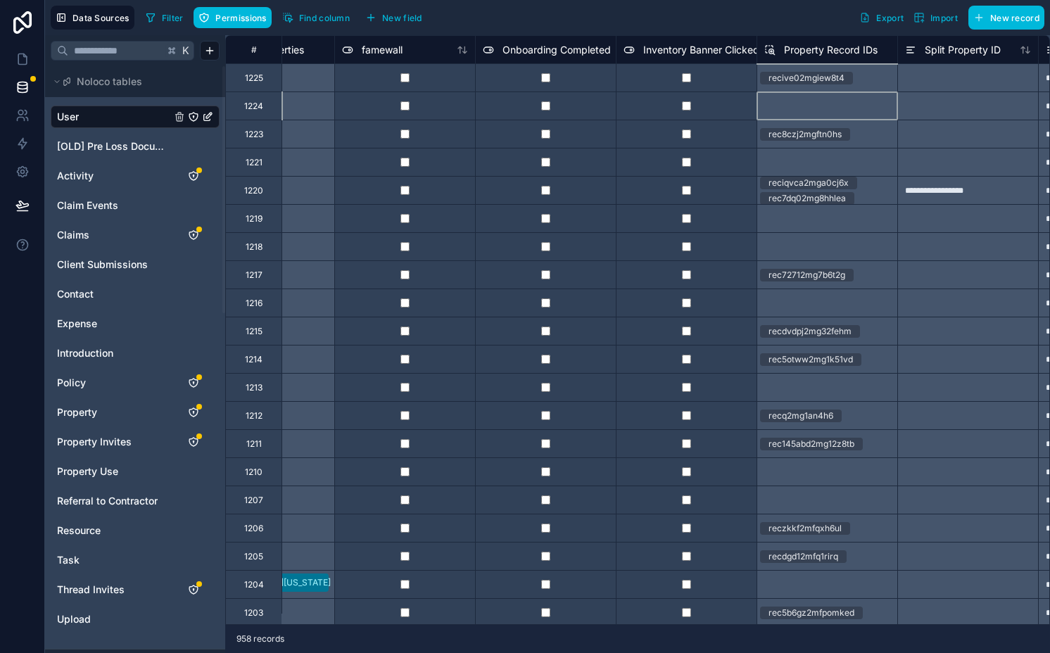
scroll to position [0, 9507]
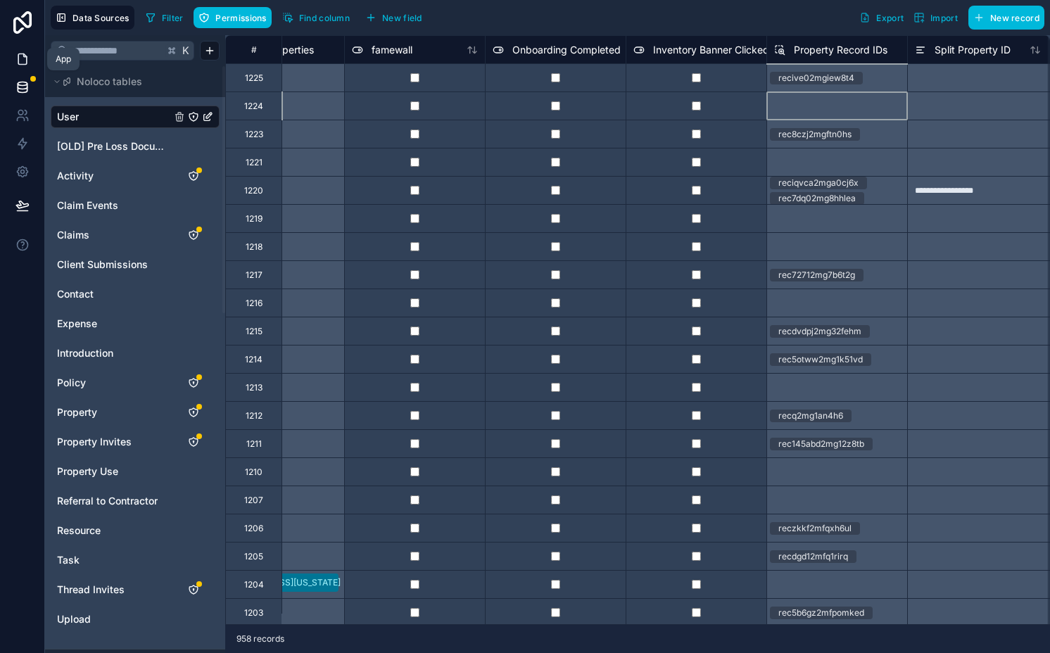
click at [26, 63] on icon at bounding box center [22, 59] width 8 height 11
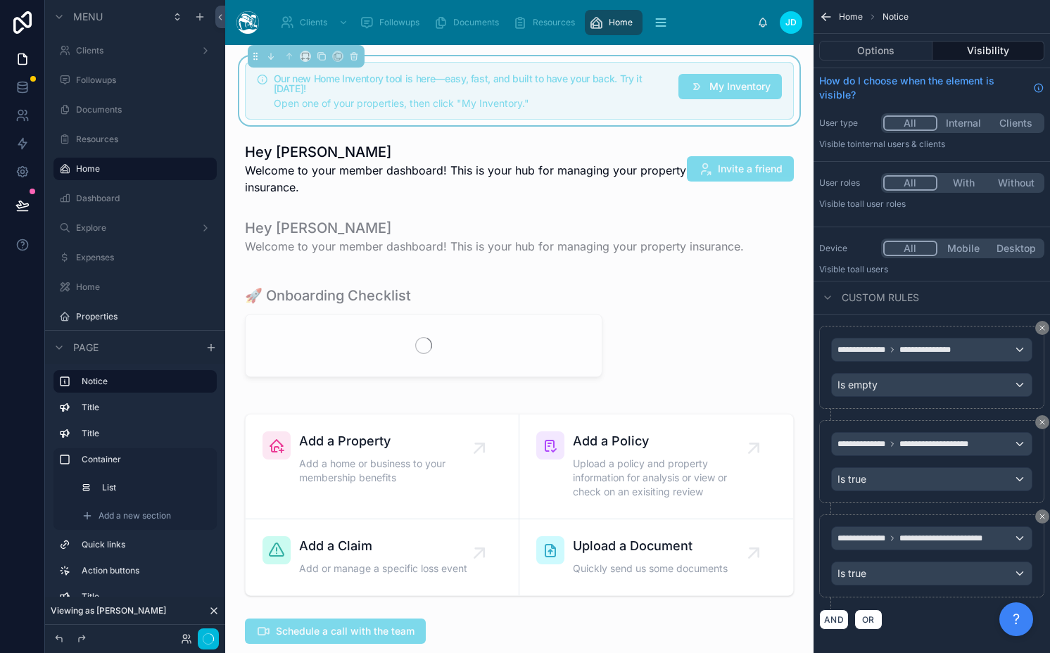
scroll to position [118, 0]
click at [457, 104] on span "Open one of your properties, then click "My Inventory."" at bounding box center [401, 103] width 255 height 12
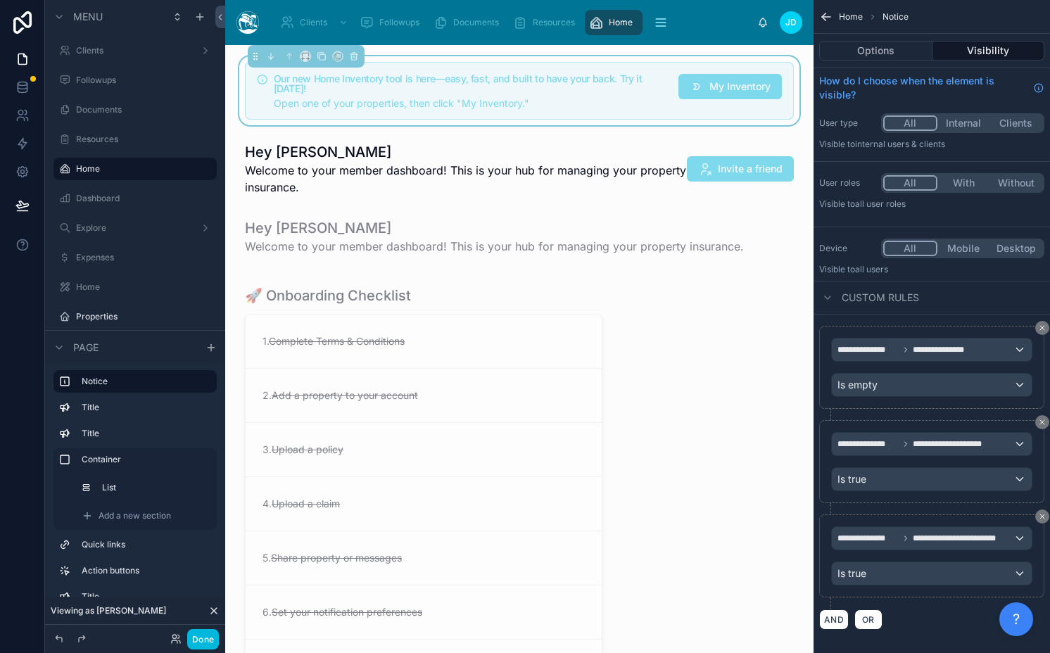
click at [549, 74] on h5 "Our new Home Inventory tool is here—easy, fast, and built to have your back. Tr…" at bounding box center [471, 84] width 394 height 20
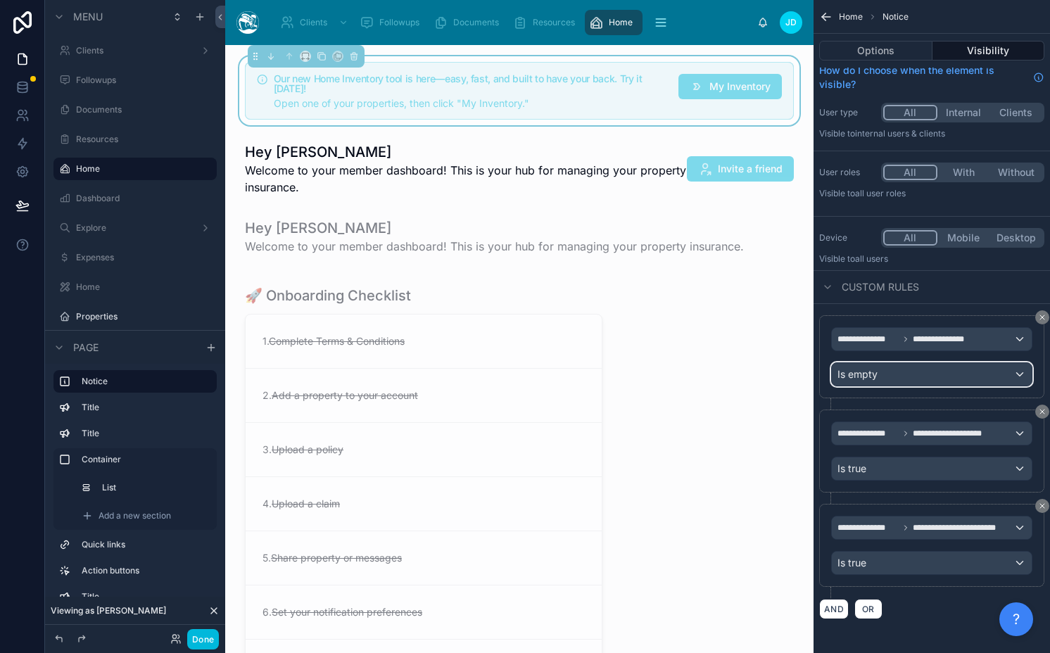
click at [975, 370] on div "Is empty" at bounding box center [932, 374] width 200 height 23
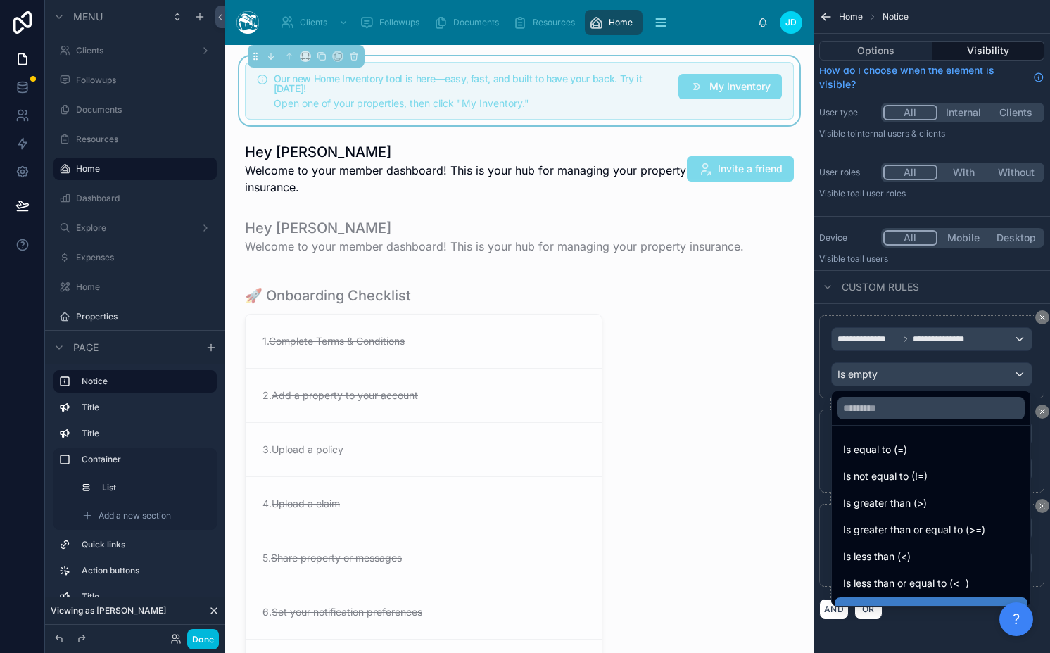
click at [975, 370] on div "scrollable content" at bounding box center [525, 326] width 1050 height 653
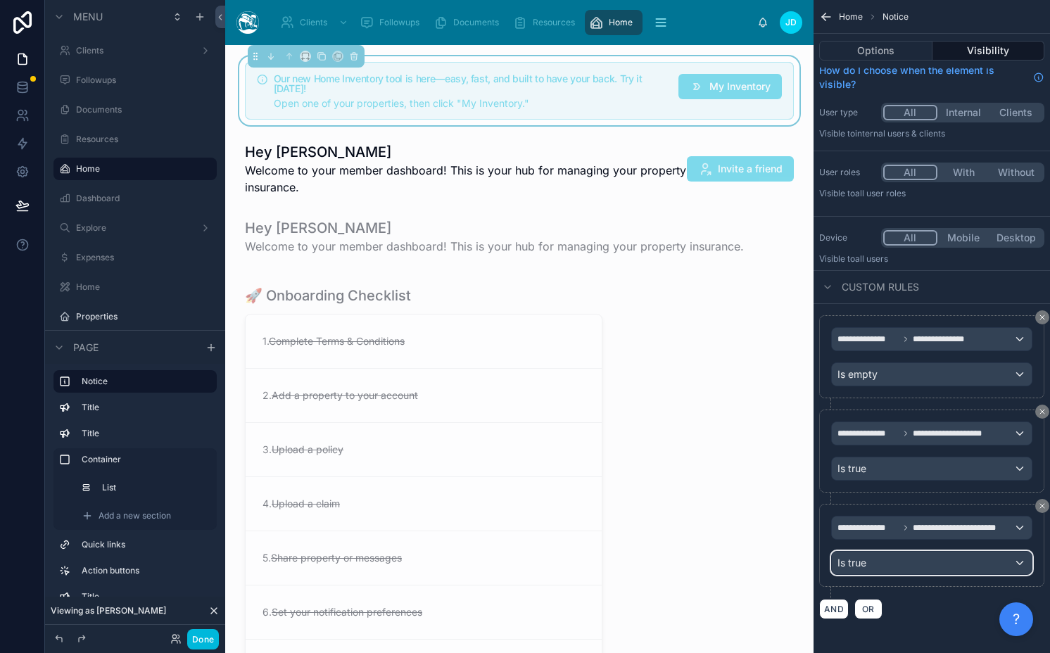
click at [911, 566] on div "Is true" at bounding box center [932, 563] width 200 height 23
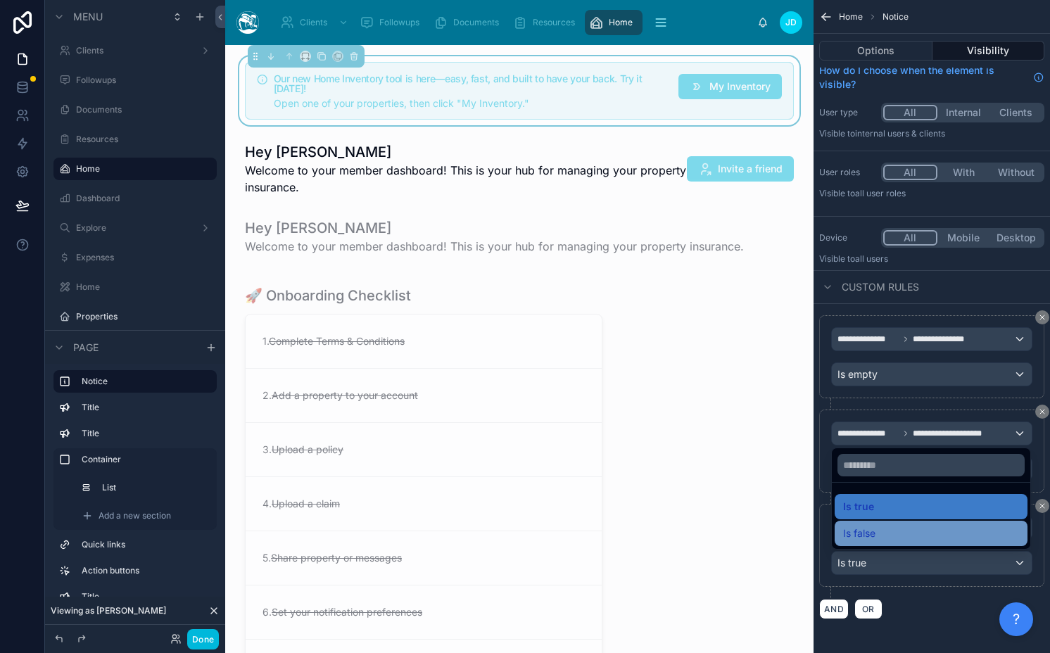
click at [867, 536] on span "Is false" at bounding box center [859, 533] width 32 height 17
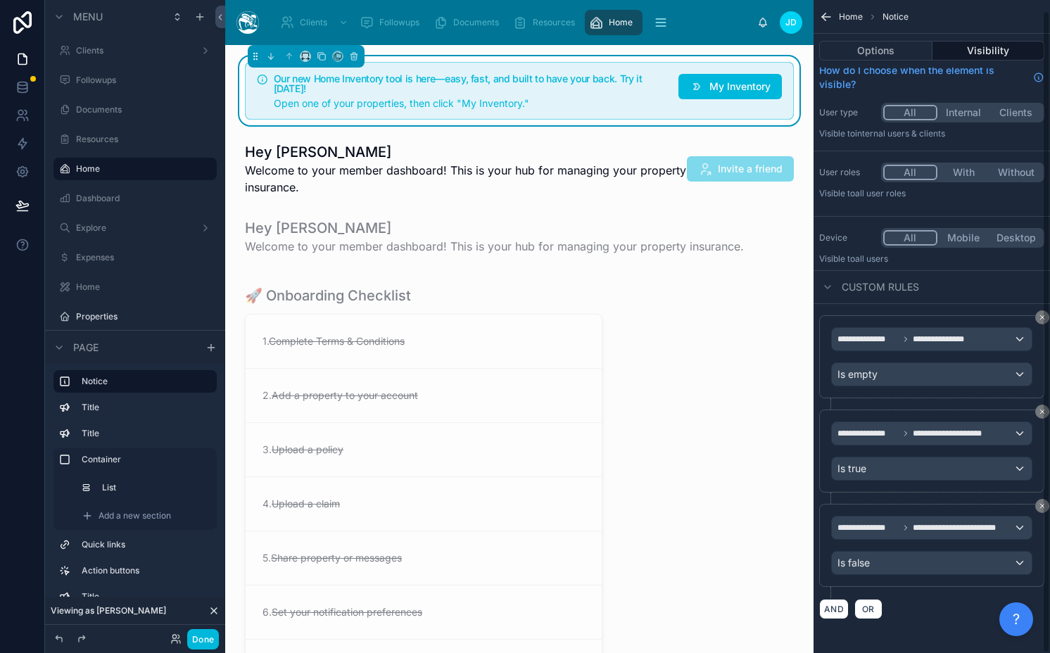
scroll to position [118, 0]
click at [201, 633] on button "Done" at bounding box center [203, 639] width 32 height 20
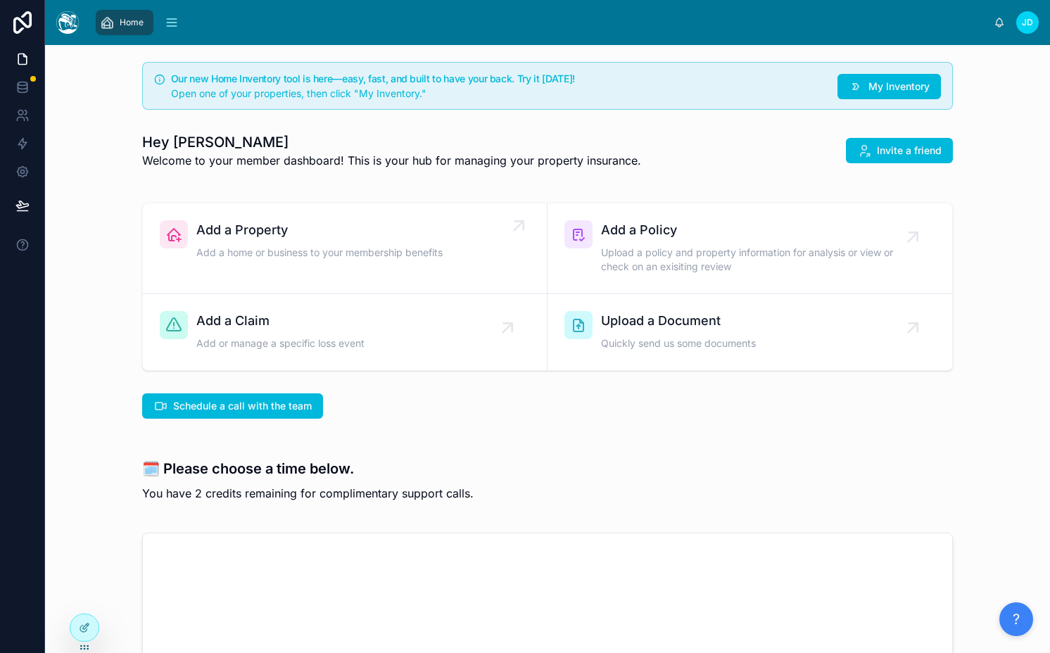
scroll to position [33, 0]
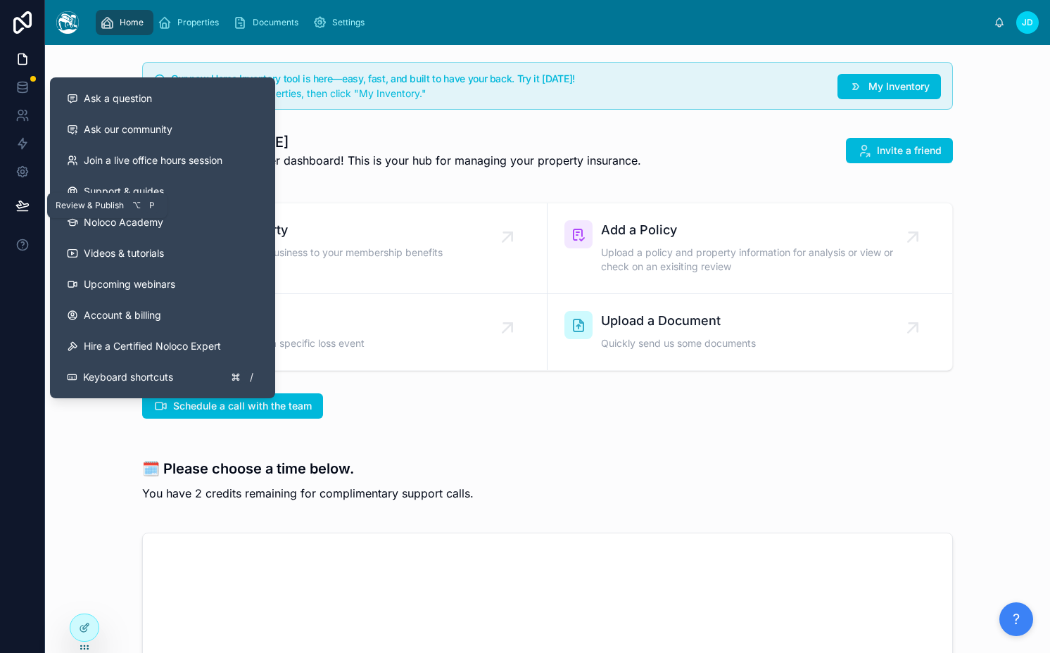
click at [23, 204] on icon at bounding box center [22, 204] width 12 height 7
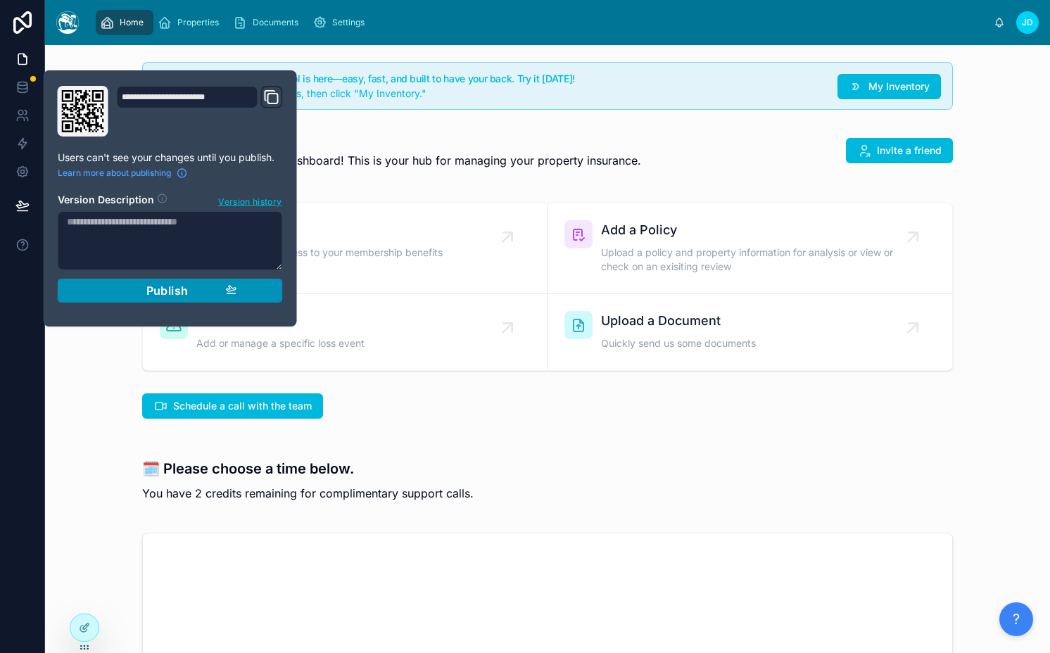
click at [148, 291] on span "Publish" at bounding box center [167, 291] width 42 height 14
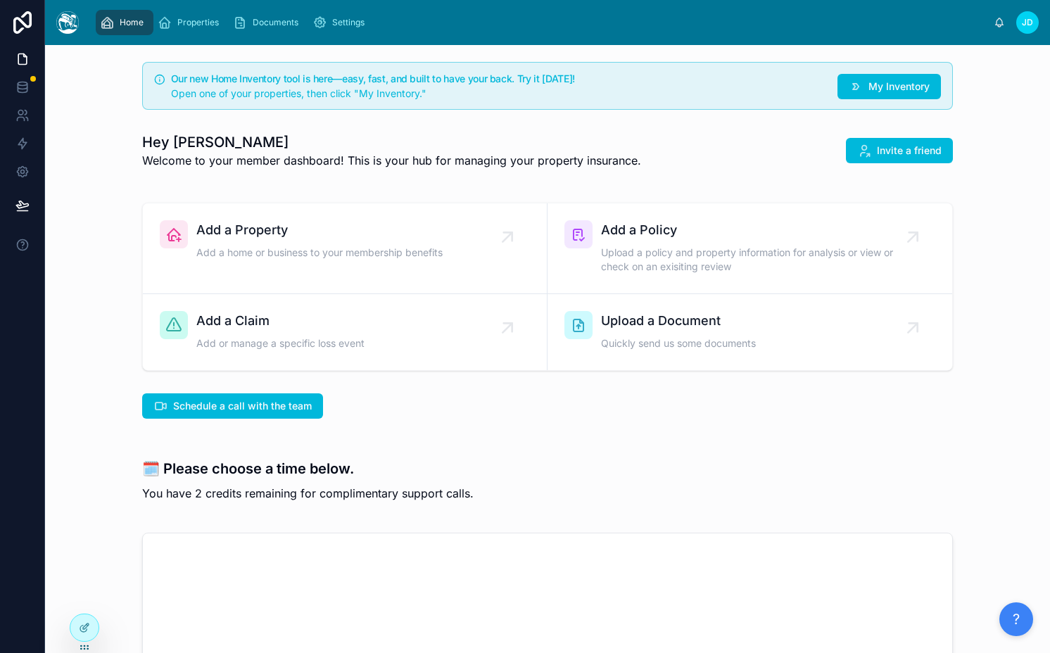
click at [500, 140] on h1 "Hey Jamie 👋" at bounding box center [391, 142] width 499 height 20
click at [259, 400] on span "Schedule a call with the team" at bounding box center [242, 406] width 139 height 14
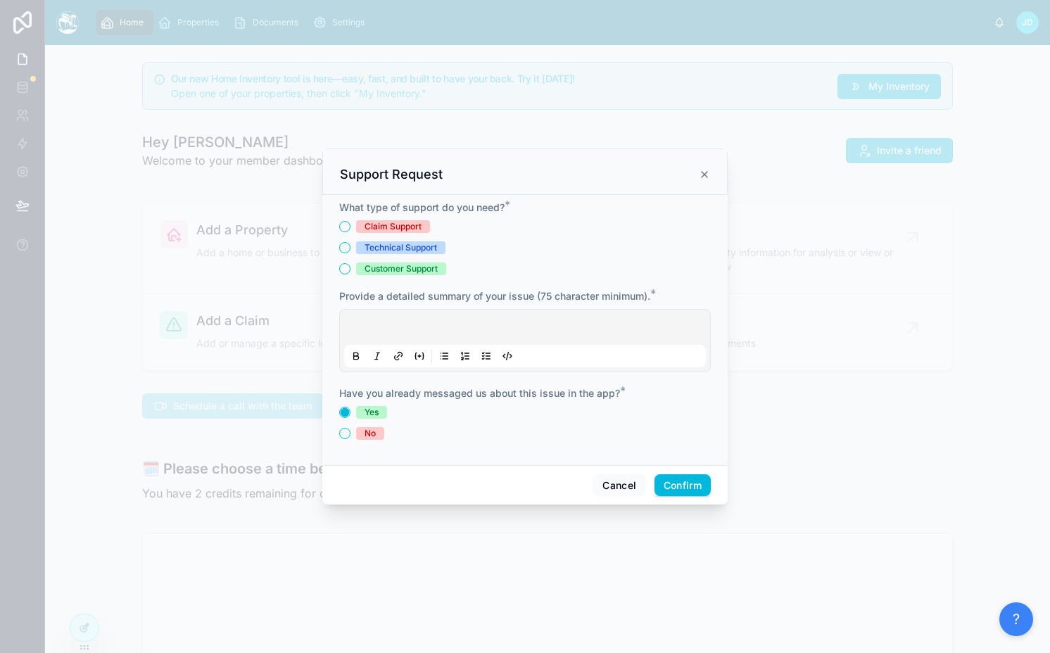
click at [403, 252] on div "Technical Support" at bounding box center [400, 247] width 72 height 13
click at [350, 252] on button "Technical Support" at bounding box center [344, 247] width 11 height 11
click at [615, 478] on button "Cancel" at bounding box center [619, 485] width 52 height 23
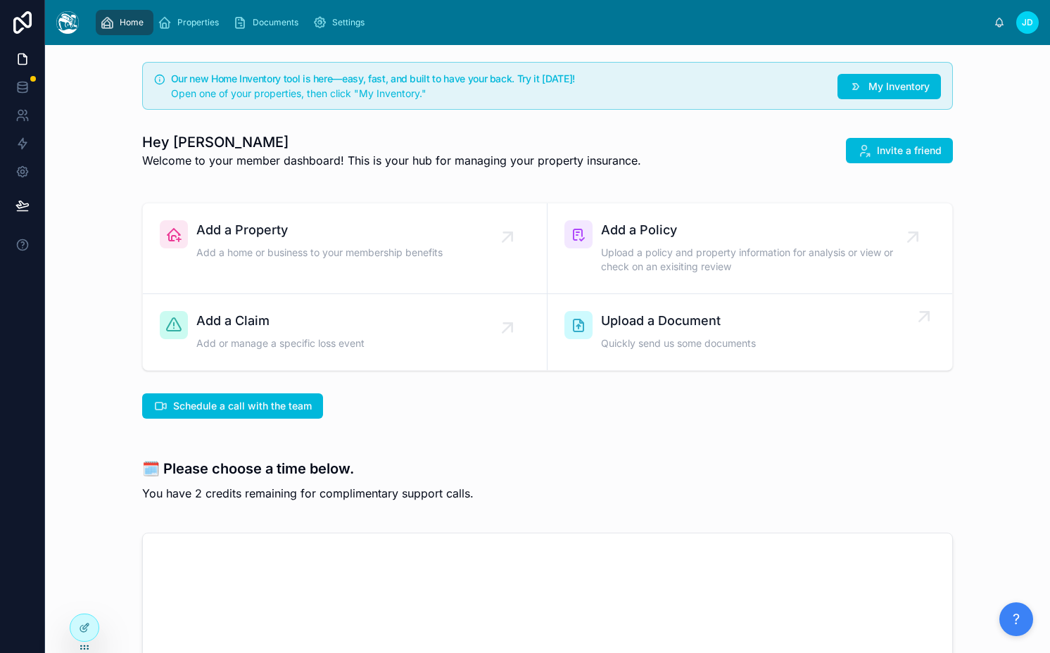
click at [852, 353] on div "Upload a Document Quickly send us some documents" at bounding box center [749, 332] width 371 height 42
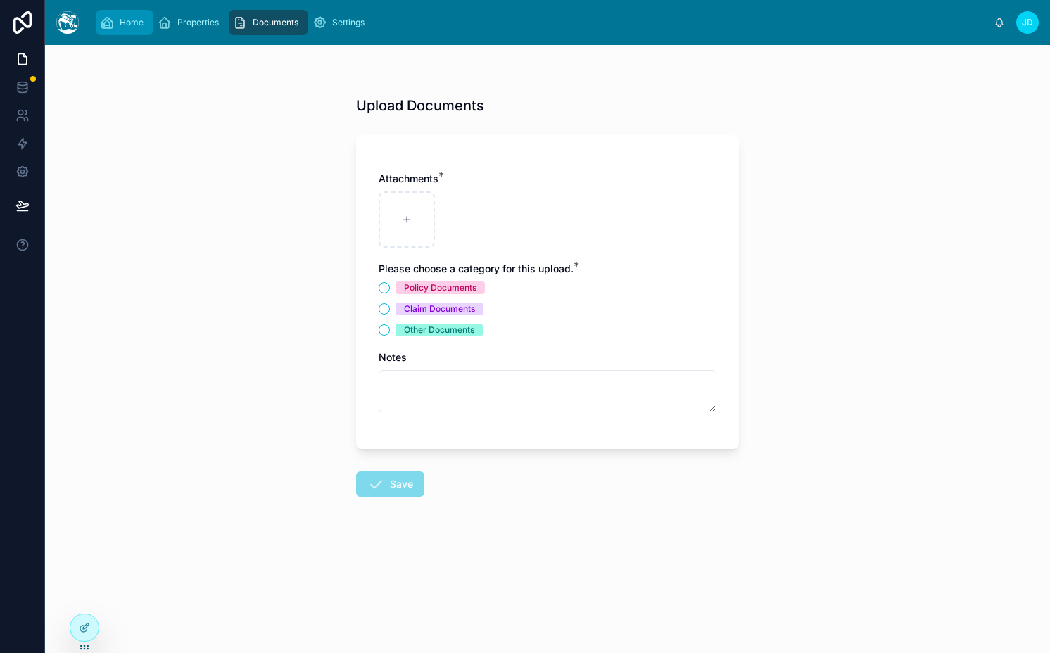
click at [136, 17] on span "Home" at bounding box center [132, 22] width 24 height 11
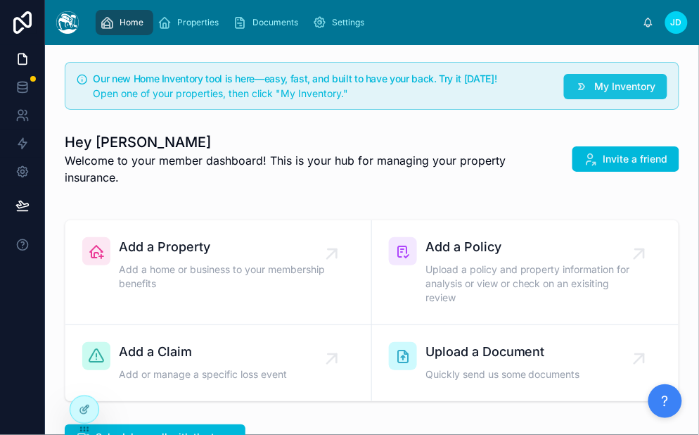
click at [583, 82] on button "My Inventory" at bounding box center [615, 86] width 103 height 25
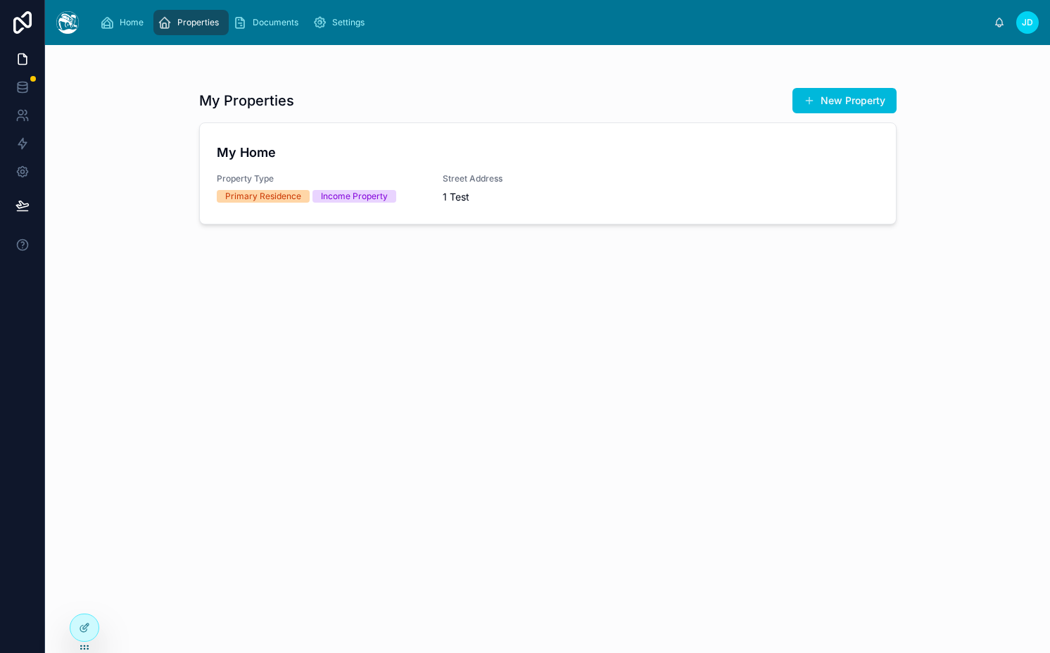
click at [524, 180] on span "Street Address" at bounding box center [548, 178] width 210 height 11
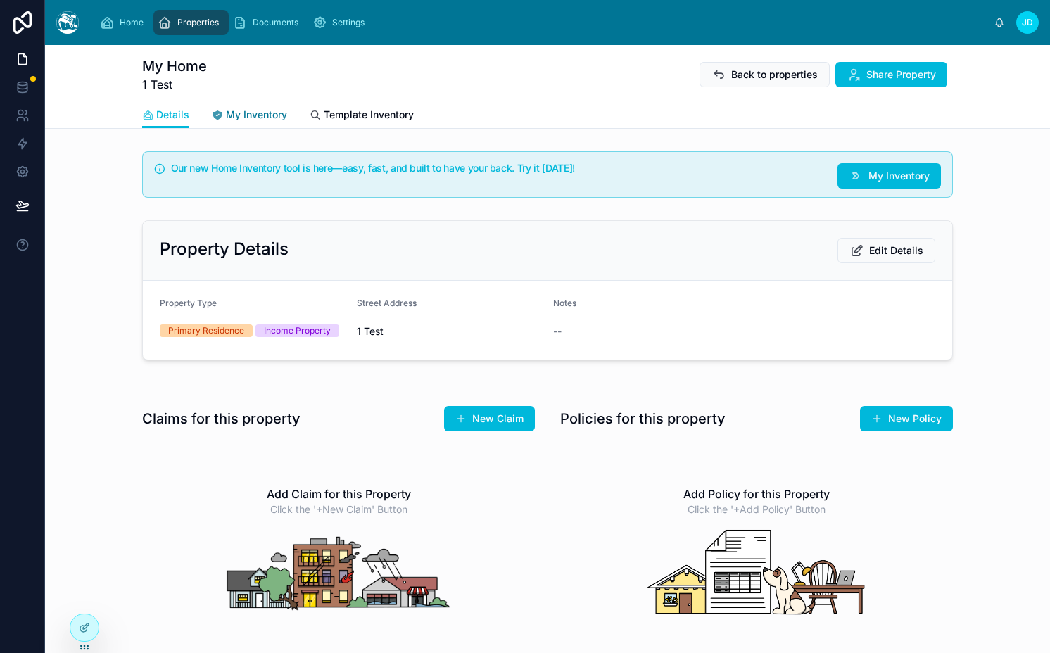
click at [234, 117] on span "My Inventory" at bounding box center [256, 115] width 61 height 14
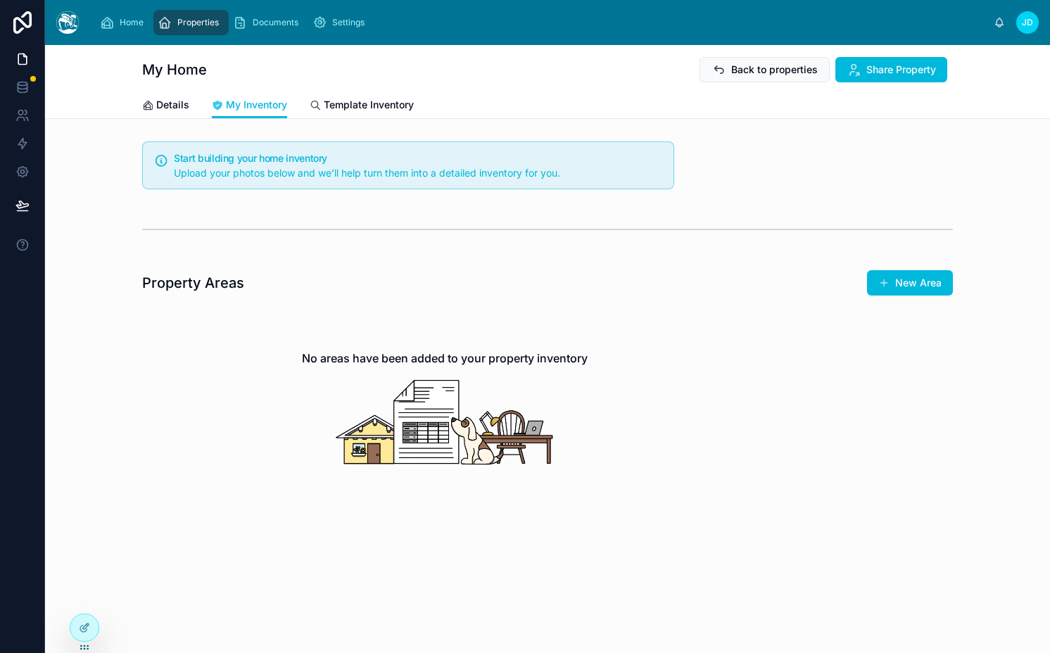
click at [175, 23] on div "Properties" at bounding box center [191, 22] width 67 height 23
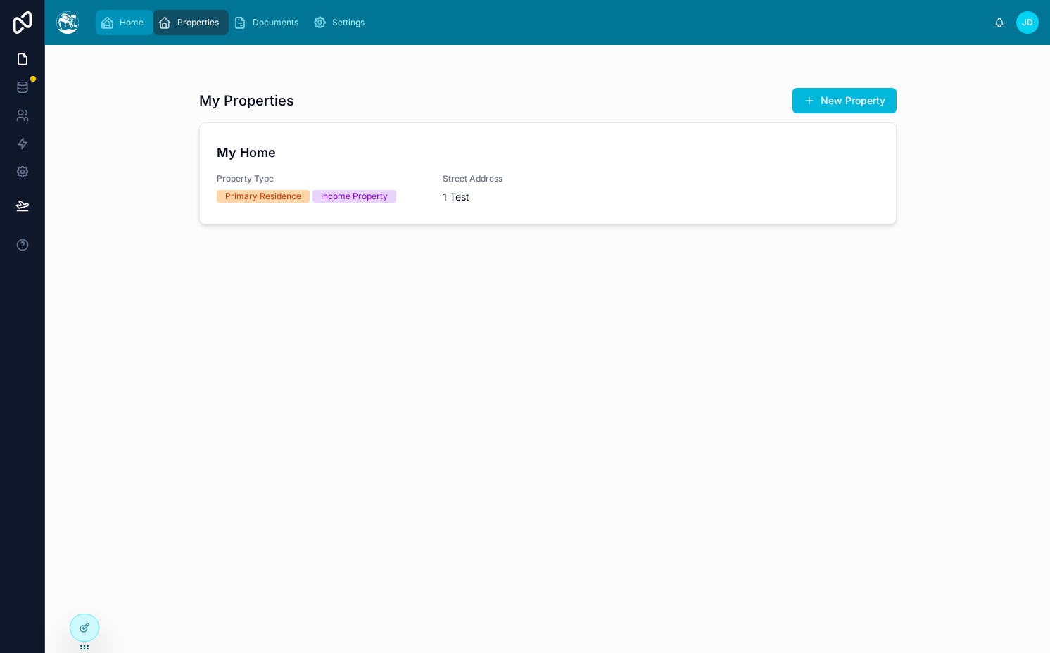
click at [122, 23] on span "Home" at bounding box center [132, 22] width 24 height 11
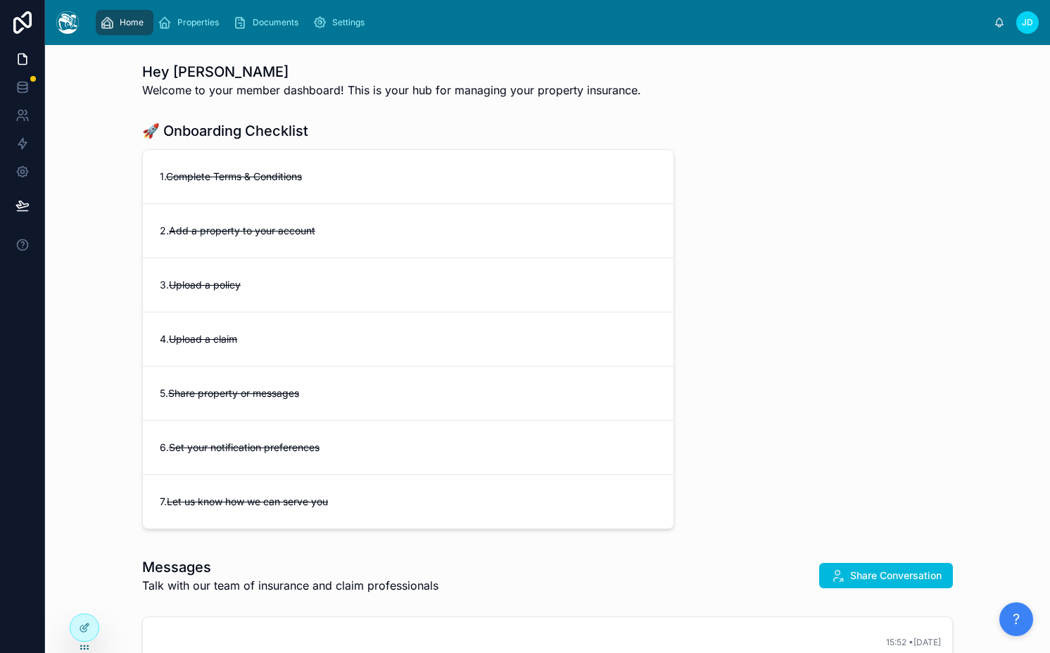
scroll to position [33, 0]
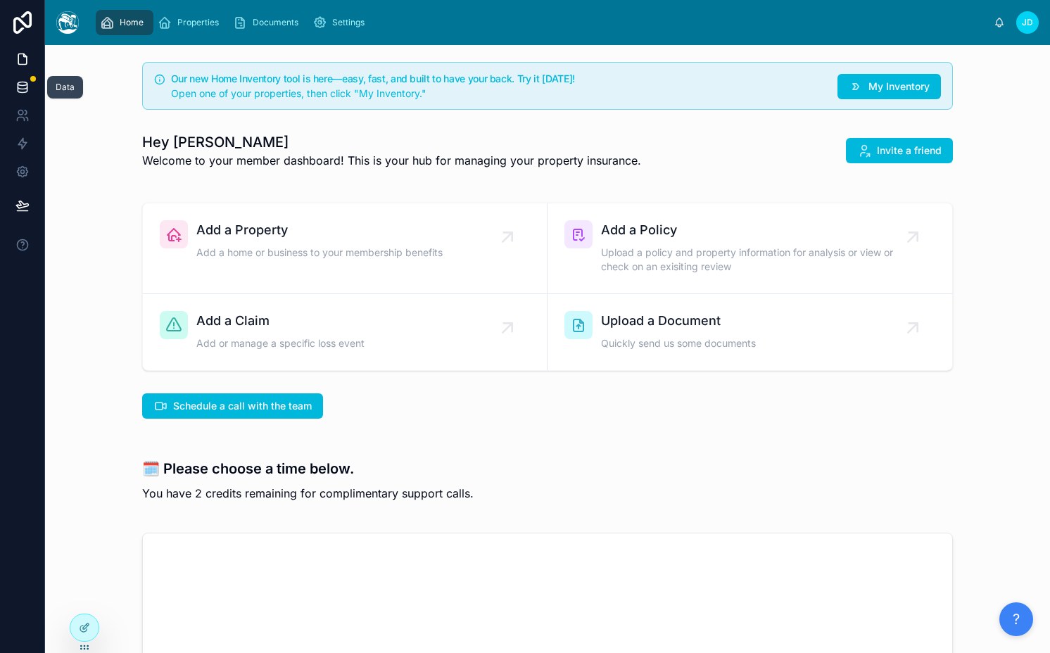
click at [25, 92] on icon at bounding box center [22, 90] width 9 height 6
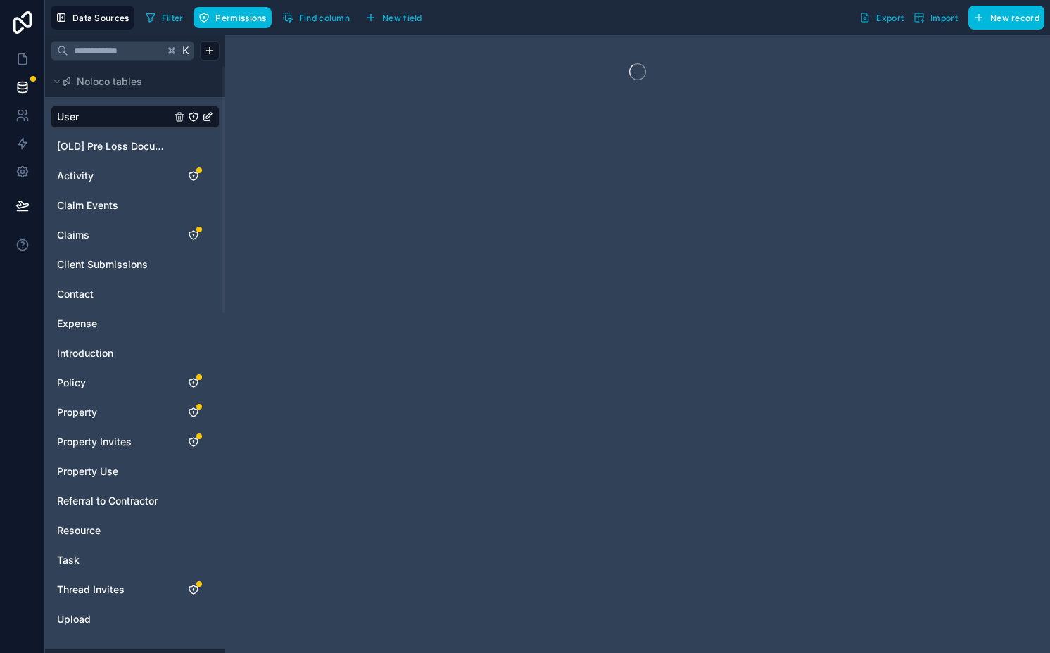
click at [303, 20] on span "Find column" at bounding box center [324, 18] width 51 height 11
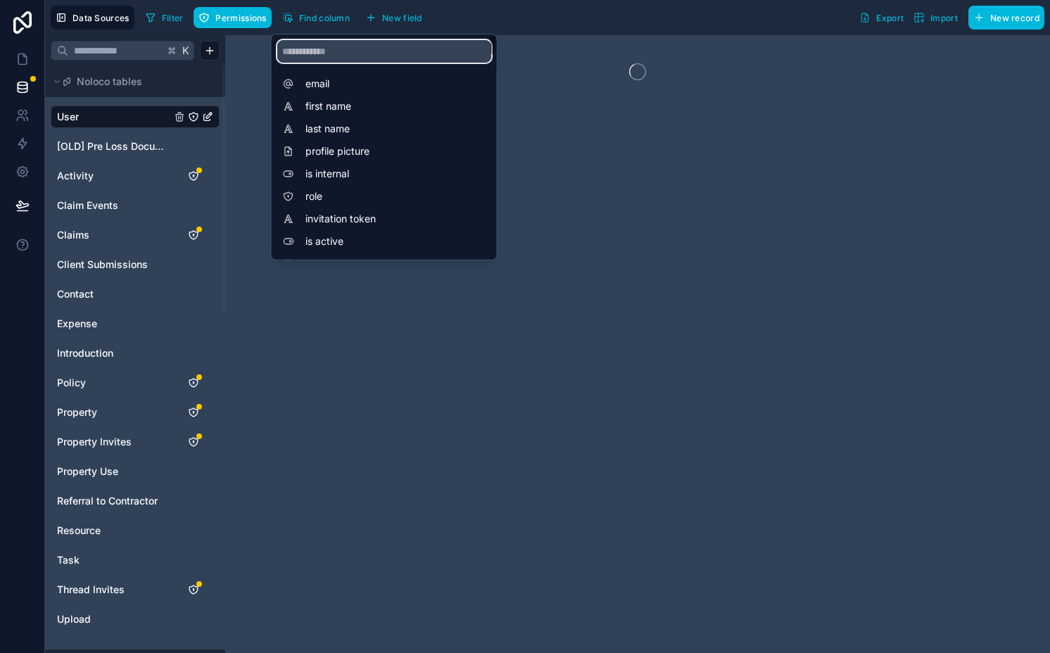
click at [343, 53] on input "scrollable content" at bounding box center [384, 51] width 214 height 23
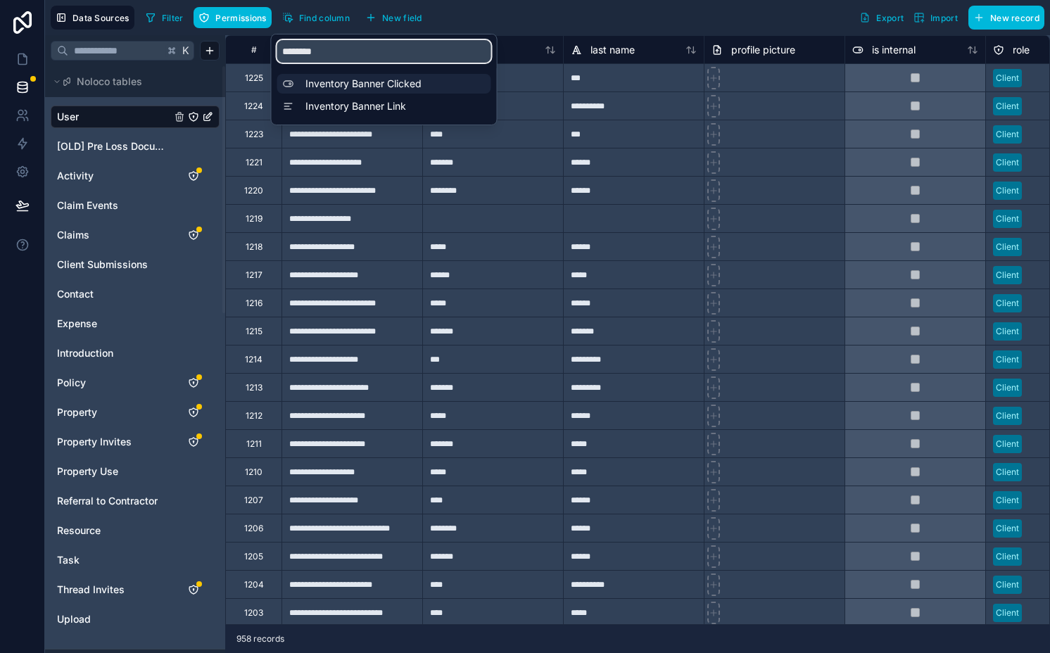
type input "********"
click at [348, 88] on span "Inventory Banner Clicked" at bounding box center [387, 84] width 165 height 14
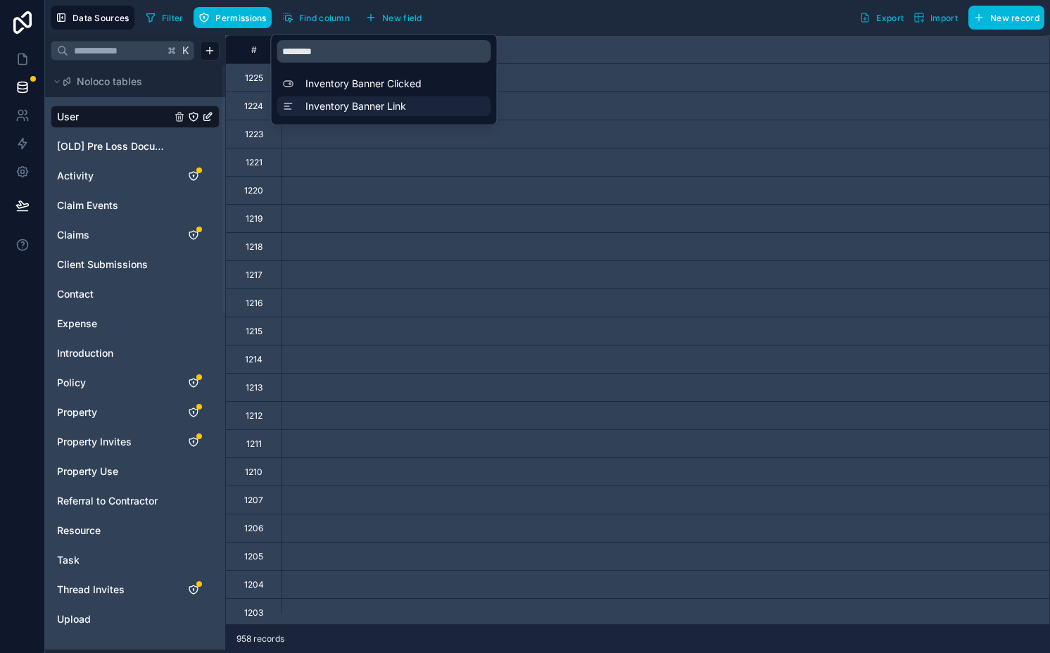
scroll to position [0, 9851]
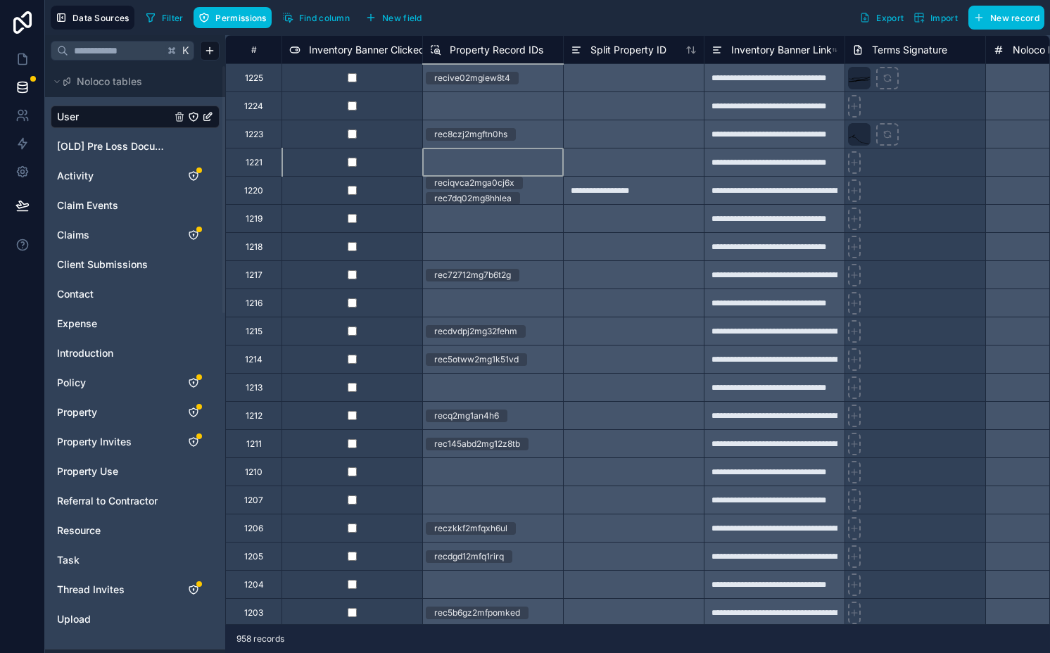
click at [467, 148] on div at bounding box center [492, 162] width 141 height 28
click at [454, 77] on div "recive02mgiew8t4" at bounding box center [472, 78] width 76 height 13
click at [788, 78] on div "**********" at bounding box center [774, 77] width 141 height 28
click at [754, 73] on div "**********" at bounding box center [774, 77] width 141 height 28
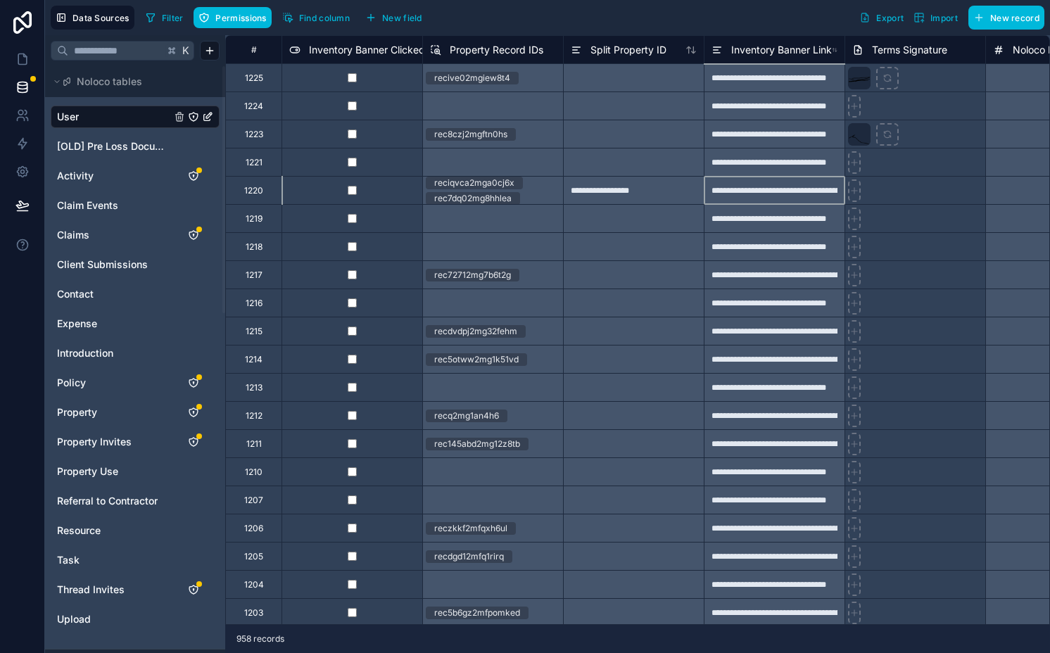
click at [749, 193] on div "**********" at bounding box center [774, 190] width 141 height 28
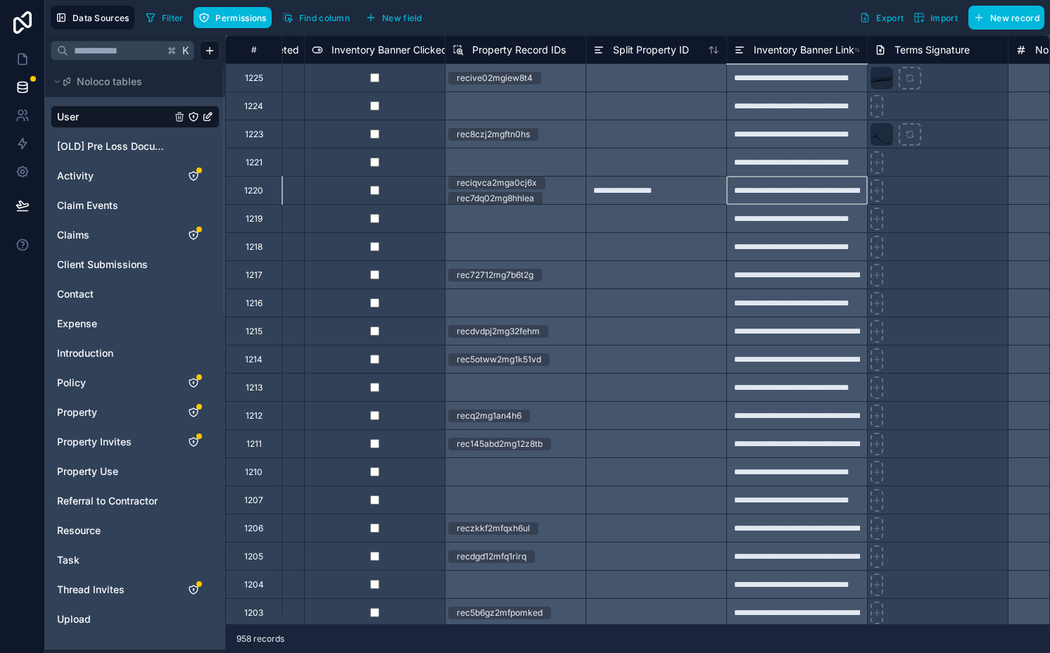
scroll to position [0, 9848]
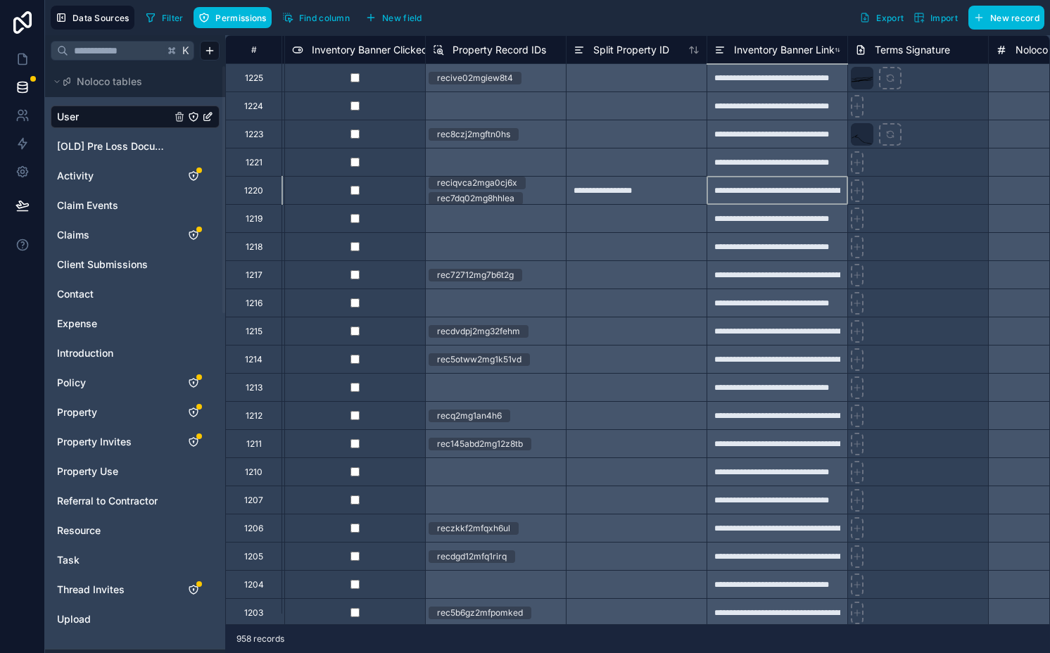
click at [764, 46] on span "Inventory Banner Link" at bounding box center [784, 50] width 101 height 14
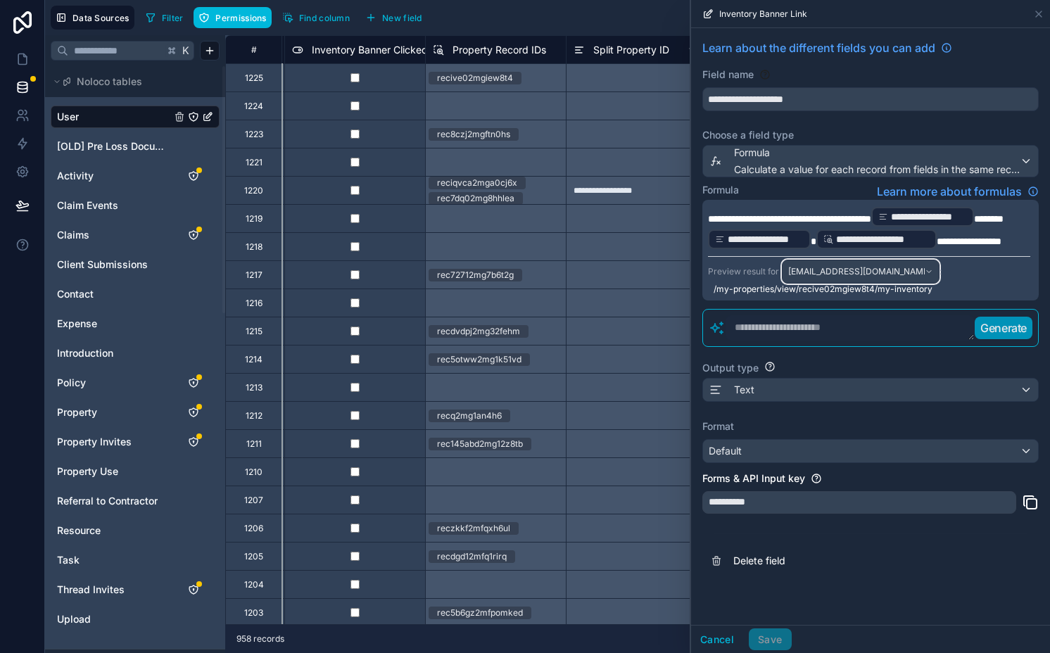
click at [863, 277] on span "[EMAIL_ADDRESS][DOMAIN_NAME]" at bounding box center [856, 271] width 137 height 11
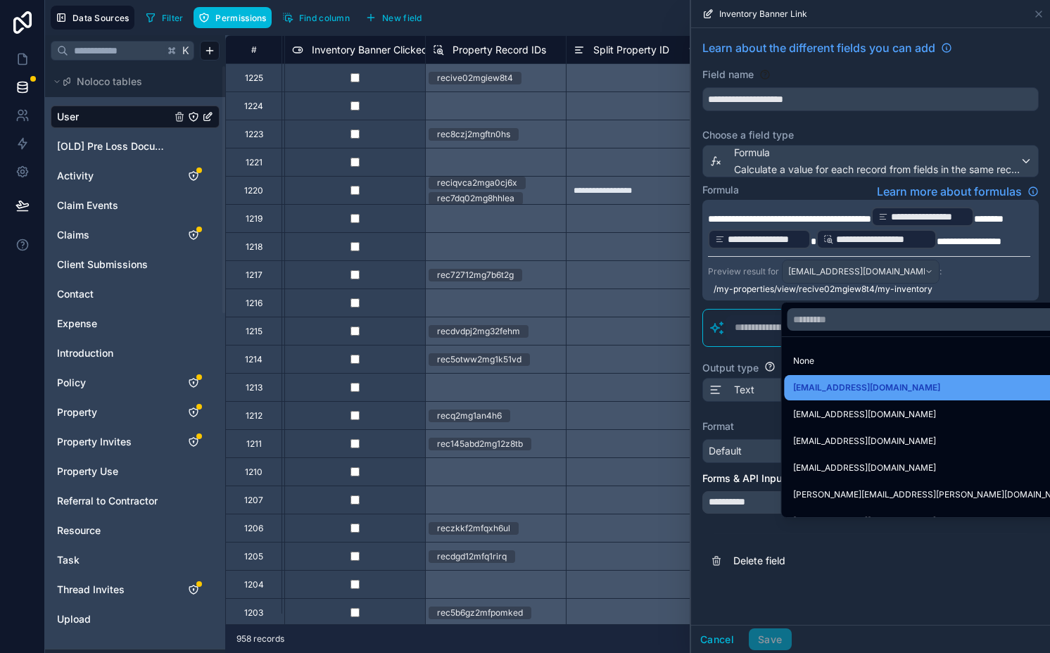
click at [819, 388] on span "[EMAIL_ADDRESS][DOMAIN_NAME]" at bounding box center [866, 387] width 147 height 17
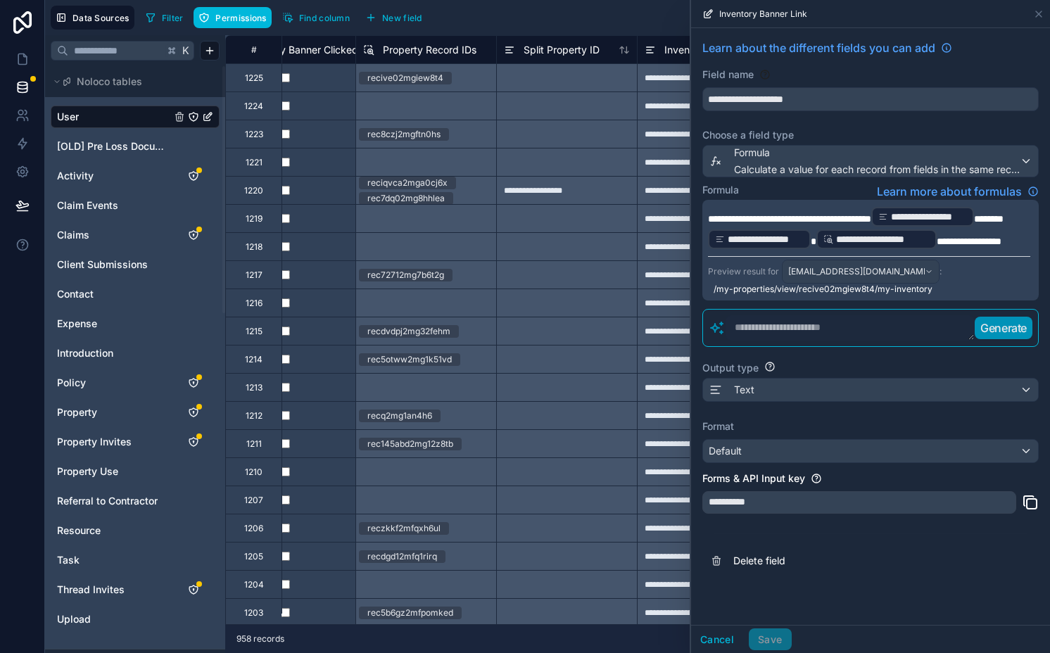
scroll to position [0, 9913]
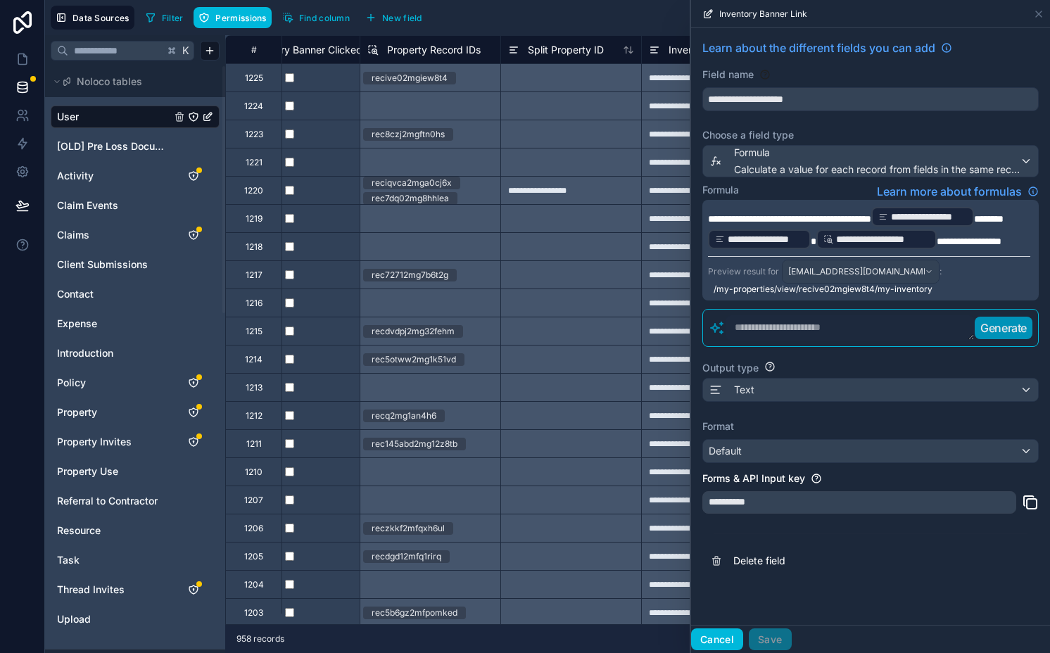
click at [702, 640] on button "Cancel" at bounding box center [717, 639] width 52 height 23
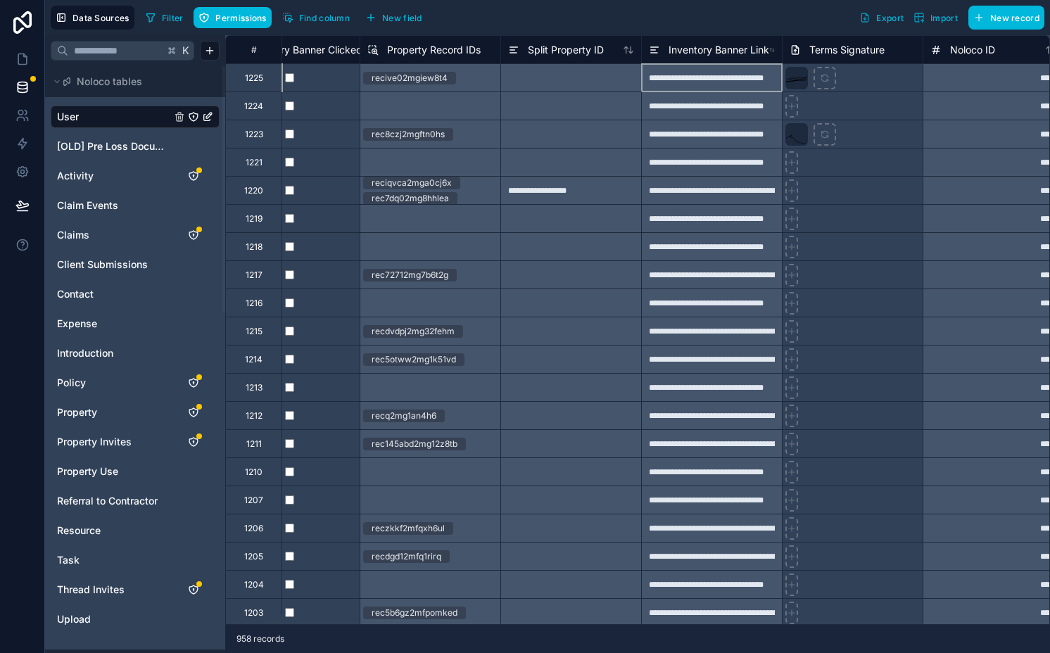
click at [701, 79] on div "**********" at bounding box center [711, 77] width 141 height 28
click at [694, 45] on span "Inventory Banner Link" at bounding box center [718, 50] width 101 height 14
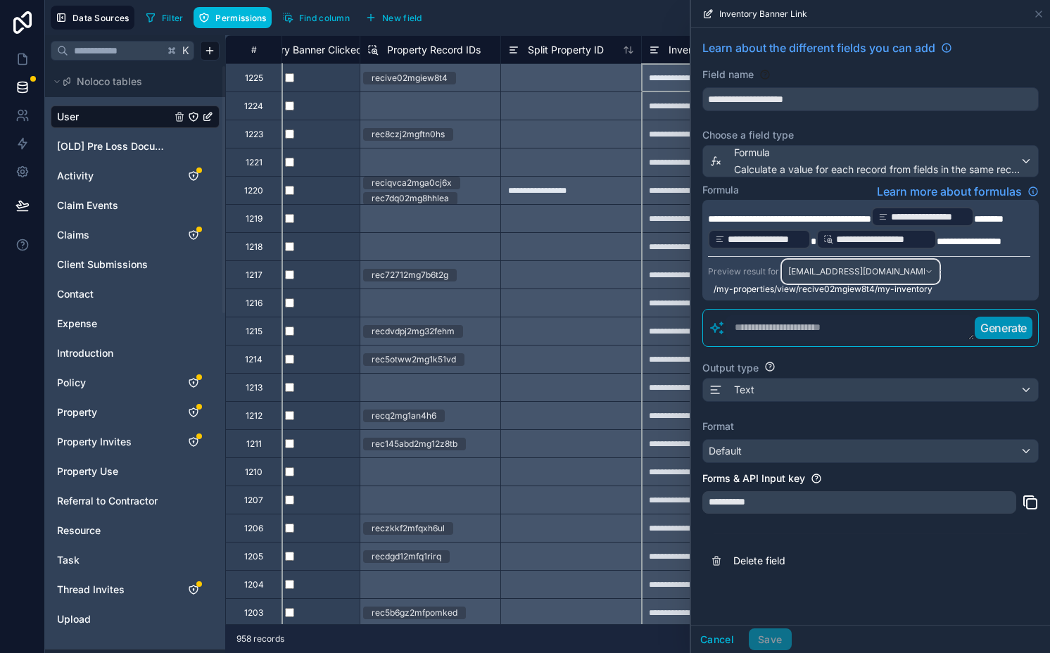
click at [863, 277] on div "dev-test-2@theleefam.net" at bounding box center [860, 271] width 156 height 23
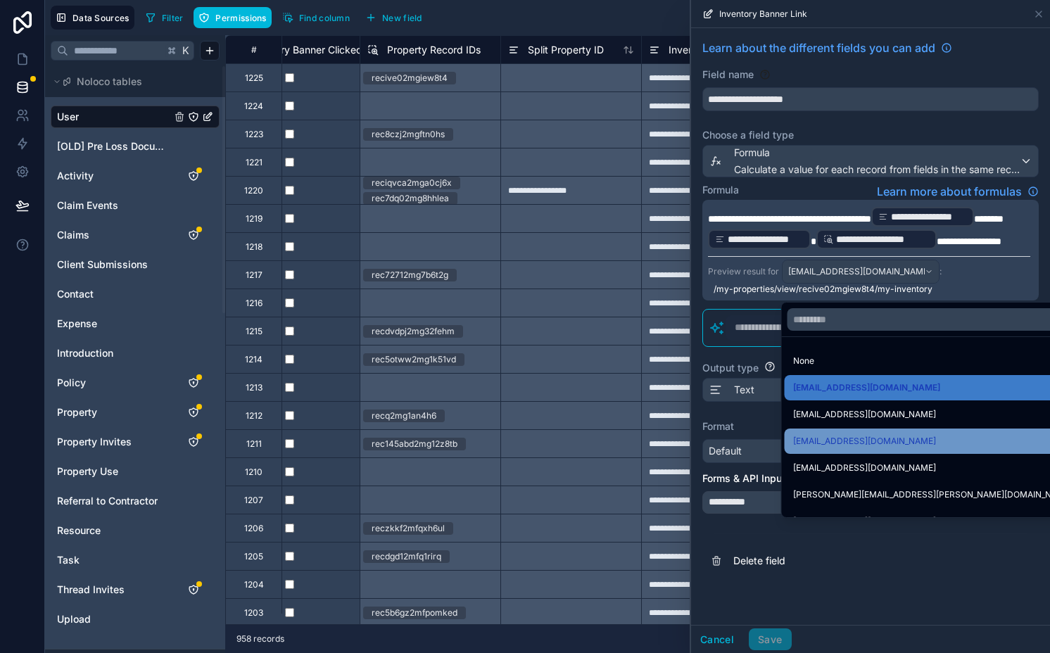
click at [825, 445] on span "dev-test-3@theleefam.net" at bounding box center [864, 441] width 143 height 17
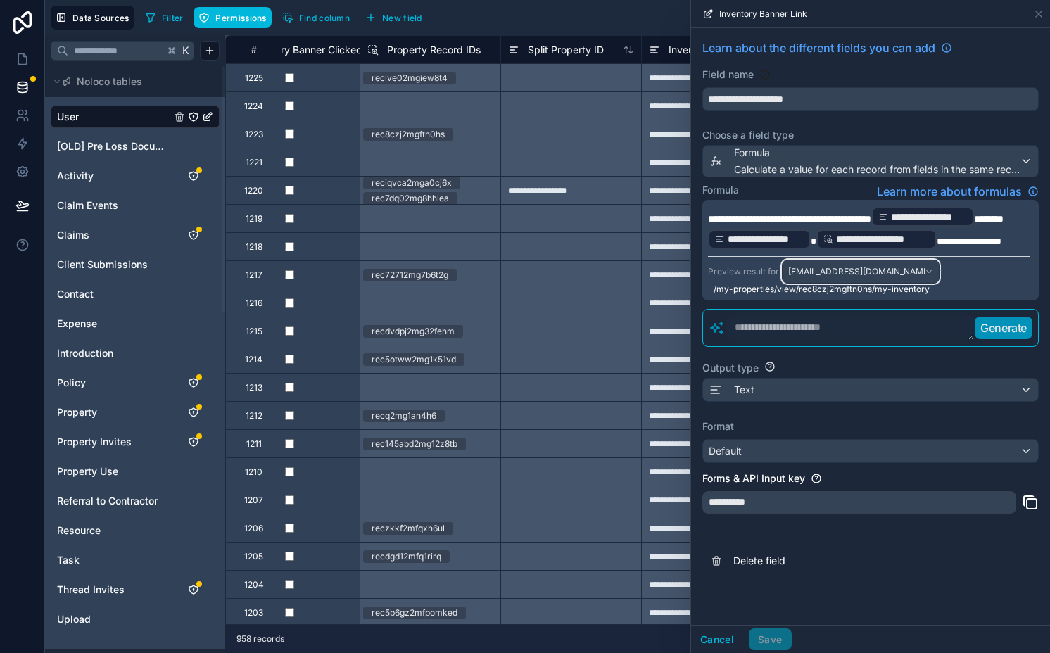
click at [857, 277] on span "dev-test-3@theleefam.net" at bounding box center [856, 271] width 137 height 11
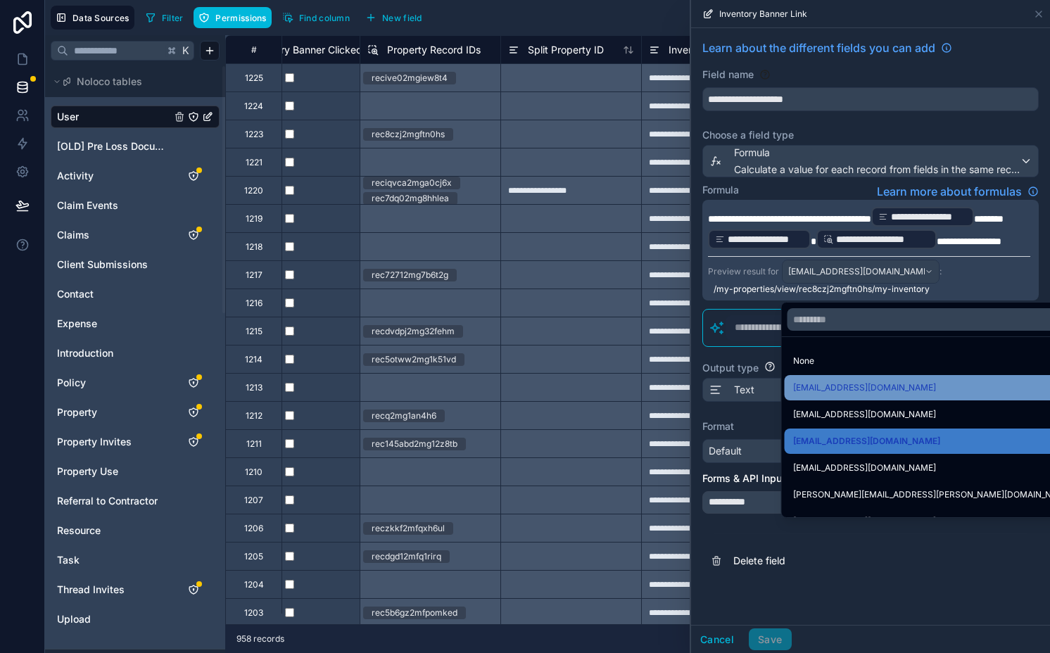
click at [823, 385] on span "dev-test-2@theleefam.net" at bounding box center [864, 387] width 143 height 17
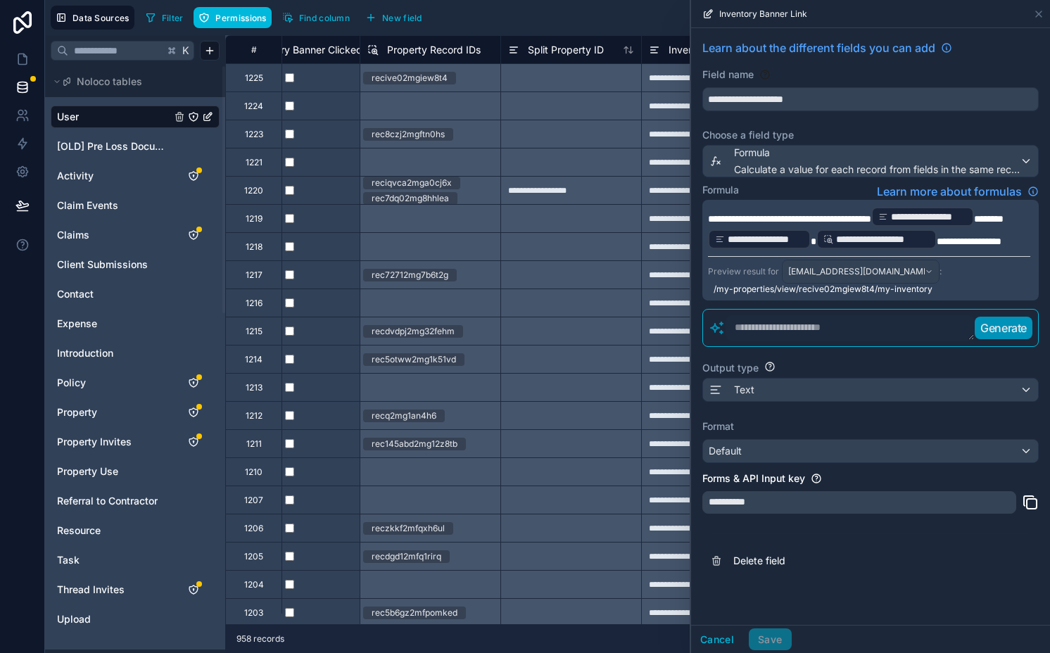
click at [846, 295] on span "/my-properties/view/recive02mgiew8t4/my-inventory" at bounding box center [822, 289] width 219 height 11
click at [720, 635] on button "Cancel" at bounding box center [717, 639] width 52 height 23
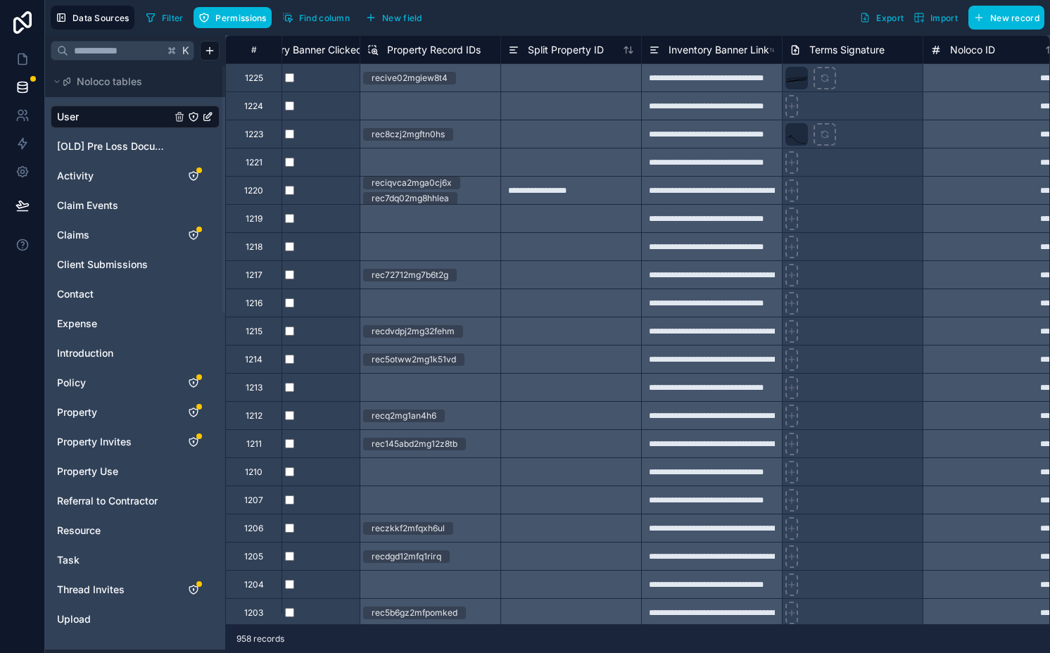
click at [721, 84] on div "**********" at bounding box center [711, 77] width 141 height 28
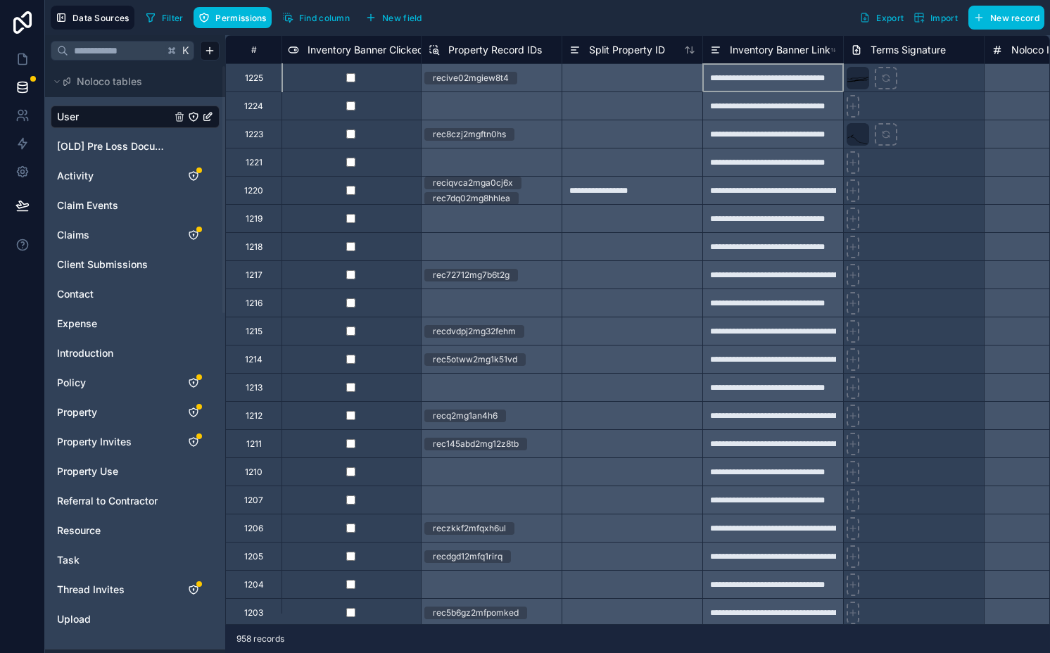
scroll to position [0, 9816]
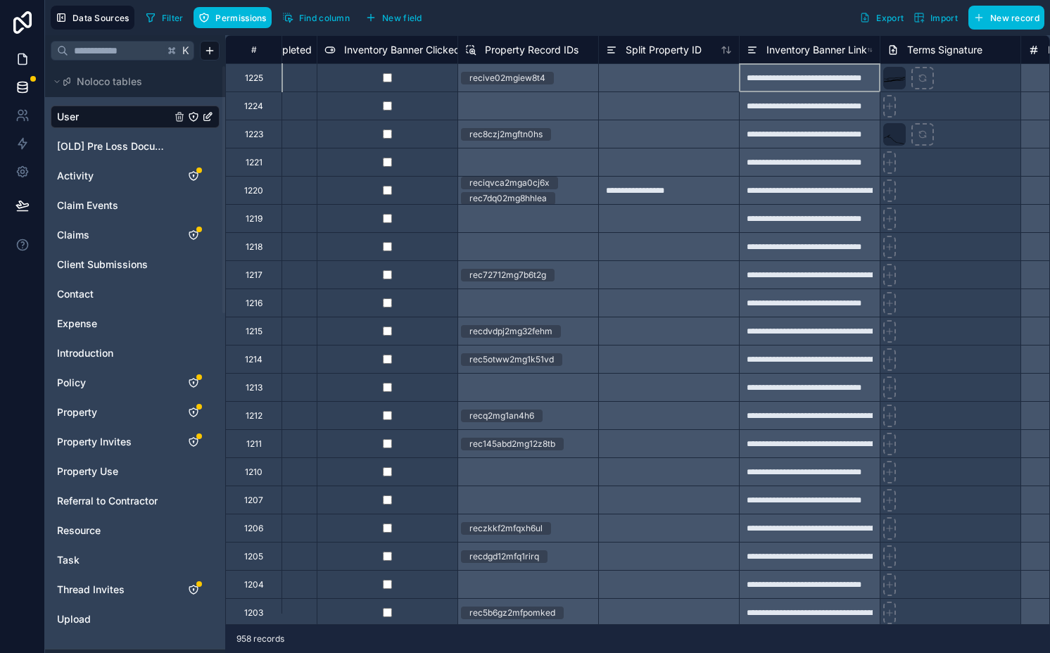
click at [20, 58] on icon at bounding box center [22, 59] width 14 height 14
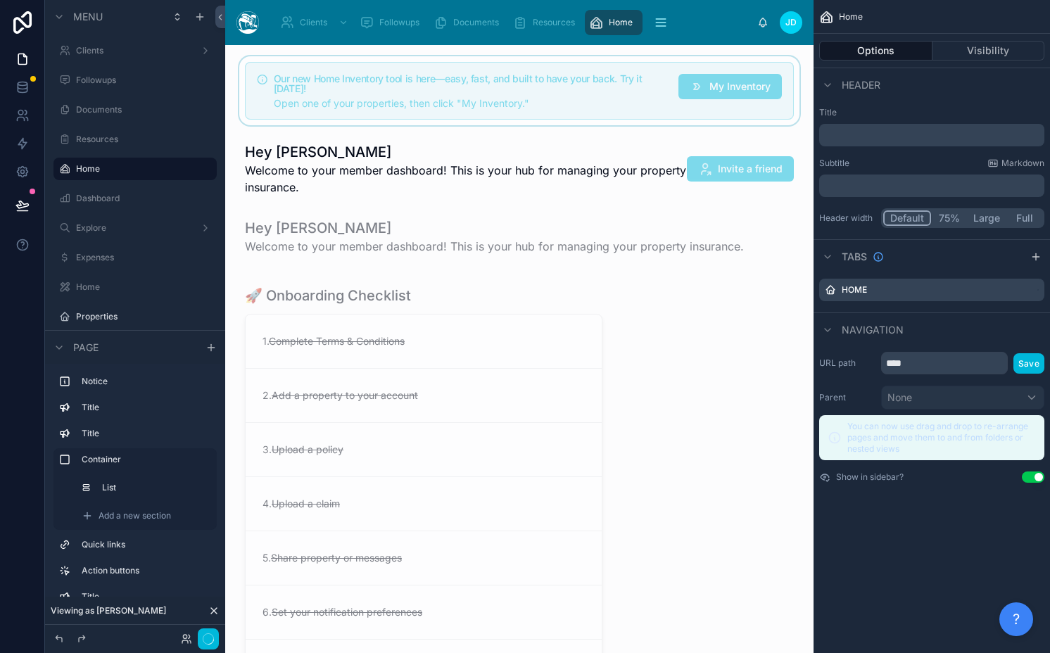
scroll to position [118, 0]
click at [408, 98] on div at bounding box center [519, 90] width 566 height 69
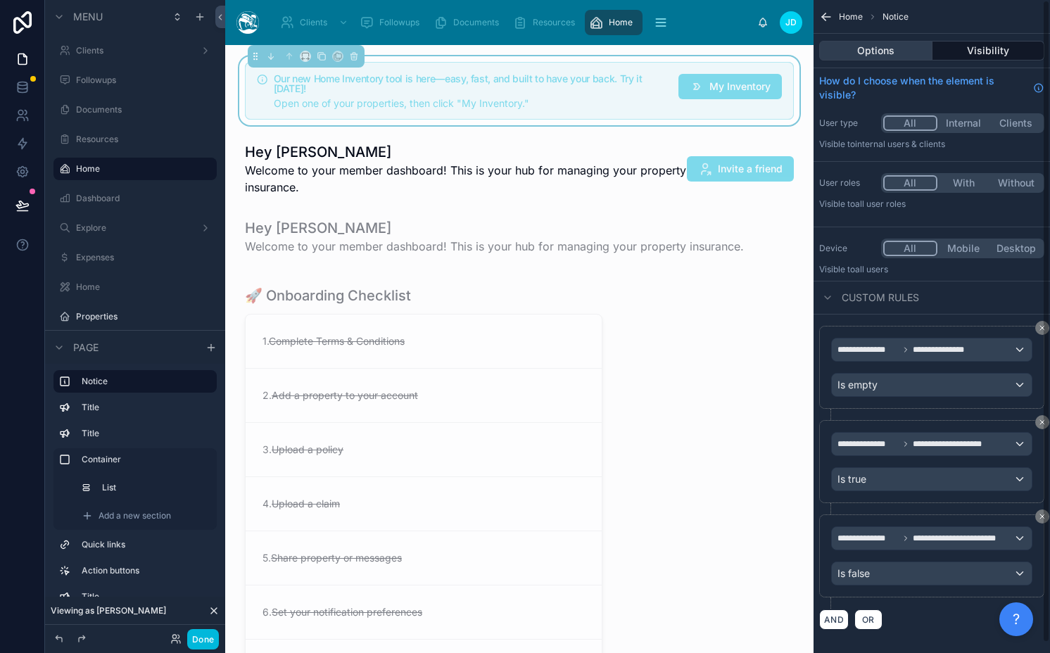
click at [882, 54] on button "Options" at bounding box center [875, 51] width 113 height 20
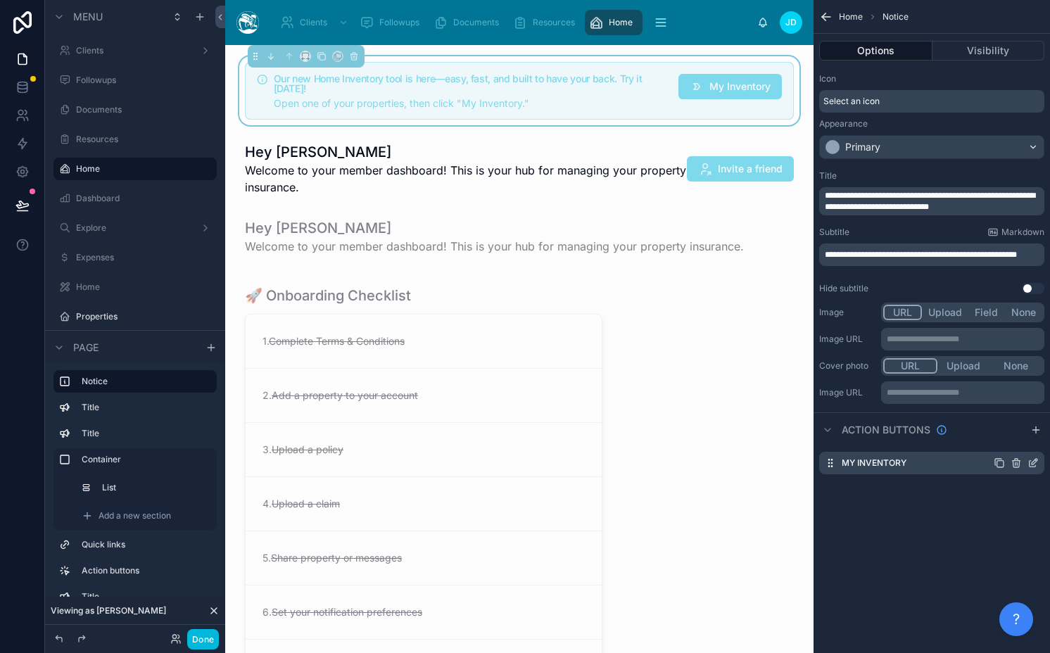
click at [1027, 464] on icon "scrollable content" at bounding box center [1032, 462] width 11 height 11
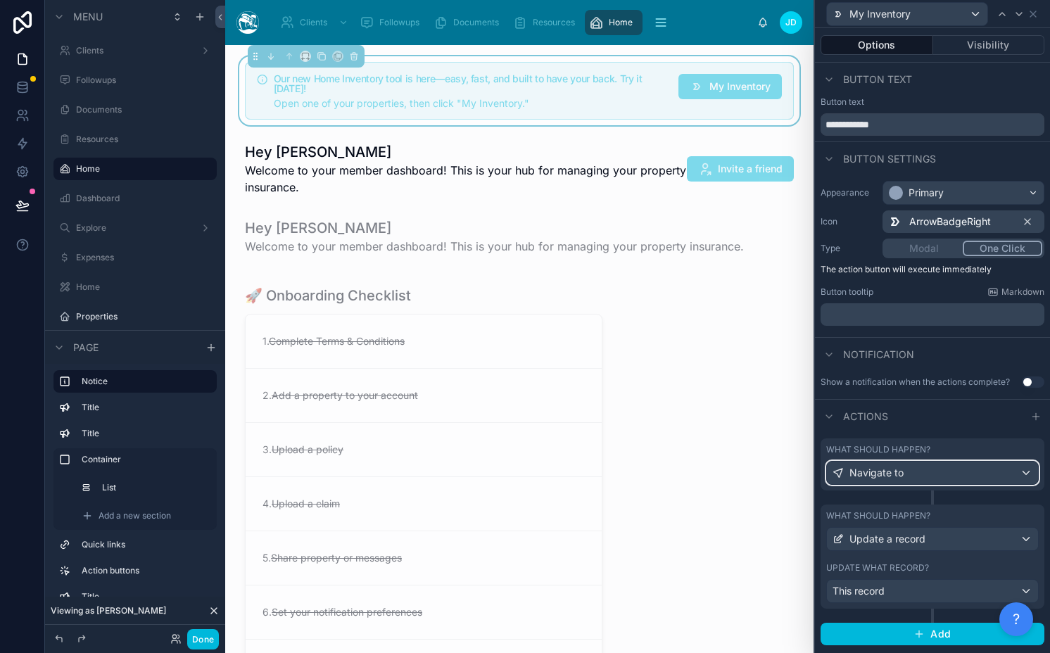
click at [907, 476] on div "Navigate to" at bounding box center [932, 473] width 211 height 23
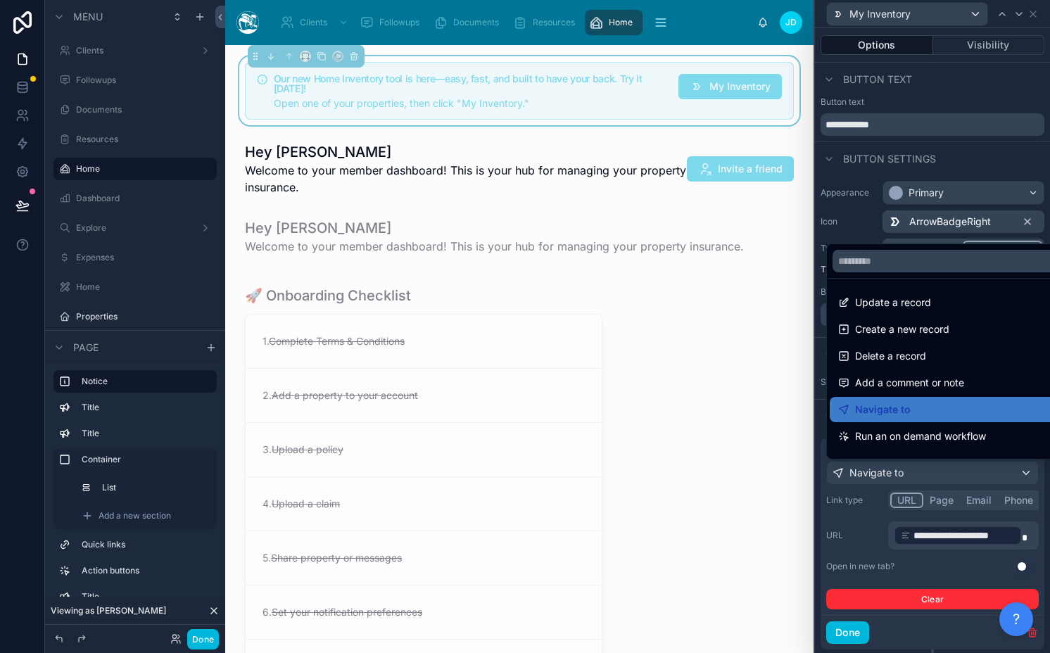
click at [906, 476] on div at bounding box center [932, 326] width 235 height 653
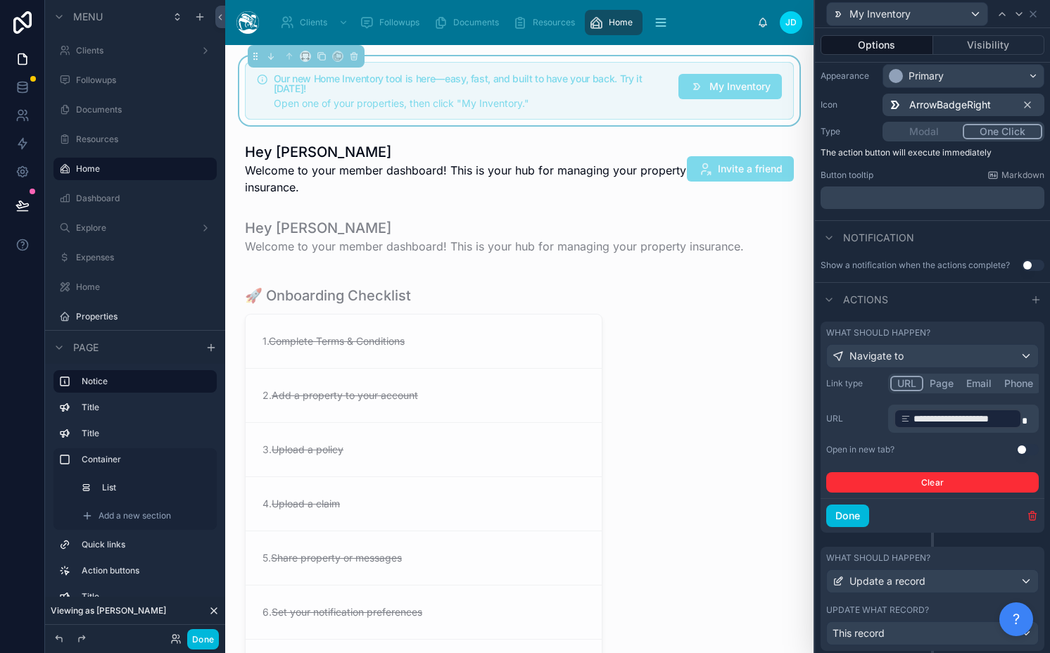
scroll to position [129, 0]
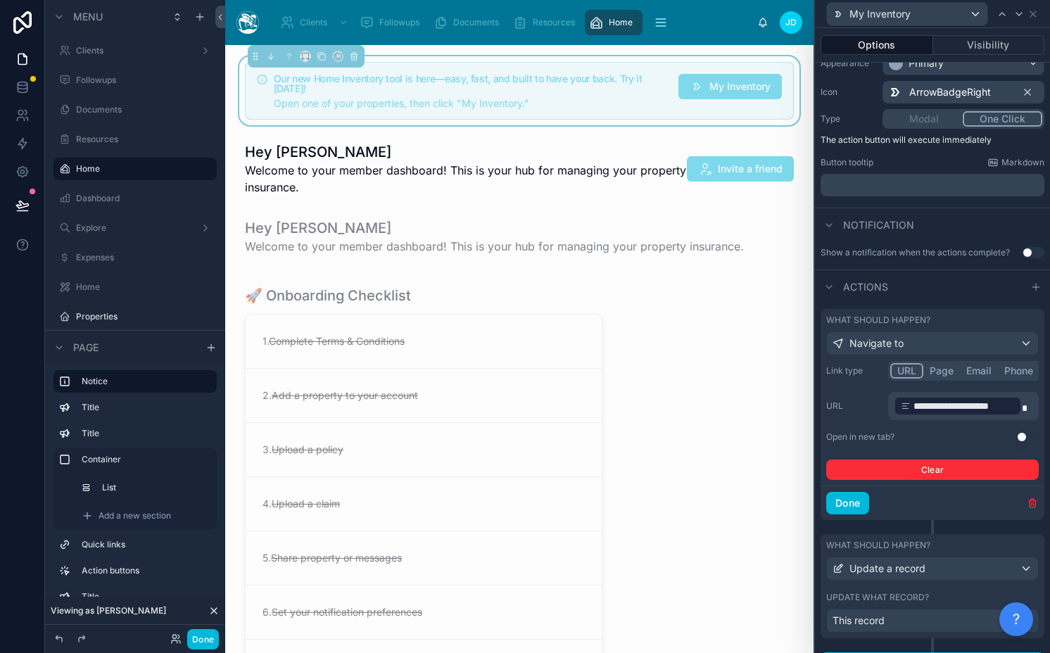
click at [949, 367] on button "Page" at bounding box center [941, 370] width 37 height 15
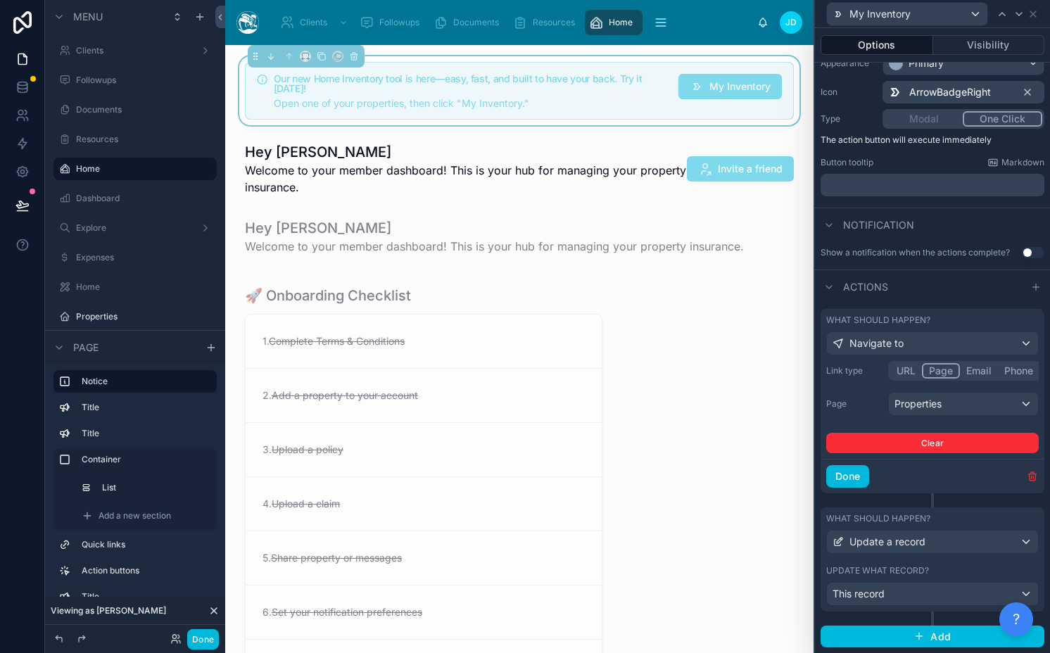
scroll to position [118, 0]
click at [935, 400] on div "Properties" at bounding box center [963, 404] width 149 height 23
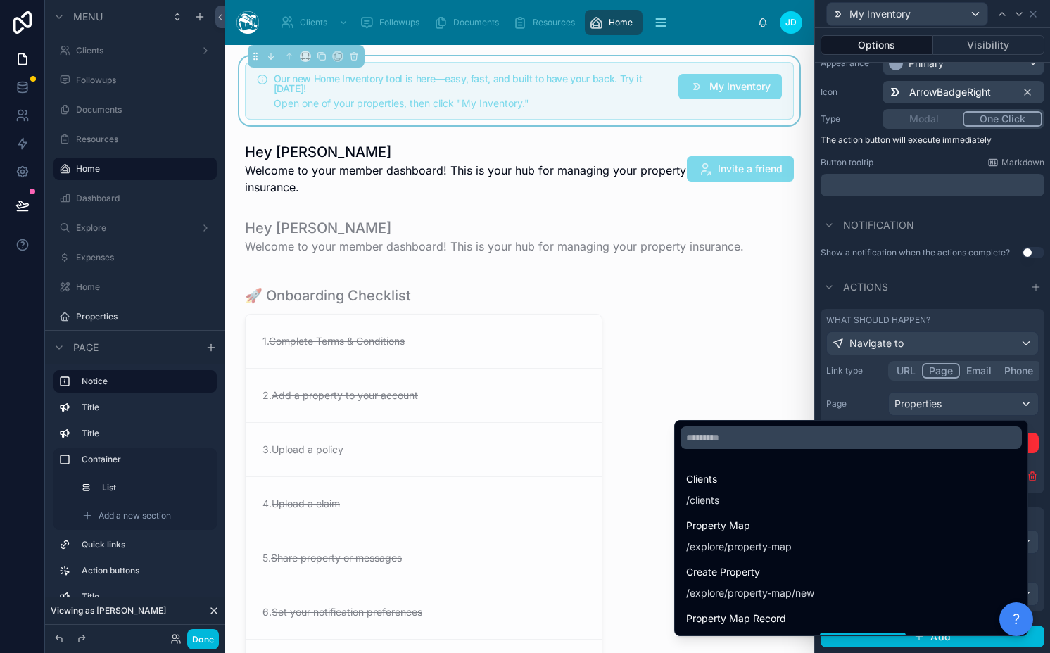
click at [935, 400] on div at bounding box center [932, 326] width 235 height 653
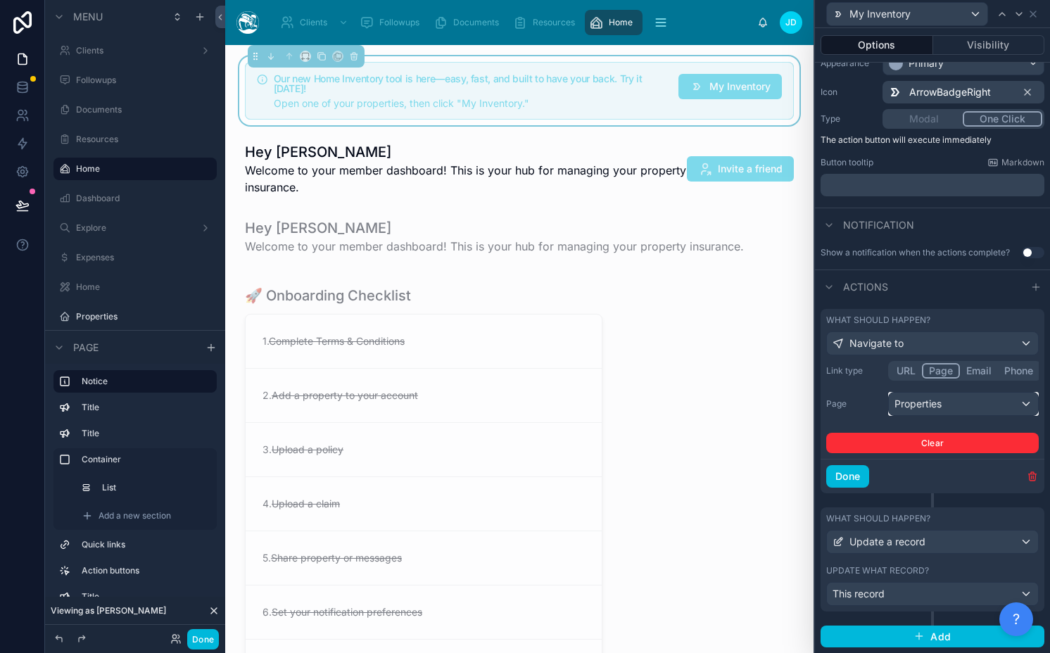
click at [934, 401] on div "Properties" at bounding box center [963, 404] width 149 height 23
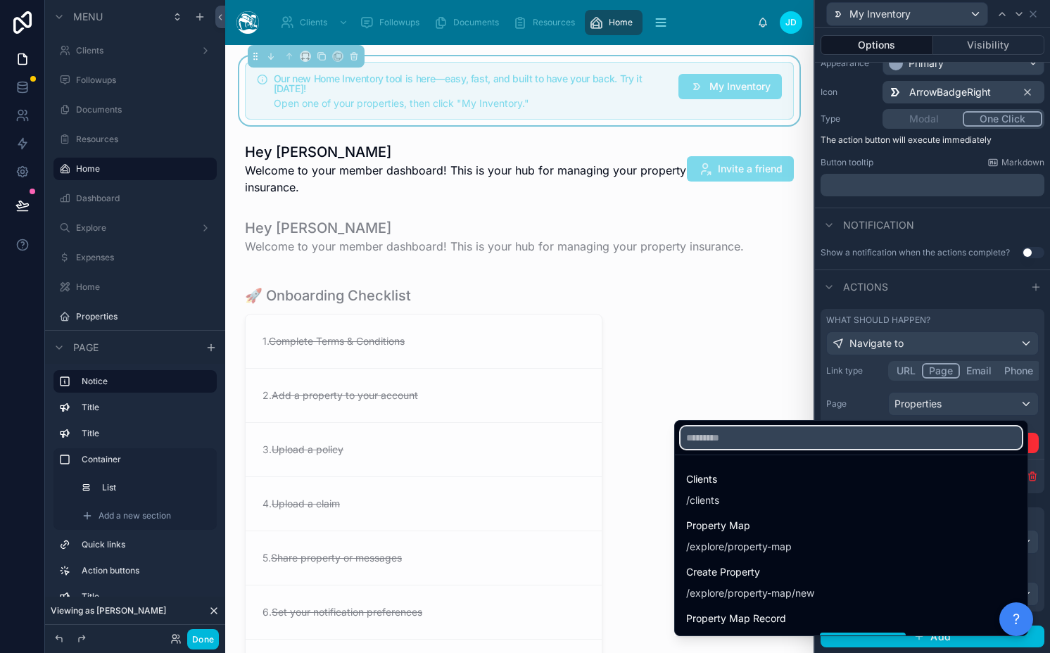
click at [891, 444] on input "text" at bounding box center [850, 437] width 341 height 23
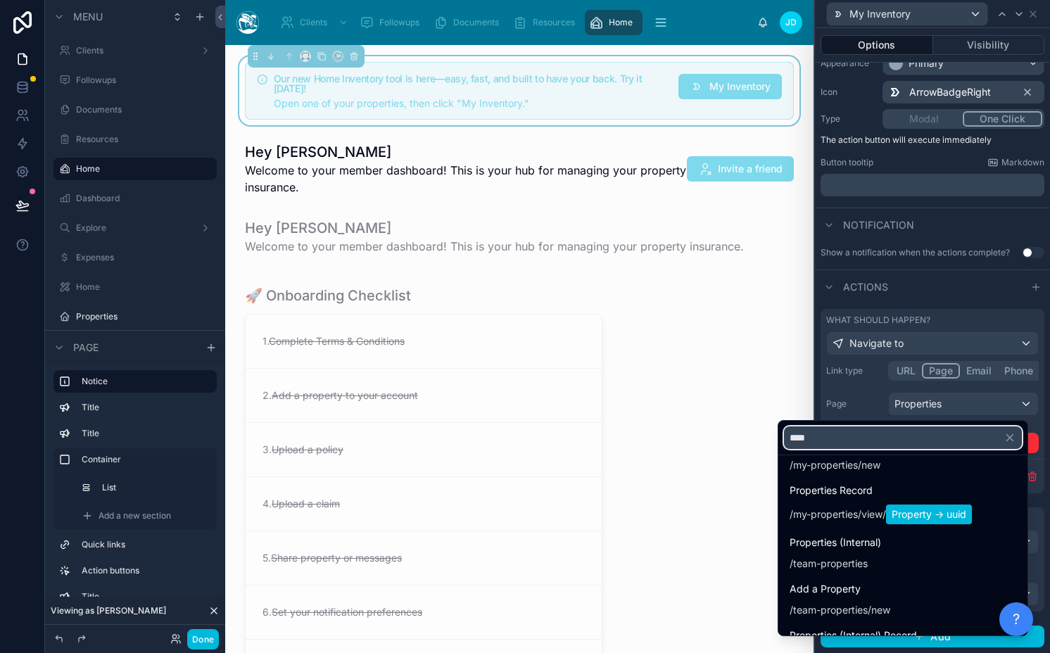
scroll to position [275, 0]
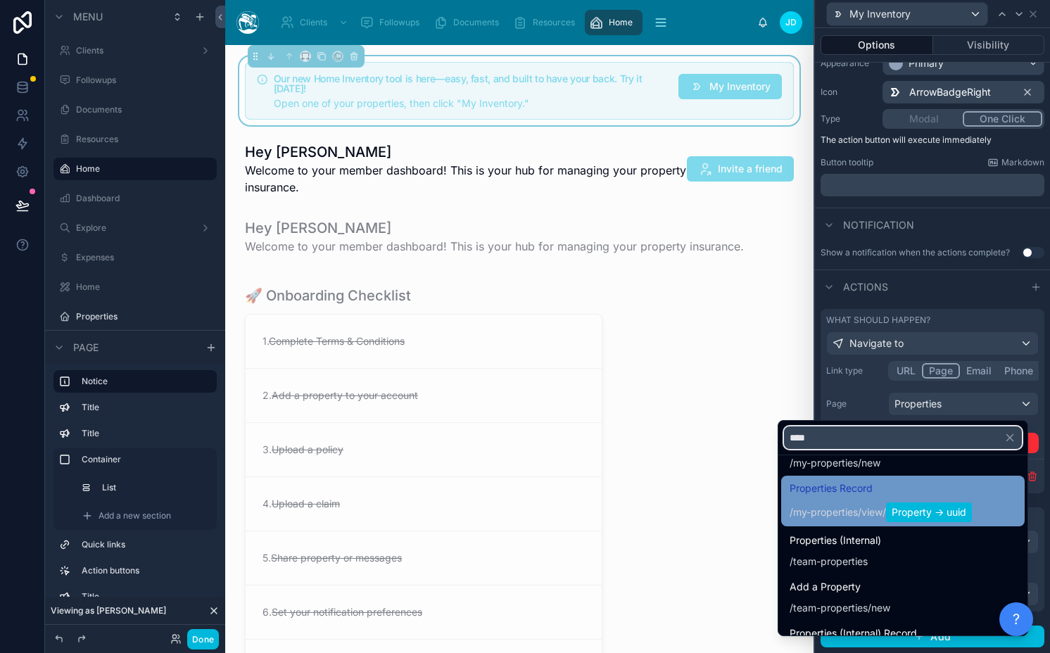
type input "****"
click at [868, 503] on div "/ my-properties / view / Property -> uuid" at bounding box center [880, 512] width 182 height 20
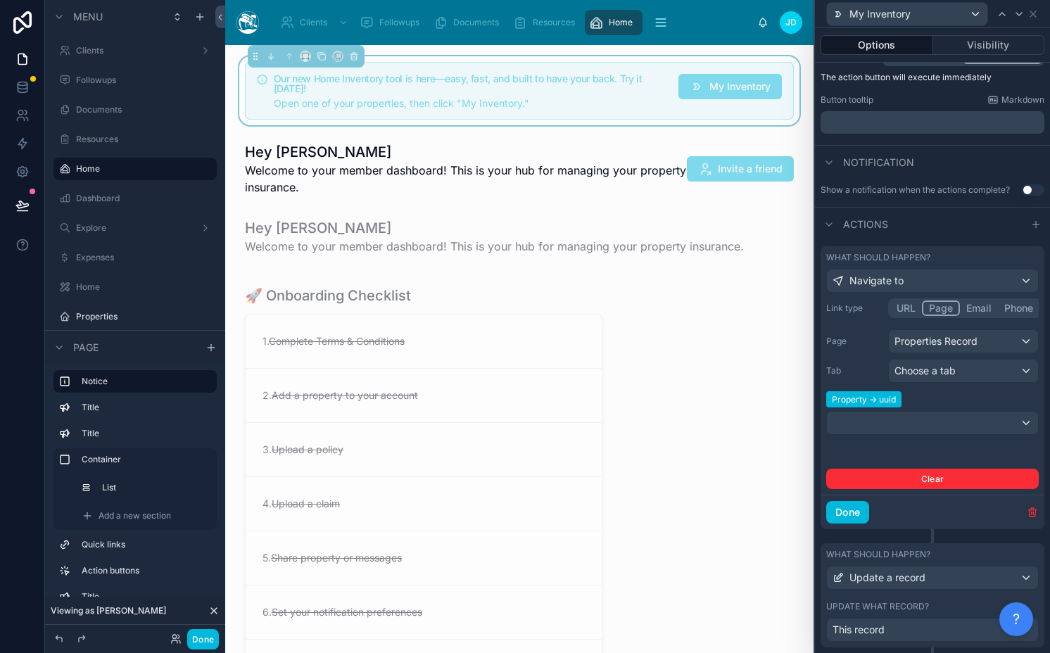
scroll to position [228, 0]
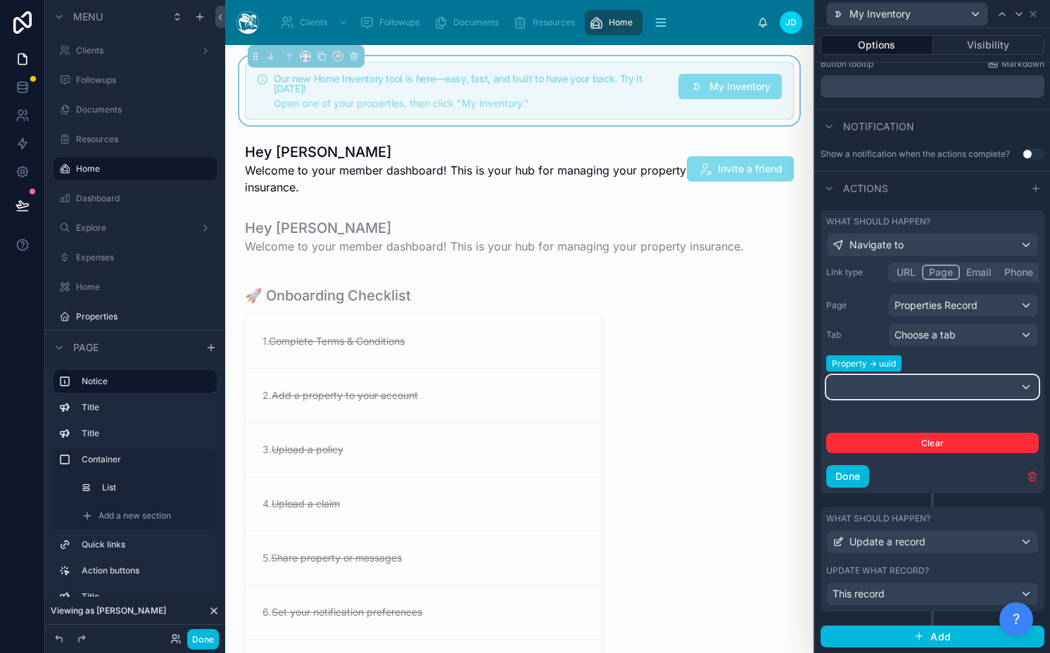
click at [919, 391] on div at bounding box center [932, 387] width 211 height 23
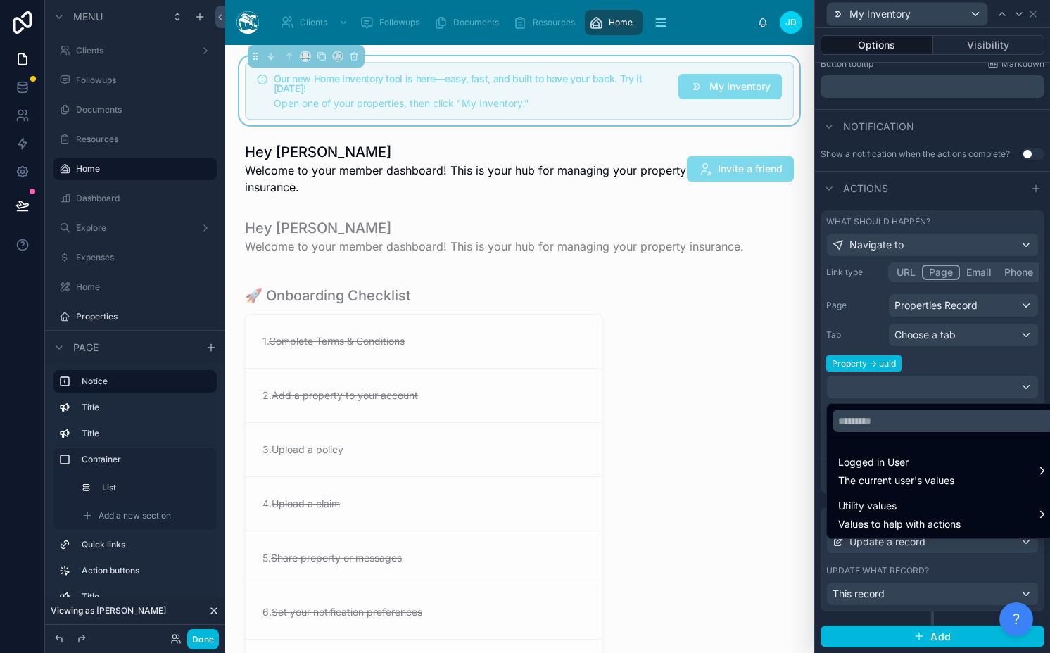
click at [920, 330] on div at bounding box center [932, 326] width 235 height 653
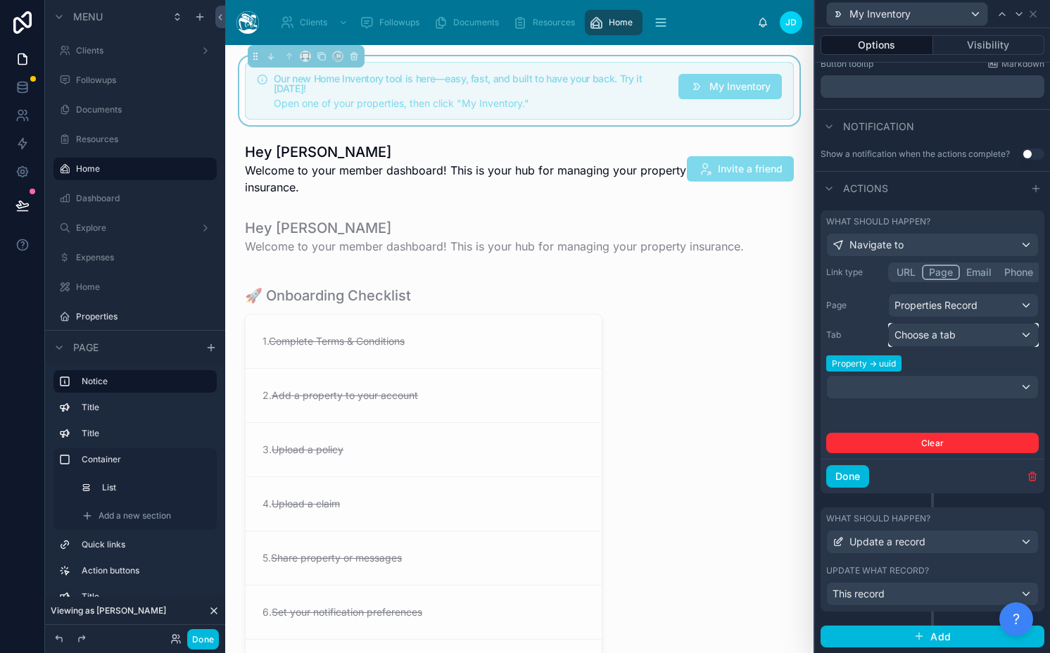
click at [920, 330] on span "Choose a tab" at bounding box center [924, 335] width 61 height 12
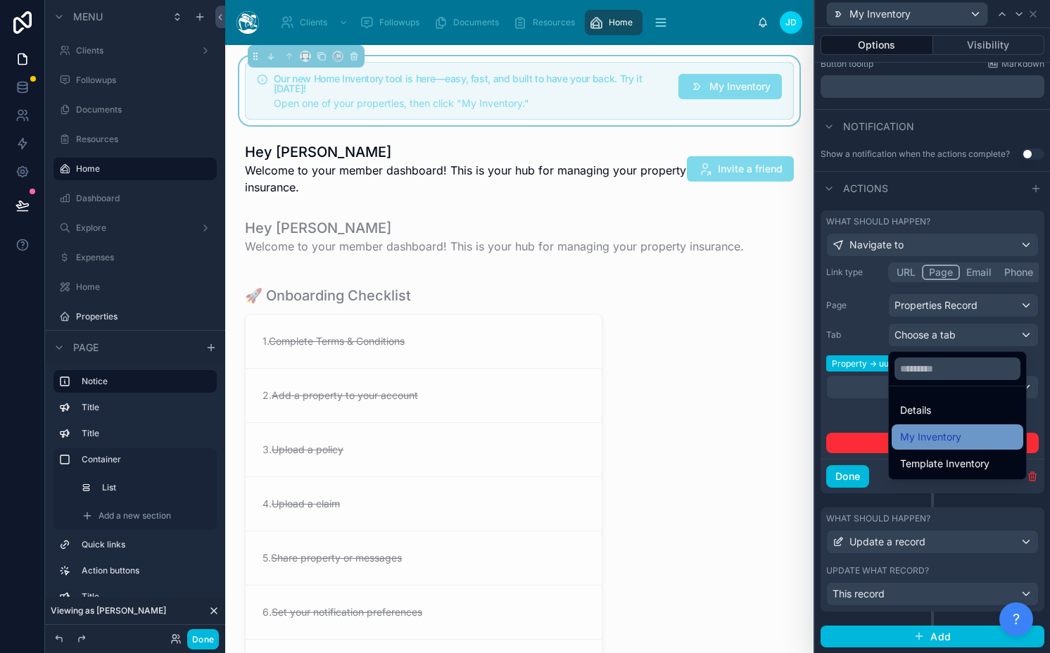
click at [941, 443] on span "My Inventory" at bounding box center [930, 437] width 61 height 17
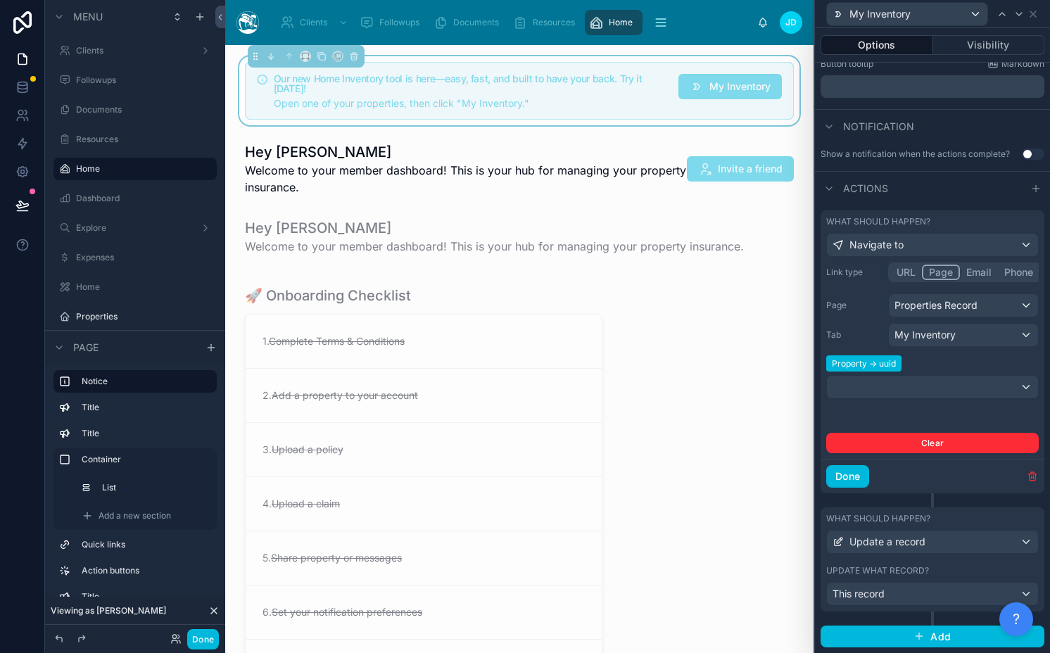
scroll to position [118, 0]
click at [905, 383] on div at bounding box center [932, 387] width 211 height 23
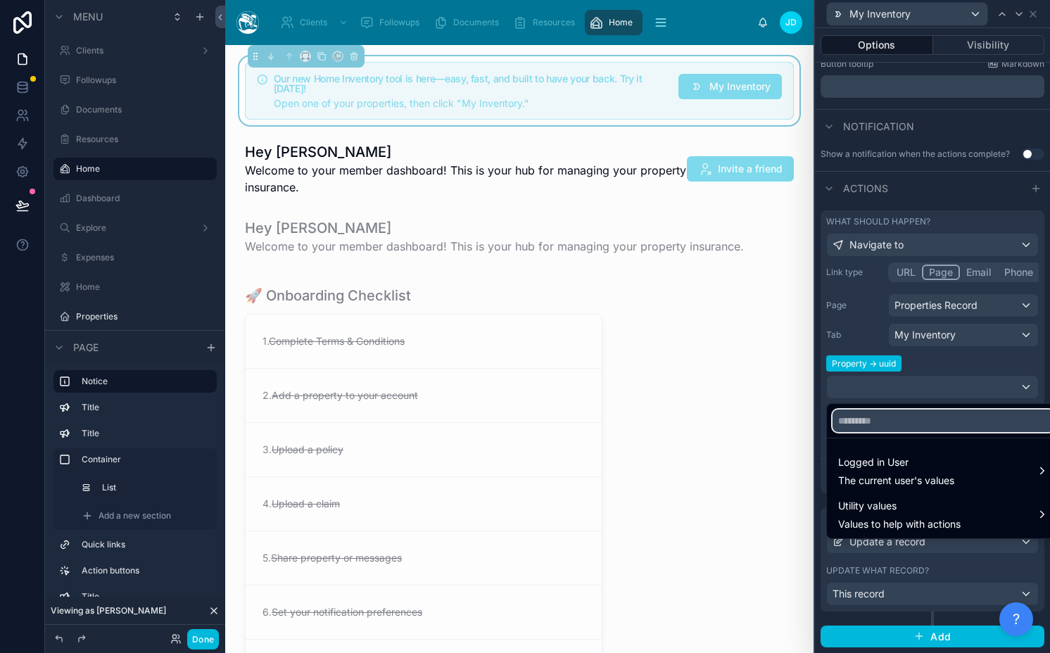
click at [876, 419] on input "text" at bounding box center [943, 421] width 222 height 23
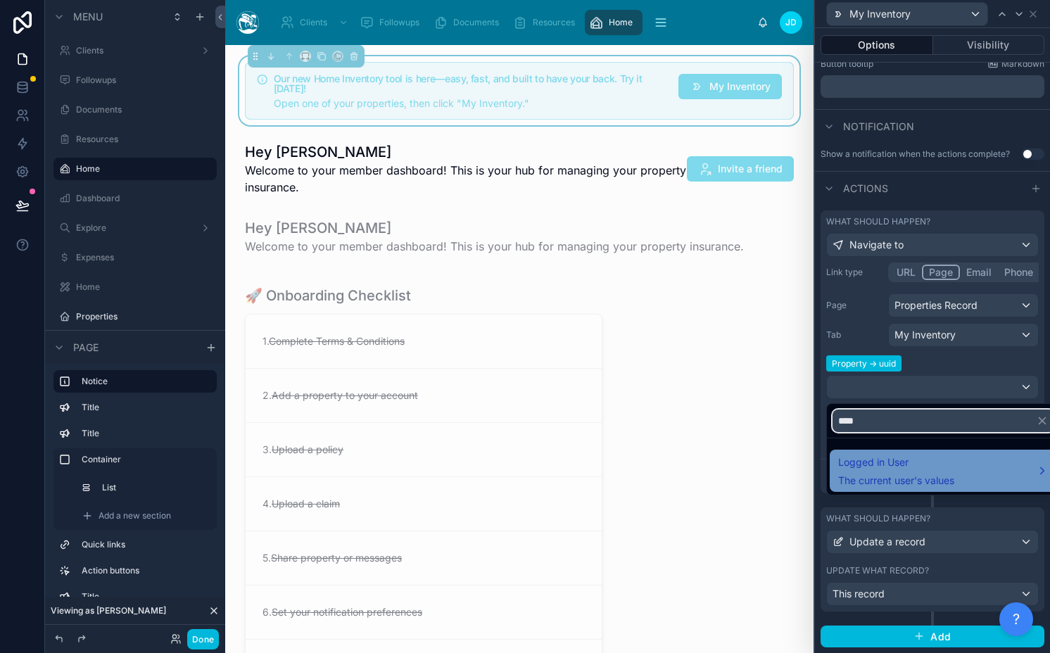
type input "****"
click at [889, 471] on div "Logged in User The current user's values" at bounding box center [896, 471] width 116 height 34
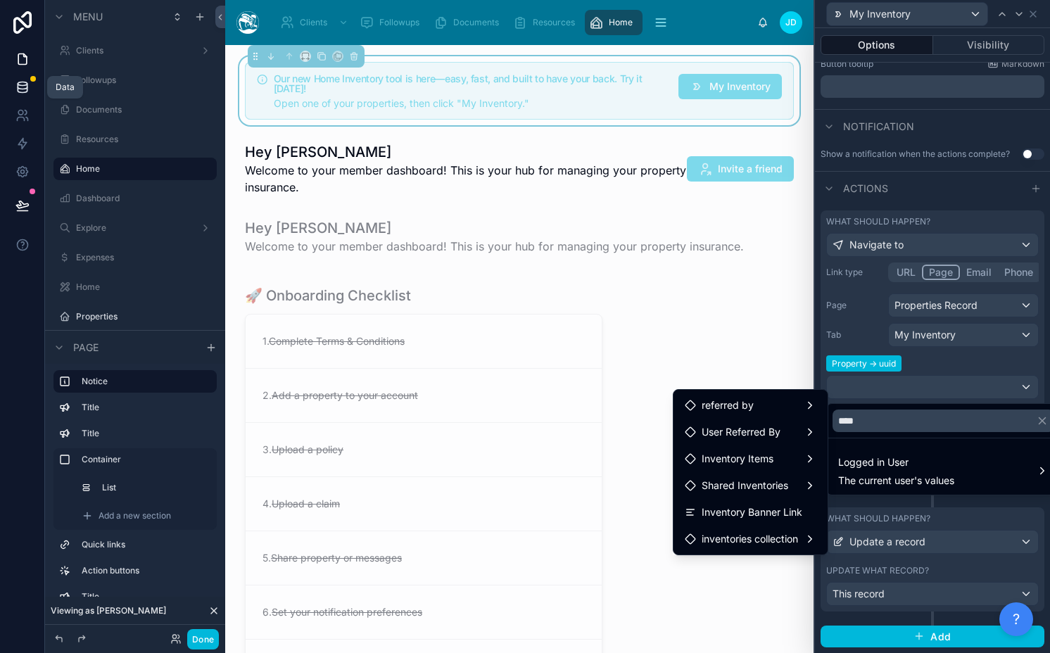
click at [26, 93] on icon at bounding box center [22, 87] width 14 height 14
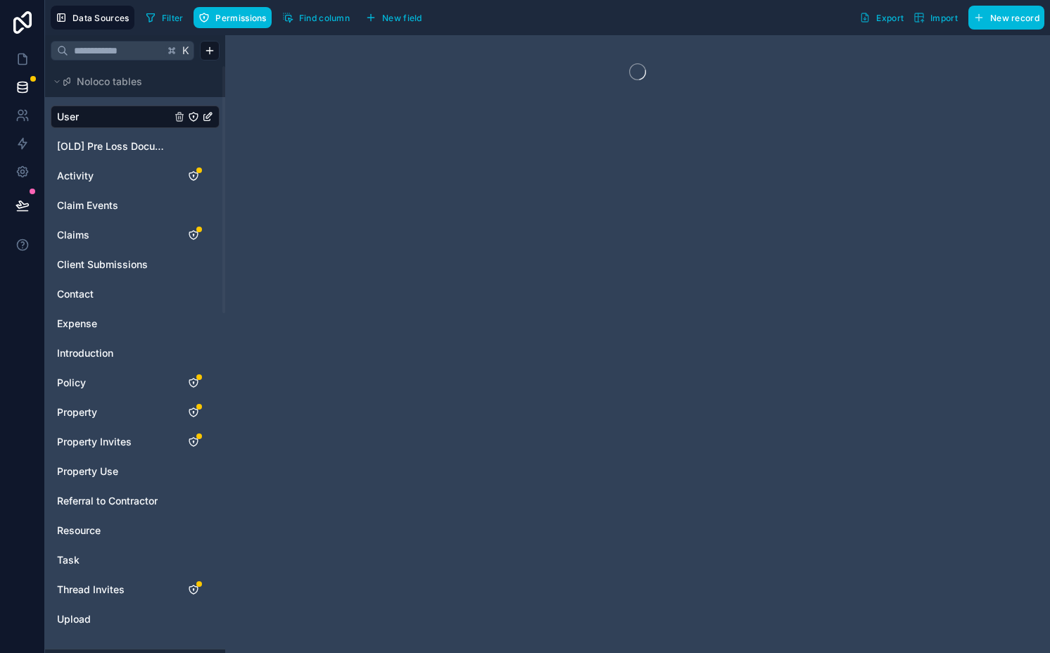
click at [317, 20] on span "Find column" at bounding box center [324, 18] width 51 height 11
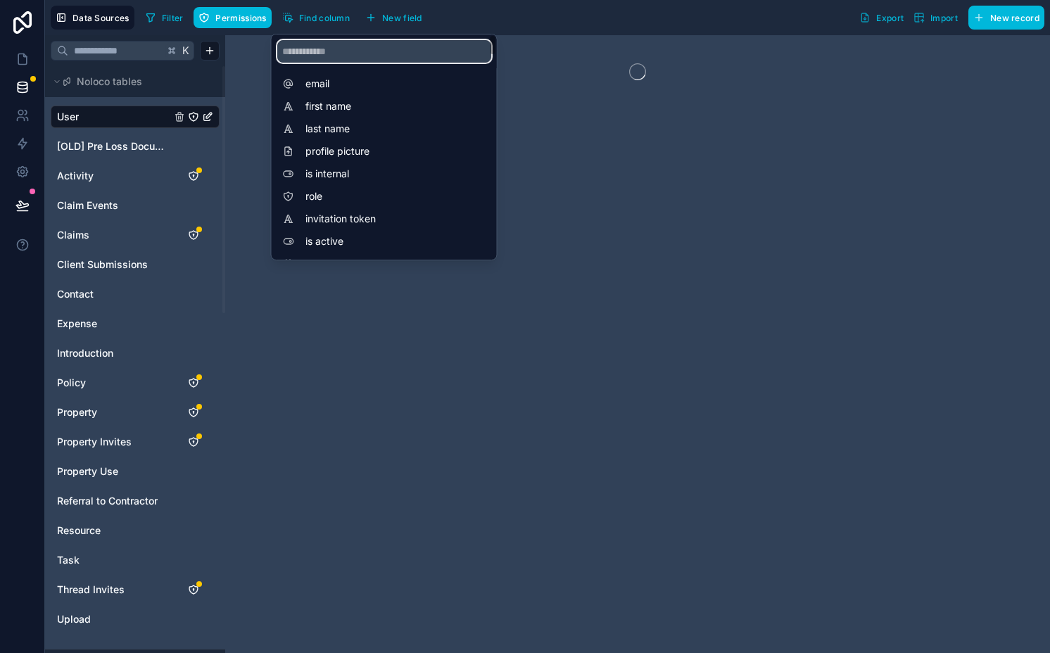
click at [324, 48] on input "scrollable content" at bounding box center [384, 51] width 214 height 23
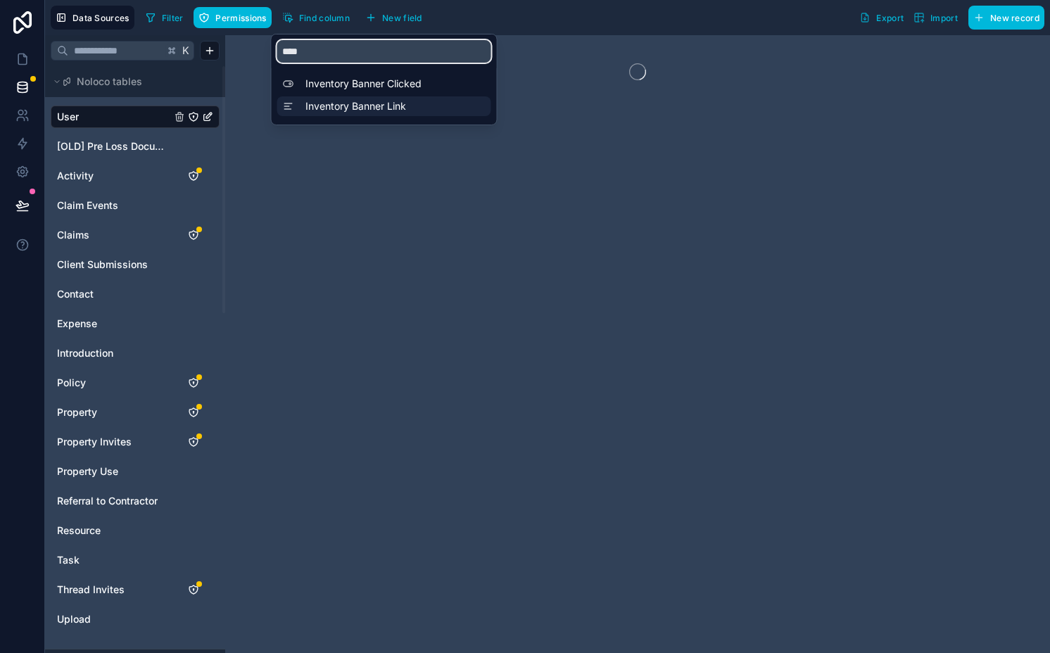
type input "****"
click at [366, 106] on span "Inventory Banner Link" at bounding box center [387, 106] width 165 height 14
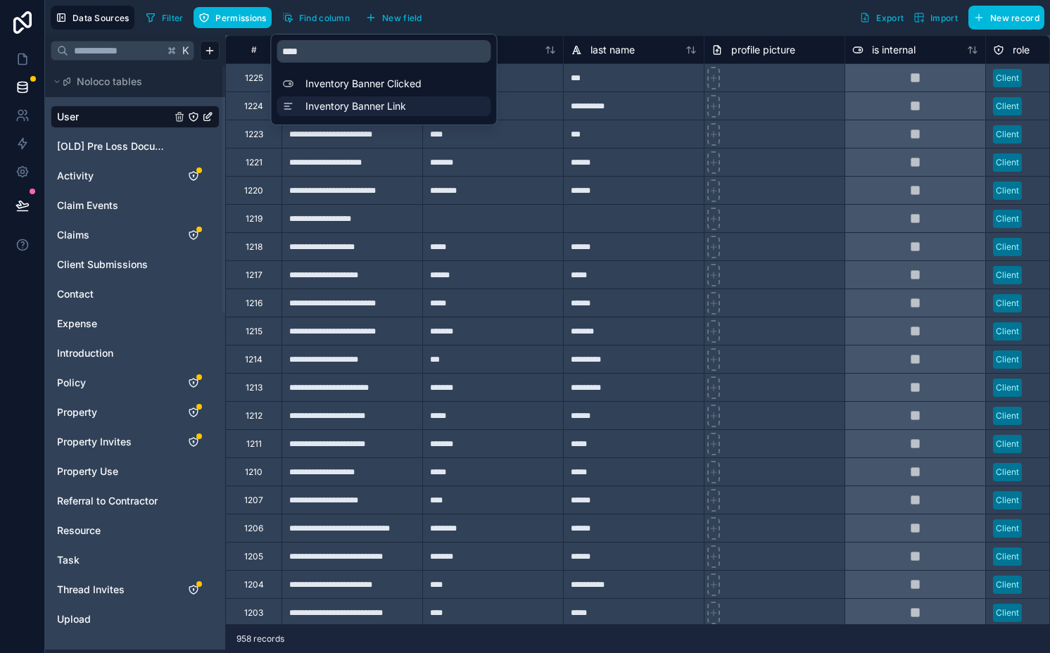
click at [366, 106] on span "Inventory Banner Link" at bounding box center [387, 106] width 165 height 14
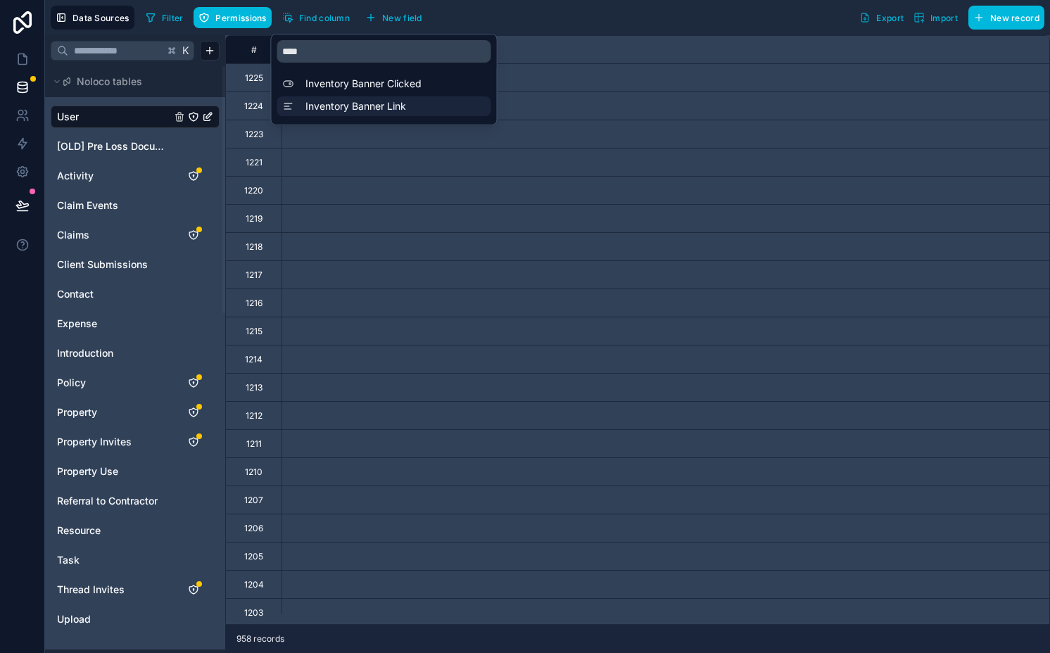
scroll to position [0, 10273]
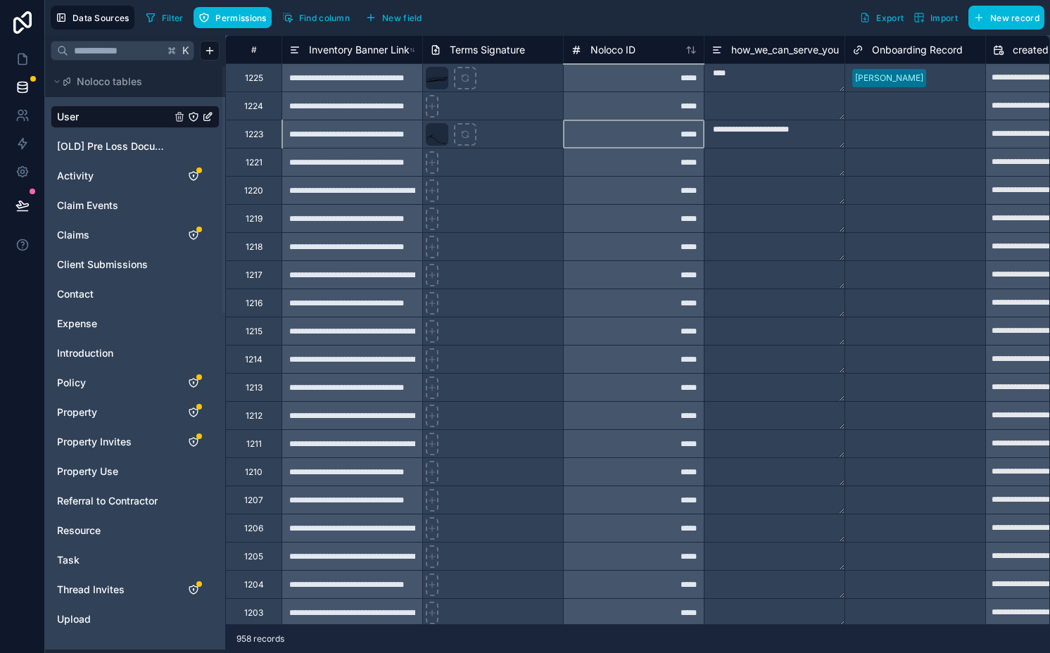
click at [571, 135] on div "*****" at bounding box center [633, 134] width 141 height 28
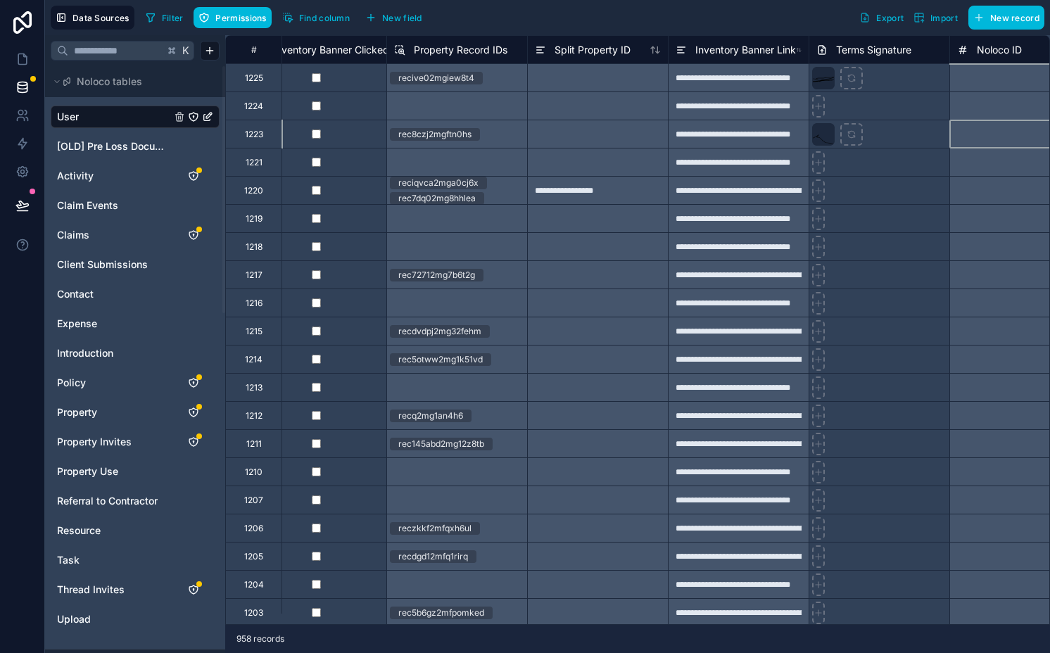
scroll to position [0, 9883]
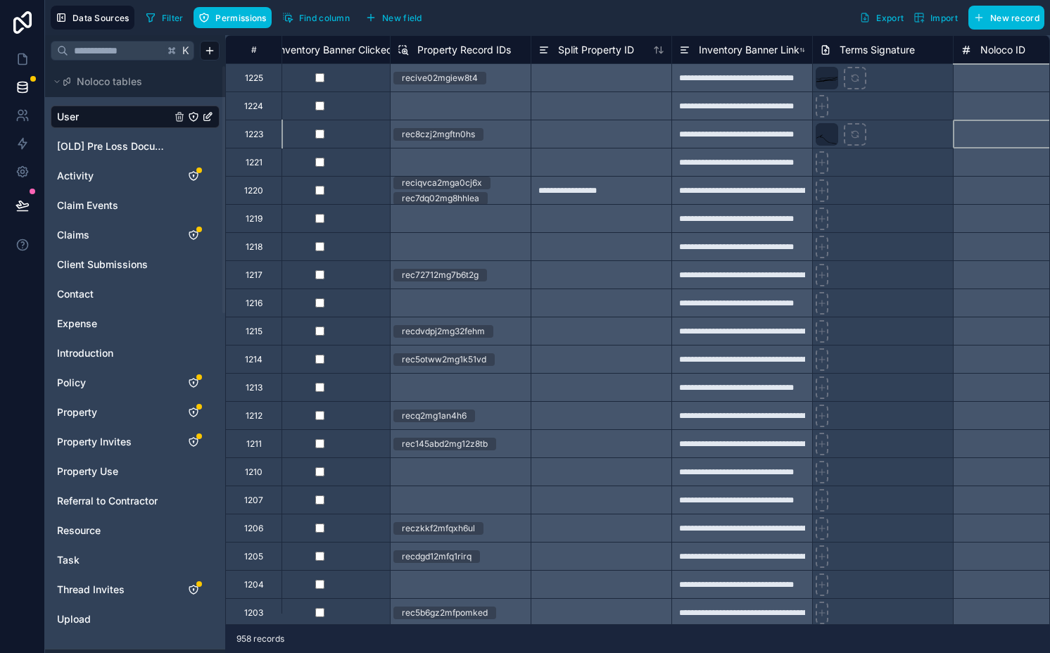
click at [759, 52] on span "Inventory Banner Link" at bounding box center [749, 50] width 101 height 14
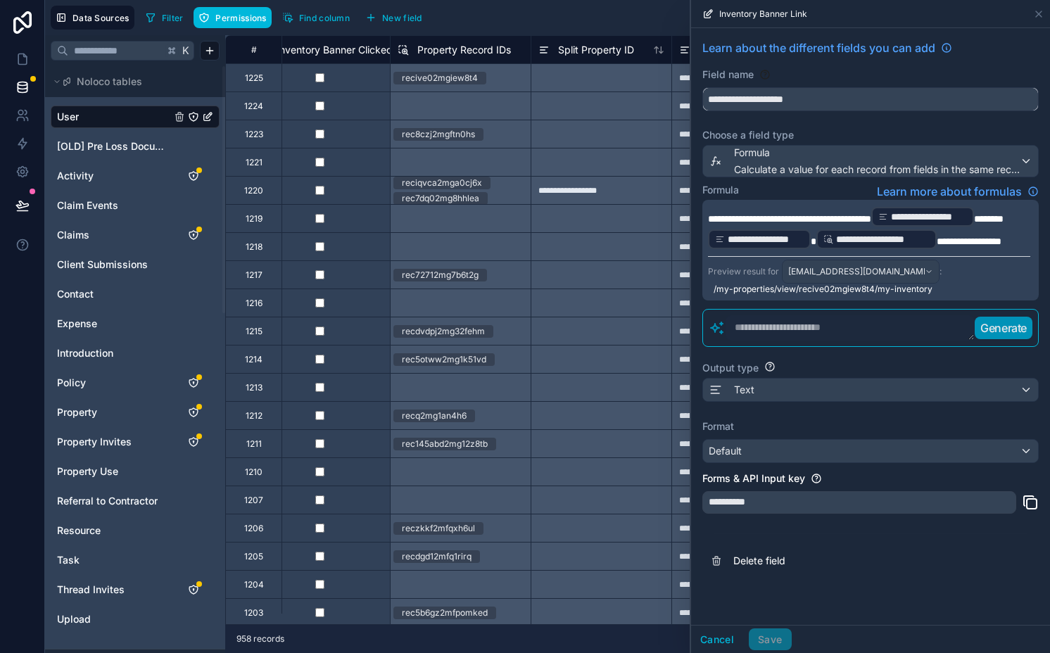
click at [851, 98] on input "**********" at bounding box center [870, 99] width 335 height 23
type input "**********"
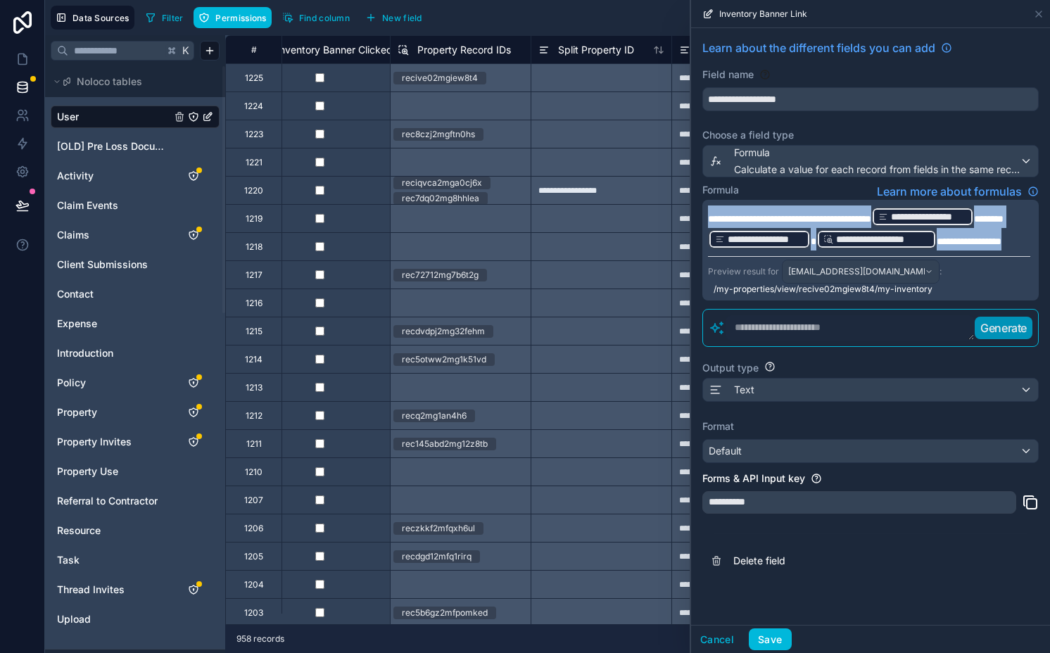
drag, startPoint x: 932, startPoint y: 258, endPoint x: 725, endPoint y: 171, distance: 223.9
click at [725, 171] on div "**********" at bounding box center [870, 307] width 359 height 559
click at [923, 250] on p "**********" at bounding box center [869, 227] width 322 height 45
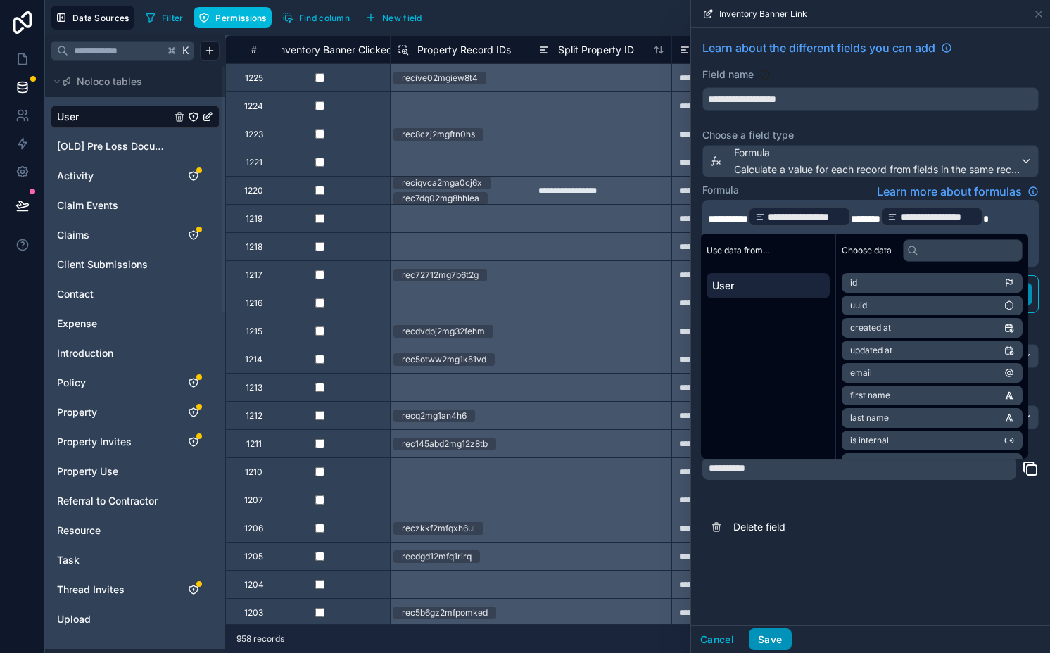
click at [782, 635] on button "Save" at bounding box center [770, 639] width 42 height 23
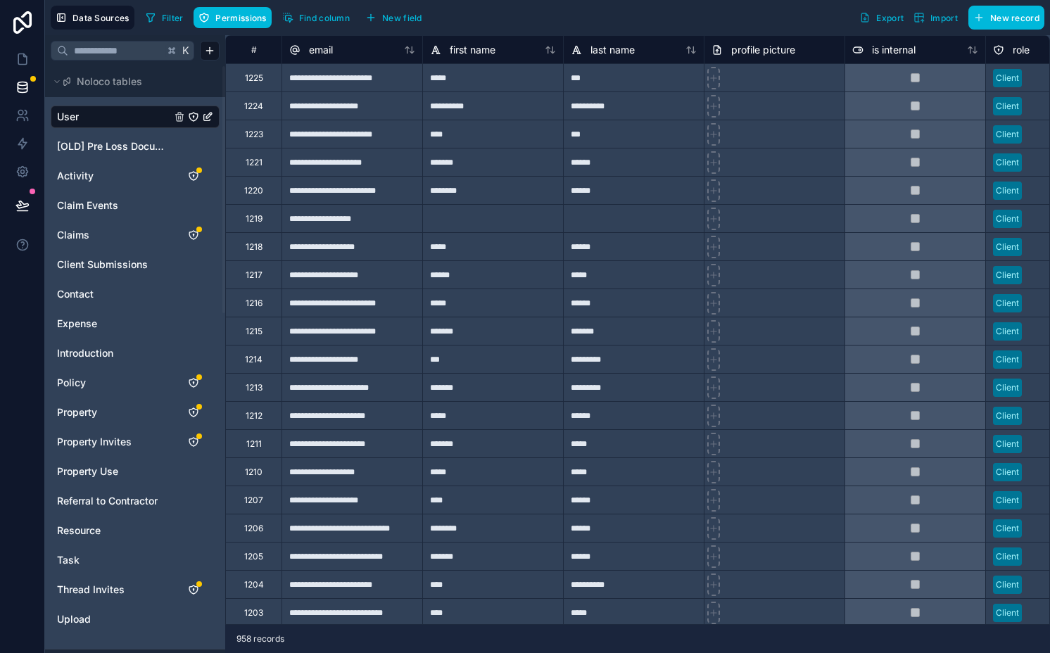
click at [319, 21] on span "Find column" at bounding box center [324, 18] width 51 height 11
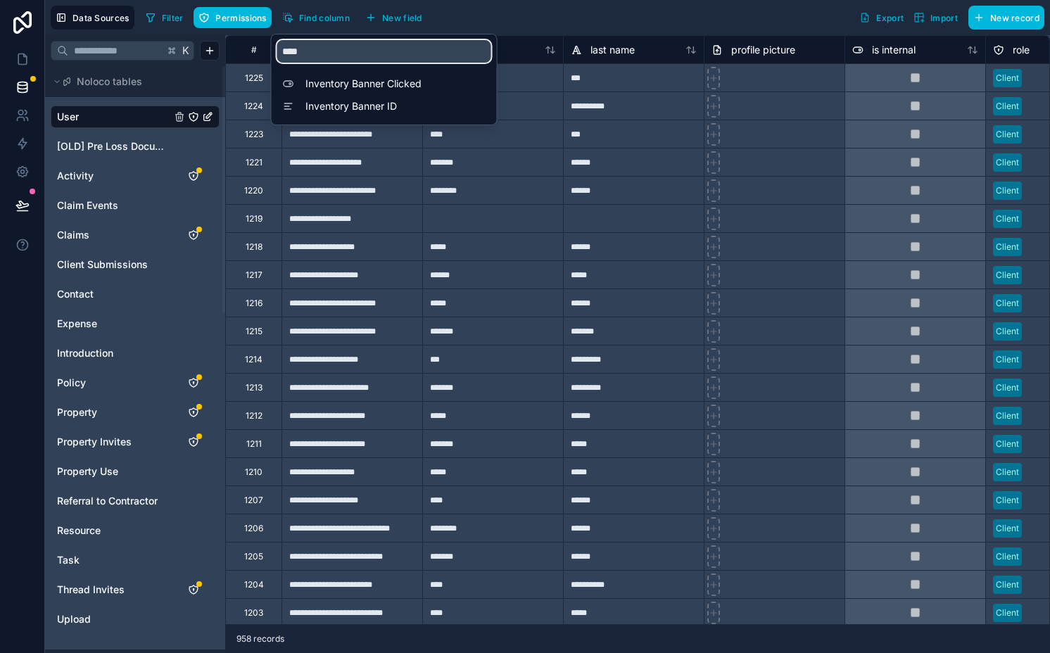
click at [324, 53] on input "****" at bounding box center [384, 51] width 214 height 23
click at [338, 108] on span "Inventory Banner ID" at bounding box center [387, 106] width 165 height 14
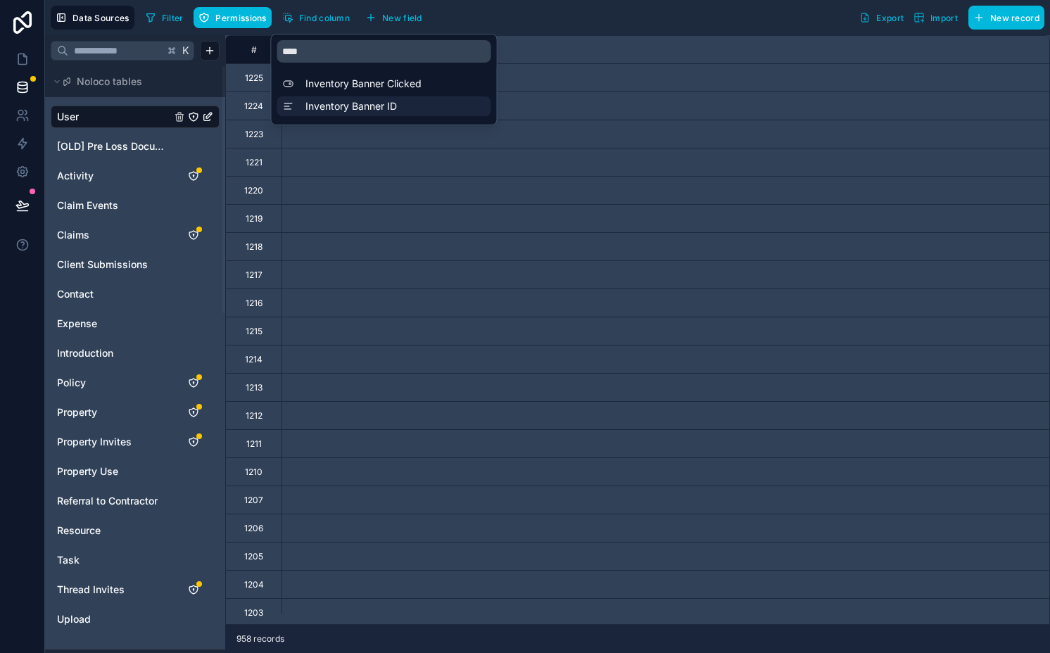
scroll to position [0, 9992]
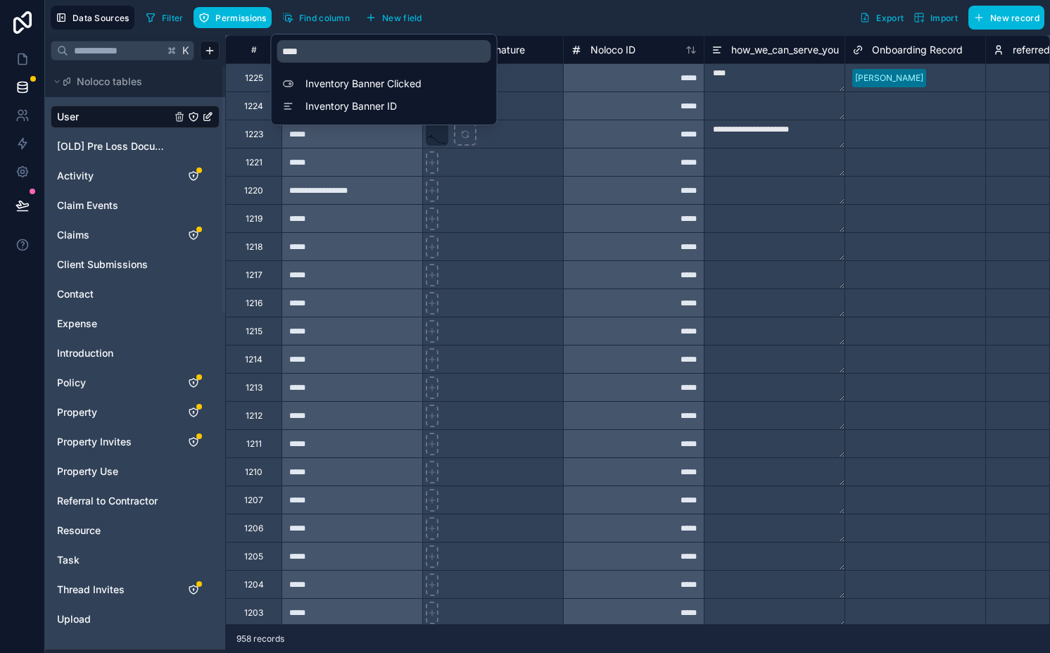
click at [566, 119] on div "*****" at bounding box center [633, 105] width 141 height 28
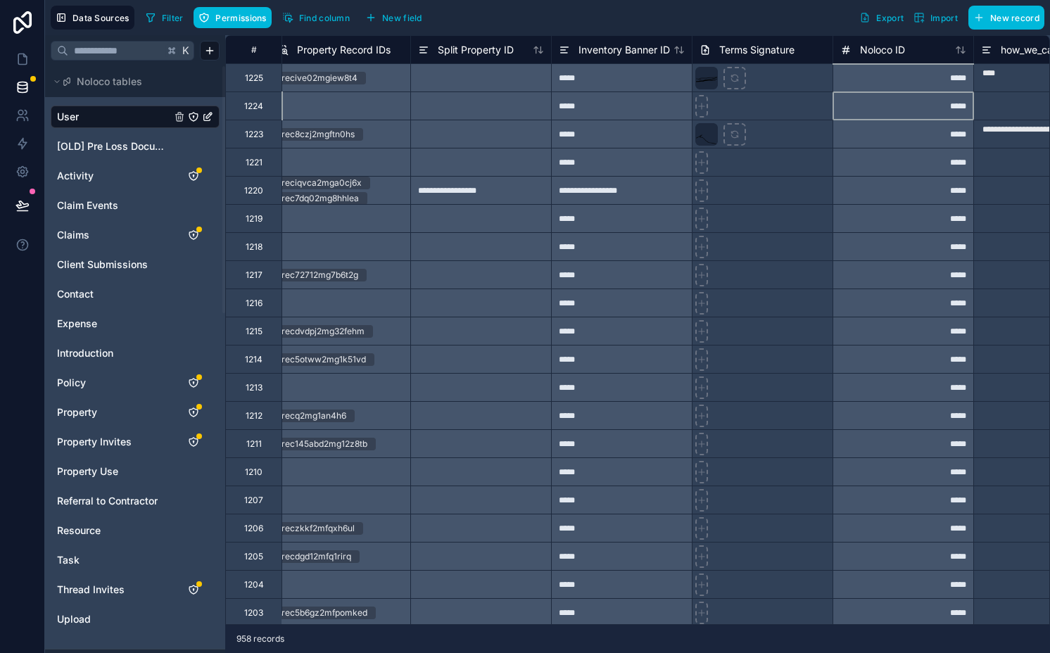
scroll to position [0, 9659]
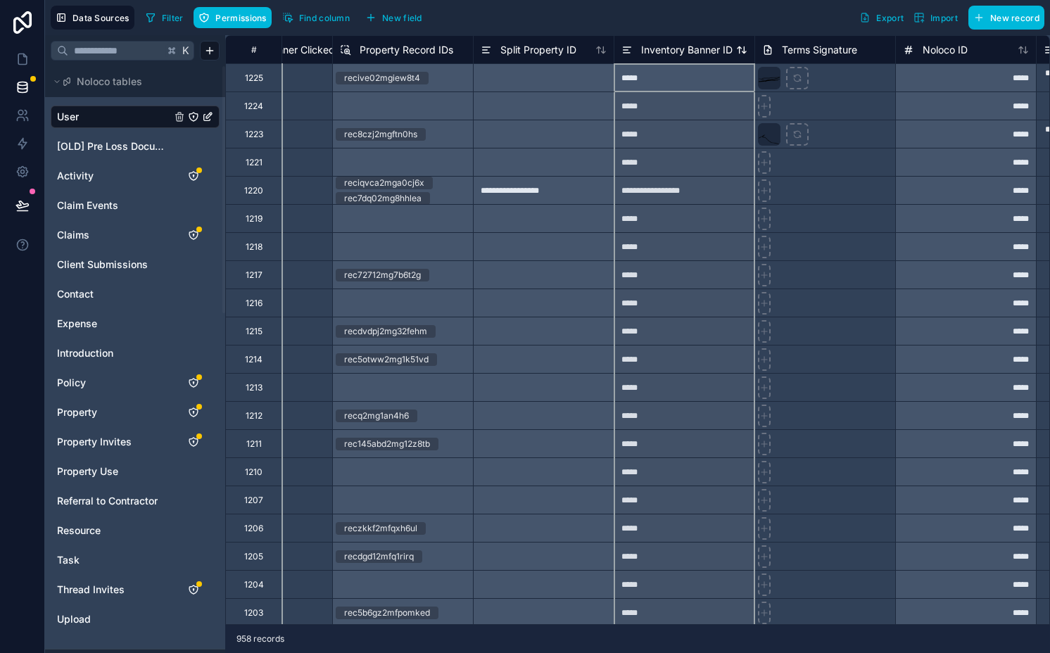
click at [676, 49] on span "Inventory Banner ID" at bounding box center [686, 50] width 91 height 14
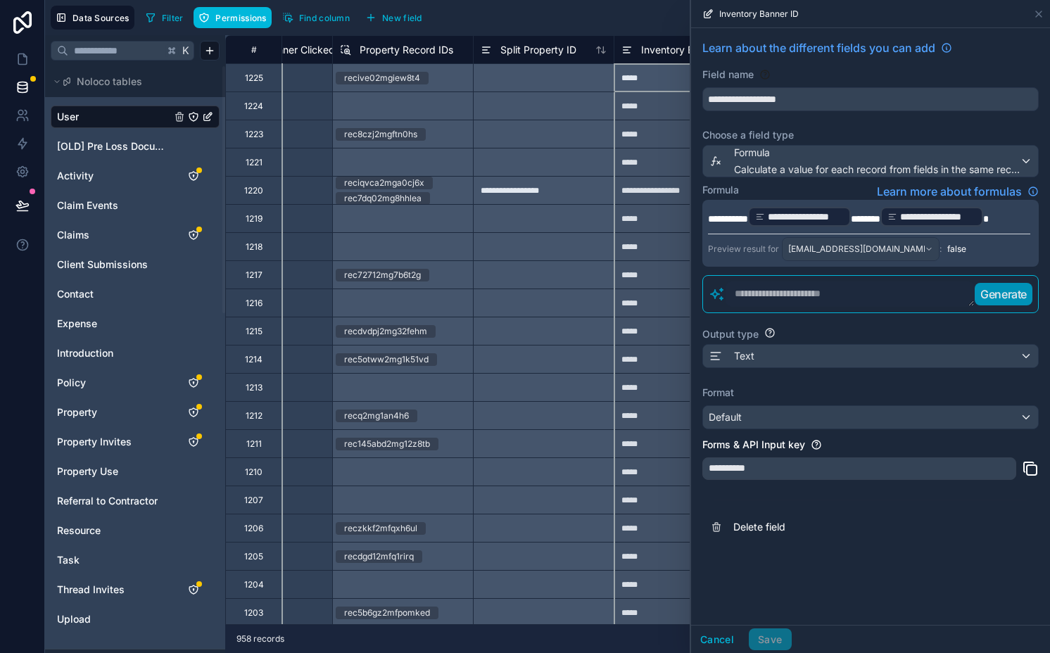
click at [1024, 219] on p "**********" at bounding box center [869, 216] width 322 height 23
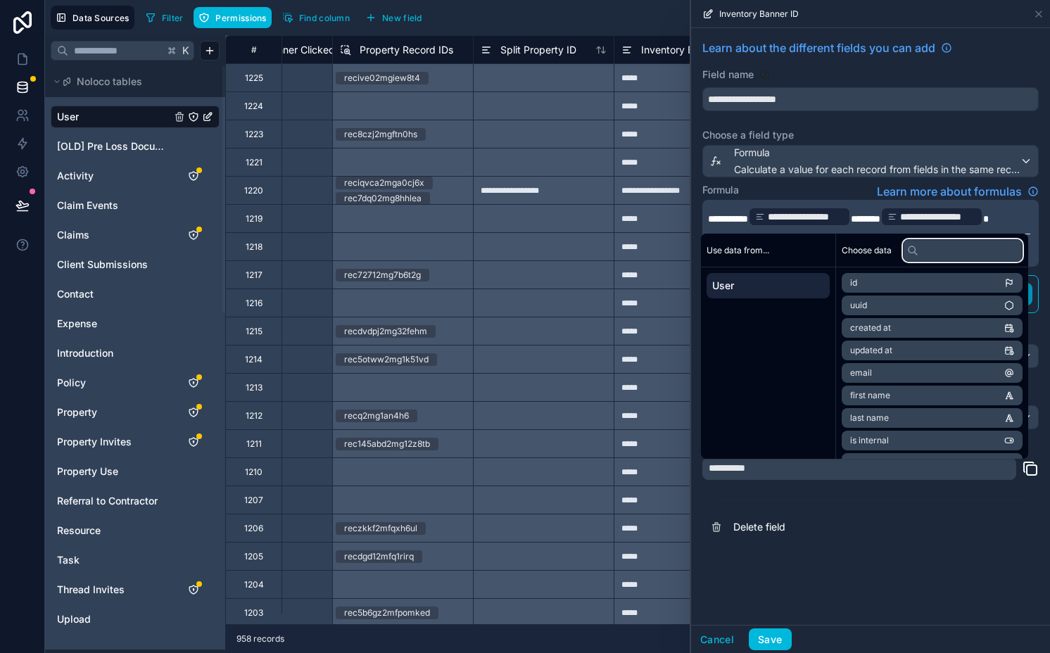
click at [952, 255] on input "text" at bounding box center [963, 250] width 120 height 23
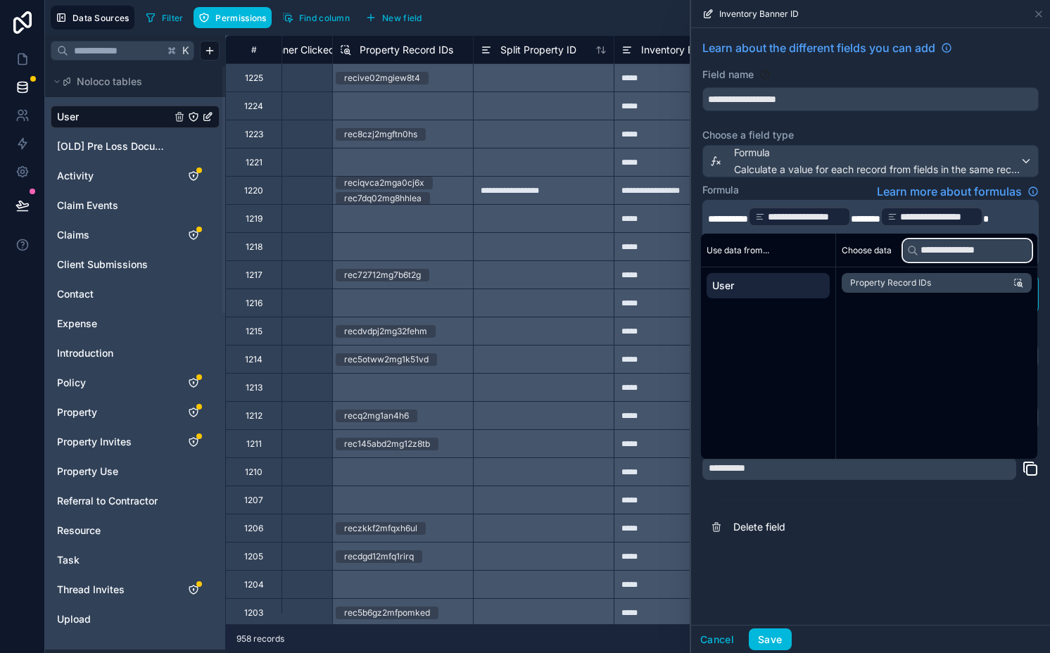
type input "**********"
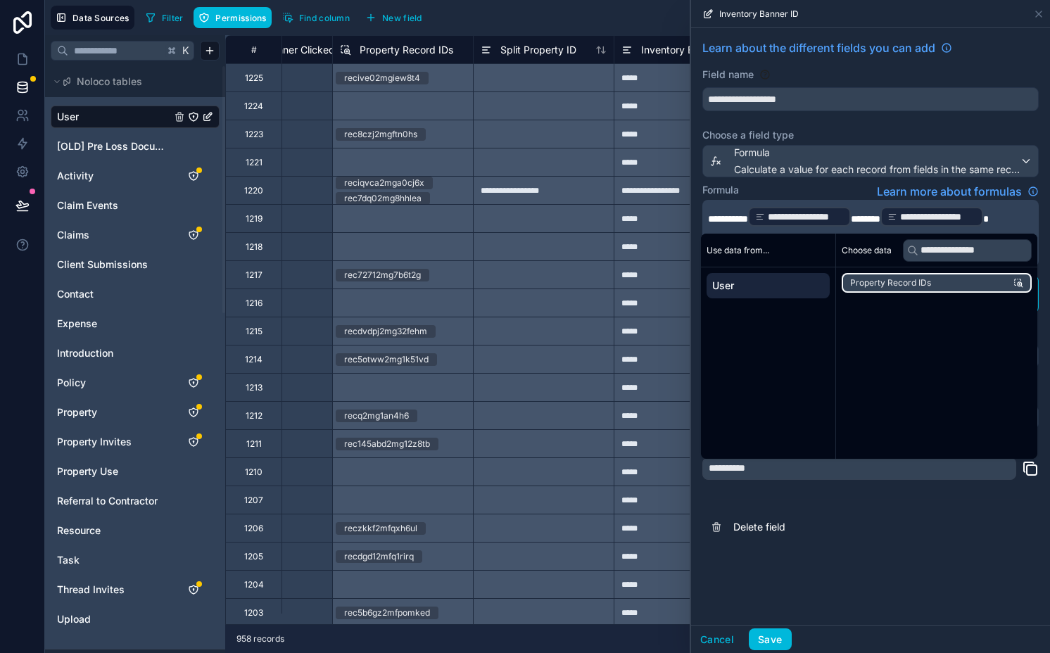
click at [915, 283] on span "Property Record IDs" at bounding box center [890, 282] width 81 height 11
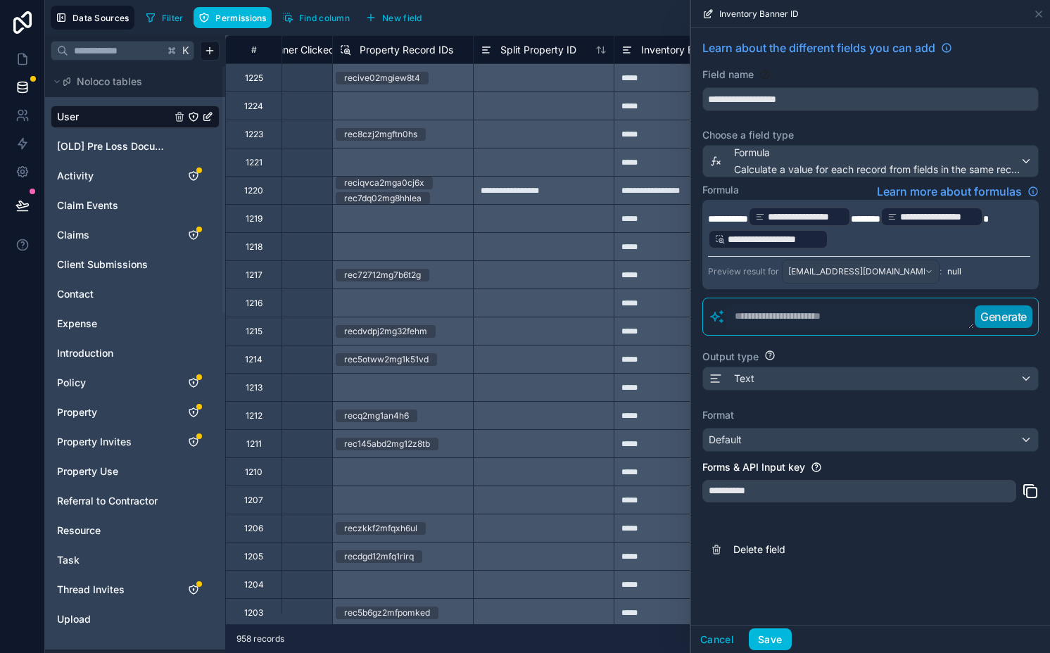
click at [998, 243] on p "**********" at bounding box center [869, 227] width 322 height 45
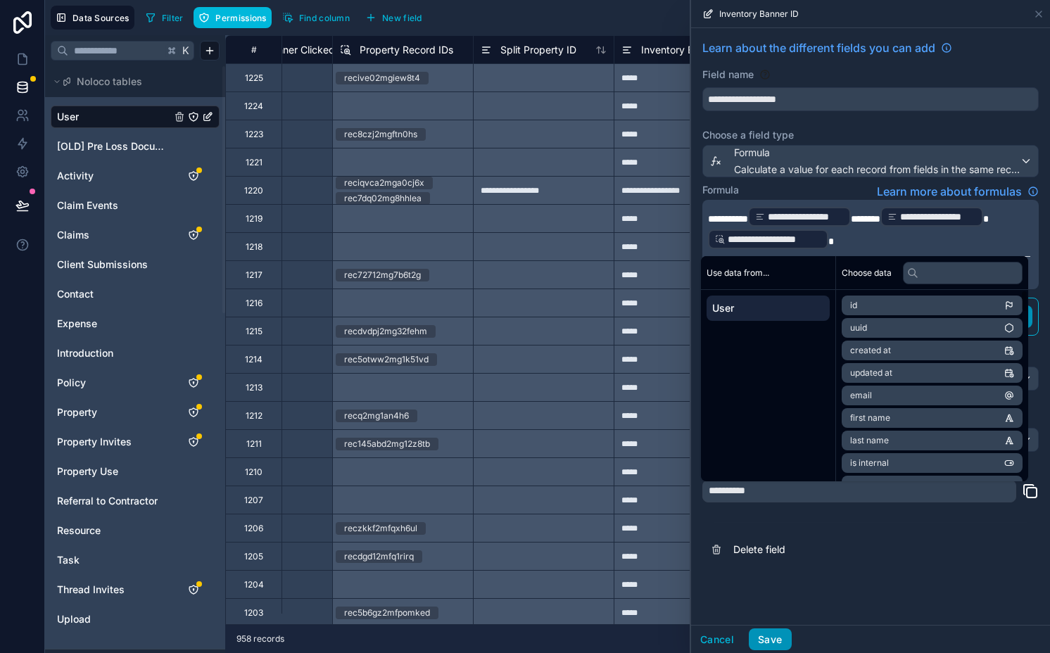
click at [773, 631] on button "Save" at bounding box center [770, 639] width 42 height 23
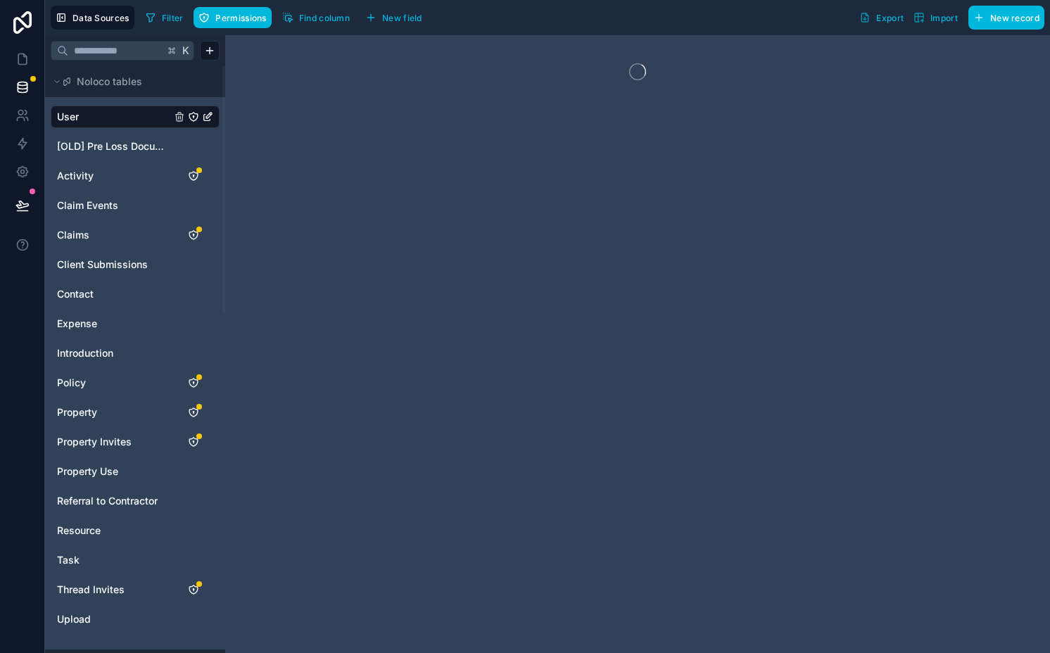
click at [309, 18] on span "Find column" at bounding box center [324, 18] width 51 height 11
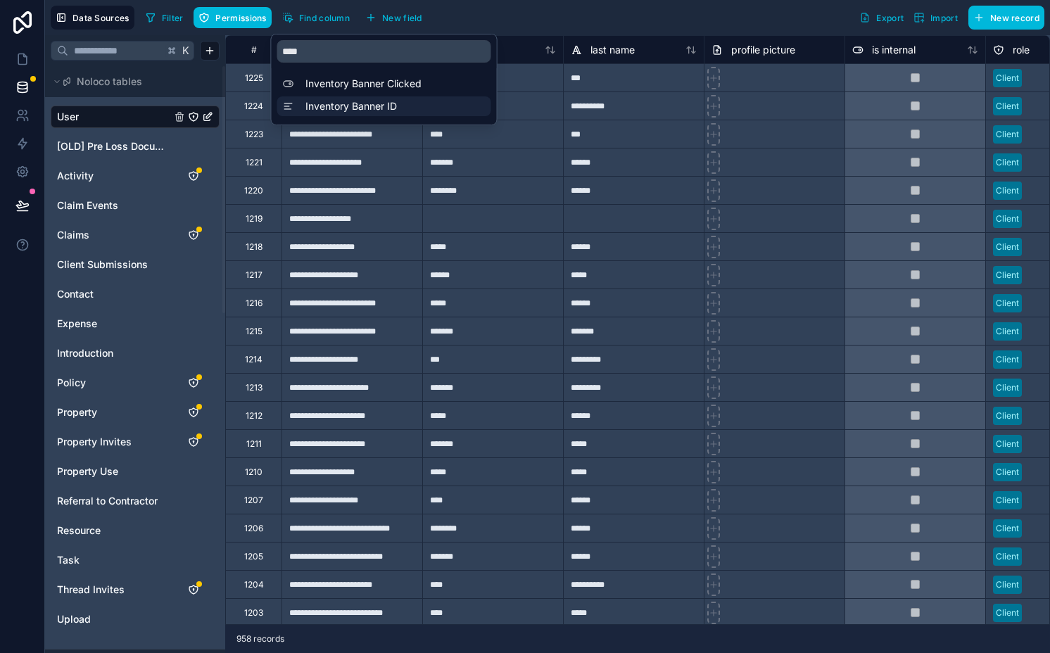
click at [331, 106] on span "Inventory Banner ID" at bounding box center [387, 106] width 165 height 14
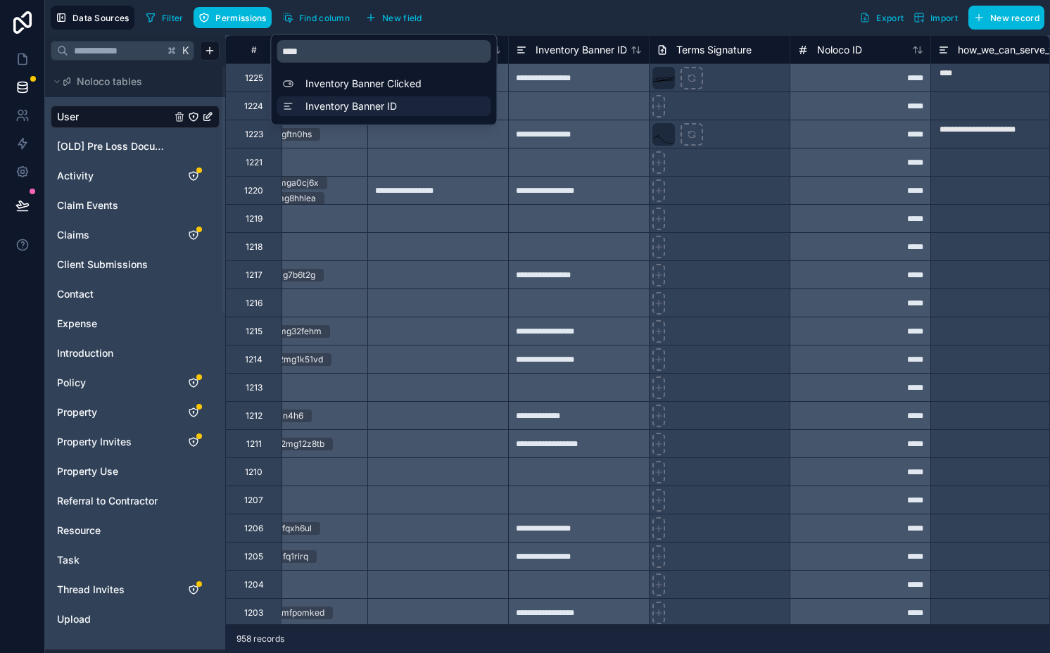
scroll to position [0, 9992]
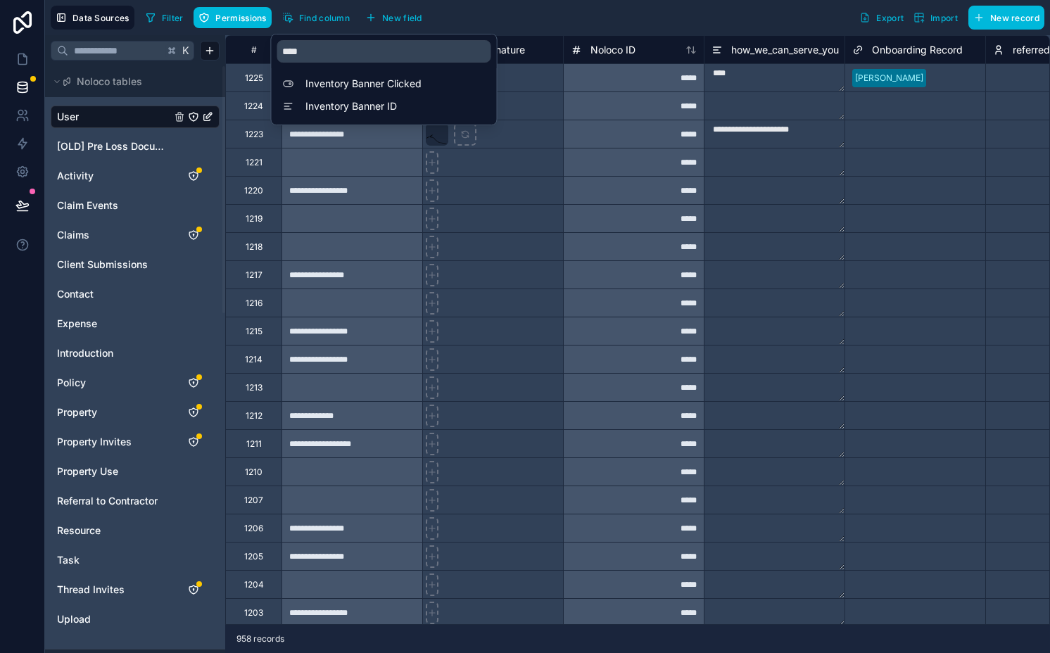
click at [477, 159] on div at bounding box center [492, 162] width 141 height 28
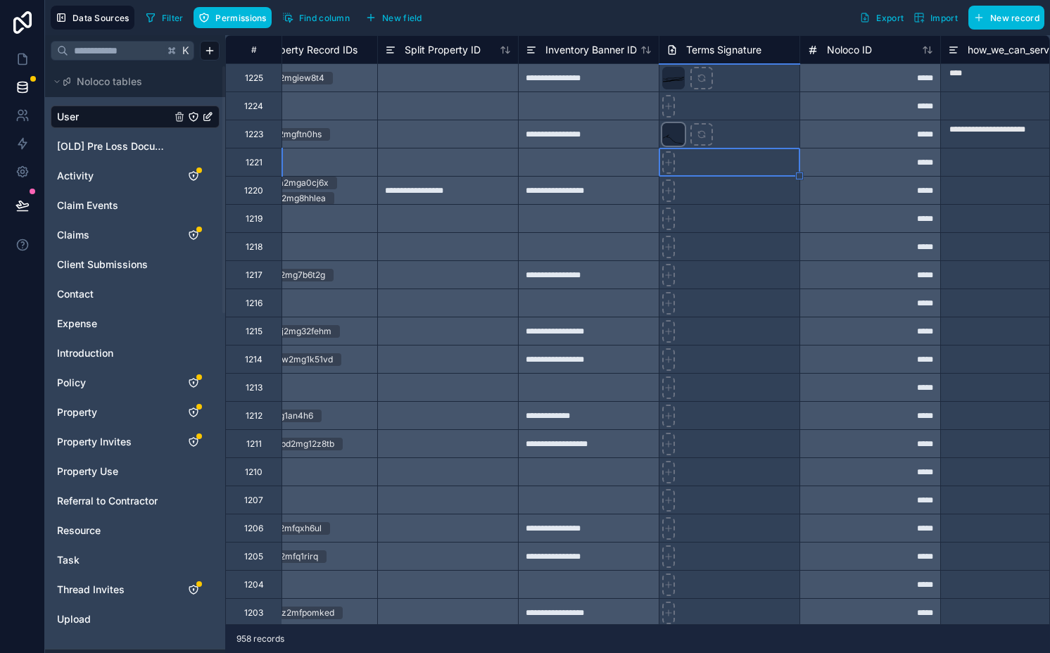
scroll to position [0, 9737]
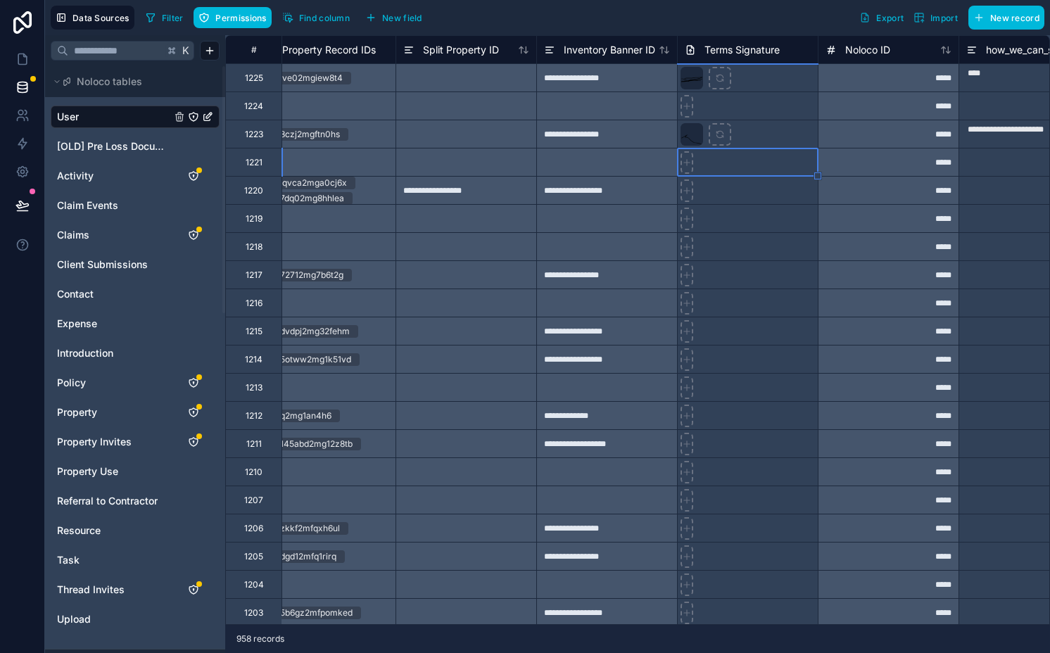
click at [567, 80] on div "**********" at bounding box center [606, 77] width 141 height 28
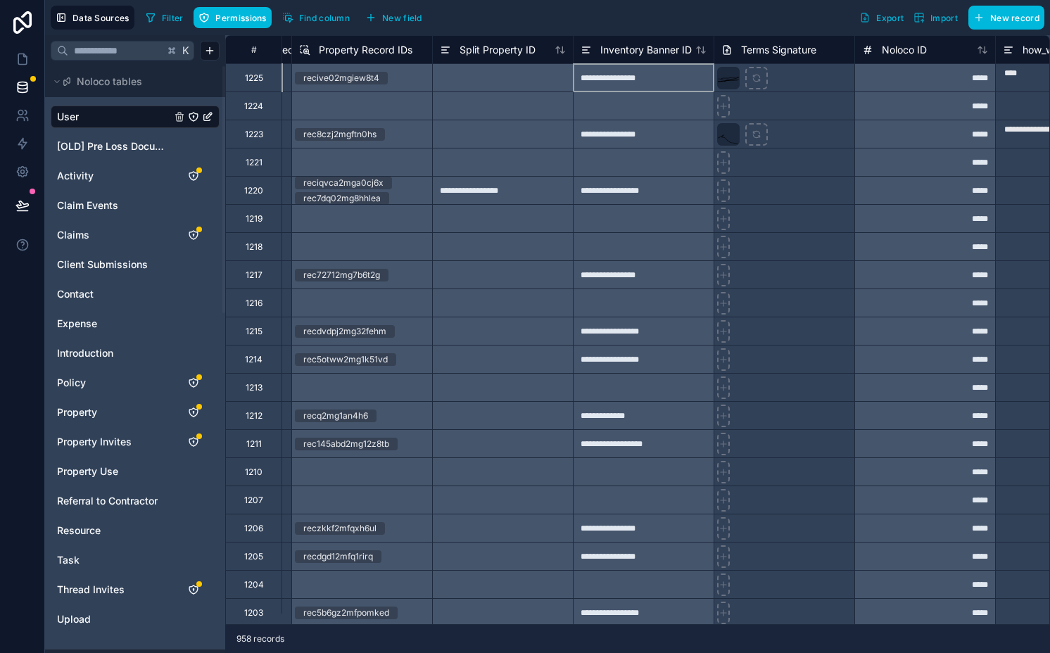
scroll to position [0, 9699]
click at [646, 141] on div "**********" at bounding box center [644, 134] width 141 height 28
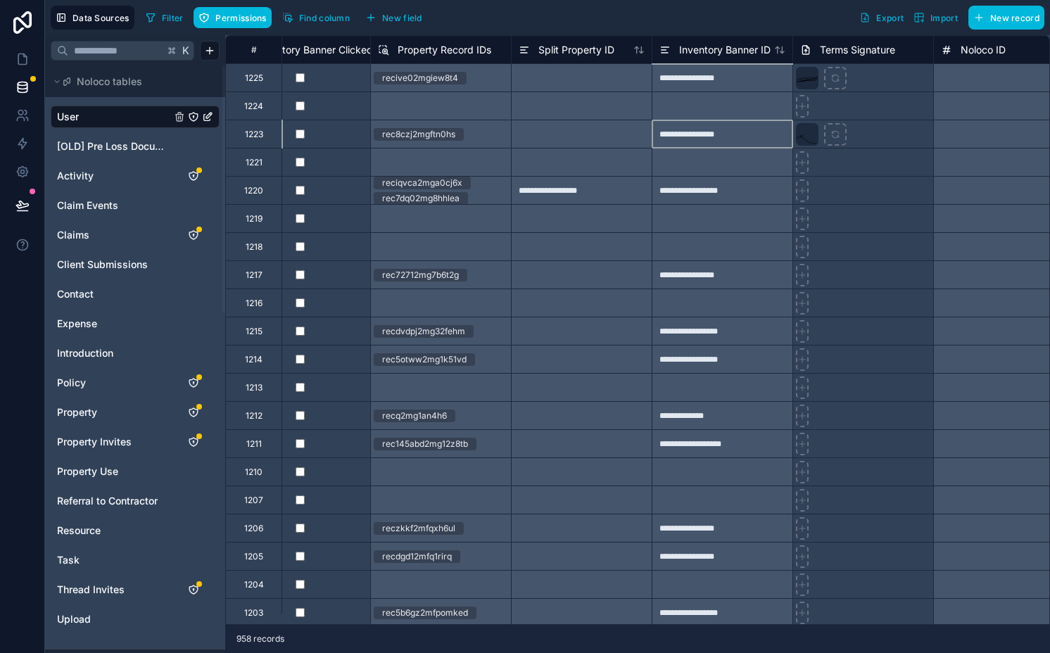
scroll to position [0, 9617]
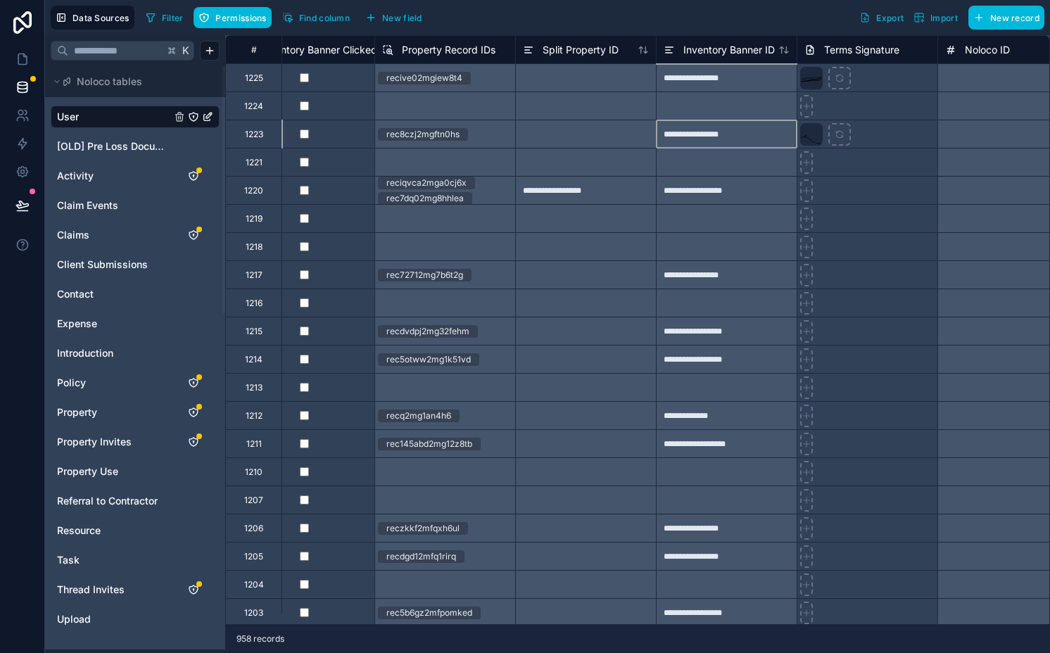
click at [742, 199] on div "**********" at bounding box center [726, 190] width 141 height 28
click at [25, 58] on icon at bounding box center [22, 59] width 14 height 14
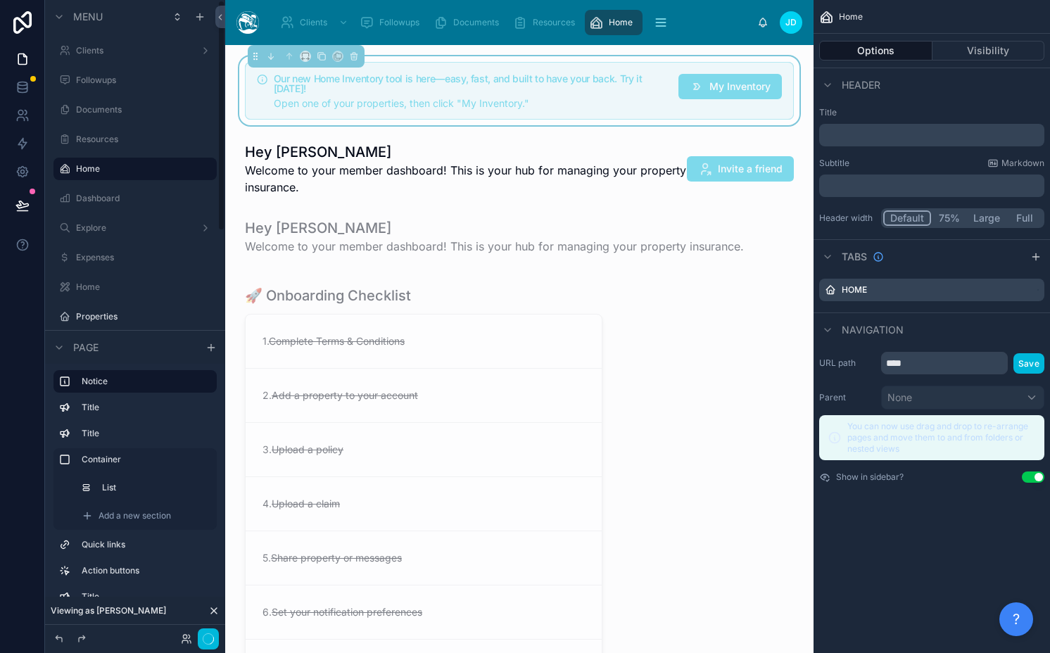
scroll to position [118, 0]
click at [584, 94] on div "Our new Home Inventory tool is here—easy, fast, and built to have your back. Tr…" at bounding box center [471, 92] width 394 height 37
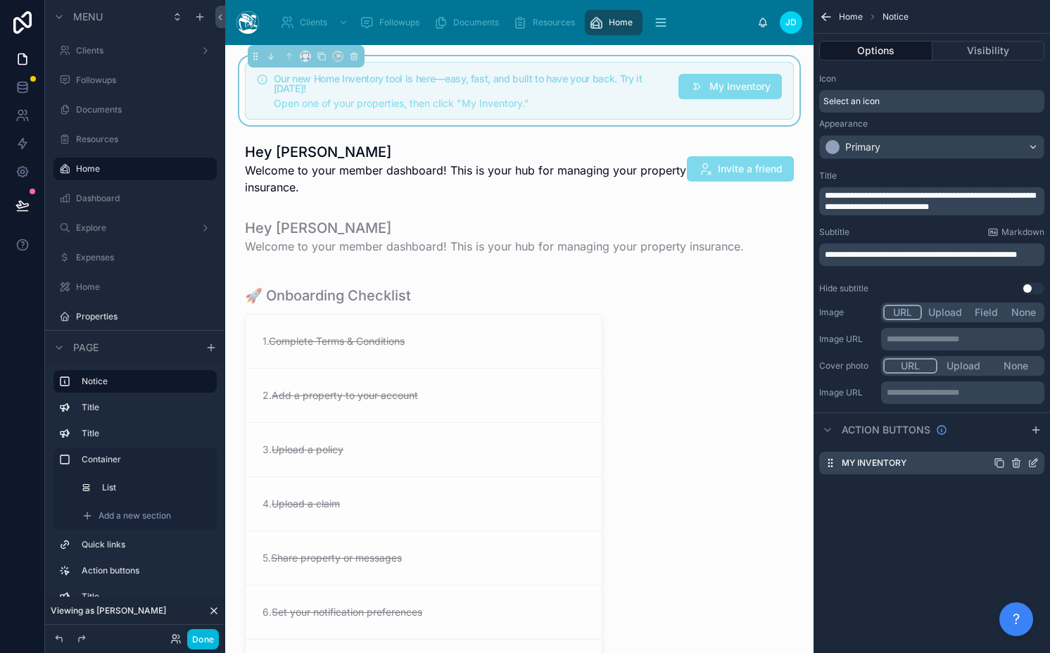
click at [1031, 461] on icon "scrollable content" at bounding box center [1032, 462] width 11 height 11
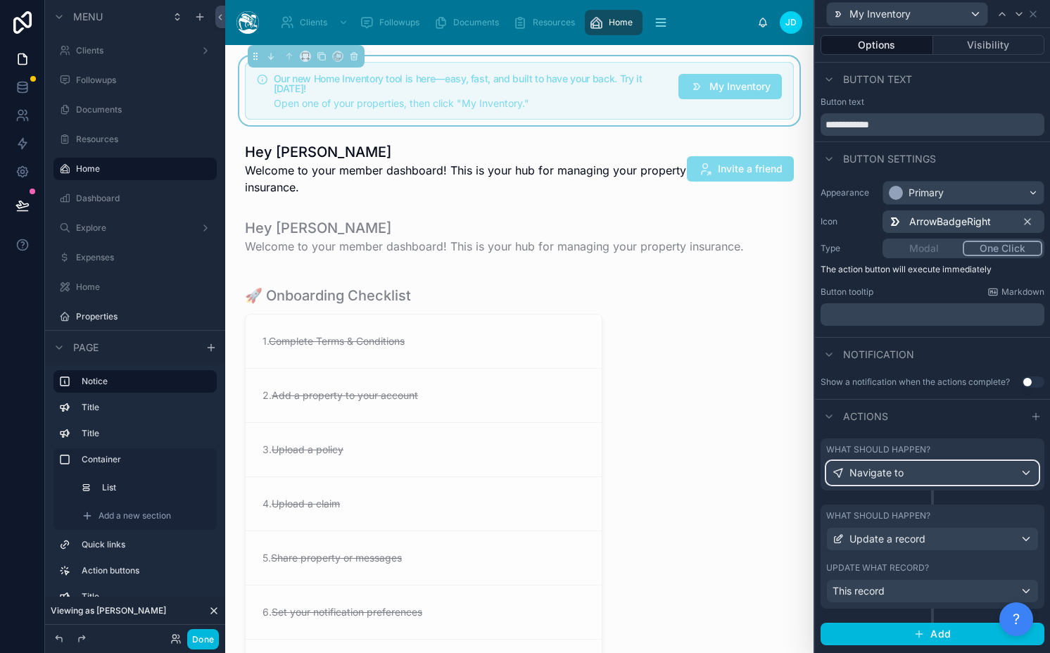
click at [873, 471] on span "Navigate to" at bounding box center [876, 473] width 54 height 14
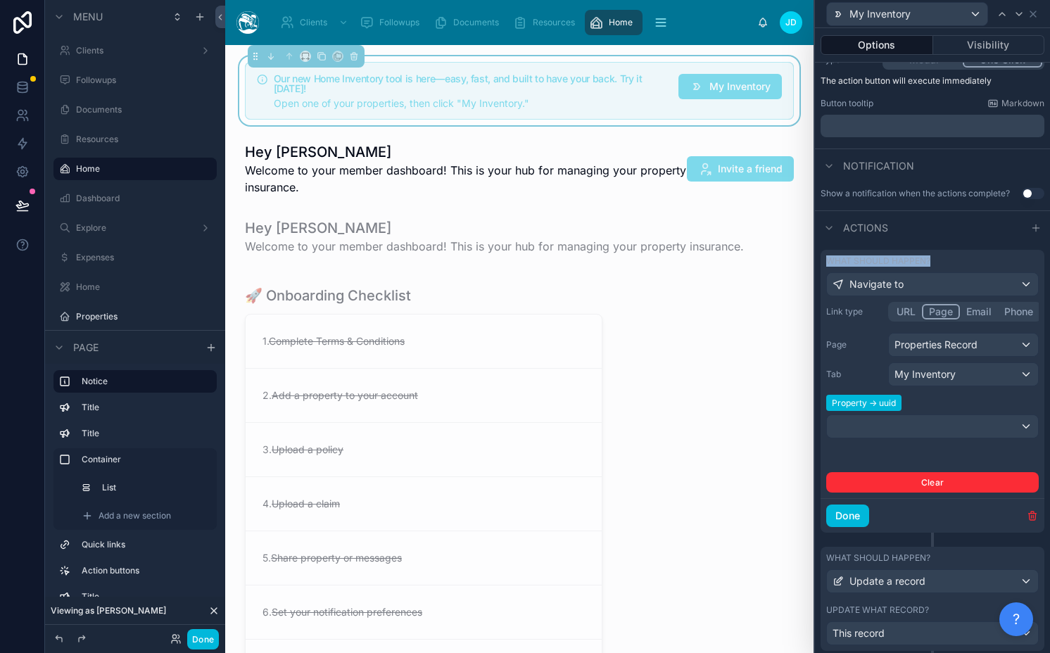
scroll to position [228, 0]
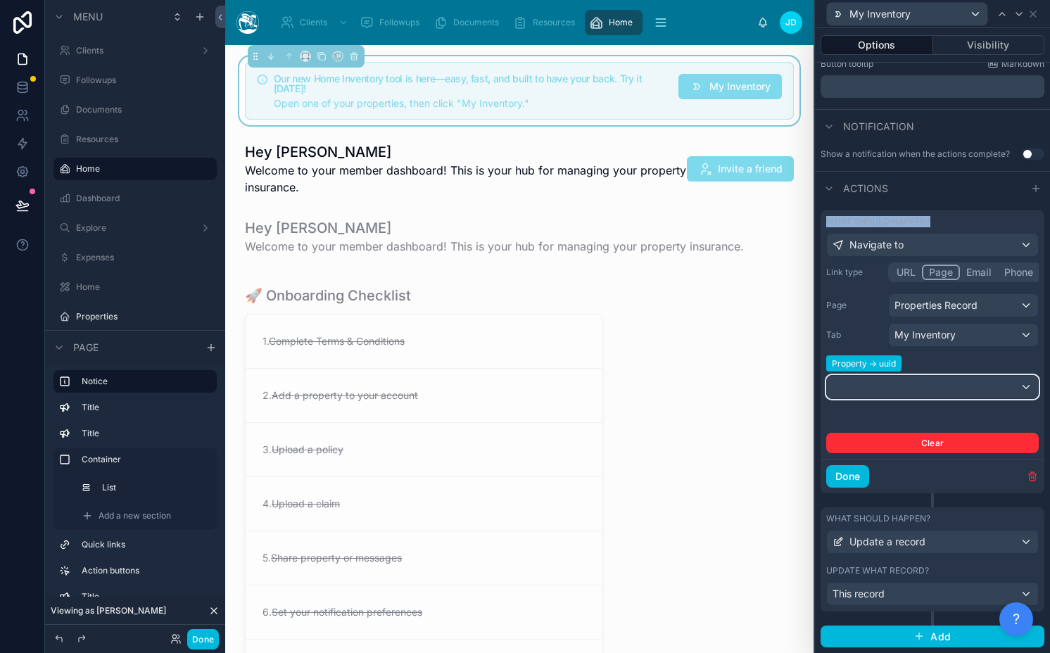
click at [946, 385] on div at bounding box center [932, 387] width 211 height 23
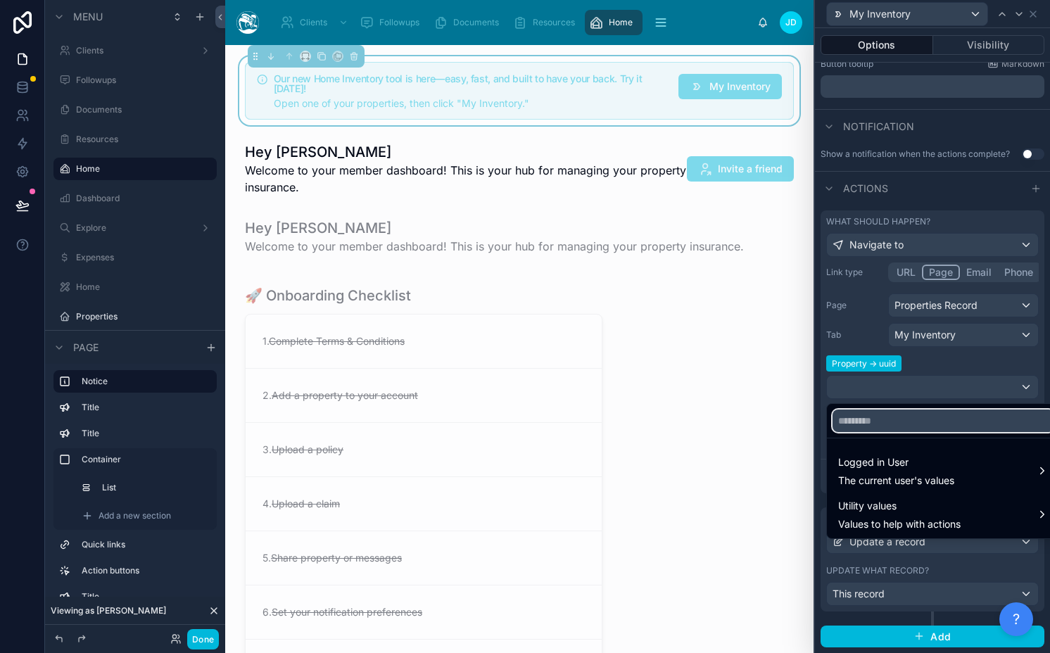
click at [880, 429] on input "text" at bounding box center [943, 421] width 222 height 23
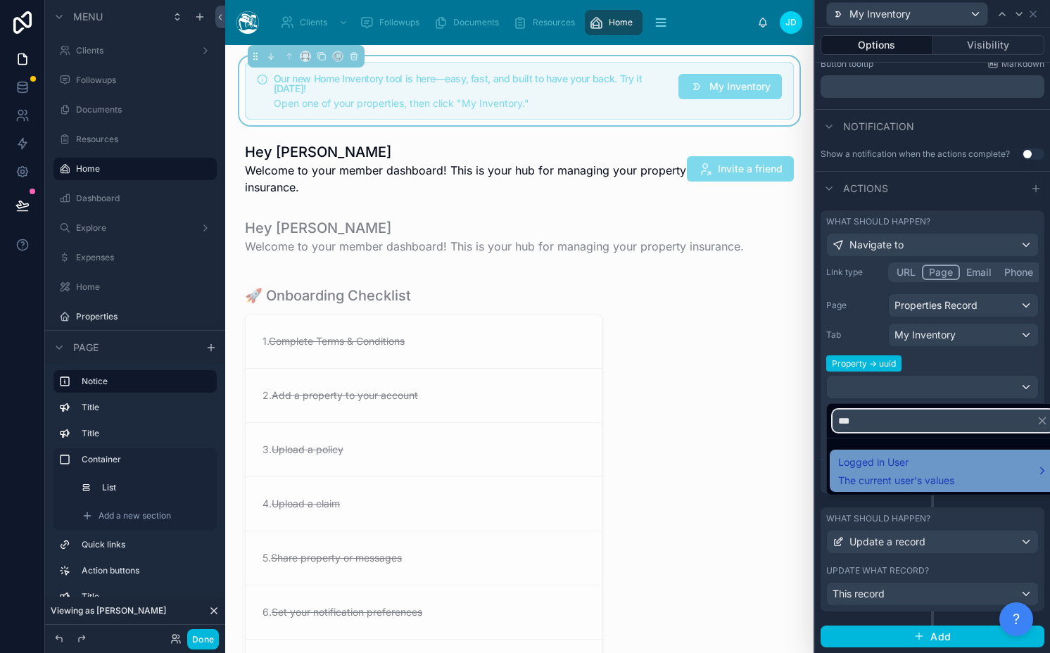
type input "***"
click at [873, 478] on span "The current user's values" at bounding box center [896, 481] width 116 height 14
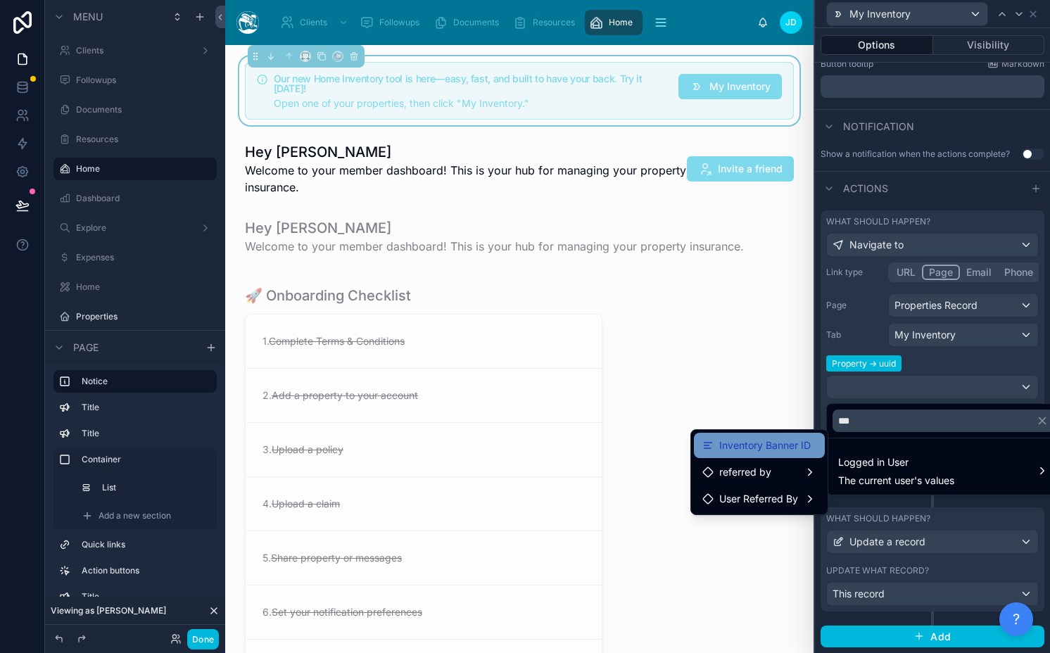
click at [792, 446] on span "Inventory Banner ID" at bounding box center [764, 445] width 91 height 17
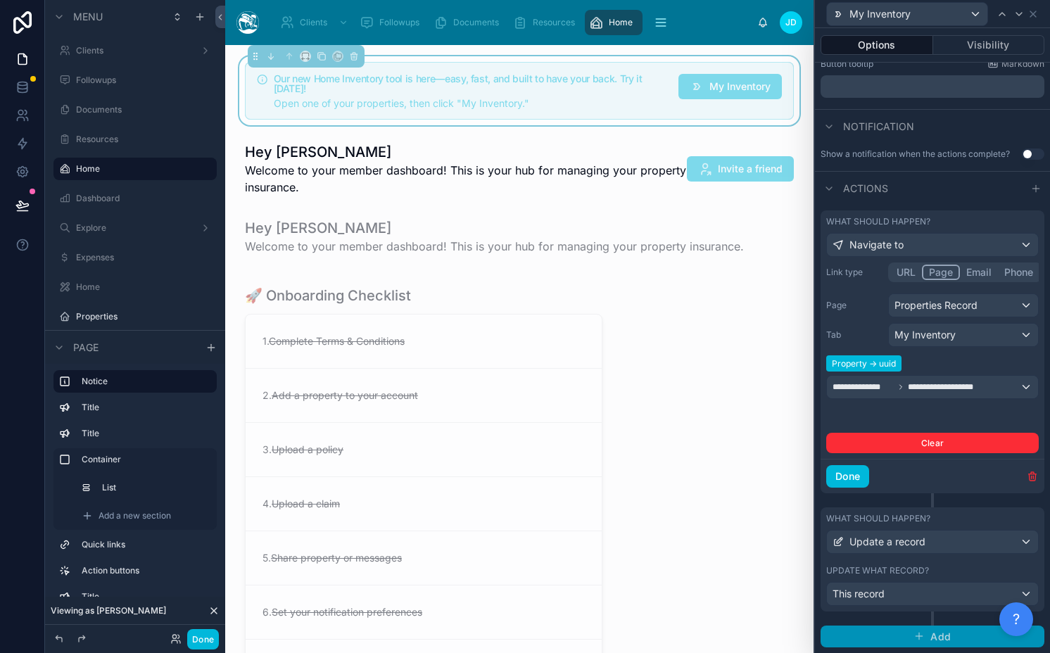
scroll to position [118, 0]
click at [859, 481] on button "Done" at bounding box center [847, 476] width 43 height 23
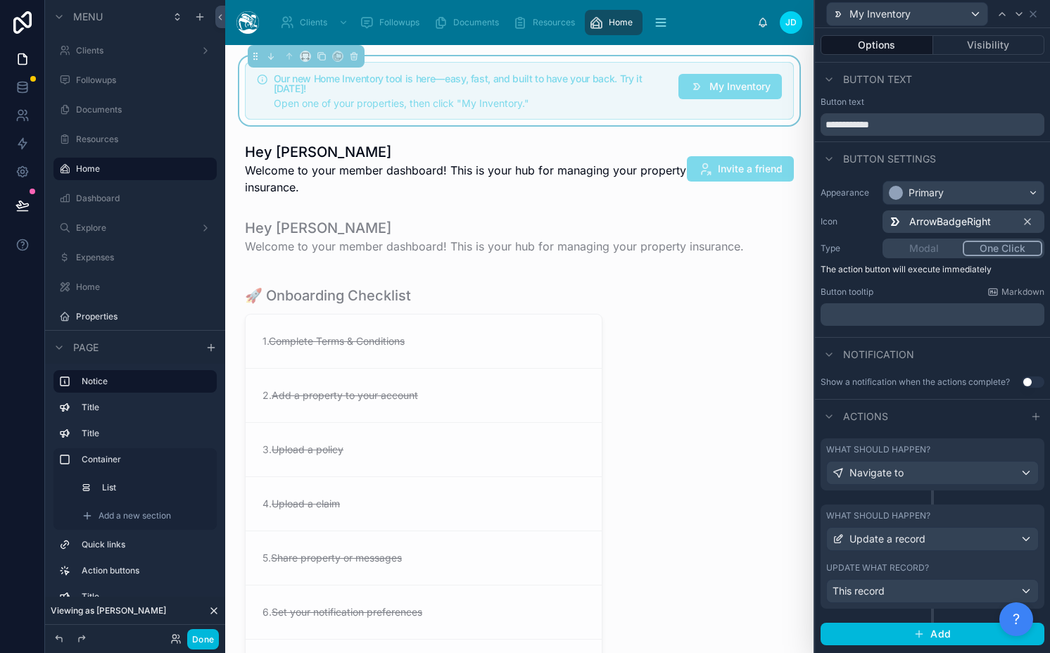
scroll to position [0, 0]
click at [201, 647] on button "Done" at bounding box center [203, 639] width 32 height 20
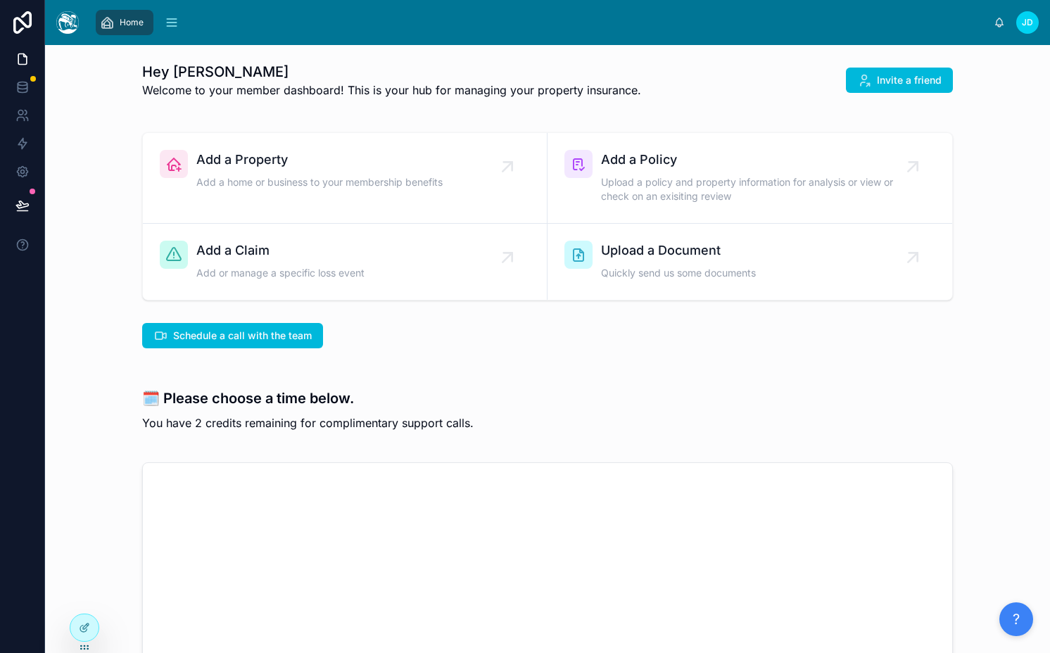
scroll to position [33, 0]
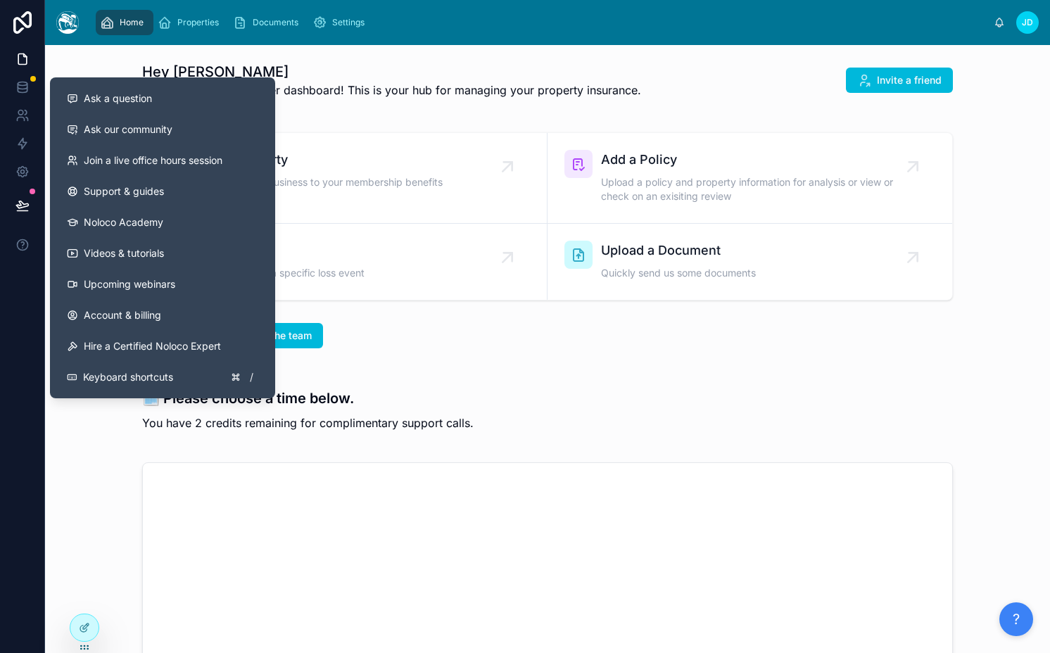
click at [15, 210] on icon at bounding box center [22, 205] width 14 height 14
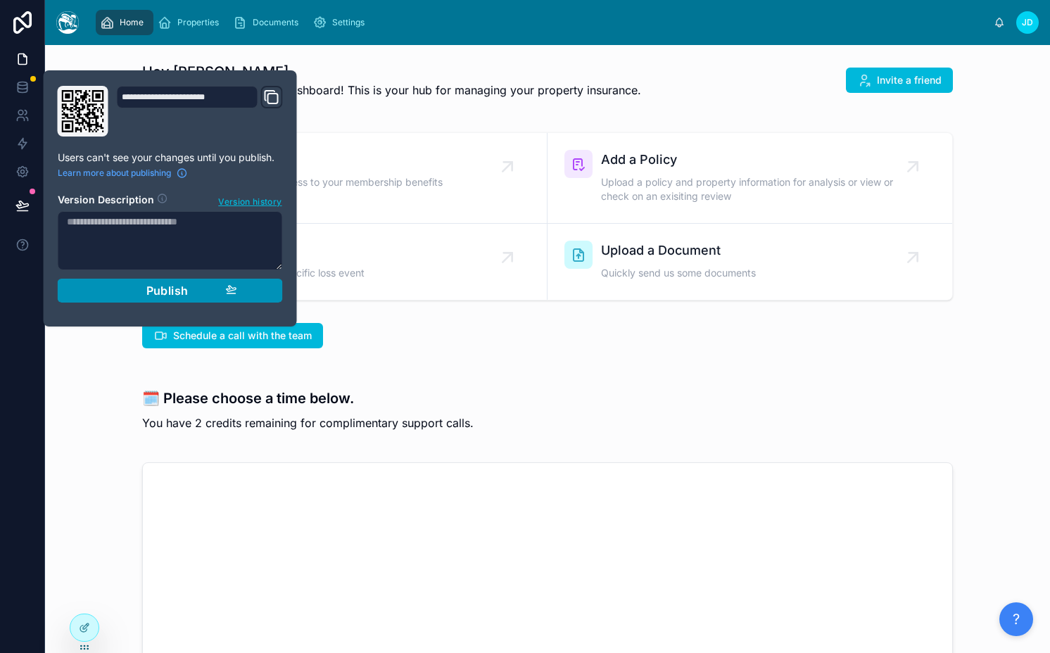
click at [128, 281] on button "Publish" at bounding box center [170, 291] width 225 height 24
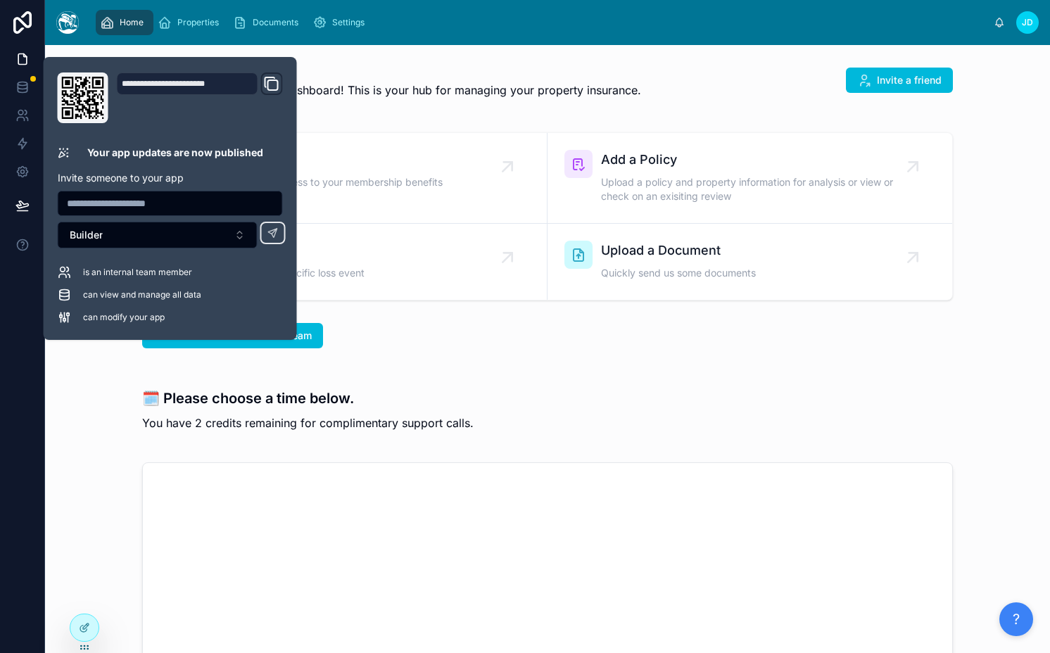
scroll to position [33, 0]
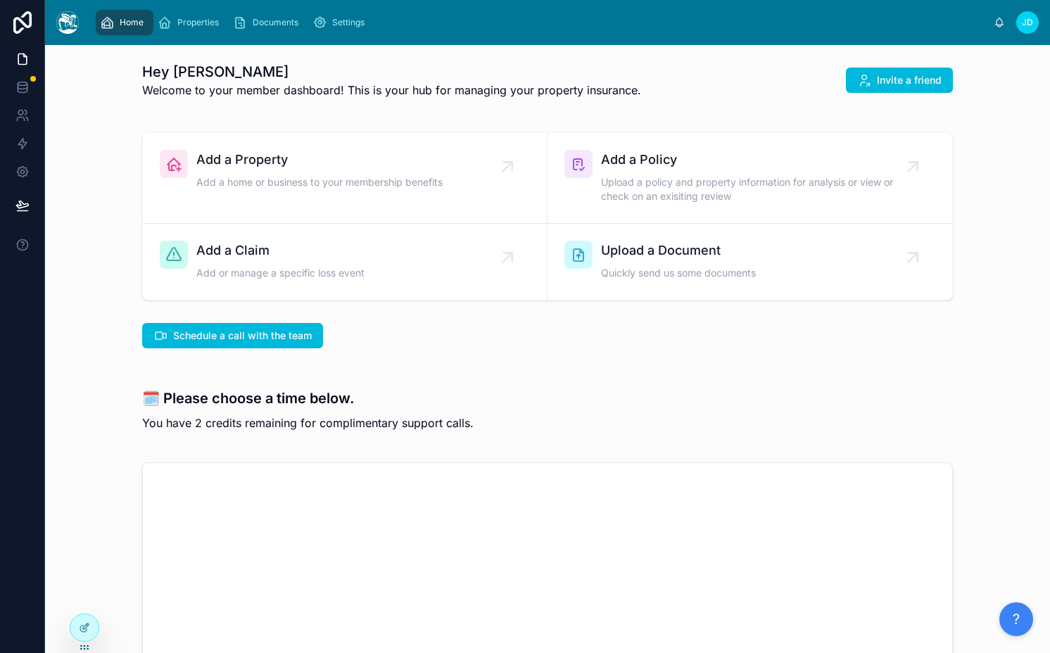
click at [82, 597] on icon at bounding box center [84, 597] width 11 height 11
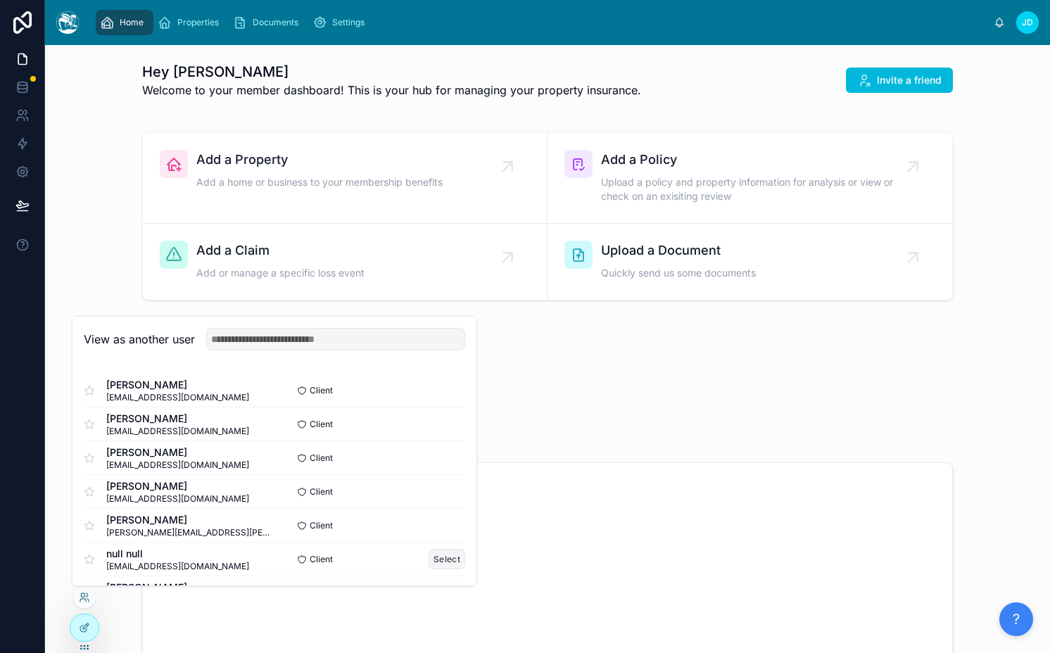
click at [448, 563] on button "Select" at bounding box center [447, 559] width 37 height 20
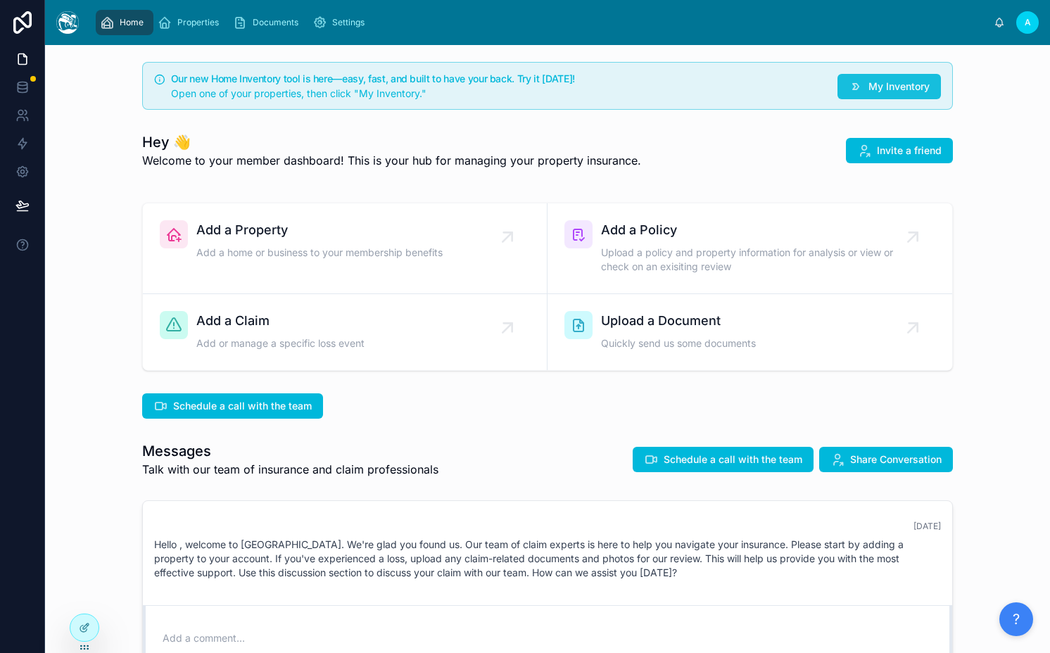
click at [915, 77] on button "My Inventory" at bounding box center [888, 86] width 103 height 25
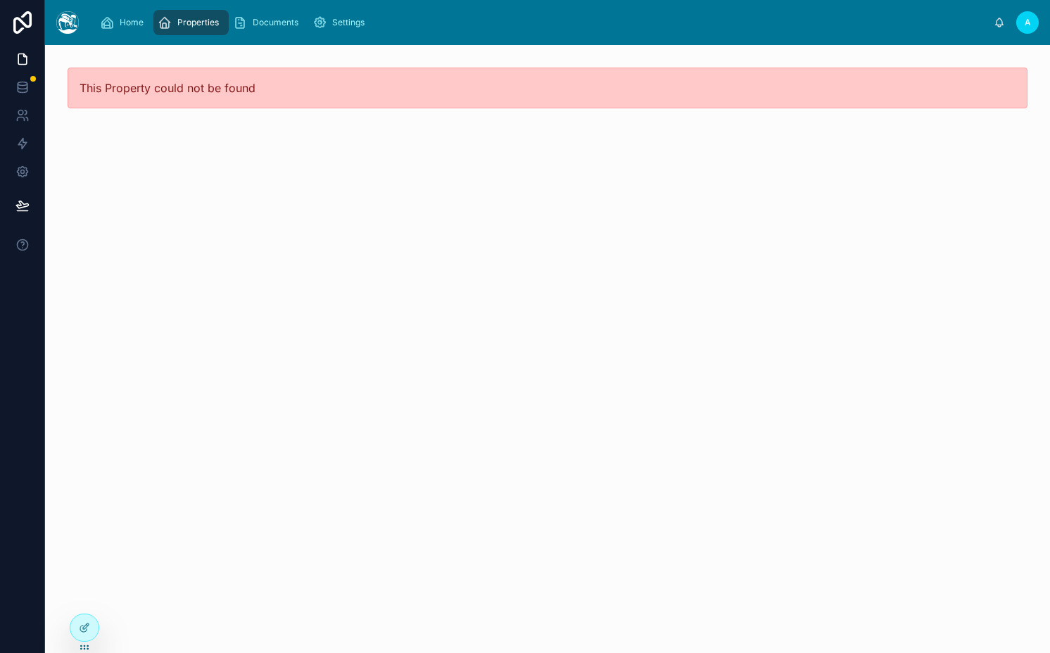
click at [193, 27] on span "Properties" at bounding box center [198, 22] width 42 height 11
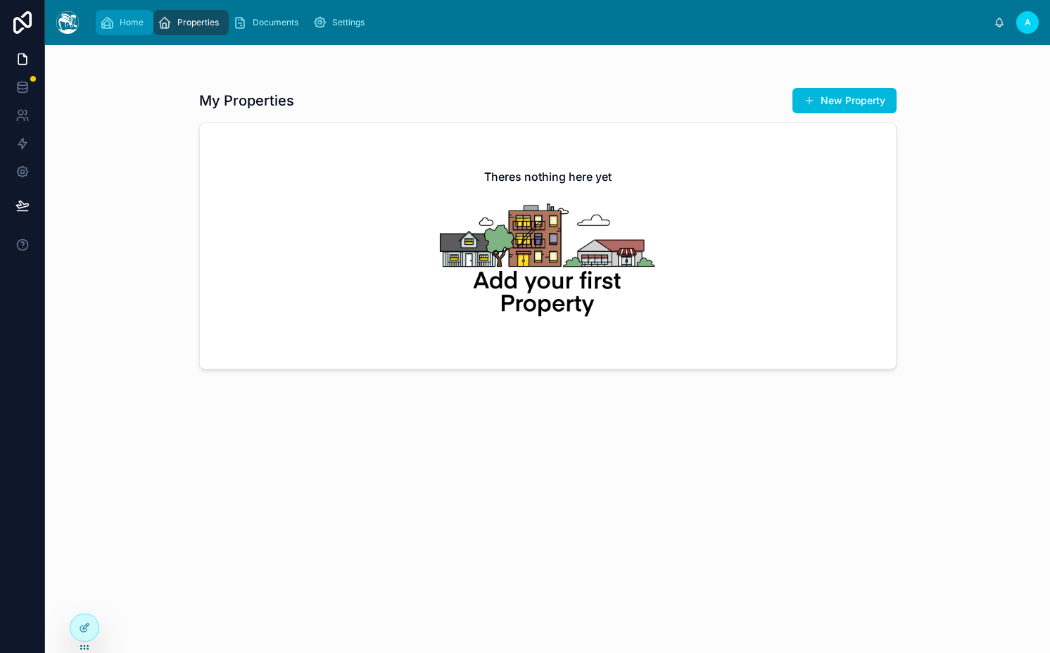
click at [125, 26] on span "Home" at bounding box center [132, 22] width 24 height 11
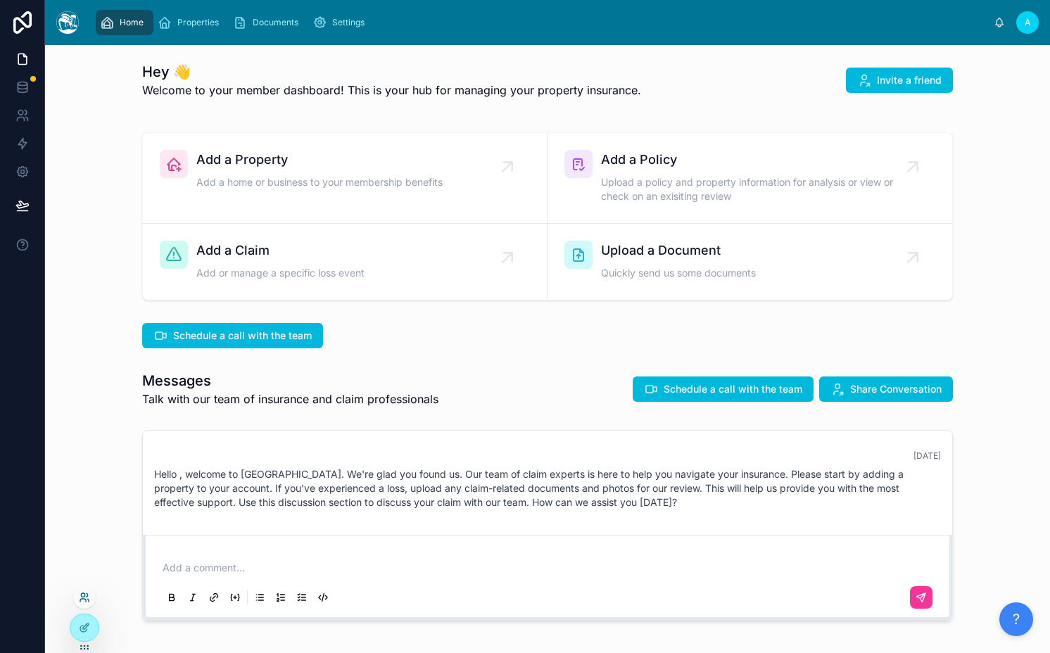
click at [82, 598] on icon at bounding box center [84, 597] width 11 height 11
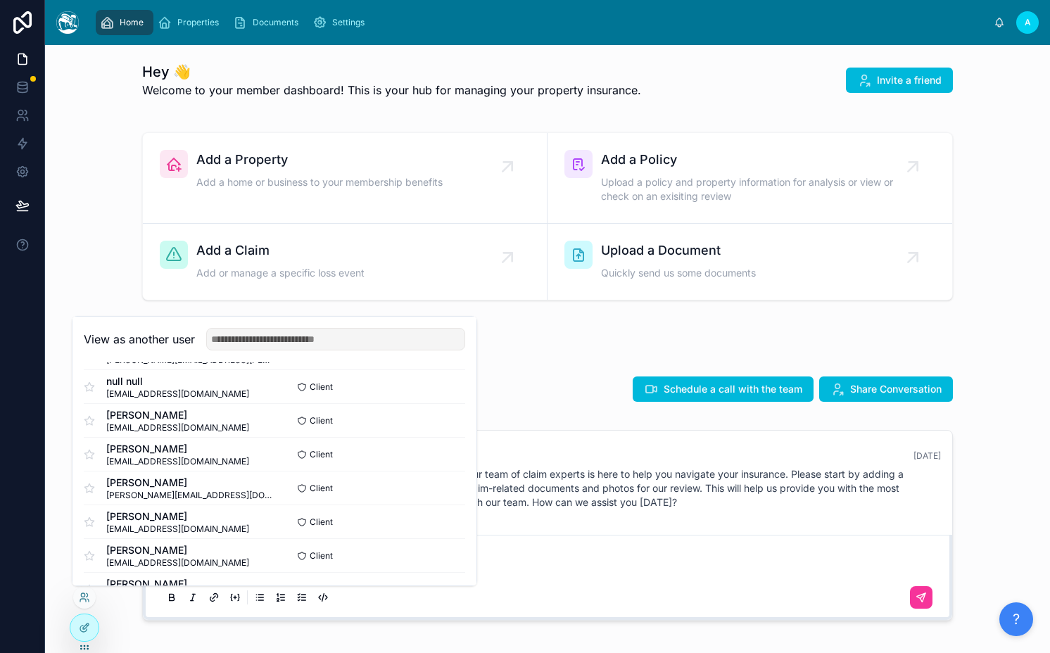
scroll to position [201, 0]
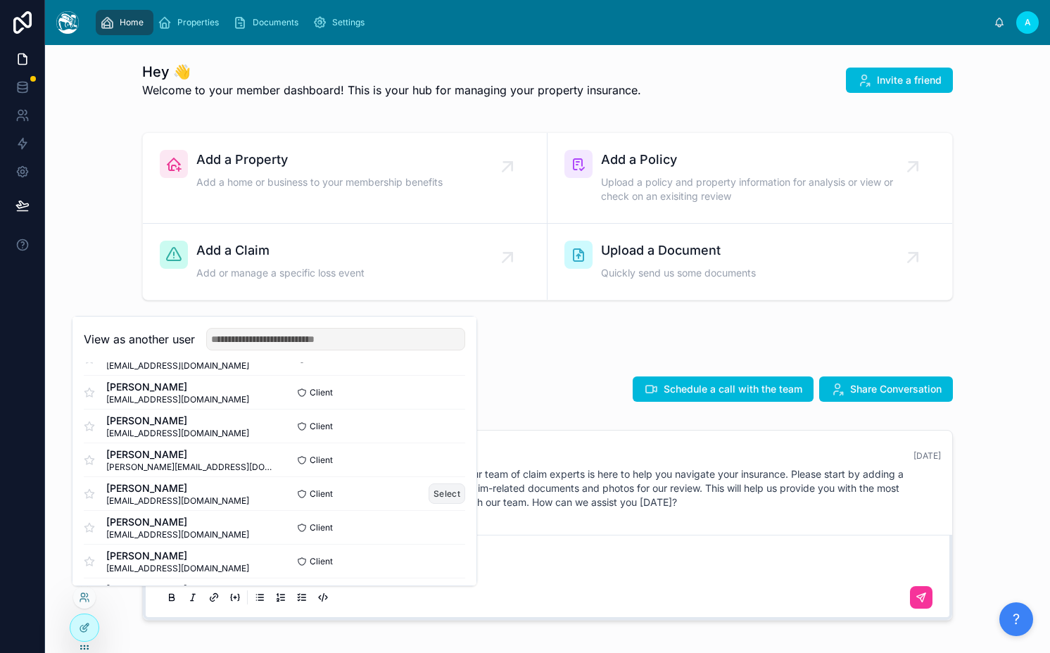
click at [445, 500] on button "Select" at bounding box center [447, 493] width 37 height 20
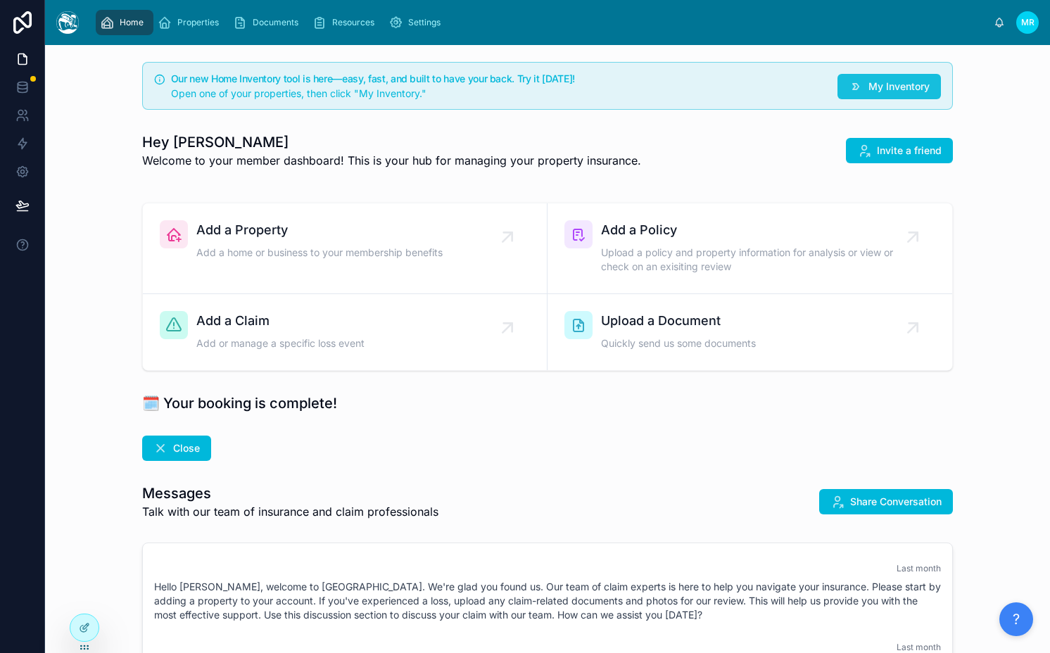
scroll to position [1336, 0]
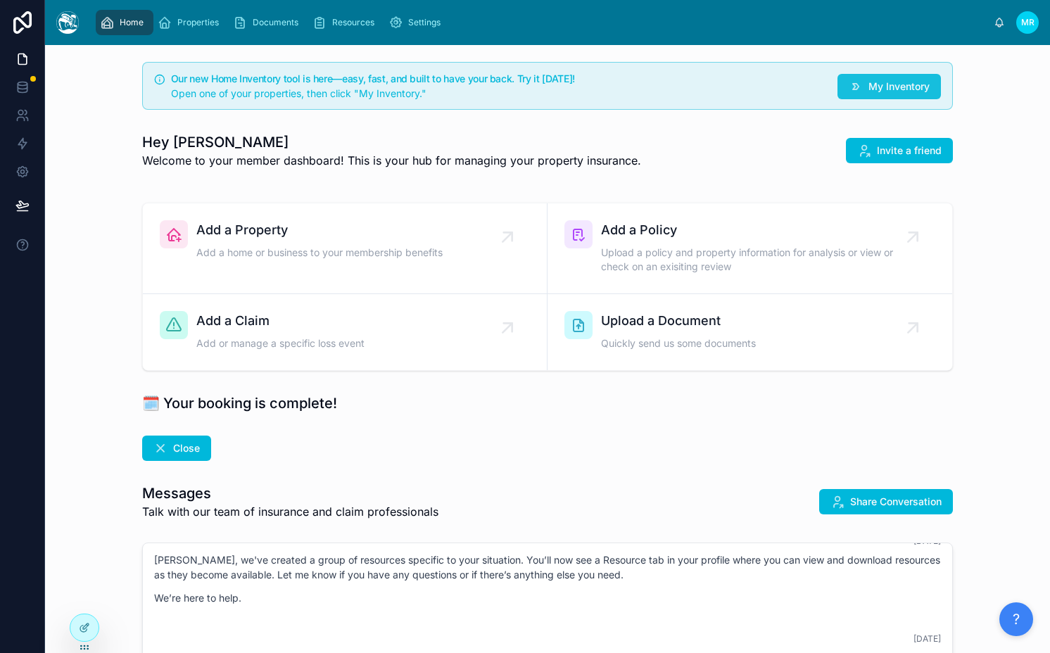
click at [880, 87] on span "My Inventory" at bounding box center [898, 87] width 61 height 14
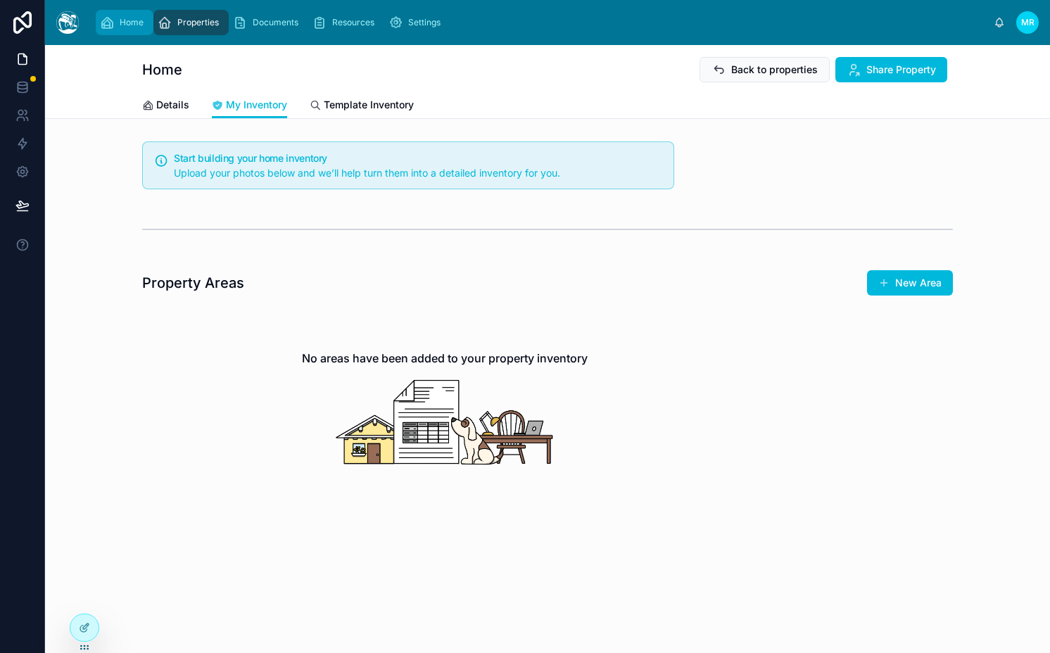
click at [122, 33] on div "Home" at bounding box center [124, 22] width 49 height 23
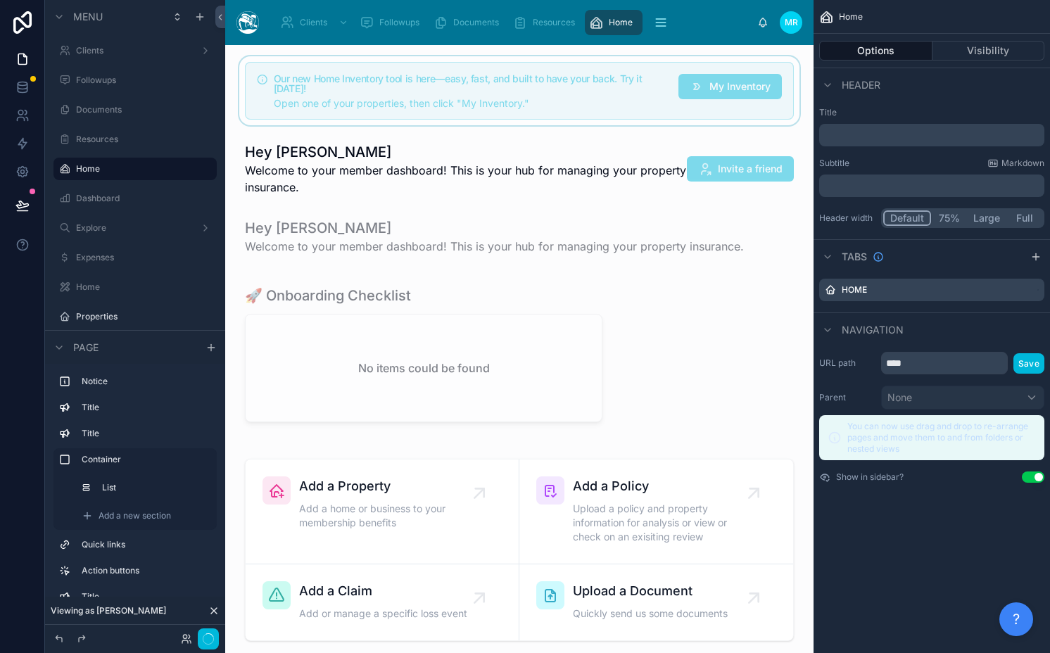
scroll to position [1541, 0]
click at [360, 78] on div at bounding box center [519, 90] width 566 height 69
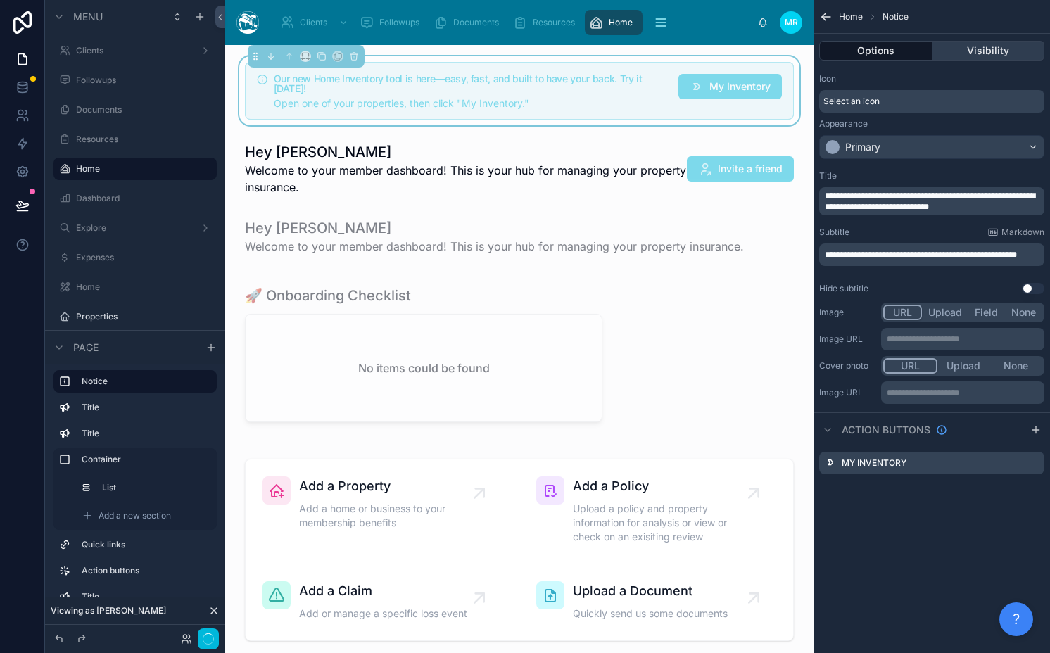
click at [958, 49] on button "Visibility" at bounding box center [988, 51] width 113 height 20
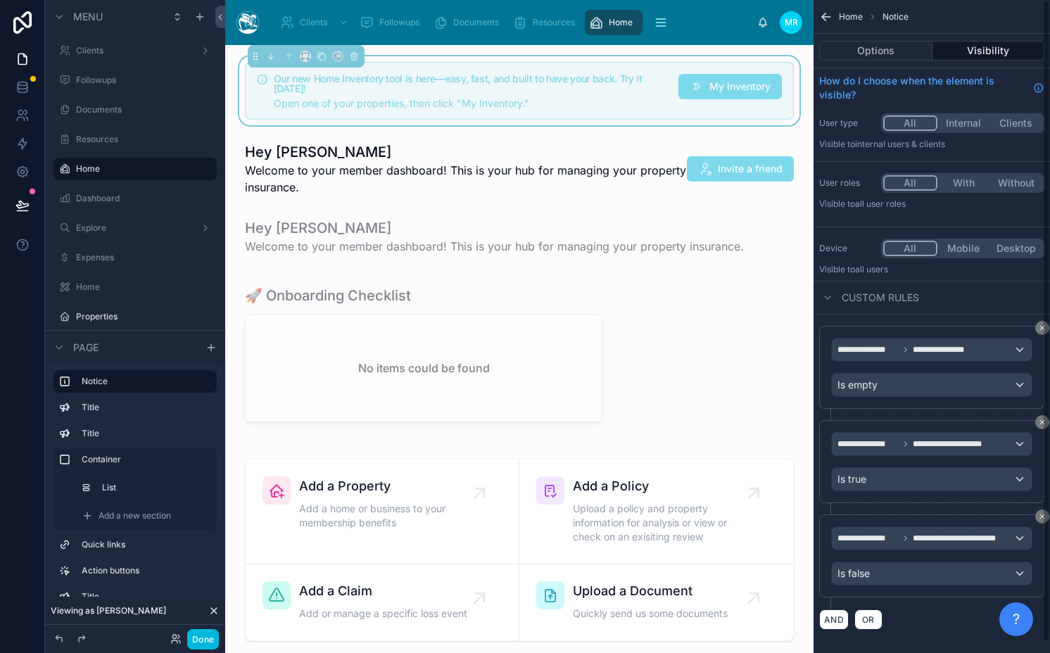
scroll to position [11, 0]
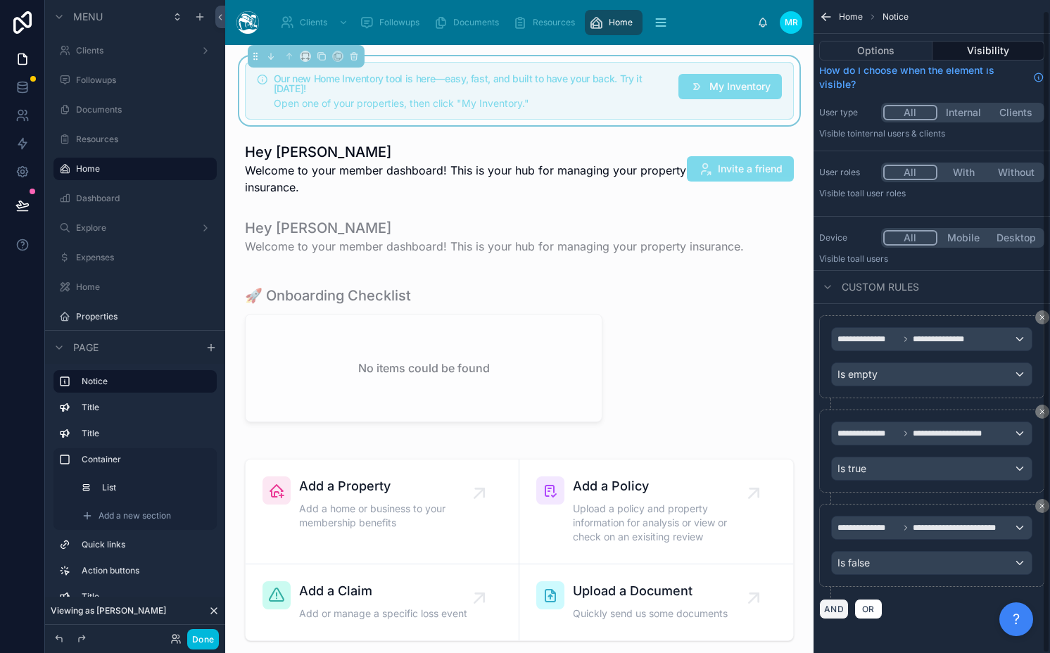
click at [830, 609] on button "AND" at bounding box center [834, 609] width 30 height 20
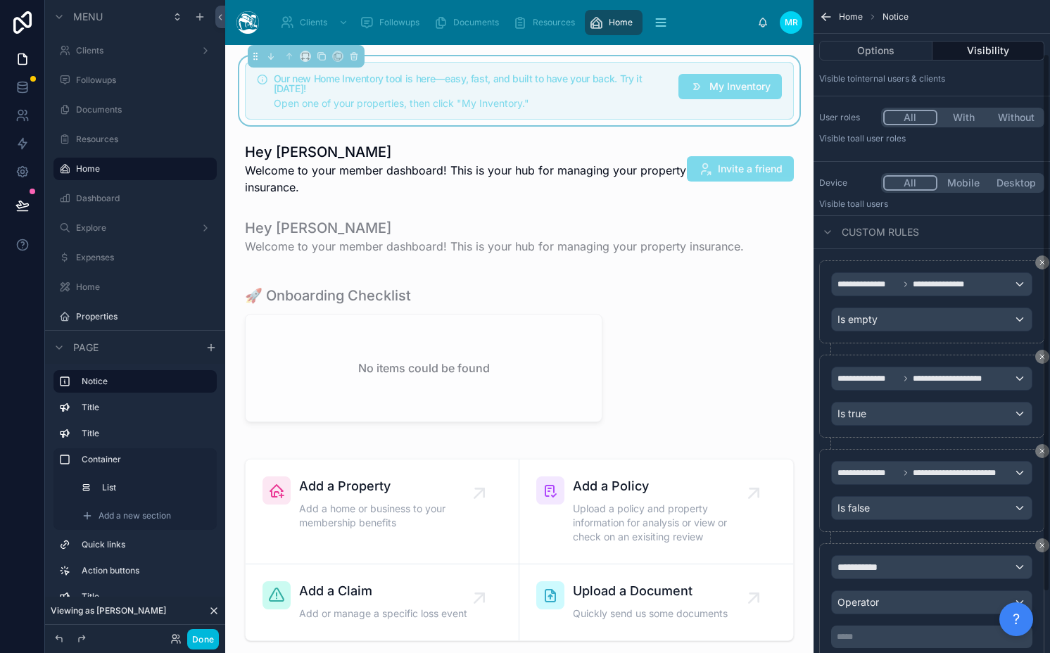
scroll to position [139, 0]
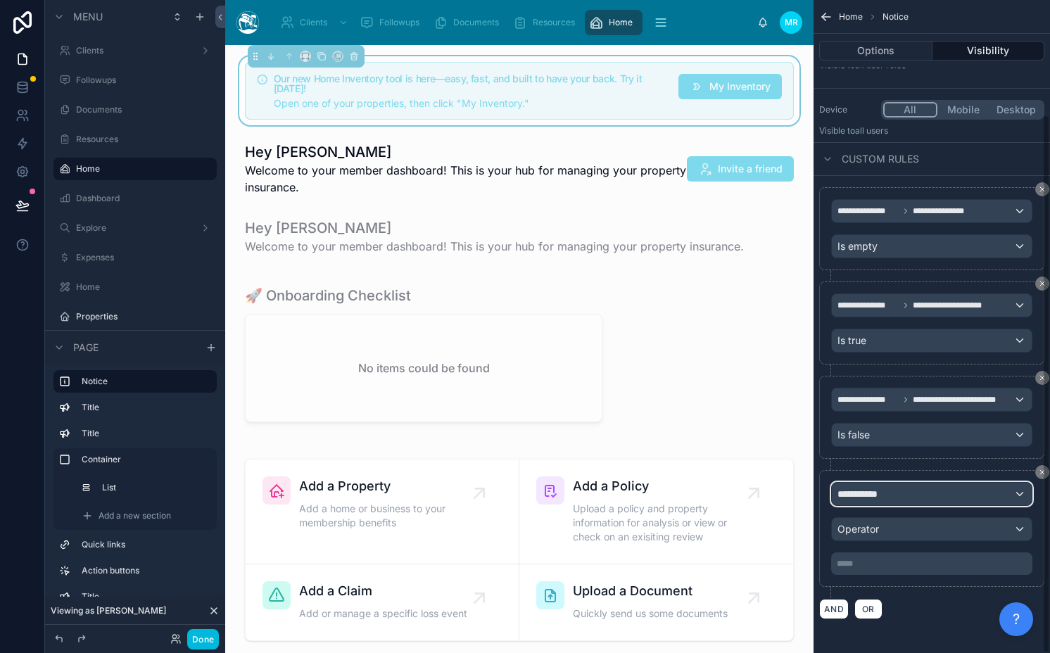
click at [932, 496] on div "**********" at bounding box center [932, 494] width 200 height 23
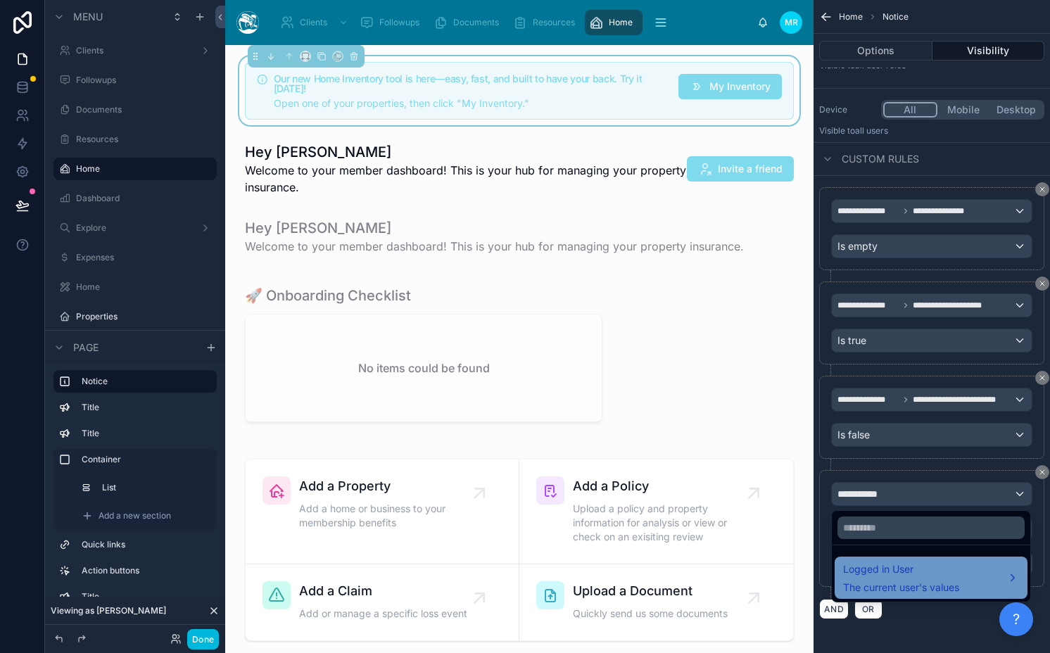
click at [889, 557] on div "Logged in User The current user's values" at bounding box center [931, 578] width 193 height 42
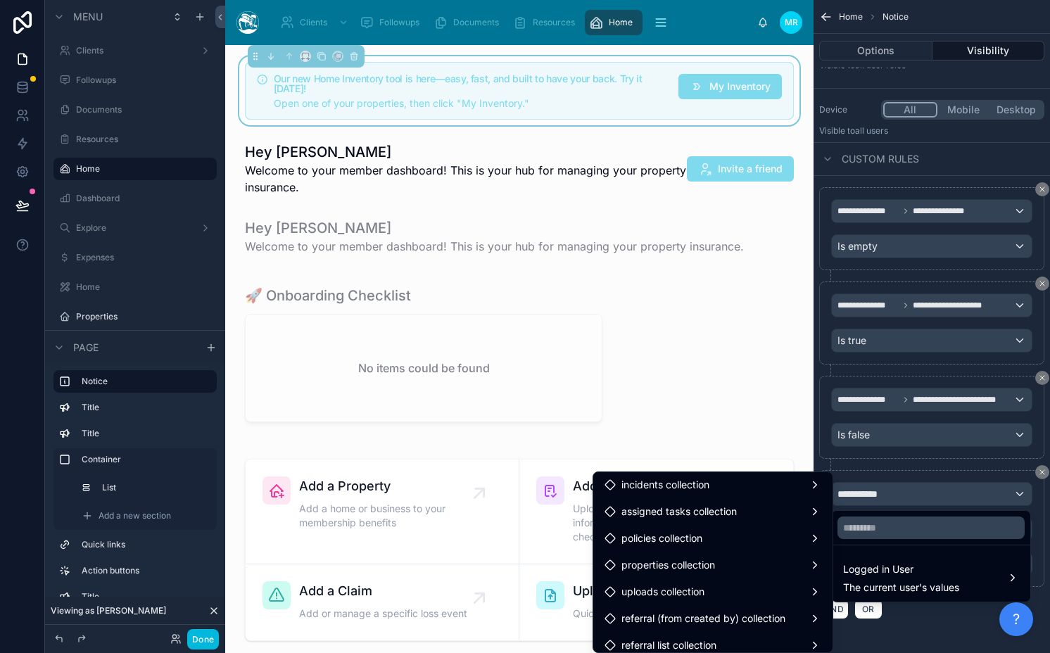
scroll to position [2189, 0]
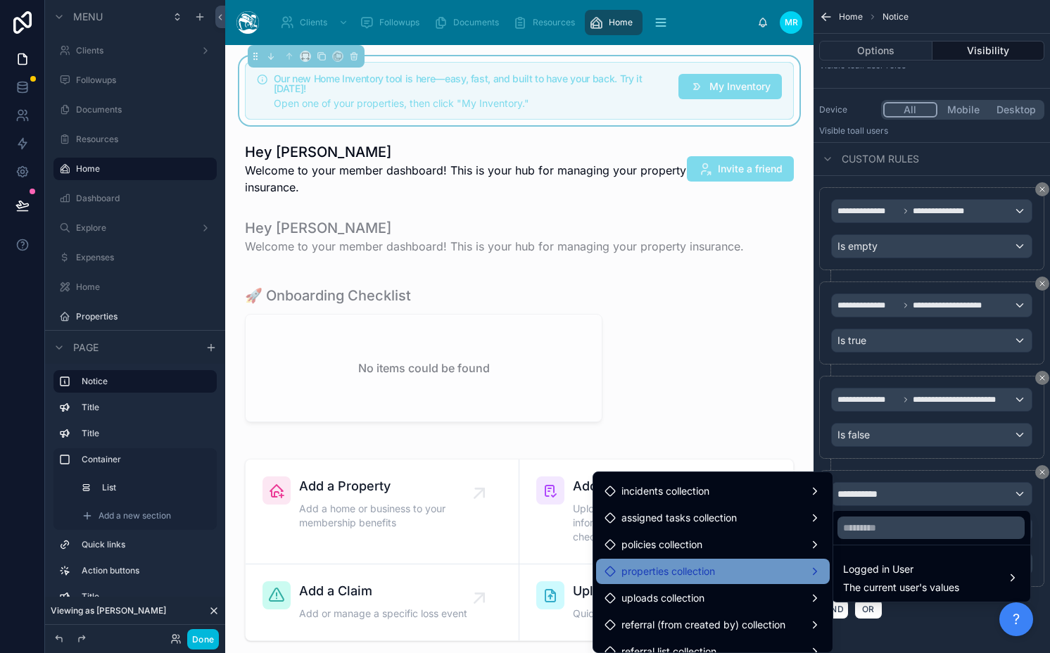
click at [697, 570] on span "properties collection" at bounding box center [668, 571] width 94 height 17
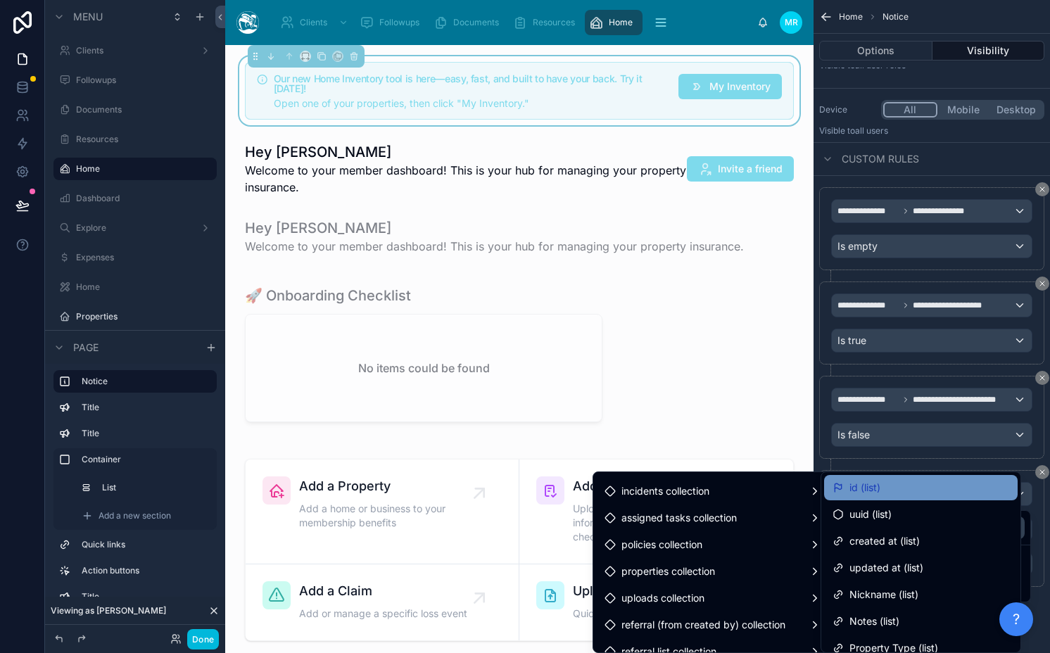
click at [889, 485] on div "id (list)" at bounding box center [920, 487] width 177 height 17
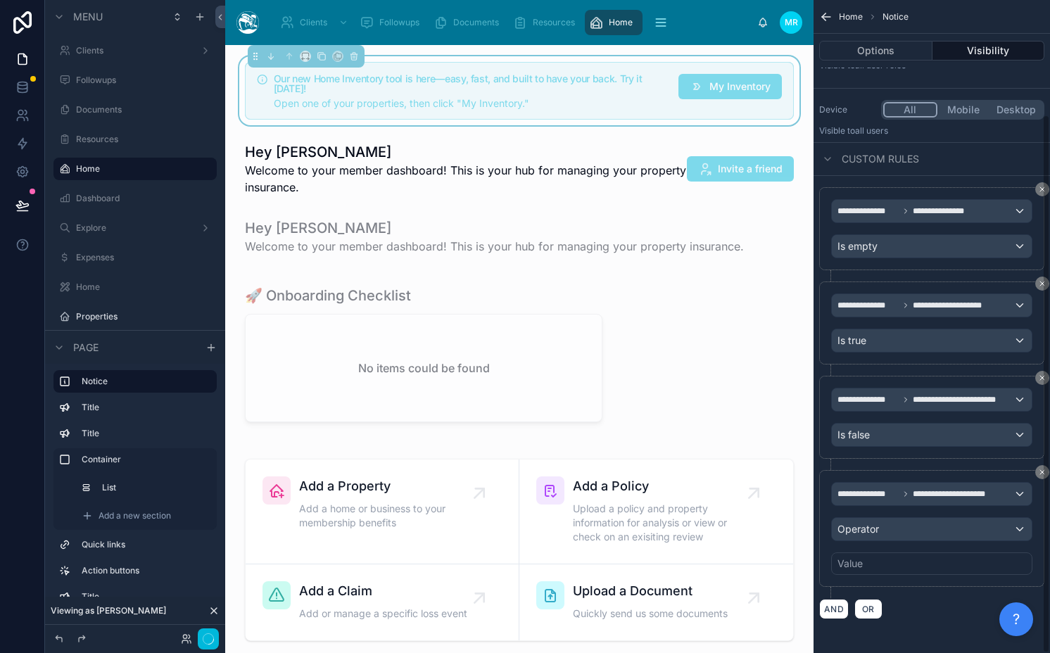
scroll to position [1541, 0]
click at [865, 523] on span "Operator" at bounding box center [858, 529] width 42 height 12
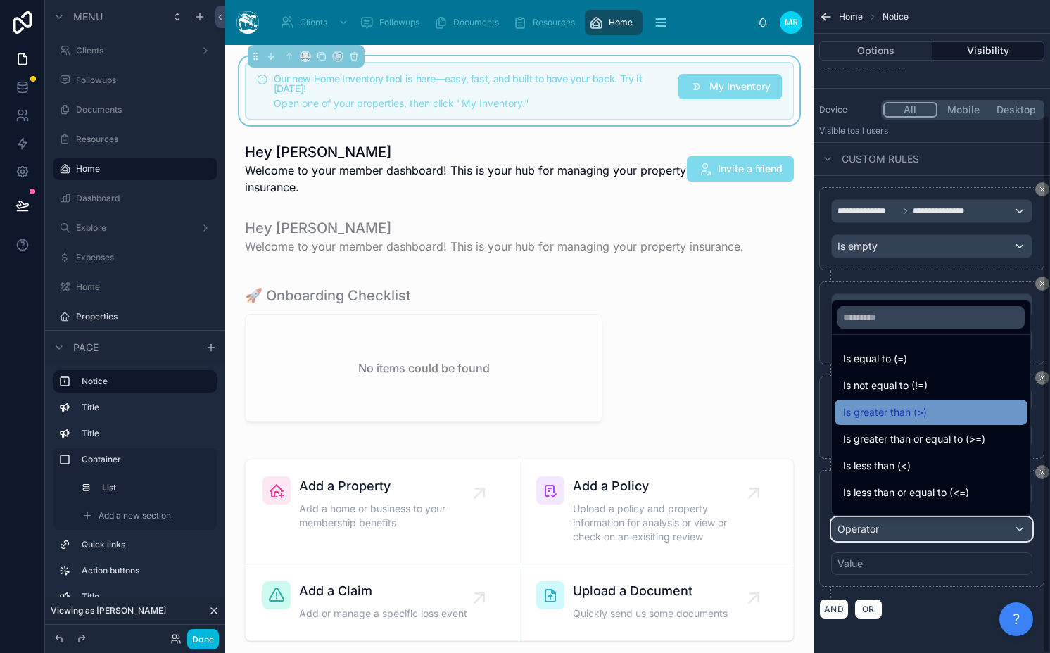
scroll to position [100, 0]
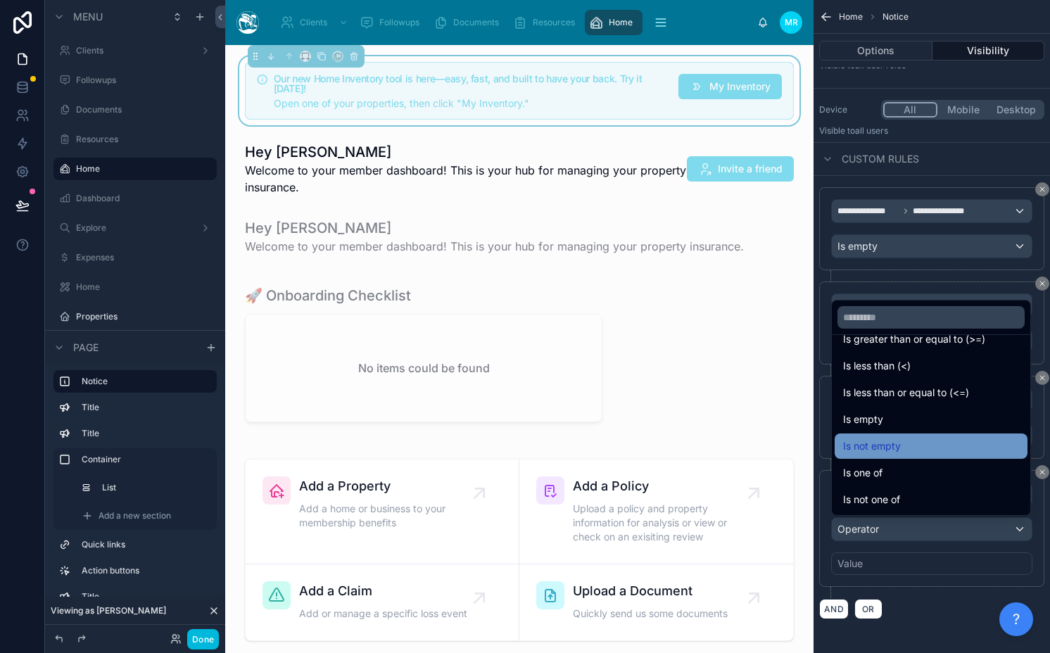
click at [876, 445] on span "Is not empty" at bounding box center [872, 446] width 58 height 17
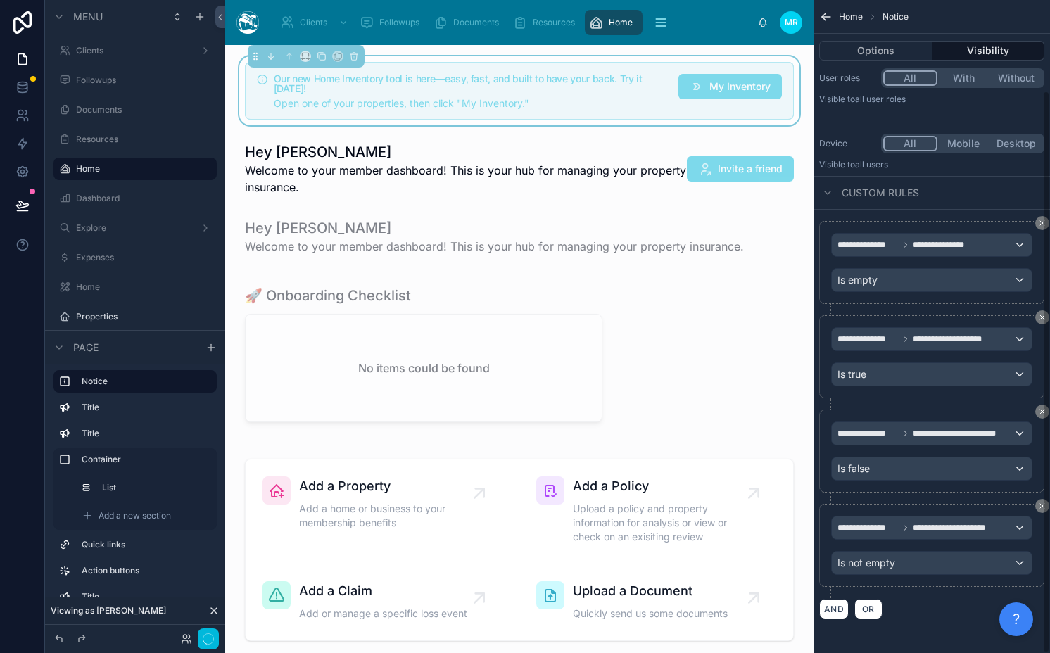
scroll to position [1541, 0]
click at [210, 638] on button "Done" at bounding box center [203, 639] width 32 height 20
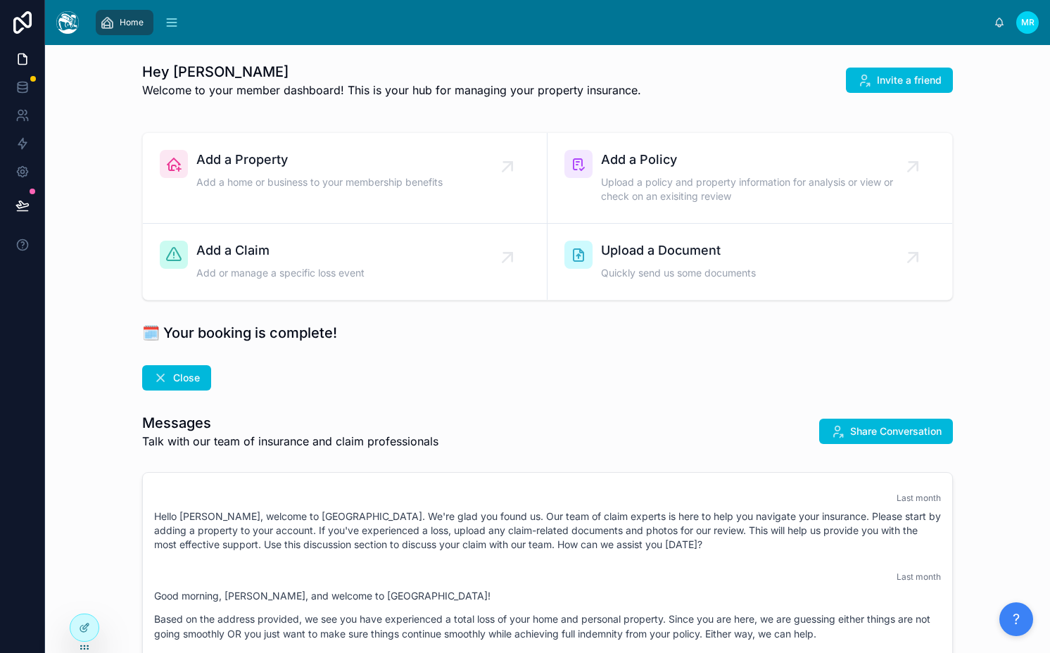
scroll to position [1336, 0]
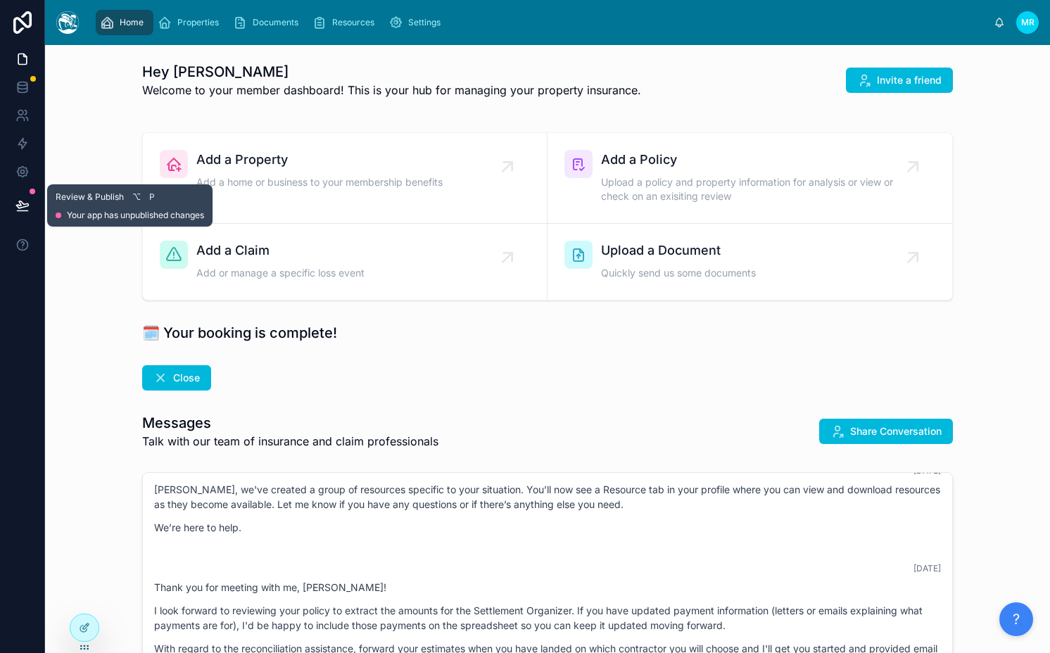
click at [31, 211] on button at bounding box center [22, 205] width 31 height 39
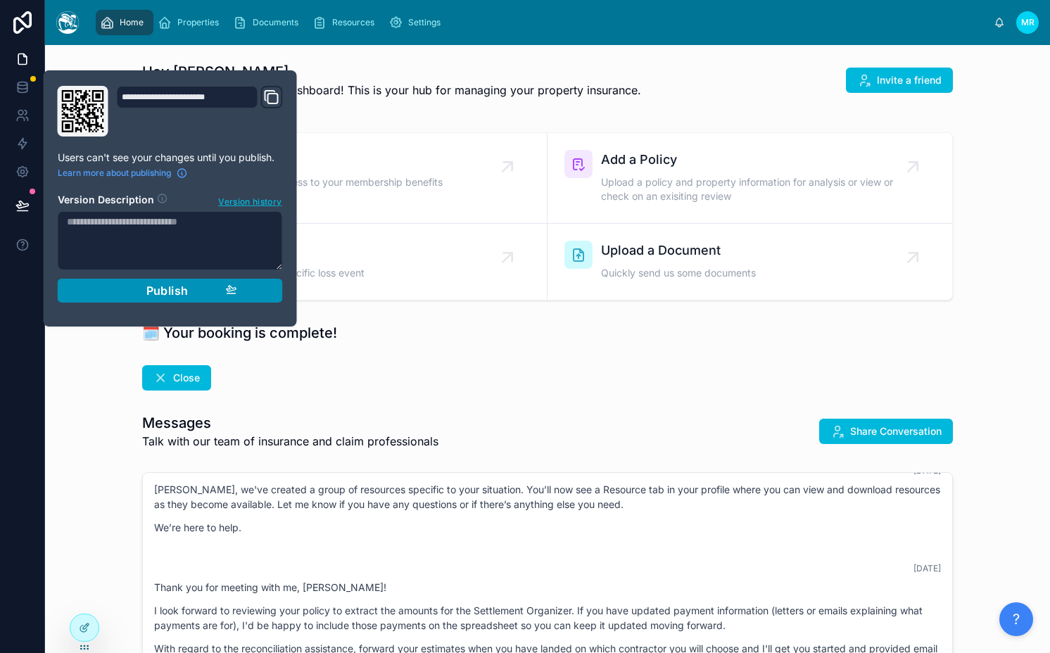
click at [152, 297] on span "Publish" at bounding box center [167, 291] width 42 height 14
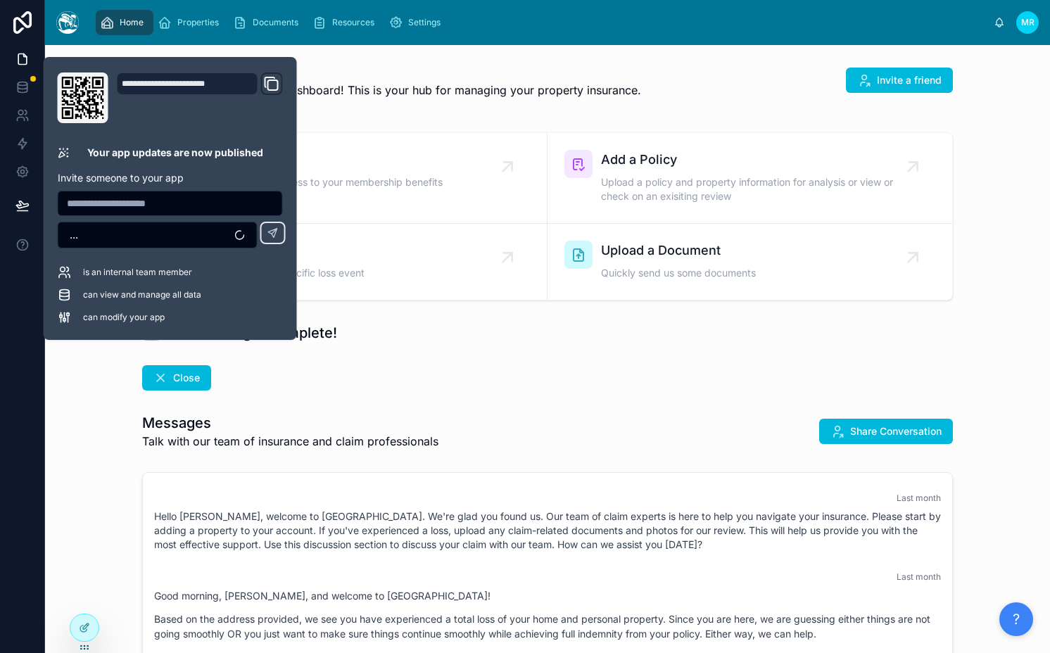
scroll to position [1336, 0]
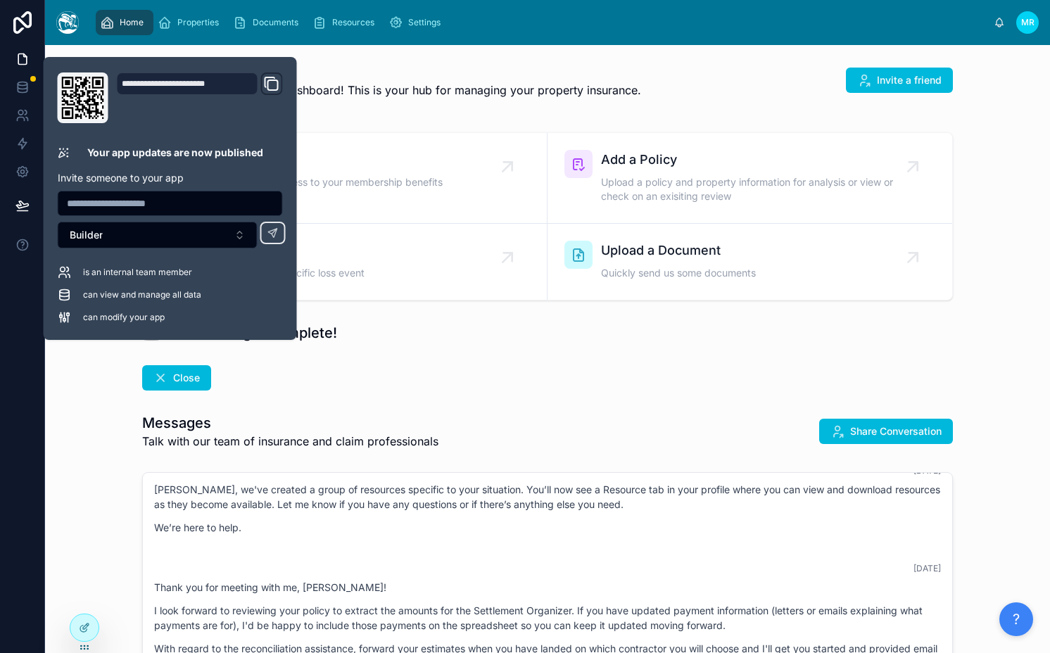
click at [425, 313] on div "Hey Michael 👋 Welcome to your member dashboard! This is your hub for managing y…" at bounding box center [547, 557] width 1005 height 1024
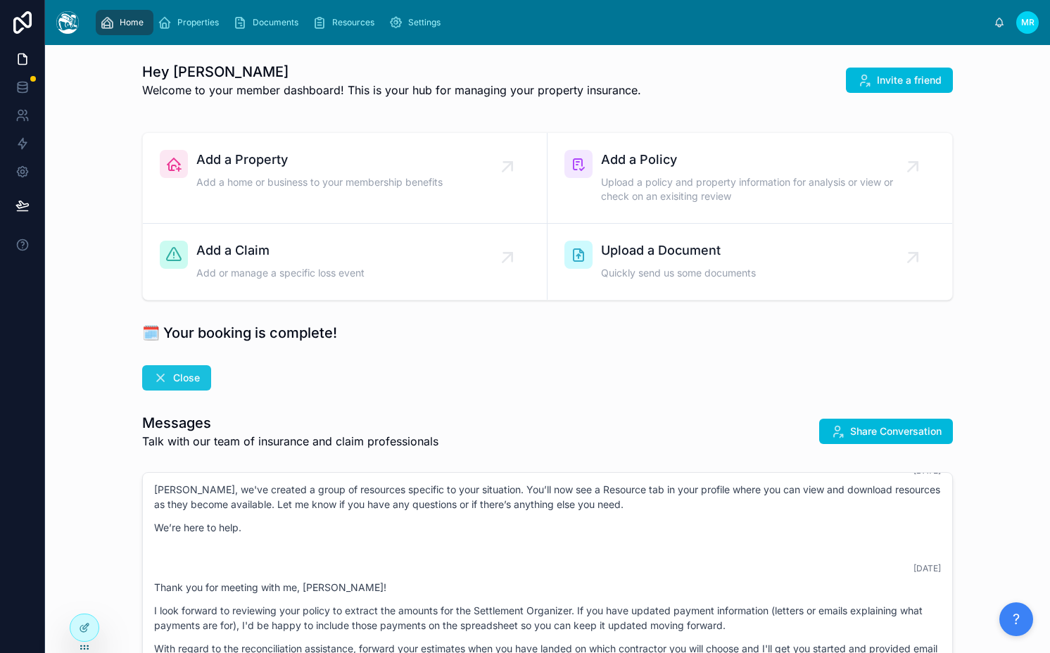
click at [154, 383] on icon at bounding box center [160, 378] width 14 height 14
click at [81, 599] on icon at bounding box center [83, 600] width 6 height 3
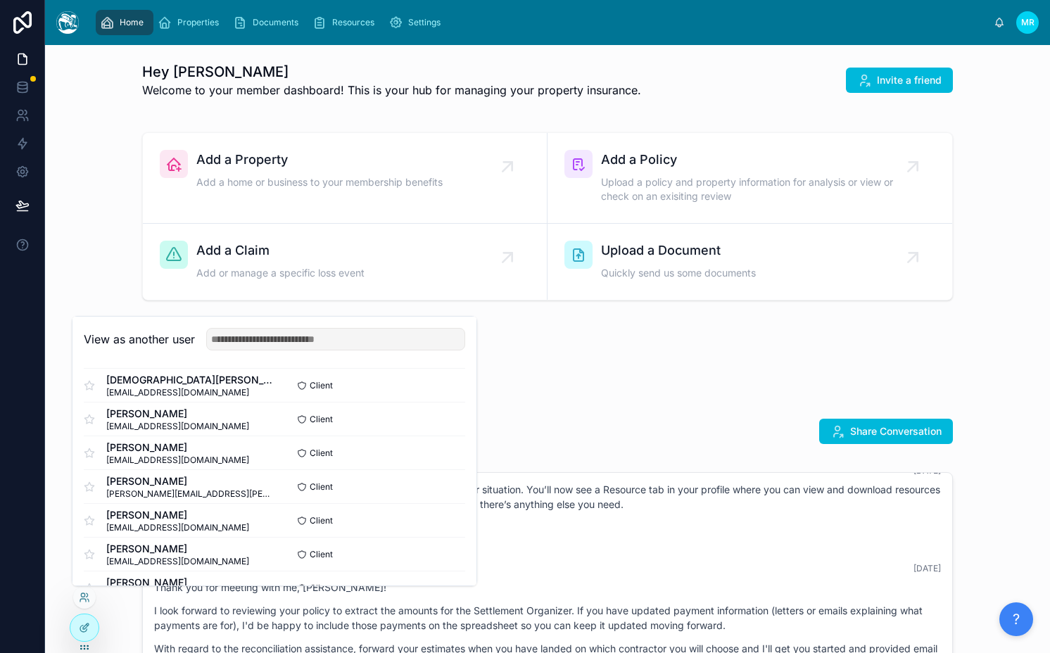
scroll to position [852, 0]
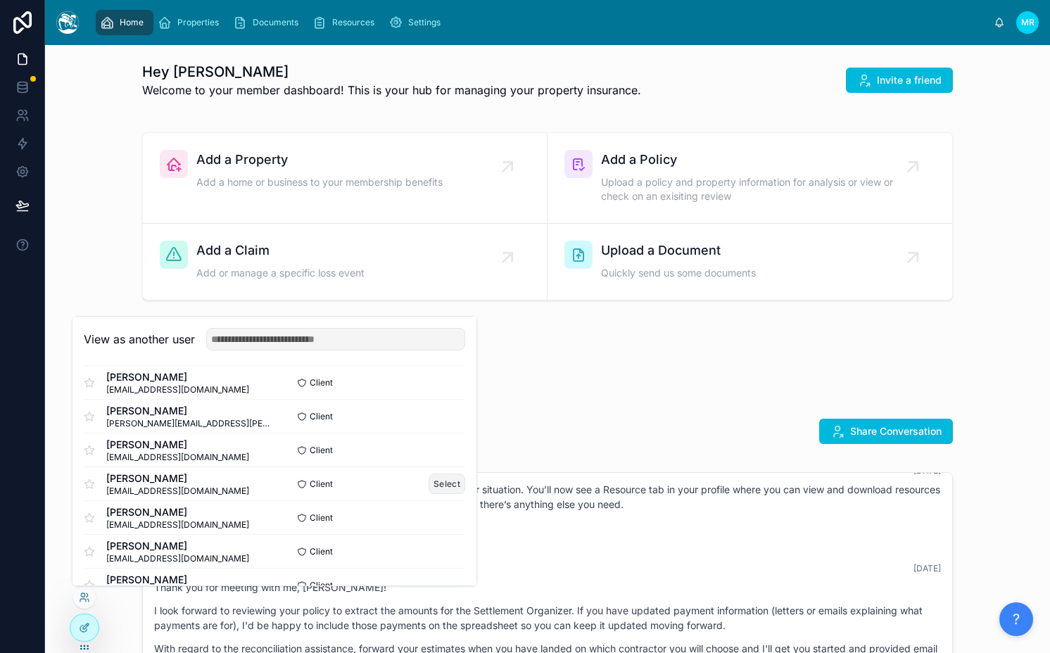
click at [440, 487] on button "Select" at bounding box center [447, 484] width 37 height 20
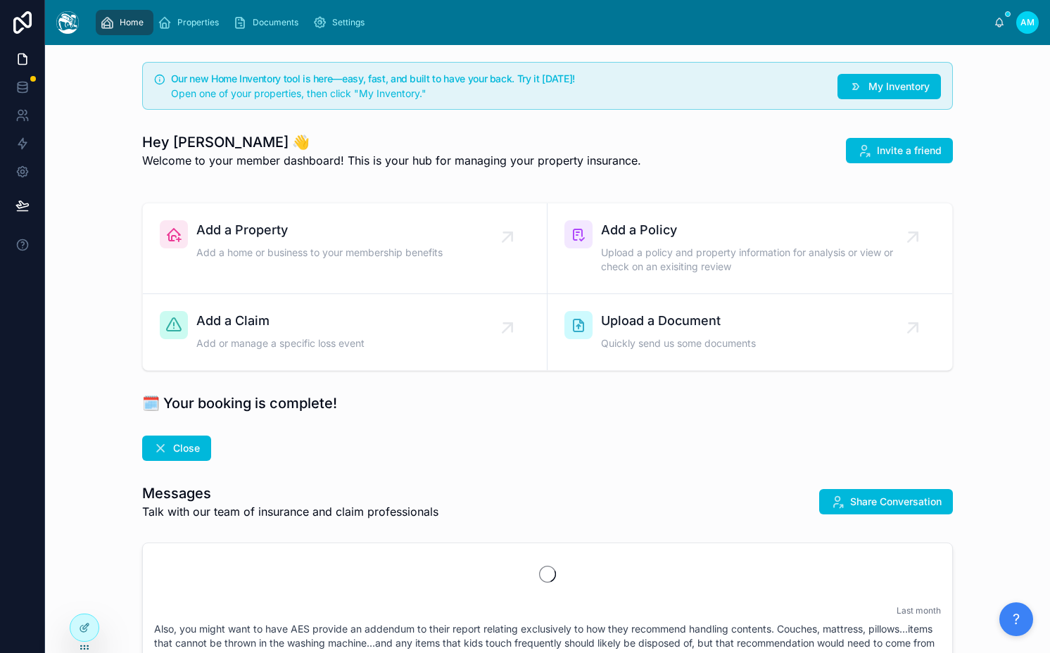
scroll to position [4185, 0]
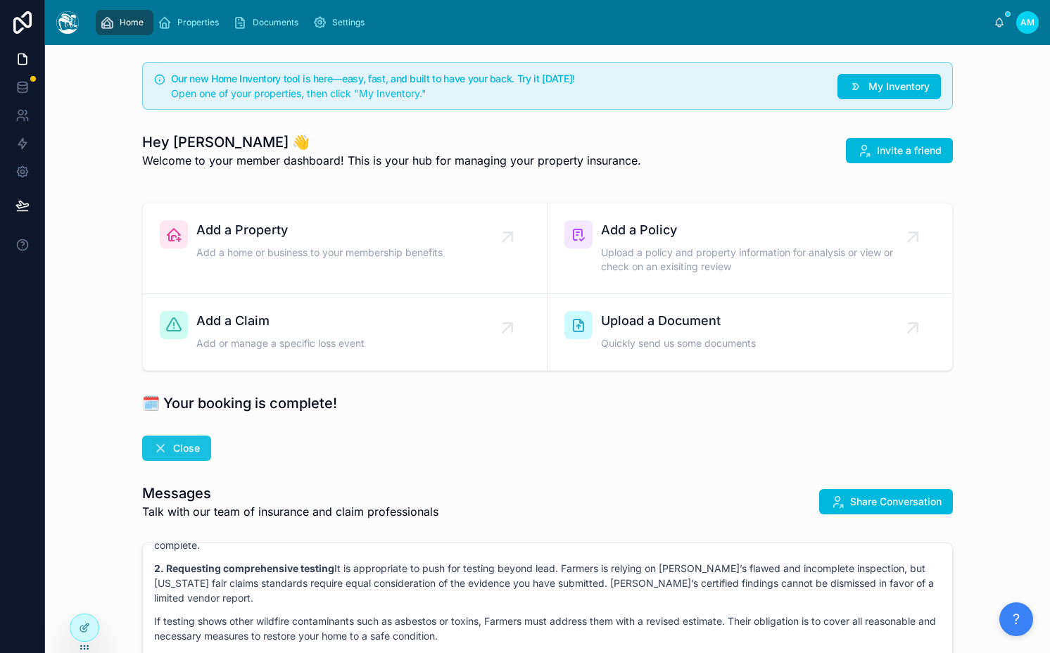
click at [166, 442] on button "Close" at bounding box center [176, 448] width 69 height 25
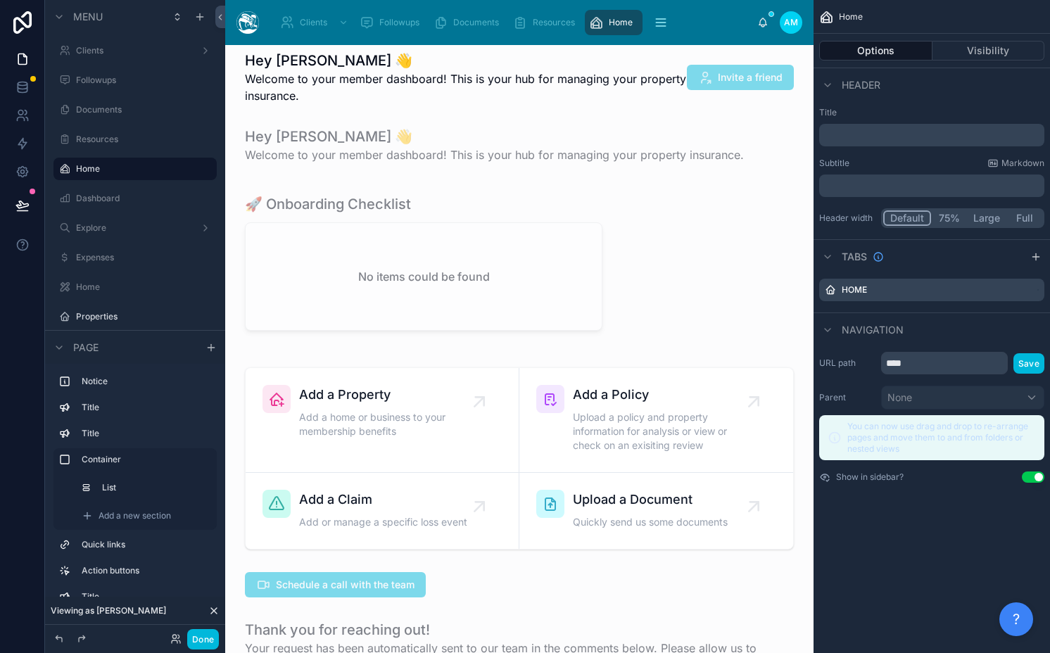
scroll to position [201, 0]
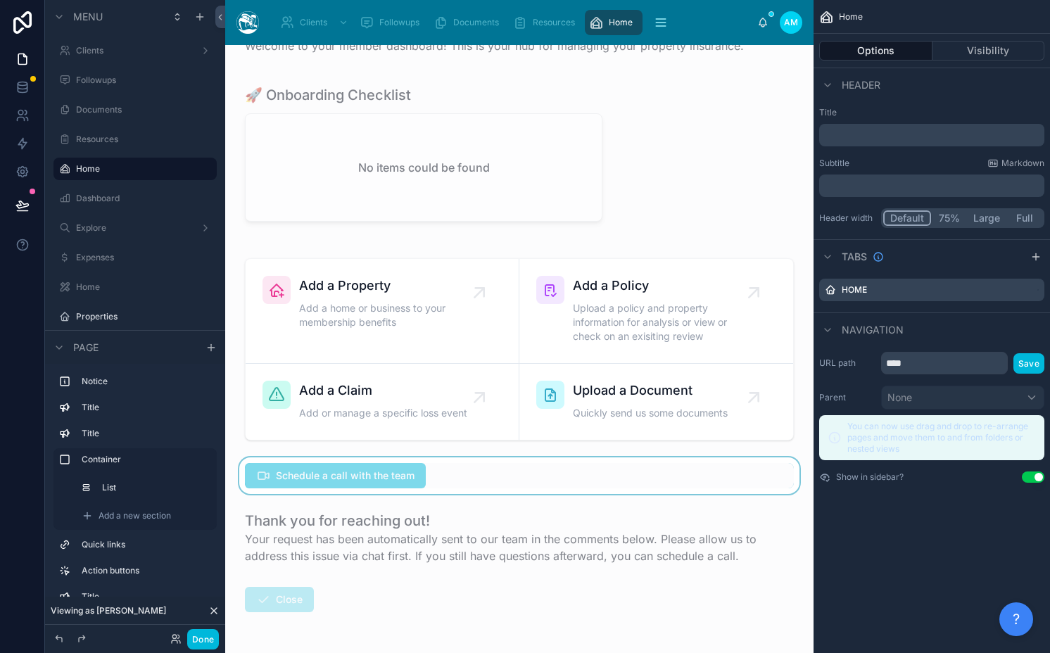
click at [445, 467] on div at bounding box center [519, 475] width 566 height 37
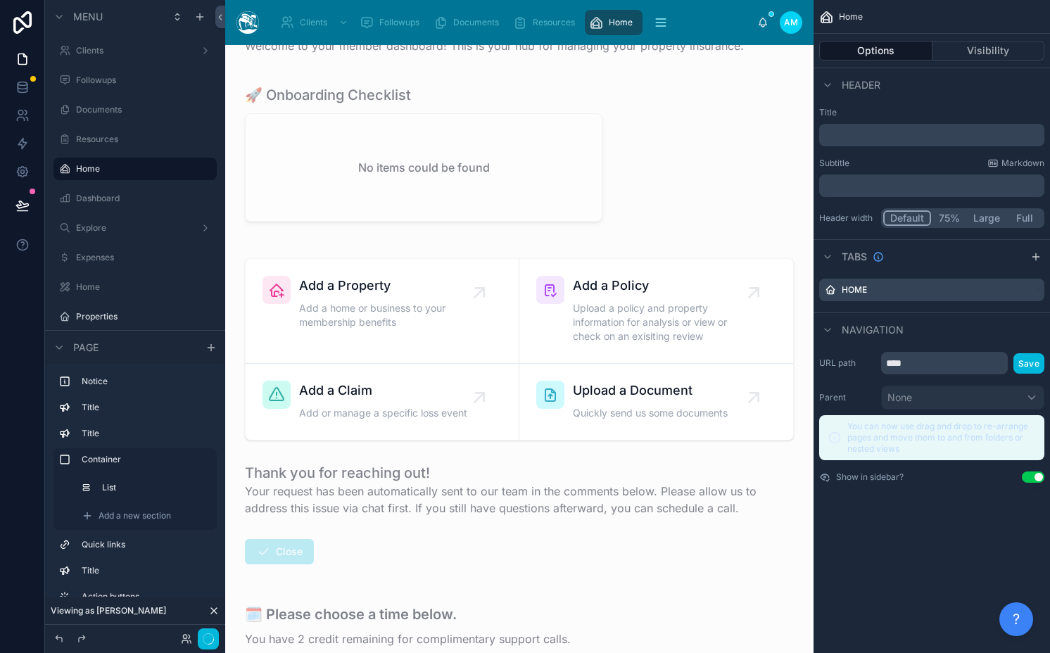
scroll to position [5382, 0]
click at [203, 631] on button "Done" at bounding box center [203, 639] width 32 height 20
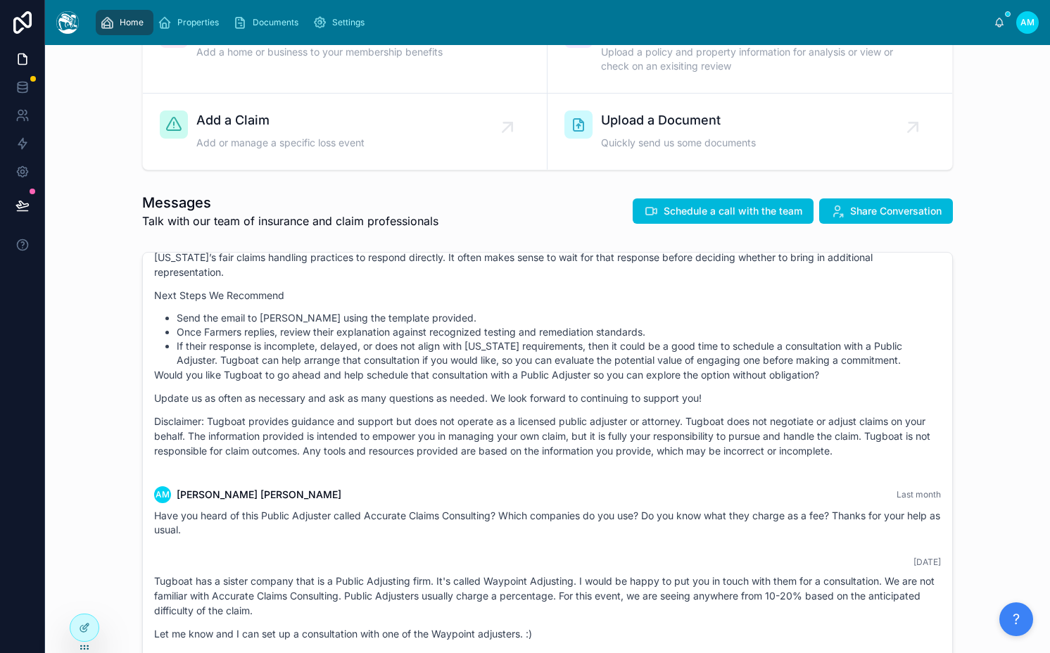
scroll to position [0, 0]
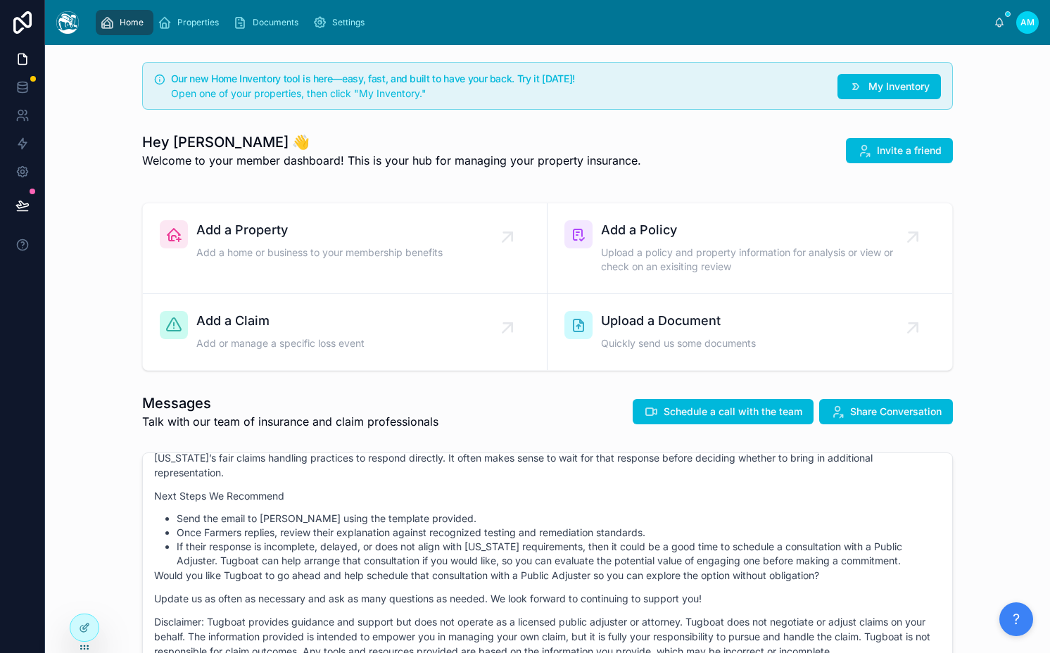
click at [91, 98] on div "Our new Home Inventory tool is here—easy, fast, and built to have your back. Tr…" at bounding box center [547, 85] width 982 height 59
click at [197, 68] on div "Our new Home Inventory tool is here—easy, fast, and built to have your back. Tr…" at bounding box center [547, 86] width 811 height 48
click at [191, 36] on div "Home Properties Documents Settings" at bounding box center [541, 22] width 903 height 31
click at [185, 27] on span "Properties" at bounding box center [198, 22] width 42 height 11
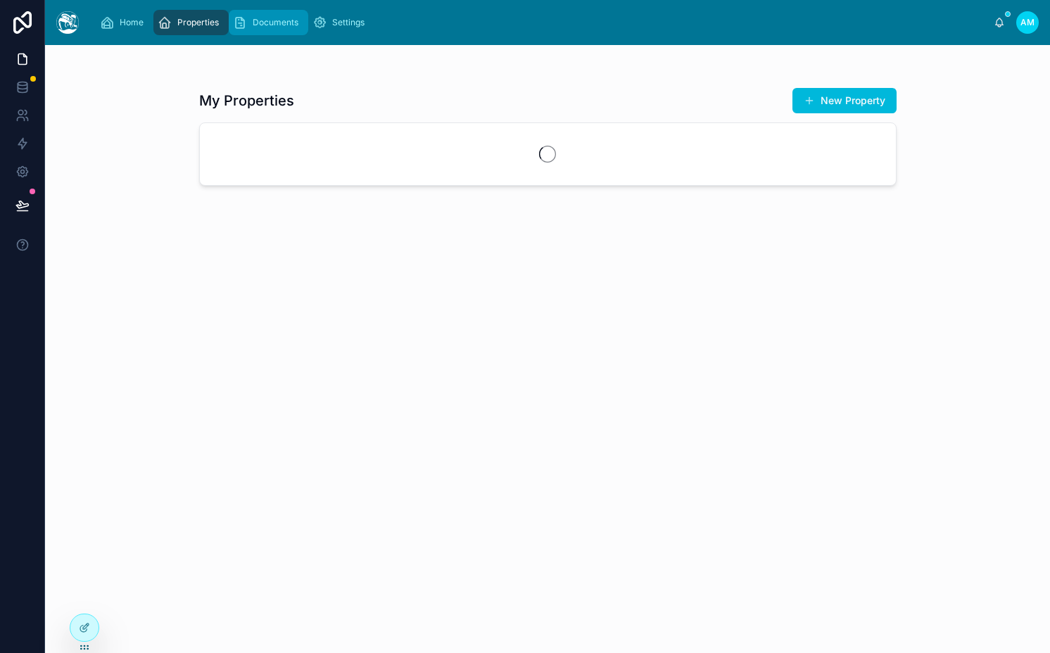
click at [299, 27] on div "Documents" at bounding box center [268, 22] width 71 height 23
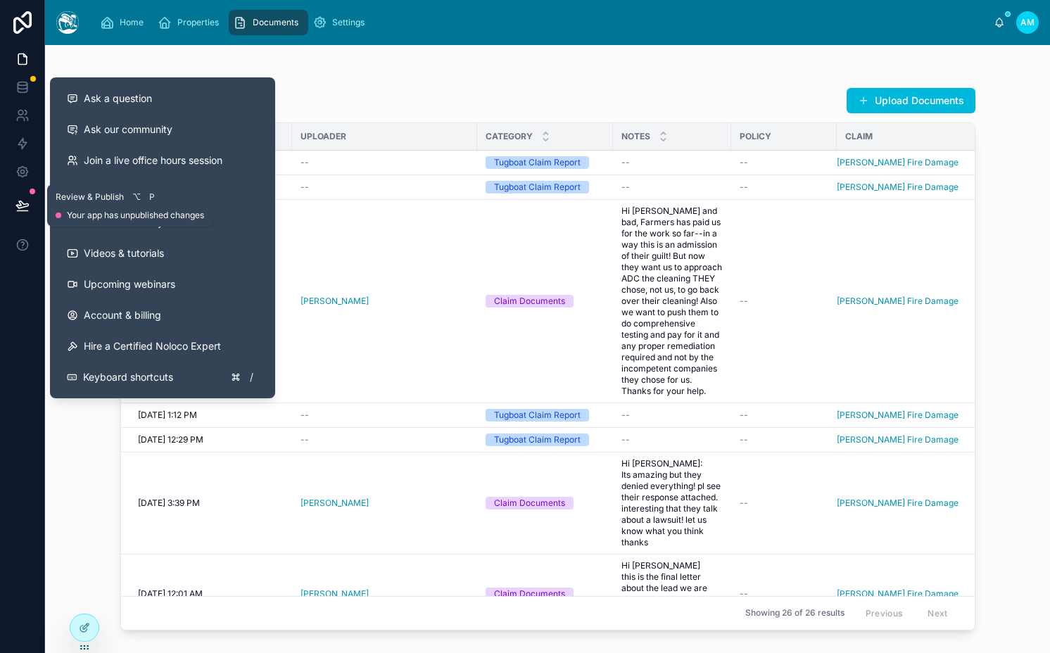
click at [21, 207] on icon at bounding box center [22, 204] width 12 height 7
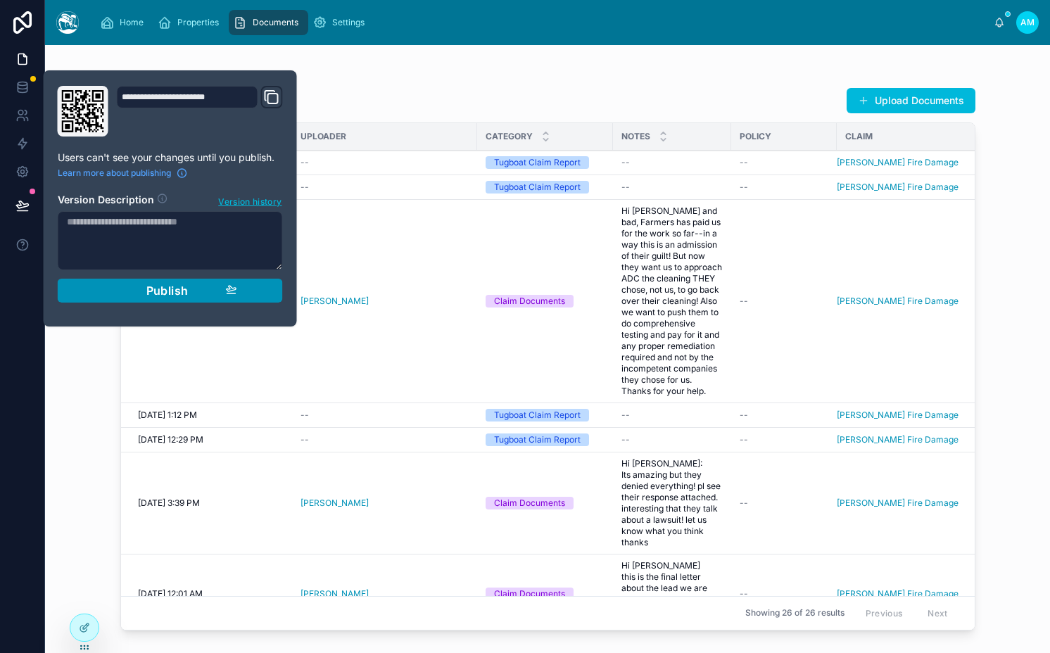
click at [163, 288] on span "Publish" at bounding box center [167, 291] width 42 height 14
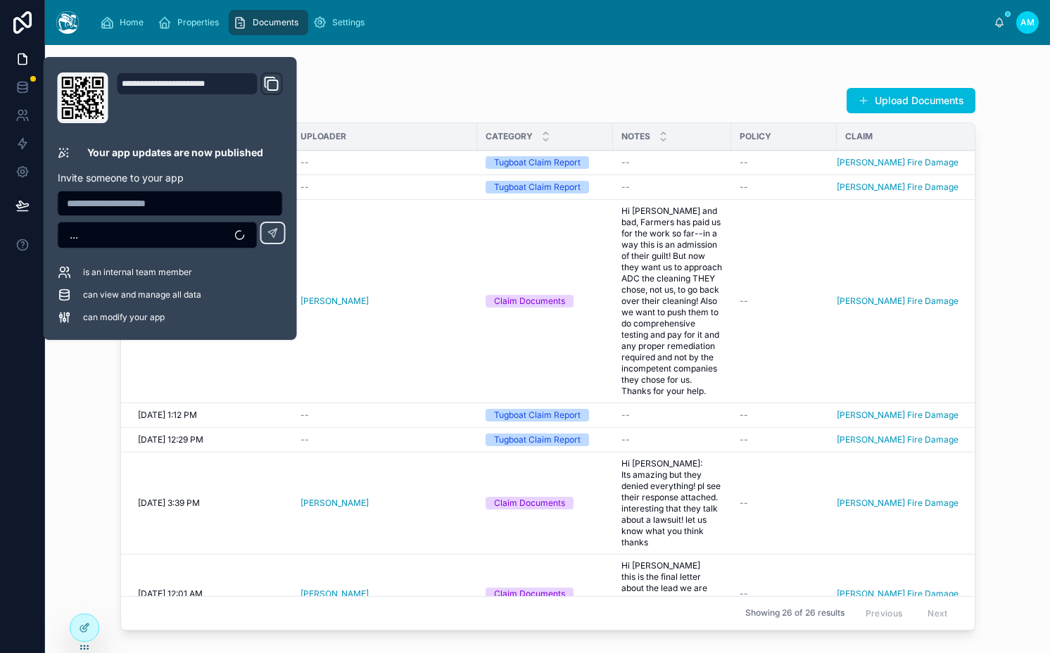
click at [547, 101] on div "Documents Upload Documents" at bounding box center [547, 100] width 855 height 27
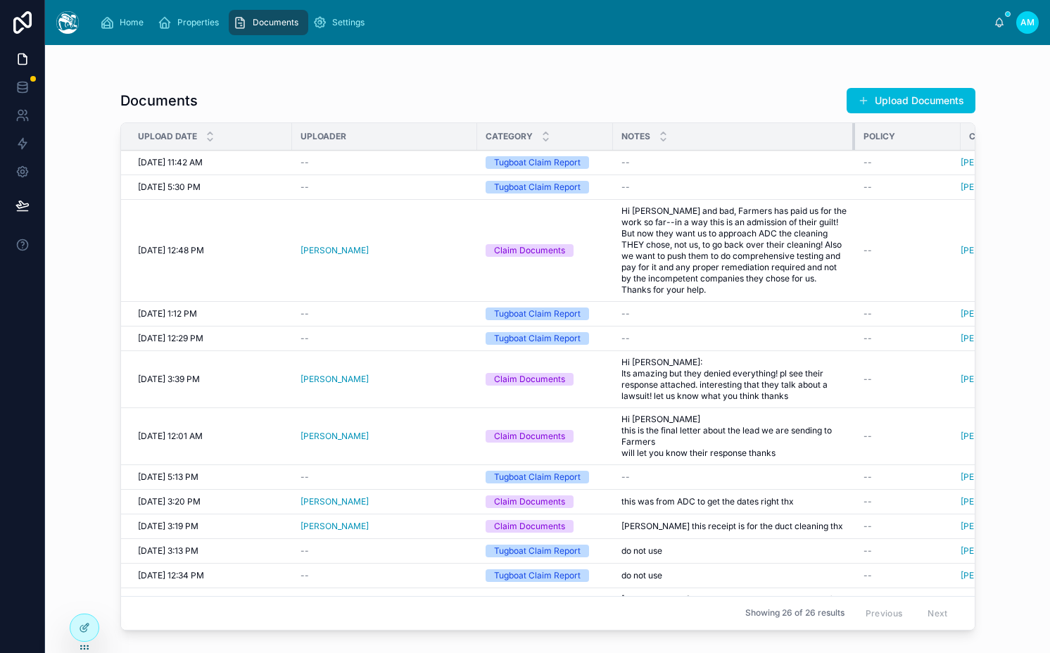
drag, startPoint x: 728, startPoint y: 137, endPoint x: 856, endPoint y: 137, distance: 127.4
click at [855, 137] on div at bounding box center [855, 136] width 6 height 27
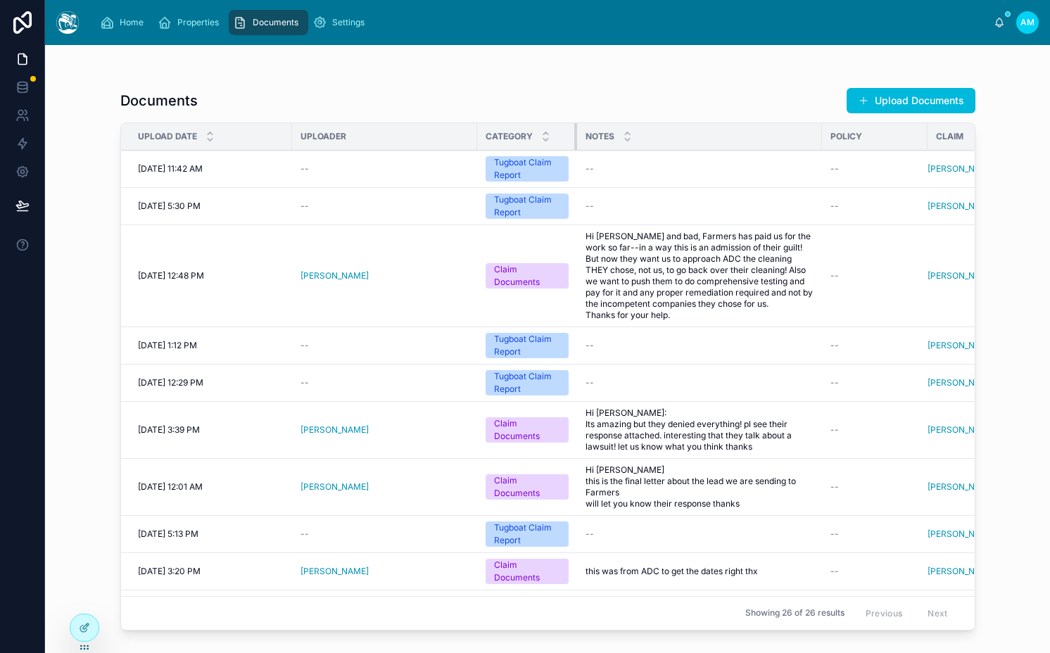
drag, startPoint x: 609, startPoint y: 139, endPoint x: 572, endPoint y: 139, distance: 37.3
click at [574, 139] on div at bounding box center [577, 136] width 6 height 27
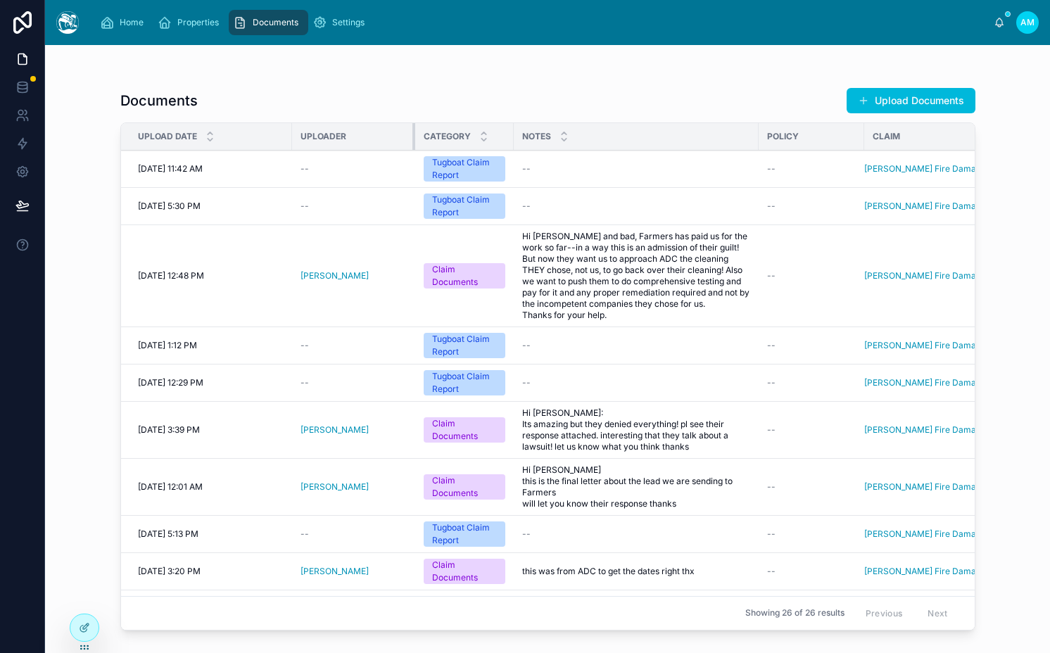
drag, startPoint x: 475, startPoint y: 139, endPoint x: 413, endPoint y: 139, distance: 61.9
click at [413, 139] on div at bounding box center [415, 136] width 6 height 27
click at [457, 175] on div "Tugboat Claim Report" at bounding box center [464, 168] width 65 height 25
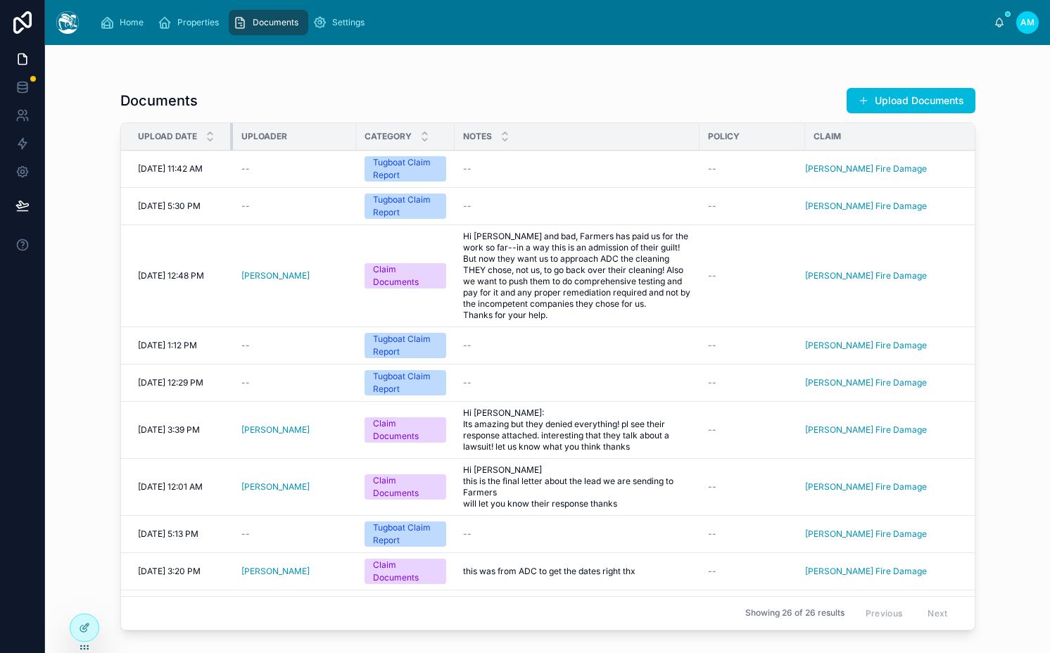
drag, startPoint x: 290, startPoint y: 135, endPoint x: 234, endPoint y: 136, distance: 56.3
click at [234, 136] on div at bounding box center [233, 136] width 6 height 27
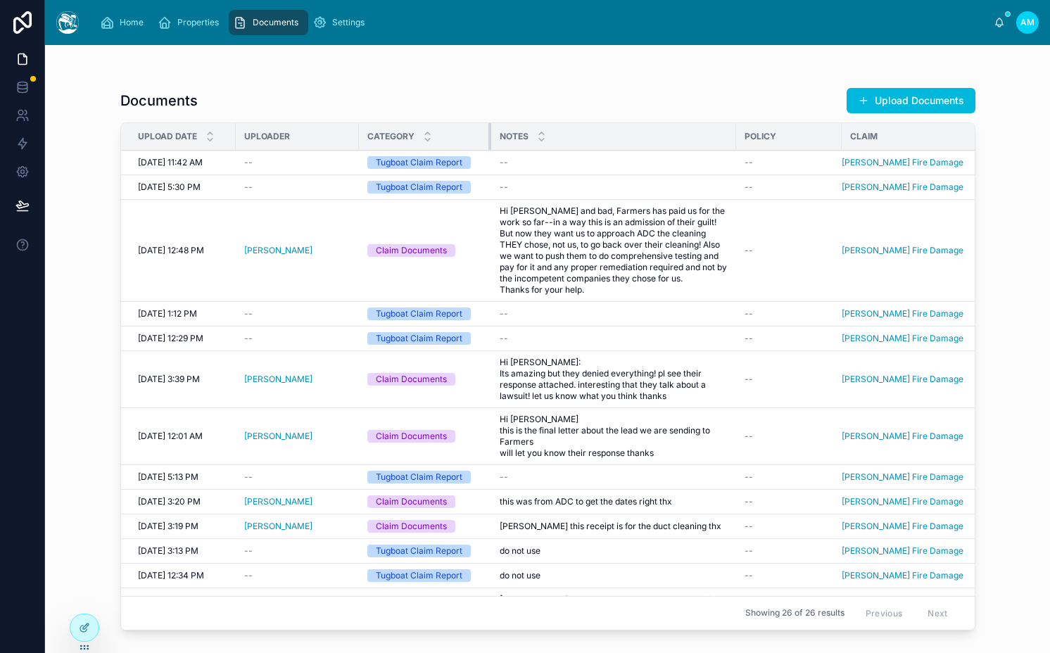
drag, startPoint x: 455, startPoint y: 139, endPoint x: 489, endPoint y: 136, distance: 33.9
click at [489, 136] on div at bounding box center [491, 136] width 6 height 27
click at [738, 138] on div "Policy" at bounding box center [789, 136] width 106 height 23
click at [728, 143] on div "Notes" at bounding box center [613, 136] width 245 height 27
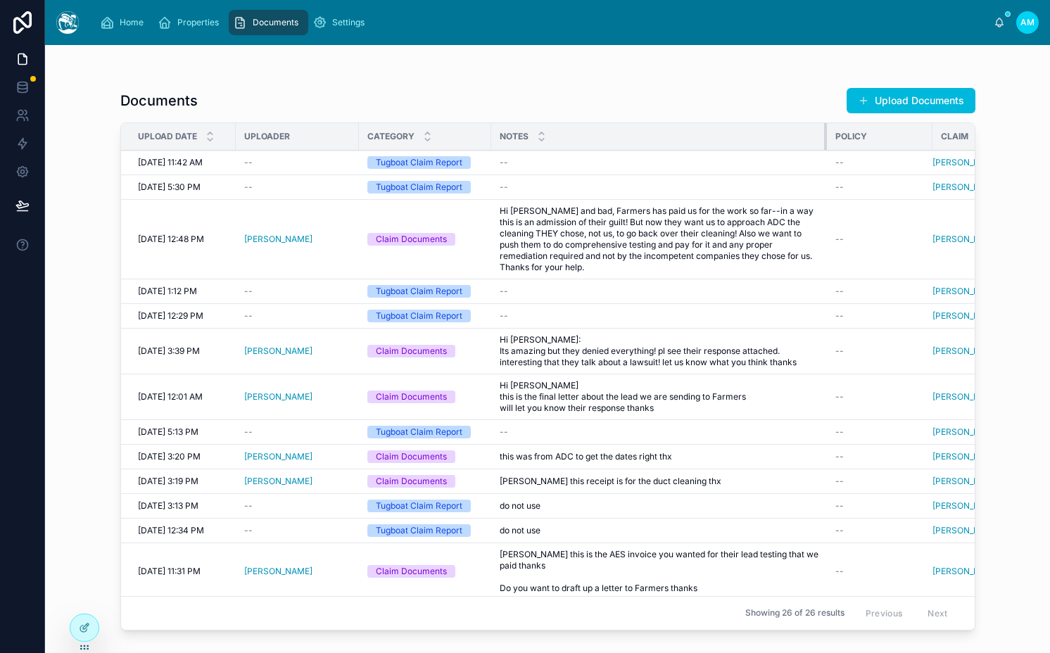
drag, startPoint x: 734, startPoint y: 139, endPoint x: 825, endPoint y: 136, distance: 90.8
click at [825, 136] on div at bounding box center [827, 136] width 6 height 27
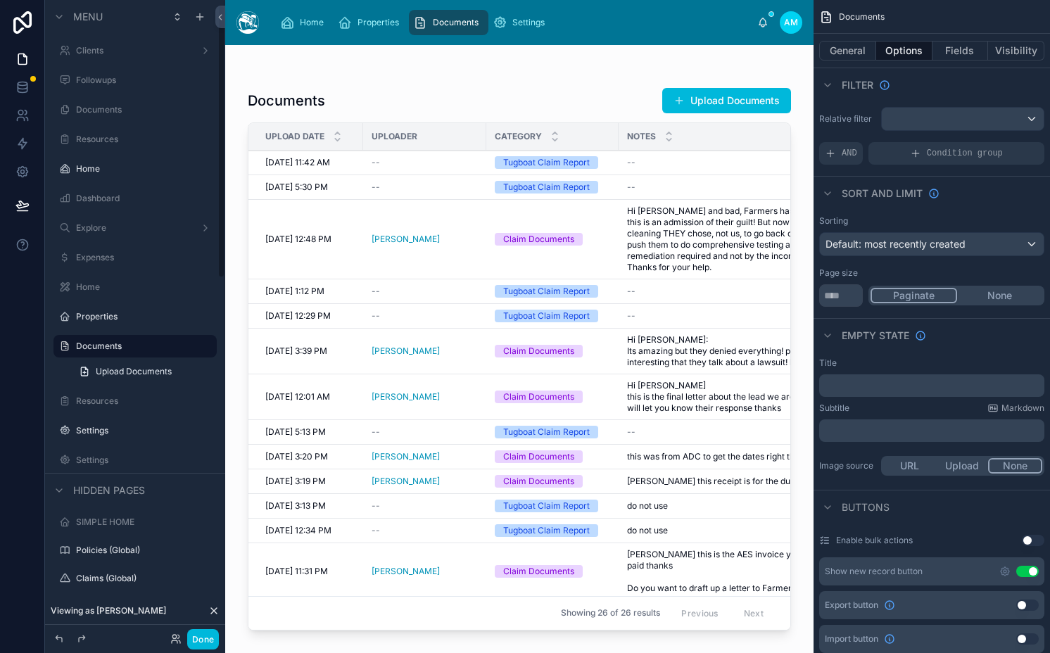
scroll to position [13, 0]
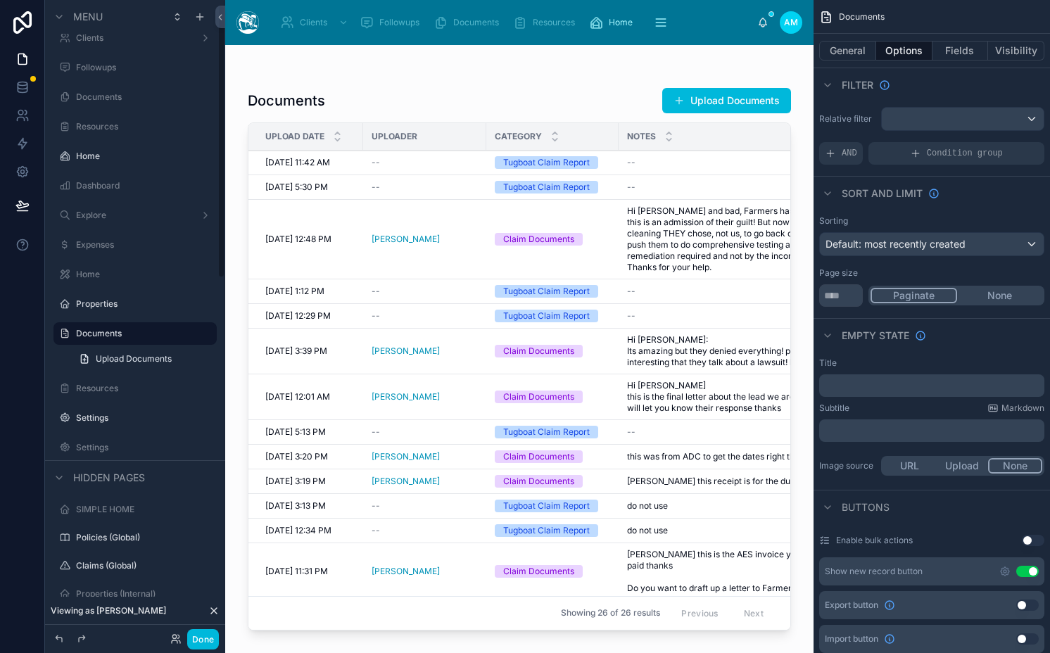
click at [609, 218] on div at bounding box center [519, 340] width 588 height 591
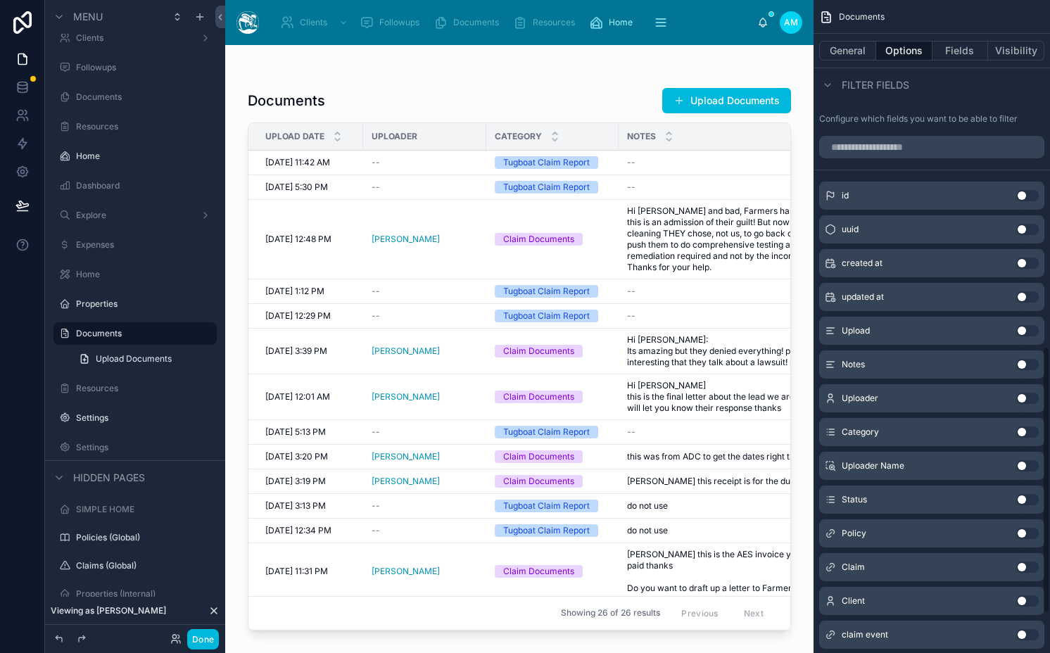
scroll to position [941, 0]
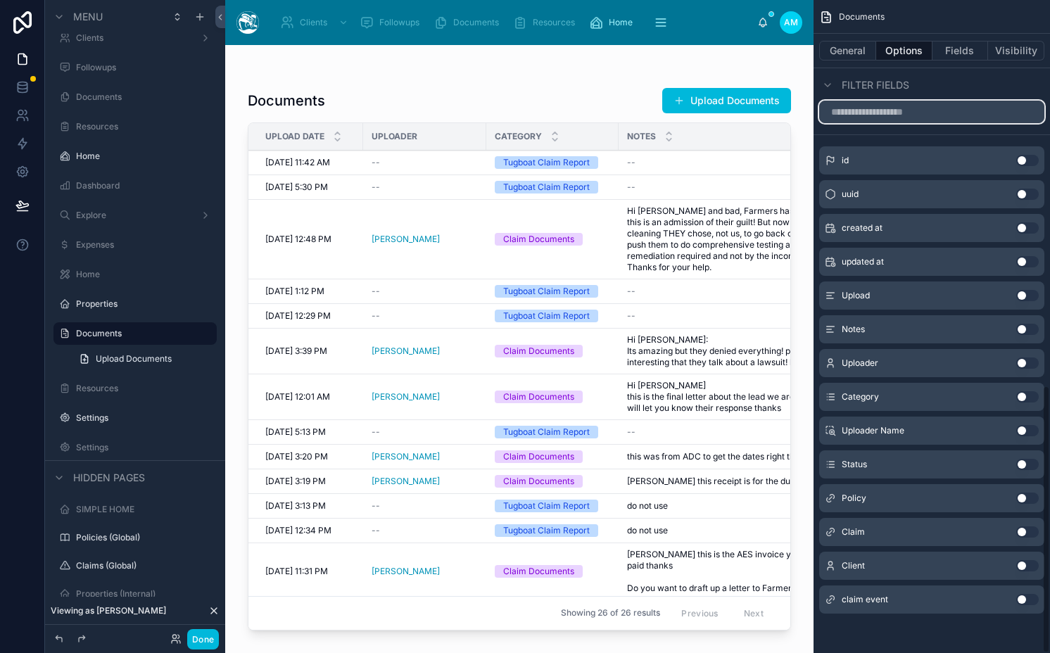
click at [915, 112] on input "scrollable content" at bounding box center [931, 112] width 225 height 23
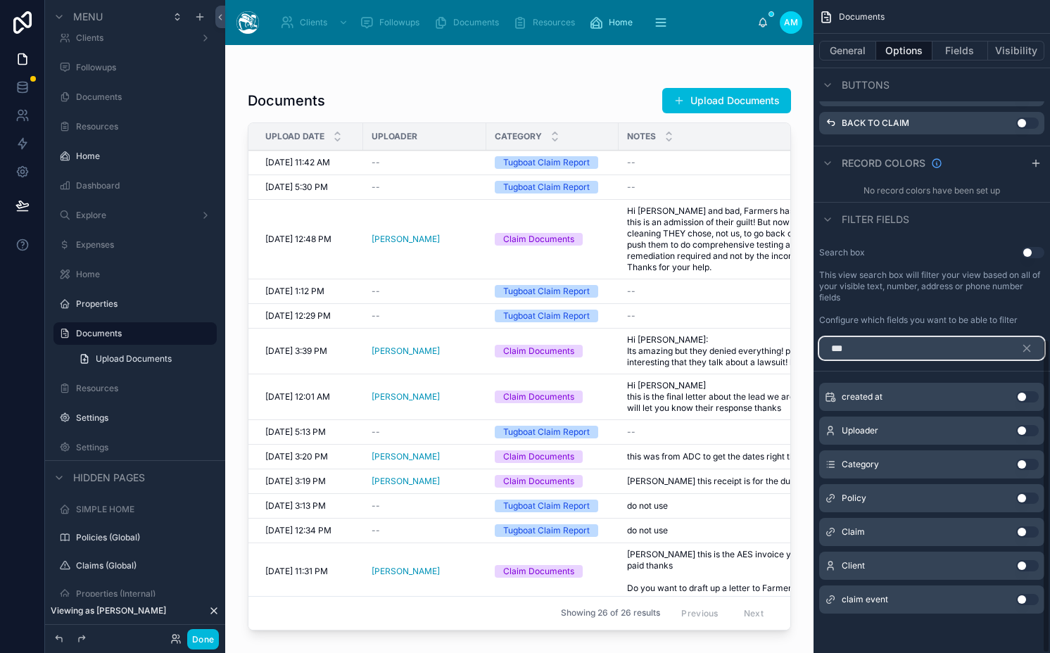
scroll to position [502, 0]
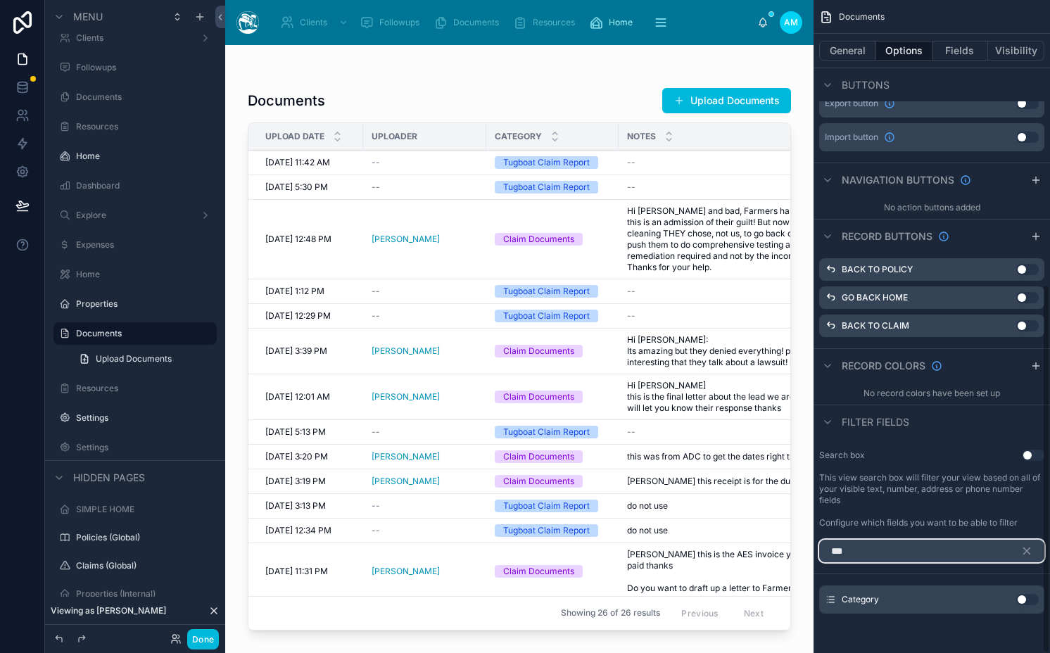
type input "***"
click at [1031, 599] on button "Use setting" at bounding box center [1027, 599] width 23 height 11
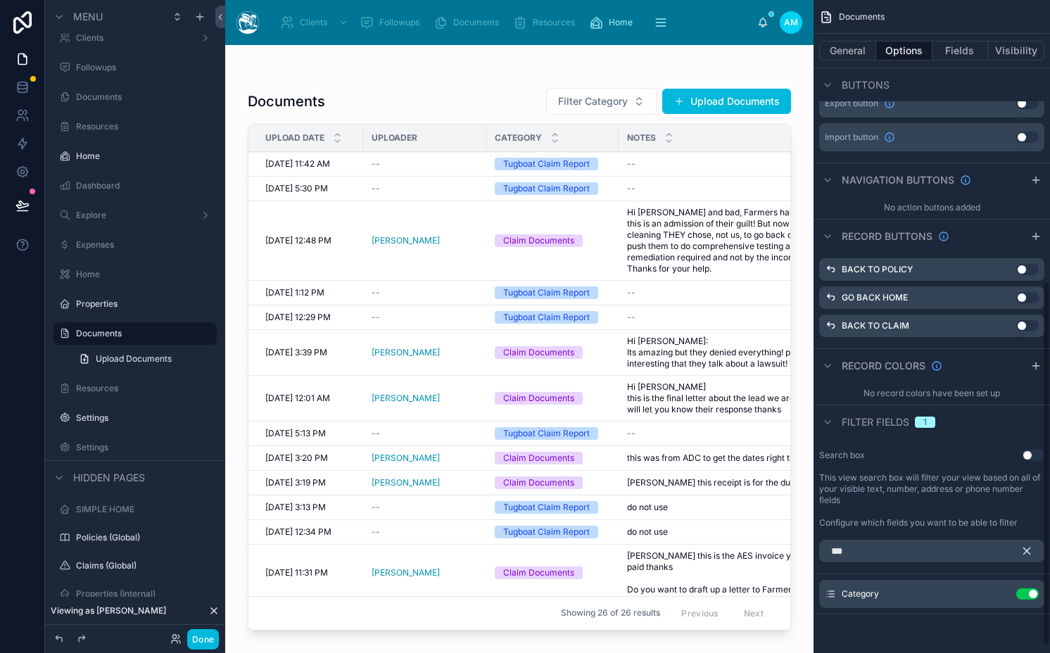
click at [1032, 550] on icon "scrollable content" at bounding box center [1026, 551] width 13 height 13
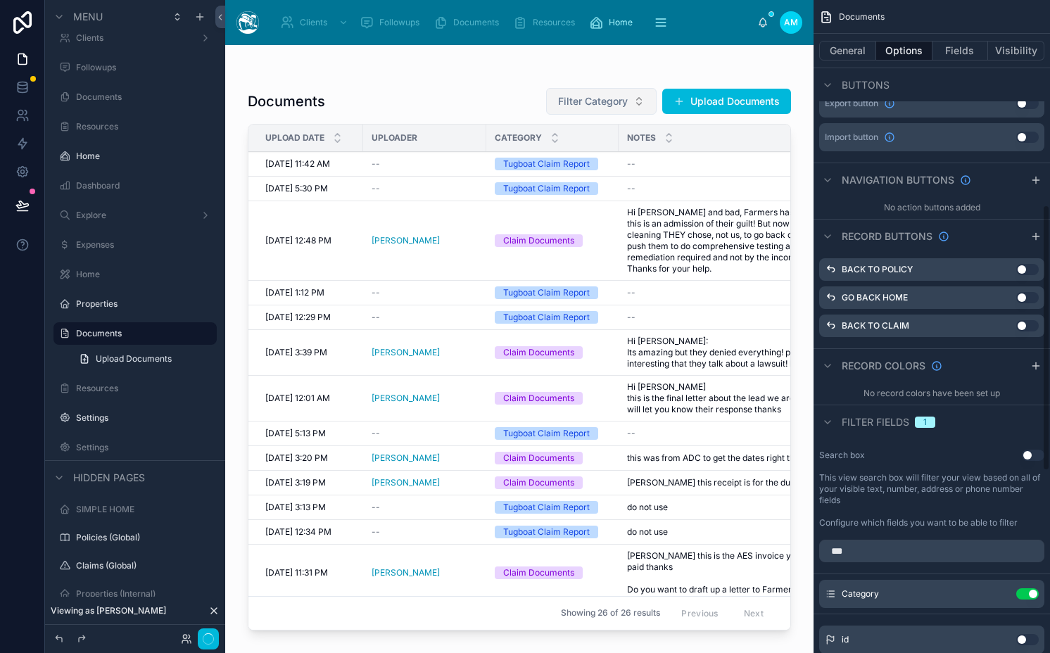
click at [604, 96] on span "Filter Category" at bounding box center [593, 101] width 70 height 14
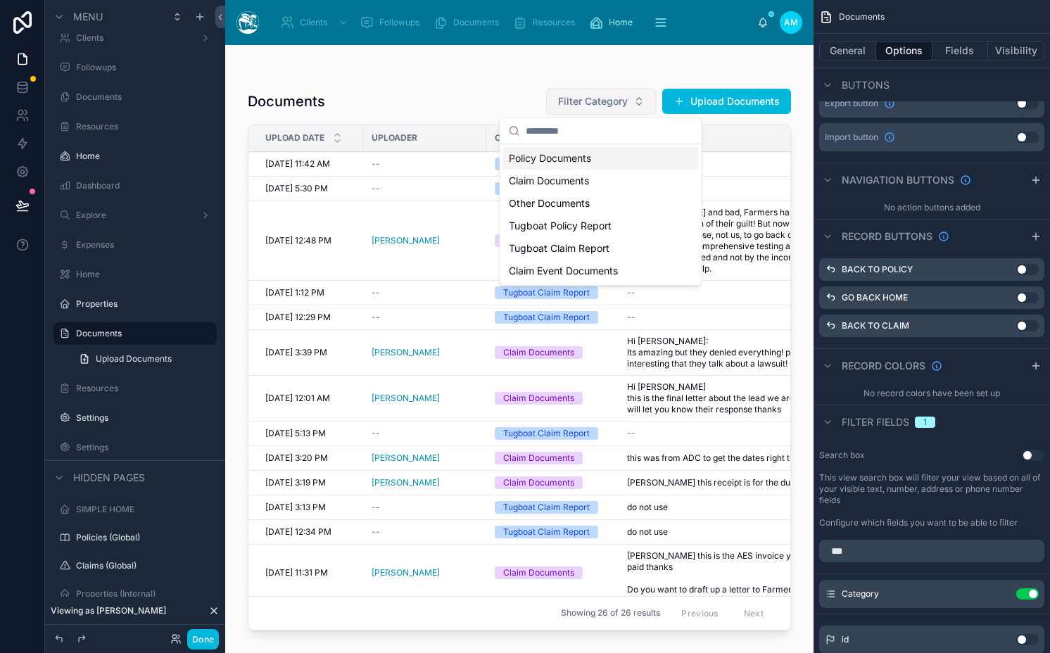
click at [604, 96] on span "Filter Category" at bounding box center [593, 101] width 70 height 14
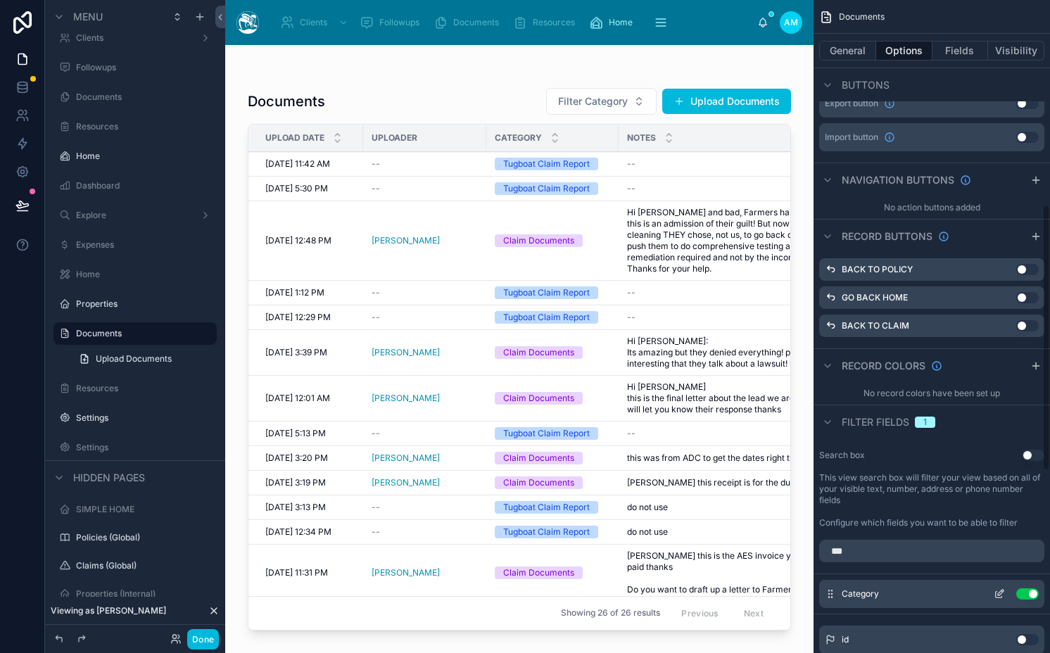
click at [1024, 594] on button "Use setting" at bounding box center [1027, 593] width 23 height 11
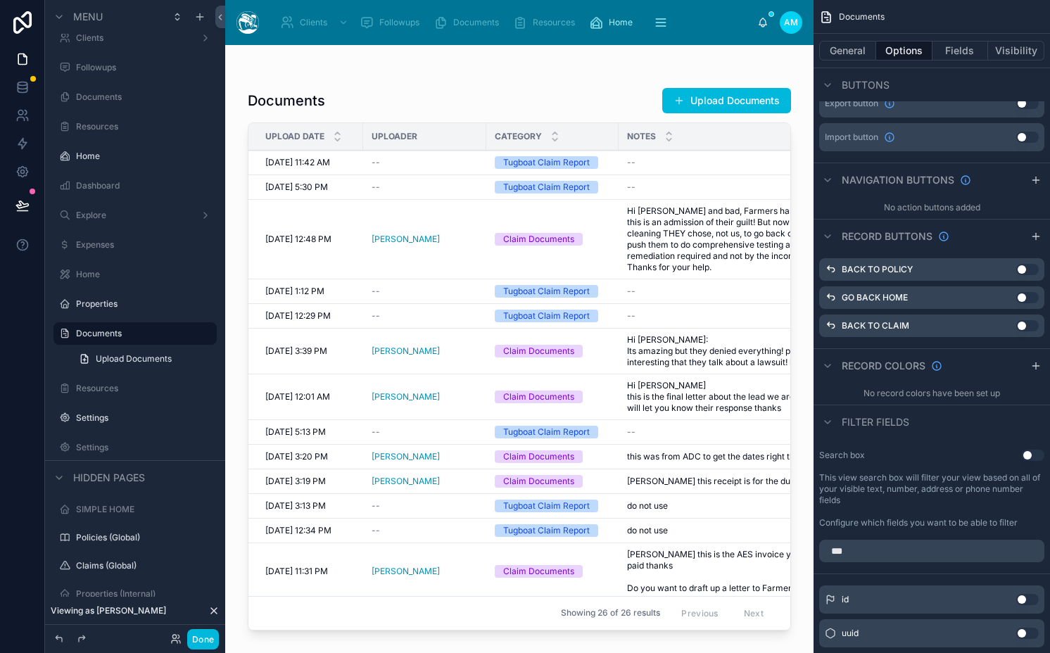
click at [200, 647] on button "Done" at bounding box center [203, 639] width 32 height 20
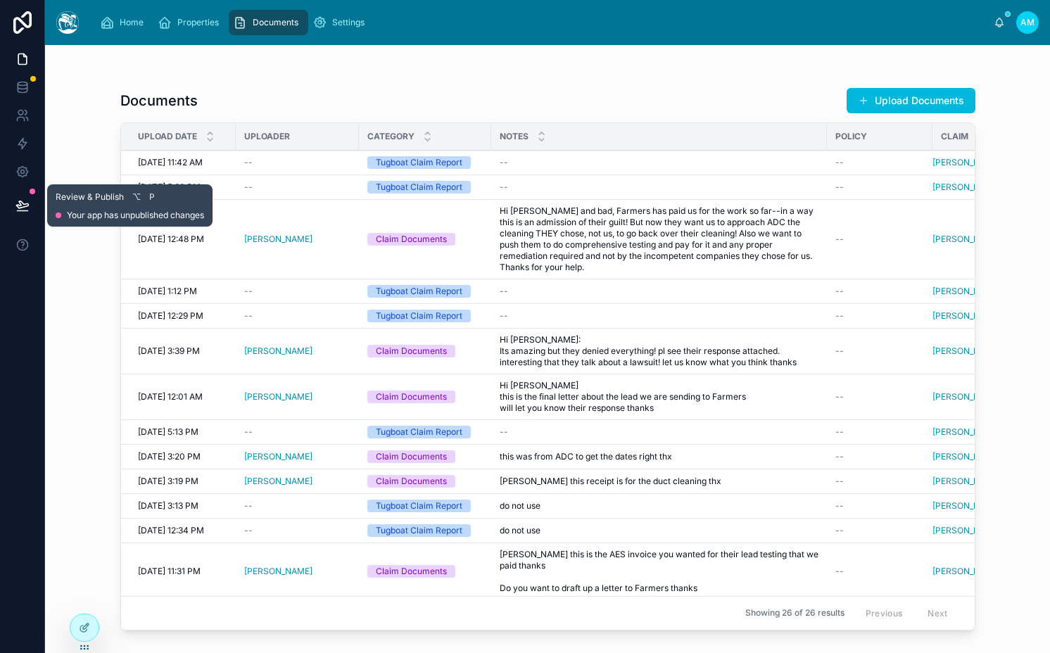
click at [25, 200] on icon at bounding box center [22, 205] width 14 height 14
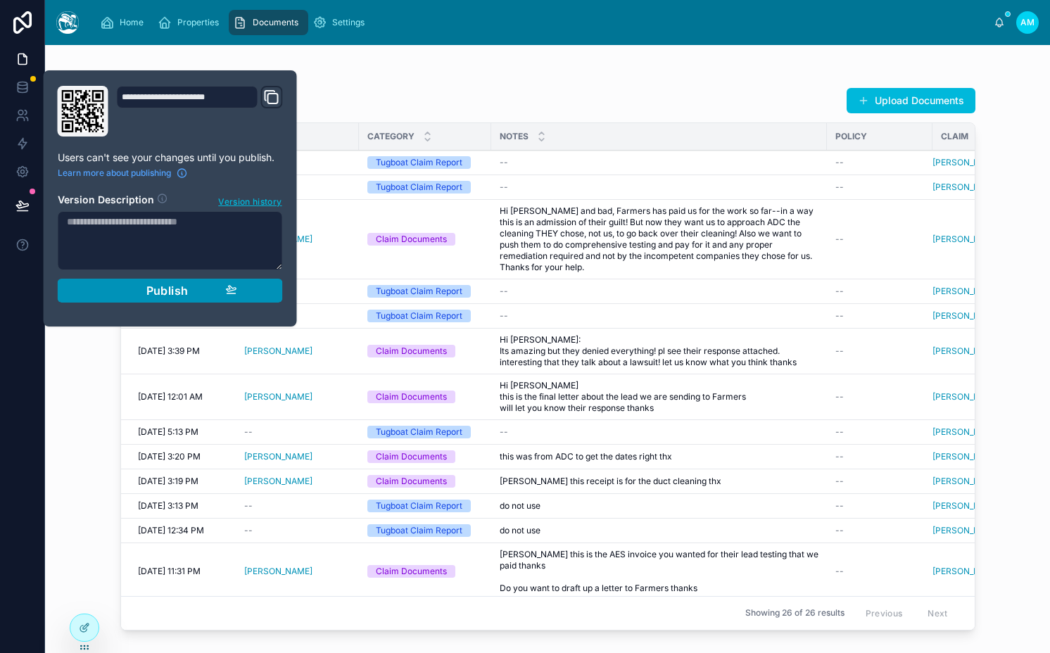
click at [185, 284] on span "Publish" at bounding box center [167, 291] width 42 height 14
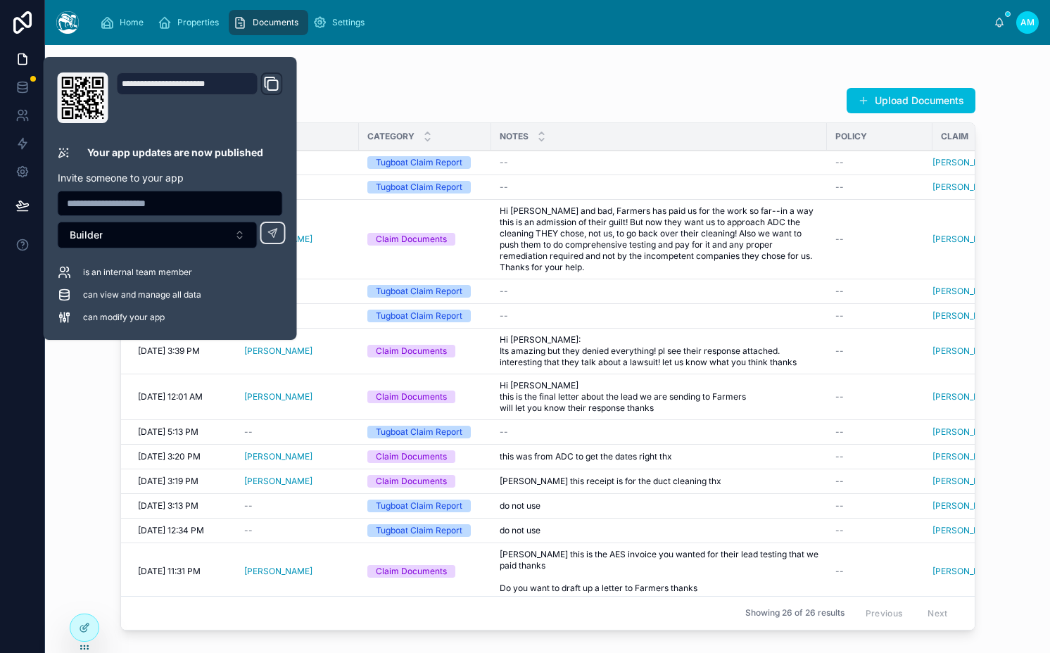
click at [362, 63] on div "Documents Upload Documents Upload Date Uploader Category Notes Policy Claim 10/…" at bounding box center [548, 340] width 900 height 591
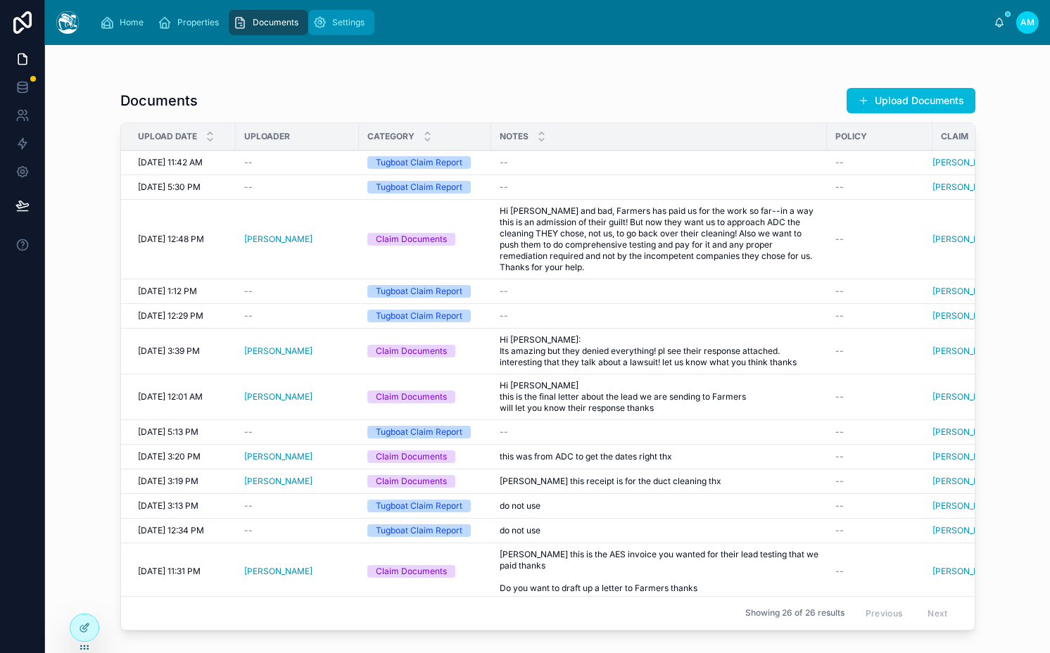
click at [349, 25] on span "Settings" at bounding box center [348, 22] width 32 height 11
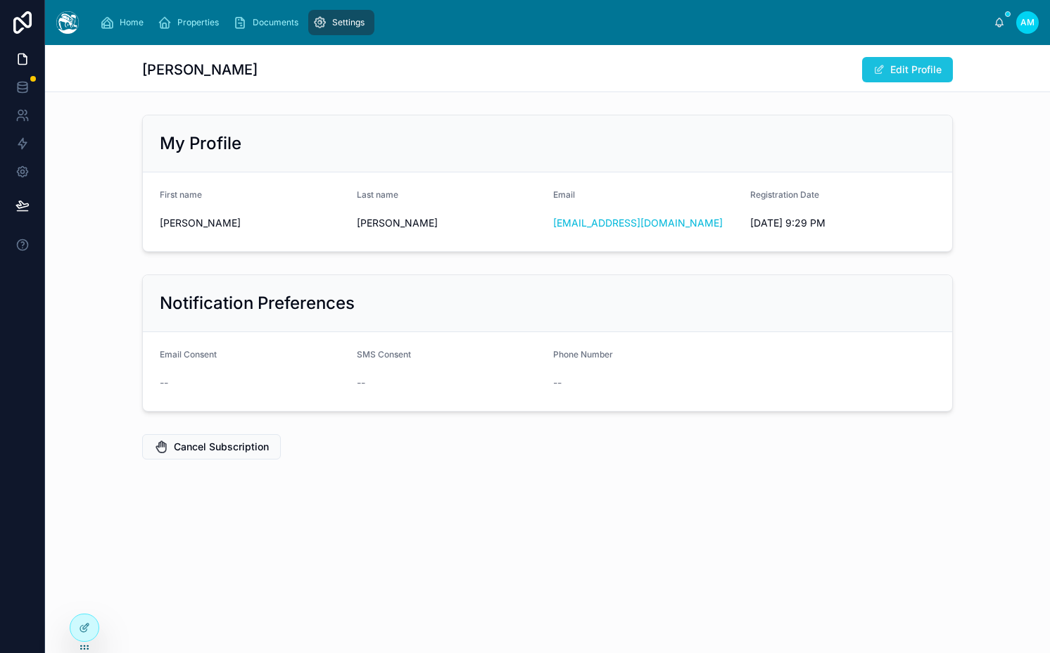
click at [884, 71] on span at bounding box center [878, 69] width 11 height 11
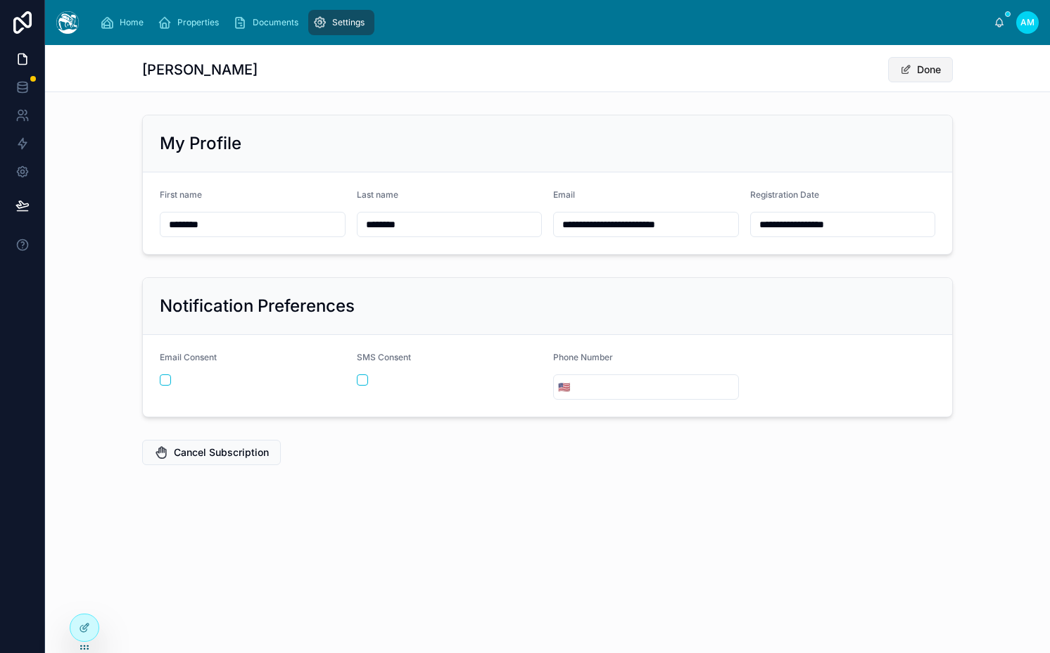
click at [901, 71] on span at bounding box center [905, 69] width 11 height 11
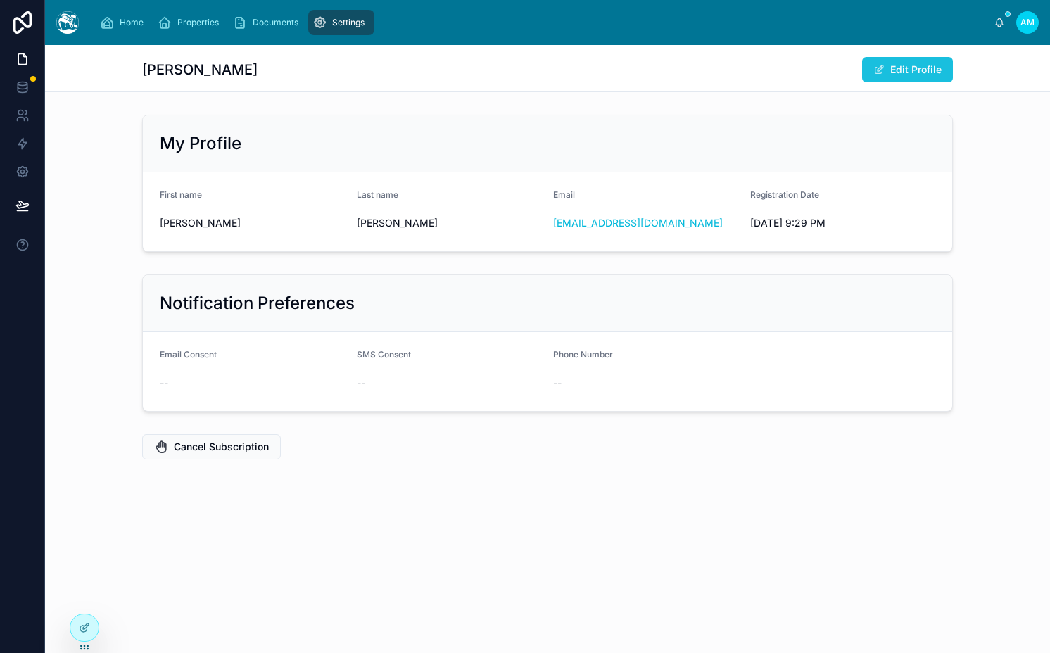
click at [901, 71] on button "Edit Profile" at bounding box center [907, 69] width 91 height 25
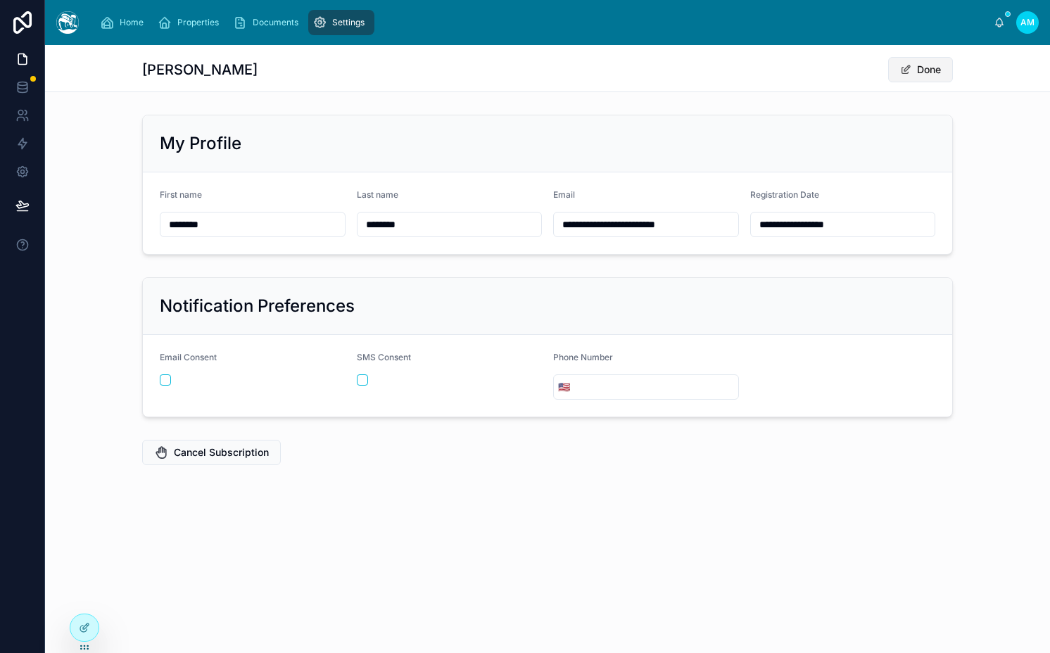
click at [901, 71] on span at bounding box center [905, 69] width 11 height 11
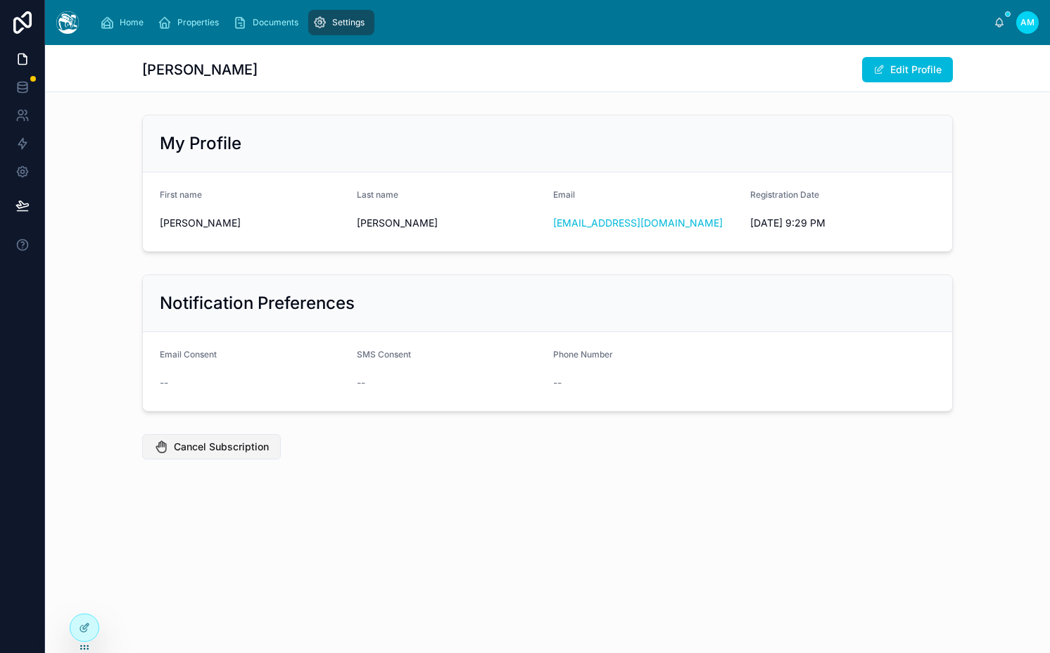
click at [210, 450] on span "Cancel Subscription" at bounding box center [221, 447] width 95 height 14
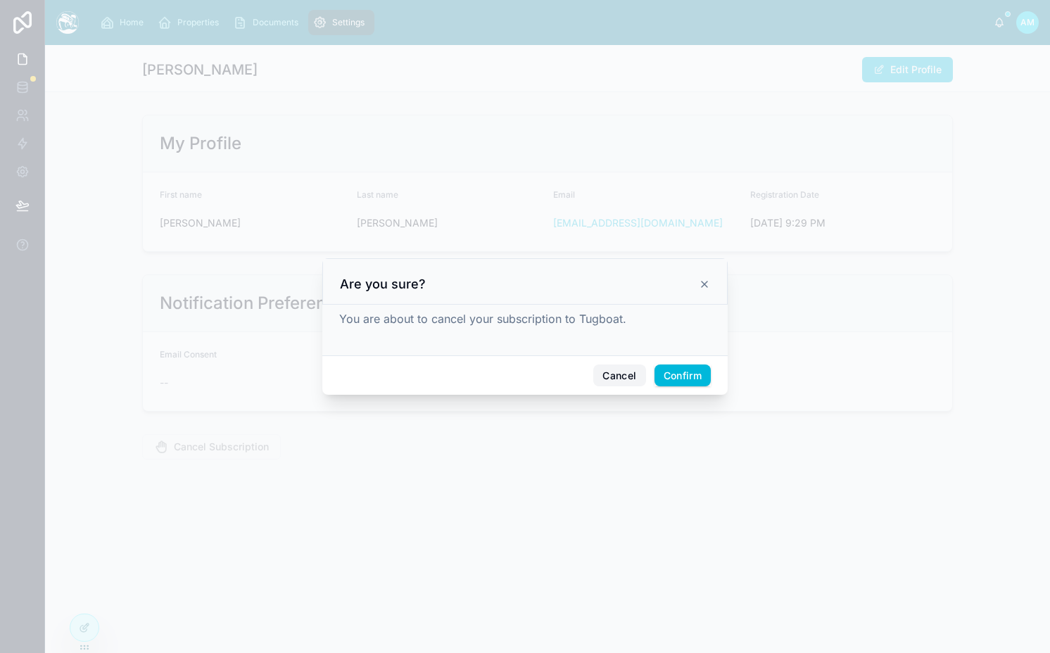
click at [610, 373] on button "Cancel" at bounding box center [619, 375] width 52 height 23
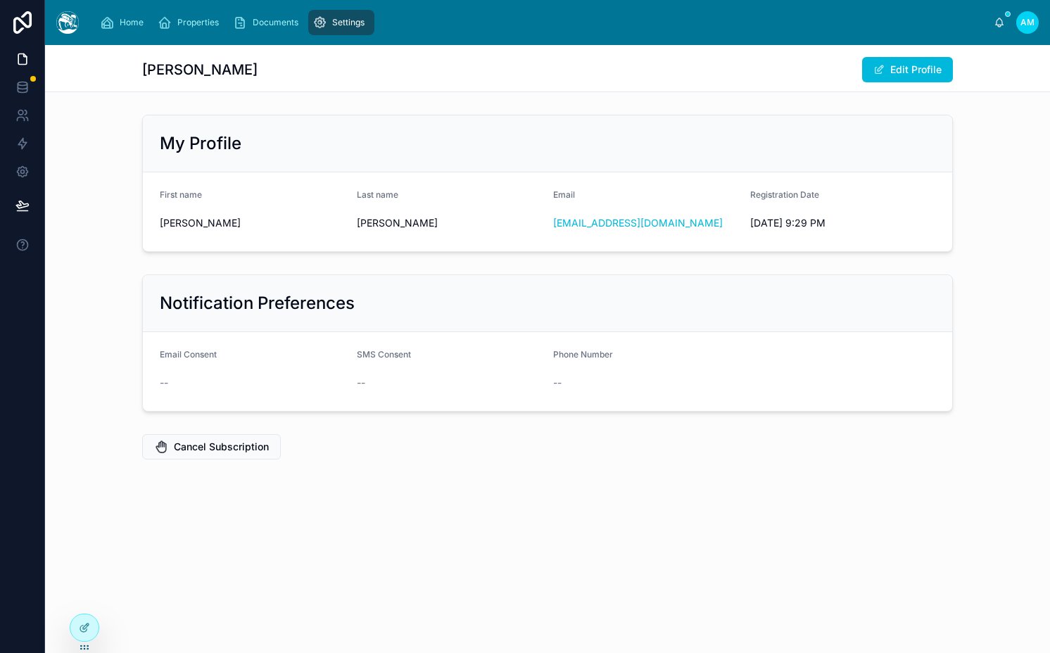
click at [329, 170] on div "My Profile" at bounding box center [547, 143] width 809 height 57
click at [361, 20] on span "Settings" at bounding box center [348, 22] width 32 height 11
click at [243, 454] on button "Cancel Subscription" at bounding box center [211, 446] width 139 height 25
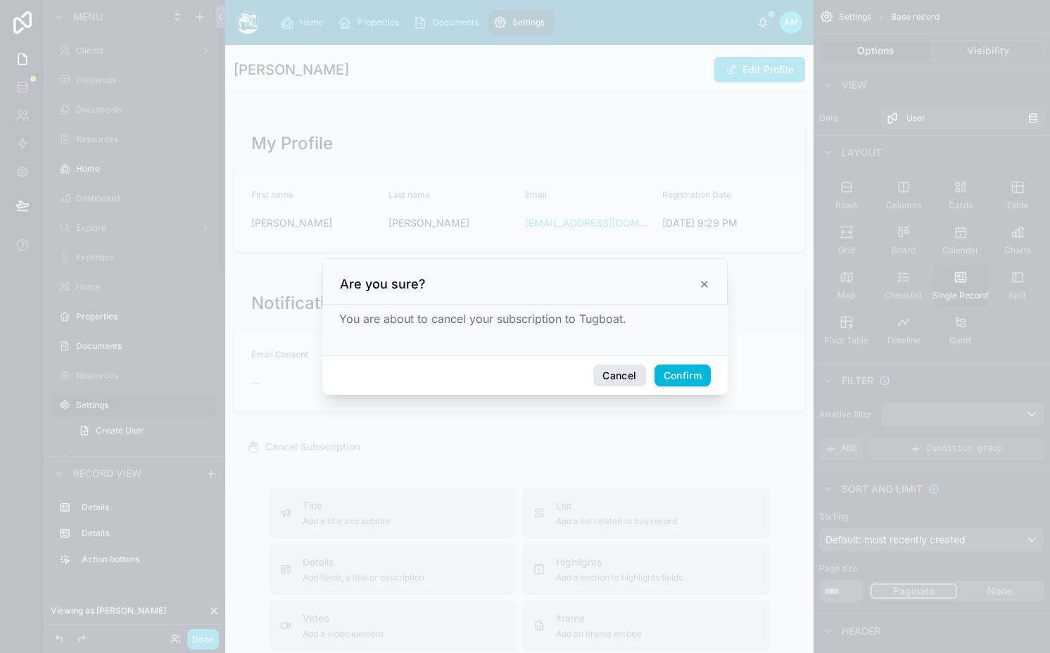
scroll to position [72, 0]
click at [611, 376] on button "Cancel" at bounding box center [619, 375] width 52 height 23
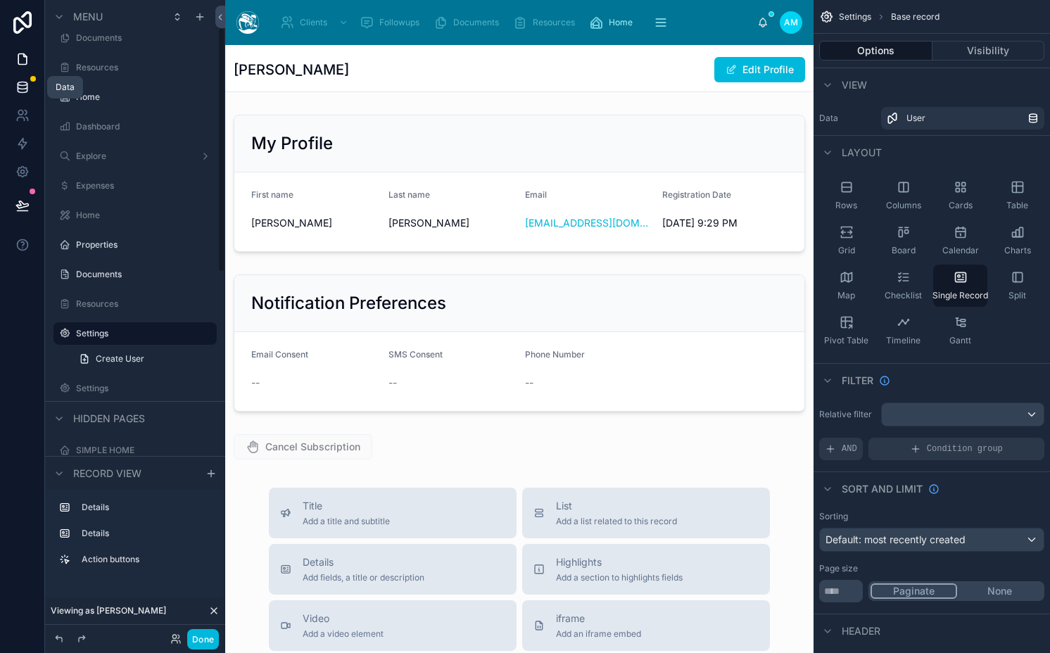
click at [24, 77] on link at bounding box center [22, 87] width 44 height 28
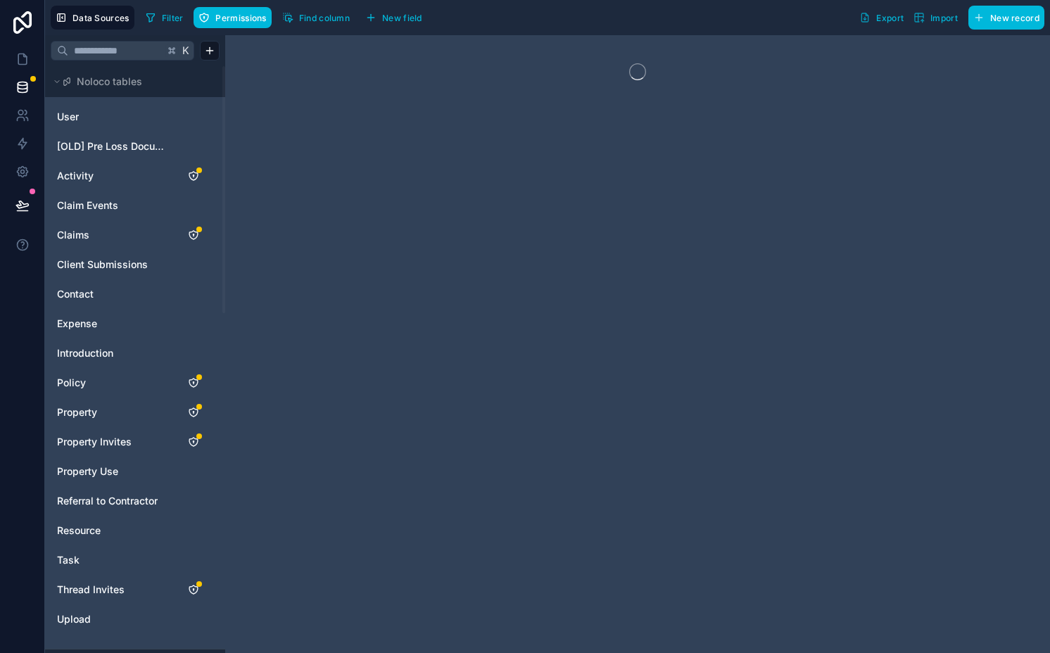
click at [319, 18] on span "Find column" at bounding box center [324, 18] width 51 height 11
click at [99, 116] on link "User" at bounding box center [114, 117] width 114 height 14
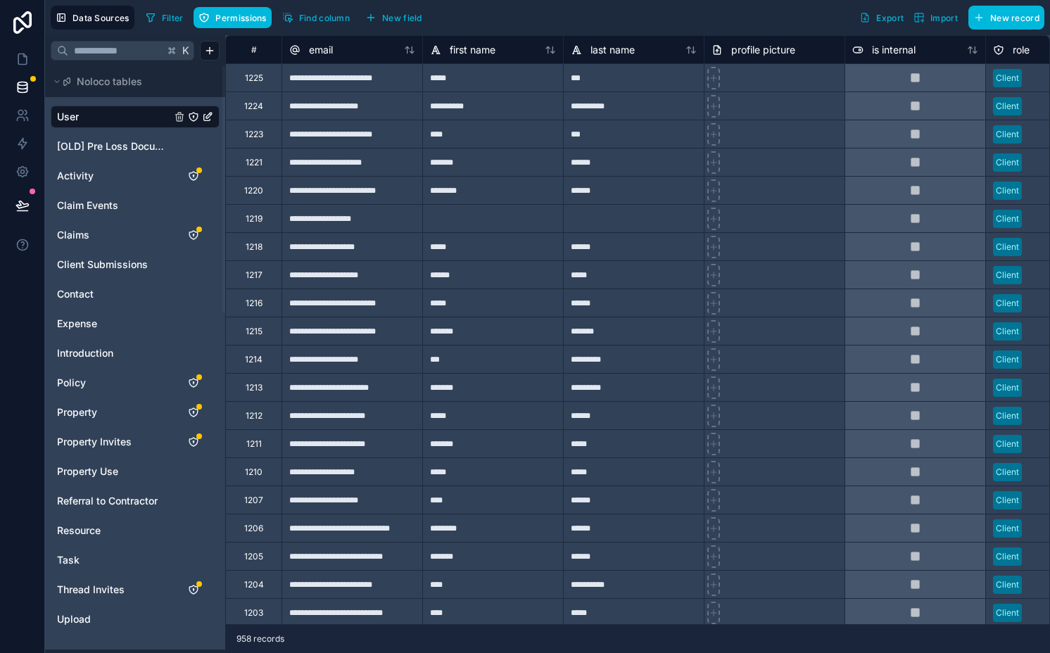
click at [313, 16] on span "Find column" at bounding box center [324, 18] width 51 height 11
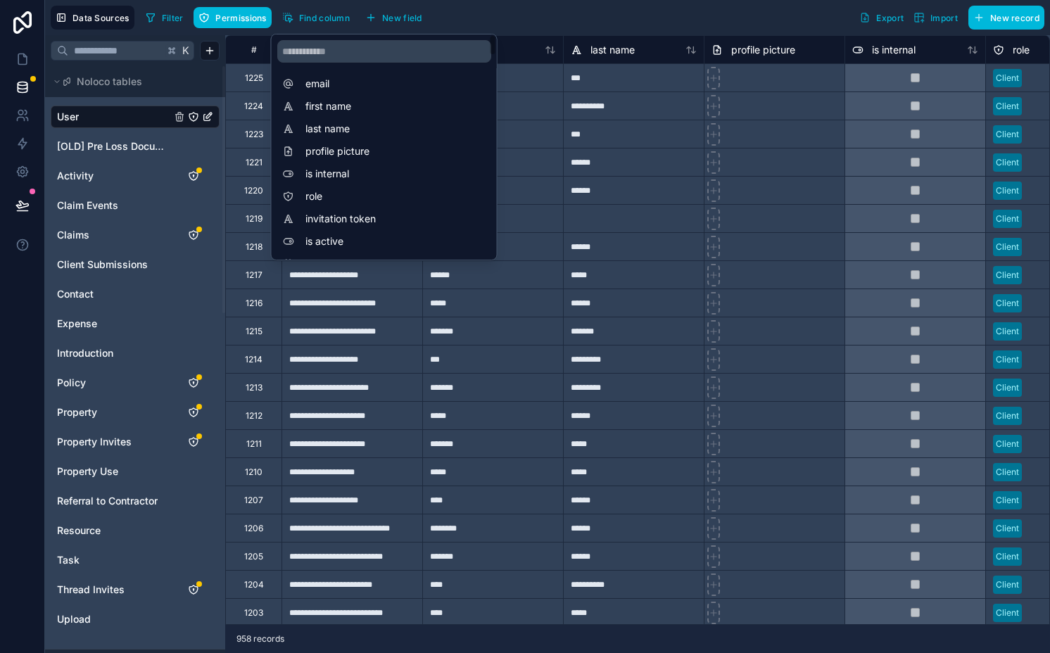
click at [391, 15] on span "New field" at bounding box center [402, 18] width 40 height 11
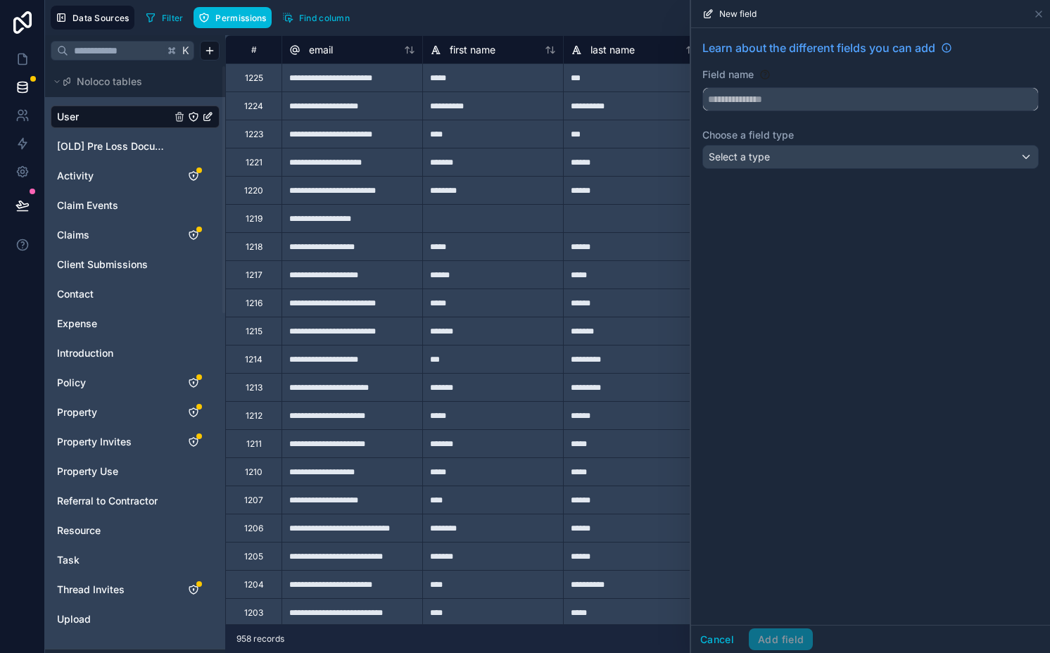
click at [728, 103] on input "text" at bounding box center [870, 99] width 335 height 23
type input "**********"
click at [740, 152] on span "Select a type" at bounding box center [739, 157] width 61 height 12
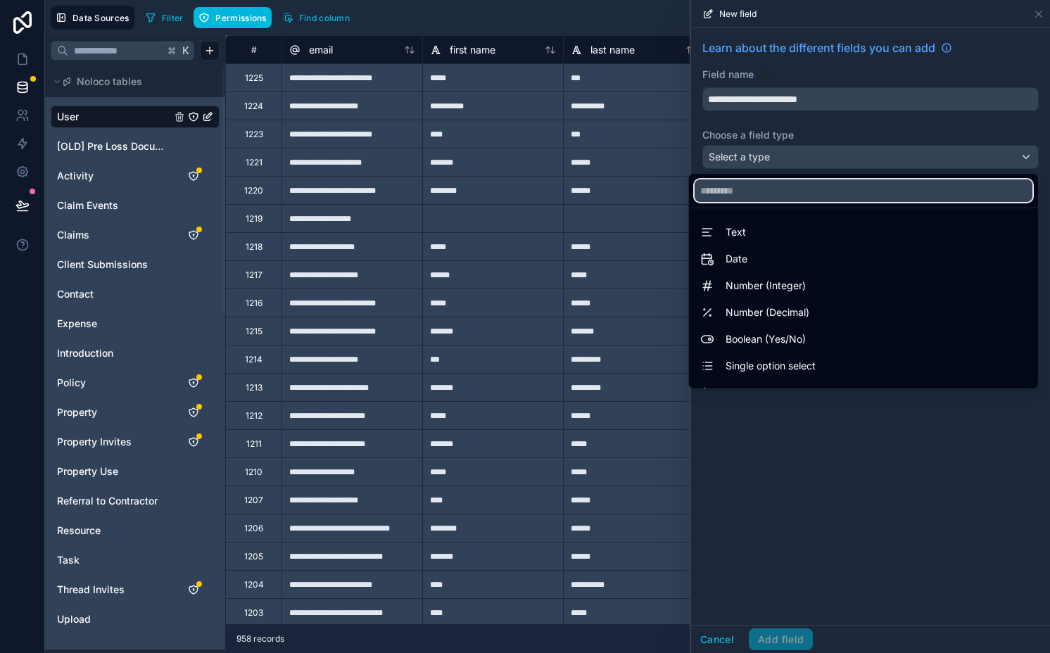
click at [751, 187] on input "text" at bounding box center [863, 190] width 338 height 23
type input "**"
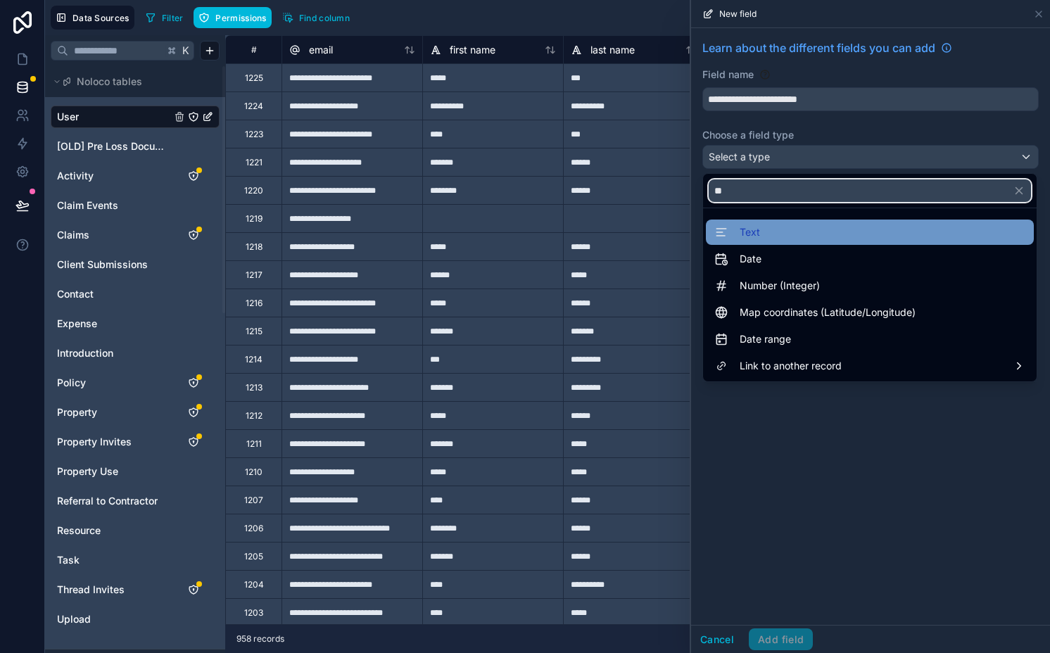
type input "**"
click at [761, 236] on div "Text" at bounding box center [869, 232] width 311 height 17
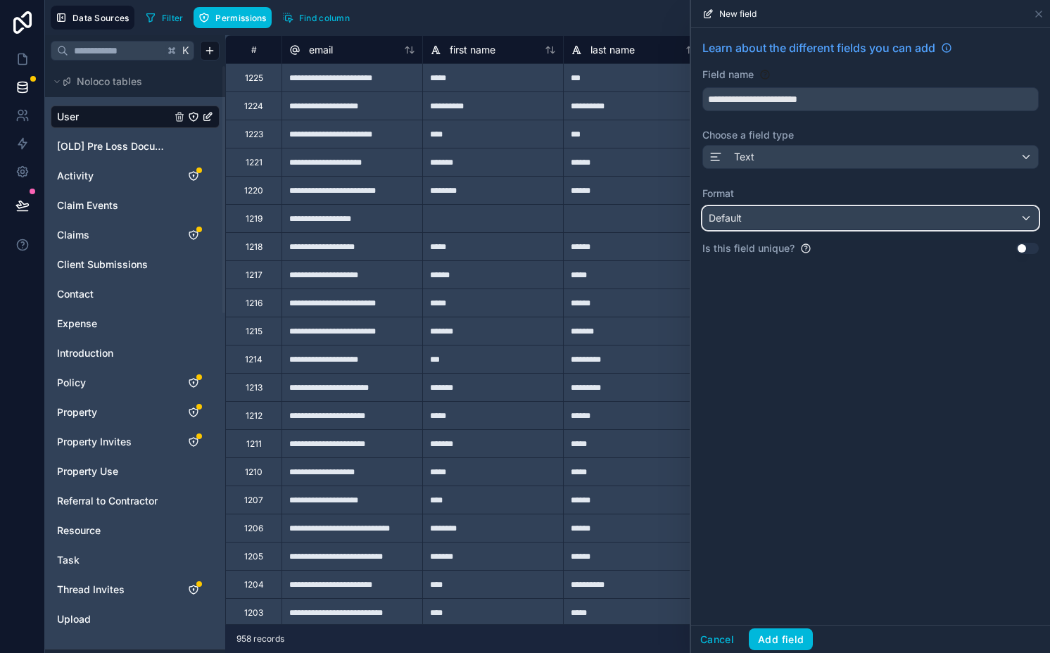
click at [766, 218] on div "Default" at bounding box center [870, 218] width 335 height 23
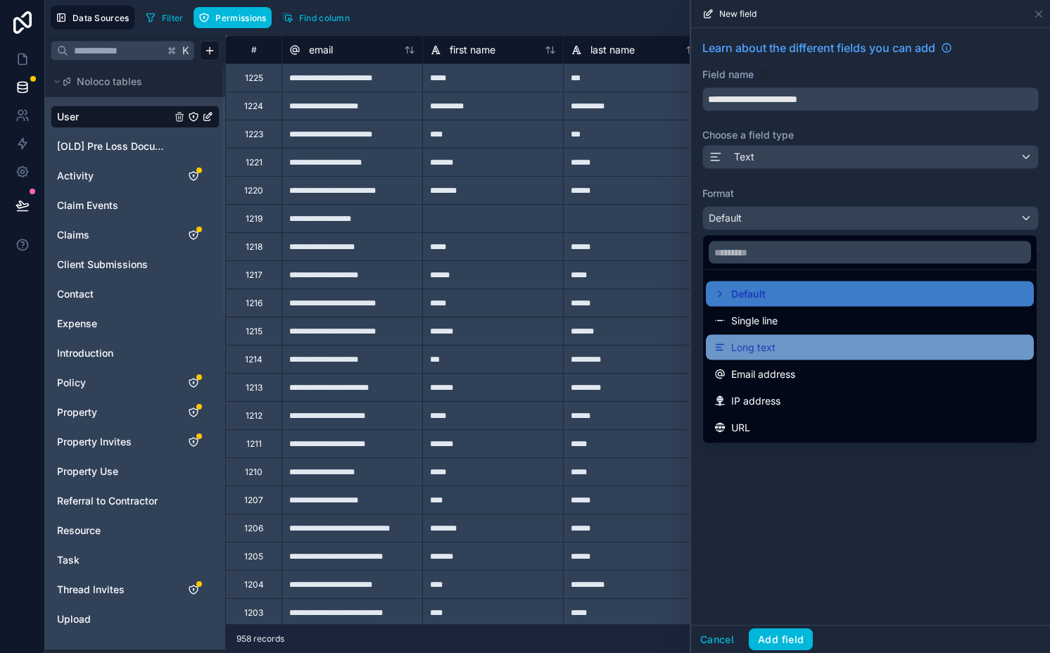
click at [767, 345] on span "Long text" at bounding box center [753, 347] width 44 height 17
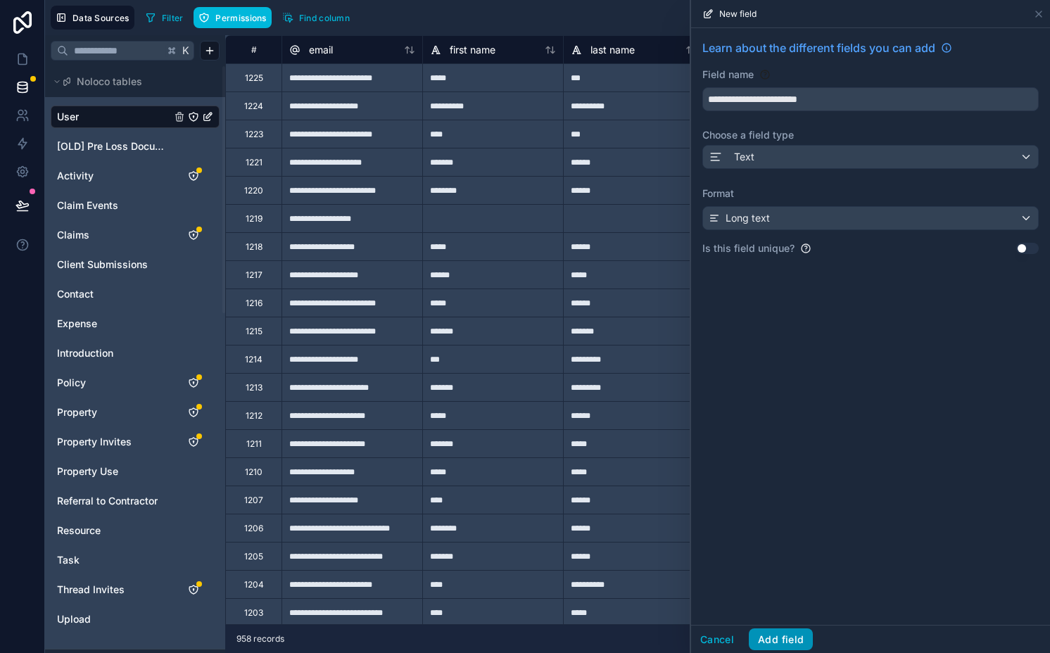
click at [792, 637] on button "Add field" at bounding box center [781, 639] width 64 height 23
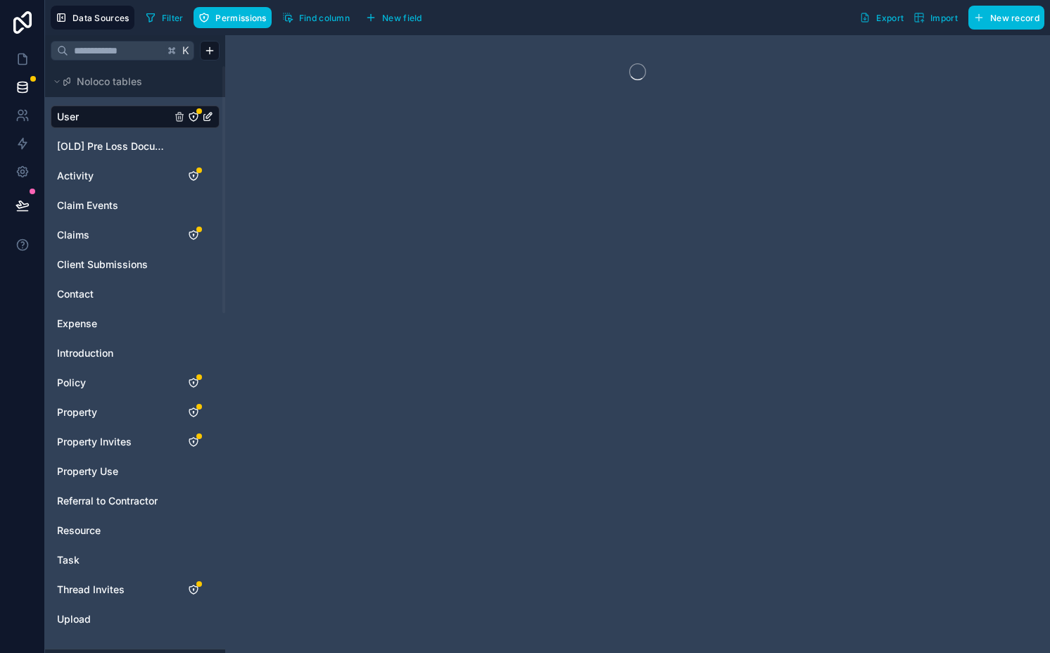
click at [192, 118] on icon "User" at bounding box center [193, 116] width 11 height 11
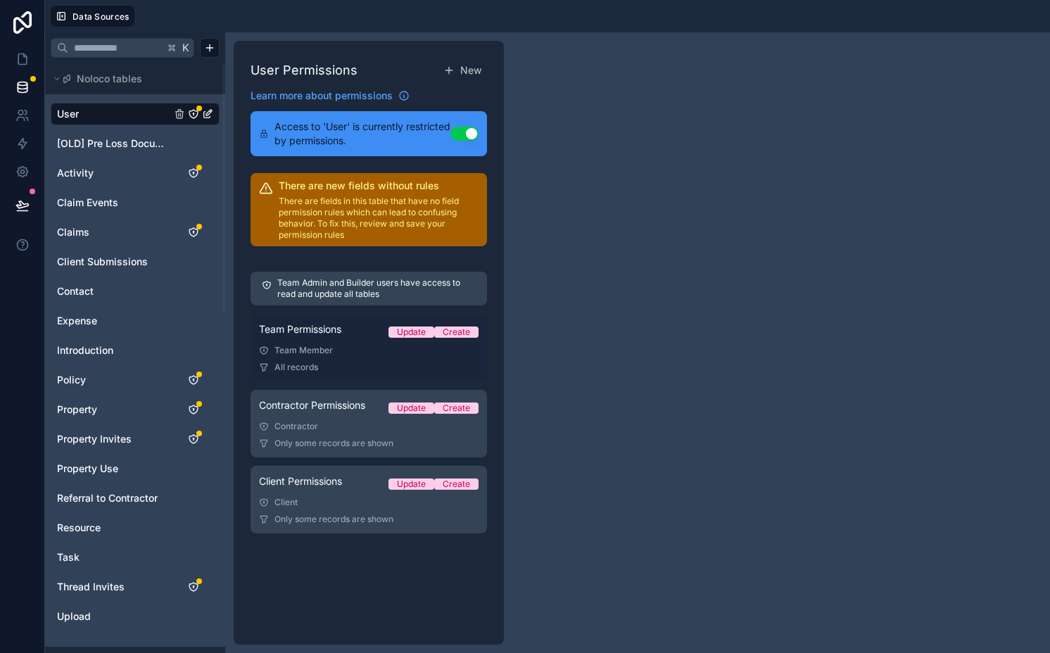
click at [307, 333] on span "Team Permissions" at bounding box center [300, 329] width 82 height 14
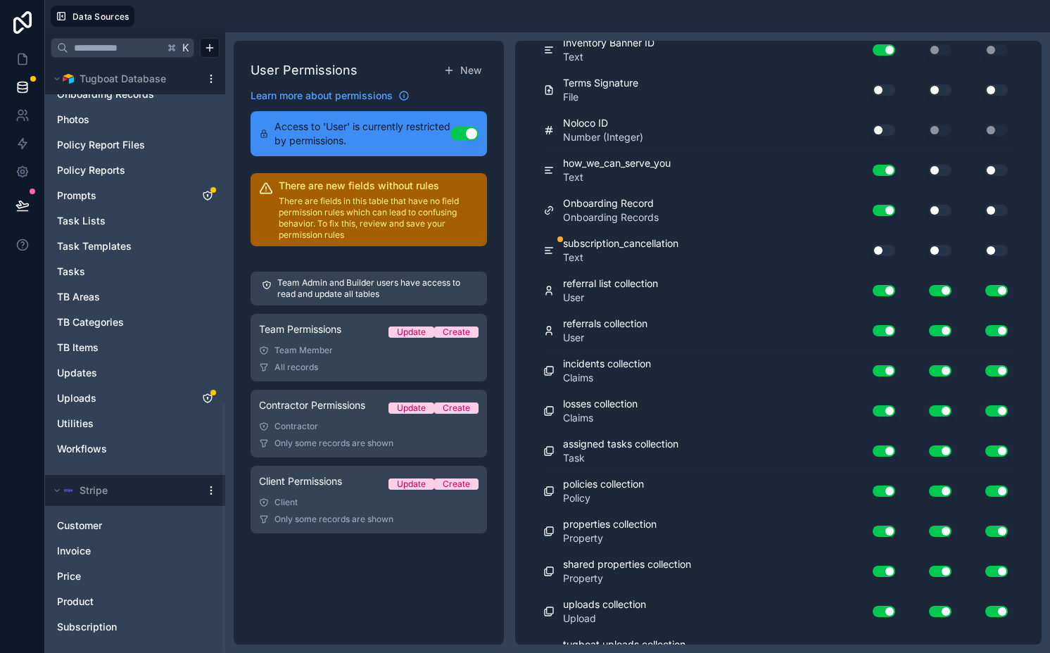
scroll to position [2783, 0]
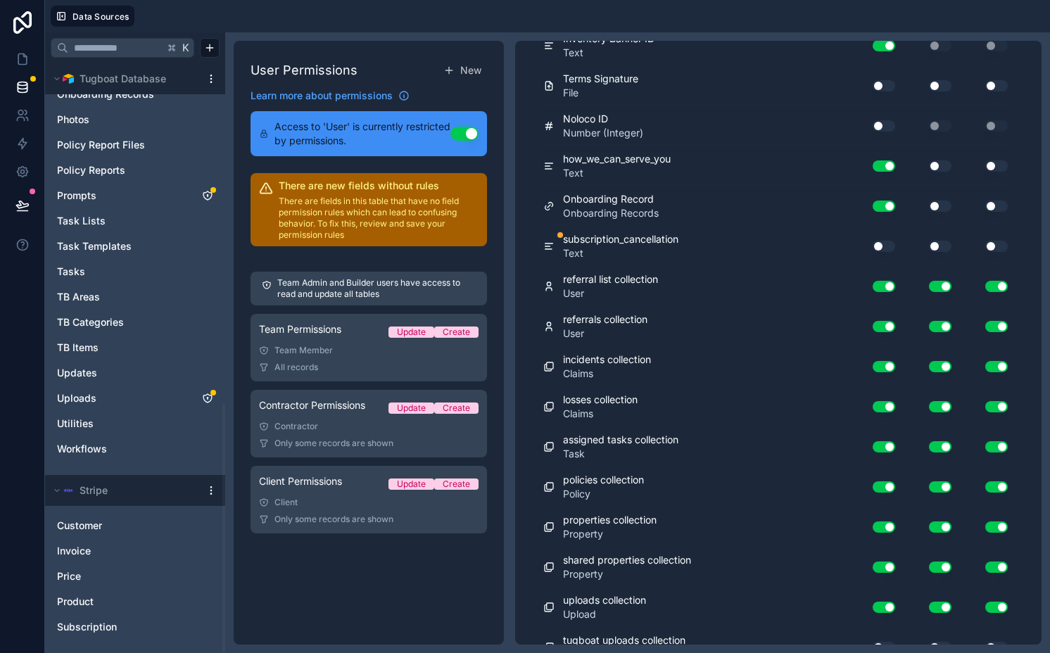
click at [873, 243] on button "Use setting" at bounding box center [884, 246] width 23 height 11
click at [929, 243] on button "Use setting" at bounding box center [940, 246] width 23 height 11
click at [985, 246] on button "Use setting" at bounding box center [996, 246] width 23 height 11
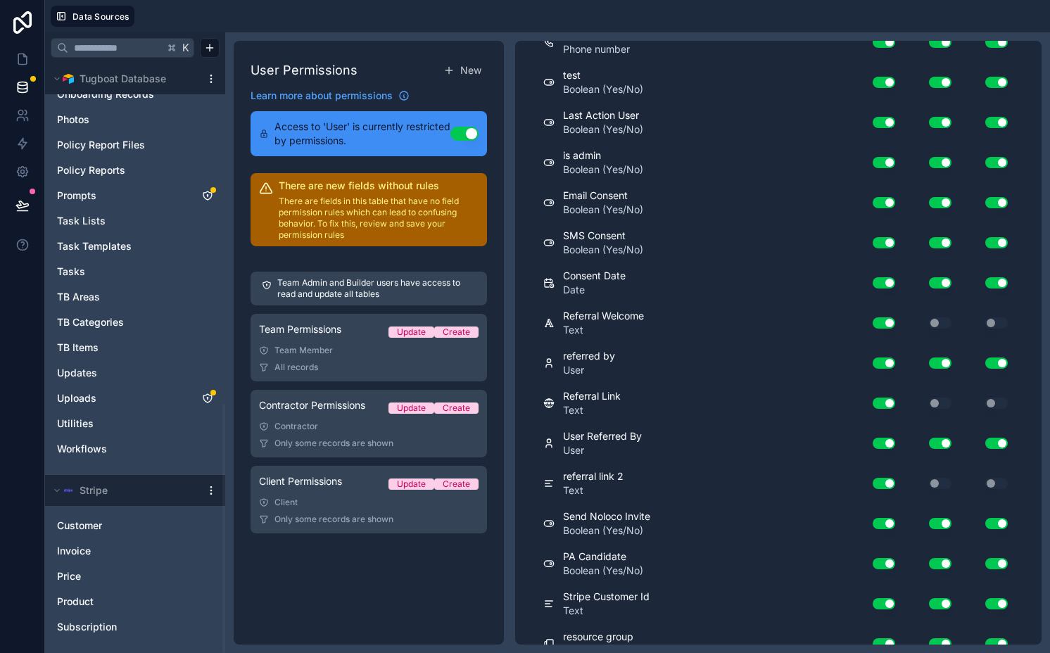
scroll to position [0, 0]
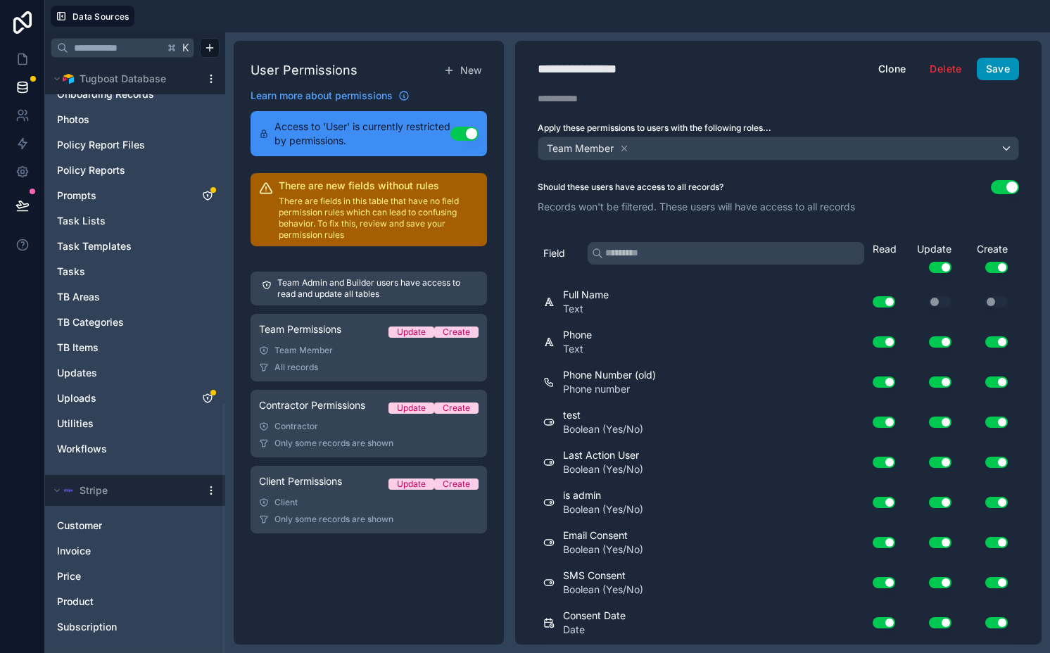
click at [981, 70] on button "Save" at bounding box center [998, 69] width 42 height 23
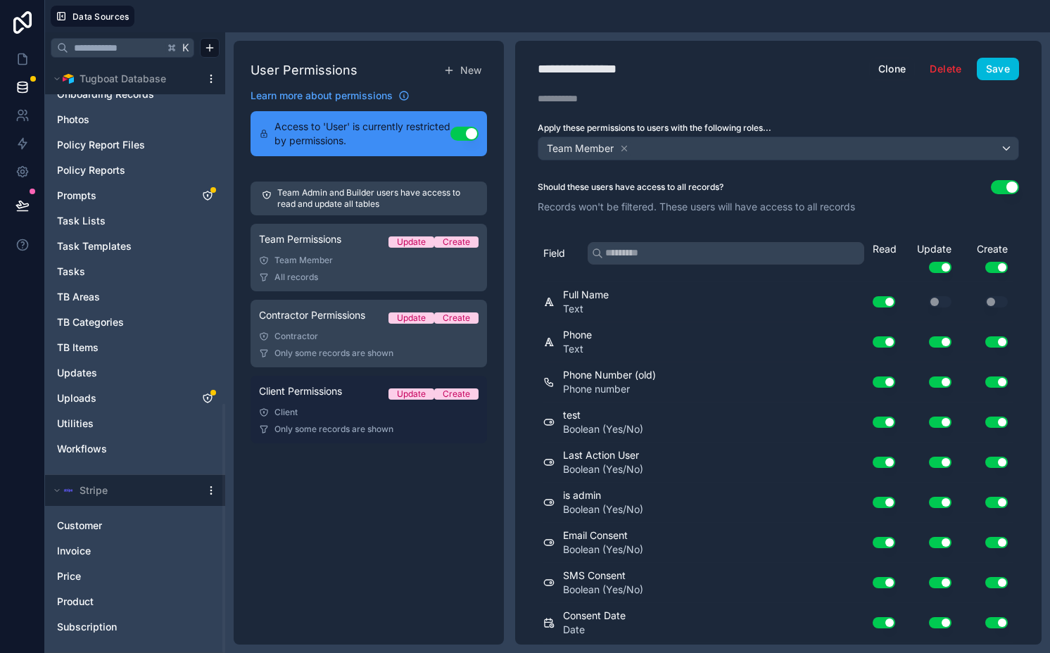
click at [343, 427] on span "Only some records are shown" at bounding box center [333, 429] width 119 height 11
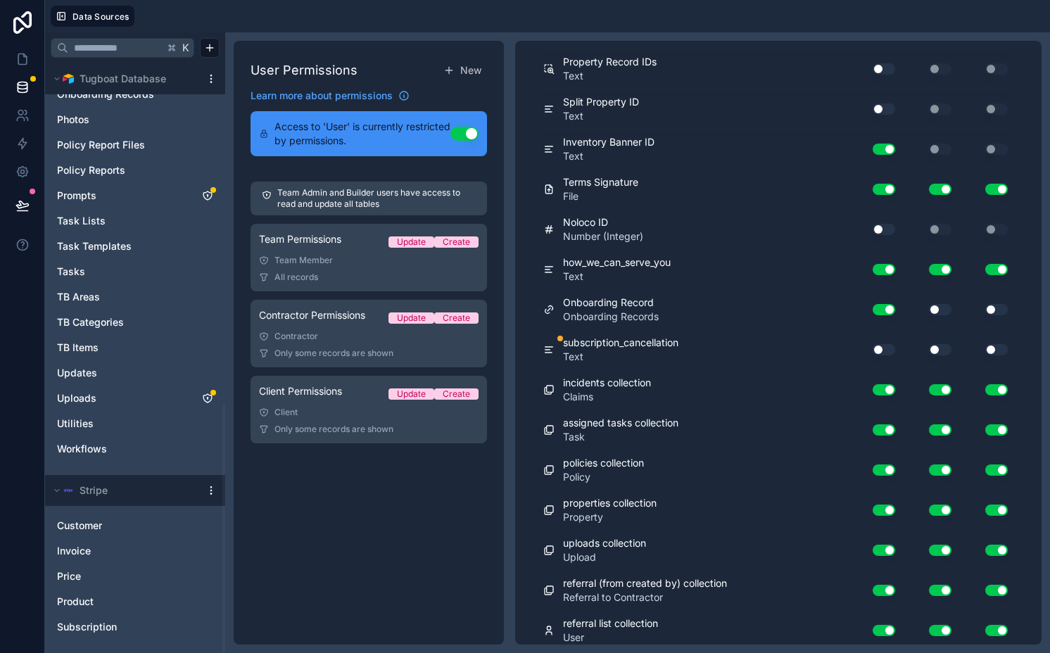
scroll to position [3399, 0]
click at [874, 346] on button "Use setting" at bounding box center [884, 350] width 23 height 11
click at [939, 346] on button "Use setting" at bounding box center [940, 350] width 23 height 11
click at [988, 350] on button "Use setting" at bounding box center [996, 350] width 23 height 11
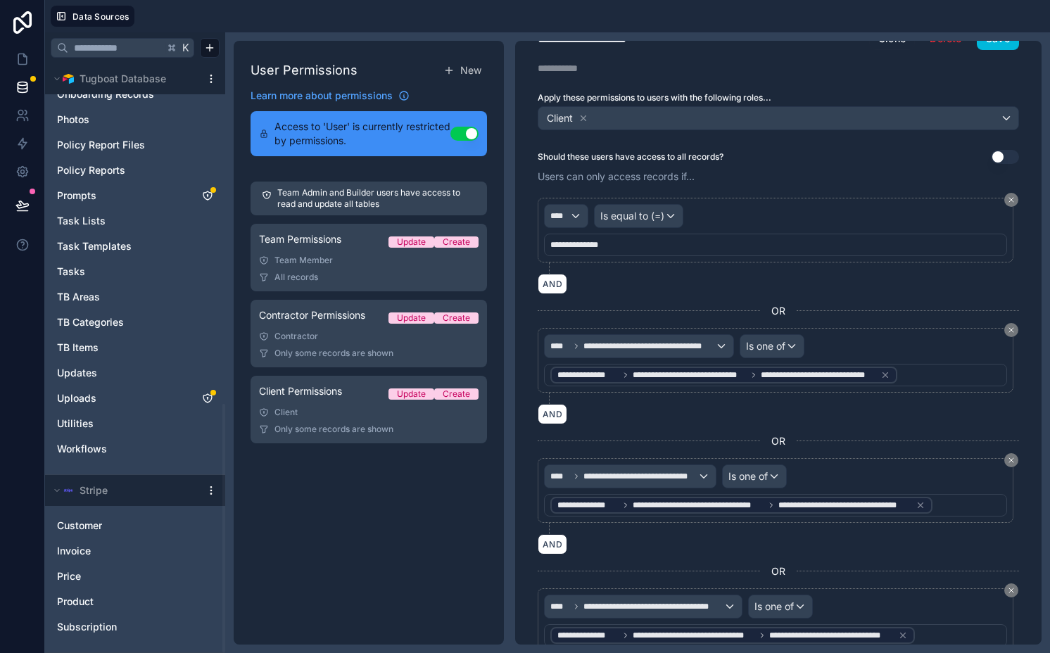
scroll to position [0, 0]
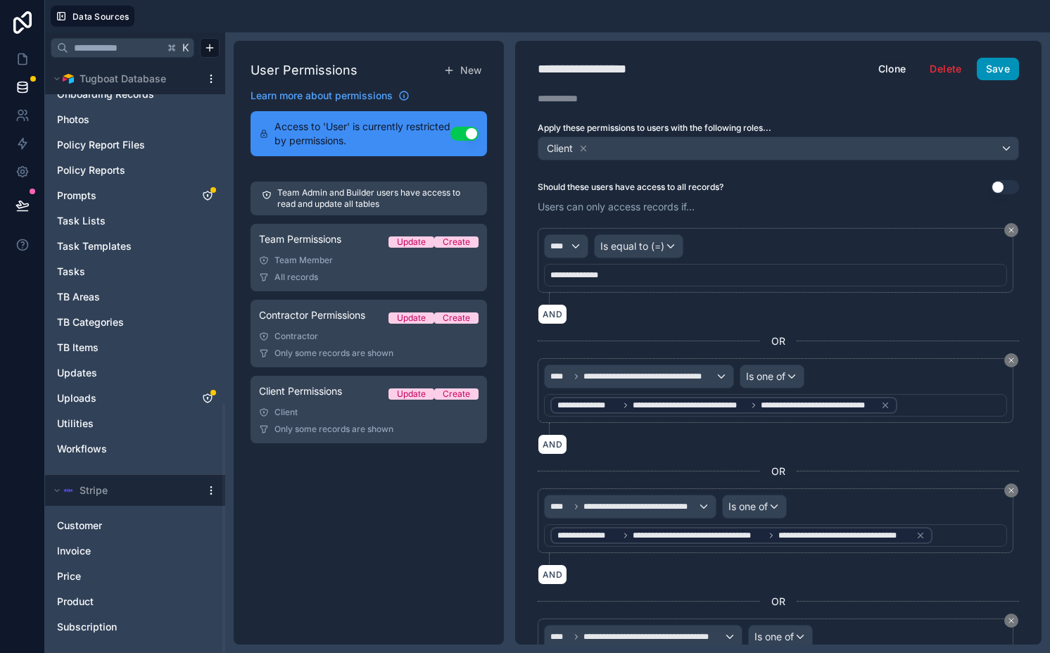
click at [982, 72] on button "Save" at bounding box center [998, 69] width 42 height 23
click at [28, 59] on icon at bounding box center [22, 59] width 14 height 14
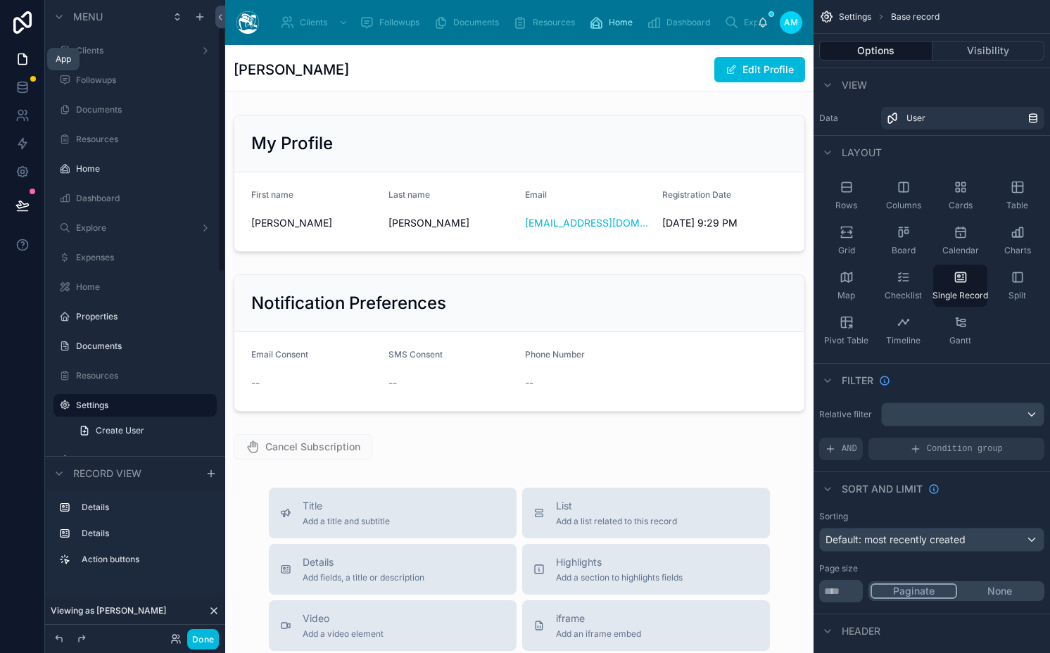
scroll to position [72, 0]
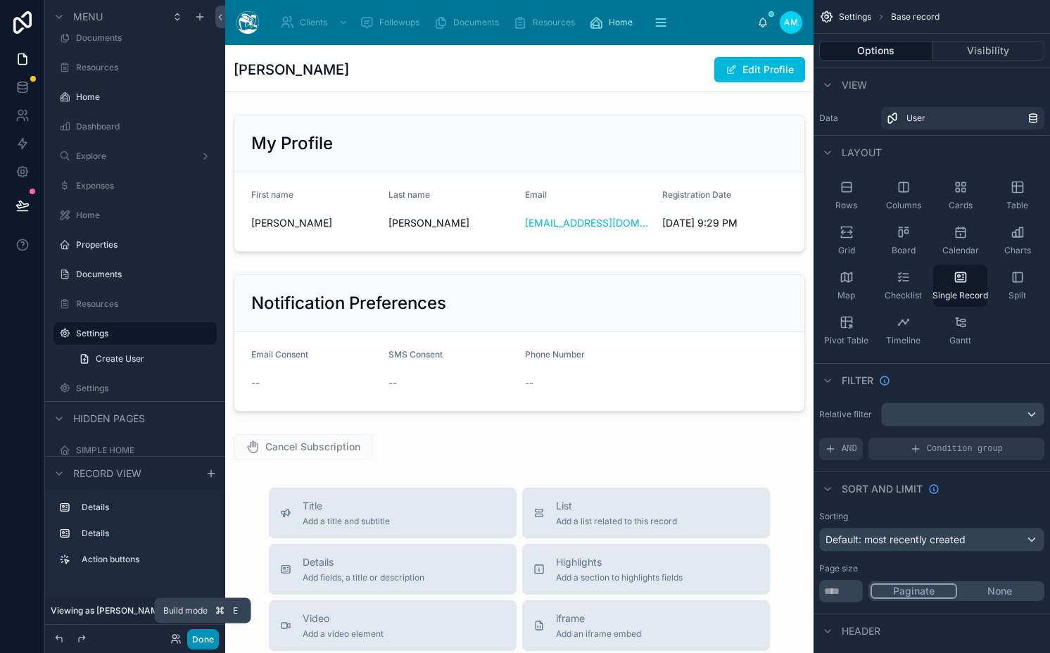
click at [191, 643] on button "Done" at bounding box center [203, 639] width 32 height 20
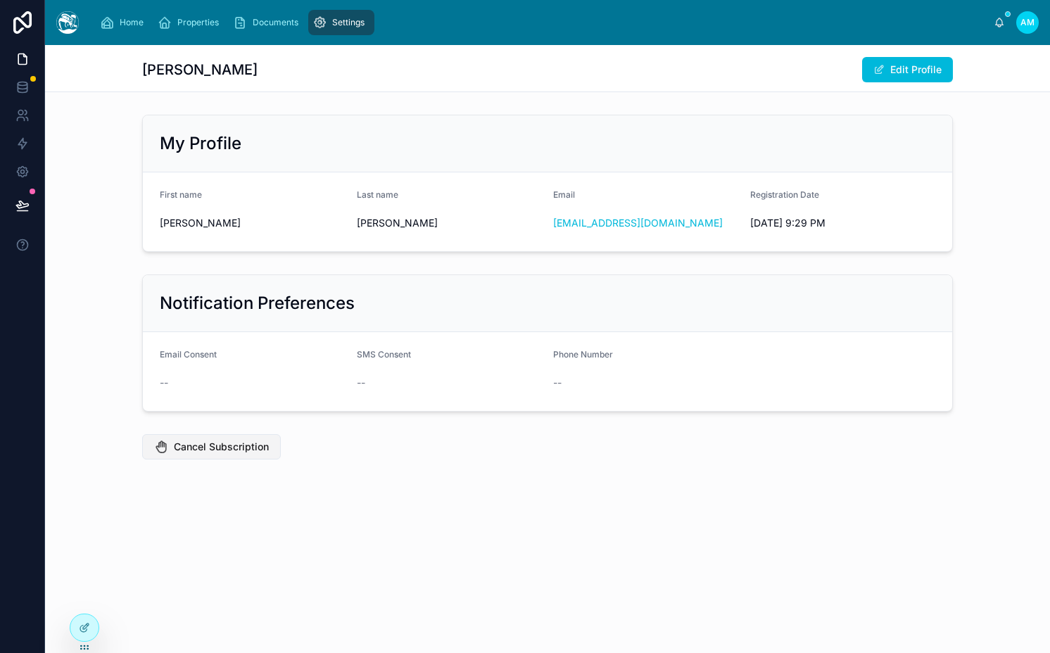
click at [195, 443] on span "Cancel Subscription" at bounding box center [221, 447] width 95 height 14
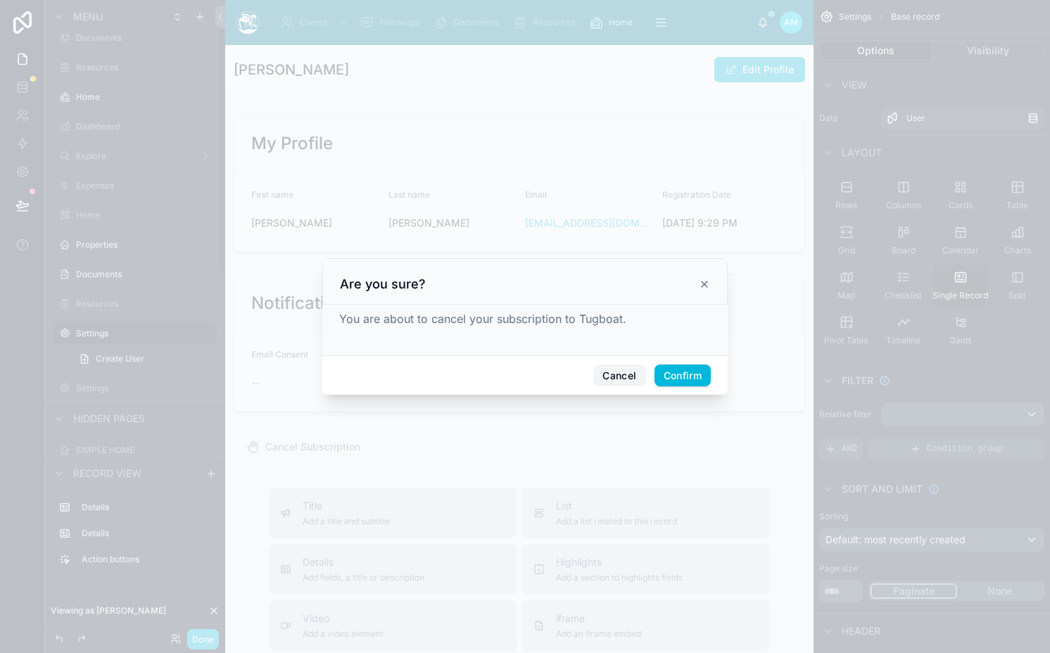
click at [611, 372] on button "Cancel" at bounding box center [619, 375] width 52 height 23
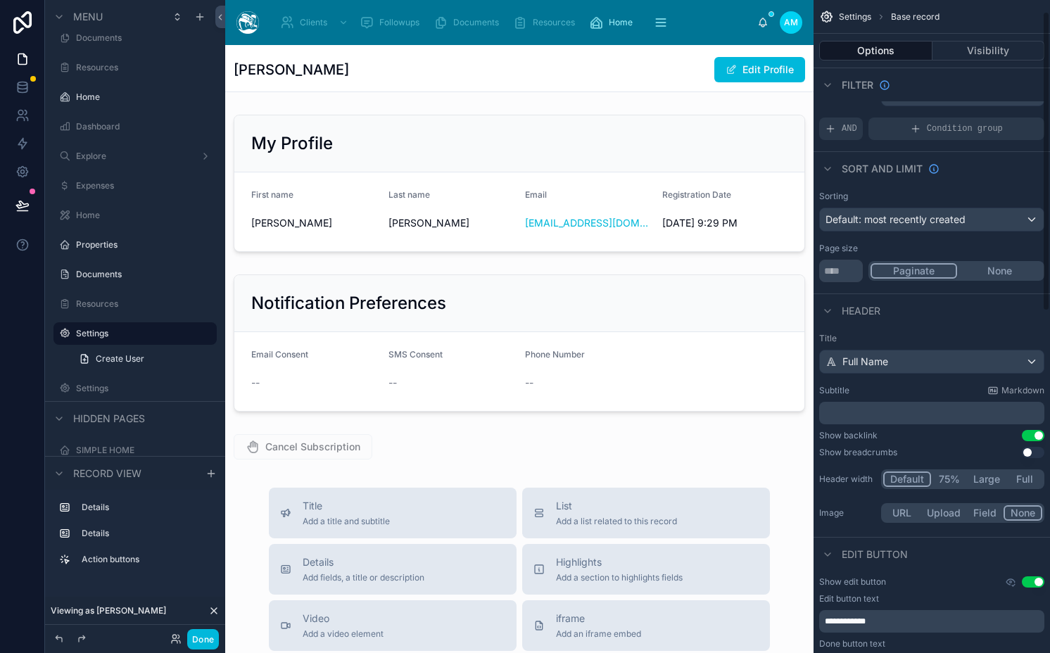
scroll to position [412, 0]
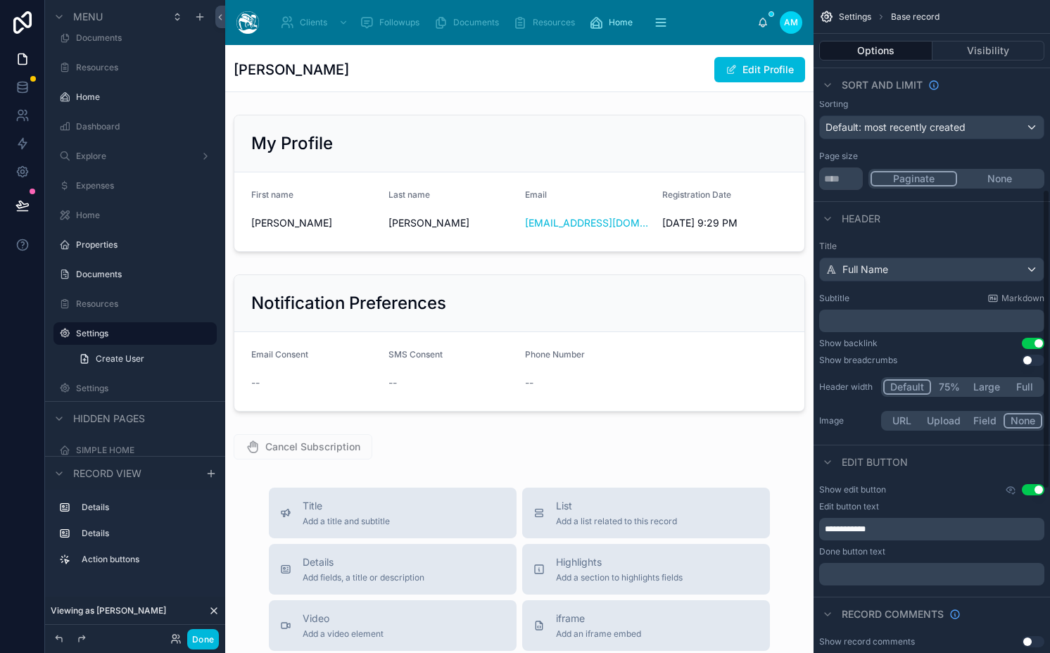
click at [326, 450] on div at bounding box center [519, 573] width 588 height 1056
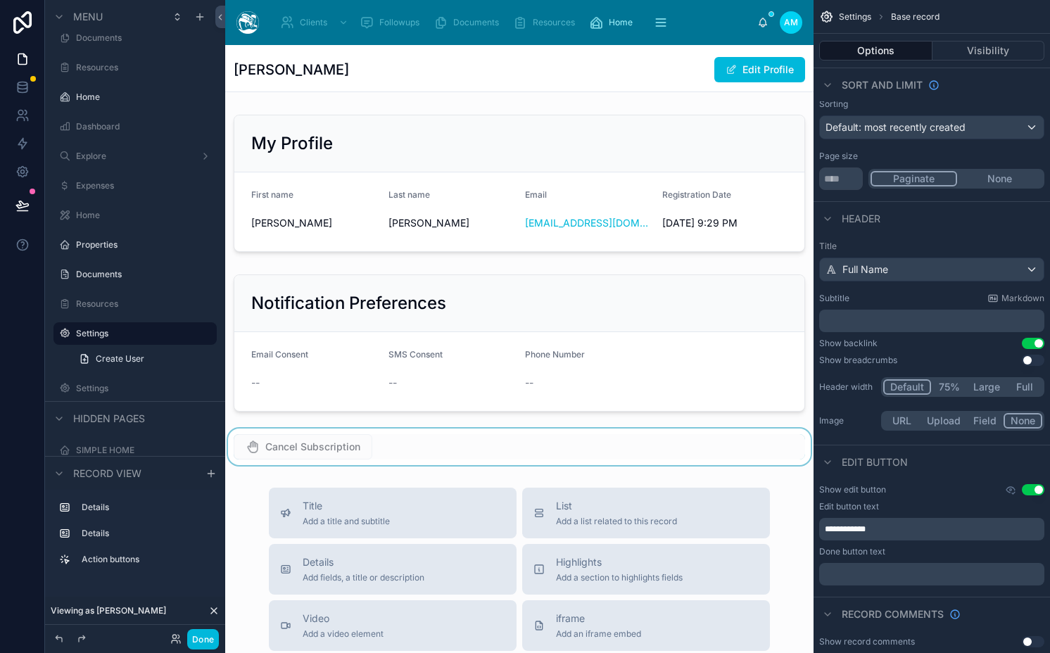
click at [303, 448] on div at bounding box center [519, 447] width 588 height 37
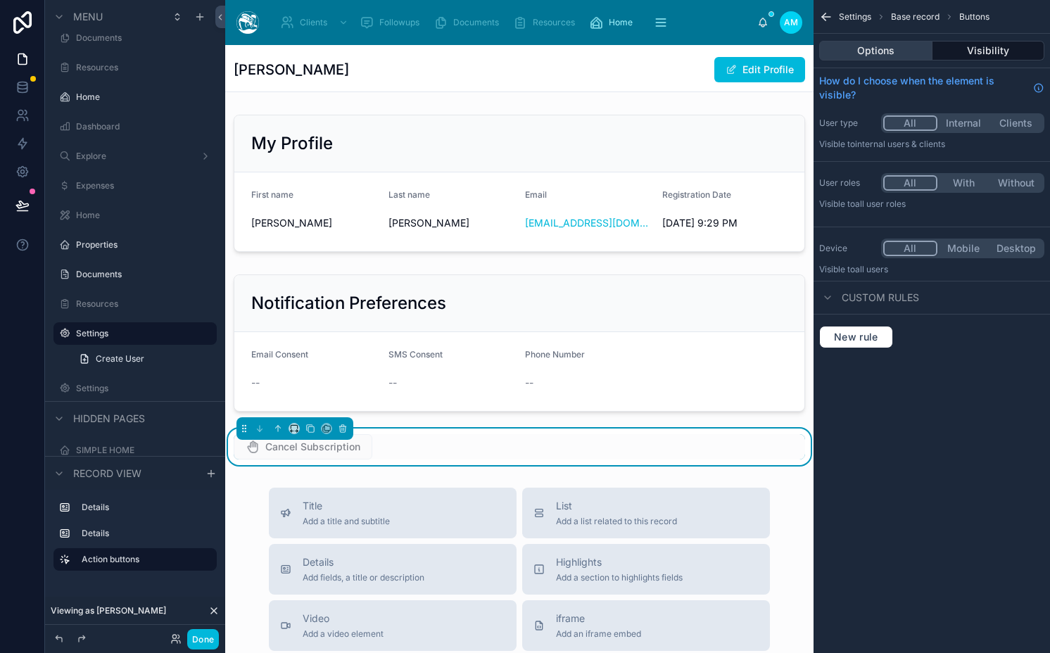
click at [895, 49] on button "Options" at bounding box center [875, 51] width 113 height 20
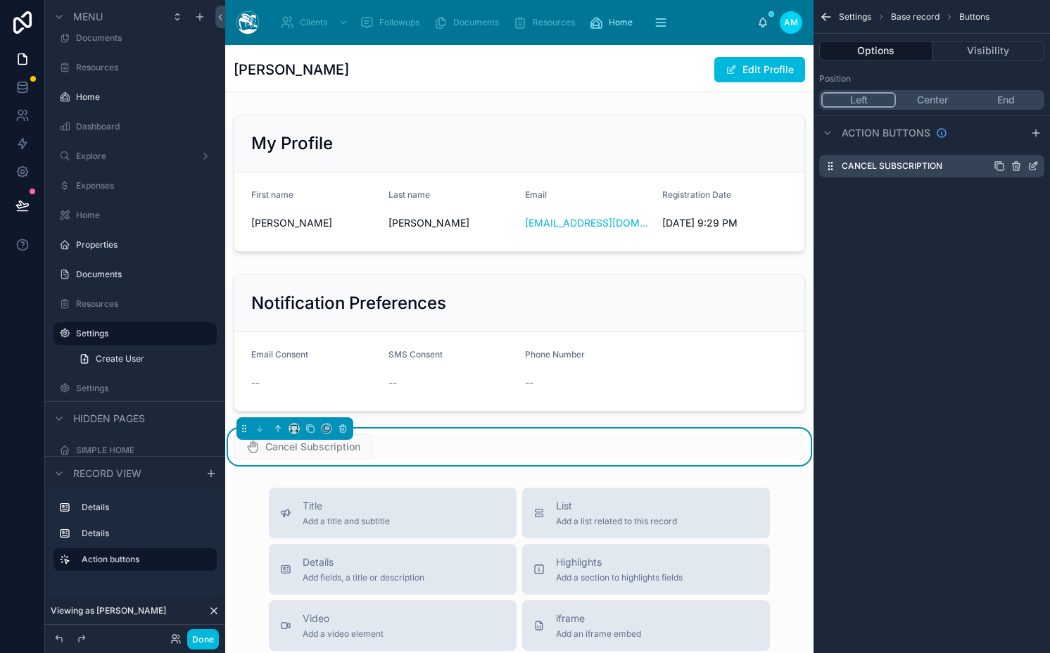
click at [1039, 163] on div "Cancel Subscription" at bounding box center [931, 166] width 225 height 23
click at [1033, 164] on icon "scrollable content" at bounding box center [1035, 165] width 6 height 6
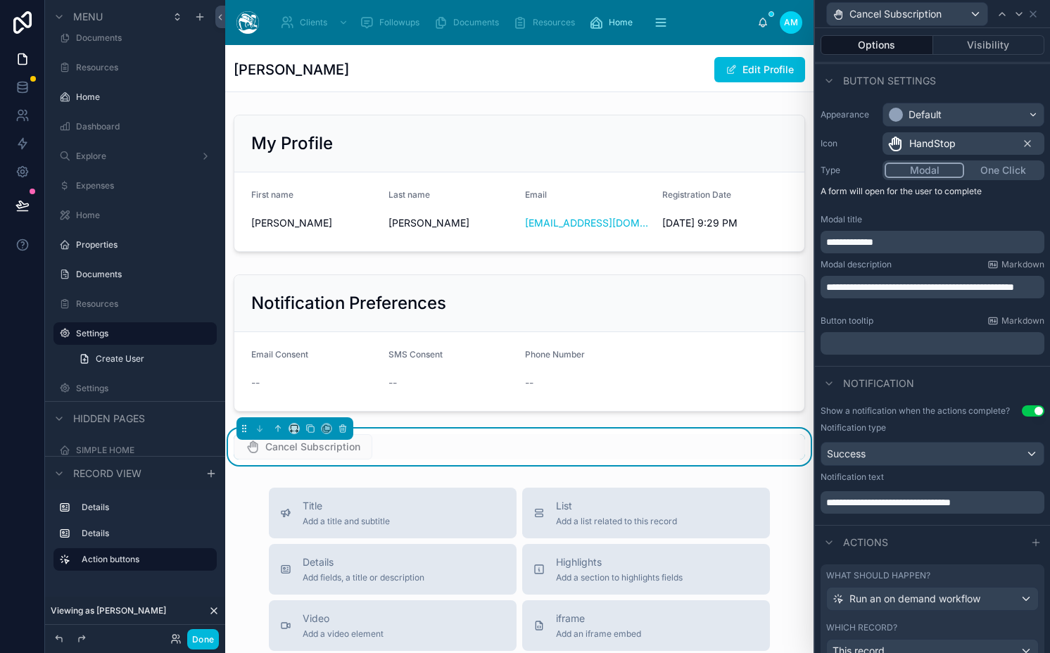
scroll to position [135, 0]
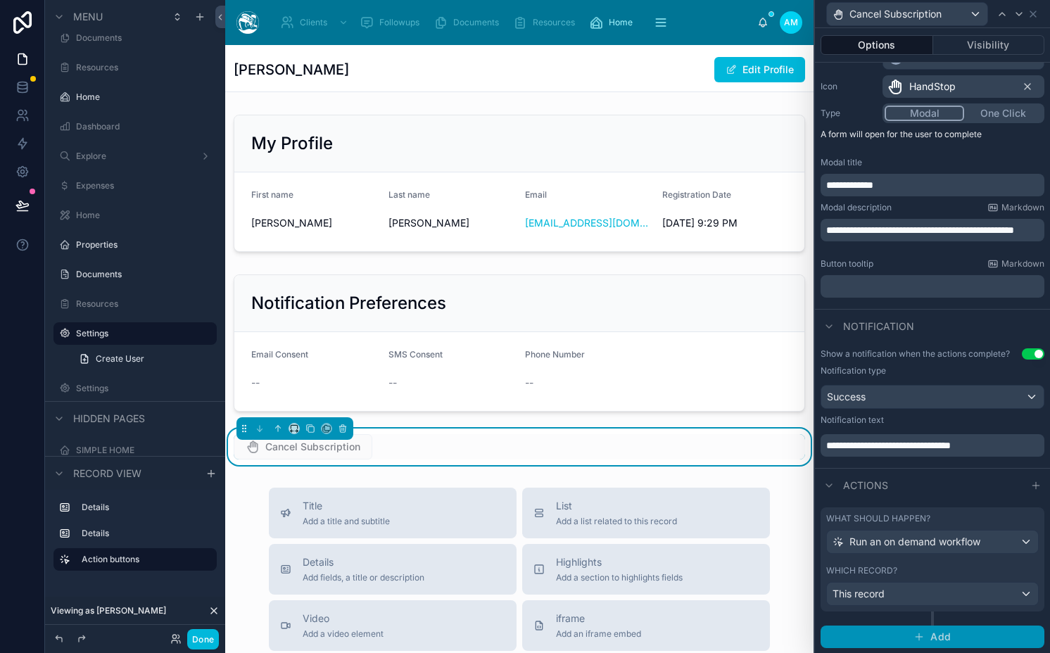
click at [886, 635] on button "Add" at bounding box center [932, 637] width 224 height 23
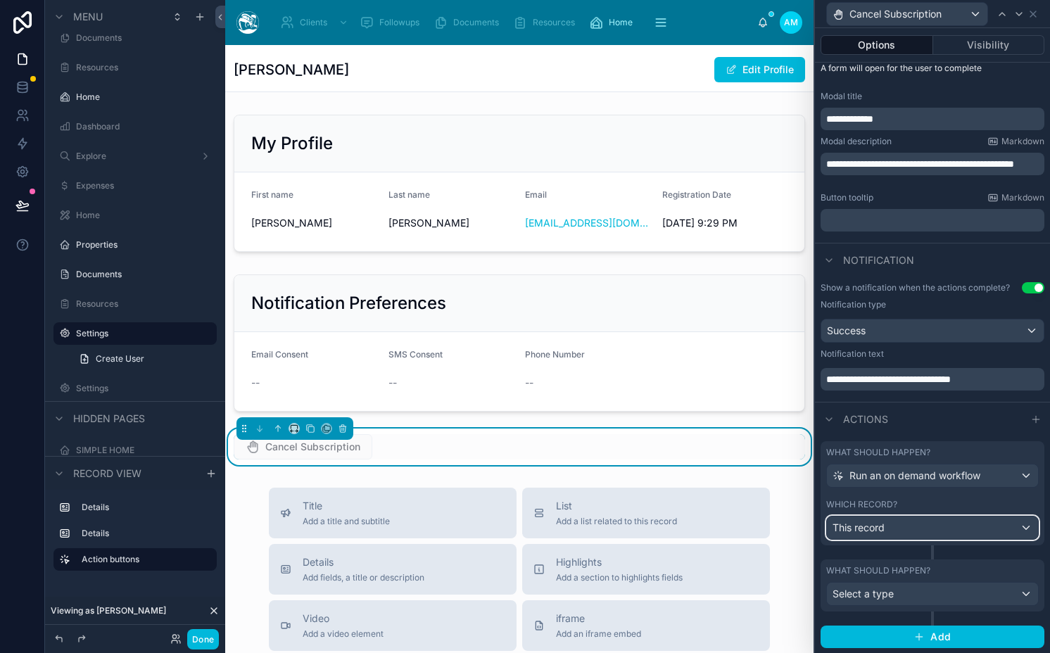
click at [856, 537] on div "This record" at bounding box center [932, 527] width 211 height 23
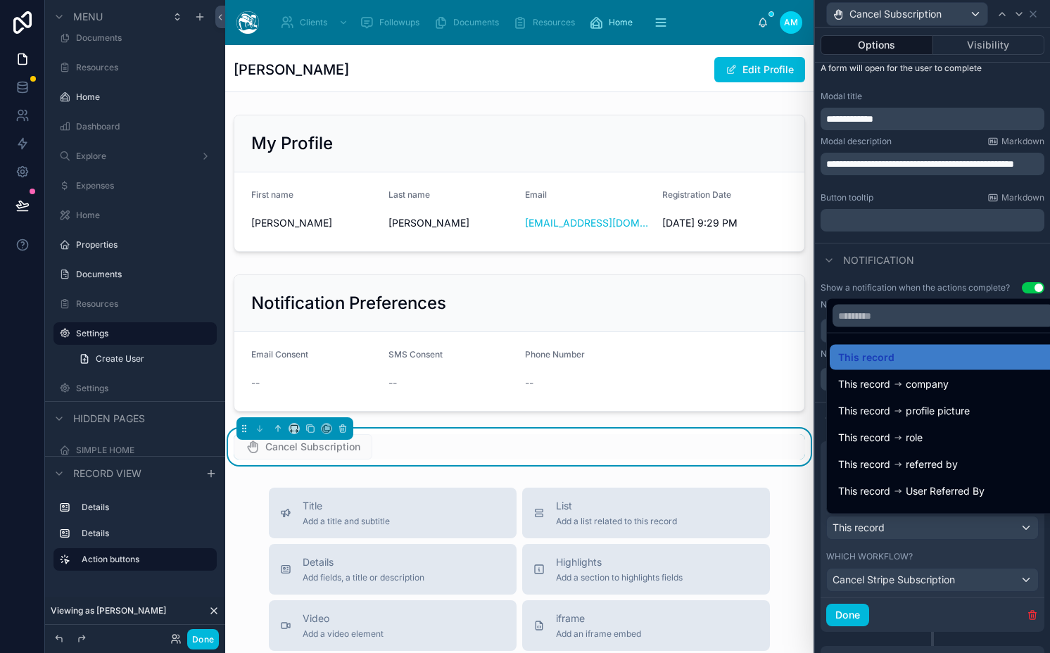
click at [856, 537] on div at bounding box center [932, 326] width 235 height 653
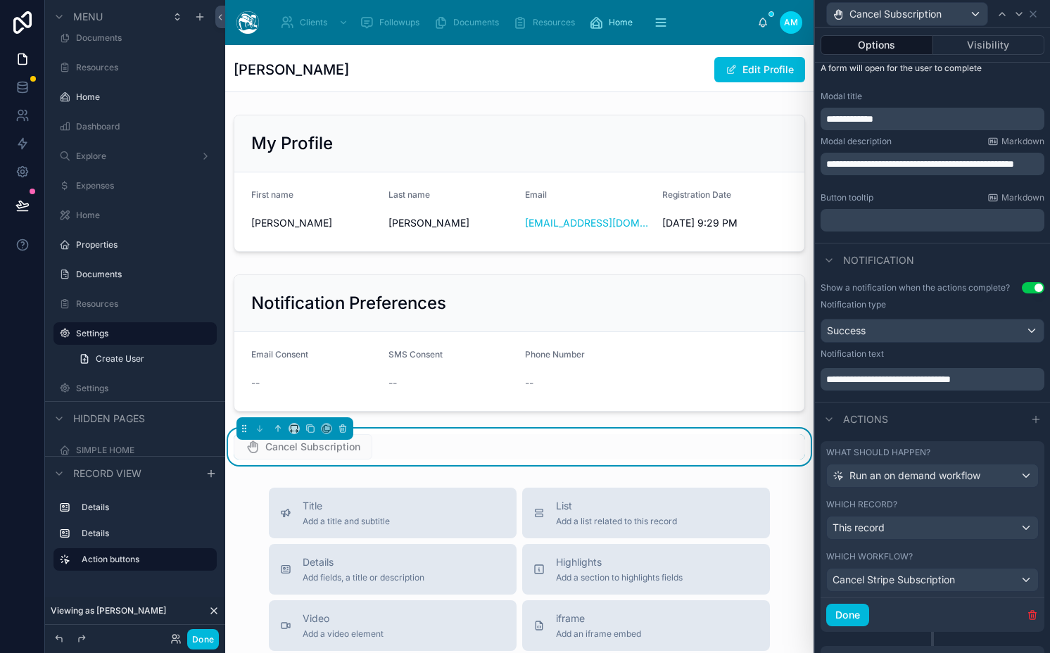
scroll to position [288, 0]
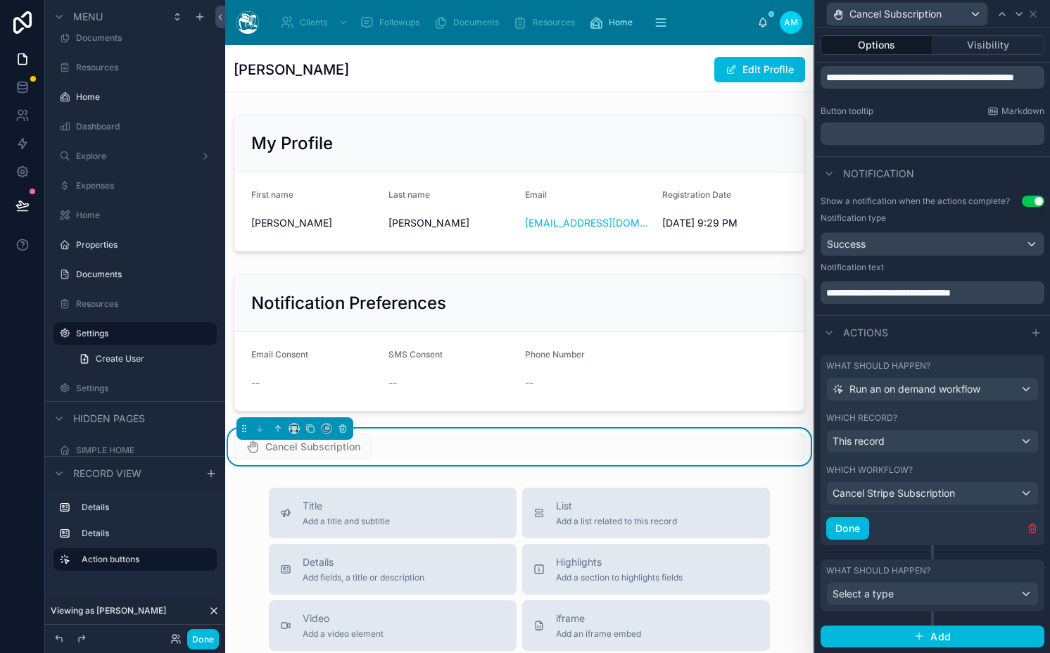
click at [1029, 527] on icon "button" at bounding box center [1032, 529] width 6 height 6
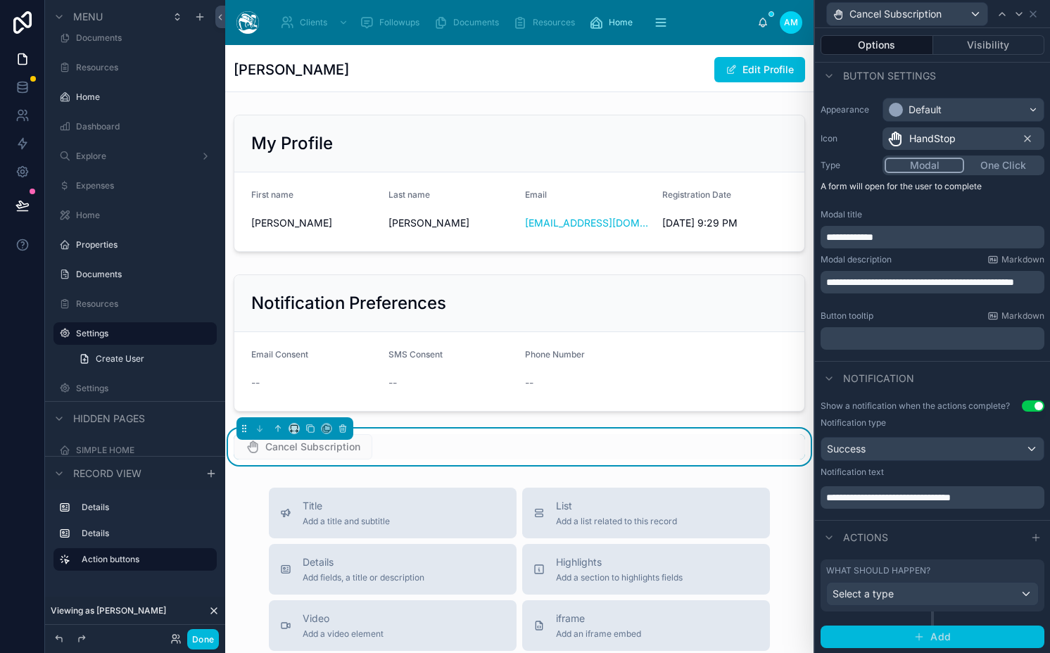
click at [878, 633] on button "Add" at bounding box center [932, 637] width 224 height 23
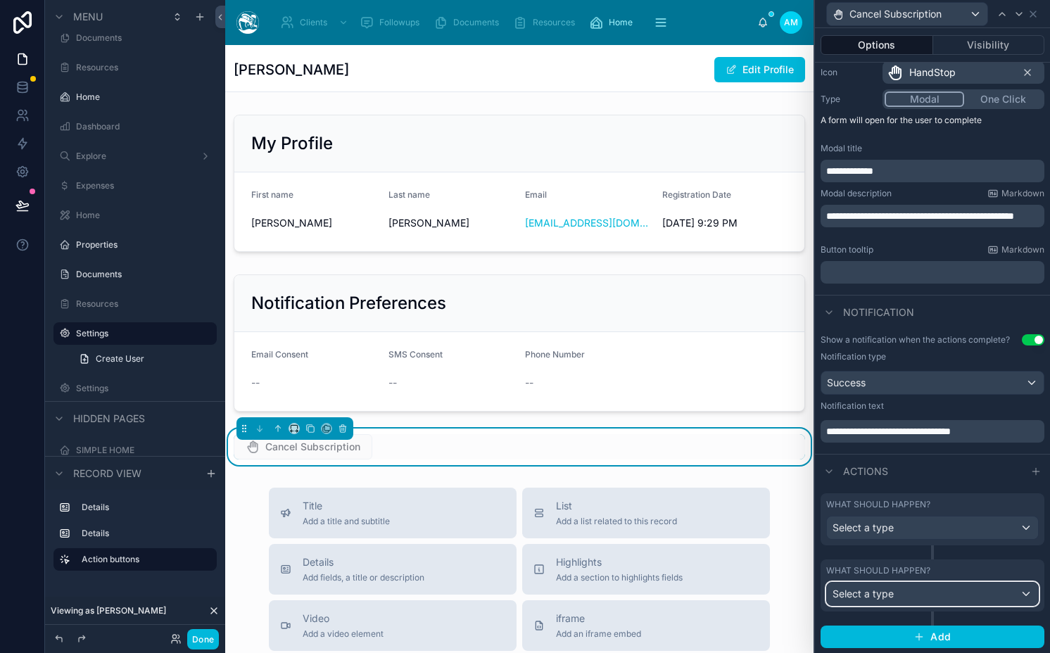
click at [877, 588] on span "Select a type" at bounding box center [862, 594] width 61 height 12
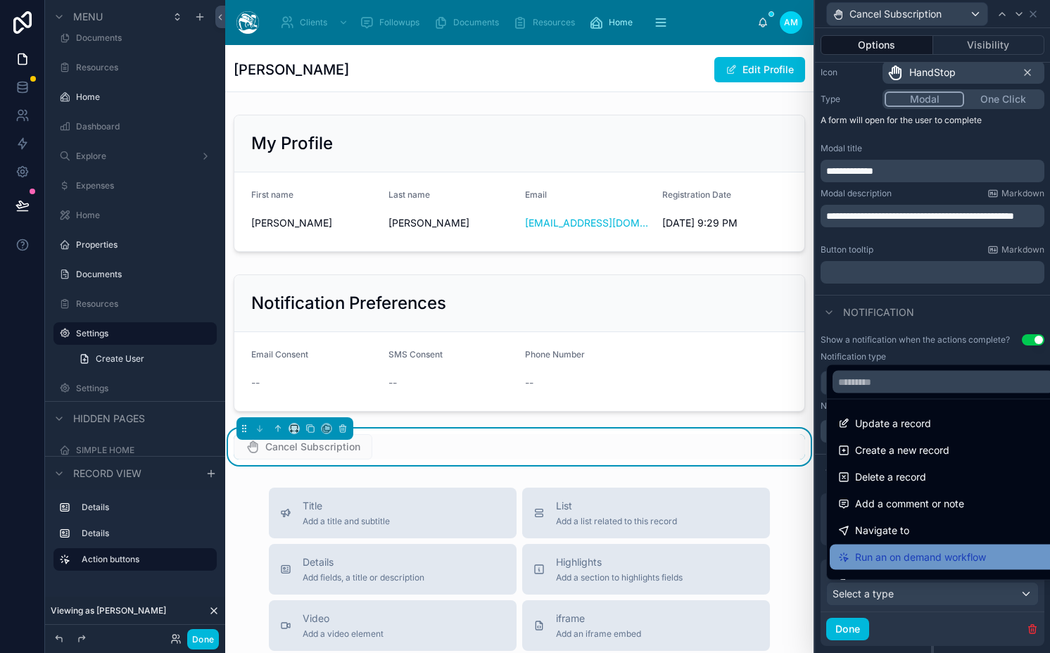
click at [903, 550] on span "Run an on demand workflow" at bounding box center [920, 557] width 131 height 17
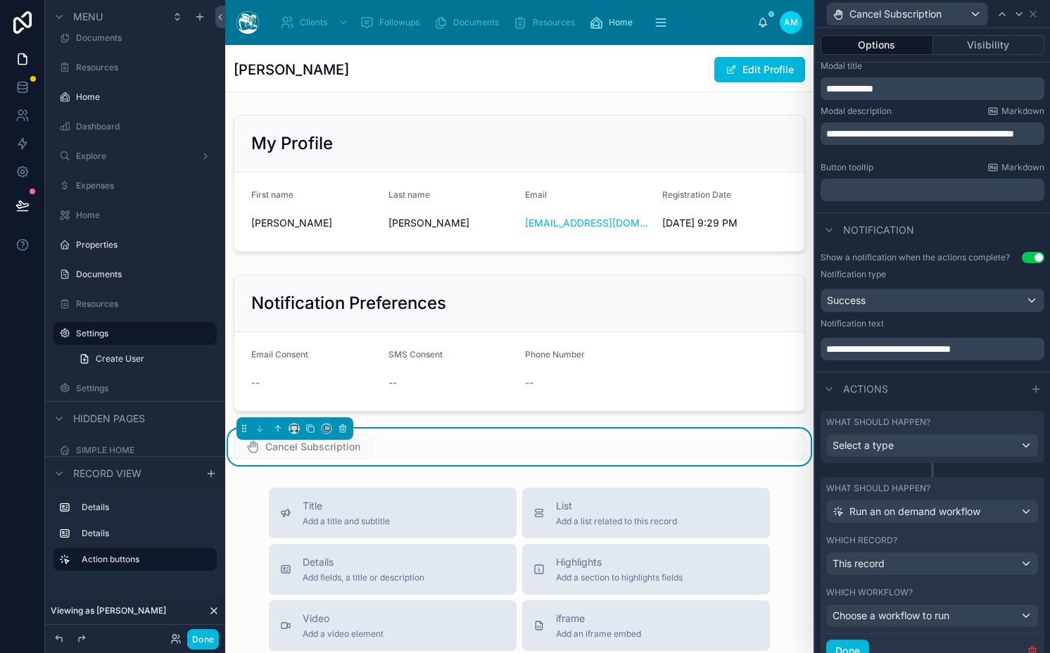
scroll to position [253, 0]
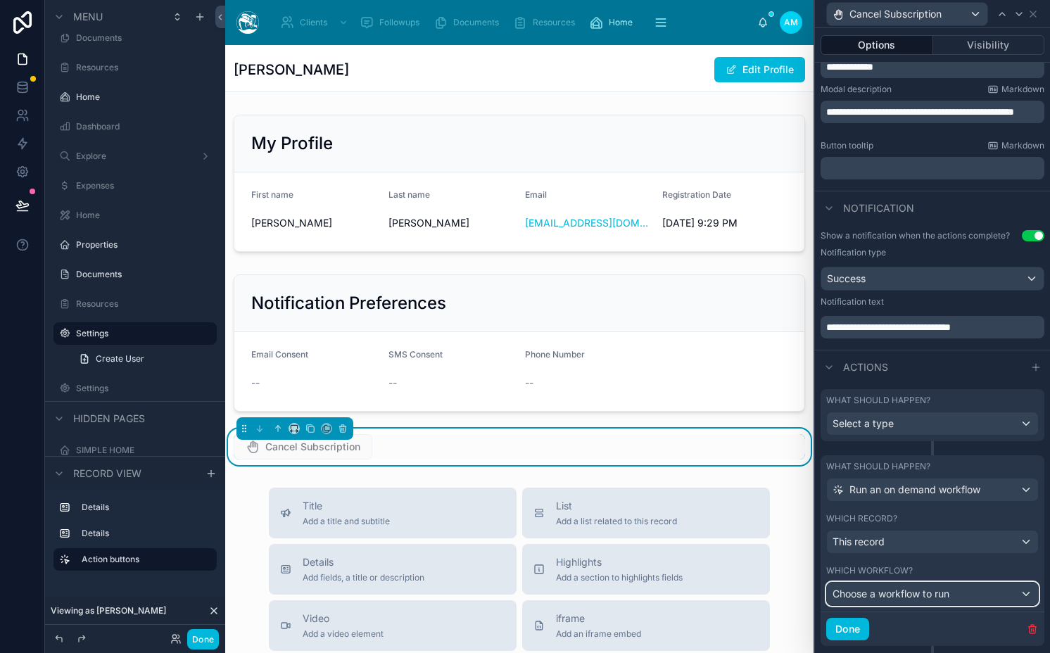
click at [870, 592] on span "Choose a workflow to run" at bounding box center [890, 594] width 117 height 12
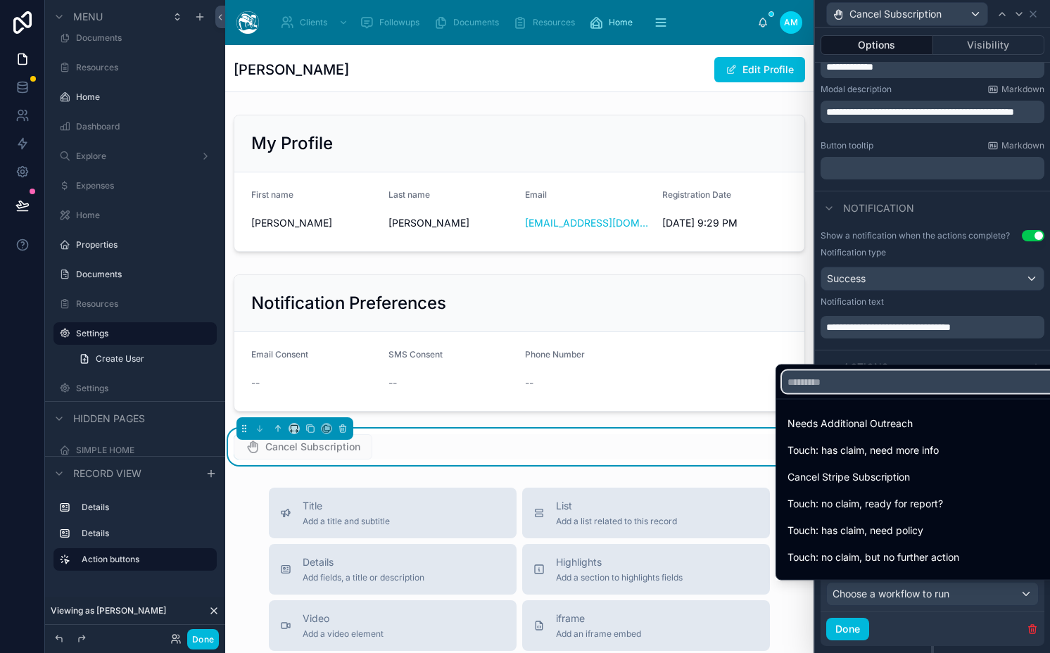
click at [854, 386] on input "text" at bounding box center [919, 382] width 274 height 23
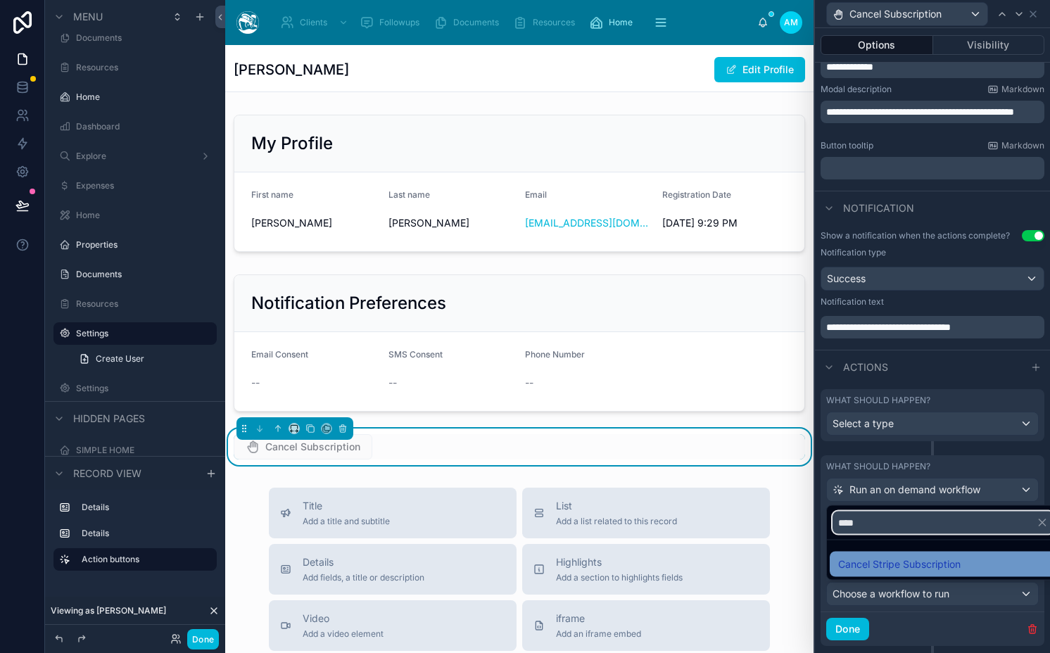
type input "****"
click at [908, 558] on span "Cancel Stripe Subscription" at bounding box center [899, 564] width 122 height 17
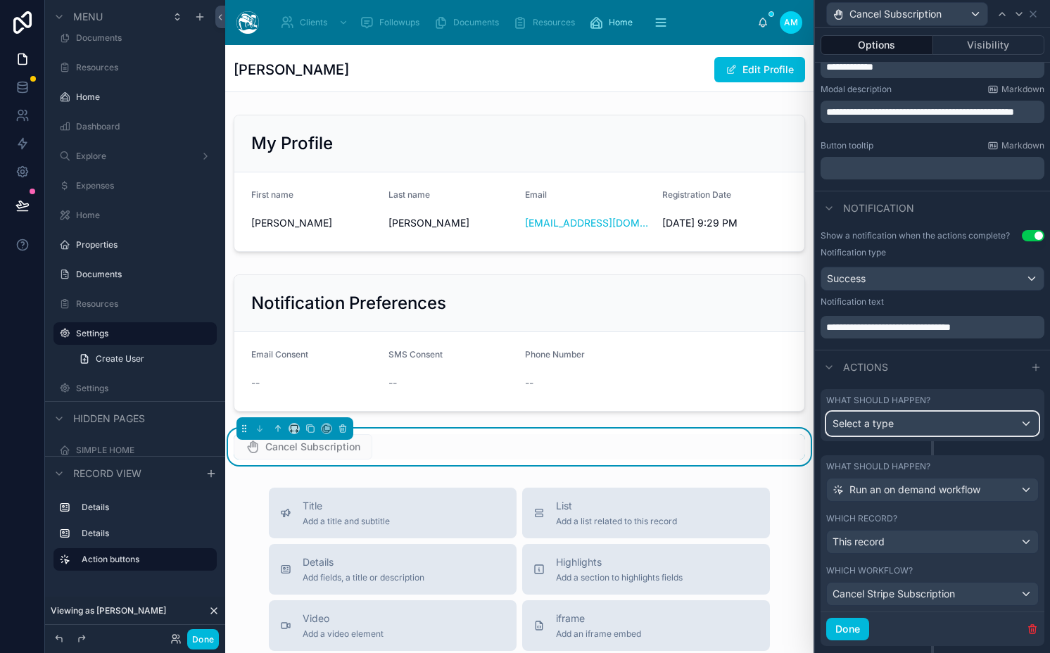
click at [882, 429] on span "Select a type" at bounding box center [862, 423] width 61 height 12
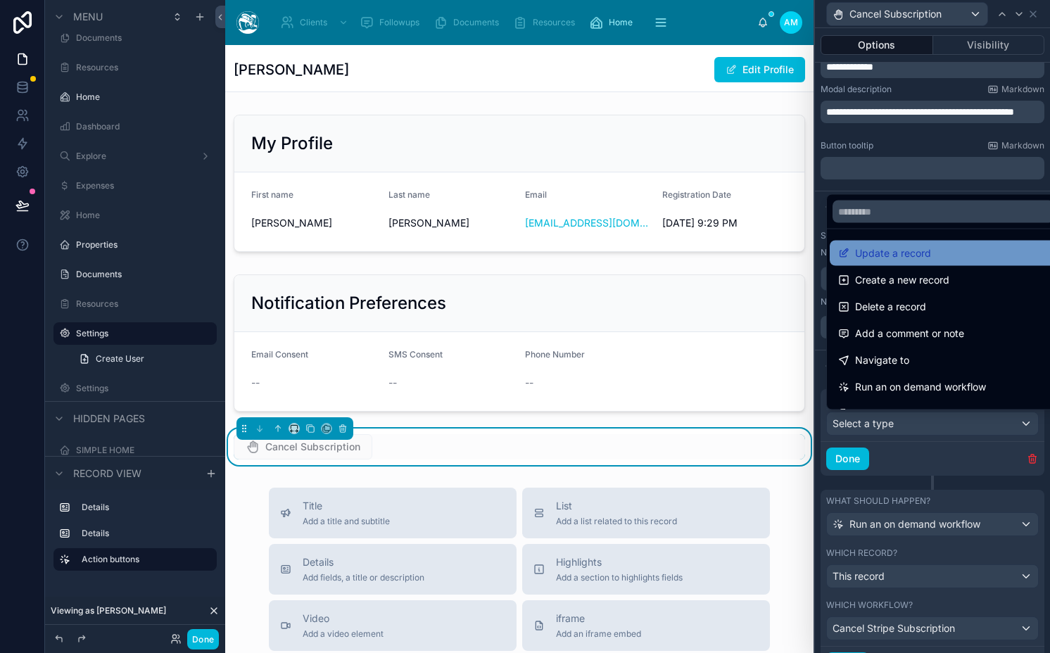
click at [900, 262] on div "Update a record" at bounding box center [943, 253] width 227 height 25
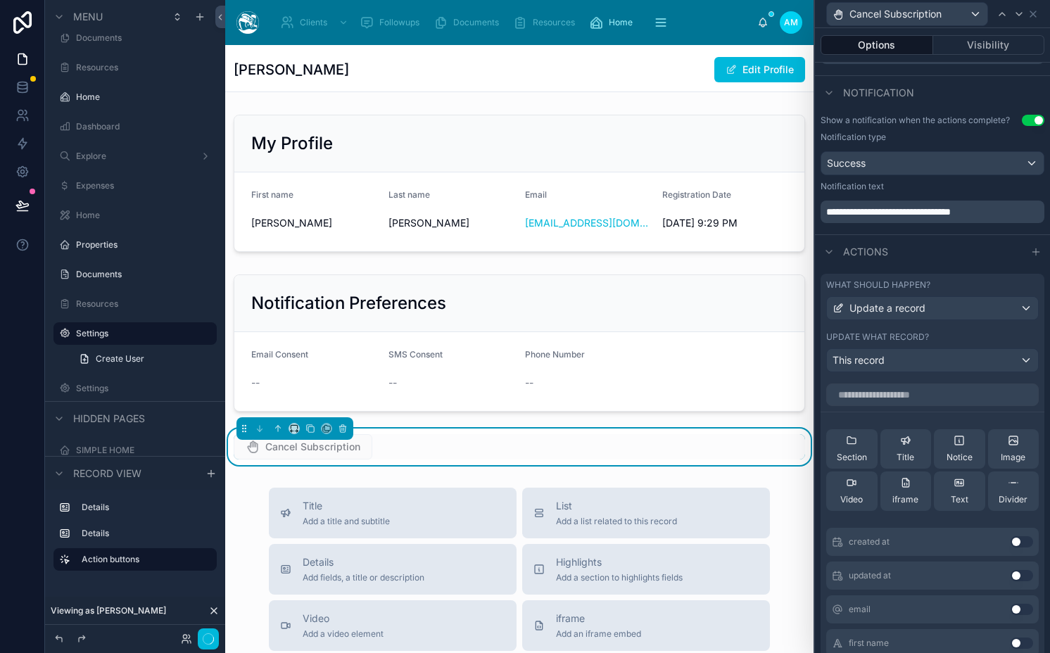
scroll to position [507, 0]
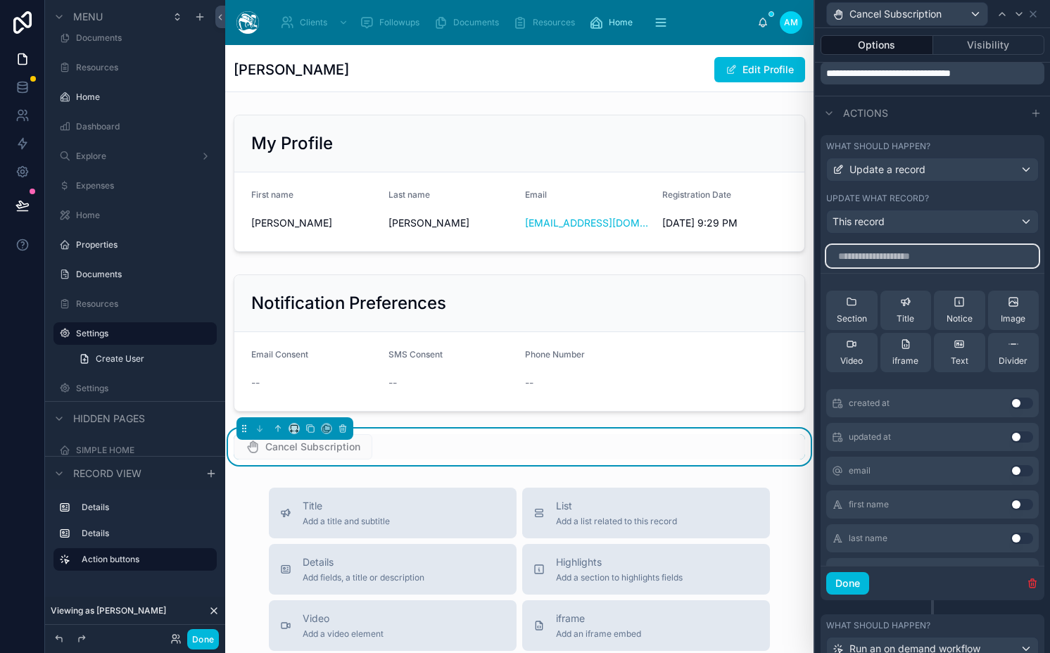
click at [882, 262] on input "text" at bounding box center [932, 256] width 212 height 23
type input "****"
type input "*"
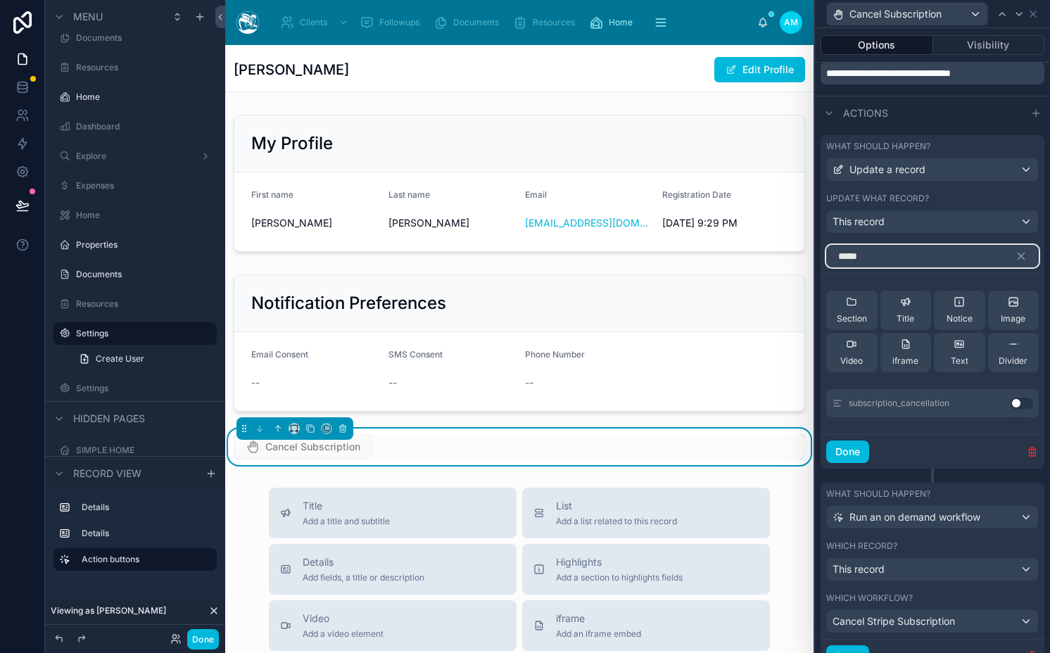
type input "*****"
click at [1014, 402] on button "Use setting" at bounding box center [1021, 403] width 23 height 11
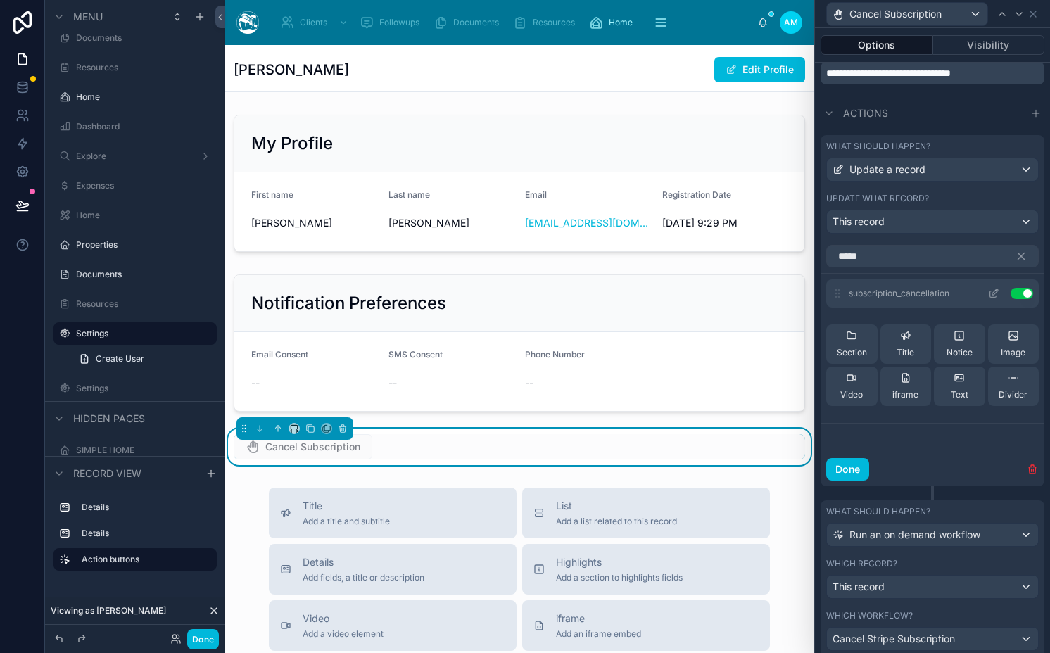
click at [988, 296] on icon at bounding box center [993, 293] width 11 height 11
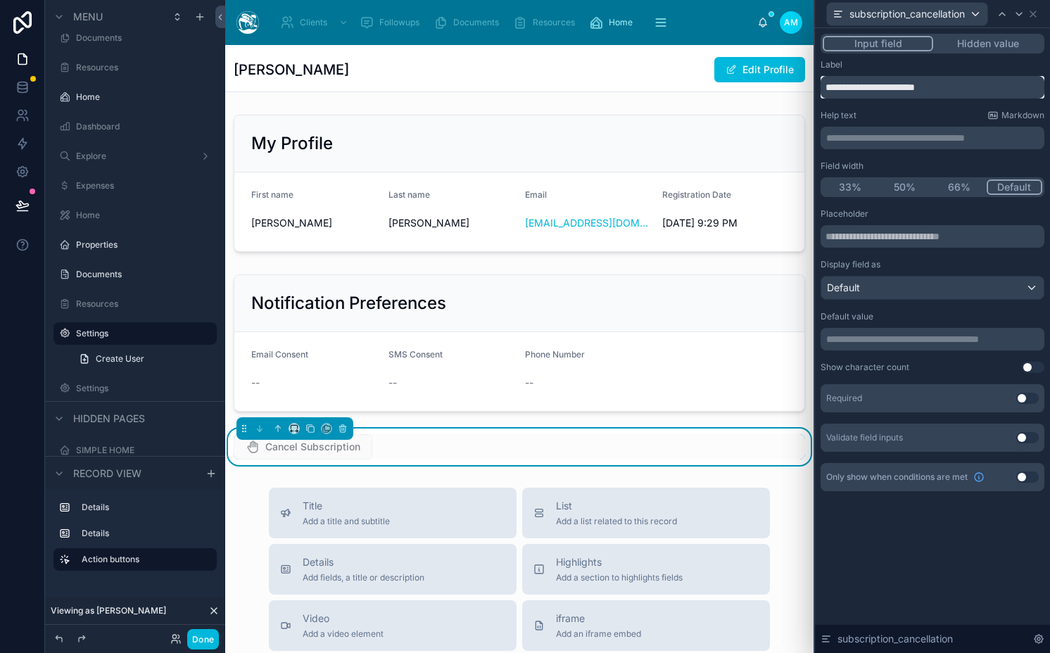
click at [934, 89] on input "**********" at bounding box center [932, 87] width 224 height 23
click at [1022, 400] on button "Use setting" at bounding box center [1027, 398] width 23 height 11
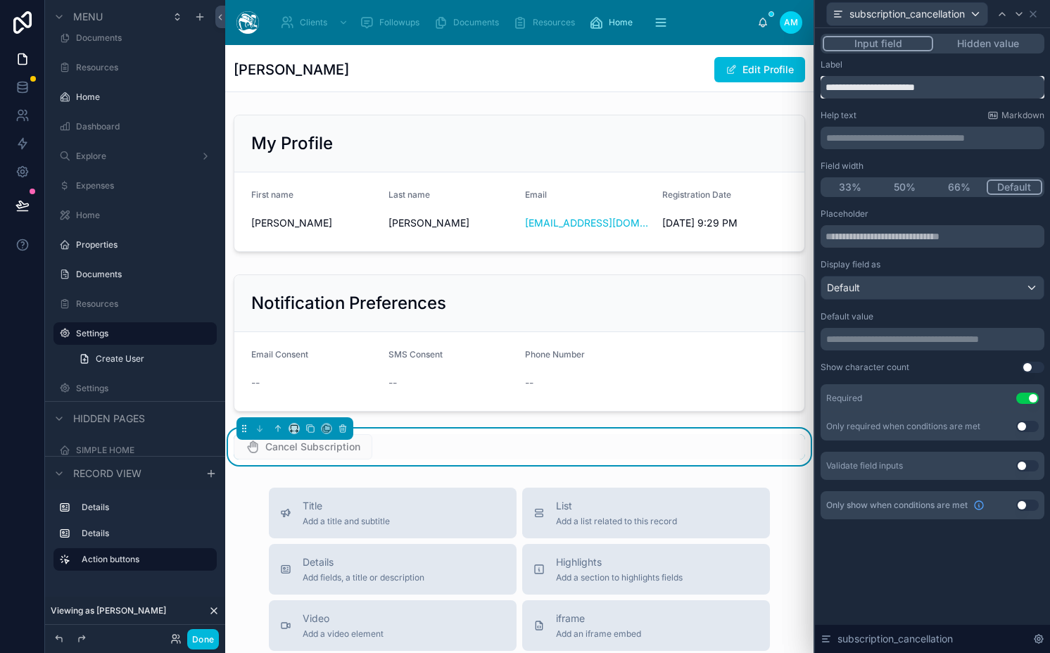
click at [851, 92] on input "**********" at bounding box center [932, 87] width 224 height 23
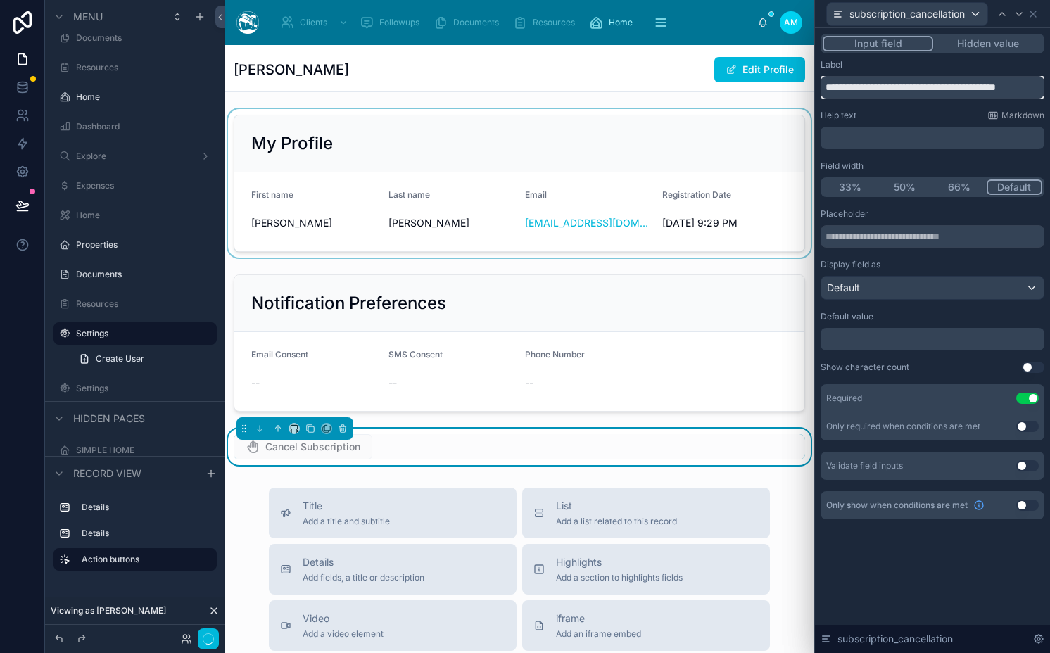
scroll to position [0, 8]
type input "**********"
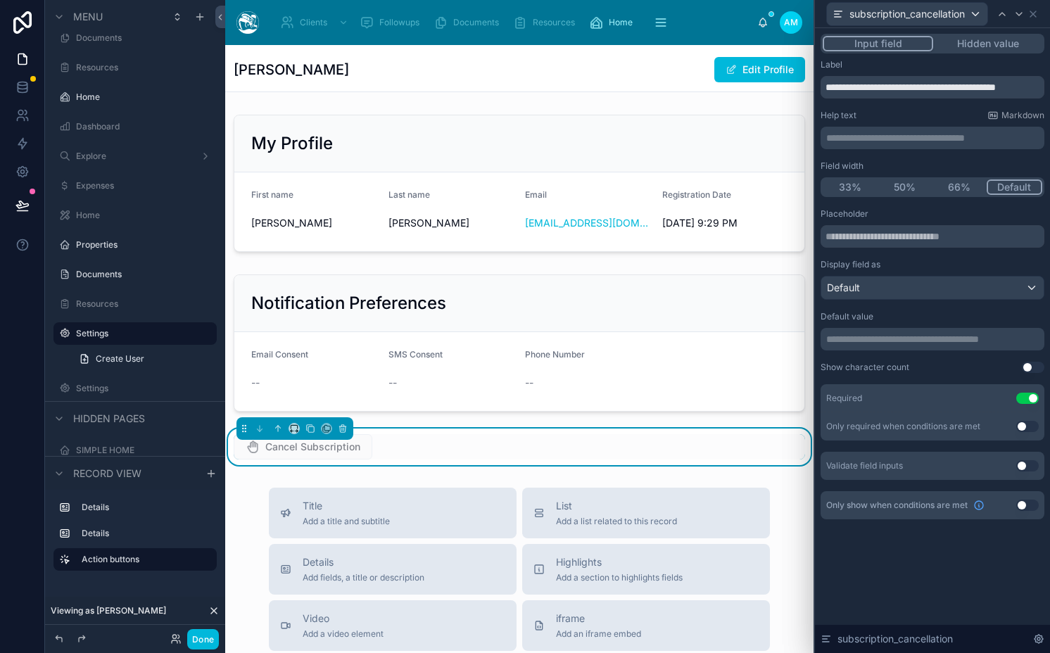
click at [867, 115] on div "Help text Markdown" at bounding box center [932, 115] width 224 height 11
click at [211, 637] on button "Done" at bounding box center [203, 639] width 32 height 20
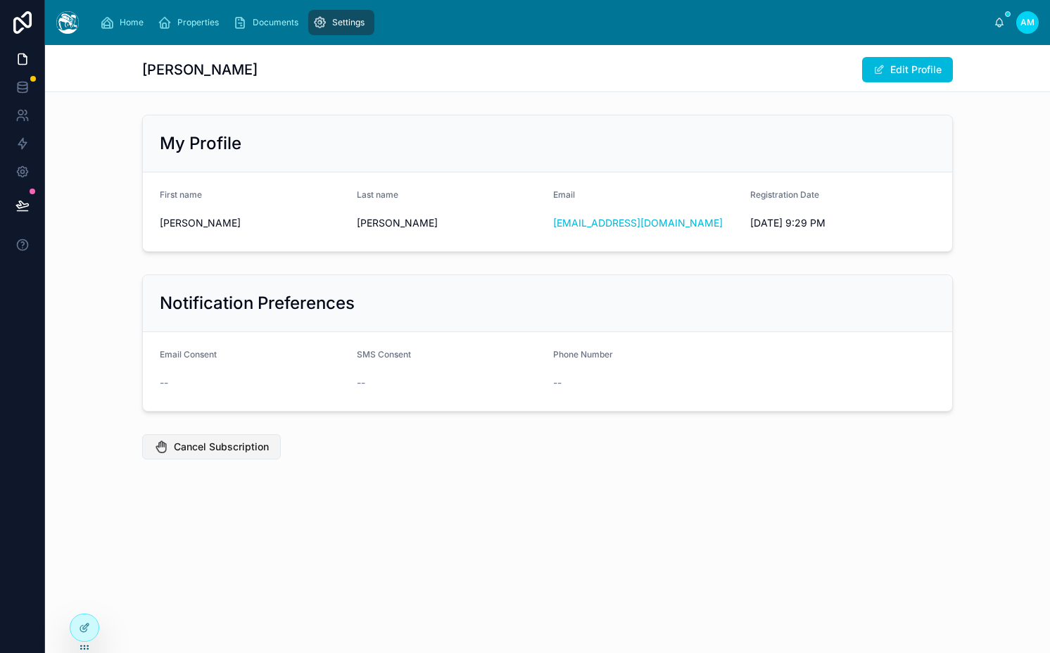
click at [205, 442] on span "Cancel Subscription" at bounding box center [221, 447] width 95 height 14
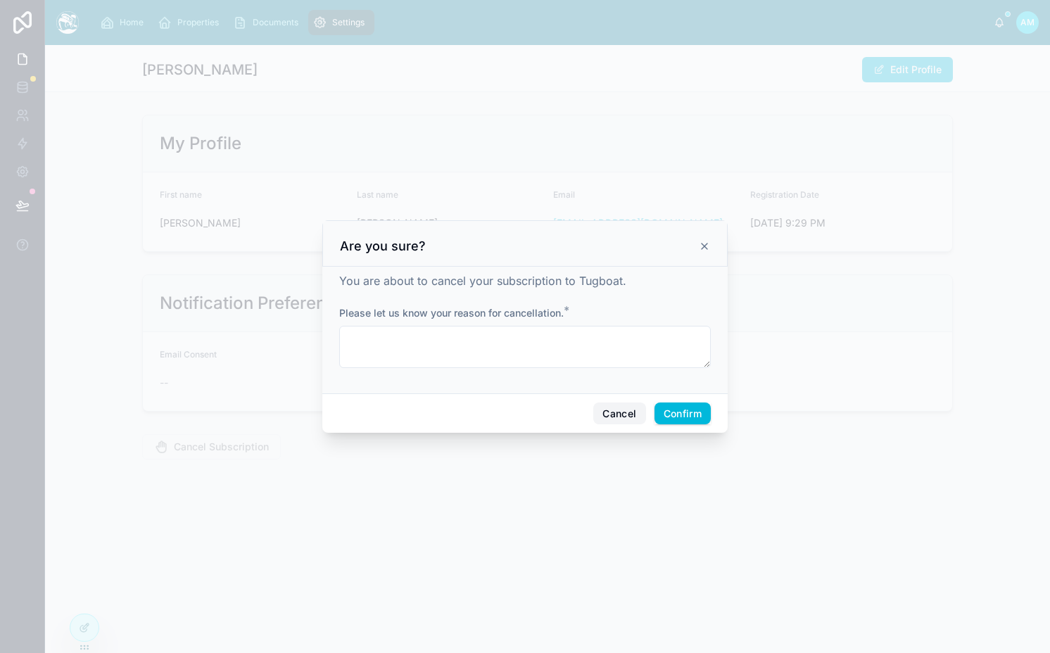
click at [607, 419] on button "Cancel" at bounding box center [619, 413] width 52 height 23
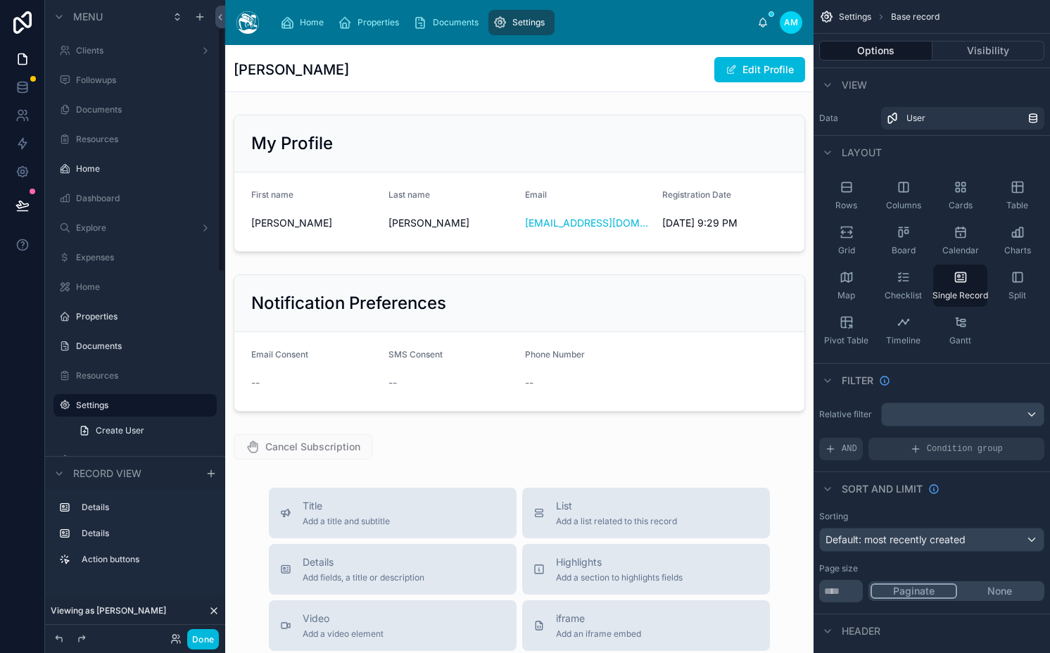
scroll to position [72, 0]
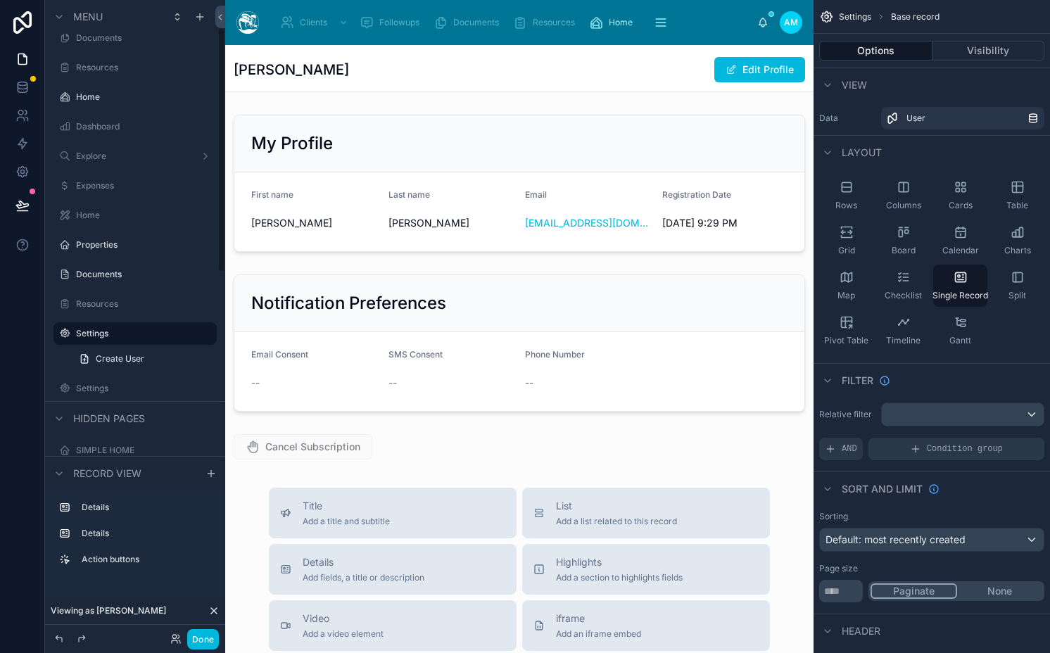
click at [311, 461] on div at bounding box center [519, 573] width 588 height 1056
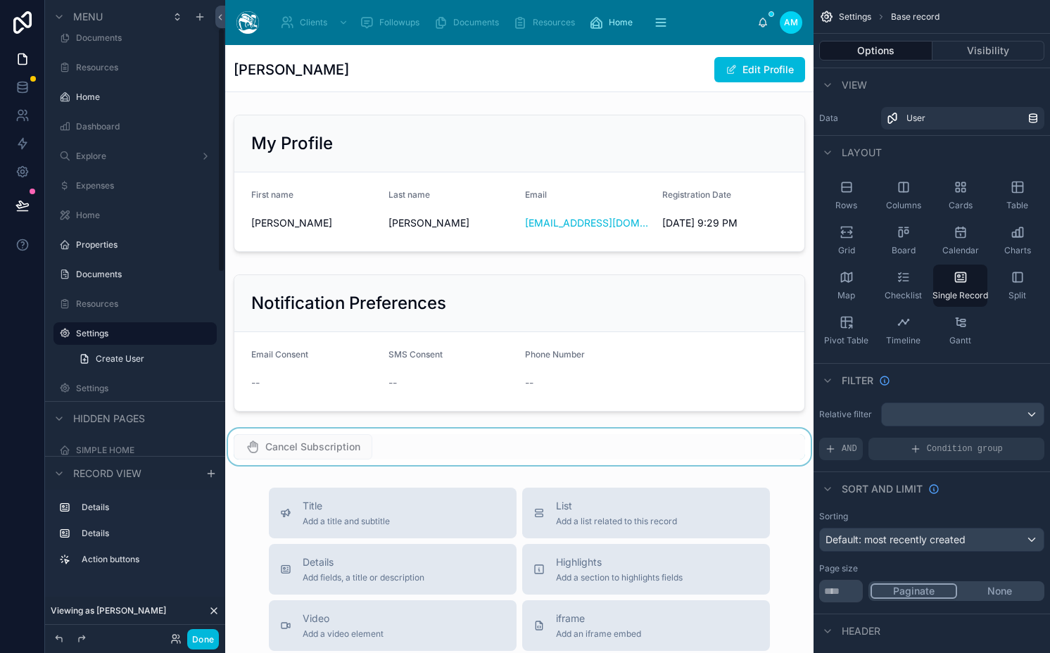
click at [334, 458] on div at bounding box center [519, 447] width 588 height 37
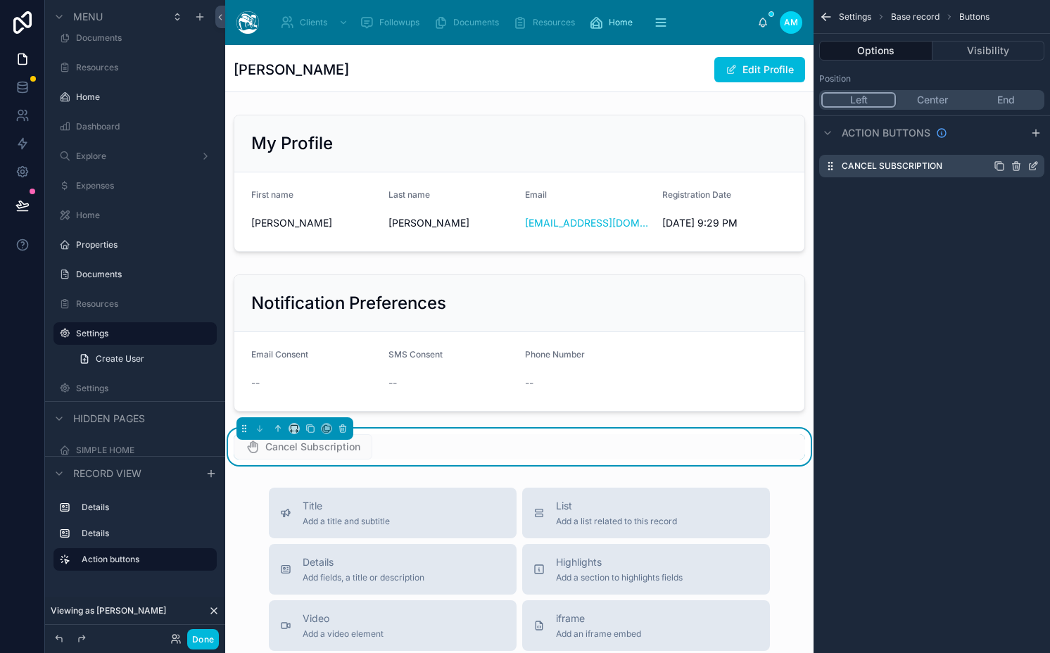
click at [1032, 167] on icon "scrollable content" at bounding box center [1032, 165] width 11 height 11
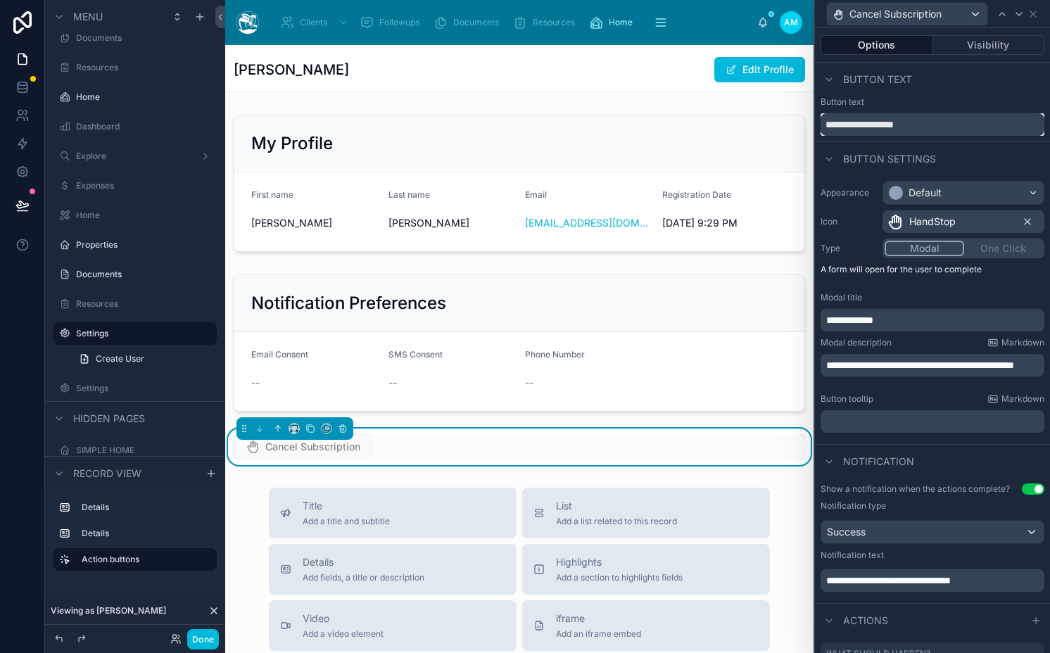
click at [958, 128] on input "**********" at bounding box center [932, 124] width 224 height 23
click at [933, 317] on p "**********" at bounding box center [933, 320] width 215 height 14
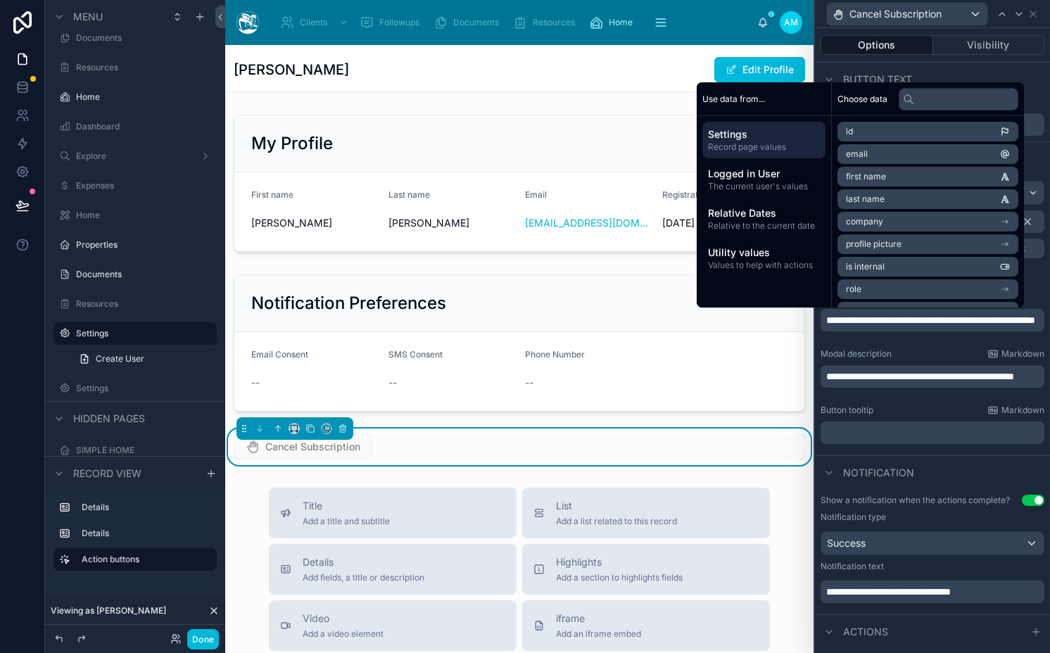
click at [903, 325] on span "**********" at bounding box center [930, 320] width 209 height 10
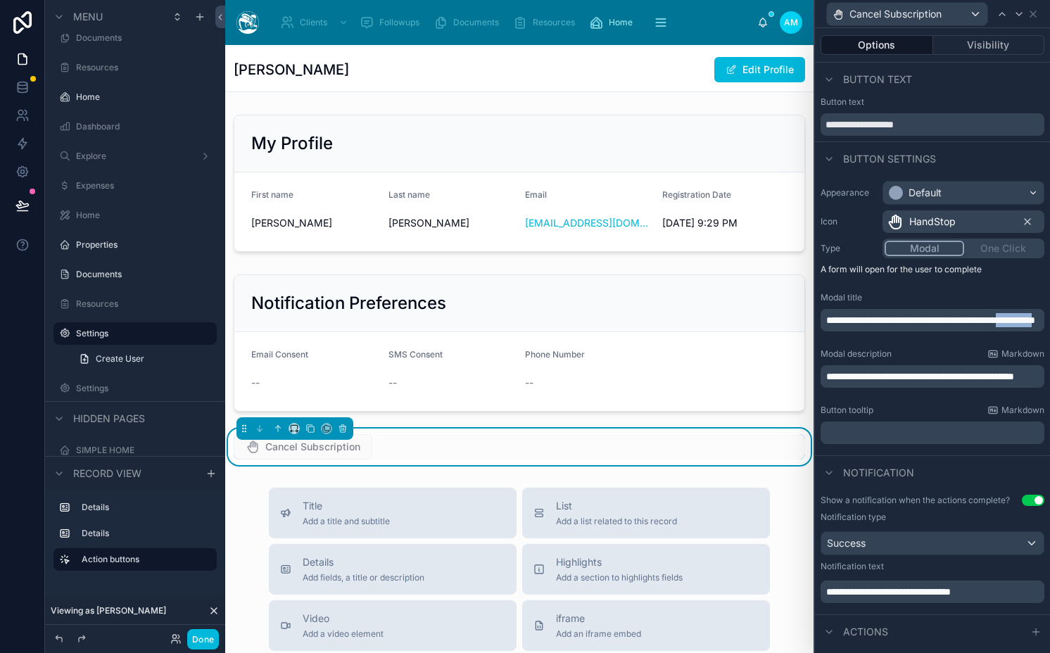
click at [903, 325] on span "**********" at bounding box center [930, 320] width 209 height 10
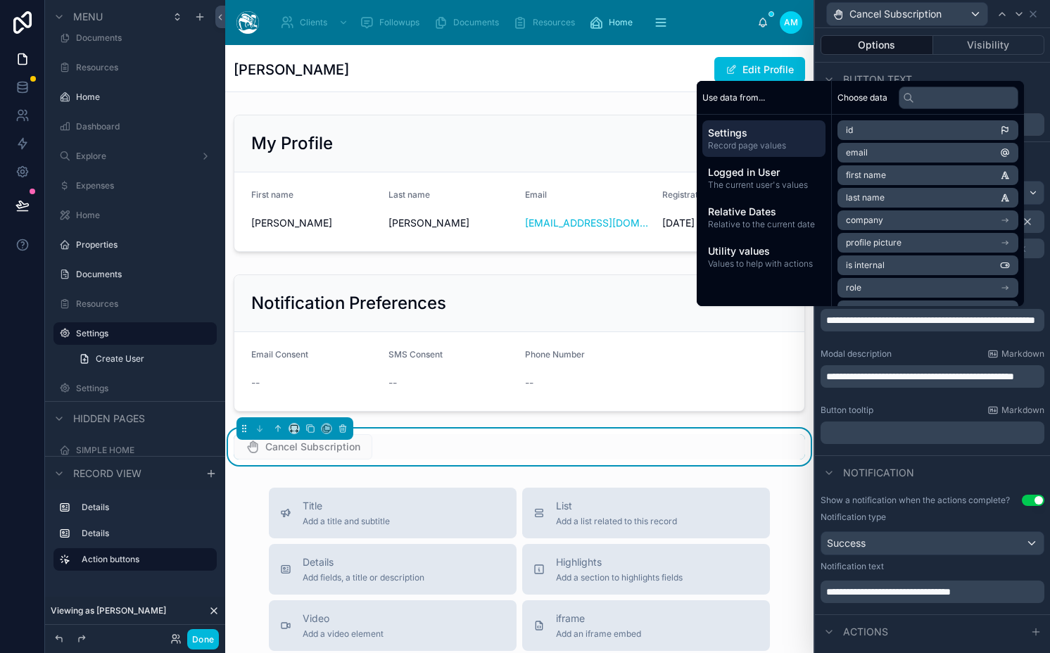
click at [906, 388] on div "**********" at bounding box center [932, 376] width 224 height 23
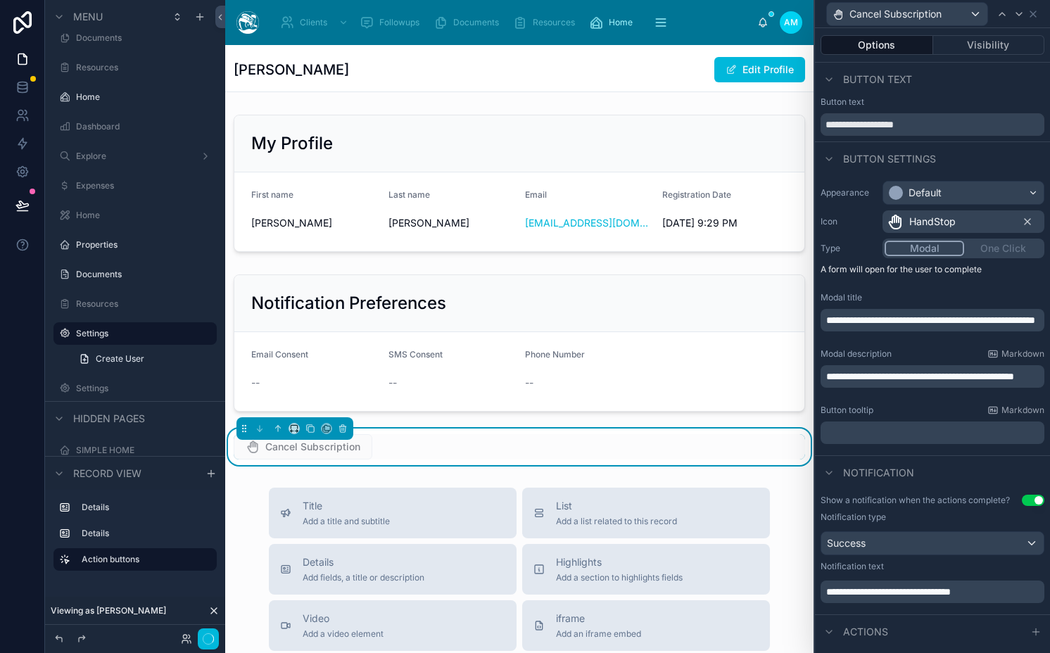
click at [906, 388] on div "**********" at bounding box center [932, 376] width 224 height 23
click at [899, 383] on p "**********" at bounding box center [933, 376] width 215 height 14
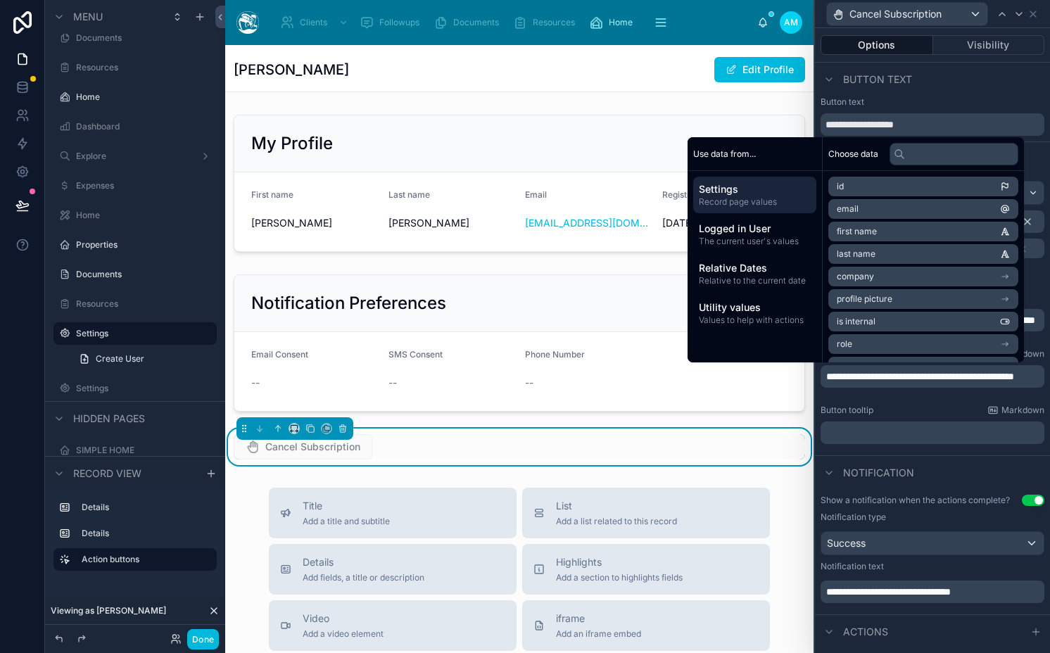
click at [899, 383] on p "**********" at bounding box center [933, 376] width 215 height 14
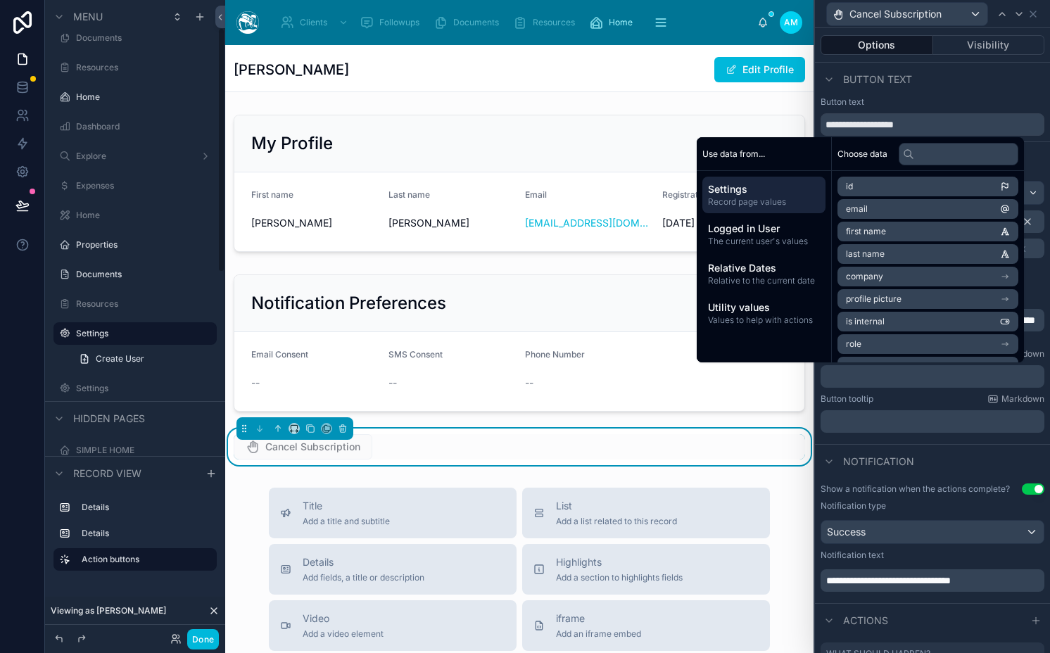
click at [206, 631] on button "Done" at bounding box center [203, 639] width 32 height 20
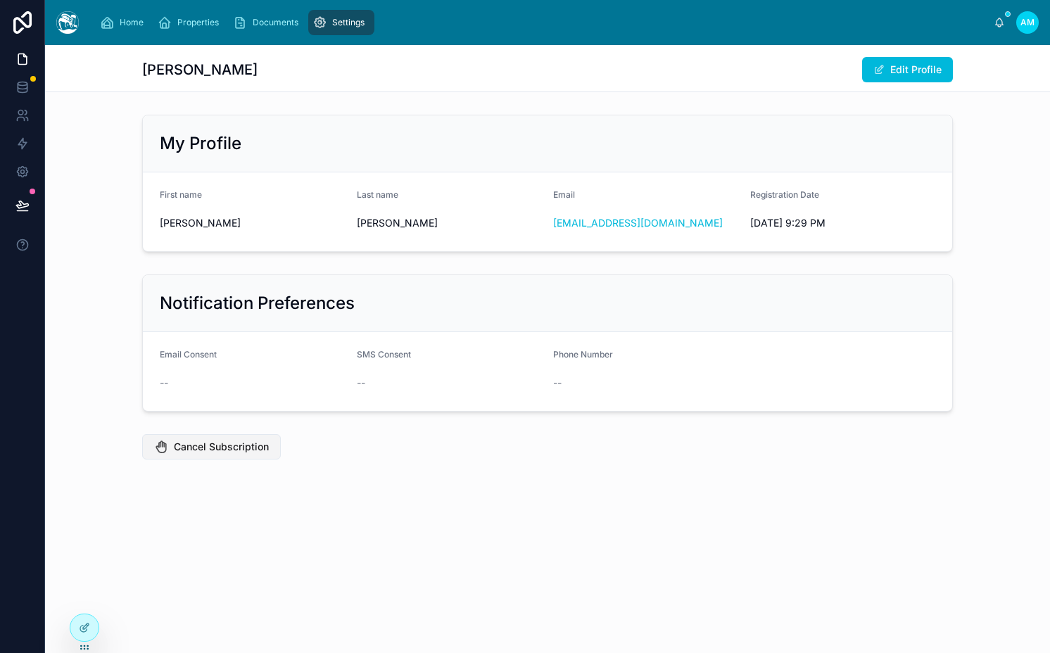
click at [212, 455] on button "Cancel Subscription" at bounding box center [211, 446] width 139 height 25
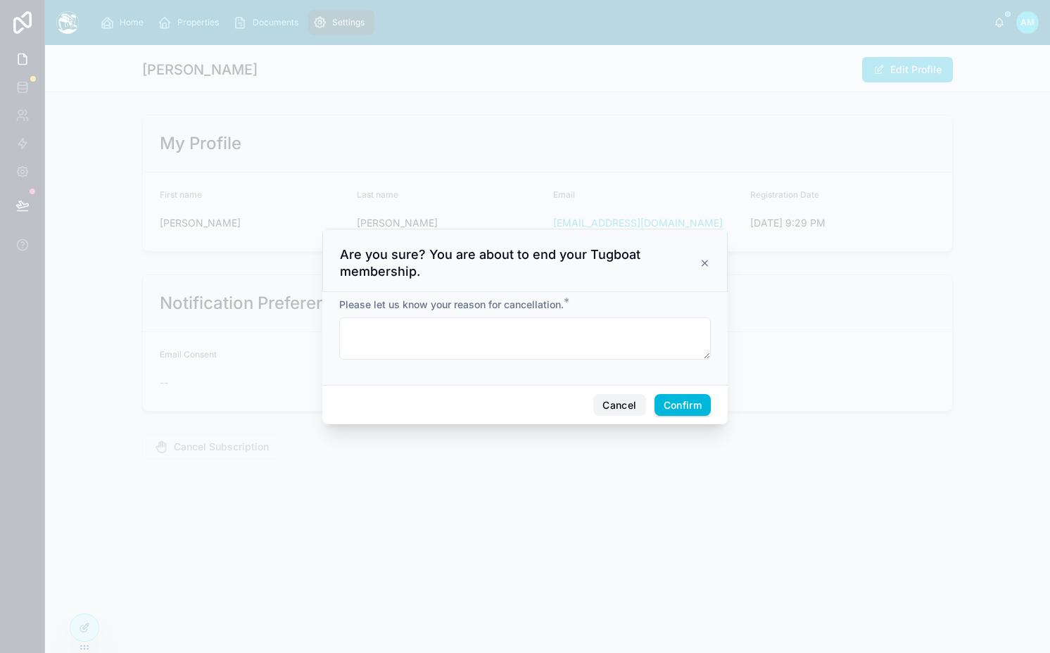
click at [622, 412] on button "Cancel" at bounding box center [619, 405] width 52 height 23
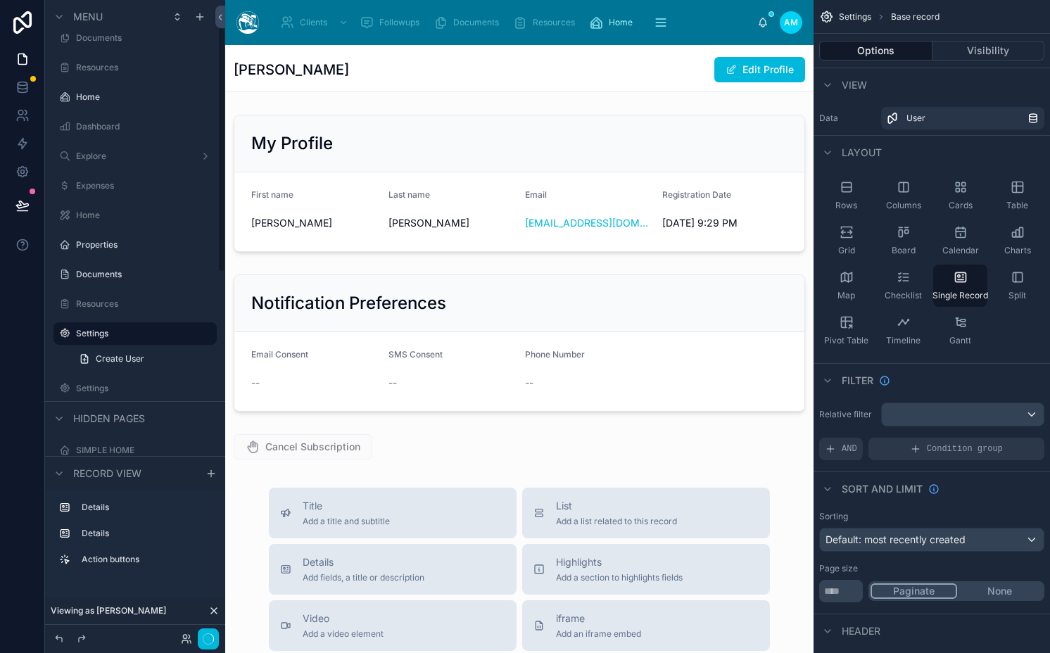
click at [388, 451] on div at bounding box center [519, 573] width 588 height 1056
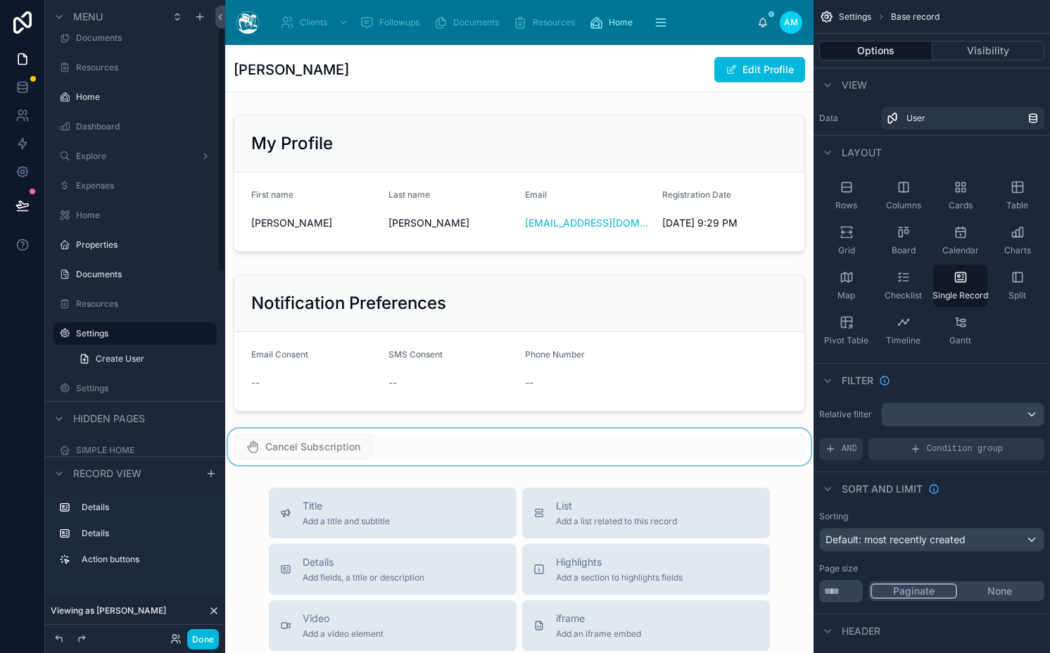
click at [307, 450] on div at bounding box center [519, 447] width 588 height 37
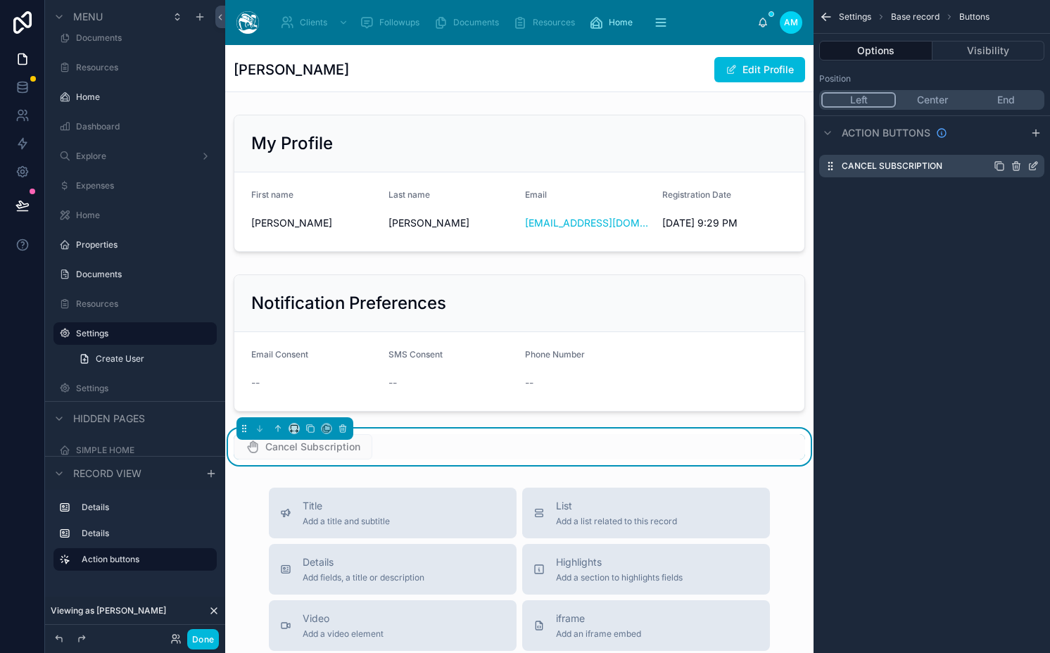
click at [1034, 160] on icon "scrollable content" at bounding box center [1032, 165] width 11 height 11
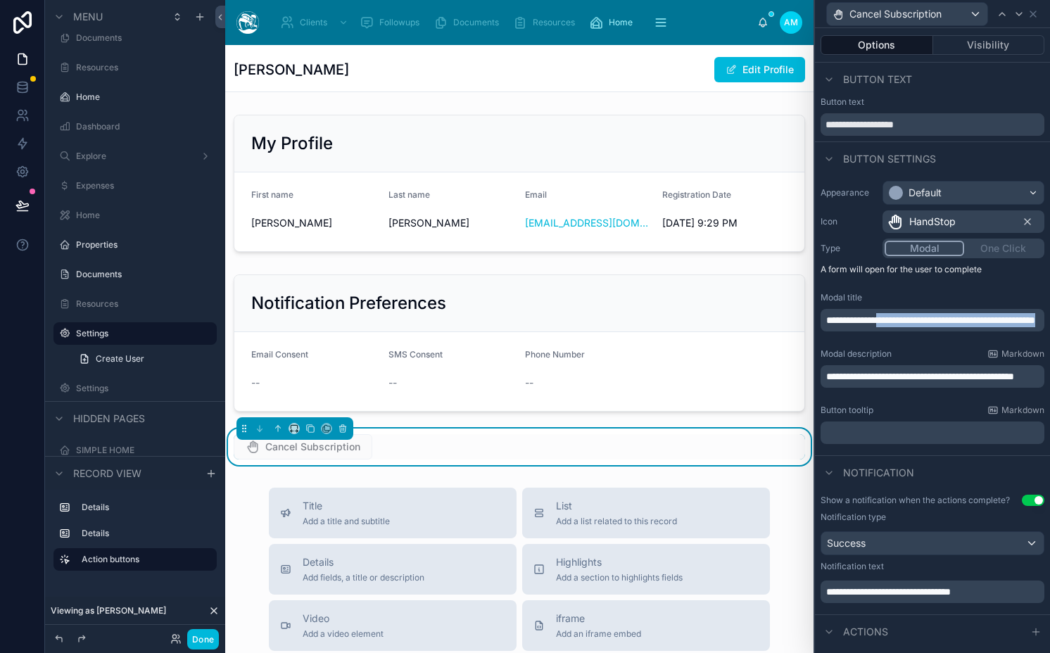
drag, startPoint x: 940, startPoint y: 338, endPoint x: 896, endPoint y: 316, distance: 49.4
click at [896, 316] on p "**********" at bounding box center [933, 320] width 215 height 14
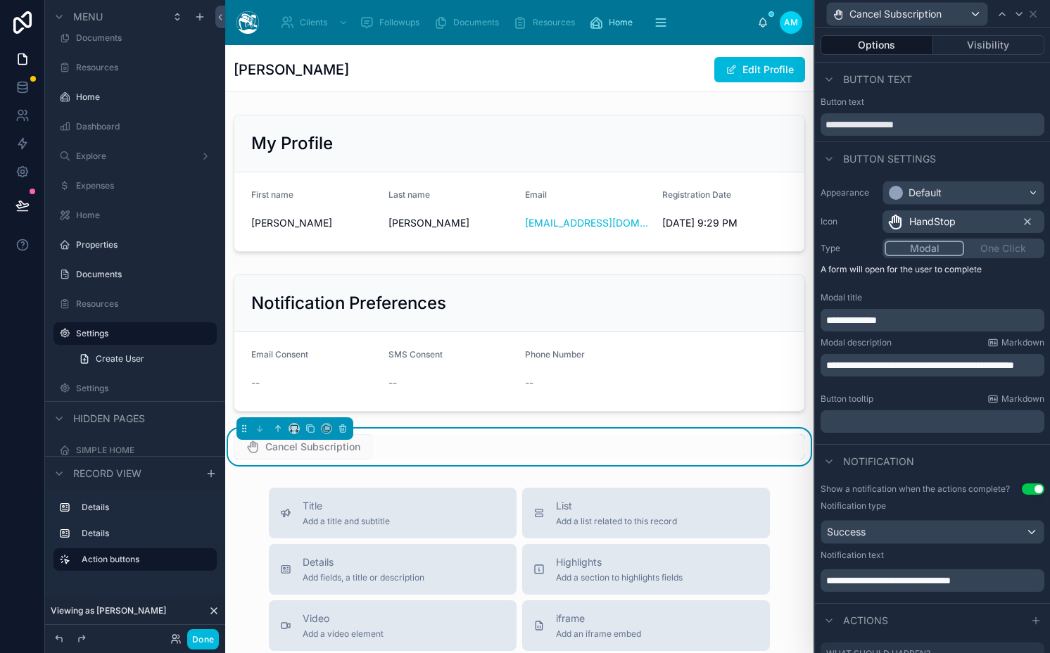
click at [828, 361] on span "**********" at bounding box center [920, 365] width 188 height 10
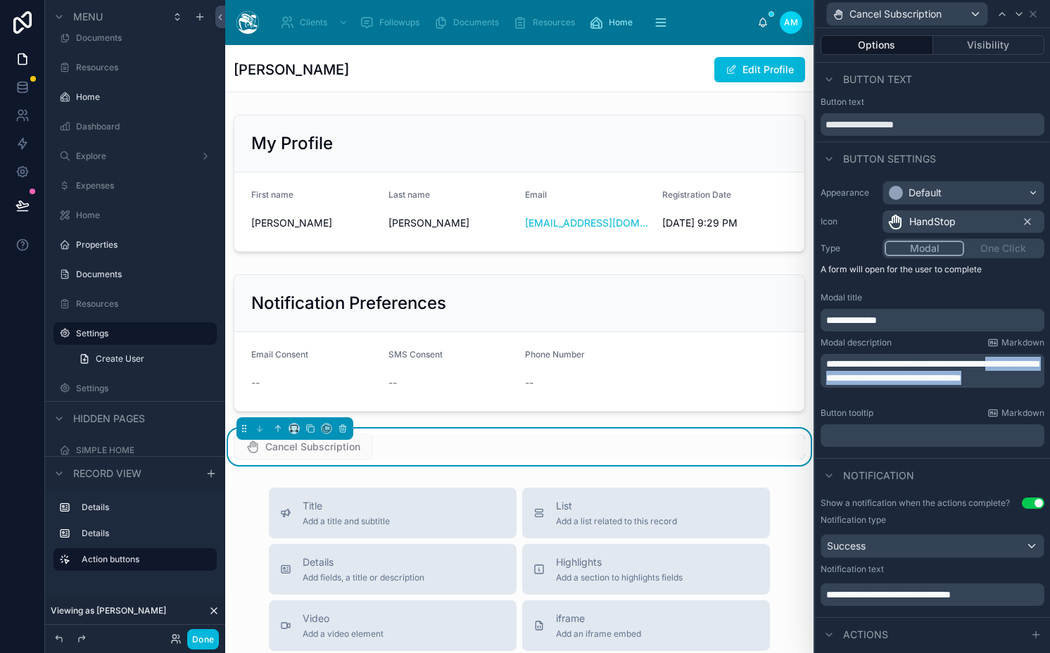
drag, startPoint x: 948, startPoint y: 394, endPoint x: 887, endPoint y: 379, distance: 63.7
click at [887, 379] on p "**********" at bounding box center [933, 371] width 215 height 28
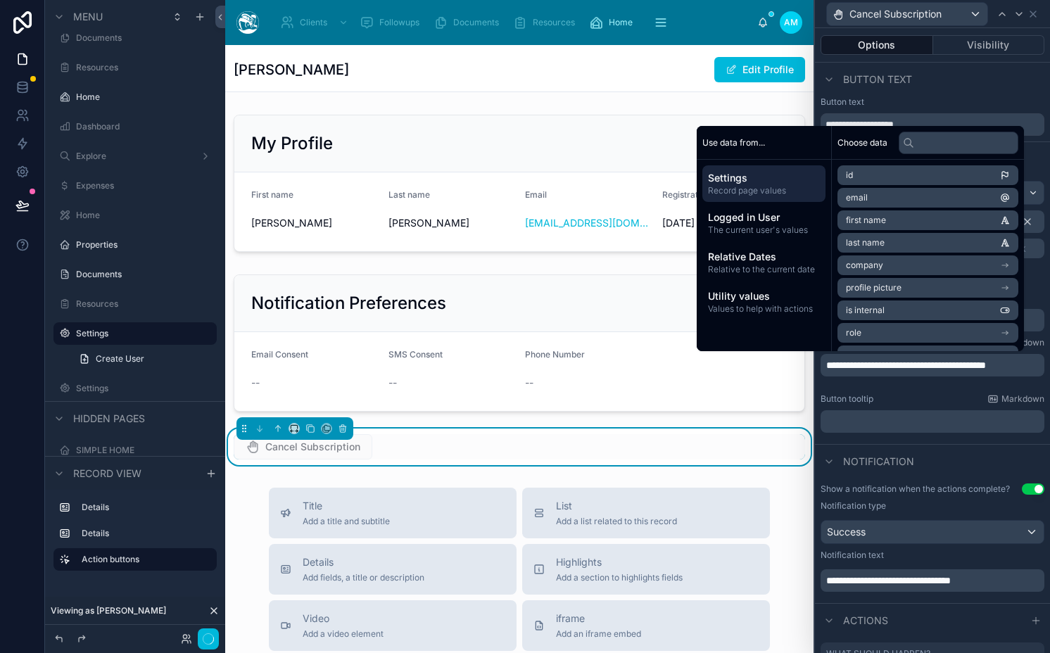
click at [894, 400] on div "Button tooltip Markdown" at bounding box center [932, 398] width 224 height 11
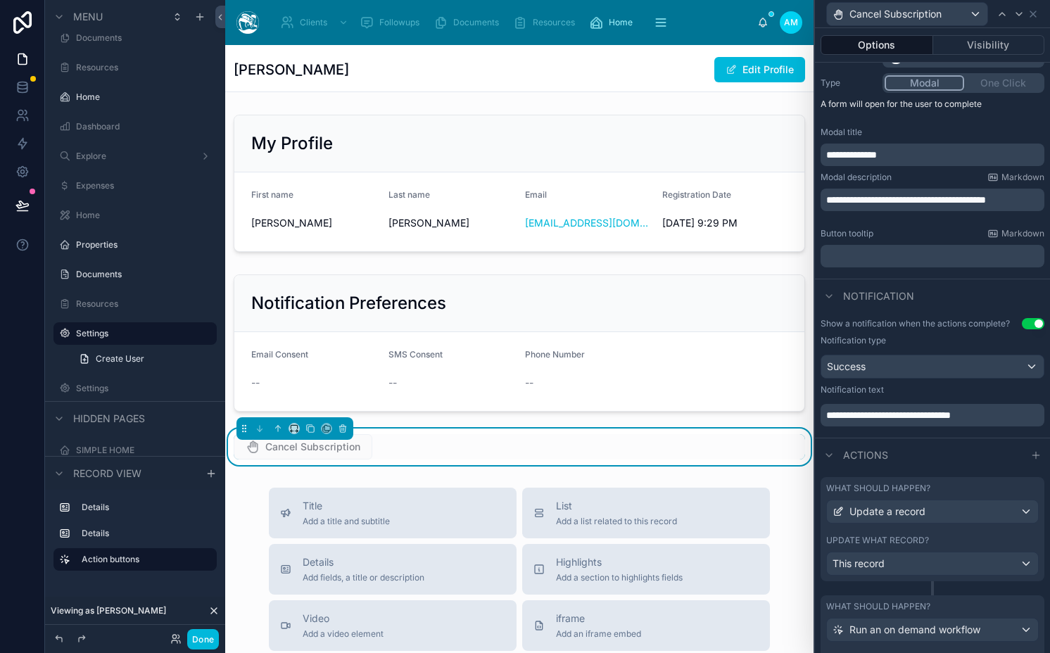
scroll to position [253, 0]
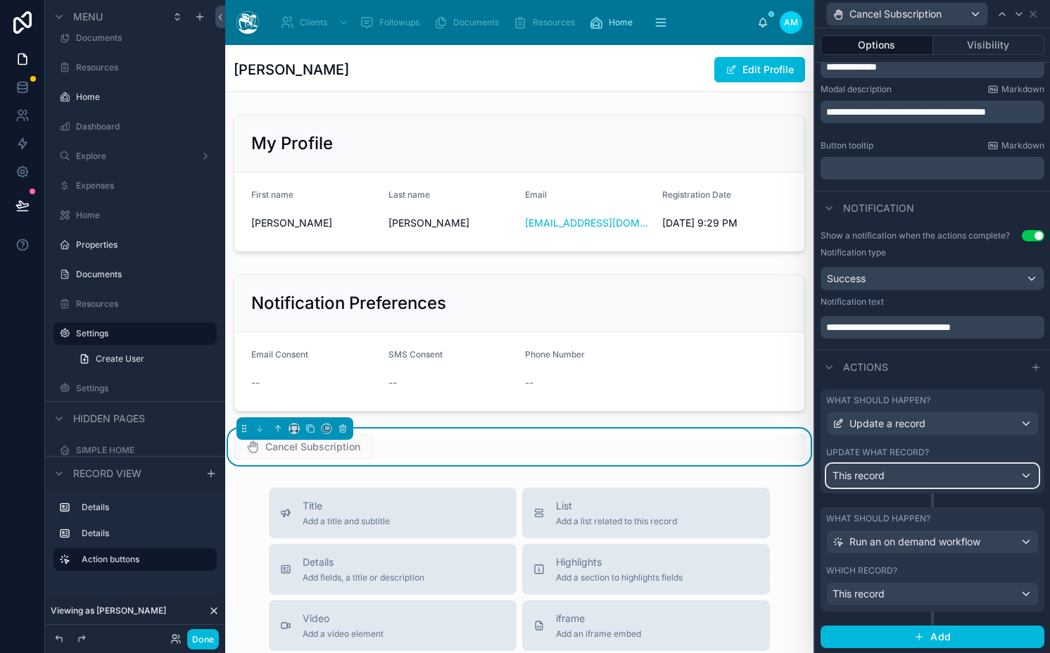
click at [887, 467] on div "This record" at bounding box center [932, 475] width 211 height 23
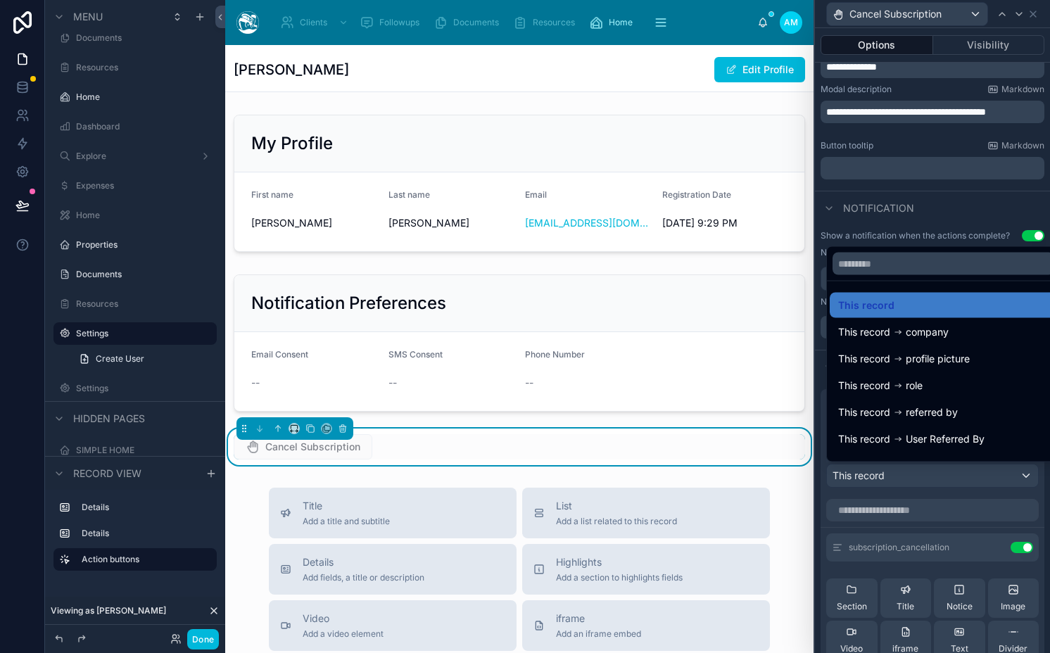
click at [887, 467] on div at bounding box center [932, 326] width 235 height 653
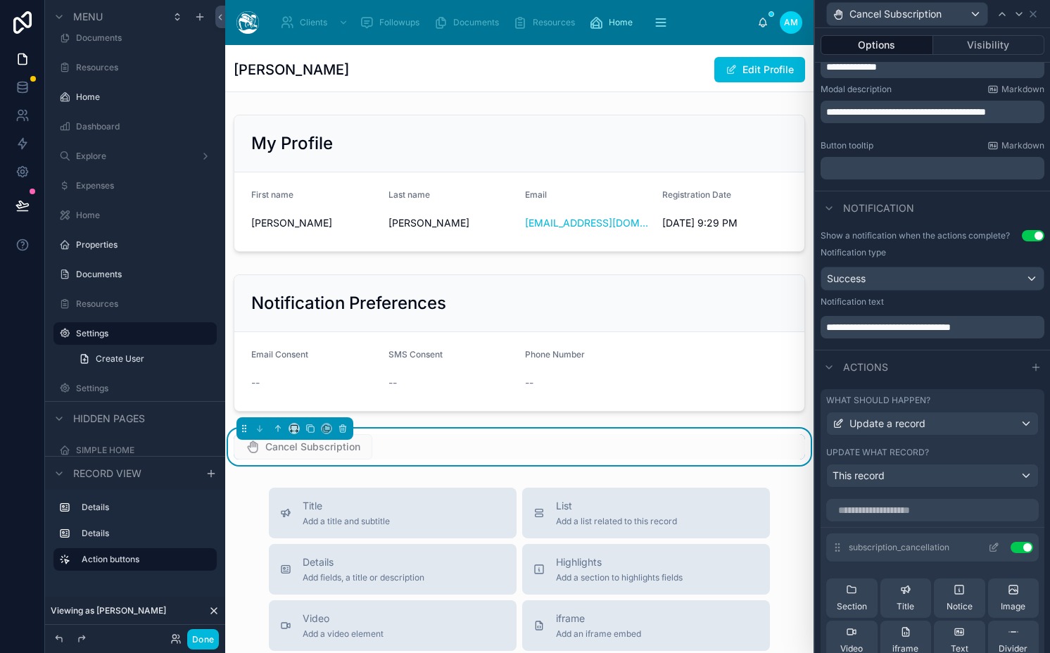
click at [996, 544] on icon at bounding box center [996, 544] width 1 height 1
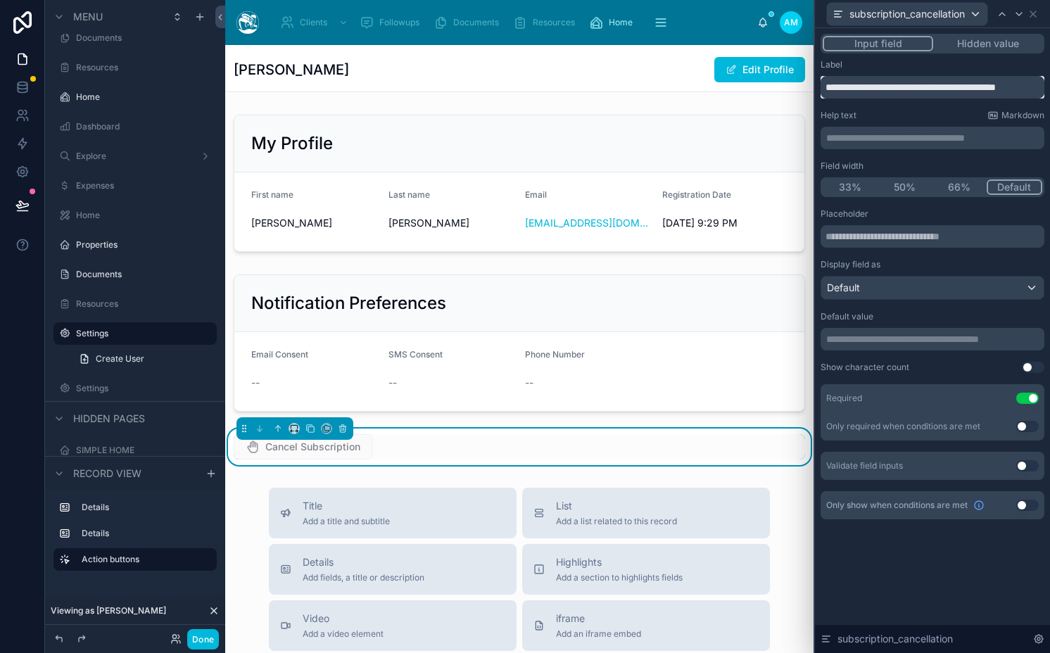
click at [853, 86] on input "**********" at bounding box center [932, 87] width 224 height 23
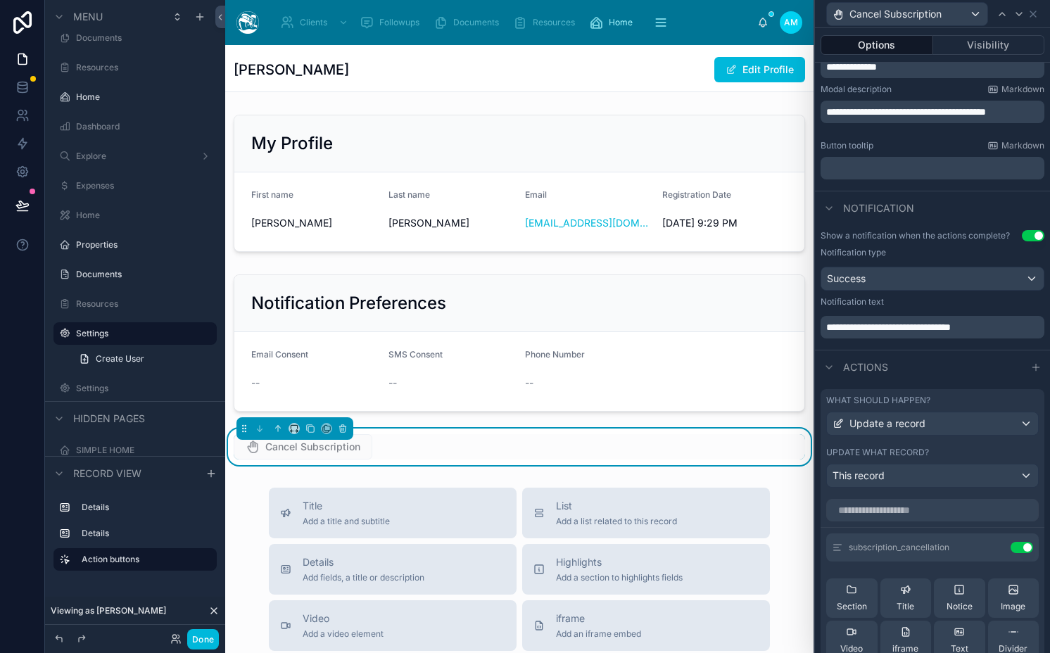
click at [909, 119] on p "**********" at bounding box center [933, 112] width 215 height 14
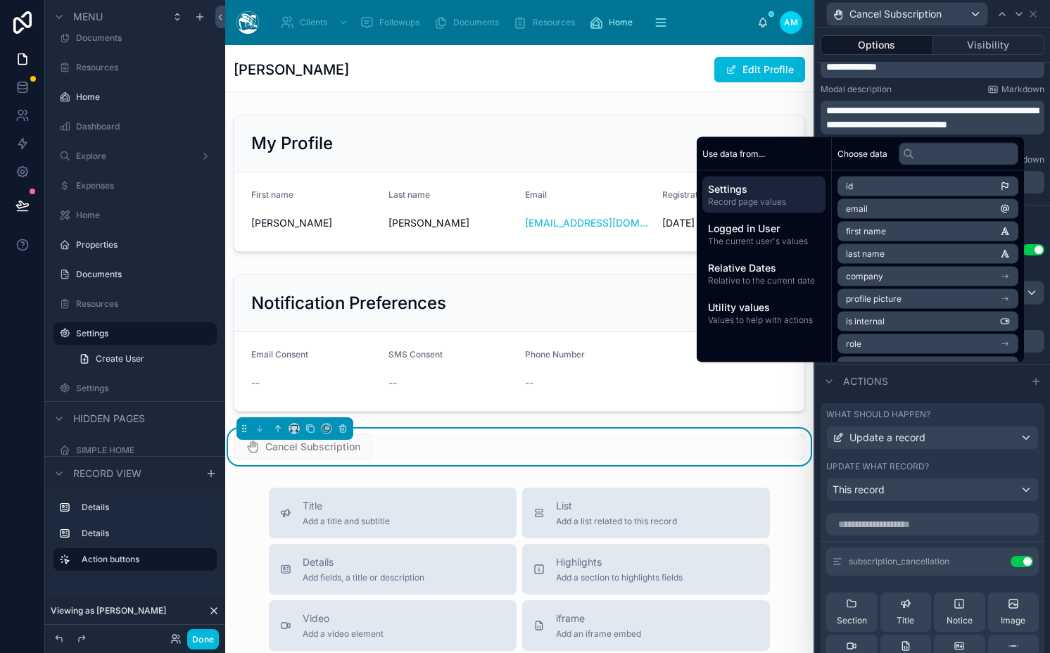
scroll to position [267, 0]
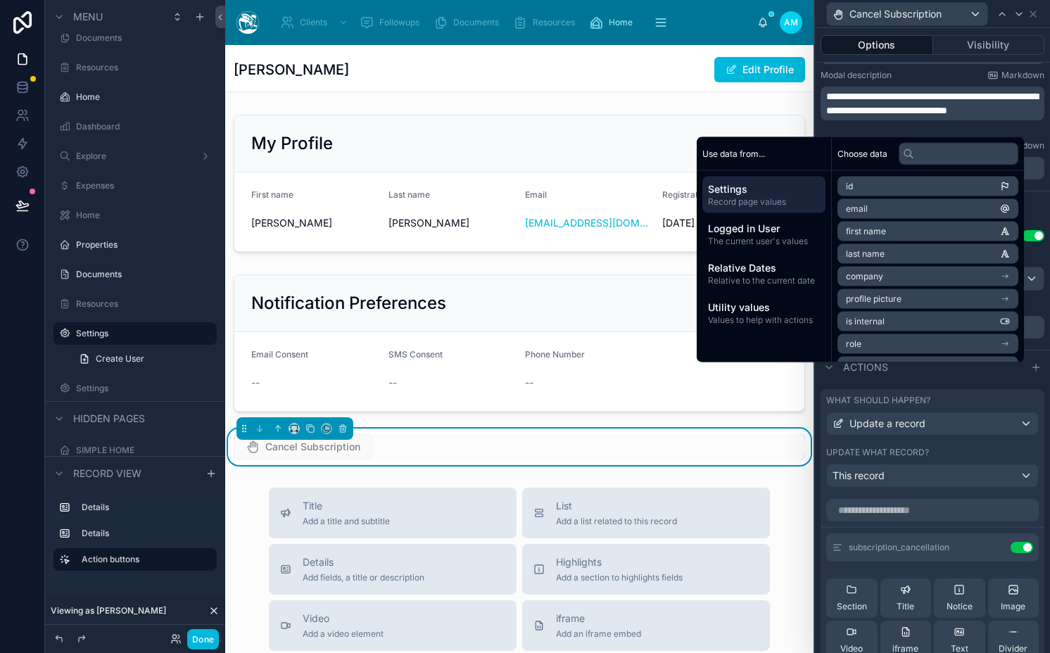
drag, startPoint x: 188, startPoint y: 635, endPoint x: 192, endPoint y: 627, distance: 8.8
click at [188, 635] on button "Done" at bounding box center [203, 639] width 32 height 20
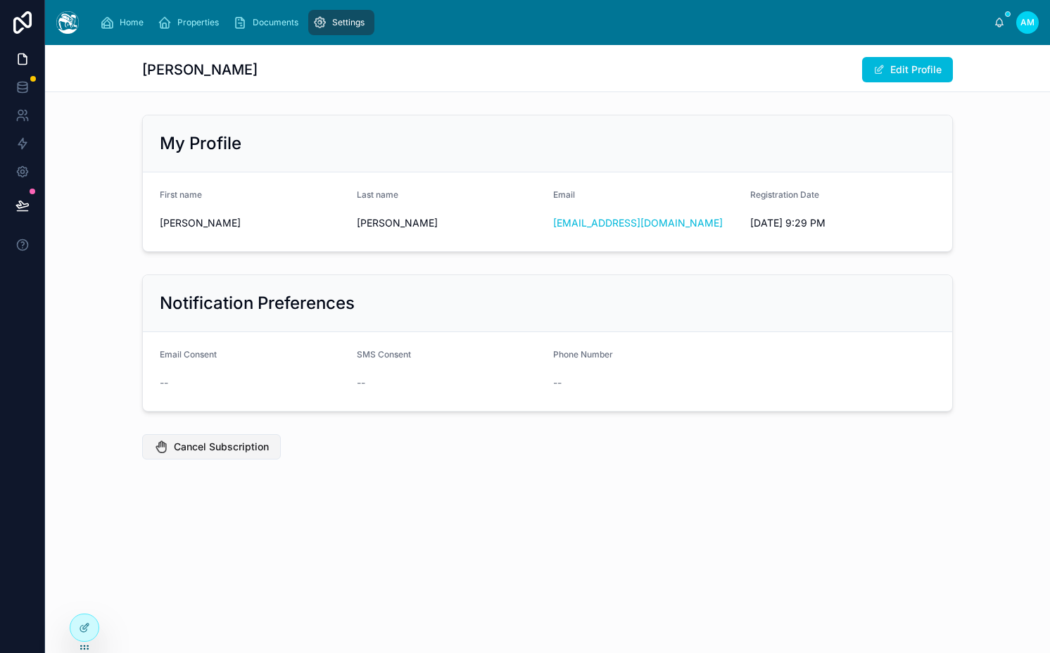
click at [212, 445] on span "Cancel Subscription" at bounding box center [221, 447] width 95 height 14
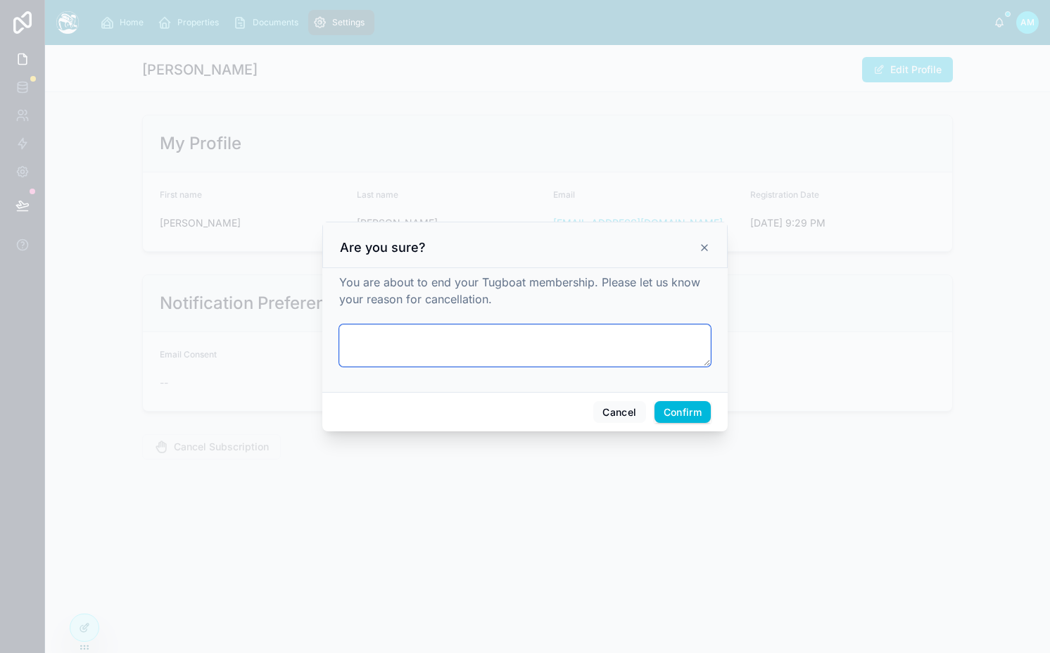
click at [551, 357] on textarea at bounding box center [525, 345] width 372 height 42
click at [673, 406] on button "Confirm" at bounding box center [682, 412] width 56 height 23
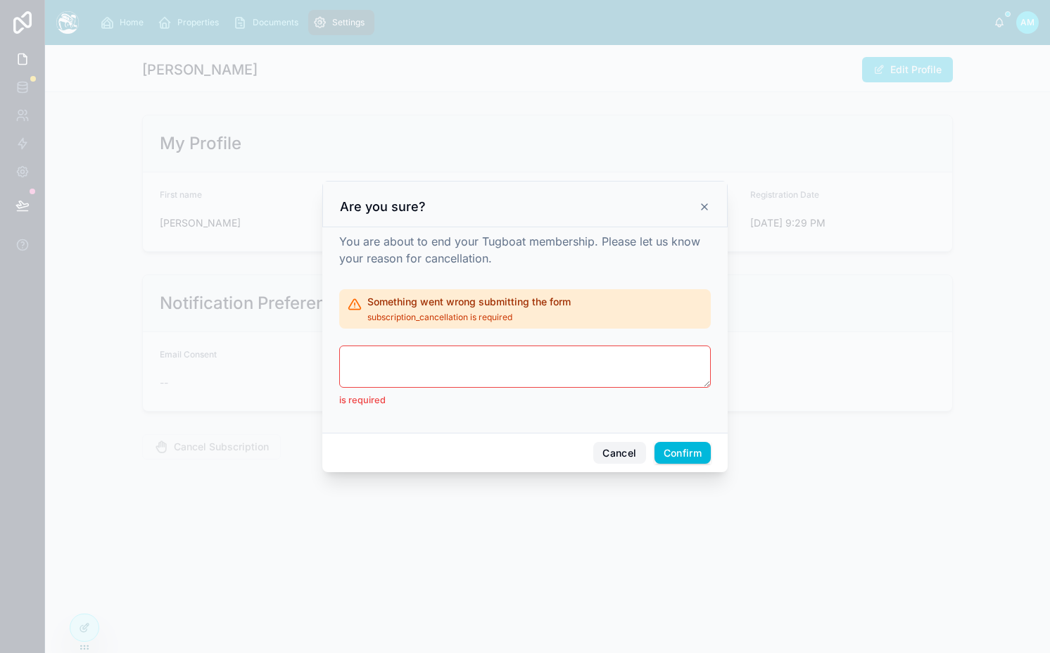
click at [618, 451] on button "Cancel" at bounding box center [619, 453] width 52 height 23
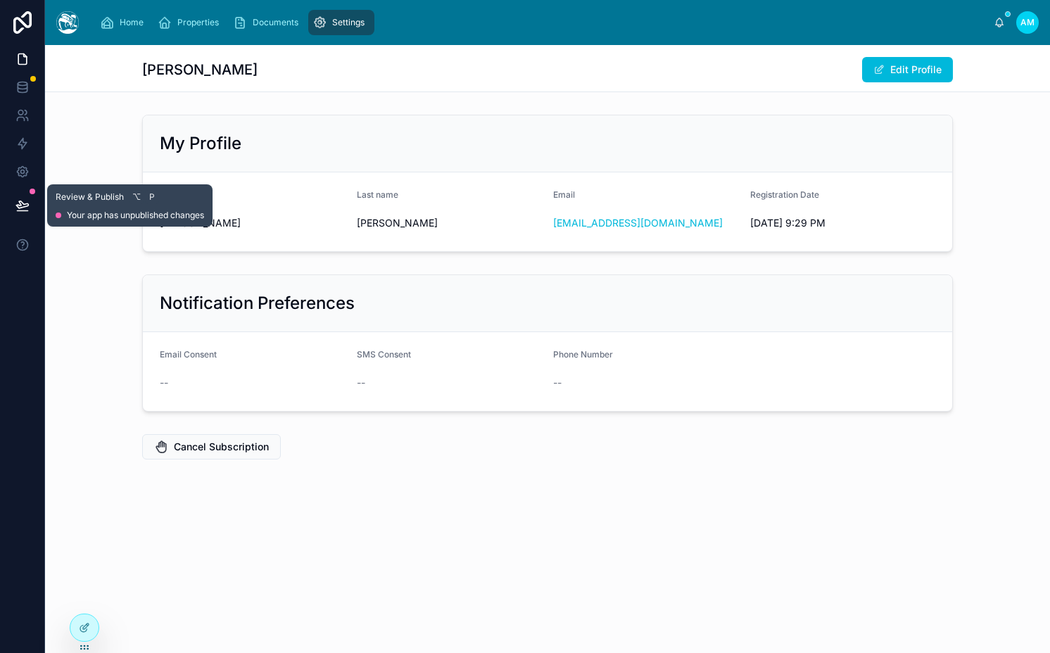
click at [16, 203] on icon at bounding box center [22, 205] width 14 height 14
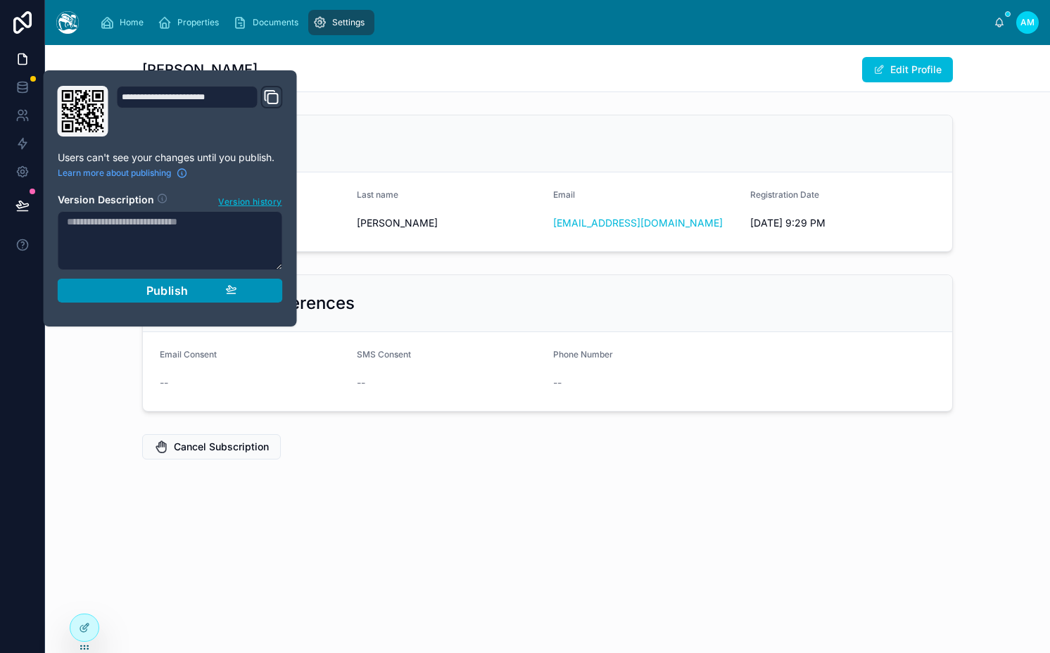
click at [224, 290] on div "Publish" at bounding box center [170, 291] width 134 height 14
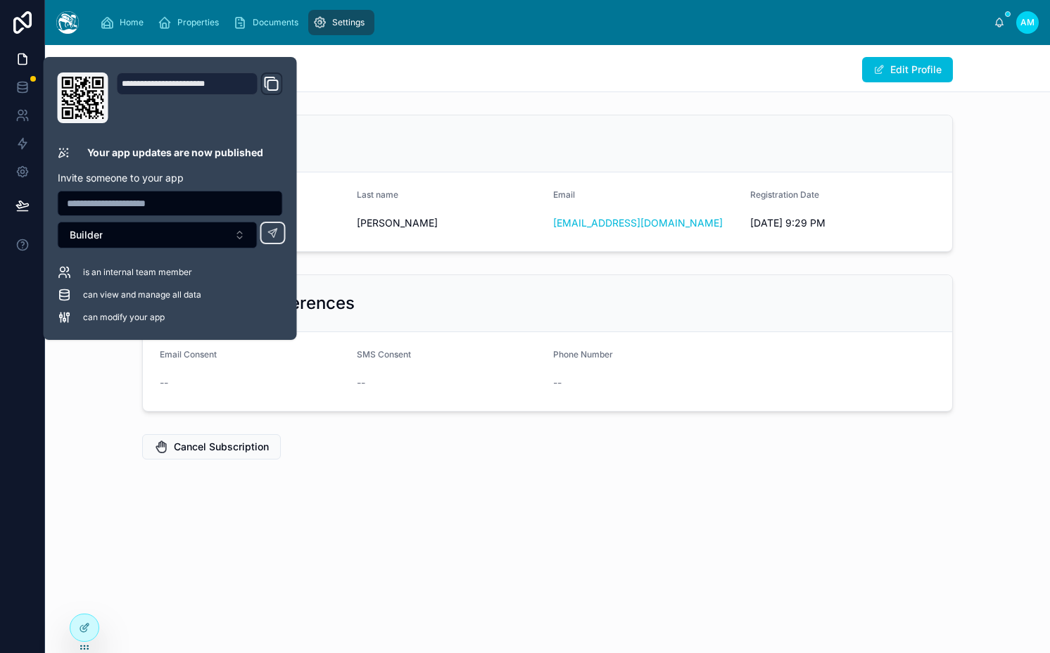
click at [524, 482] on div "Amitabha Mazumder Edit Profile My Profile First name Amitabha Last name Mazumde…" at bounding box center [547, 300] width 1005 height 510
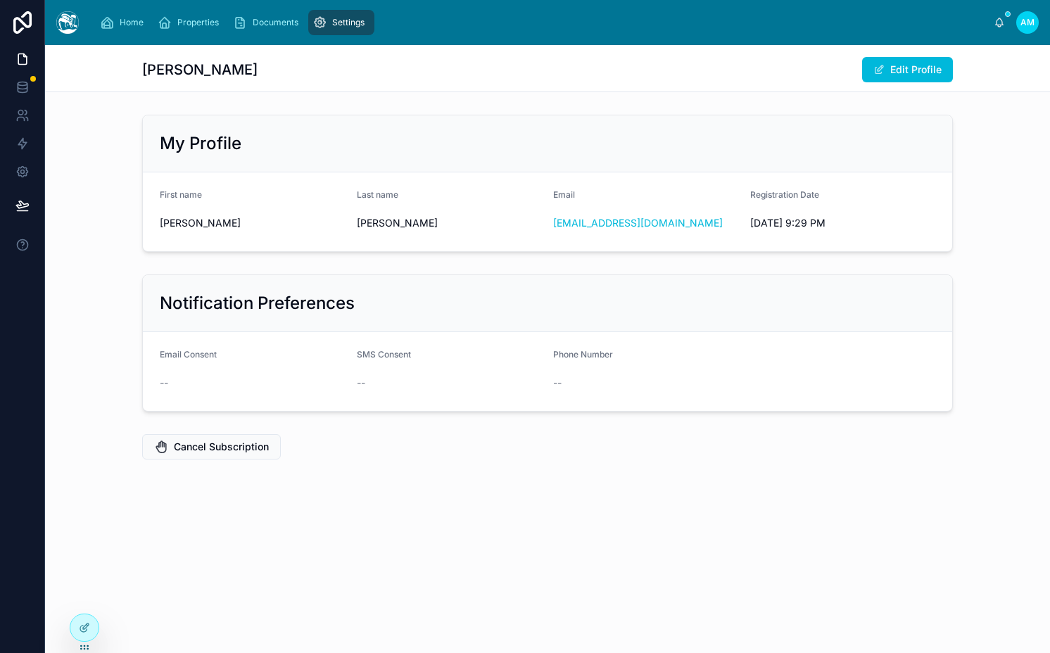
click at [249, 431] on div "Cancel Subscription" at bounding box center [547, 447] width 1005 height 37
click at [240, 439] on button "Cancel Subscription" at bounding box center [211, 446] width 139 height 25
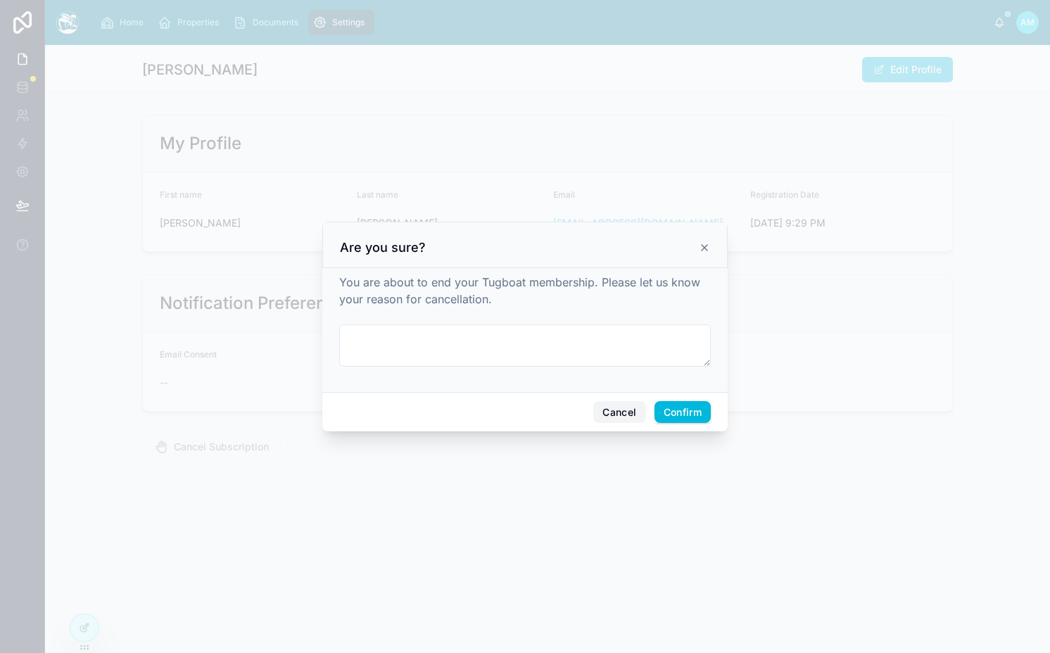
click at [596, 415] on button "Cancel" at bounding box center [619, 412] width 52 height 23
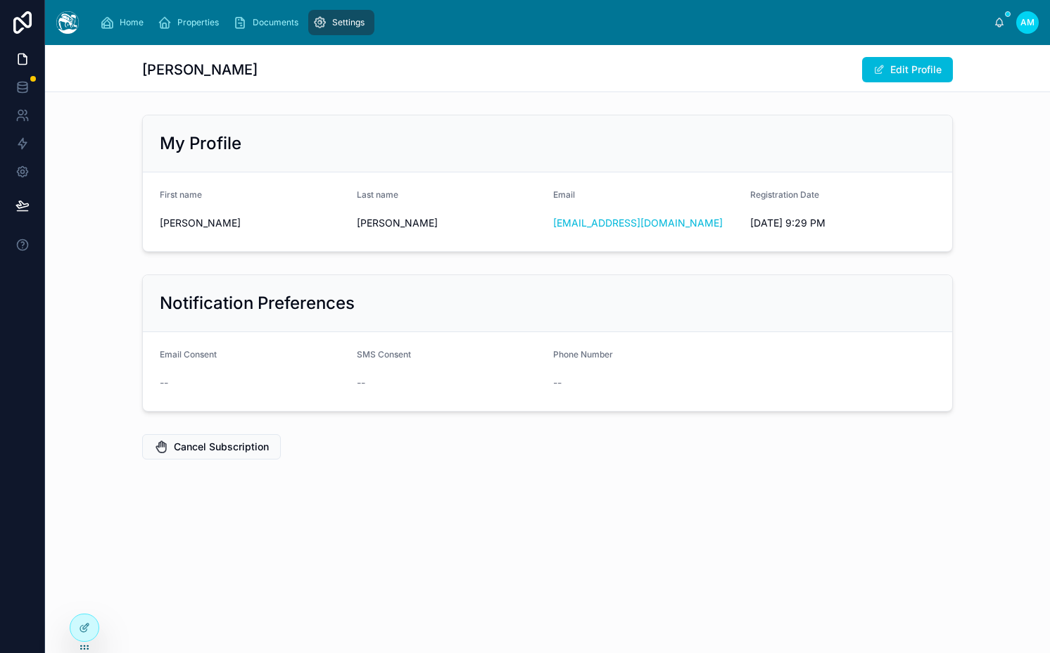
click at [348, 19] on span "Settings" at bounding box center [348, 22] width 32 height 11
click at [291, 15] on div "Documents" at bounding box center [268, 22] width 71 height 23
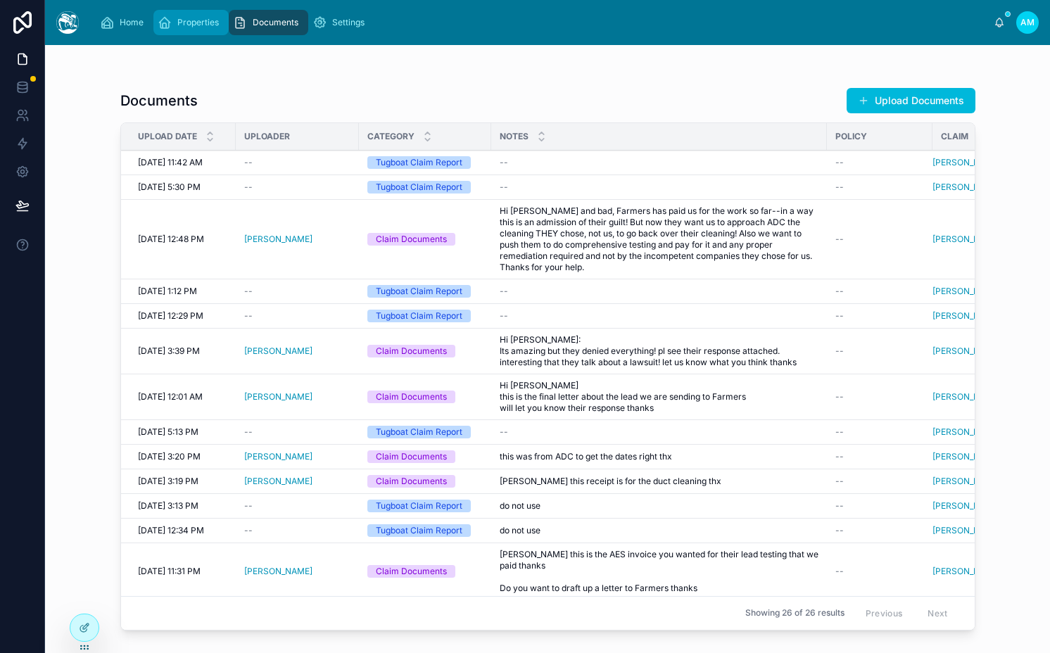
click at [155, 27] on link "Properties" at bounding box center [190, 22] width 75 height 25
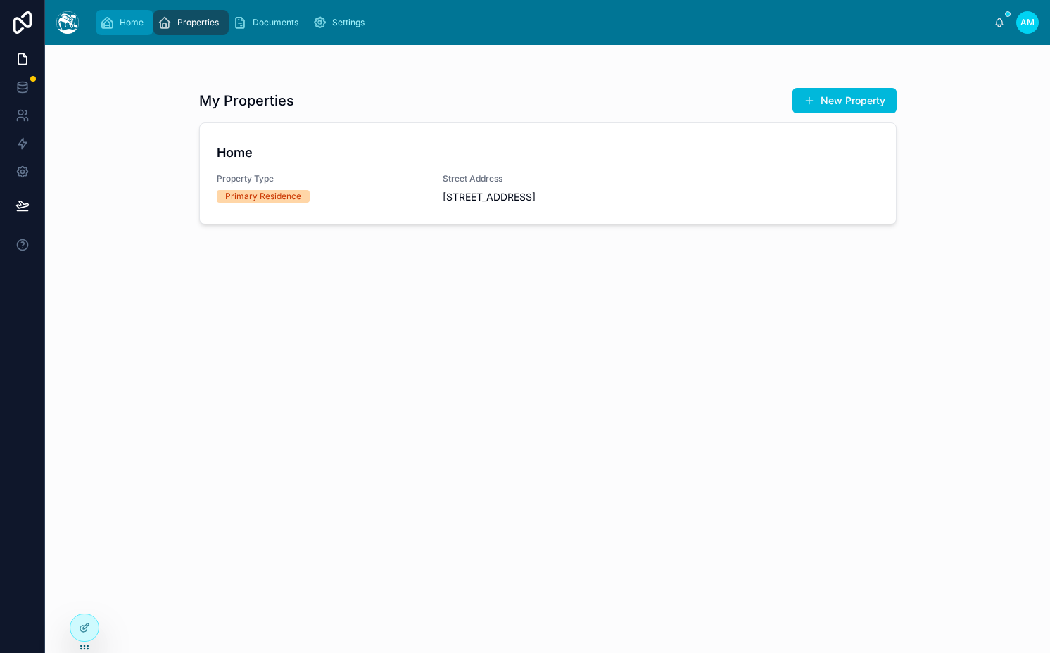
click at [127, 24] on span "Home" at bounding box center [132, 22] width 24 height 11
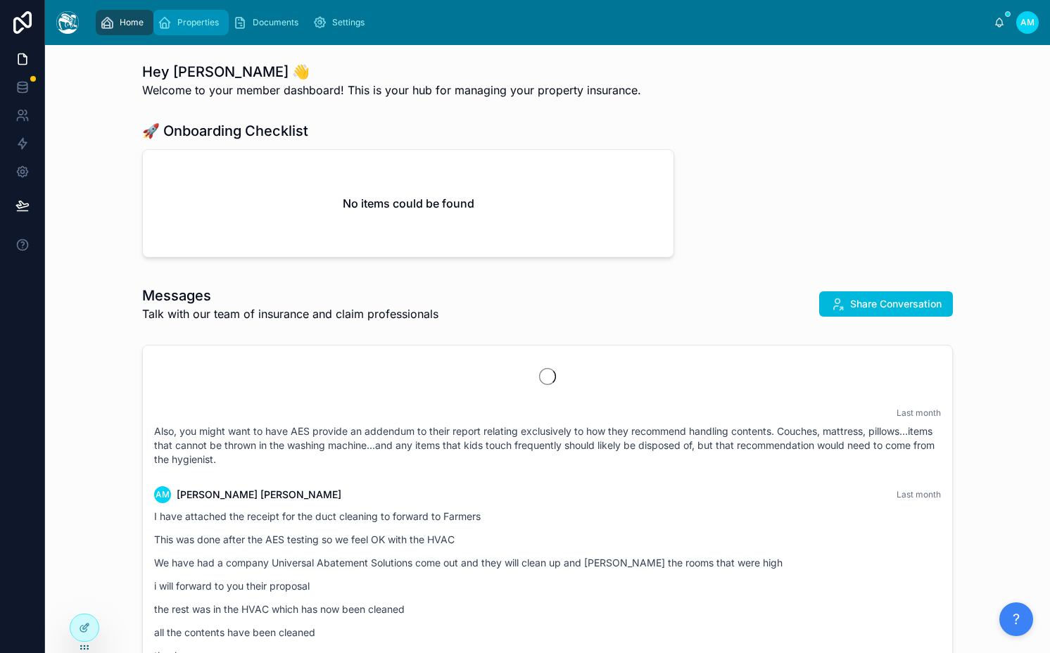
scroll to position [4185, 0]
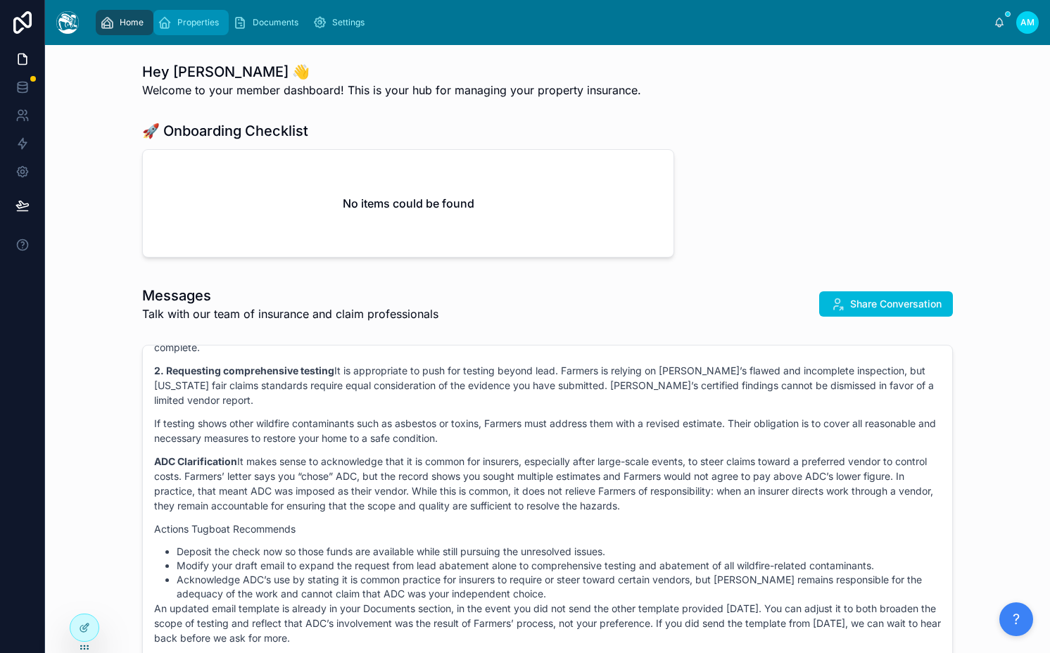
click at [196, 24] on span "Properties" at bounding box center [198, 22] width 42 height 11
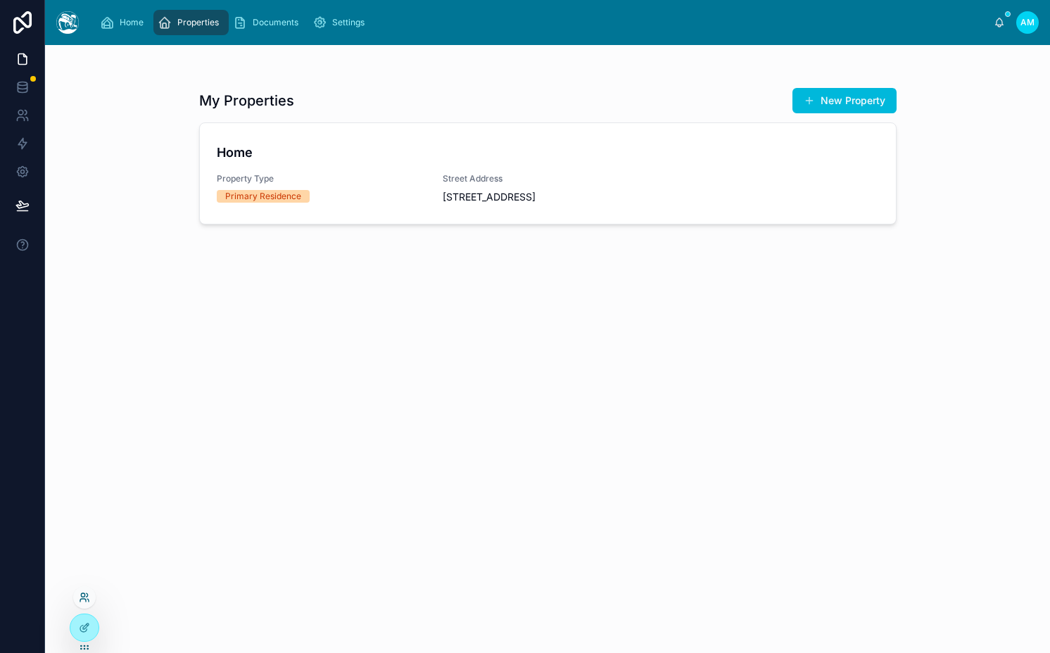
click at [83, 598] on icon at bounding box center [84, 597] width 11 height 11
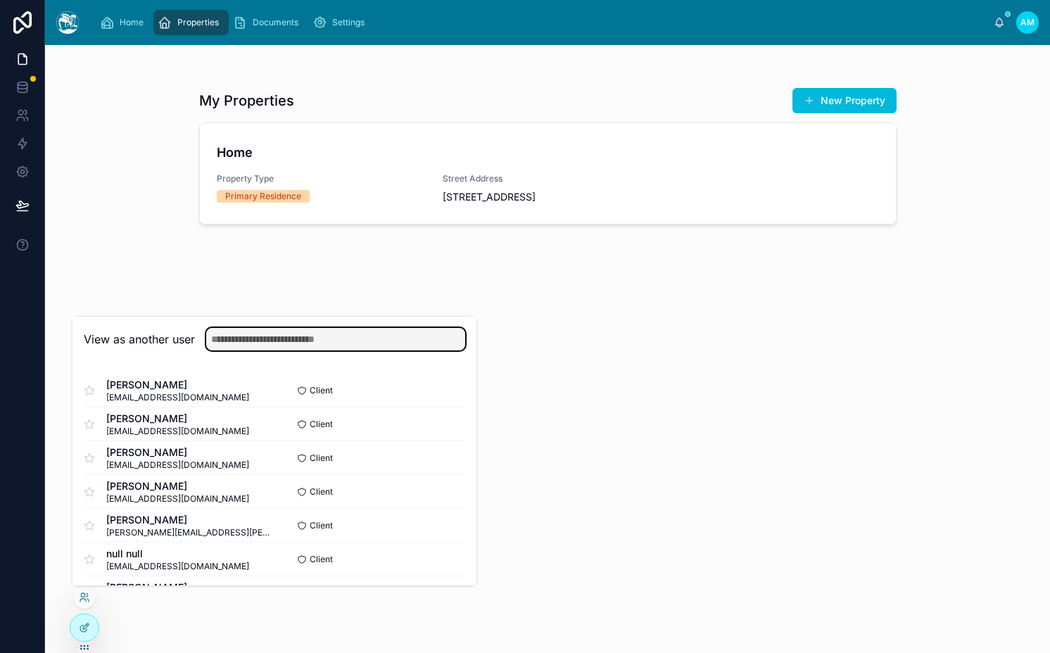
click at [324, 341] on input "text" at bounding box center [335, 339] width 259 height 23
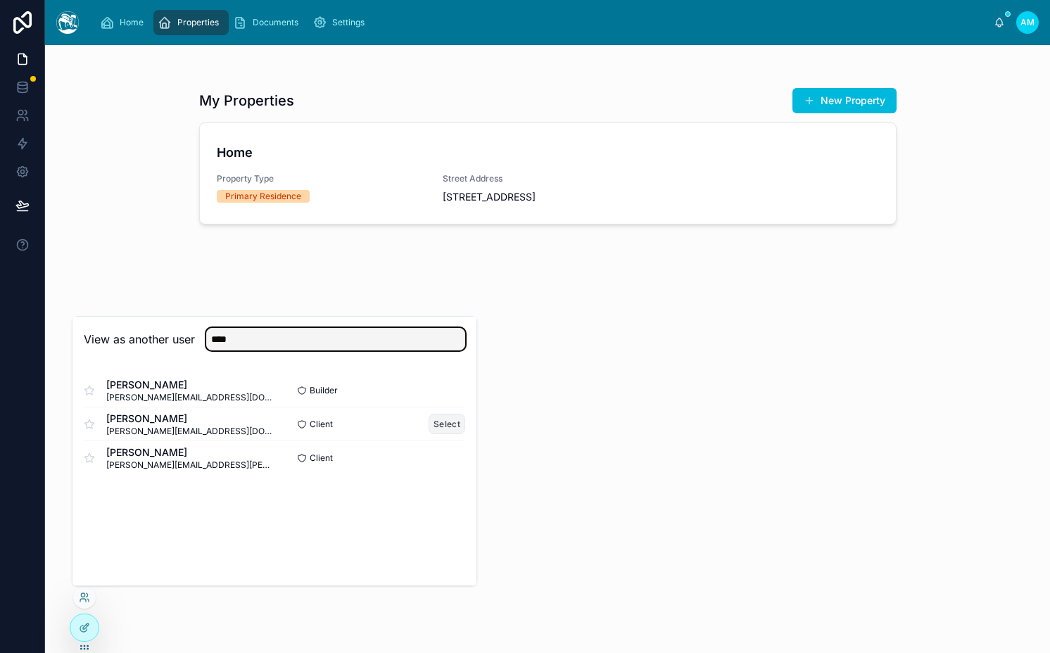
type input "****"
click at [447, 421] on button "Select" at bounding box center [447, 424] width 37 height 20
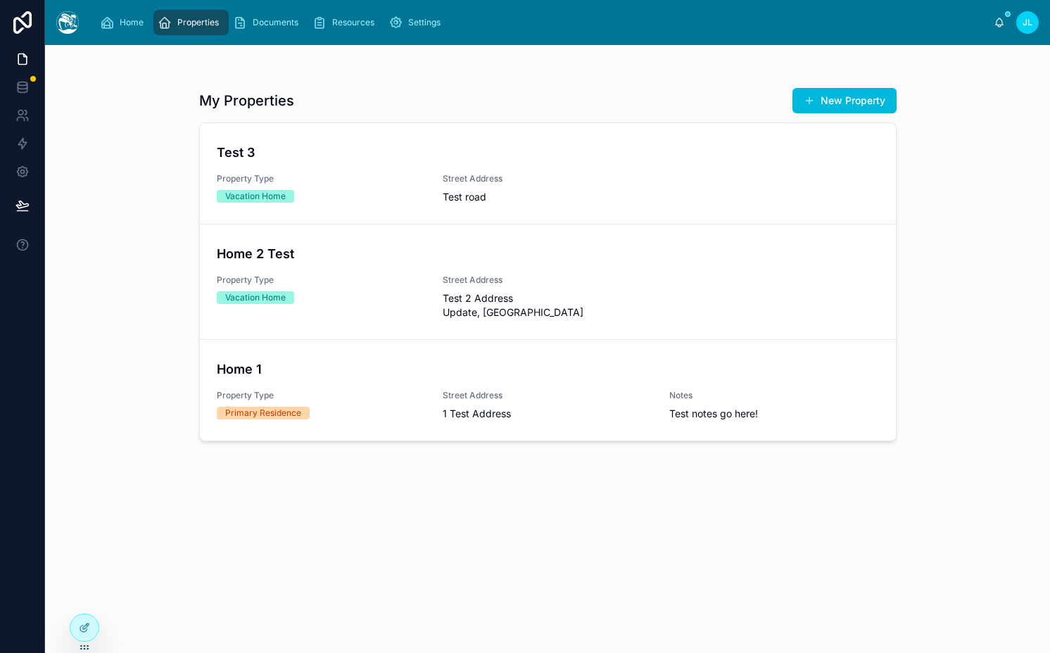
click at [374, 281] on span "Property Type" at bounding box center [322, 279] width 210 height 11
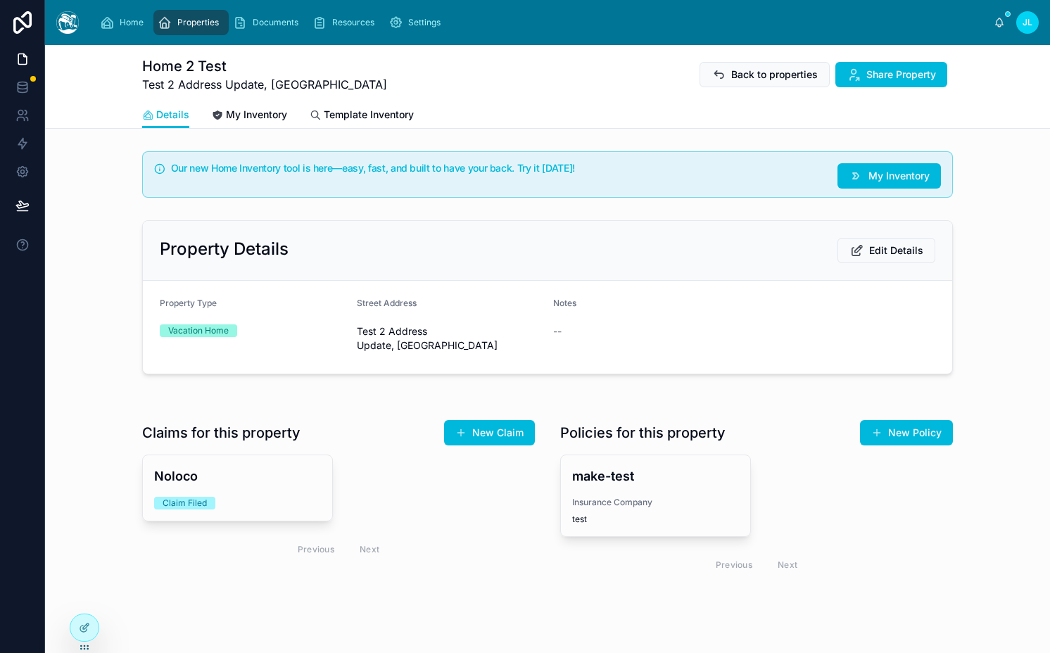
click at [1001, 302] on div "Property Details Edit Details Property Type Vacation Home Street Address Test 2…" at bounding box center [547, 297] width 1005 height 165
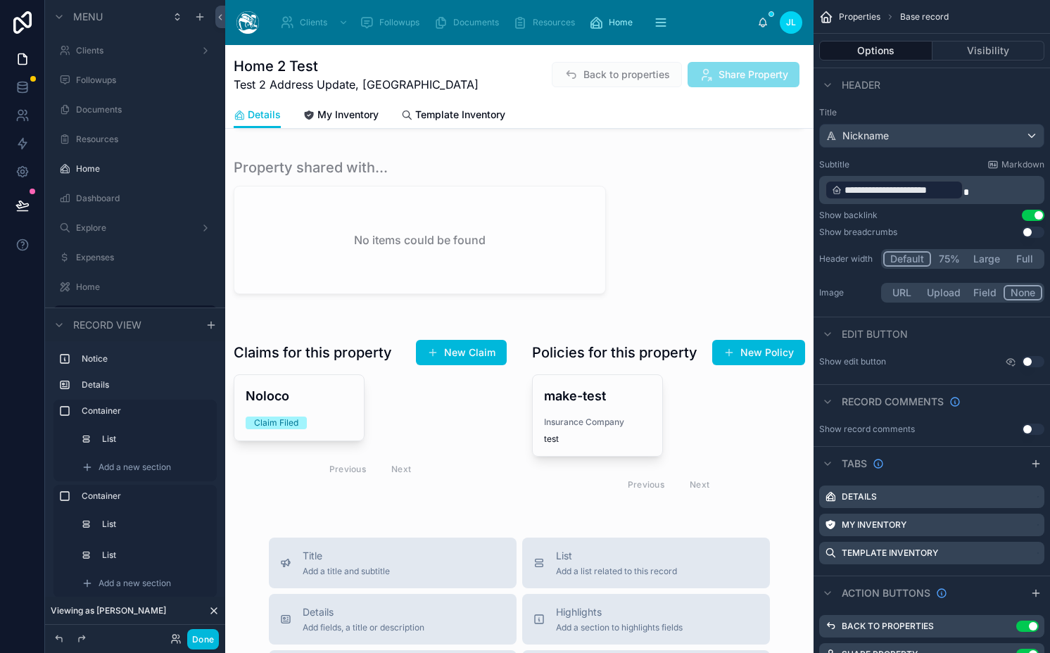
scroll to position [333, 0]
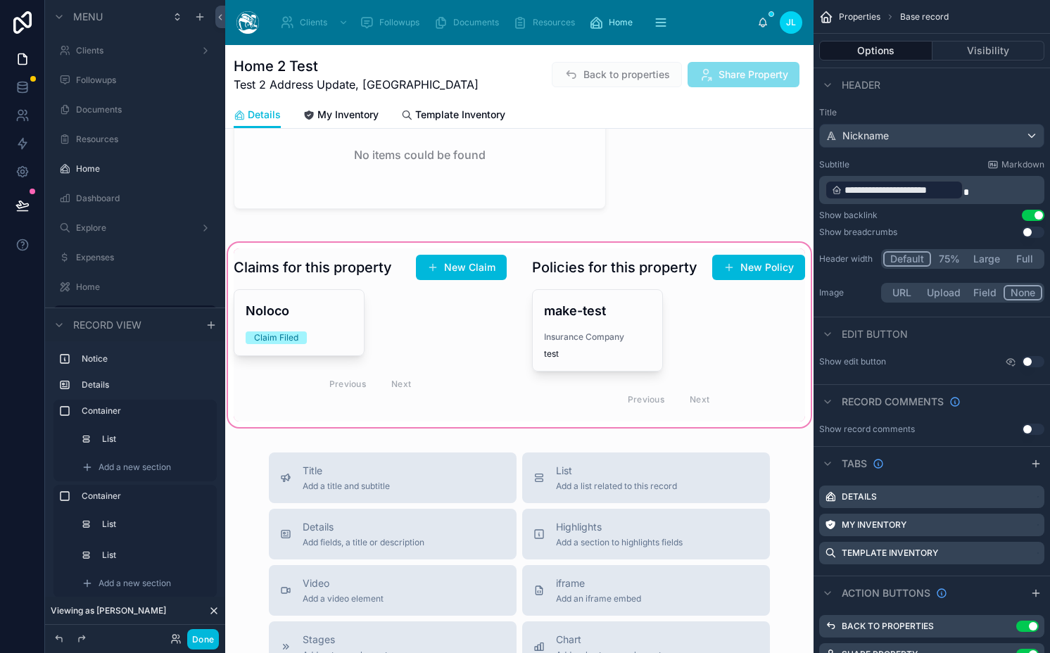
click at [371, 313] on div at bounding box center [519, 335] width 588 height 190
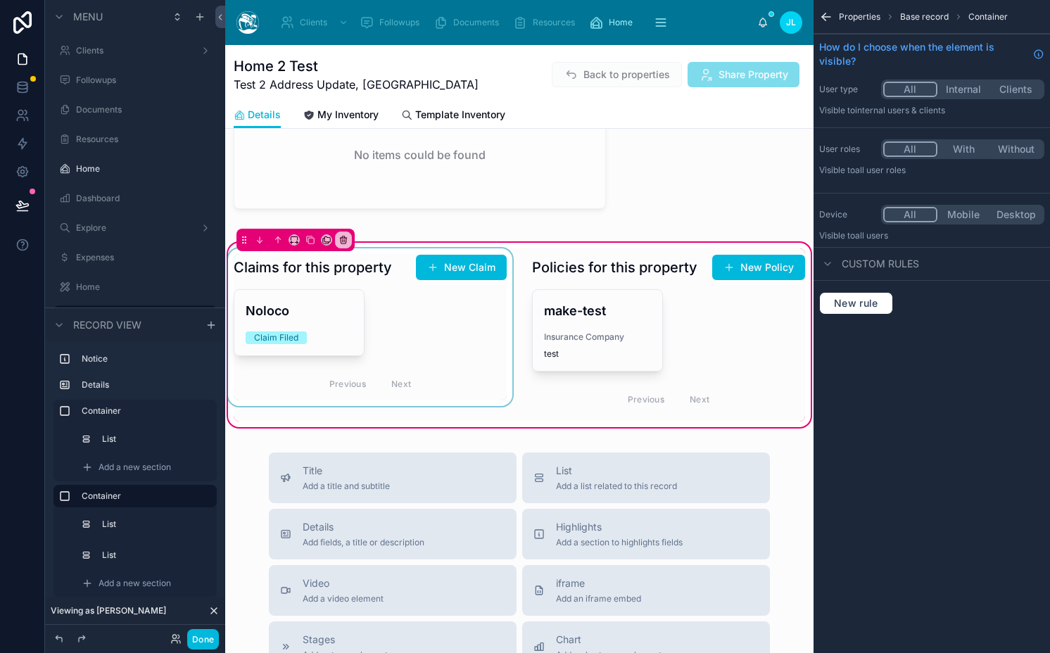
click at [334, 313] on div at bounding box center [370, 334] width 290 height 173
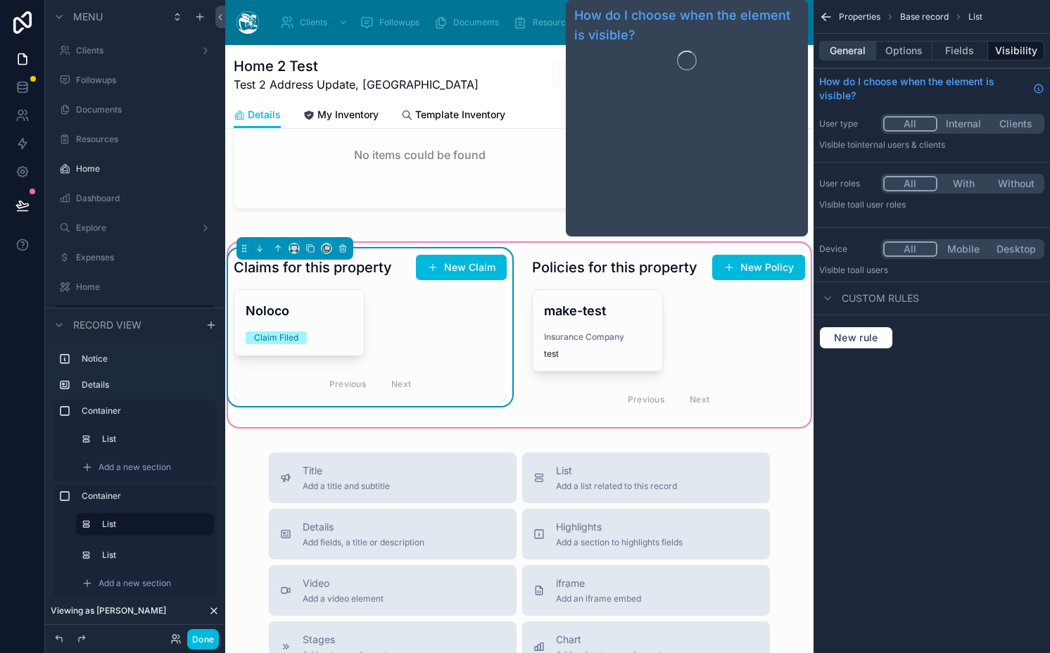
click at [844, 49] on button "General" at bounding box center [847, 51] width 57 height 20
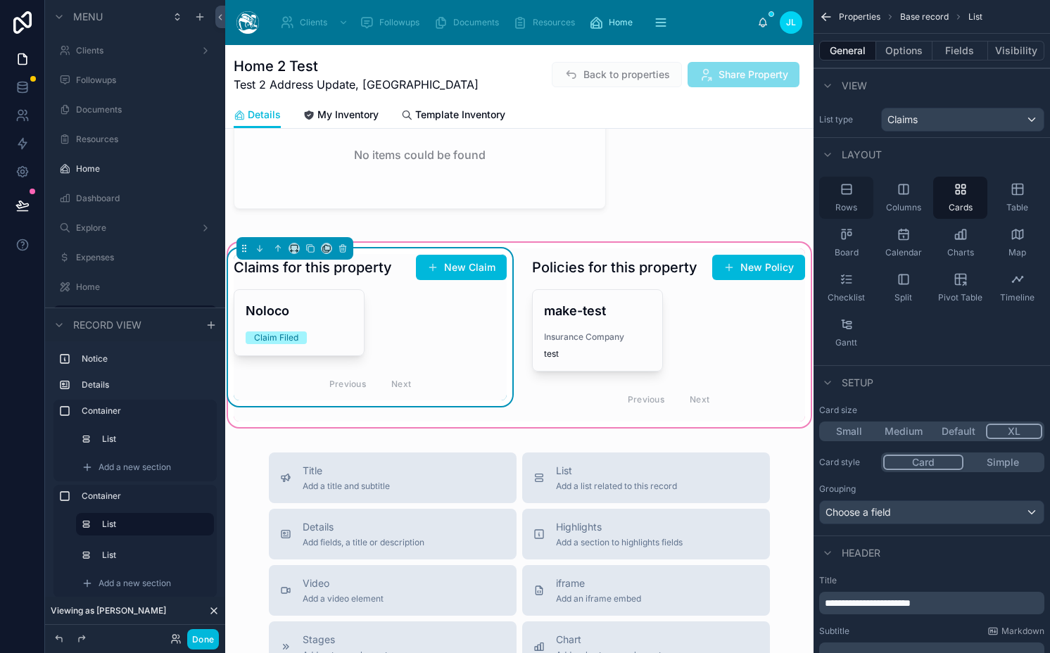
click at [846, 186] on icon "scrollable content" at bounding box center [846, 189] width 14 height 14
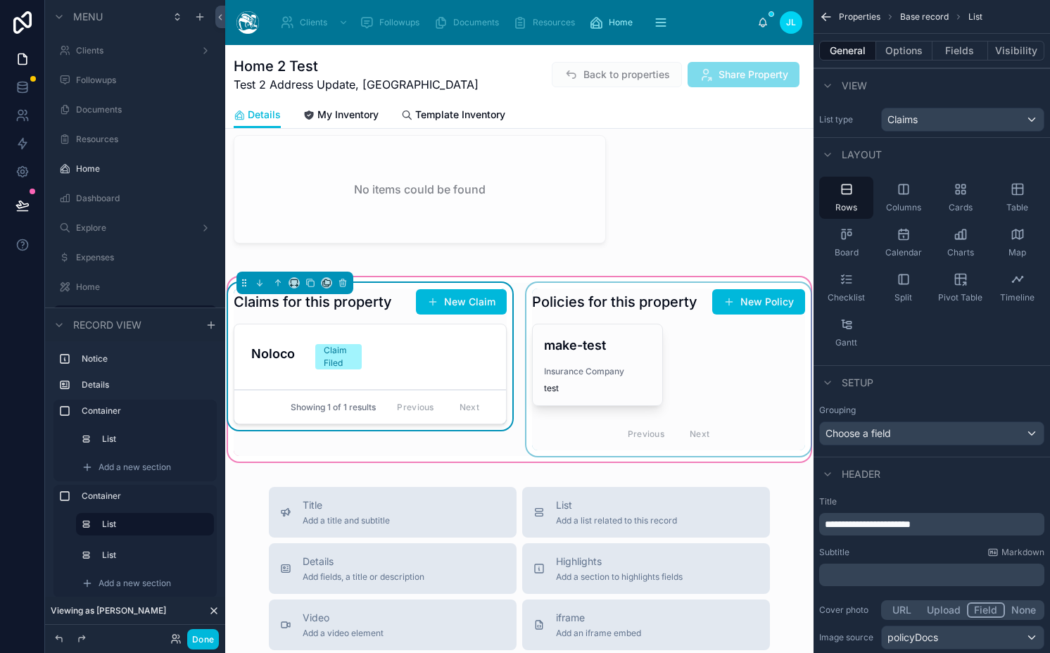
scroll to position [335, 0]
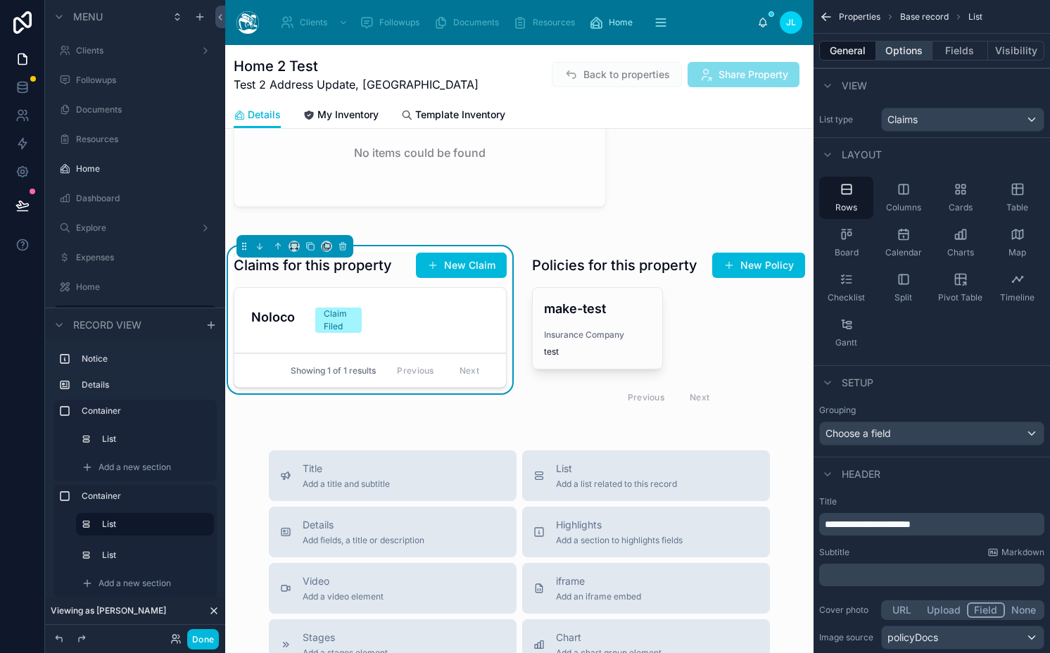
click at [891, 51] on button "Options" at bounding box center [904, 51] width 56 height 20
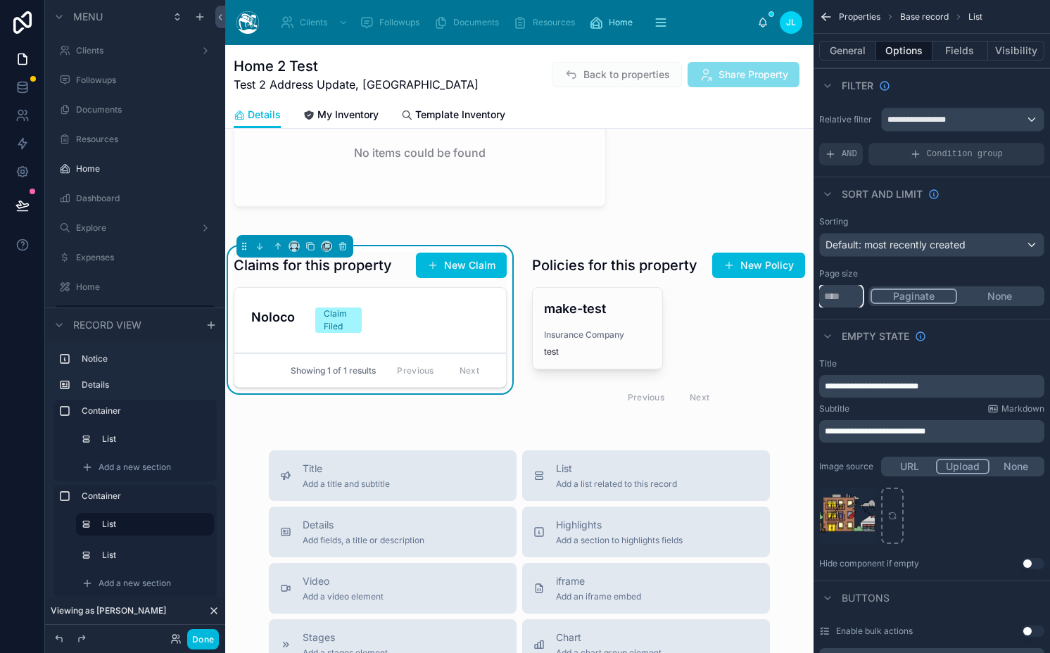
click at [837, 293] on input "**" at bounding box center [841, 296] width 44 height 23
type input "***"
click at [998, 297] on button "None" at bounding box center [999, 295] width 85 height 15
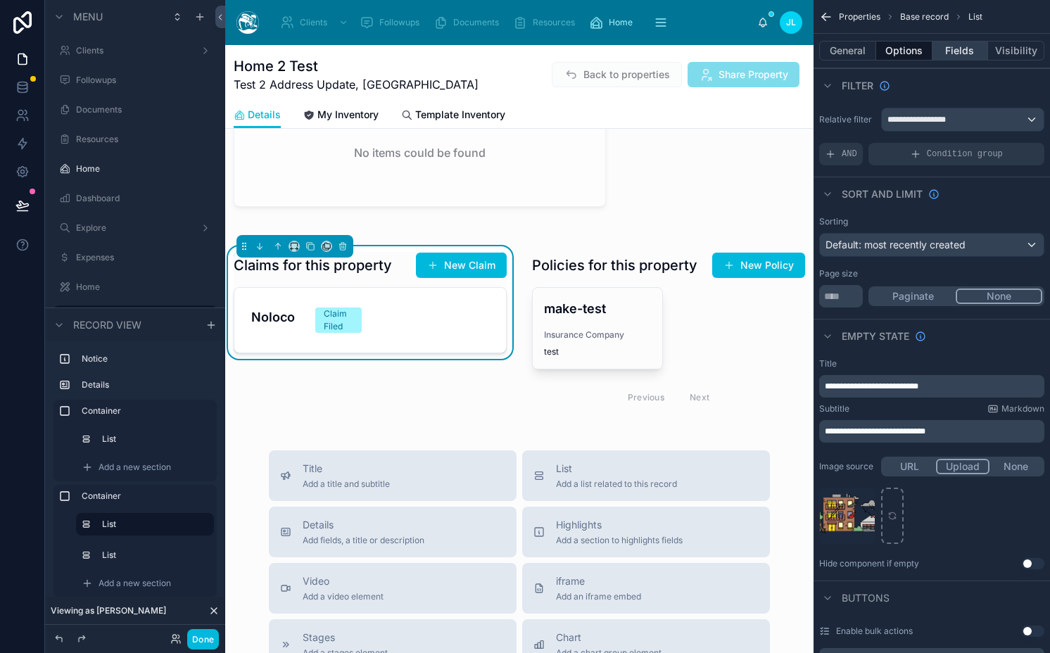
click at [958, 53] on button "Fields" at bounding box center [960, 51] width 56 height 20
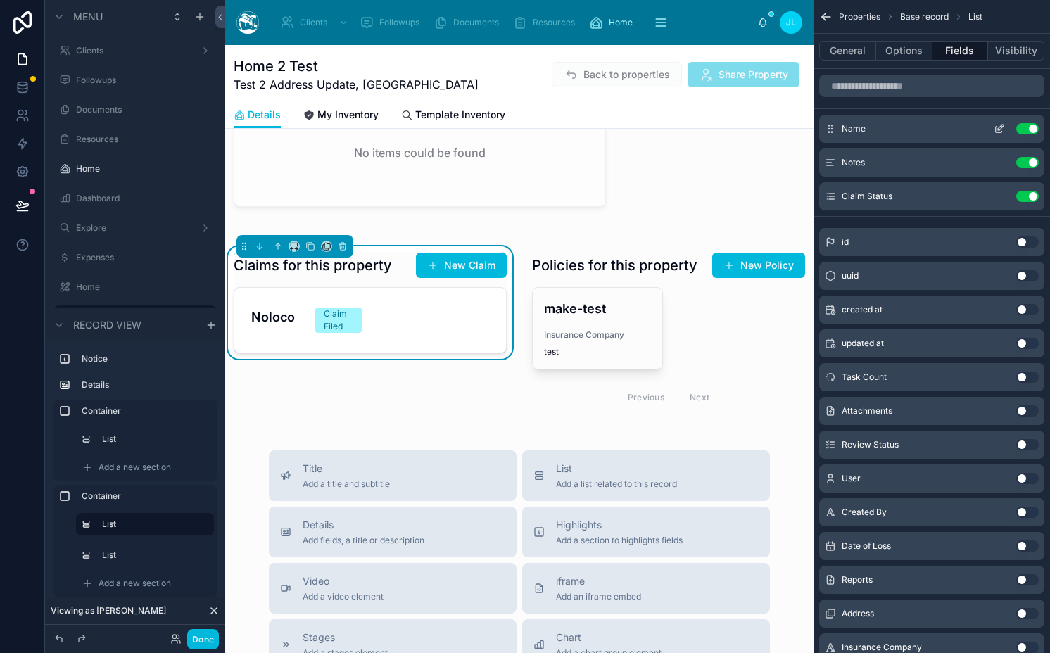
click at [1002, 125] on icon "scrollable content" at bounding box center [999, 128] width 11 height 11
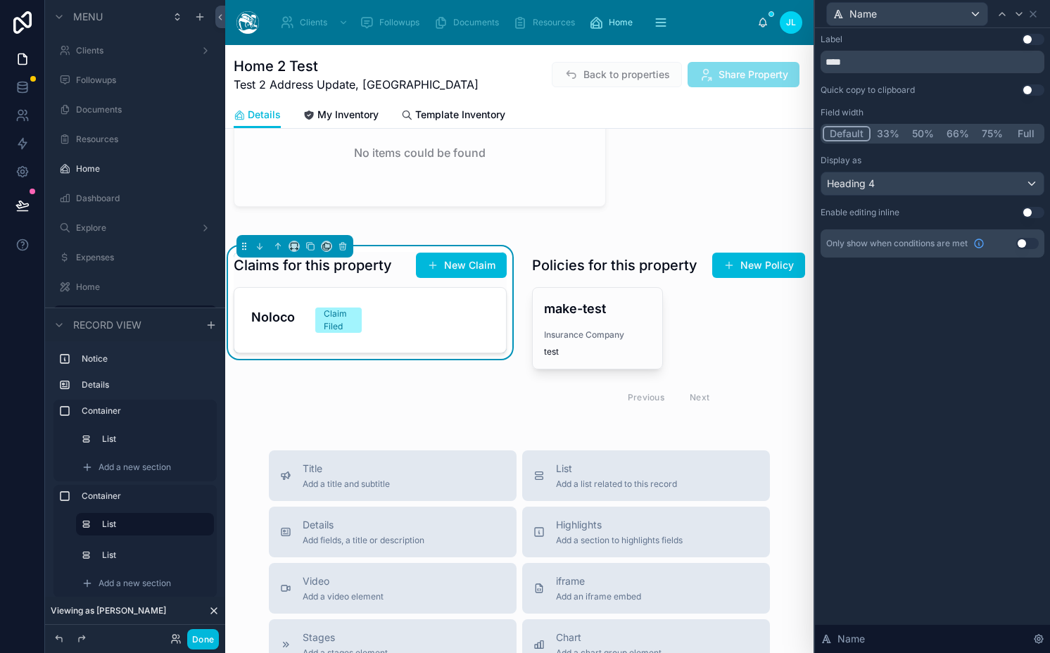
click at [1030, 40] on button "Use setting" at bounding box center [1033, 39] width 23 height 11
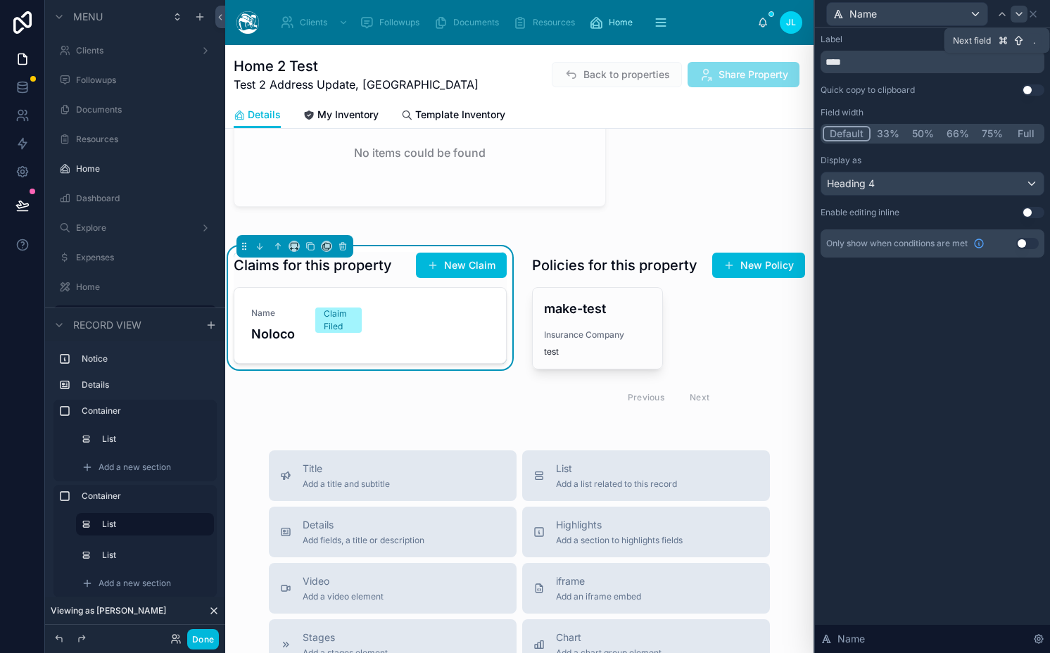
click at [1017, 10] on icon at bounding box center [1018, 13] width 11 height 11
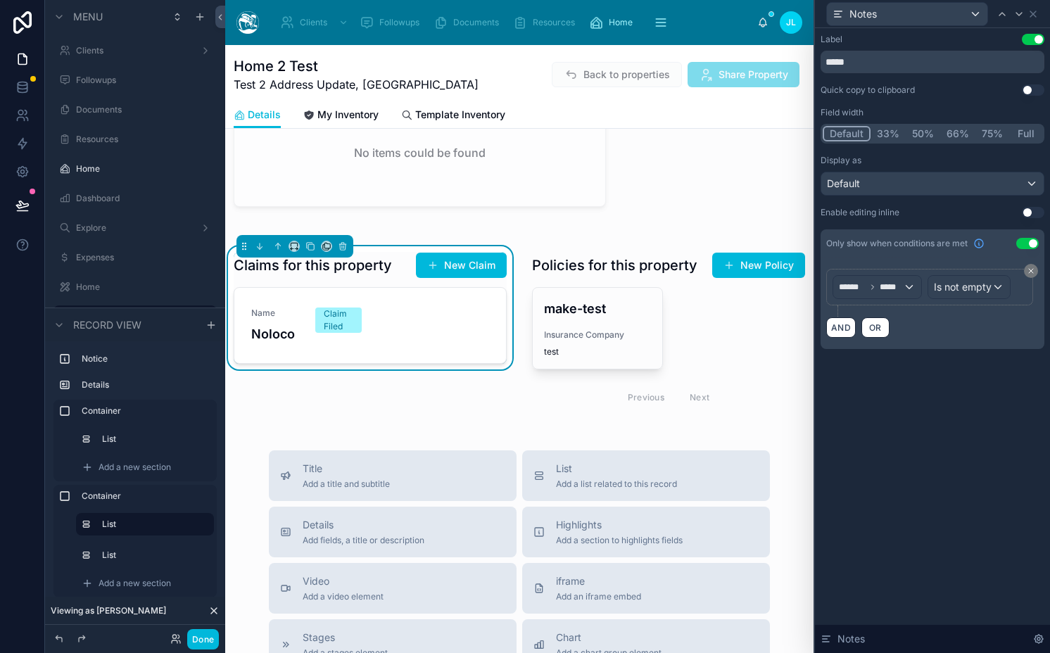
click at [1036, 39] on button "Use setting" at bounding box center [1033, 39] width 23 height 11
click at [1015, 15] on icon at bounding box center [1018, 13] width 11 height 11
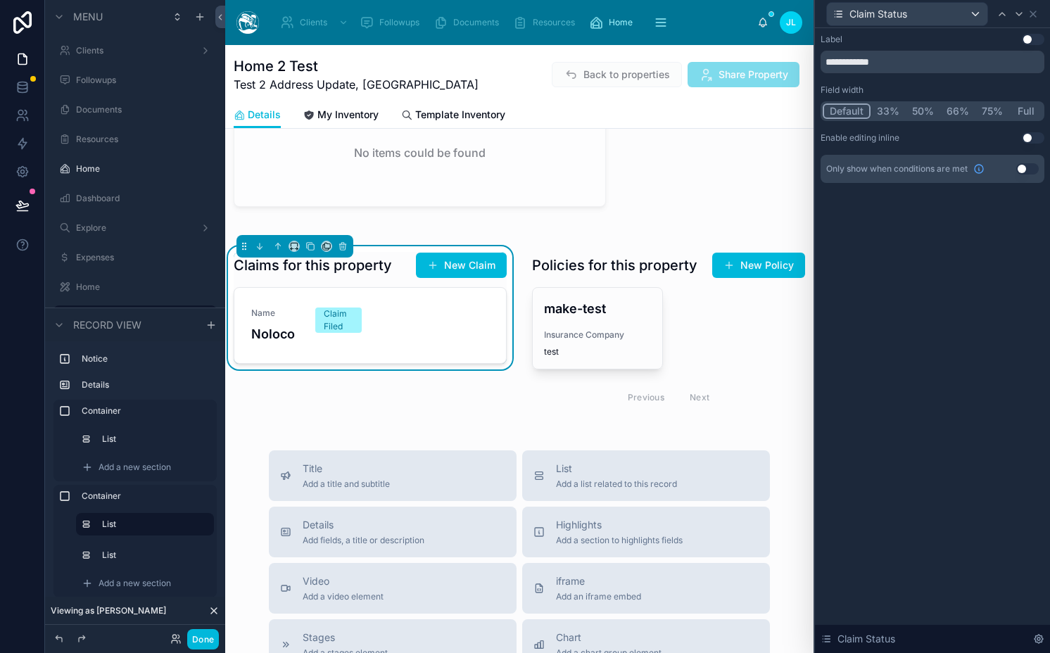
drag, startPoint x: 1029, startPoint y: 38, endPoint x: 1008, endPoint y: 52, distance: 26.0
click at [1029, 38] on button "Use setting" at bounding box center [1033, 39] width 23 height 11
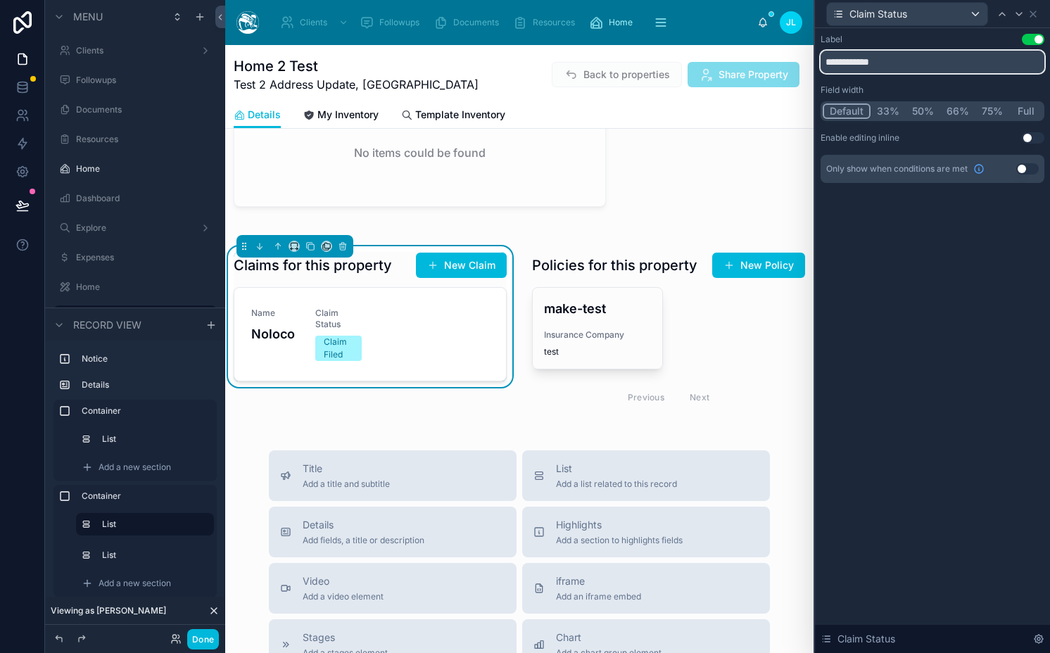
click at [966, 63] on input "**********" at bounding box center [932, 62] width 224 height 23
type input "******"
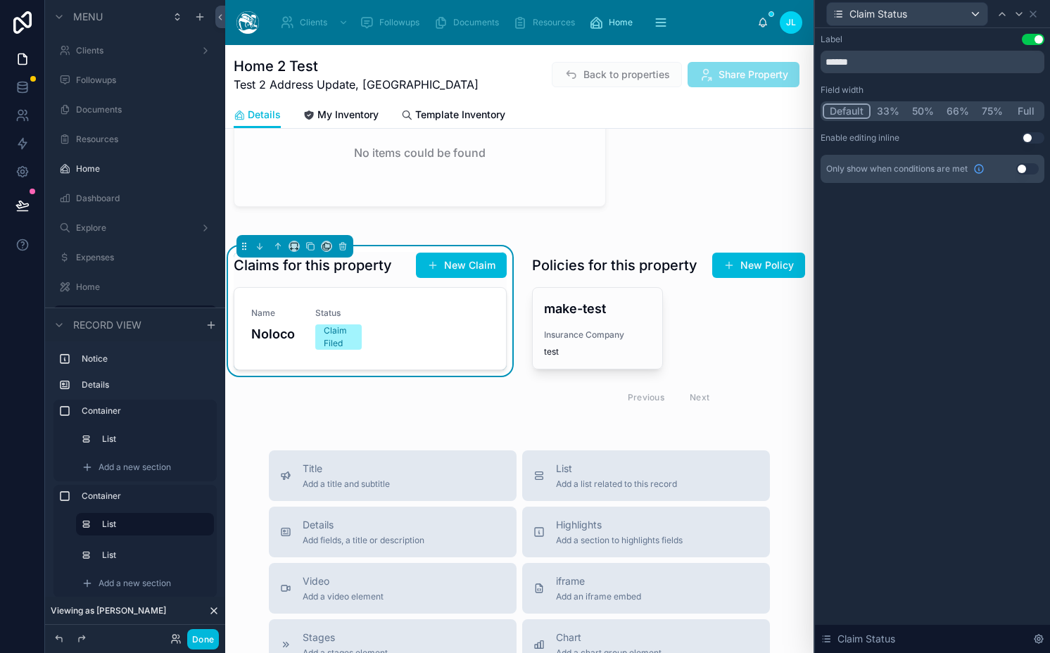
click at [913, 111] on button "50%" at bounding box center [923, 110] width 34 height 15
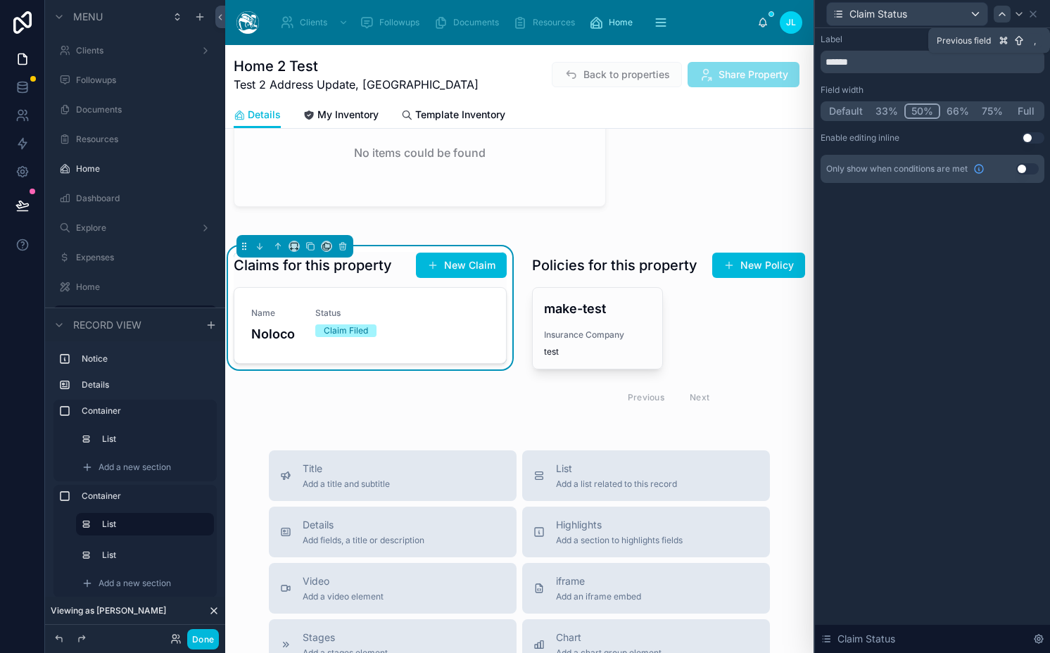
click at [1005, 16] on icon at bounding box center [1001, 13] width 11 height 11
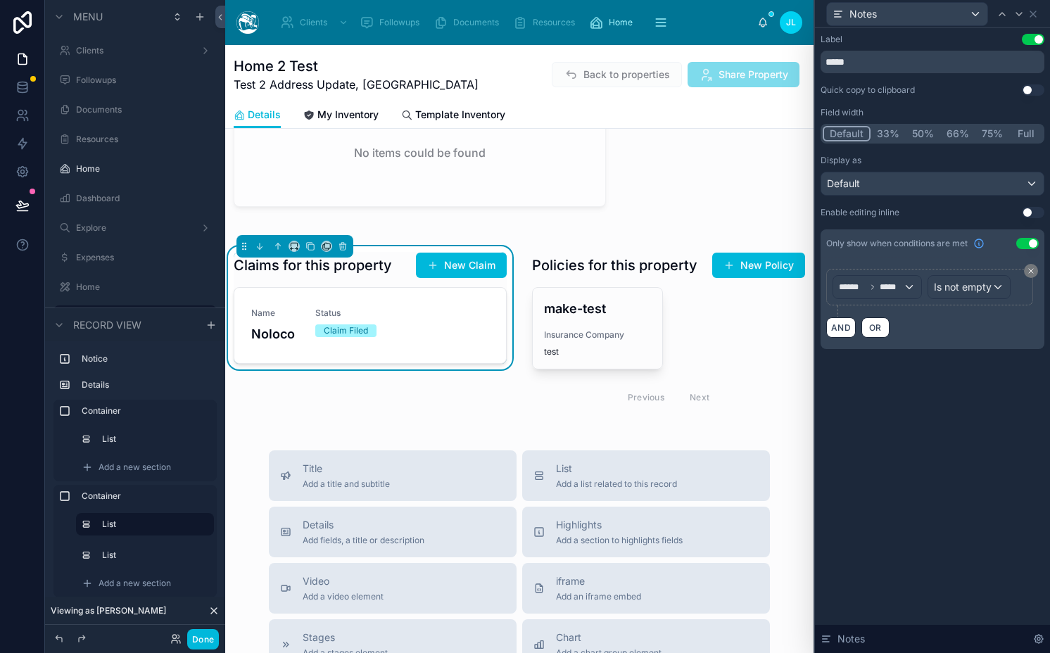
click at [926, 133] on button "50%" at bounding box center [923, 133] width 34 height 15
click at [836, 136] on button "Default" at bounding box center [846, 133] width 46 height 15
click at [1020, 132] on button "Full" at bounding box center [1025, 133] width 33 height 15
click at [1032, 15] on icon at bounding box center [1032, 13] width 11 height 11
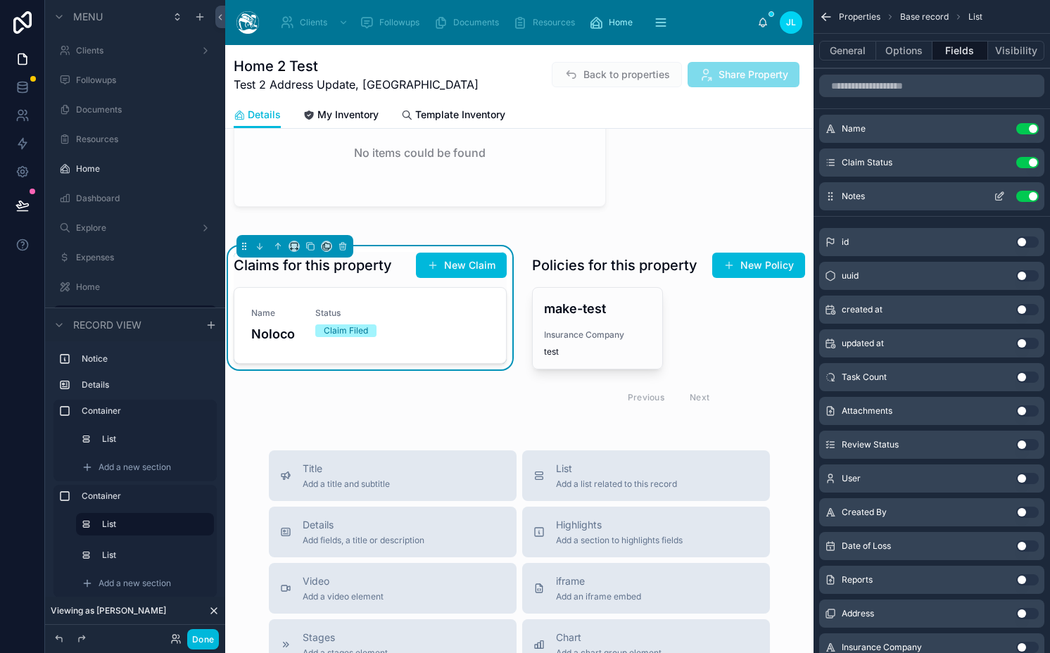
click at [995, 192] on icon "scrollable content" at bounding box center [999, 196] width 11 height 11
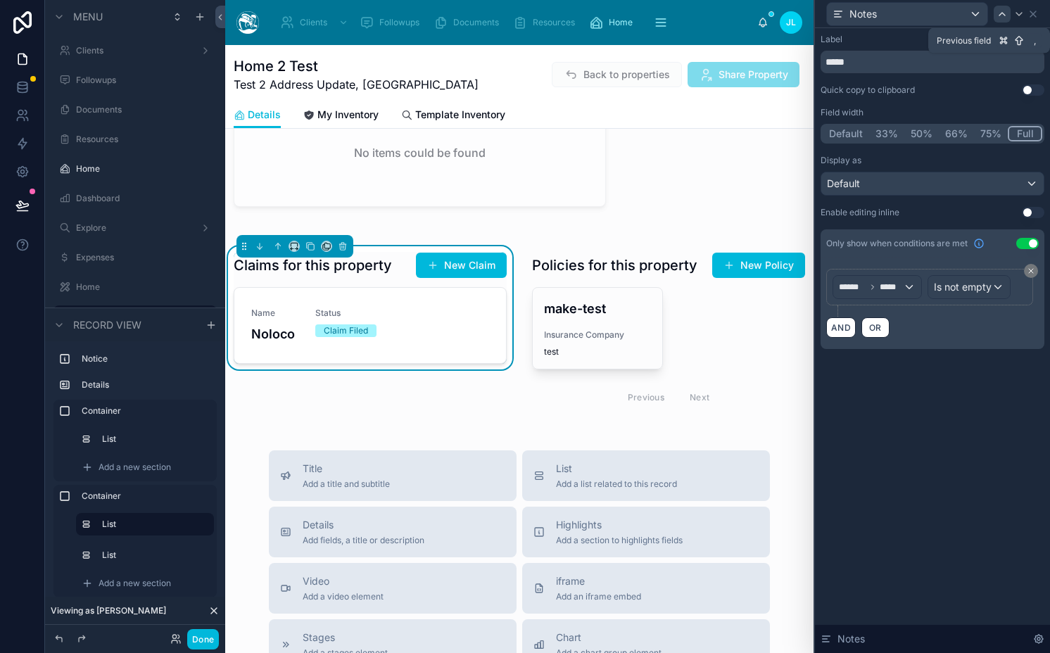
click at [999, 16] on icon at bounding box center [1001, 13] width 11 height 11
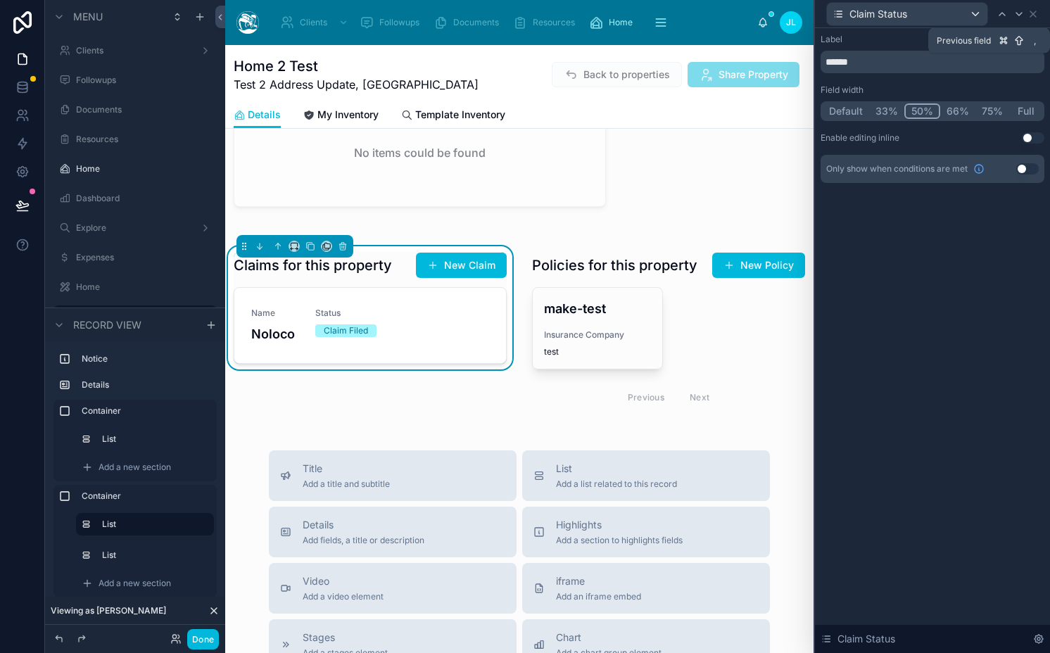
click at [999, 16] on icon at bounding box center [1001, 13] width 11 height 11
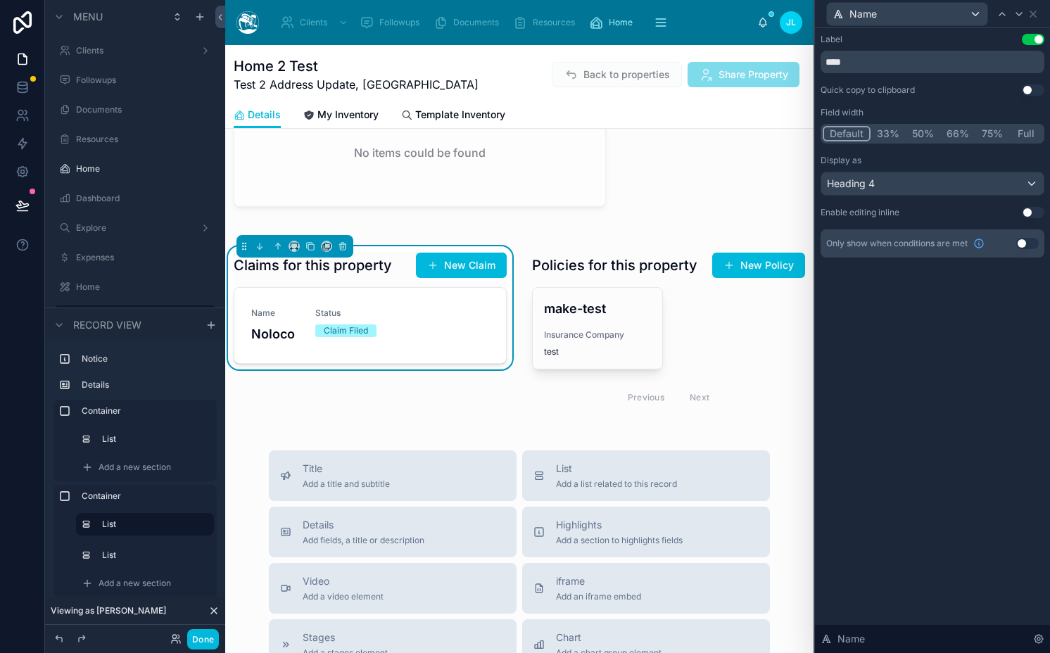
click at [921, 129] on button "50%" at bounding box center [923, 133] width 34 height 15
click at [870, 184] on span "Heading 4" at bounding box center [851, 184] width 48 height 14
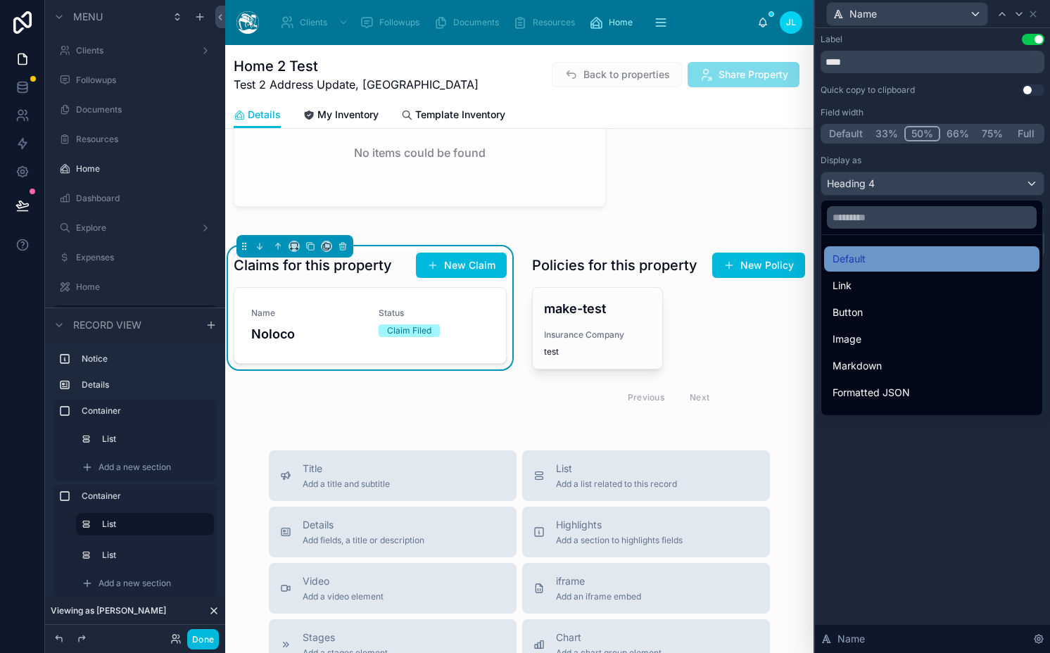
click at [858, 262] on span "Default" at bounding box center [848, 258] width 33 height 17
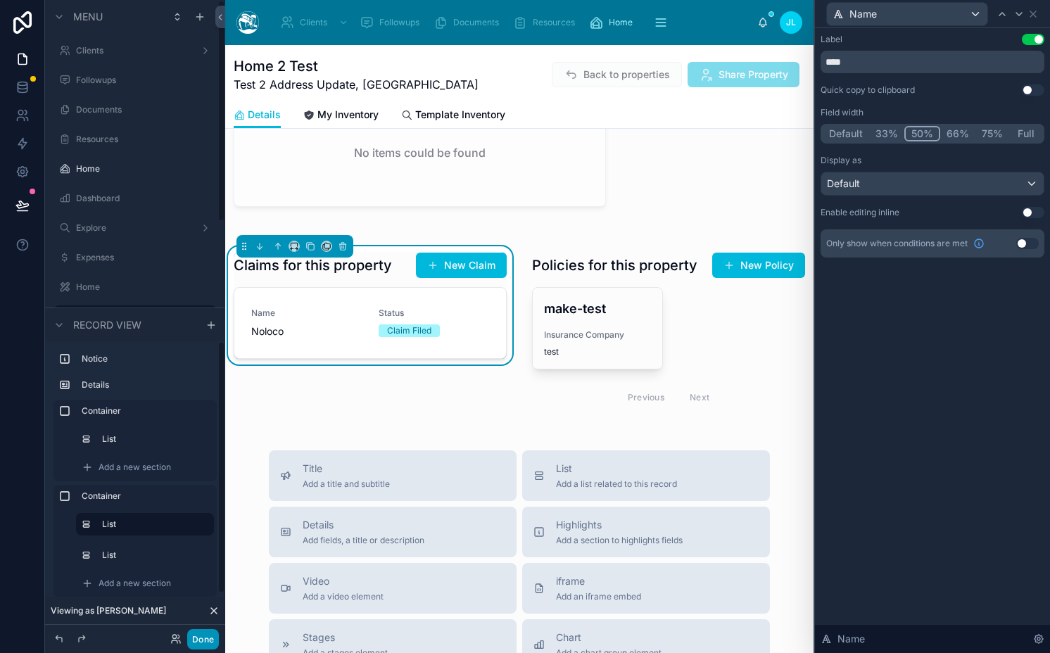
click at [210, 636] on button "Done" at bounding box center [203, 639] width 32 height 20
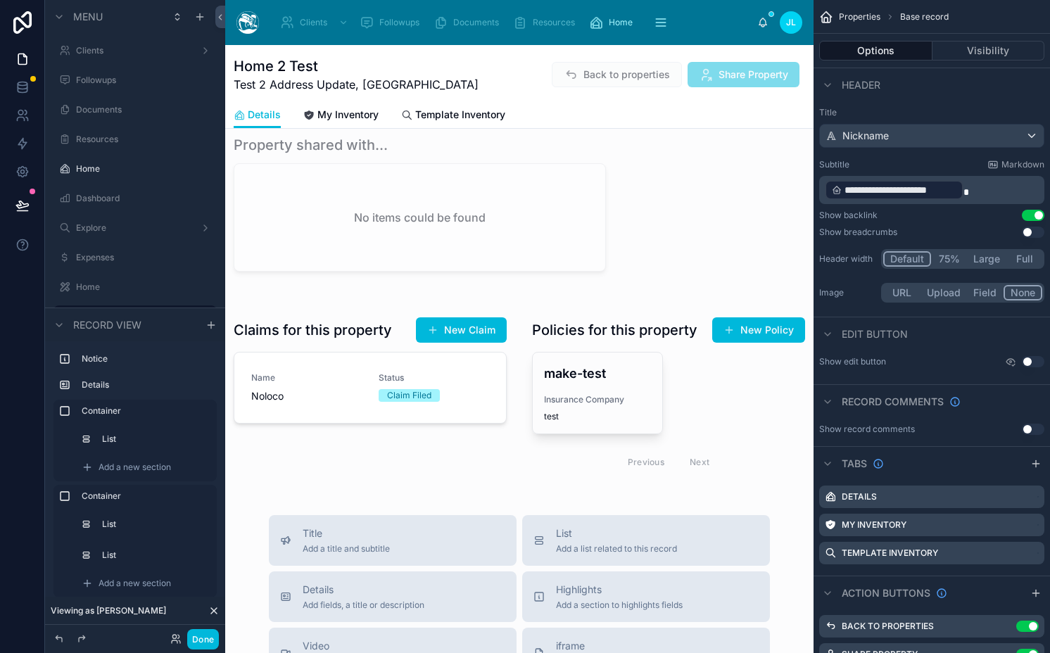
scroll to position [314, 0]
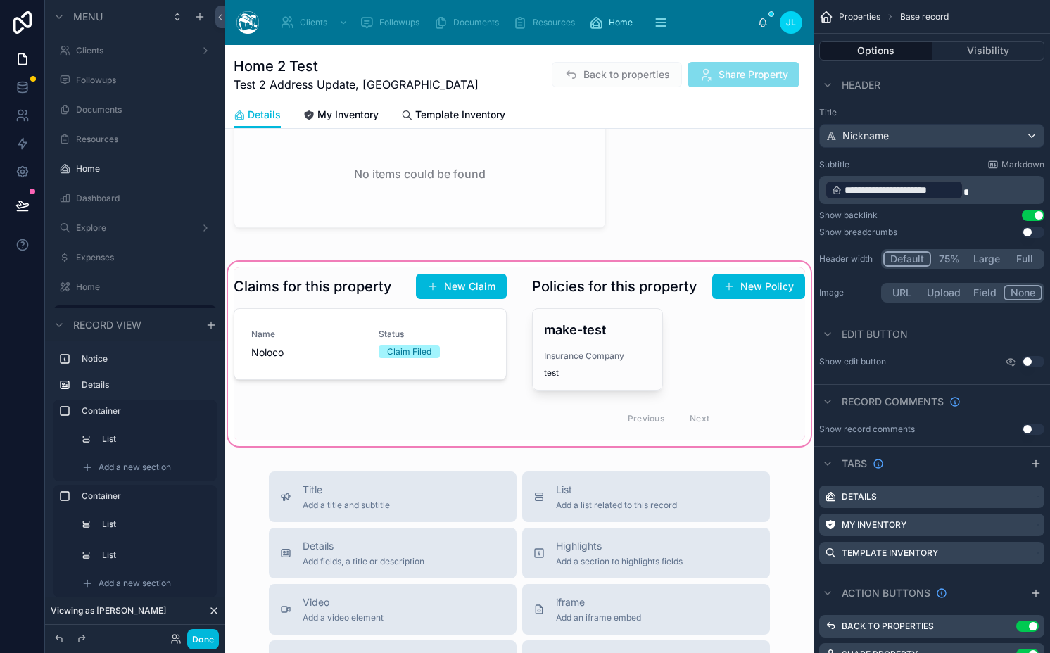
click at [305, 355] on div at bounding box center [519, 354] width 588 height 190
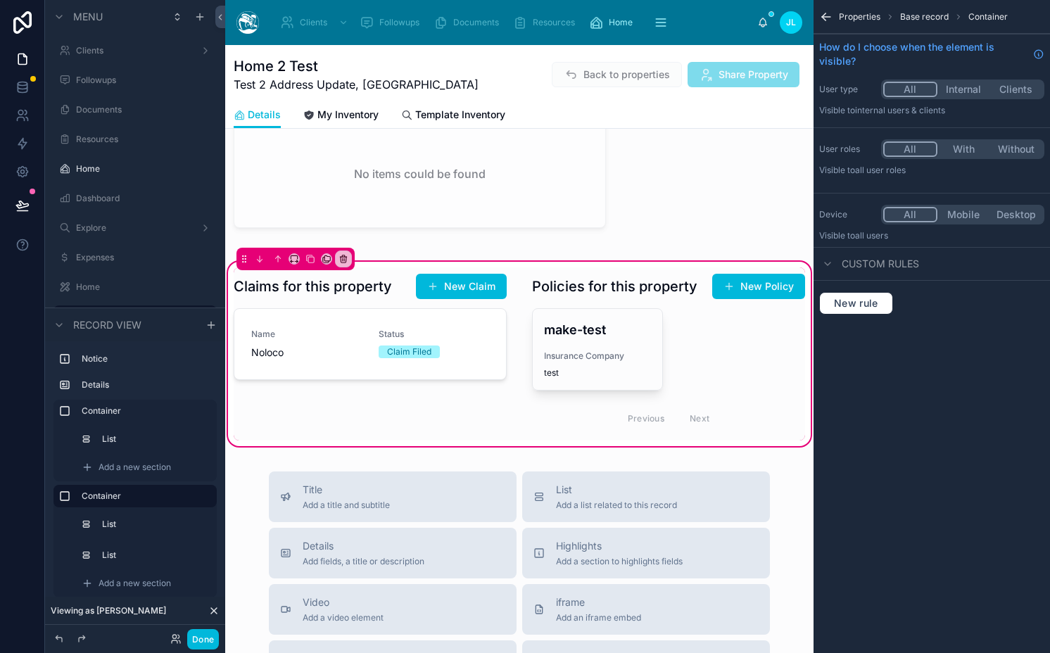
click at [305, 355] on div at bounding box center [370, 353] width 290 height 173
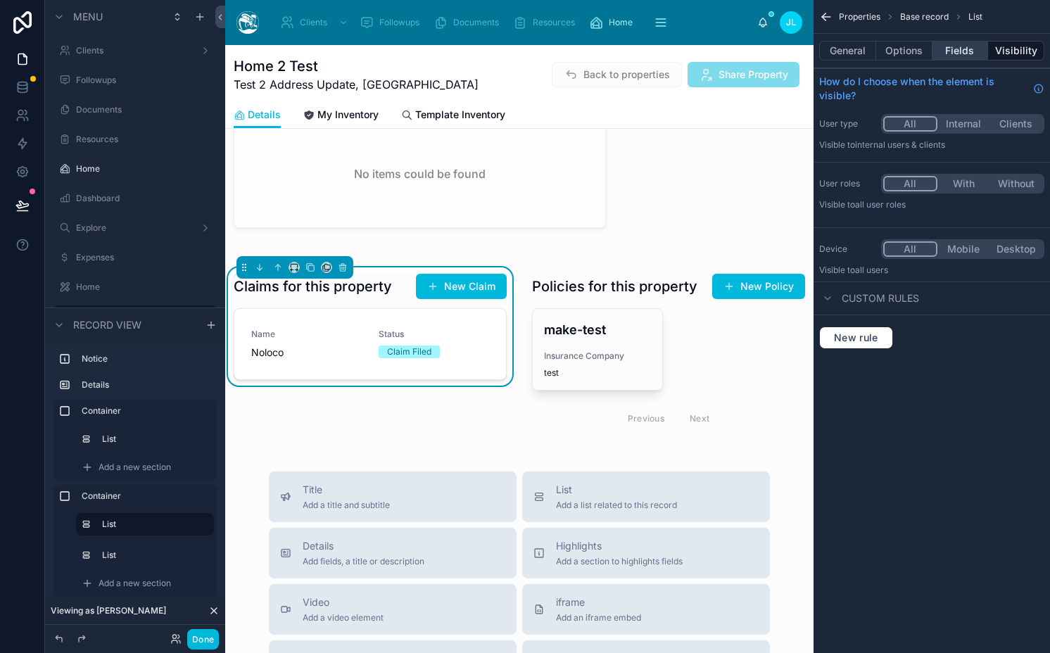
click at [970, 53] on button "Fields" at bounding box center [960, 51] width 56 height 20
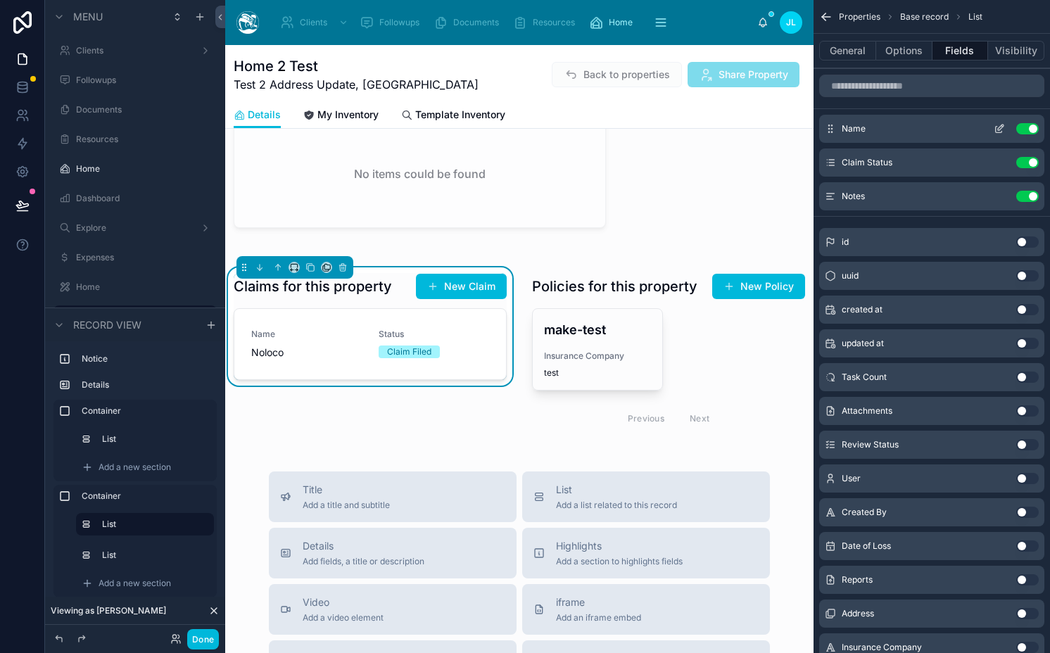
click at [999, 126] on icon "scrollable content" at bounding box center [999, 128] width 11 height 11
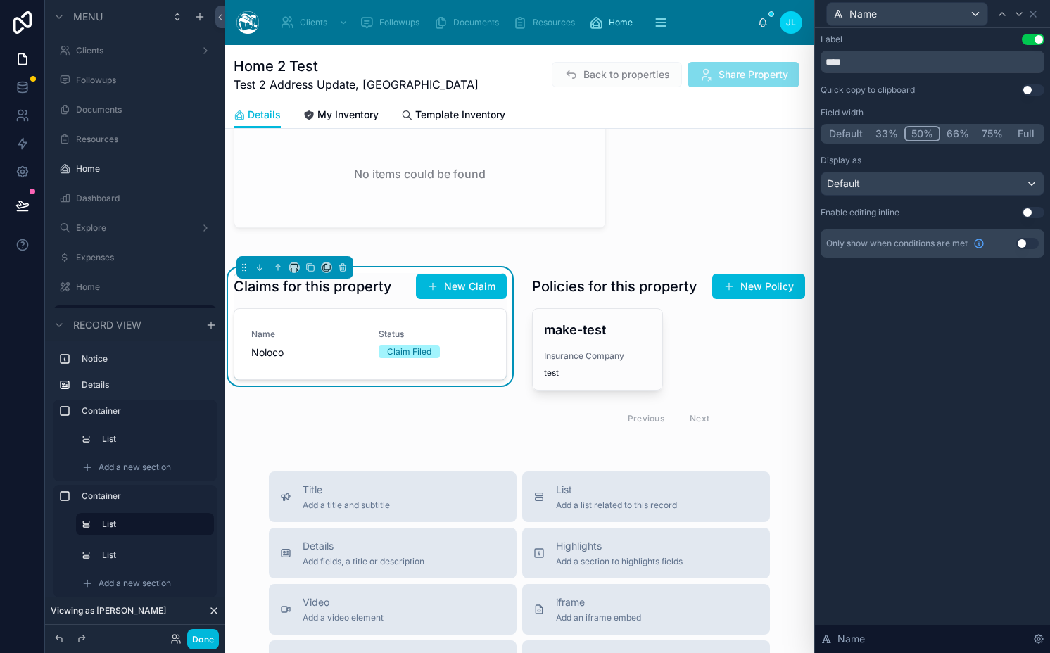
click at [1041, 39] on button "Use setting" at bounding box center [1033, 39] width 23 height 11
click at [875, 182] on div "Default" at bounding box center [932, 183] width 222 height 23
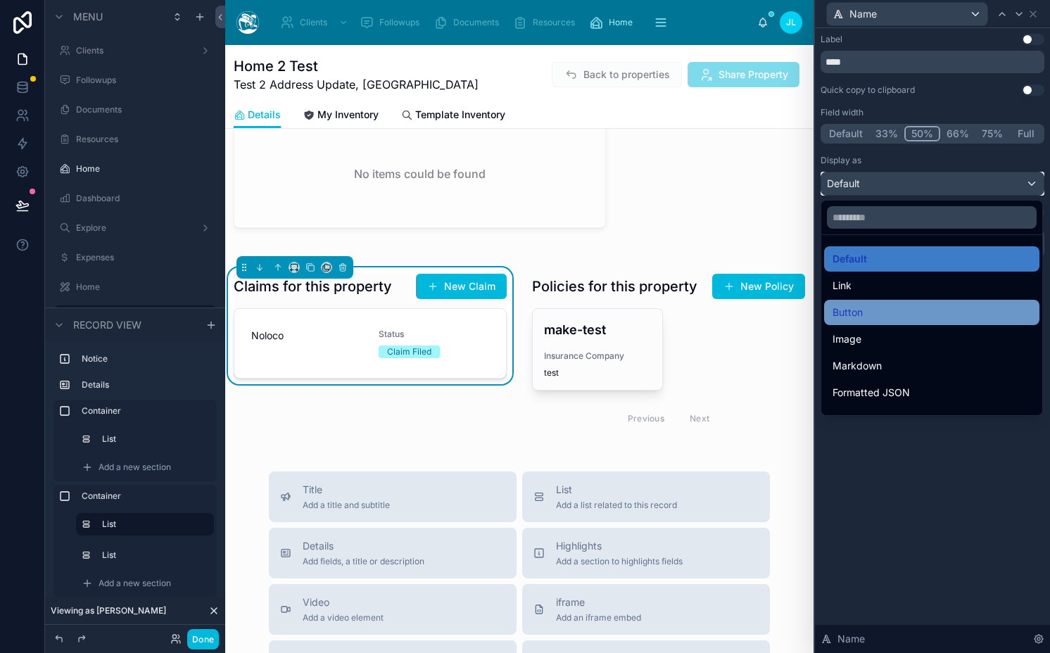
scroll to position [153, 0]
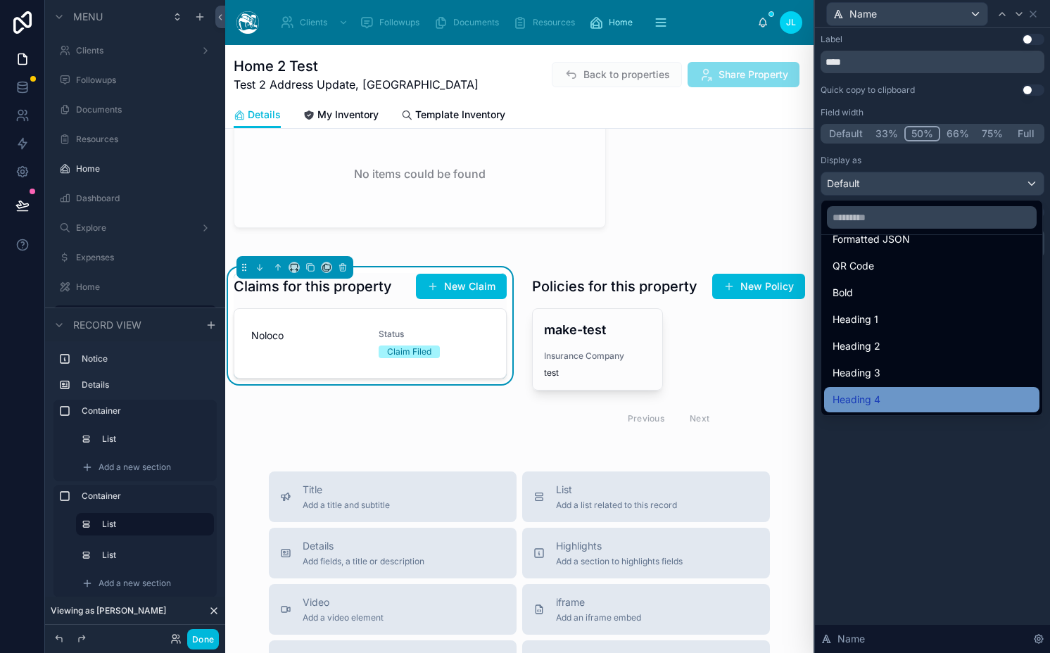
click at [864, 391] on span "Heading 4" at bounding box center [856, 399] width 48 height 17
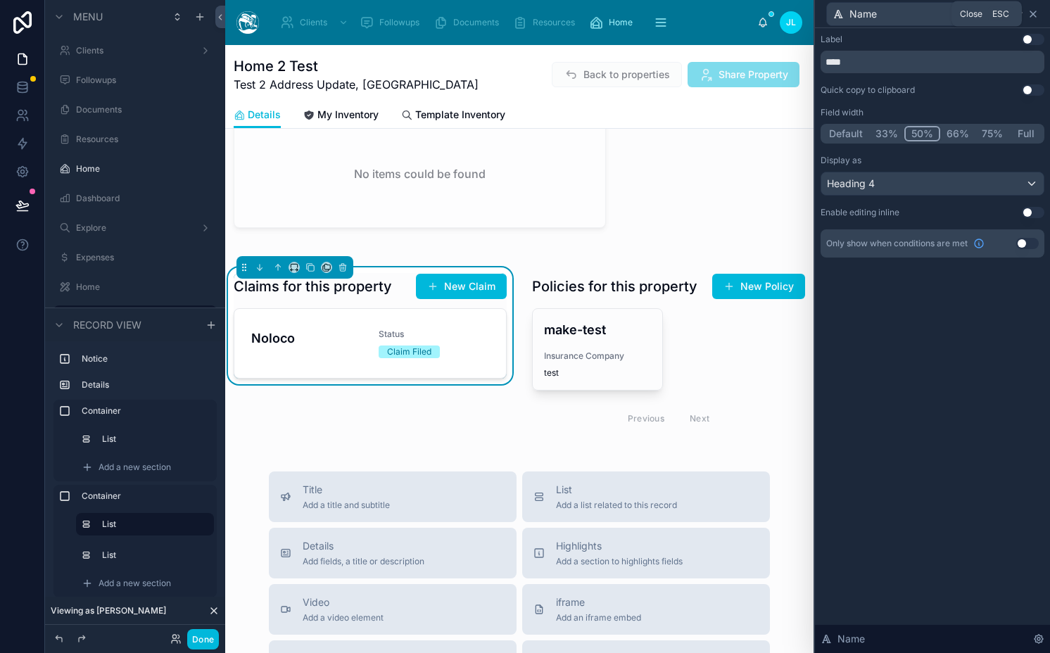
click at [1035, 11] on icon at bounding box center [1033, 14] width 6 height 6
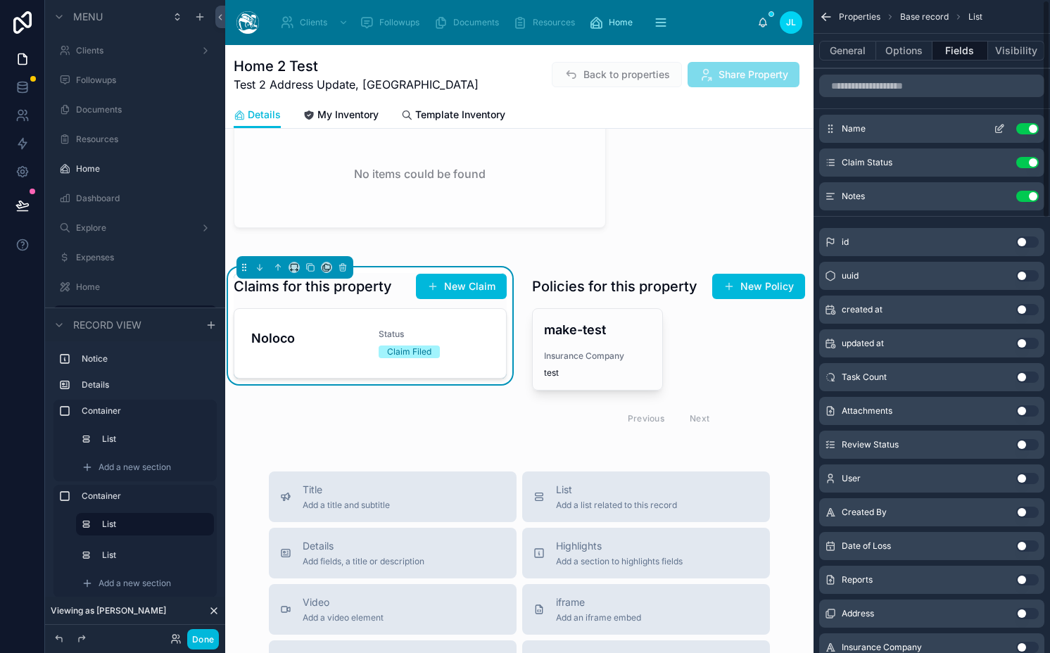
click at [996, 130] on icon "scrollable content" at bounding box center [999, 128] width 11 height 11
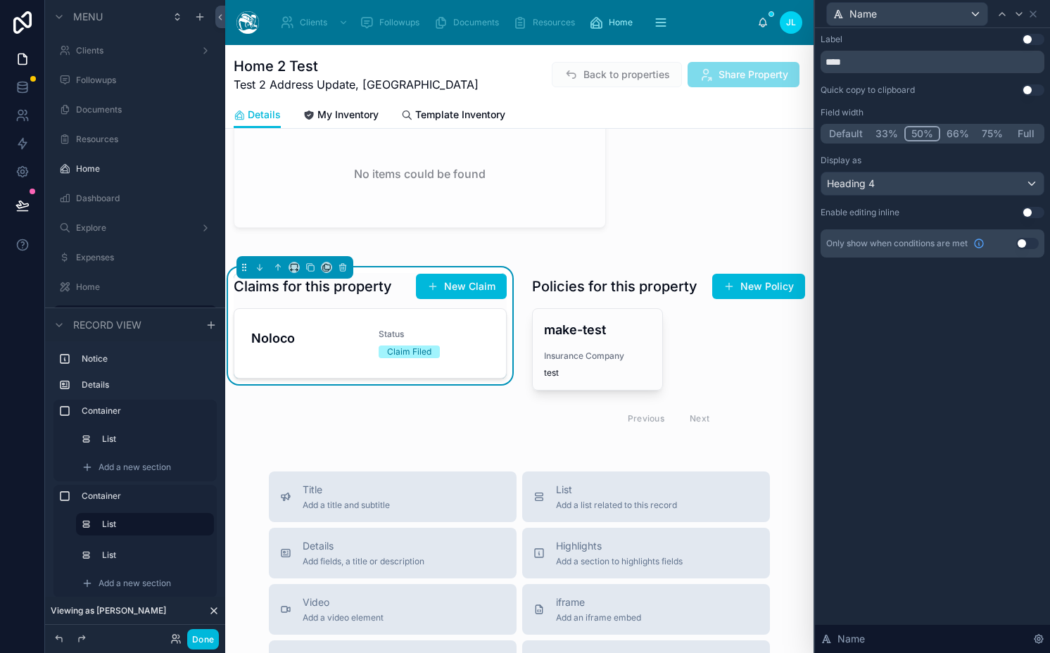
click at [1026, 137] on button "Full" at bounding box center [1025, 133] width 33 height 15
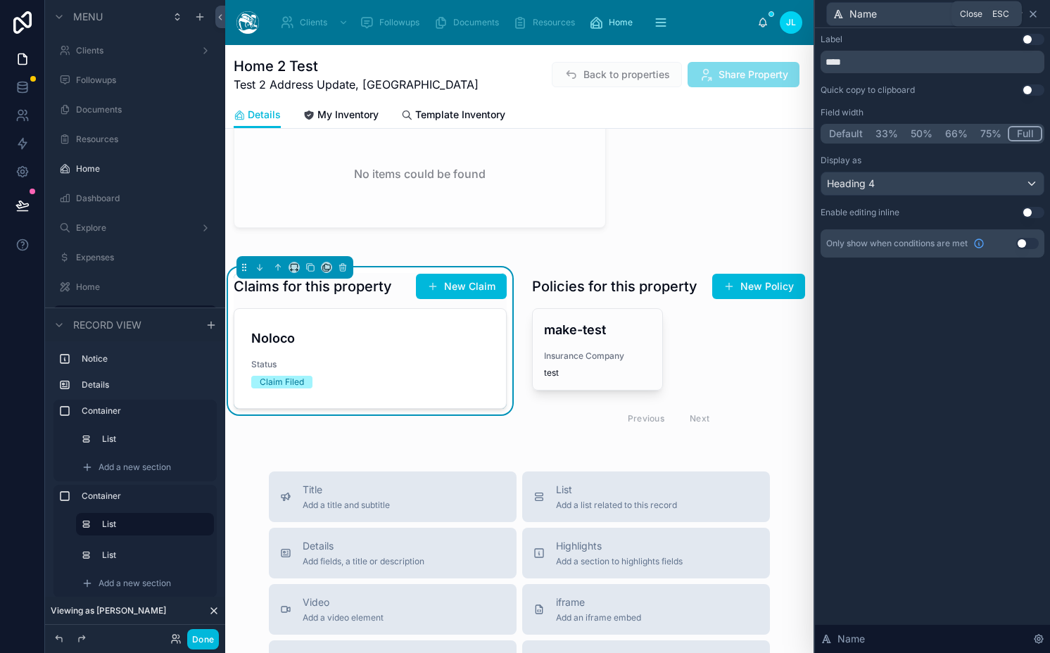
click at [1035, 11] on icon at bounding box center [1033, 14] width 6 height 6
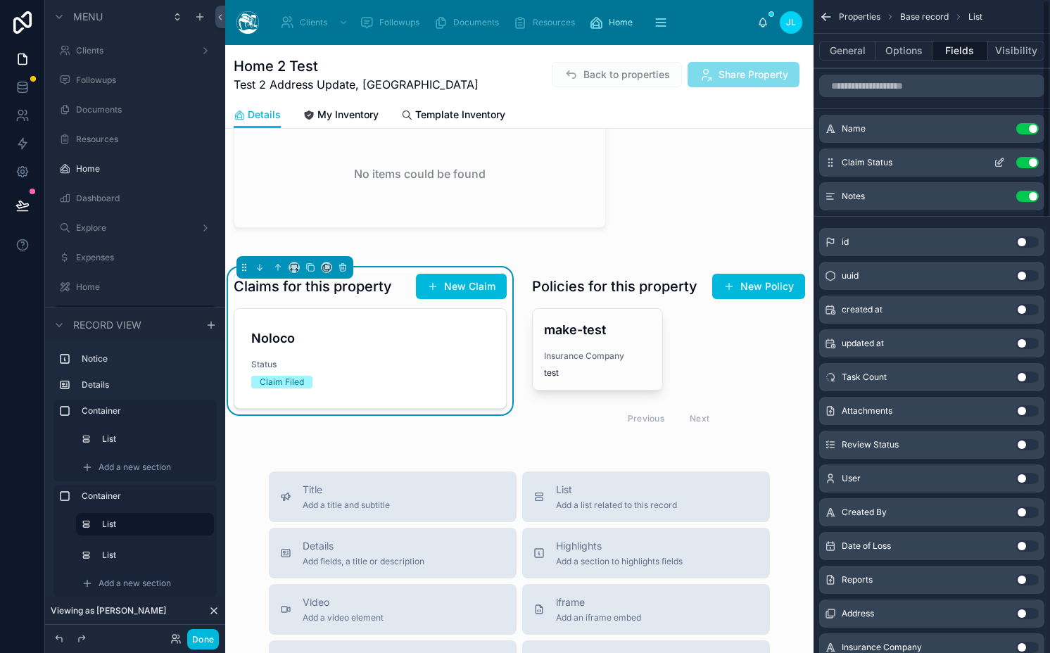
click at [996, 161] on icon "scrollable content" at bounding box center [999, 163] width 6 height 6
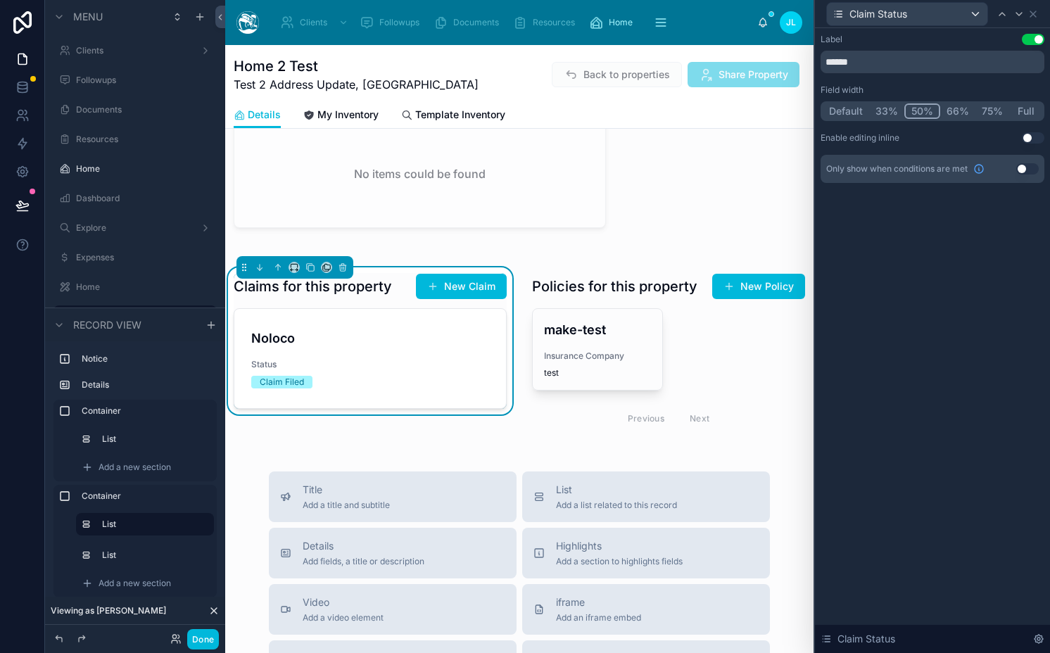
click at [1038, 34] on button "Use setting" at bounding box center [1033, 39] width 23 height 11
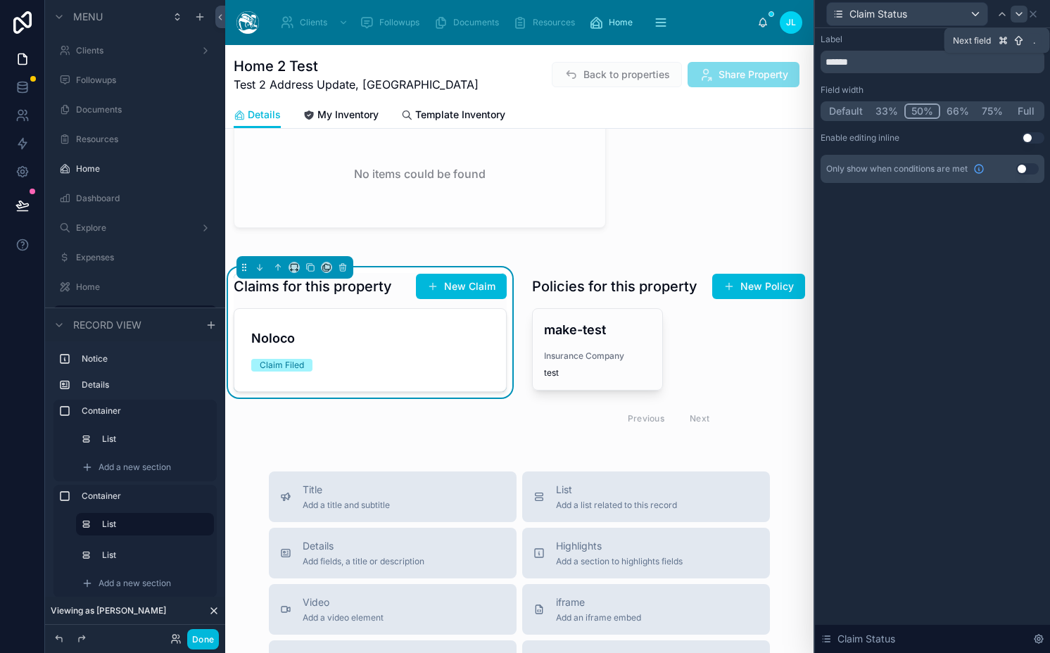
click at [1017, 13] on icon at bounding box center [1019, 14] width 6 height 3
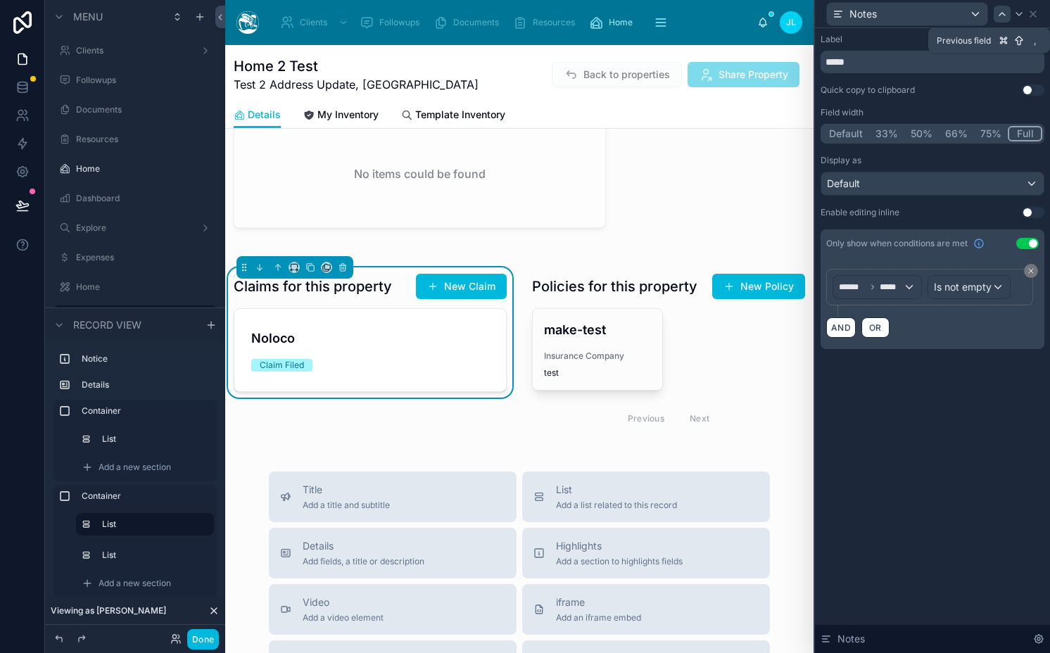
click at [999, 15] on icon at bounding box center [1002, 14] width 6 height 3
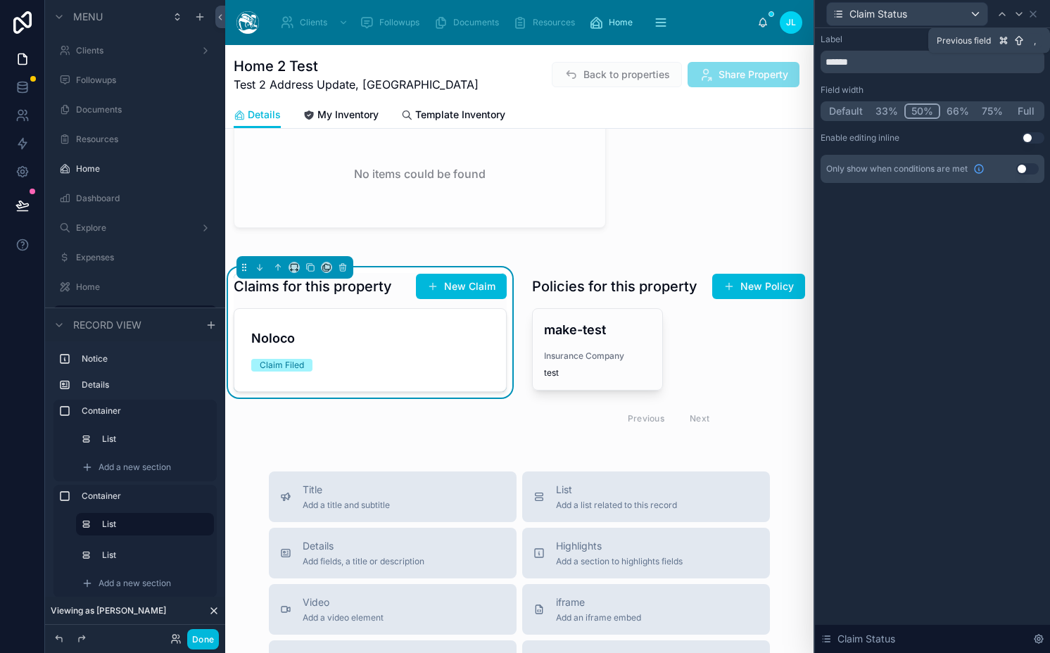
click at [999, 15] on icon at bounding box center [1002, 14] width 6 height 3
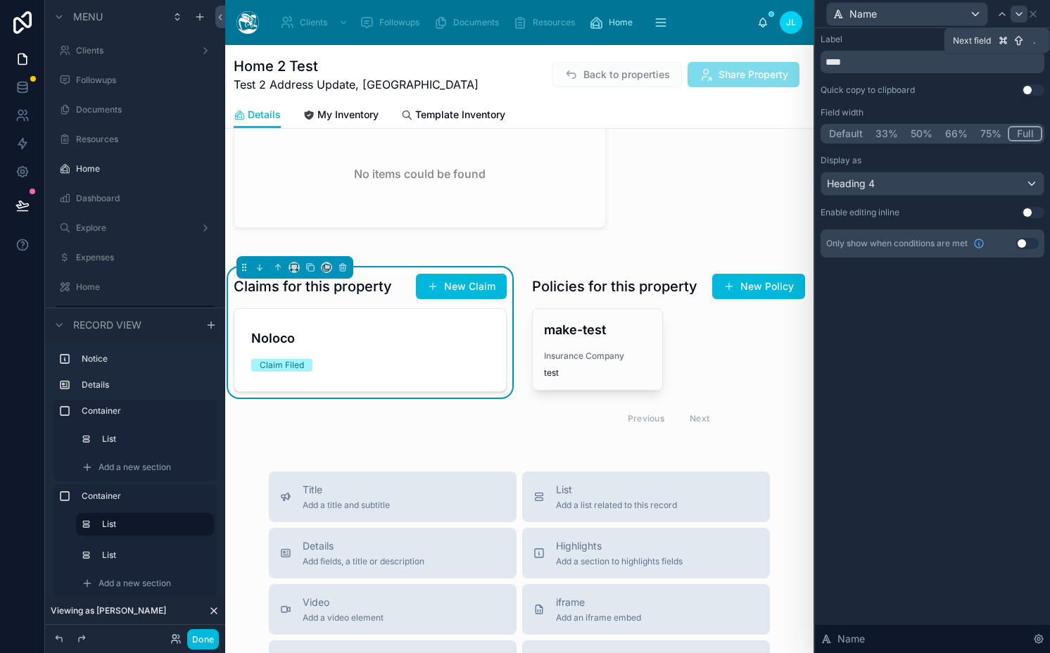
click at [1012, 15] on div at bounding box center [1018, 14] width 17 height 17
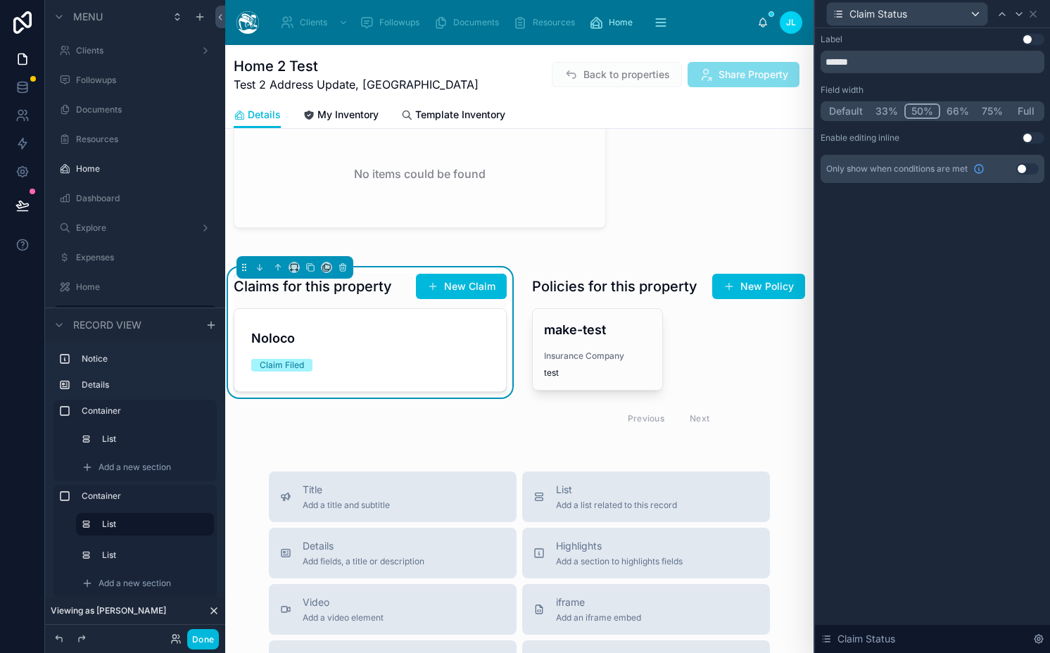
click at [1023, 109] on button "Full" at bounding box center [1025, 110] width 33 height 15
click at [1020, 17] on icon at bounding box center [1018, 13] width 11 height 11
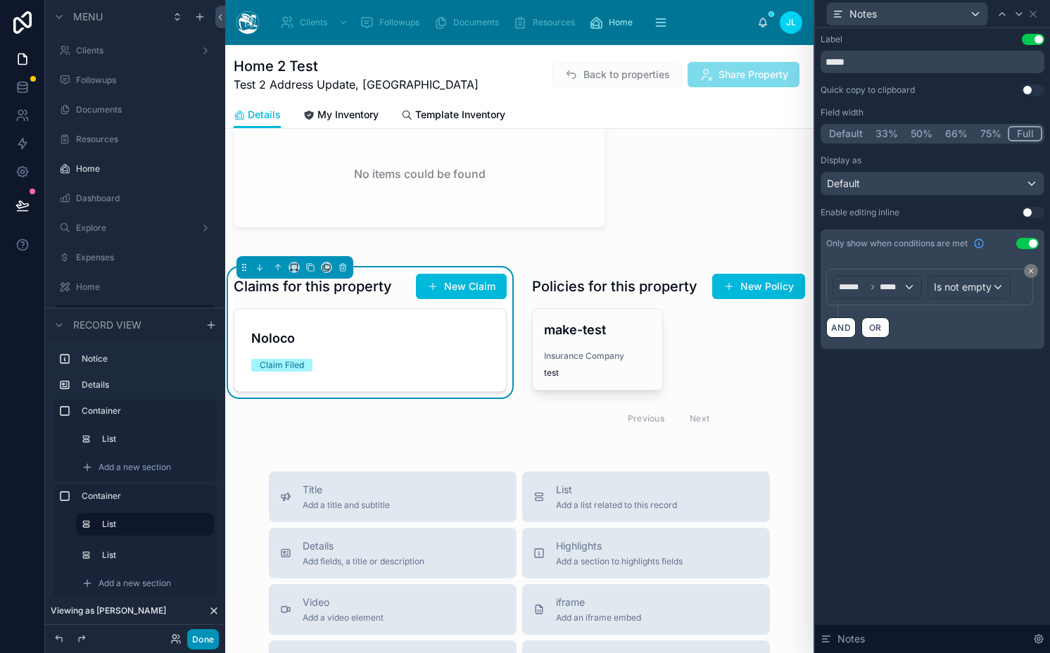
click at [208, 637] on button "Done" at bounding box center [203, 639] width 32 height 20
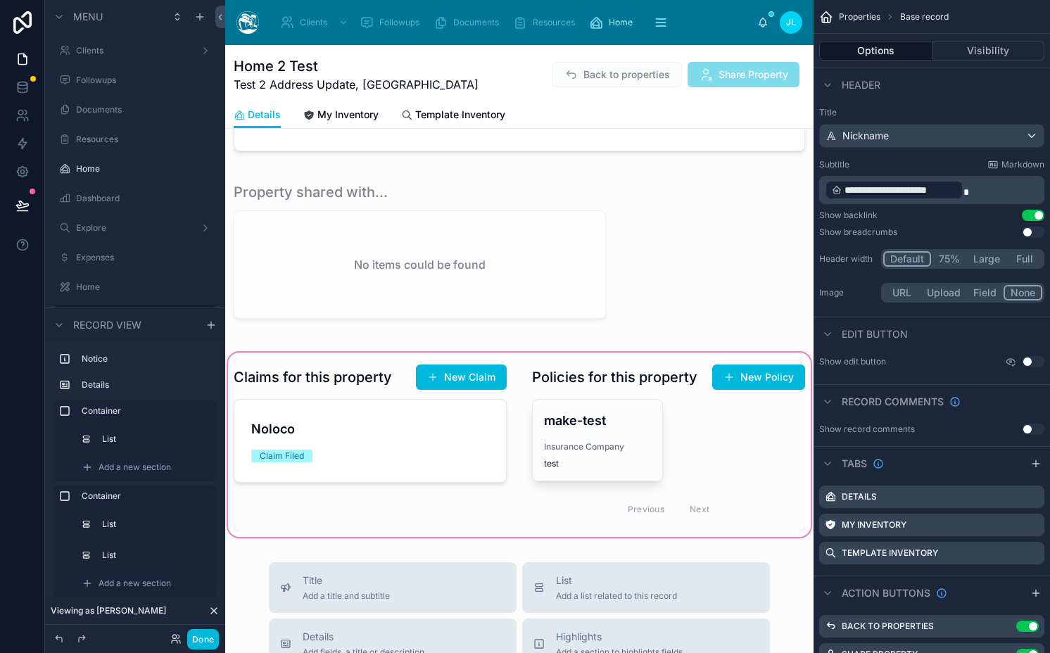
scroll to position [250, 0]
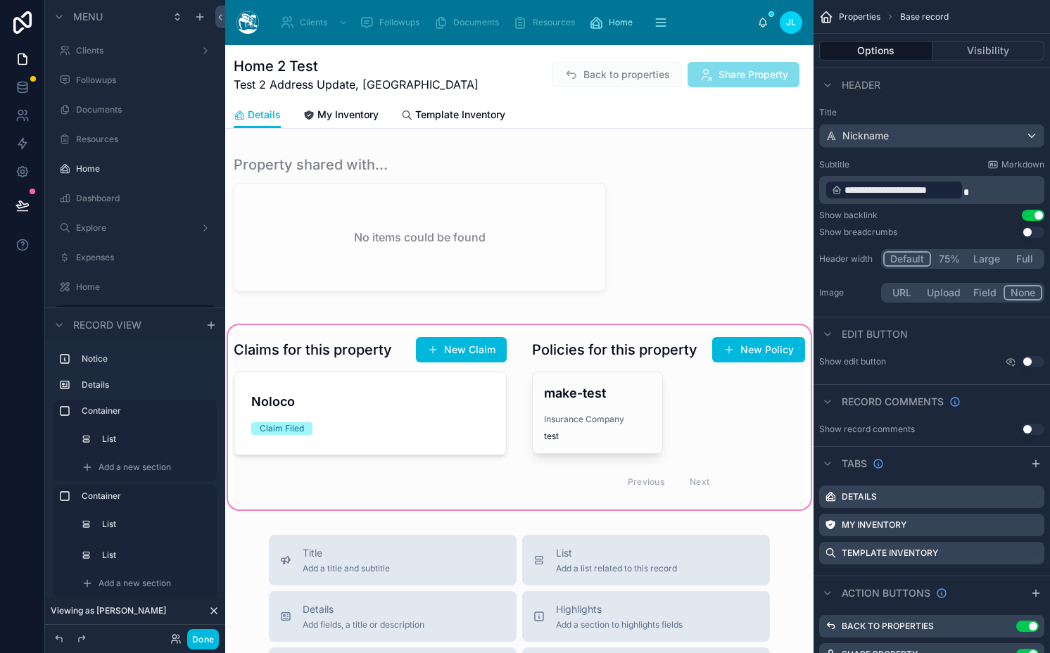
click at [589, 413] on div at bounding box center [519, 417] width 588 height 190
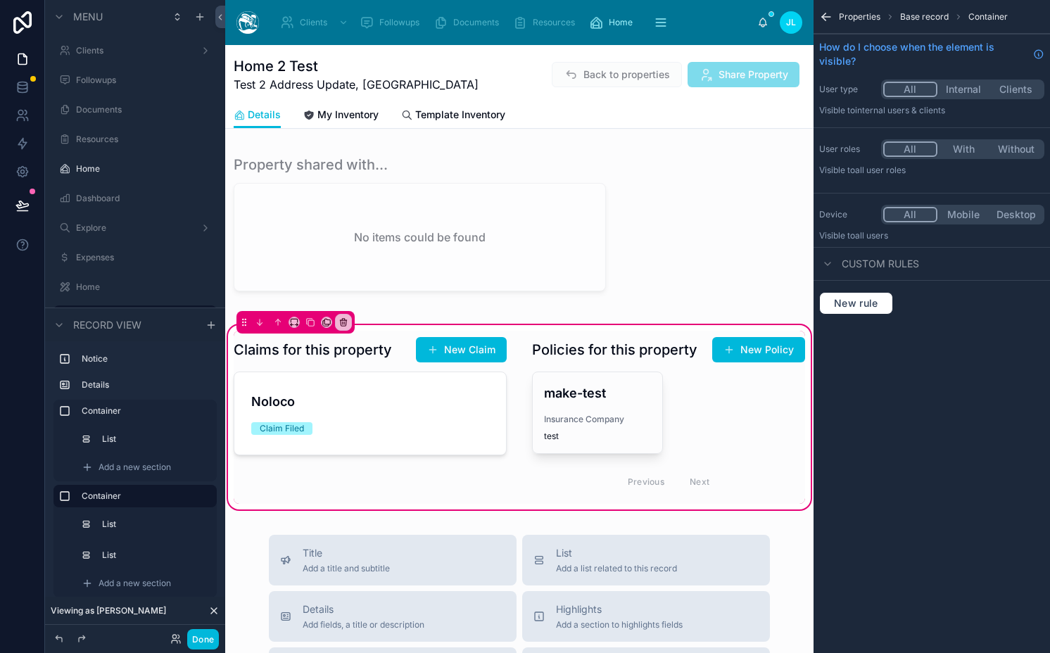
click at [589, 413] on div at bounding box center [669, 417] width 290 height 173
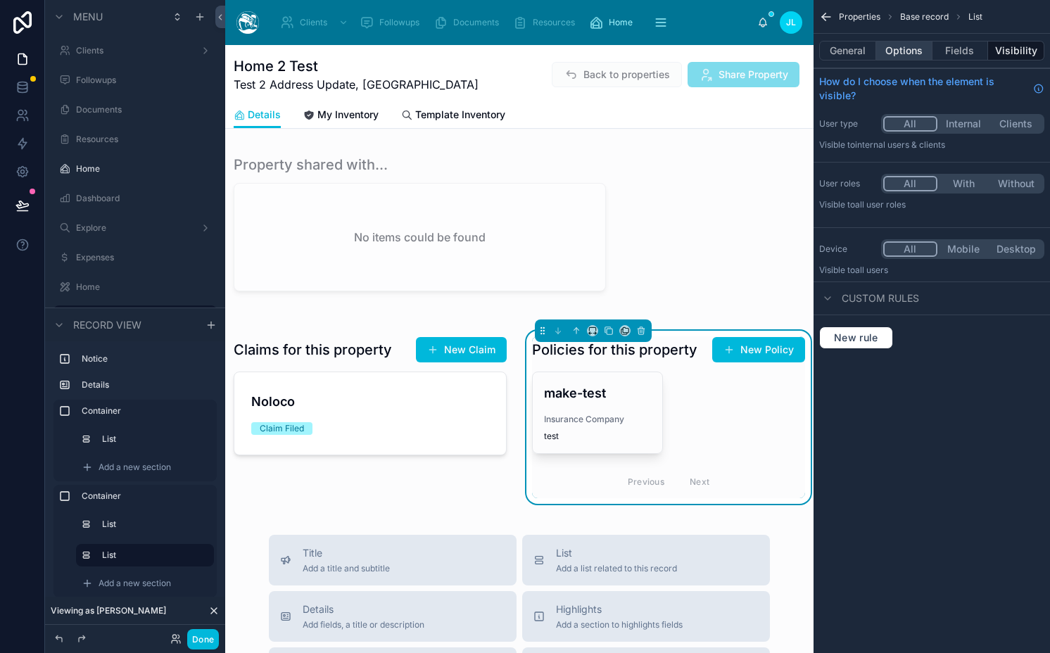
click at [897, 44] on button "Options" at bounding box center [904, 51] width 56 height 20
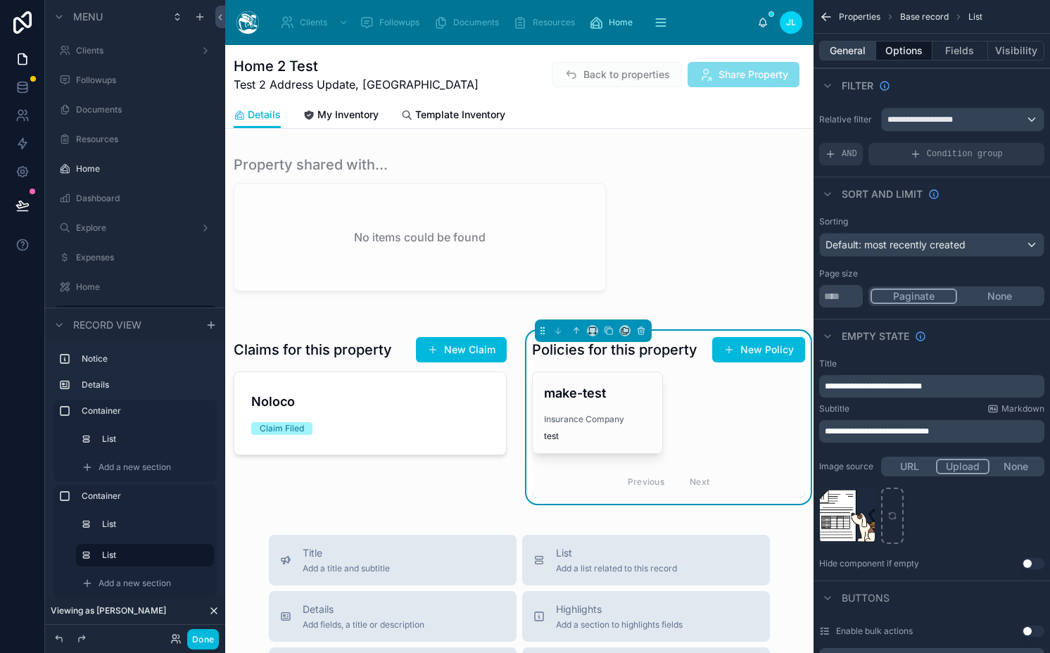
click at [851, 44] on button "General" at bounding box center [847, 51] width 57 height 20
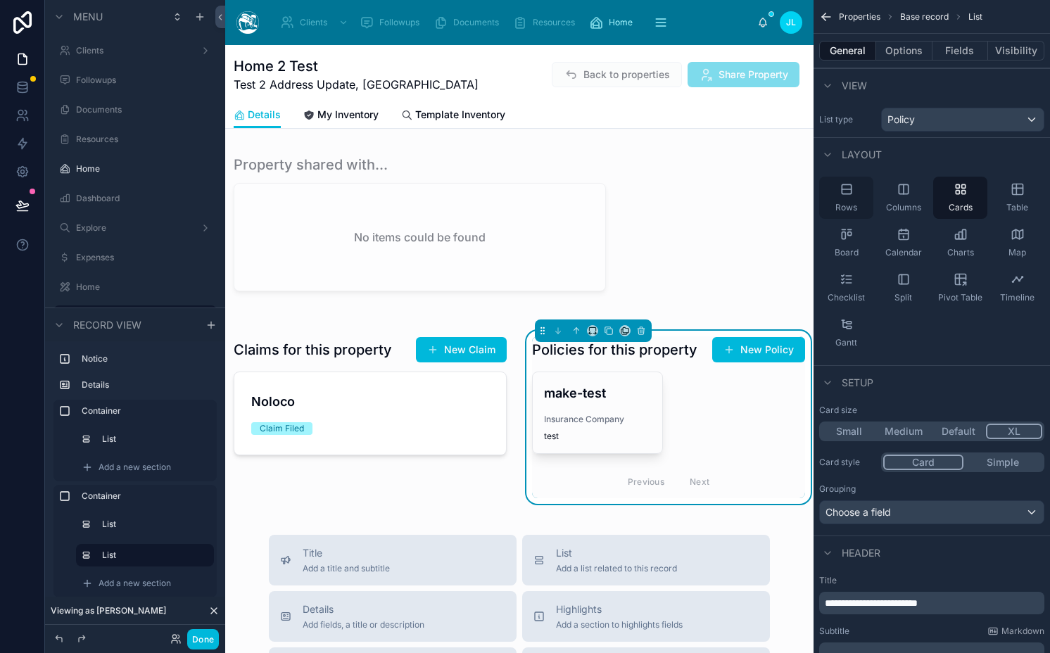
click at [846, 177] on div "Rows" at bounding box center [846, 198] width 54 height 42
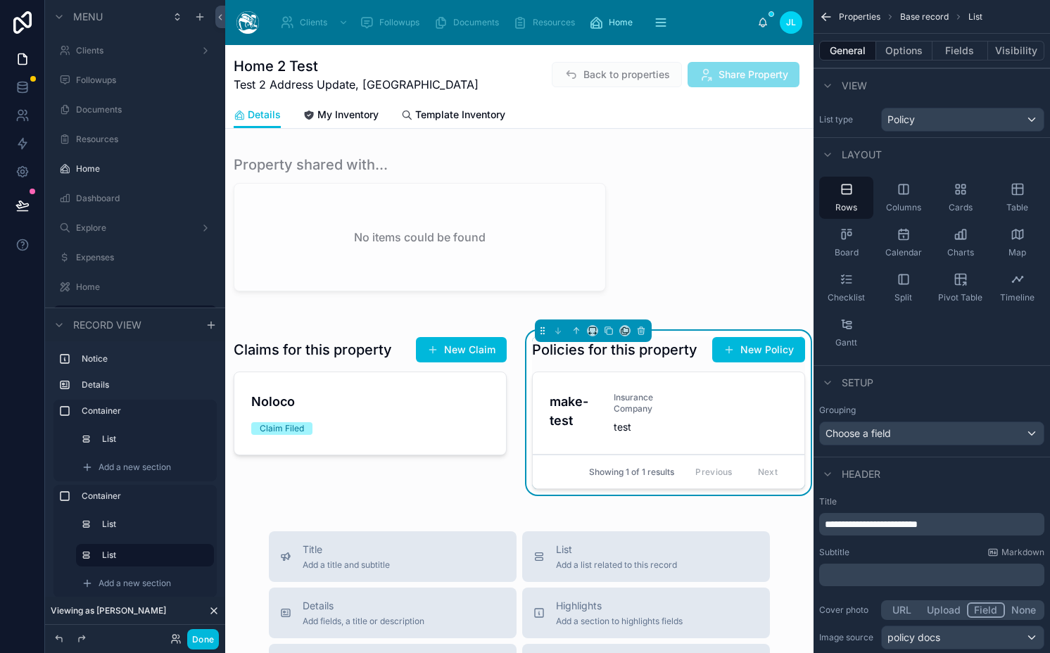
drag, startPoint x: 971, startPoint y: 53, endPoint x: 938, endPoint y: 379, distance: 328.2
click at [938, 379] on div "**********" at bounding box center [931, 386] width 236 height 772
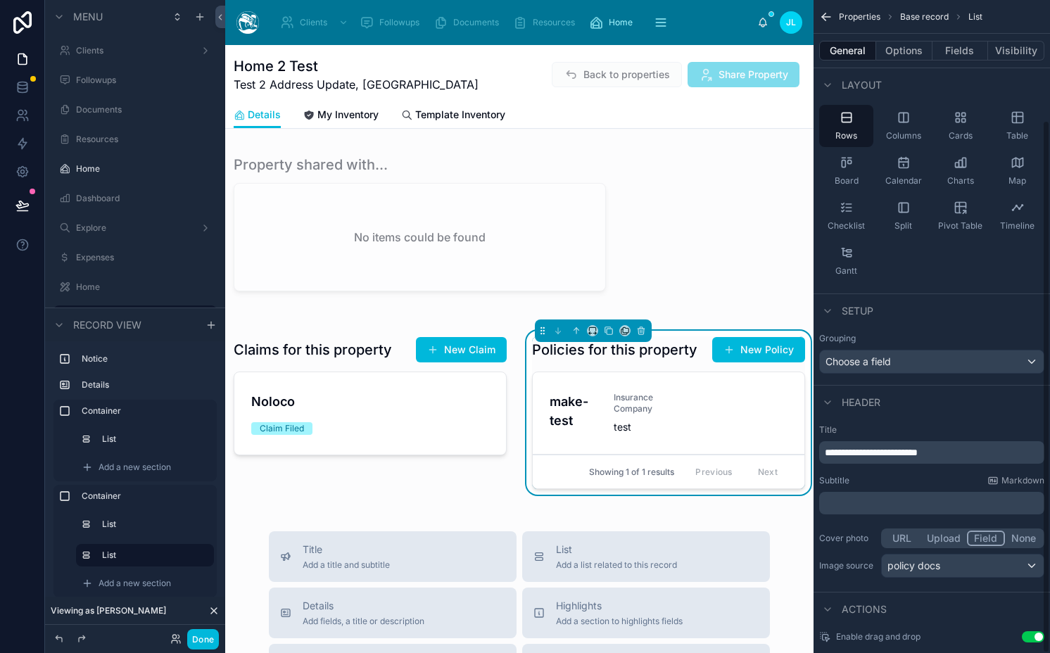
scroll to position [147, 0]
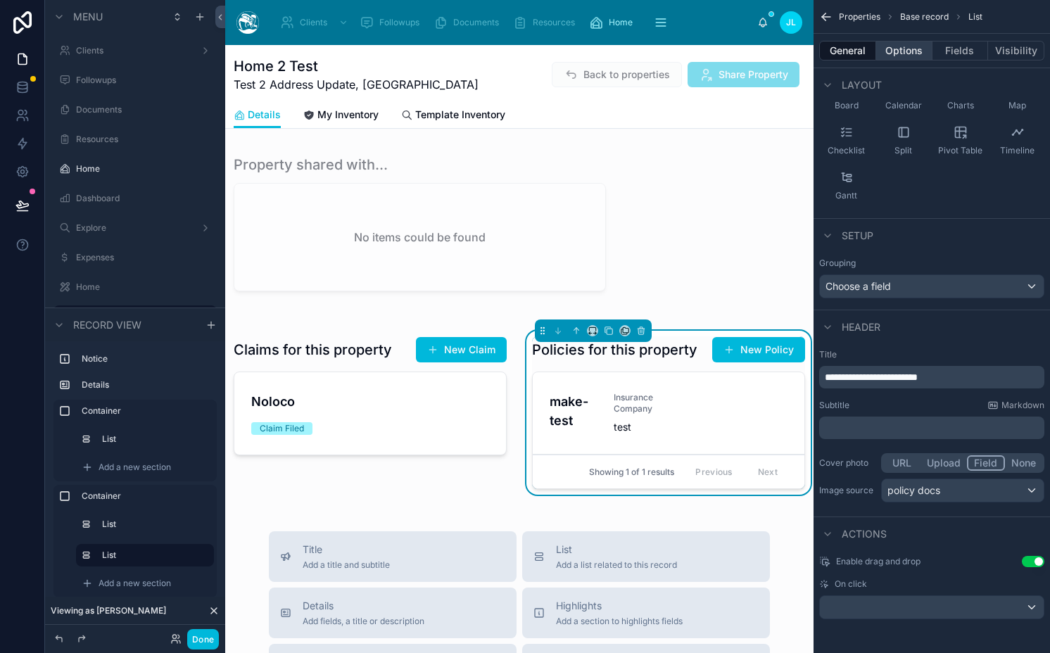
click at [908, 53] on button "Options" at bounding box center [904, 51] width 56 height 20
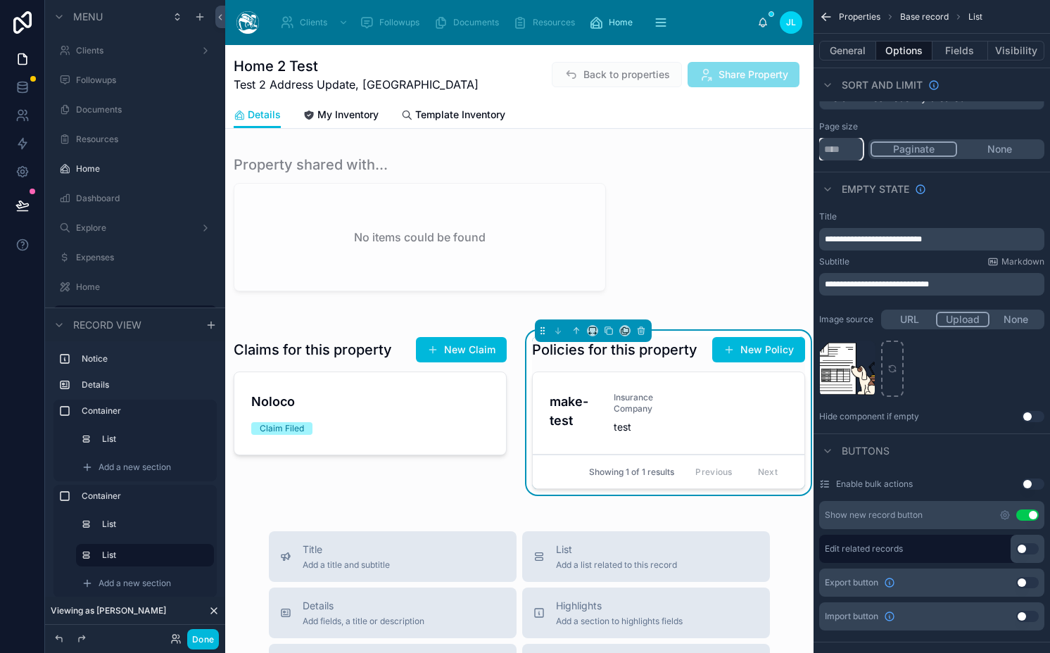
click at [833, 146] on input "**" at bounding box center [841, 149] width 44 height 23
type input "***"
click at [998, 143] on button "None" at bounding box center [999, 148] width 85 height 15
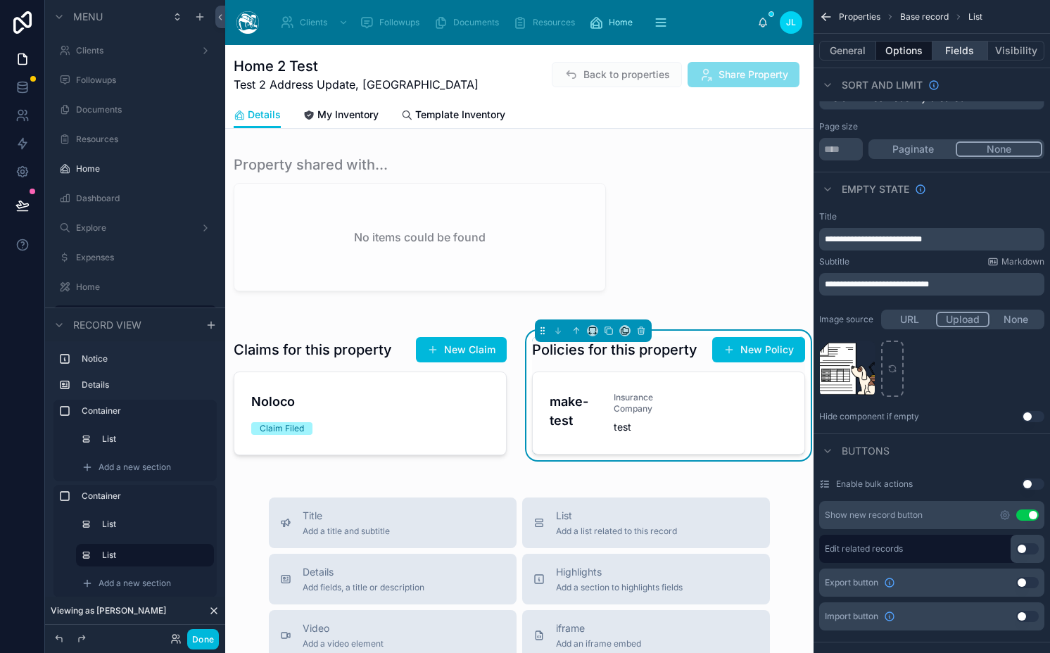
click at [952, 52] on button "Fields" at bounding box center [960, 51] width 56 height 20
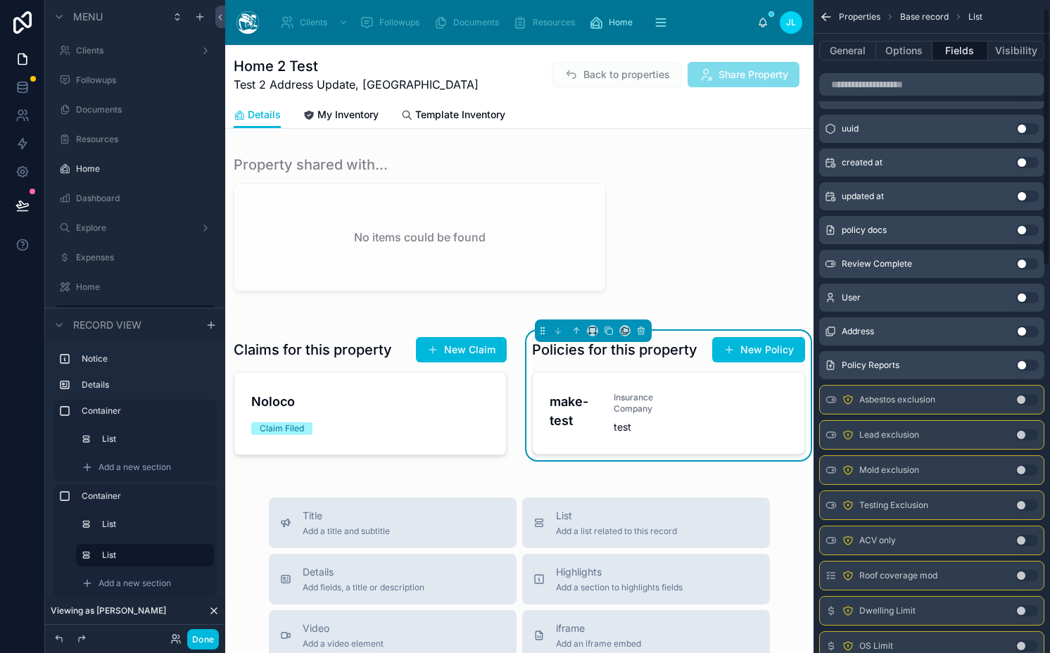
scroll to position [0, 0]
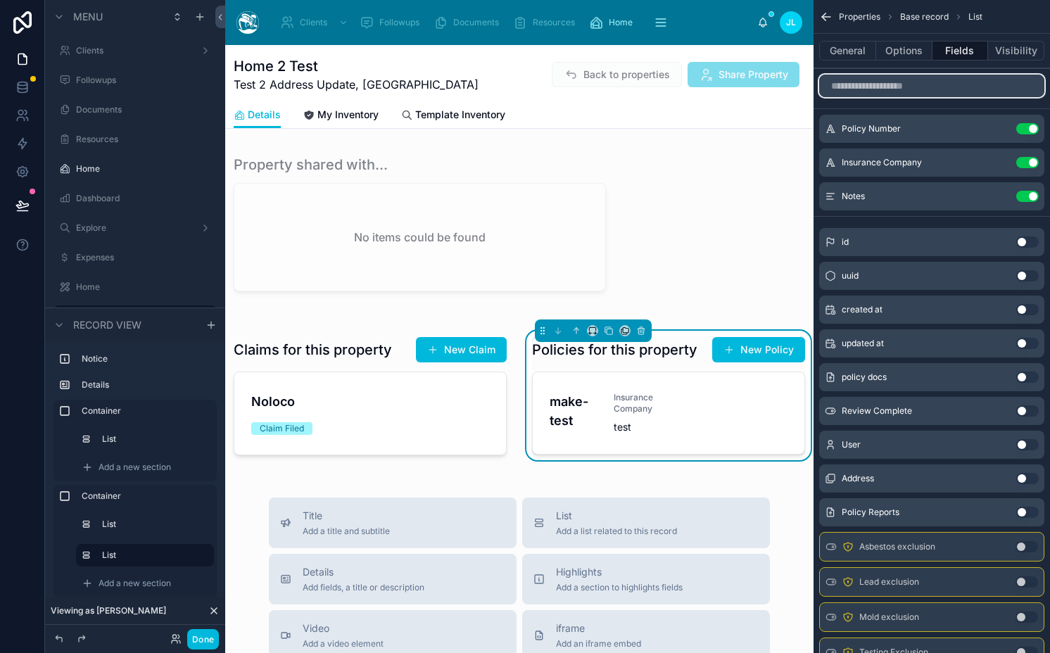
click at [946, 88] on input "scrollable content" at bounding box center [931, 86] width 225 height 23
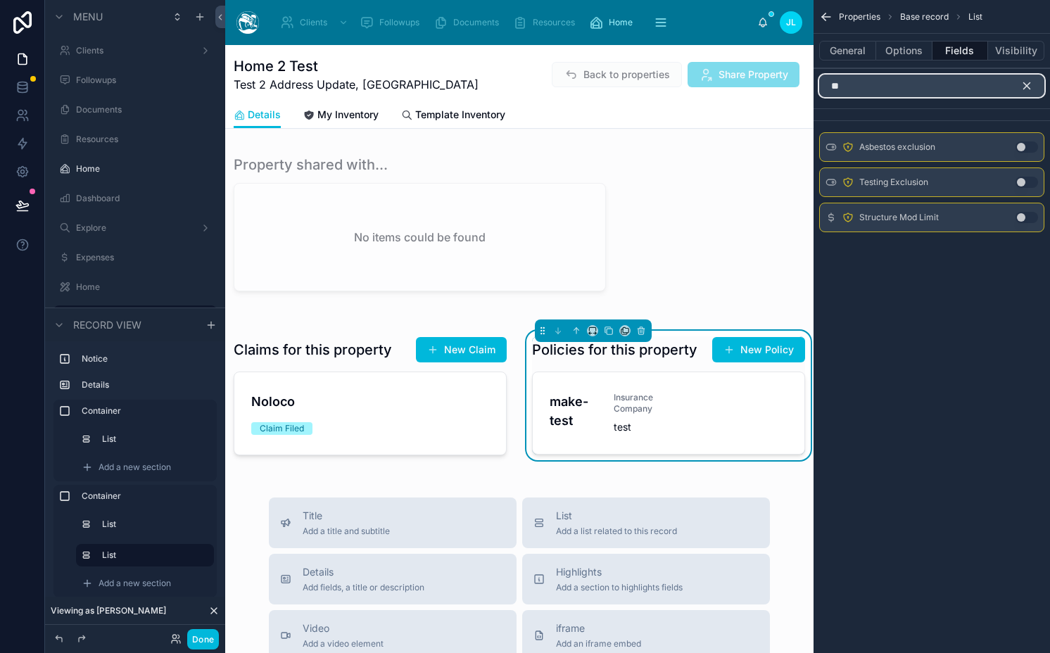
type input "**"
click at [1025, 85] on icon "scrollable content" at bounding box center [1027, 86] width 6 height 6
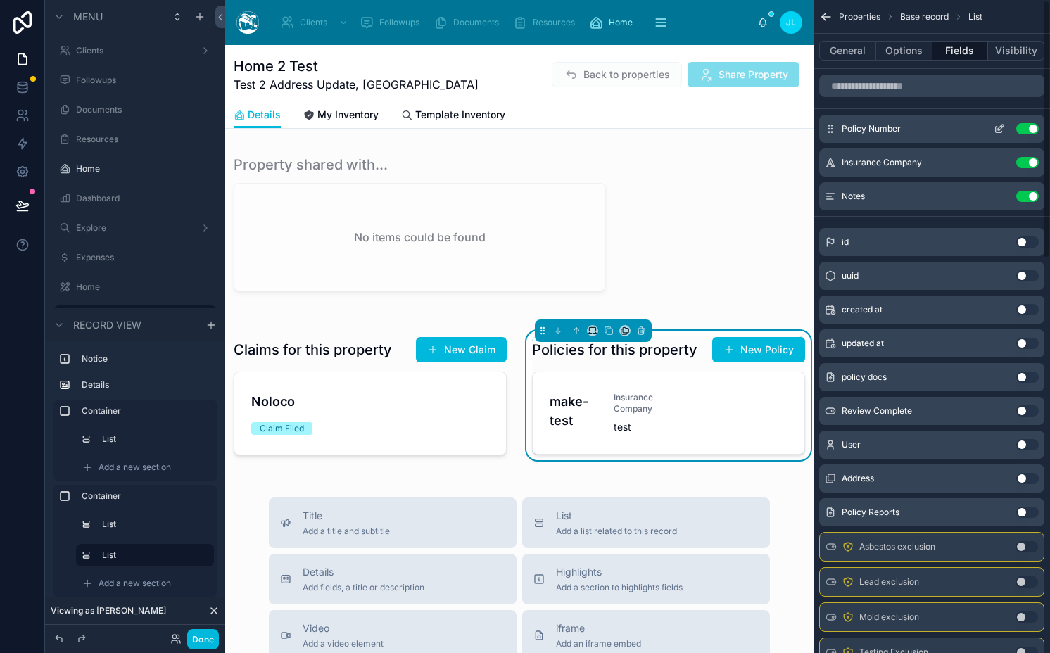
click at [998, 127] on icon "scrollable content" at bounding box center [999, 128] width 11 height 11
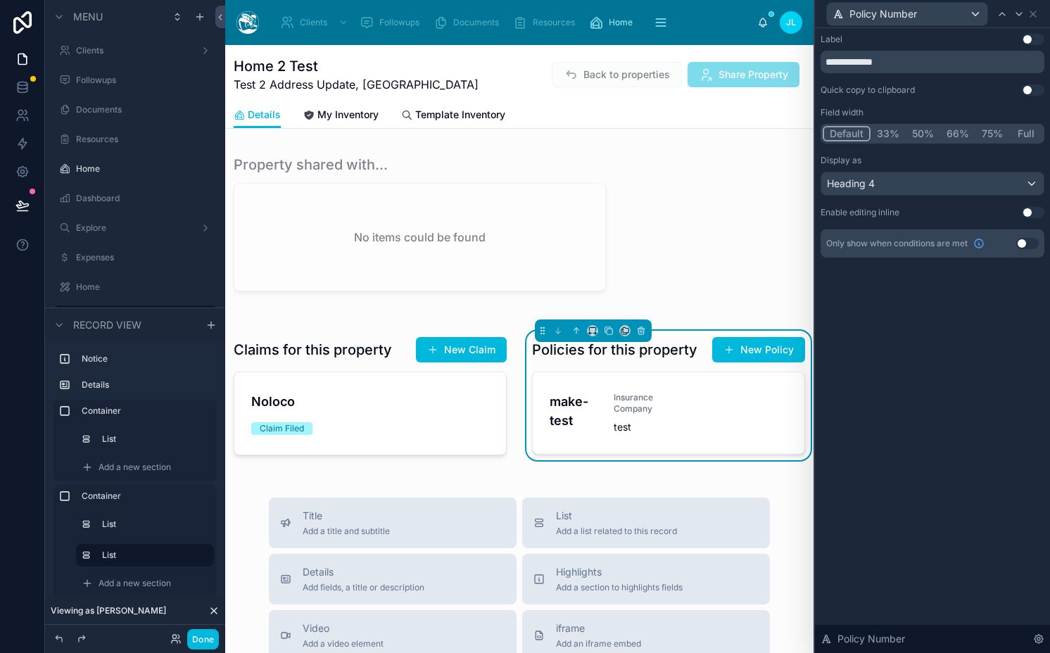
click at [1024, 133] on button "Full" at bounding box center [1025, 133] width 33 height 15
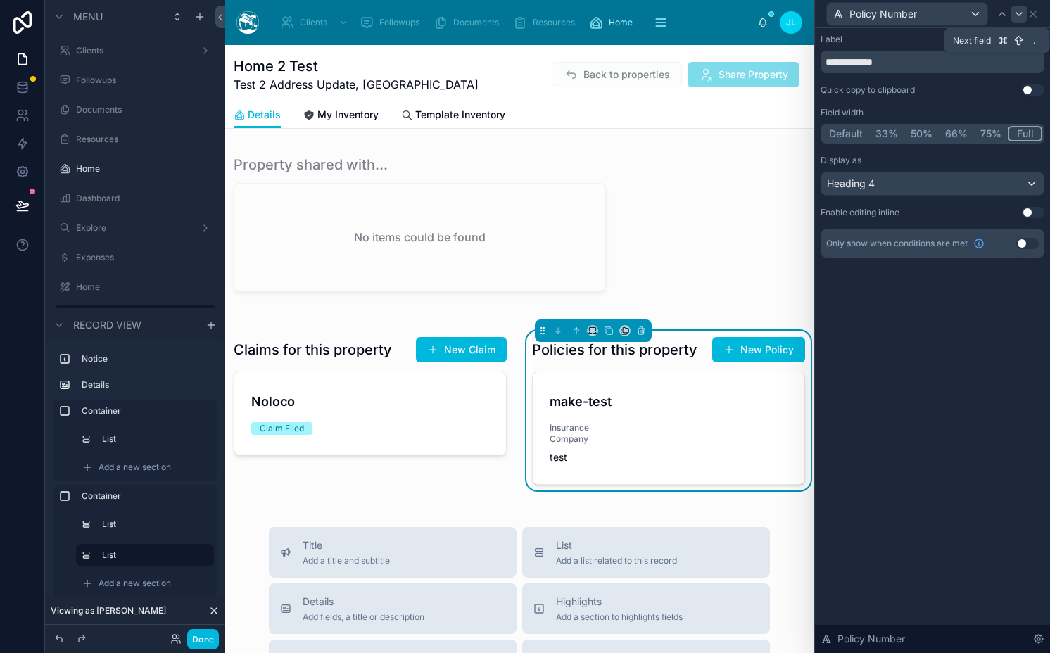
click at [1015, 13] on icon at bounding box center [1018, 13] width 11 height 11
click at [1034, 41] on button "Use setting" at bounding box center [1033, 39] width 23 height 11
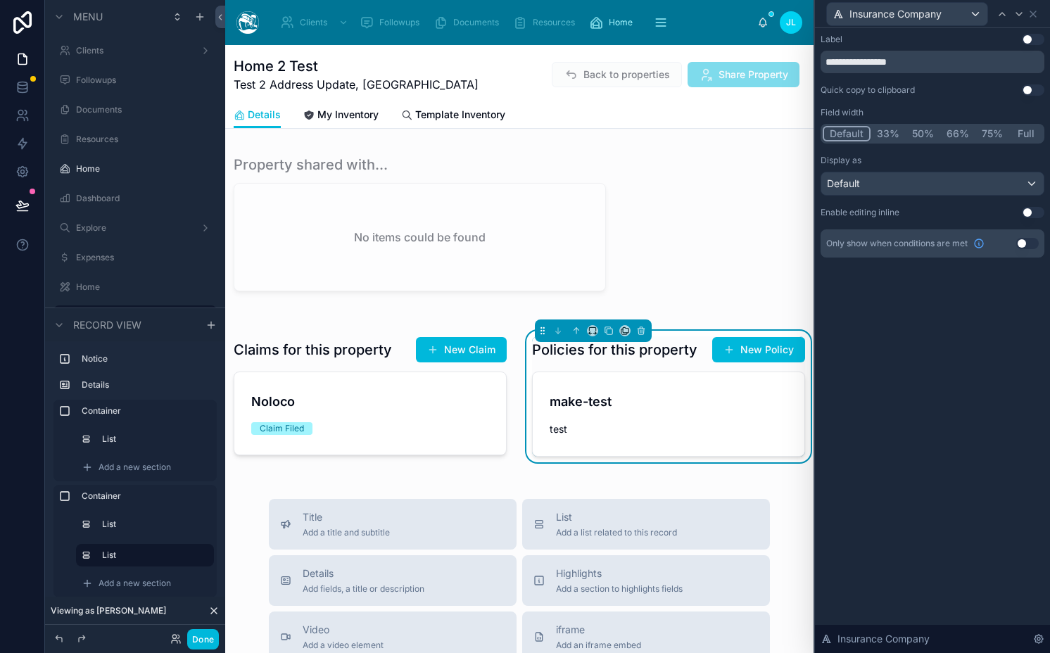
click at [1025, 134] on button "Full" at bounding box center [1025, 133] width 33 height 15
click at [1017, 15] on icon at bounding box center [1018, 13] width 11 height 11
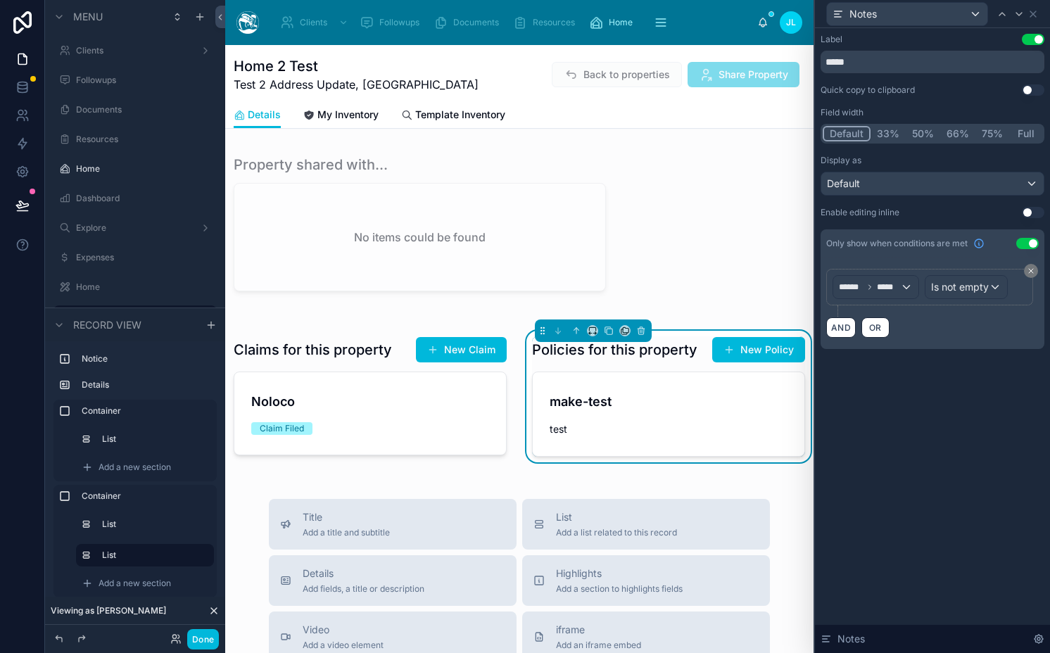
click at [1024, 134] on button "Full" at bounding box center [1025, 133] width 33 height 15
click at [191, 635] on button "Done" at bounding box center [203, 639] width 32 height 20
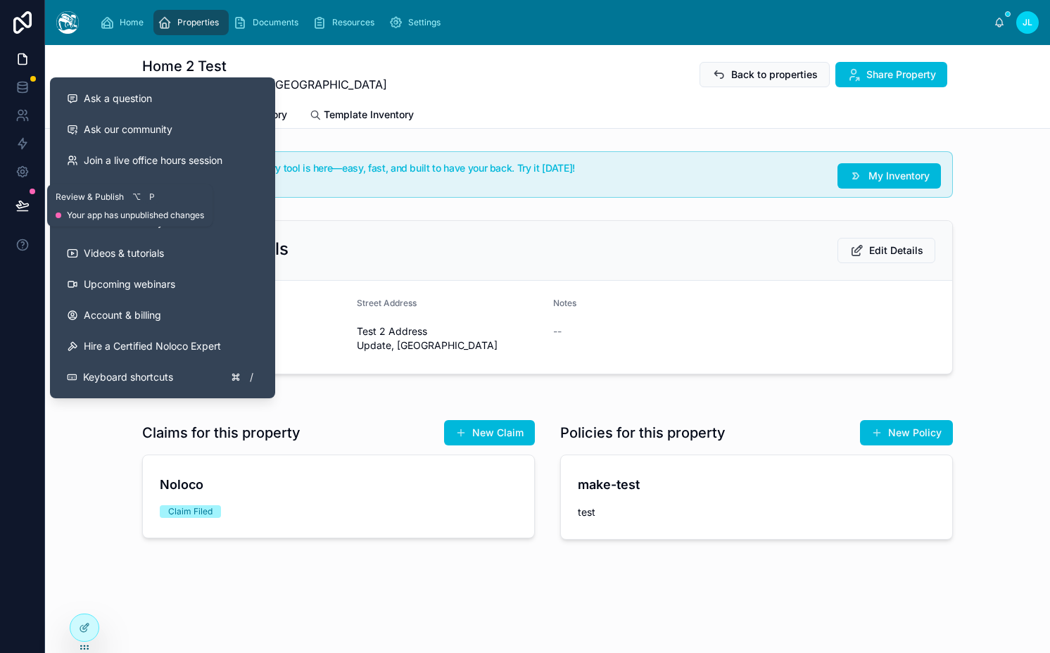
click at [22, 203] on icon at bounding box center [22, 204] width 12 height 7
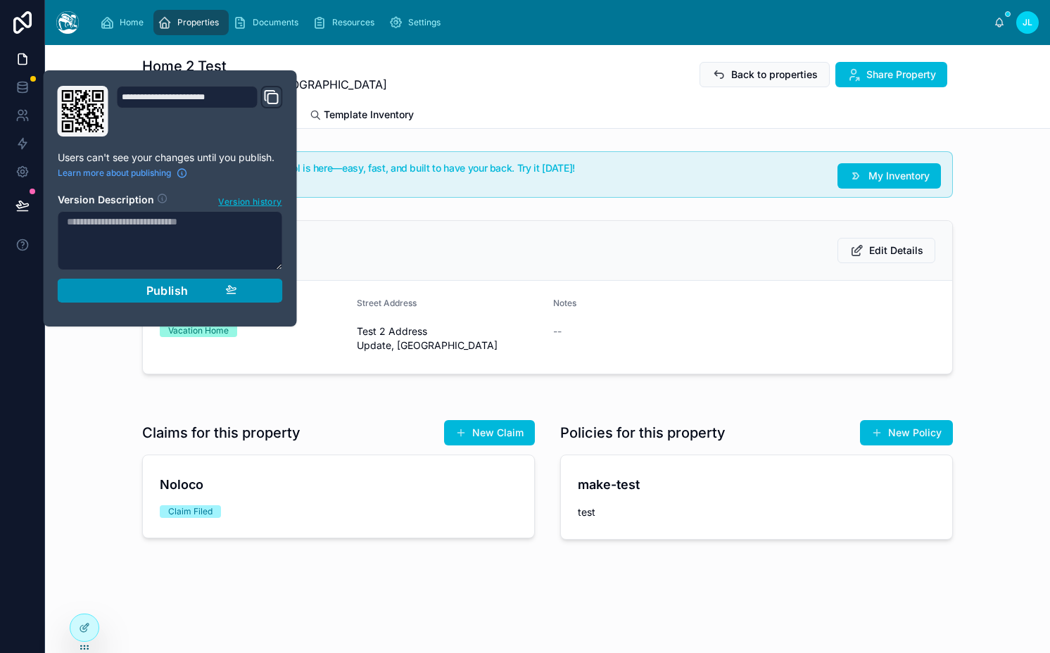
click at [112, 295] on div "Publish" at bounding box center [170, 291] width 134 height 14
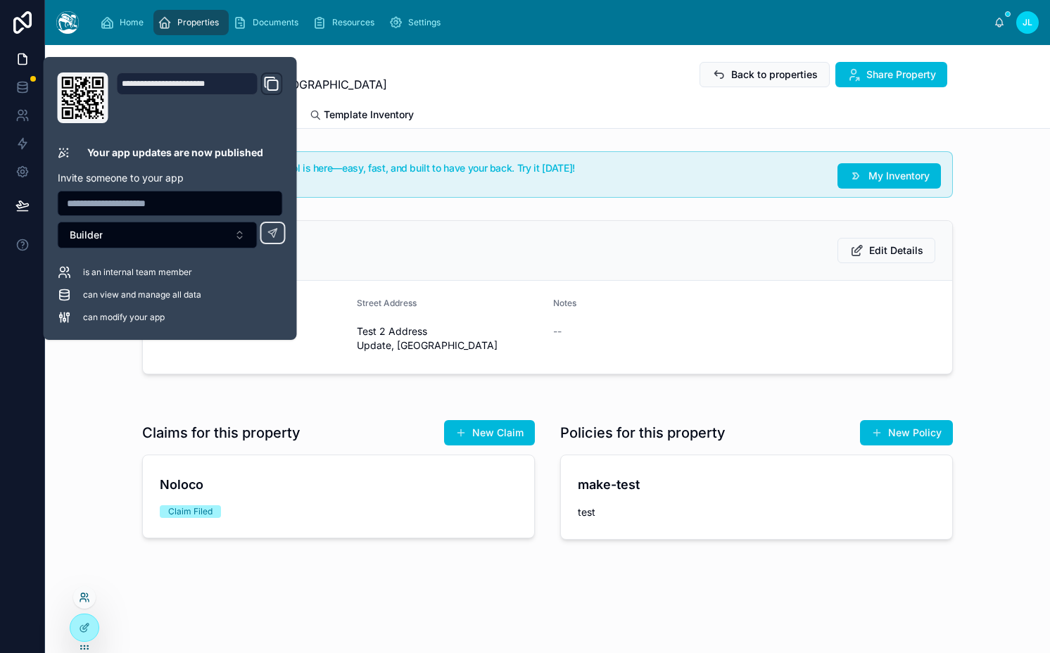
click at [83, 600] on icon at bounding box center [84, 597] width 11 height 11
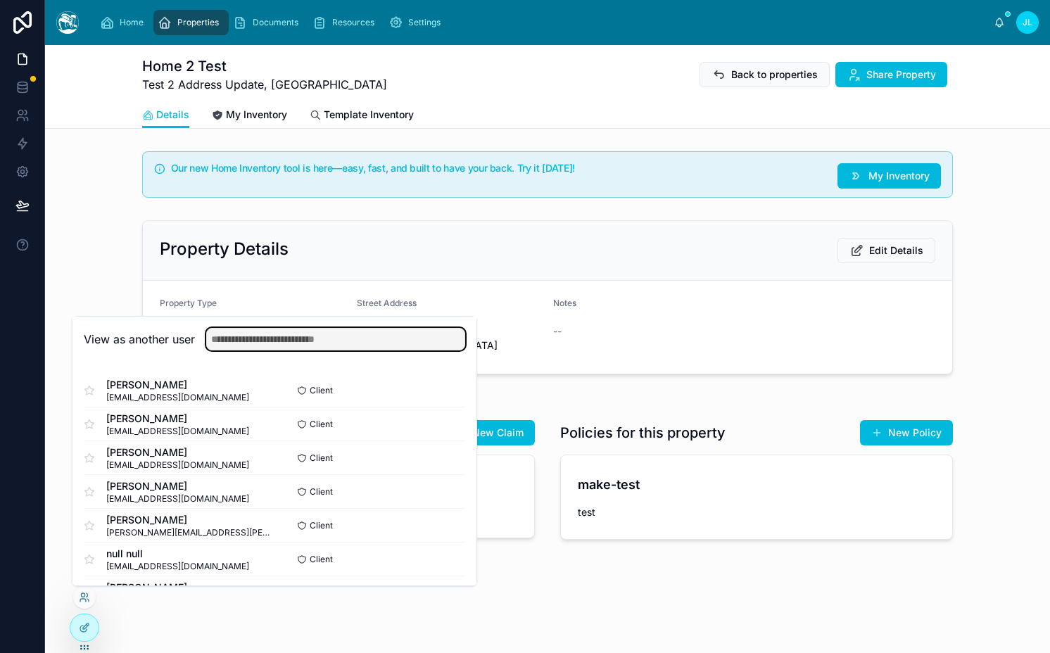
click at [257, 338] on input "text" at bounding box center [335, 339] width 259 height 23
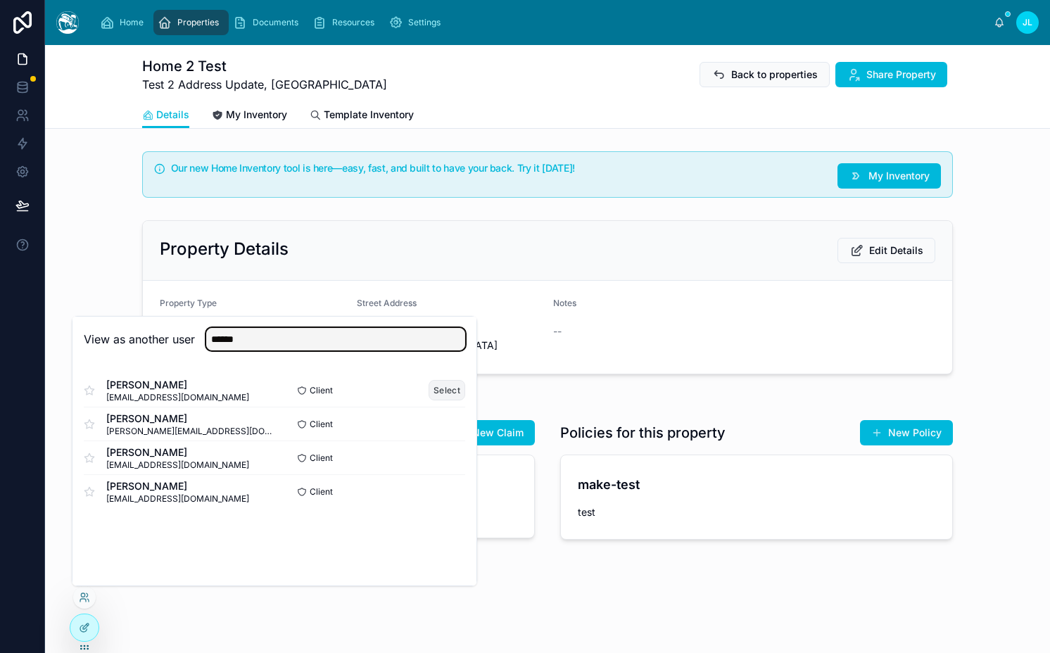
type input "******"
click at [431, 393] on button "Select" at bounding box center [447, 390] width 37 height 20
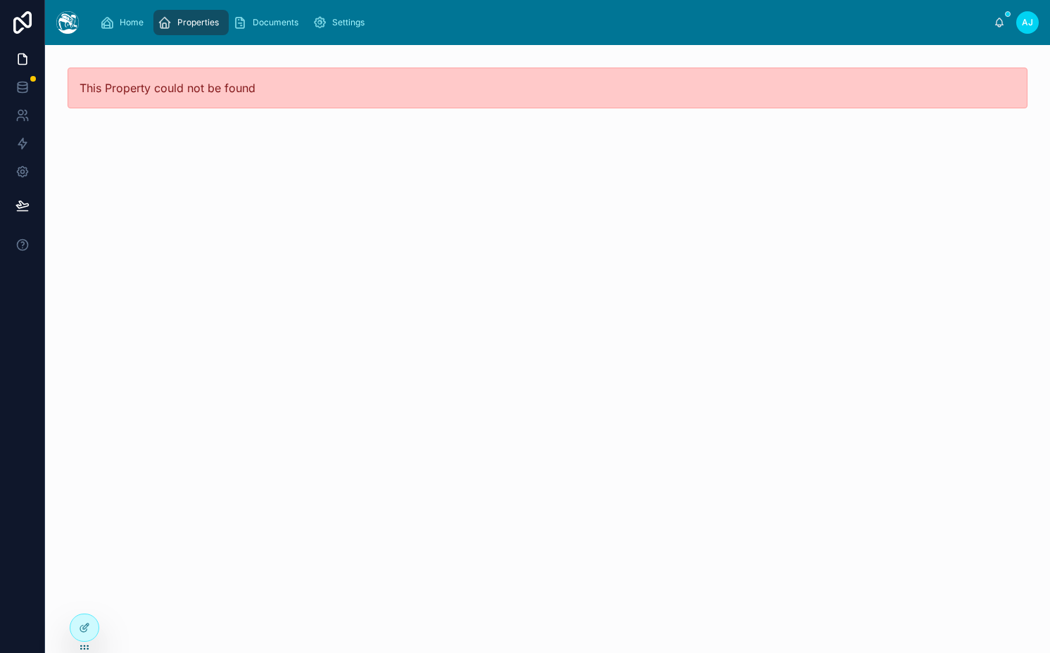
click at [178, 35] on div "Home Properties Documents Settings" at bounding box center [541, 22] width 903 height 31
click at [177, 33] on div "Properties" at bounding box center [191, 22] width 67 height 23
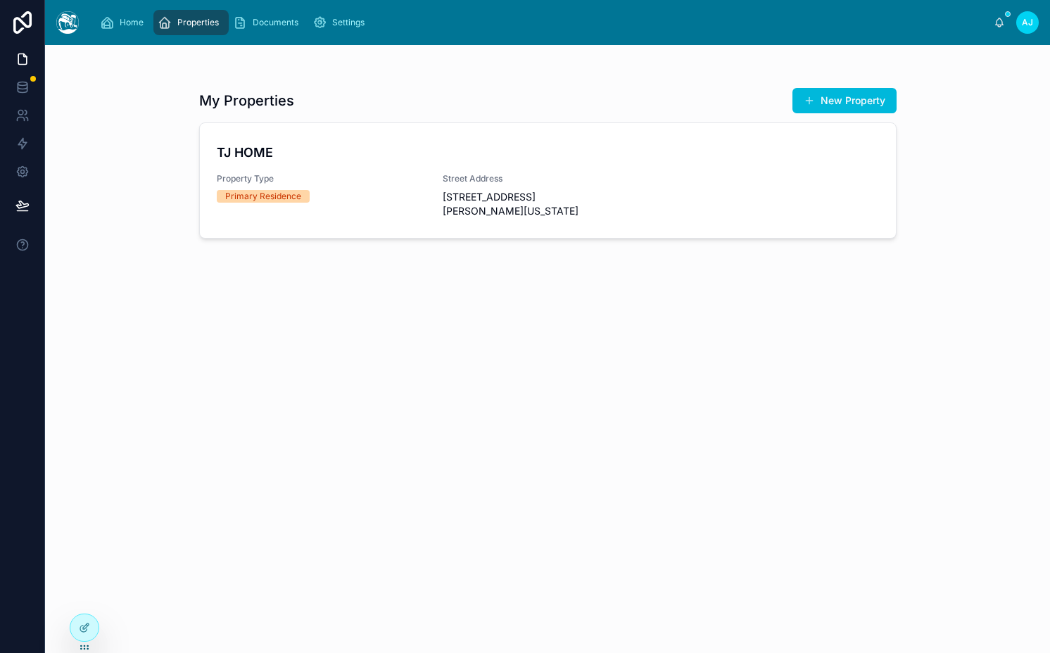
click at [371, 158] on h4 "TJ HOME" at bounding box center [548, 152] width 662 height 19
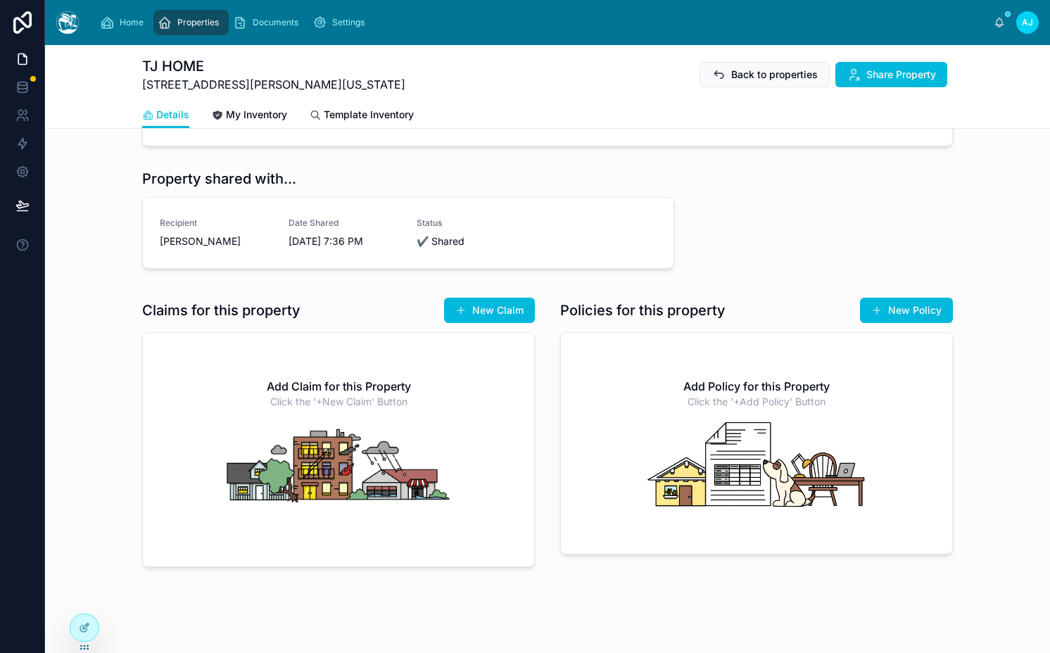
scroll to position [175, 0]
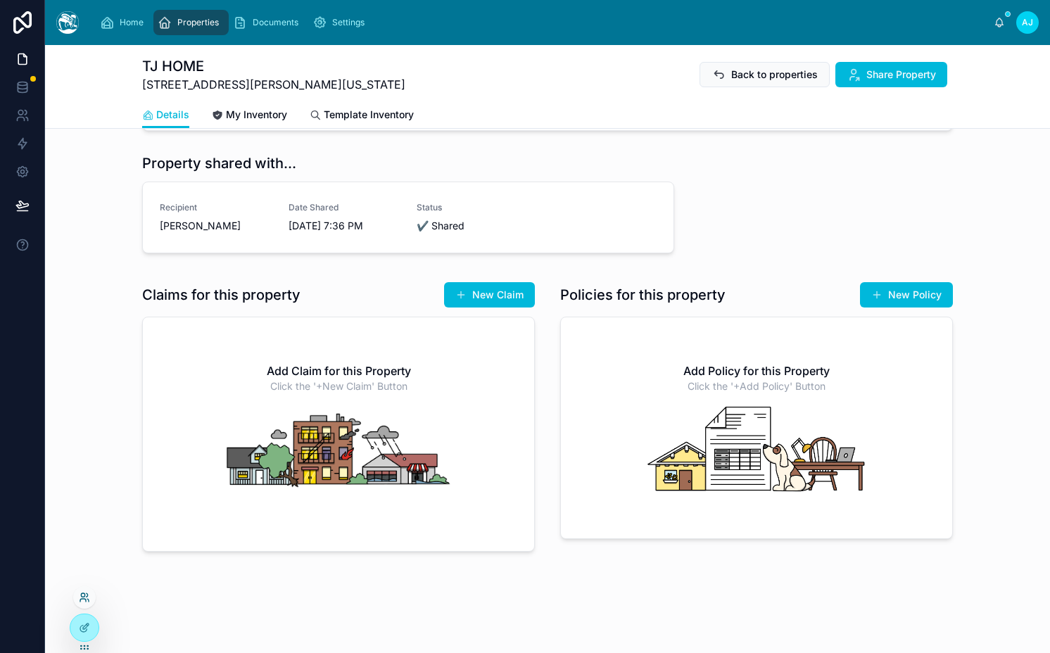
click at [84, 600] on icon at bounding box center [84, 597] width 11 height 11
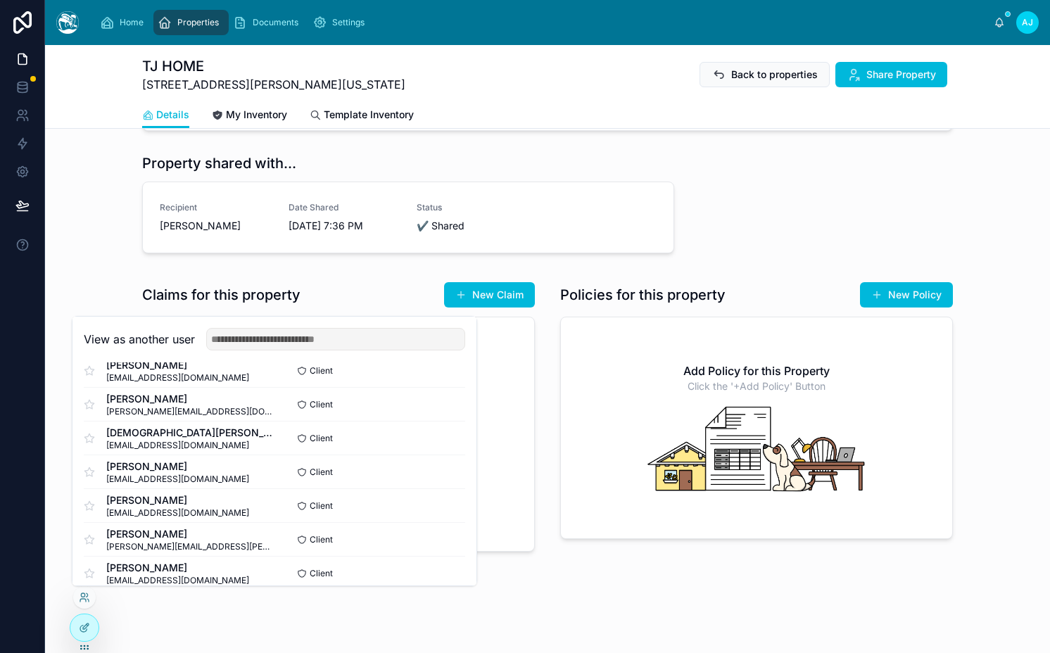
scroll to position [599, 0]
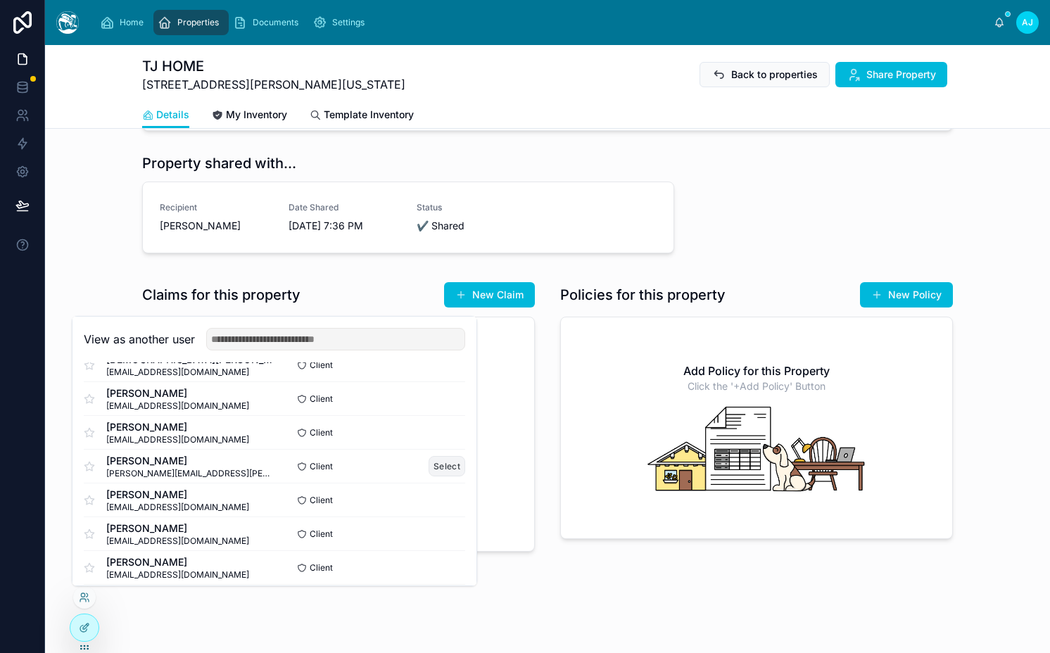
click at [437, 467] on button "Select" at bounding box center [447, 466] width 37 height 20
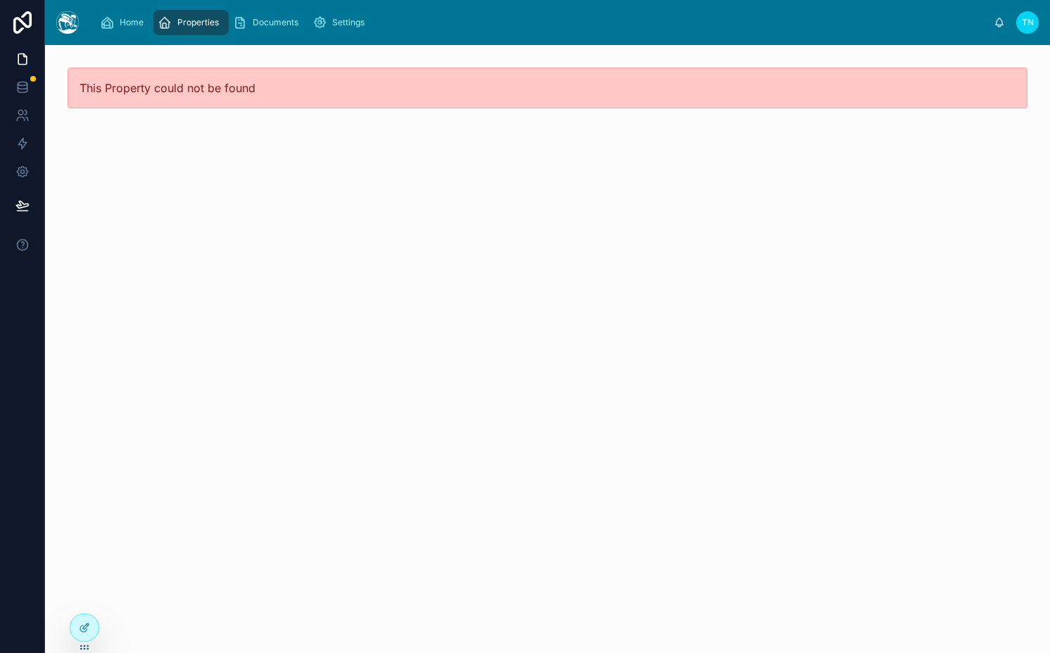
click at [185, 27] on span "Properties" at bounding box center [198, 22] width 42 height 11
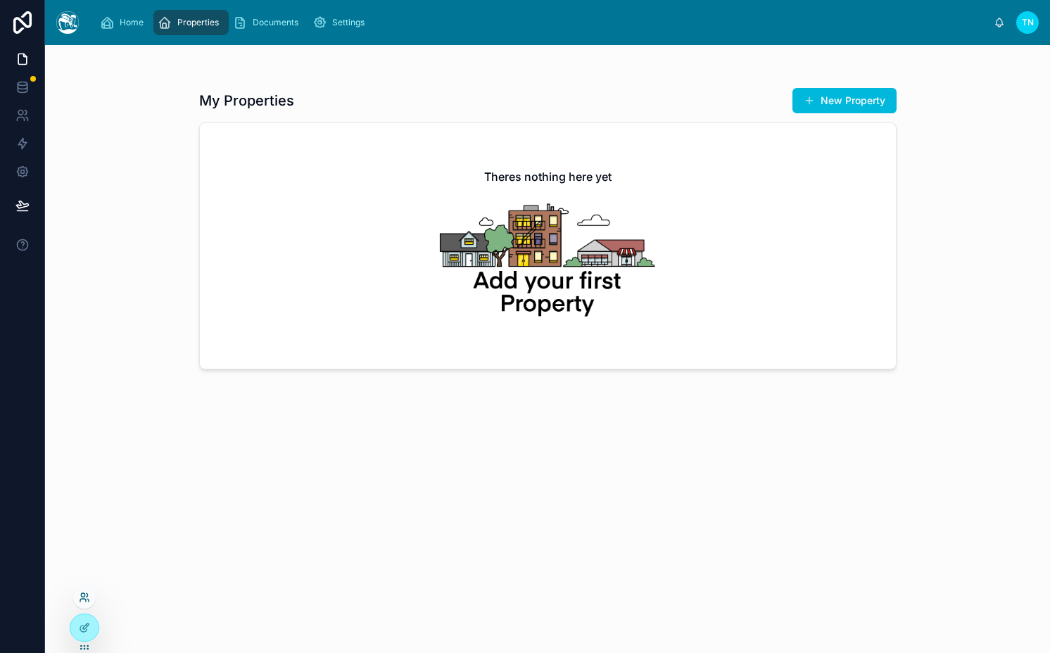
click at [80, 599] on icon at bounding box center [83, 600] width 6 height 3
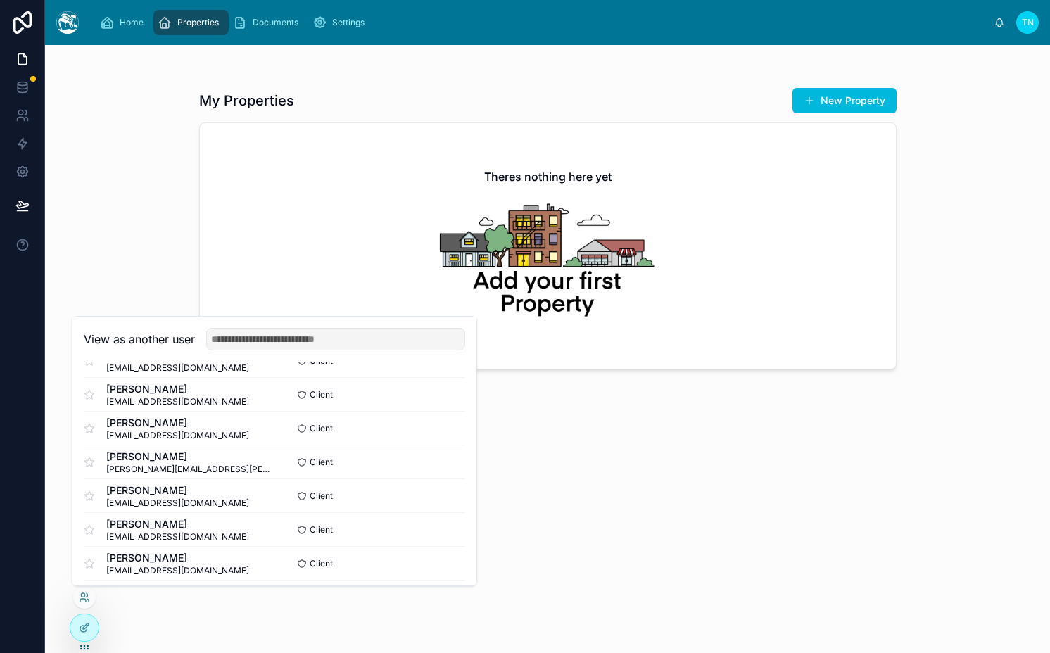
scroll to position [852, 0]
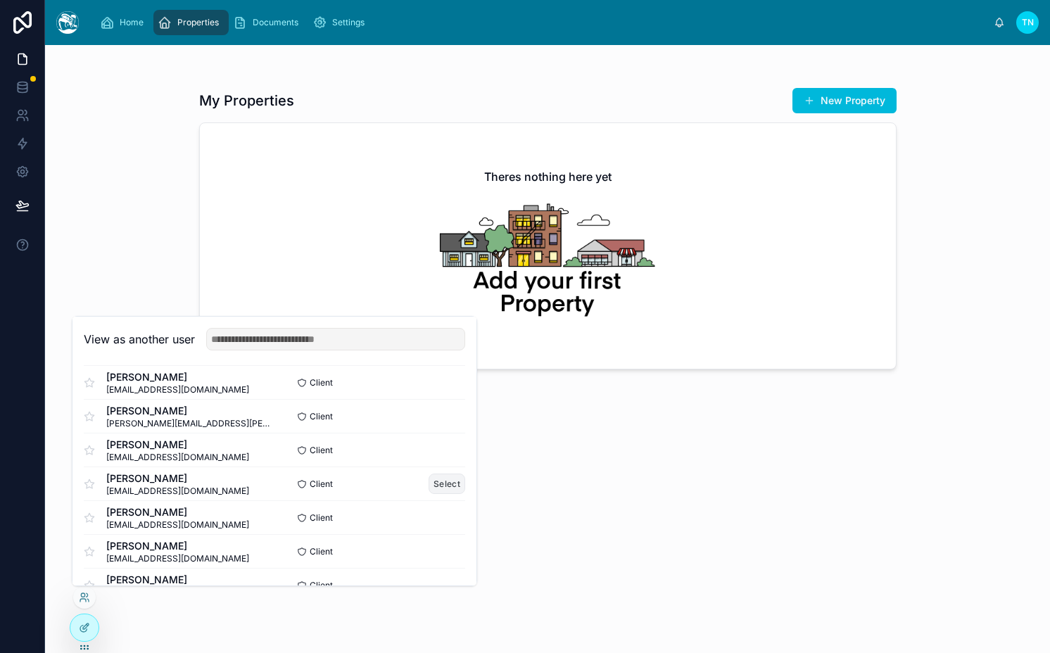
click at [443, 488] on button "Select" at bounding box center [447, 484] width 37 height 20
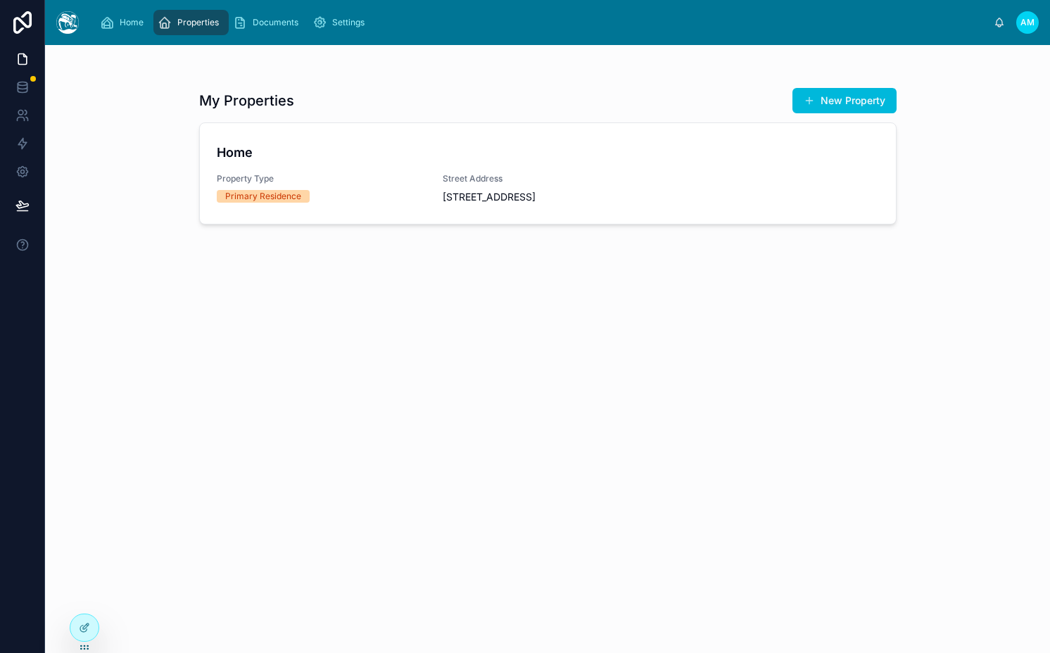
click at [403, 156] on h4 "Home" at bounding box center [548, 152] width 662 height 19
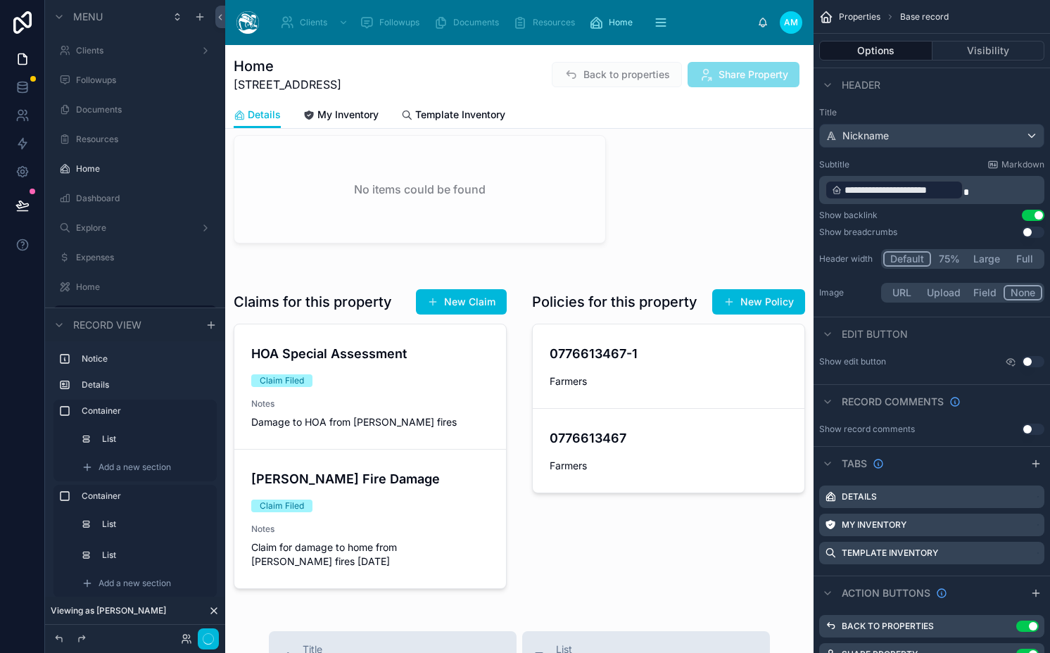
scroll to position [391, 0]
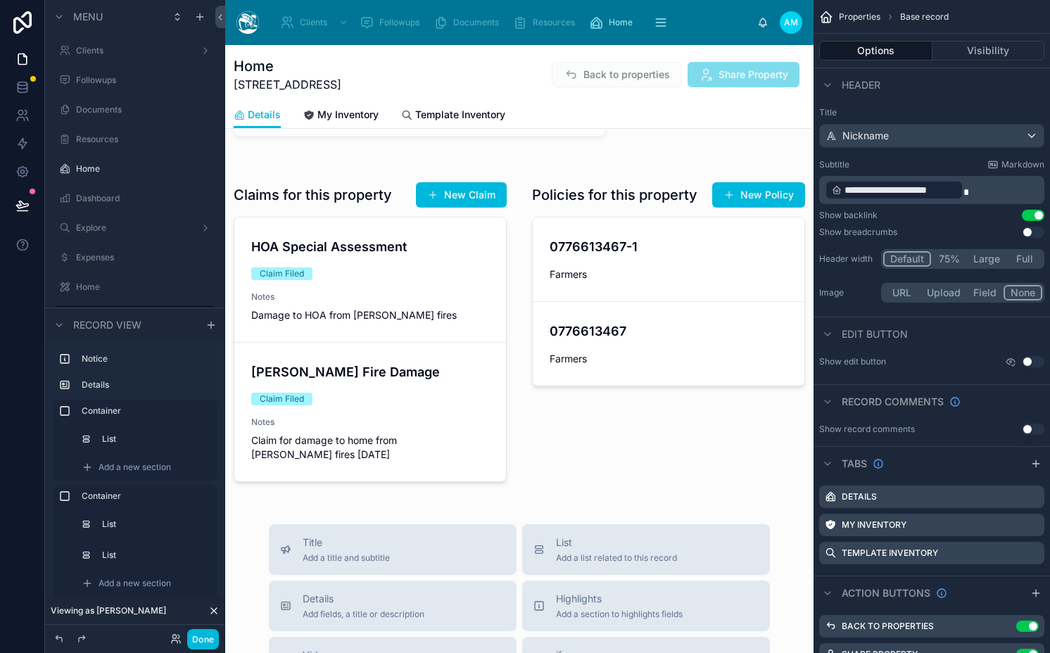
click at [426, 449] on div at bounding box center [519, 334] width 588 height 334
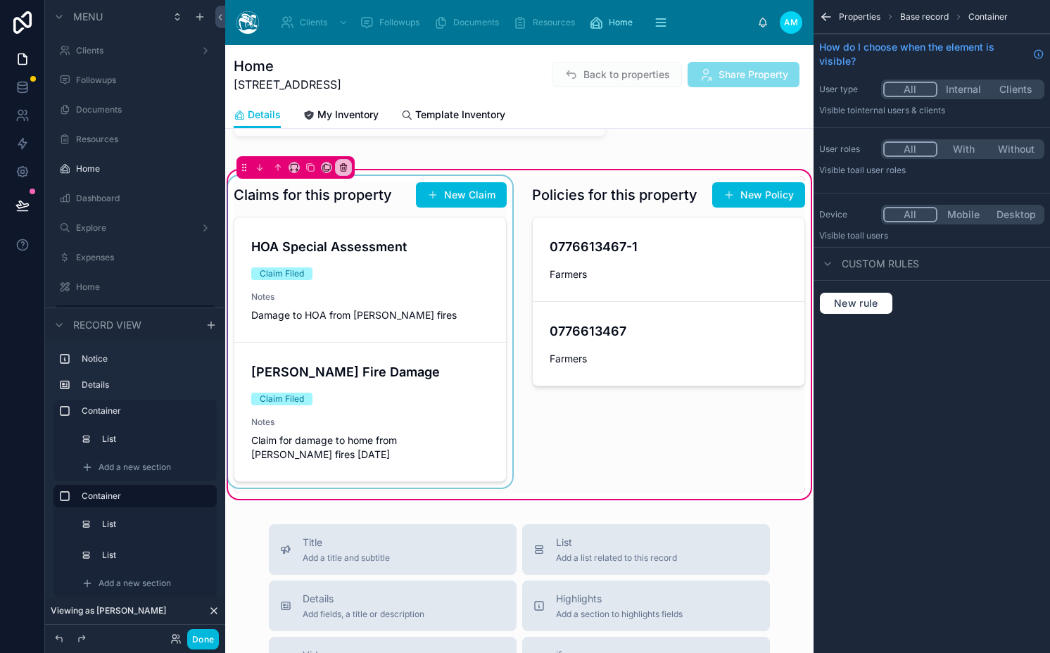
click at [471, 347] on div at bounding box center [370, 334] width 290 height 317
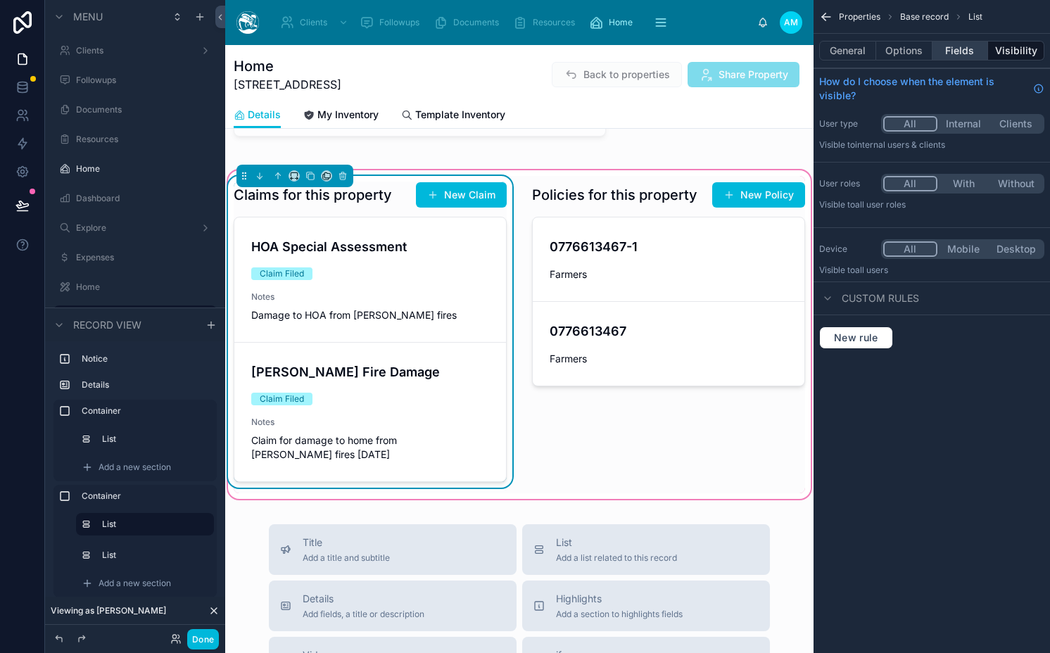
click at [965, 52] on button "Fields" at bounding box center [960, 51] width 56 height 20
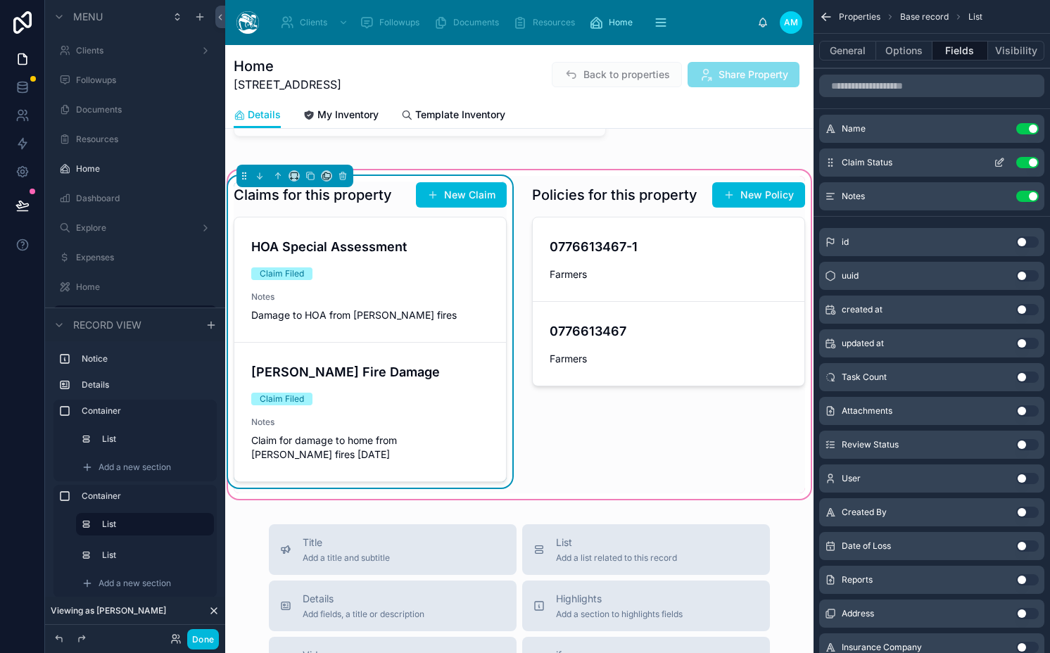
click at [999, 165] on icon "scrollable content" at bounding box center [999, 162] width 11 height 11
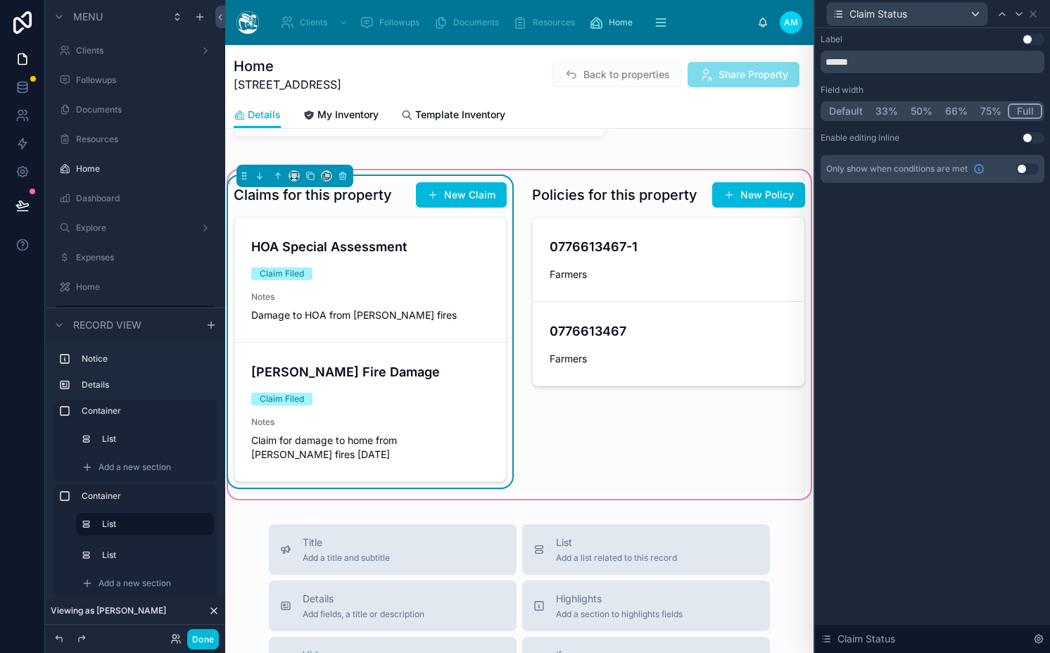
click at [1032, 44] on button "Use setting" at bounding box center [1033, 39] width 23 height 11
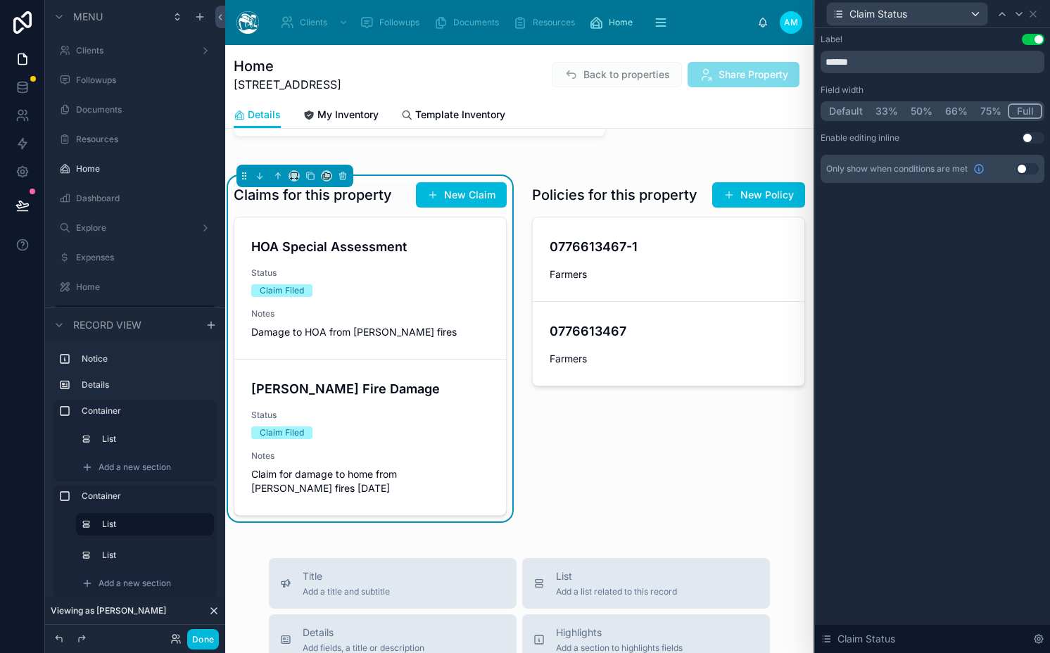
click at [1032, 42] on button "Use setting" at bounding box center [1033, 39] width 23 height 11
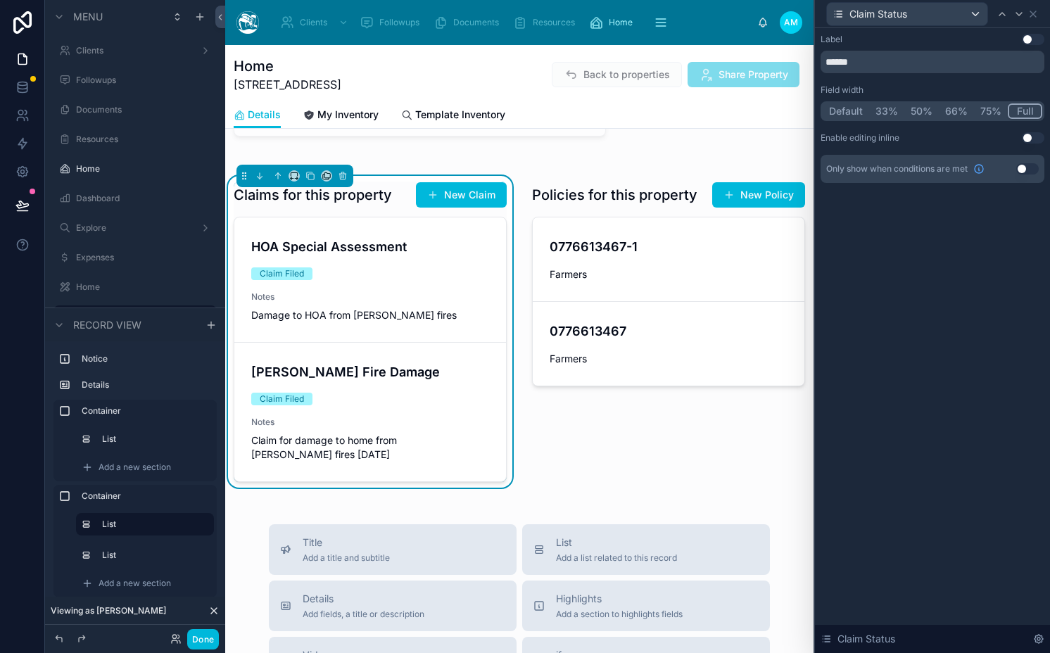
click at [1032, 42] on button "Use setting" at bounding box center [1033, 39] width 23 height 11
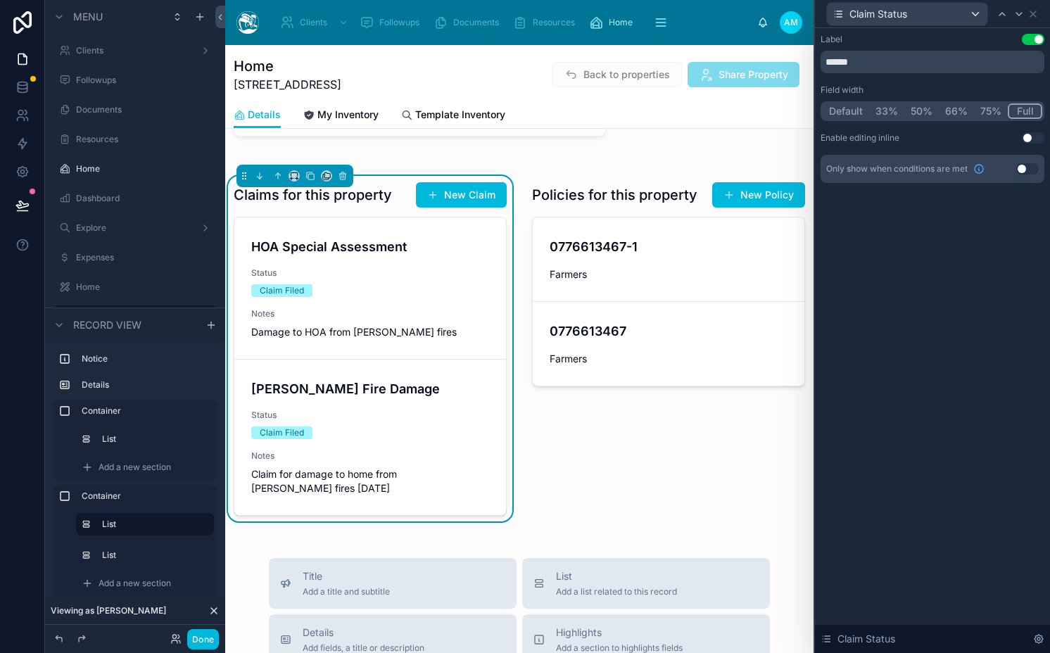
click at [1032, 42] on button "Use setting" at bounding box center [1033, 39] width 23 height 11
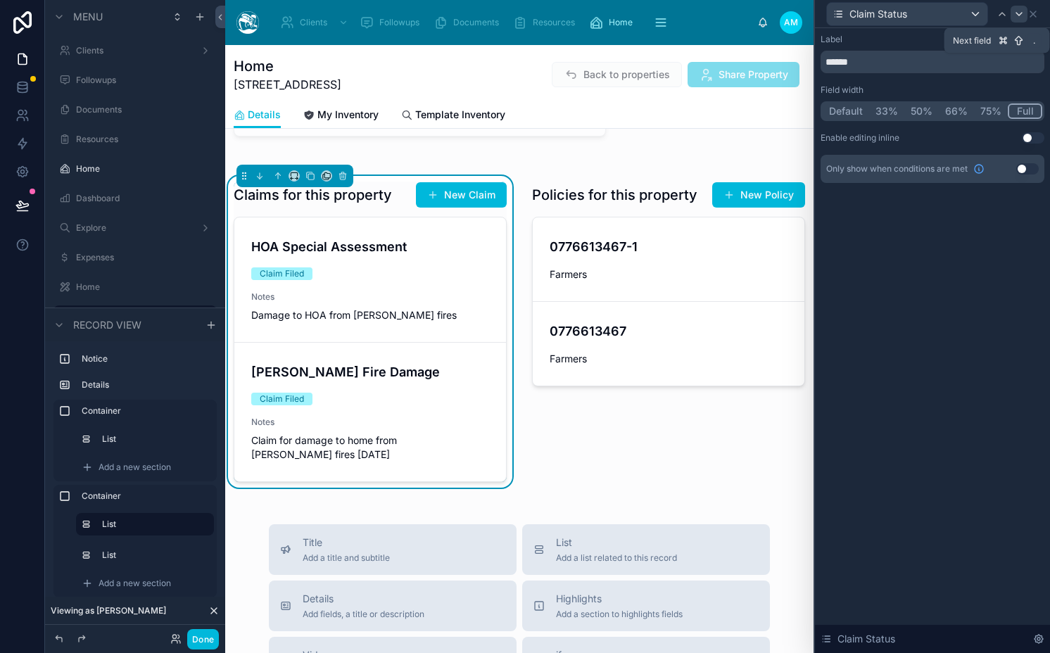
click at [1014, 12] on icon at bounding box center [1018, 13] width 11 height 11
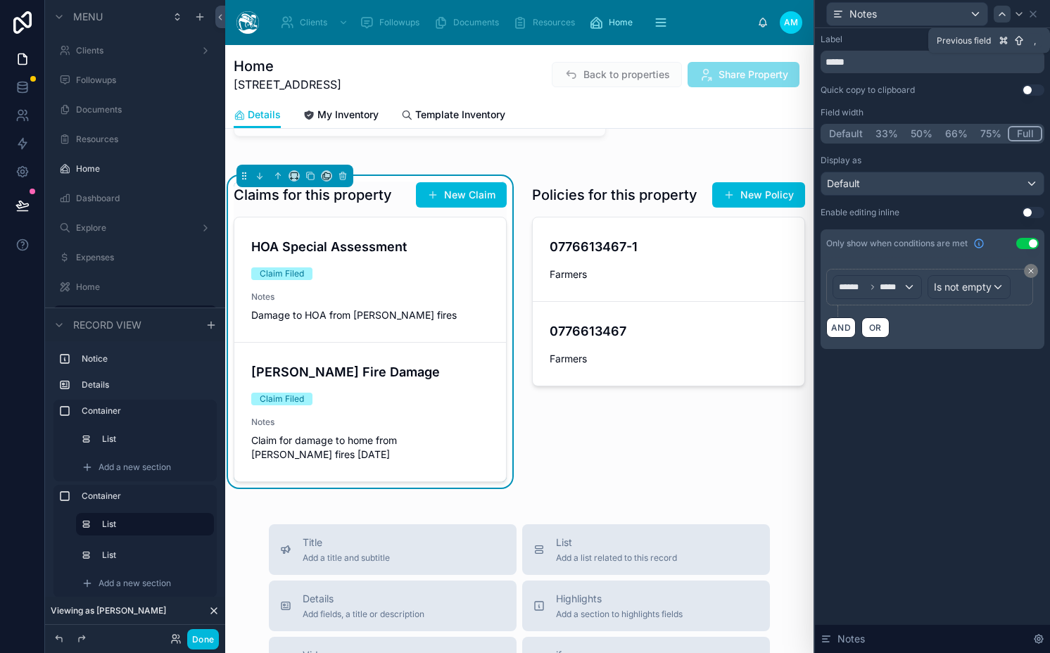
click at [1003, 16] on icon at bounding box center [1001, 13] width 11 height 11
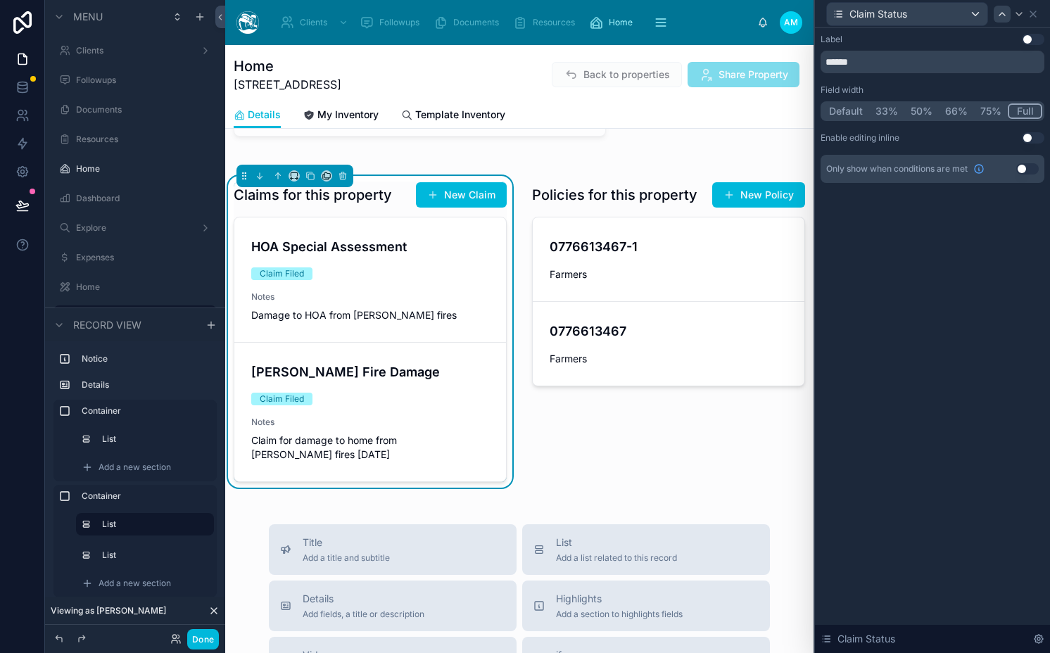
click at [1000, 12] on icon at bounding box center [1001, 13] width 11 height 11
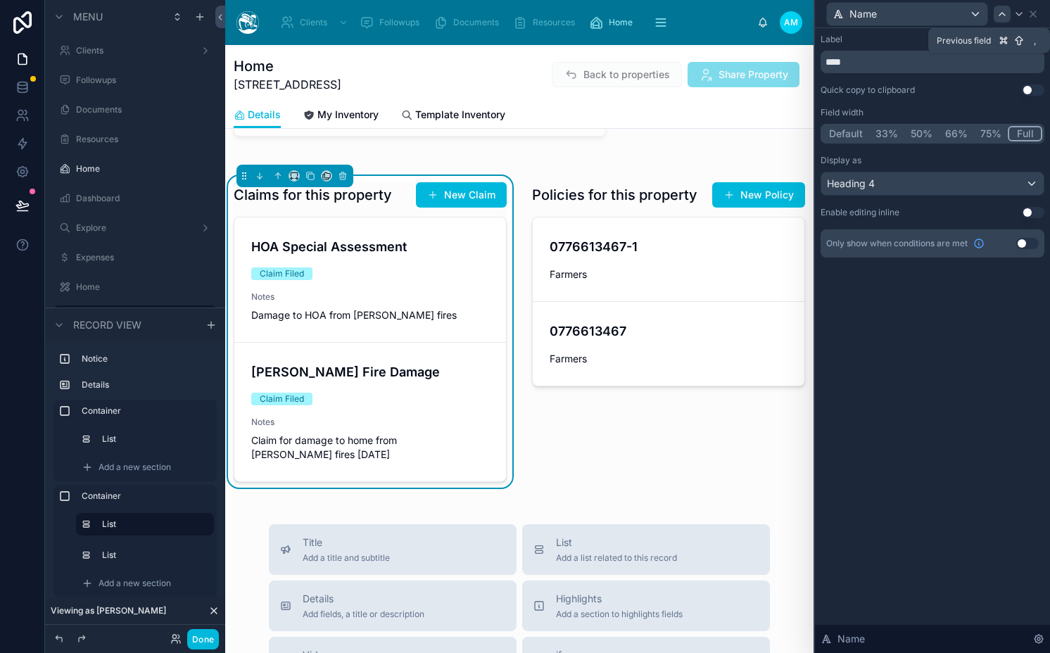
click at [997, 8] on icon at bounding box center [1001, 13] width 11 height 11
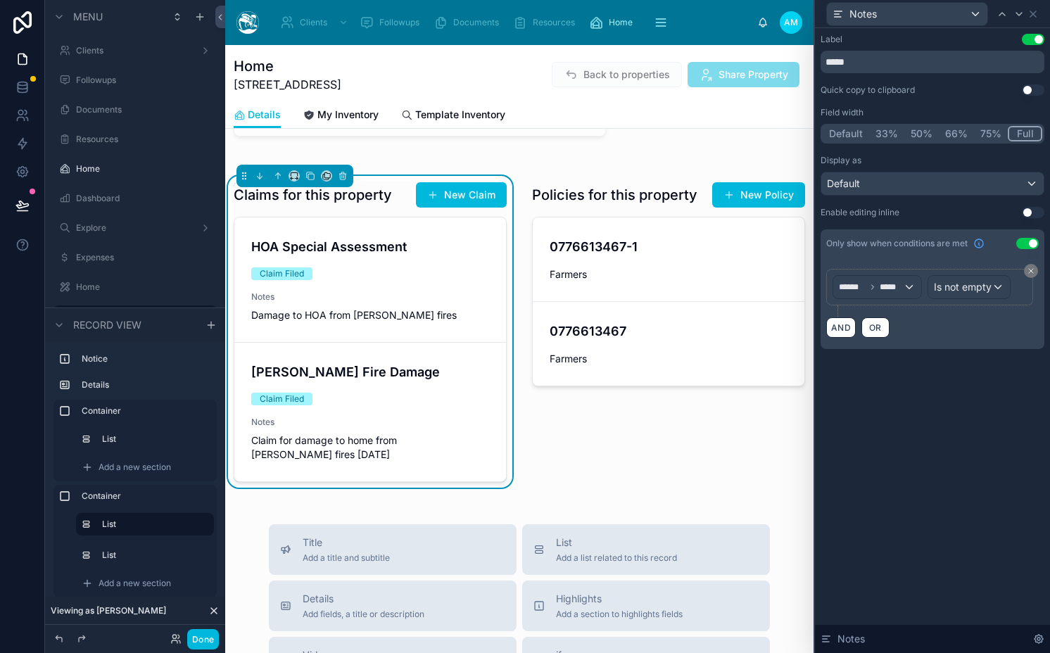
click at [1024, 38] on button "Use setting" at bounding box center [1033, 39] width 23 height 11
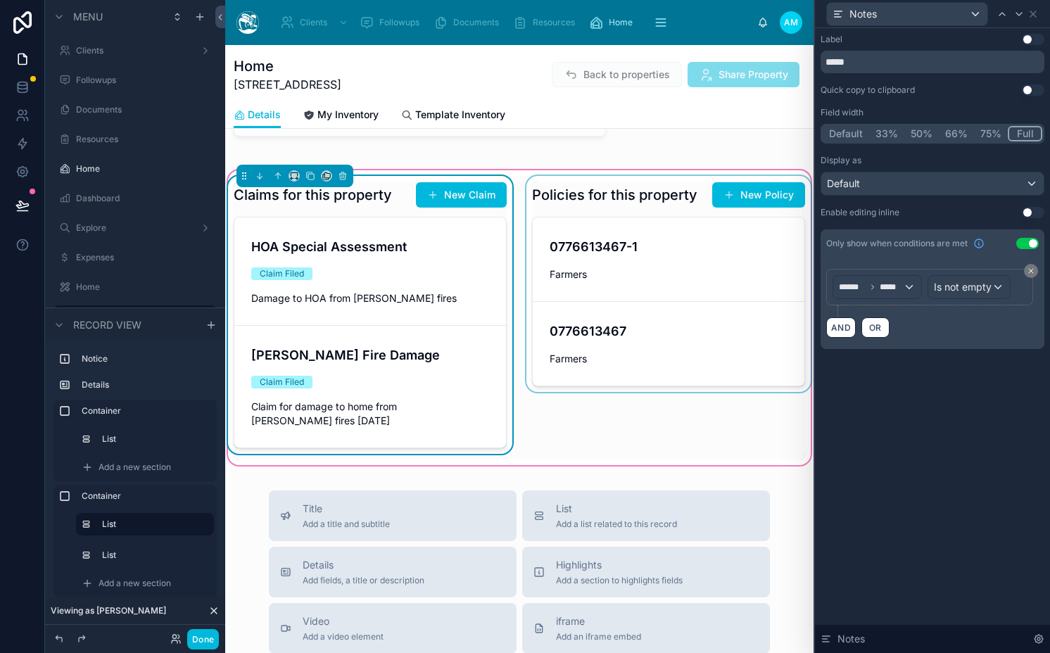
click at [587, 369] on div at bounding box center [669, 318] width 290 height 284
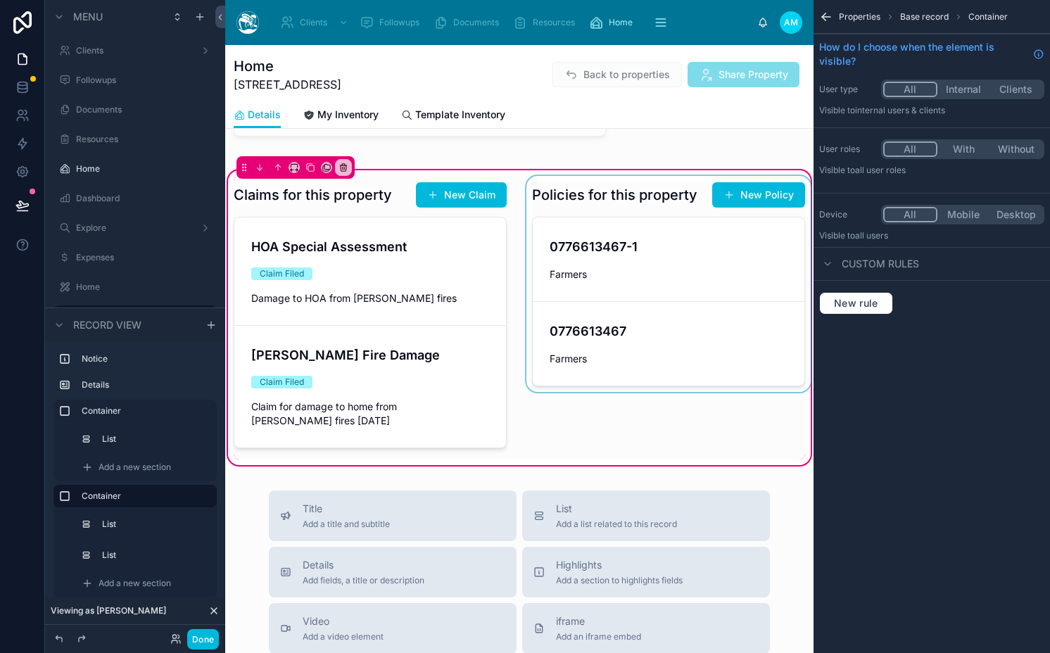
click at [587, 369] on div at bounding box center [669, 318] width 290 height 284
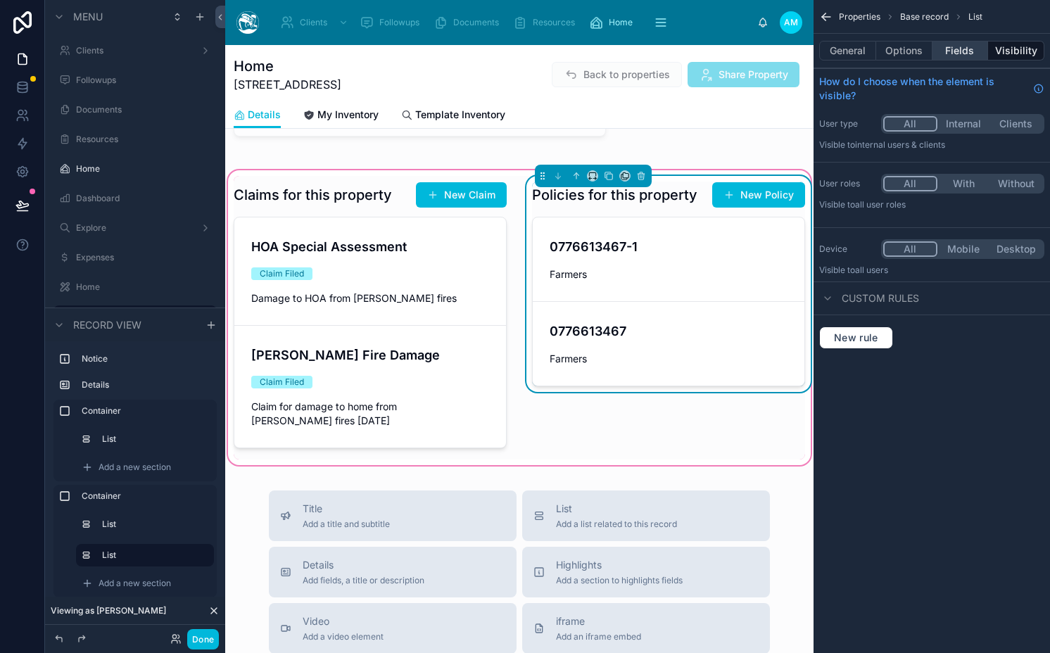
click at [960, 54] on button "Fields" at bounding box center [960, 51] width 56 height 20
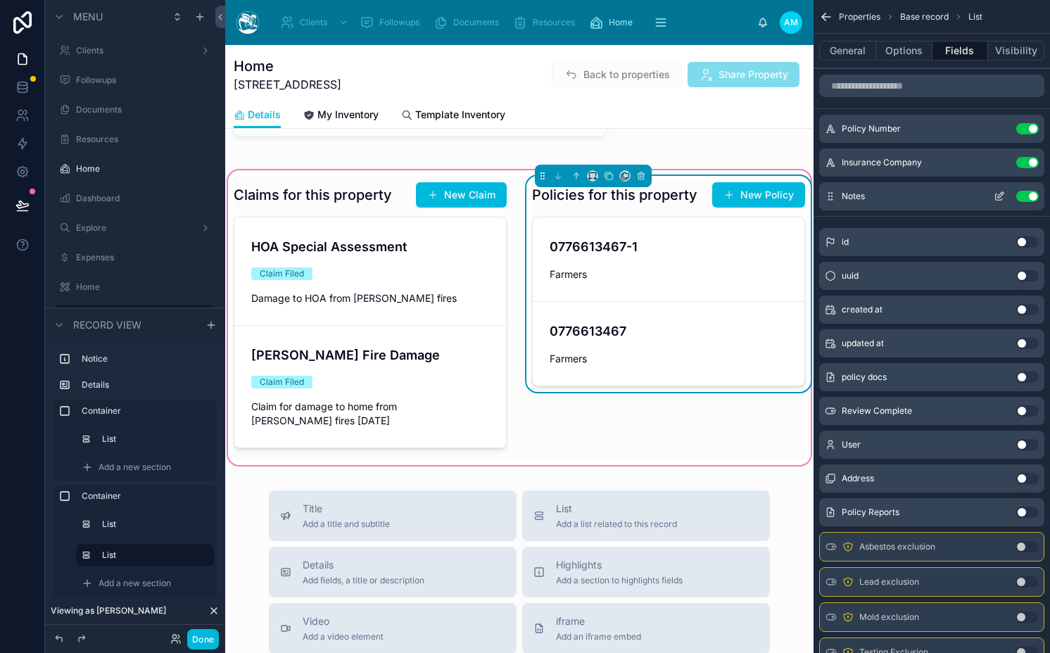
click at [994, 200] on icon "scrollable content" at bounding box center [999, 196] width 11 height 11
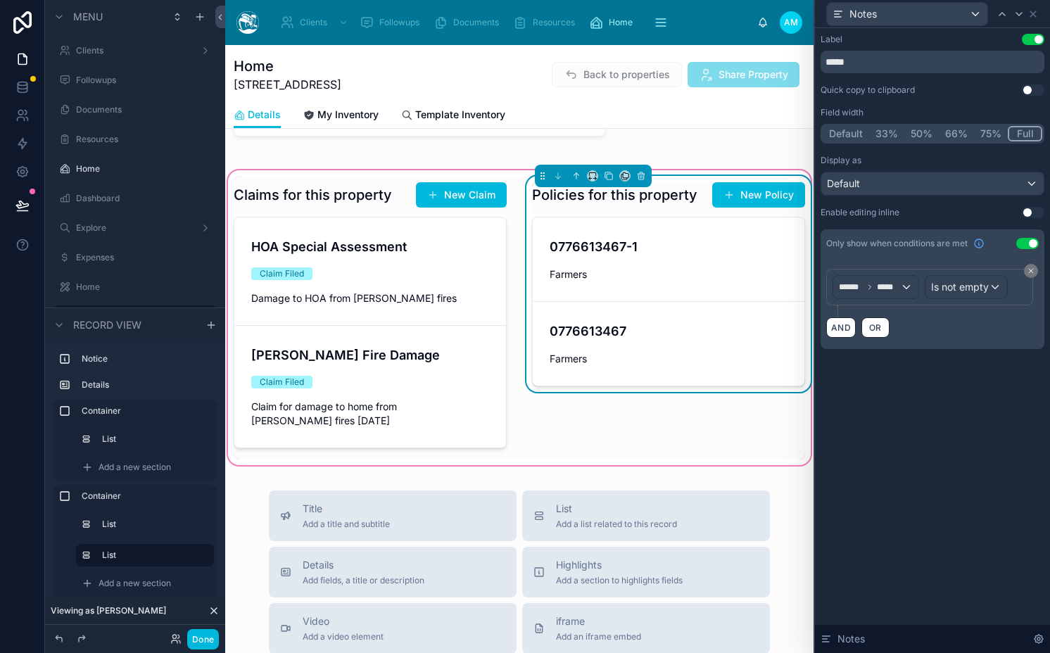
click at [1029, 39] on button "Use setting" at bounding box center [1033, 39] width 23 height 11
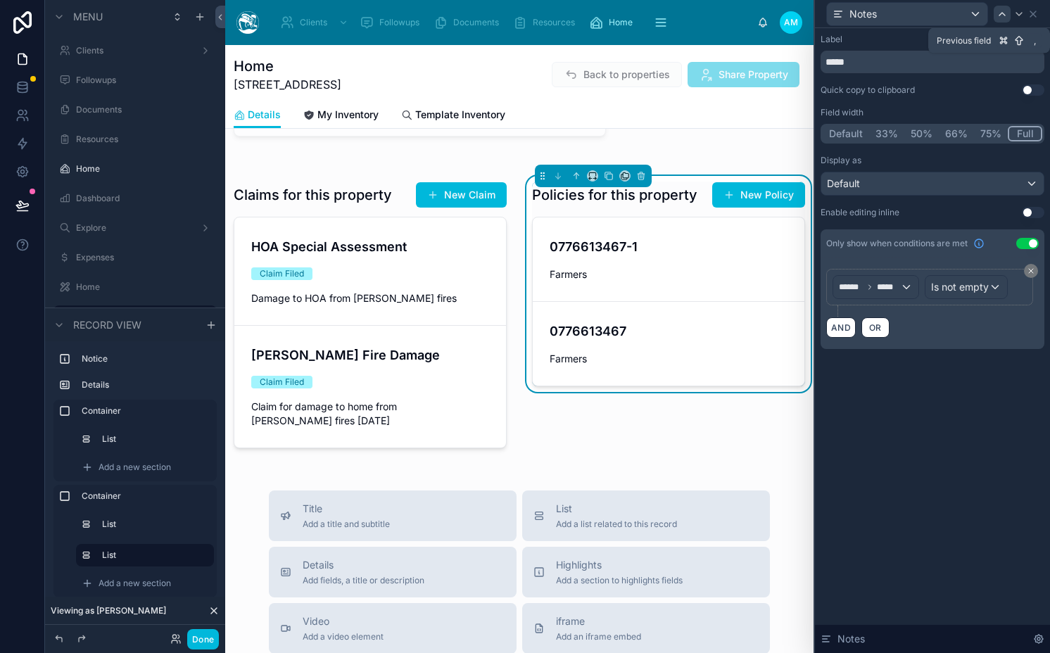
click at [1000, 15] on icon at bounding box center [1001, 13] width 11 height 11
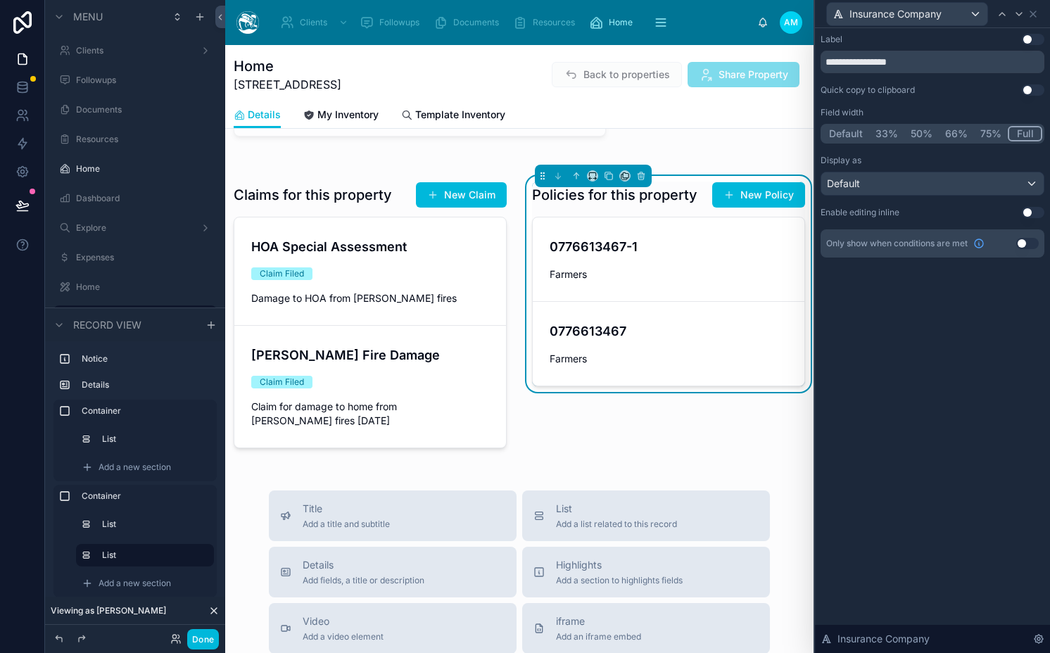
click at [1034, 40] on button "Use setting" at bounding box center [1033, 39] width 23 height 11
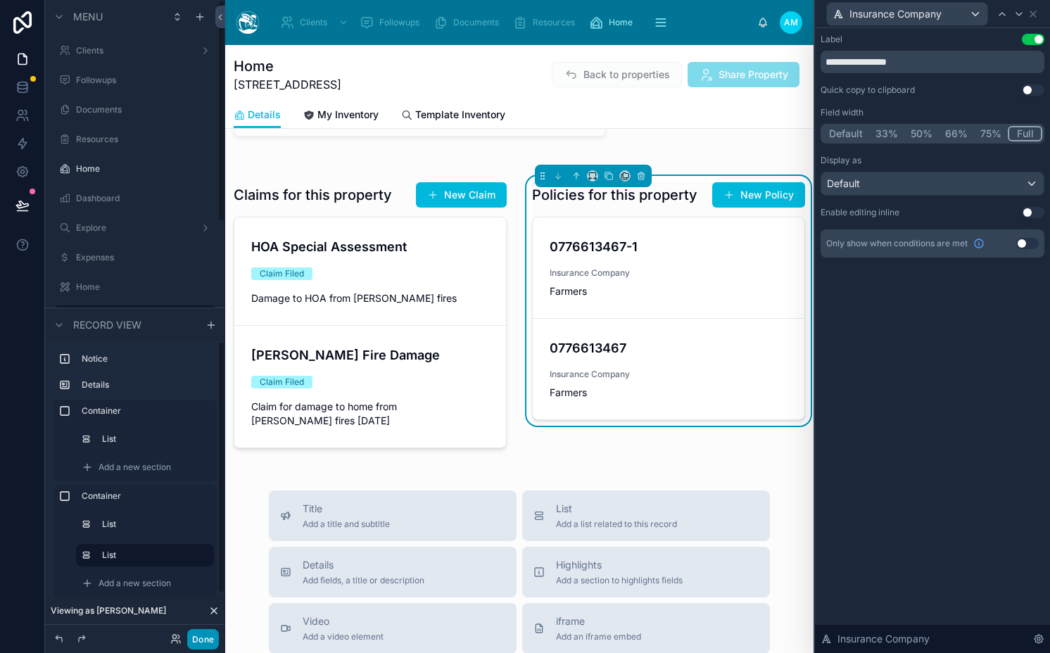
click at [203, 642] on button "Done" at bounding box center [203, 639] width 32 height 20
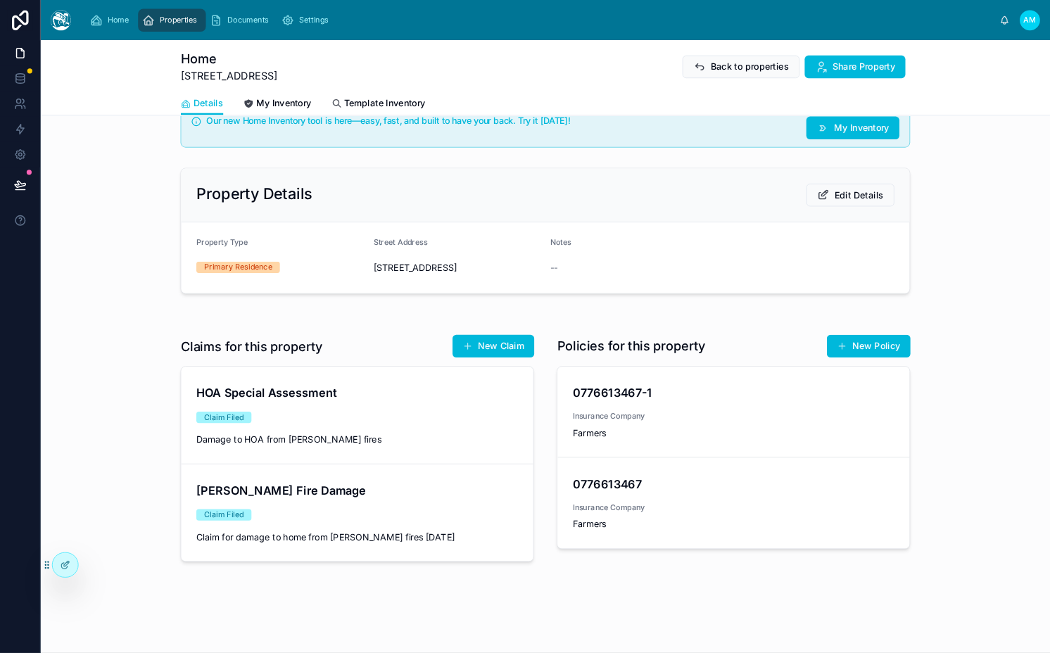
scroll to position [0, 0]
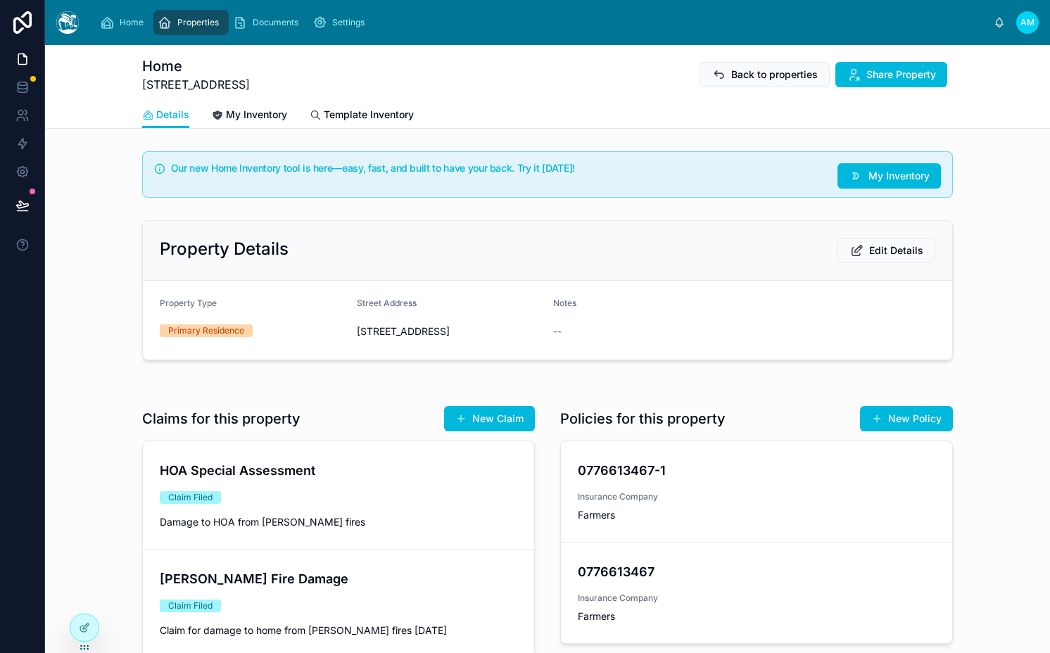
click at [85, 430] on div "Claims for this property New Claim HOA Special Assessment Claim Filed Damage to…" at bounding box center [547, 534] width 1005 height 269
click at [347, 426] on div "Claims for this property New Claim" at bounding box center [338, 418] width 393 height 27
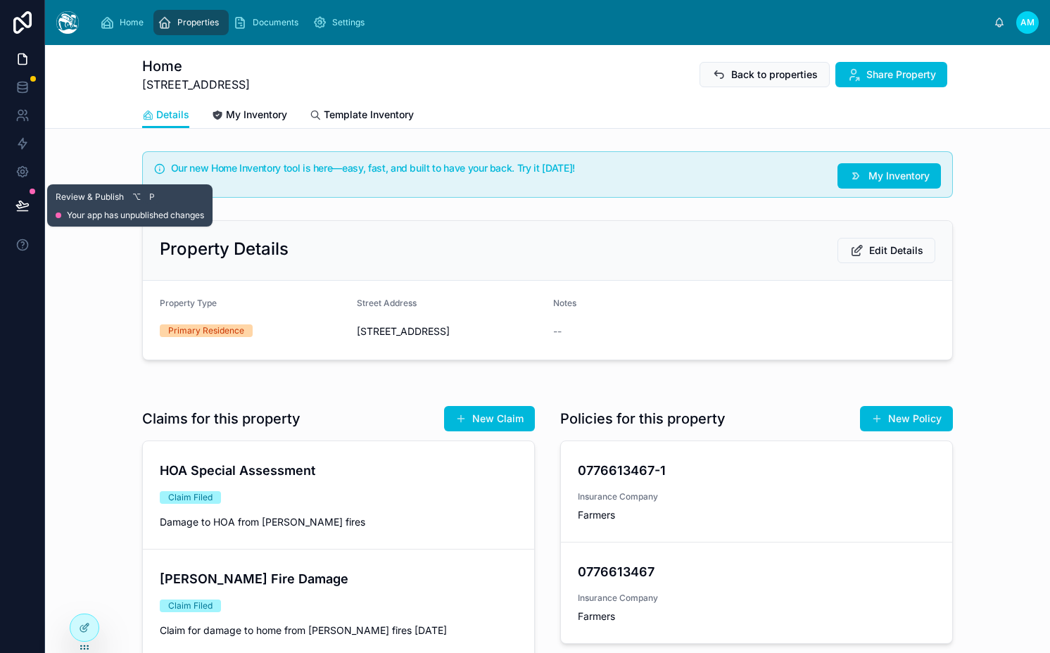
click at [26, 215] on button at bounding box center [22, 205] width 31 height 39
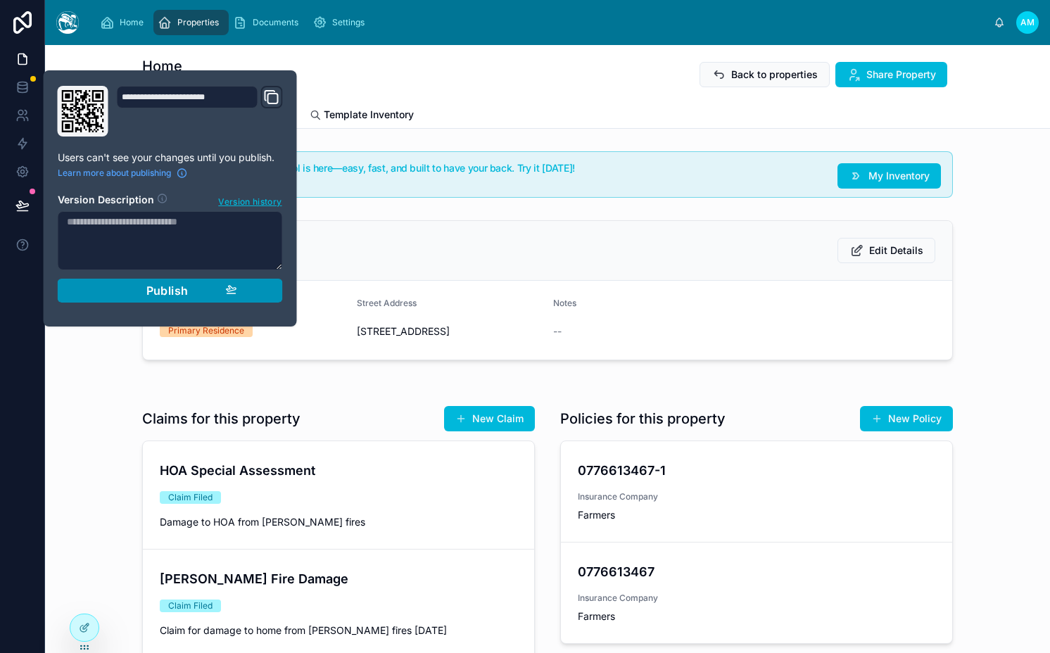
click at [158, 297] on span "Publish" at bounding box center [167, 291] width 42 height 14
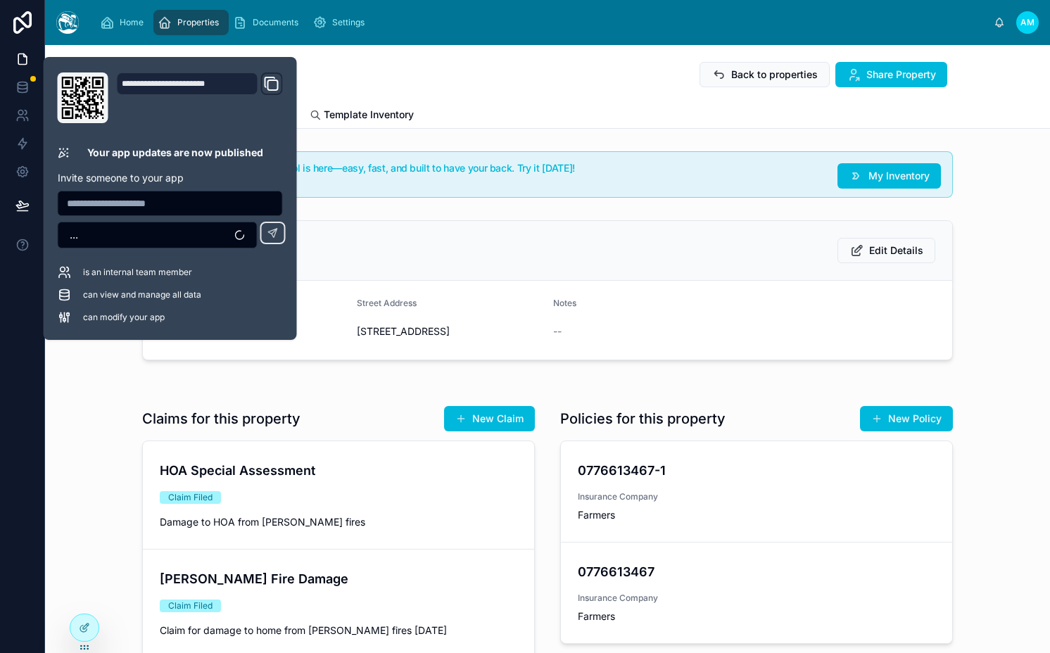
click at [559, 85] on div "Home 810 W Heritage Oak Ct, Altadena, CA, 91001, United States Back to properti…" at bounding box center [547, 74] width 811 height 37
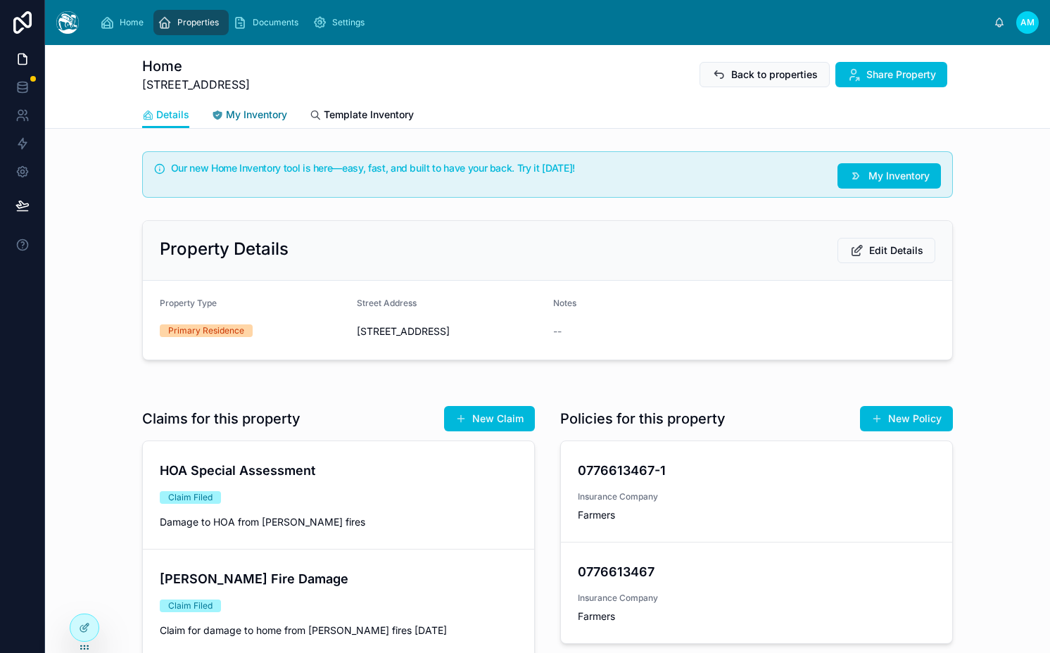
click at [255, 126] on link "My Inventory" at bounding box center [249, 116] width 75 height 28
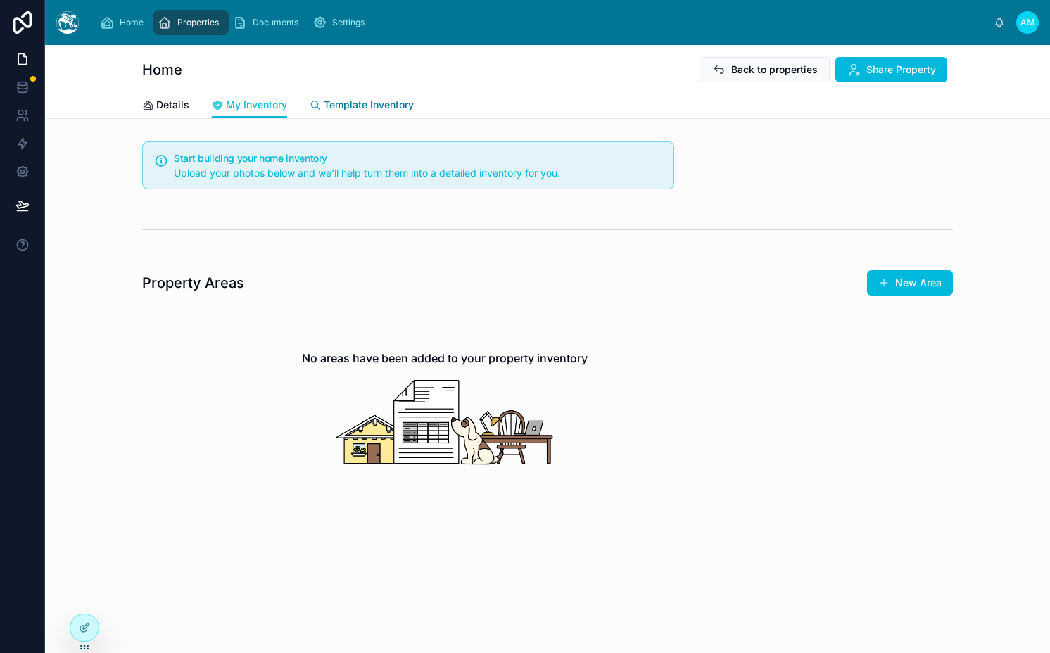
click at [338, 110] on span "Template Inventory" at bounding box center [369, 105] width 90 height 14
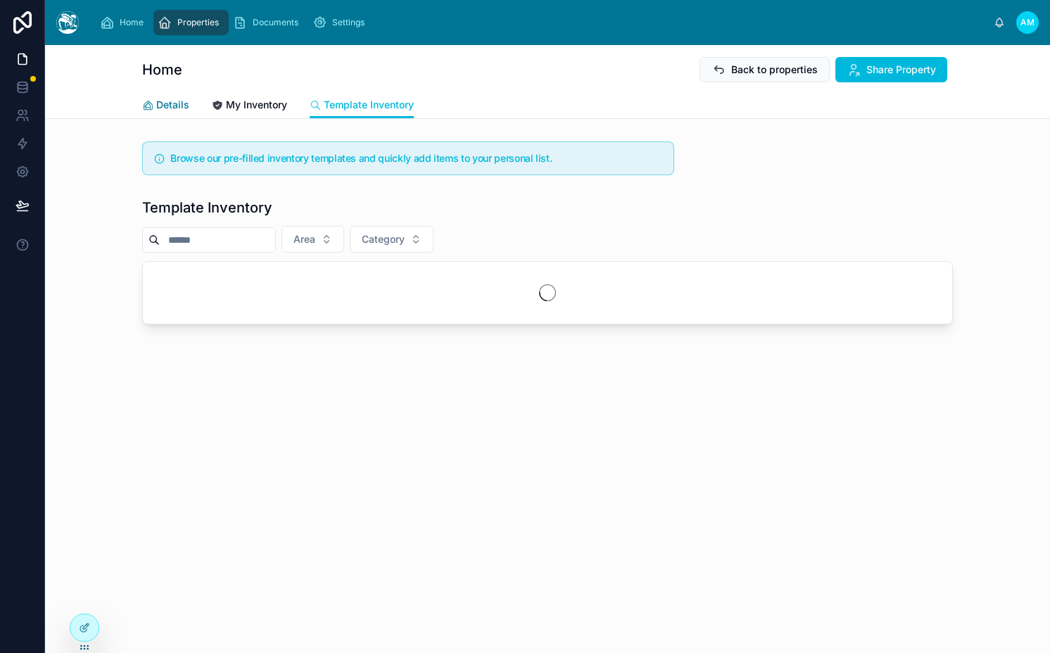
click at [177, 106] on span "Details" at bounding box center [172, 105] width 33 height 14
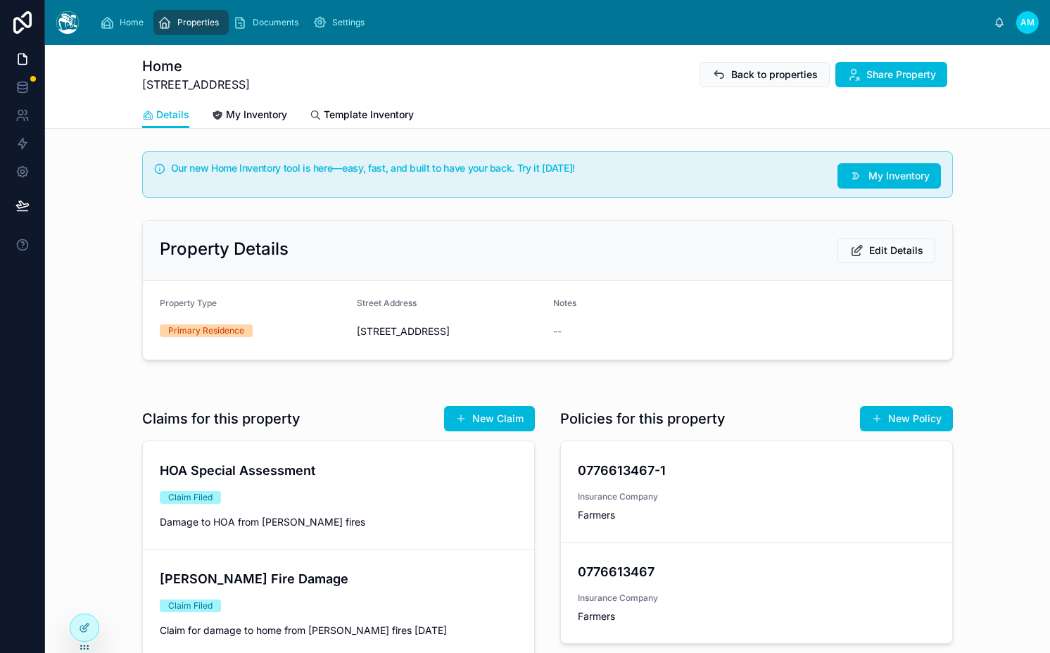
click at [398, 480] on h4 "HOA Special Assessment" at bounding box center [338, 470] width 357 height 19
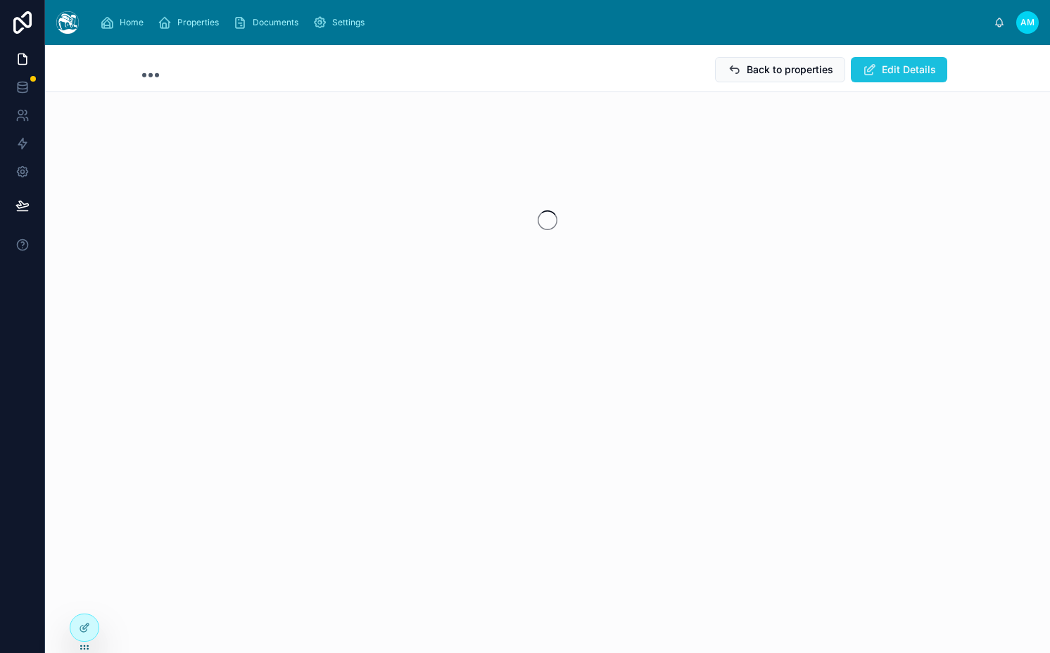
click at [889, 69] on span "Edit Details" at bounding box center [909, 70] width 54 height 14
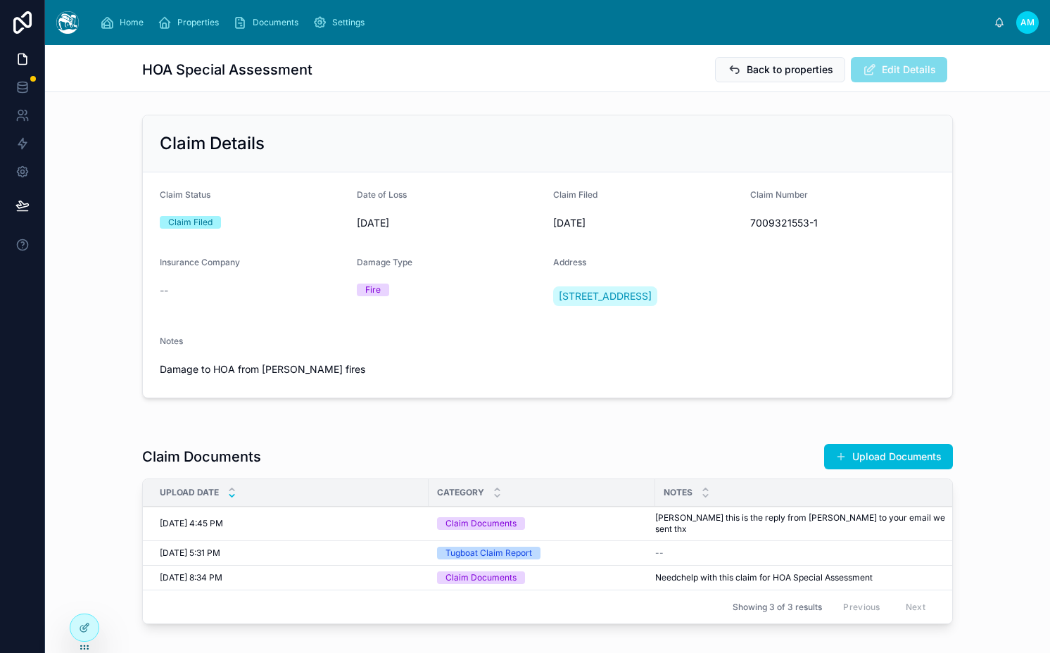
click at [884, 68] on span "Edit Details" at bounding box center [899, 69] width 96 height 25
click at [794, 70] on span "Back to properties" at bounding box center [790, 70] width 87 height 14
click at [766, 68] on span "Back to properties" at bounding box center [790, 70] width 87 height 14
click at [193, 17] on span "Properties" at bounding box center [198, 22] width 42 height 11
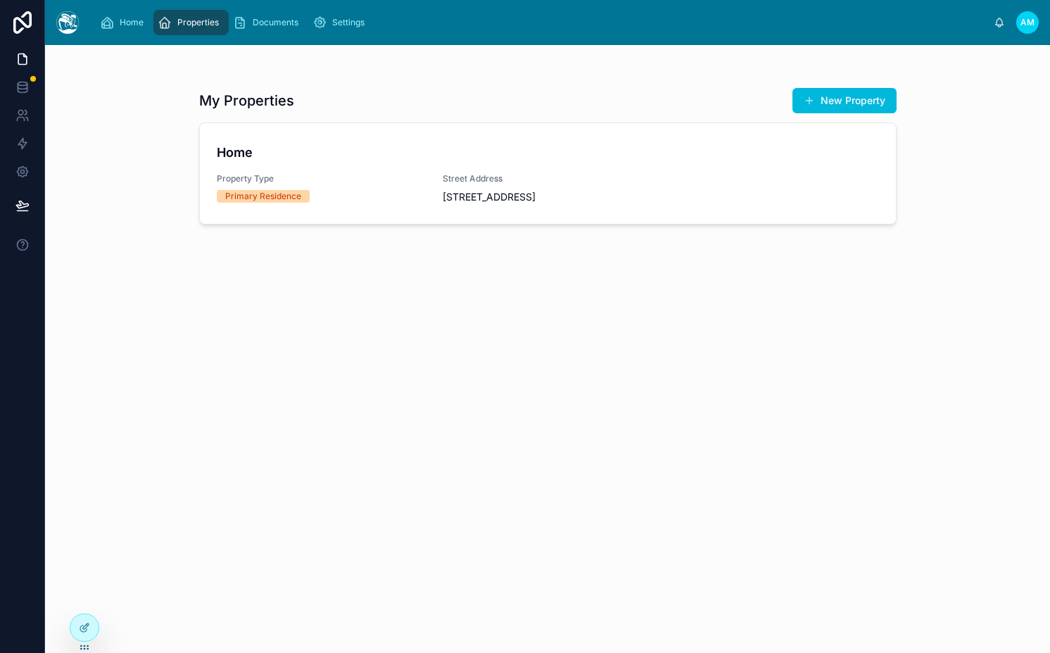
click at [335, 178] on span "Property Type" at bounding box center [322, 178] width 210 height 11
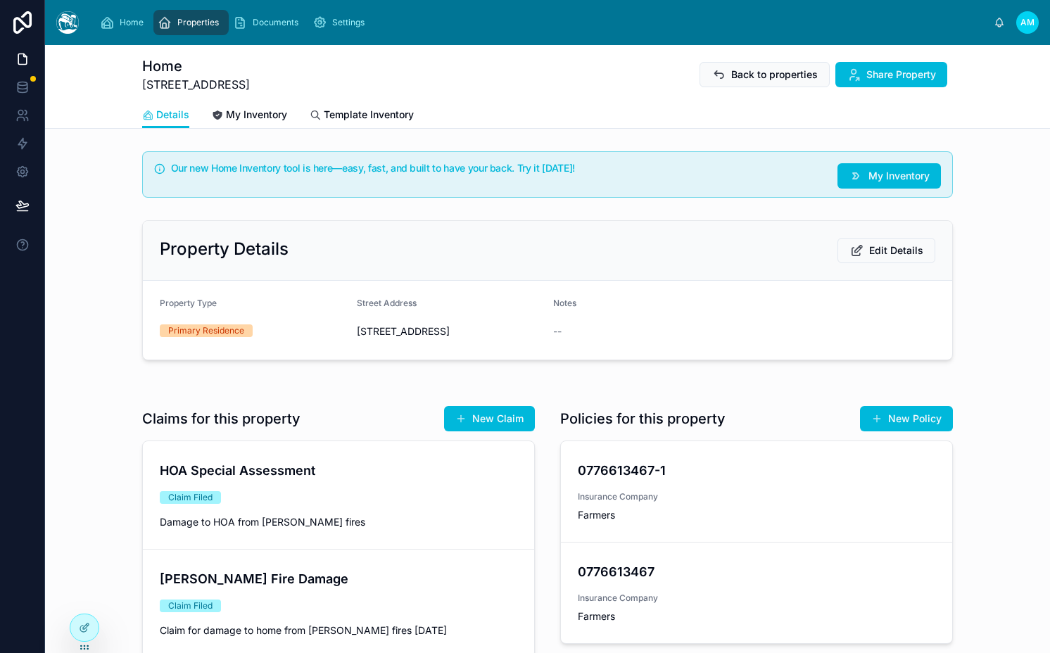
click at [348, 480] on h4 "HOA Special Assessment" at bounding box center [338, 470] width 357 height 19
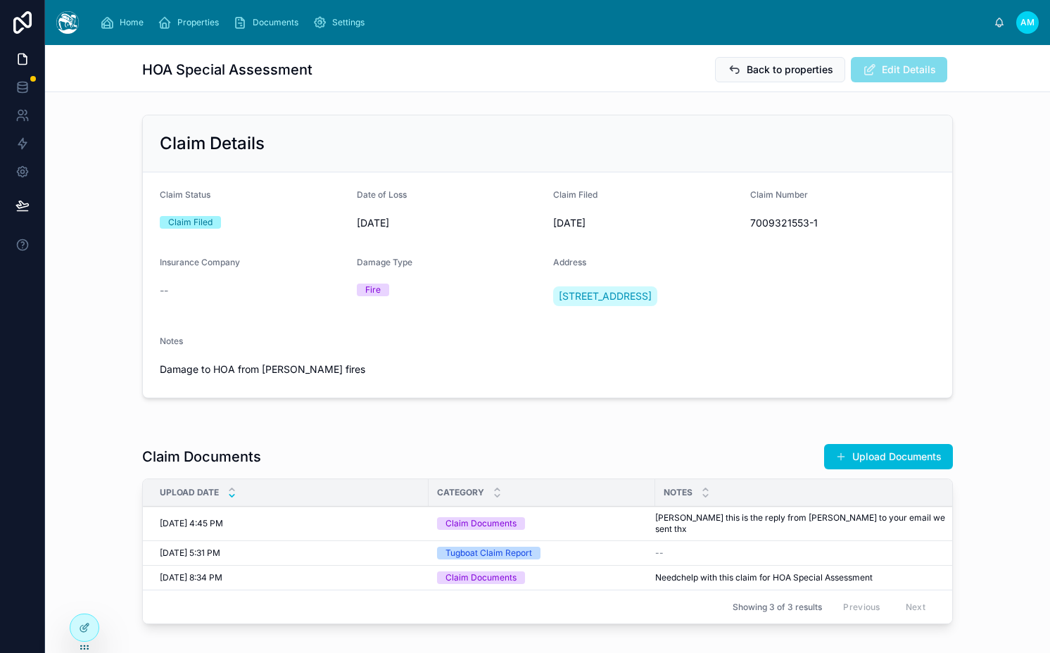
click at [909, 76] on span "Edit Details" at bounding box center [899, 69] width 96 height 25
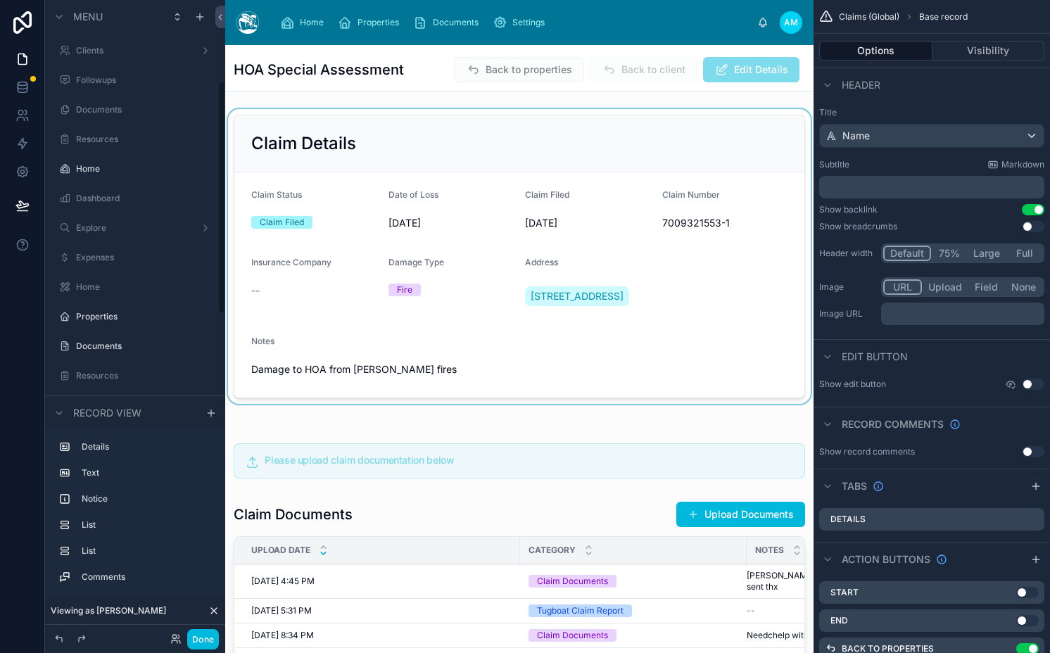
scroll to position [221, 0]
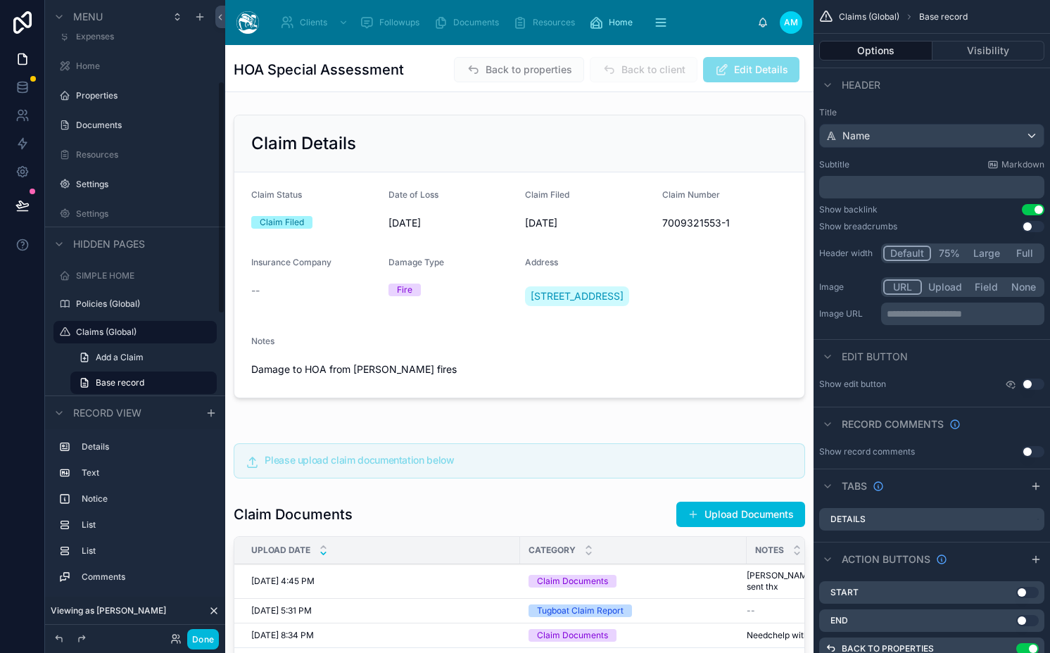
click at [398, 263] on div at bounding box center [519, 256] width 588 height 295
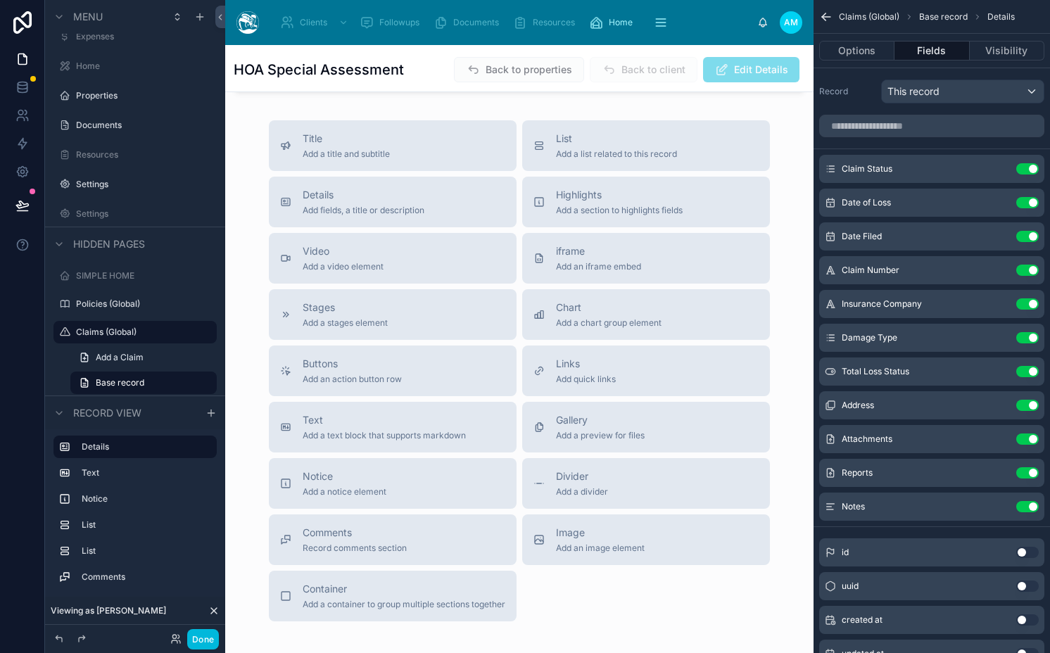
scroll to position [1567, 0]
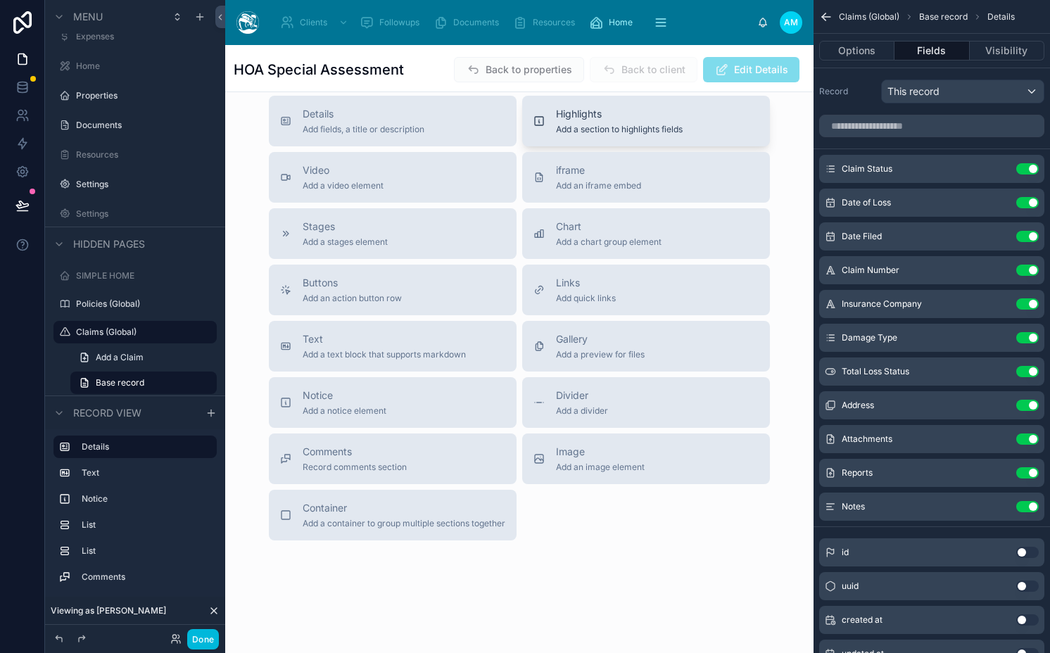
click at [577, 134] on span "Add a section to highlights fields" at bounding box center [619, 129] width 127 height 11
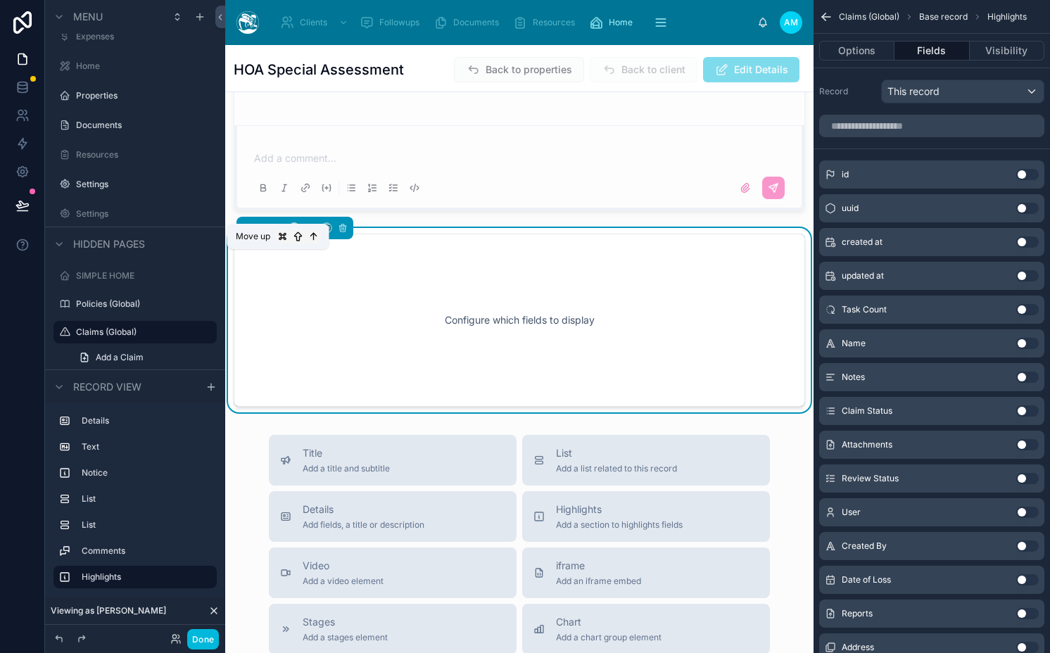
click at [277, 233] on icon at bounding box center [278, 228] width 10 height 10
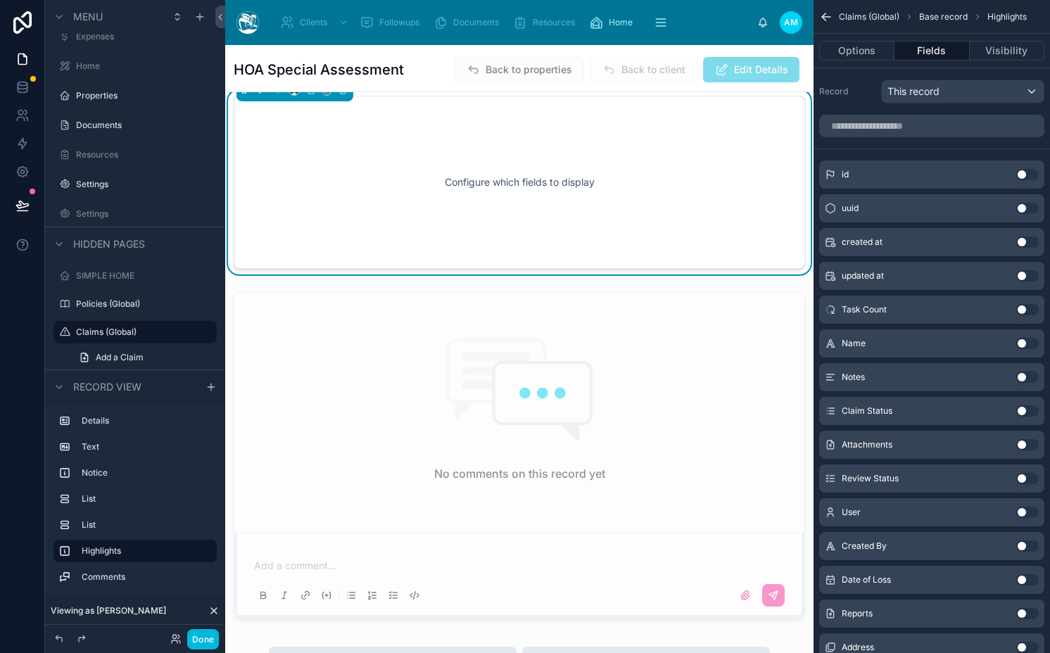
scroll to position [1085, 0]
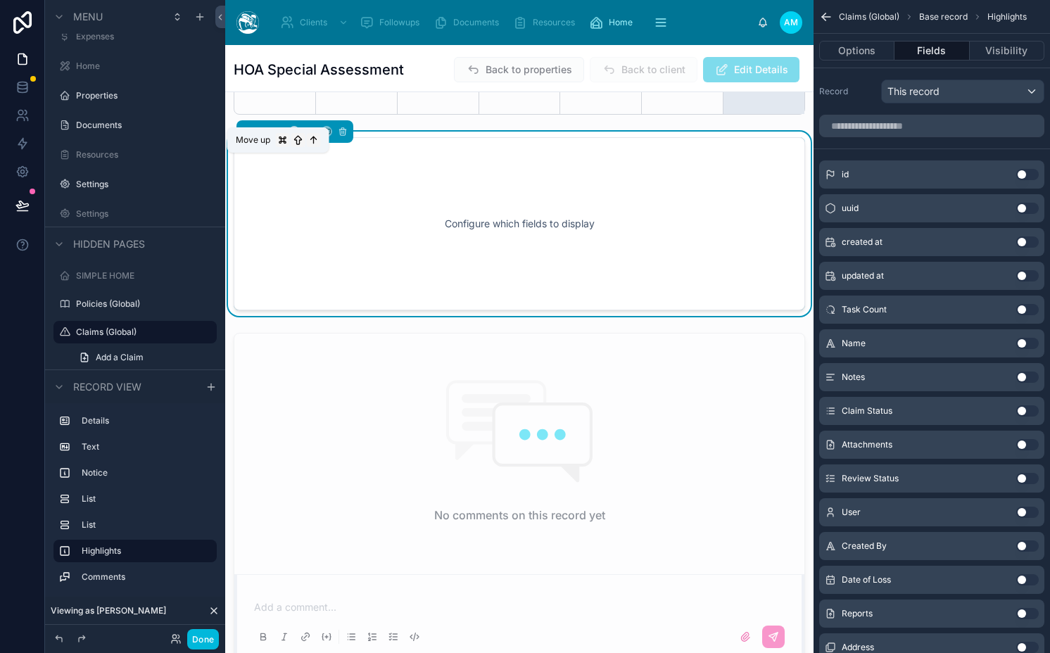
click at [274, 137] on icon at bounding box center [278, 132] width 10 height 10
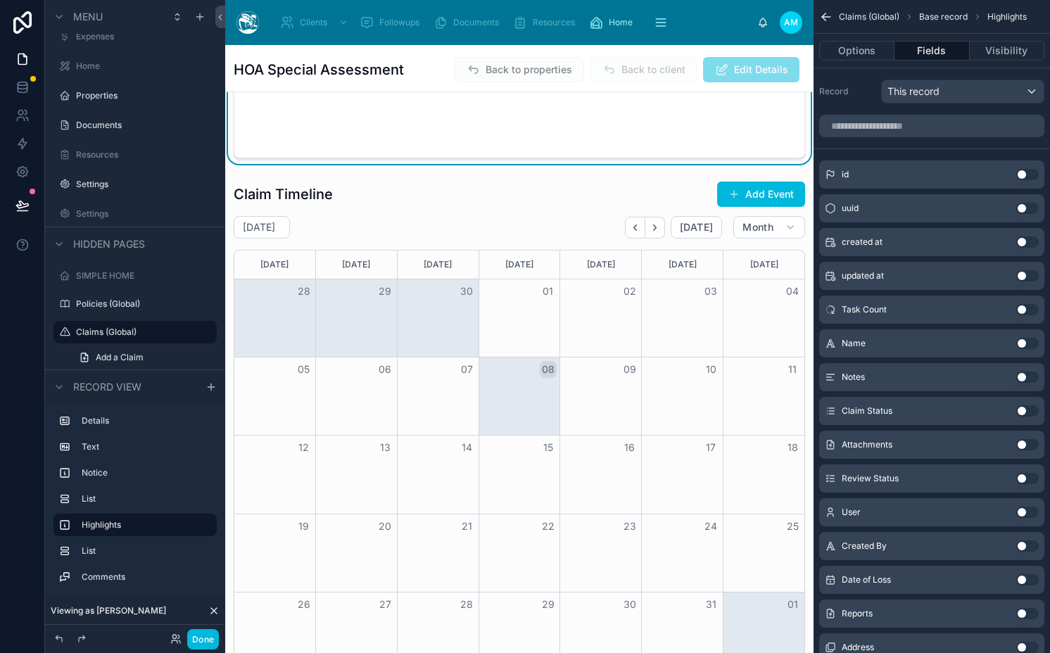
scroll to position [602, 0]
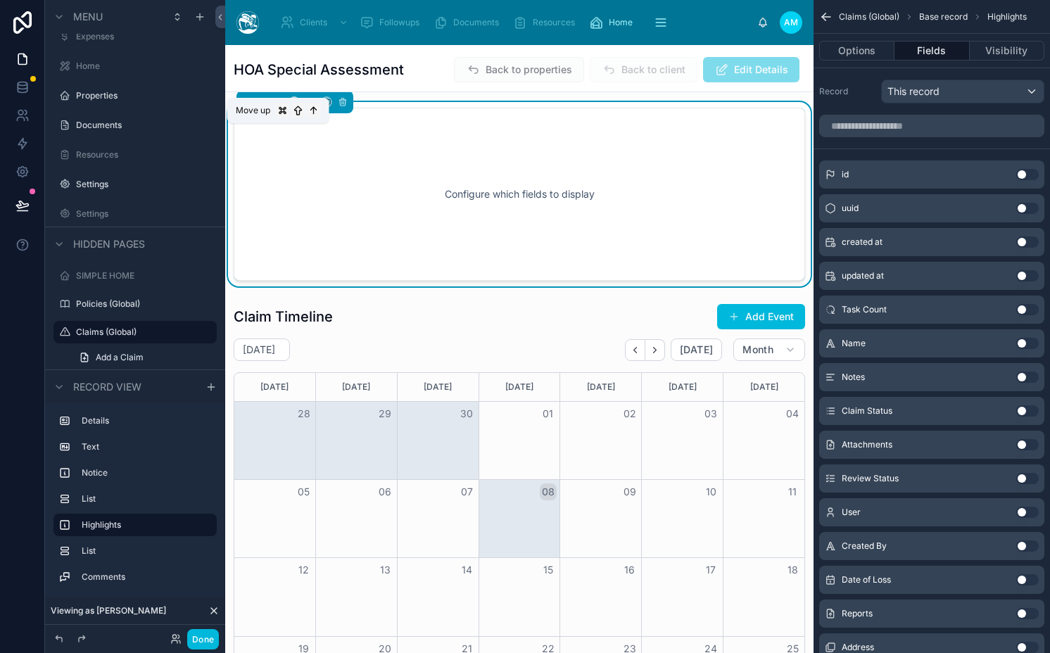
click at [278, 107] on icon at bounding box center [278, 102] width 10 height 10
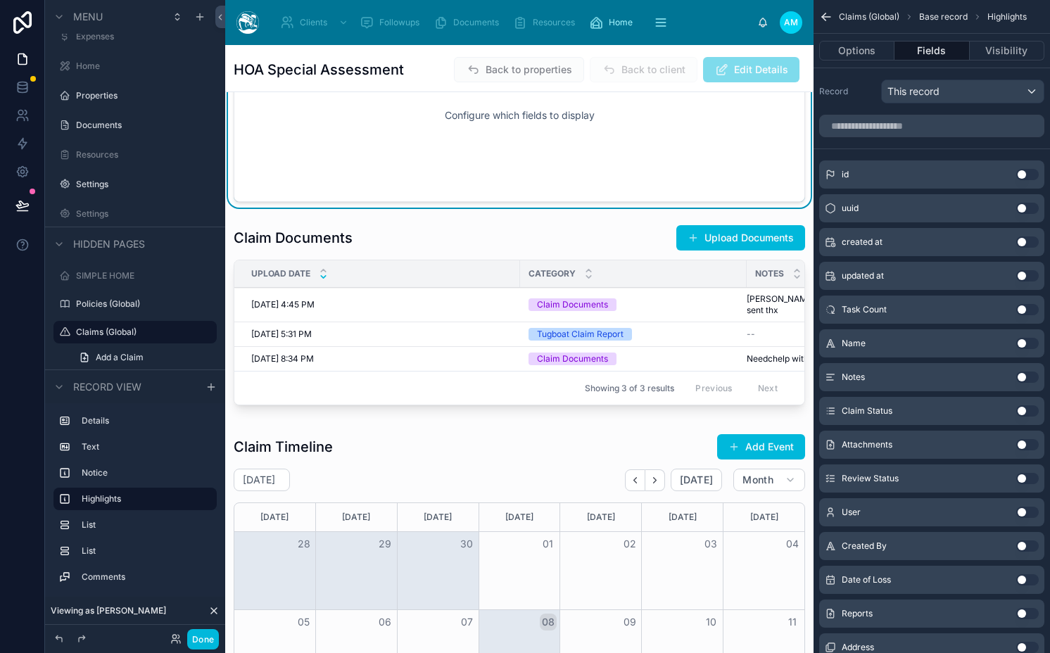
scroll to position [0, 0]
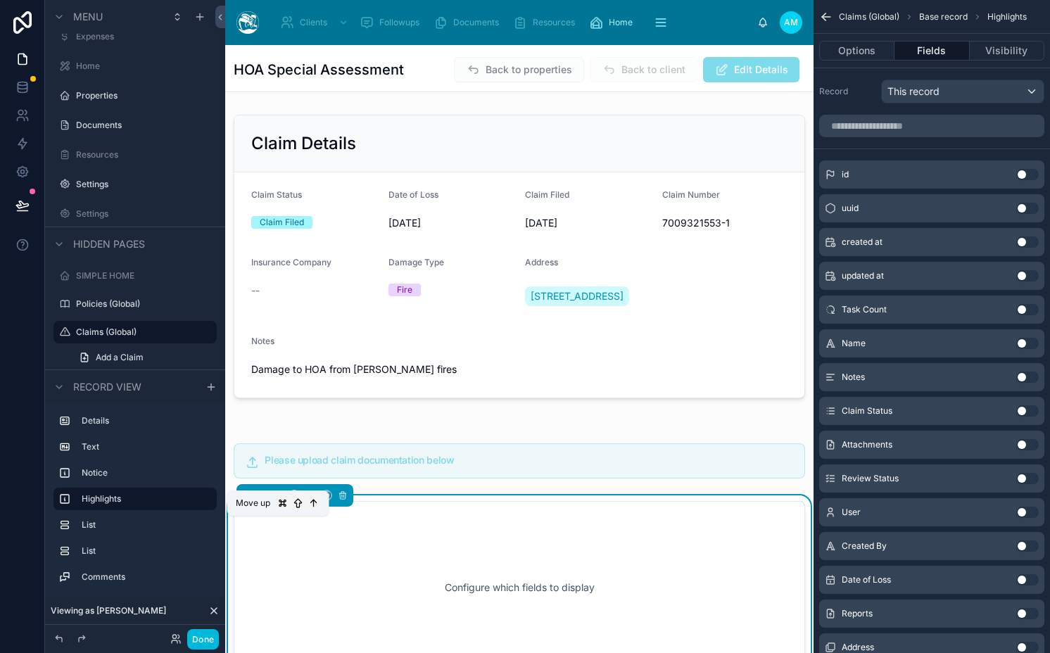
click at [278, 498] on icon at bounding box center [278, 496] width 0 height 6
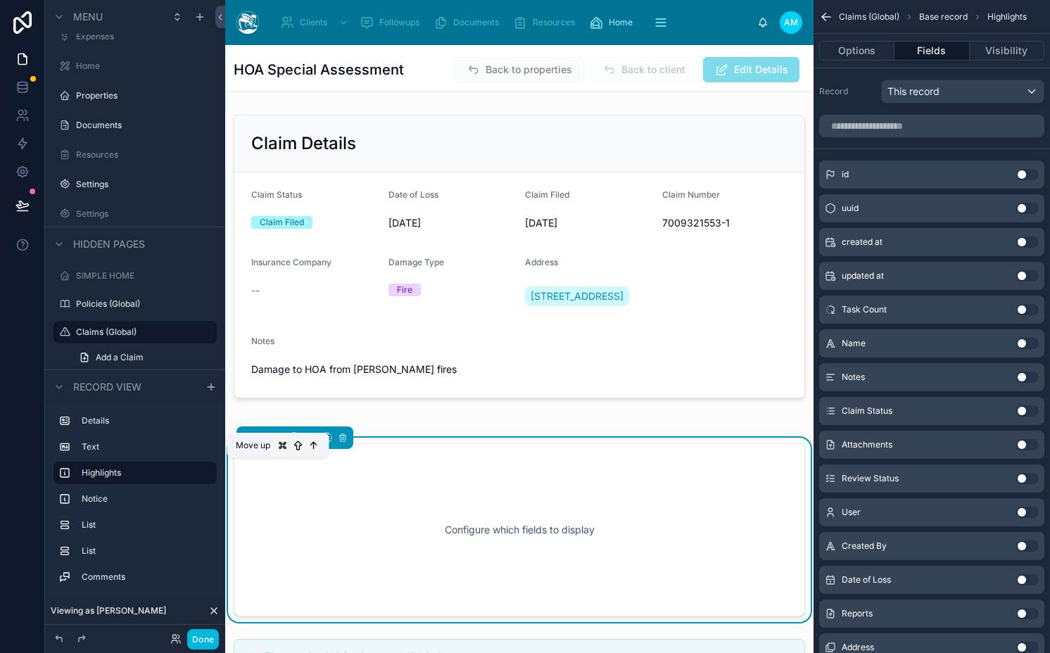
click at [276, 443] on icon at bounding box center [278, 438] width 10 height 10
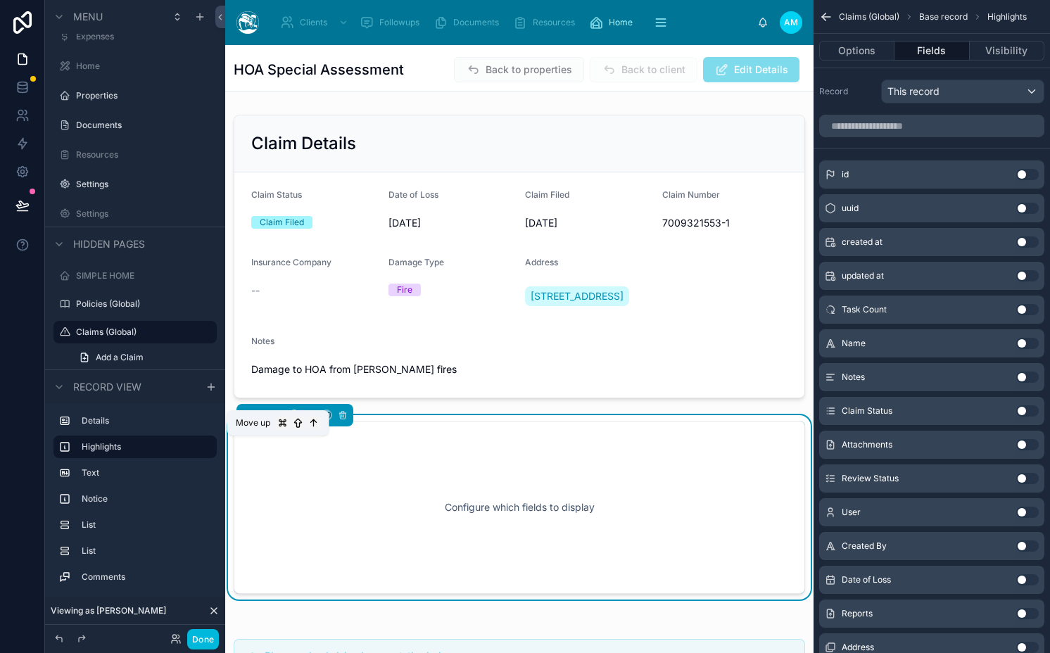
click at [274, 420] on icon at bounding box center [278, 415] width 10 height 10
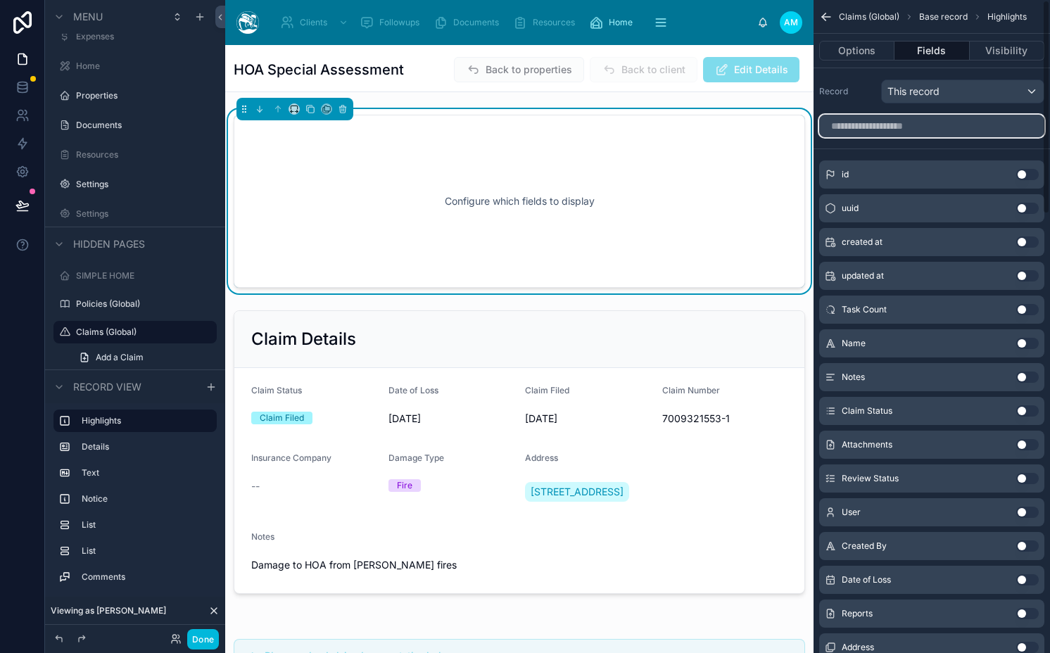
click at [937, 127] on input "scrollable content" at bounding box center [931, 126] width 225 height 23
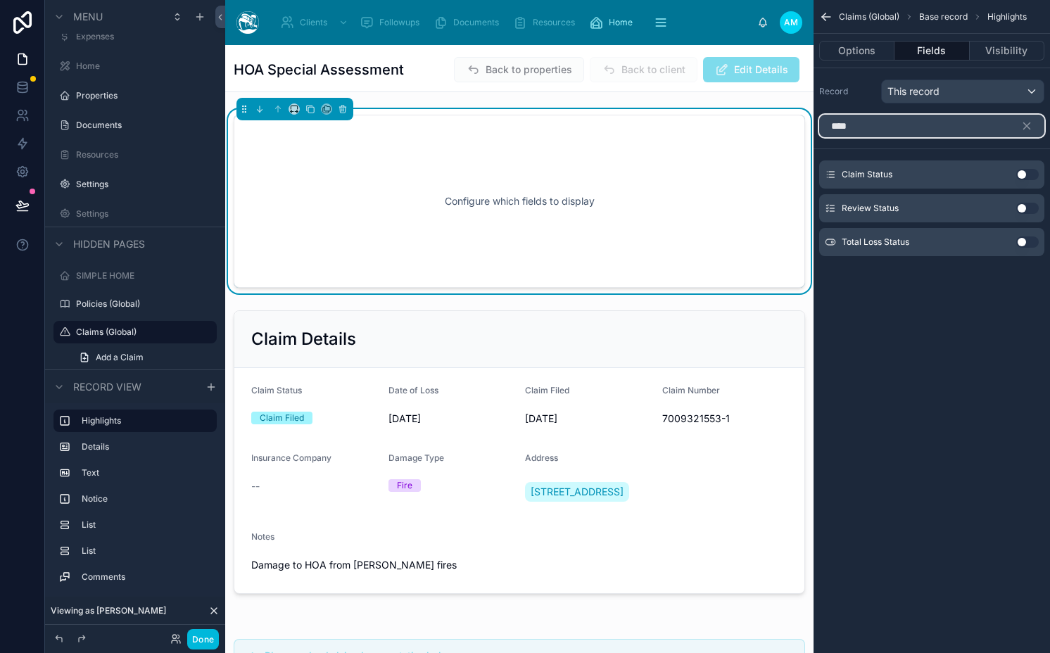
type input "****"
click at [1025, 173] on button "Use setting" at bounding box center [1027, 174] width 23 height 11
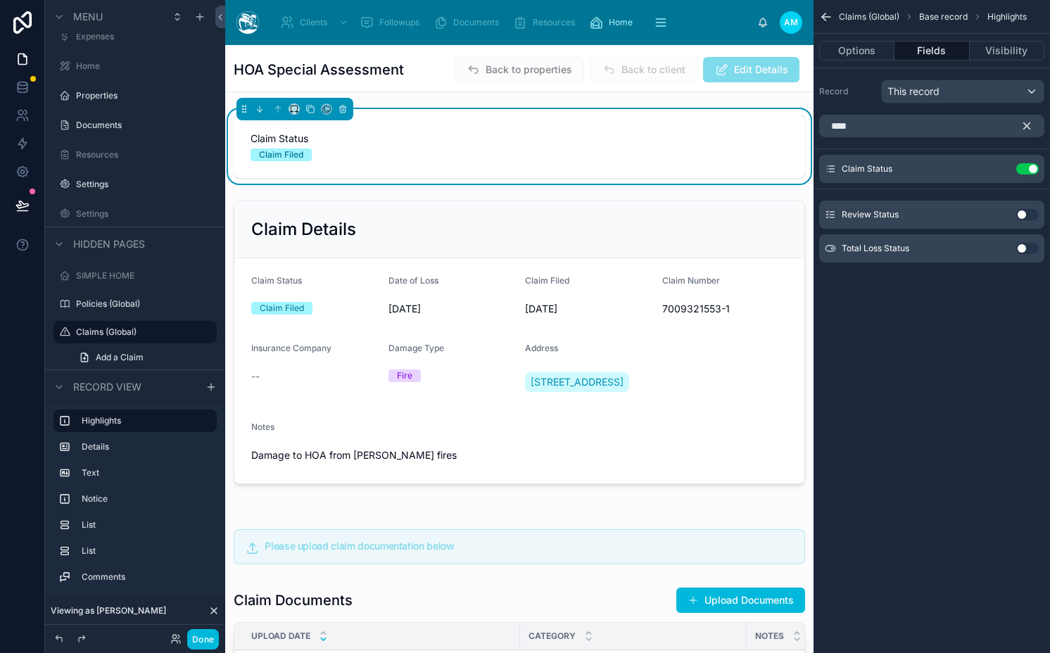
click at [1029, 127] on icon "scrollable content" at bounding box center [1026, 126] width 13 height 13
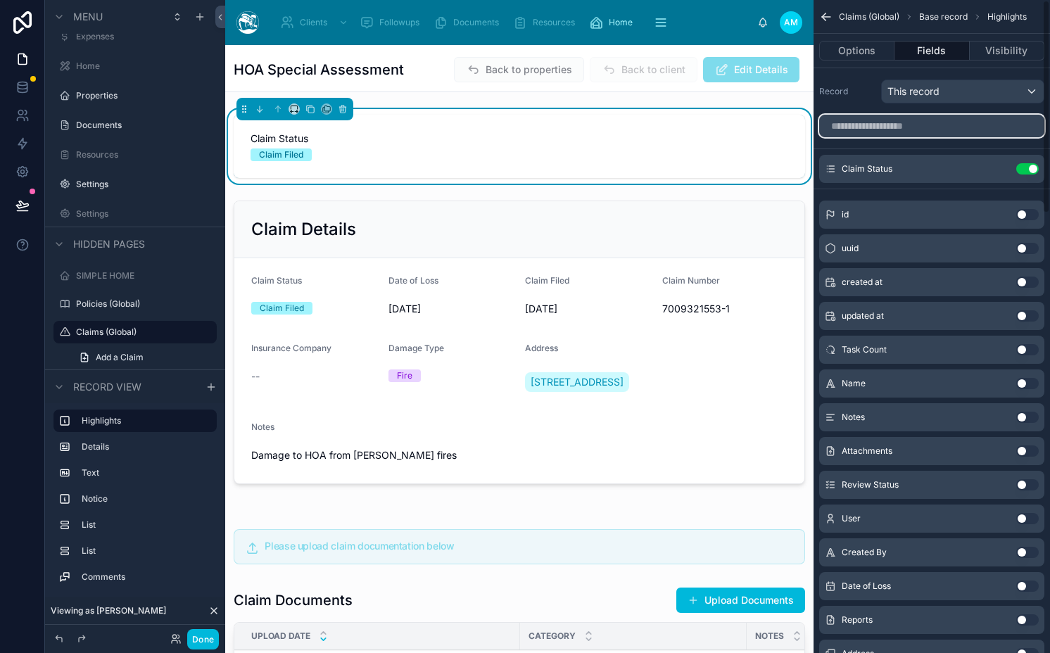
click at [984, 127] on input "scrollable content" at bounding box center [931, 126] width 225 height 23
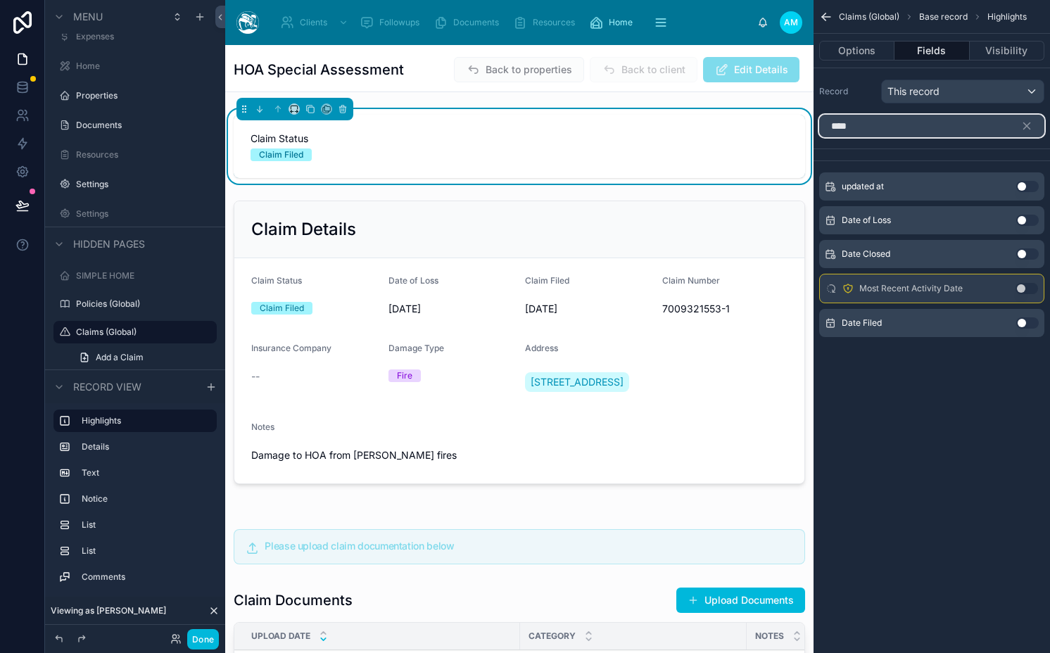
type input "****"
click at [1029, 220] on button "Use setting" at bounding box center [1027, 220] width 23 height 11
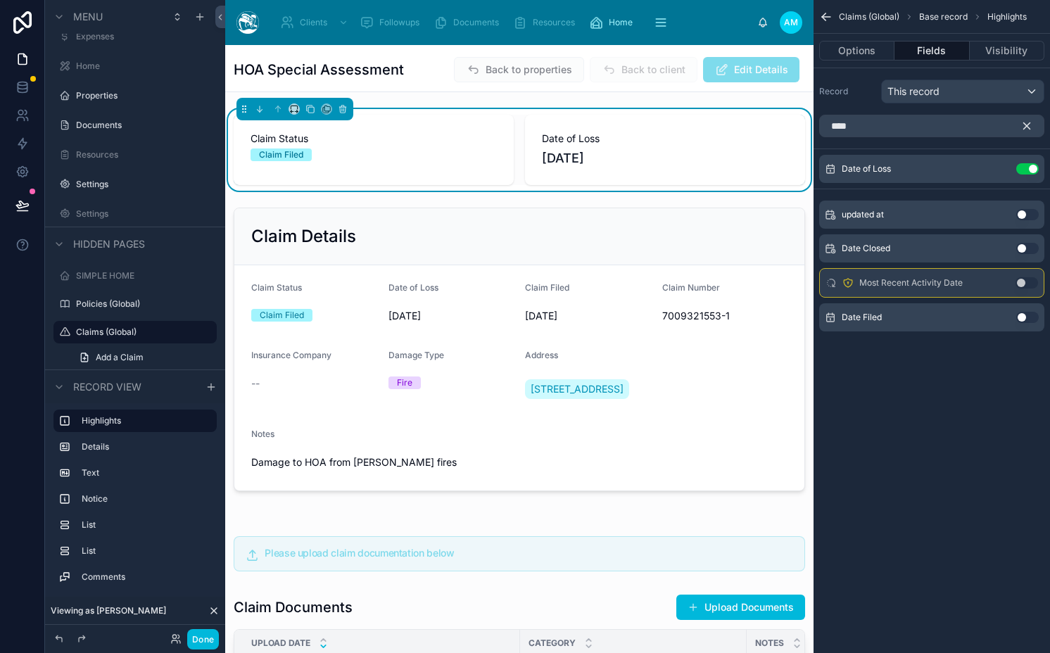
click at [1024, 124] on icon "scrollable content" at bounding box center [1027, 126] width 6 height 6
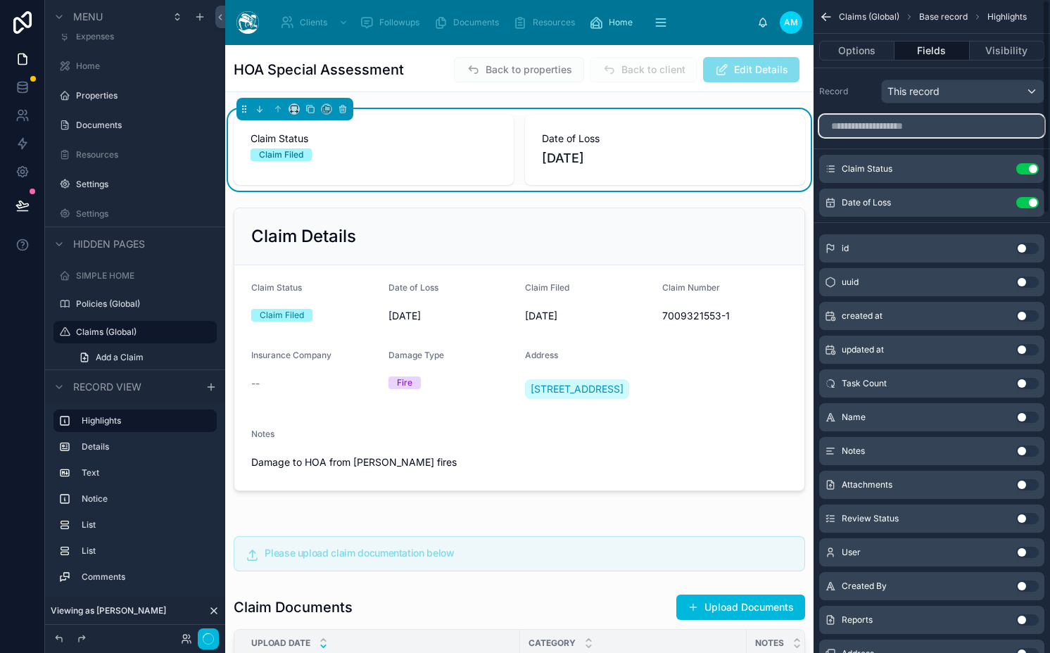
click at [972, 124] on input "scrollable content" at bounding box center [931, 126] width 225 height 23
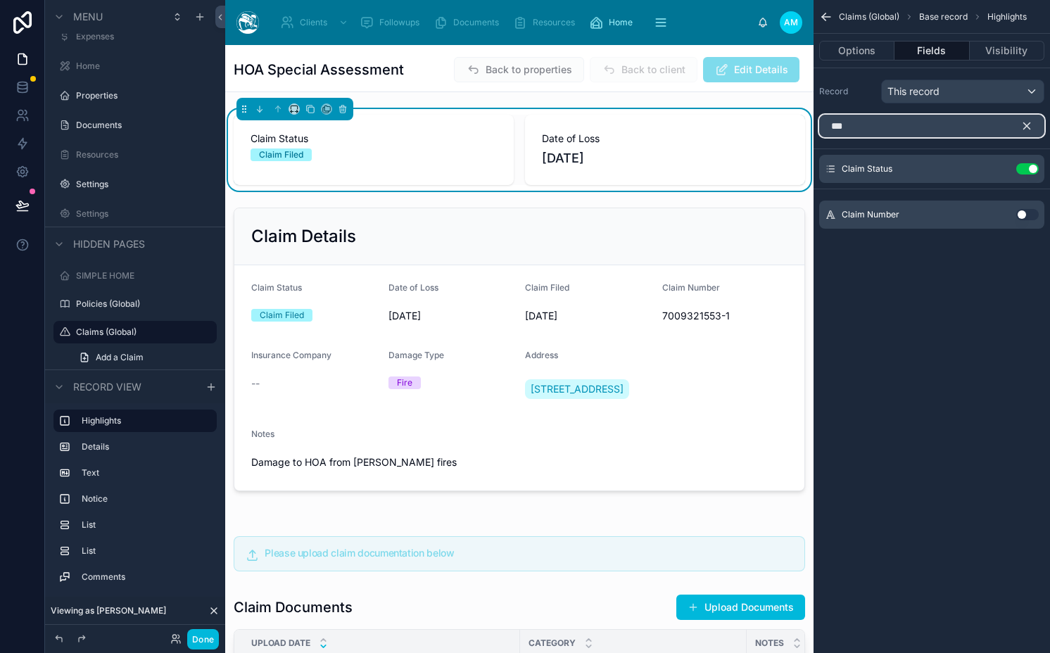
type input "***"
click at [1021, 127] on icon "scrollable content" at bounding box center [1026, 126] width 13 height 13
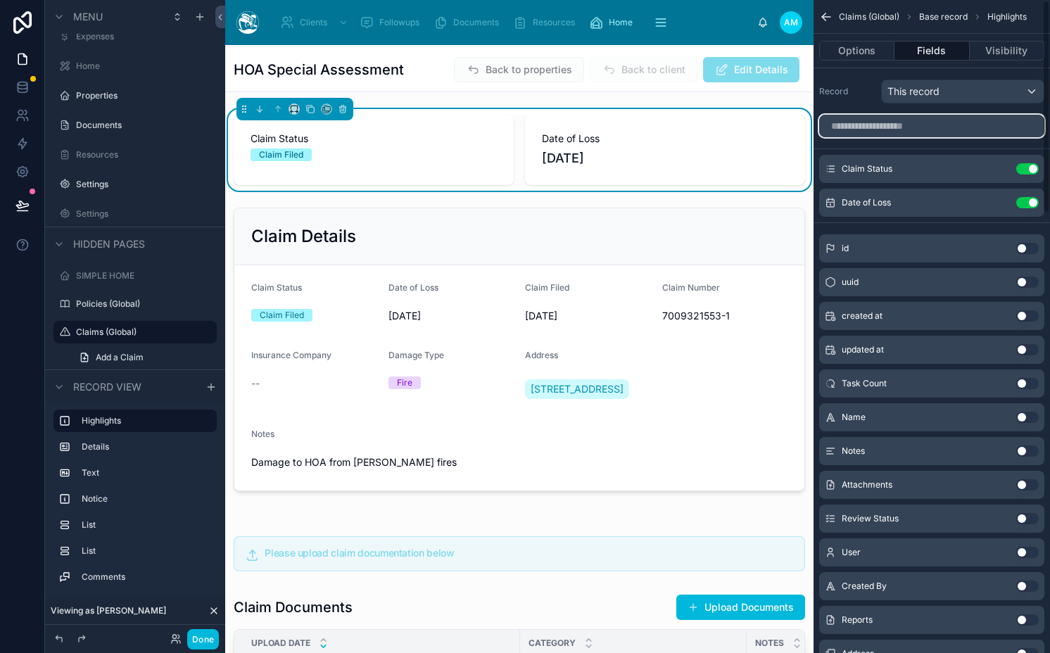
click at [991, 129] on input "scrollable content" at bounding box center [931, 126] width 225 height 23
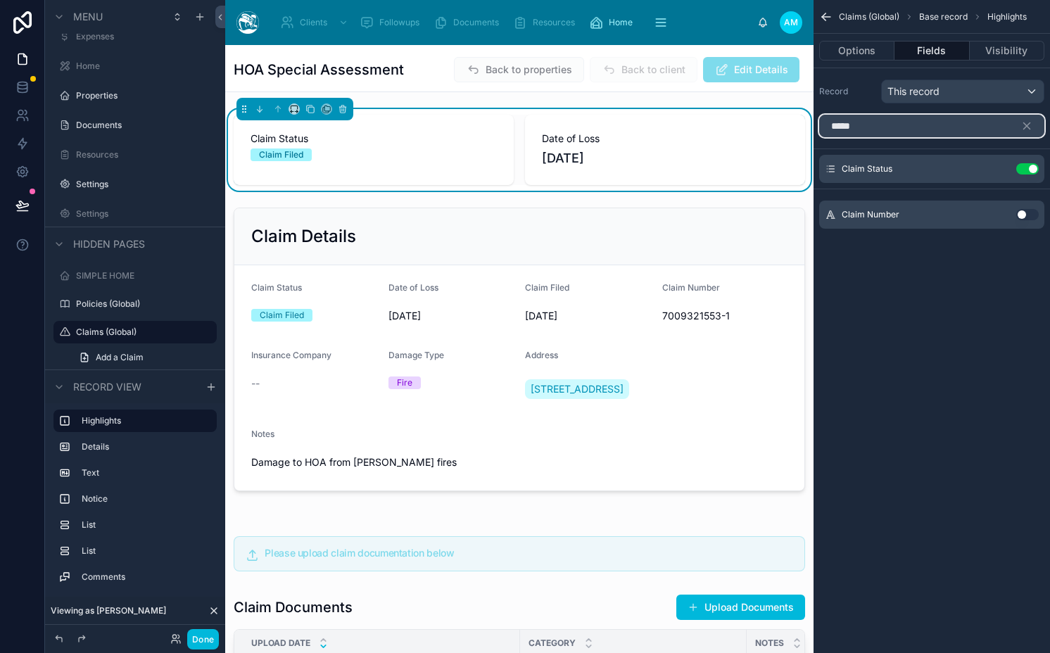
type input "*****"
click at [1027, 217] on button "Use setting" at bounding box center [1027, 214] width 23 height 11
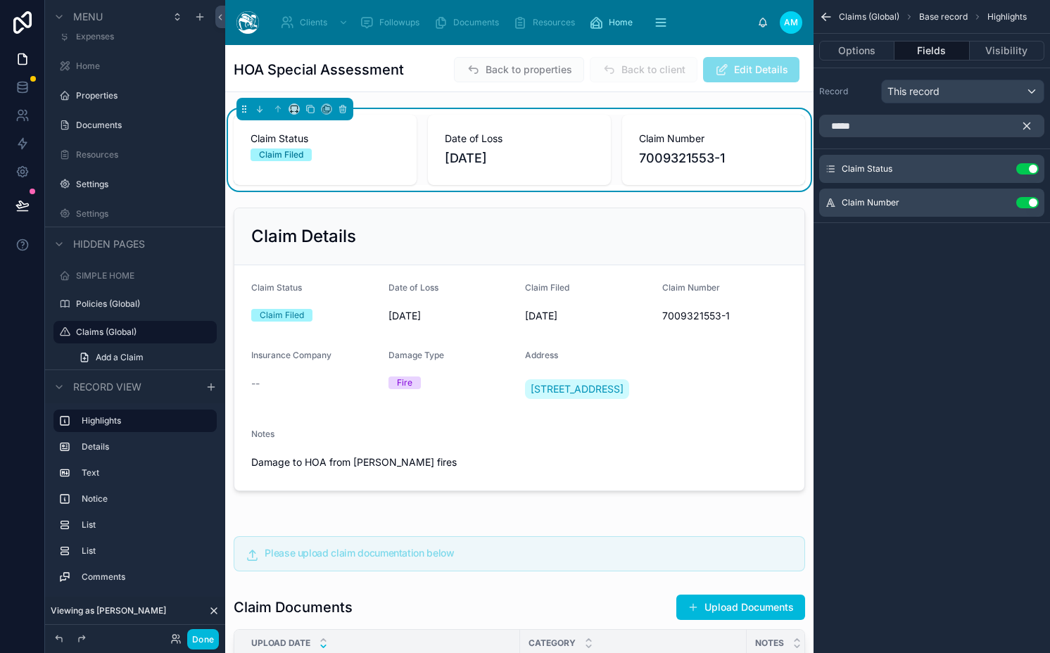
click at [1027, 128] on icon "scrollable content" at bounding box center [1026, 126] width 13 height 13
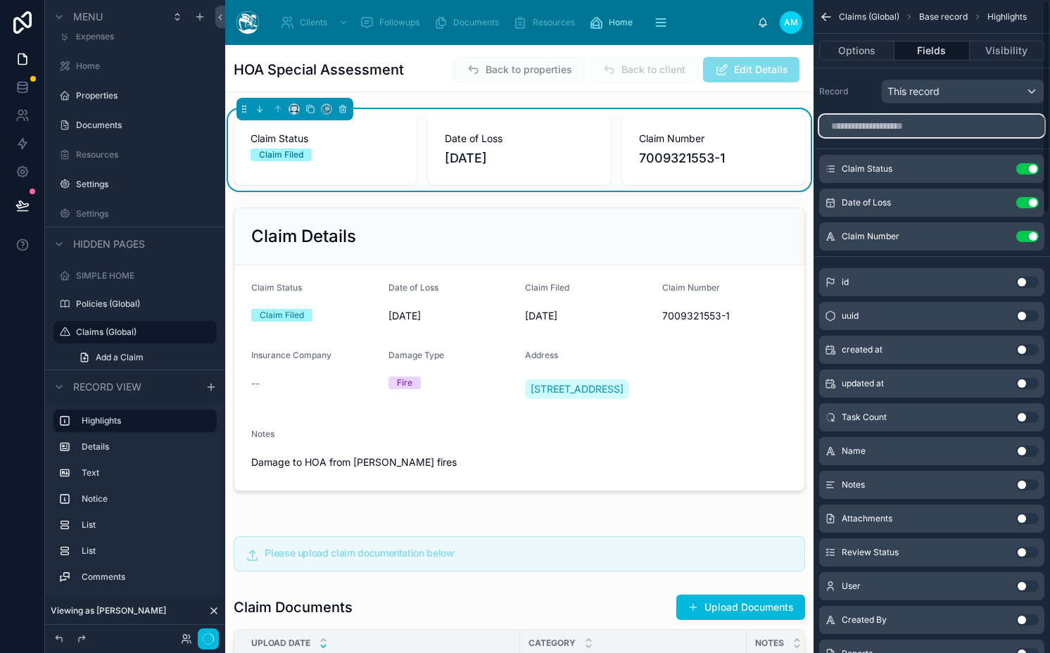
click at [993, 128] on input "scrollable content" at bounding box center [931, 126] width 225 height 23
click at [1022, 201] on button "Use setting" at bounding box center [1027, 202] width 23 height 11
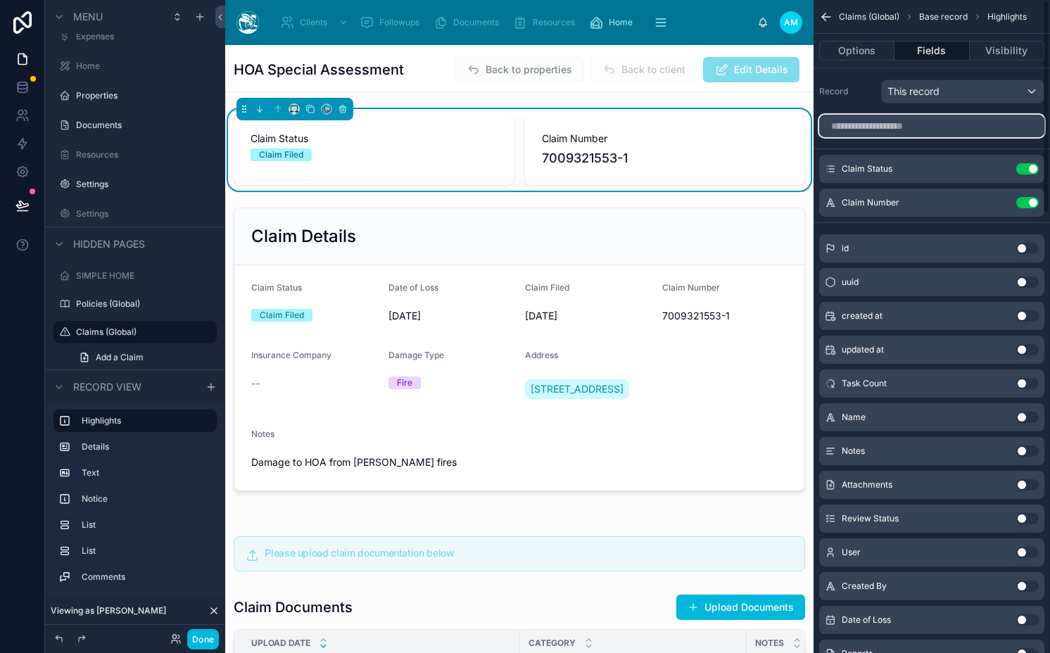
click at [955, 128] on input "scrollable content" at bounding box center [931, 126] width 225 height 23
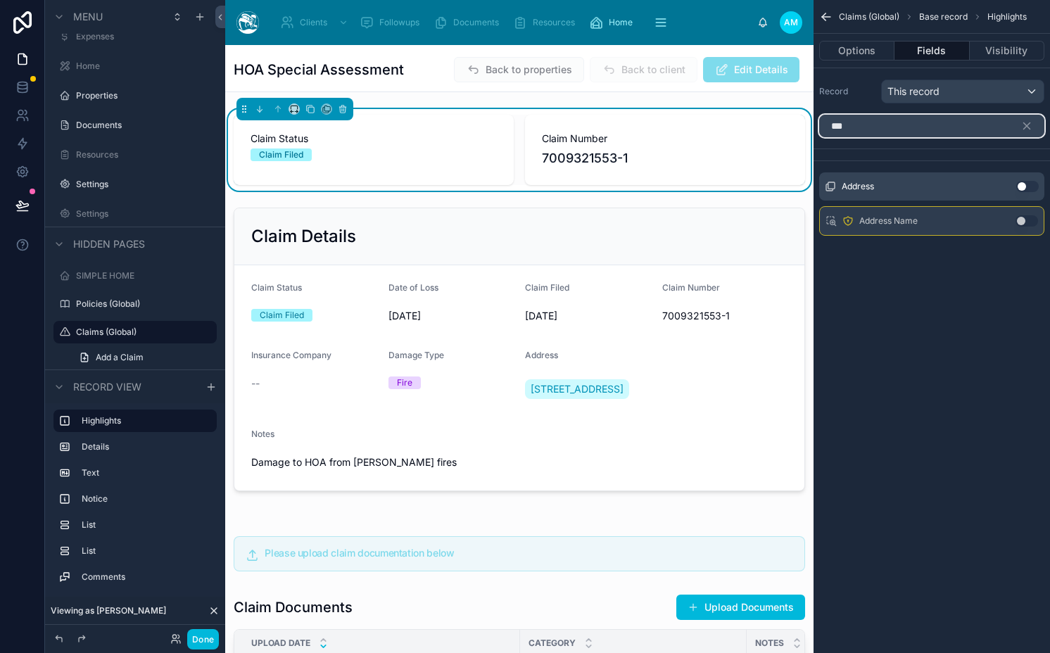
type input "***"
click at [1032, 190] on button "Use setting" at bounding box center [1027, 186] width 23 height 11
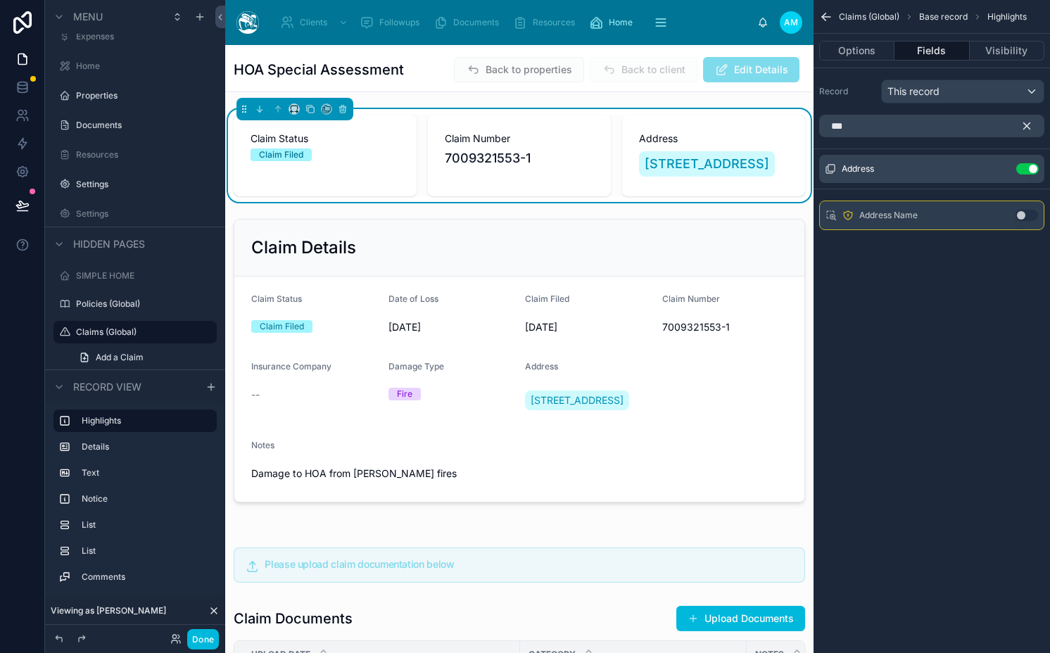
click at [1032, 129] on button "scrollable content" at bounding box center [1032, 126] width 24 height 23
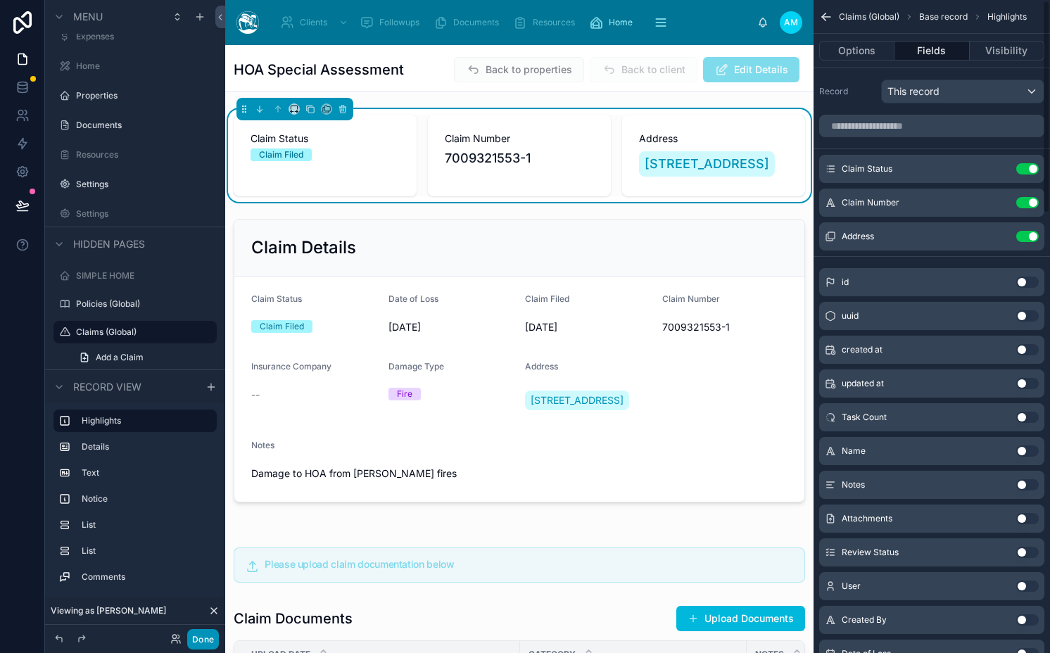
click at [206, 639] on button "Done" at bounding box center [203, 639] width 32 height 20
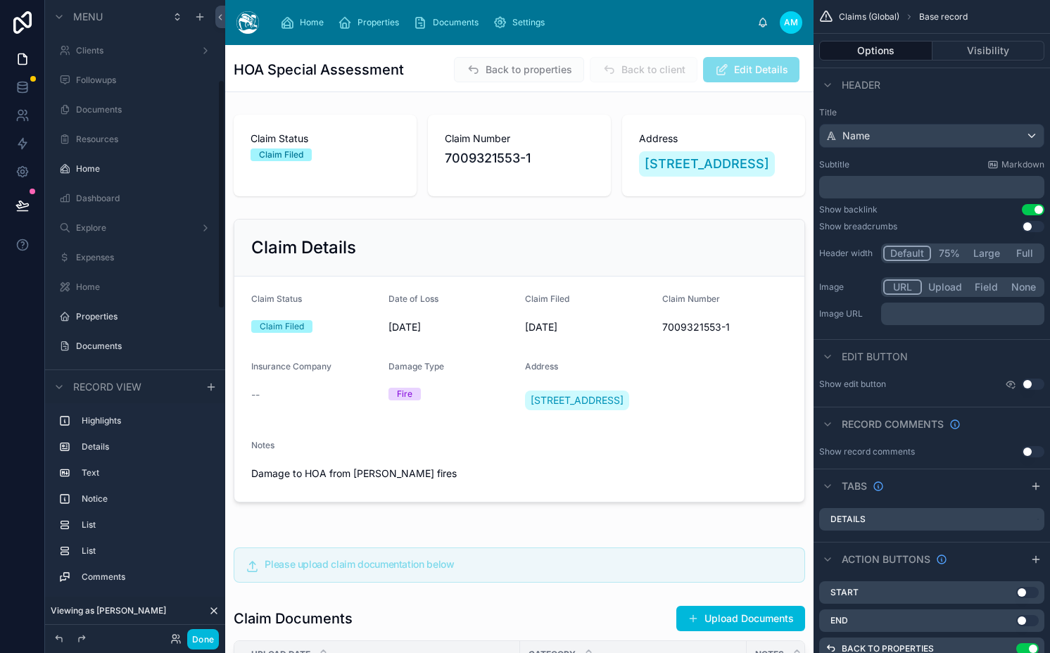
scroll to position [221, 0]
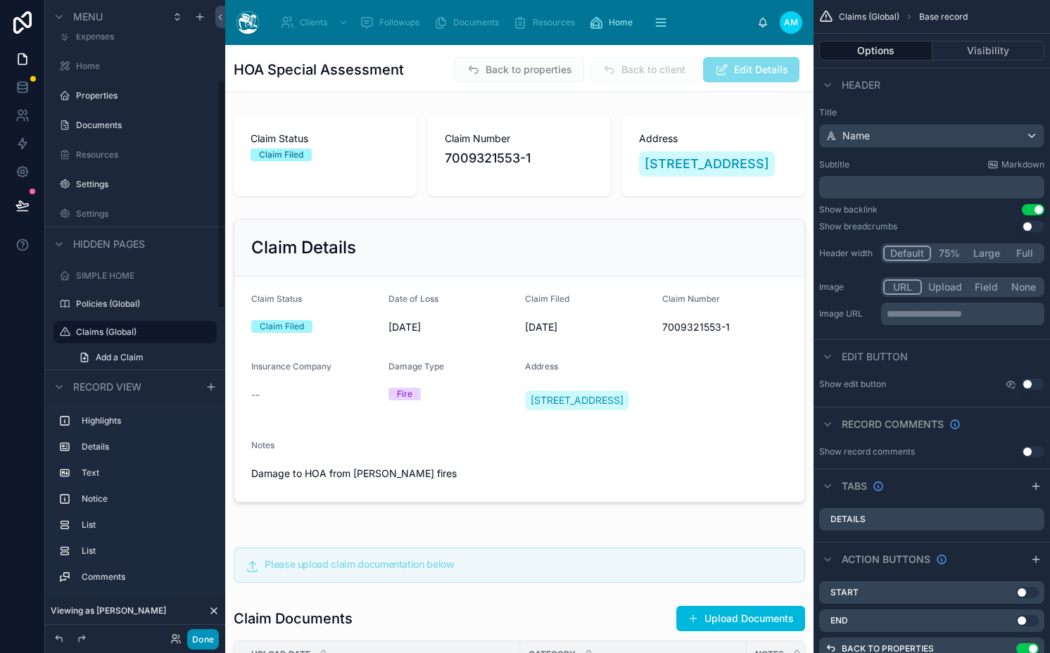
click at [197, 635] on button "Done" at bounding box center [203, 639] width 32 height 20
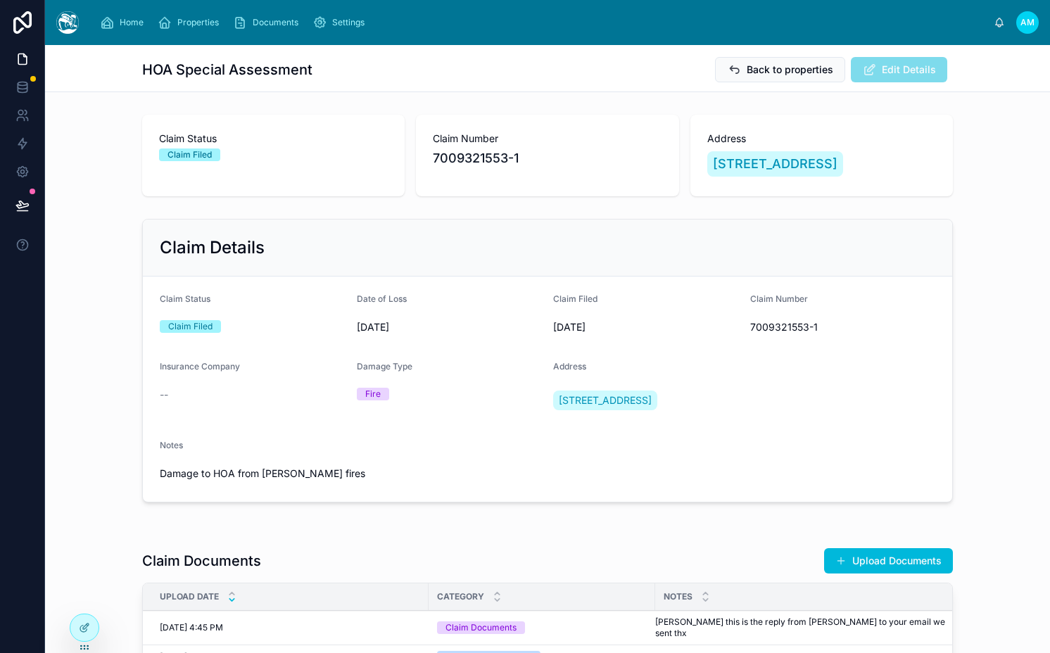
click at [310, 196] on div "Claim Status Claim Filed" at bounding box center [273, 156] width 262 height 82
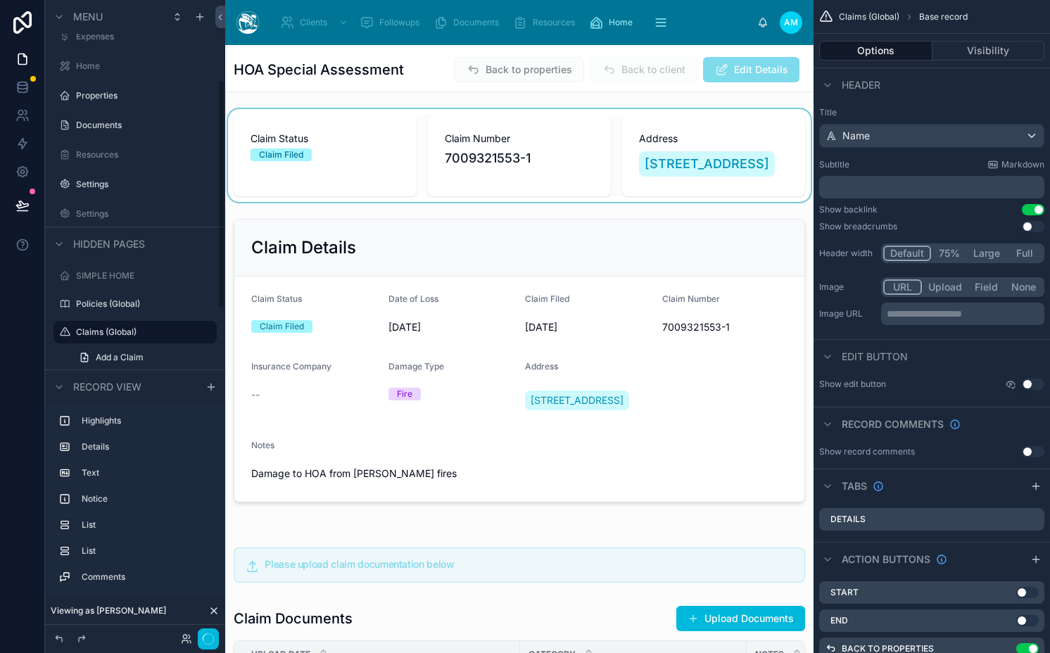
click at [402, 177] on div at bounding box center [519, 155] width 588 height 93
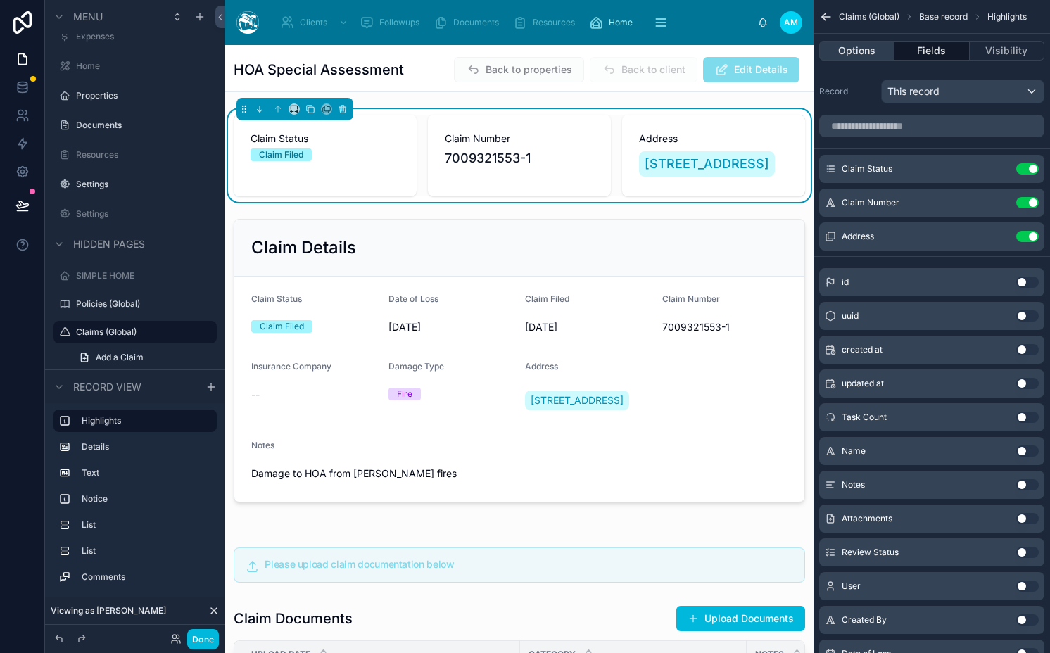
click at [867, 46] on button "Options" at bounding box center [856, 51] width 75 height 20
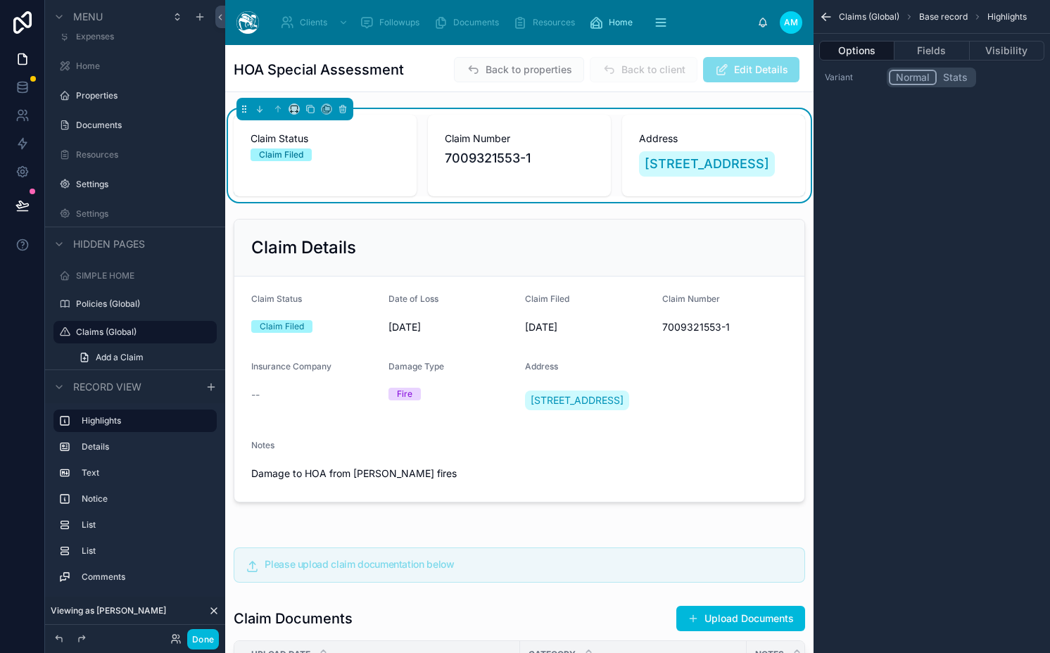
click at [949, 78] on button "Stats" at bounding box center [955, 77] width 37 height 15
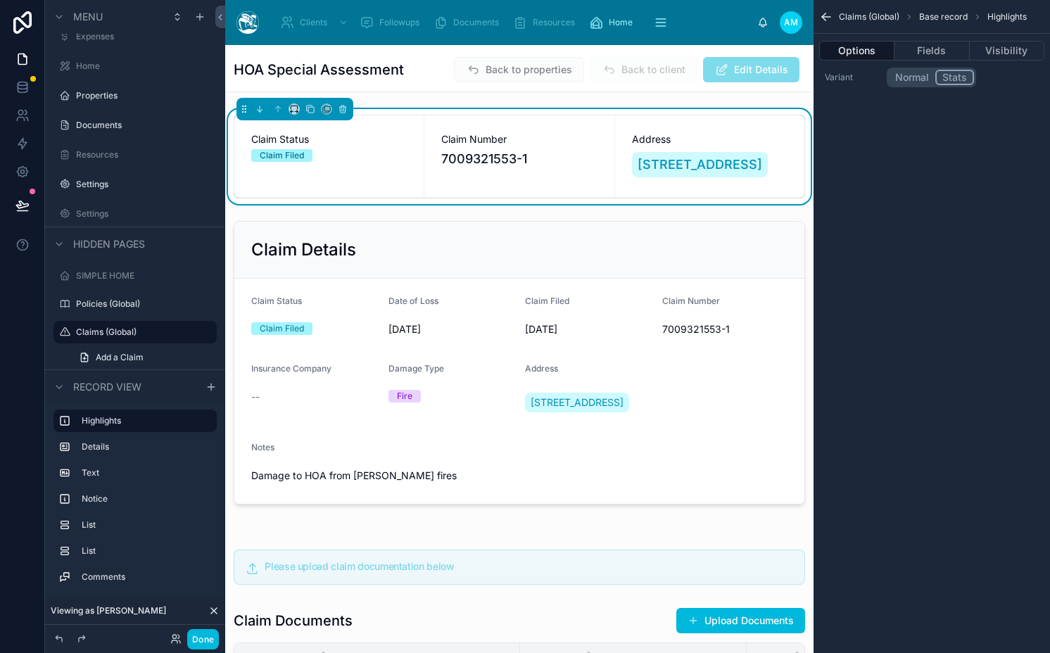
click at [907, 78] on button "Normal" at bounding box center [912, 77] width 46 height 15
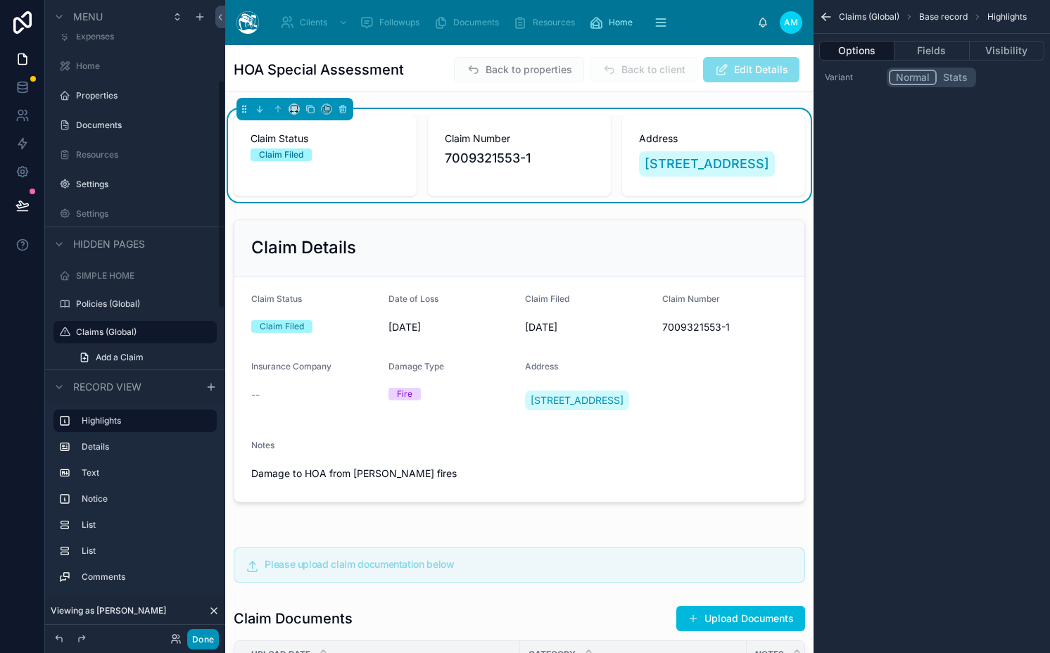
click at [206, 637] on button "Done" at bounding box center [203, 639] width 32 height 20
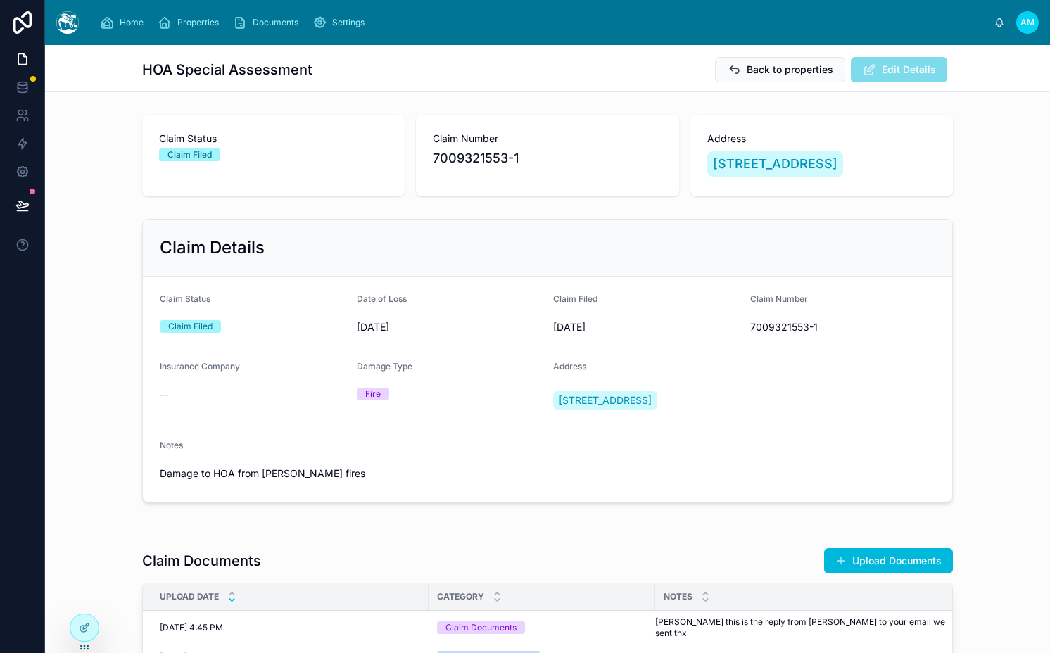
click at [247, 148] on div "Claim Status Claim Filed" at bounding box center [273, 147] width 229 height 30
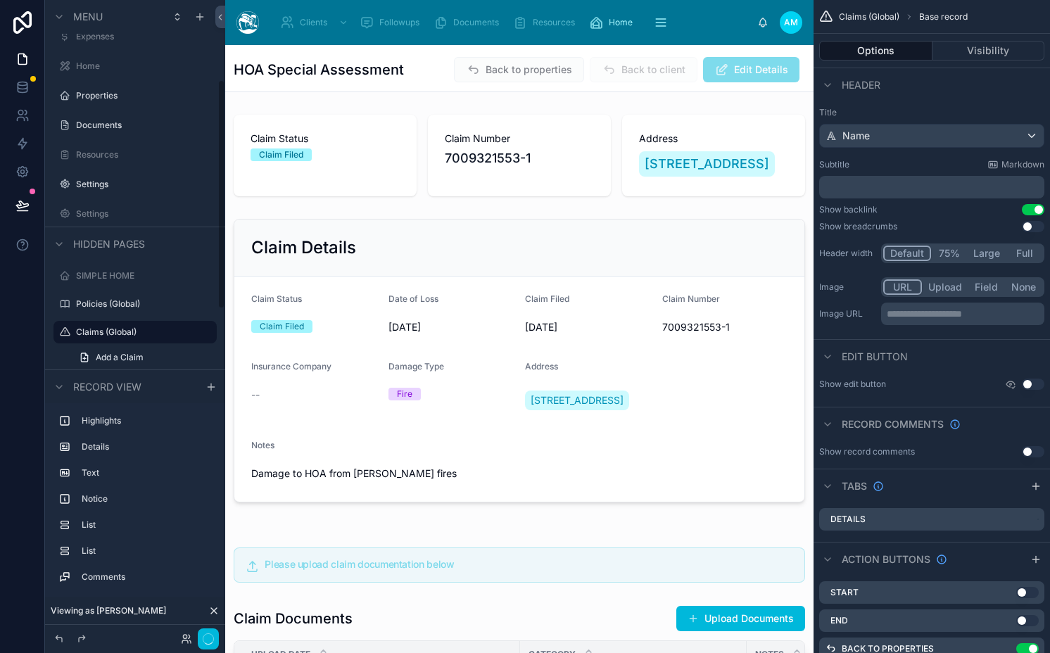
click at [293, 159] on div at bounding box center [519, 155] width 588 height 93
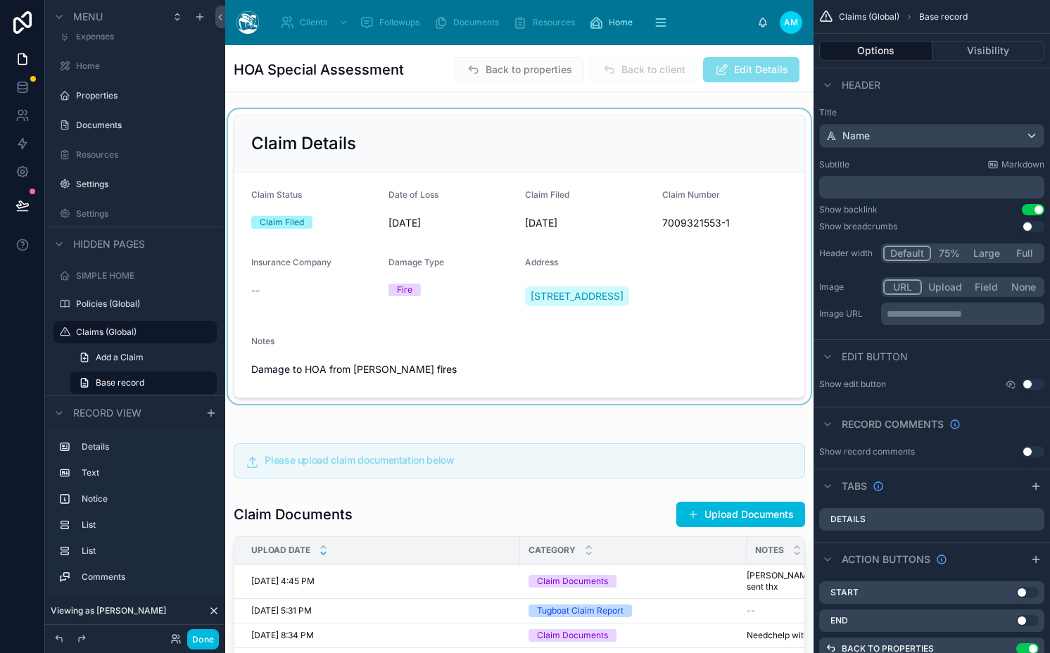
click at [445, 175] on div at bounding box center [519, 256] width 588 height 295
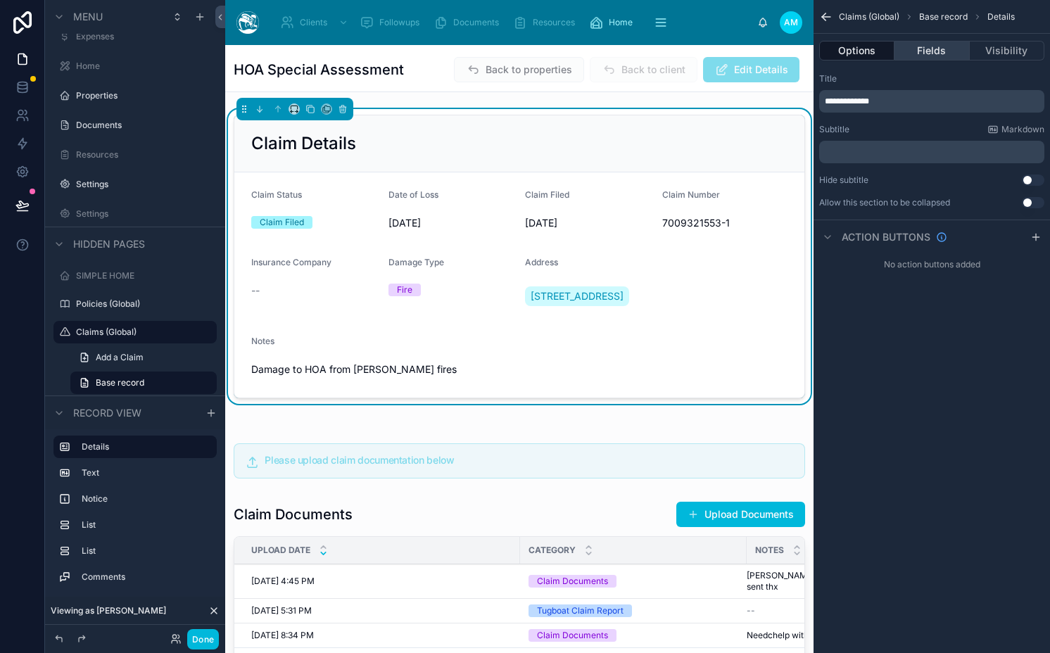
click at [932, 44] on button "Fields" at bounding box center [931, 51] width 75 height 20
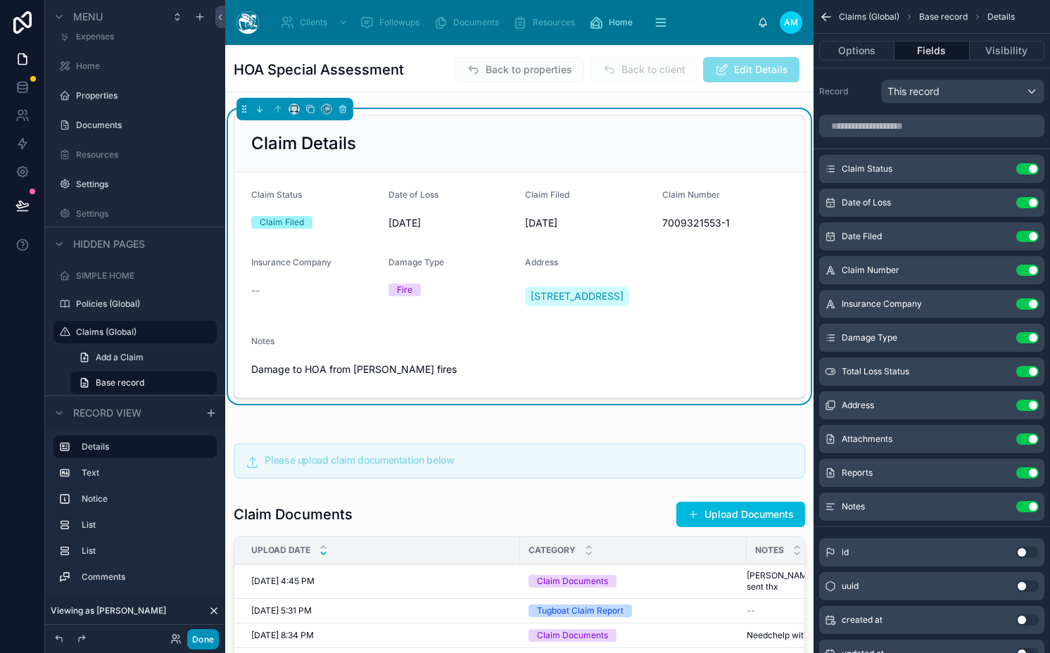
click at [195, 633] on button "Done" at bounding box center [203, 639] width 32 height 20
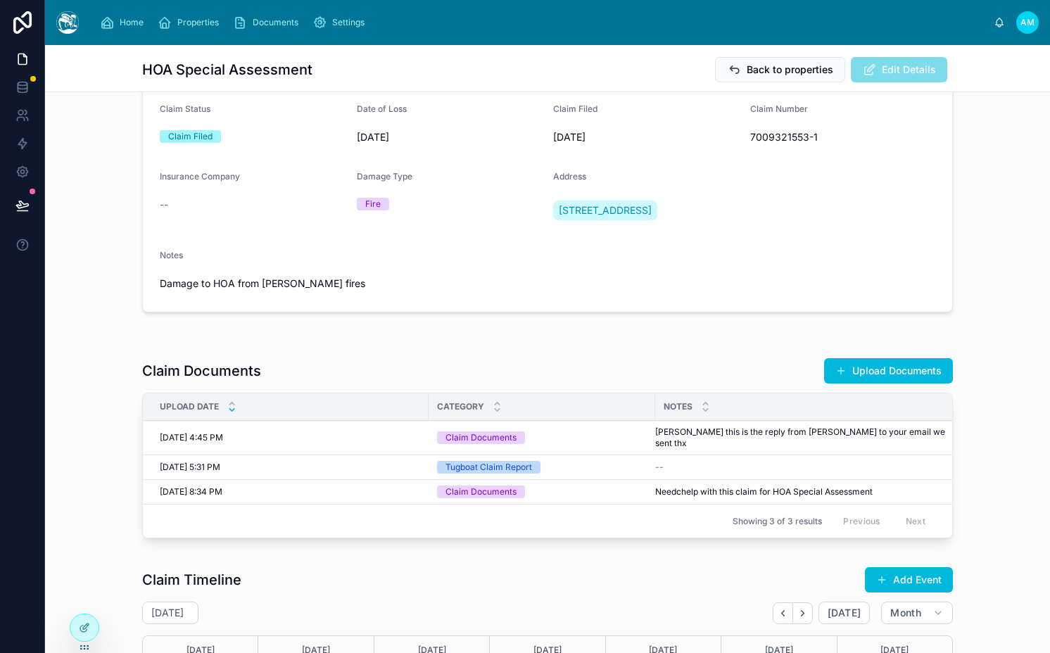
scroll to position [0, 0]
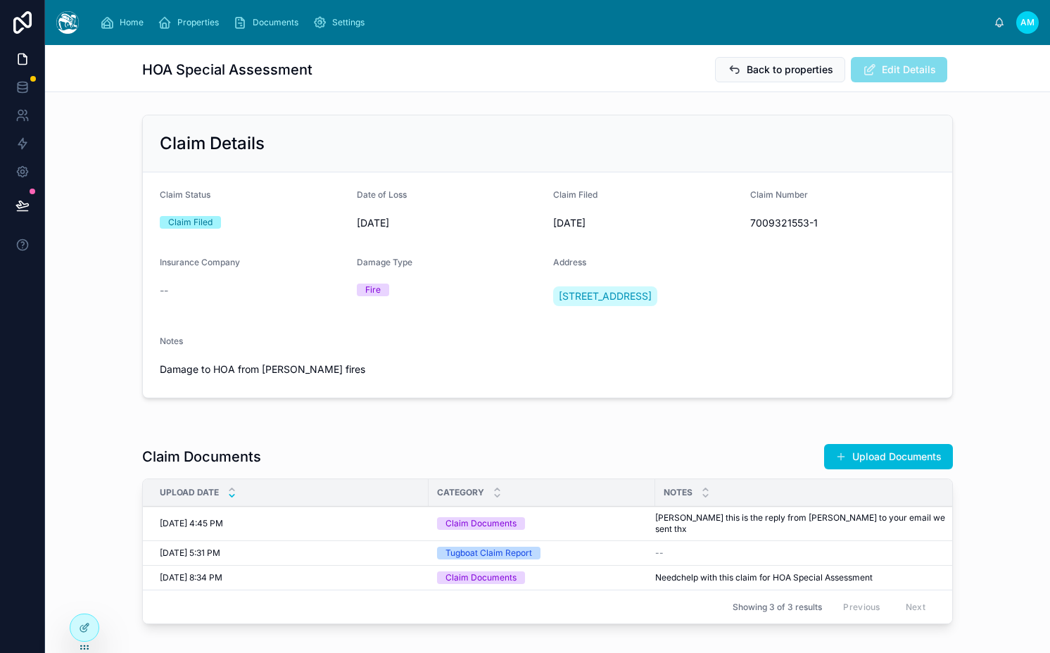
click at [26, 199] on icon at bounding box center [22, 205] width 14 height 14
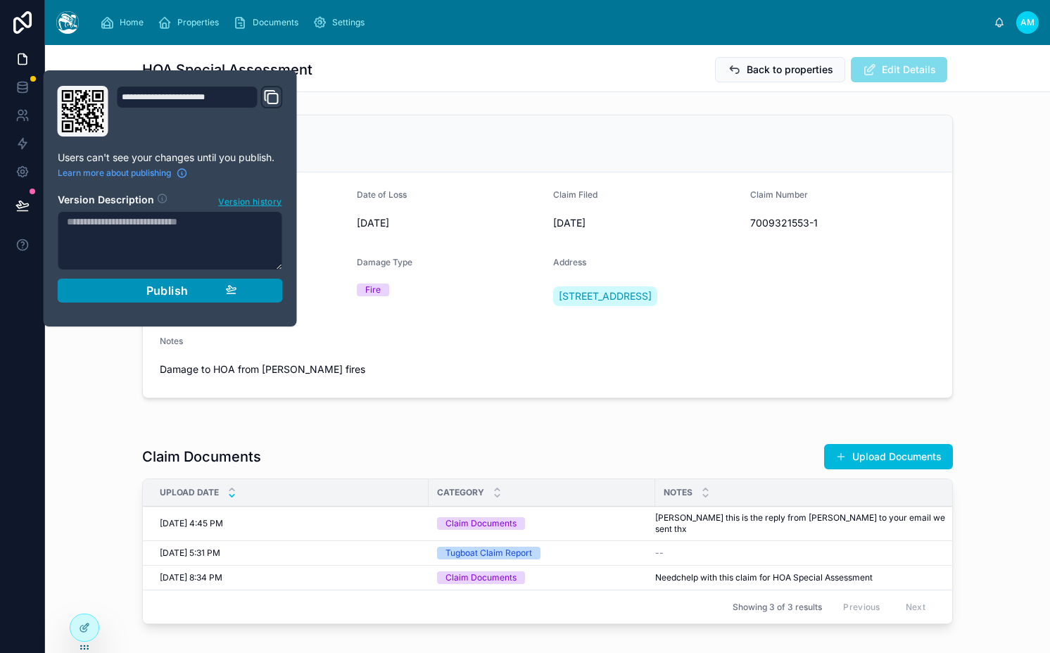
click at [101, 287] on button "Publish" at bounding box center [170, 291] width 225 height 24
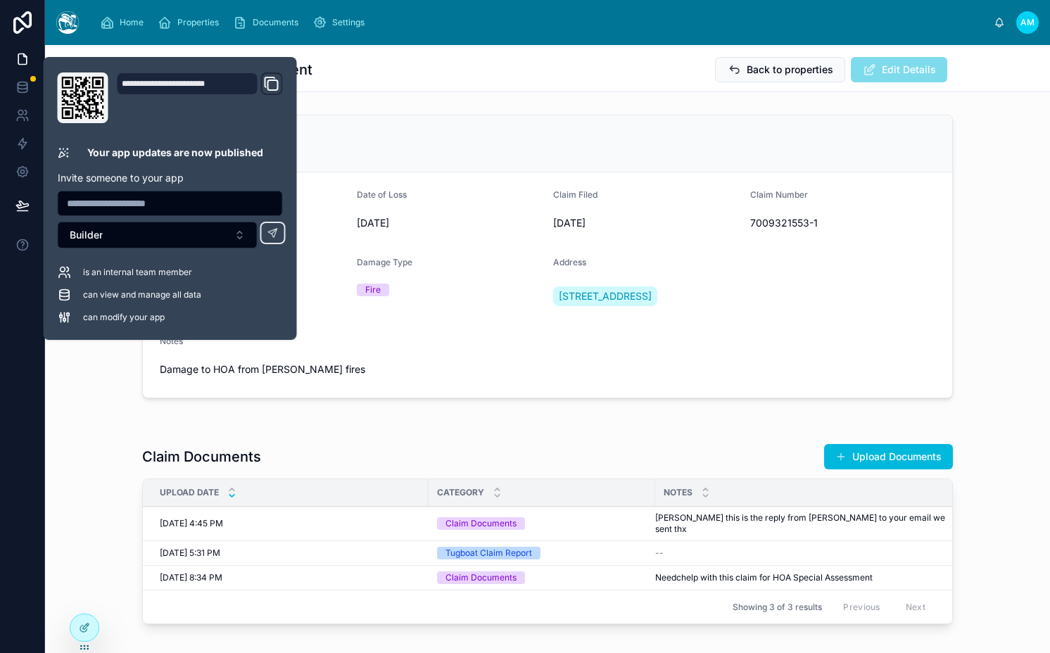
click at [334, 369] on div "Notes Damage to HOA from Eaton fires" at bounding box center [547, 358] width 775 height 45
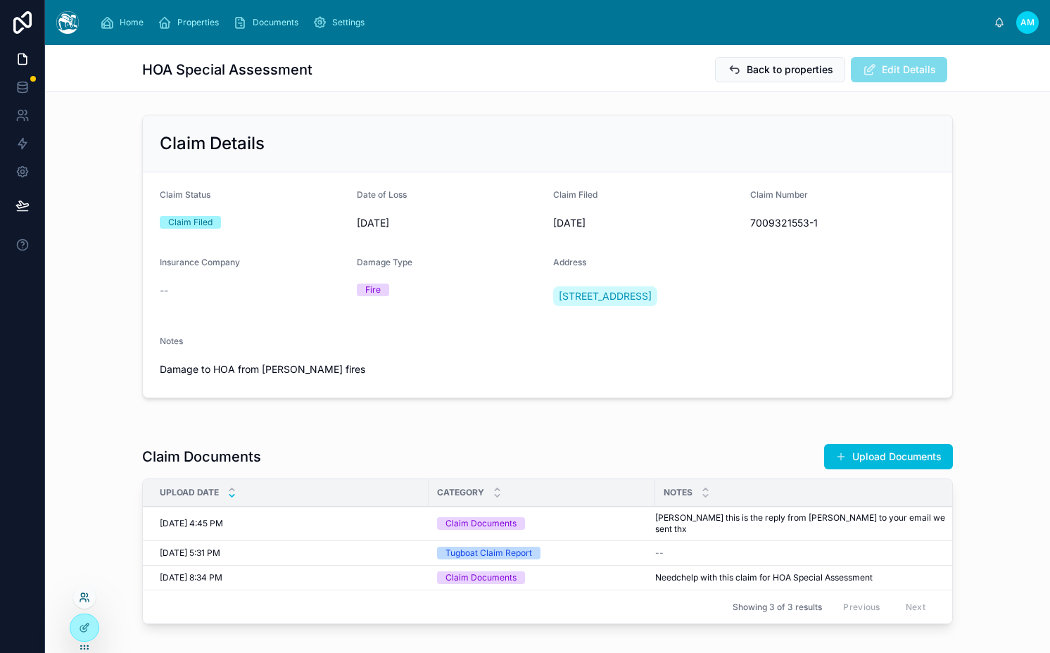
click at [82, 601] on icon at bounding box center [84, 597] width 11 height 11
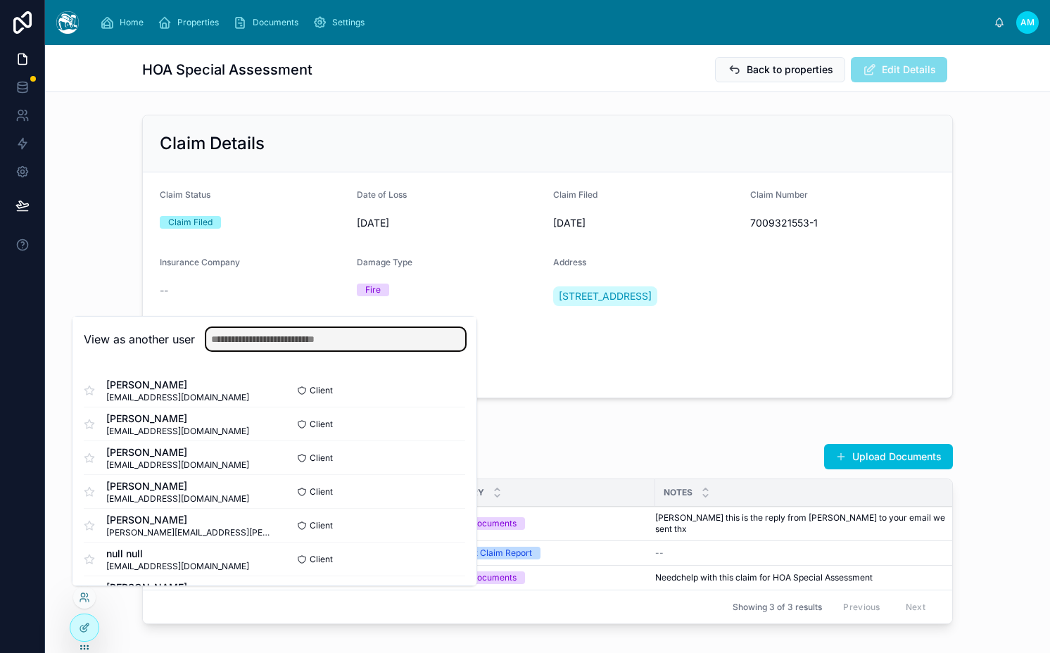
click at [342, 343] on input "text" at bounding box center [335, 339] width 259 height 23
type input "*****"
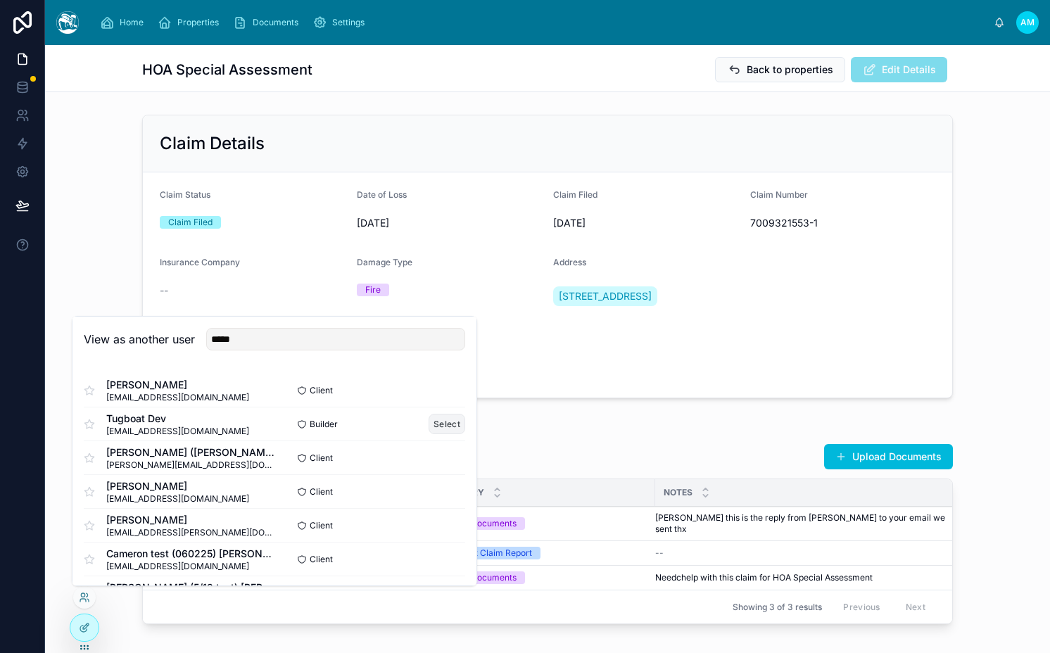
click at [429, 422] on button "Select" at bounding box center [447, 424] width 37 height 20
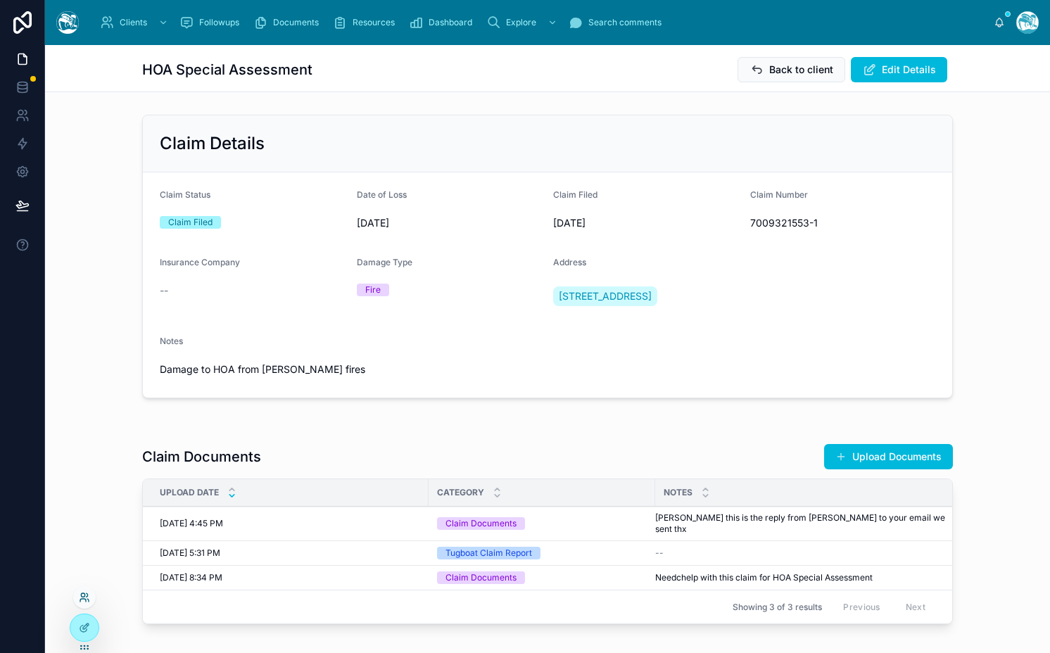
click at [84, 600] on icon at bounding box center [84, 597] width 11 height 11
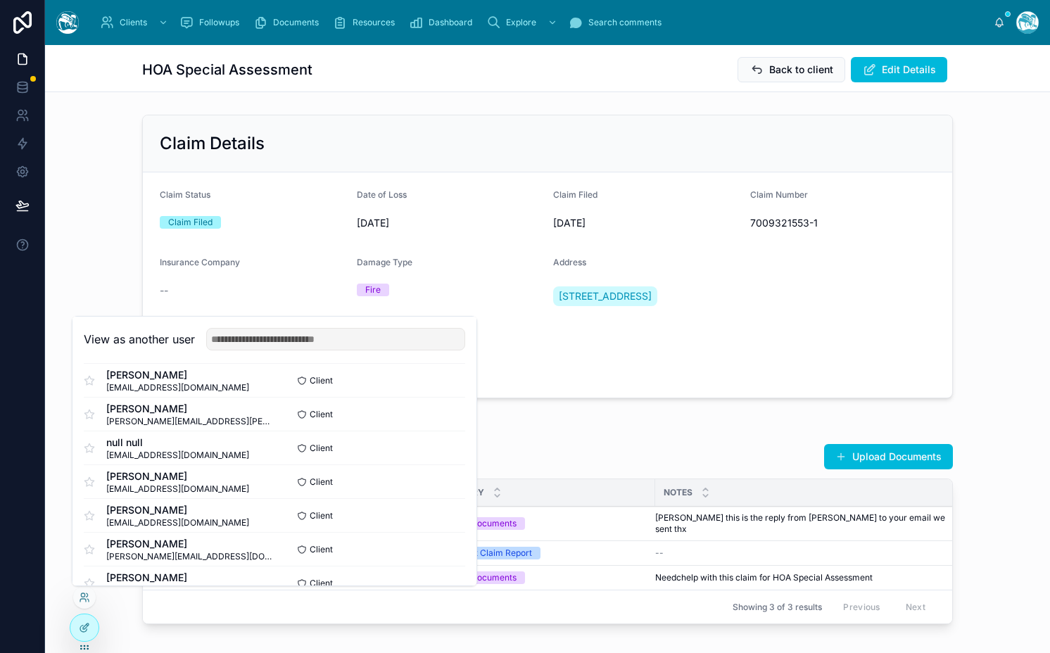
scroll to position [116, 0]
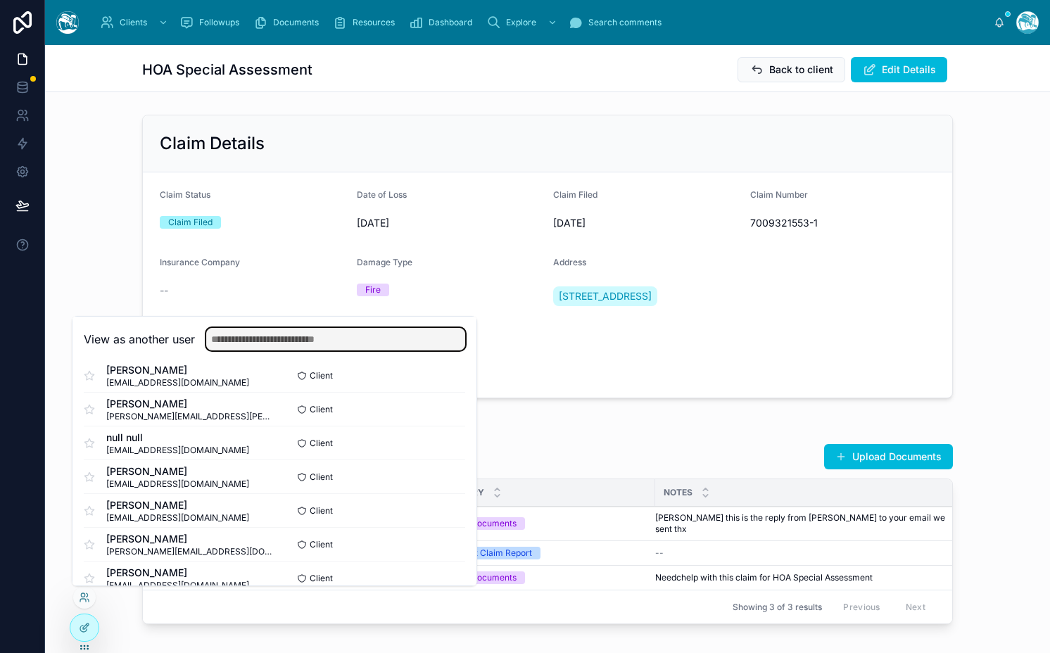
click at [319, 345] on input "text" at bounding box center [335, 339] width 259 height 23
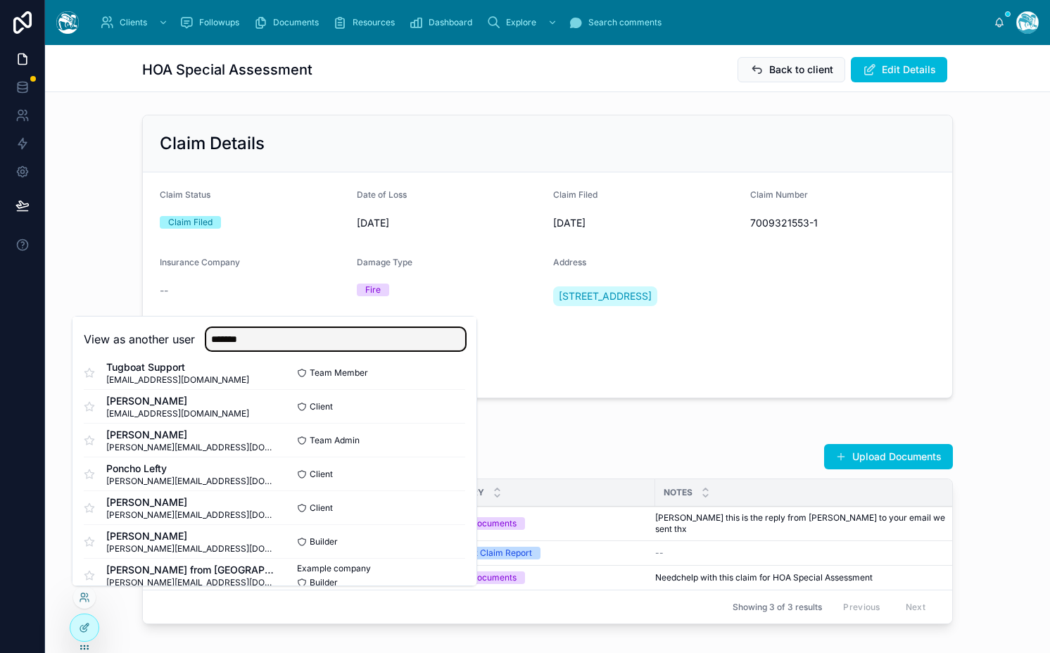
scroll to position [475, 0]
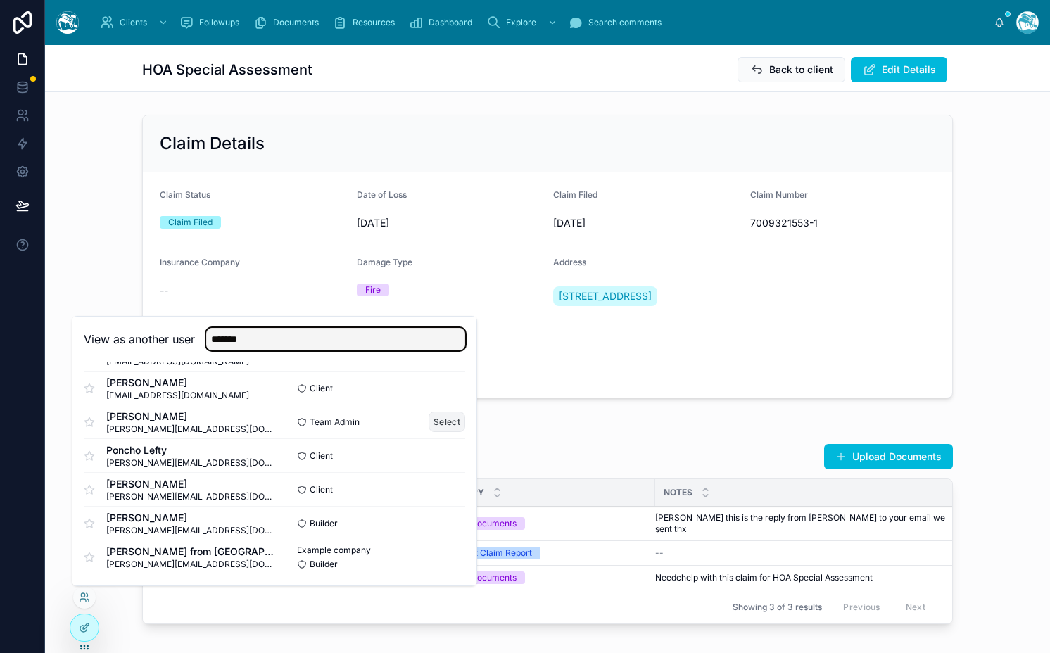
type input "*******"
click at [438, 421] on button "Select" at bounding box center [447, 422] width 37 height 20
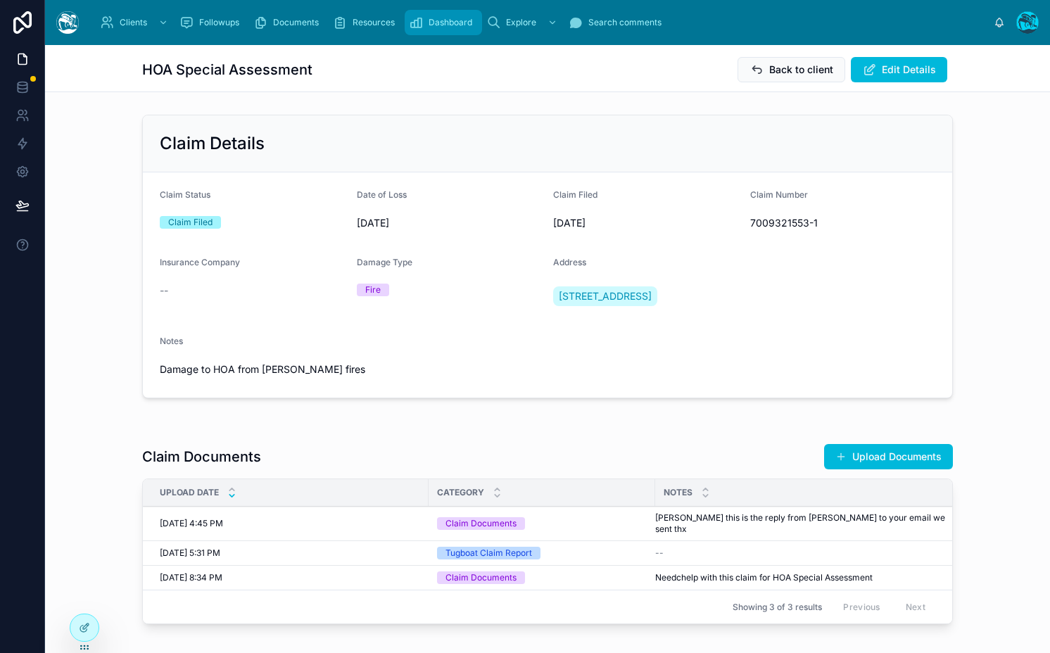
click at [452, 23] on span "Dashboard" at bounding box center [451, 22] width 44 height 11
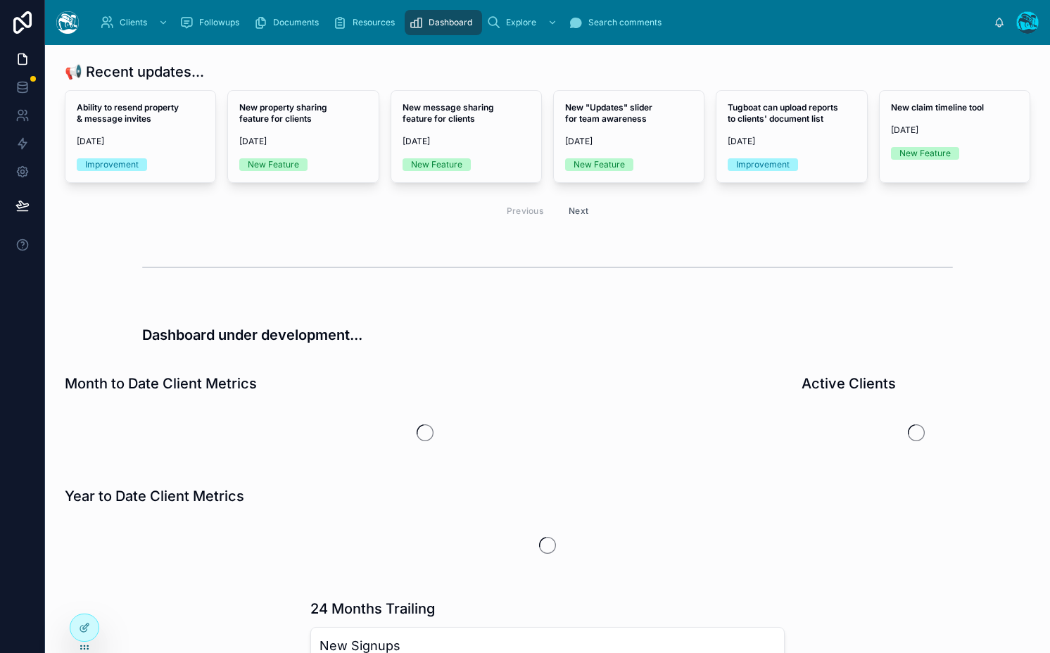
click at [191, 196] on div "Previous Next" at bounding box center [547, 210] width 965 height 33
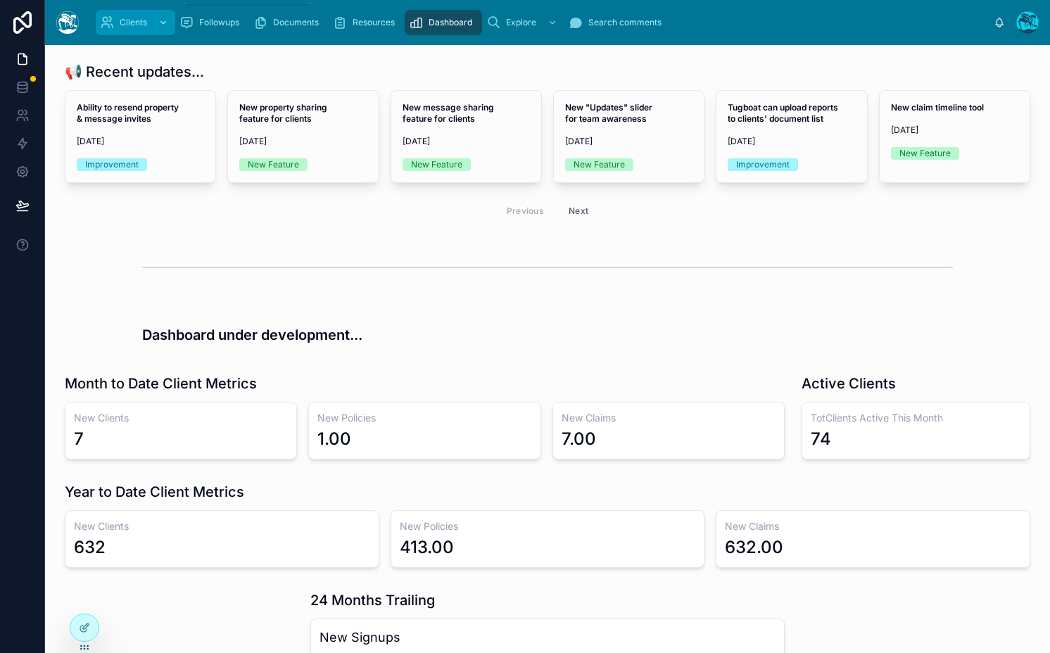
click at [159, 16] on div "scrollable content" at bounding box center [162, 22] width 18 height 23
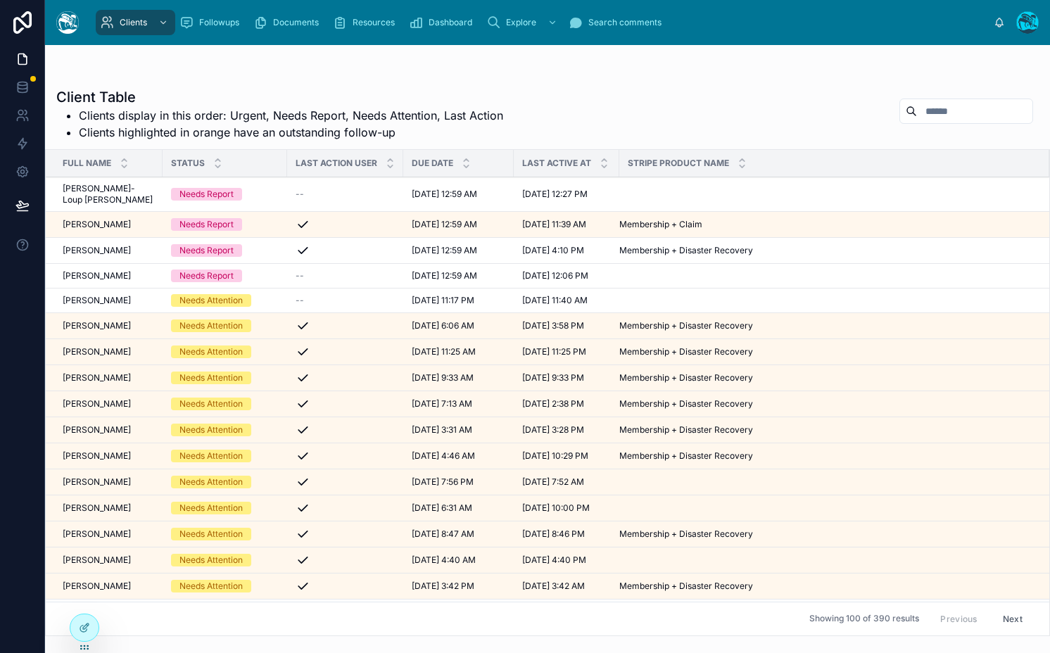
click at [287, 191] on td "--" at bounding box center [345, 194] width 116 height 34
click at [223, 191] on div "Needs Report" at bounding box center [206, 194] width 54 height 13
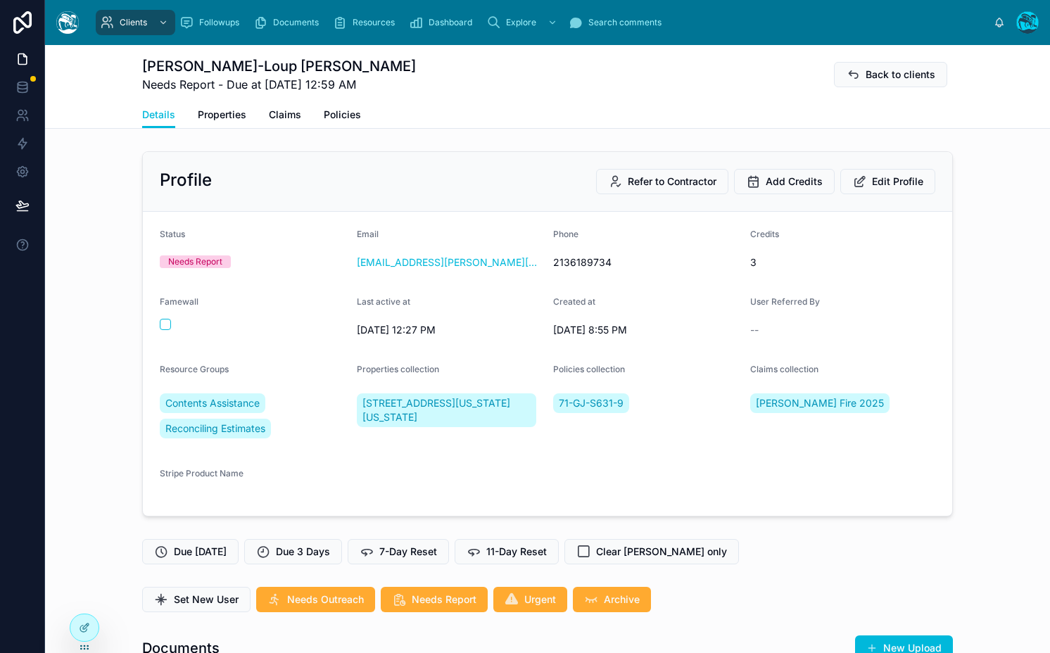
click at [212, 101] on div "[PERSON_NAME]-Loup [PERSON_NAME] Needs Report - Due at [DATE] 12:59 AM Back to …" at bounding box center [547, 73] width 811 height 56
click at [211, 127] on link "Properties" at bounding box center [222, 116] width 49 height 28
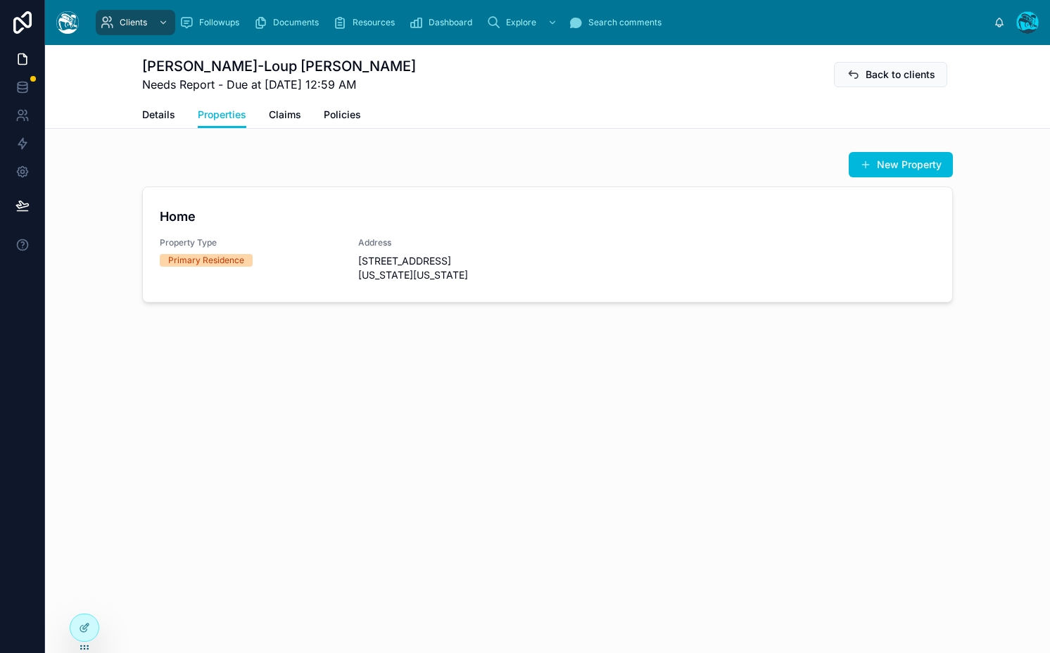
click at [308, 220] on h4 "Home" at bounding box center [547, 216] width 775 height 19
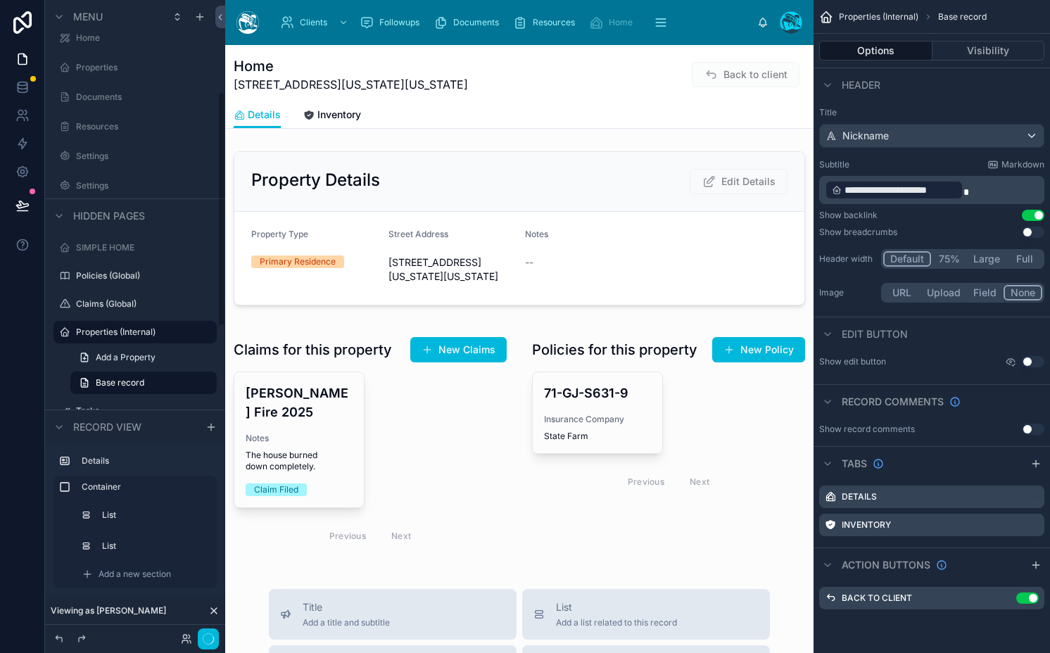
scroll to position [35, 0]
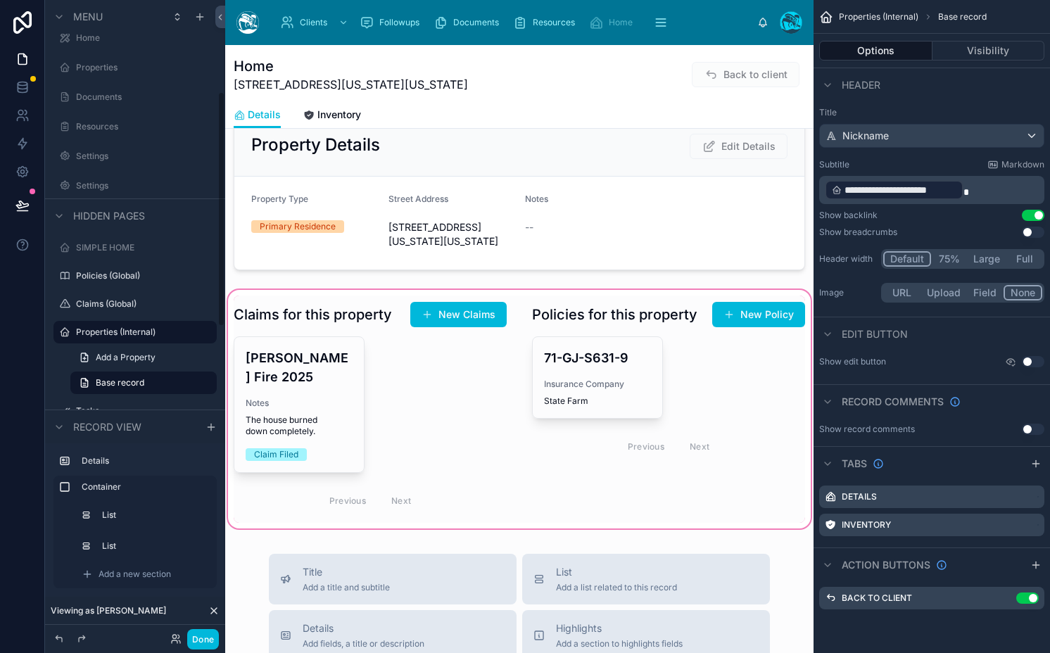
click at [327, 341] on div at bounding box center [519, 409] width 588 height 244
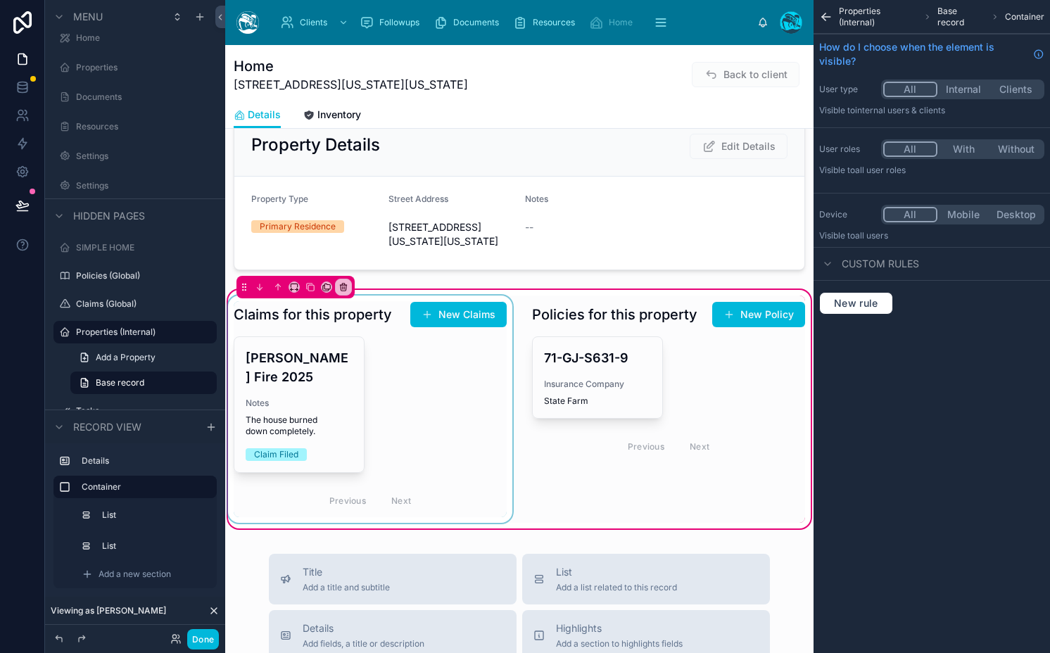
click at [322, 338] on div at bounding box center [370, 409] width 290 height 227
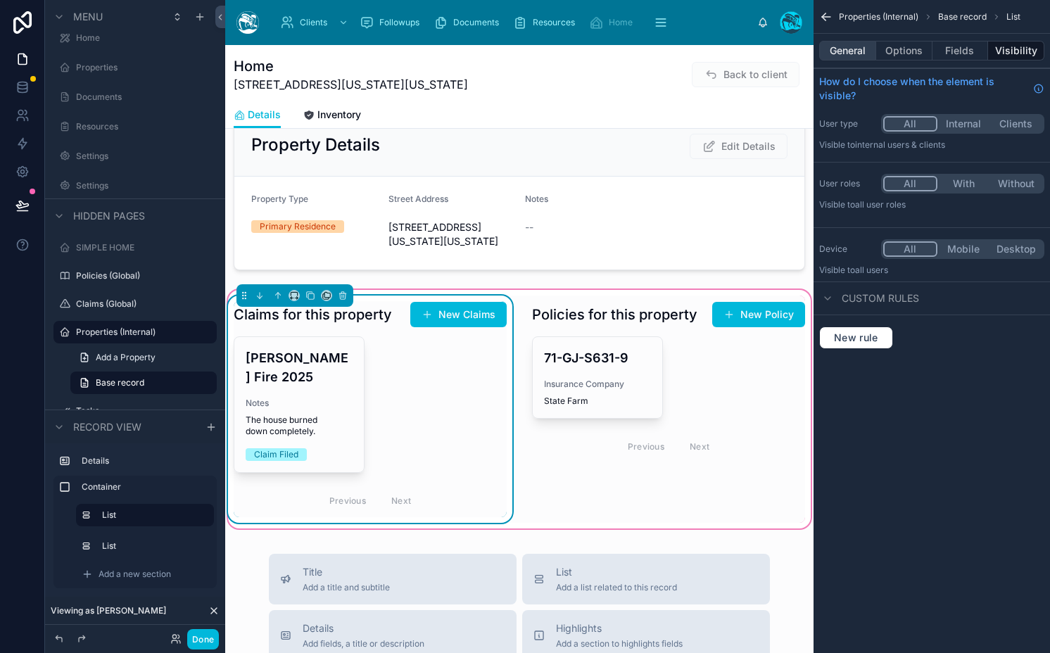
click at [858, 51] on button "General" at bounding box center [847, 51] width 57 height 20
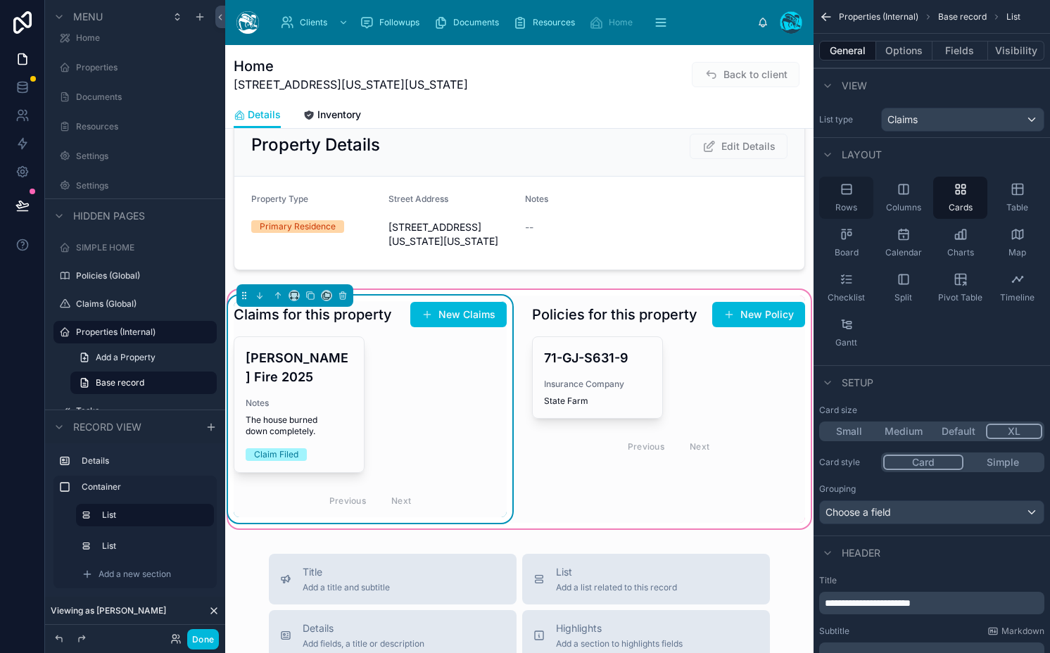
click at [845, 193] on icon "scrollable content" at bounding box center [846, 189] width 14 height 14
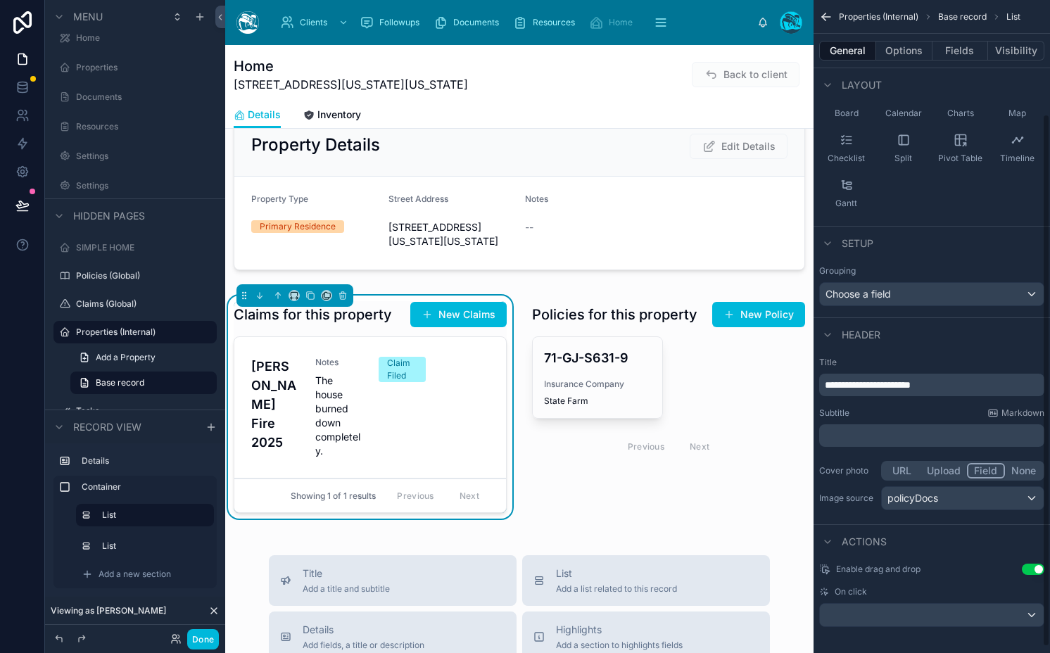
scroll to position [0, 0]
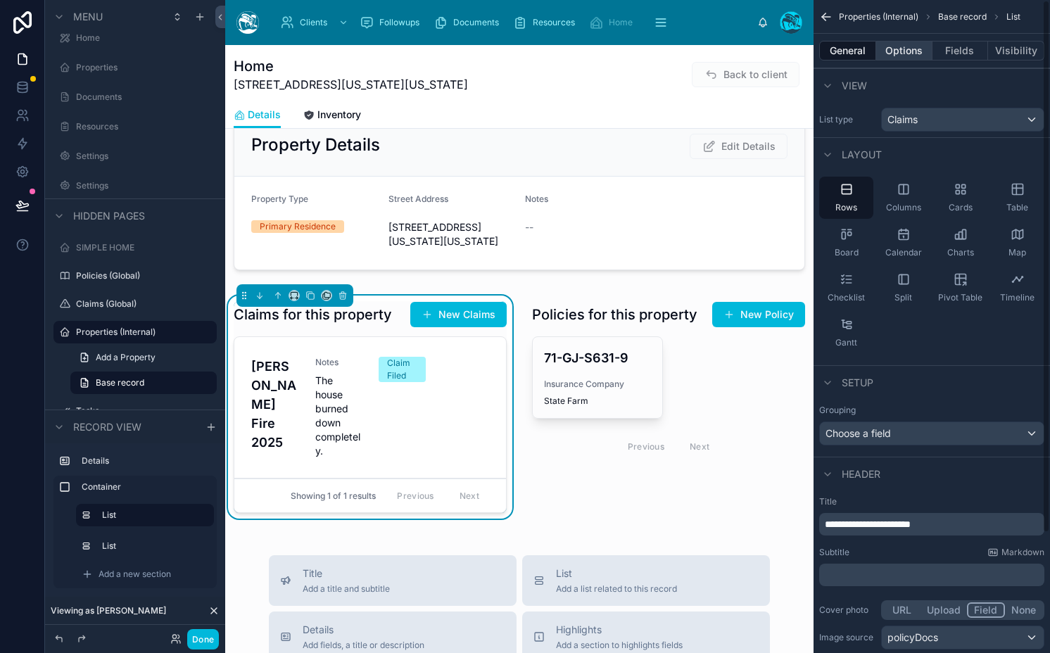
click at [904, 58] on button "Options" at bounding box center [904, 51] width 56 height 20
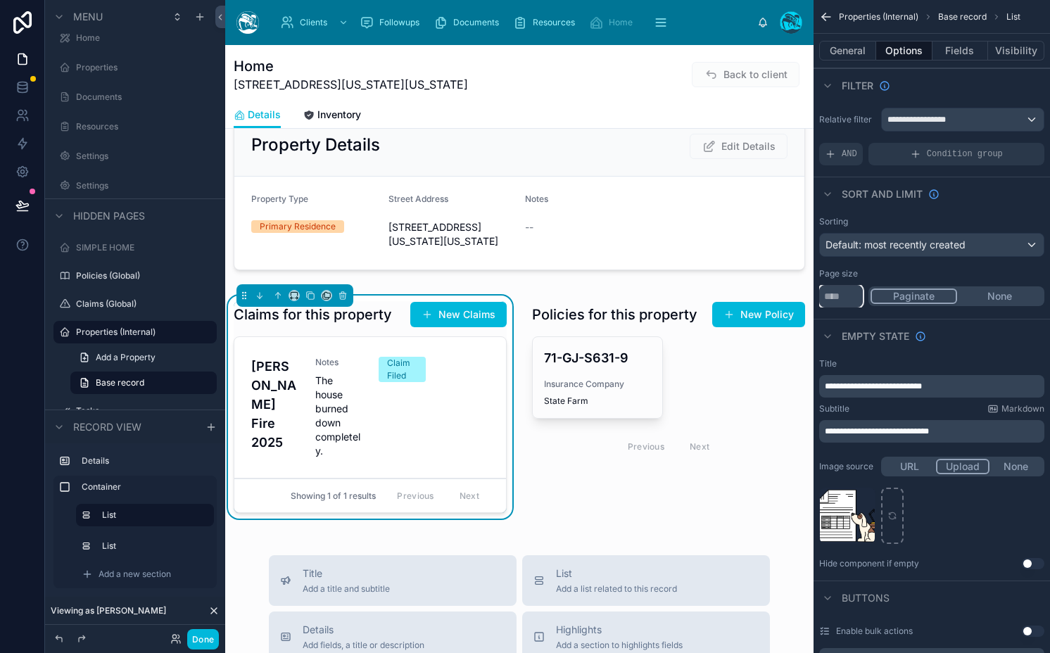
click at [844, 296] on input "**" at bounding box center [841, 296] width 44 height 23
type input "***"
click at [1019, 300] on button "None" at bounding box center [999, 295] width 85 height 15
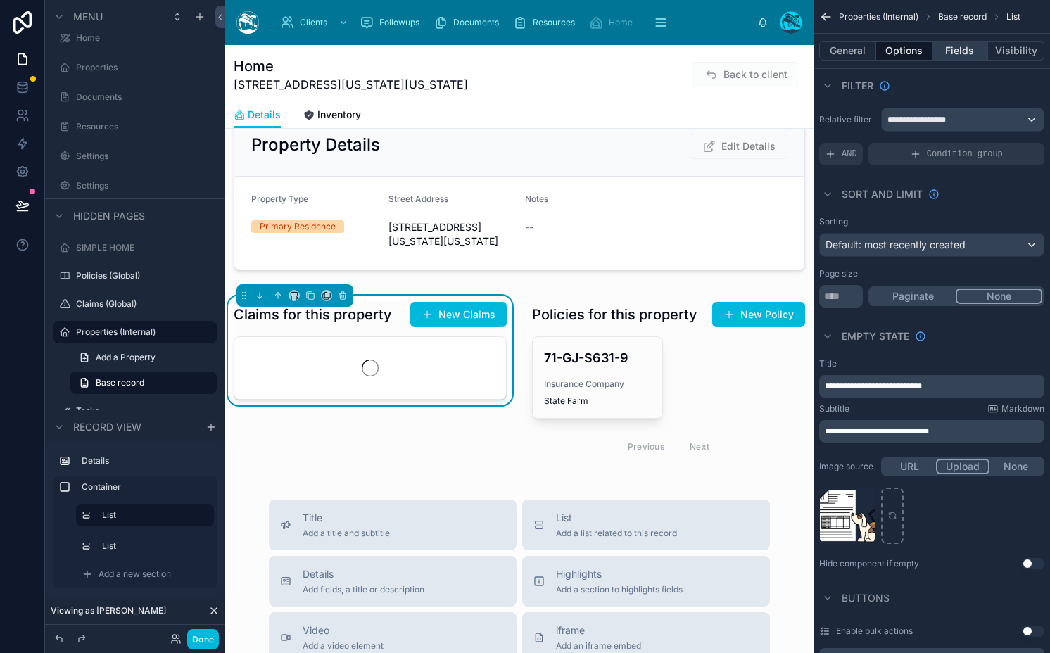
click at [960, 49] on button "Fields" at bounding box center [960, 51] width 56 height 20
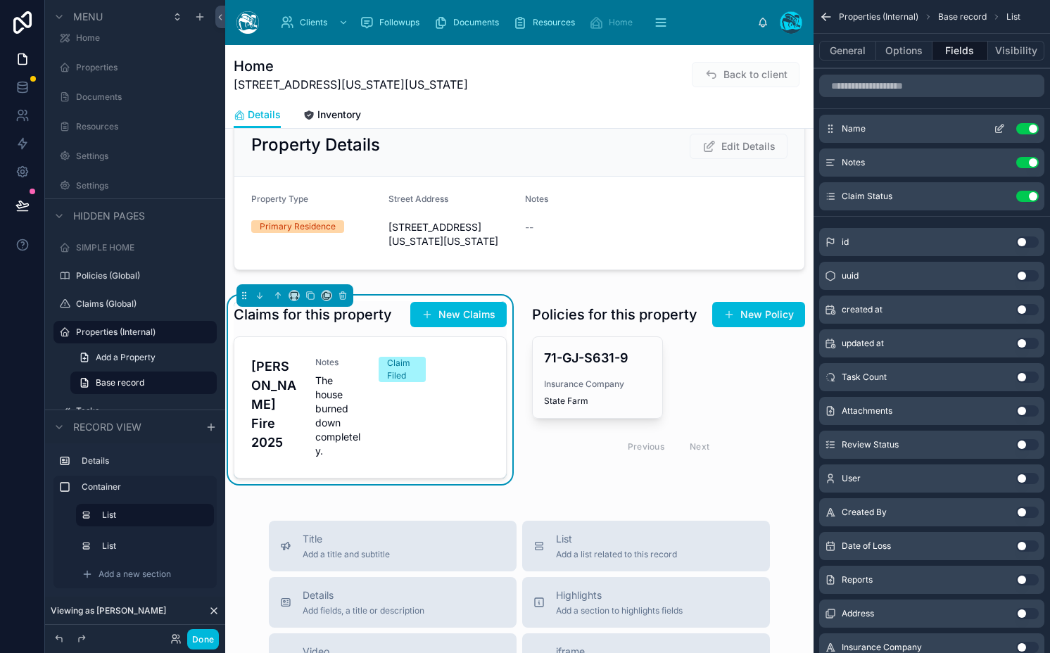
click at [991, 126] on button "scrollable content" at bounding box center [999, 128] width 23 height 11
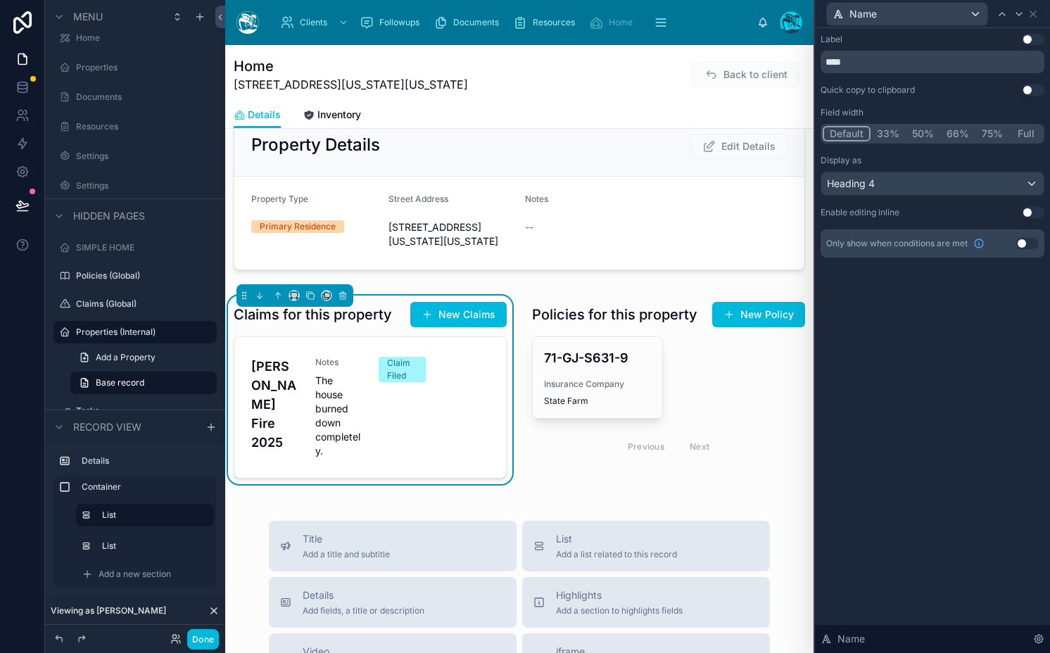
click at [1024, 134] on button "Full" at bounding box center [1025, 133] width 33 height 15
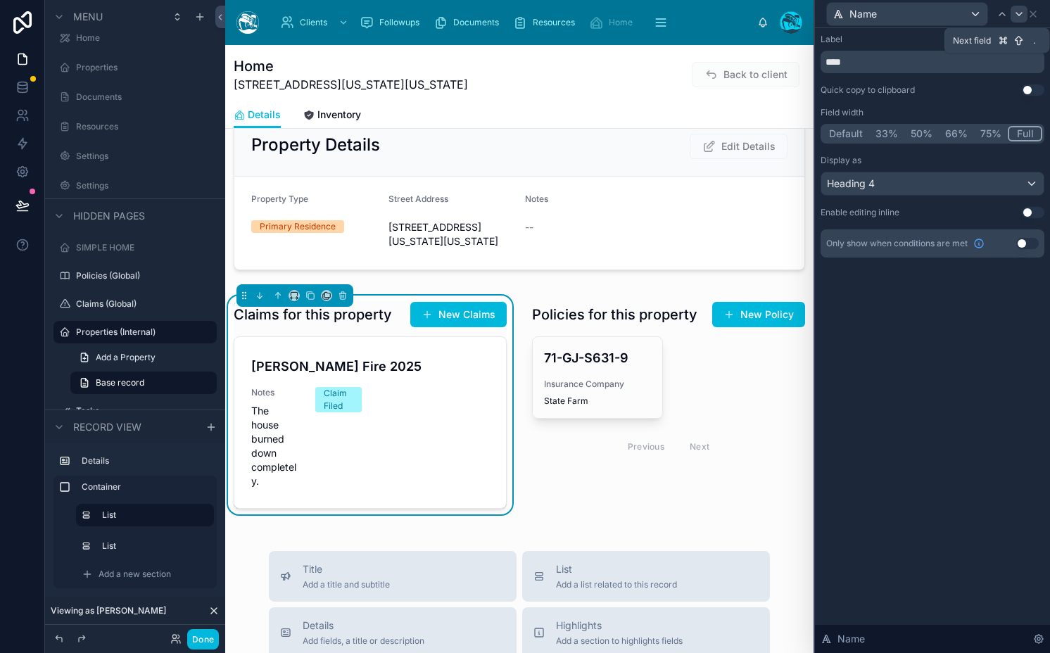
click at [1017, 13] on icon at bounding box center [1019, 14] width 6 height 3
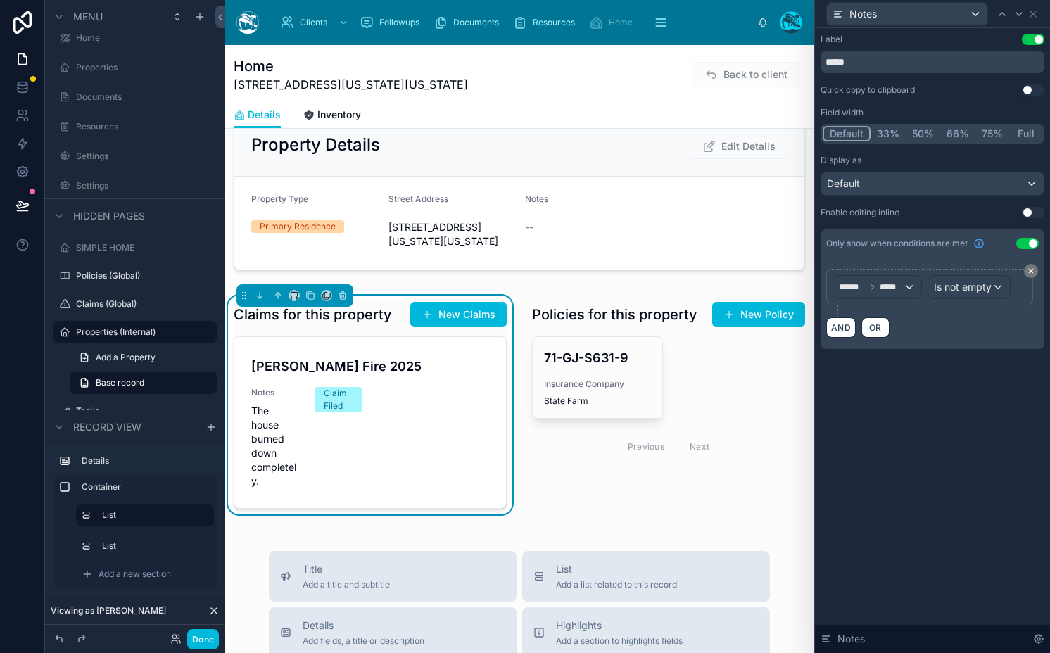
click at [1025, 135] on button "Full" at bounding box center [1025, 133] width 33 height 15
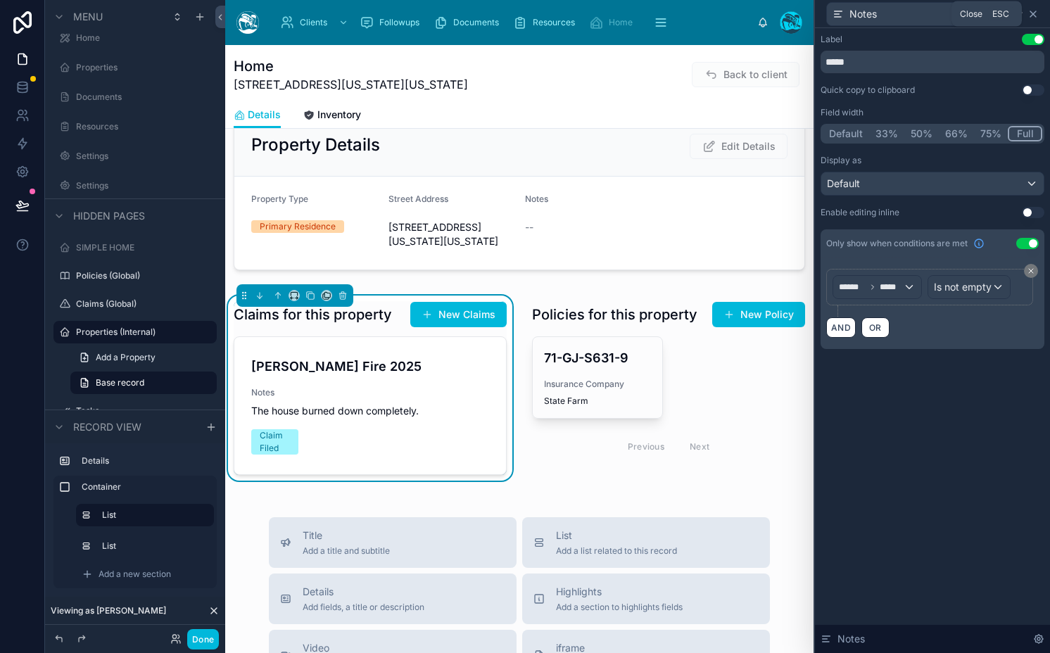
click at [1034, 11] on icon at bounding box center [1032, 13] width 11 height 11
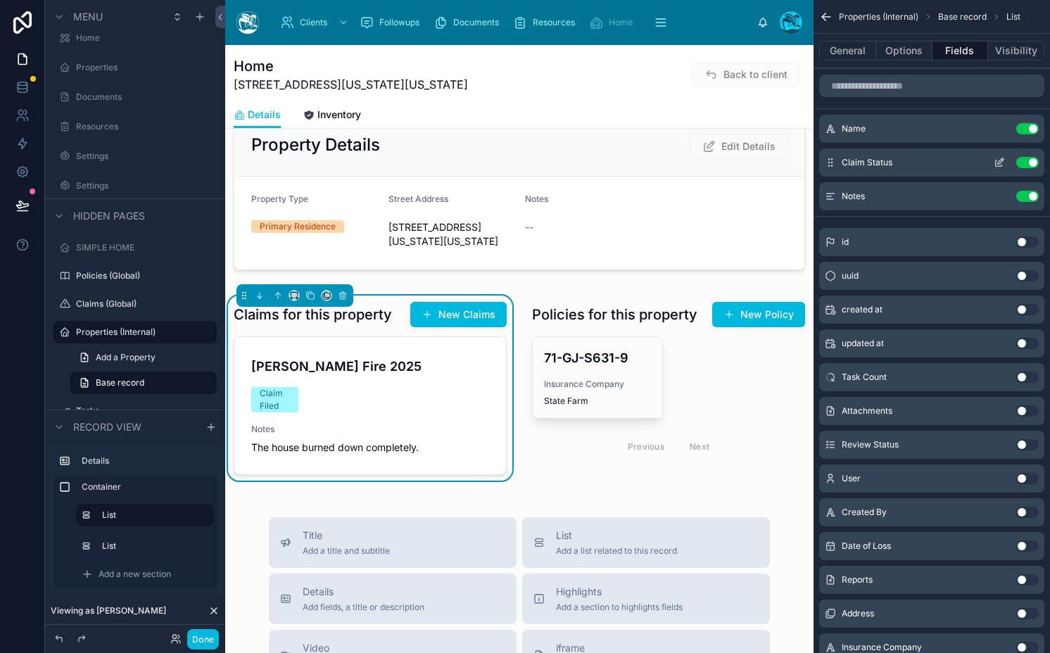
click at [994, 161] on icon "scrollable content" at bounding box center [999, 162] width 11 height 11
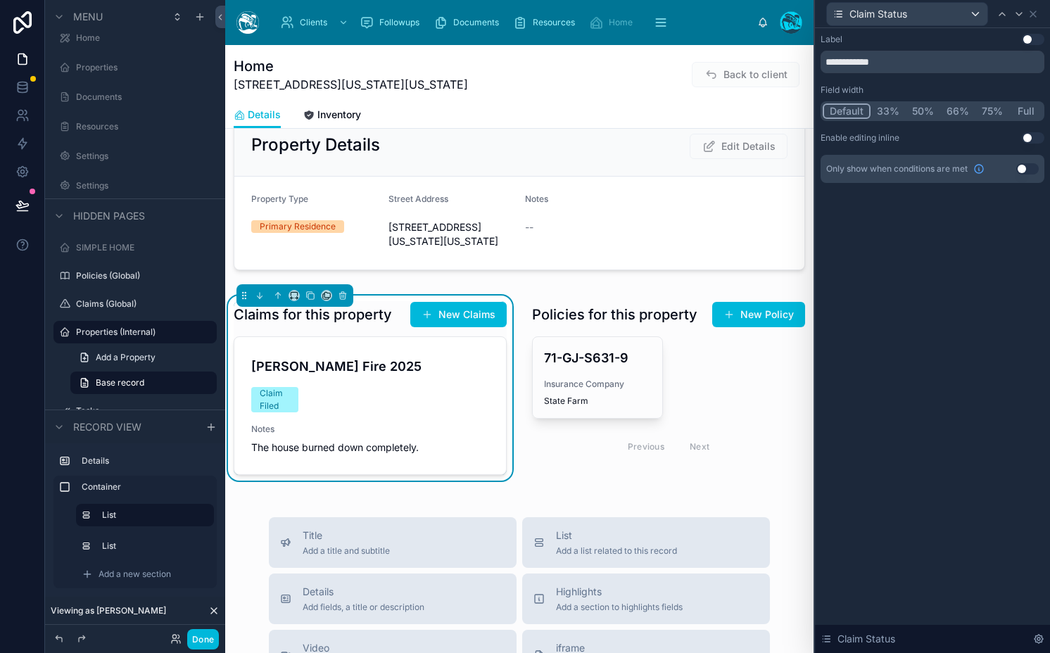
click at [1020, 107] on button "Full" at bounding box center [1025, 110] width 33 height 15
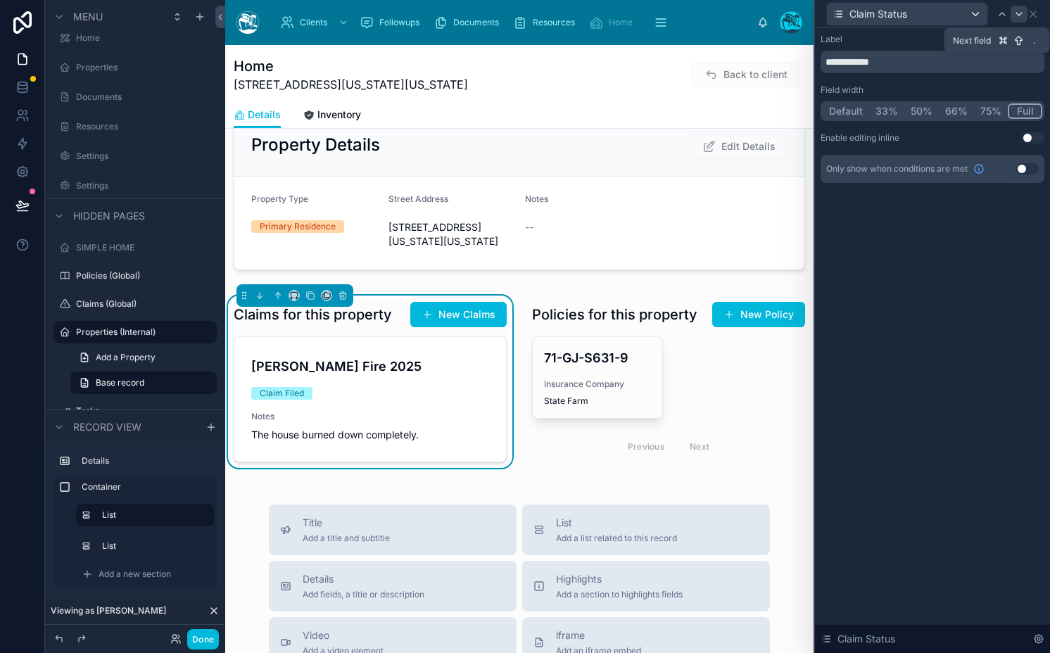
click at [1014, 13] on icon at bounding box center [1018, 13] width 11 height 11
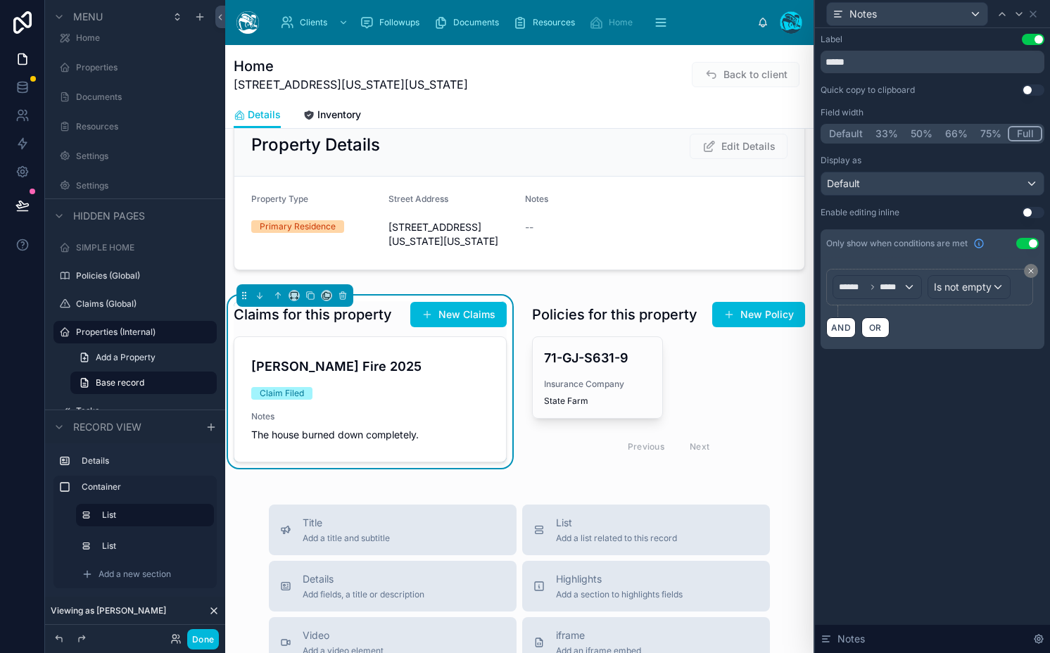
click at [1024, 42] on button "Use setting" at bounding box center [1033, 39] width 23 height 11
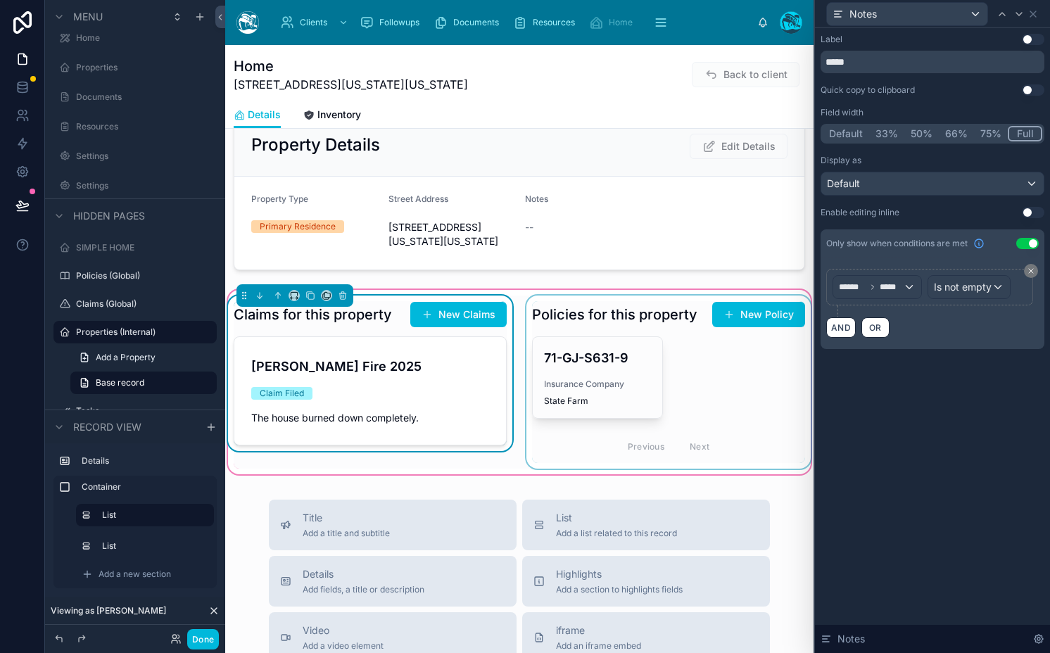
click at [613, 394] on div at bounding box center [669, 382] width 290 height 173
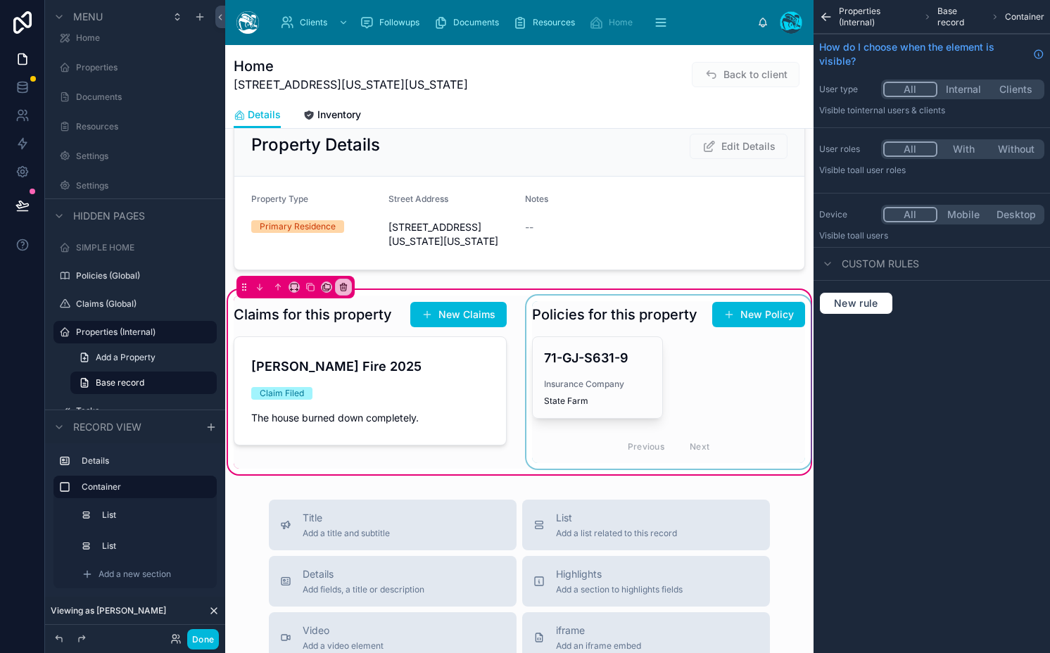
click at [613, 394] on div at bounding box center [669, 382] width 290 height 173
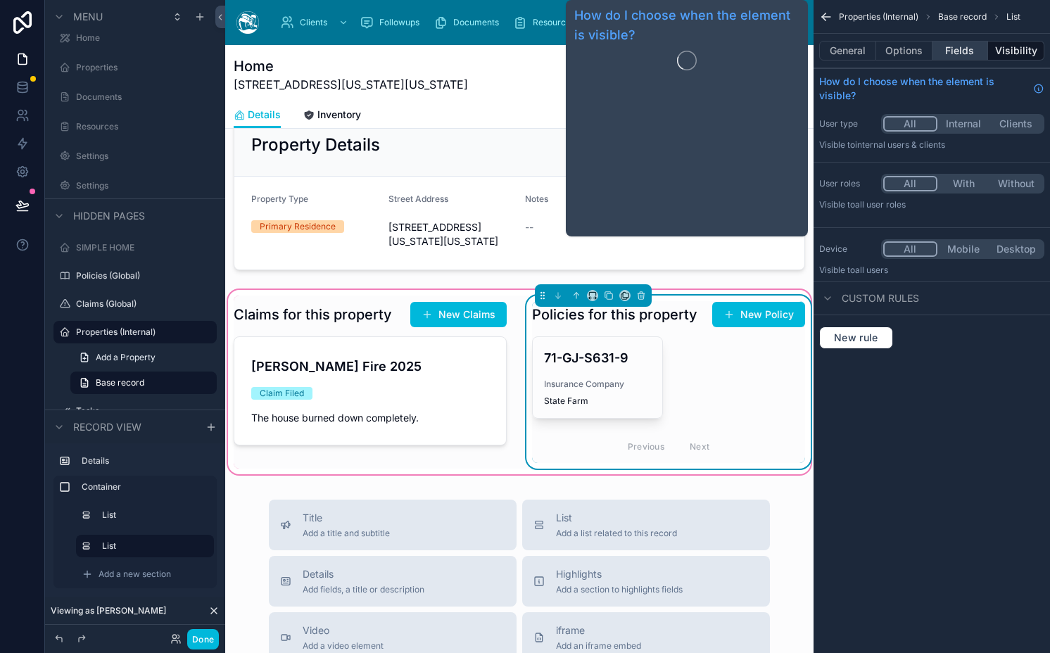
click at [958, 55] on button "Fields" at bounding box center [960, 51] width 56 height 20
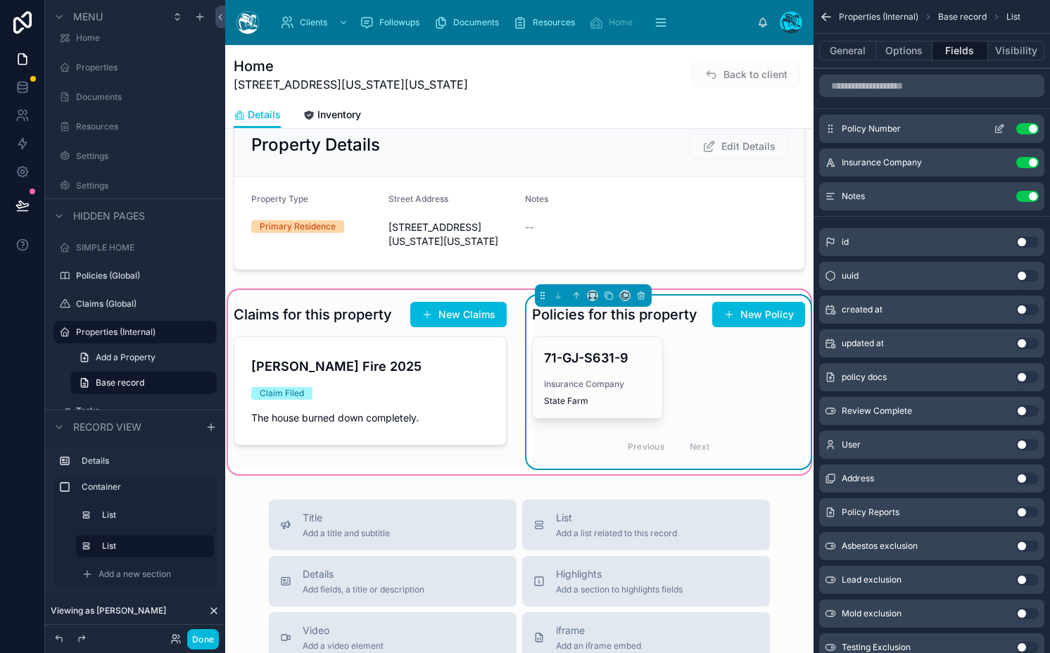
click at [997, 127] on icon "scrollable content" at bounding box center [999, 128] width 11 height 11
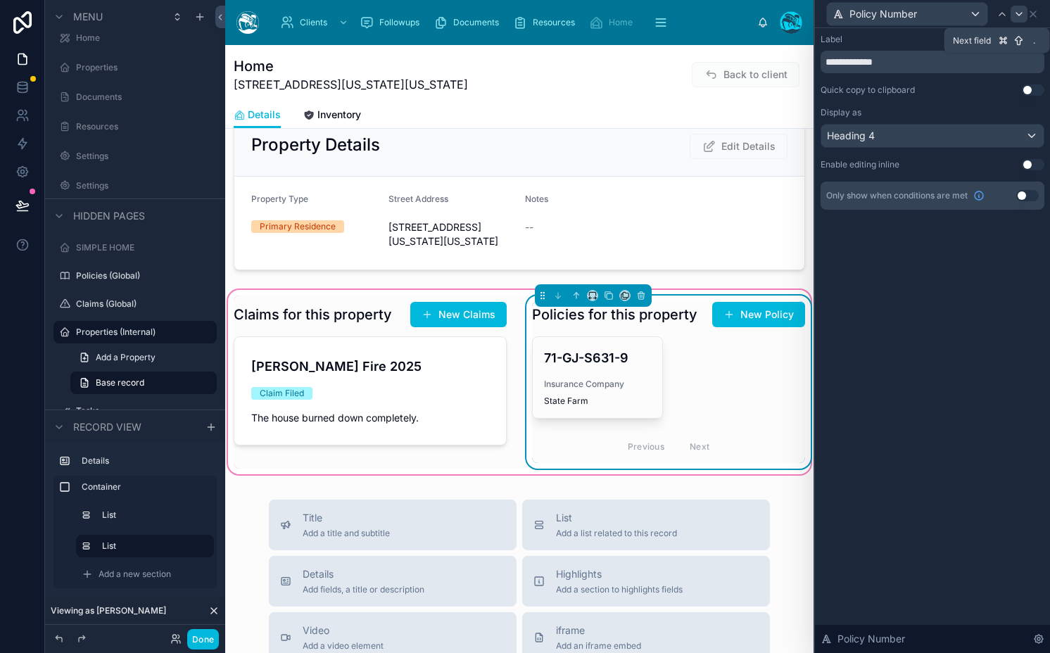
click at [1014, 17] on icon at bounding box center [1018, 13] width 11 height 11
click at [1022, 16] on icon at bounding box center [1018, 13] width 11 height 11
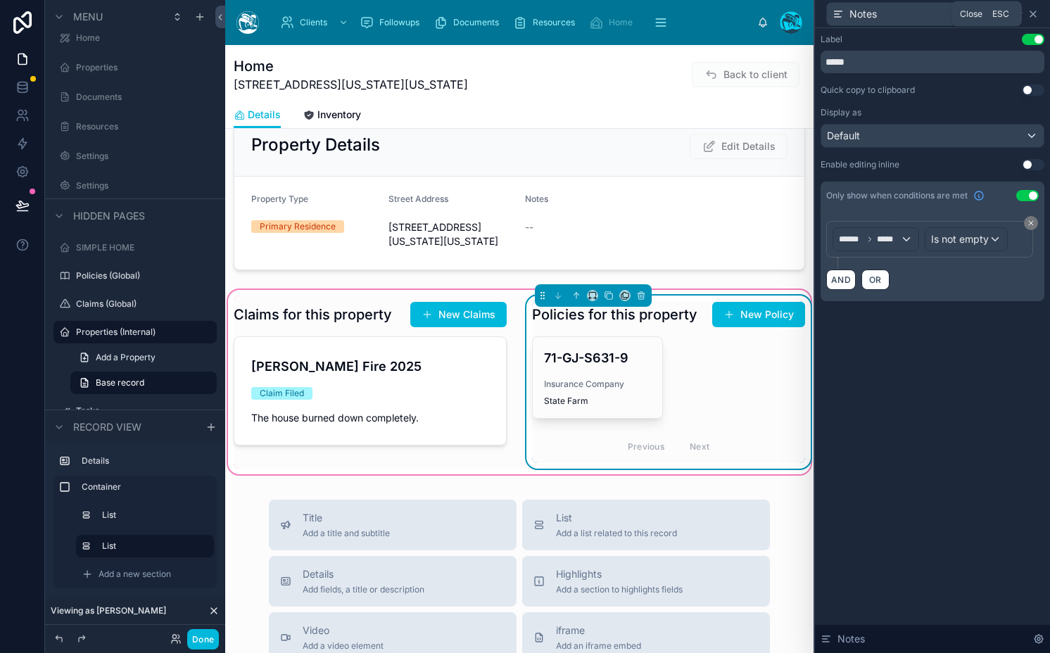
click at [1031, 16] on icon at bounding box center [1032, 13] width 11 height 11
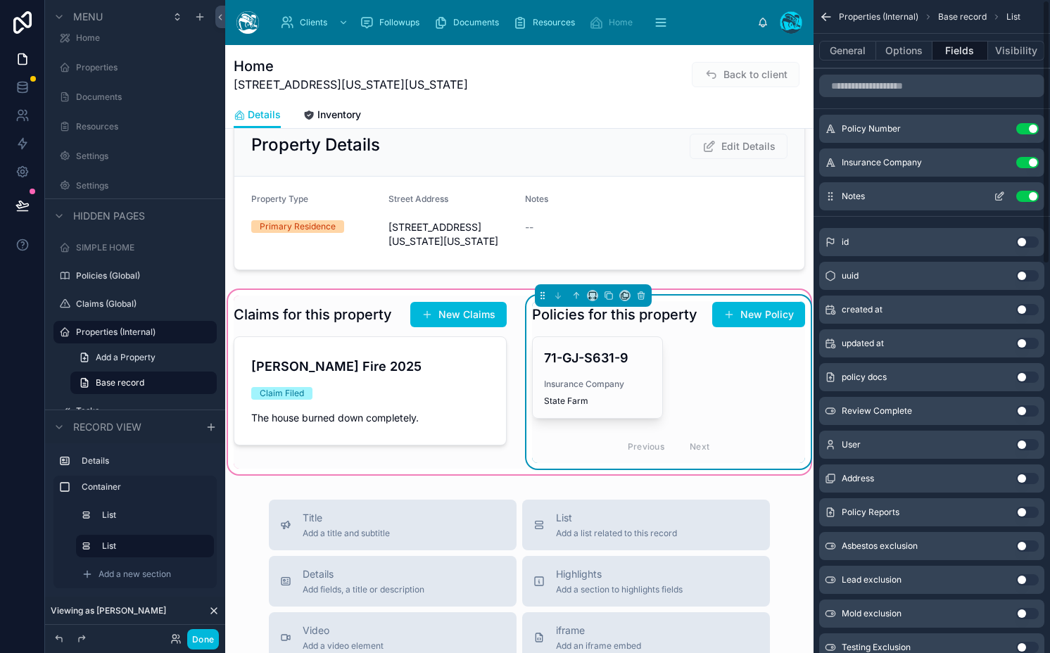
click at [995, 202] on div "Notes Use setting" at bounding box center [931, 196] width 225 height 28
click at [998, 192] on icon "scrollable content" at bounding box center [999, 196] width 11 height 11
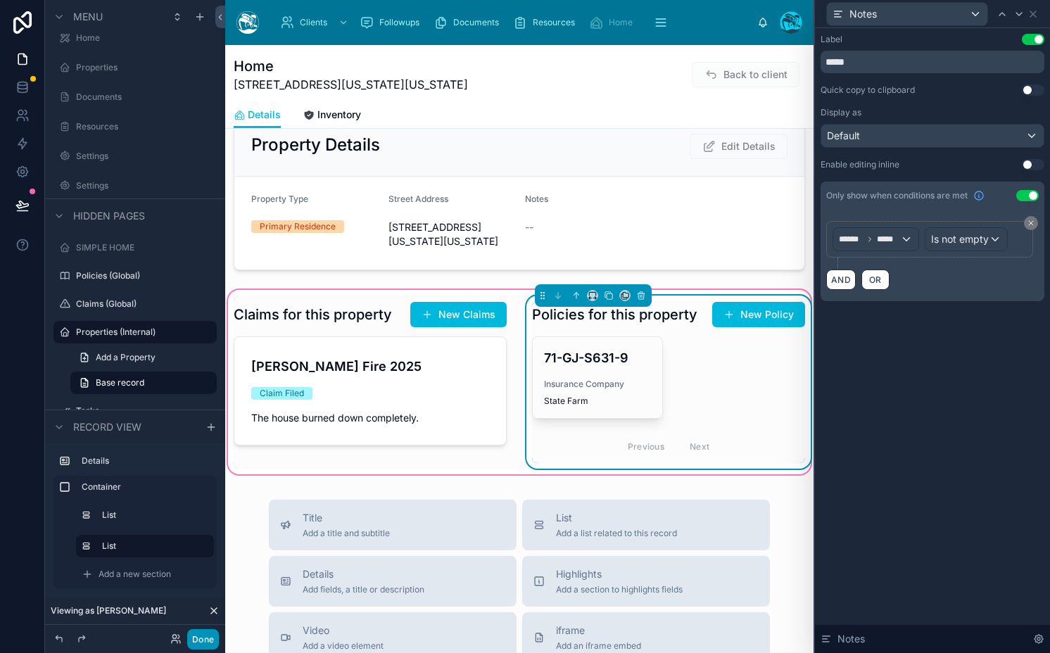
click at [207, 640] on button "Done" at bounding box center [203, 639] width 32 height 20
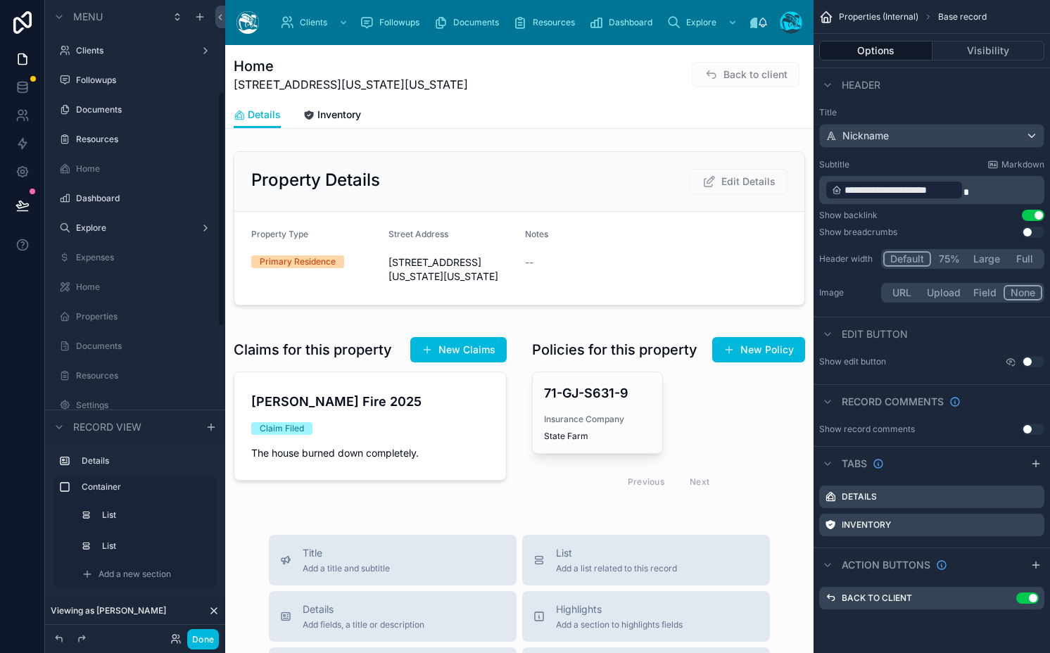
scroll to position [249, 0]
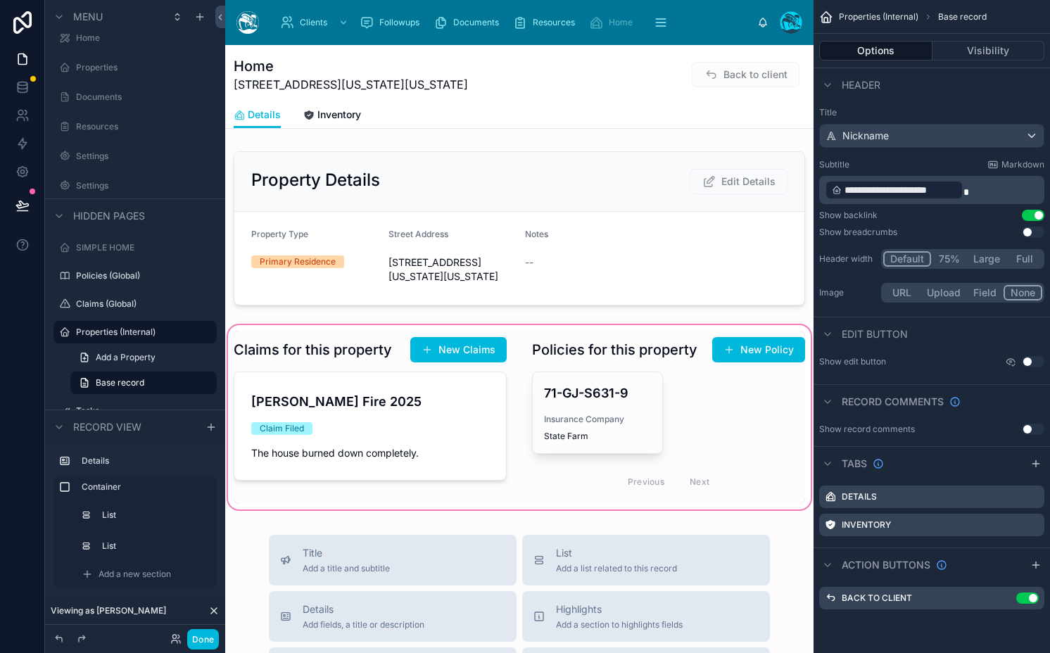
click at [654, 424] on div at bounding box center [519, 417] width 588 height 190
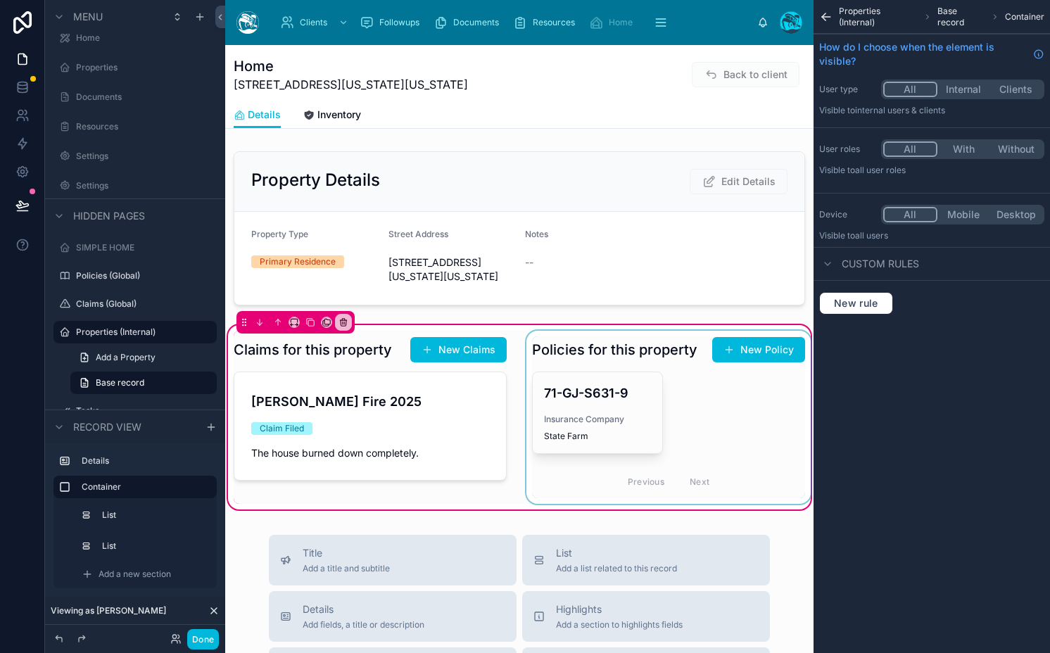
click at [607, 424] on div at bounding box center [669, 417] width 290 height 173
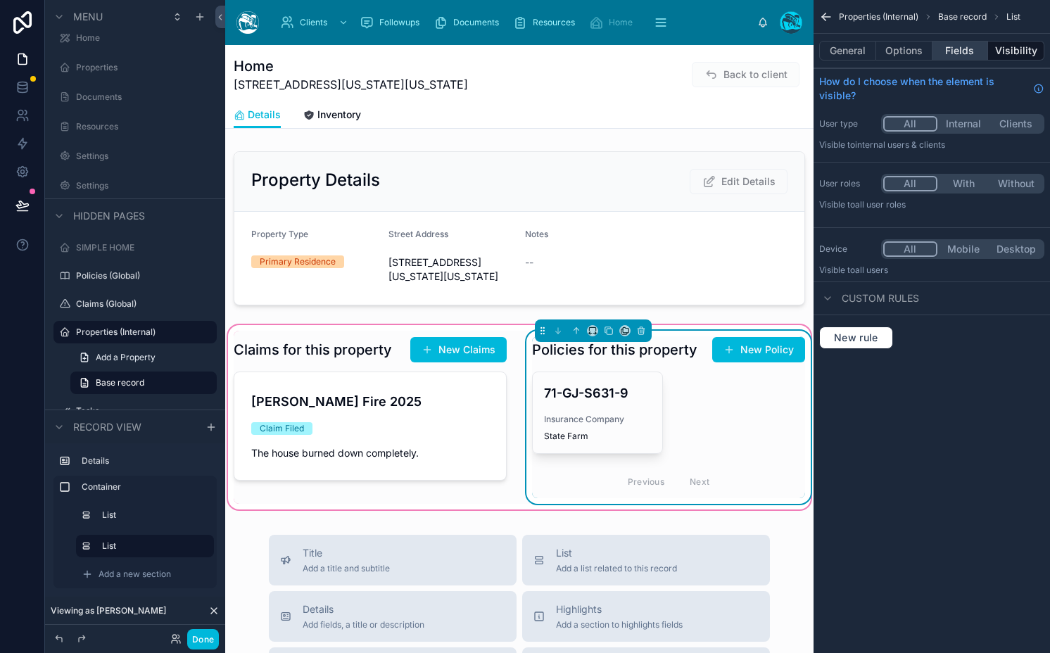
click at [951, 54] on button "Fields" at bounding box center [960, 51] width 56 height 20
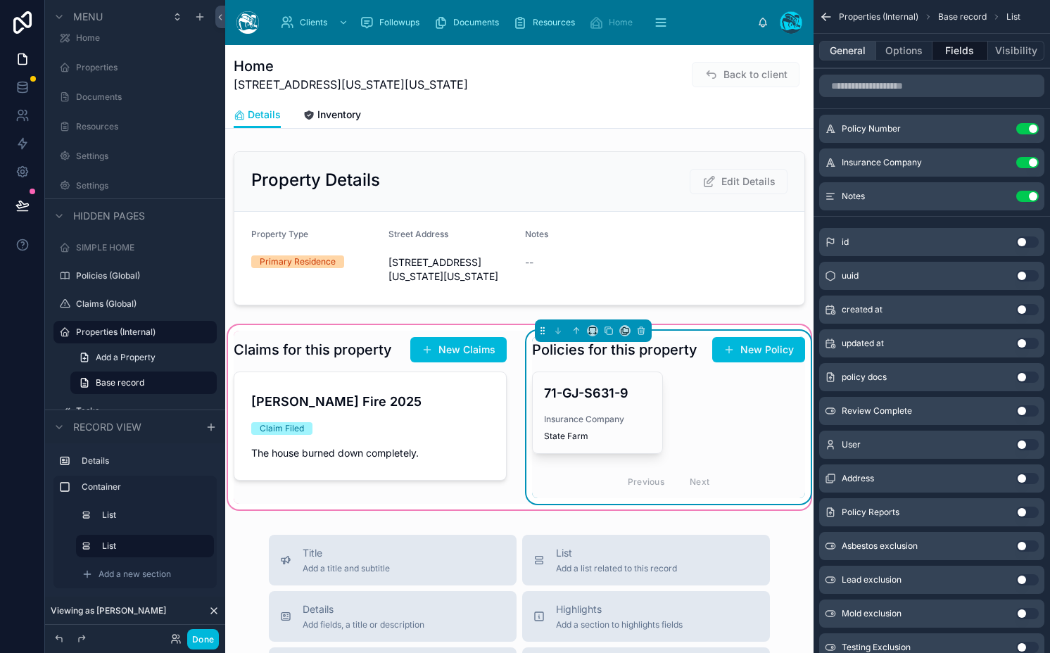
click at [861, 51] on button "General" at bounding box center [847, 51] width 57 height 20
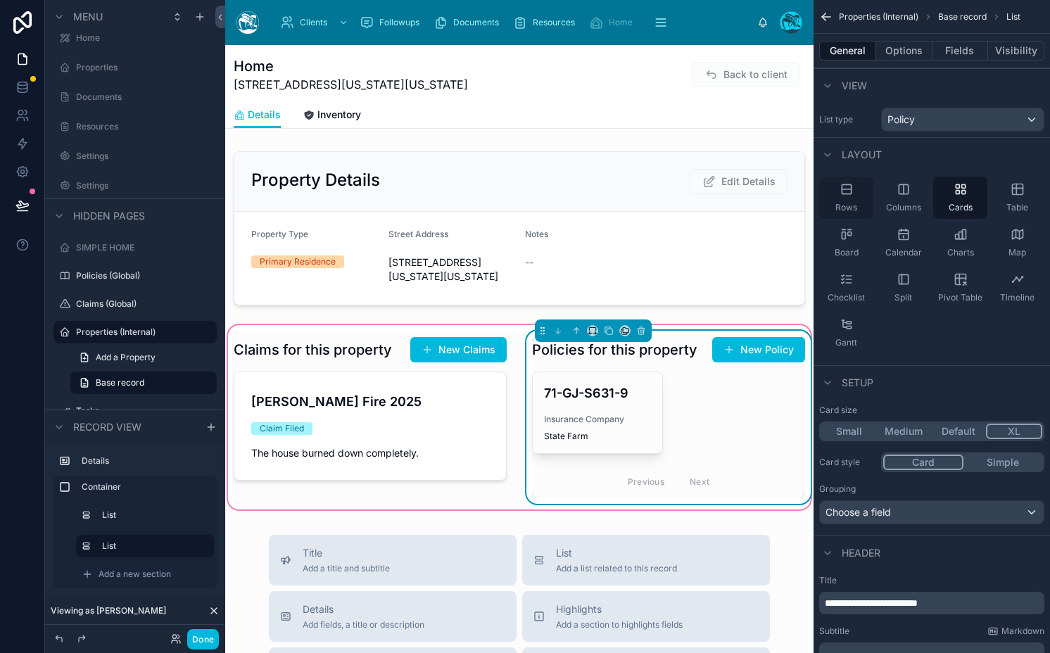
click at [839, 190] on icon "scrollable content" at bounding box center [846, 189] width 14 height 14
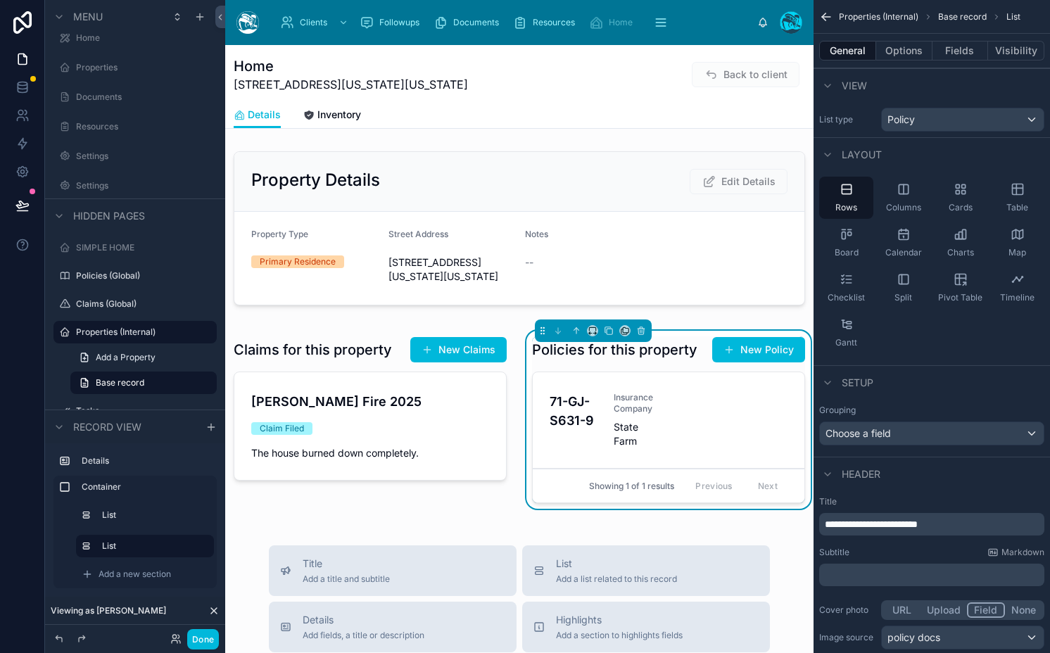
scroll to position [147, 0]
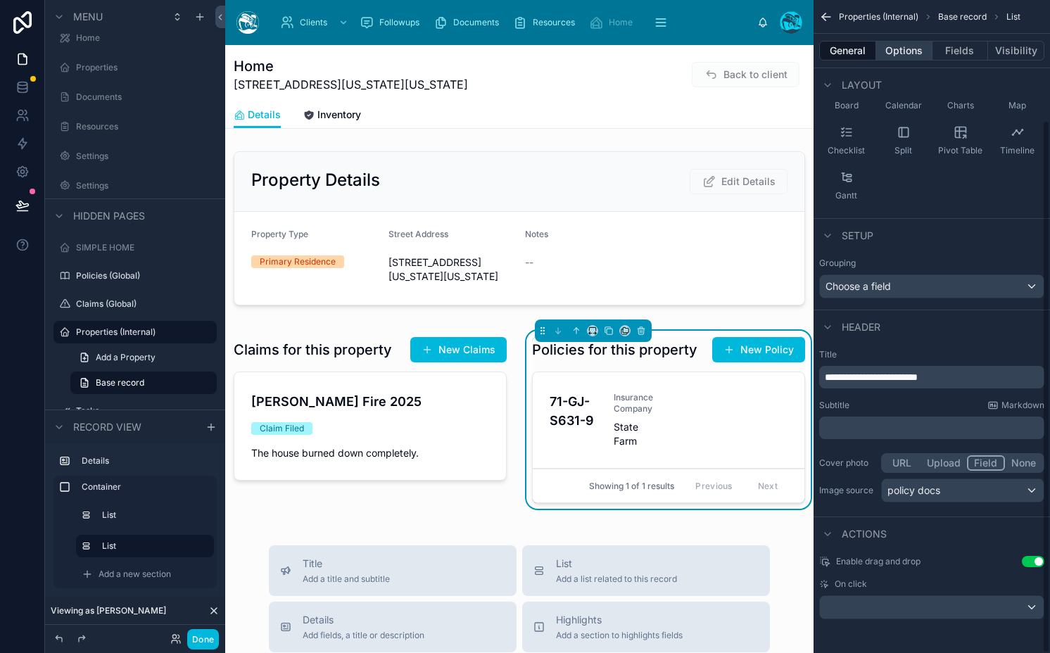
click at [893, 53] on button "Options" at bounding box center [904, 51] width 56 height 20
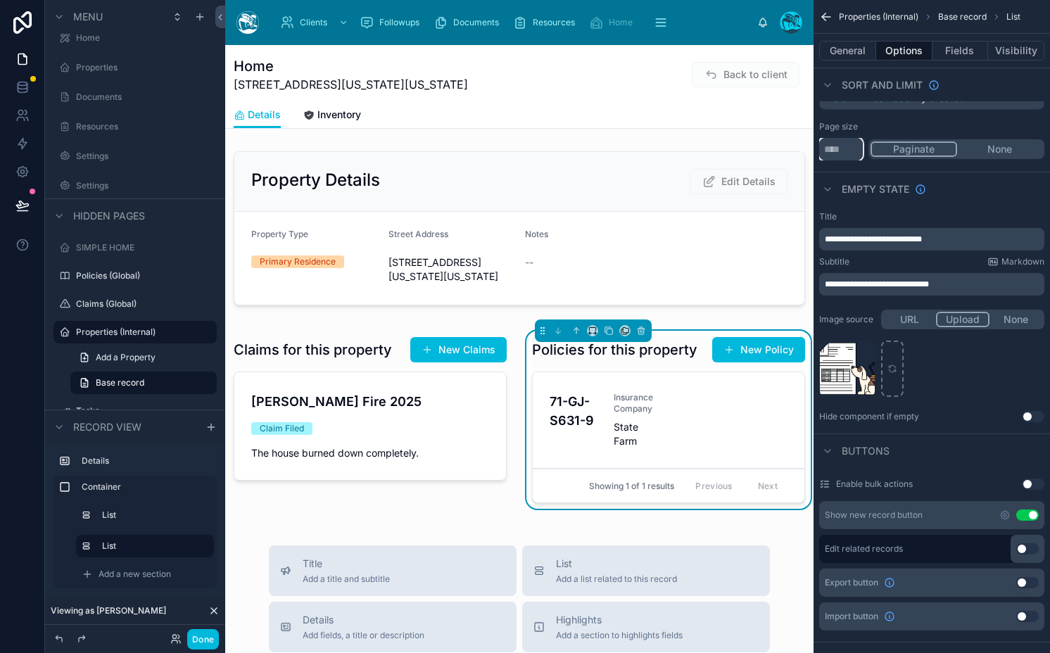
click at [830, 156] on input "**" at bounding box center [841, 149] width 44 height 23
type input "***"
drag, startPoint x: 1008, startPoint y: 146, endPoint x: 943, endPoint y: 136, distance: 65.5
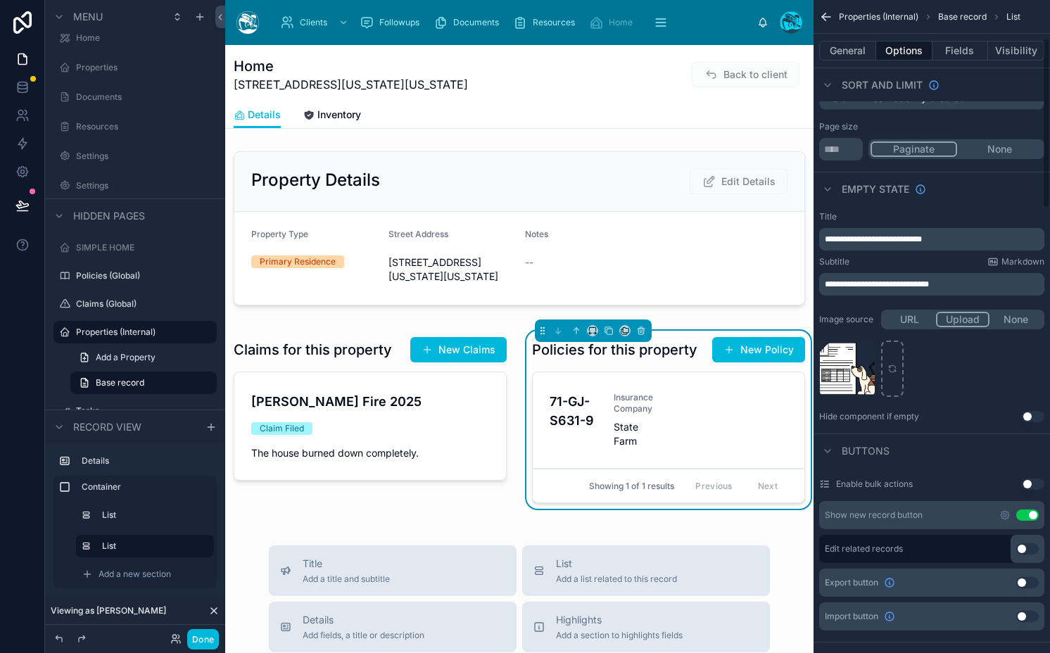
click at [1007, 146] on button "None" at bounding box center [999, 148] width 85 height 15
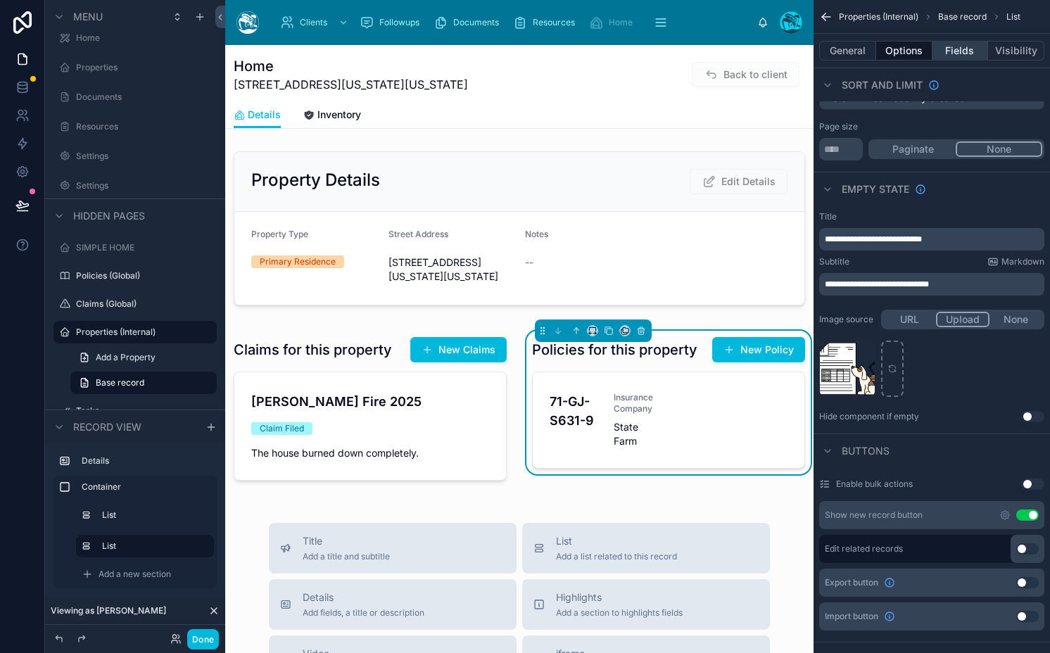
click at [949, 51] on button "Fields" at bounding box center [960, 51] width 56 height 20
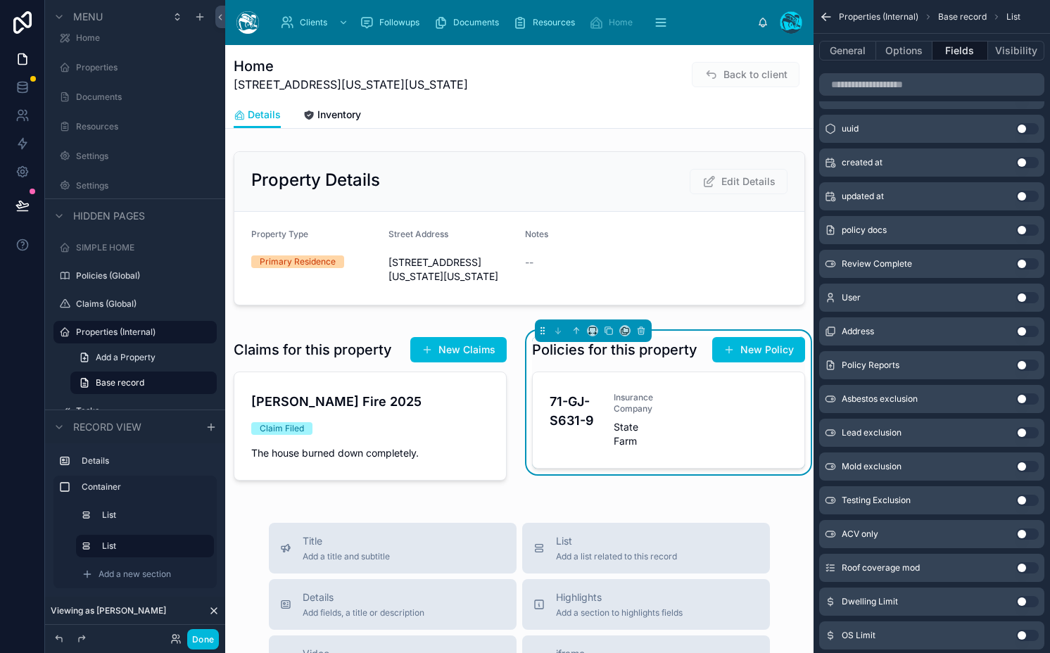
scroll to position [0, 0]
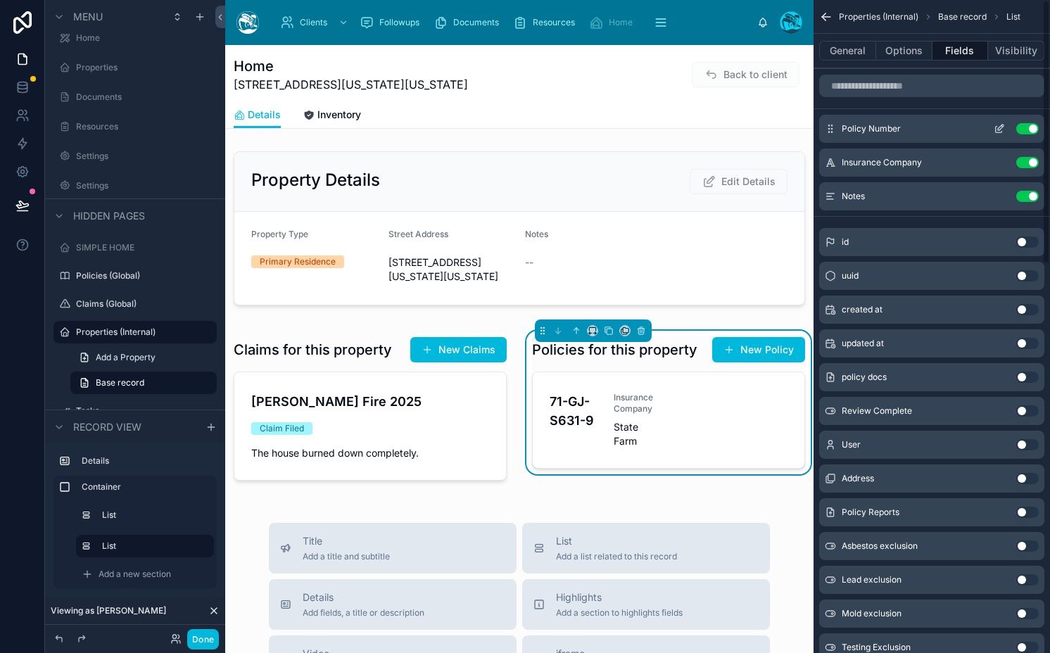
click at [994, 133] on icon "scrollable content" at bounding box center [999, 128] width 11 height 11
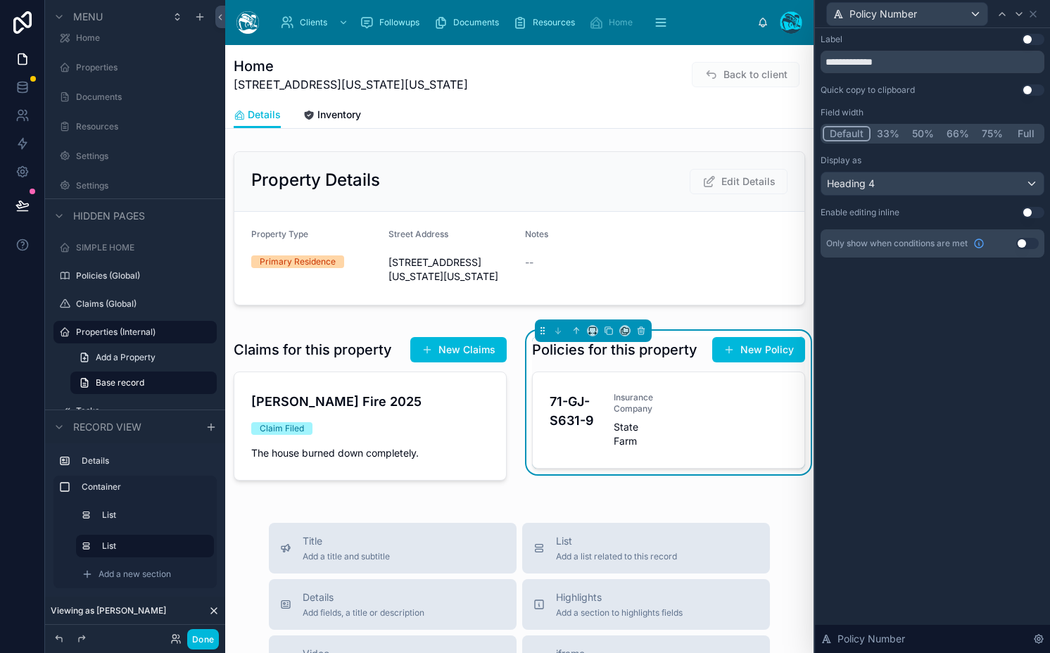
click at [1027, 135] on button "Full" at bounding box center [1025, 133] width 33 height 15
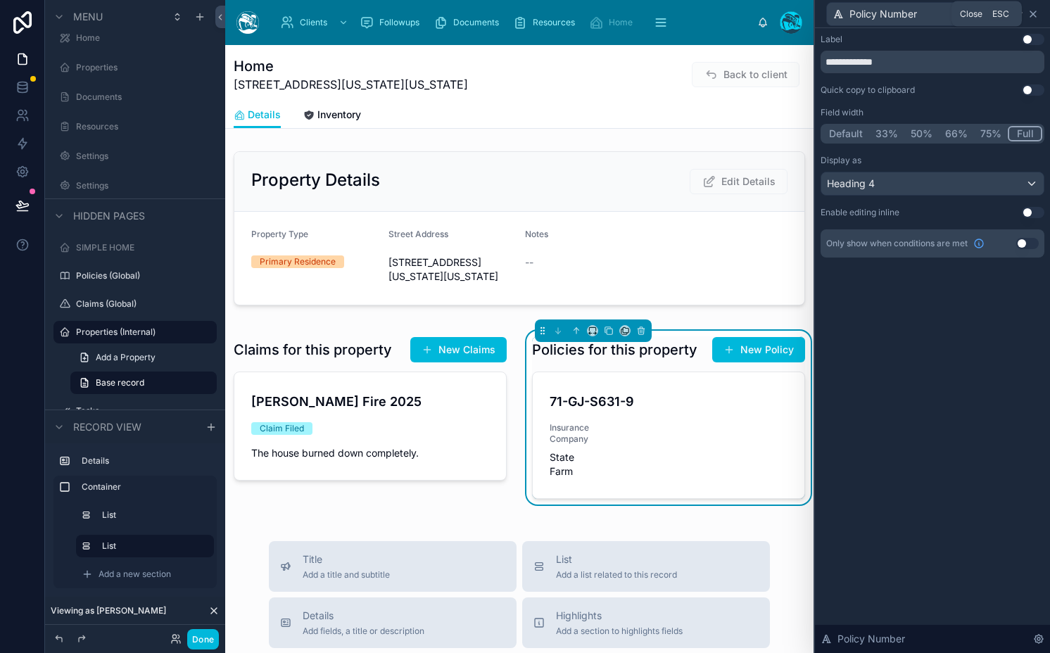
click at [1034, 9] on icon at bounding box center [1032, 13] width 11 height 11
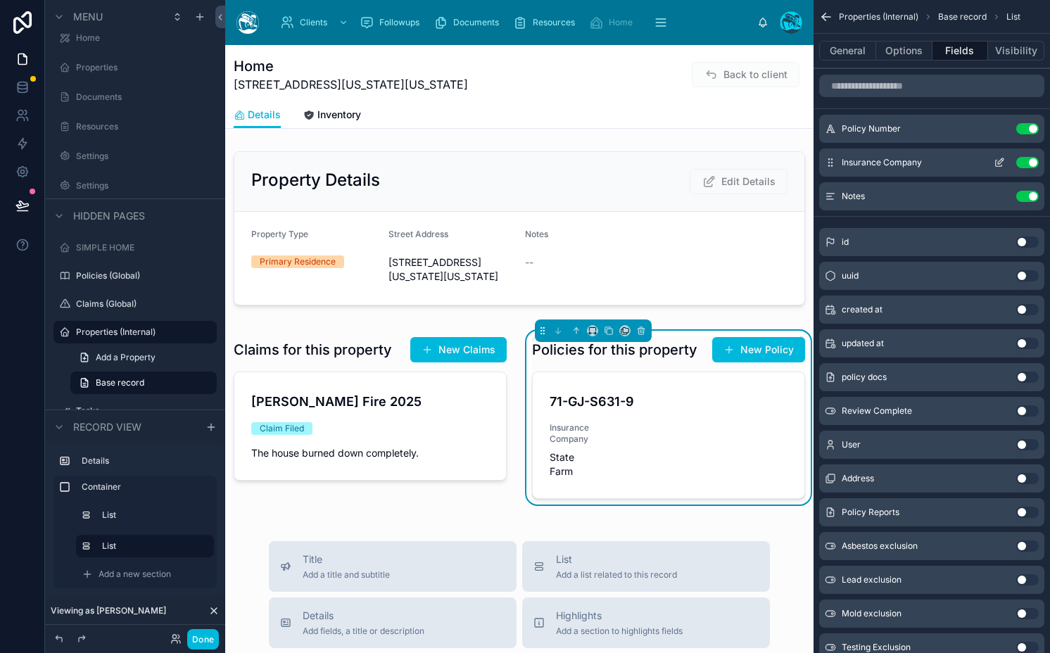
click at [1003, 162] on icon "scrollable content" at bounding box center [999, 162] width 11 height 11
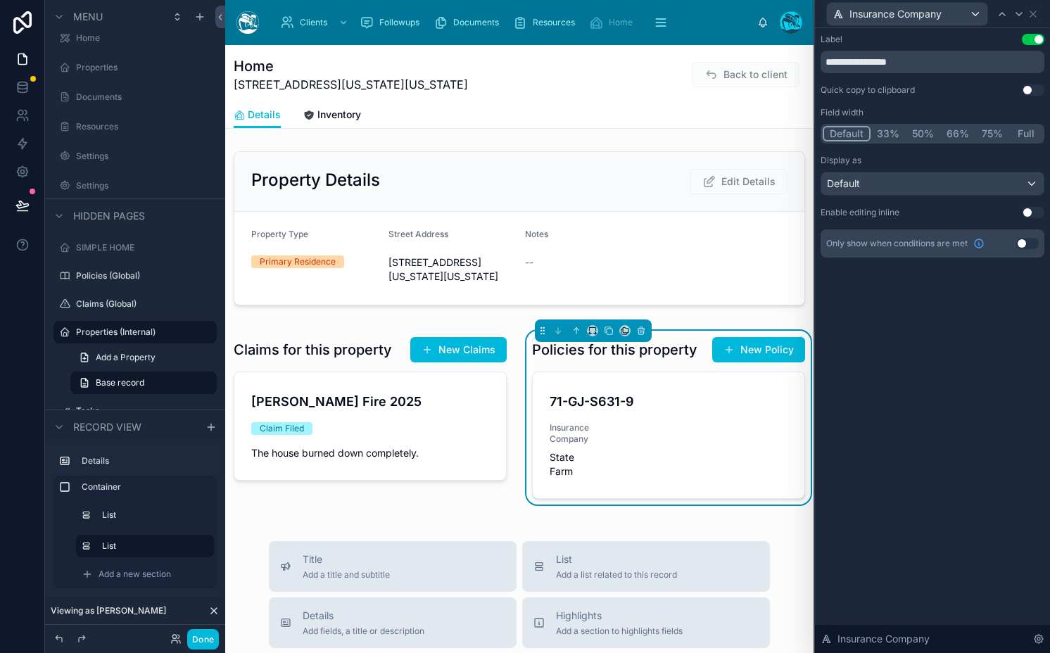
drag, startPoint x: 1016, startPoint y: 127, endPoint x: 1016, endPoint y: 114, distance: 13.4
click at [1016, 127] on button "Full" at bounding box center [1025, 133] width 33 height 15
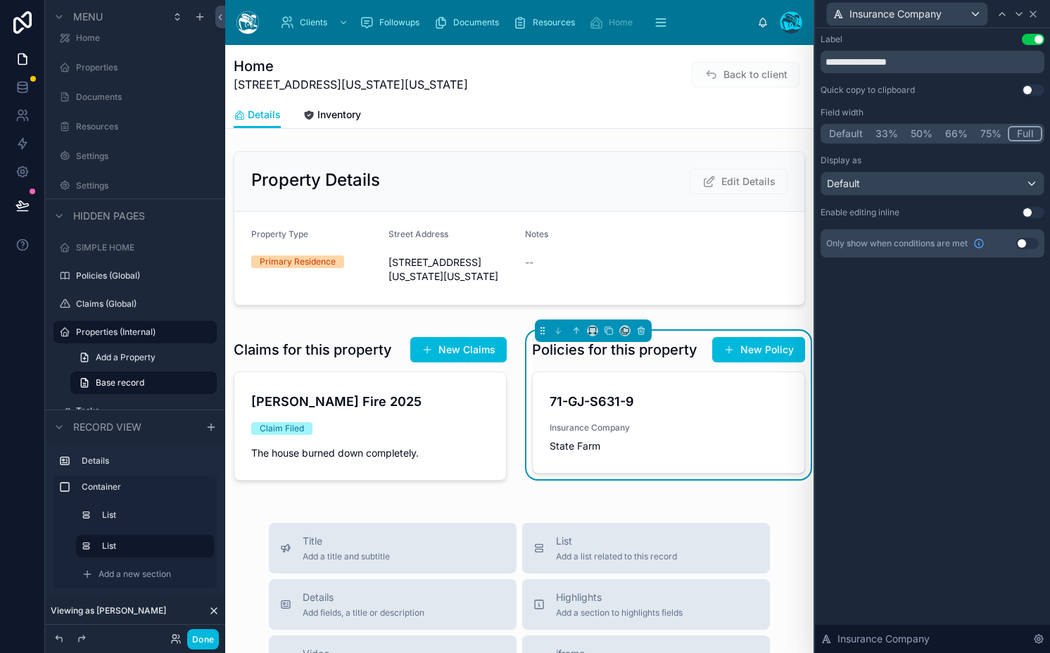
click at [1029, 12] on icon at bounding box center [1032, 13] width 11 height 11
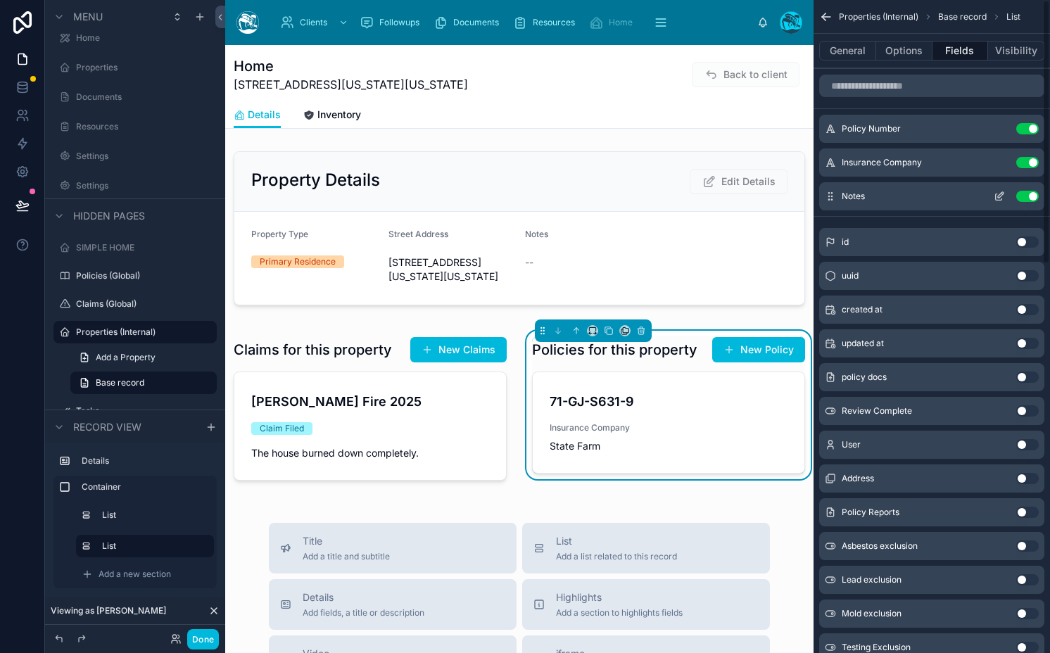
click at [994, 196] on icon "scrollable content" at bounding box center [999, 196] width 11 height 11
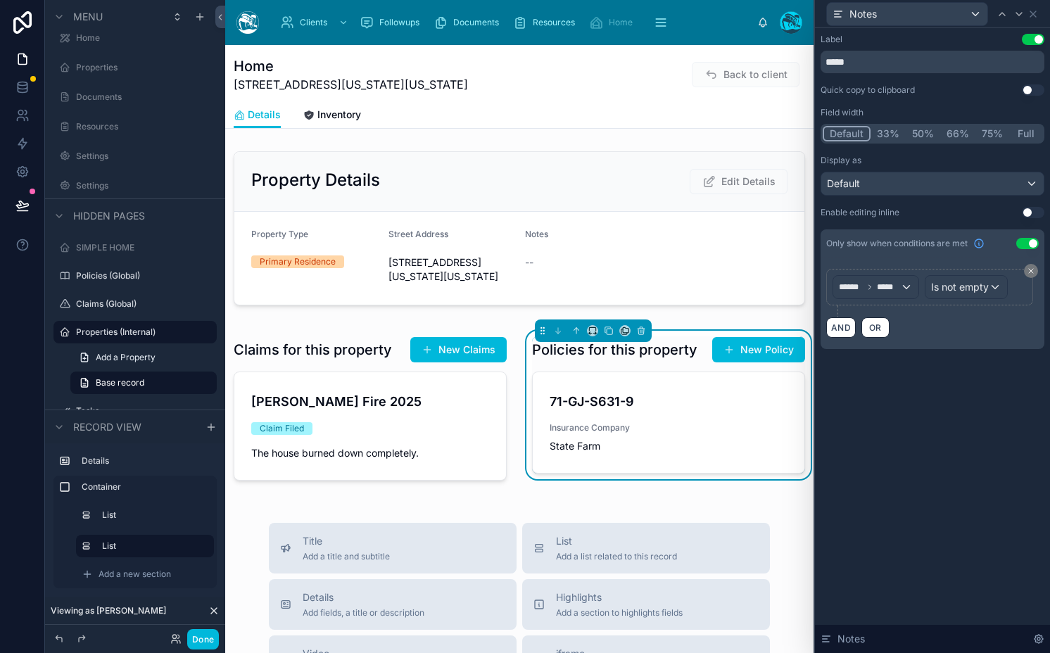
click at [1031, 129] on button "Full" at bounding box center [1025, 133] width 33 height 15
click at [200, 635] on button "Done" at bounding box center [203, 639] width 32 height 20
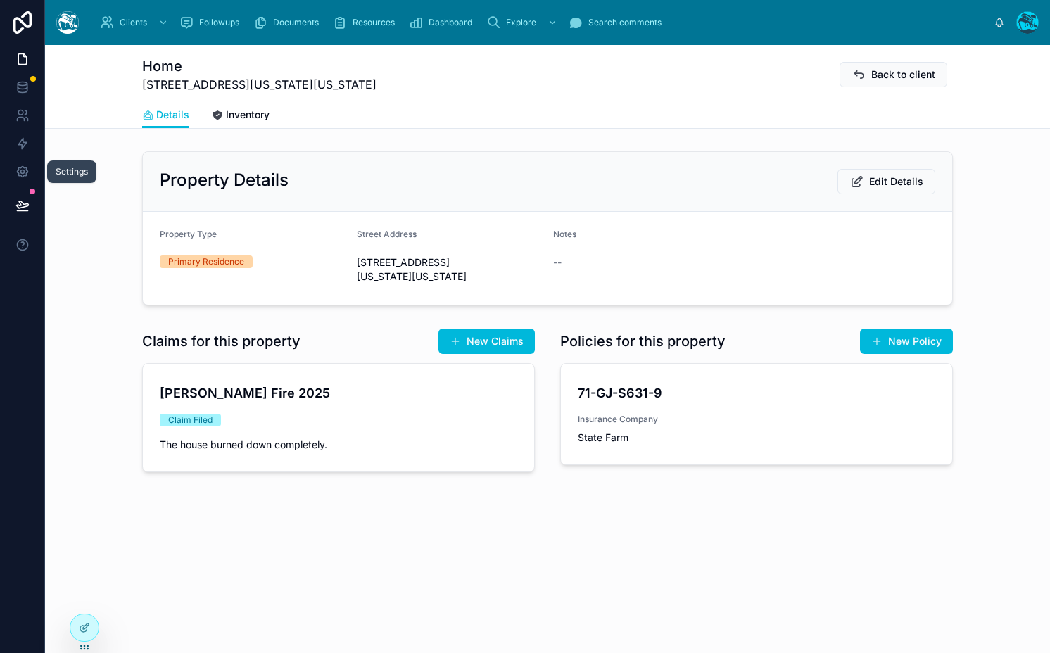
click at [26, 205] on icon at bounding box center [22, 204] width 12 height 7
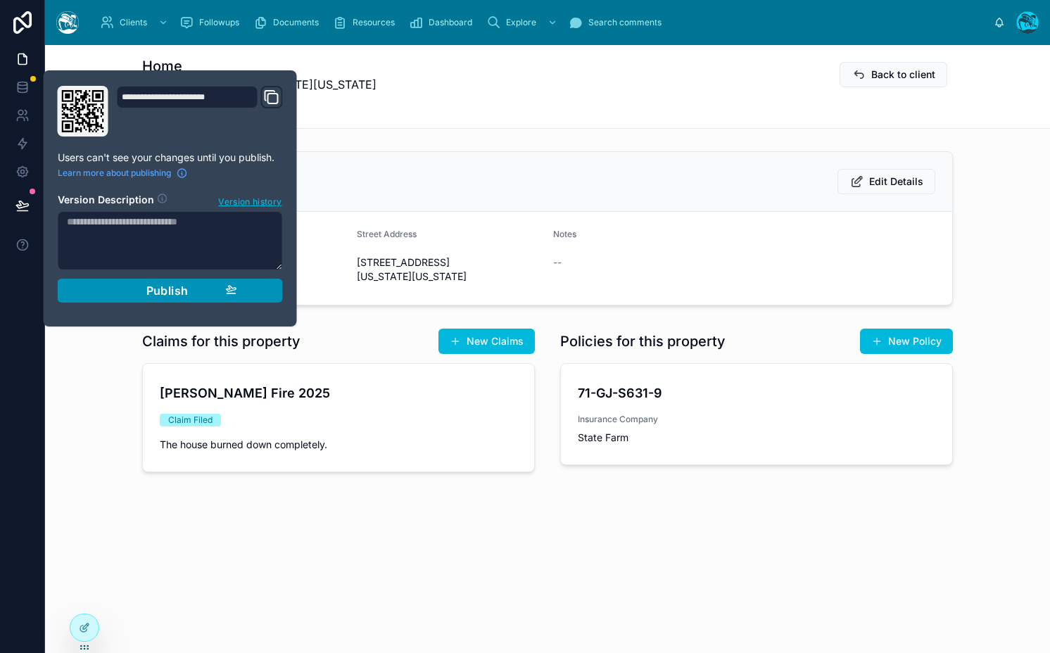
click at [167, 294] on span "Publish" at bounding box center [167, 291] width 42 height 14
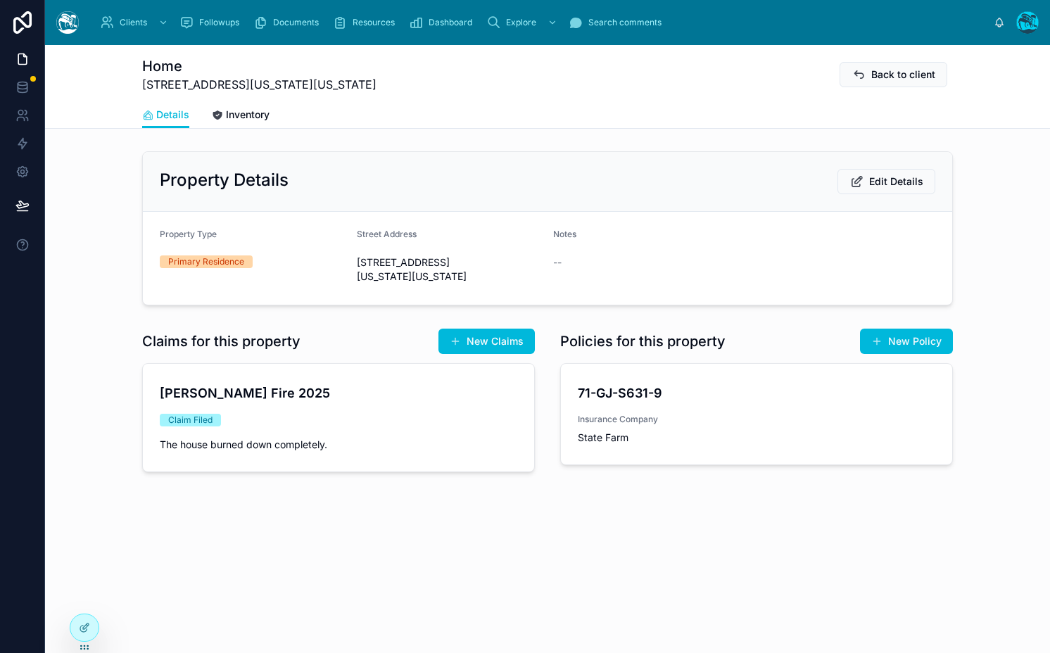
click at [245, 113] on span "Inventory" at bounding box center [248, 115] width 44 height 14
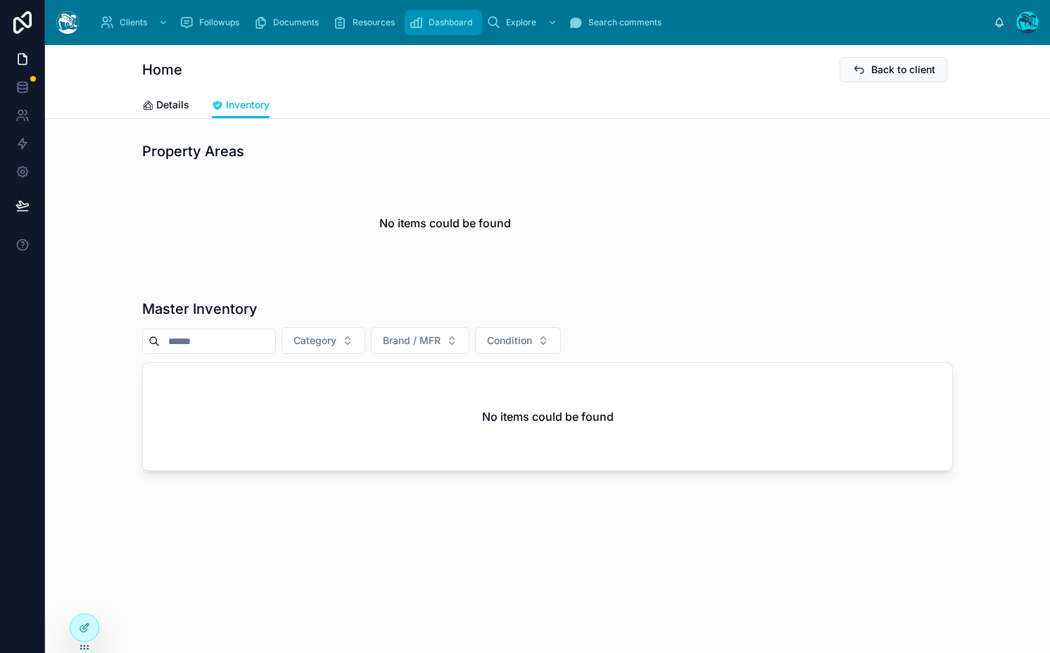
click at [431, 23] on span "Dashboard" at bounding box center [451, 22] width 44 height 11
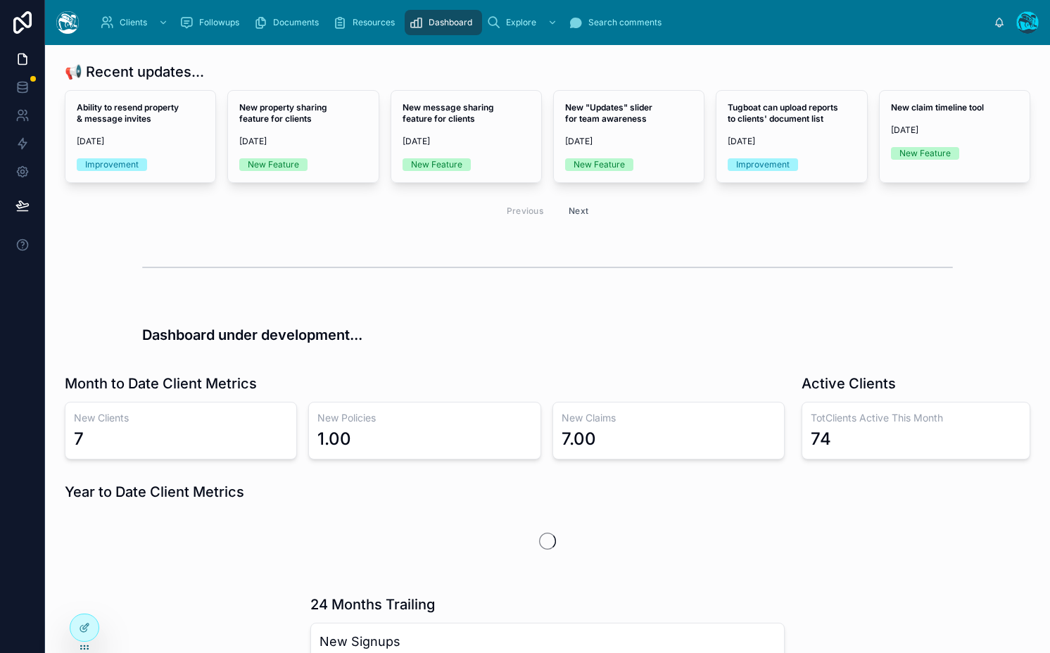
click at [445, 23] on span "Dashboard" at bounding box center [451, 22] width 44 height 11
click at [82, 589] on div at bounding box center [84, 597] width 23 height 23
click at [82, 592] on icon at bounding box center [84, 597] width 11 height 11
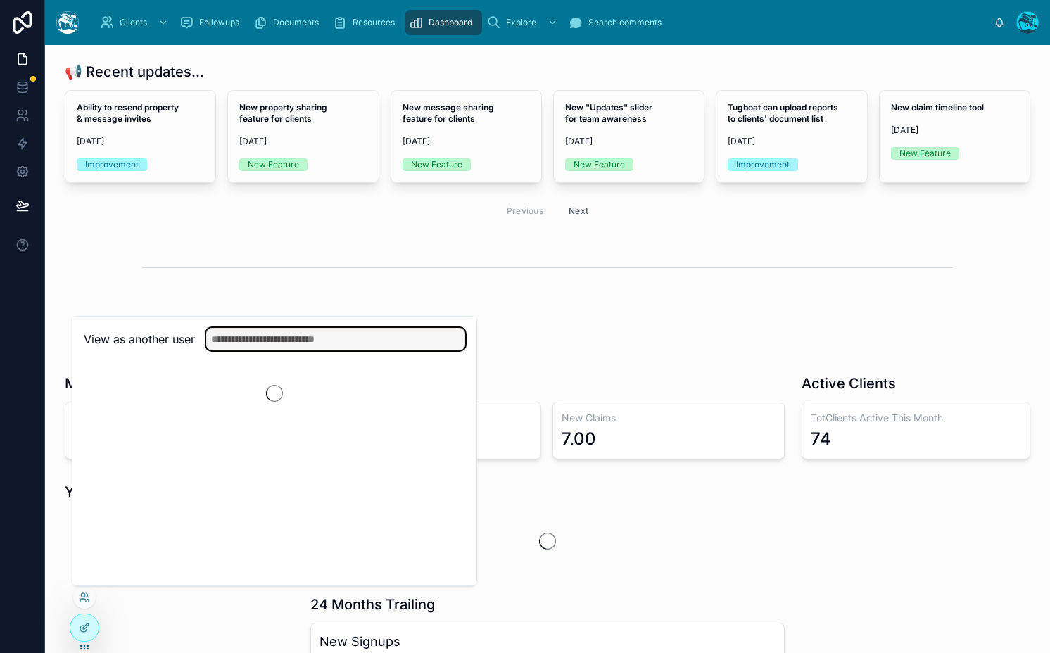
click at [295, 340] on input "text" at bounding box center [335, 339] width 259 height 23
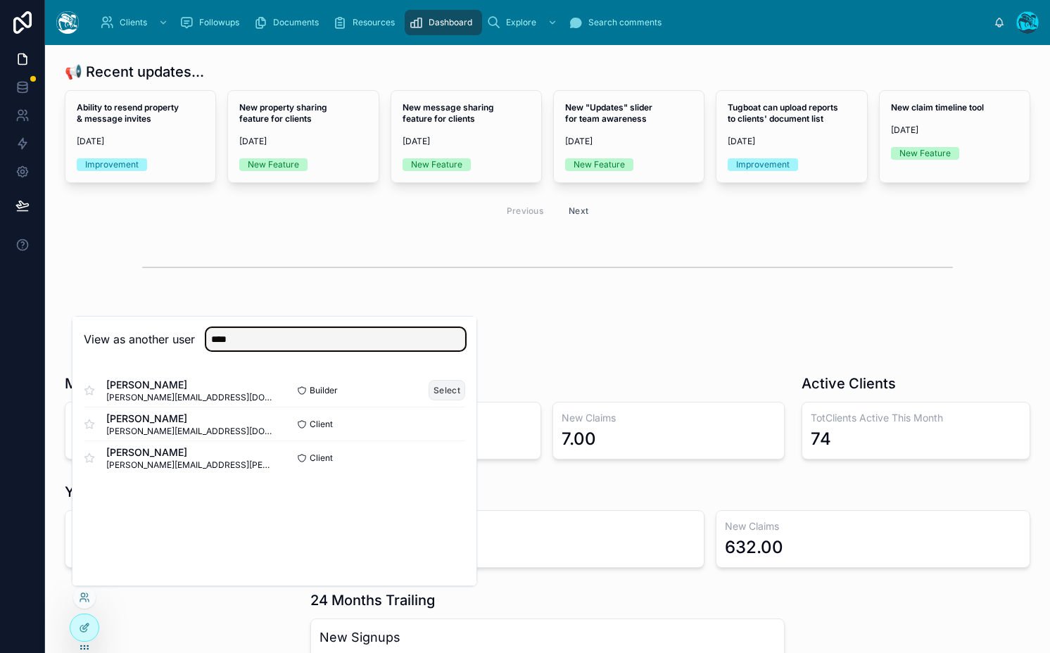
type input "****"
click at [456, 383] on button "Select" at bounding box center [447, 390] width 37 height 20
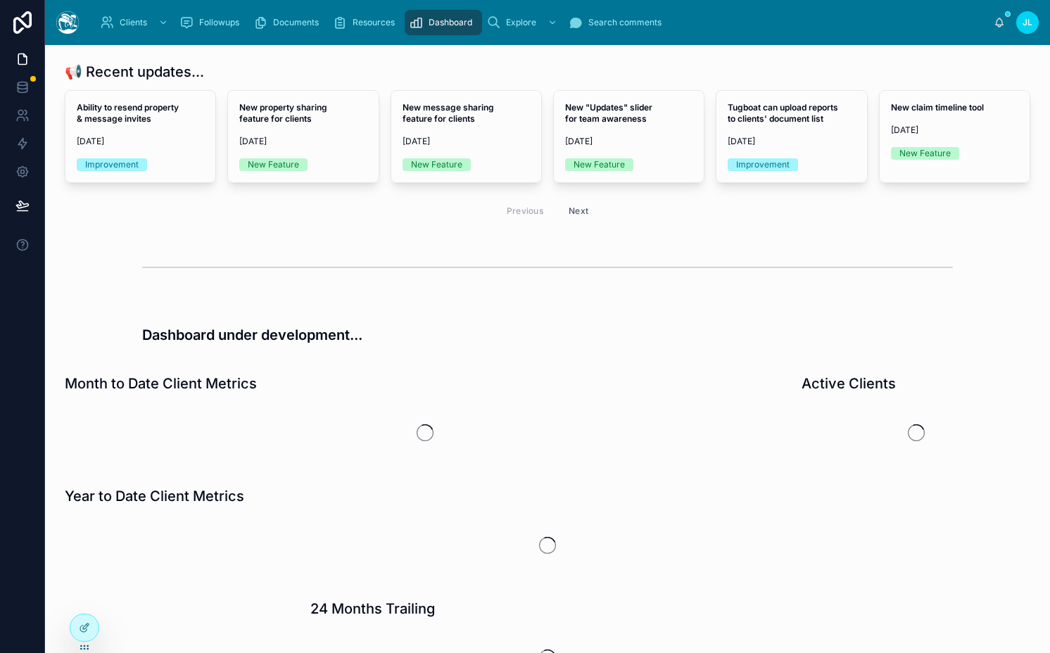
click at [222, 71] on div "📢 Recent updates..." at bounding box center [547, 72] width 965 height 20
click at [442, 23] on span "Dashboard" at bounding box center [451, 22] width 44 height 11
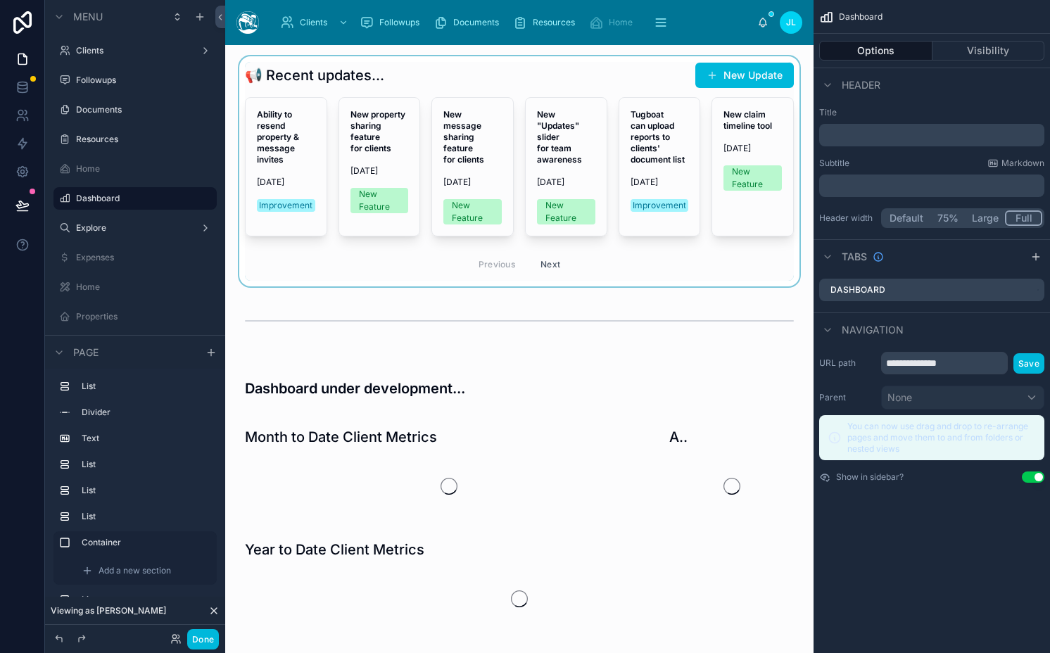
click at [629, 144] on div at bounding box center [519, 171] width 566 height 230
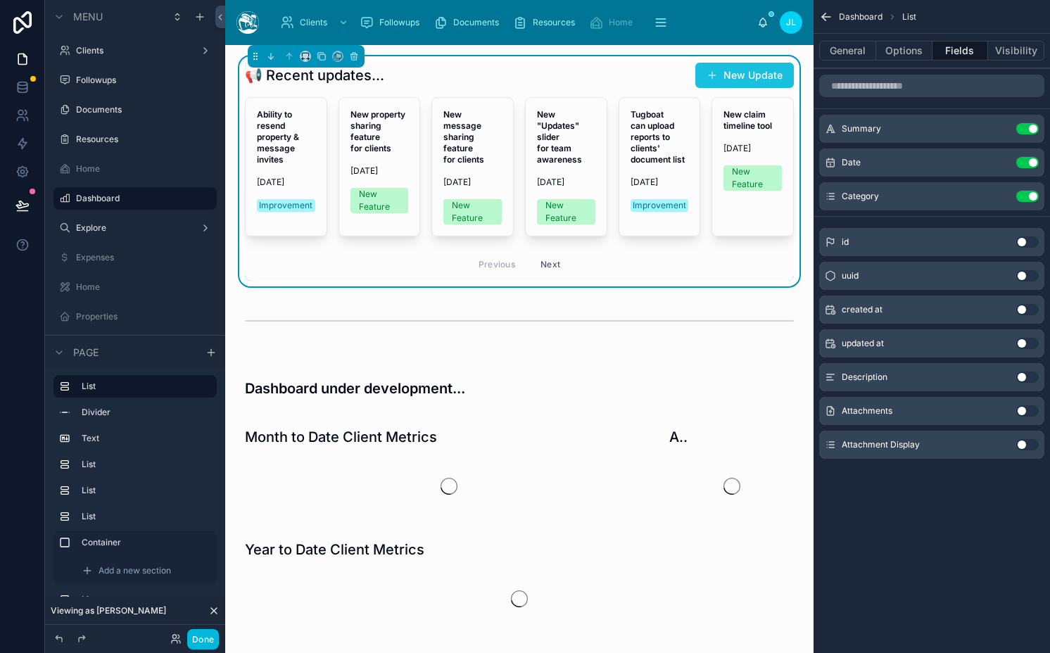
click at [744, 75] on button "New Update" at bounding box center [744, 75] width 99 height 25
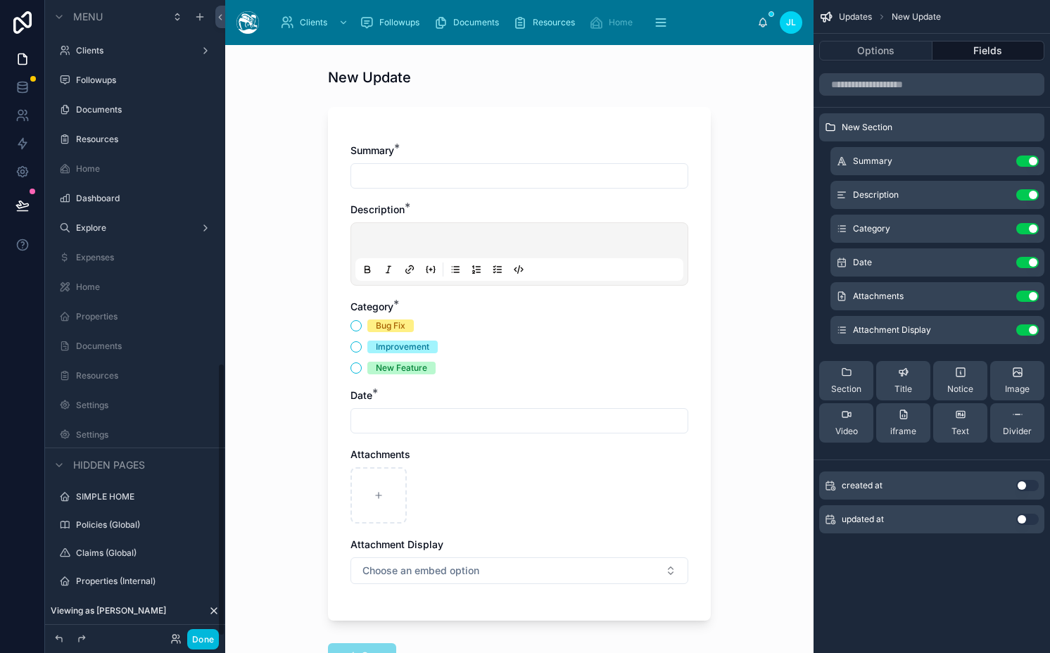
scroll to position [844, 0]
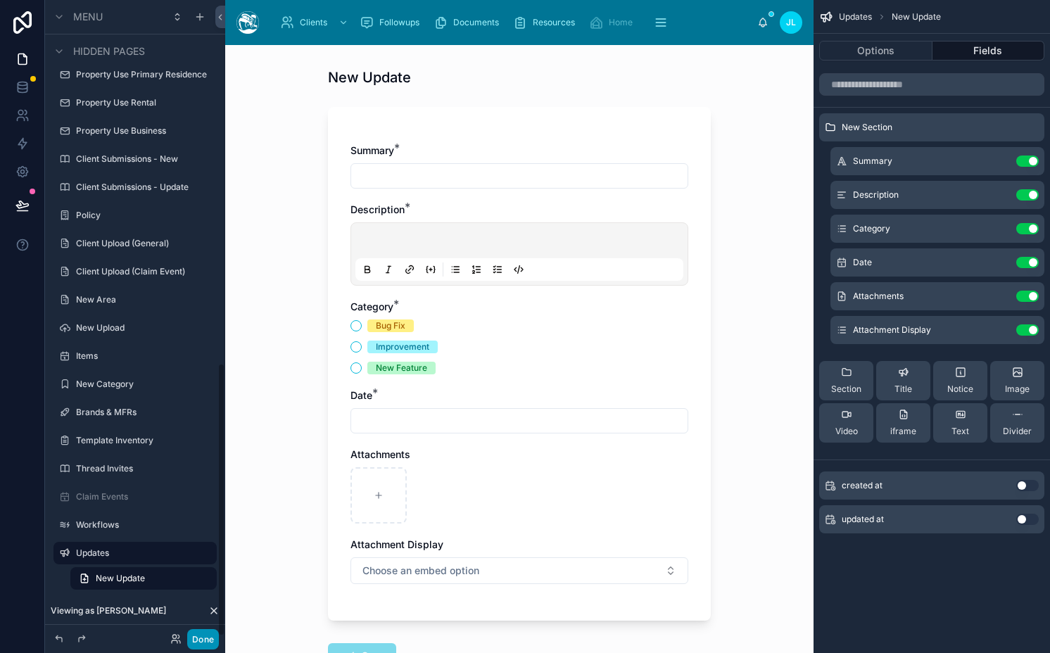
click at [196, 638] on button "Done" at bounding box center [203, 639] width 32 height 20
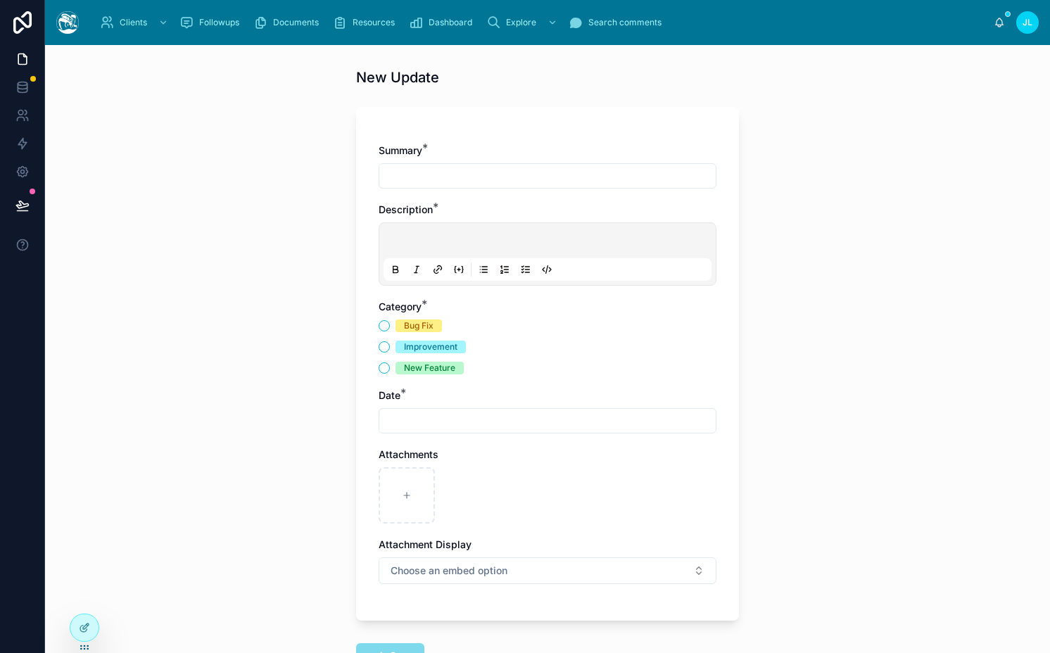
click at [418, 172] on input "text" at bounding box center [547, 176] width 336 height 20
type input "**********"
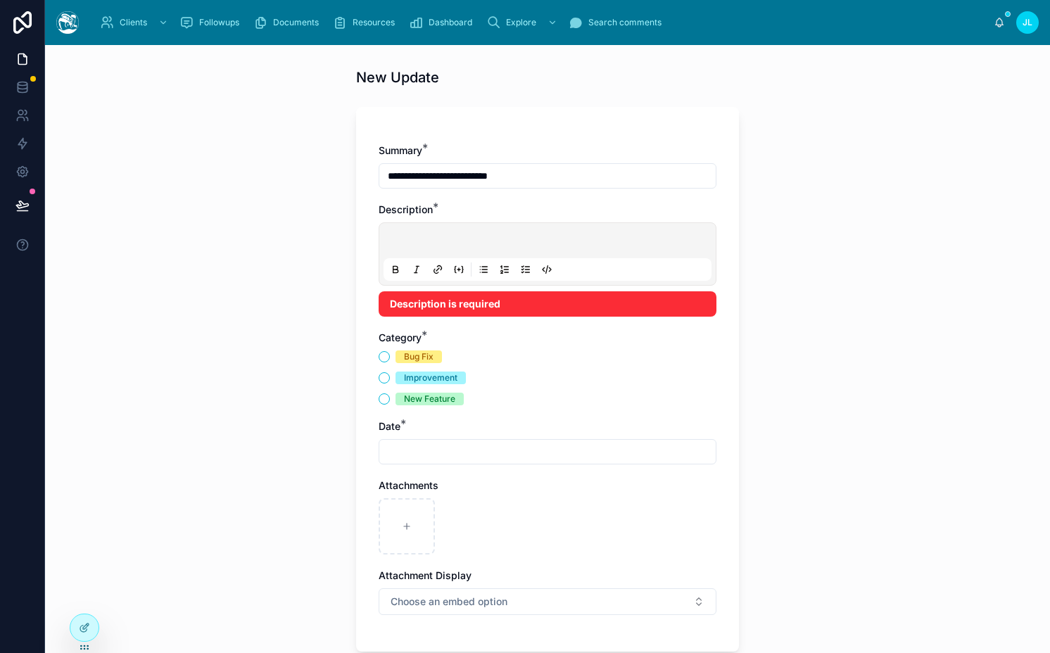
click at [443, 243] on p at bounding box center [550, 243] width 328 height 14
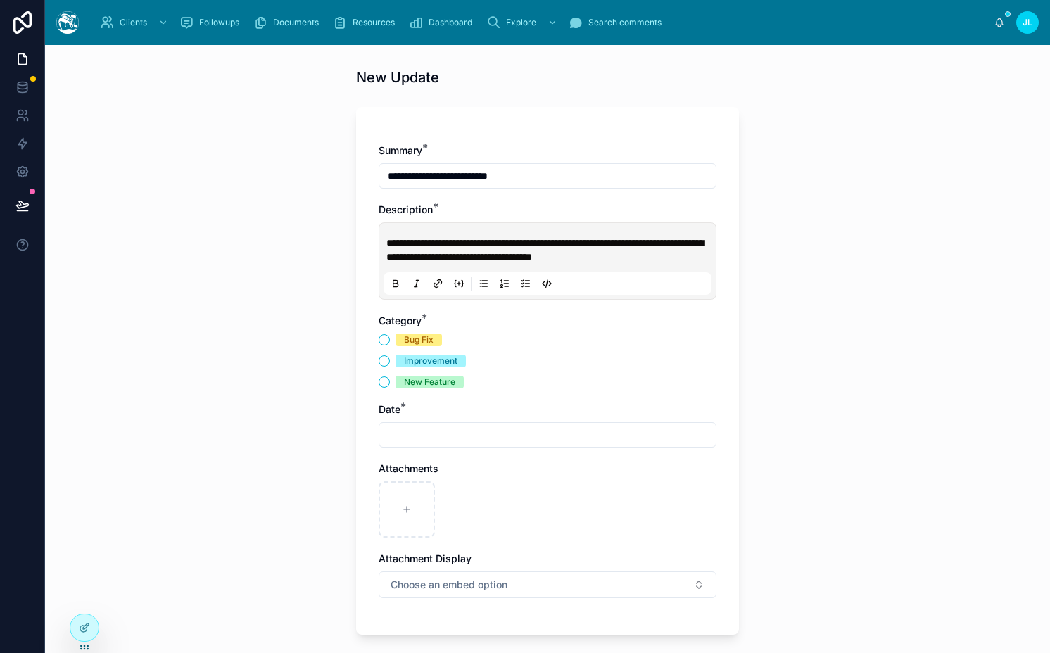
click at [441, 257] on span "**********" at bounding box center [544, 250] width 317 height 24
click at [404, 388] on div "New Feature" at bounding box center [429, 382] width 51 height 13
click at [390, 388] on button "New Feature" at bounding box center [384, 381] width 11 height 11
click at [400, 440] on input "text" at bounding box center [547, 435] width 336 height 20
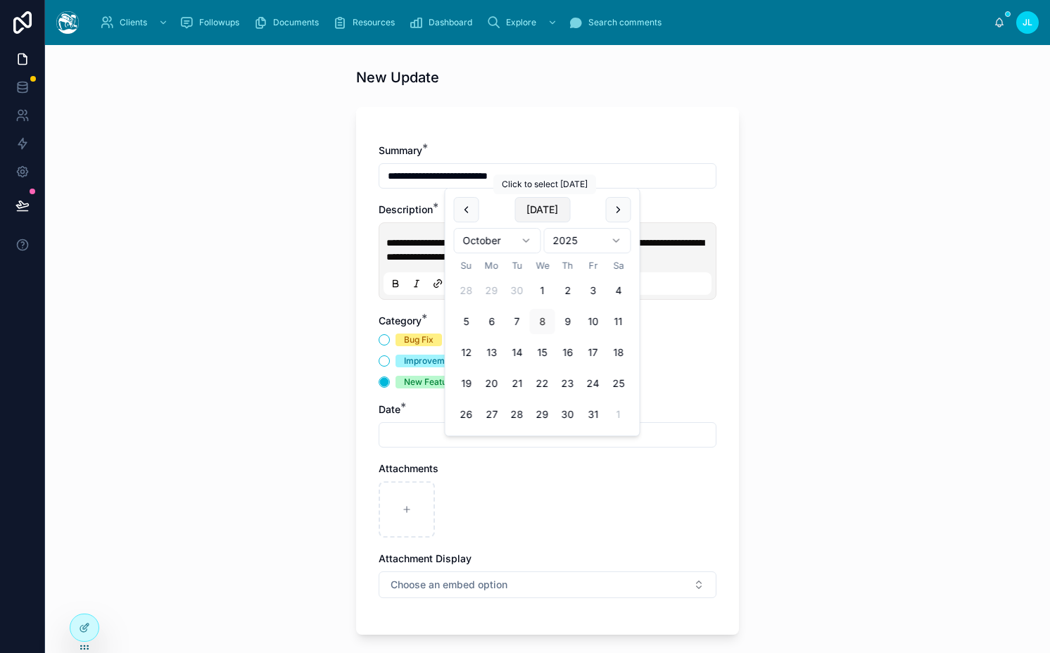
click at [532, 205] on button "[DATE]" at bounding box center [542, 209] width 56 height 25
type input "*********"
click at [461, 612] on div "**********" at bounding box center [548, 378] width 338 height 469
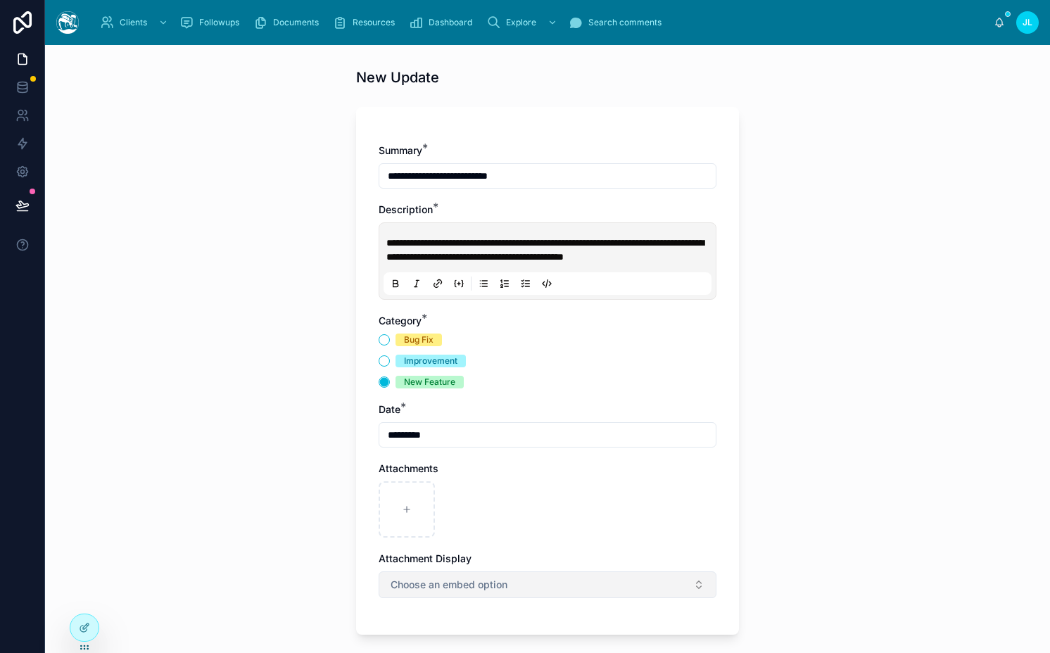
click at [460, 598] on button "Choose an embed option" at bounding box center [548, 584] width 338 height 27
click at [488, 567] on div "Photo(s)" at bounding box center [475, 569] width 33 height 11
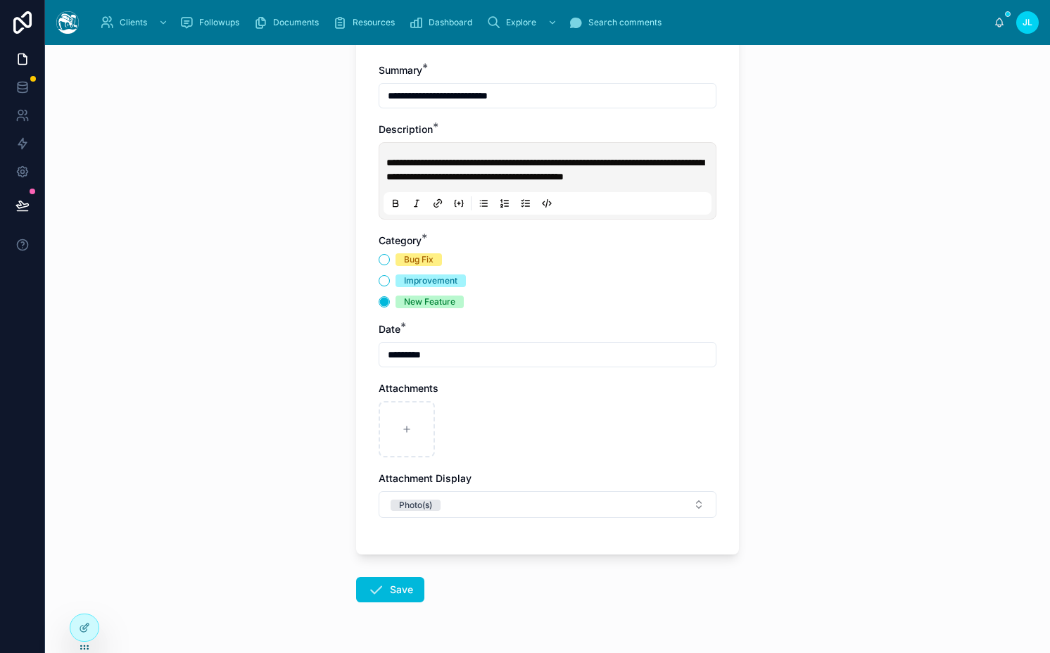
scroll to position [134, 0]
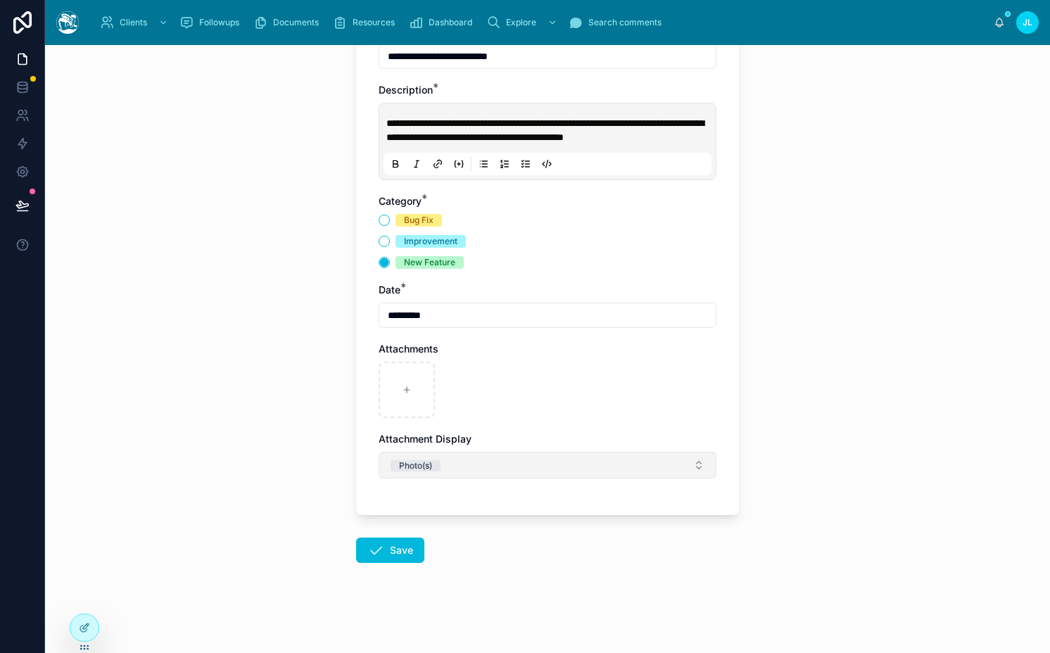
click at [438, 471] on button "Photo(s)" at bounding box center [548, 465] width 338 height 27
click at [456, 543] on span "Photo(s)" at bounding box center [475, 540] width 50 height 11
click at [401, 541] on button "Save" at bounding box center [390, 550] width 68 height 25
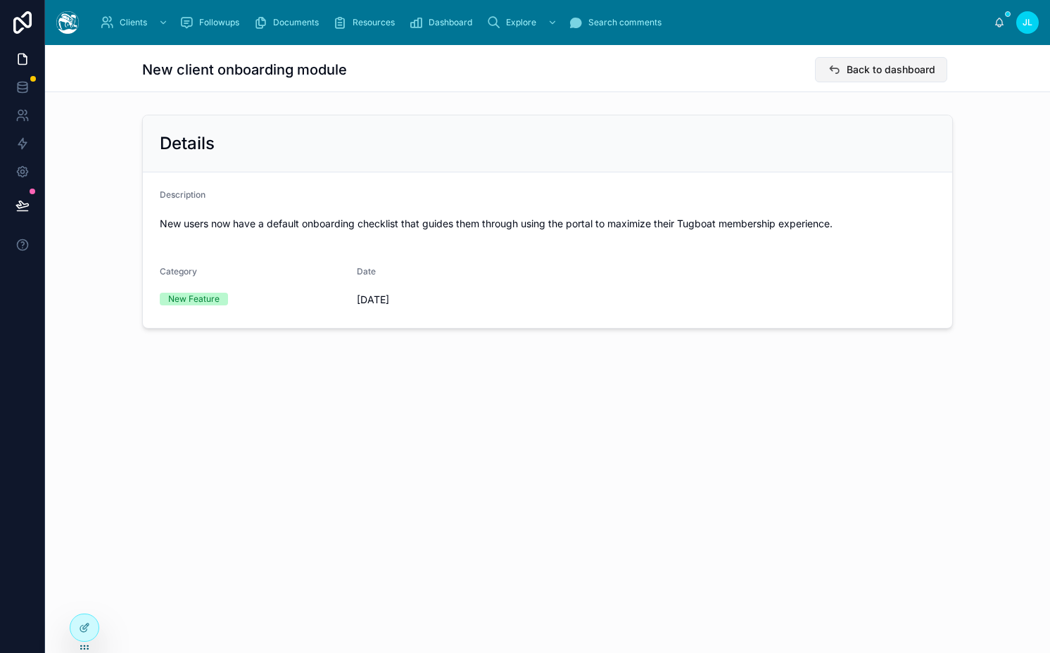
click at [910, 70] on span "Back to dashboard" at bounding box center [890, 70] width 89 height 14
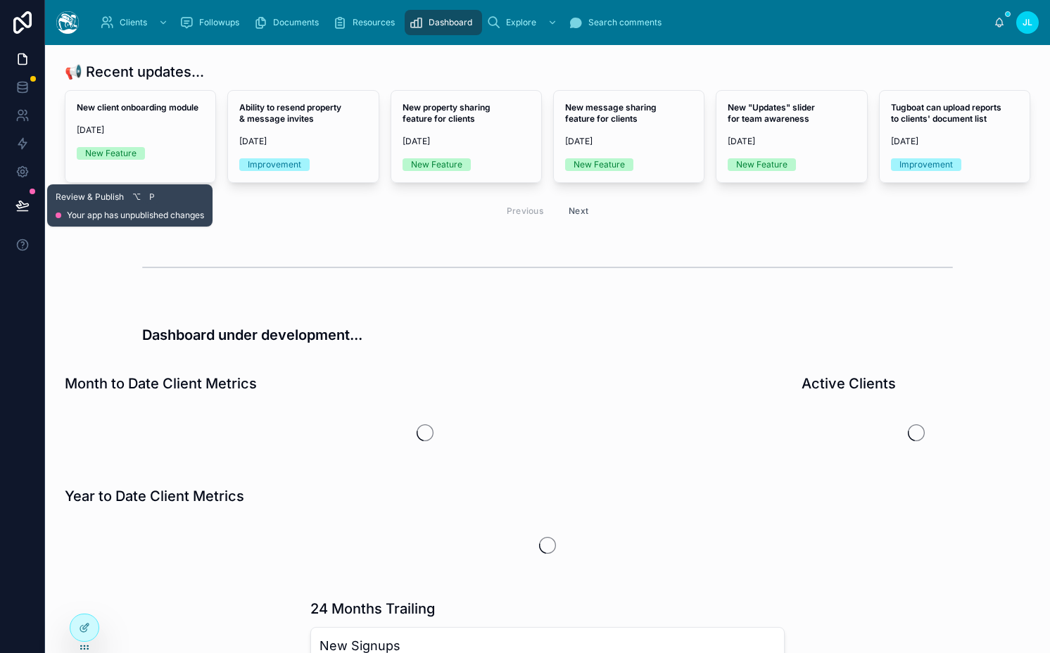
click at [22, 213] on button at bounding box center [22, 205] width 31 height 39
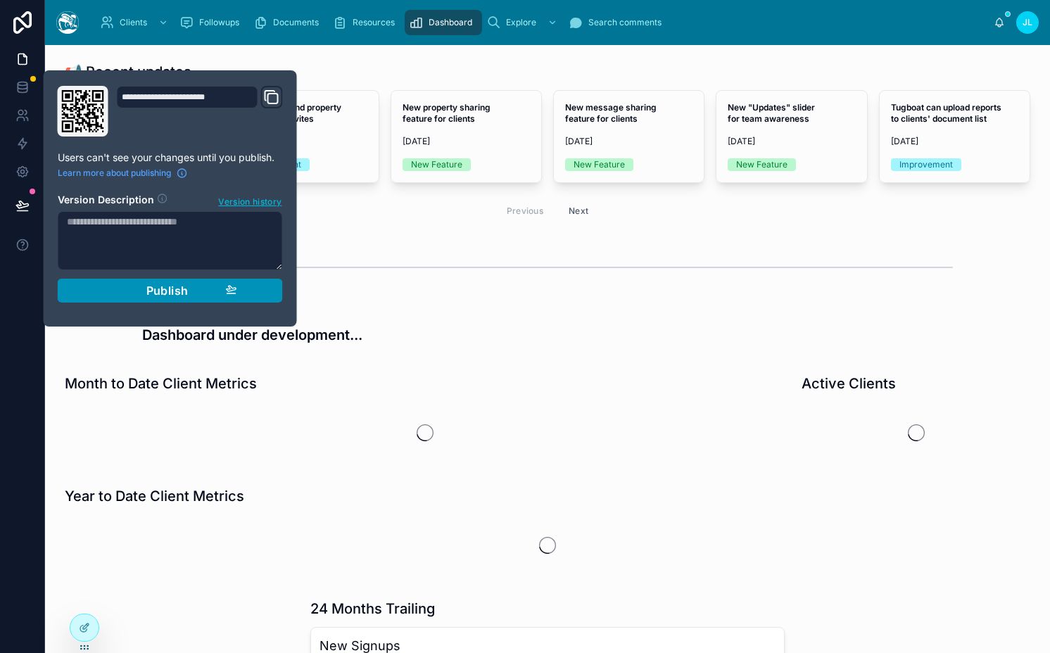
click at [120, 281] on button "Publish" at bounding box center [170, 291] width 225 height 24
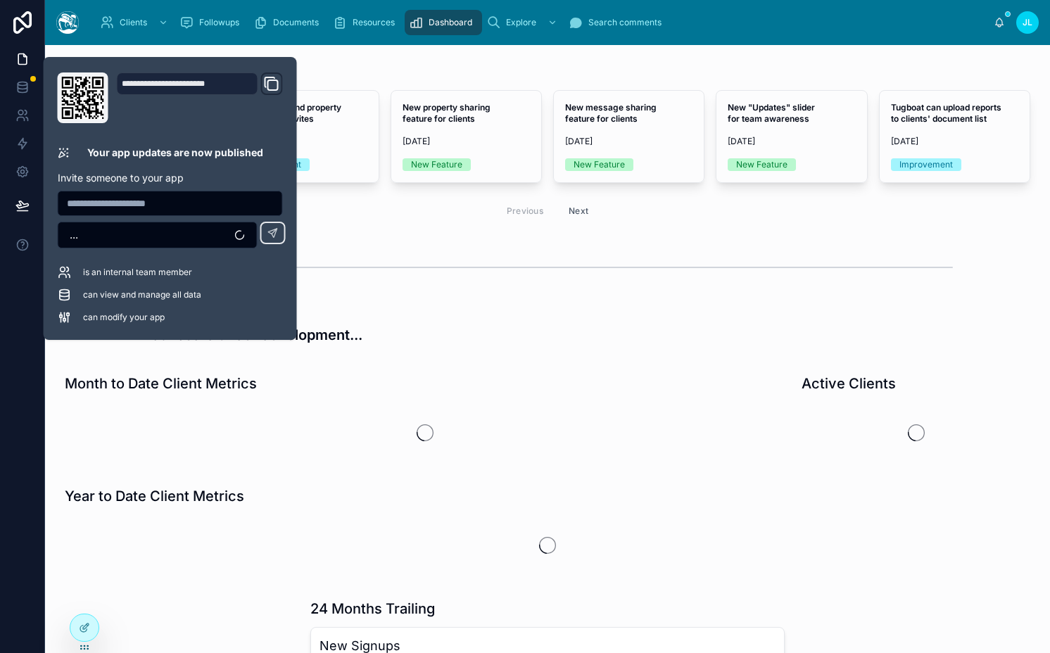
click at [405, 241] on div "📢 Recent updates... New client onboarding module [DATE] New Feature Ability to …" at bounding box center [547, 540] width 1005 height 991
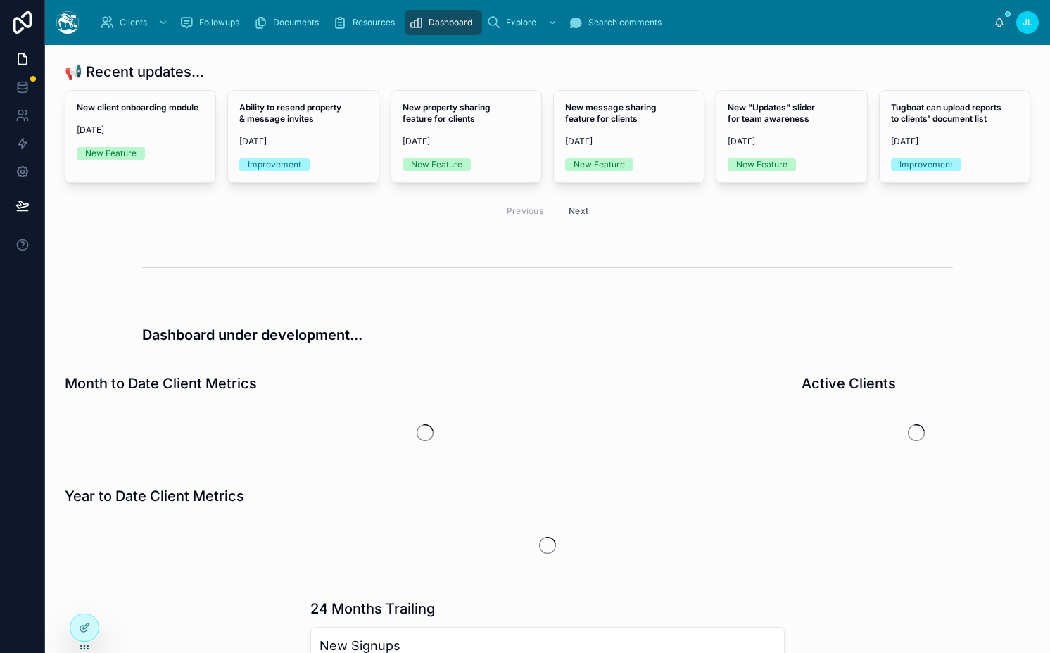
click at [446, 12] on div "Dashboard" at bounding box center [443, 22] width 69 height 23
